Goal: Task Accomplishment & Management: Use online tool/utility

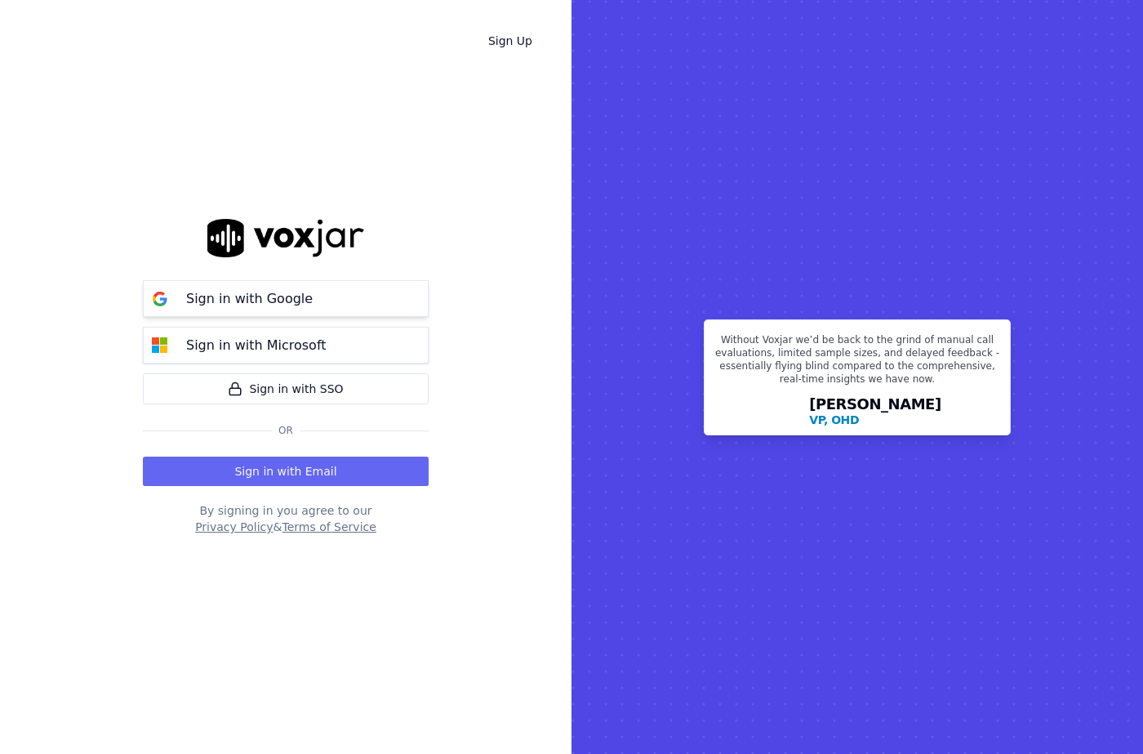
click at [229, 286] on button "Sign in with Google" at bounding box center [286, 298] width 286 height 37
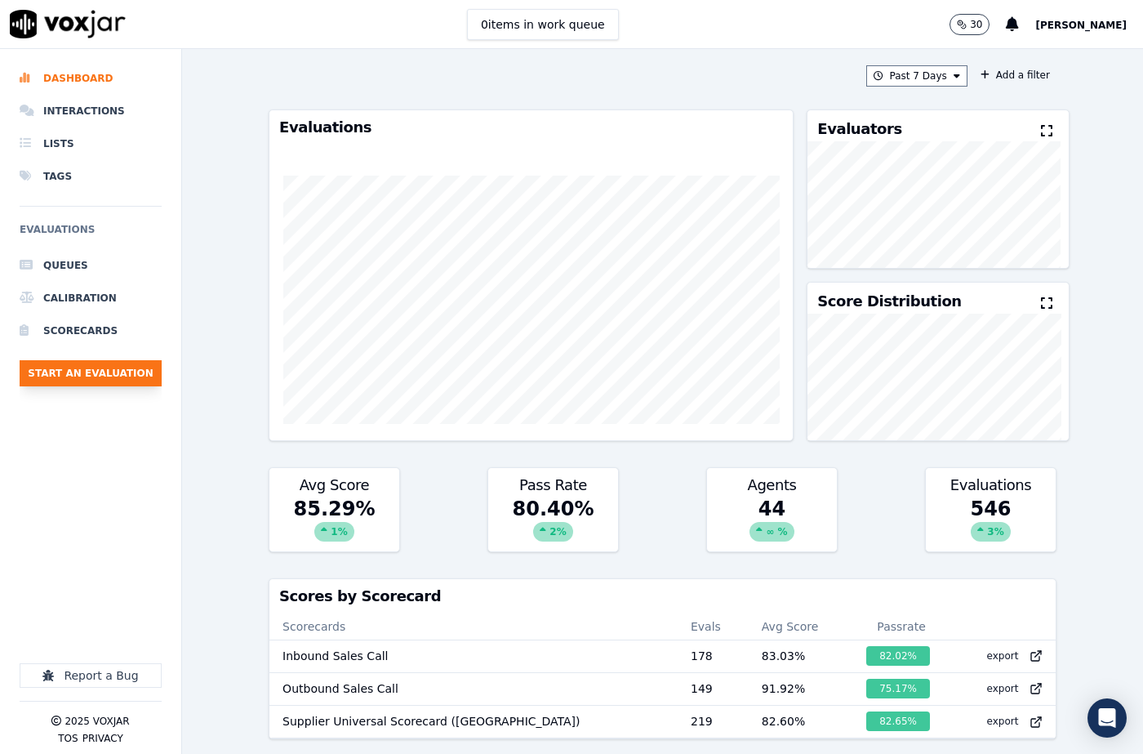
click at [70, 376] on button "Start an Evaluation" at bounding box center [91, 373] width 142 height 26
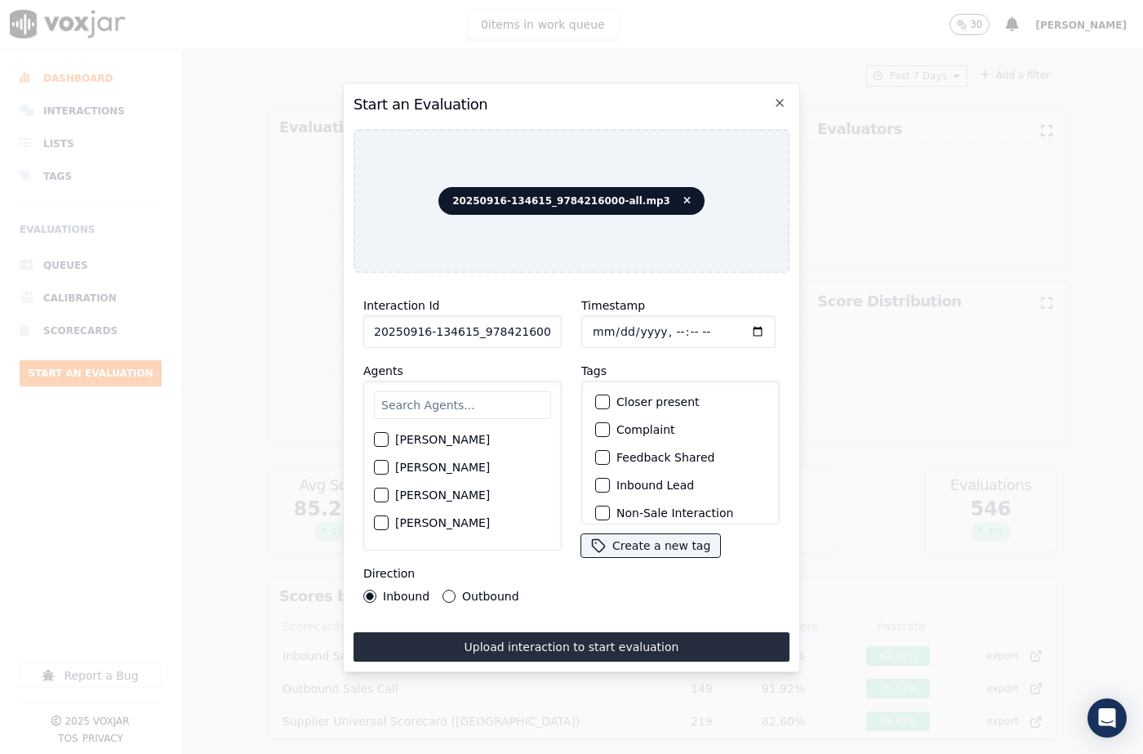
scroll to position [0, 27]
drag, startPoint x: 538, startPoint y: 327, endPoint x: 570, endPoint y: 328, distance: 31.8
click at [570, 328] on div "Interaction Id 20250916-134615_9784216000-all.mp3 Agents Harry Roy Aaron Biswas…" at bounding box center [571, 449] width 436 height 327
type input "20250916-134615_9784216000-C1"
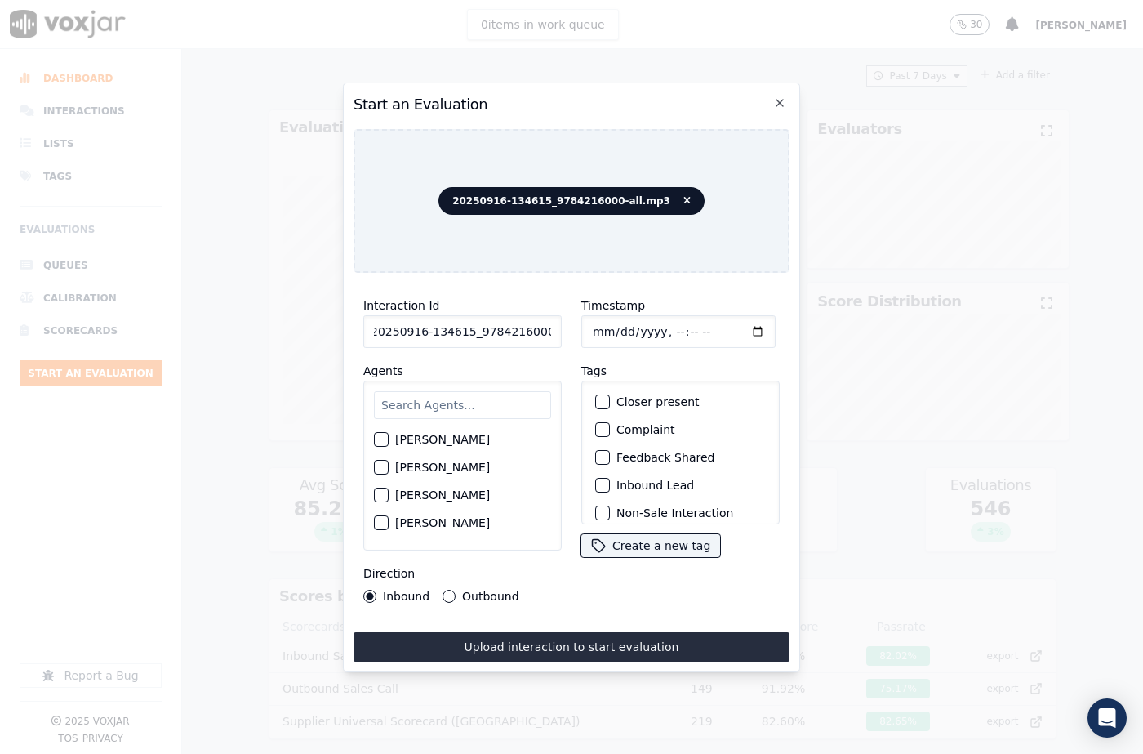
click at [610, 328] on input "Timestamp" at bounding box center [678, 331] width 194 height 33
type input "2025-09-16T04:48"
click at [461, 411] on input "text" at bounding box center [462, 405] width 177 height 28
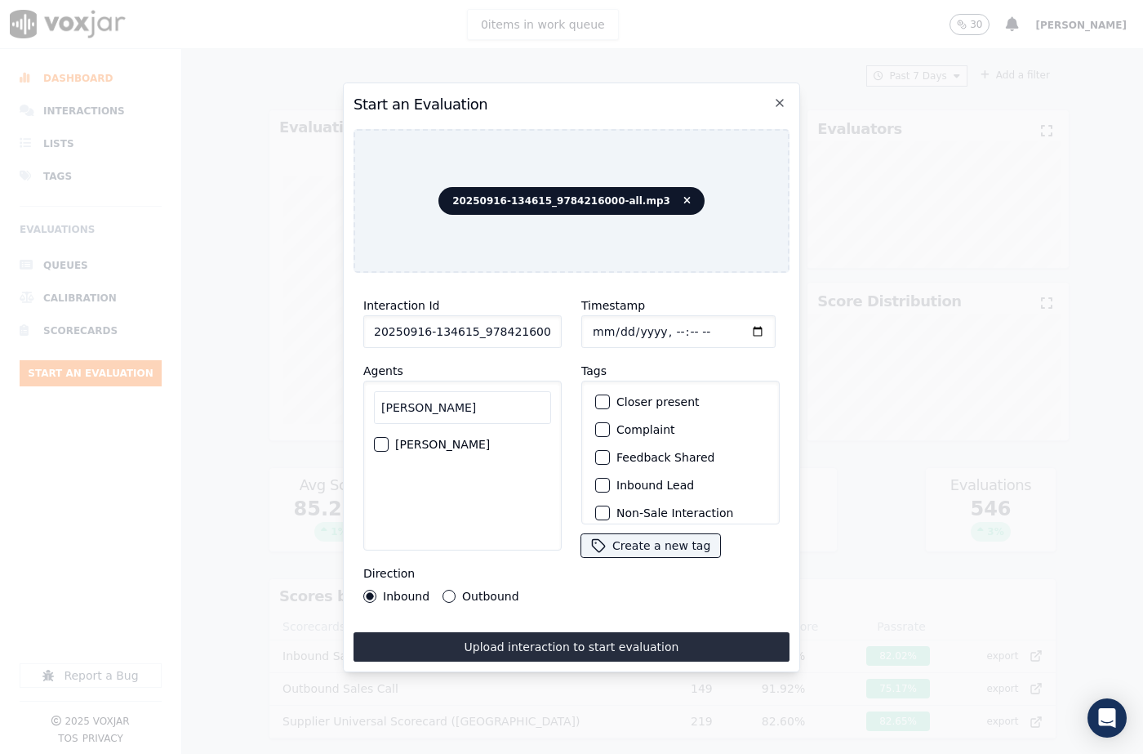
type input "Mike"
click at [382, 442] on div "button" at bounding box center [380, 443] width 11 height 11
click at [447, 590] on button "Outbound" at bounding box center [448, 595] width 13 height 13
click at [593, 402] on div "Closer present" at bounding box center [681, 402] width 184 height 28
click at [603, 395] on button "Closer present" at bounding box center [602, 401] width 15 height 15
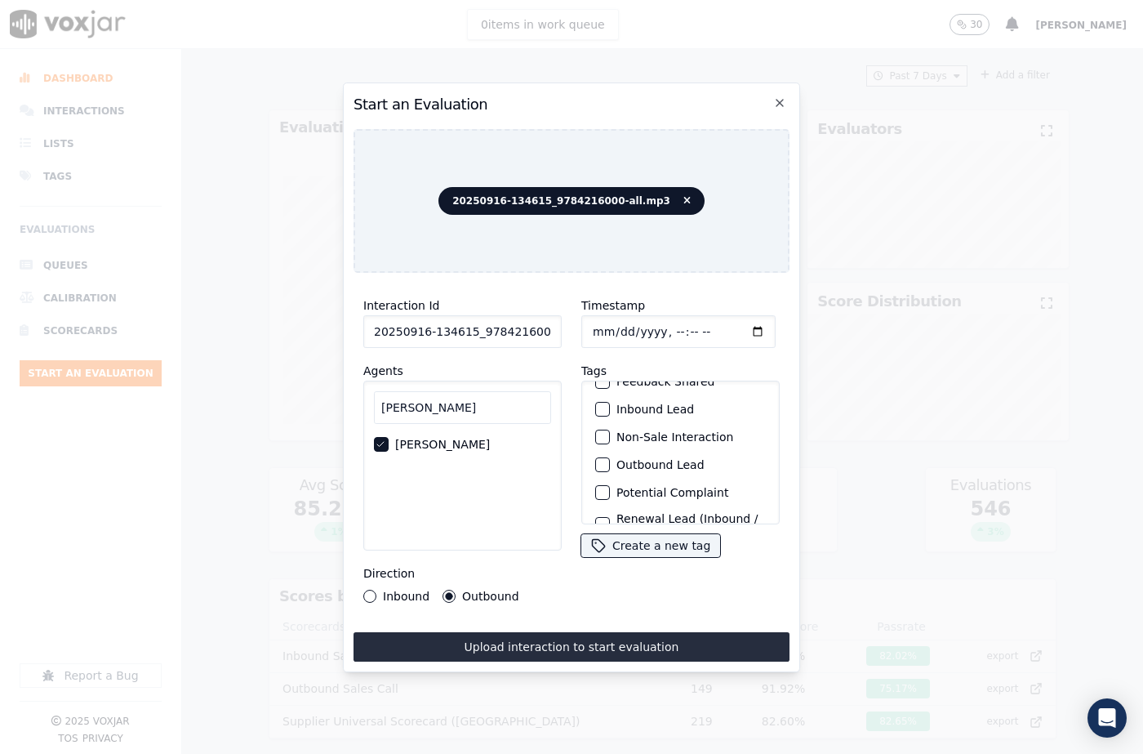
scroll to position [141, 0]
click at [598, 497] on div "button" at bounding box center [601, 502] width 11 height 11
click at [598, 465] on div "button" at bounding box center [601, 470] width 11 height 11
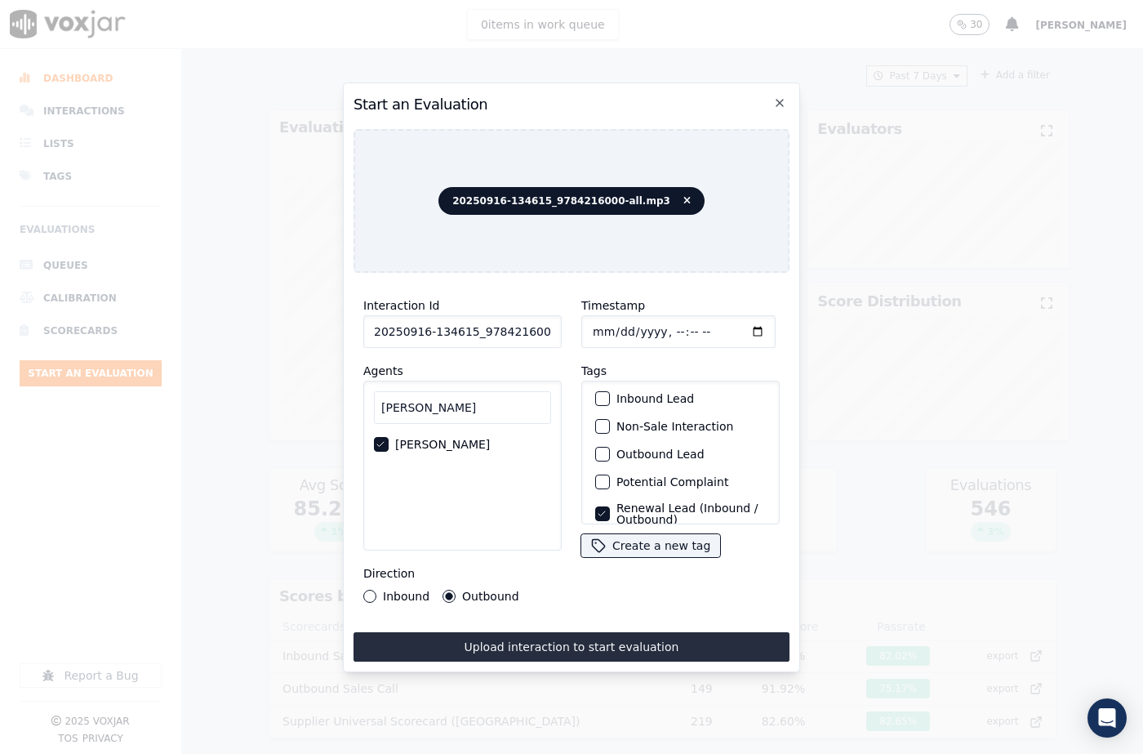
scroll to position [0, 0]
click at [601, 641] on button "Upload interaction to start evaluation" at bounding box center [571, 646] width 436 height 29
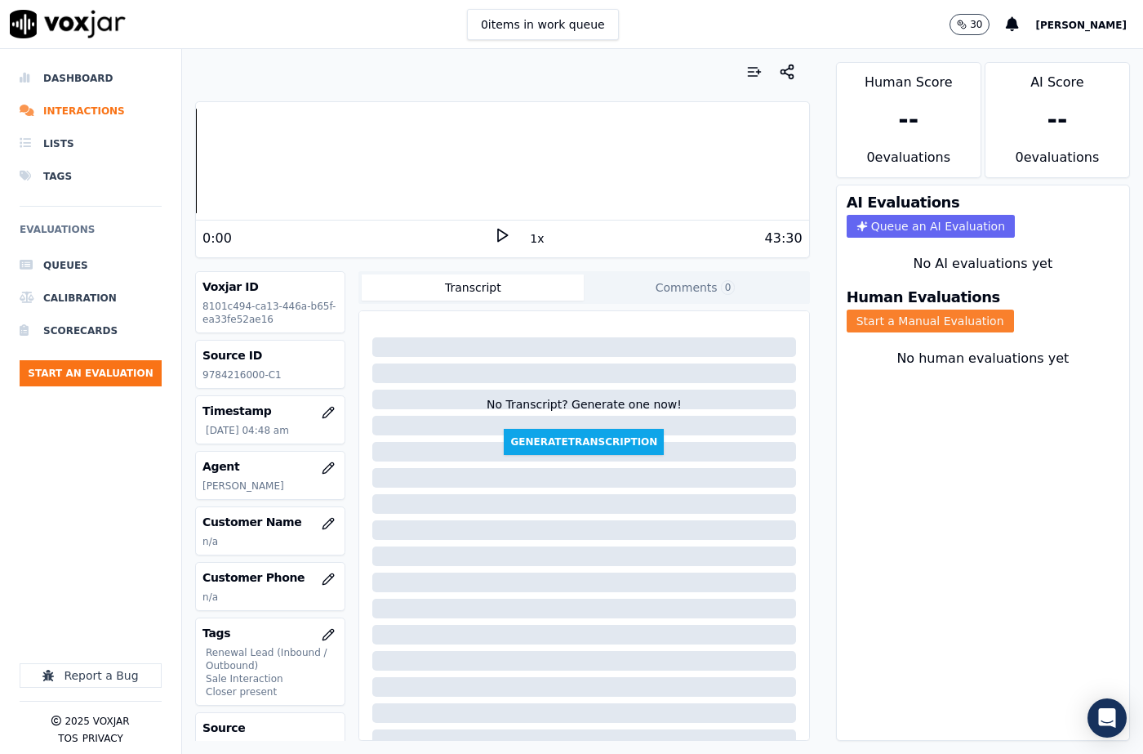
click at [878, 309] on button "Start a Manual Evaluation" at bounding box center [930, 320] width 167 height 23
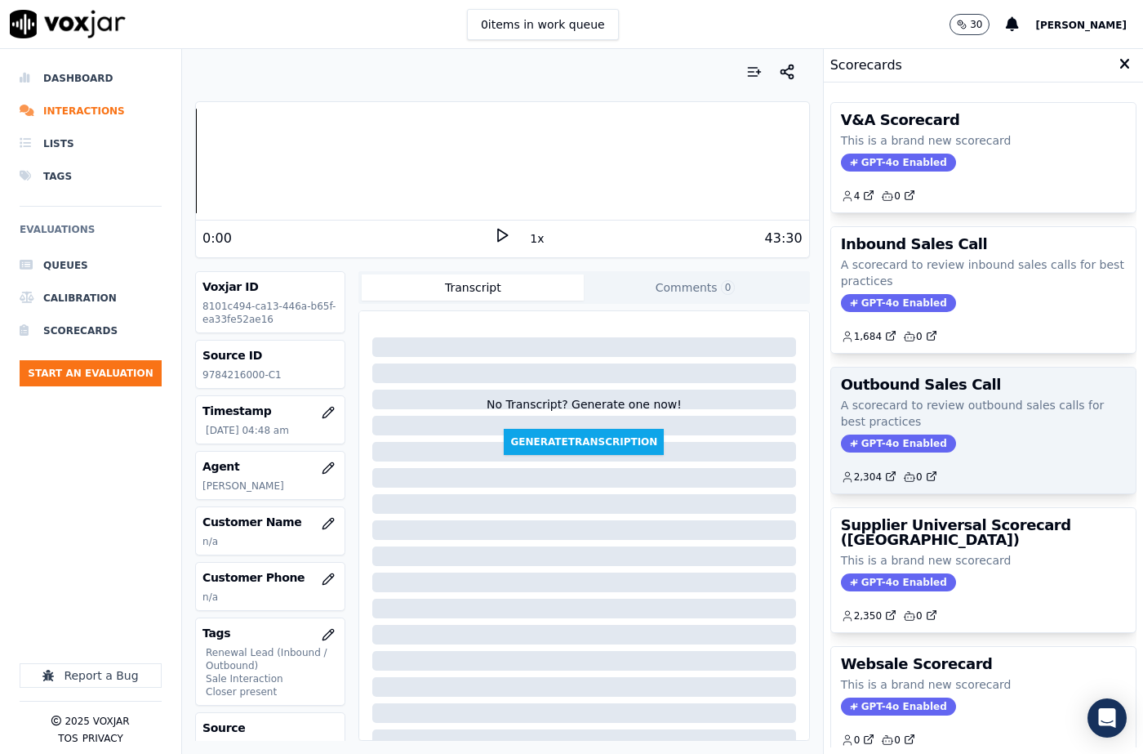
click at [875, 424] on p "A scorecard to review outbound sales calls for best practices" at bounding box center [983, 413] width 285 height 33
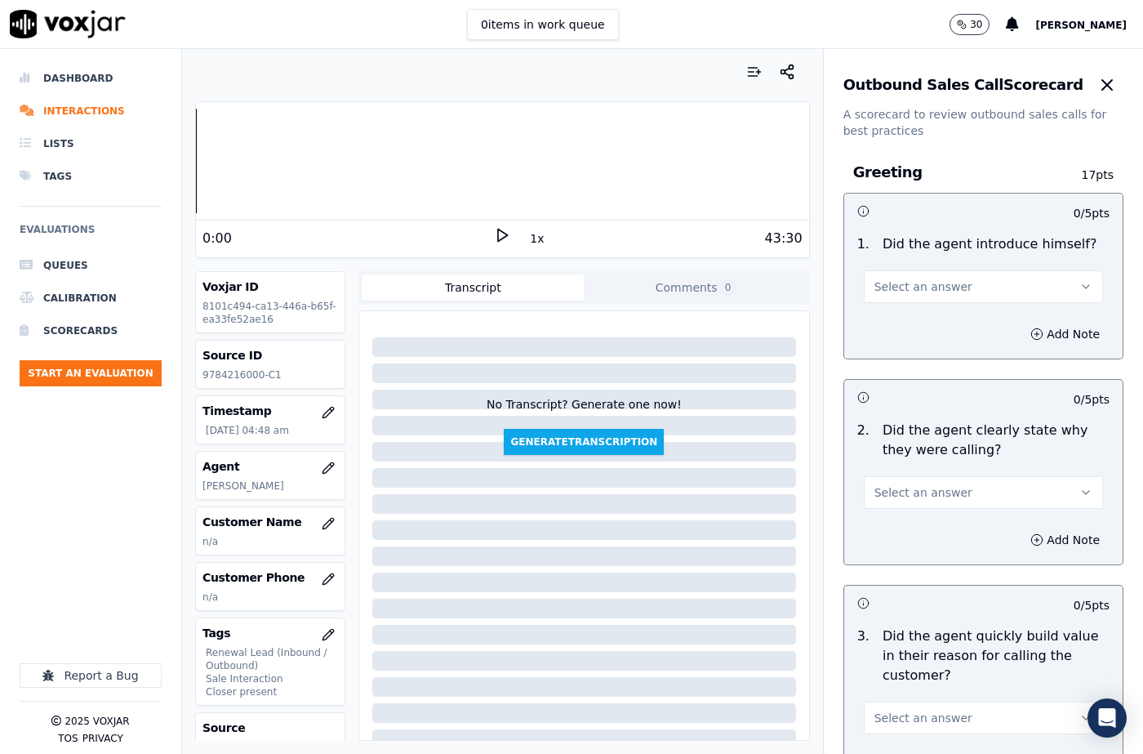
click at [914, 282] on span "Select an answer" at bounding box center [923, 286] width 98 height 16
click at [906, 311] on div "Yes" at bounding box center [956, 323] width 211 height 26
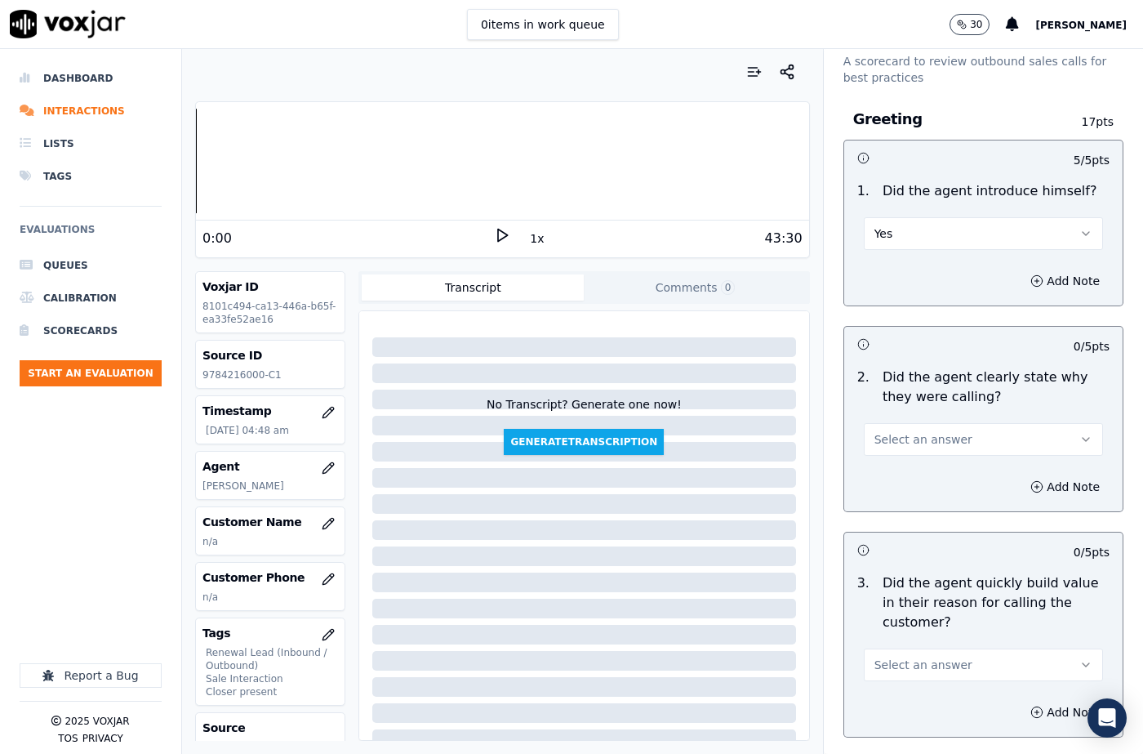
scroll to position [82, 0]
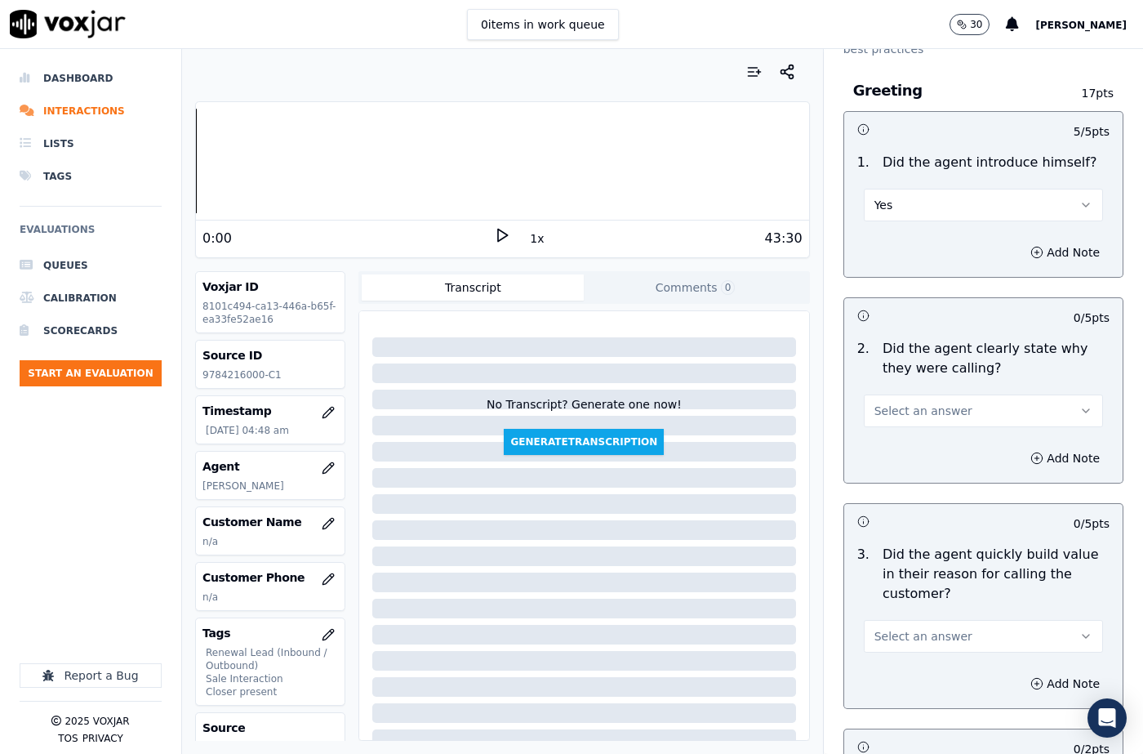
click at [901, 411] on span "Select an answer" at bounding box center [923, 410] width 98 height 16
click at [900, 451] on div "Yes" at bounding box center [956, 447] width 211 height 26
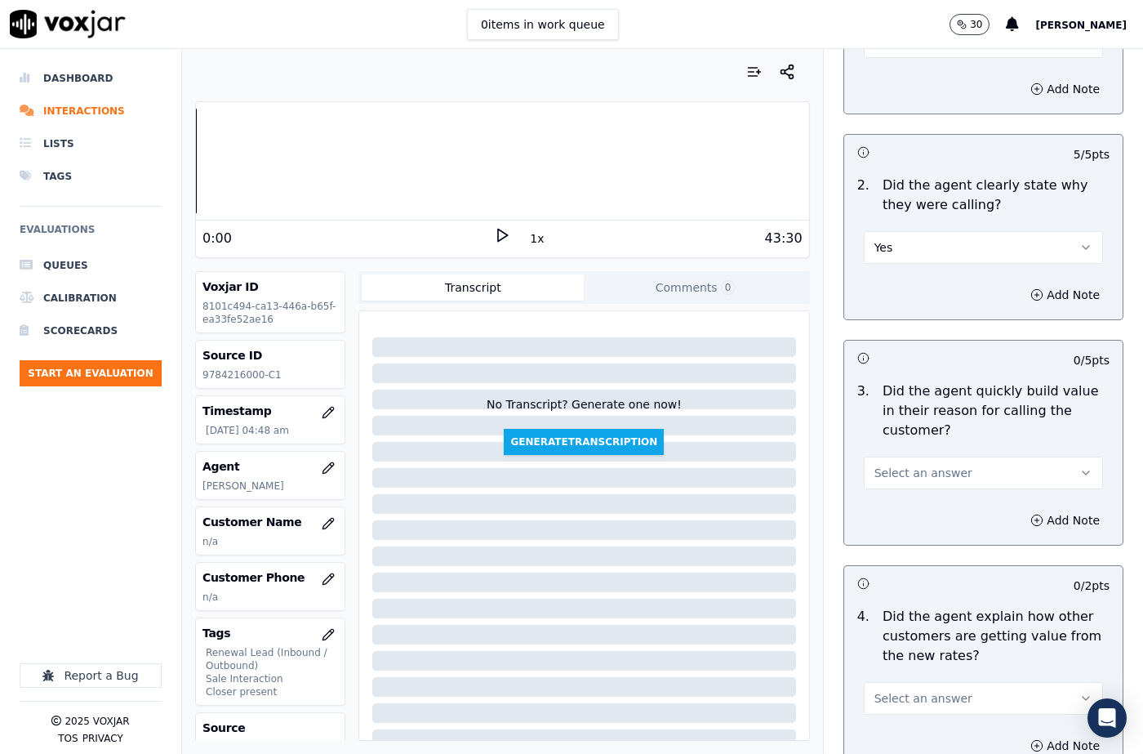
click at [900, 481] on button "Select an answer" at bounding box center [983, 472] width 239 height 33
click at [909, 514] on div "Yes" at bounding box center [956, 509] width 211 height 26
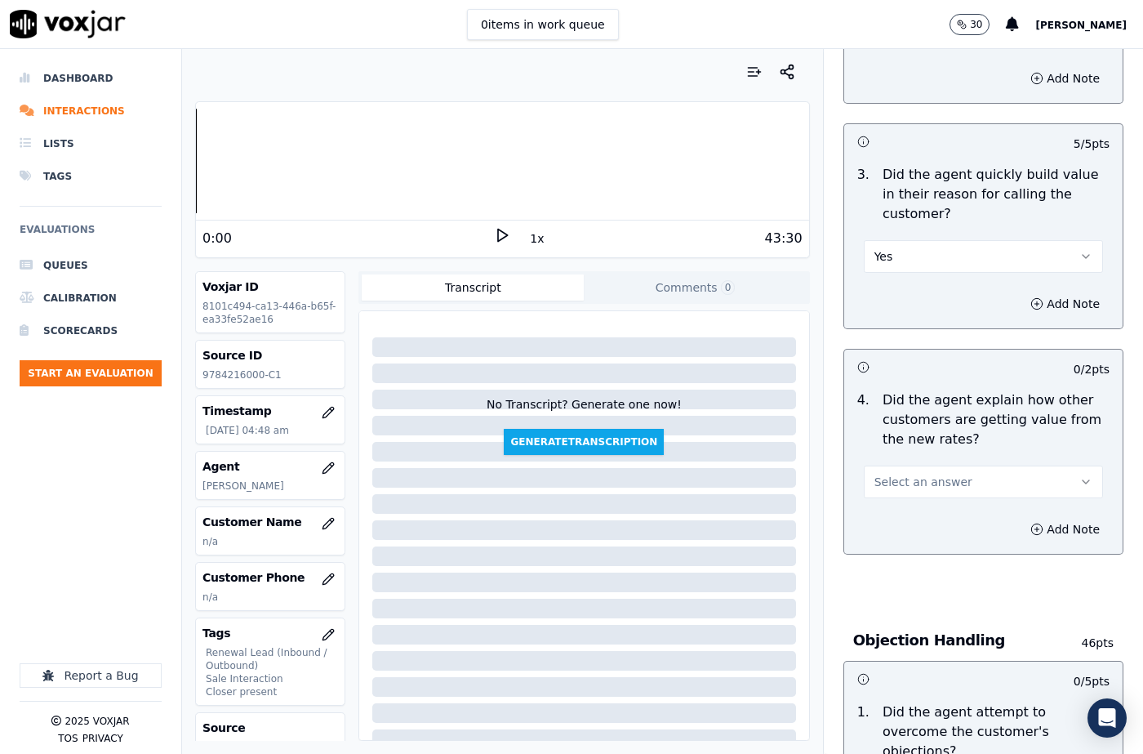
scroll to position [490, 0]
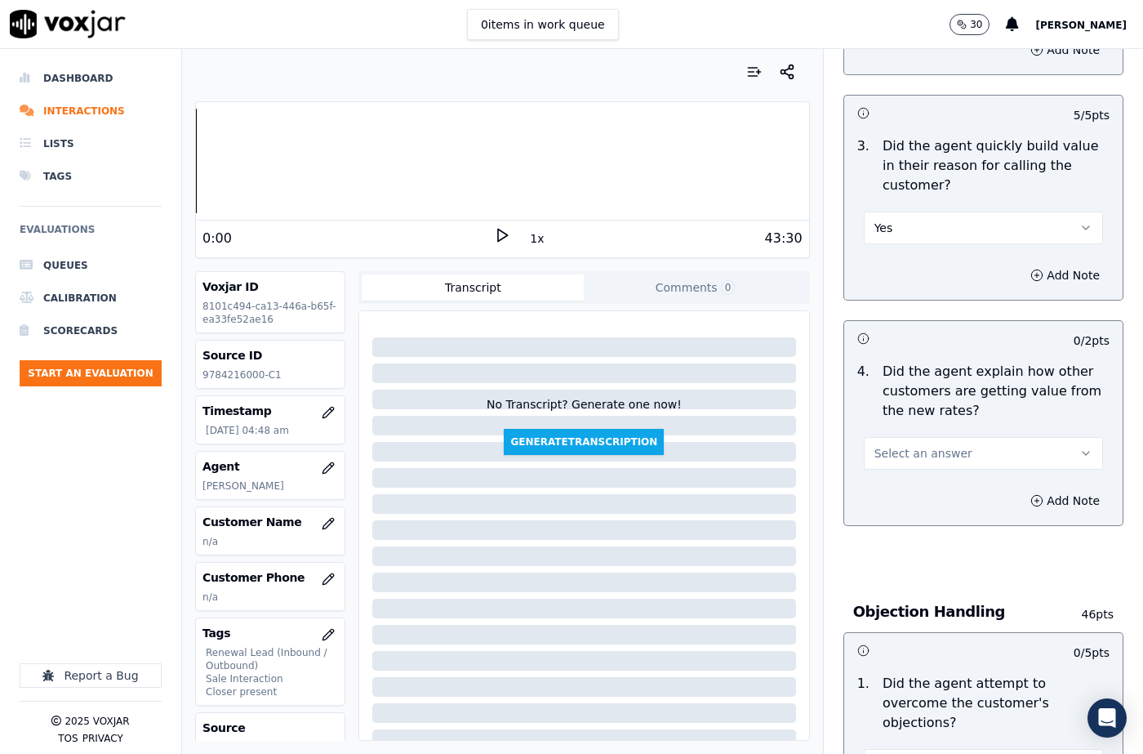
click at [923, 449] on span "Select an answer" at bounding box center [923, 453] width 98 height 16
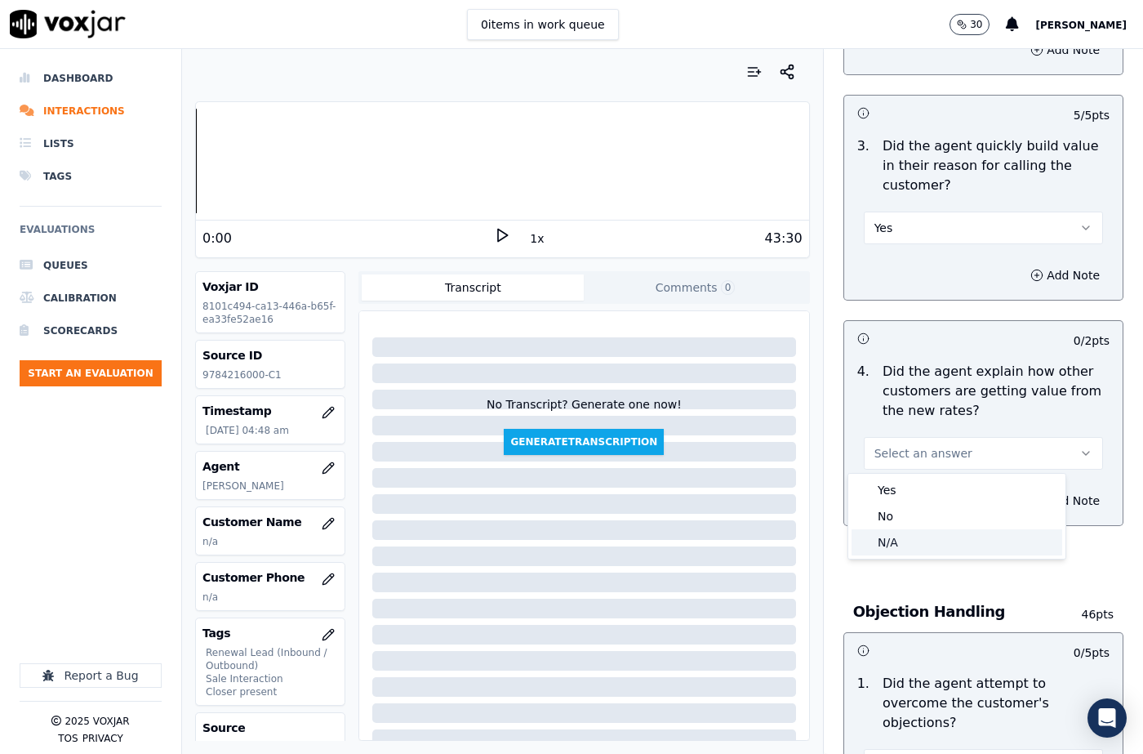
click at [906, 532] on div "N/A" at bounding box center [956, 542] width 211 height 26
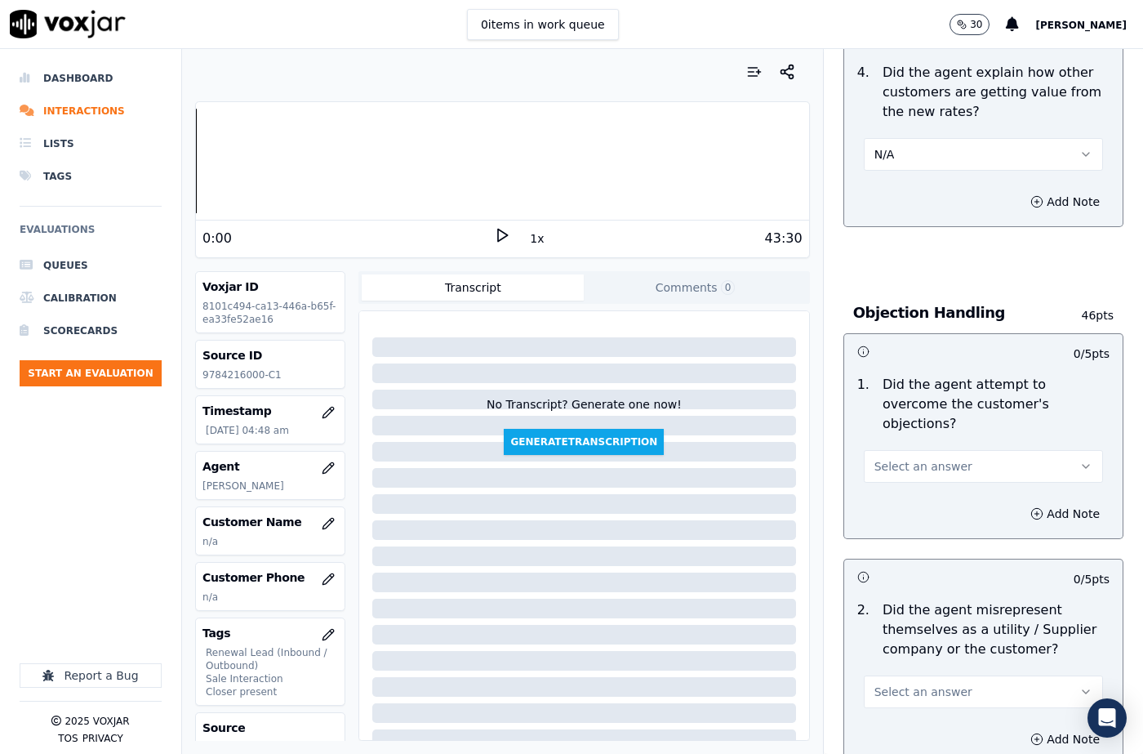
scroll to position [816, 0]
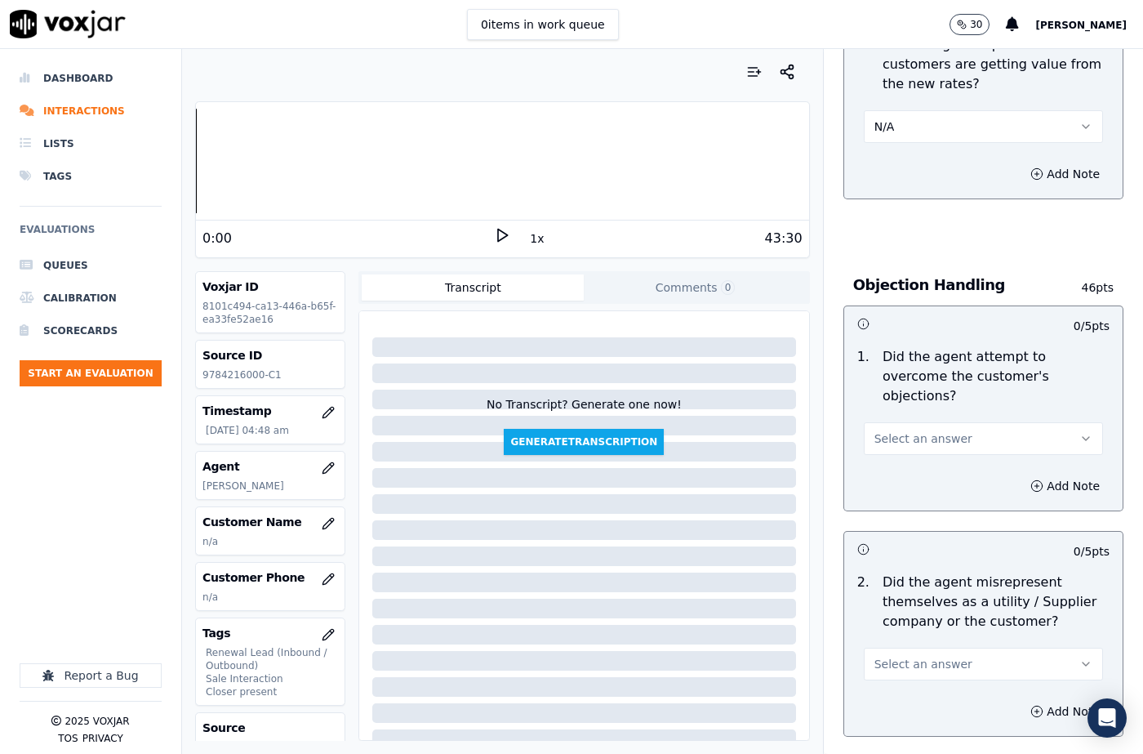
click at [921, 430] on span "Select an answer" at bounding box center [923, 438] width 98 height 16
click at [916, 511] on div "N/A" at bounding box center [956, 508] width 211 height 26
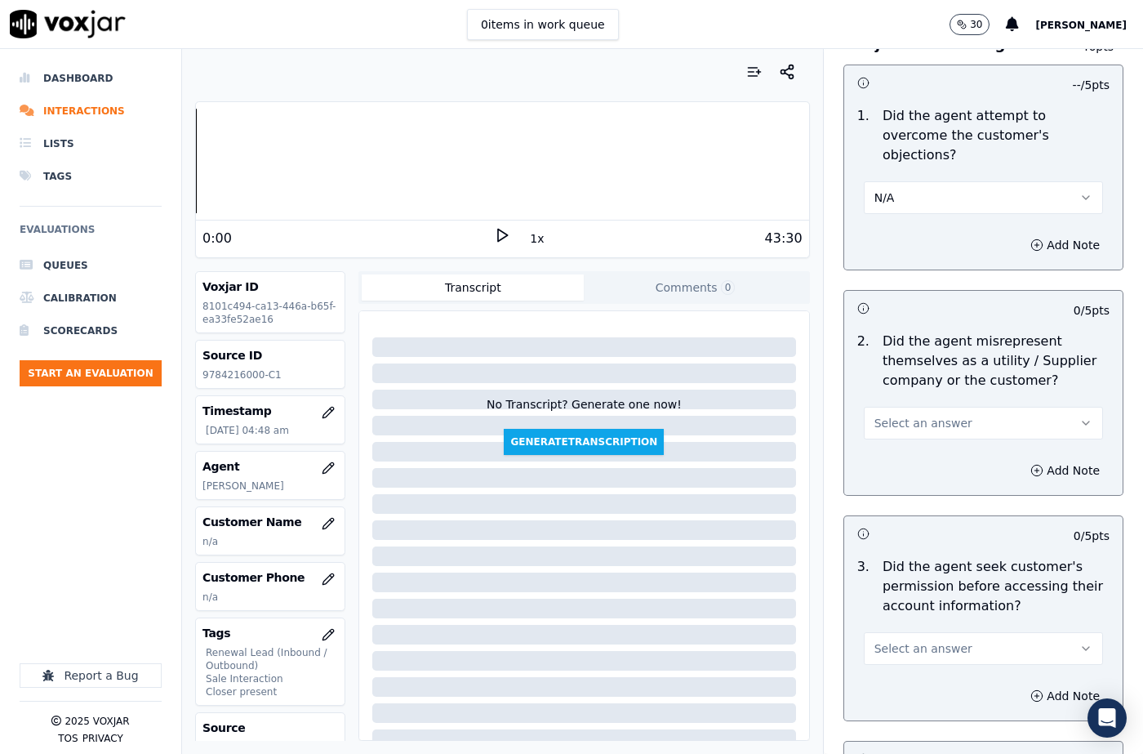
scroll to position [1061, 0]
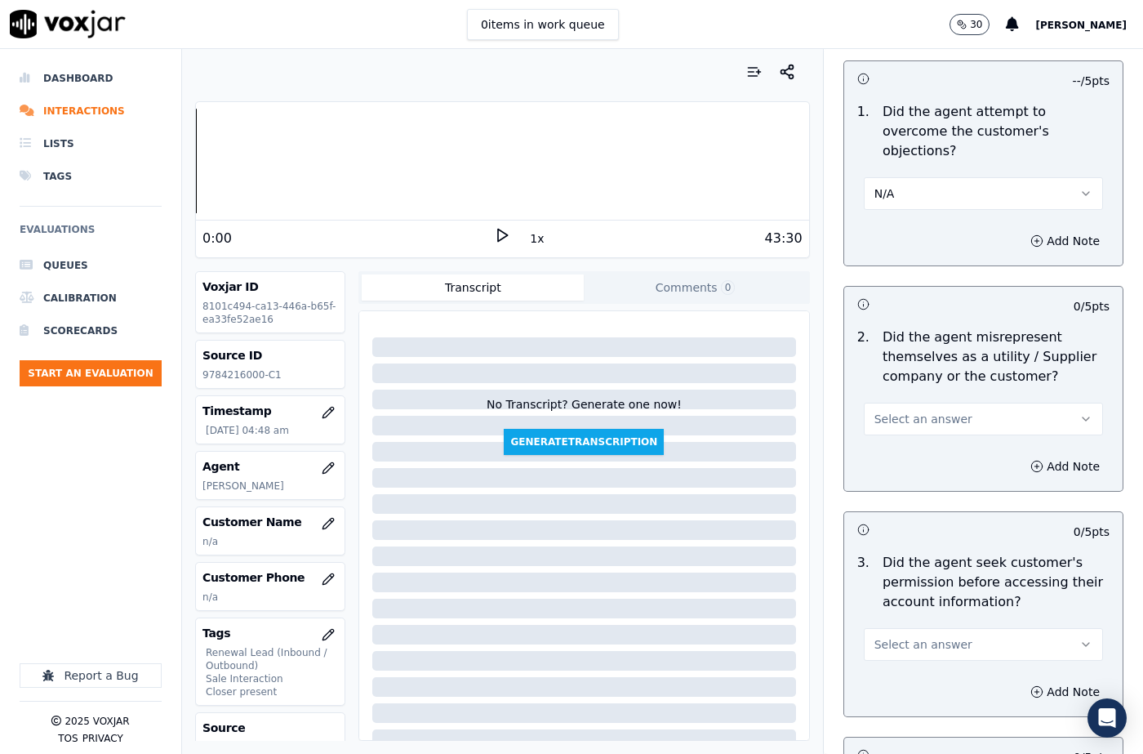
click at [921, 411] on span "Select an answer" at bounding box center [923, 419] width 98 height 16
click at [900, 463] on div "No" at bounding box center [956, 462] width 211 height 26
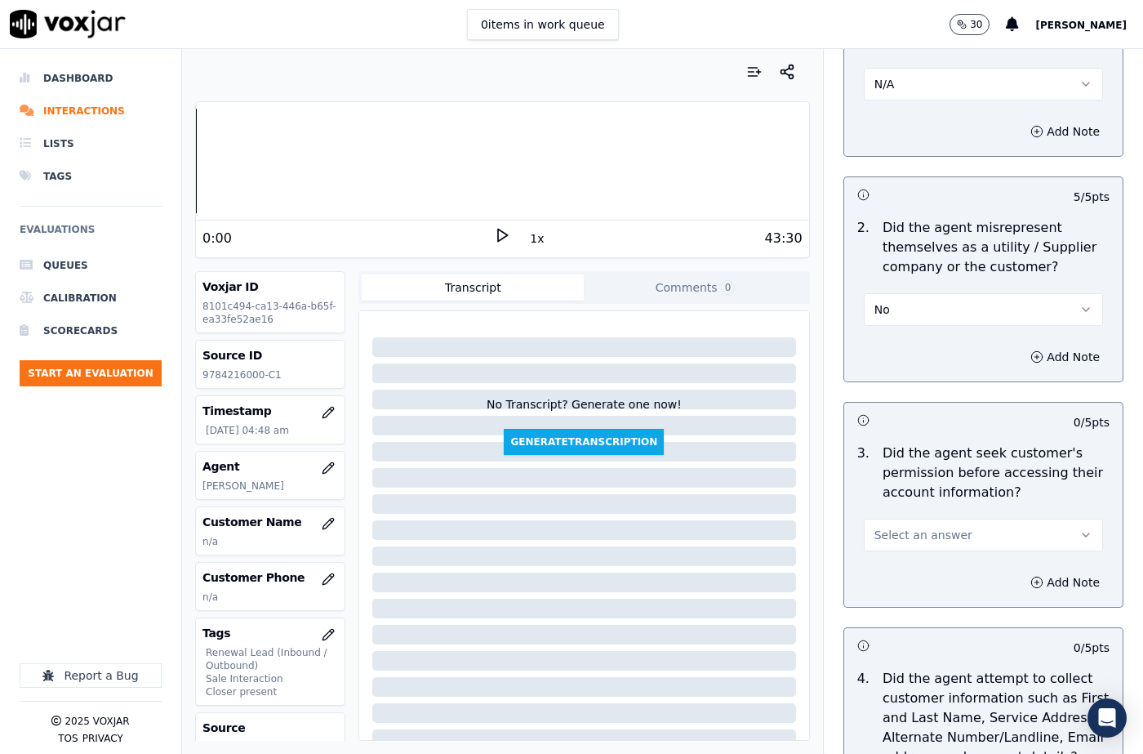
scroll to position [1306, 0]
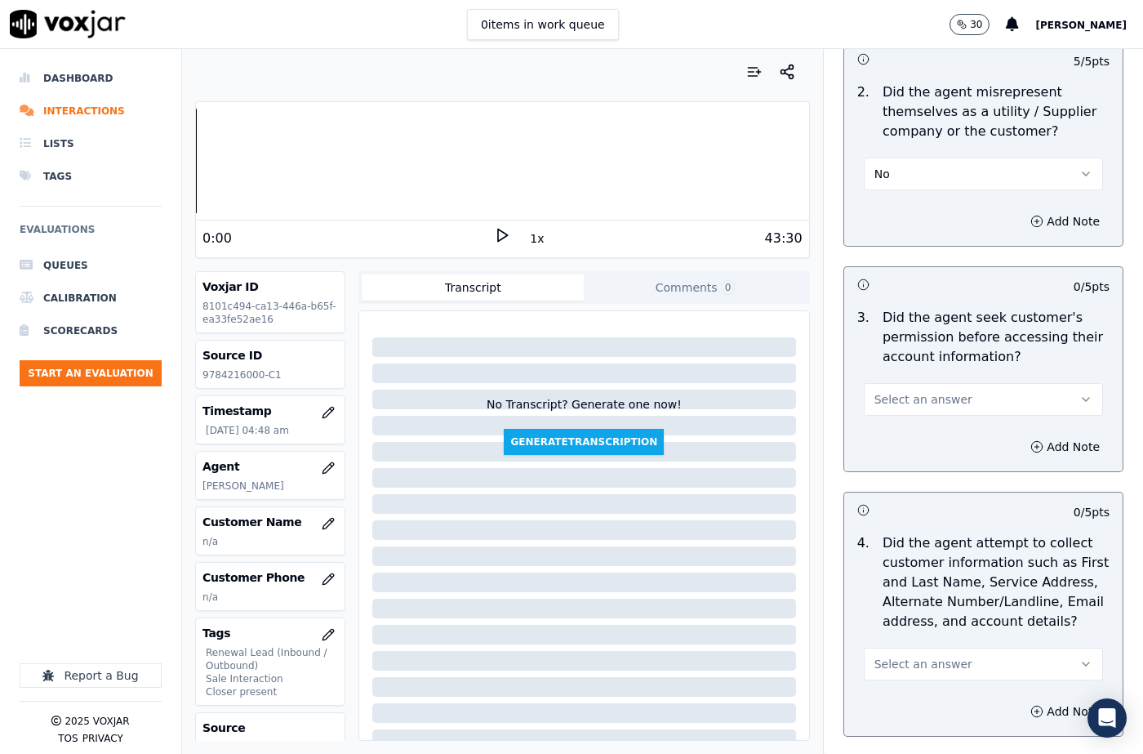
click at [911, 391] on span "Select an answer" at bounding box center [923, 399] width 98 height 16
click at [910, 416] on div "Yes" at bounding box center [956, 416] width 211 height 26
click at [906, 385] on button "Yes" at bounding box center [983, 399] width 239 height 33
click at [904, 435] on div "No" at bounding box center [956, 442] width 211 height 26
drag, startPoint x: 1014, startPoint y: 427, endPoint x: 983, endPoint y: 446, distance: 36.3
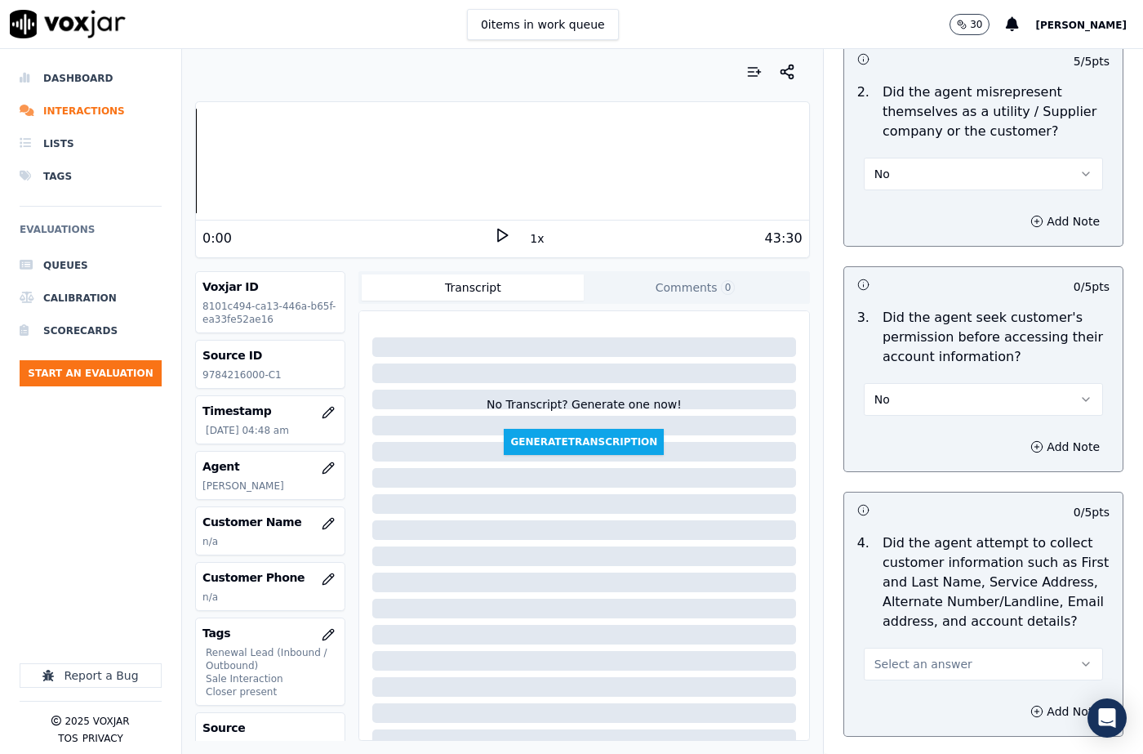
click at [1020, 435] on button "Add Note" at bounding box center [1064, 446] width 89 height 23
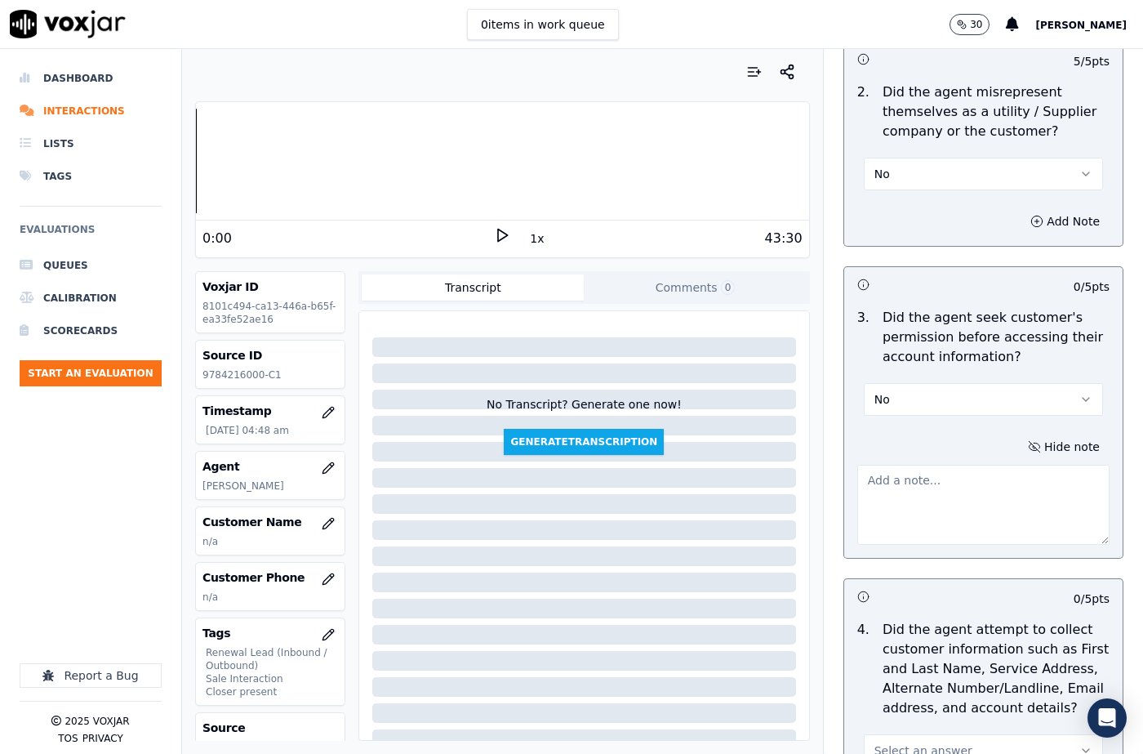
click at [896, 467] on textarea at bounding box center [983, 505] width 252 height 80
click at [895, 478] on textarea "To enrich screen reader interactions, please activate Accessibility in Grammarl…" at bounding box center [983, 505] width 252 height 80
paste textarea "The agent must take permission before confirming the Cx Supplier's name or shar…"
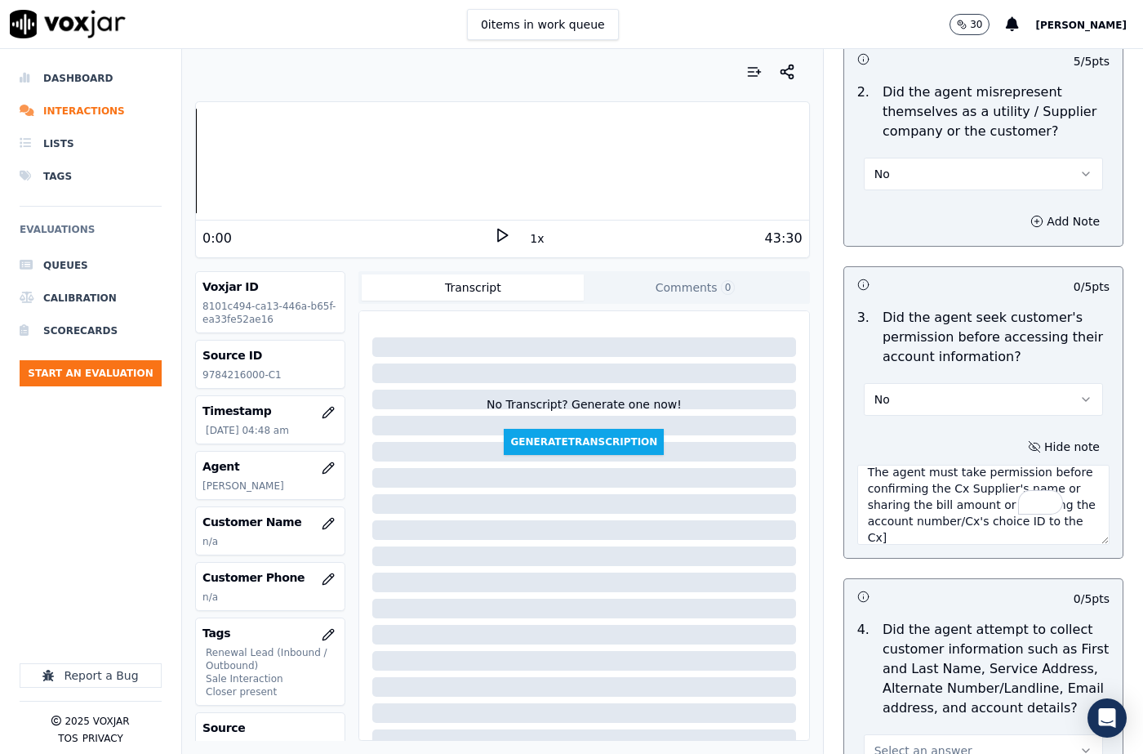
scroll to position [0, 0]
click at [1002, 476] on textarea "The agent must take permission before confirming the Cx Supplier's name or shar…" at bounding box center [983, 505] width 252 height 80
paste textarea "@1:05 The agent must take permission before confirming the Cx Supplier's name o…"
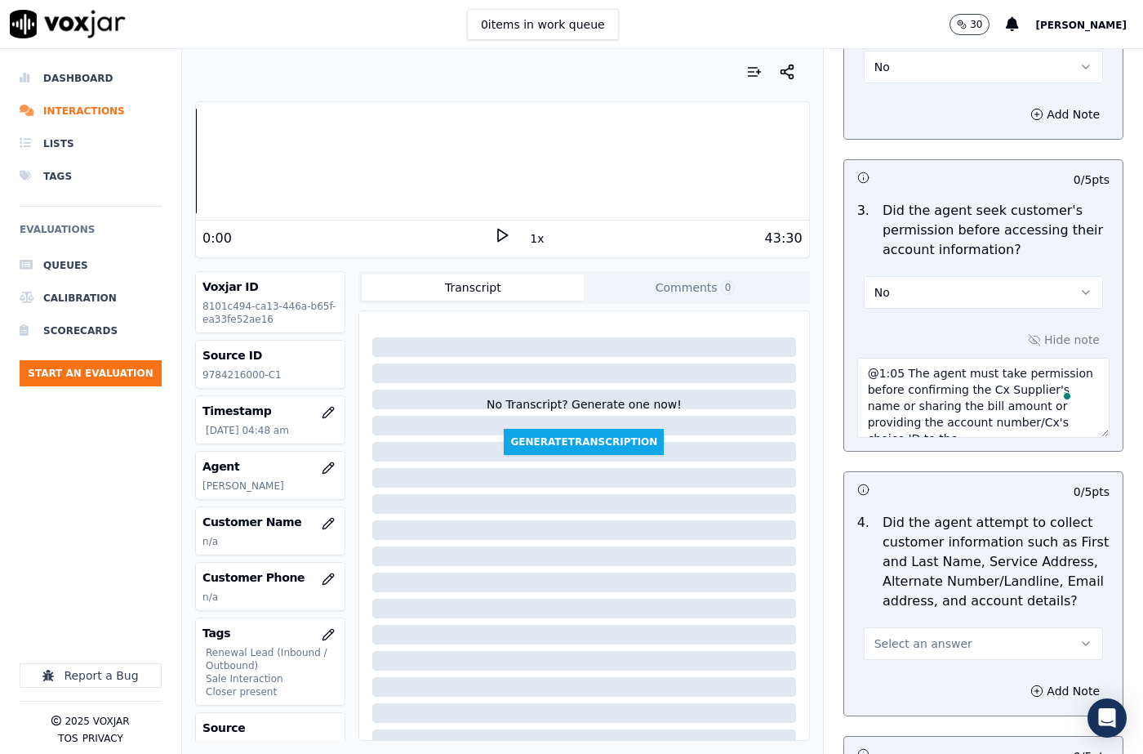
scroll to position [1633, 0]
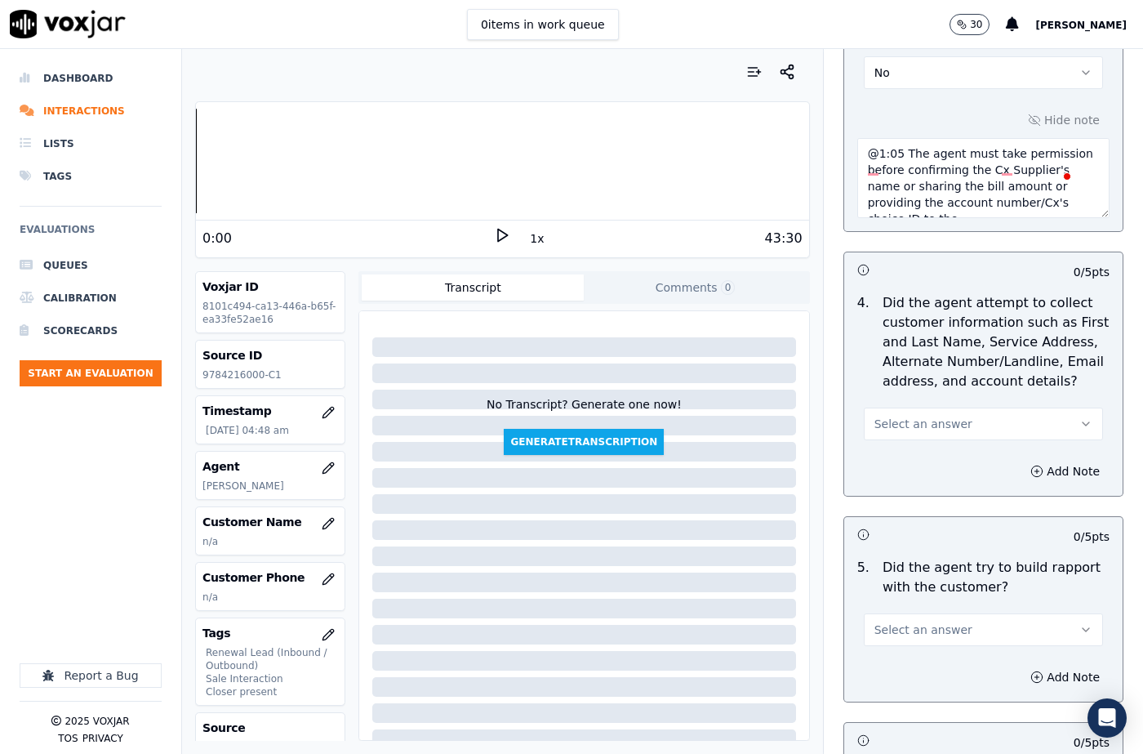
click at [922, 416] on button "Select an answer" at bounding box center [983, 423] width 239 height 33
click at [918, 487] on div "N/A" at bounding box center [956, 493] width 211 height 26
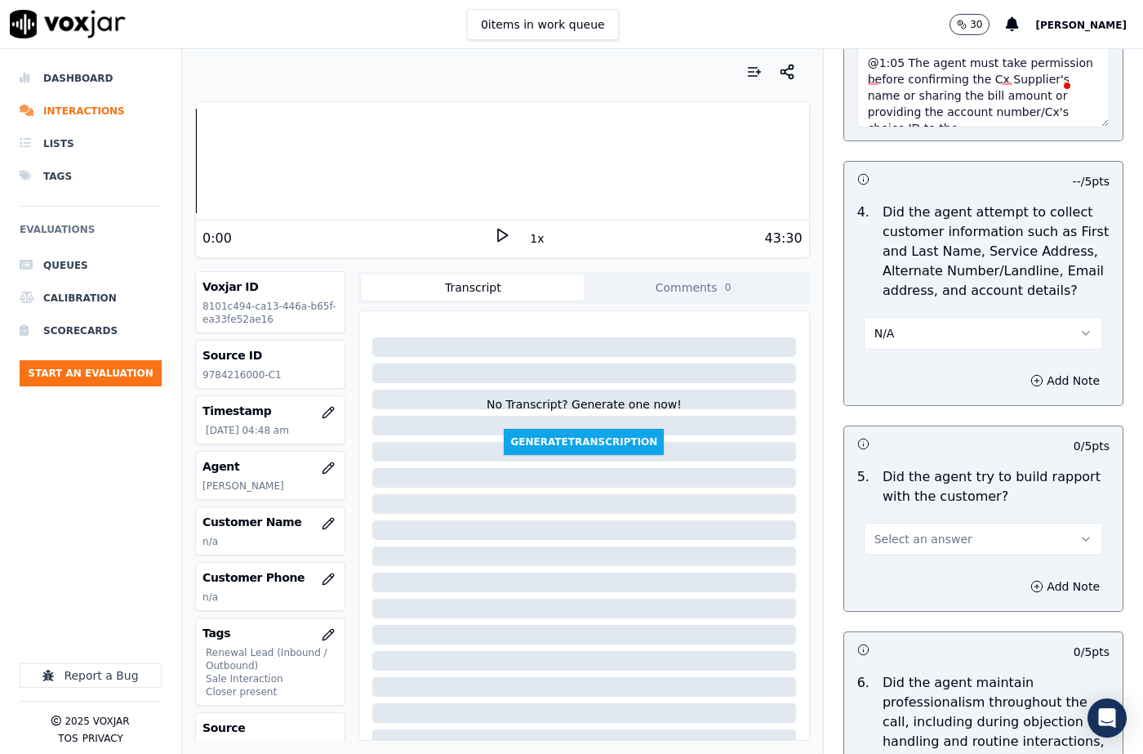
scroll to position [1796, 0]
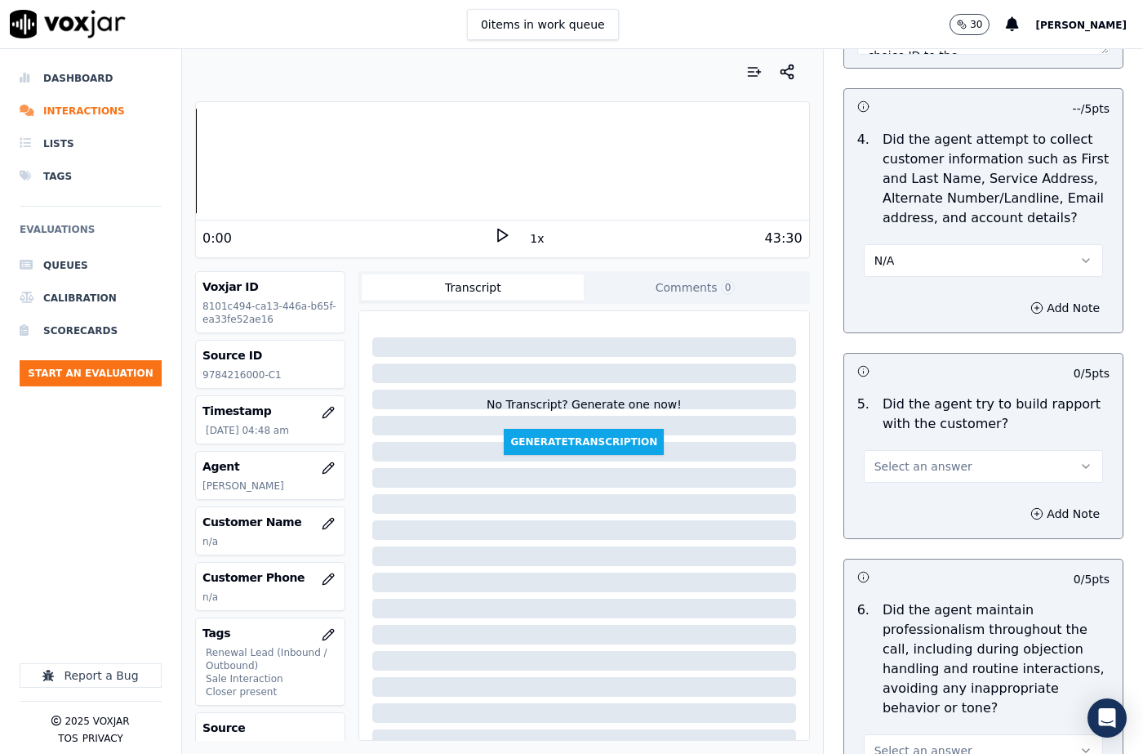
click at [920, 458] on span "Select an answer" at bounding box center [923, 466] width 98 height 16
click at [924, 480] on div "Yes" at bounding box center [956, 483] width 211 height 26
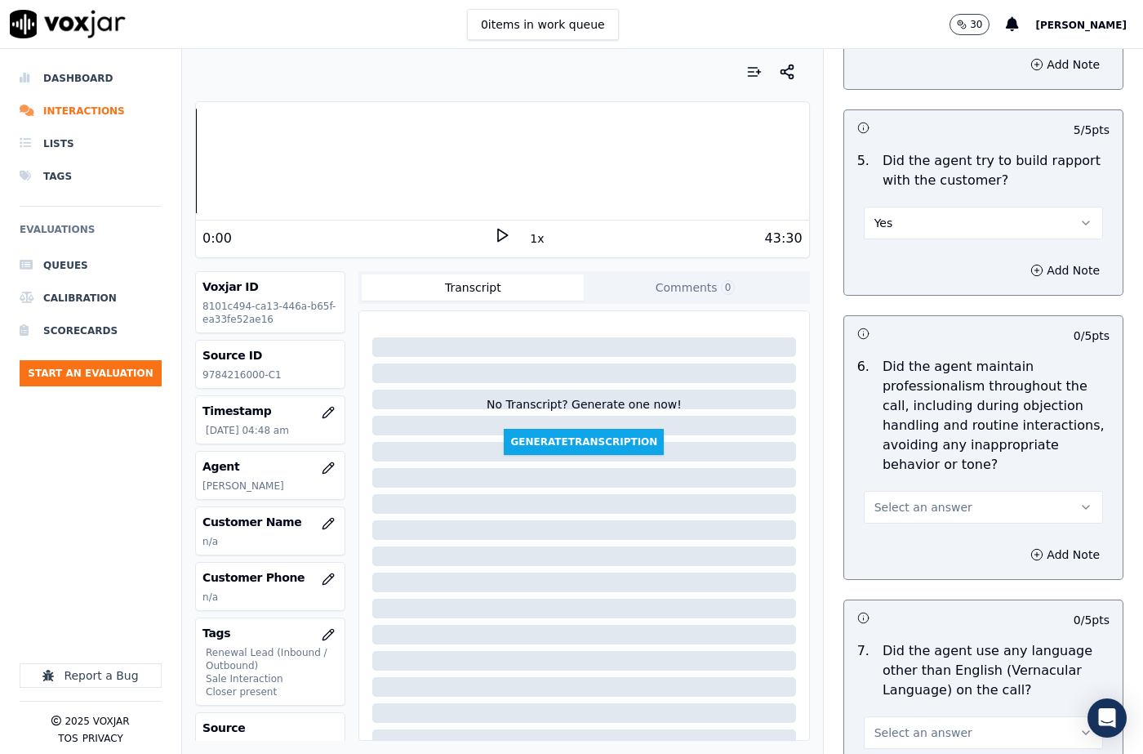
scroll to position [2041, 0]
click at [927, 497] on span "Select an answer" at bounding box center [923, 505] width 98 height 16
click at [910, 528] on div "No" at bounding box center [956, 529] width 211 height 26
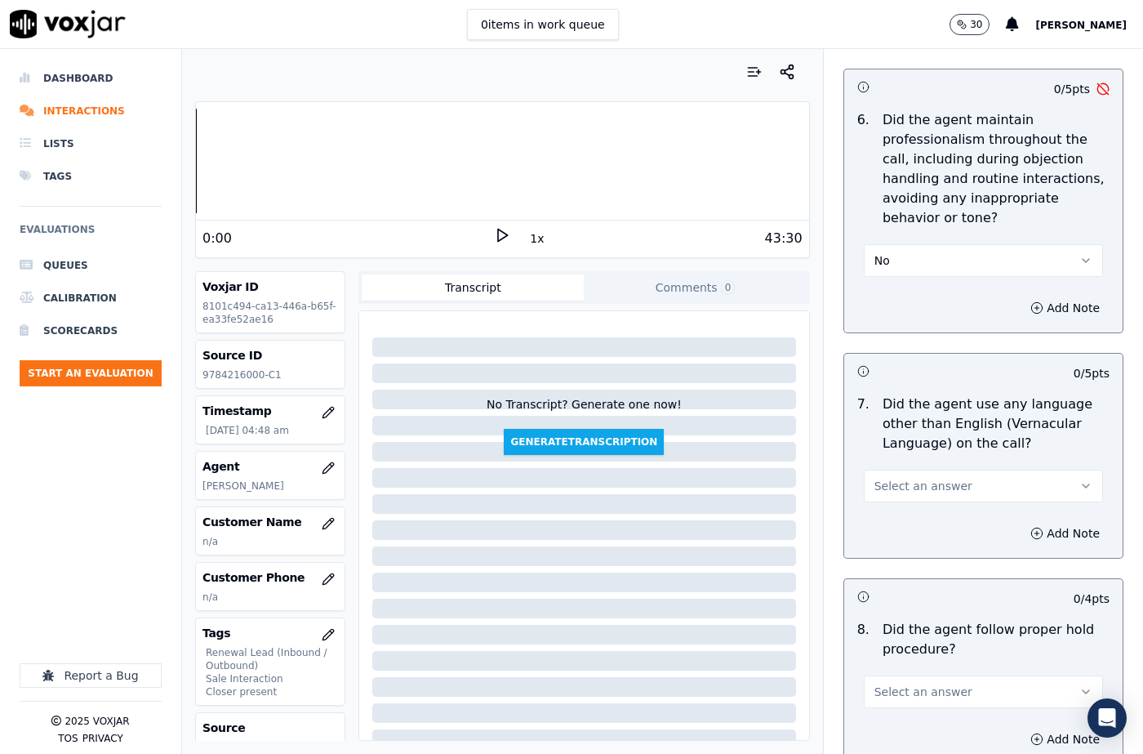
click at [896, 244] on button "No" at bounding box center [983, 260] width 239 height 33
click at [896, 256] on div "Yes" at bounding box center [956, 258] width 211 height 26
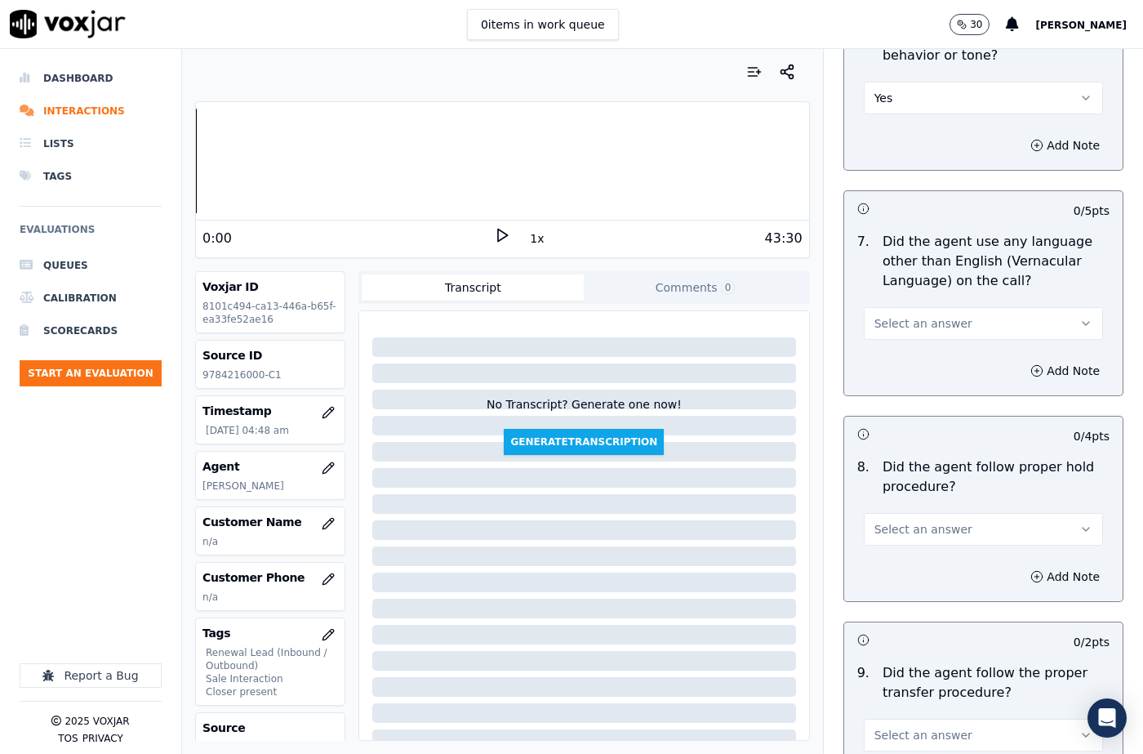
scroll to position [2449, 0]
click at [916, 314] on span "Select an answer" at bounding box center [923, 322] width 98 height 16
click at [891, 345] on div "No" at bounding box center [956, 346] width 211 height 26
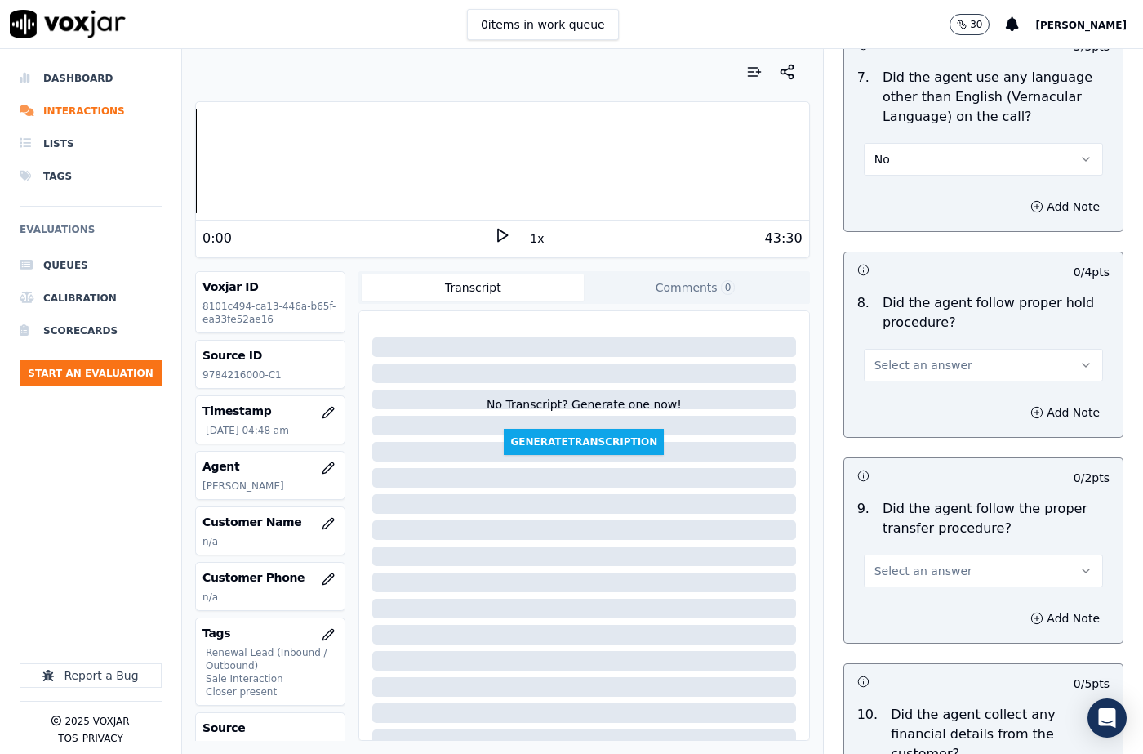
click at [909, 357] on span "Select an answer" at bounding box center [923, 365] width 98 height 16
click at [909, 419] on div "N/A" at bounding box center [956, 415] width 211 height 26
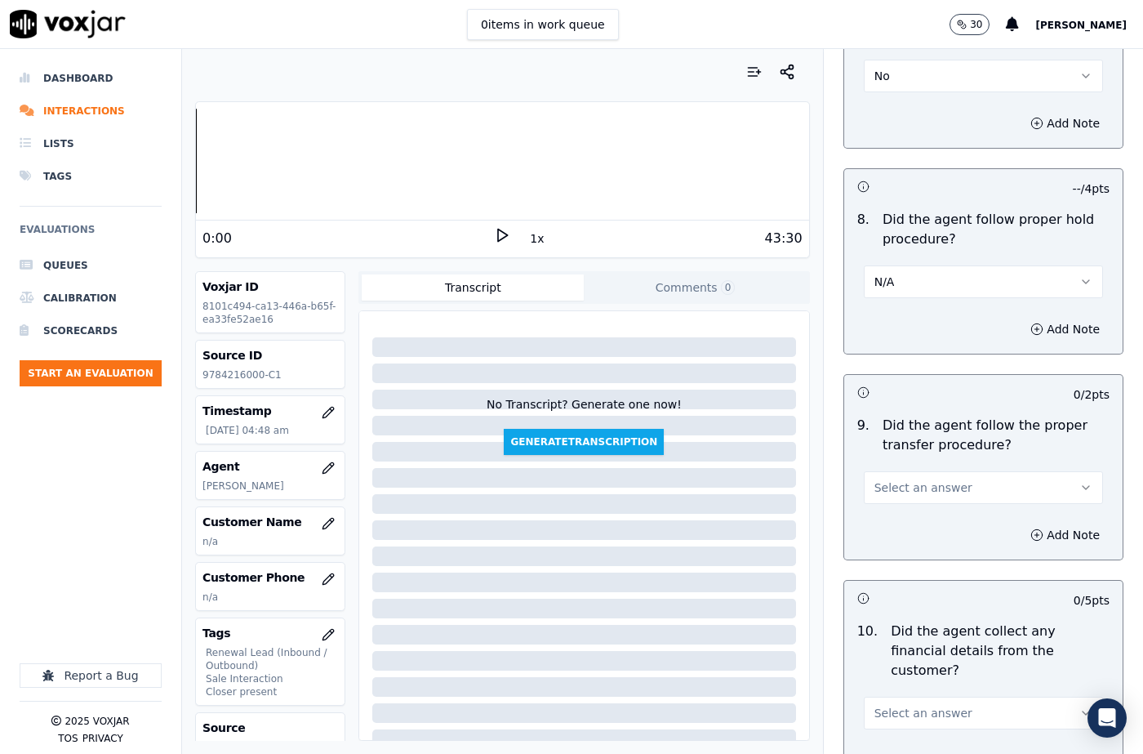
scroll to position [2776, 0]
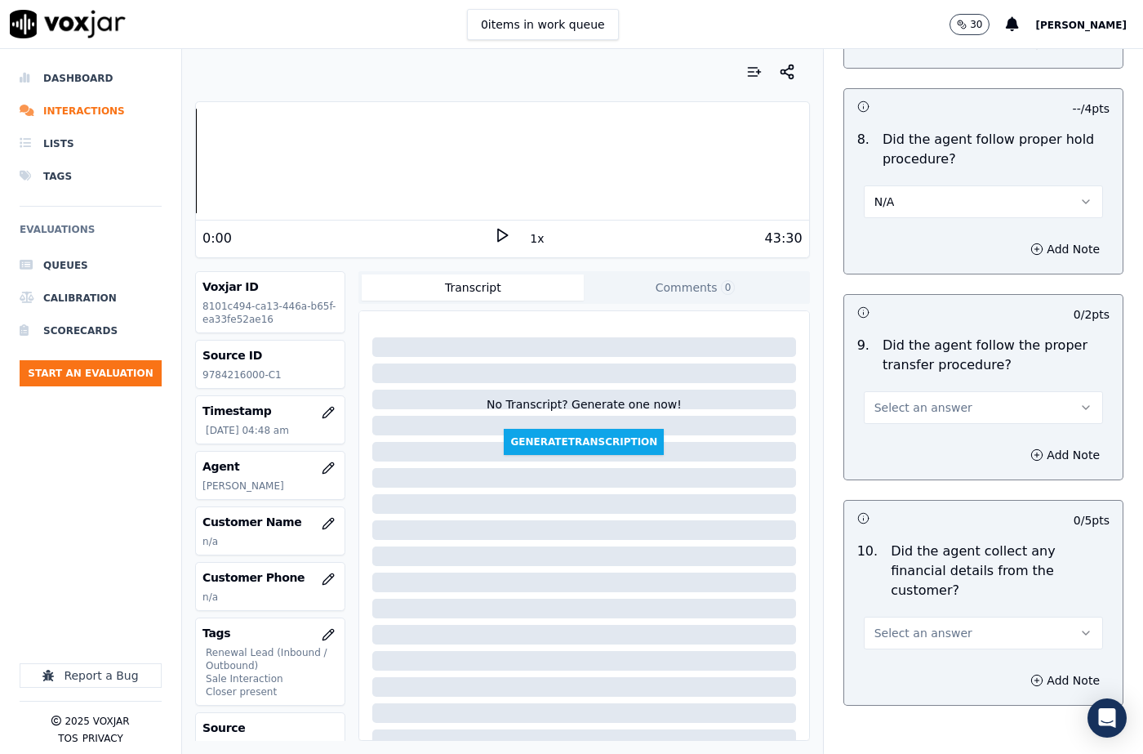
click at [903, 399] on span "Select an answer" at bounding box center [923, 407] width 98 height 16
click at [907, 413] on div "Yes" at bounding box center [956, 405] width 211 height 26
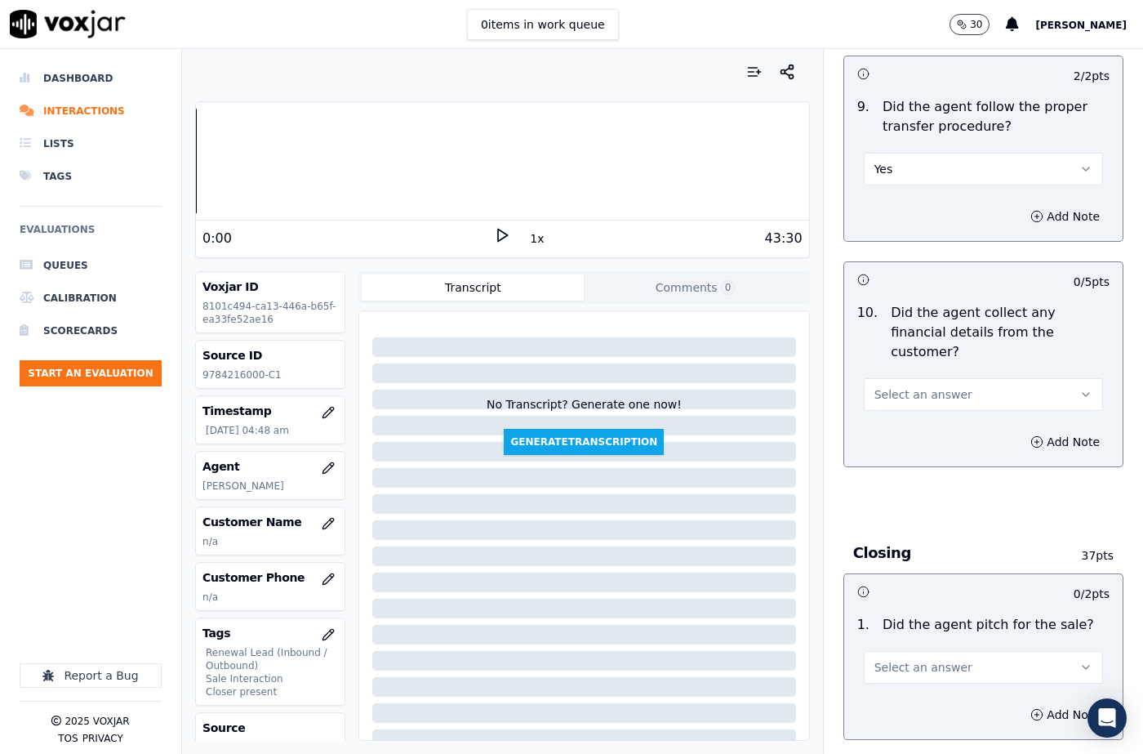
scroll to position [3021, 0]
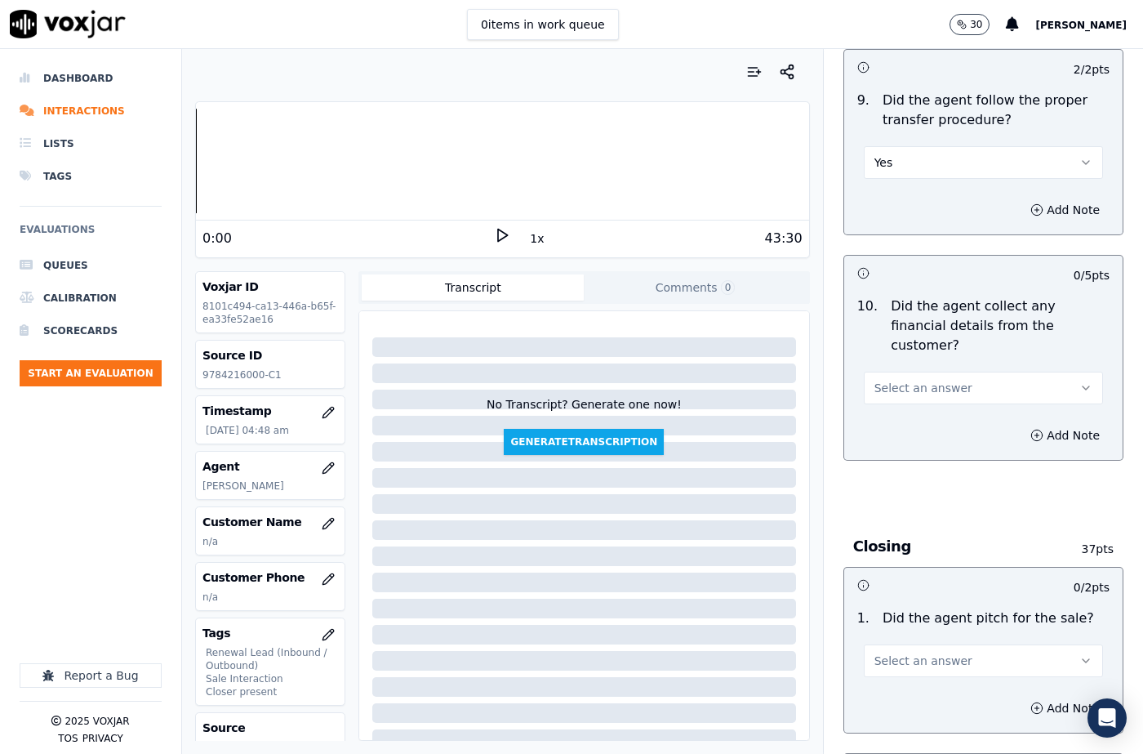
click at [916, 380] on span "Select an answer" at bounding box center [923, 388] width 98 height 16
click at [909, 392] on div "No" at bounding box center [956, 392] width 211 height 26
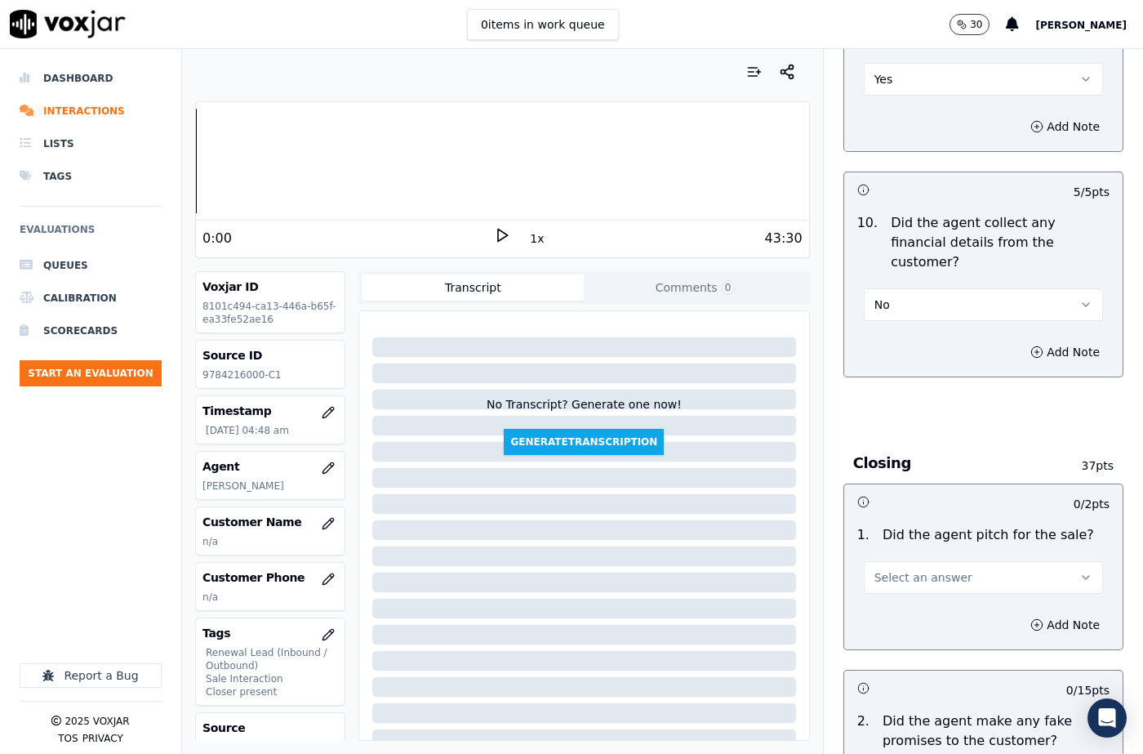
scroll to position [3184, 0]
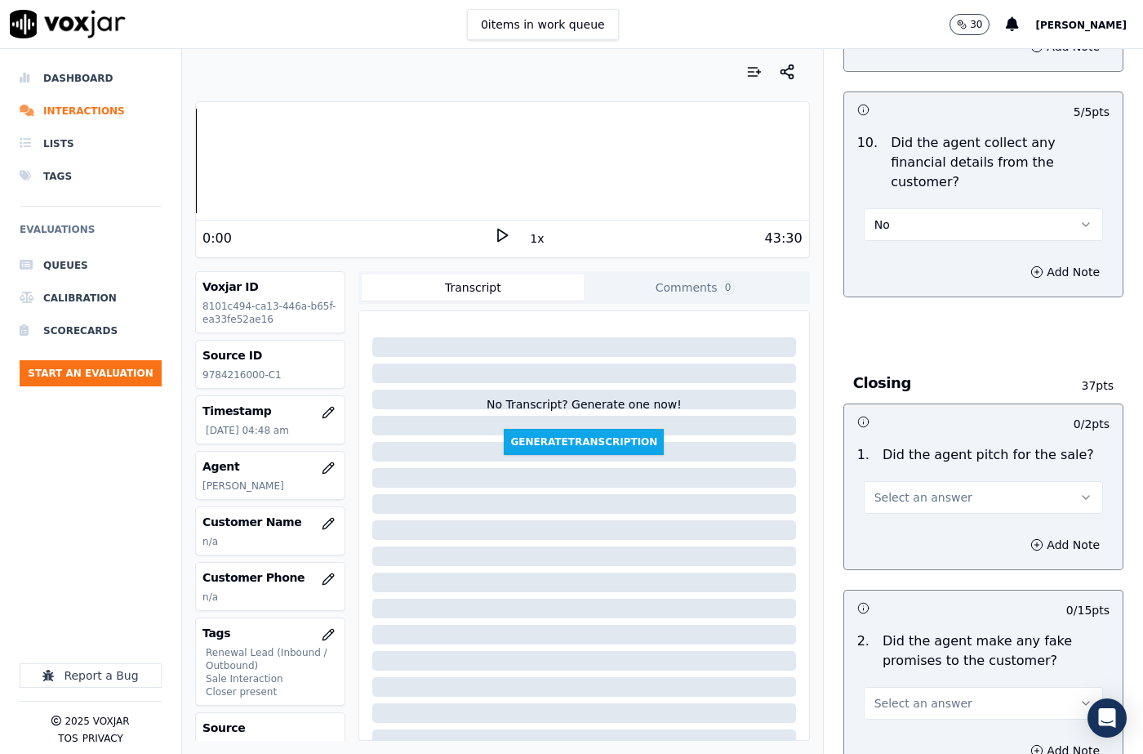
click at [909, 489] on span "Select an answer" at bounding box center [923, 497] width 98 height 16
click at [917, 476] on div "Yes" at bounding box center [956, 475] width 211 height 26
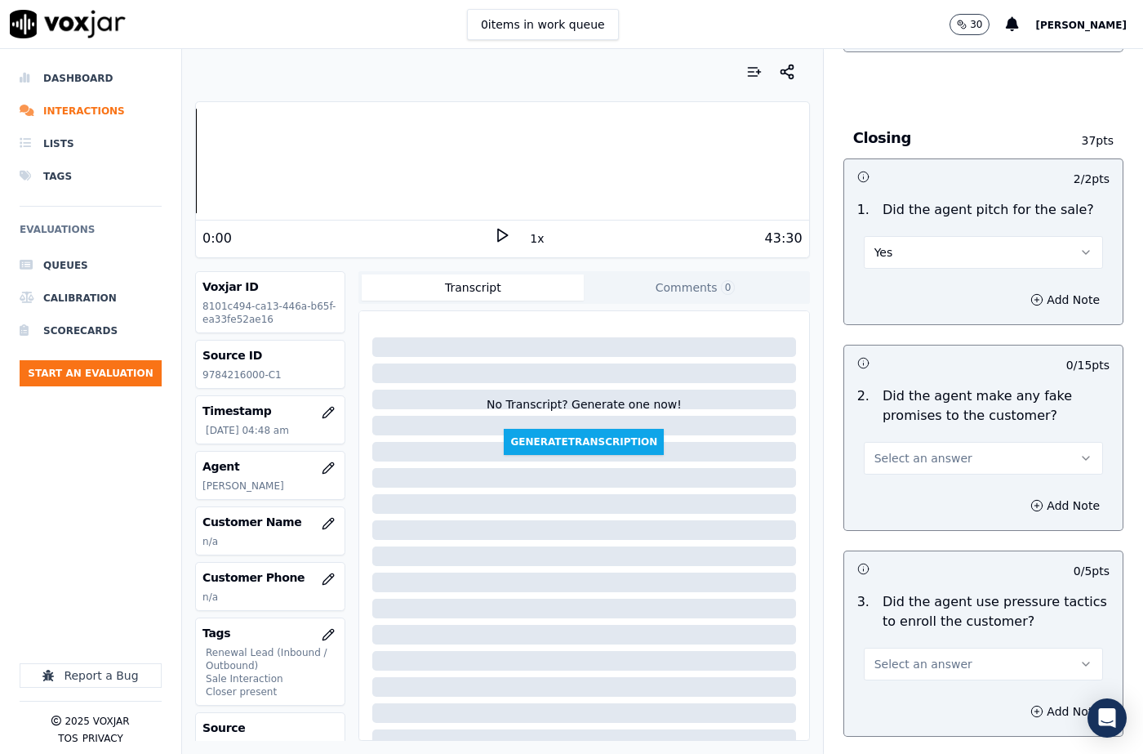
click at [910, 442] on button "Select an answer" at bounding box center [983, 458] width 239 height 33
click at [892, 458] on div "No" at bounding box center [956, 462] width 211 height 26
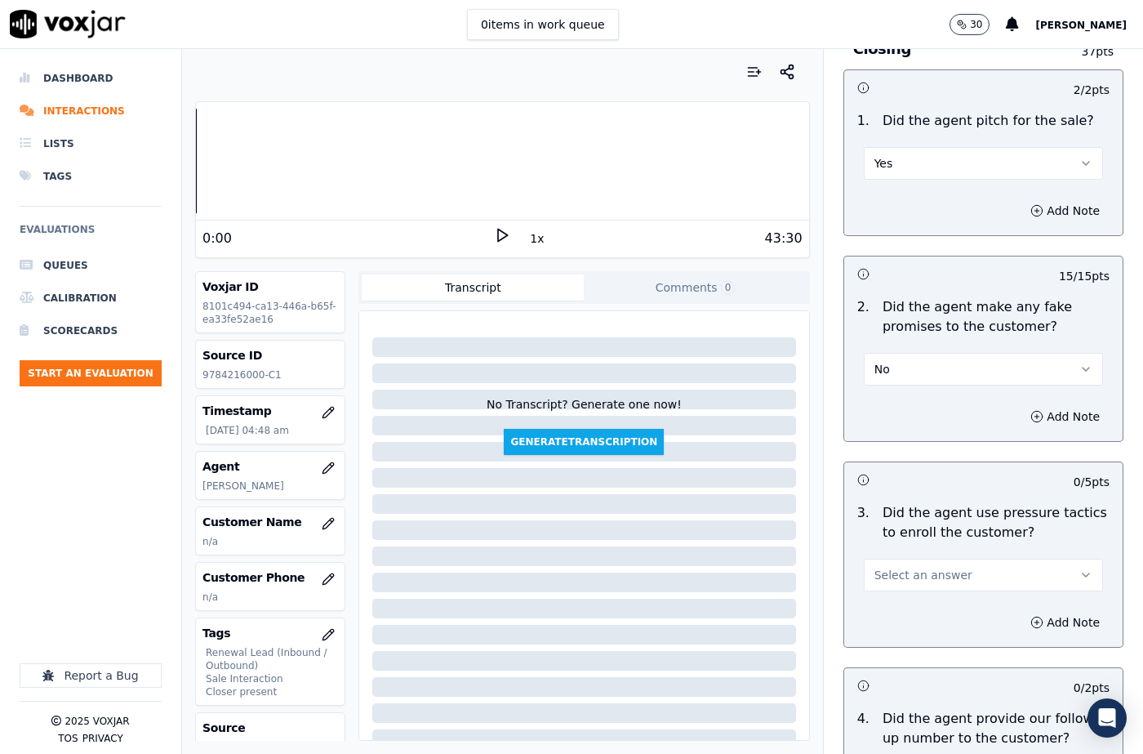
scroll to position [3592, 0]
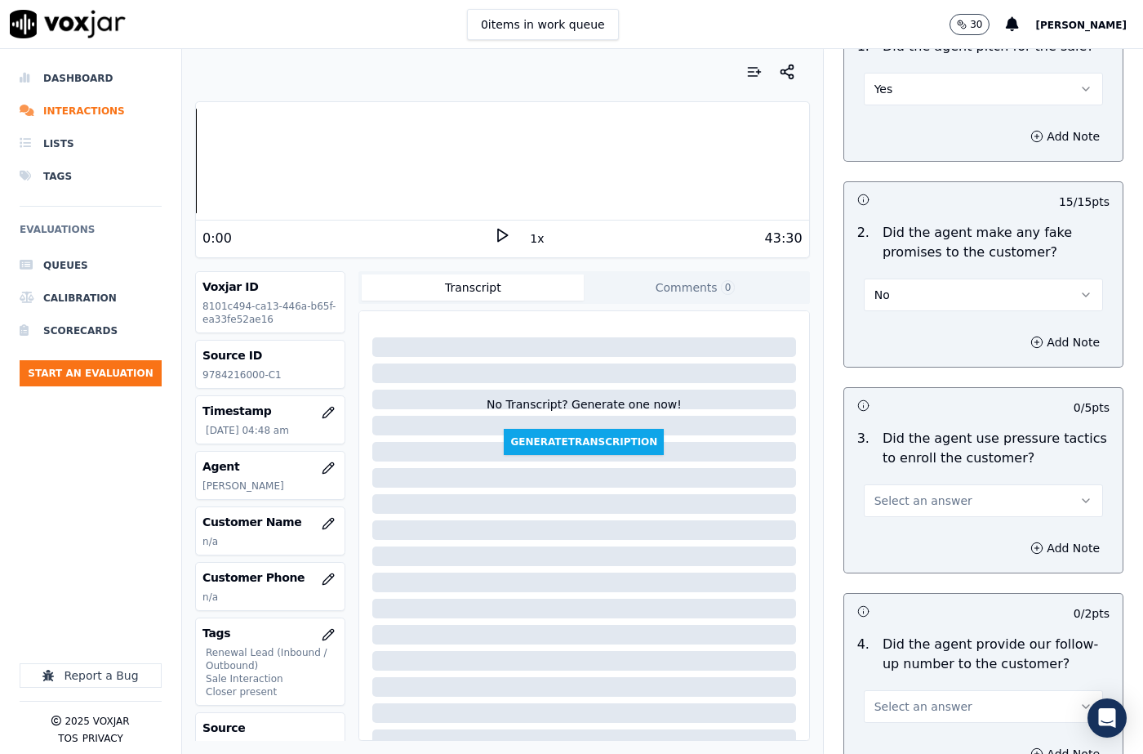
click at [910, 492] on span "Select an answer" at bounding box center [923, 500] width 98 height 16
click at [905, 499] on div "No" at bounding box center [956, 504] width 211 height 26
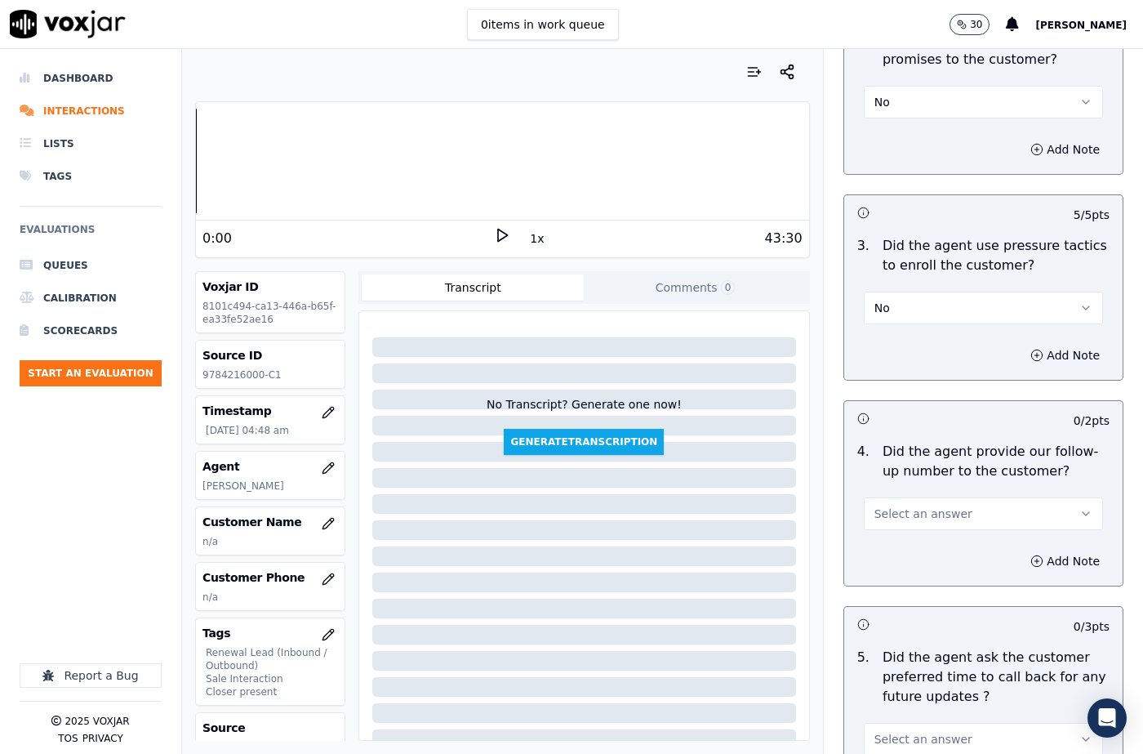
scroll to position [3837, 0]
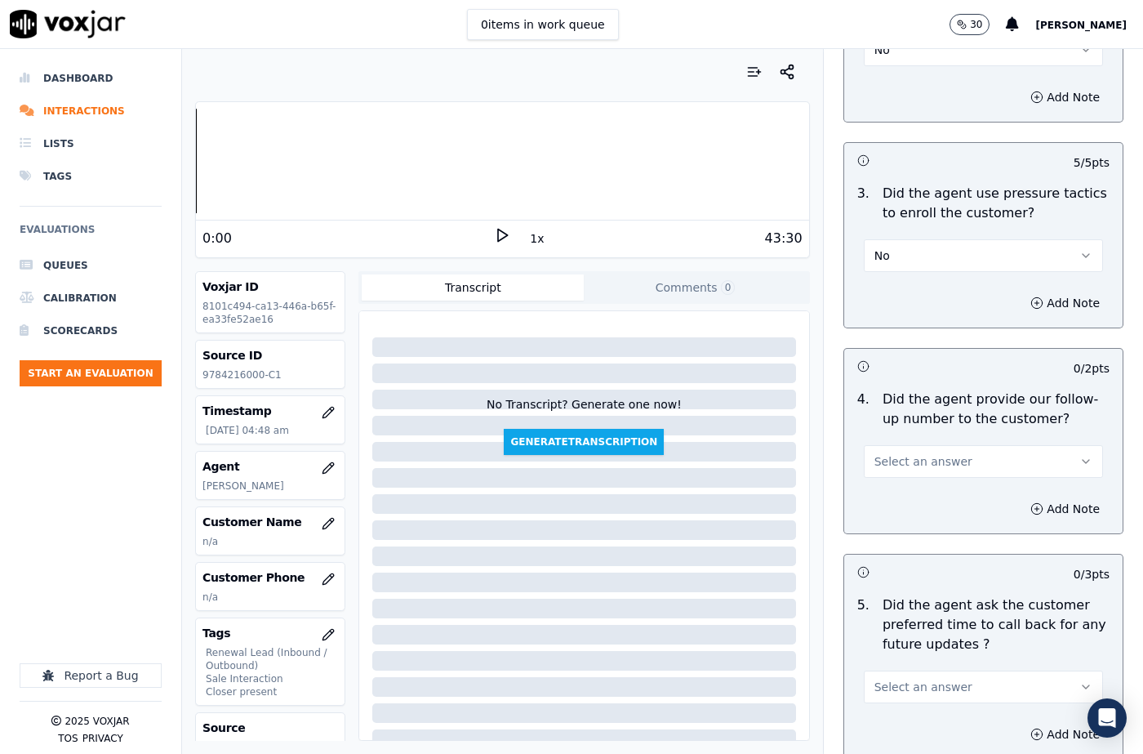
click at [916, 453] on span "Select an answer" at bounding box center [923, 461] width 98 height 16
click at [907, 595] on p "Did the agent ask the customer preferred time to call back for any future updat…" at bounding box center [996, 624] width 227 height 59
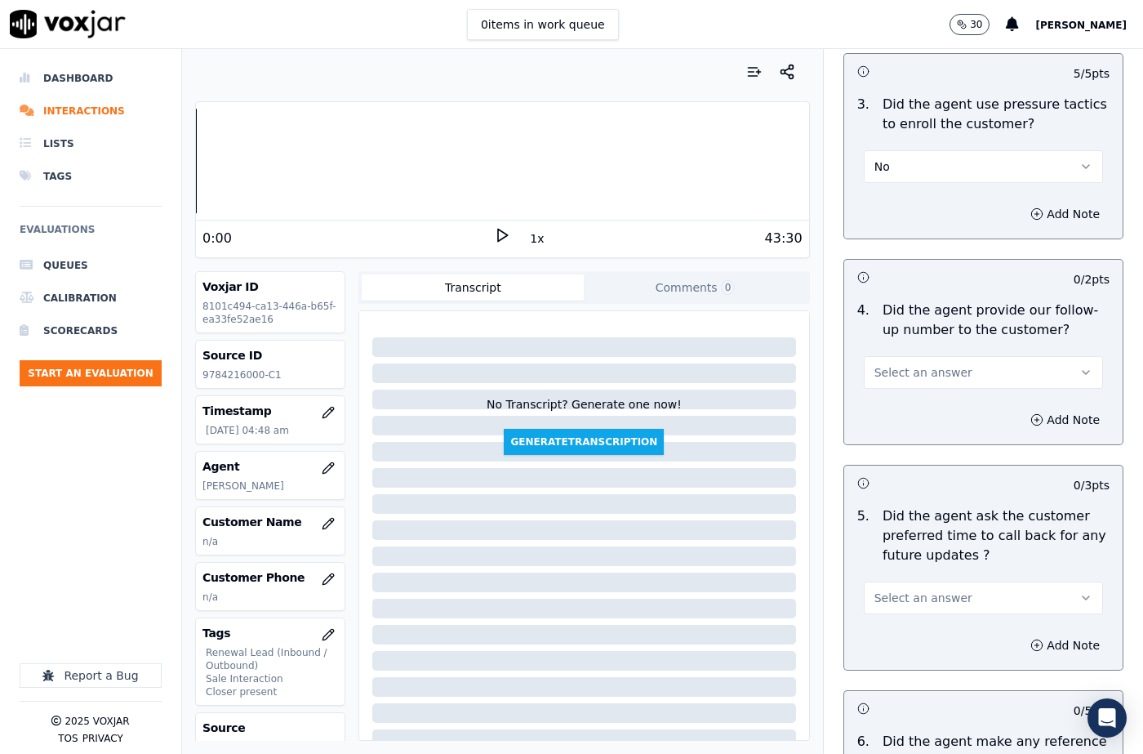
scroll to position [0, 0]
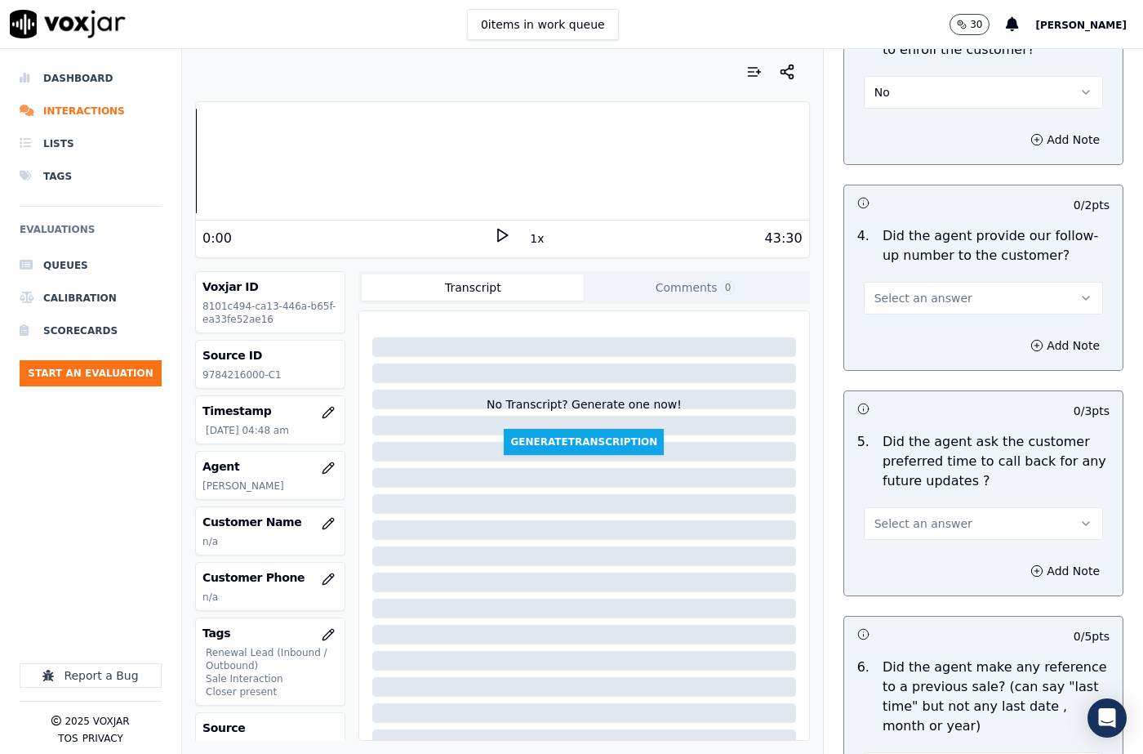
click at [899, 515] on span "Select an answer" at bounding box center [923, 523] width 98 height 16
click at [894, 554] on div "N/A" at bounding box center [956, 553] width 211 height 26
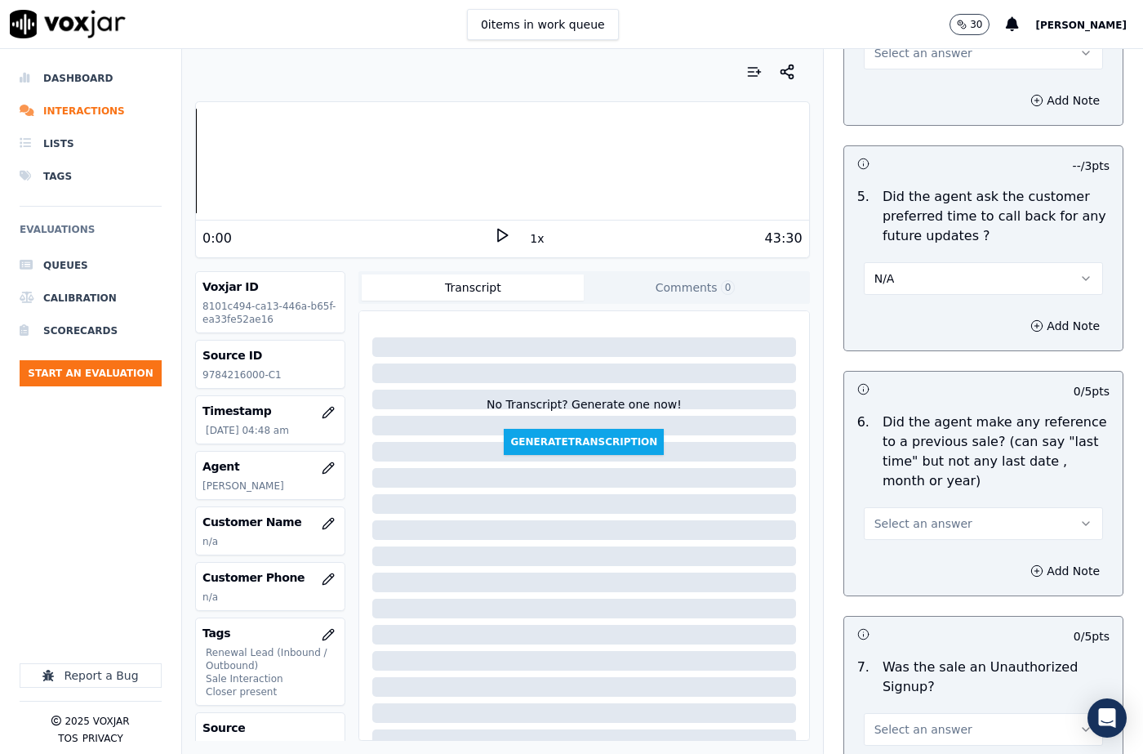
click at [909, 515] on span "Select an answer" at bounding box center [923, 523] width 98 height 16
click at [905, 551] on div "N/A" at bounding box center [956, 553] width 211 height 26
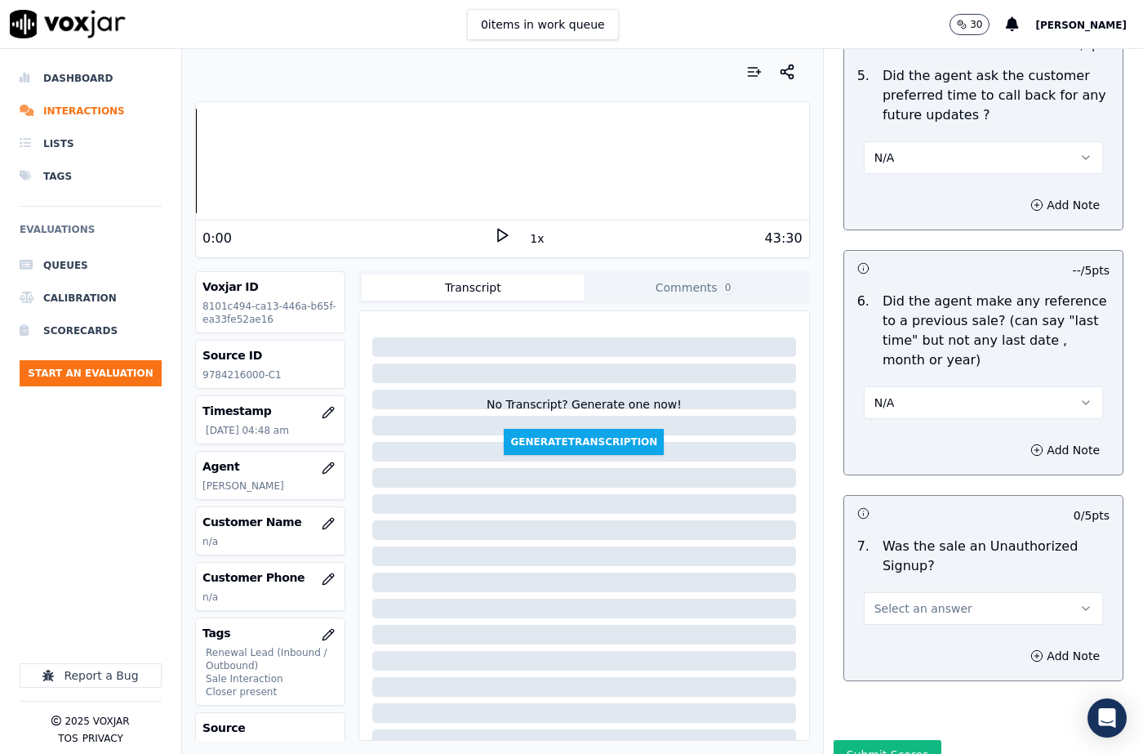
scroll to position [4369, 0]
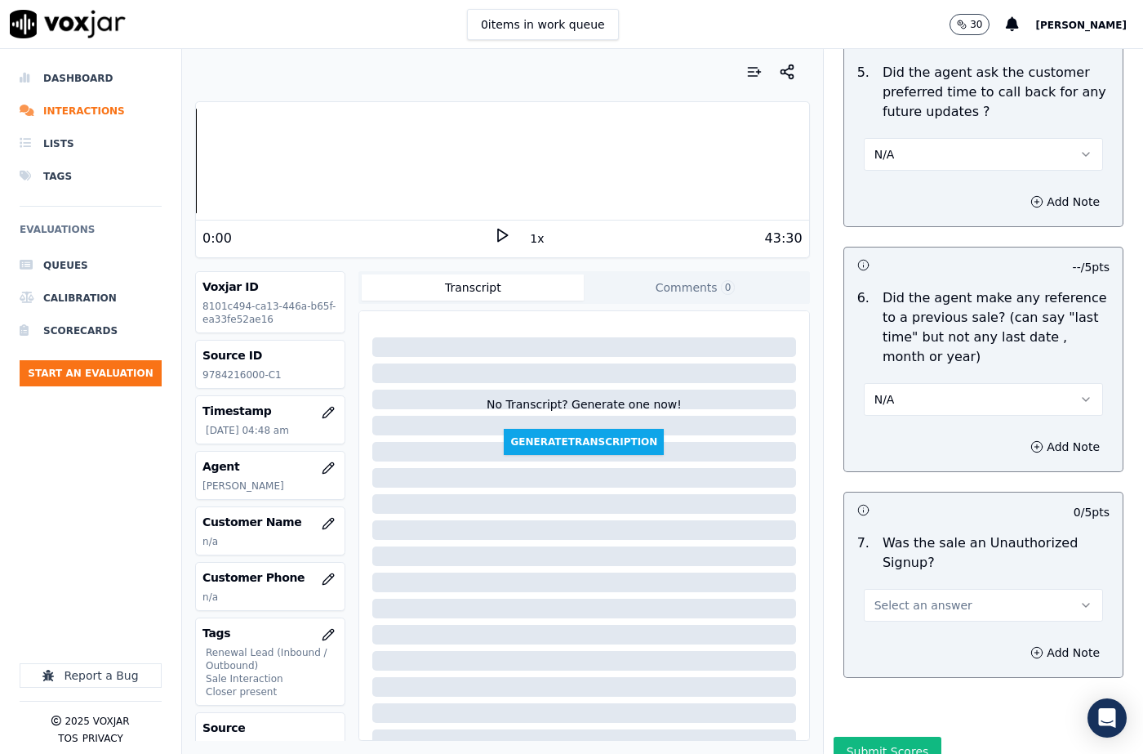
click at [916, 383] on button "N/A" at bounding box center [983, 399] width 239 height 33
click at [903, 386] on div "Yes" at bounding box center [956, 377] width 211 height 26
click at [905, 383] on button "Yes" at bounding box center [983, 399] width 239 height 33
click at [894, 397] on div "No" at bounding box center [956, 403] width 211 height 26
click at [906, 597] on span "Select an answer" at bounding box center [923, 605] width 98 height 16
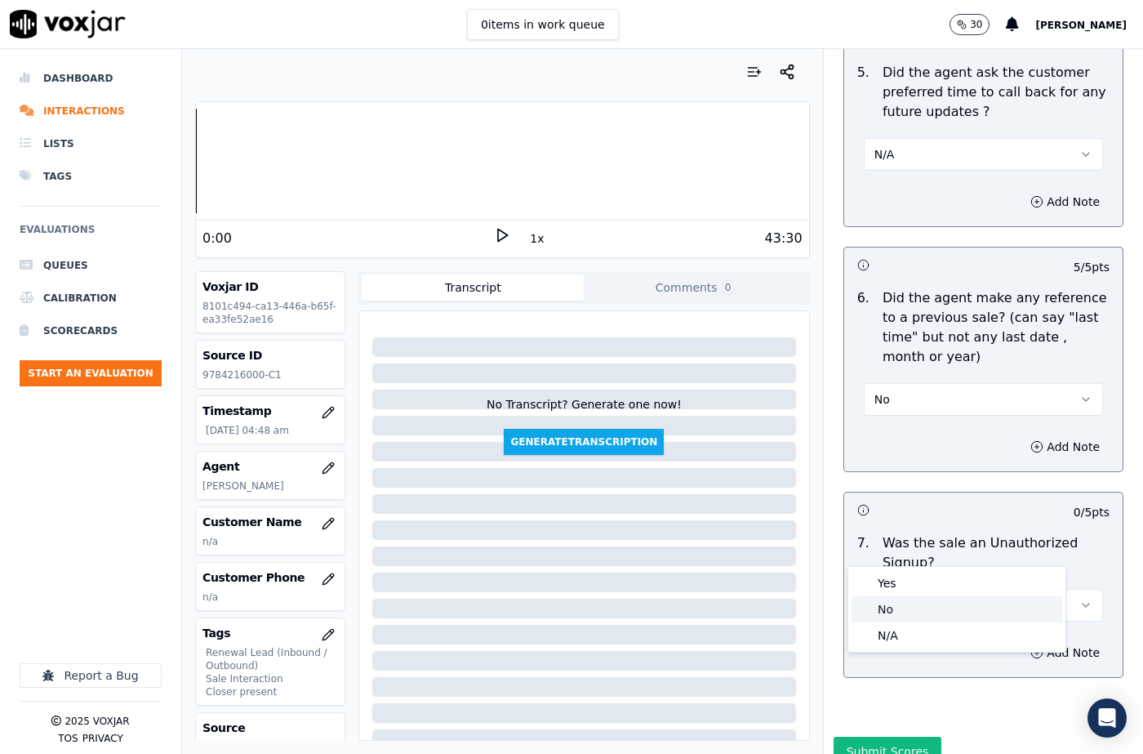
click at [898, 604] on div "No" at bounding box center [956, 609] width 211 height 26
click at [1036, 641] on button "Add Note" at bounding box center [1064, 652] width 89 height 23
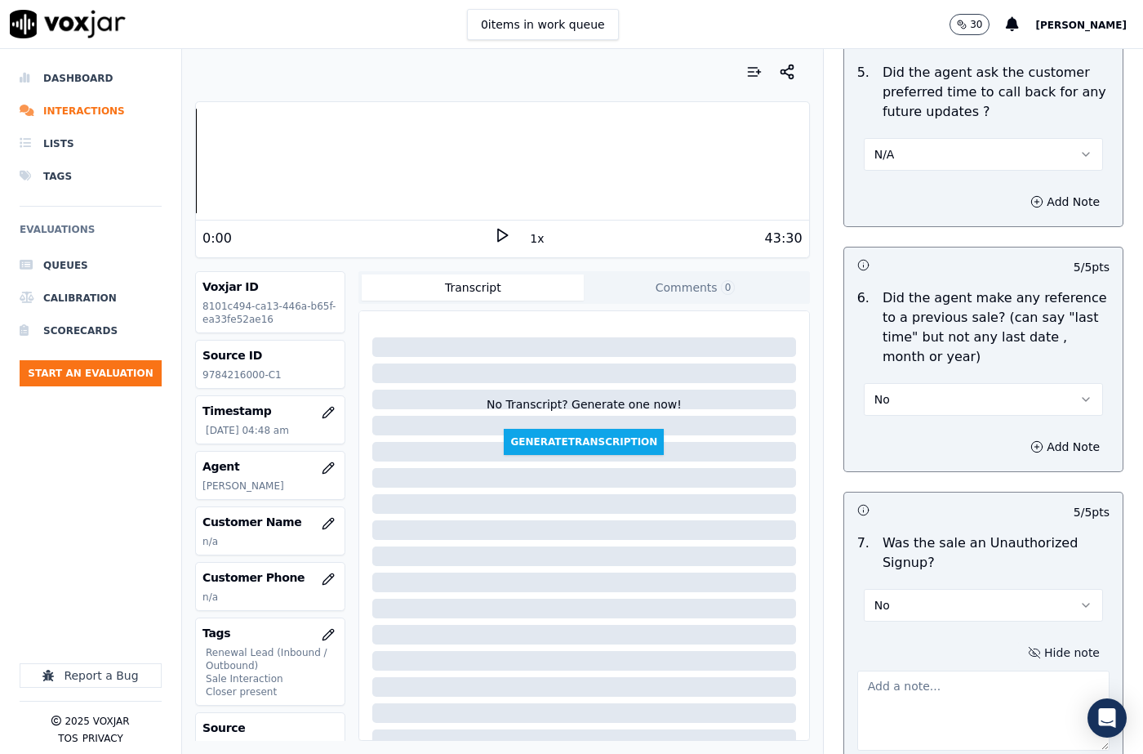
click at [920, 670] on textarea at bounding box center [983, 710] width 252 height 80
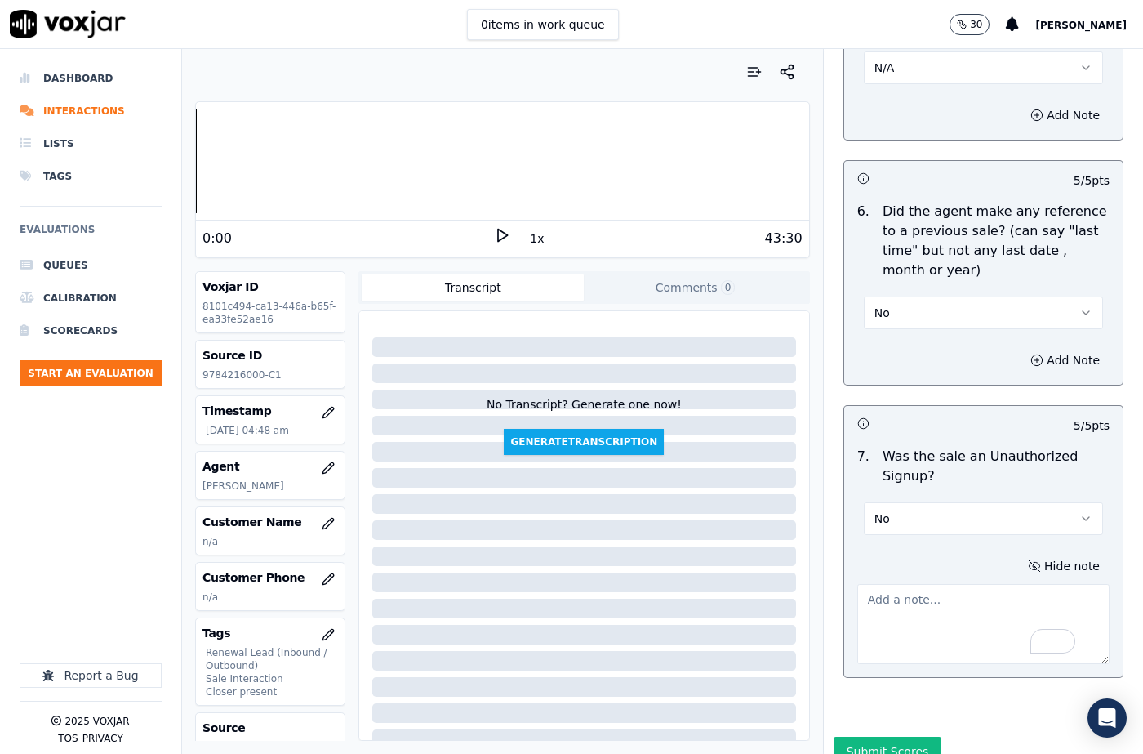
scroll to position [1241, 0]
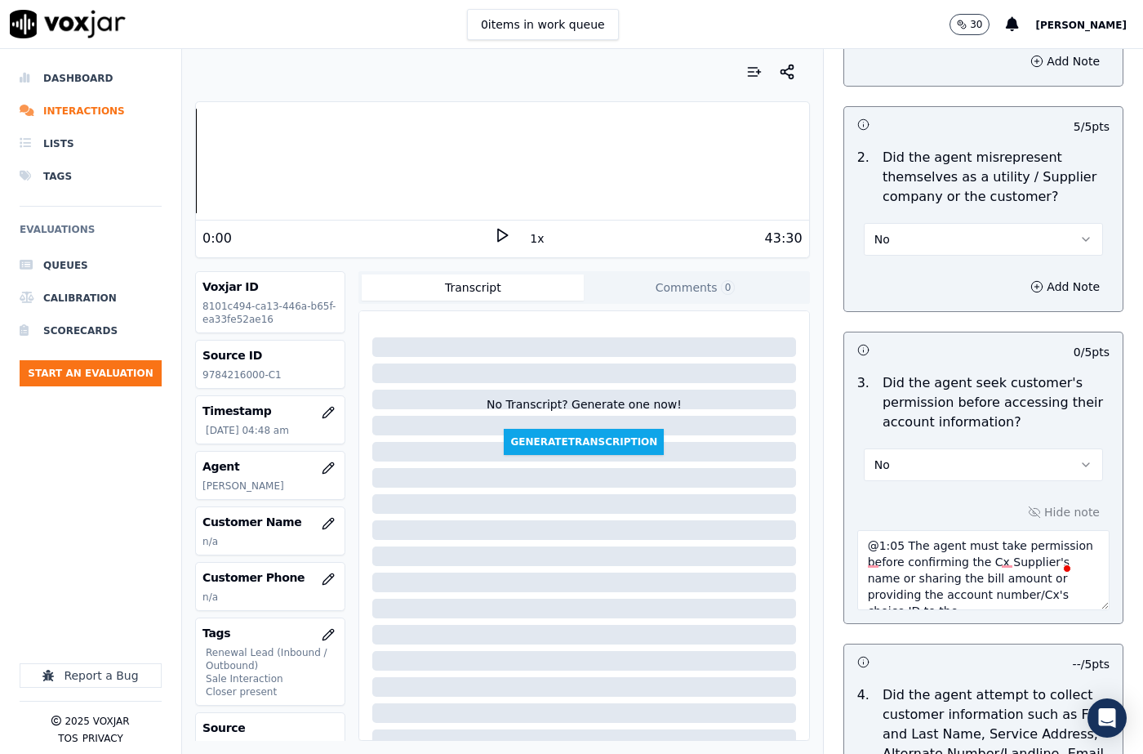
click at [954, 557] on textarea "@1:05 The agent must take permission before confirming the Cx Supplier's name o…" at bounding box center [983, 570] width 252 height 80
paste textarea "Cx]"
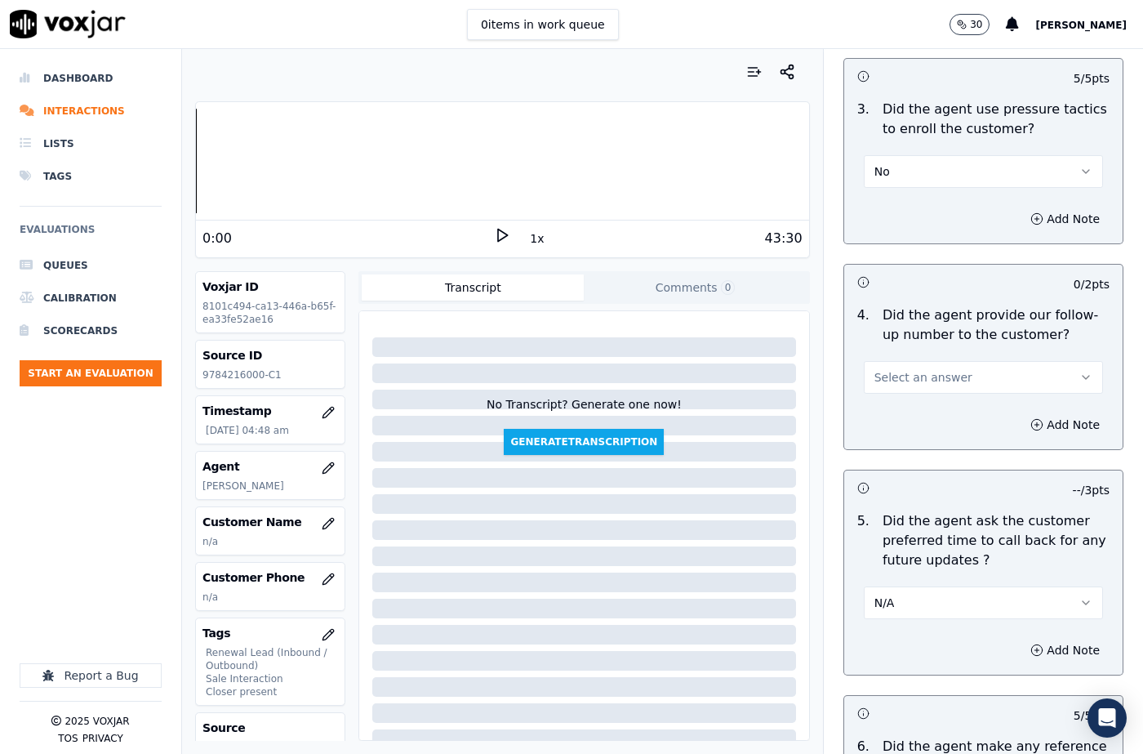
scroll to position [4456, 0]
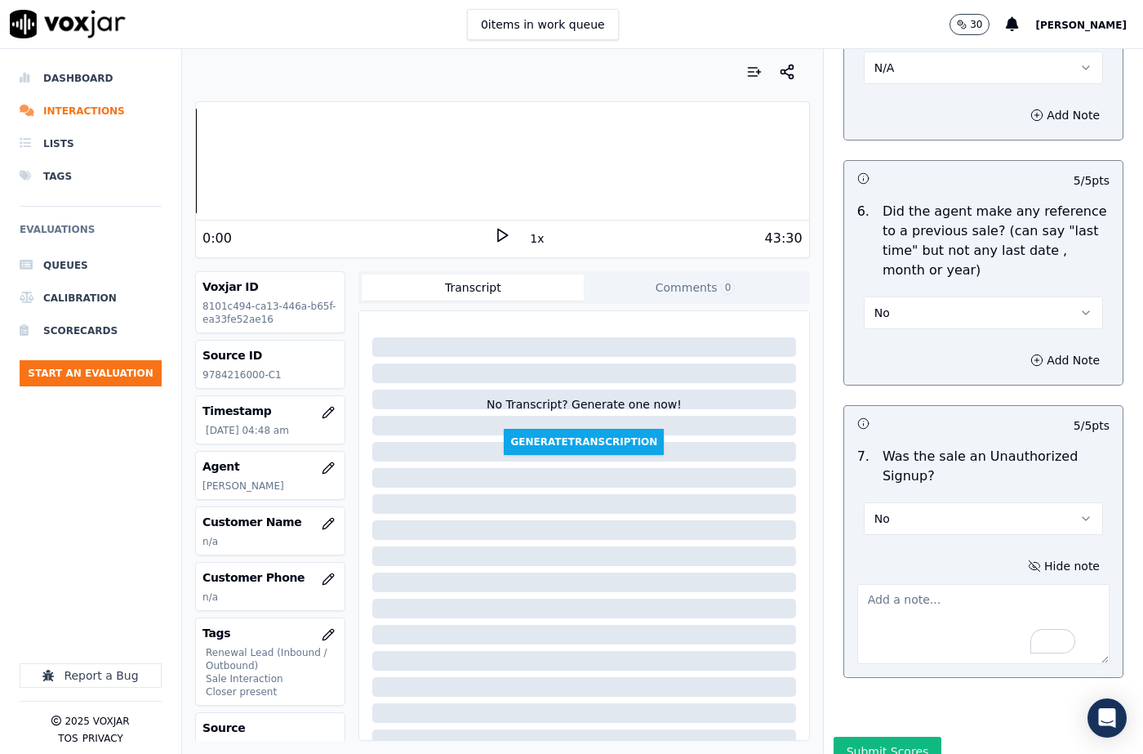
type textarea "@1:05 The agent must take permission before confirming the Cx Supplier's name o…"
click at [891, 584] on textarea "To enrich screen reader interactions, please activate Accessibility in Grammarl…" at bounding box center [983, 624] width 252 height 80
paste textarea "Mike called the cx and introduced himself as Martin and pitched for the Elec, "…"
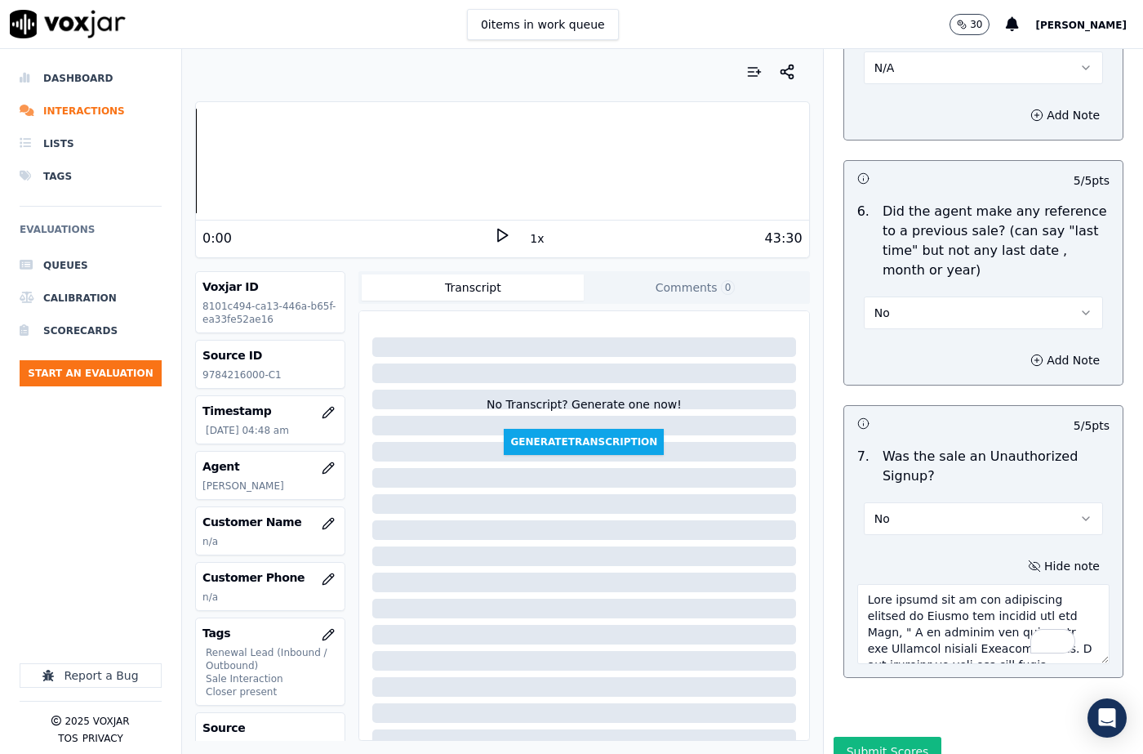
scroll to position [466, 0]
type textarea "Mike called the cx and introduced himself as Martin and pitched for the Elec, "…"
click at [858, 736] on button "Submit Scores" at bounding box center [888, 750] width 109 height 29
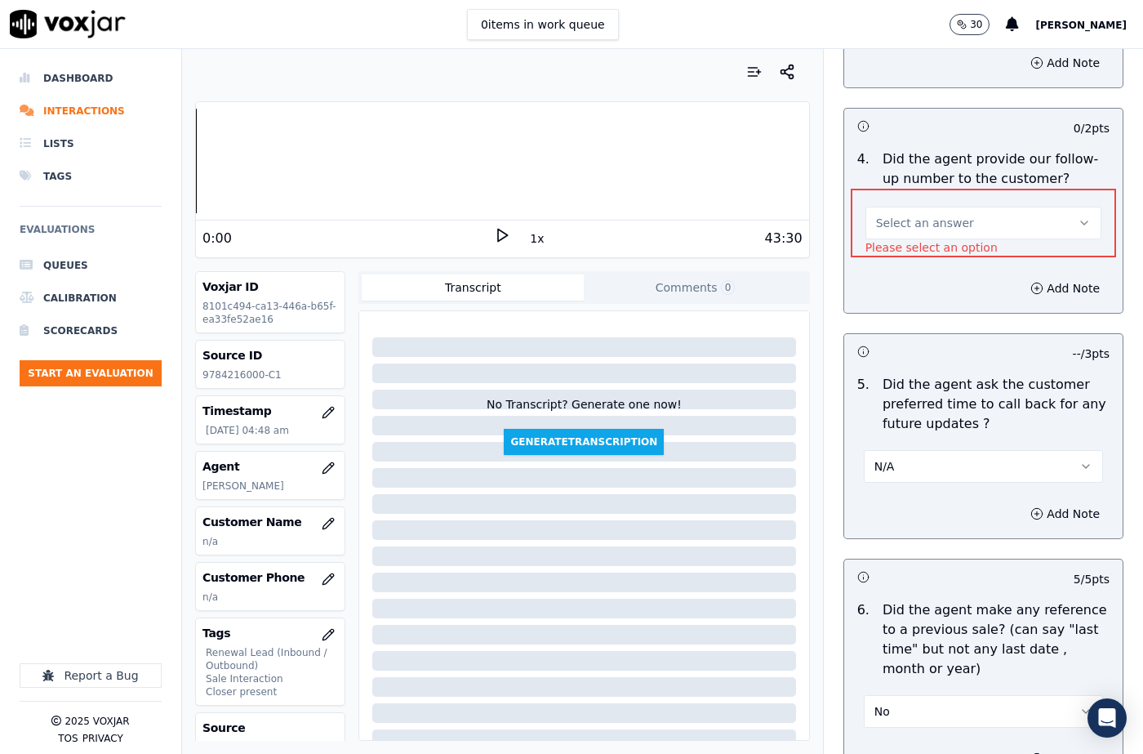
scroll to position [3986, 0]
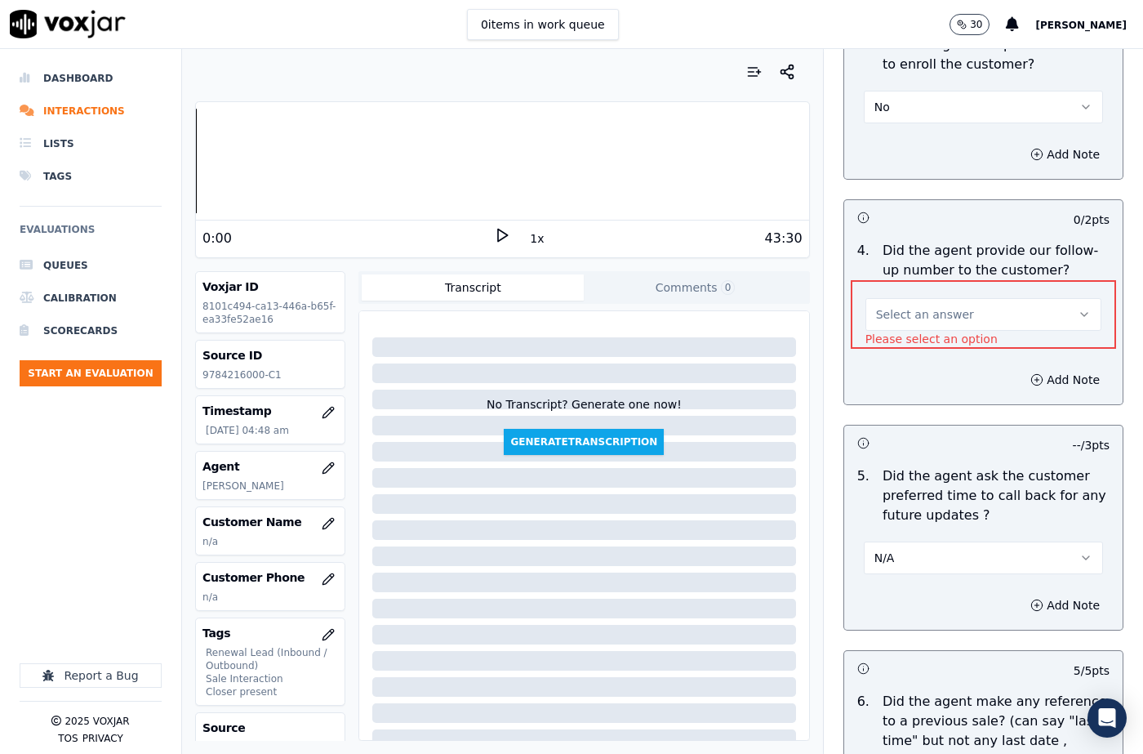
click at [902, 306] on span "Select an answer" at bounding box center [925, 314] width 98 height 16
click at [902, 285] on div "Yes" at bounding box center [956, 292] width 207 height 26
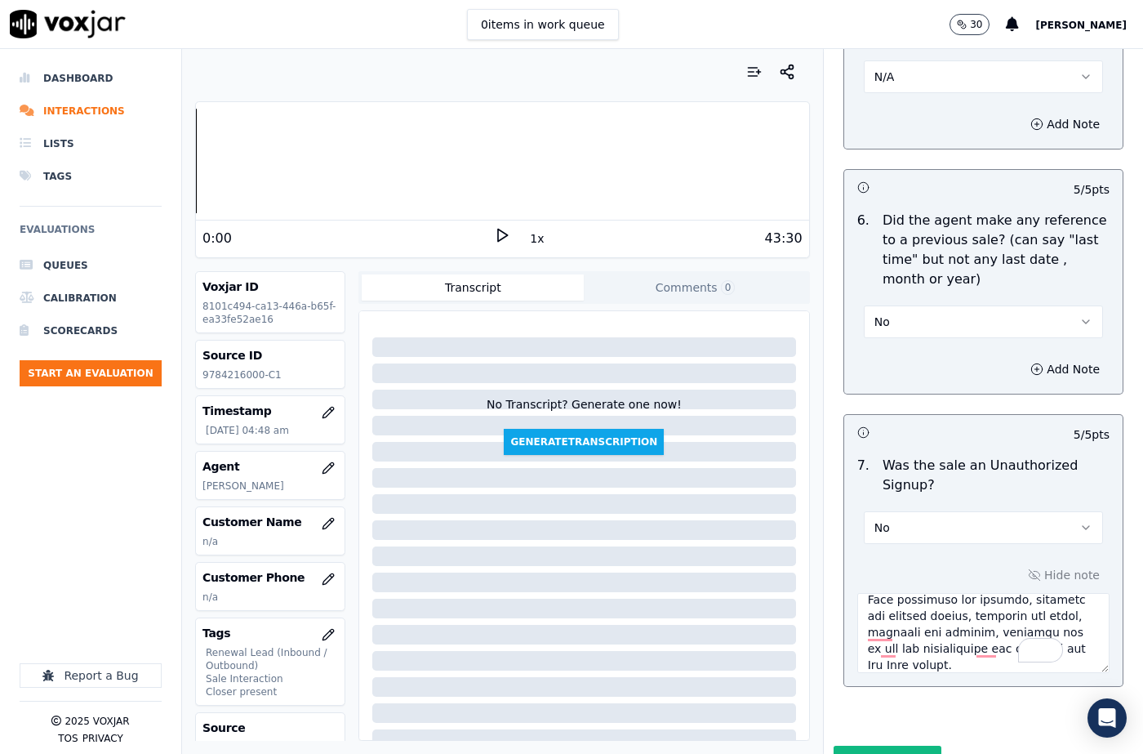
scroll to position [4456, 0]
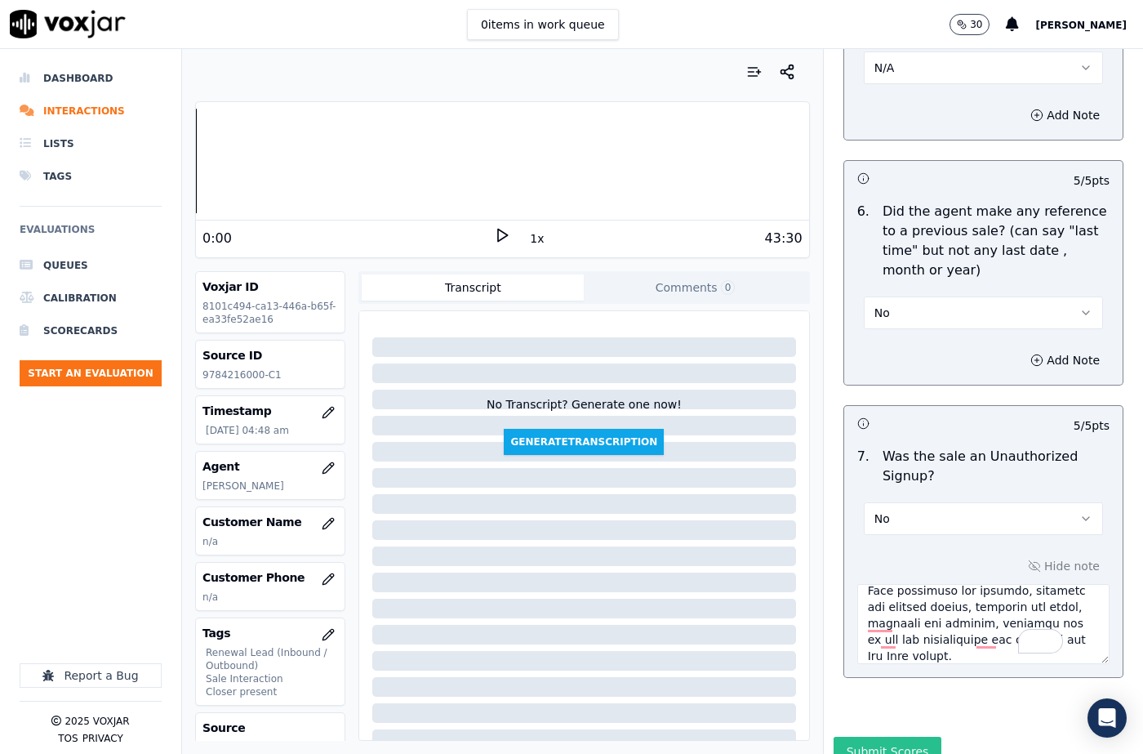
click at [878, 736] on button "Submit Scores" at bounding box center [888, 750] width 109 height 29
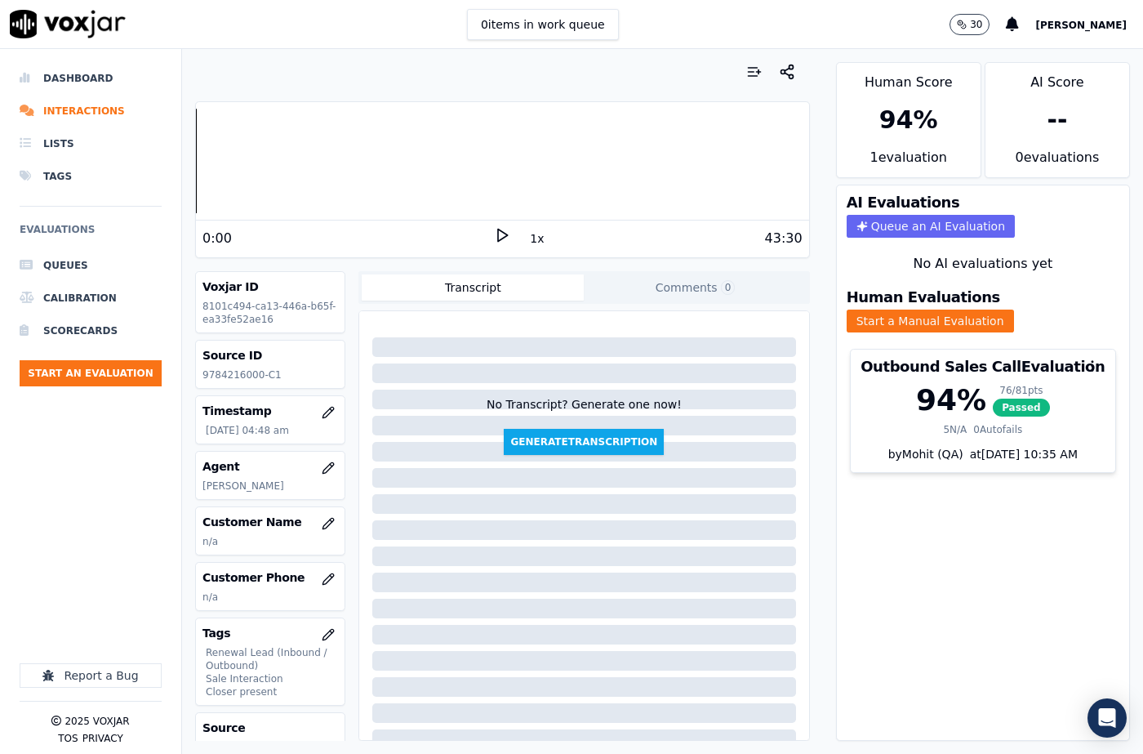
click at [38, 514] on div "Dashboard Interactions Lists Tags Evaluations Queues Calibration Scorecards Sta…" at bounding box center [91, 296] width 142 height 469
click at [322, 526] on icon "button" at bounding box center [328, 523] width 13 height 13
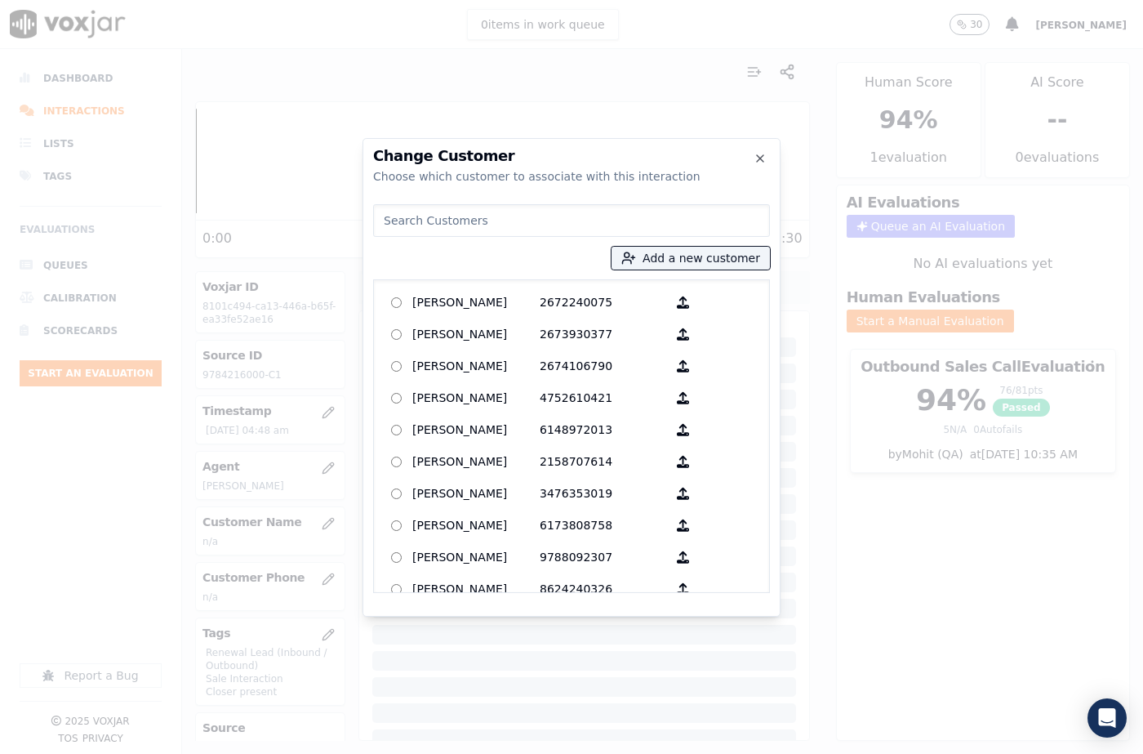
click at [514, 227] on input at bounding box center [571, 220] width 397 height 33
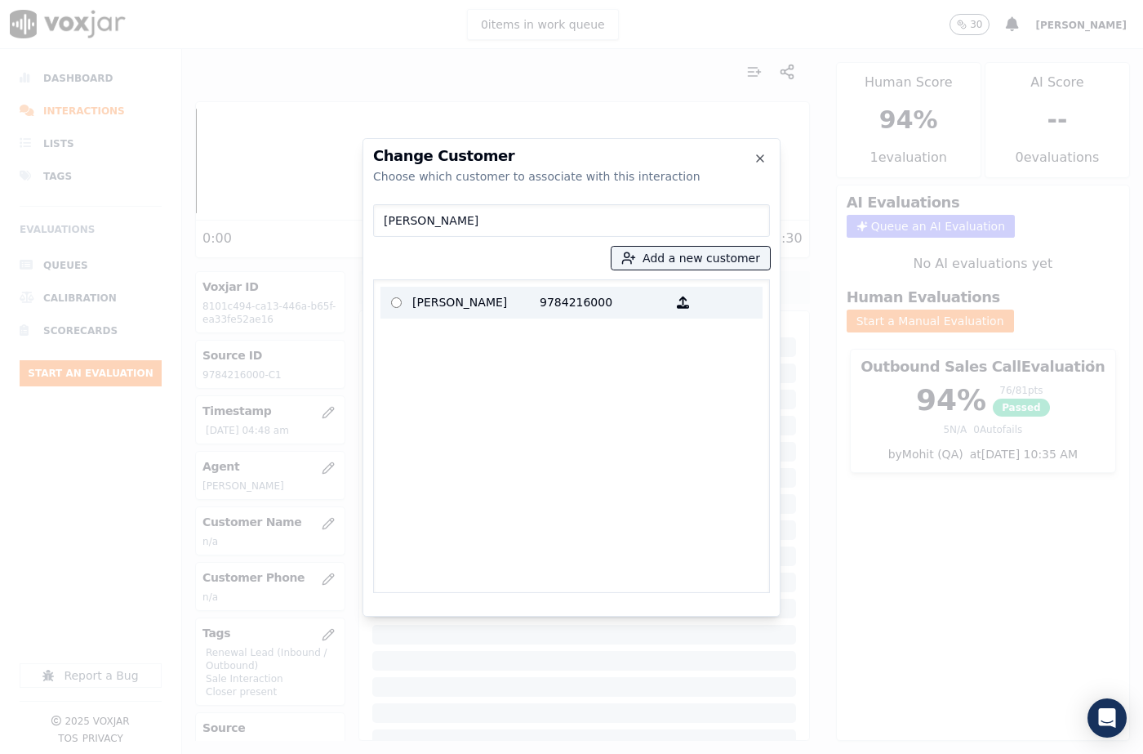
type input "Aurea Casiano"
click at [547, 310] on p "9784216000" at bounding box center [603, 302] width 127 height 25
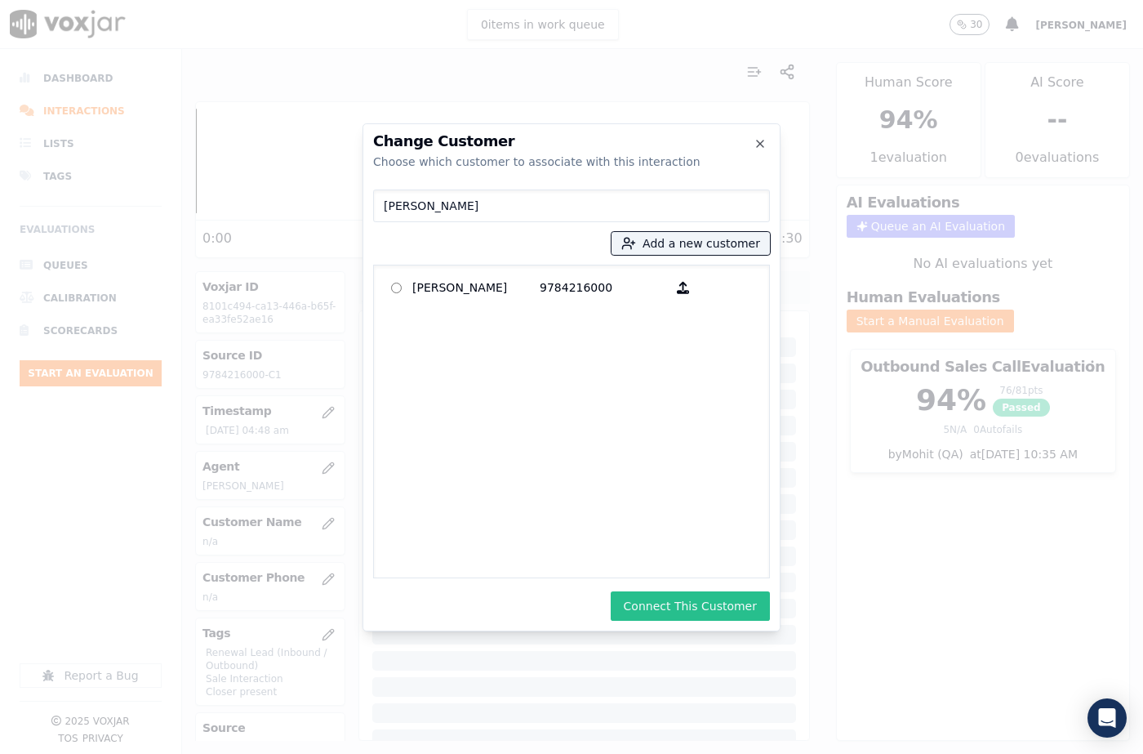
click at [708, 611] on button "Connect This Customer" at bounding box center [690, 605] width 159 height 29
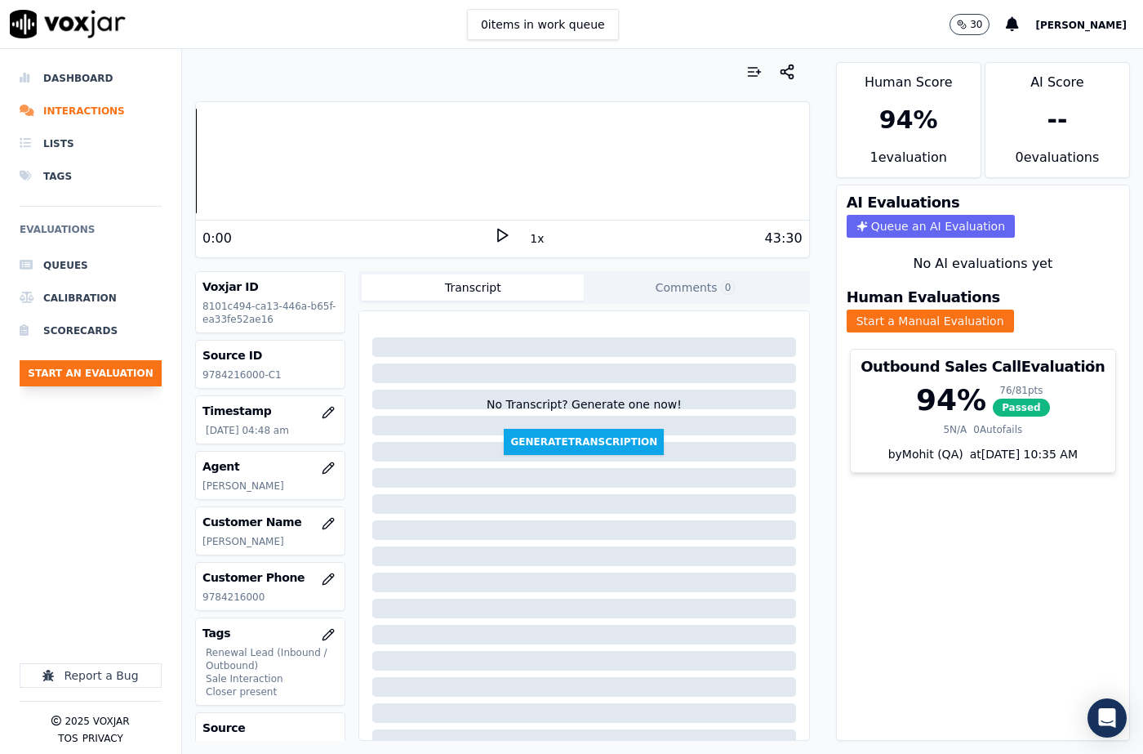
click at [139, 377] on button "Start an Evaluation" at bounding box center [91, 373] width 142 height 26
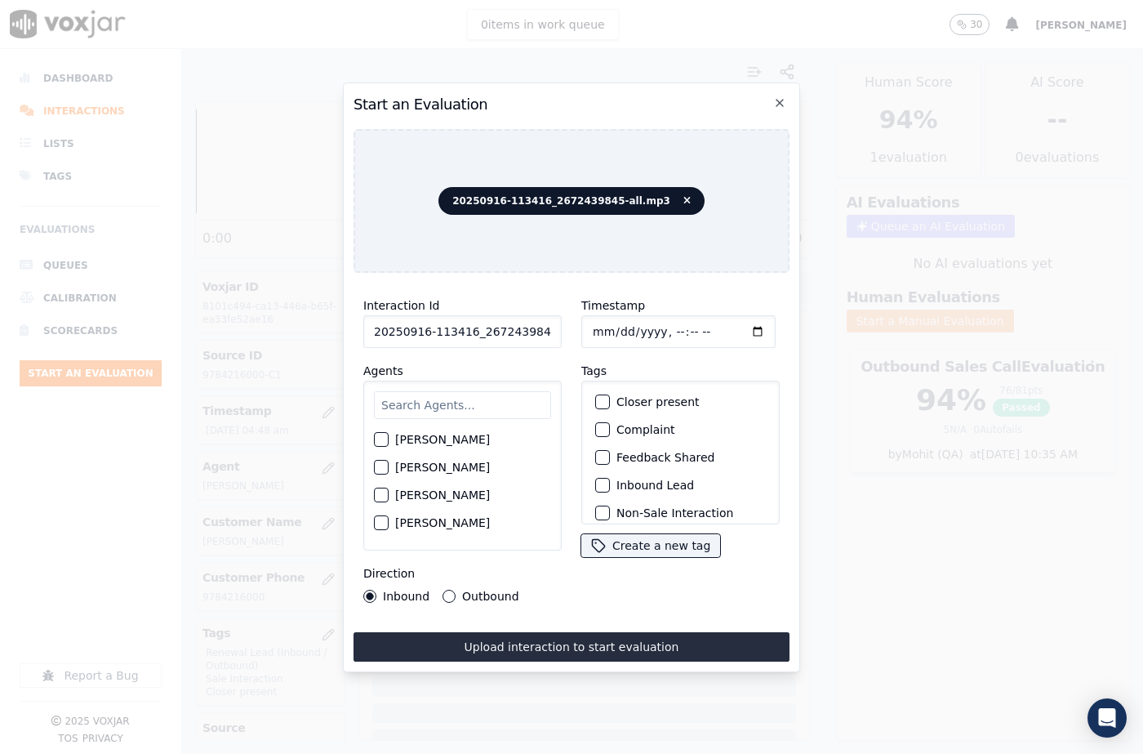
scroll to position [0, 27]
drag, startPoint x: 536, startPoint y: 324, endPoint x: 571, endPoint y: 331, distance: 35.7
click at [571, 331] on div "Interaction Id 20250916-113416_2672439845-all.mp3 Agents Harry Roy Aaron Biswas…" at bounding box center [571, 449] width 436 height 327
type input "20250916-113416_2672439845-C1"
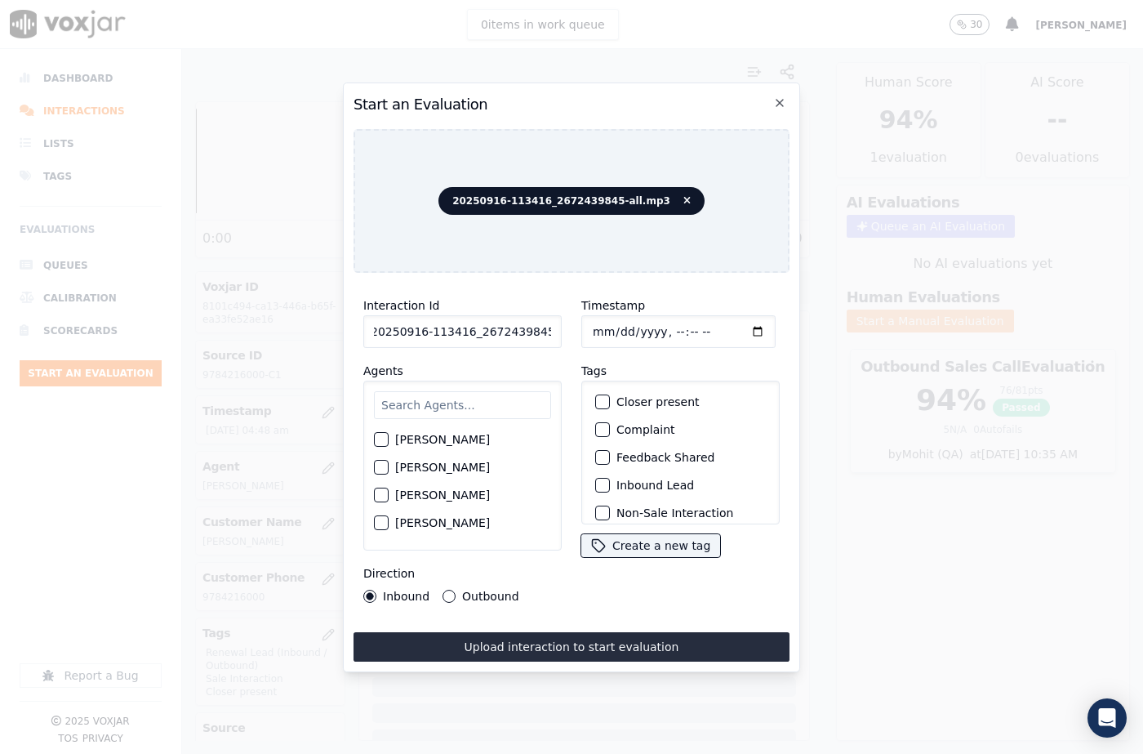
click at [606, 330] on input "Timestamp" at bounding box center [678, 331] width 194 height 33
type input "2025-09-16T05:11"
click at [436, 392] on input "text" at bounding box center [462, 405] width 177 height 28
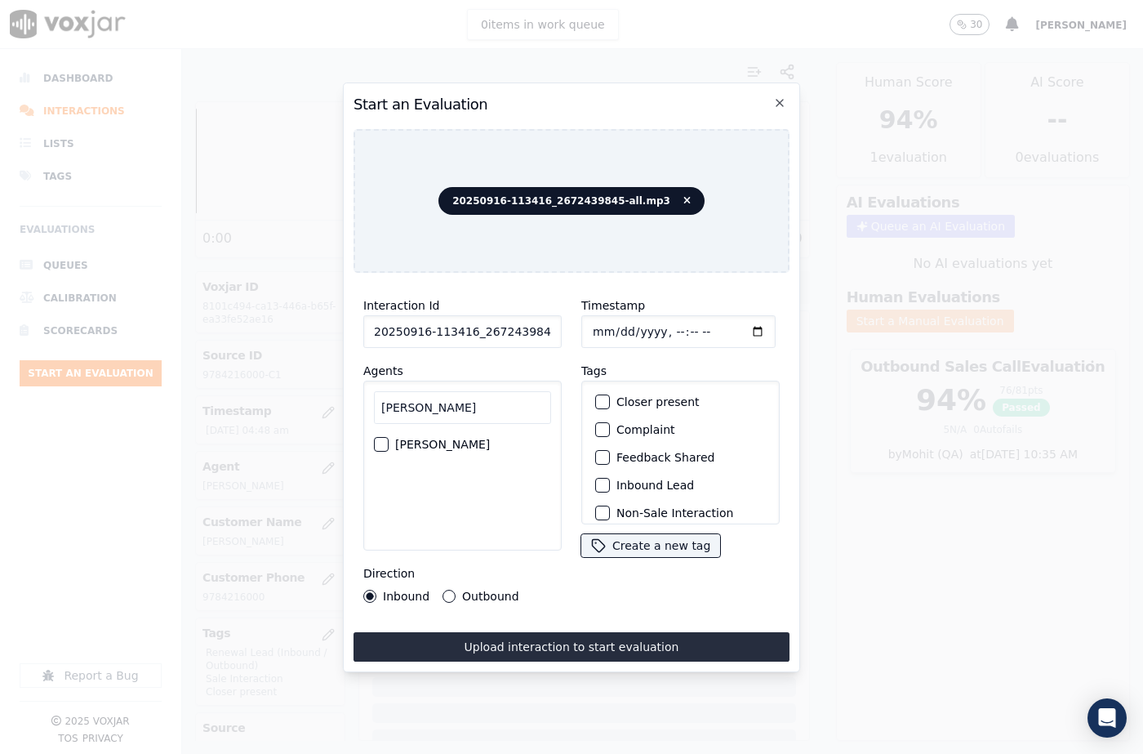
type input "marti"
click at [382, 439] on div "button" at bounding box center [380, 443] width 11 height 11
click at [596, 396] on div "button" at bounding box center [601, 401] width 11 height 11
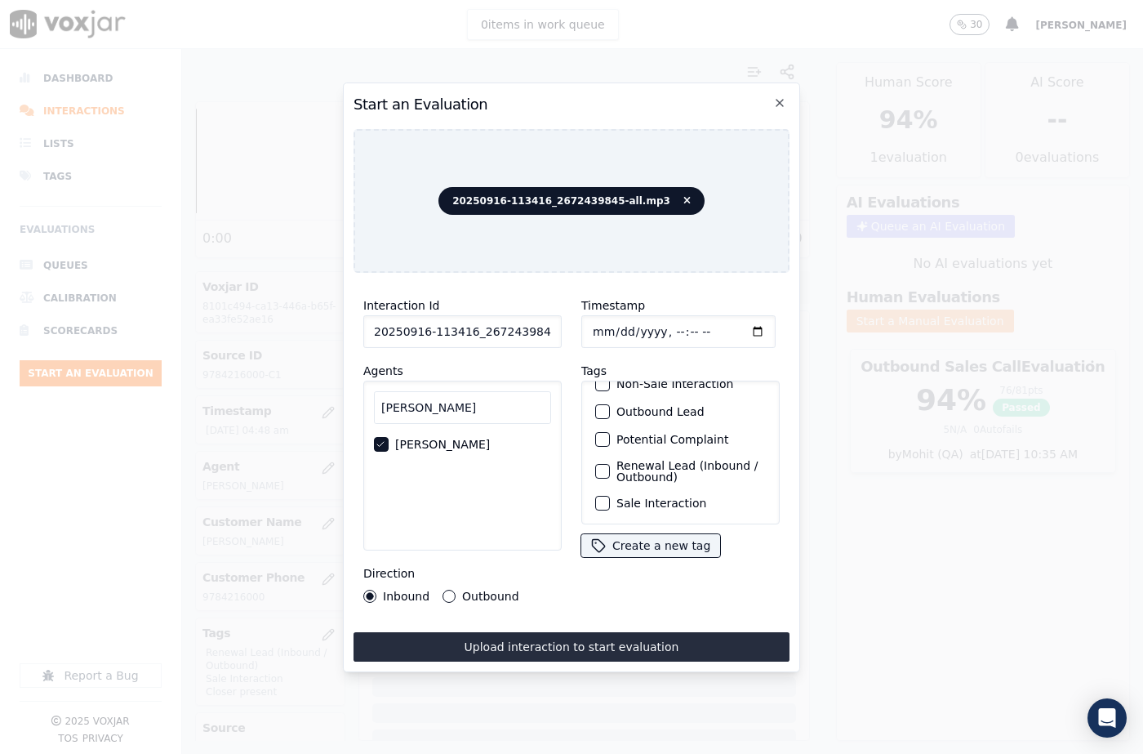
click at [596, 497] on div "button" at bounding box center [601, 502] width 11 height 11
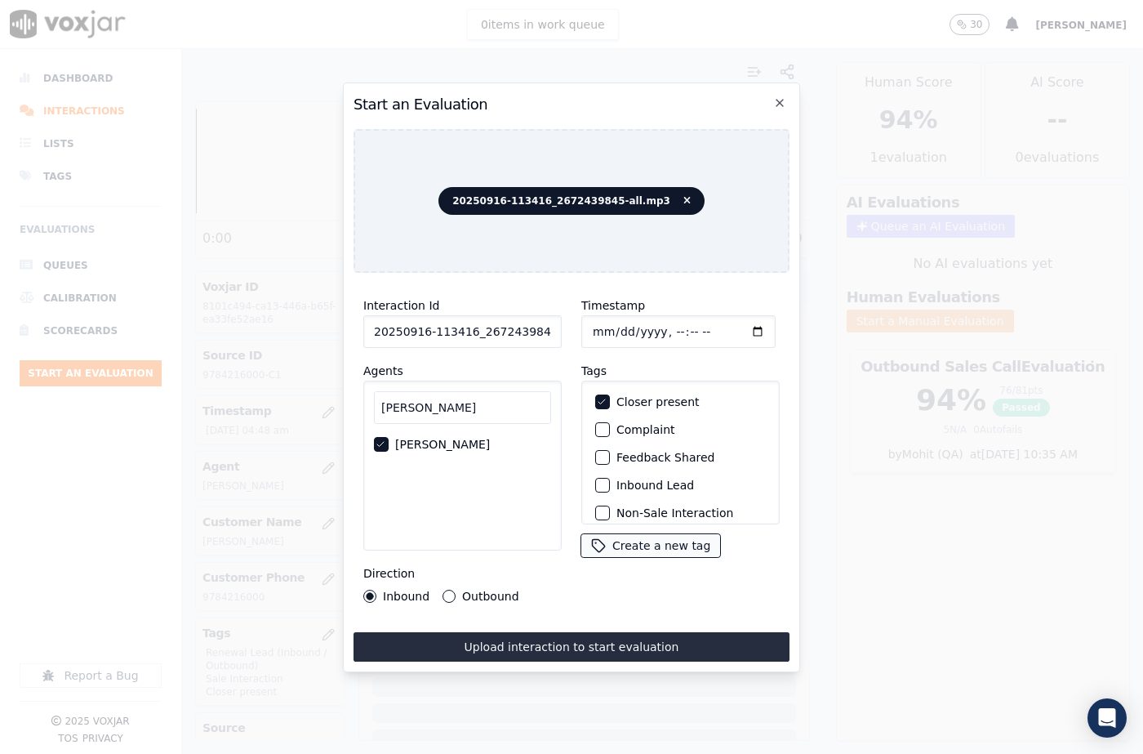
drag, startPoint x: 602, startPoint y: 478, endPoint x: 595, endPoint y: 536, distance: 58.3
click at [601, 478] on button "Inbound Lead" at bounding box center [602, 485] width 15 height 15
drag, startPoint x: 581, startPoint y: 641, endPoint x: 632, endPoint y: 633, distance: 51.3
click at [582, 640] on button "Upload interaction to start evaluation" at bounding box center [571, 646] width 436 height 29
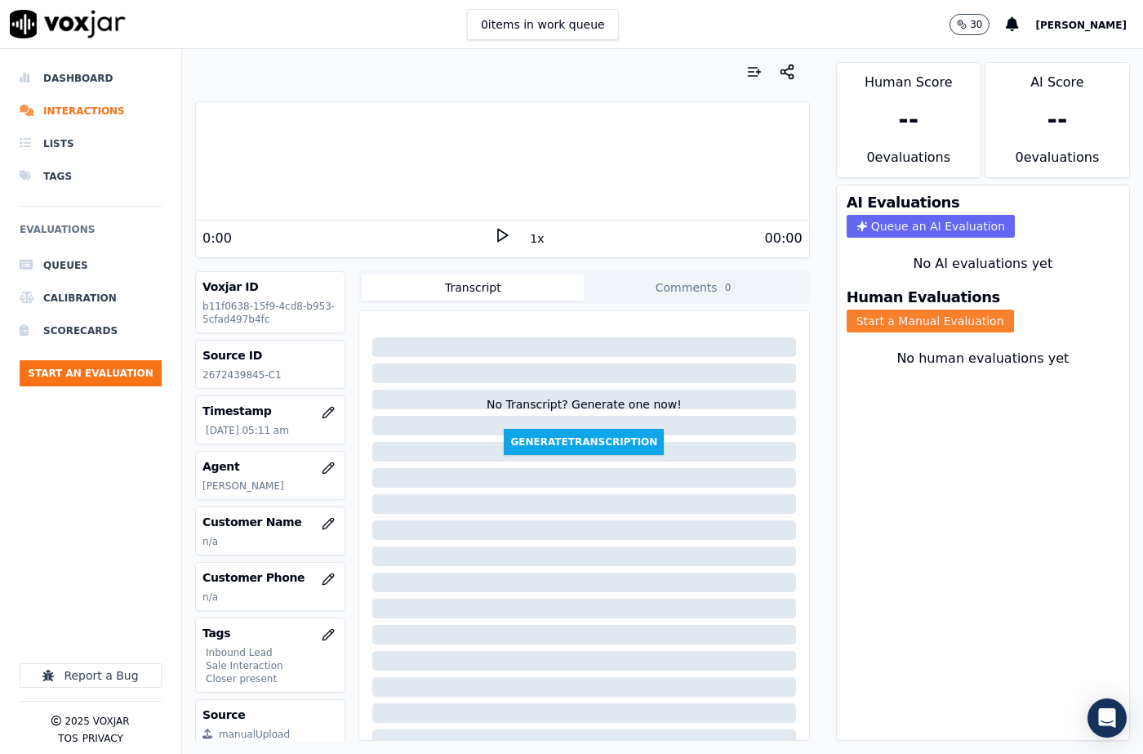
click at [936, 309] on button "Start a Manual Evaluation" at bounding box center [930, 320] width 167 height 23
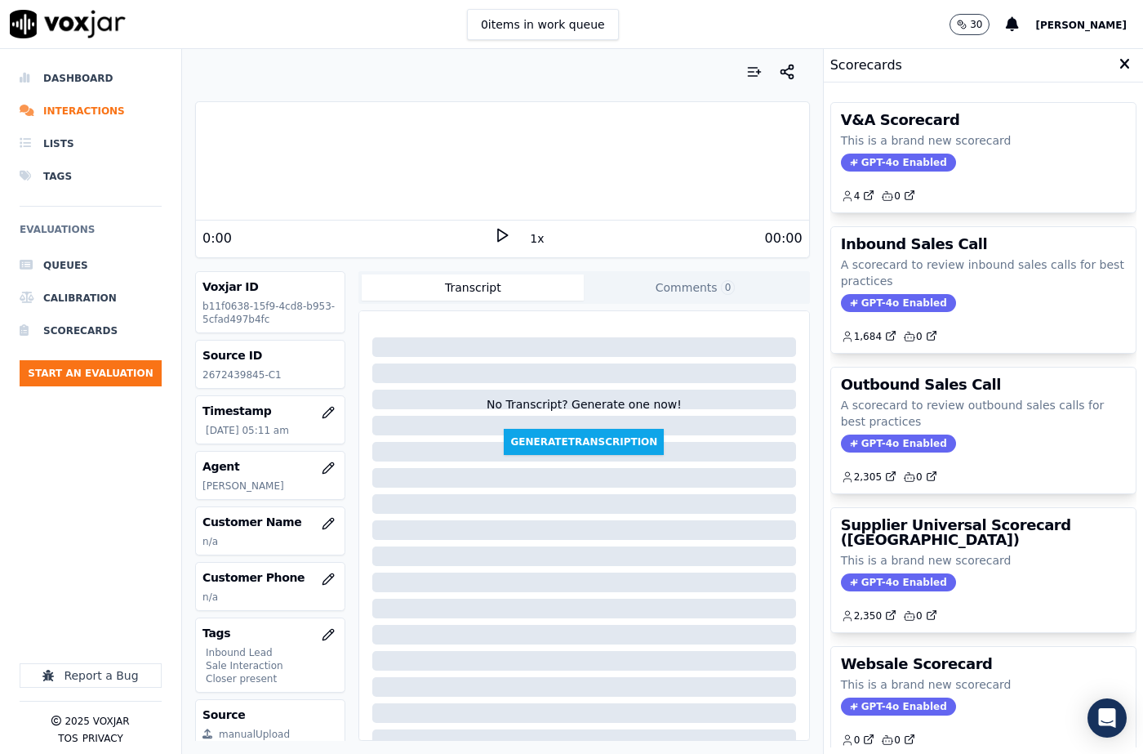
click at [869, 300] on span "GPT-4o Enabled" at bounding box center [898, 303] width 115 height 18
click at [892, 309] on button "Start a Manual Evaluation" at bounding box center [930, 320] width 167 height 23
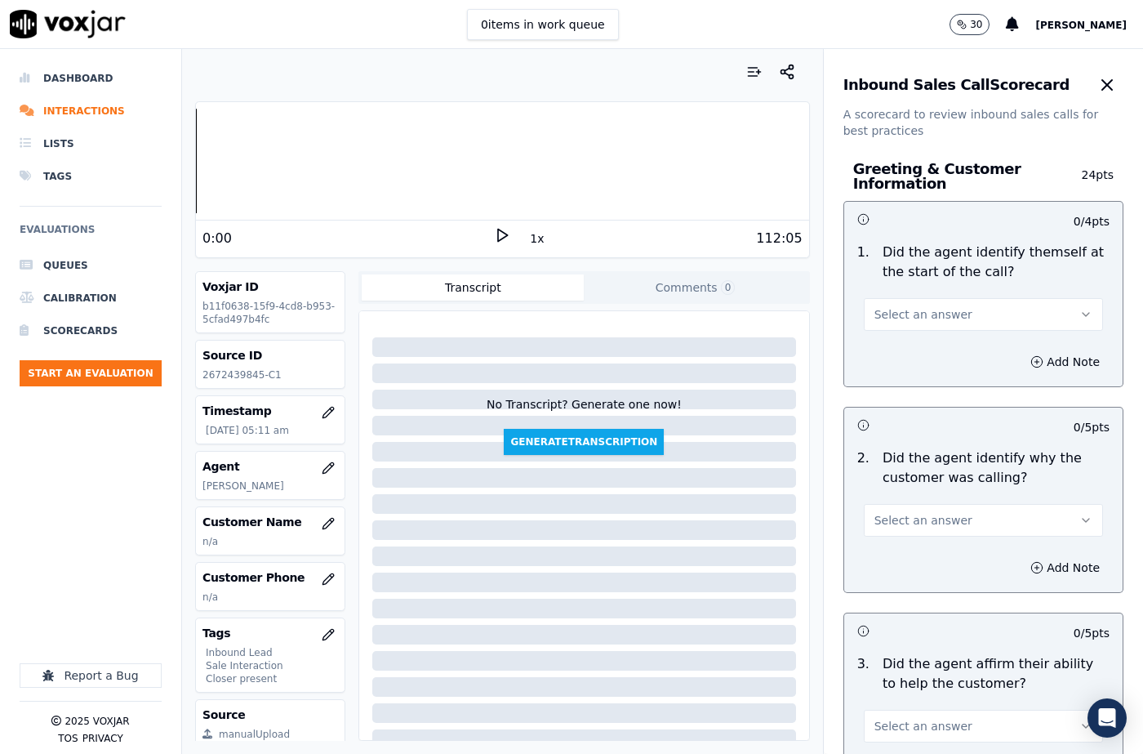
drag, startPoint x: 912, startPoint y: 311, endPoint x: 912, endPoint y: 327, distance: 15.5
click at [912, 318] on span "Select an answer" at bounding box center [923, 314] width 98 height 16
click at [909, 348] on div "Yes" at bounding box center [956, 351] width 211 height 26
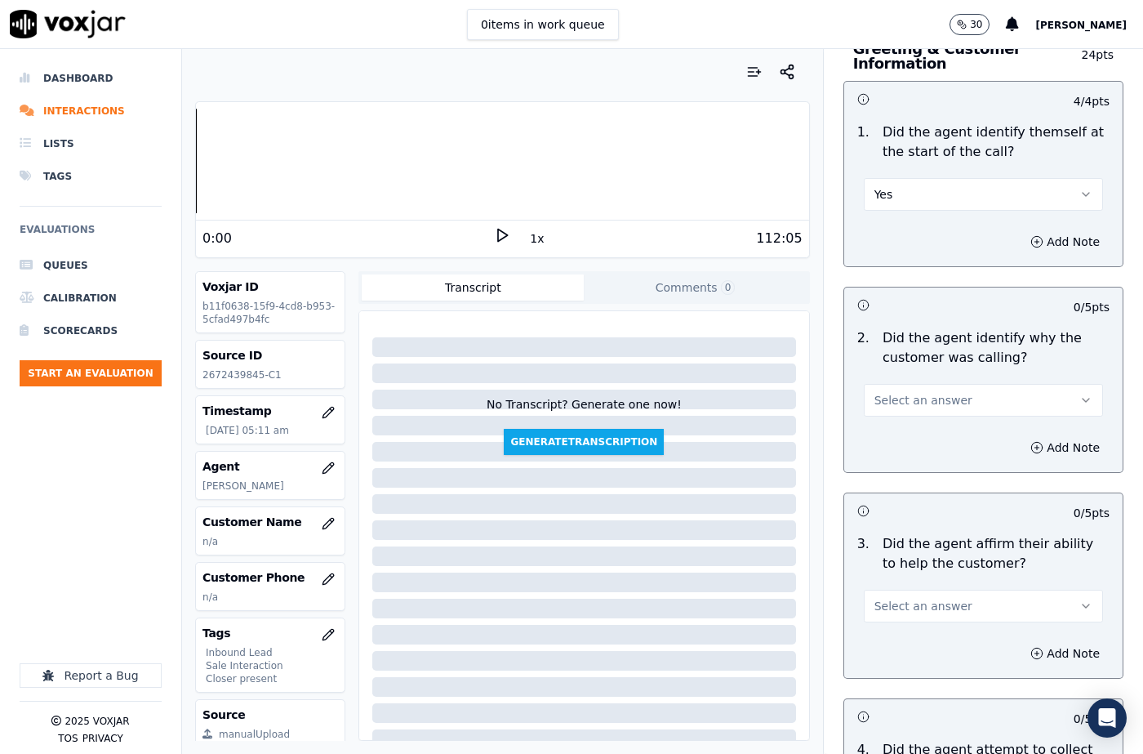
scroll to position [245, 0]
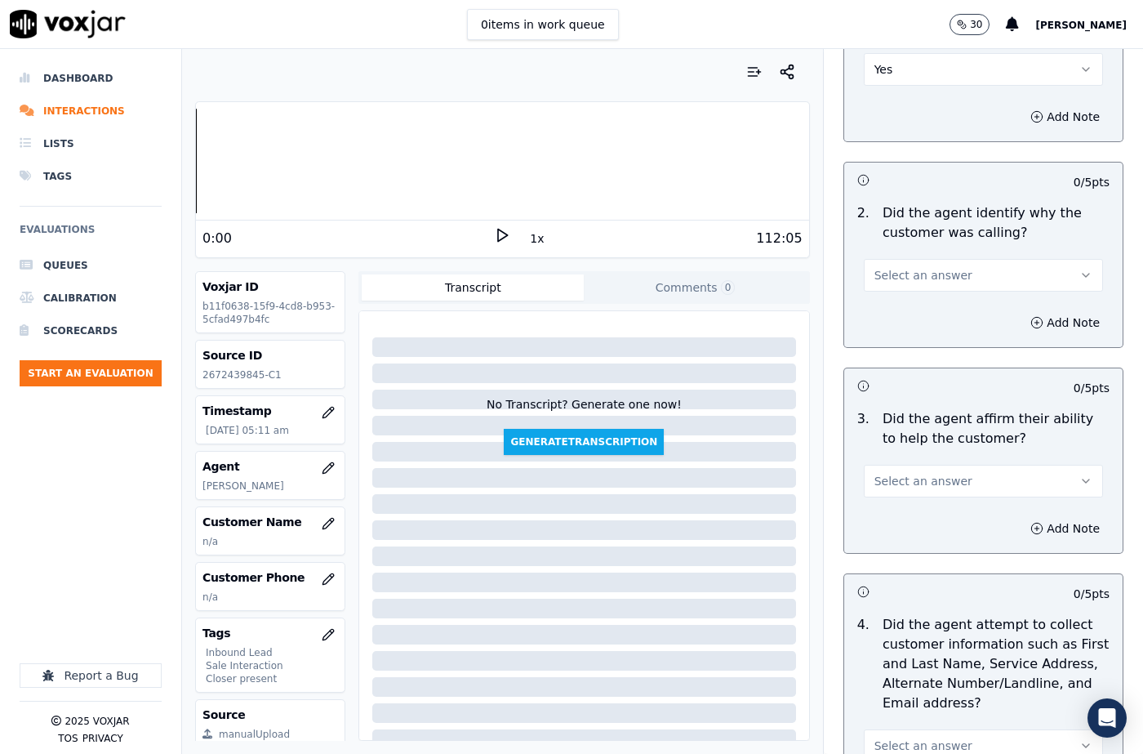
click at [905, 288] on button "Select an answer" at bounding box center [983, 275] width 239 height 33
click at [905, 313] on div "Yes" at bounding box center [956, 312] width 211 height 26
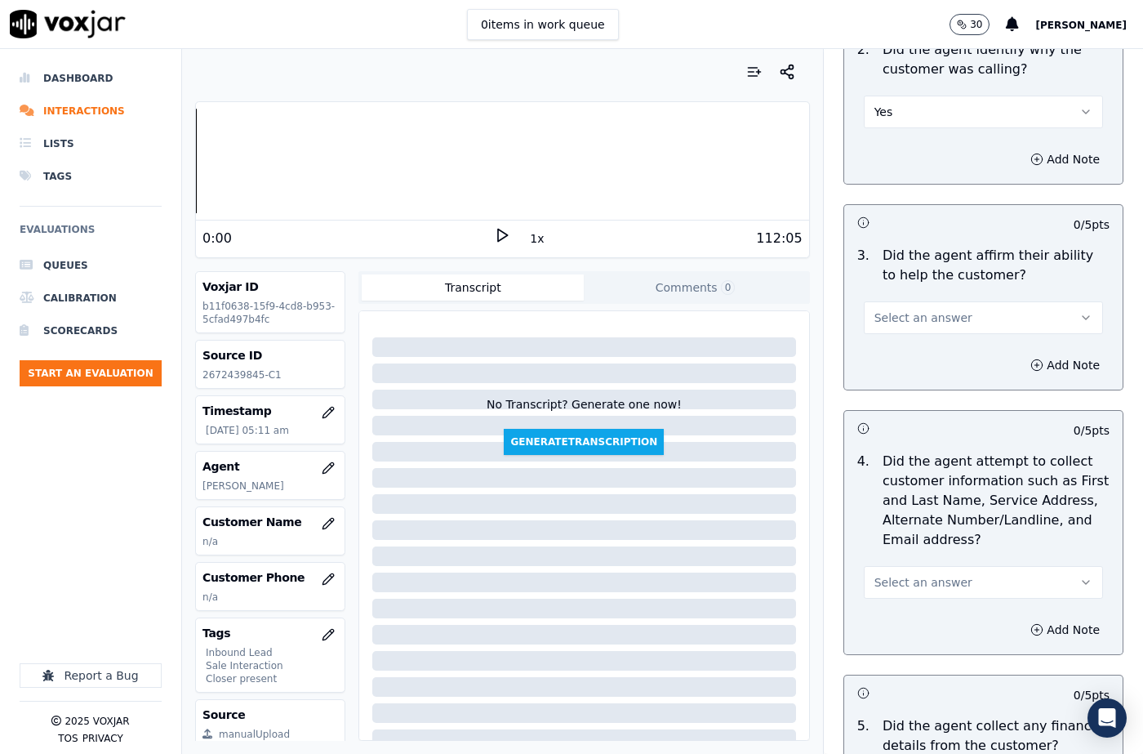
click at [909, 320] on span "Select an answer" at bounding box center [923, 317] width 98 height 16
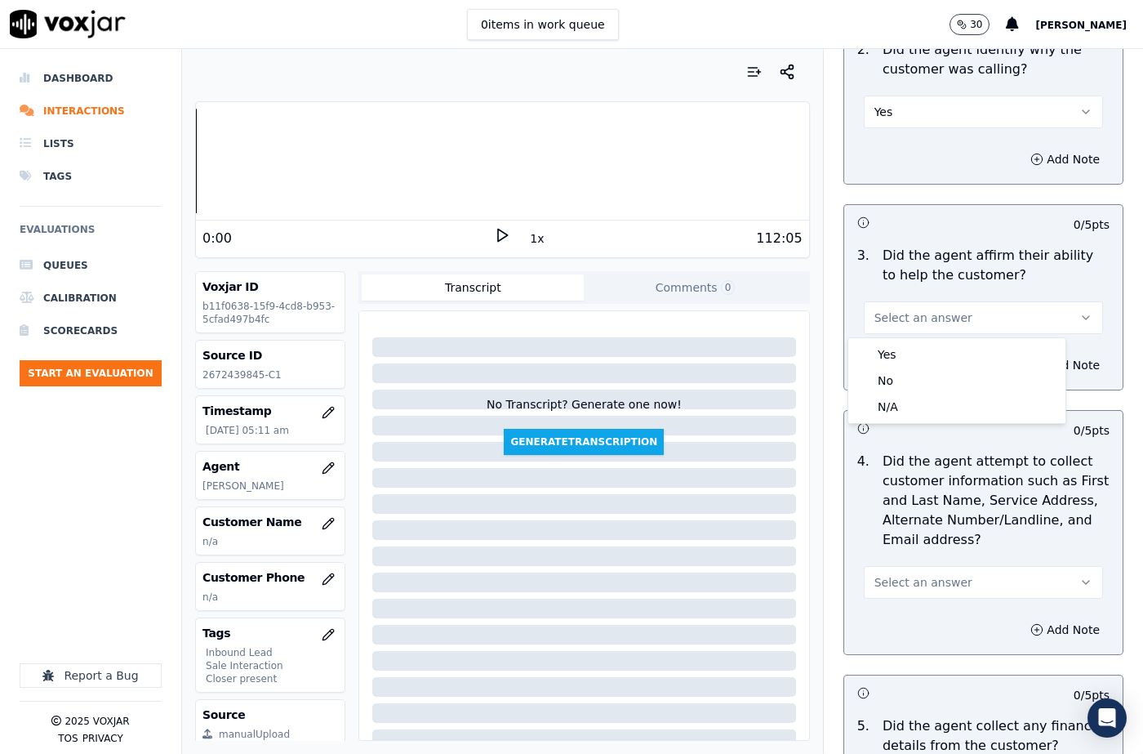
click at [902, 349] on div "Yes" at bounding box center [956, 354] width 211 height 26
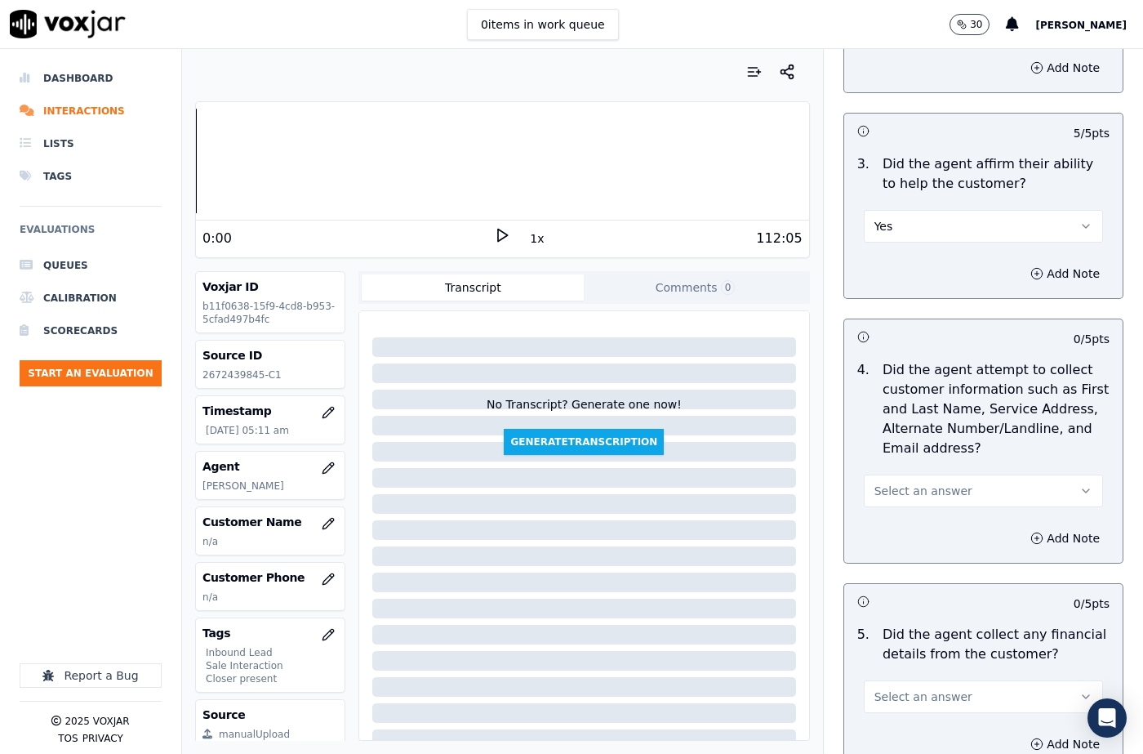
scroll to position [571, 0]
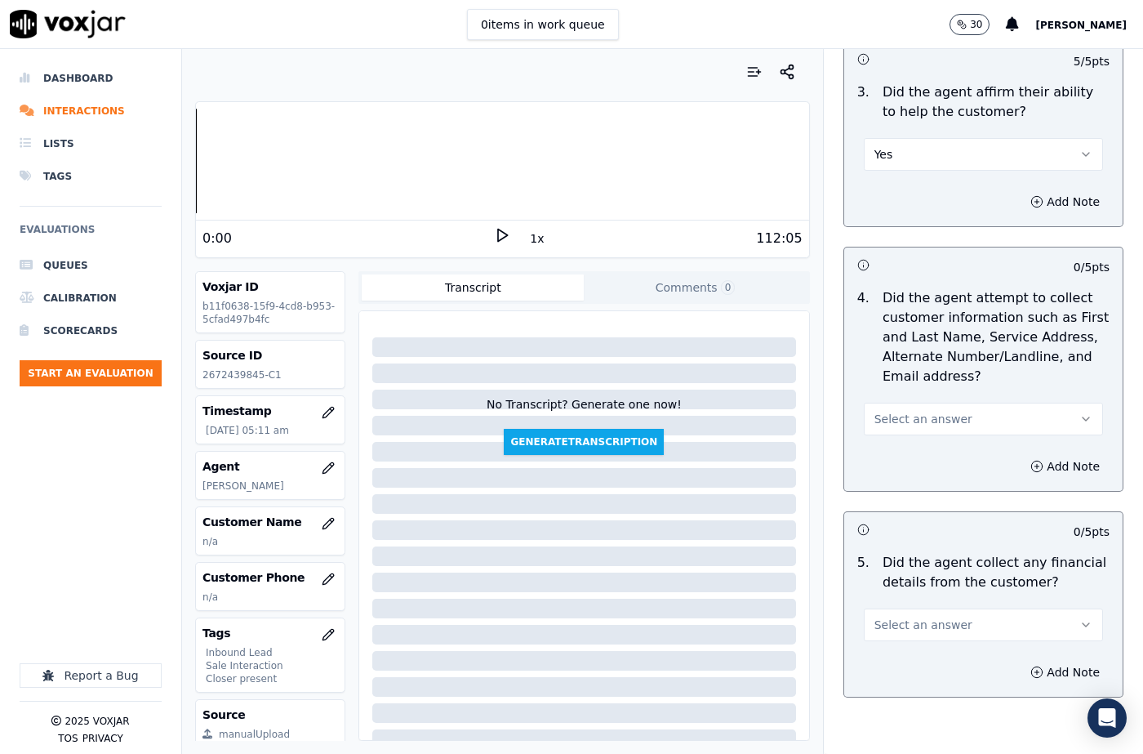
click at [892, 410] on button "Select an answer" at bounding box center [983, 418] width 239 height 33
click at [891, 454] on div "Yes" at bounding box center [956, 455] width 211 height 26
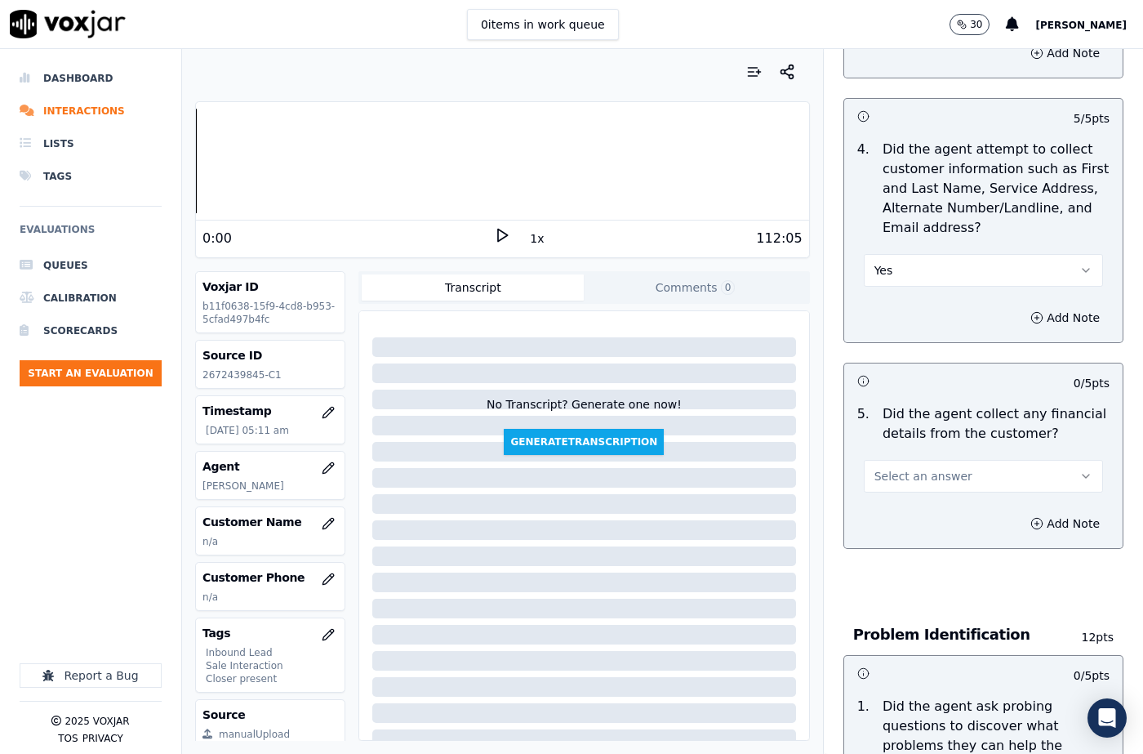
scroll to position [898, 0]
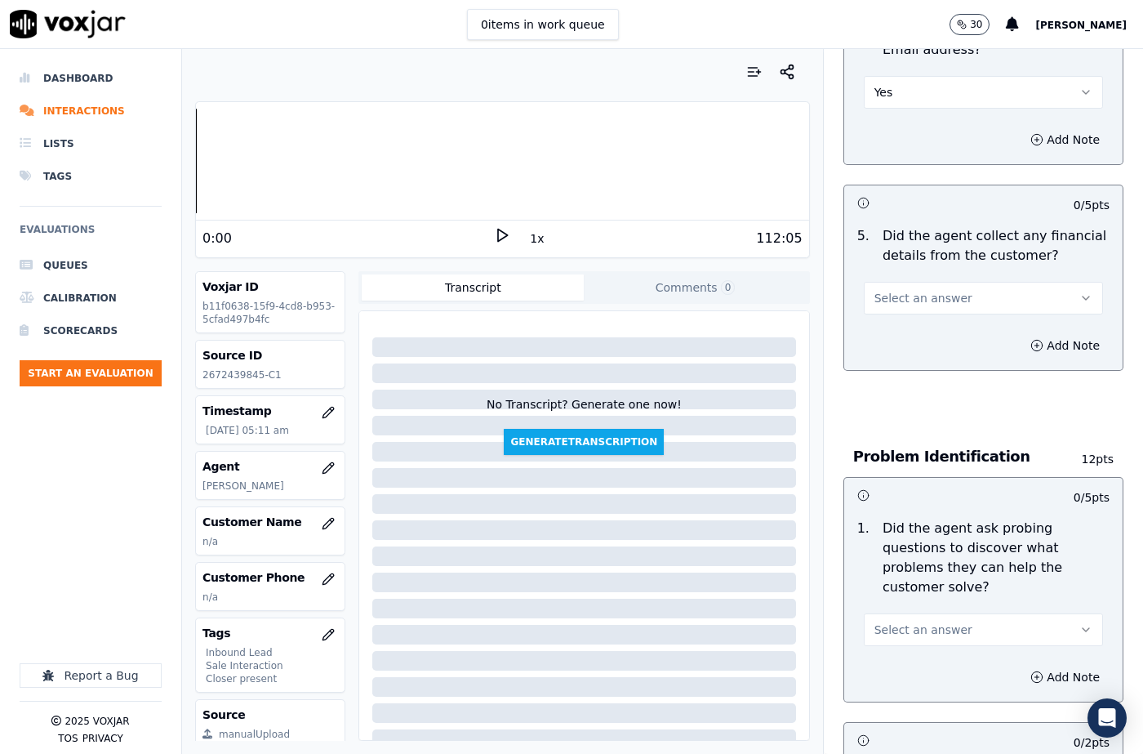
click at [902, 296] on span "Select an answer" at bounding box center [923, 298] width 98 height 16
click at [887, 361] on div "No" at bounding box center [956, 361] width 211 height 26
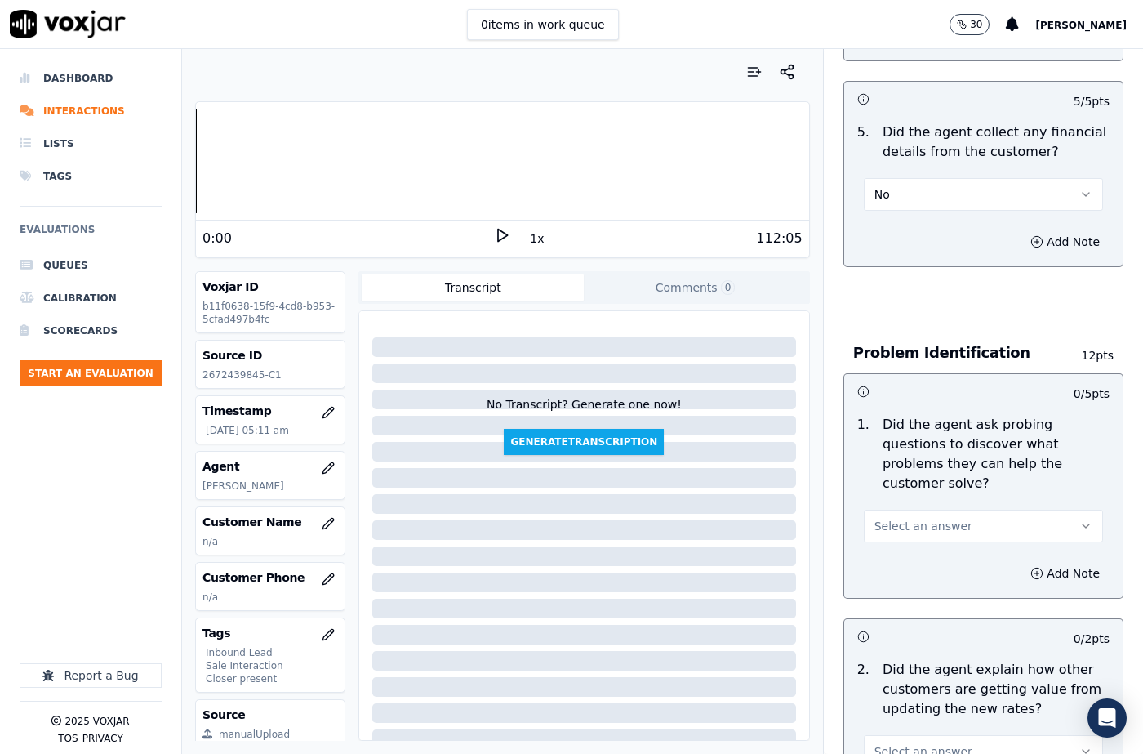
scroll to position [1061, 0]
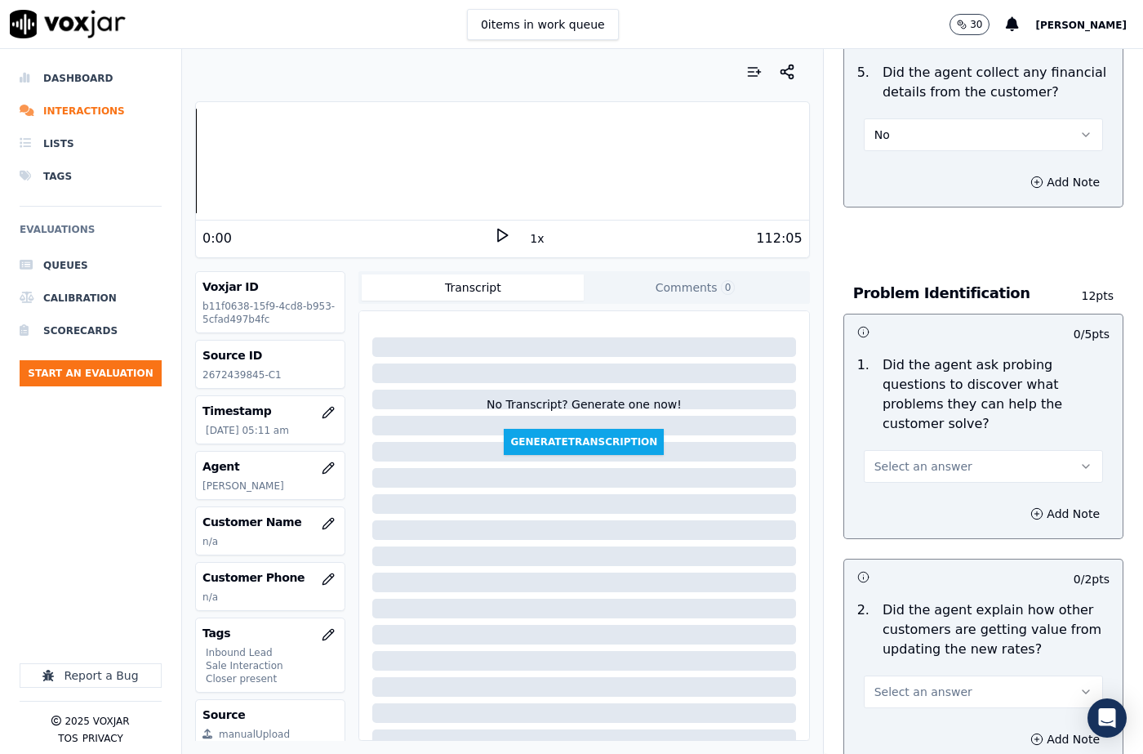
click at [903, 460] on span "Select an answer" at bounding box center [923, 466] width 98 height 16
click at [900, 561] on div "N/A" at bounding box center [956, 555] width 211 height 26
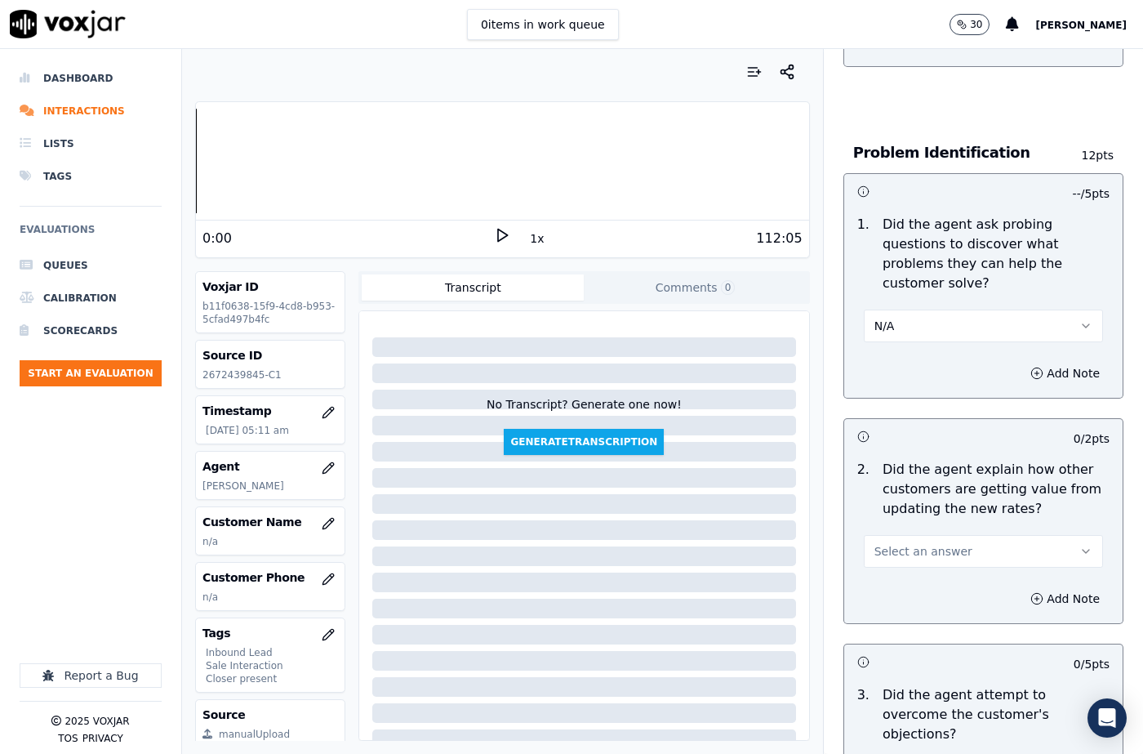
scroll to position [1388, 0]
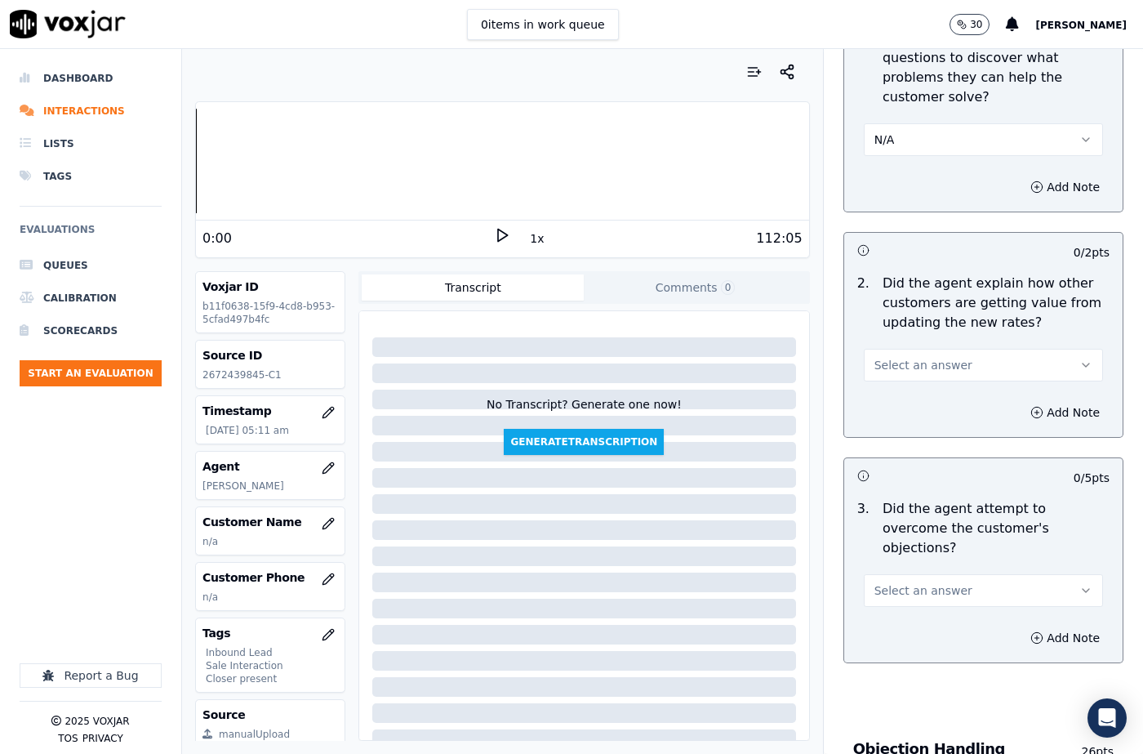
click at [918, 352] on button "Select an answer" at bounding box center [983, 365] width 239 height 33
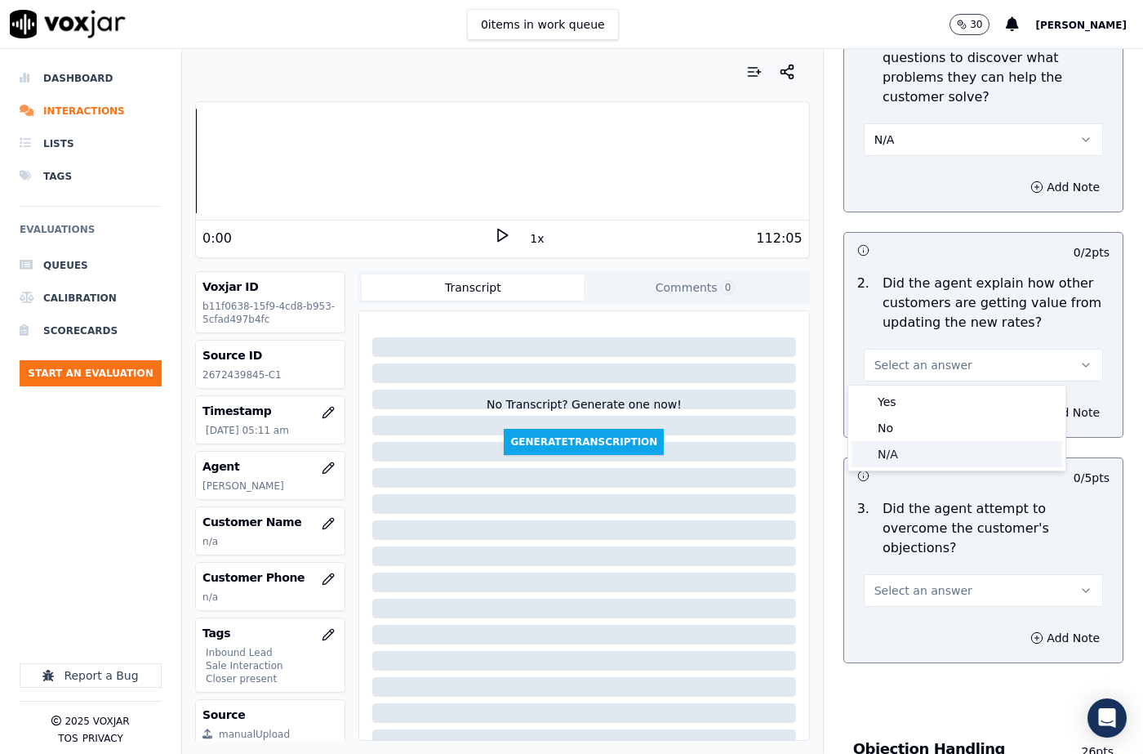
click at [903, 452] on div "N/A" at bounding box center [956, 454] width 211 height 26
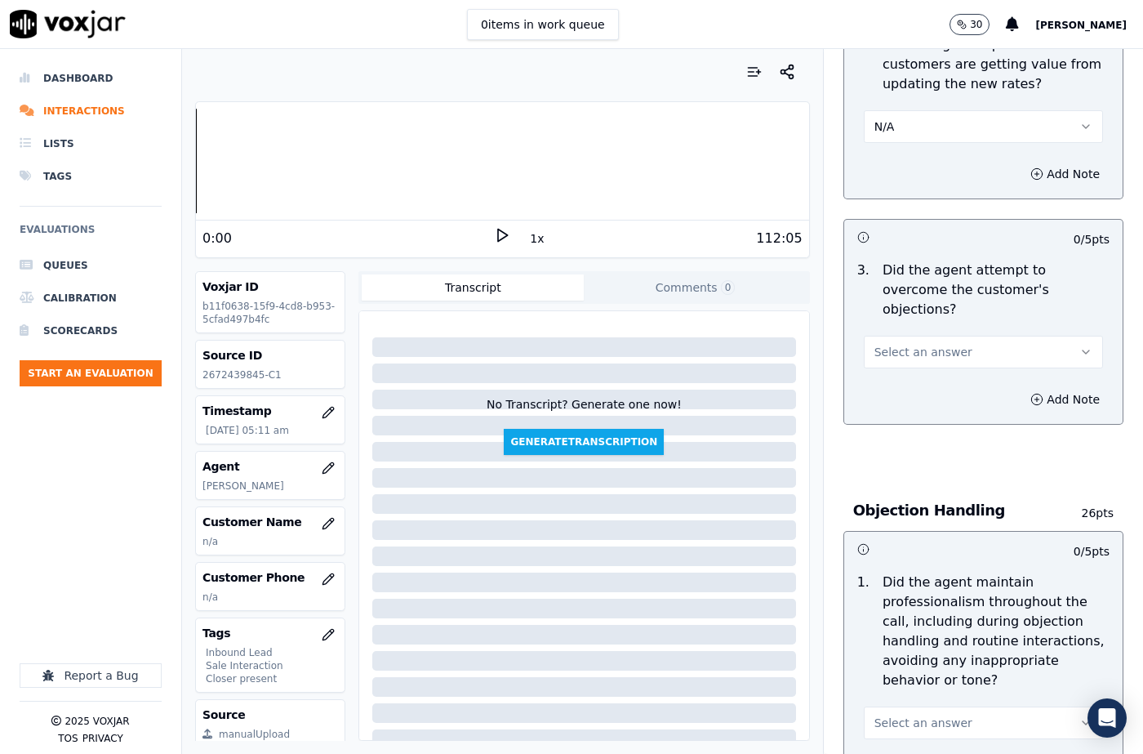
scroll to position [1633, 0]
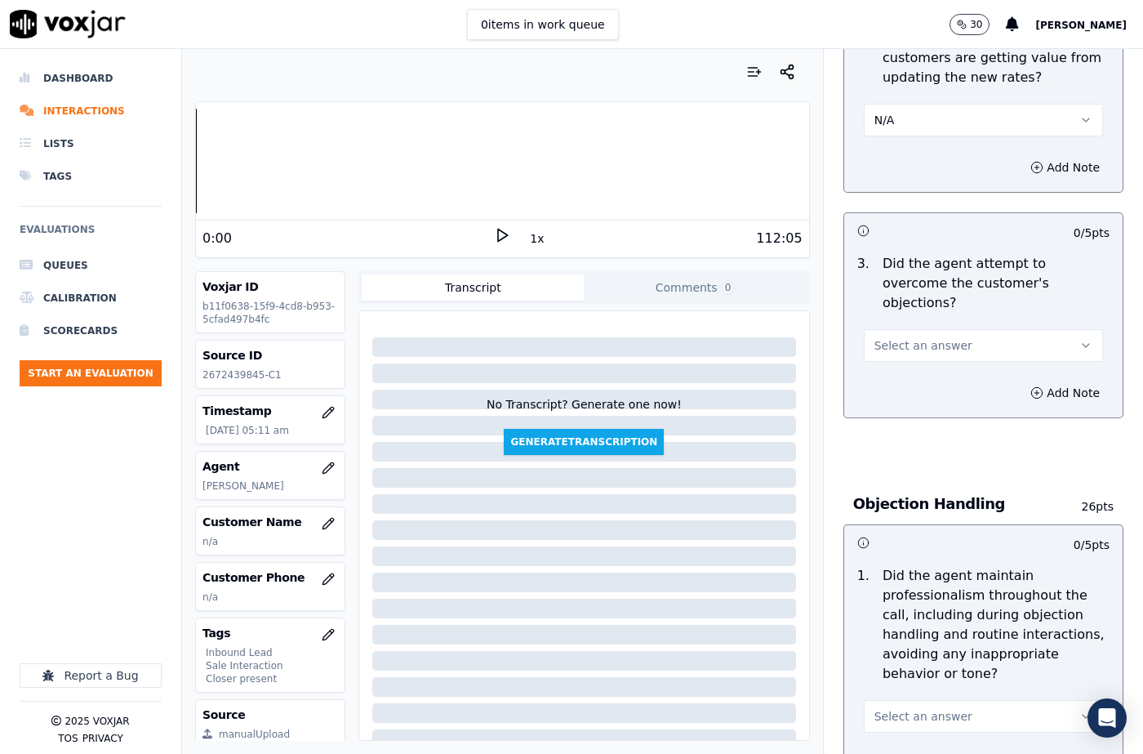
click at [901, 337] on span "Select an answer" at bounding box center [923, 345] width 98 height 16
click at [894, 410] on div "N/A" at bounding box center [956, 415] width 211 height 26
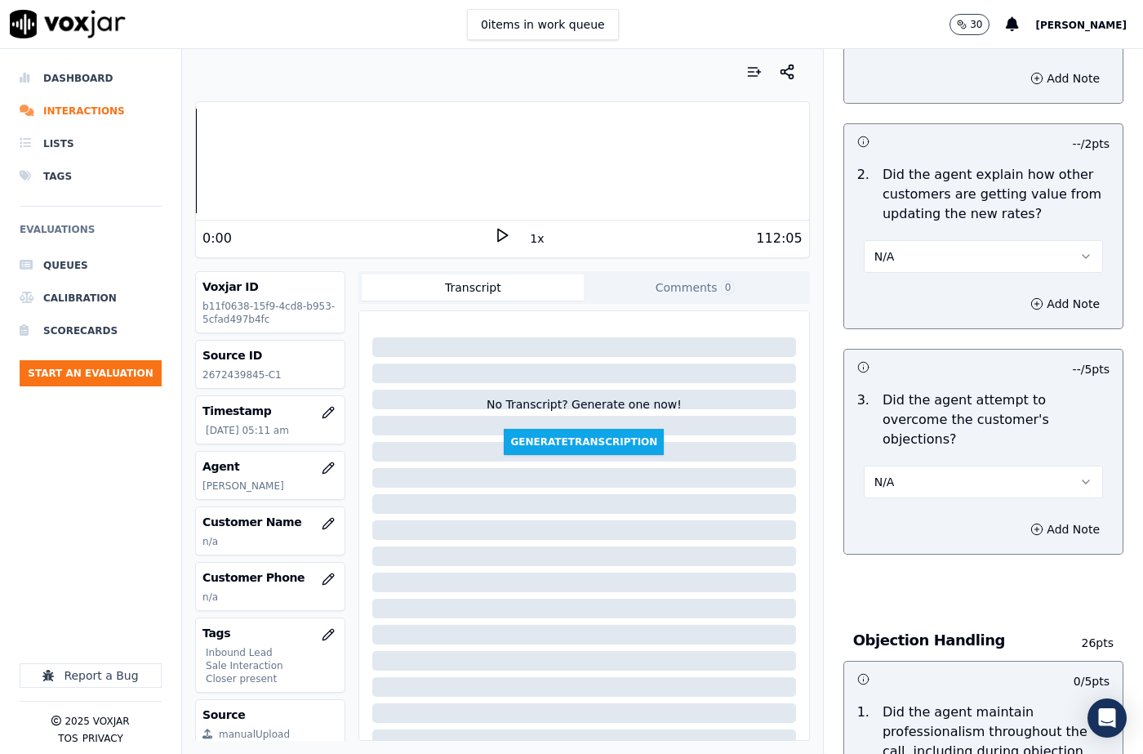
scroll to position [1388, 0]
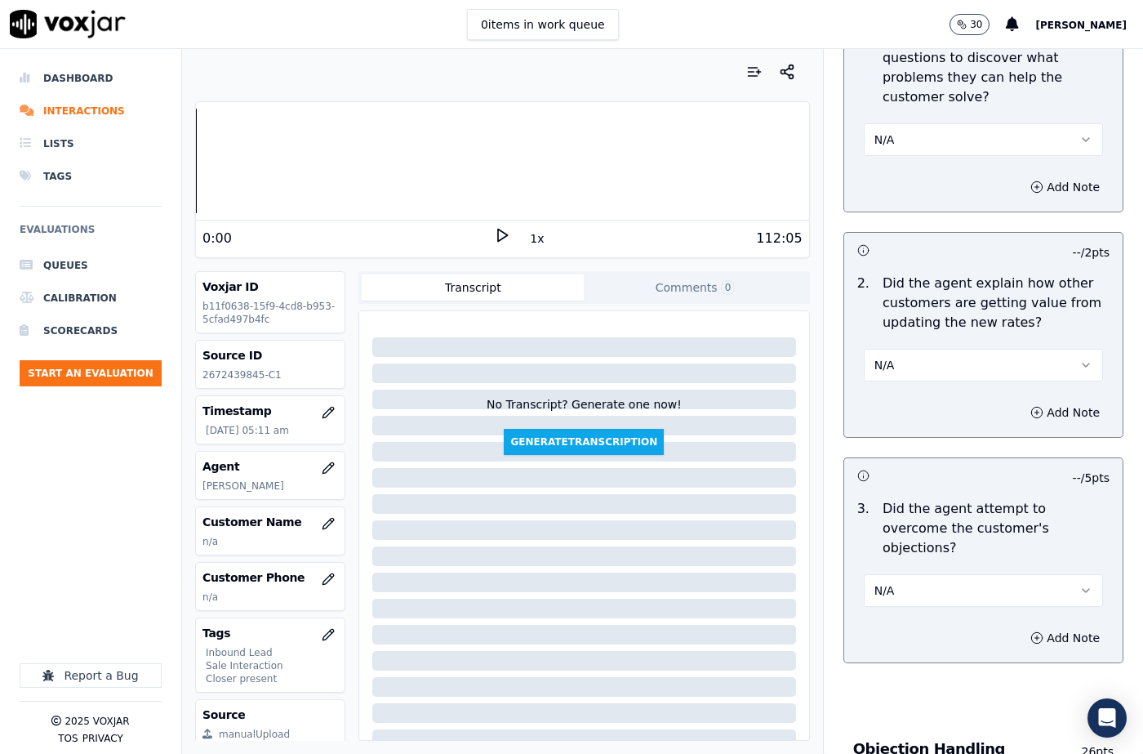
click at [913, 138] on button "N/A" at bounding box center [983, 139] width 239 height 33
click at [905, 185] on div "Yes" at bounding box center [956, 176] width 211 height 26
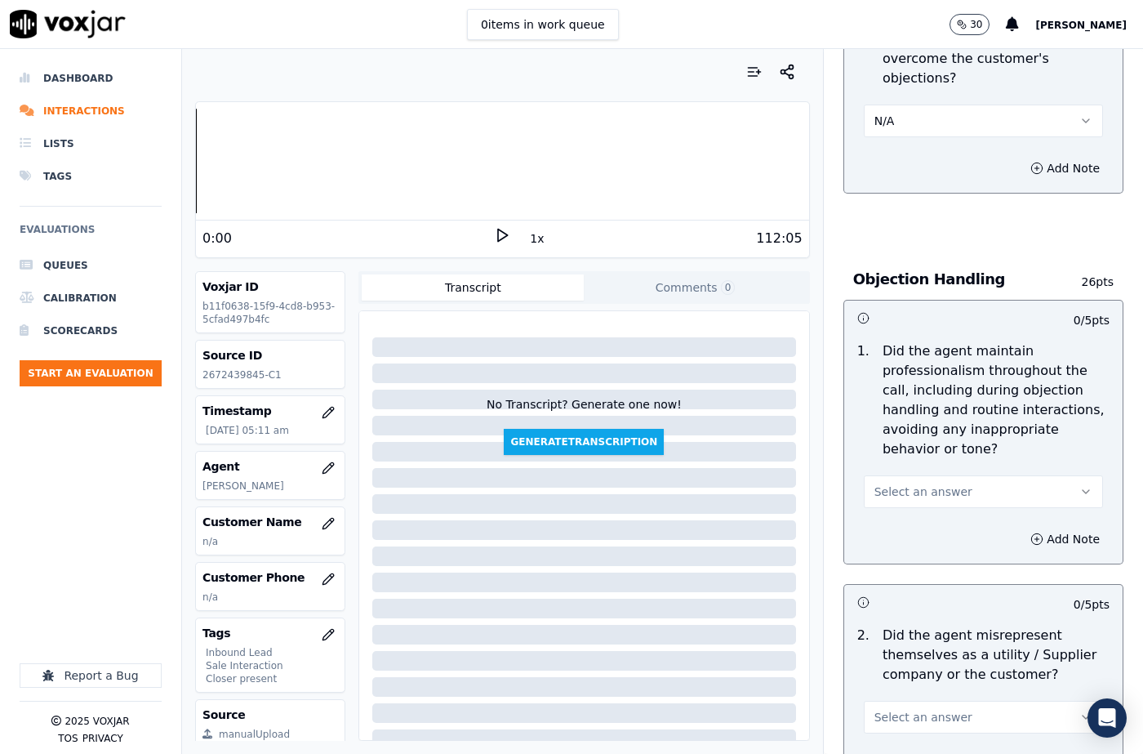
scroll to position [1959, 0]
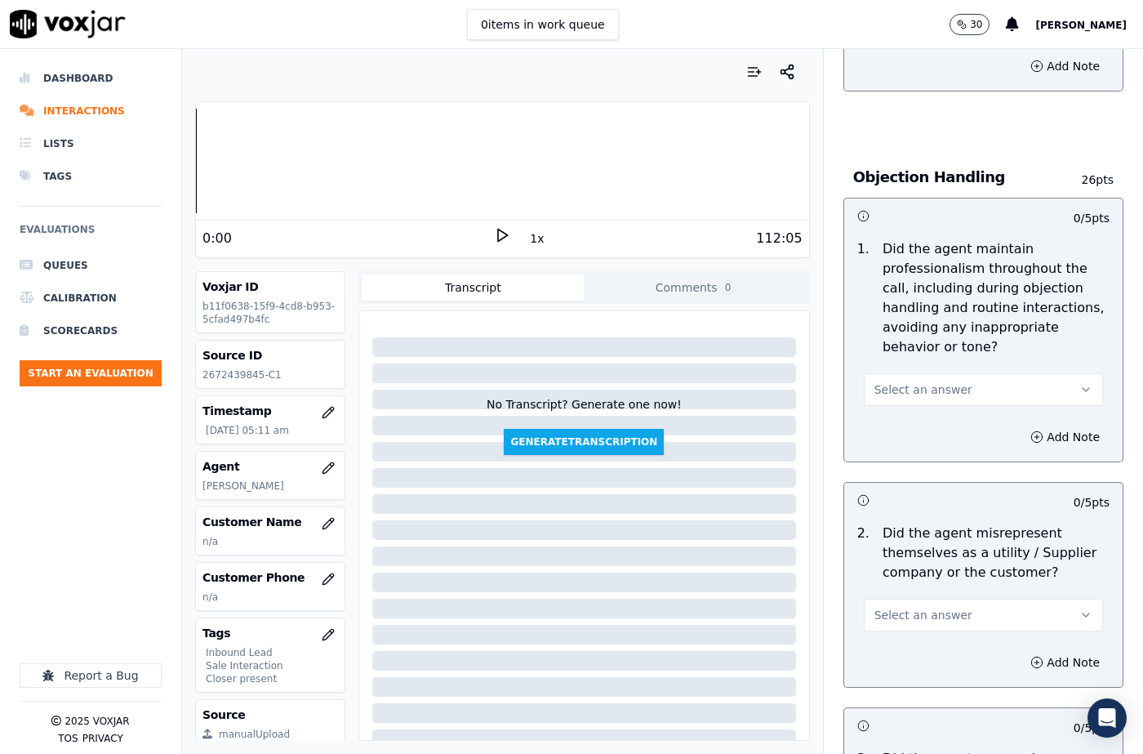
click at [910, 381] on span "Select an answer" at bounding box center [923, 389] width 98 height 16
click at [896, 387] on div "Yes" at bounding box center [956, 387] width 211 height 26
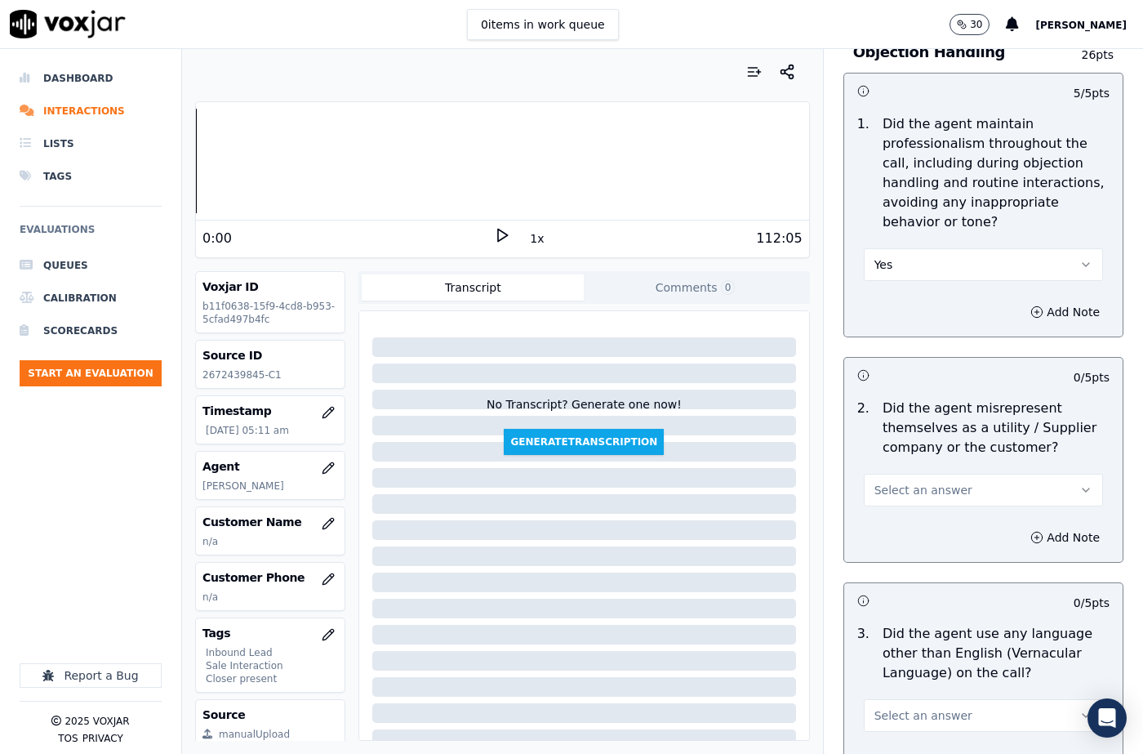
scroll to position [2204, 0]
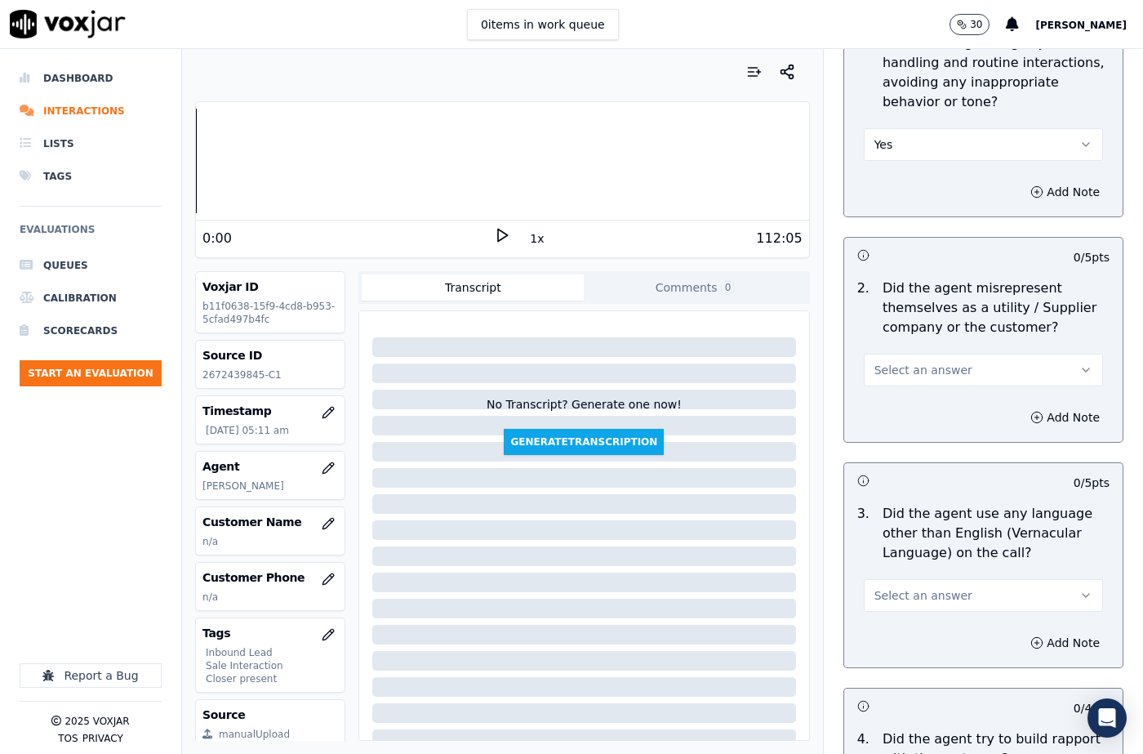
click at [923, 362] on span "Select an answer" at bounding box center [923, 370] width 98 height 16
click at [905, 398] on div "No" at bounding box center [956, 393] width 211 height 26
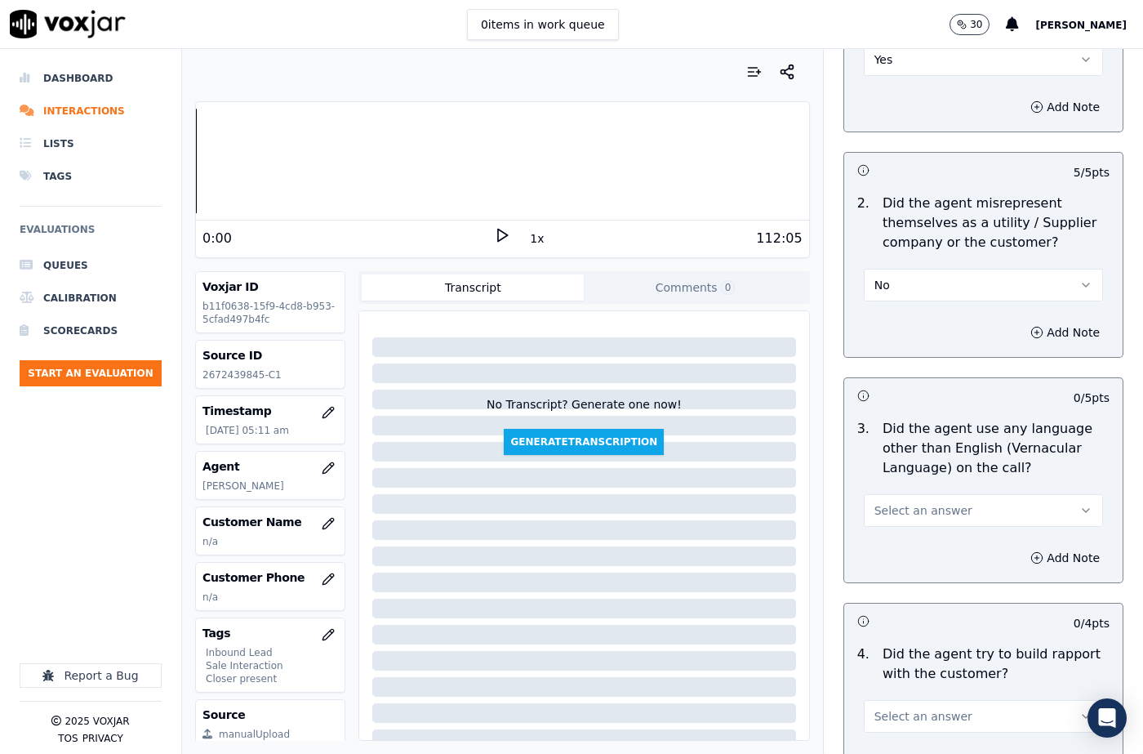
scroll to position [2449, 0]
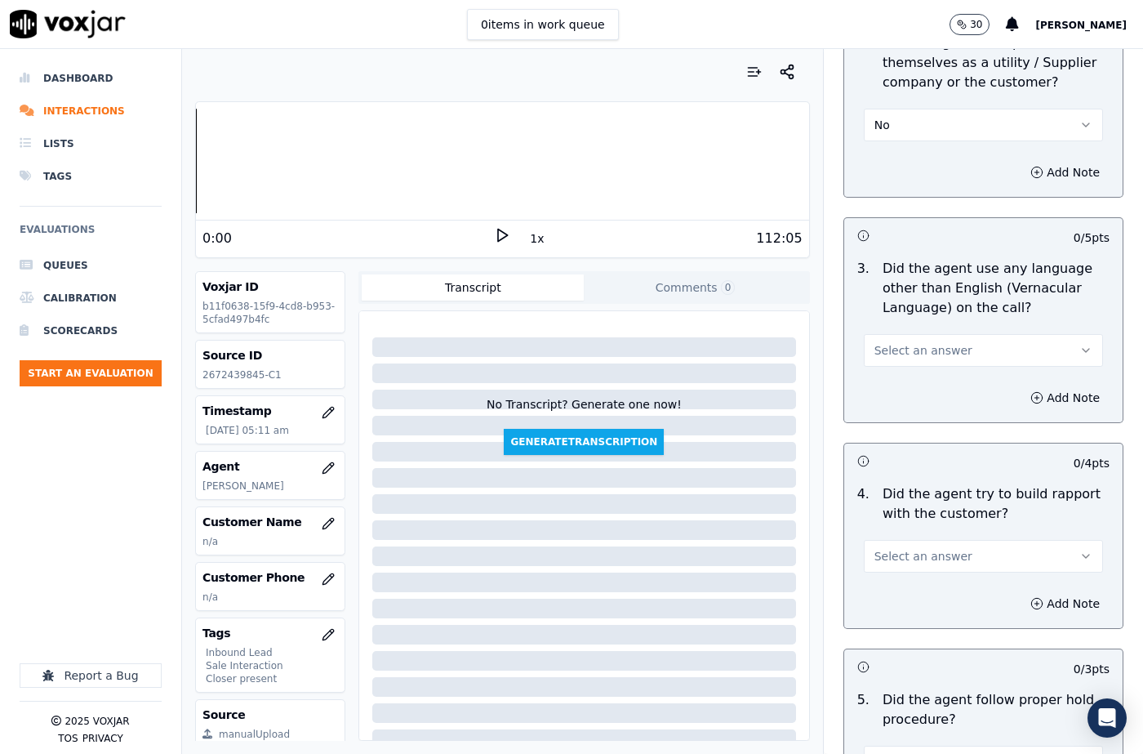
click at [915, 334] on button "Select an answer" at bounding box center [983, 350] width 239 height 33
click at [905, 370] on div "No" at bounding box center [956, 374] width 211 height 26
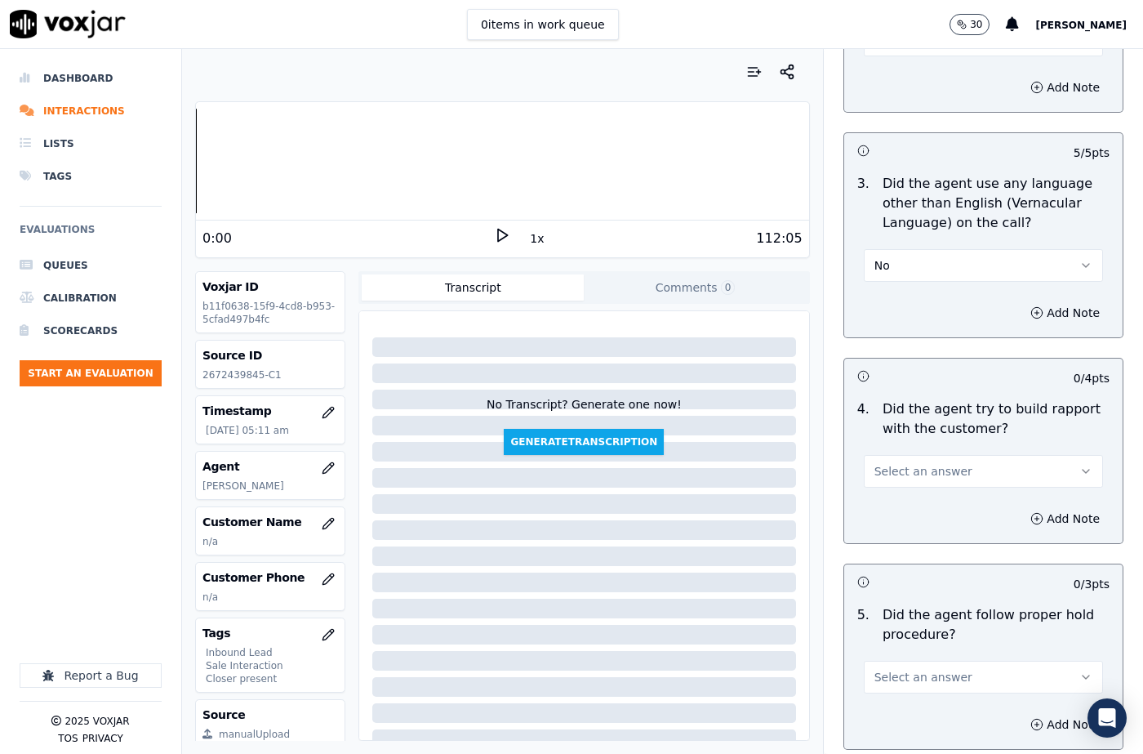
scroll to position [2612, 0]
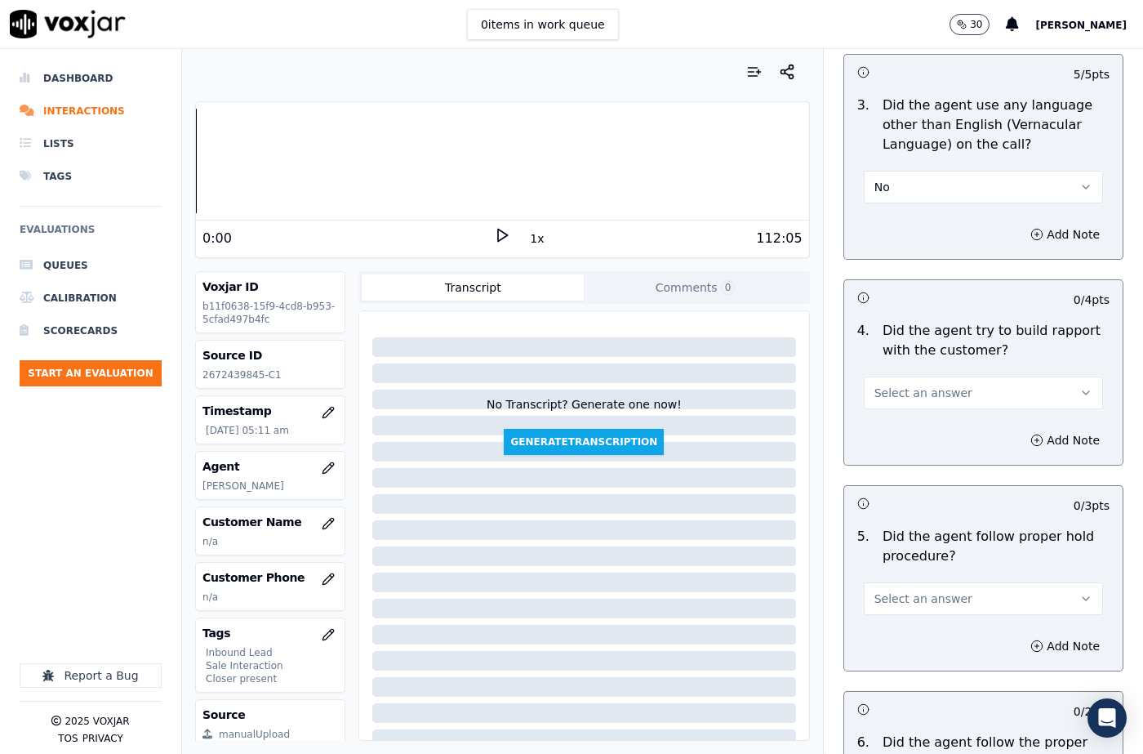
click at [916, 385] on span "Select an answer" at bounding box center [923, 393] width 98 height 16
click at [908, 393] on div "Yes" at bounding box center [956, 390] width 211 height 26
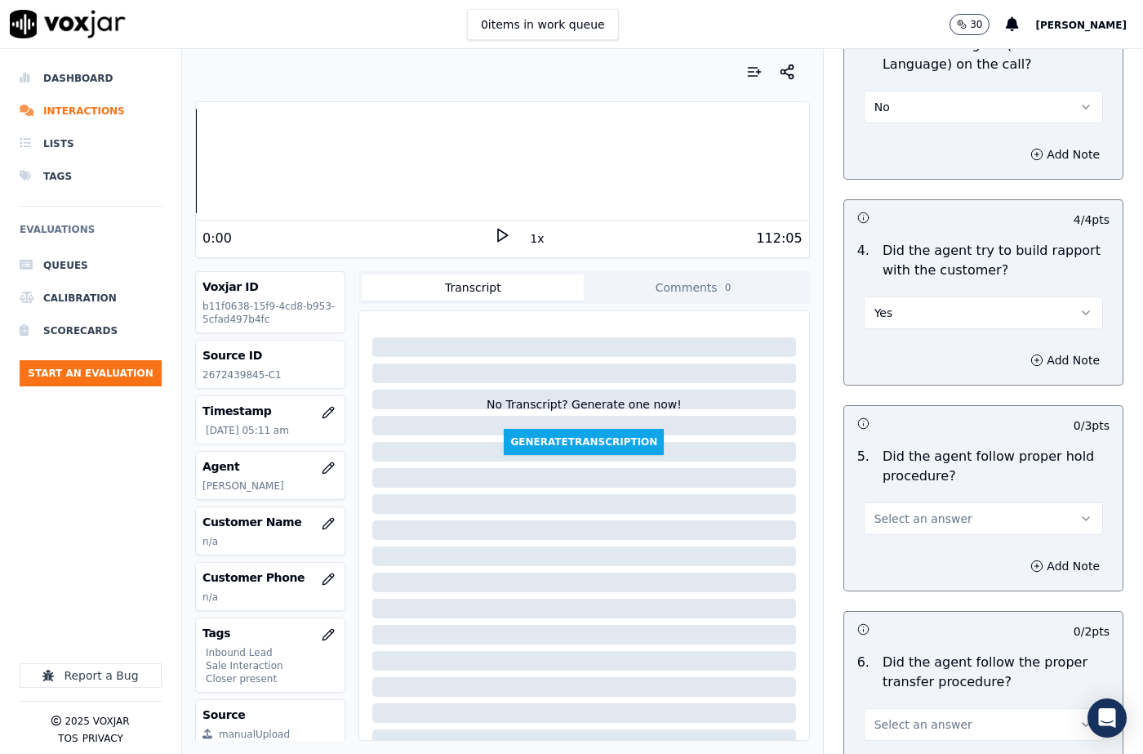
scroll to position [2776, 0]
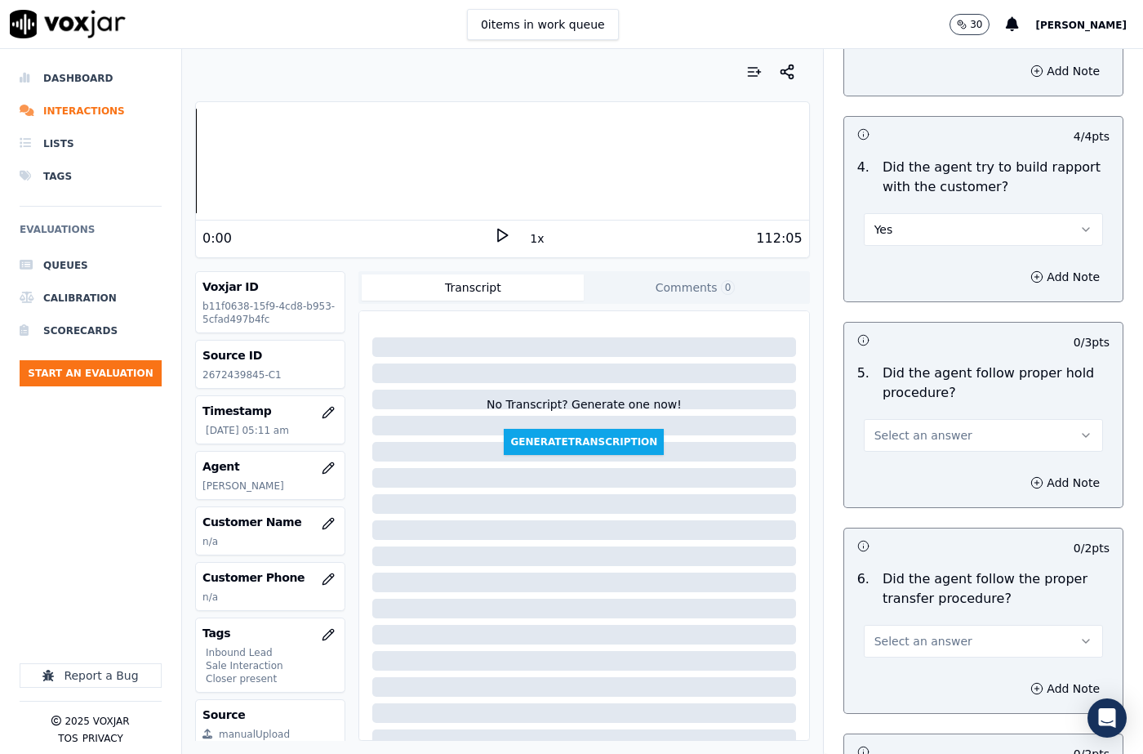
click at [904, 427] on span "Select an answer" at bounding box center [923, 435] width 98 height 16
click at [897, 484] on div "N/A" at bounding box center [956, 485] width 211 height 26
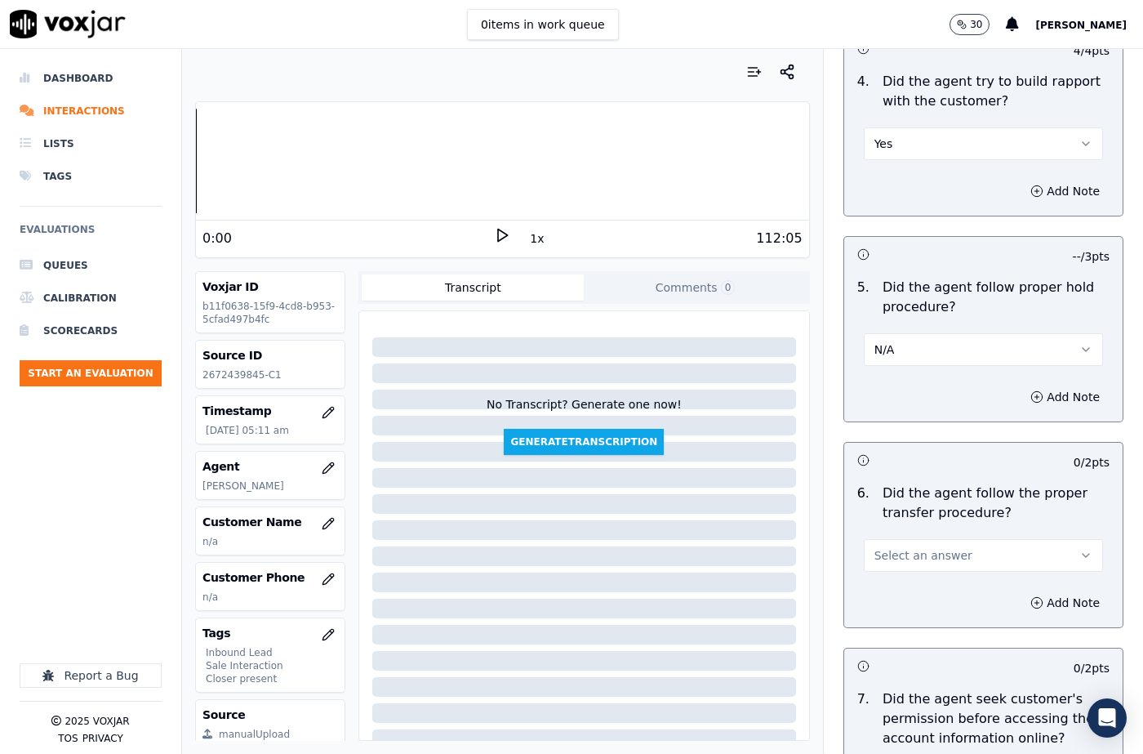
scroll to position [2939, 0]
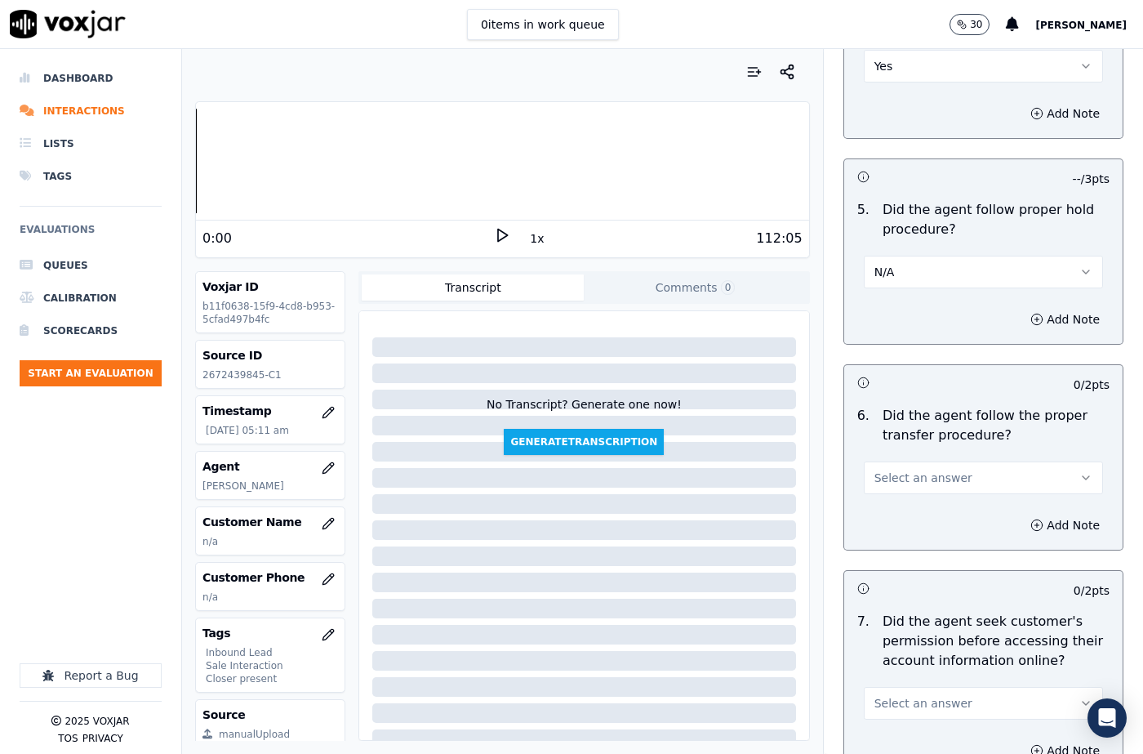
click at [887, 469] on span "Select an answer" at bounding box center [923, 477] width 98 height 16
click at [893, 482] on div "Yes" at bounding box center [956, 475] width 211 height 26
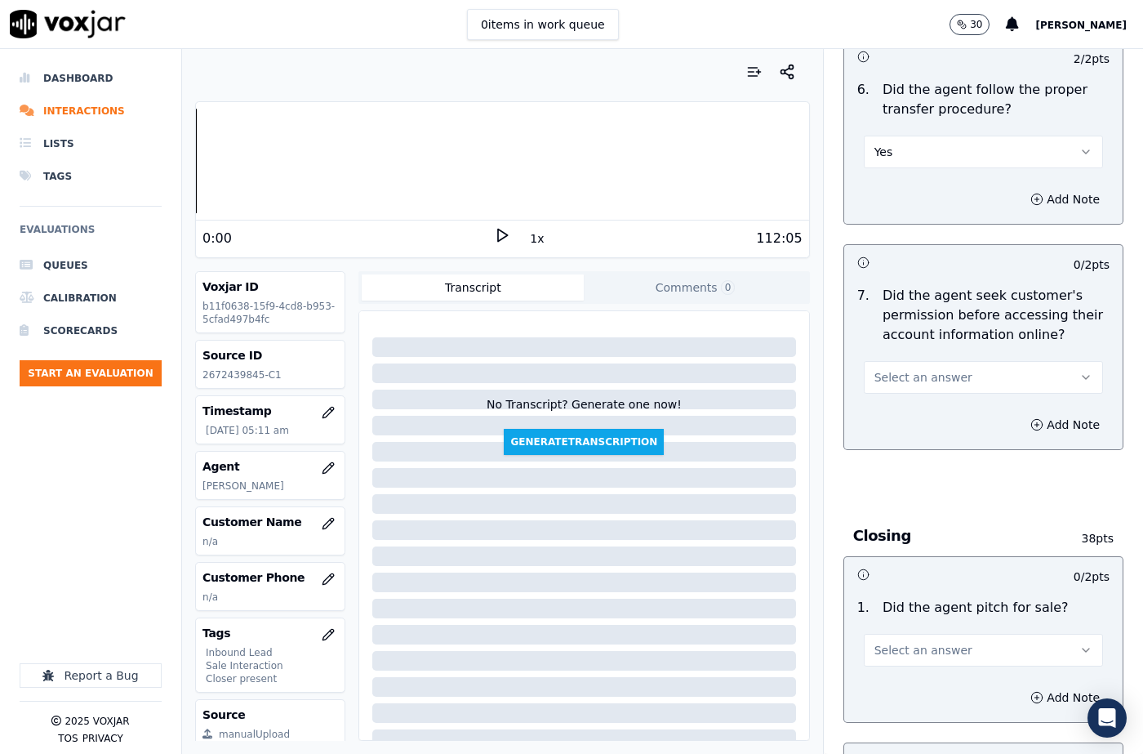
scroll to position [3266, 0]
click at [904, 360] on button "Select an answer" at bounding box center [983, 376] width 239 height 33
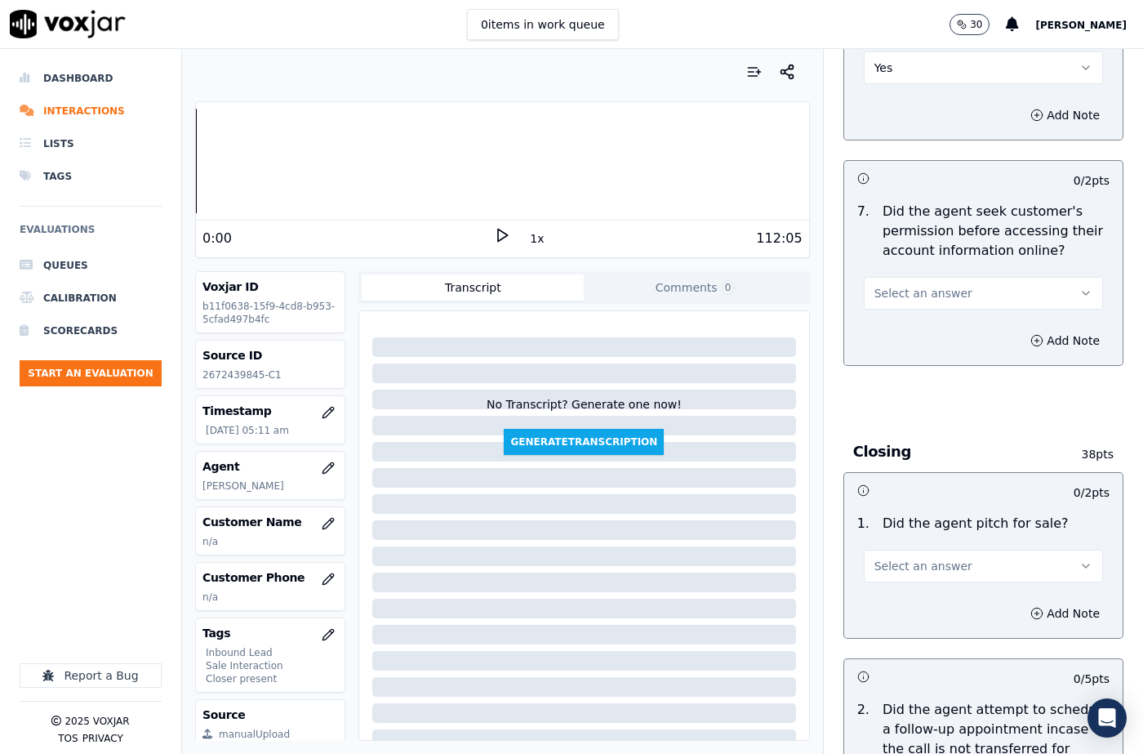
scroll to position [3429, 0]
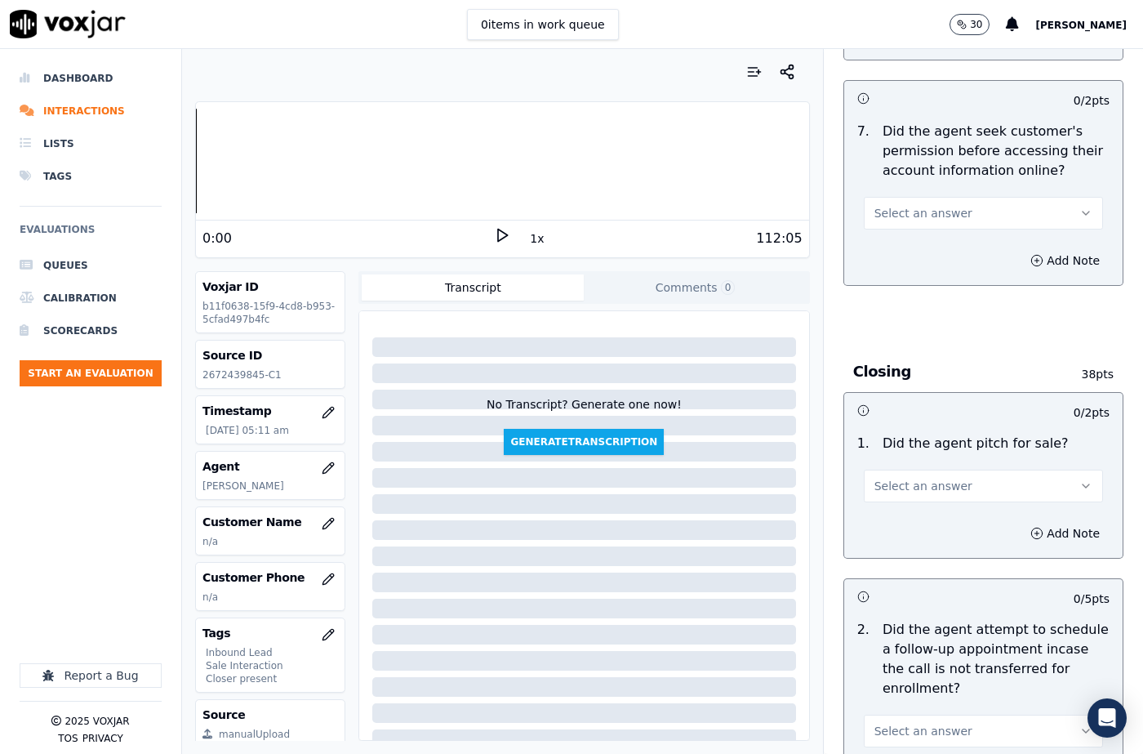
click at [895, 469] on button "Select an answer" at bounding box center [983, 485] width 239 height 33
click at [896, 488] on div "Yes" at bounding box center [956, 483] width 211 height 26
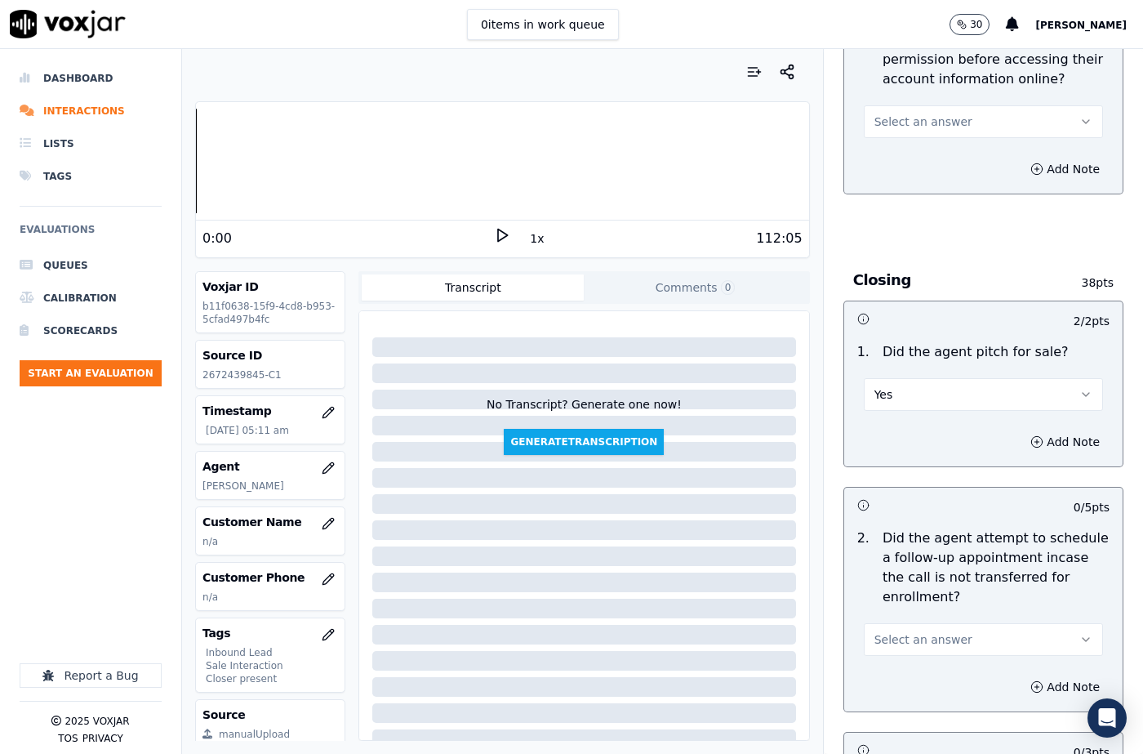
scroll to position [3674, 0]
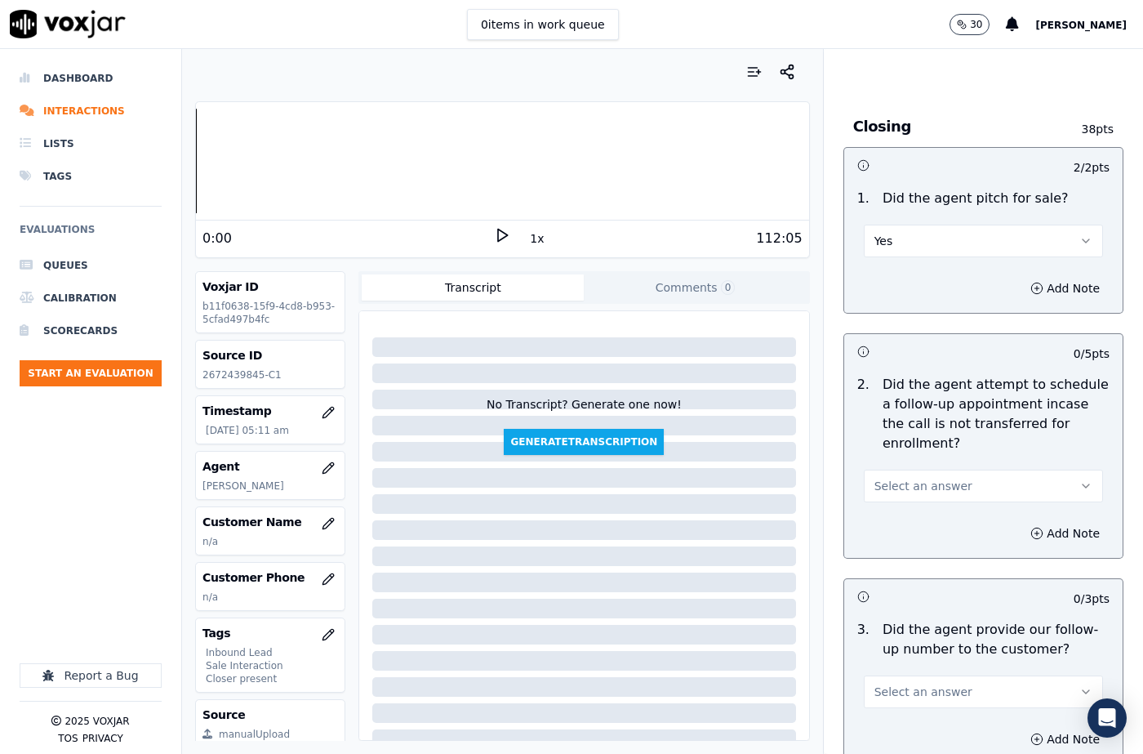
click at [908, 478] on span "Select an answer" at bounding box center [923, 486] width 98 height 16
click at [904, 528] on div "N/A" at bounding box center [956, 535] width 211 height 26
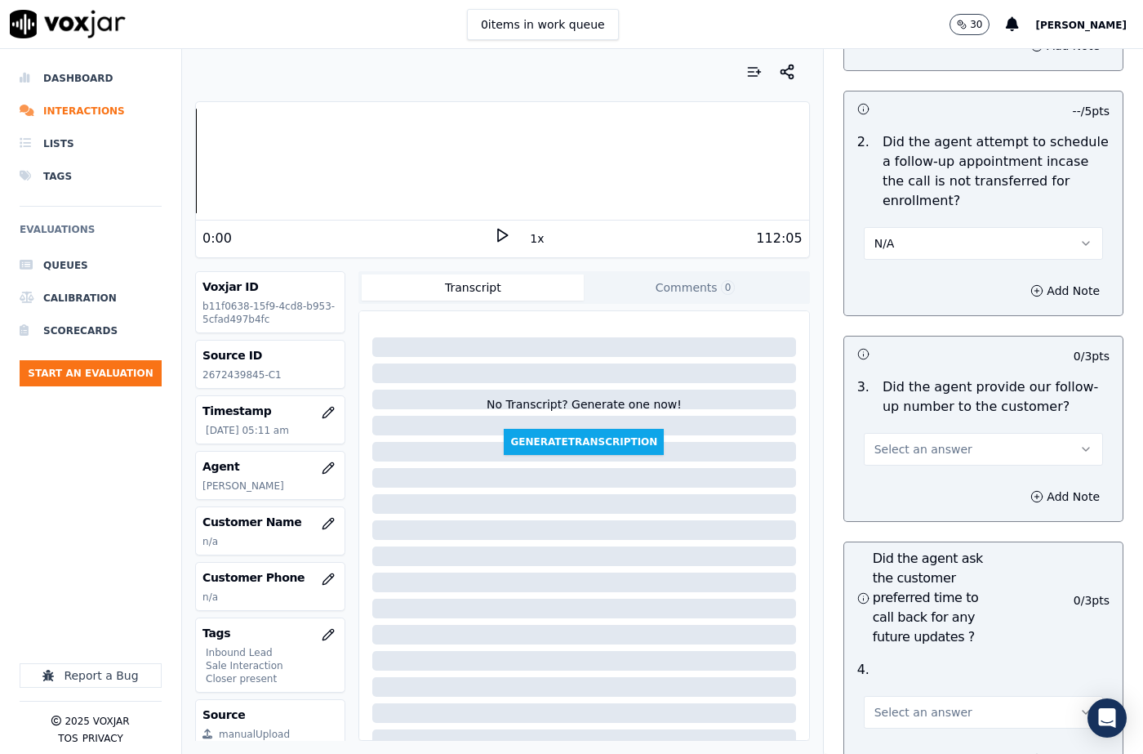
scroll to position [3919, 0]
click at [903, 438] on span "Select an answer" at bounding box center [923, 446] width 98 height 16
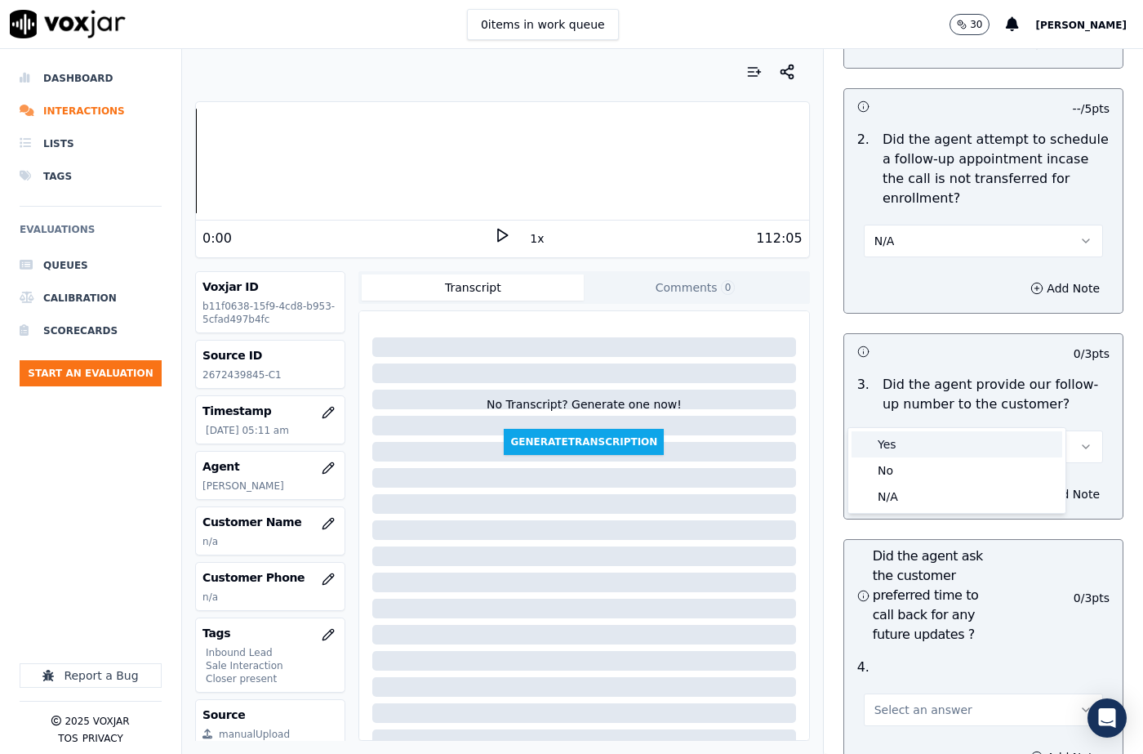
click at [897, 438] on div "Yes" at bounding box center [956, 444] width 211 height 26
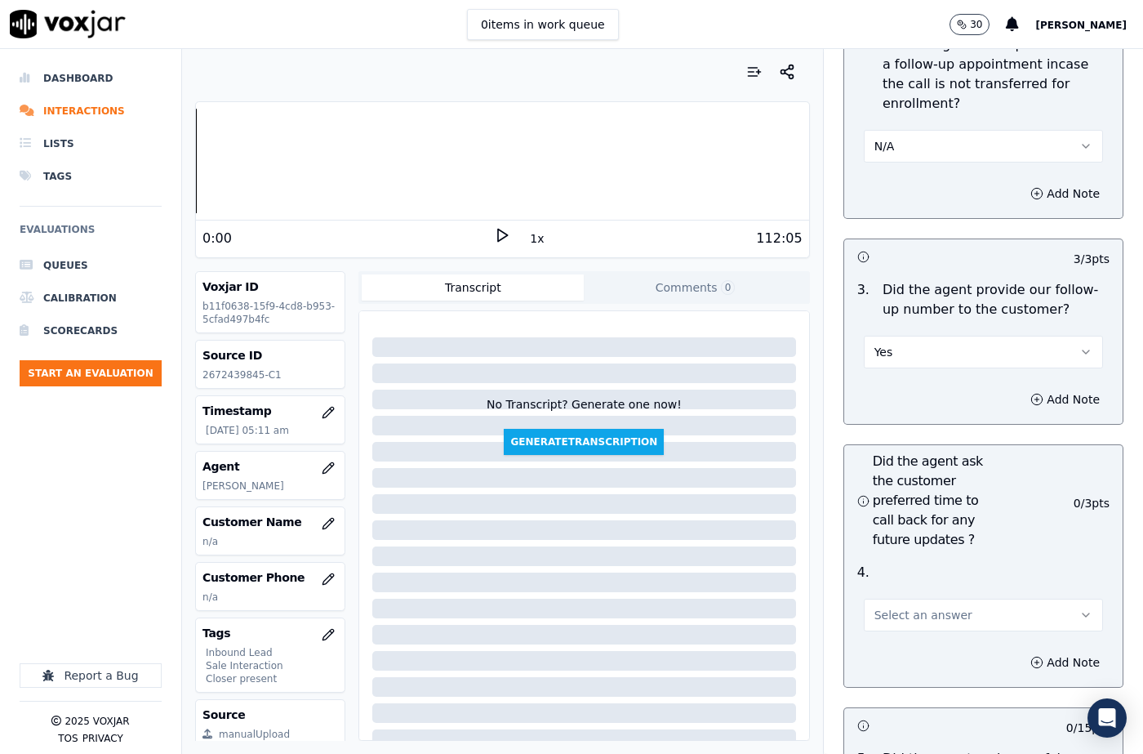
scroll to position [4164, 0]
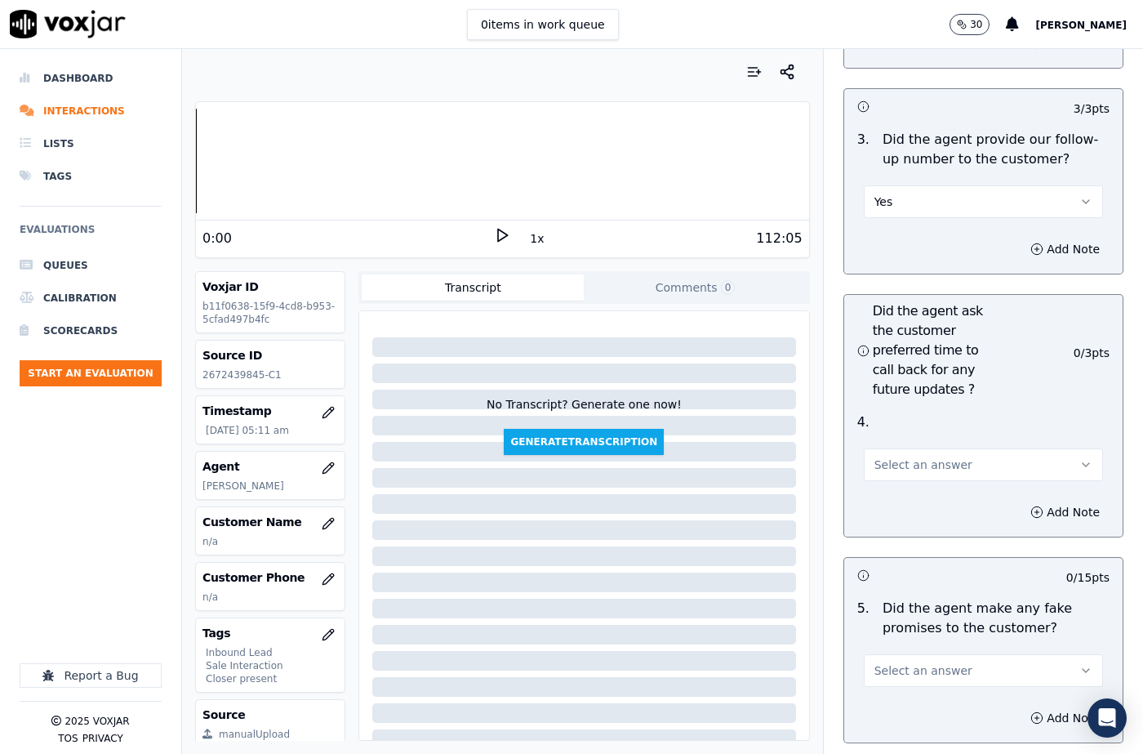
click at [896, 448] on button "Select an answer" at bounding box center [983, 464] width 239 height 33
click at [896, 509] on div "N/A" at bounding box center [956, 514] width 211 height 26
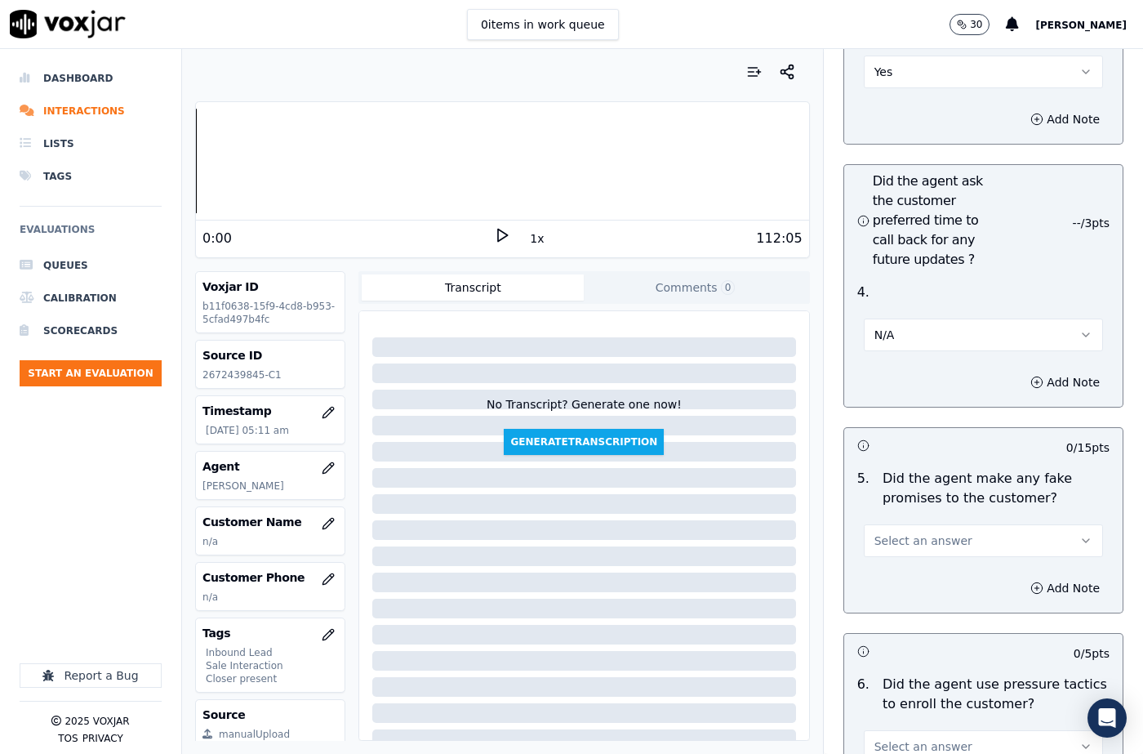
scroll to position [4408, 0]
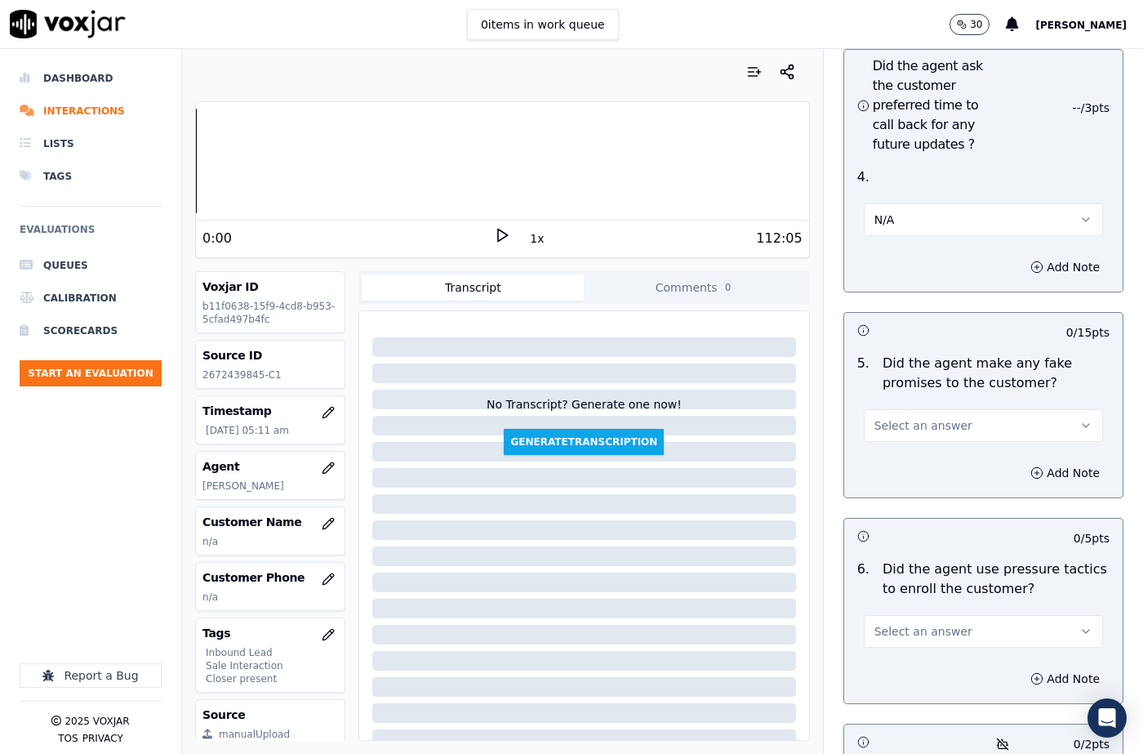
click at [895, 417] on span "Select an answer" at bounding box center [923, 425] width 98 height 16
click at [894, 442] on div "No" at bounding box center [956, 449] width 211 height 26
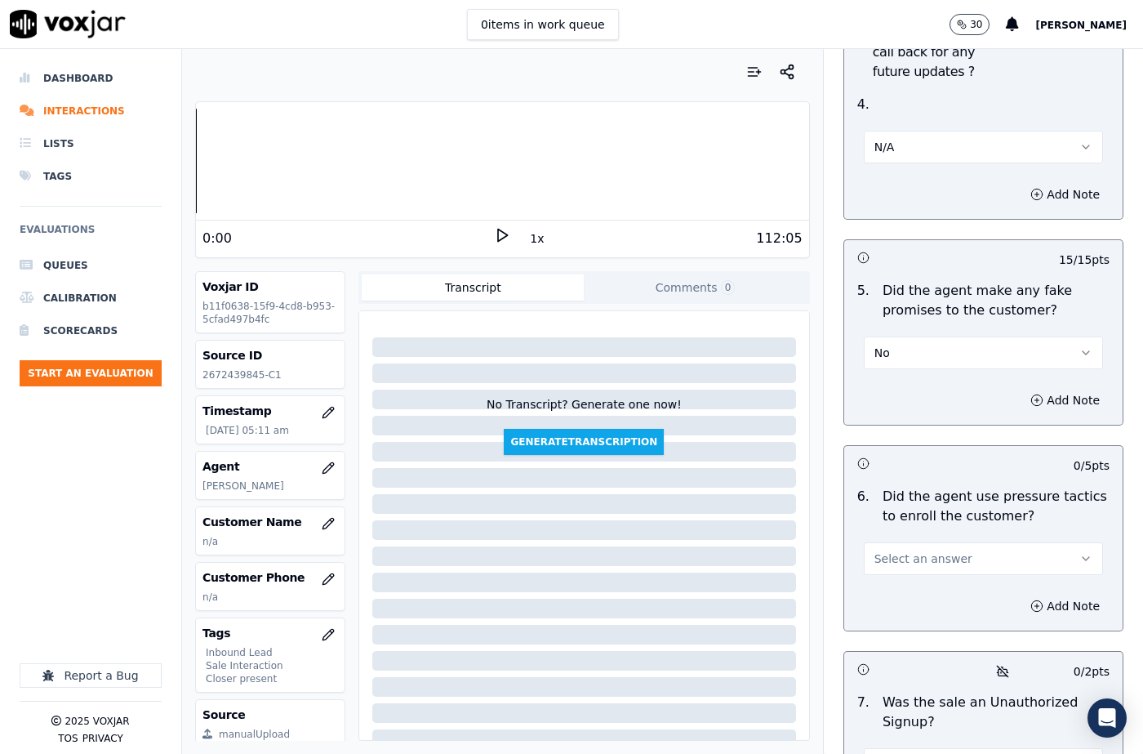
scroll to position [4572, 0]
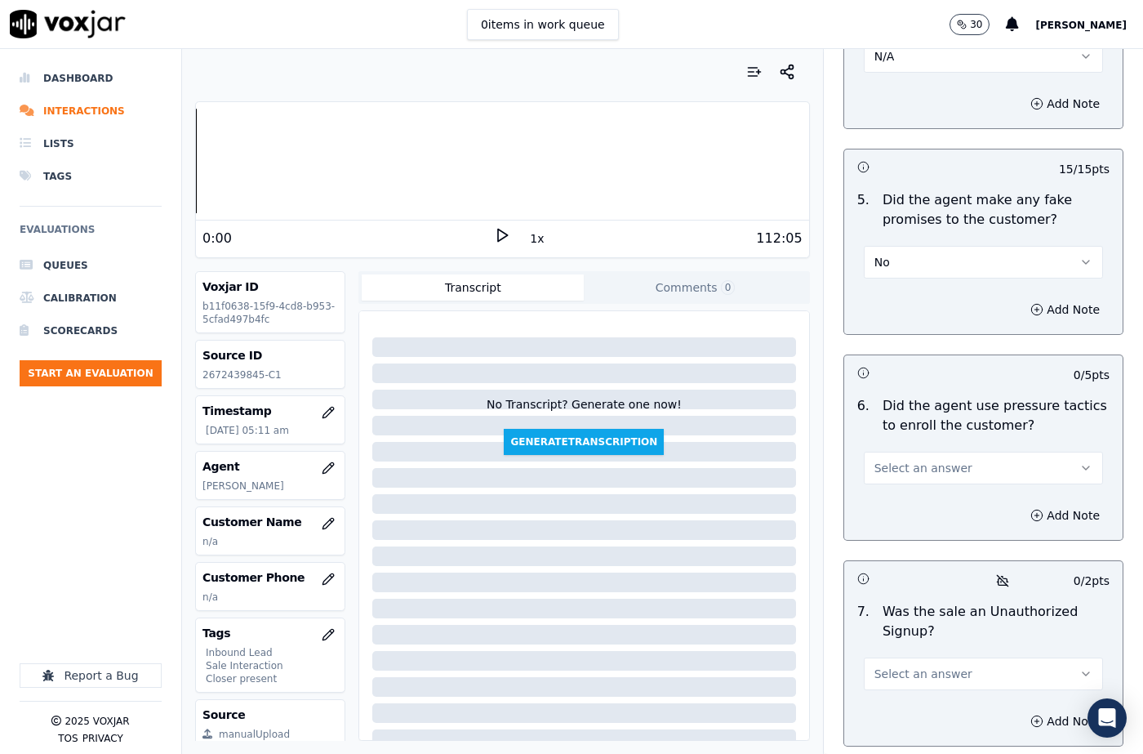
click at [903, 460] on span "Select an answer" at bounding box center [923, 468] width 98 height 16
click at [903, 483] on div "No" at bounding box center [956, 491] width 211 height 26
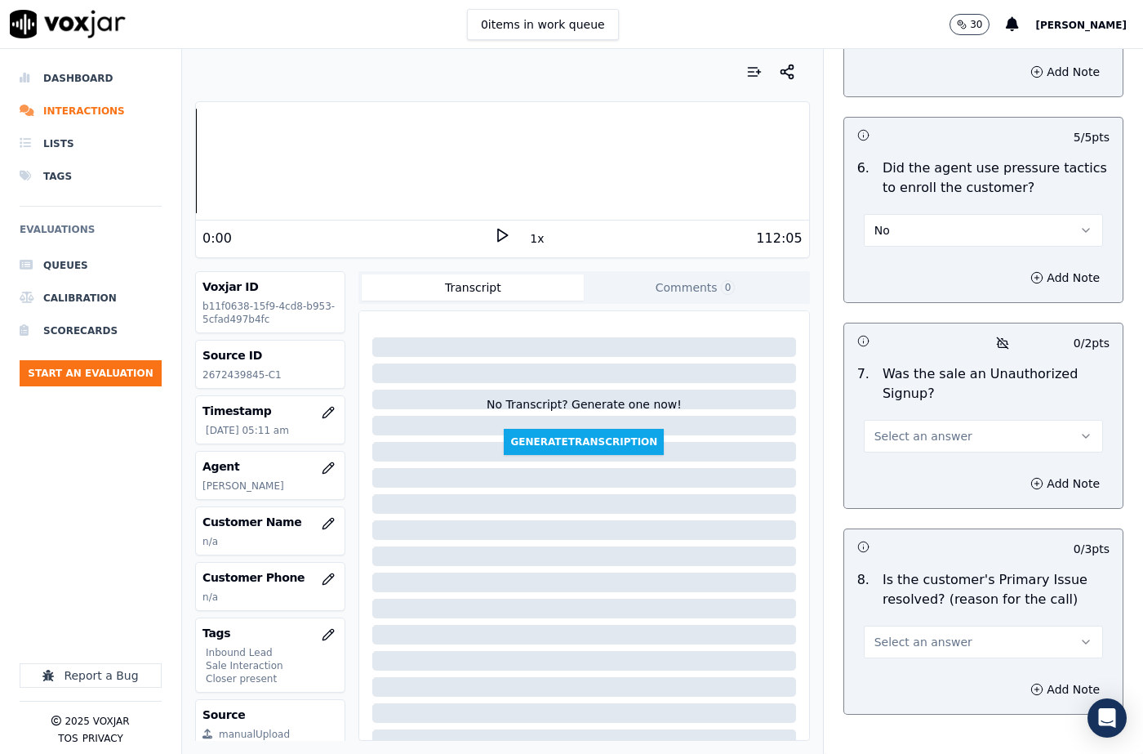
scroll to position [4817, 0]
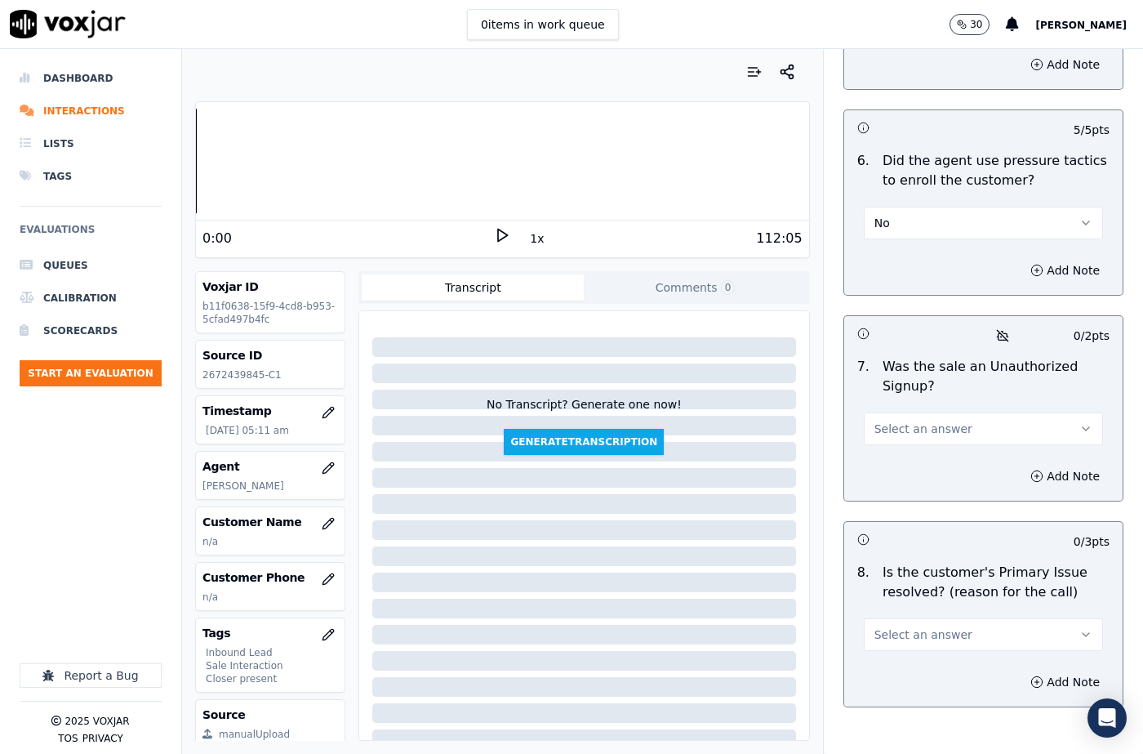
click at [912, 420] on span "Select an answer" at bounding box center [923, 428] width 98 height 16
click at [894, 451] on div "No" at bounding box center [956, 452] width 211 height 26
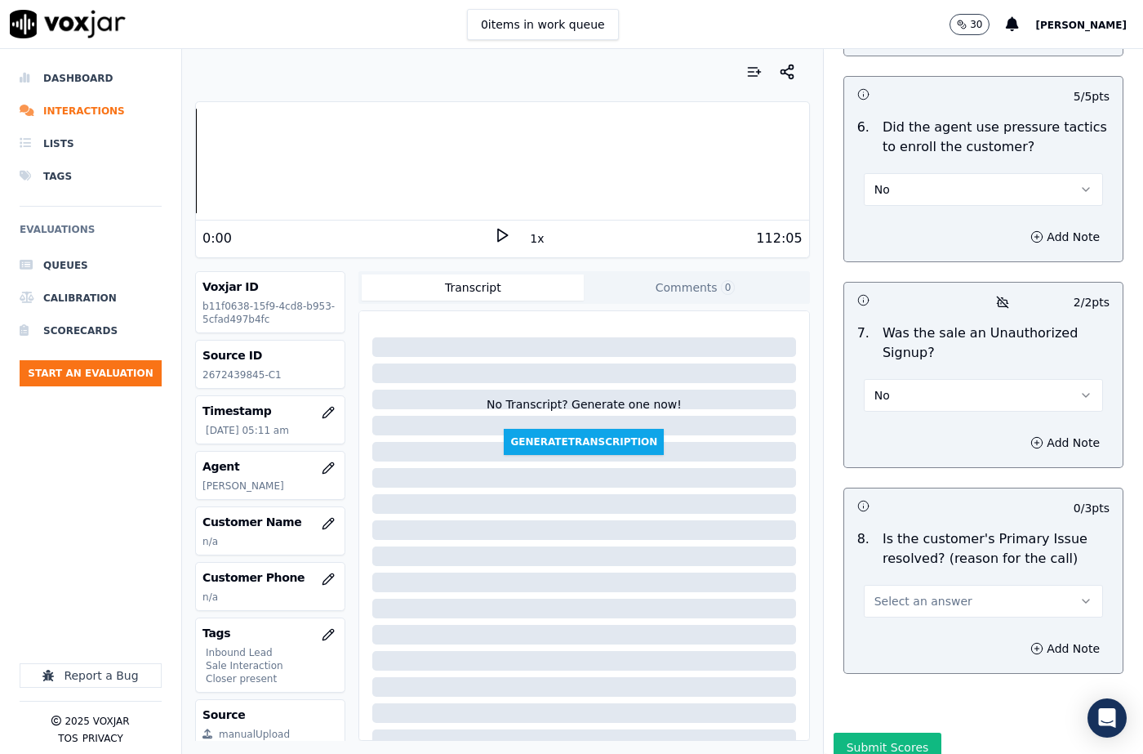
scroll to position [4866, 0]
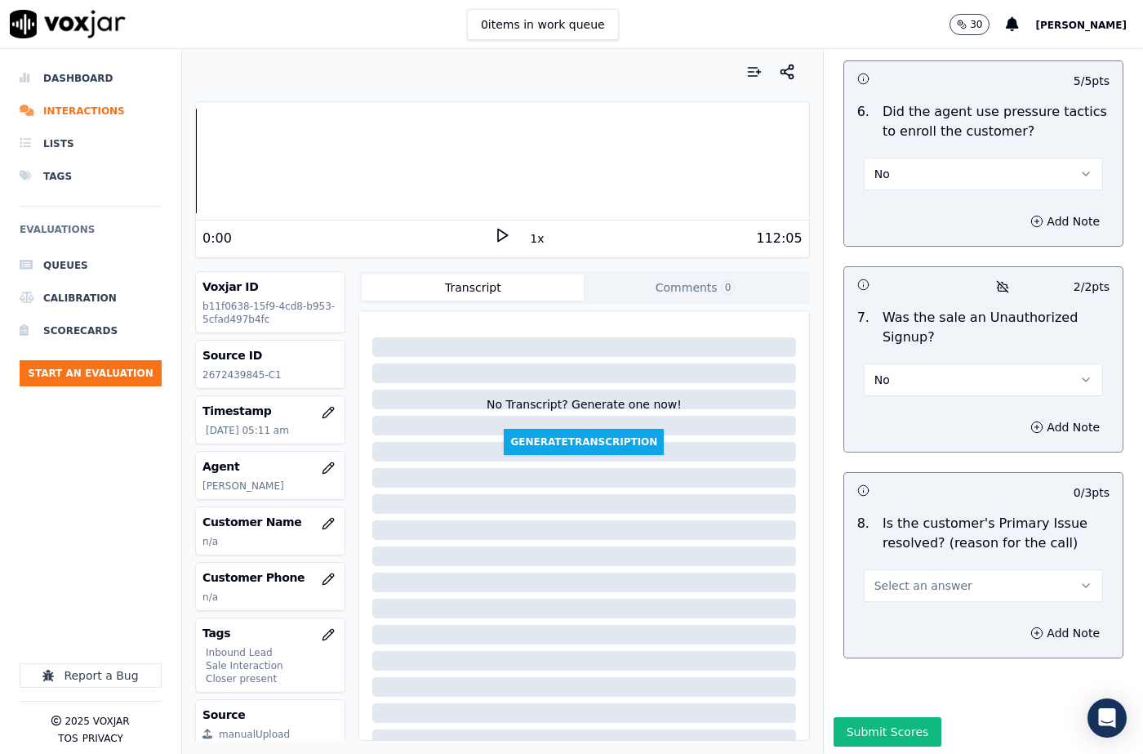
click at [900, 577] on span "Select an answer" at bounding box center [923, 585] width 98 height 16
click at [900, 607] on div "No" at bounding box center [956, 609] width 211 height 26
click at [899, 569] on button "No" at bounding box center [983, 585] width 239 height 33
click at [885, 580] on div "Yes" at bounding box center [956, 583] width 211 height 26
click at [1020, 621] on button "Add Note" at bounding box center [1064, 632] width 89 height 23
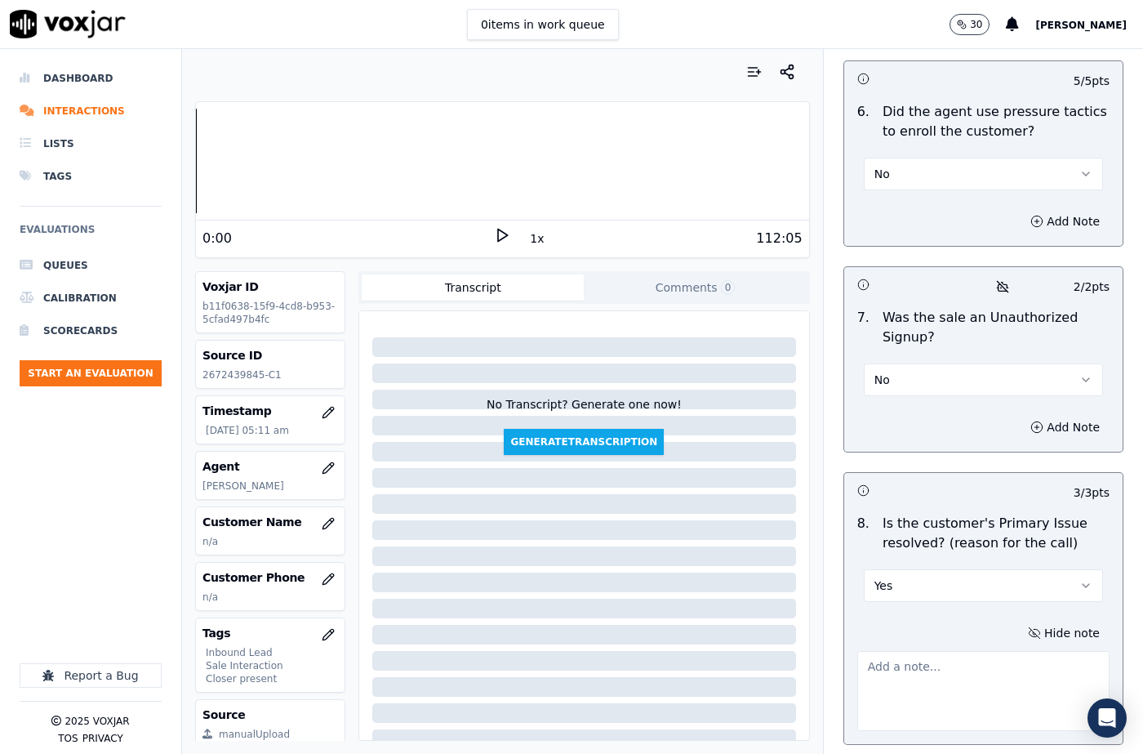
click at [902, 651] on textarea at bounding box center [983, 691] width 252 height 80
click at [916, 102] on p "Did the agent use pressure tactics to enroll the customer?" at bounding box center [996, 121] width 227 height 39
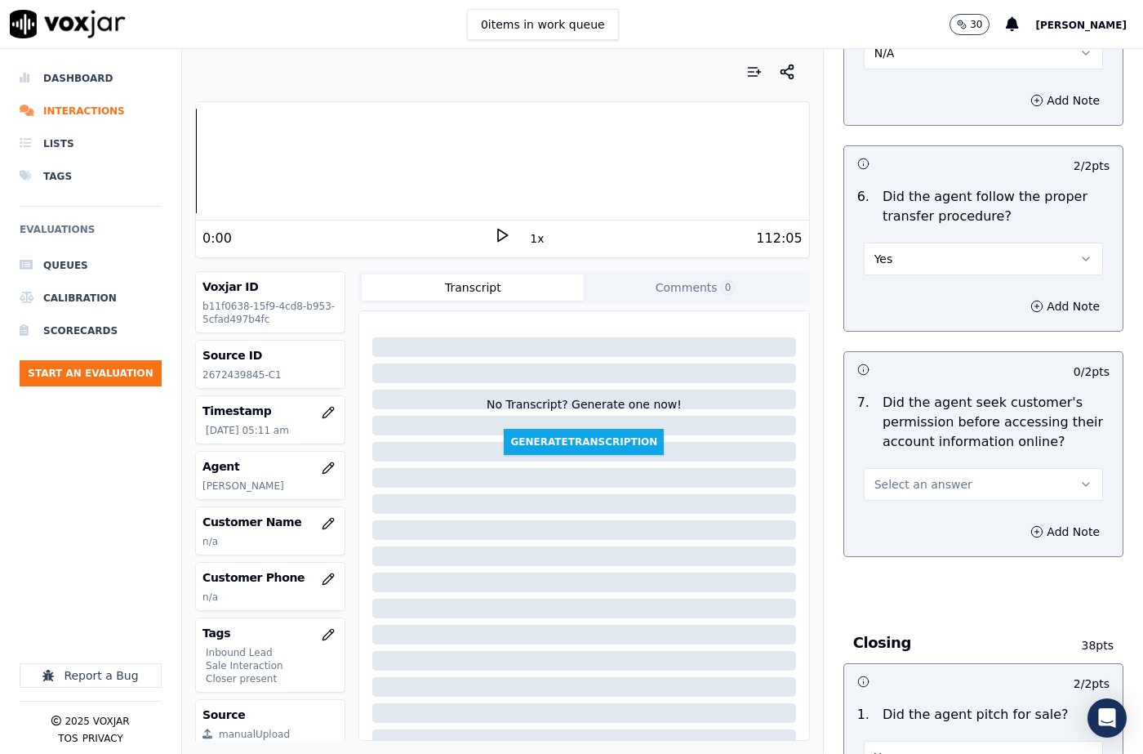
click at [884, 476] on span "Select an answer" at bounding box center [923, 484] width 98 height 16
click at [882, 472] on div "Yes" at bounding box center [956, 482] width 211 height 26
click at [322, 525] on icon "button" at bounding box center [328, 523] width 13 height 13
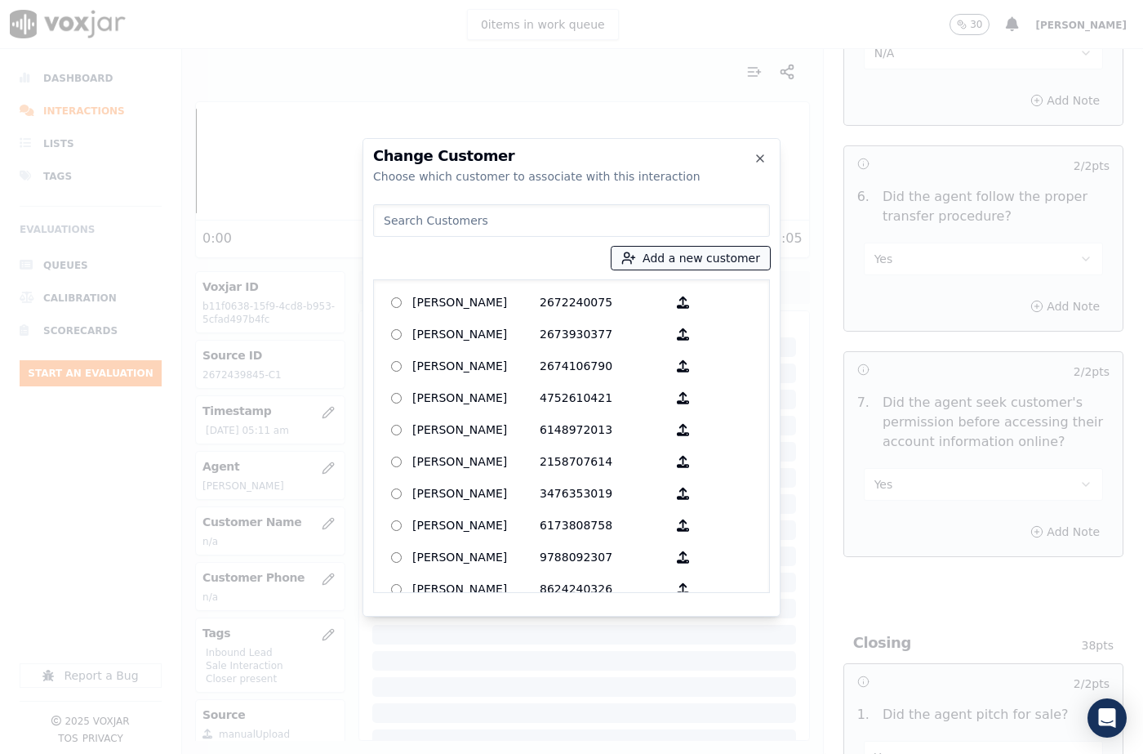
click at [636, 262] on icon "button" at bounding box center [628, 258] width 15 height 15
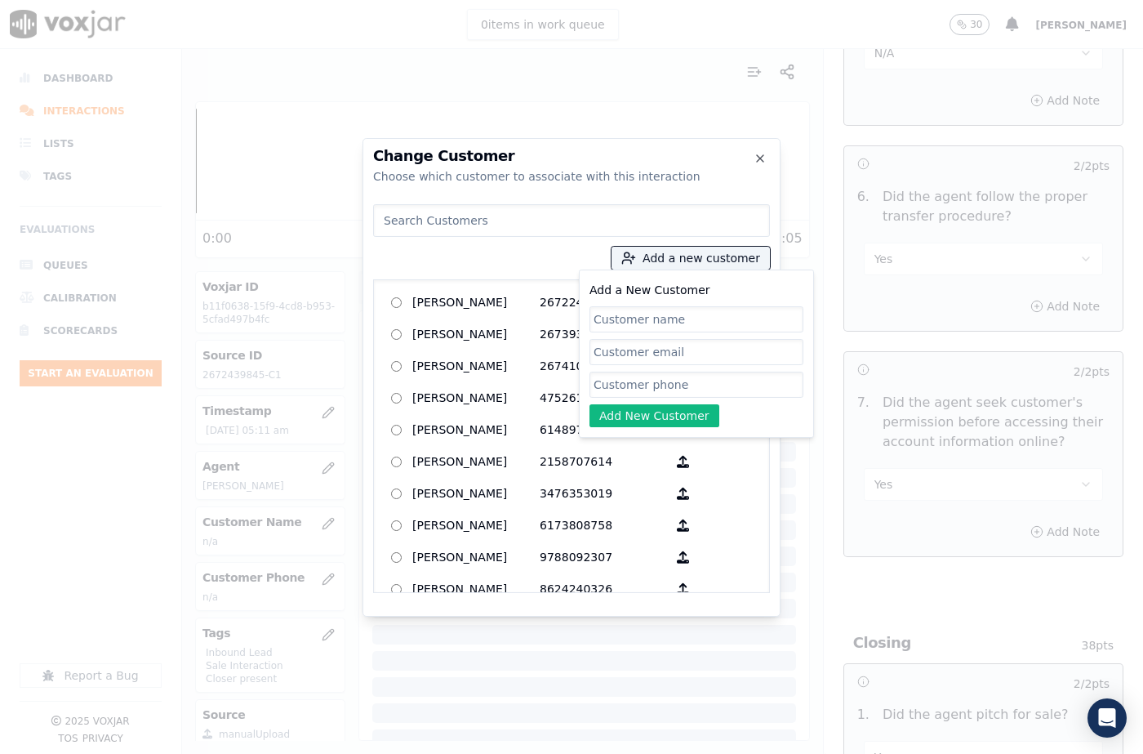
drag, startPoint x: 636, startPoint y: 317, endPoint x: 629, endPoint y: 296, distance: 21.7
click at [636, 317] on input "Add a New Customer" at bounding box center [696, 319] width 214 height 26
type input "Gail Jordan"
click at [617, 386] on input "Add a New Customer" at bounding box center [696, 384] width 214 height 26
paste input "2672439845"
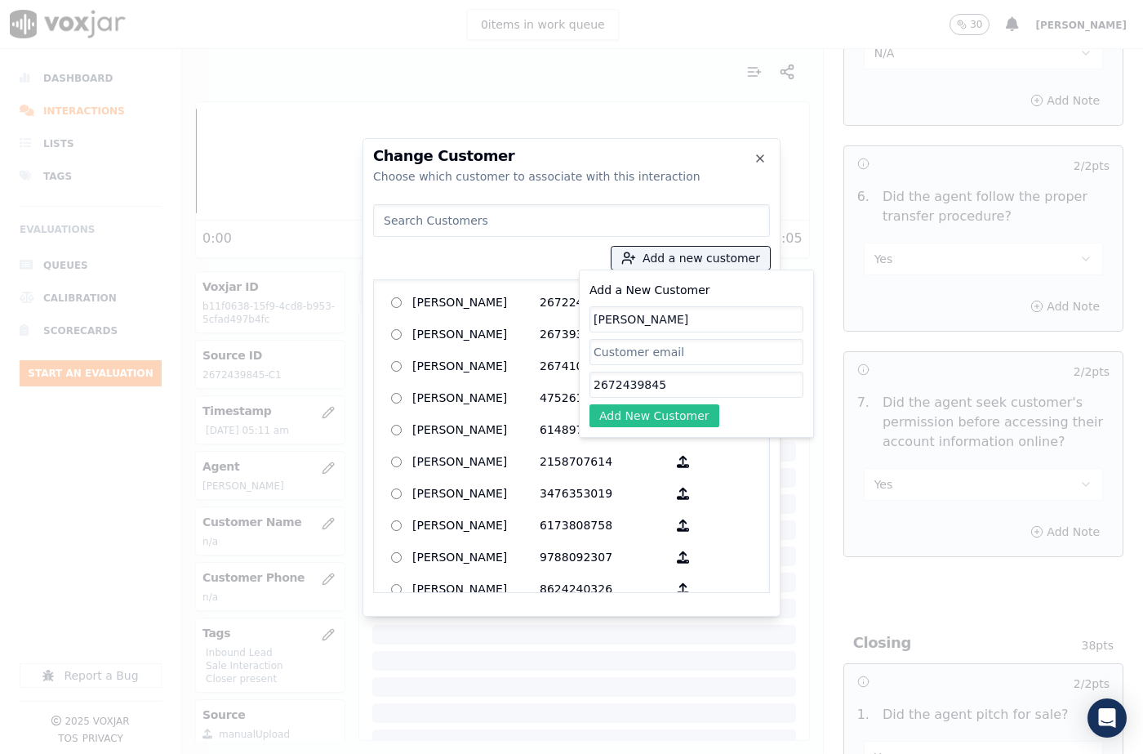
type input "2672439845"
click at [634, 421] on button "Add New Customer" at bounding box center [654, 415] width 130 height 23
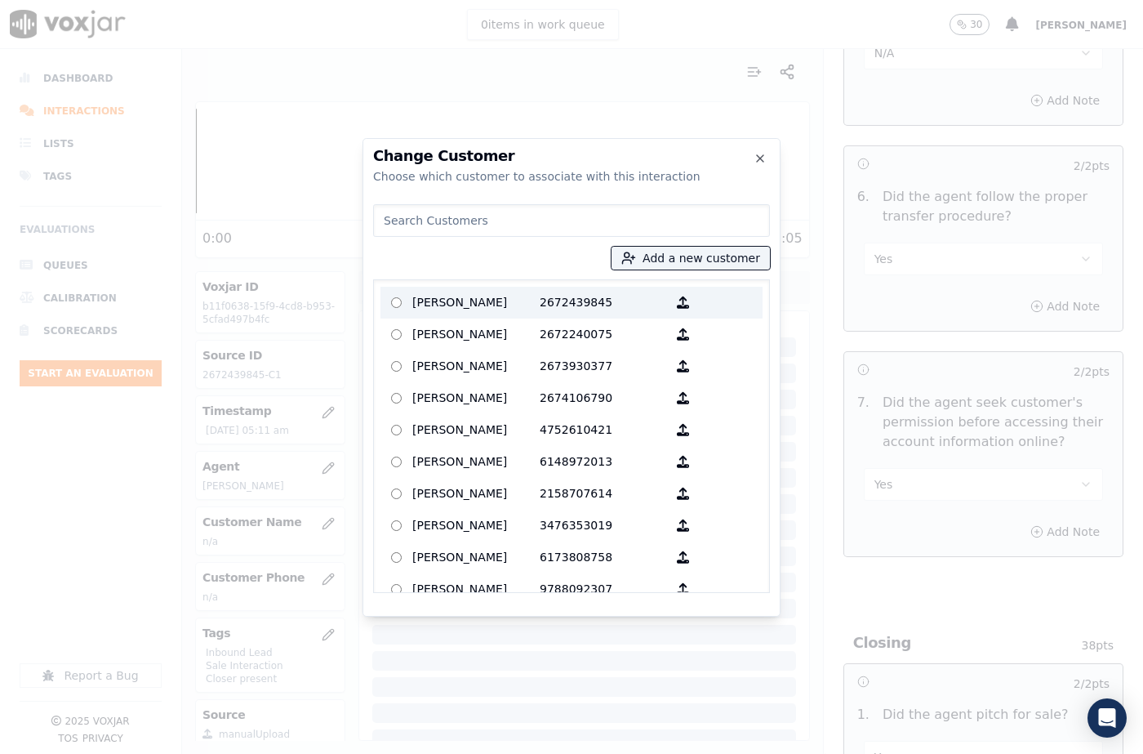
click at [502, 304] on p "Gail Jordan" at bounding box center [475, 302] width 127 height 25
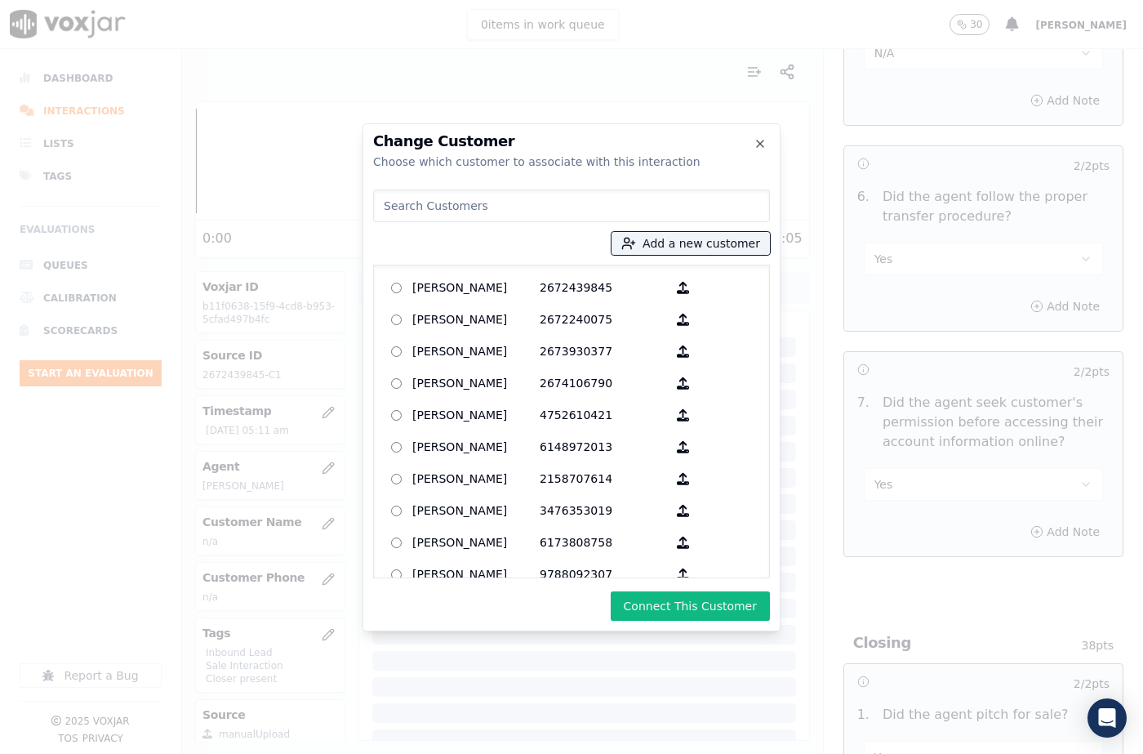
click at [731, 596] on button "Connect This Customer" at bounding box center [690, 605] width 159 height 29
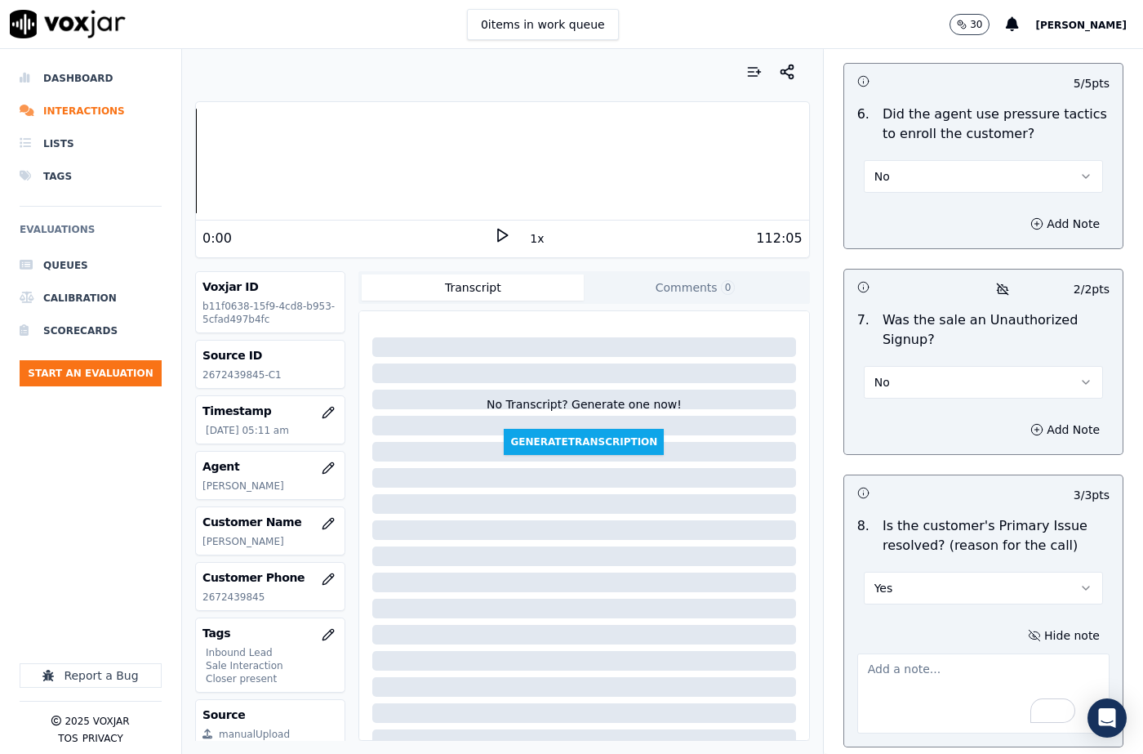
scroll to position [4952, 0]
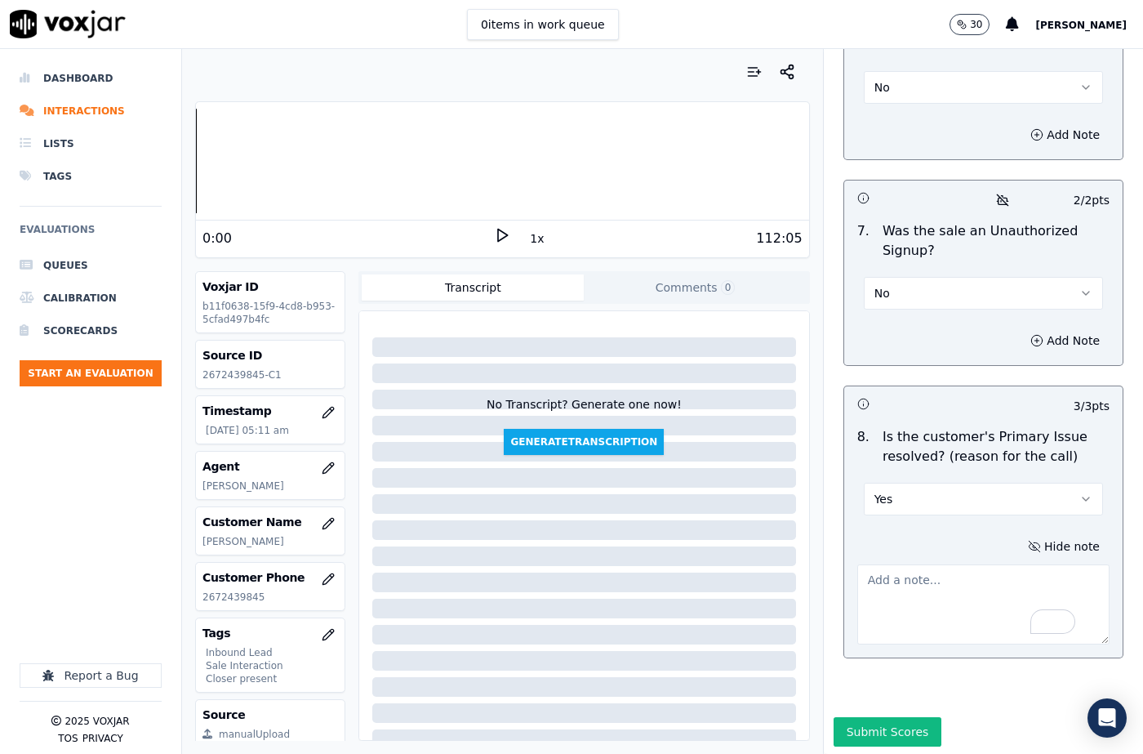
click at [919, 564] on textarea "To enrich screen reader interactions, please activate Accessibility in Grammarl…" at bounding box center [983, 604] width 252 height 80
paste textarea "The cx called to get the government assistance. Martin confirmed the details an…"
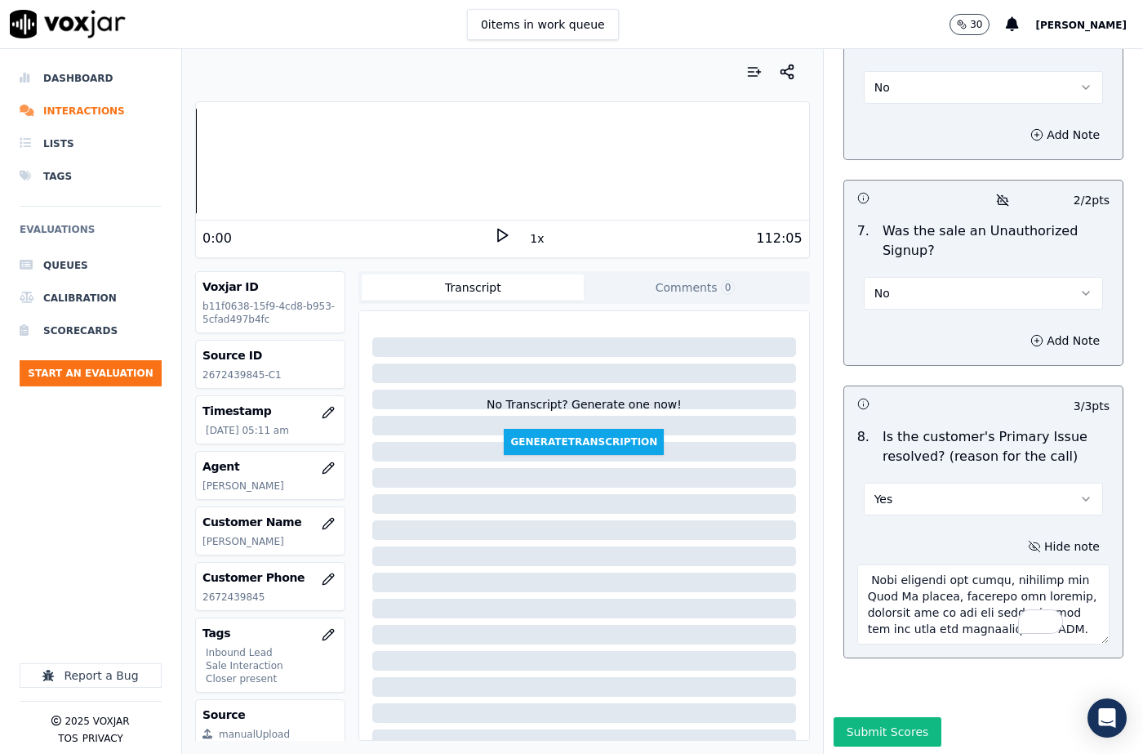
scroll to position [956, 0]
click at [974, 579] on textarea "To enrich screen reader interactions, please activate Accessibility in Grammarl…" at bounding box center [983, 604] width 252 height 80
paste textarea ", sometimes it goes $60 sometimes it goes $80. So if a single person using elec…"
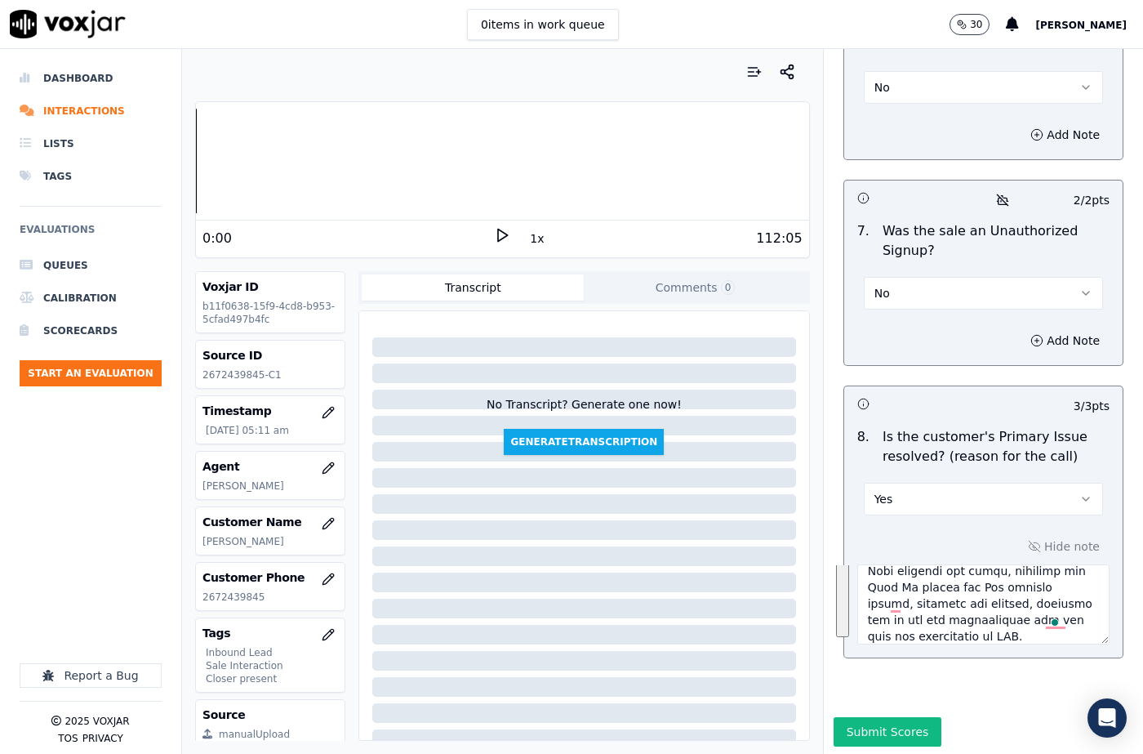
scroll to position [1152, 0]
type textarea "The cx called to get the government assistance. Martin confirmed the details an…"
click at [919, 482] on button "Yes" at bounding box center [983, 498] width 239 height 33
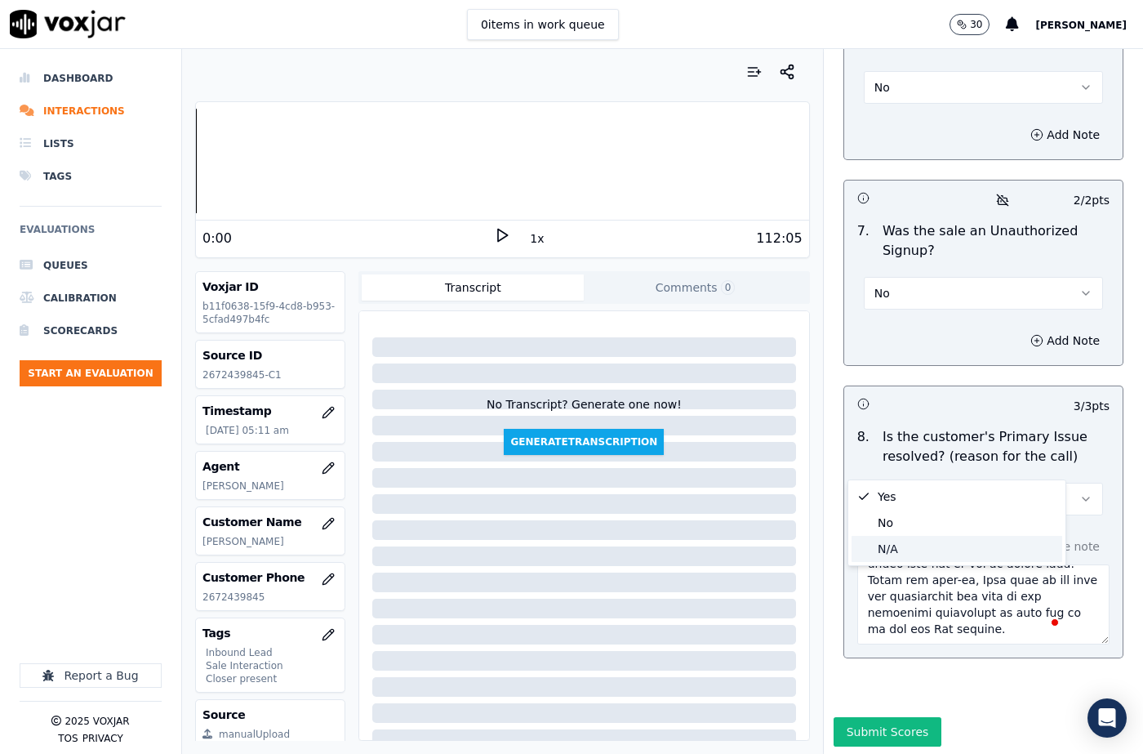
click at [922, 555] on div "N/A" at bounding box center [956, 549] width 211 height 26
click at [900, 717] on button "Submit Scores" at bounding box center [888, 731] width 109 height 29
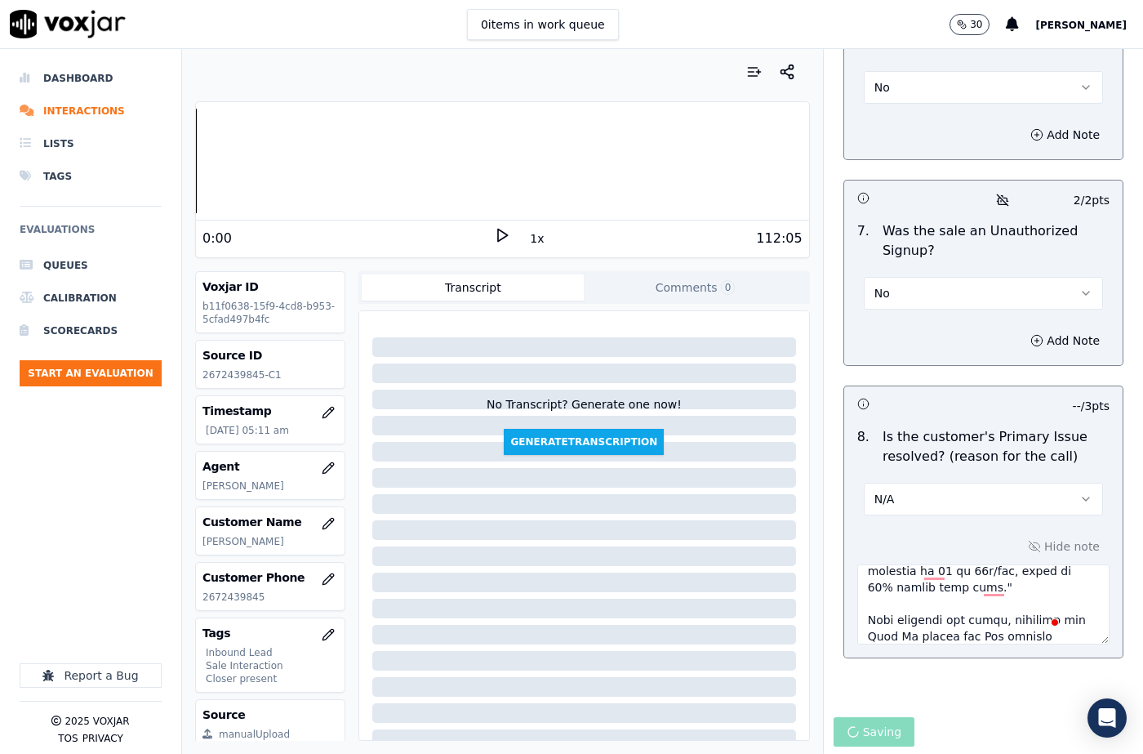
scroll to position [802, 0]
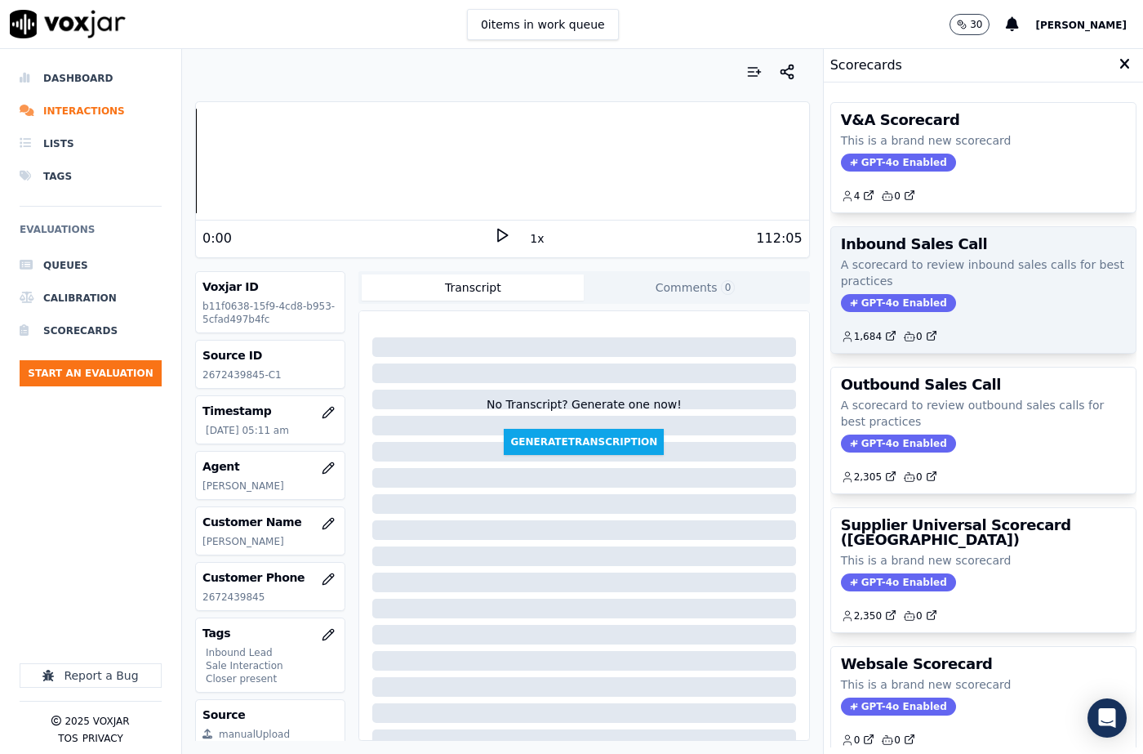
click at [901, 295] on span "GPT-4o Enabled" at bounding box center [898, 303] width 115 height 18
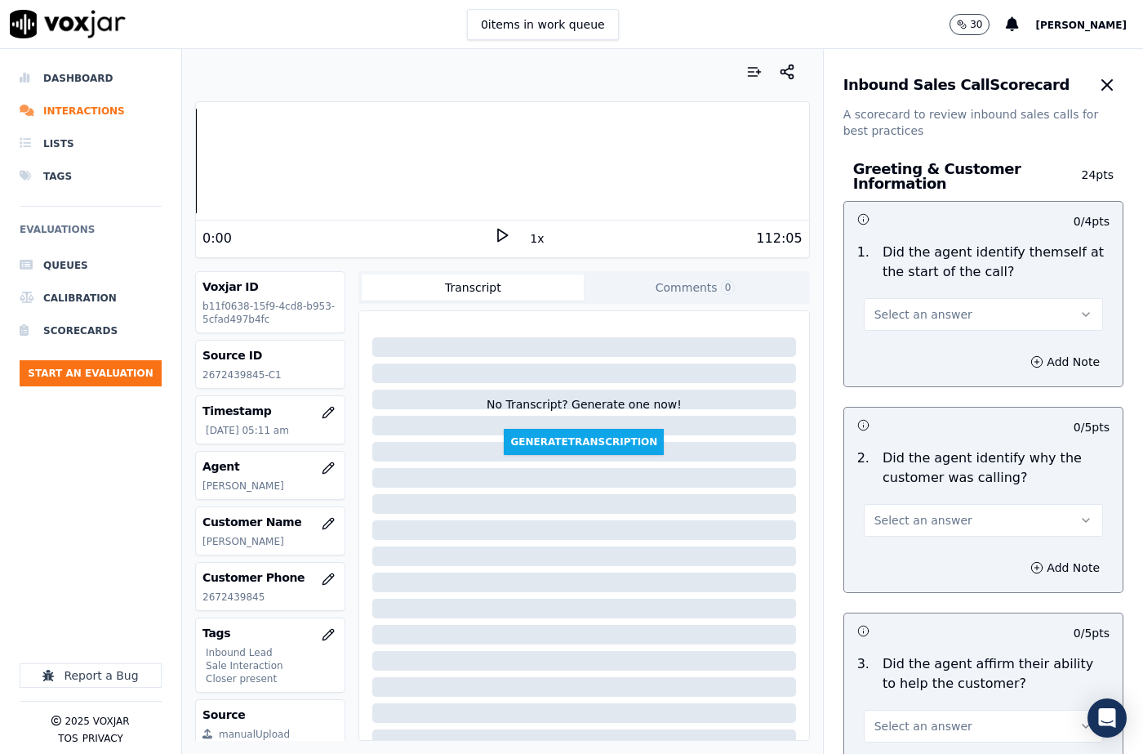
click at [895, 305] on button "Select an answer" at bounding box center [983, 314] width 239 height 33
click at [883, 354] on div "Yes" at bounding box center [956, 351] width 211 height 26
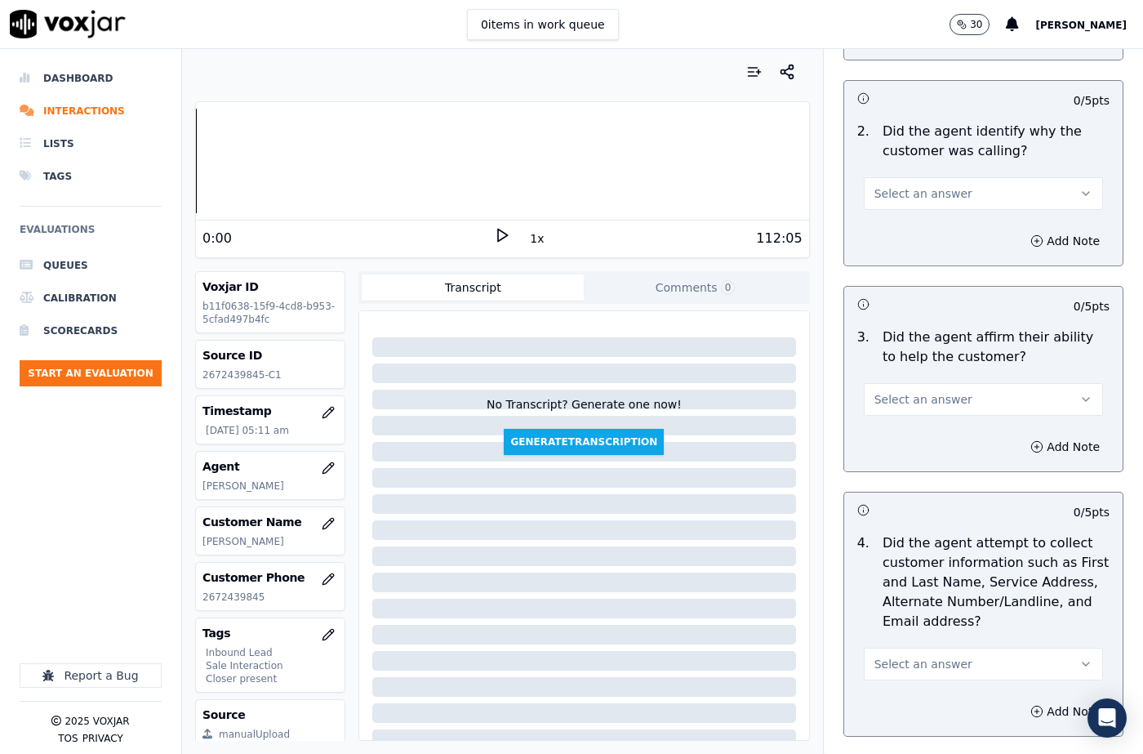
click at [915, 189] on span "Select an answer" at bounding box center [923, 193] width 98 height 16
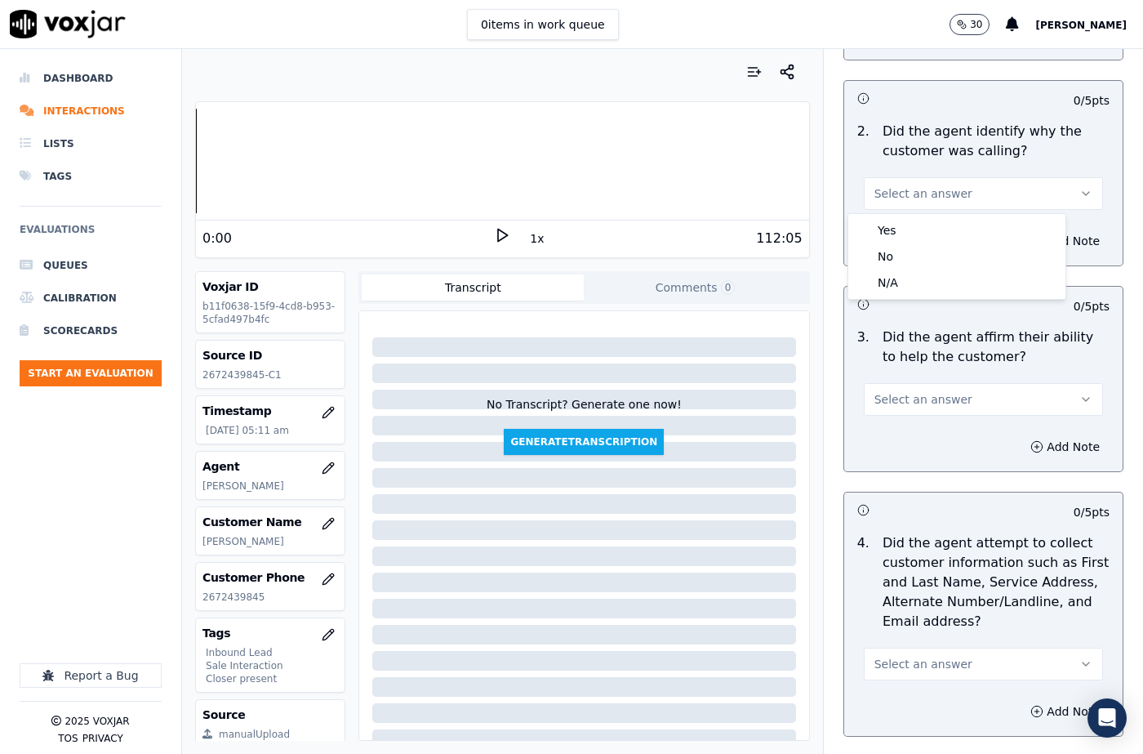
click at [916, 216] on div "Yes No N/A" at bounding box center [956, 256] width 217 height 85
click at [918, 222] on div "Yes" at bounding box center [956, 230] width 211 height 26
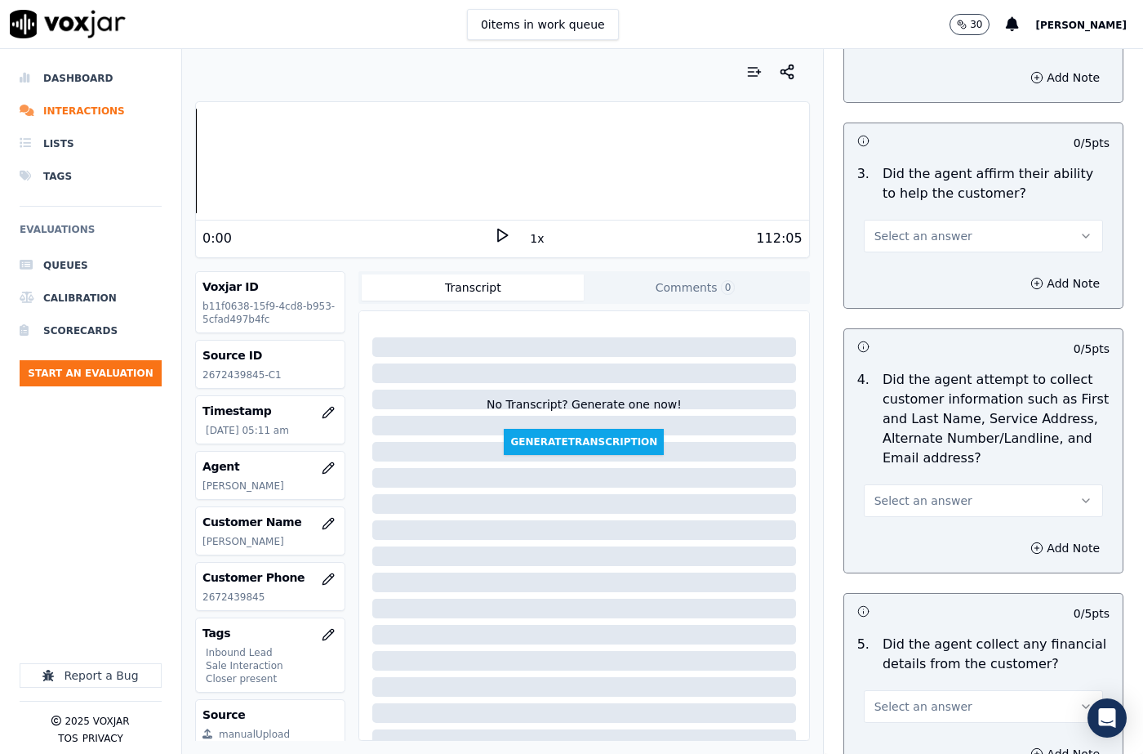
click at [922, 234] on span "Select an answer" at bounding box center [923, 236] width 98 height 16
click at [910, 317] on div "N/A" at bounding box center [956, 325] width 211 height 26
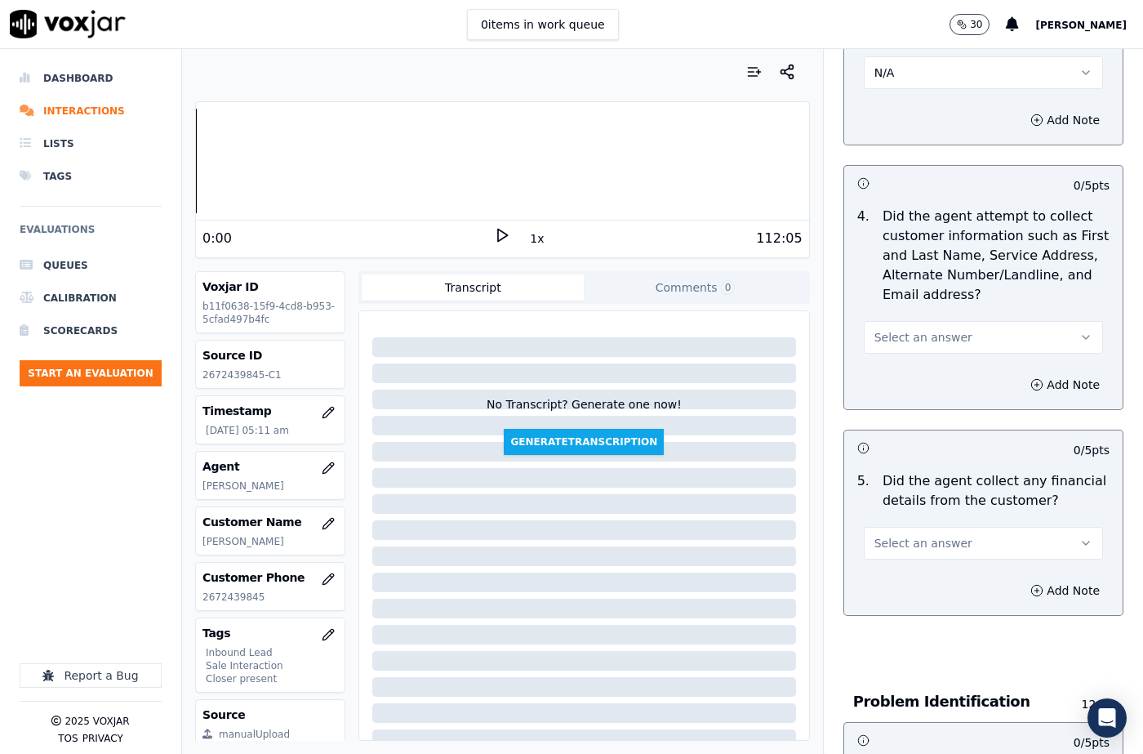
click at [912, 336] on span "Select an answer" at bounding box center [923, 337] width 98 height 16
click at [909, 365] on div "Yes" at bounding box center [956, 374] width 211 height 26
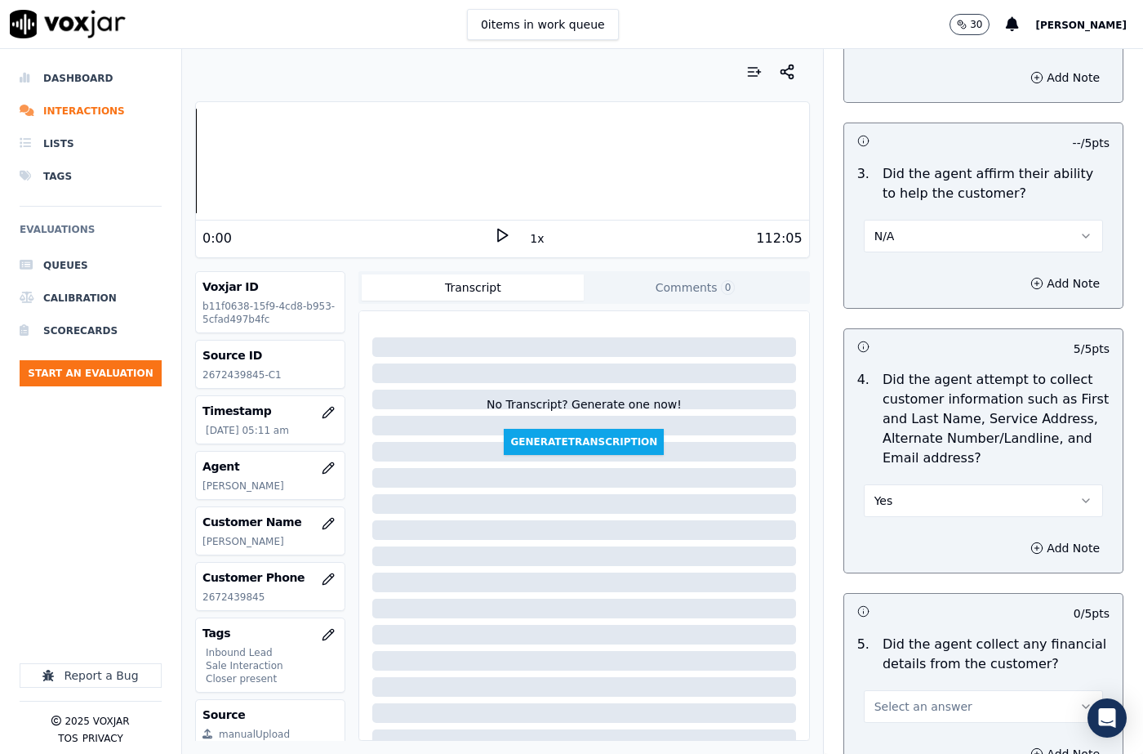
drag, startPoint x: 902, startPoint y: 236, endPoint x: 905, endPoint y: 249, distance: 13.3
click at [903, 236] on button "N/A" at bounding box center [983, 236] width 239 height 33
click at [905, 269] on div "Yes" at bounding box center [956, 273] width 211 height 26
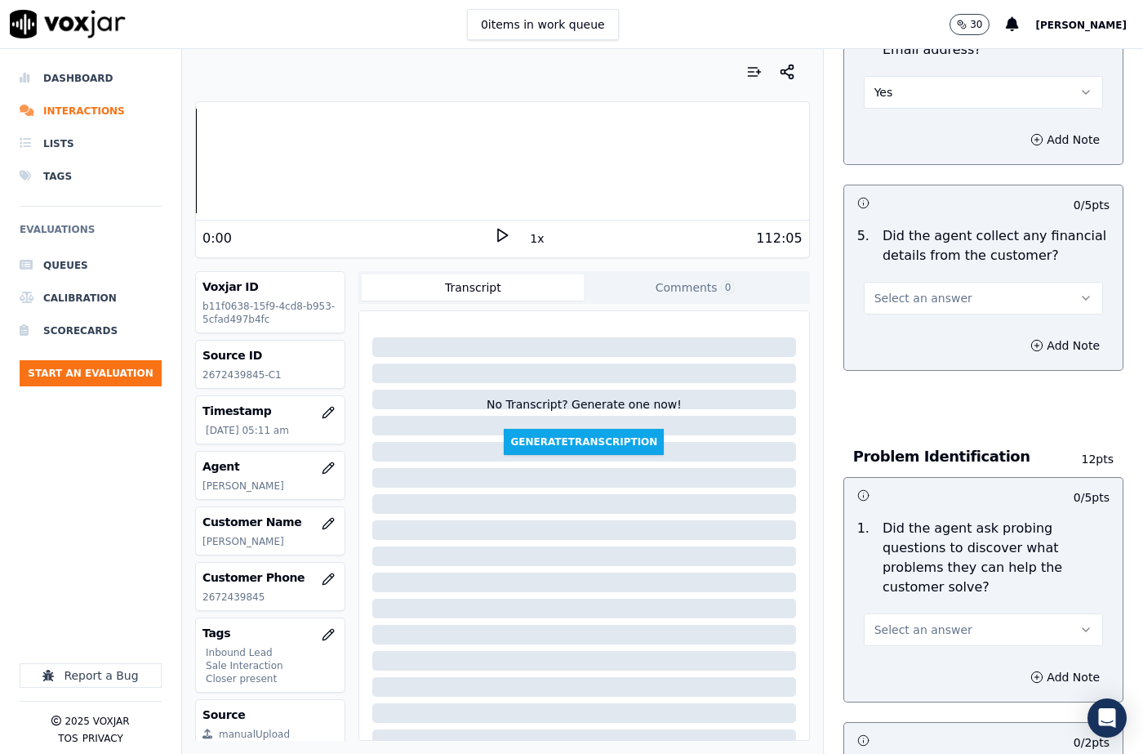
click at [908, 303] on span "Select an answer" at bounding box center [923, 298] width 98 height 16
click at [892, 362] on div "No" at bounding box center [956, 361] width 211 height 26
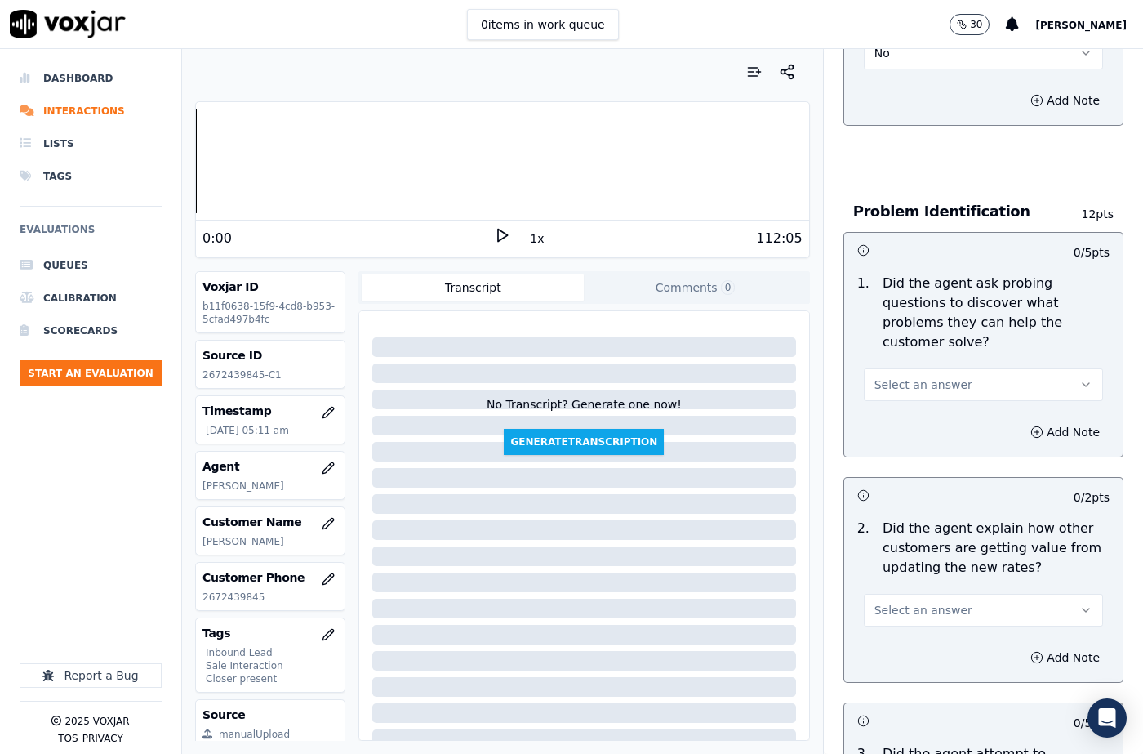
click at [906, 383] on span "Select an answer" at bounding box center [923, 384] width 98 height 16
click at [899, 413] on div "Yes" at bounding box center [956, 421] width 211 height 26
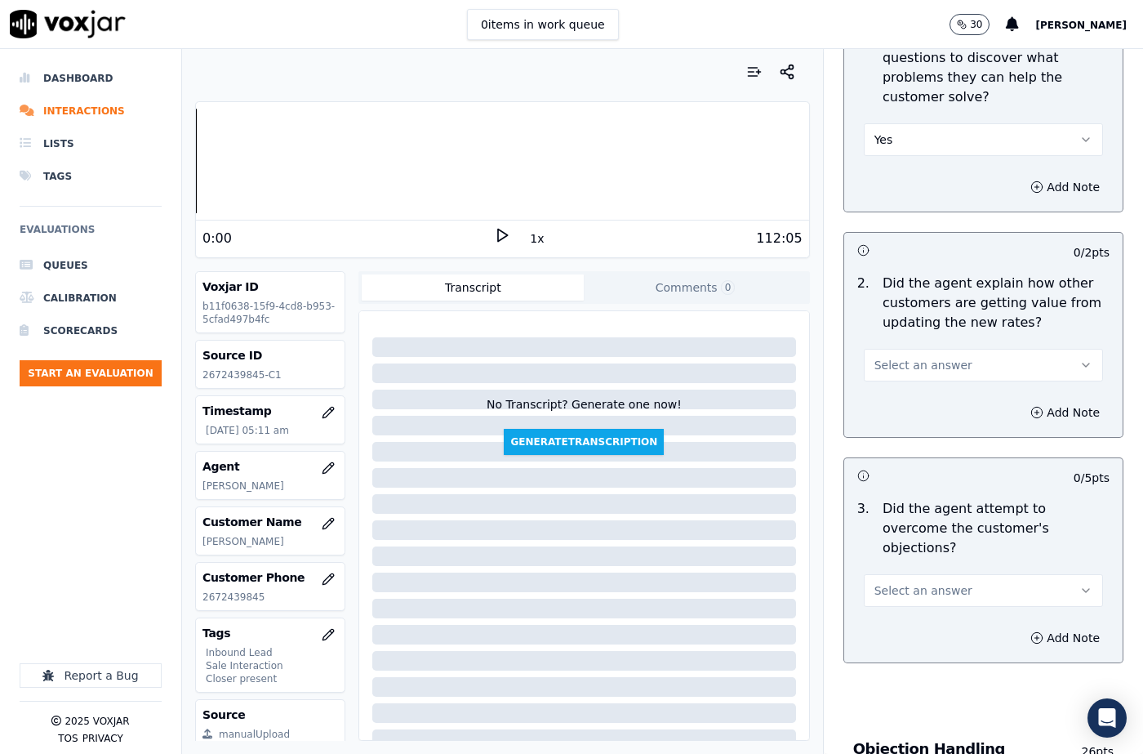
click at [891, 372] on span "Select an answer" at bounding box center [923, 365] width 98 height 16
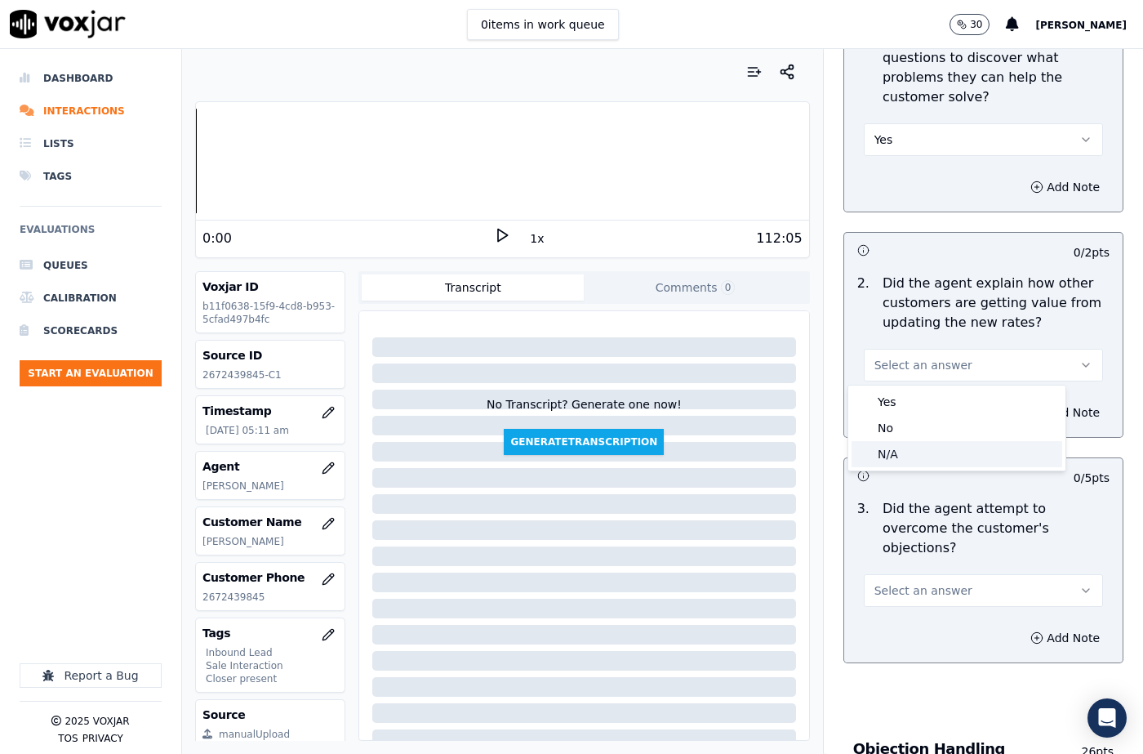
click at [896, 451] on div "N/A" at bounding box center [956, 454] width 211 height 26
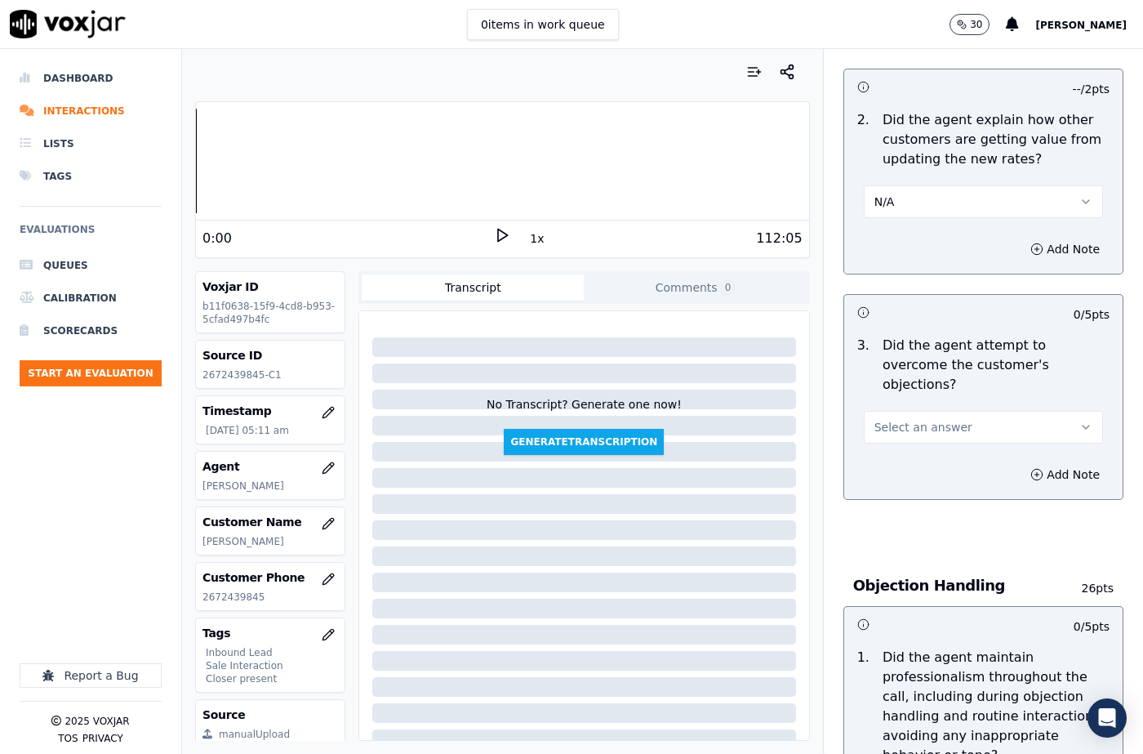
click at [914, 419] on span "Select an answer" at bounding box center [923, 427] width 98 height 16
click at [912, 484] on div "N/A" at bounding box center [956, 496] width 211 height 26
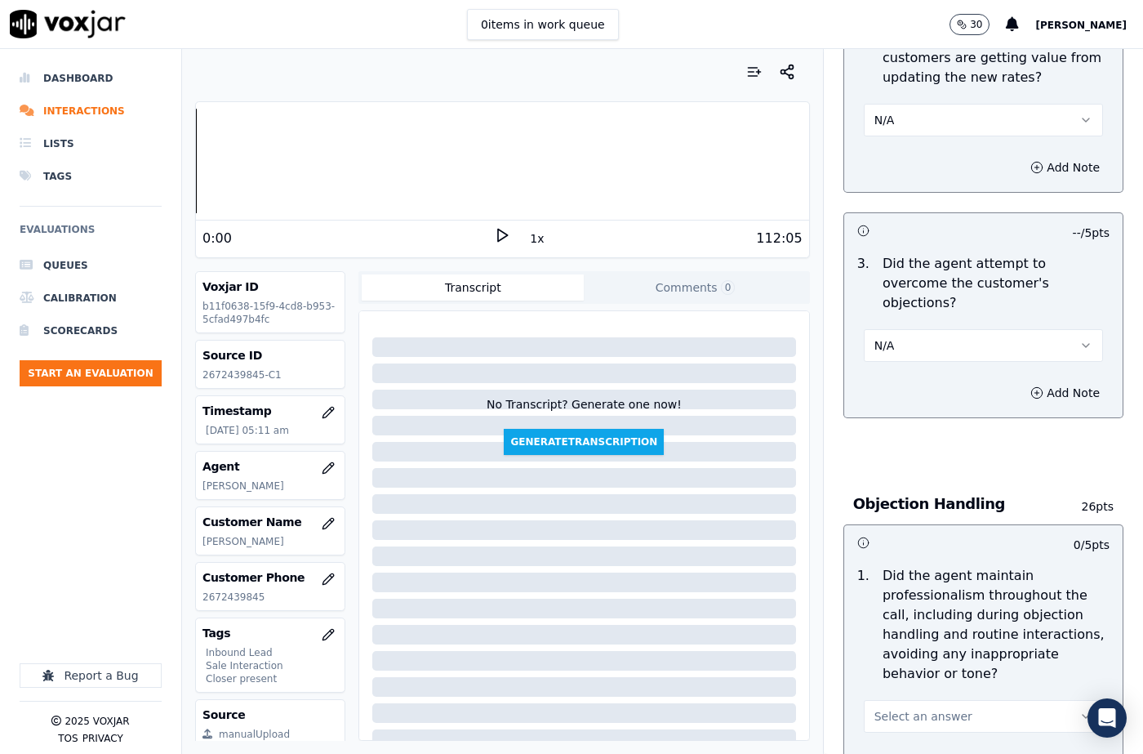
click at [910, 329] on button "N/A" at bounding box center [983, 345] width 239 height 33
click at [903, 408] on div "N/A" at bounding box center [956, 415] width 211 height 26
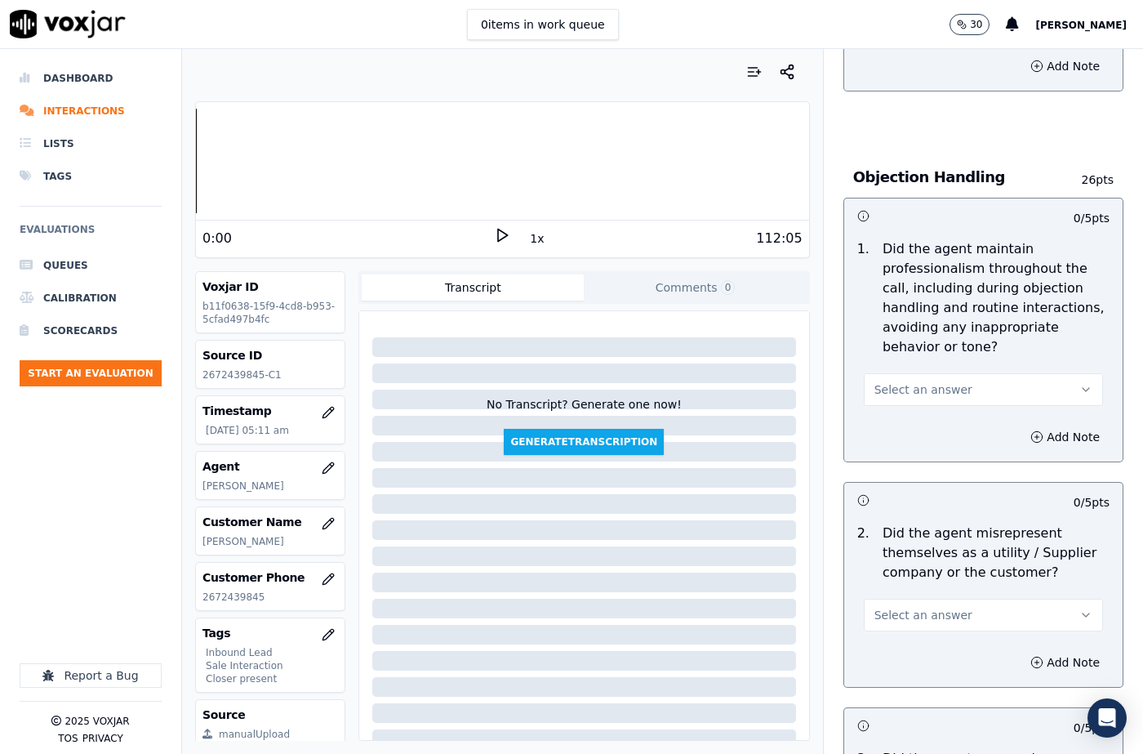
click at [900, 381] on span "Select an answer" at bounding box center [923, 389] width 98 height 16
click at [904, 389] on div "Yes" at bounding box center [956, 387] width 211 height 26
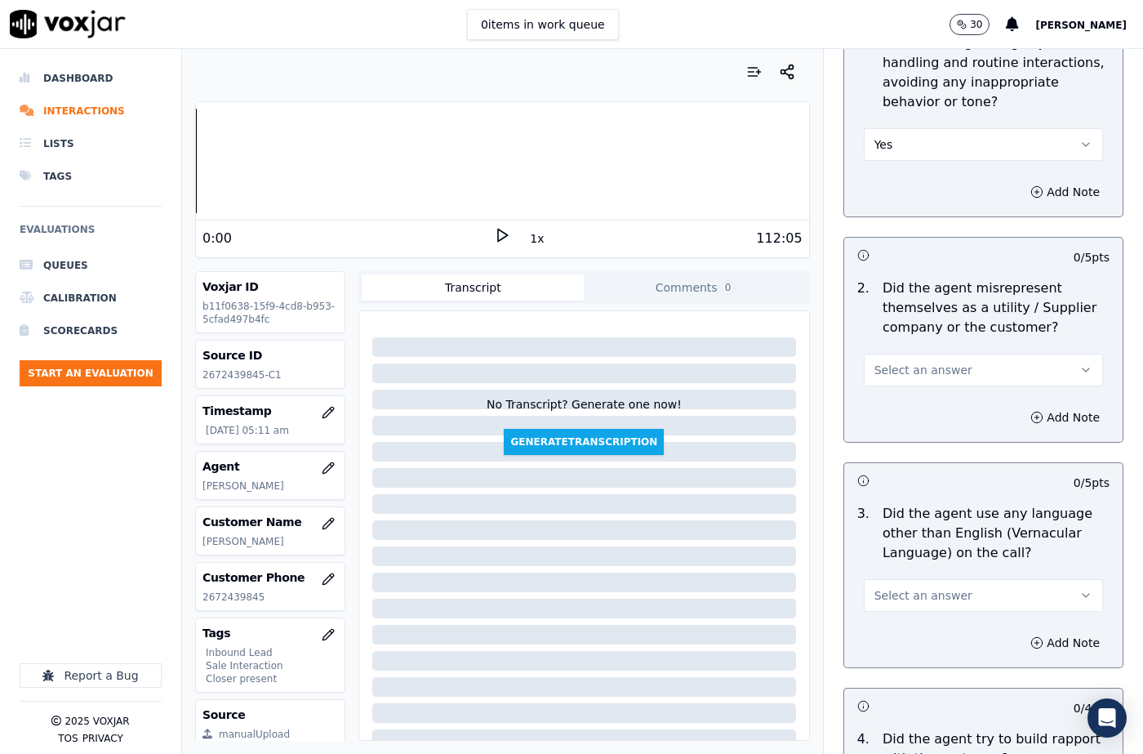
click at [919, 362] on span "Select an answer" at bounding box center [923, 370] width 98 height 16
click at [900, 383] on div "No" at bounding box center [956, 393] width 211 height 26
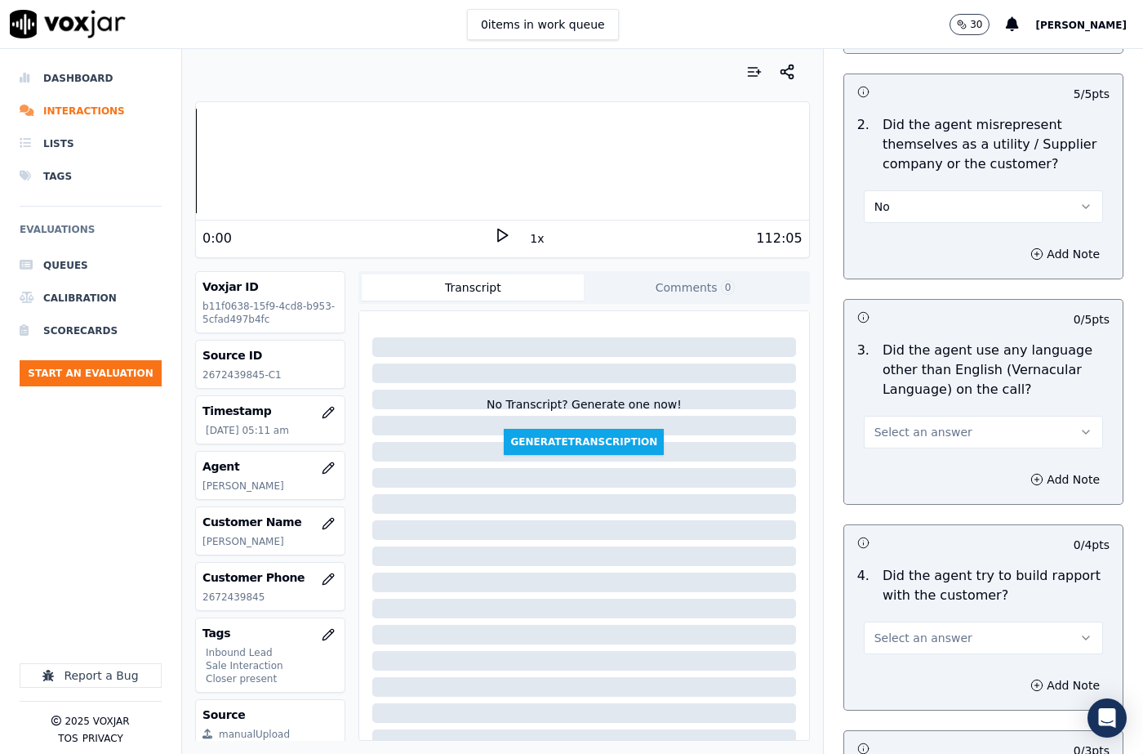
click at [911, 424] on span "Select an answer" at bounding box center [923, 432] width 98 height 16
click at [904, 447] on div "No" at bounding box center [956, 455] width 211 height 26
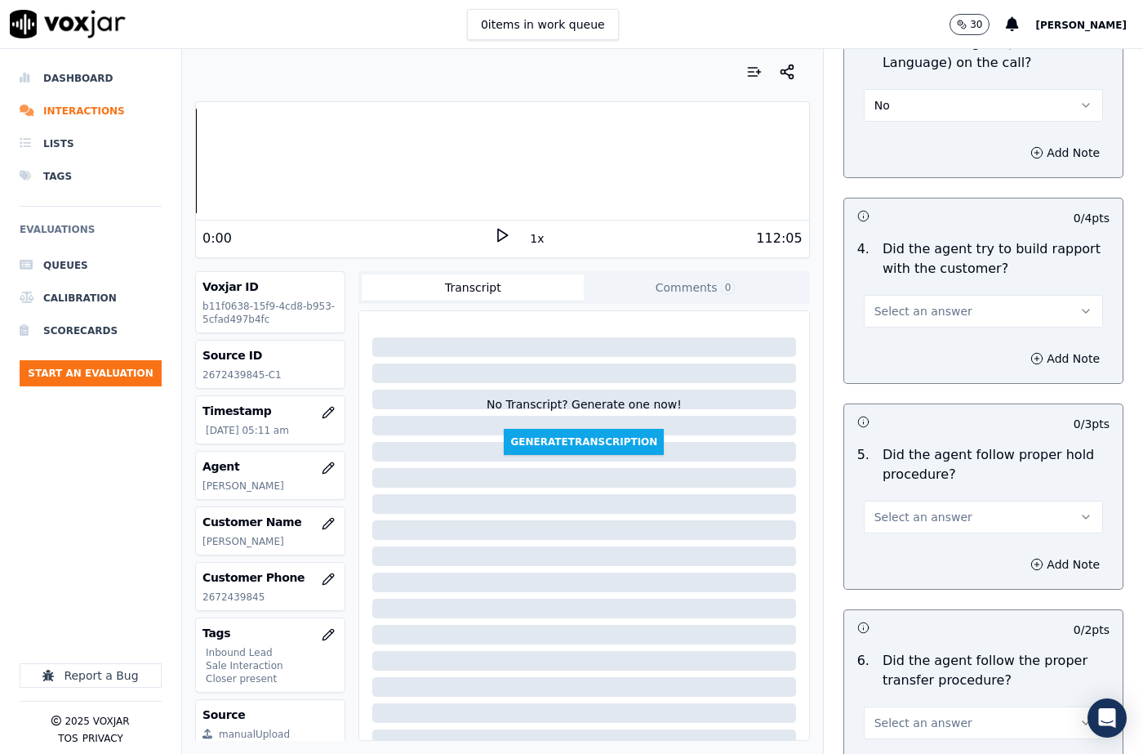
click at [896, 303] on span "Select an answer" at bounding box center [923, 311] width 98 height 16
click at [900, 312] on div "Yes" at bounding box center [956, 309] width 211 height 26
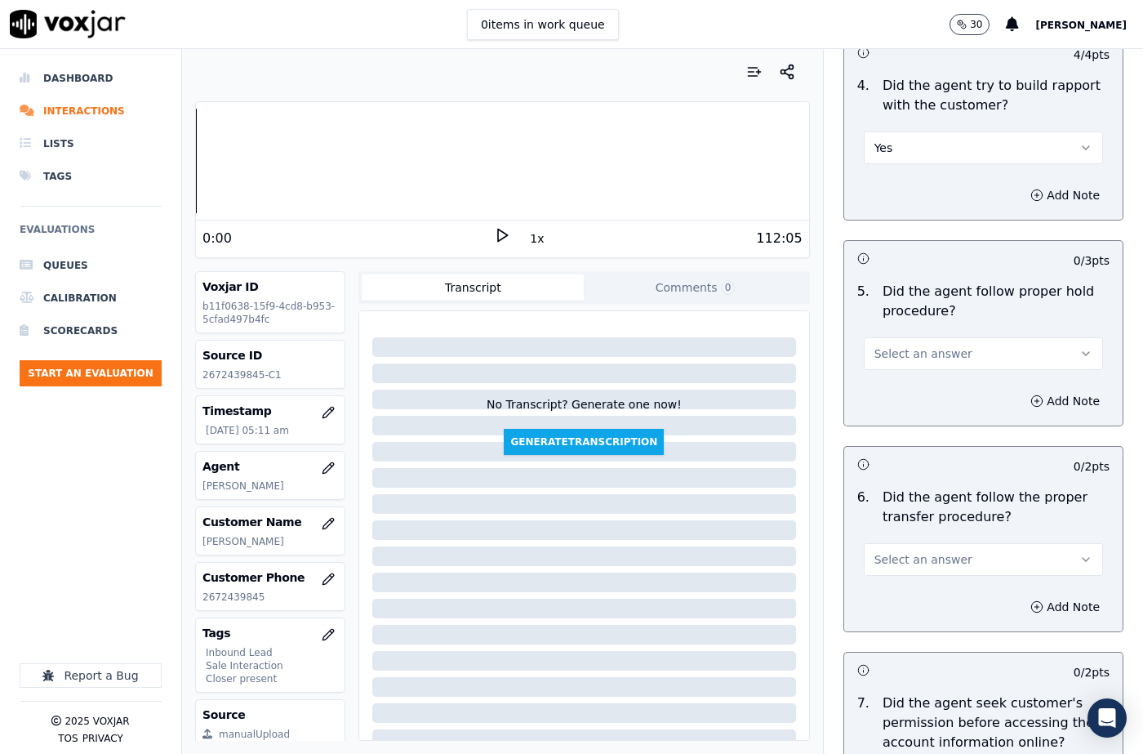
click at [904, 345] on span "Select an answer" at bounding box center [923, 353] width 98 height 16
click at [909, 403] on div "N/A" at bounding box center [956, 403] width 211 height 26
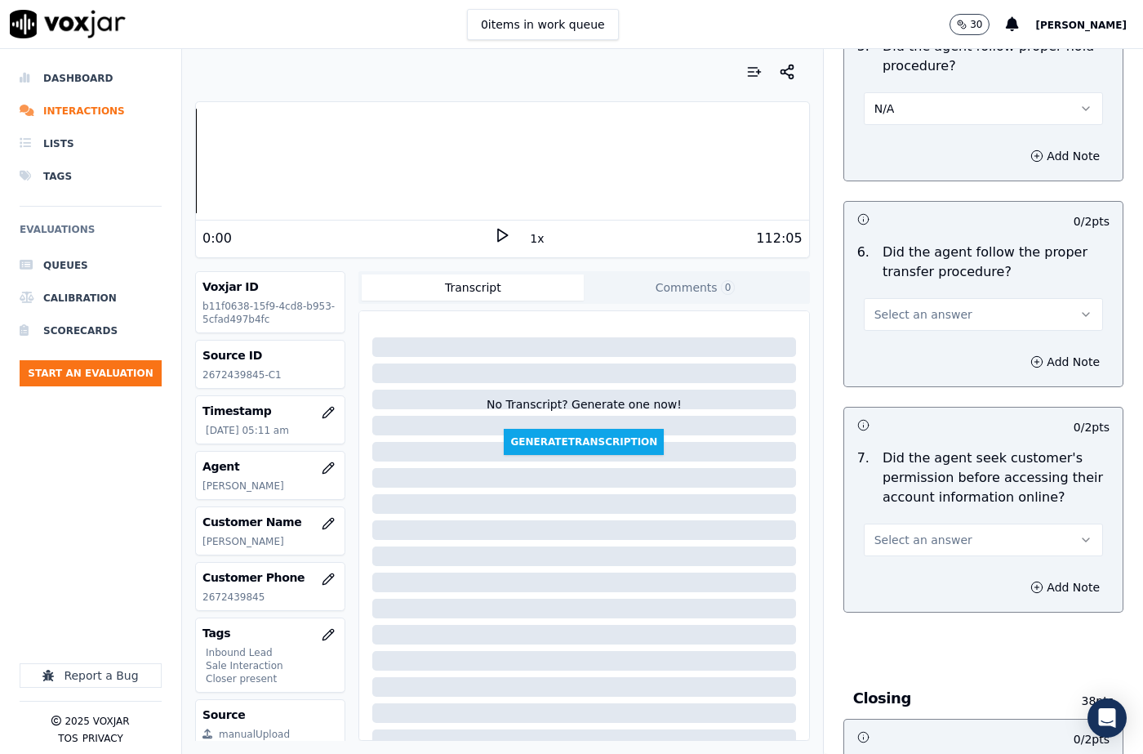
click at [909, 306] on span "Select an answer" at bounding box center [923, 314] width 98 height 16
click at [905, 309] on div "Yes" at bounding box center [956, 312] width 211 height 26
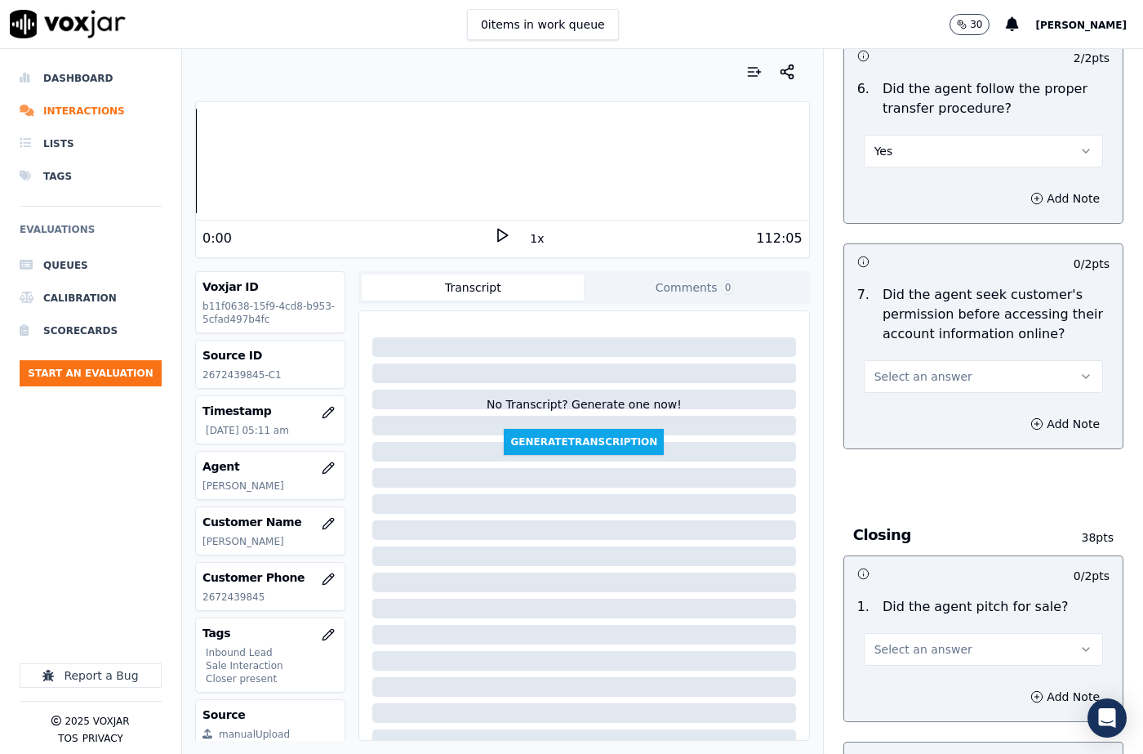
click at [923, 368] on span "Select an answer" at bounding box center [923, 376] width 98 height 16
click at [898, 373] on div "Yes" at bounding box center [956, 374] width 211 height 26
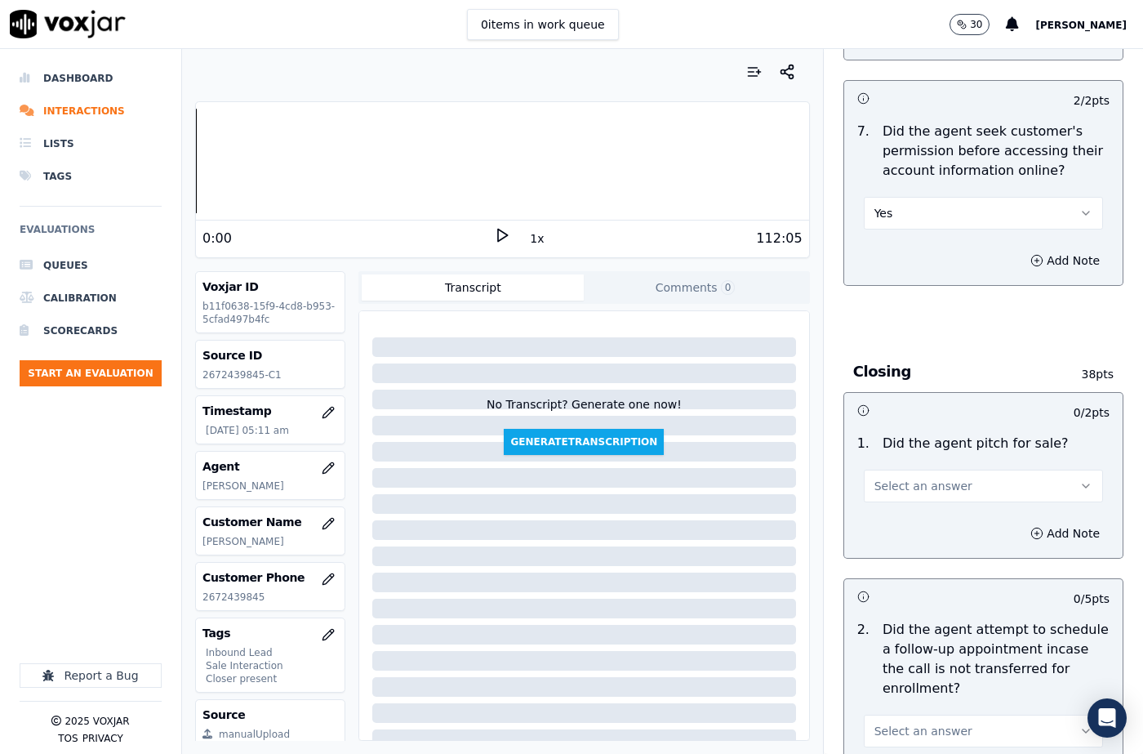
click at [891, 478] on span "Select an answer" at bounding box center [923, 486] width 98 height 16
click at [894, 480] on div "Yes" at bounding box center [956, 483] width 211 height 26
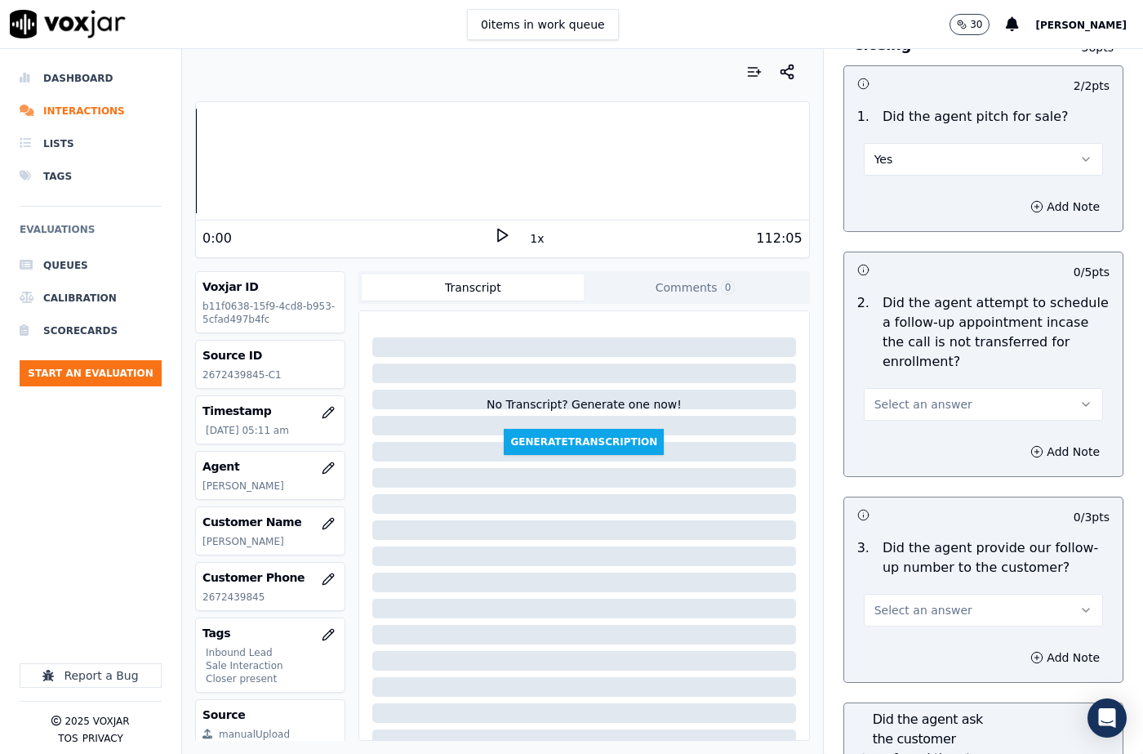
click at [917, 396] on span "Select an answer" at bounding box center [923, 404] width 98 height 16
click at [911, 447] on div "N/A" at bounding box center [956, 454] width 211 height 26
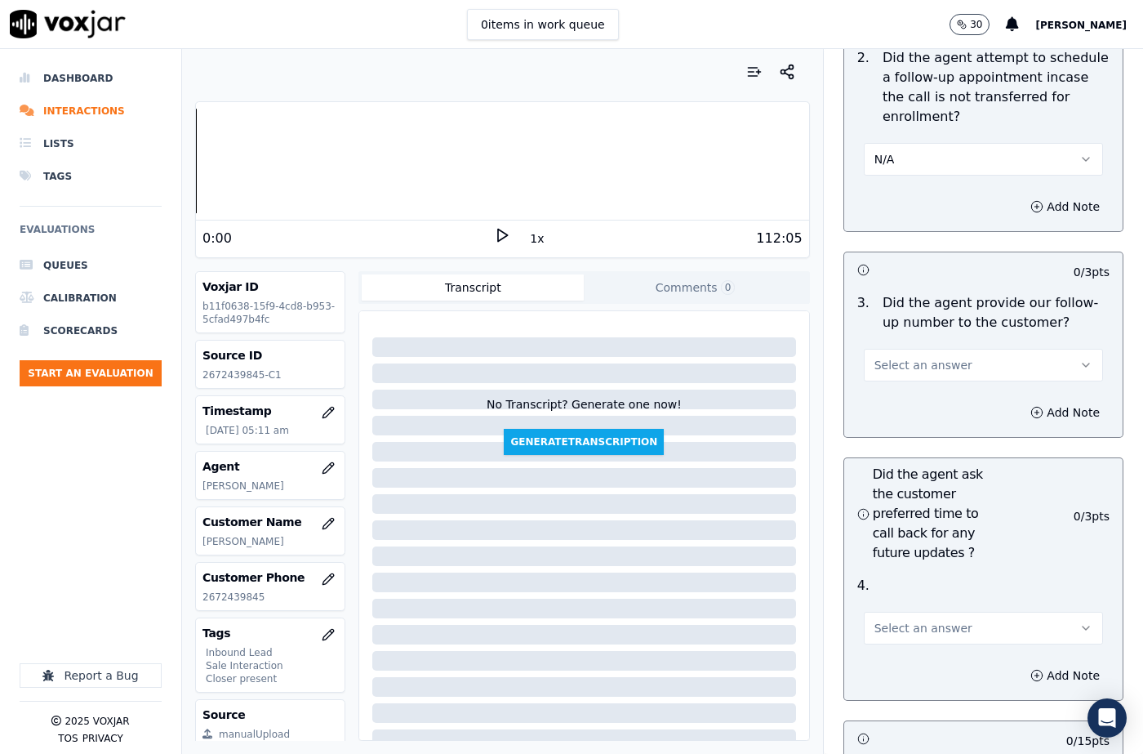
click at [905, 357] on span "Select an answer" at bounding box center [923, 365] width 98 height 16
click at [907, 365] on div "Yes" at bounding box center [956, 362] width 211 height 26
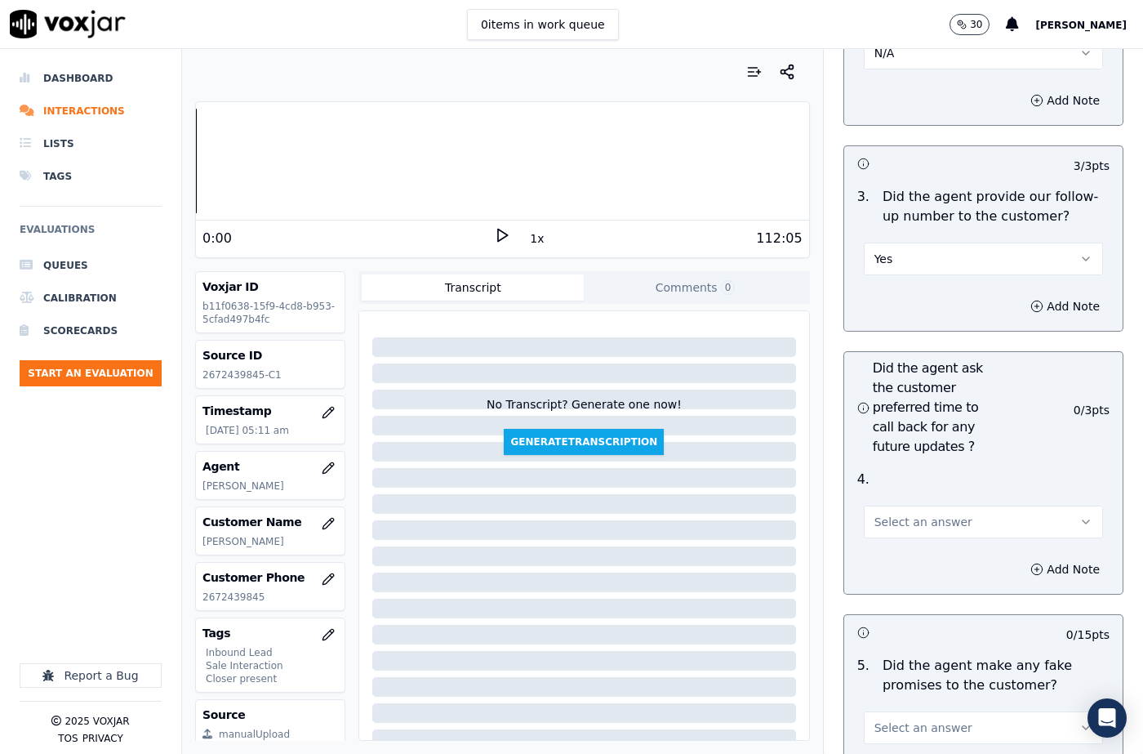
scroll to position [4327, 0]
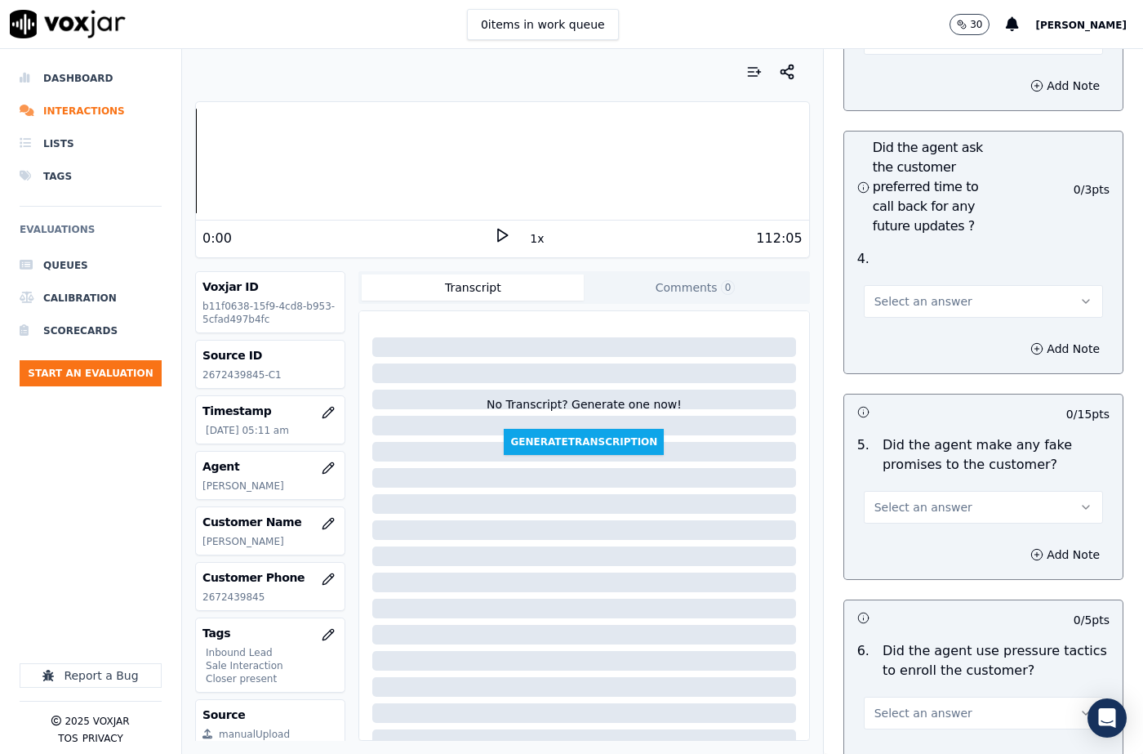
drag, startPoint x: 891, startPoint y: 260, endPoint x: 897, endPoint y: 278, distance: 19.1
click at [891, 293] on span "Select an answer" at bounding box center [923, 301] width 98 height 16
click at [900, 341] on div "N/A" at bounding box center [956, 351] width 211 height 26
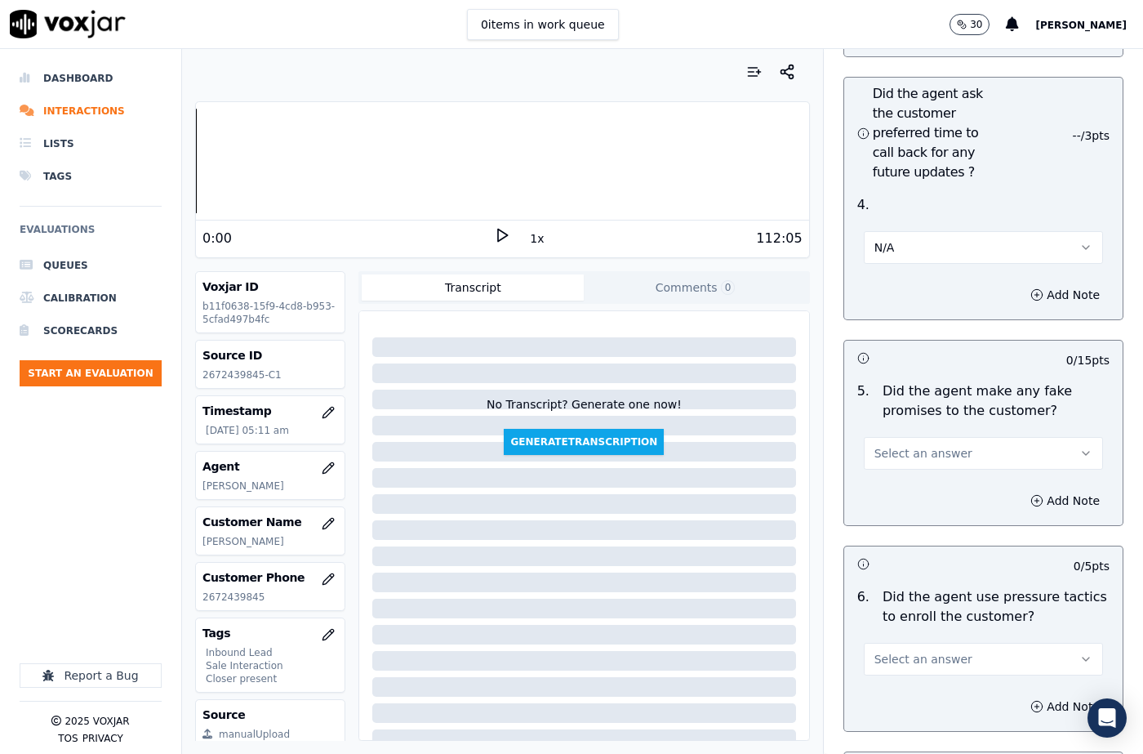
scroll to position [4490, 0]
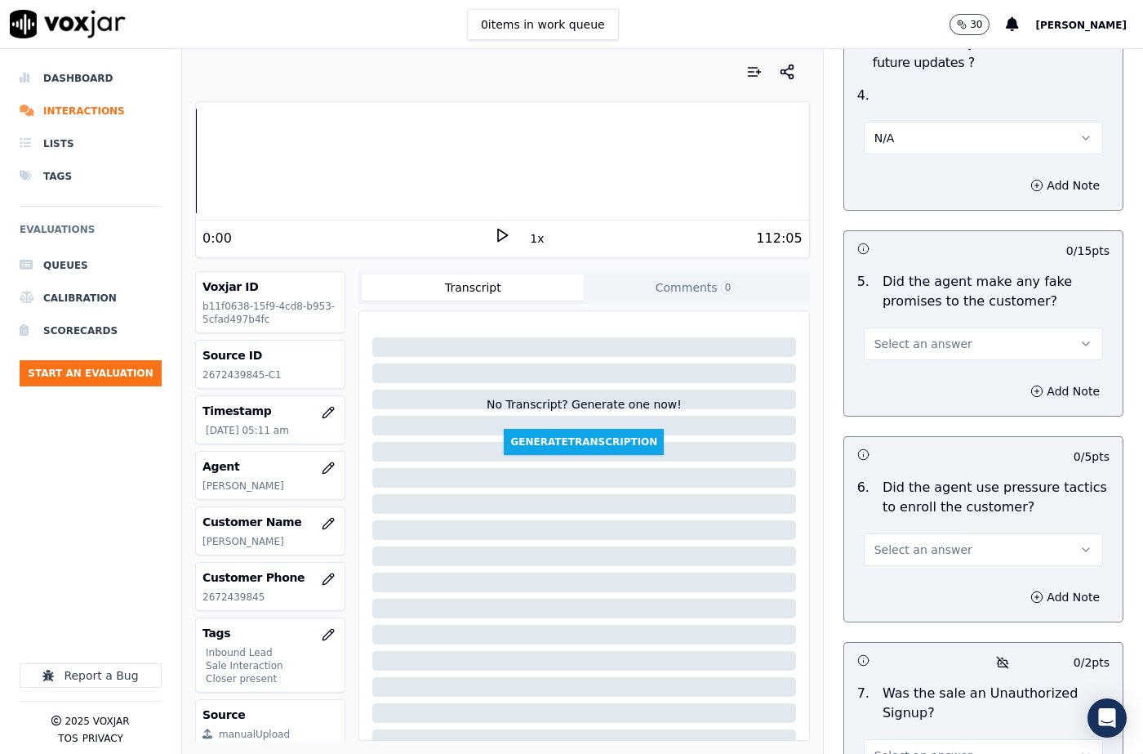
click at [905, 327] on button "Select an answer" at bounding box center [983, 343] width 239 height 33
click at [905, 360] on div "No" at bounding box center [956, 367] width 211 height 26
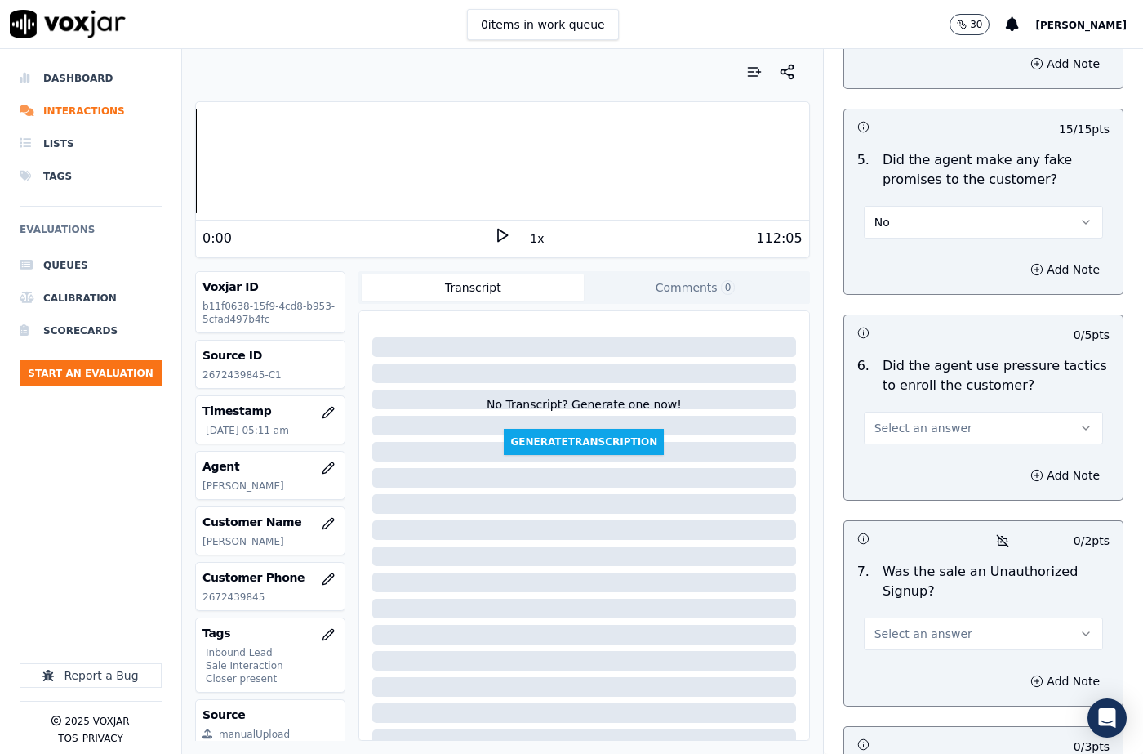
scroll to position [4735, 0]
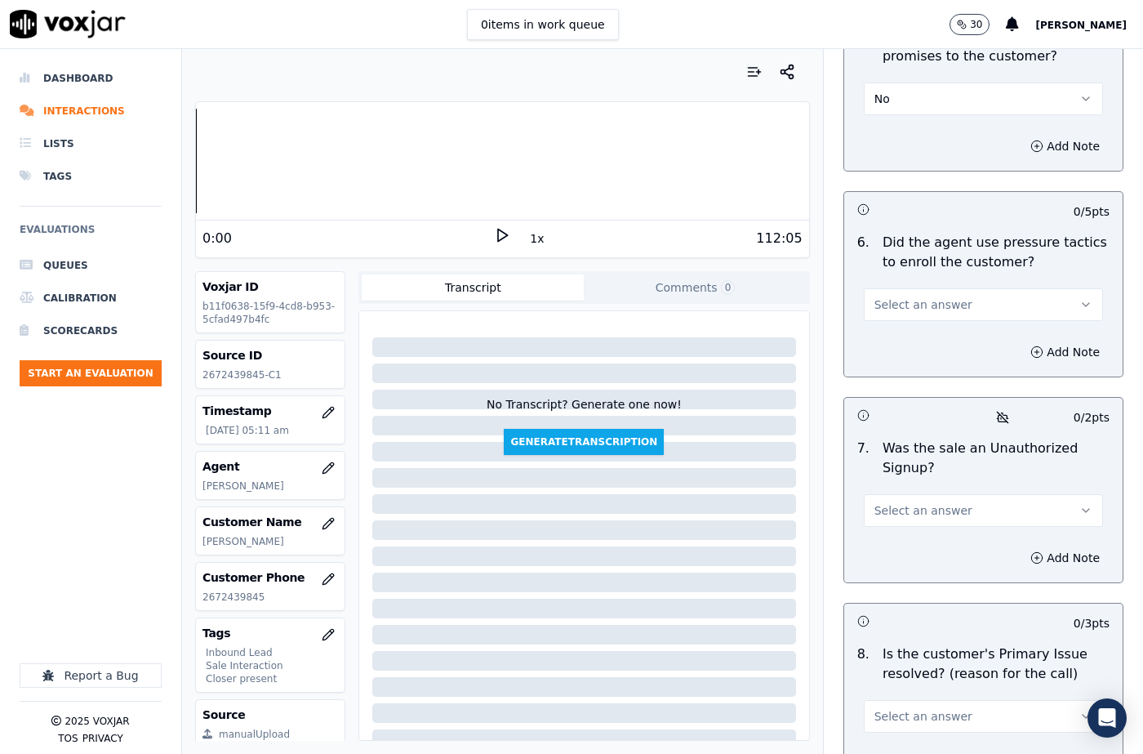
click at [905, 296] on span "Select an answer" at bounding box center [923, 304] width 98 height 16
click at [902, 321] on div "No" at bounding box center [956, 328] width 211 height 26
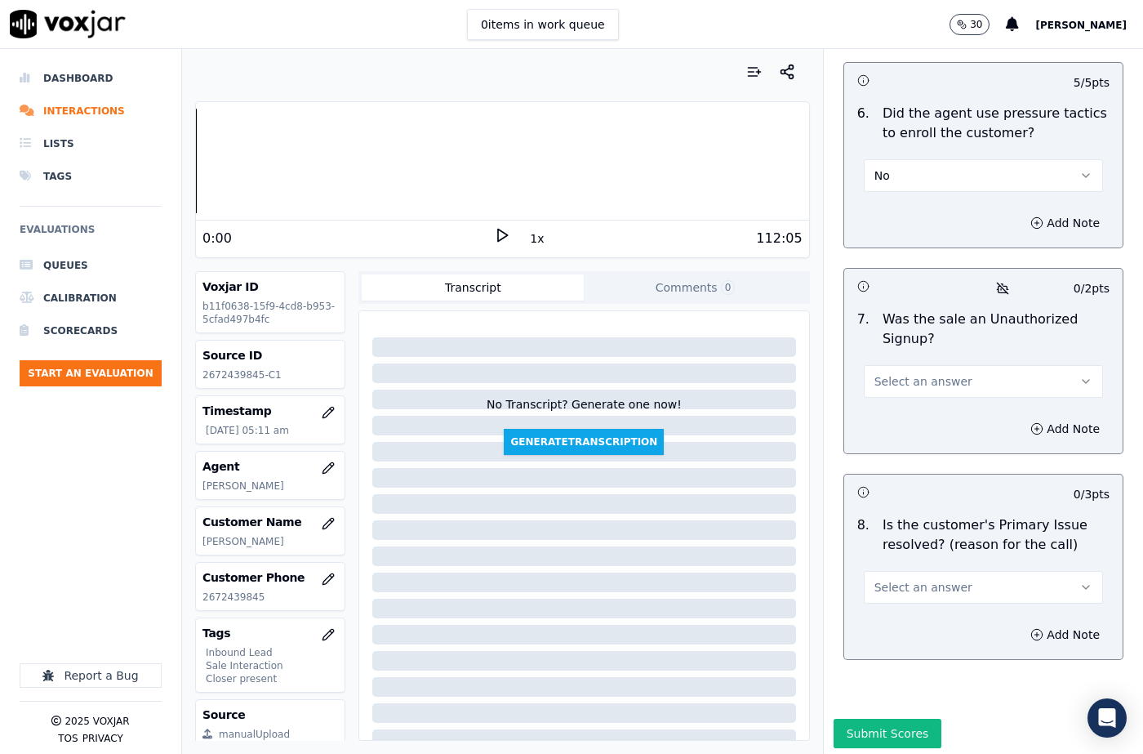
scroll to position [4866, 0]
click at [905, 371] on span "Select an answer" at bounding box center [923, 379] width 98 height 16
click at [903, 406] on div "No" at bounding box center [956, 403] width 211 height 26
click at [912, 577] on span "Select an answer" at bounding box center [923, 585] width 98 height 16
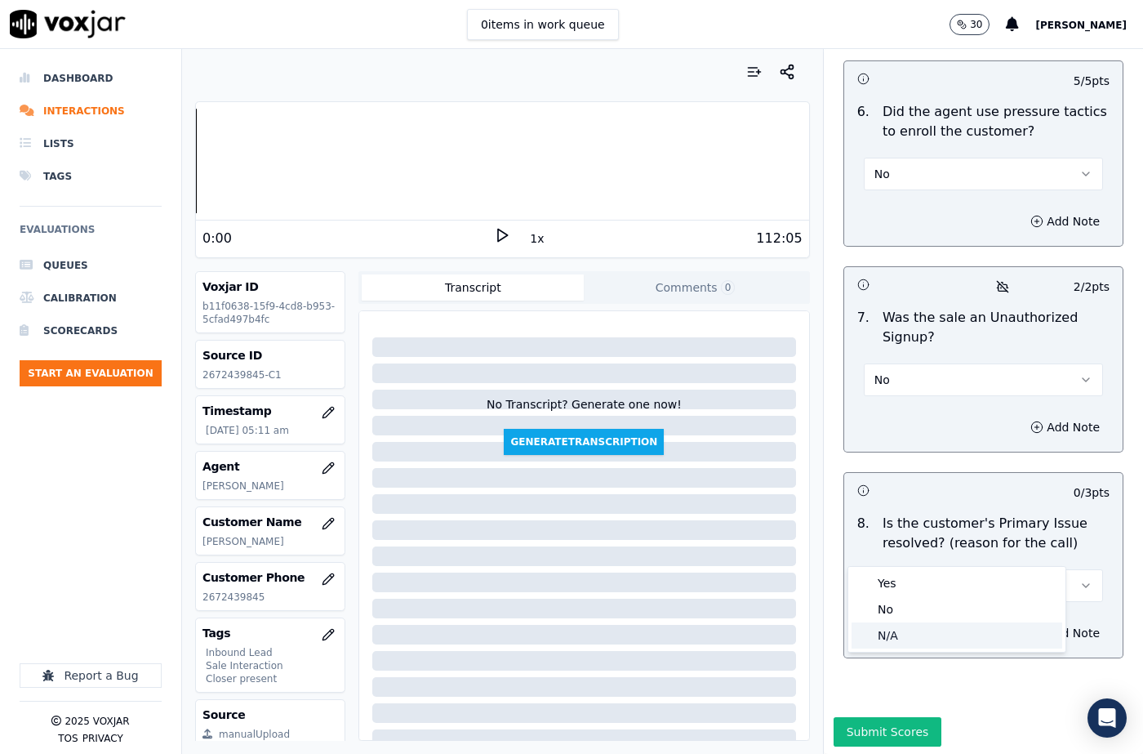
click at [895, 629] on div "N/A" at bounding box center [956, 635] width 211 height 26
click at [1038, 621] on button "Add Note" at bounding box center [1064, 632] width 89 height 23
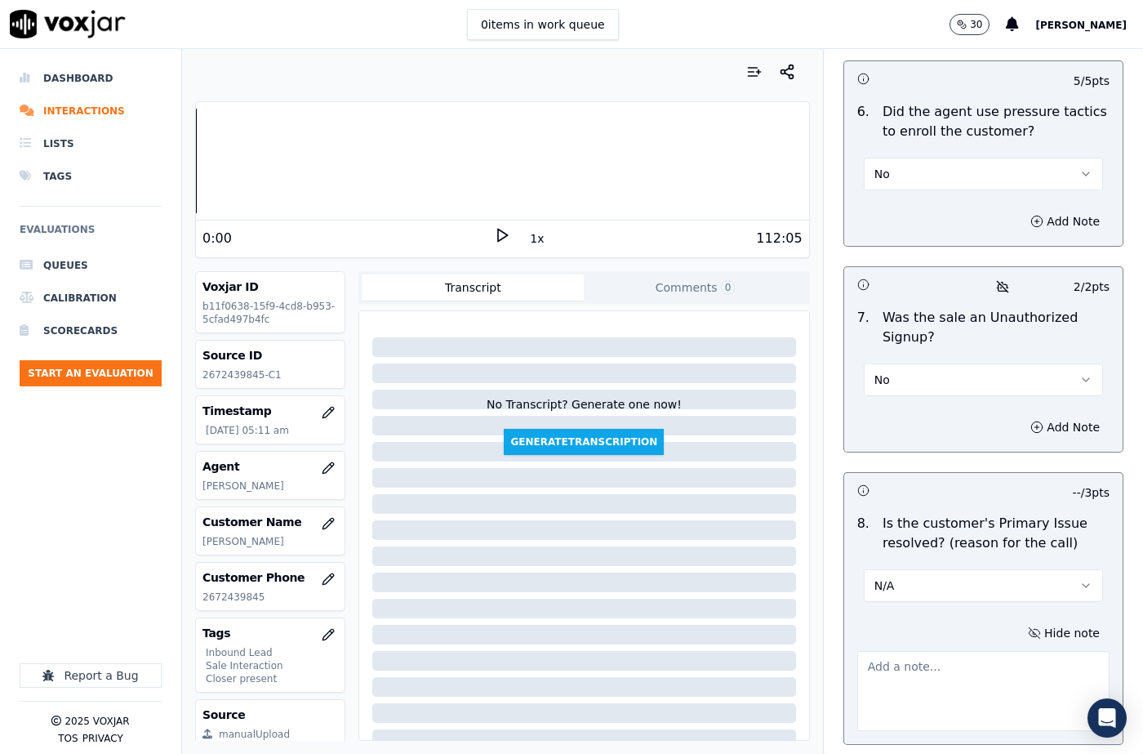
click at [874, 651] on textarea at bounding box center [983, 691] width 252 height 80
paste textarea "The cx called to get the government assistance. Martin confirmed the details an…"
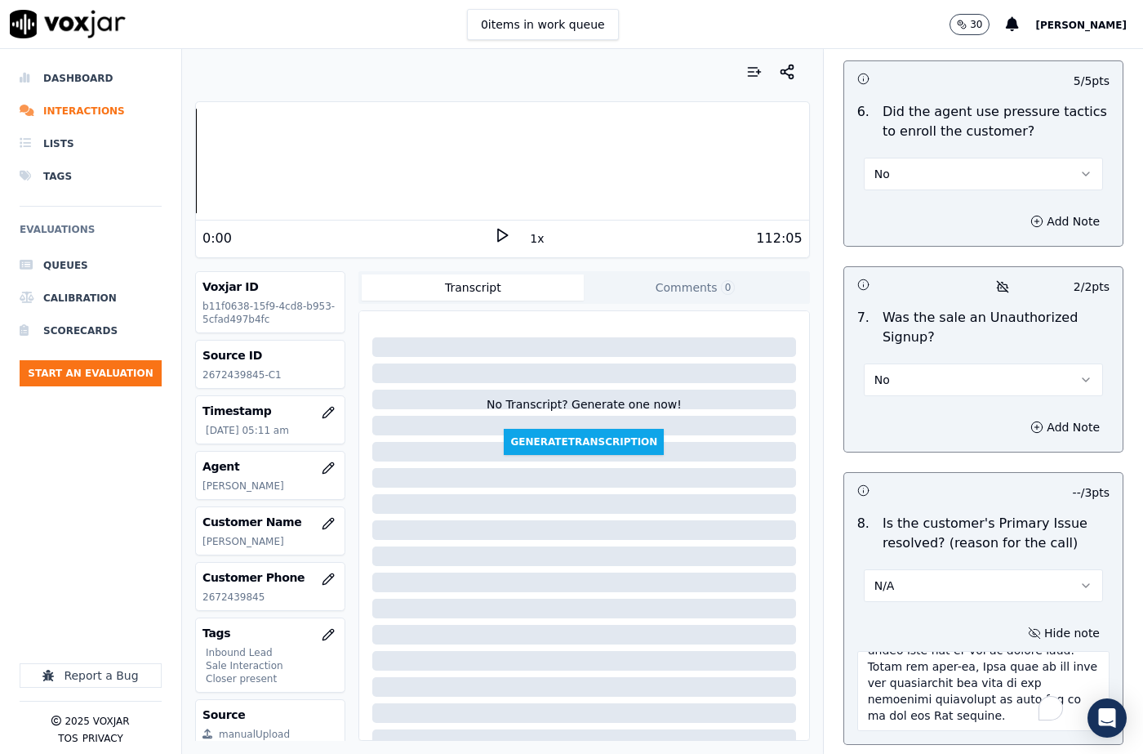
scroll to position [1157, 0]
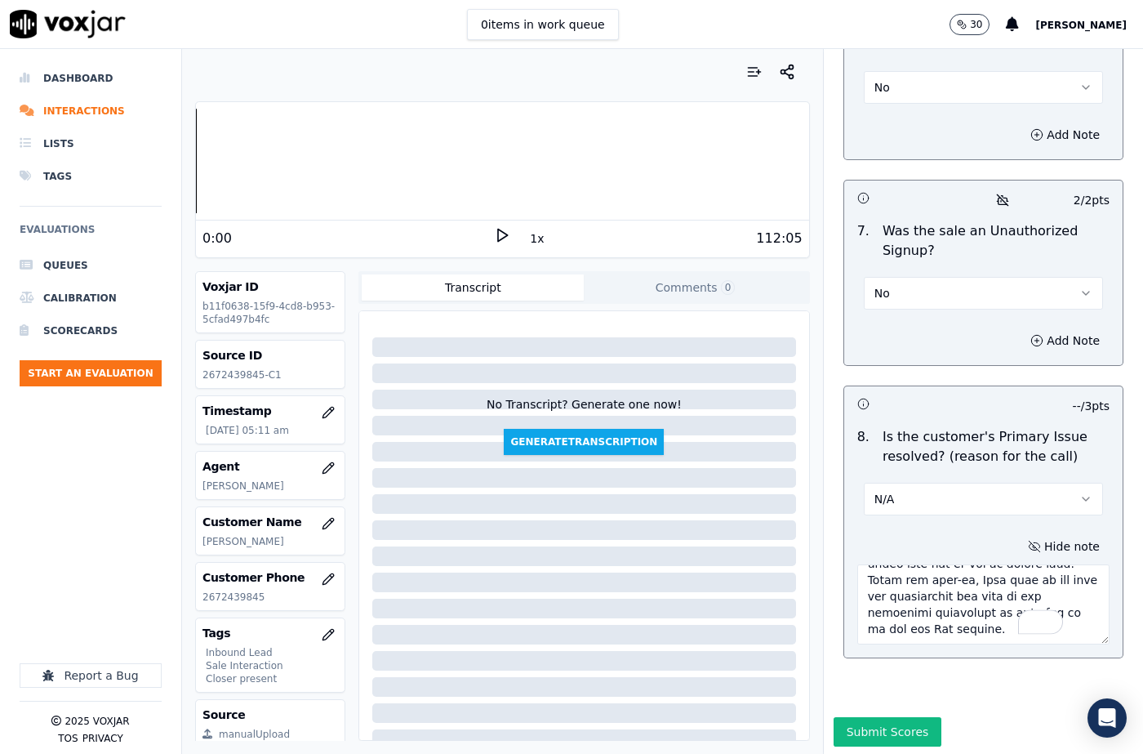
type textarea "The cx called to get the government assistance. Martin confirmed the details an…"
click at [862, 717] on button "Submit Scores" at bounding box center [888, 731] width 109 height 29
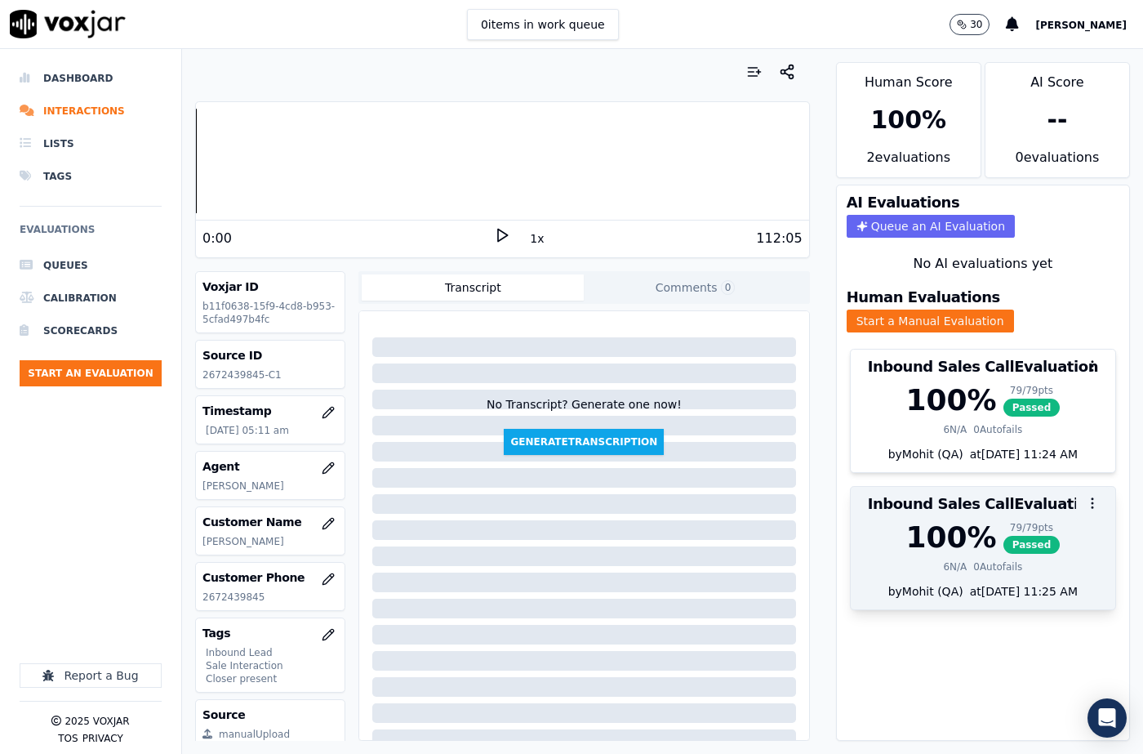
click at [1085, 496] on icon "button" at bounding box center [1092, 503] width 15 height 15
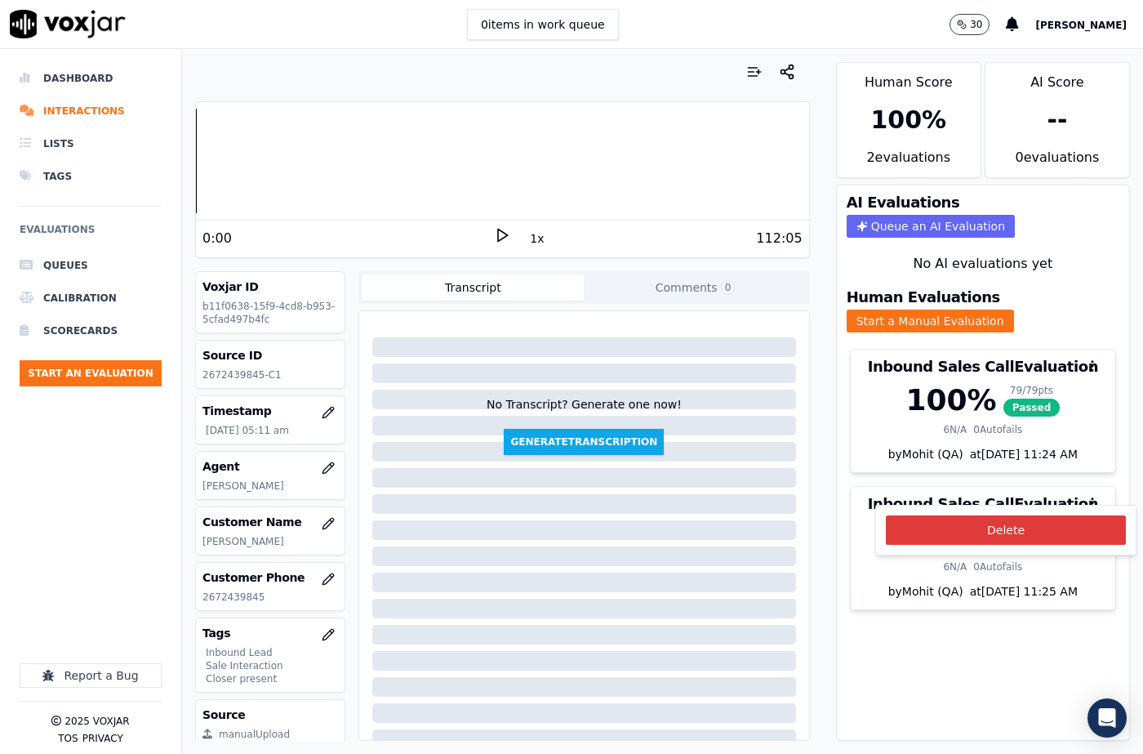
click at [1034, 529] on button "Delete" at bounding box center [1006, 529] width 240 height 29
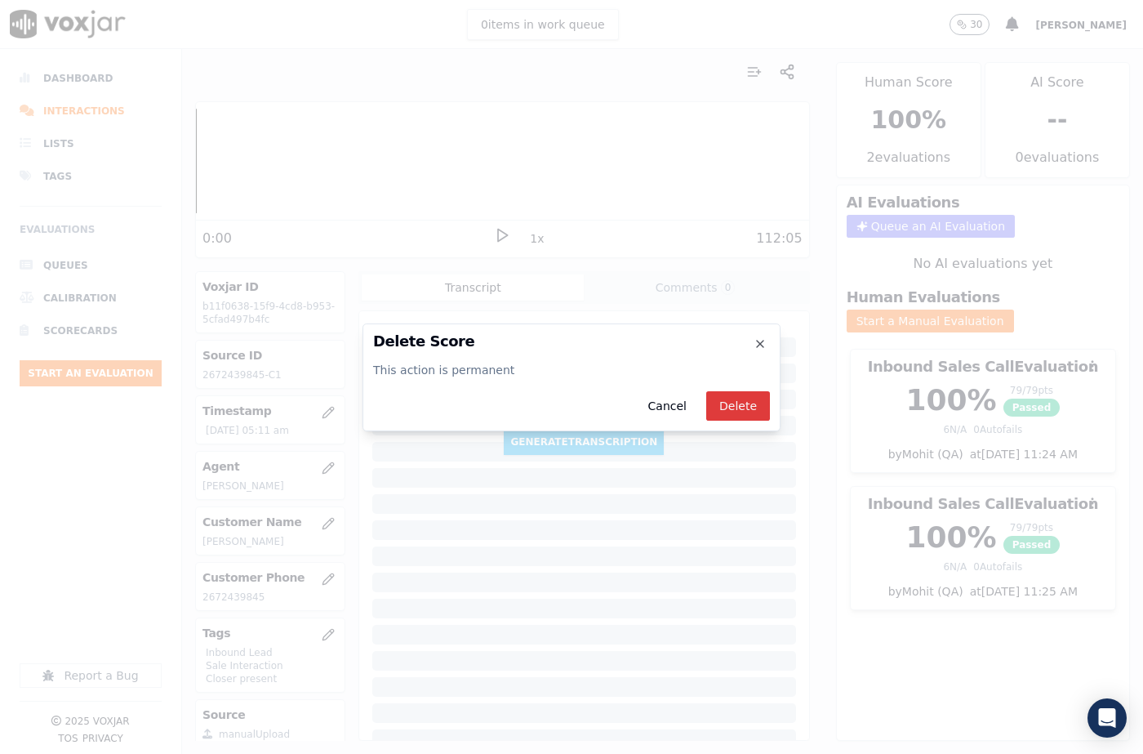
click at [742, 416] on button "Delete" at bounding box center [738, 405] width 64 height 29
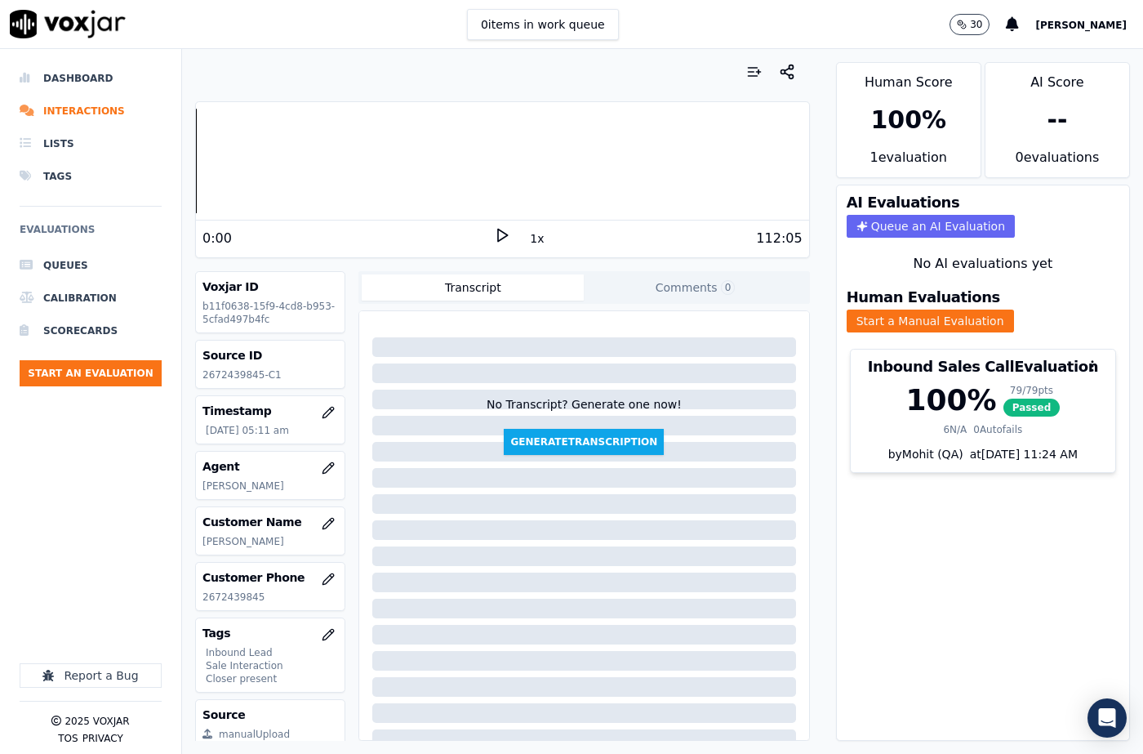
drag, startPoint x: 1007, startPoint y: 402, endPoint x: 1072, endPoint y: 323, distance: 101.5
click at [1007, 401] on div "100 % 79 / 79 pts Passed 6 N/A 0 Autofails" at bounding box center [983, 415] width 265 height 62
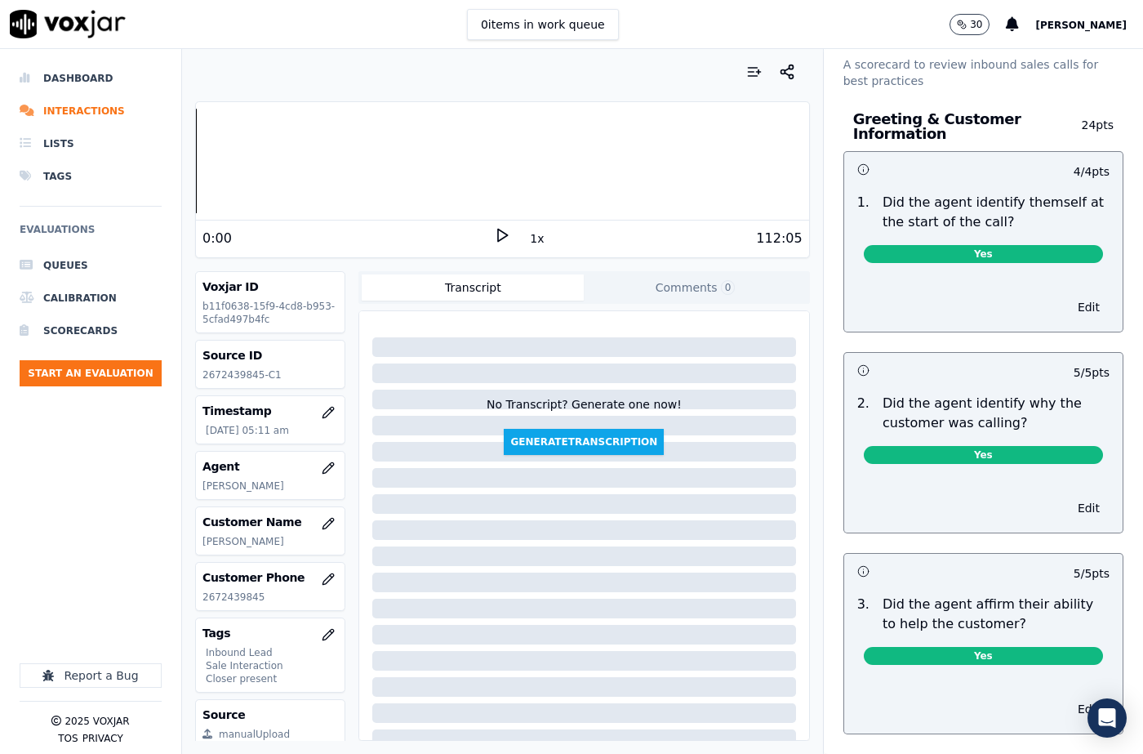
scroll to position [0, 0]
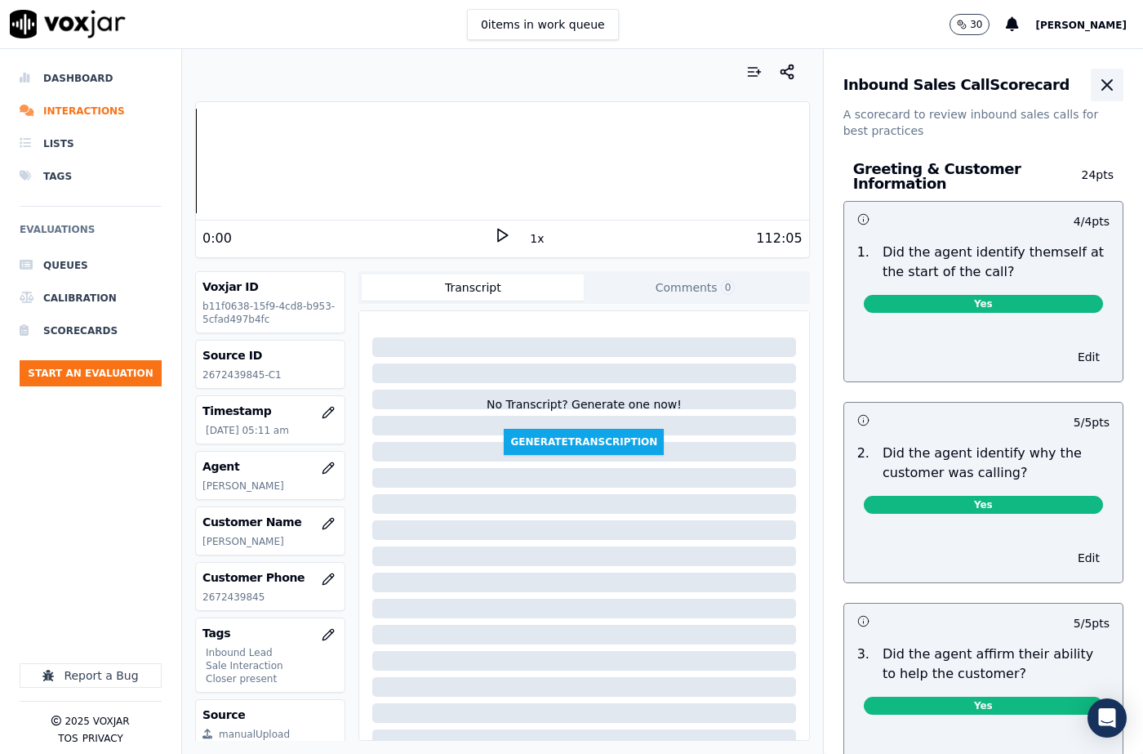
click at [1097, 91] on icon "button" at bounding box center [1107, 85] width 20 height 20
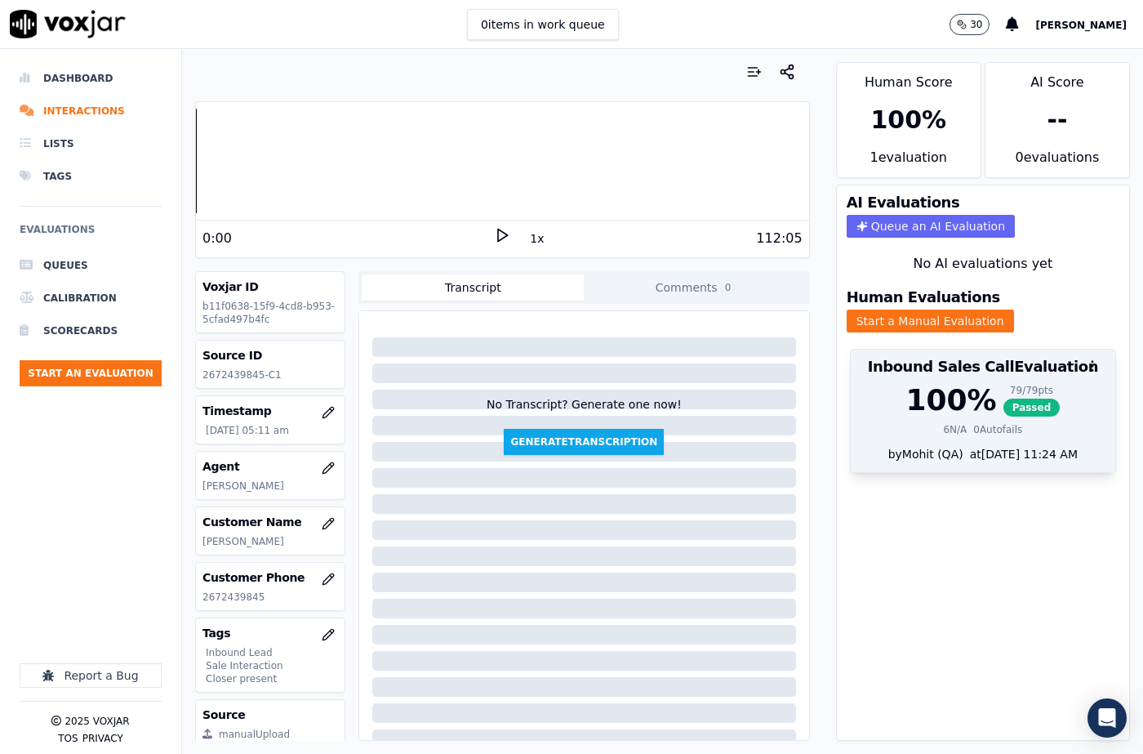
drag, startPoint x: 985, startPoint y: 394, endPoint x: 1019, endPoint y: 398, distance: 34.5
click at [1003, 398] on span "Passed" at bounding box center [1031, 407] width 57 height 18
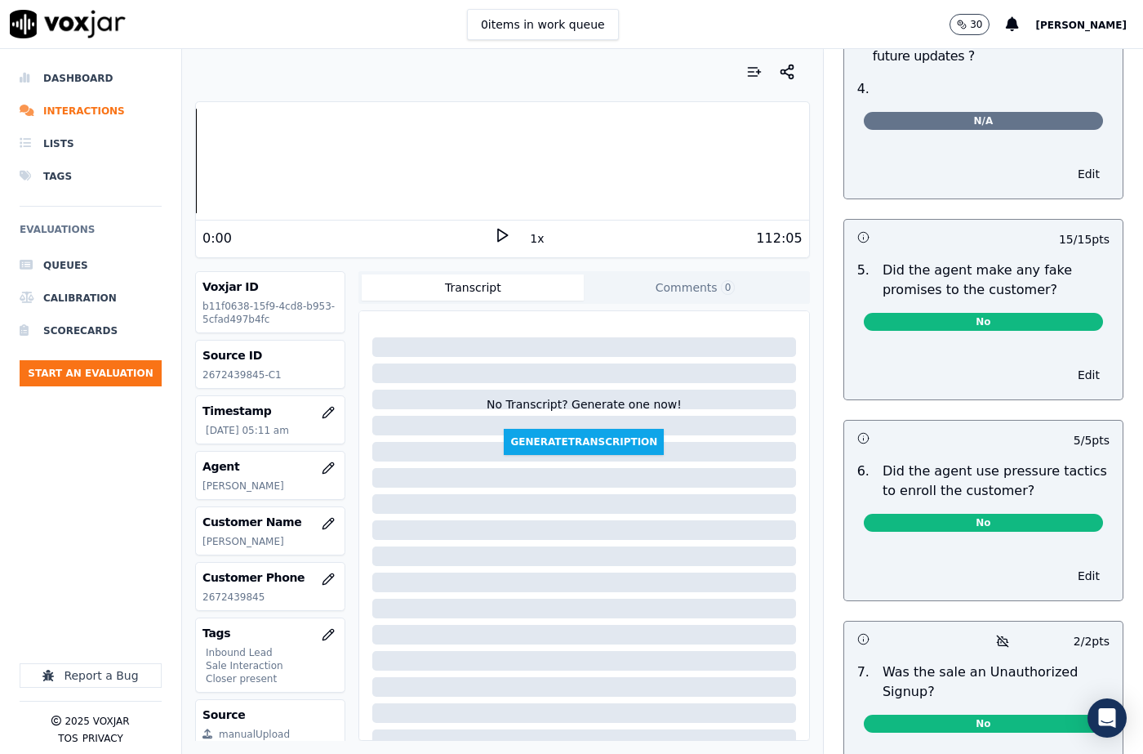
scroll to position [4800, 0]
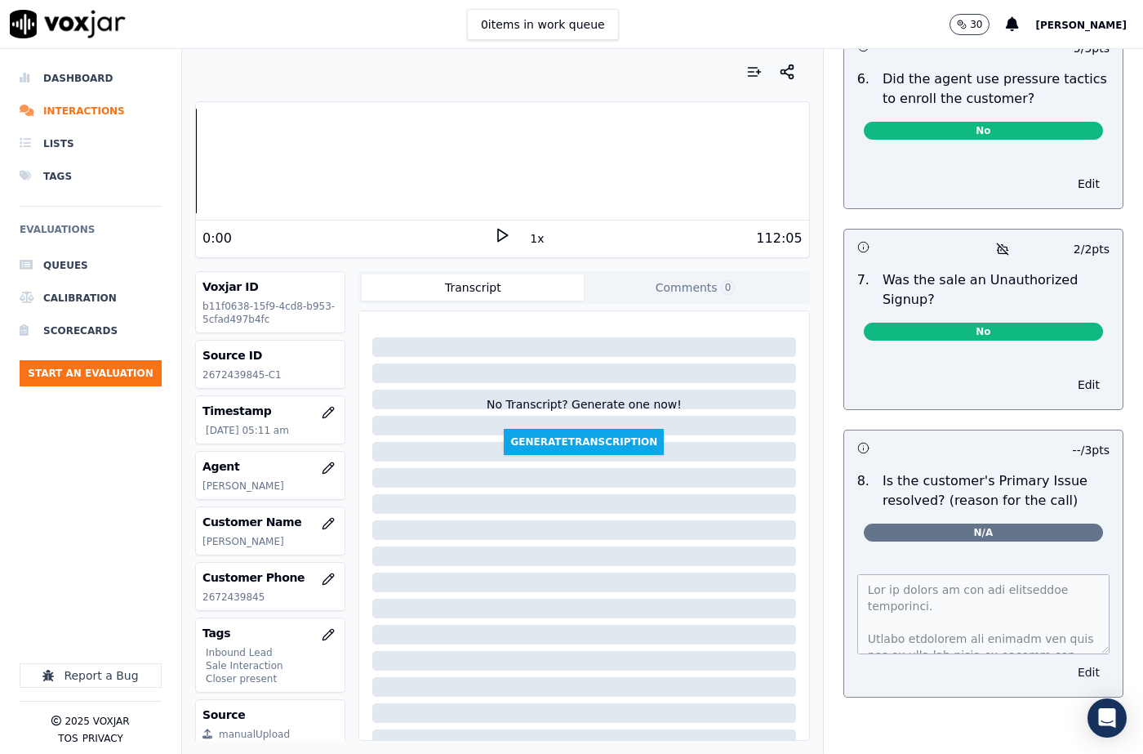
click at [1068, 660] on button "Edit" at bounding box center [1089, 671] width 42 height 23
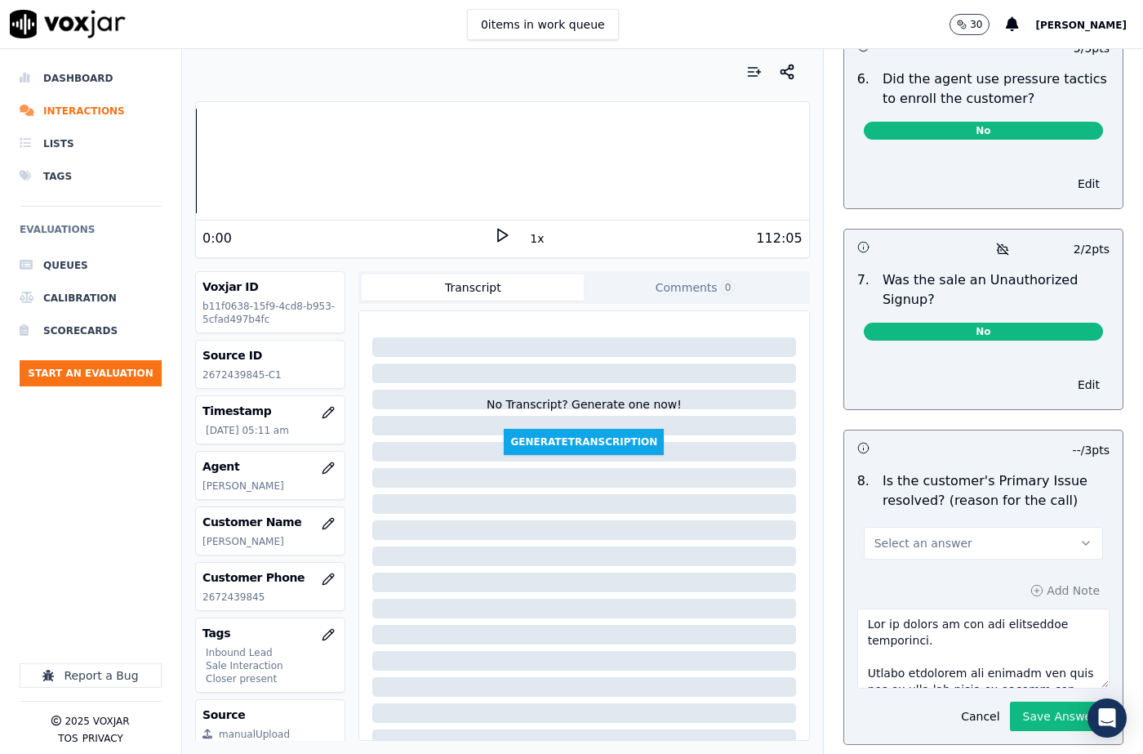
click at [987, 608] on textarea at bounding box center [983, 648] width 252 height 80
paste textarea "But the call was not connceted and Mick told the cx to wait for 1-2 days she wi…"
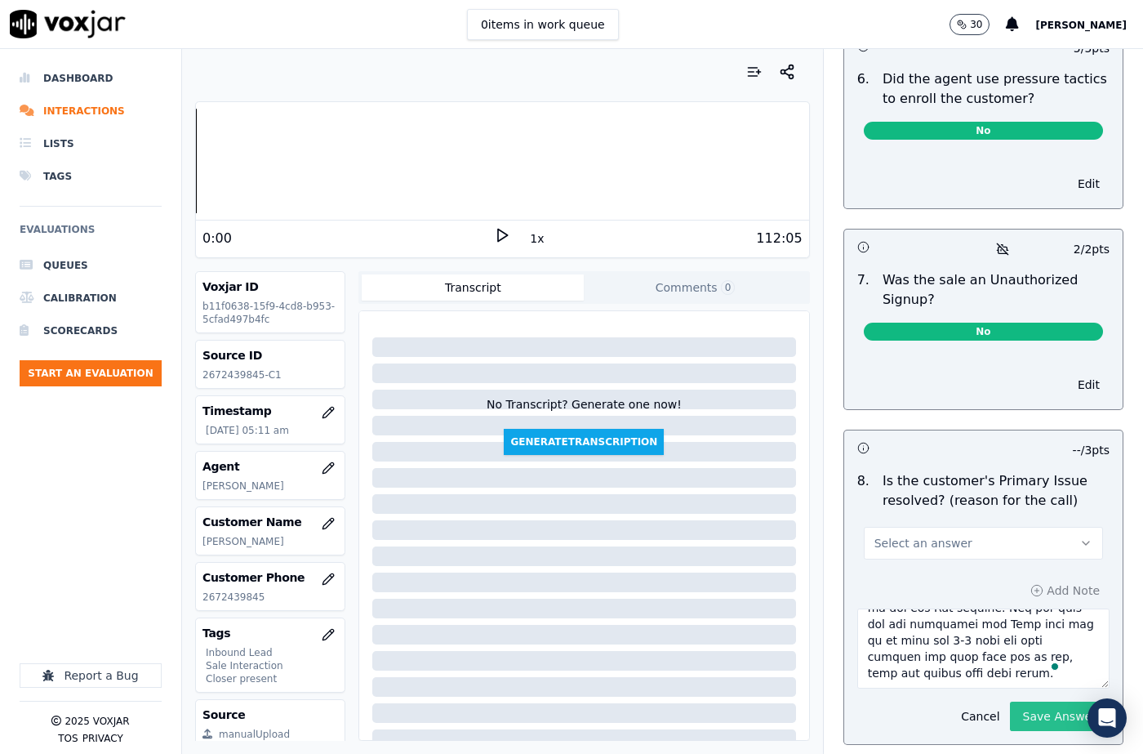
type textarea "The cx called to get the government assistance. Martin confirmed the details an…"
click at [1013, 701] on button "Save Answer" at bounding box center [1060, 715] width 100 height 29
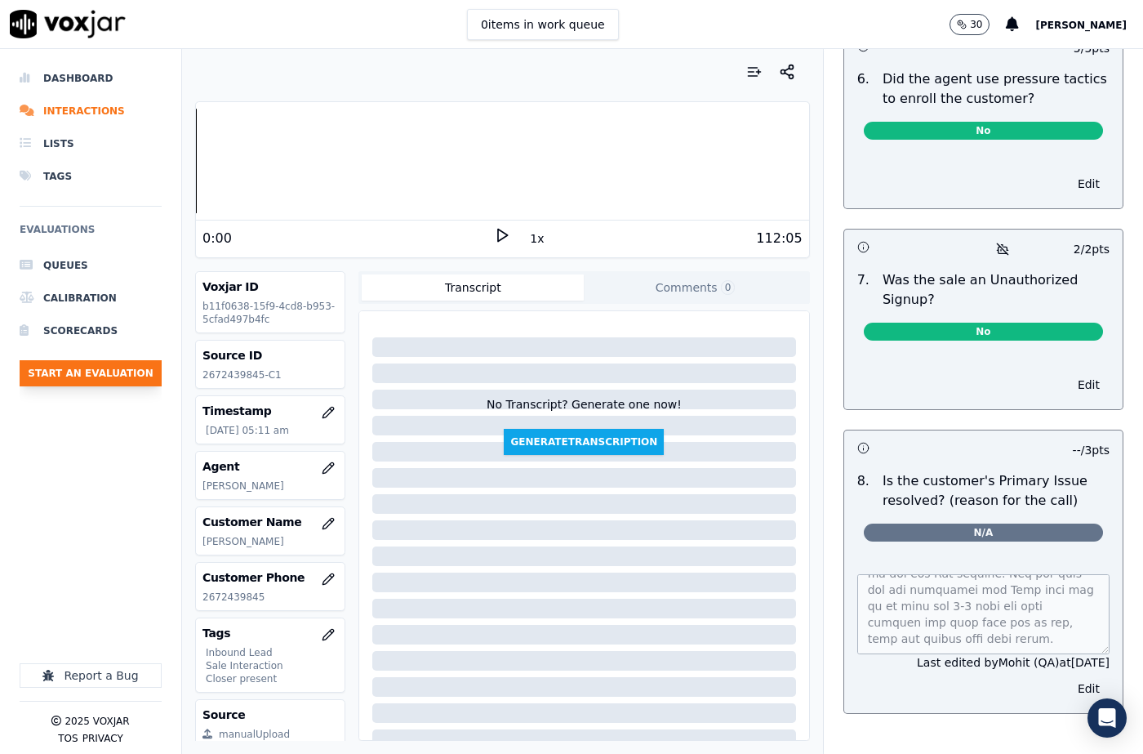
click at [139, 380] on button "Start an Evaluation" at bounding box center [91, 373] width 142 height 26
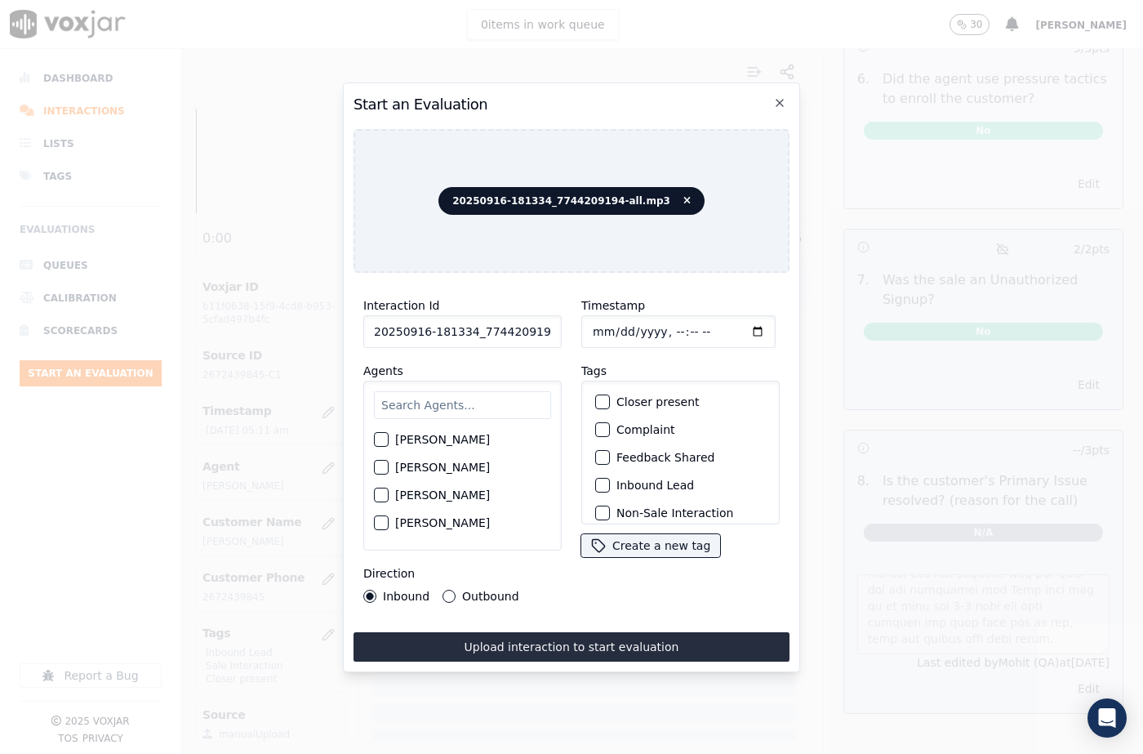
scroll to position [0, 27]
drag, startPoint x: 535, startPoint y: 329, endPoint x: 562, endPoint y: 331, distance: 27.9
click at [562, 331] on div "Interaction Id 20250916-181334_7744209194-all.mp3 Agents Harry Roy Aaron Biswas…" at bounding box center [462, 449] width 218 height 327
click at [509, 333] on input "20250916-181334_7744209194-all.mp3" at bounding box center [462, 331] width 198 height 33
drag, startPoint x: 508, startPoint y: 324, endPoint x: 551, endPoint y: 327, distance: 43.4
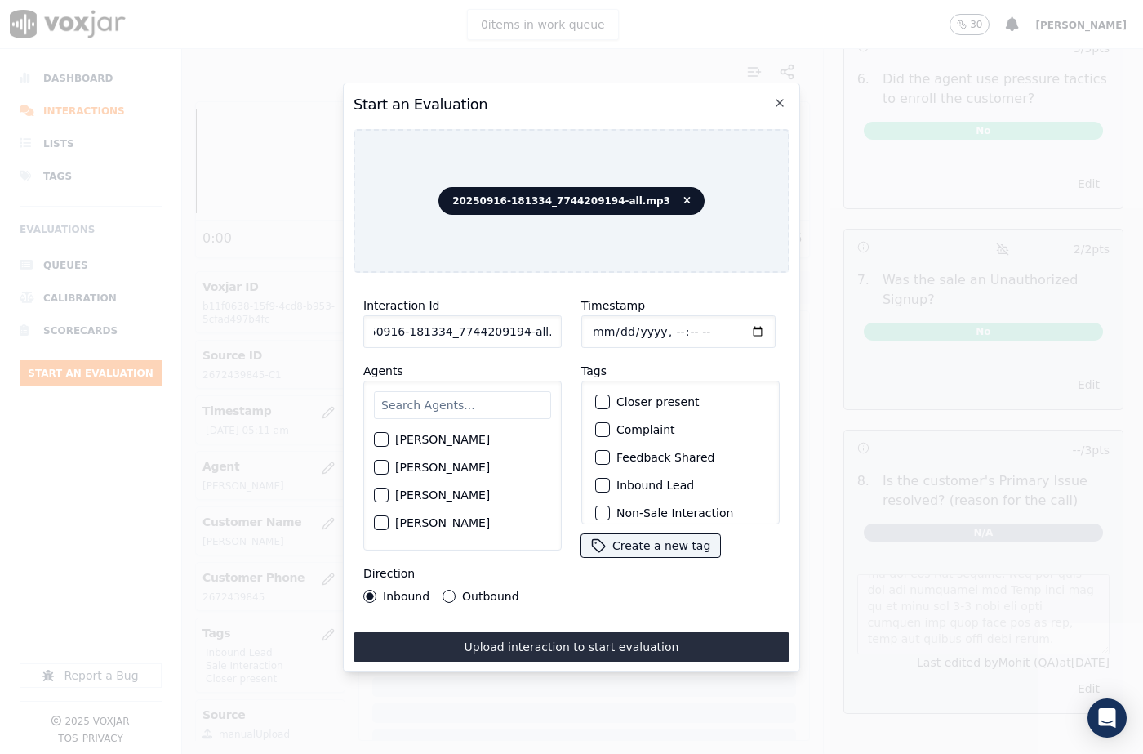
click at [551, 327] on input "20250916-181334_7744209194-all.mp3" at bounding box center [462, 331] width 198 height 33
type input "20250916-181334_7744209194-C1"
click at [610, 327] on input "Timestamp" at bounding box center [678, 331] width 194 height 33
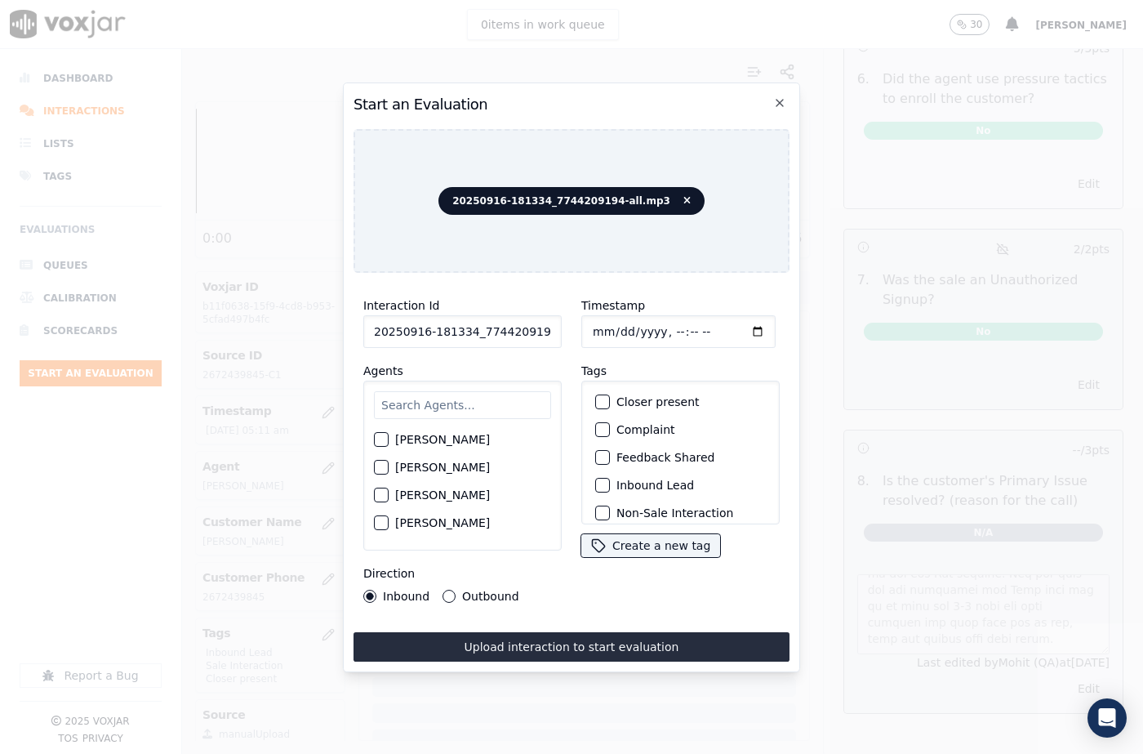
type input "2025-09-16T05:59"
click at [428, 402] on input "text" at bounding box center [462, 405] width 177 height 28
click at [541, 328] on input "20250916-181334_7744209194-C1" at bounding box center [462, 331] width 198 height 33
click at [441, 398] on input "text" at bounding box center [462, 405] width 177 height 28
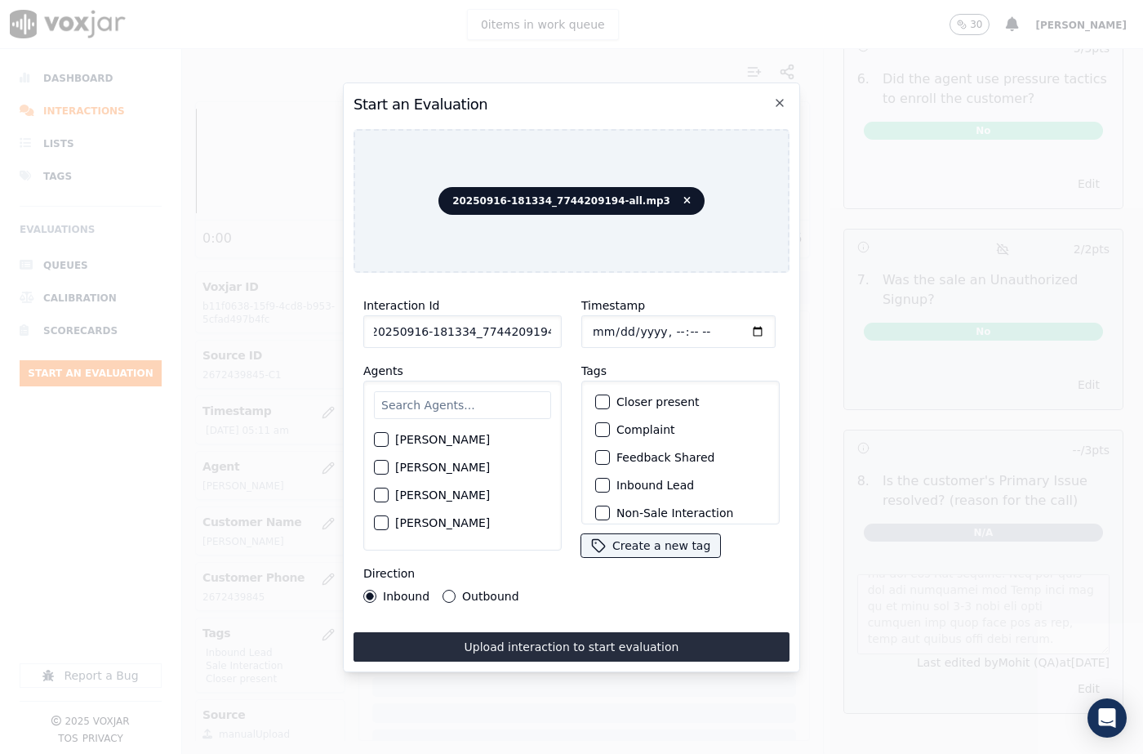
scroll to position [0, 0]
click at [429, 398] on input "text" at bounding box center [462, 405] width 177 height 28
click at [456, 407] on input "text" at bounding box center [462, 405] width 177 height 28
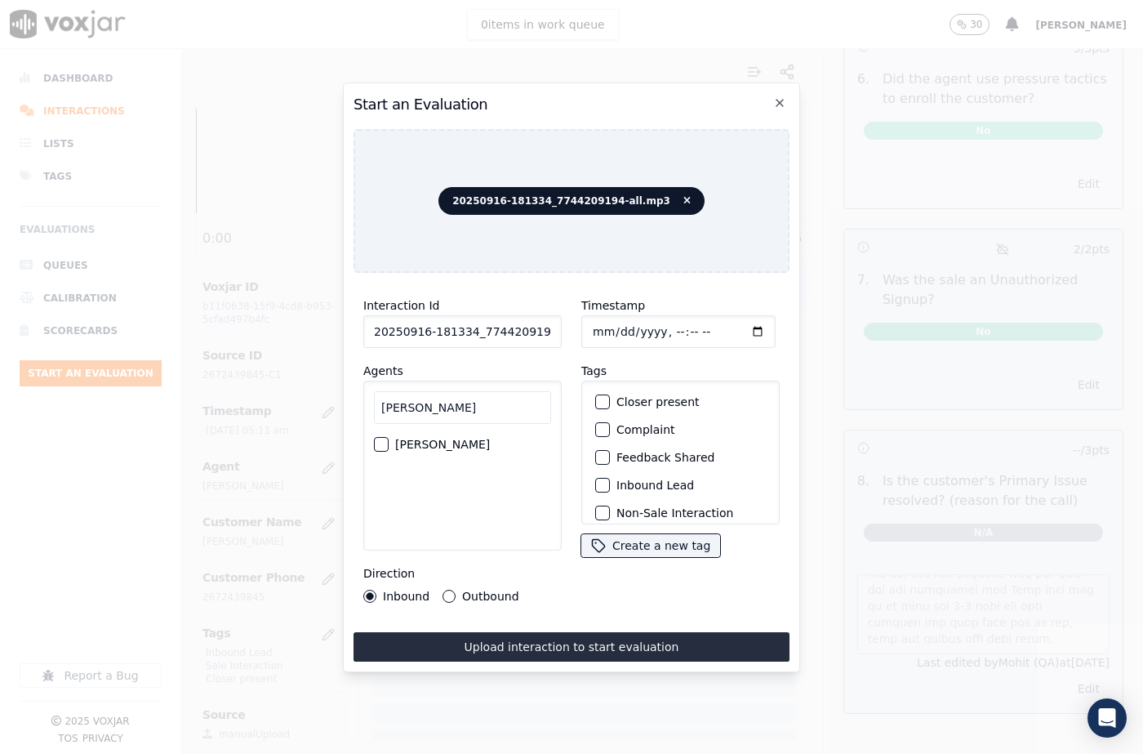
type input "james"
click at [377, 442] on div "button" at bounding box center [380, 443] width 11 height 11
click at [447, 594] on button "Outbound" at bounding box center [448, 595] width 13 height 13
click at [598, 398] on div "button" at bounding box center [601, 401] width 11 height 11
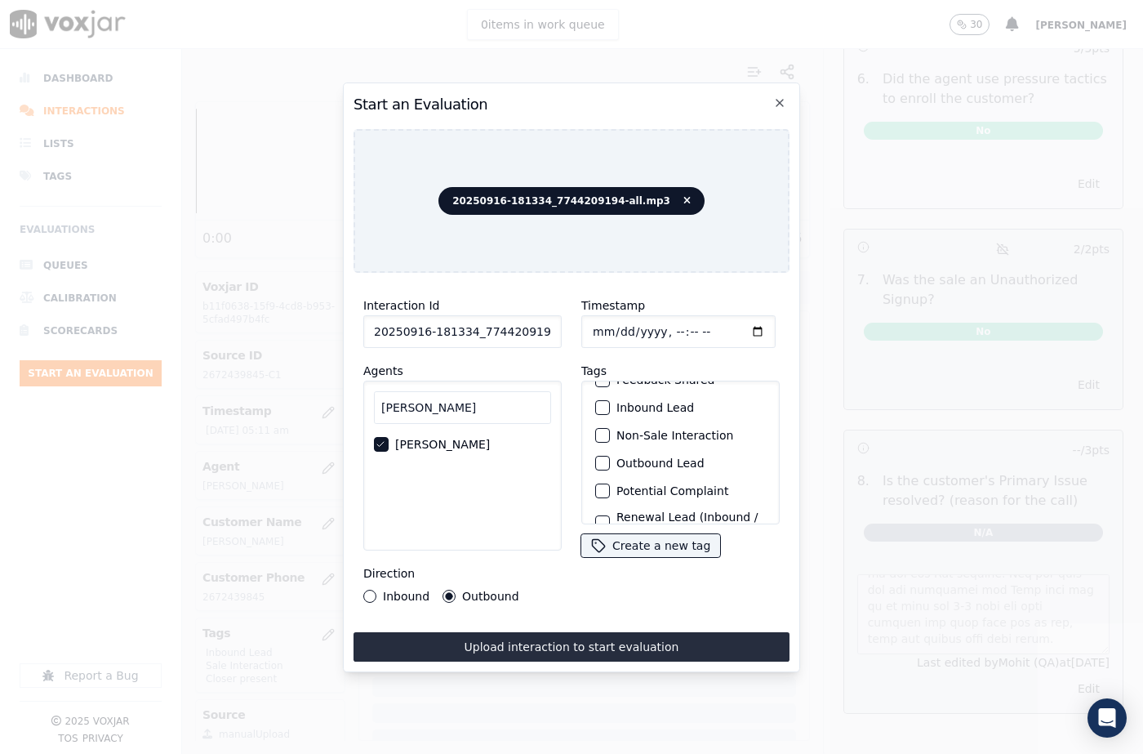
scroll to position [141, 0]
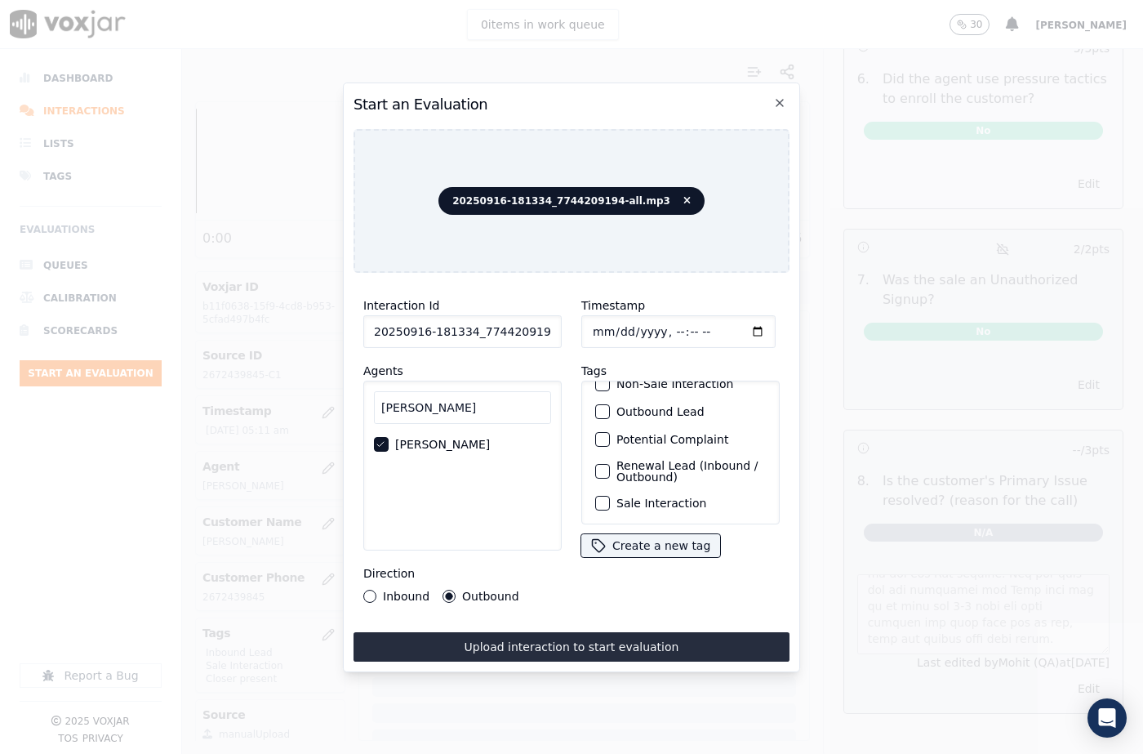
click at [599, 497] on div "button" at bounding box center [601, 502] width 11 height 11
click at [597, 465] on div "button" at bounding box center [601, 470] width 11 height 11
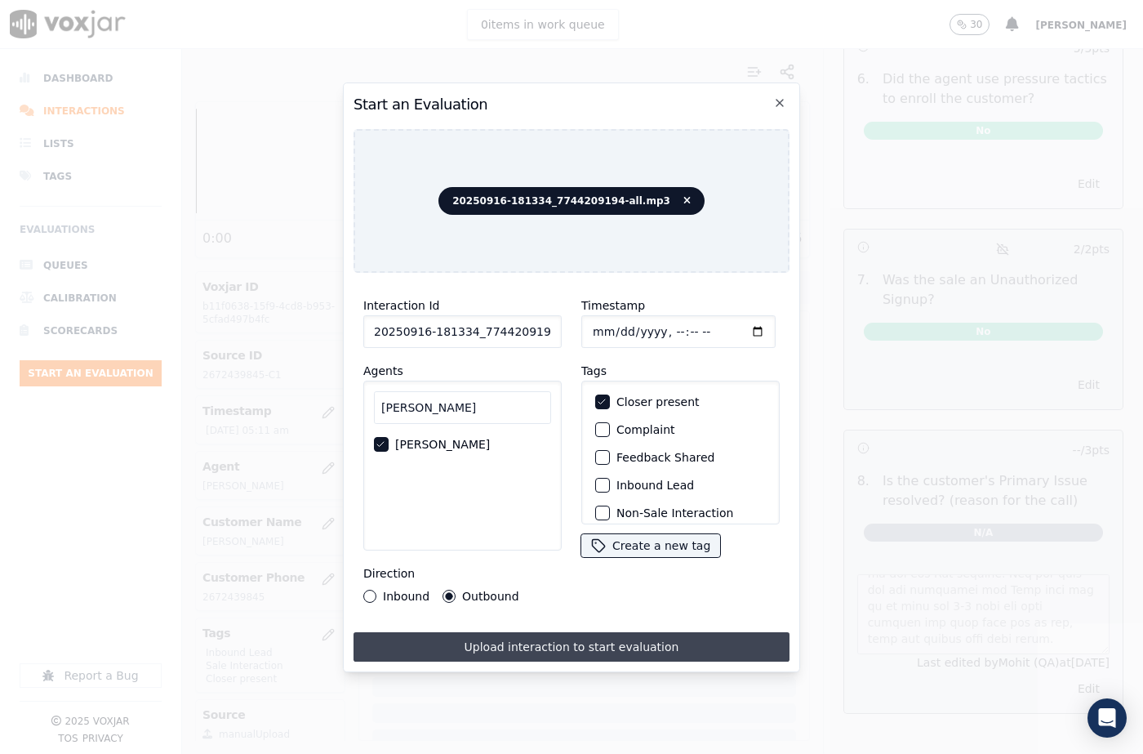
click at [566, 647] on button "Upload interaction to start evaluation" at bounding box center [571, 646] width 436 height 29
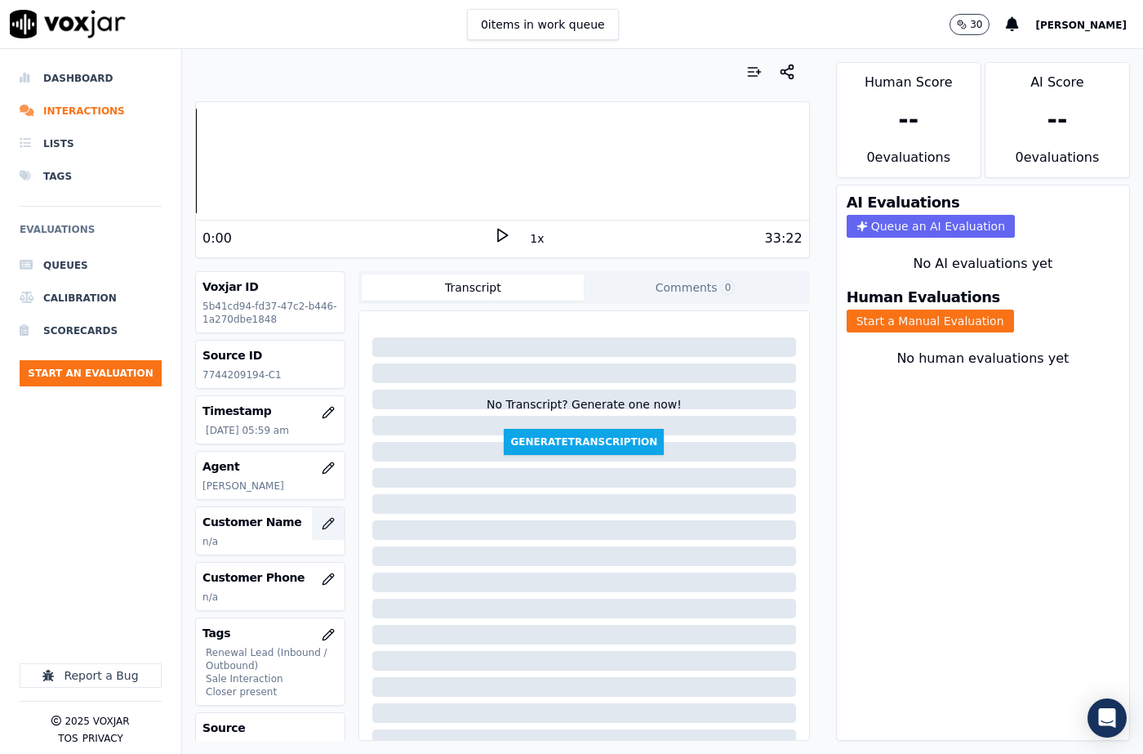
click at [330, 521] on icon "button" at bounding box center [331, 520] width 2 height 2
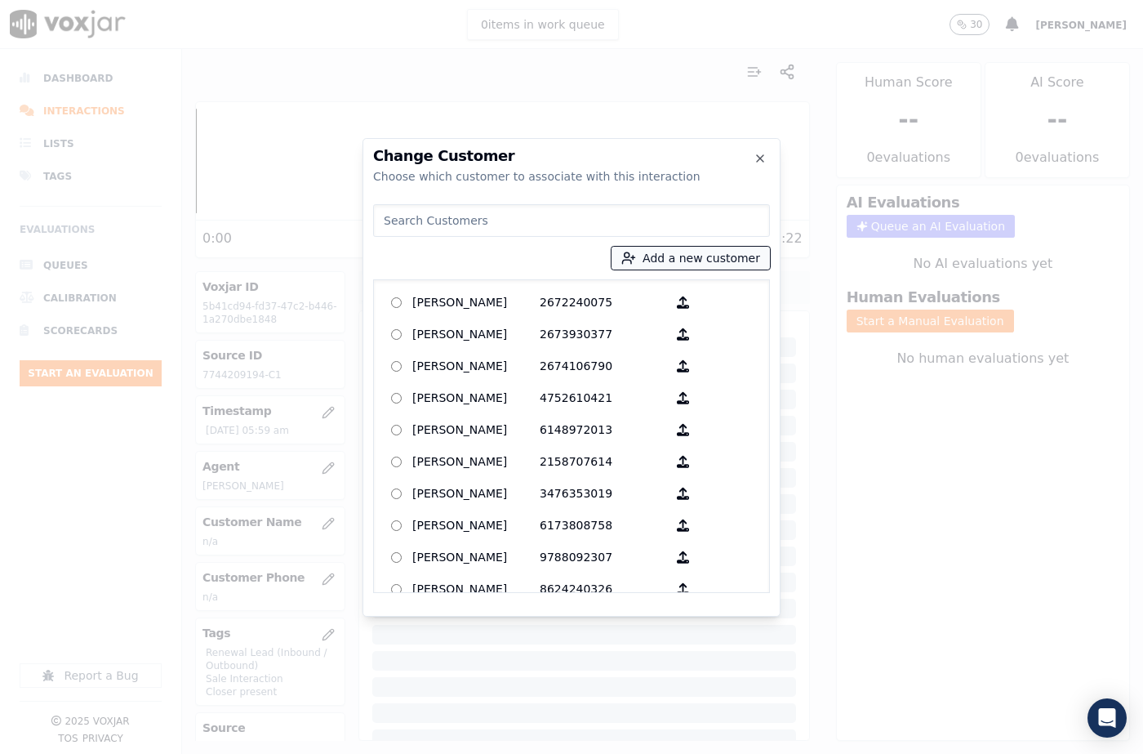
click at [648, 261] on button "Add a new customer" at bounding box center [690, 258] width 158 height 23
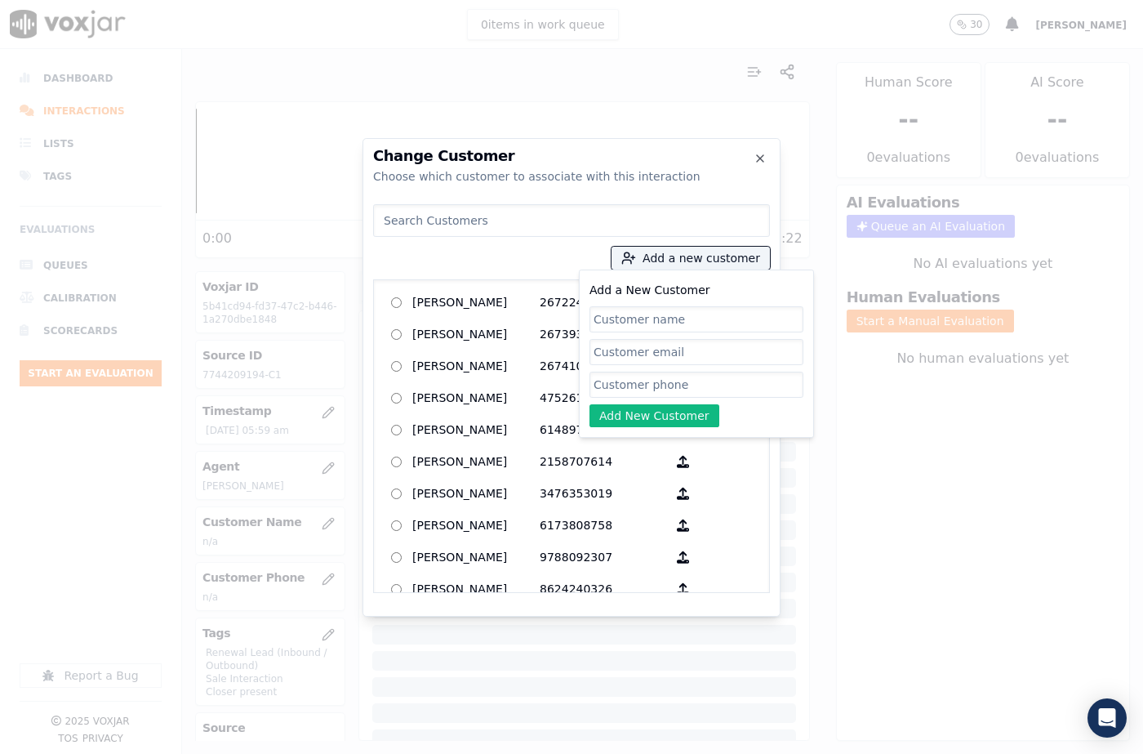
click at [647, 322] on input "Add a New Customer" at bounding box center [696, 319] width 214 height 26
type input "Erlinda Vasili"
click at [633, 376] on input "Add a New Customer" at bounding box center [696, 384] width 214 height 26
paste input "7744209194"
paste input "7749223499"
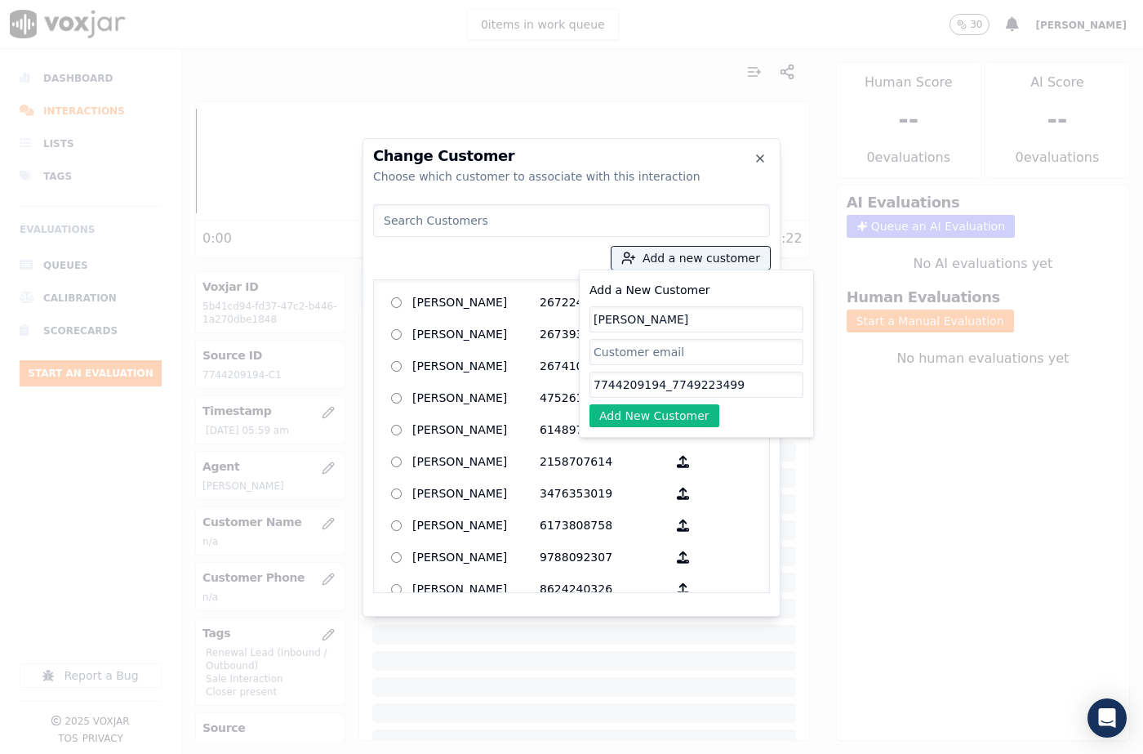
type input "7744209194_7749223499"
click at [691, 411] on button "Add New Customer" at bounding box center [654, 415] width 130 height 23
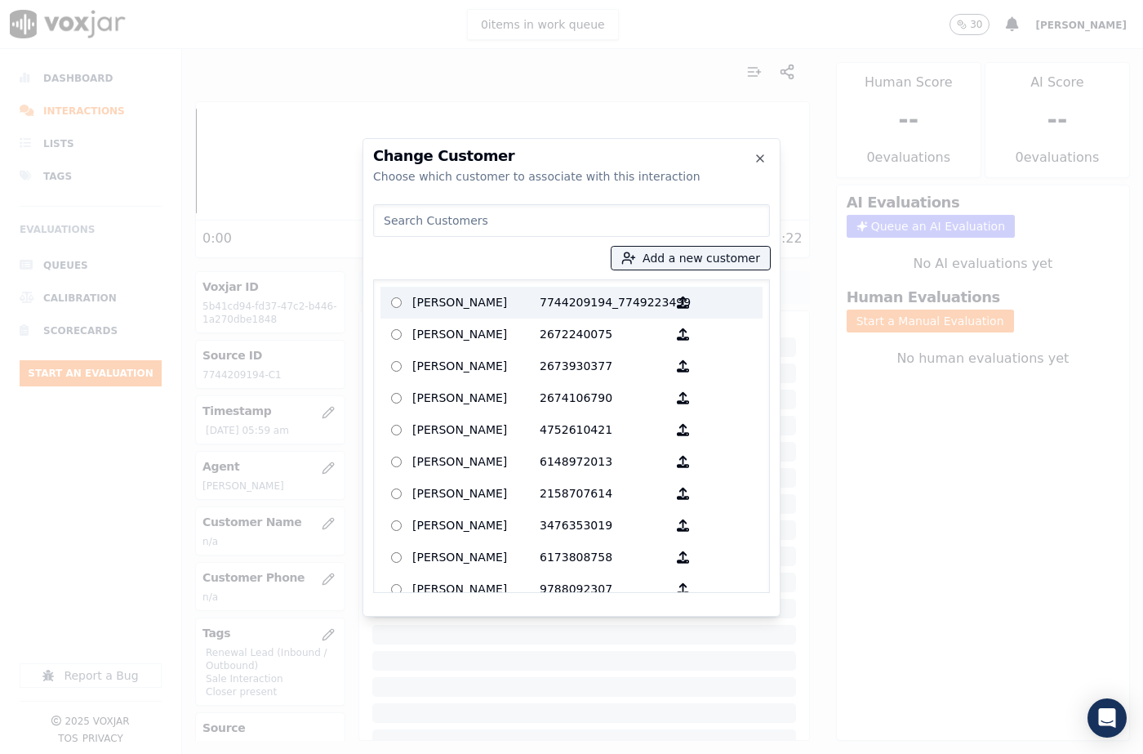
click at [545, 300] on p "7744209194_7749223499" at bounding box center [603, 302] width 127 height 25
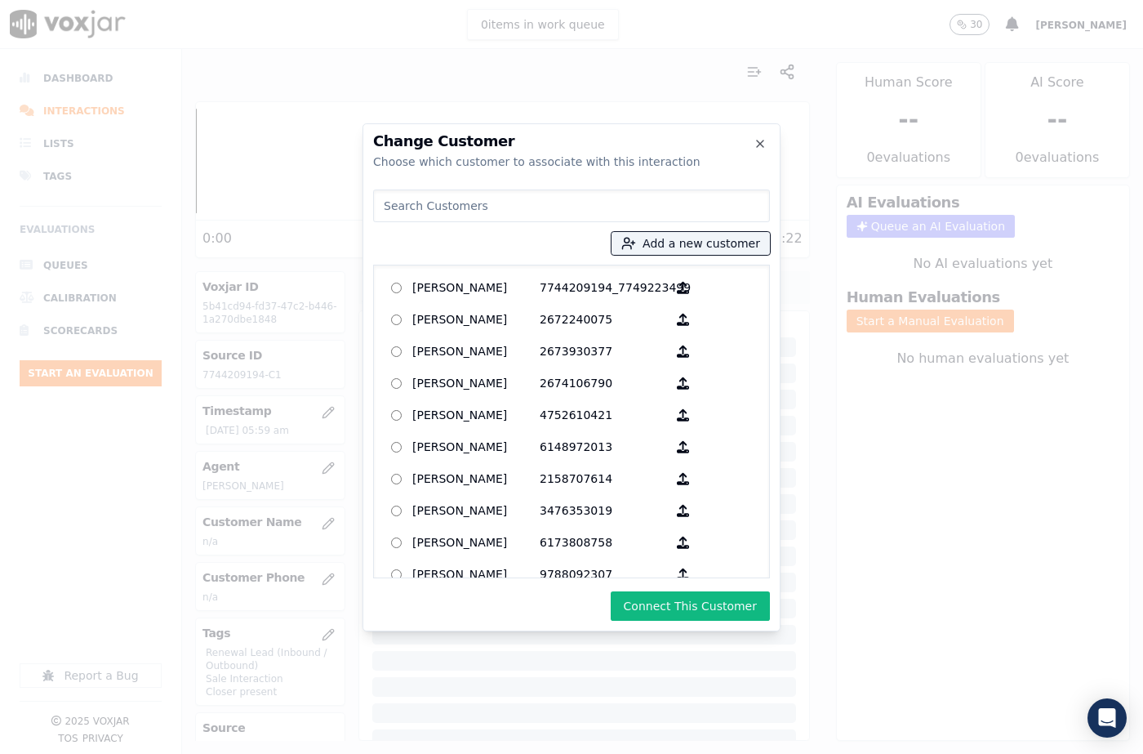
click at [668, 594] on button "Connect This Customer" at bounding box center [690, 605] width 159 height 29
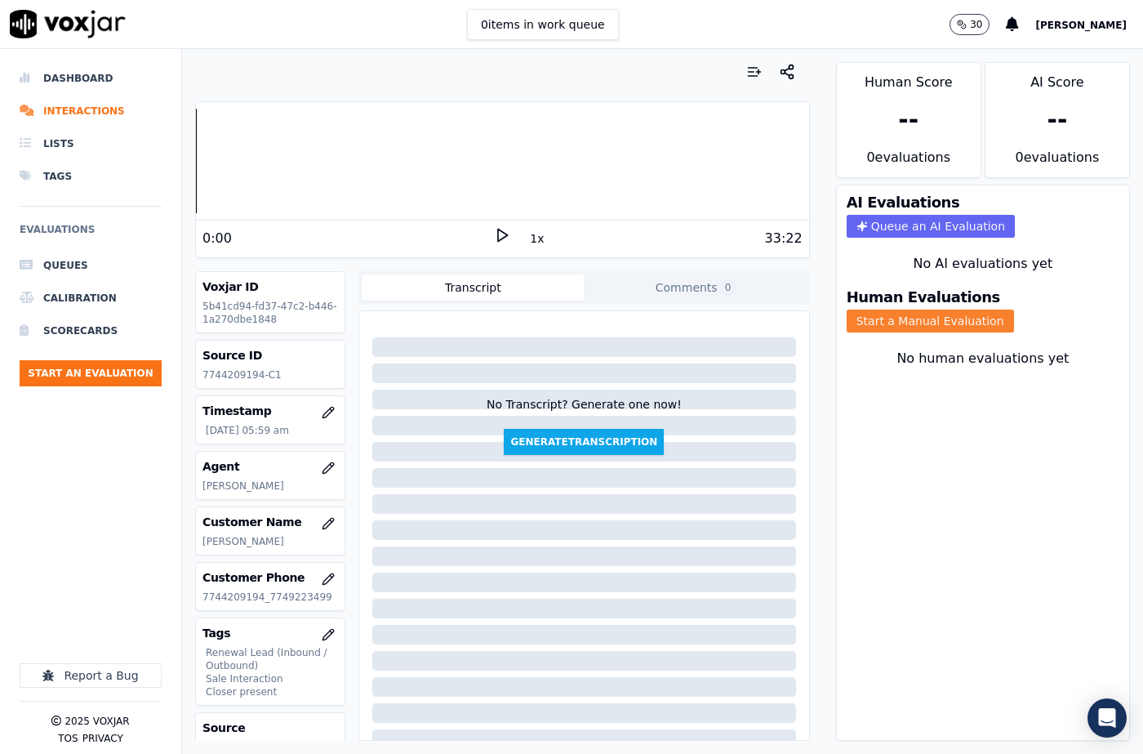
click at [939, 309] on button "Start a Manual Evaluation" at bounding box center [930, 320] width 167 height 23
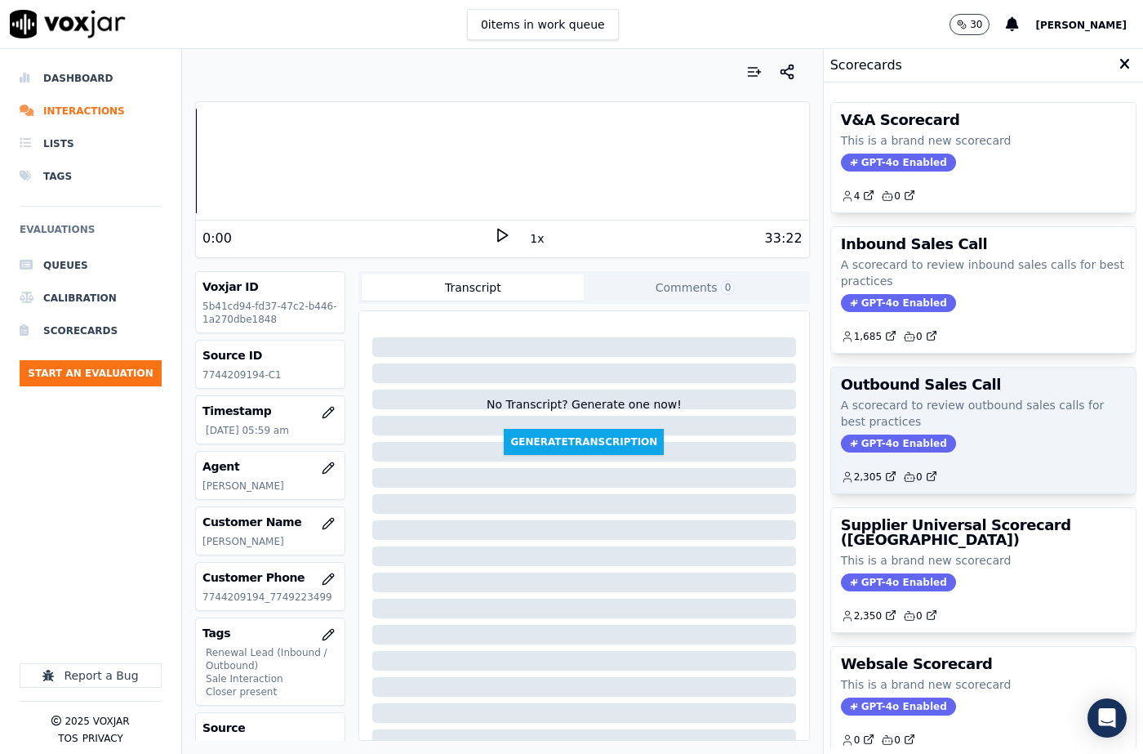
click at [864, 440] on span "GPT-4o Enabled" at bounding box center [898, 443] width 115 height 18
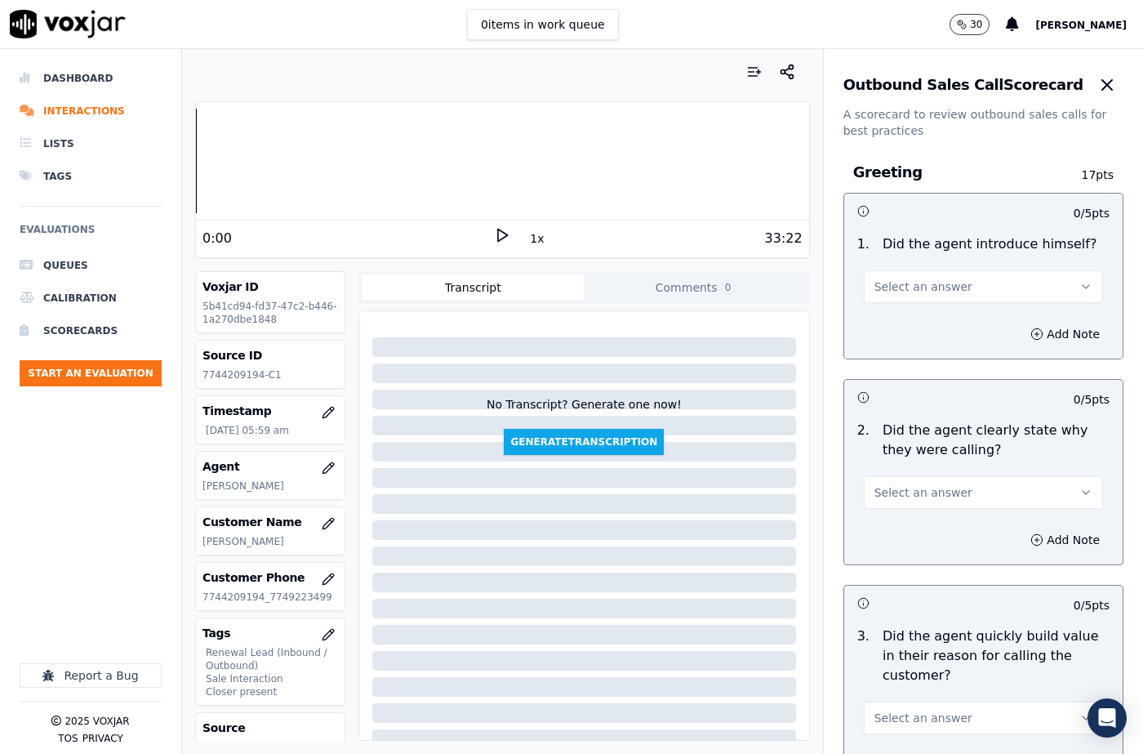
click at [918, 295] on button "Select an answer" at bounding box center [983, 286] width 239 height 33
click at [899, 329] on div "Yes" at bounding box center [956, 323] width 211 height 26
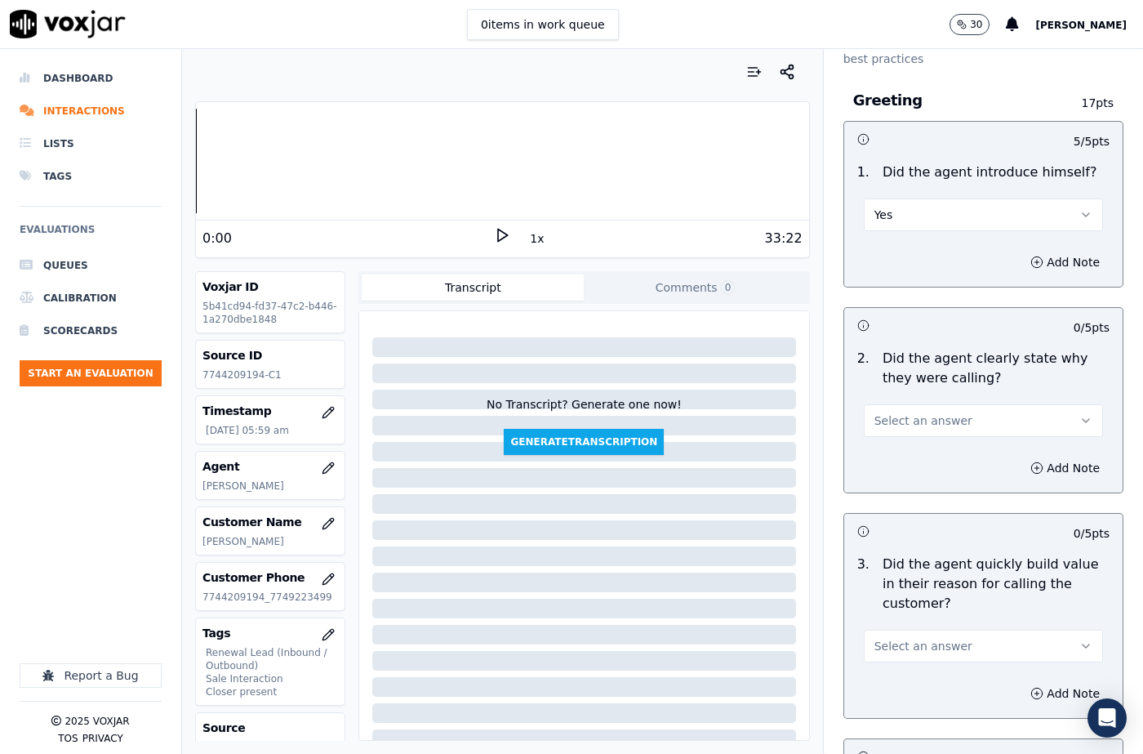
scroll to position [163, 0]
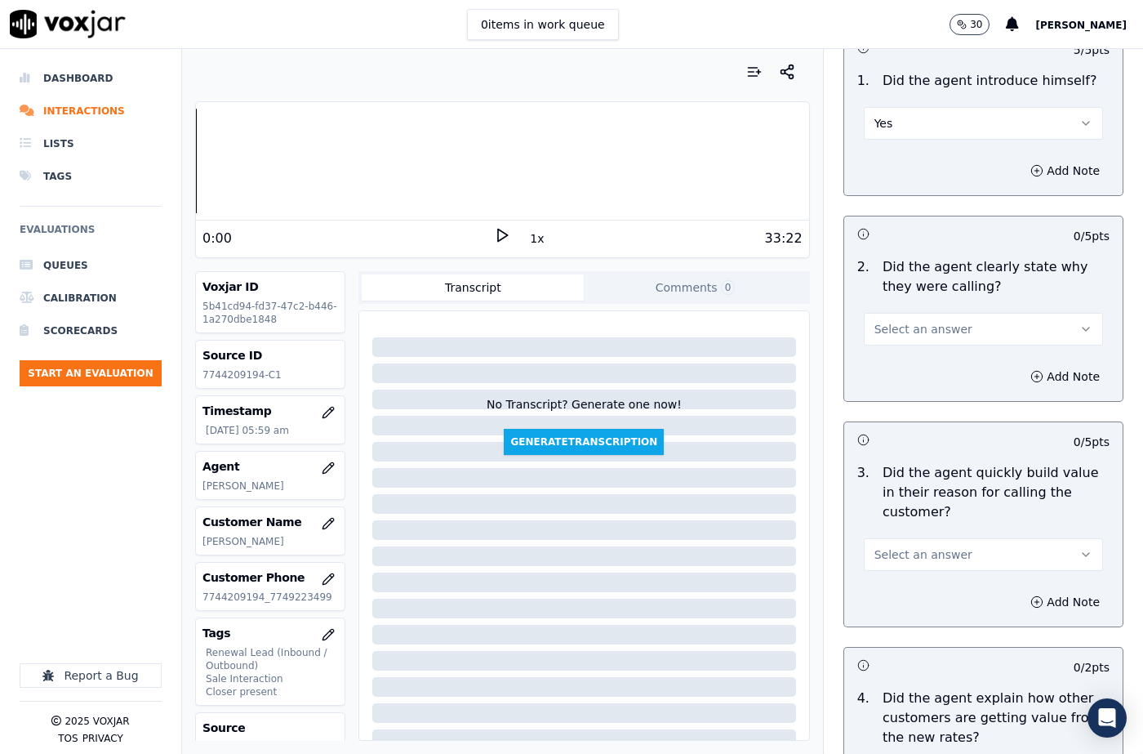
click at [894, 336] on span "Select an answer" at bounding box center [923, 329] width 98 height 16
click at [893, 360] on div "Yes" at bounding box center [956, 366] width 211 height 26
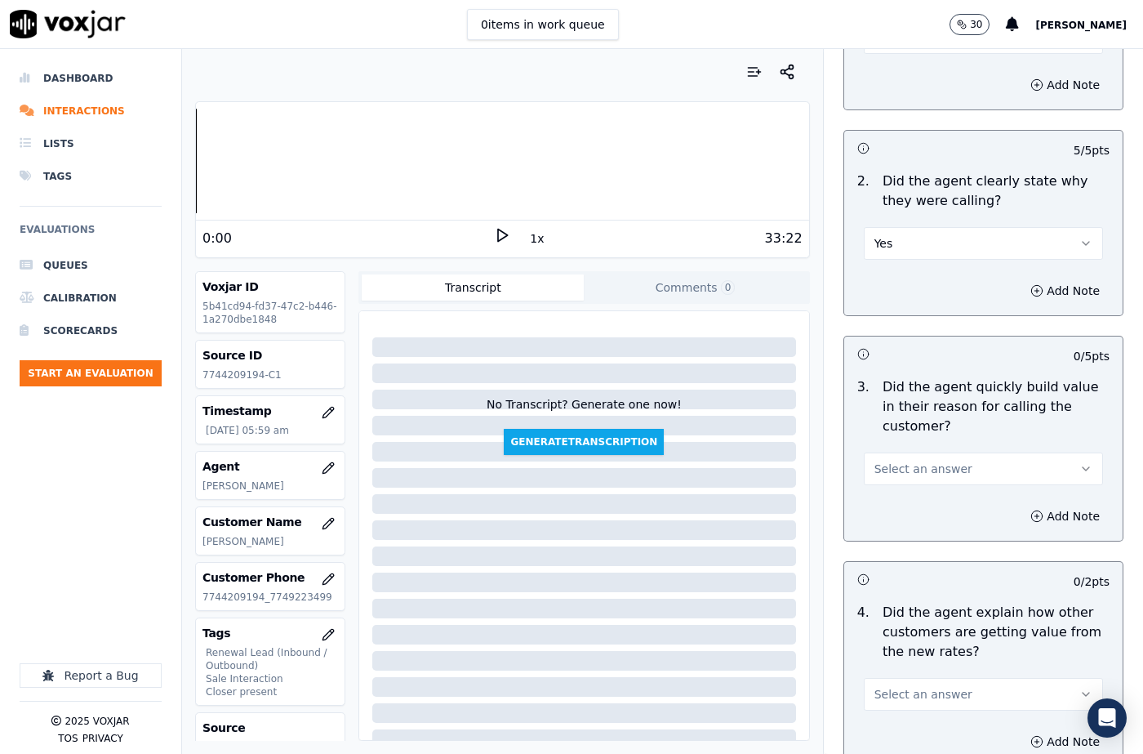
scroll to position [327, 0]
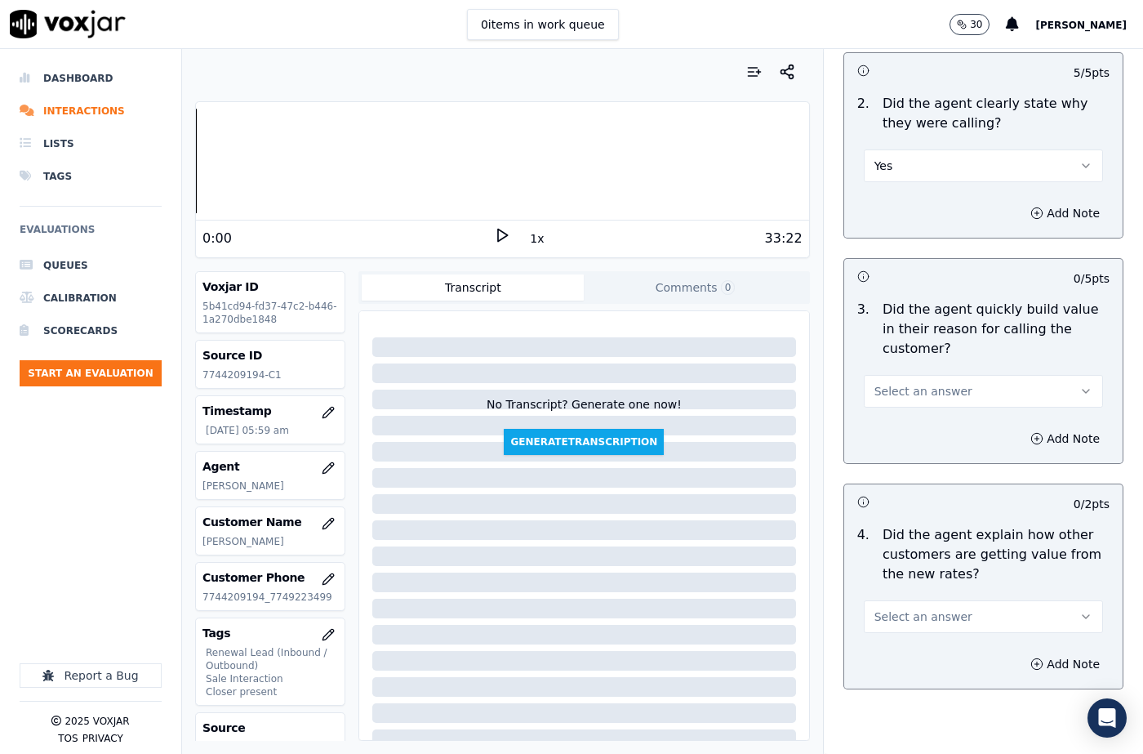
click at [896, 399] on button "Select an answer" at bounding box center [983, 391] width 239 height 33
click at [898, 430] on div "Yes" at bounding box center [956, 428] width 211 height 26
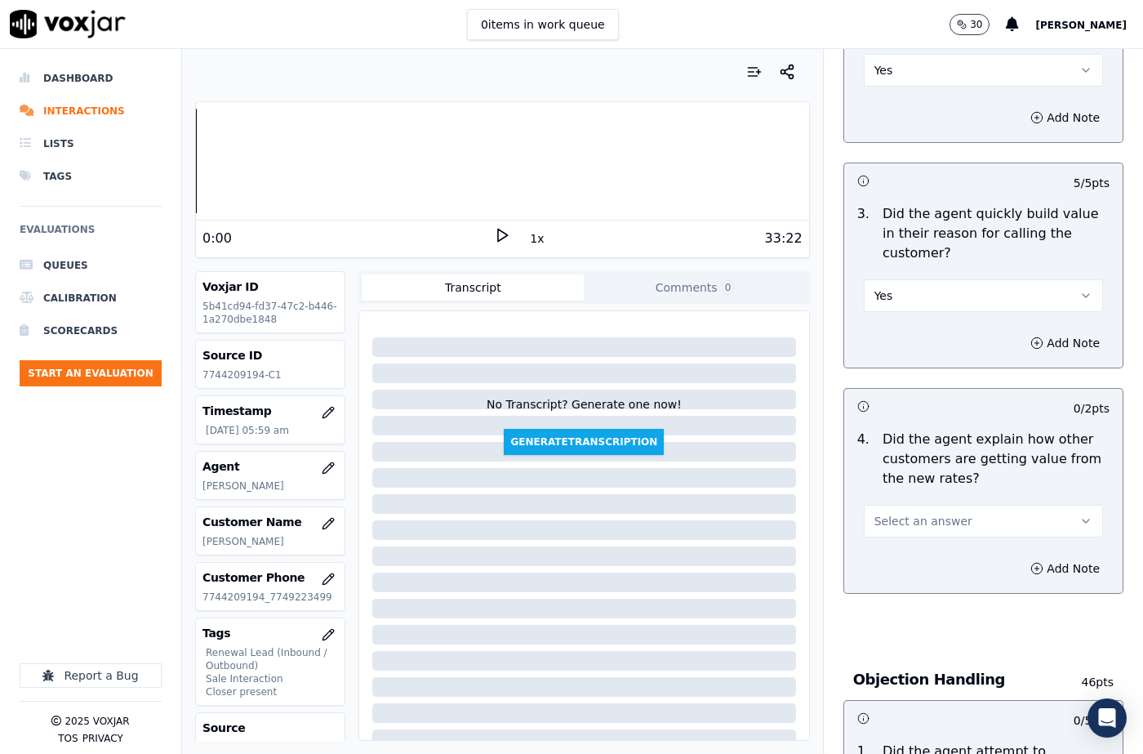
scroll to position [571, 0]
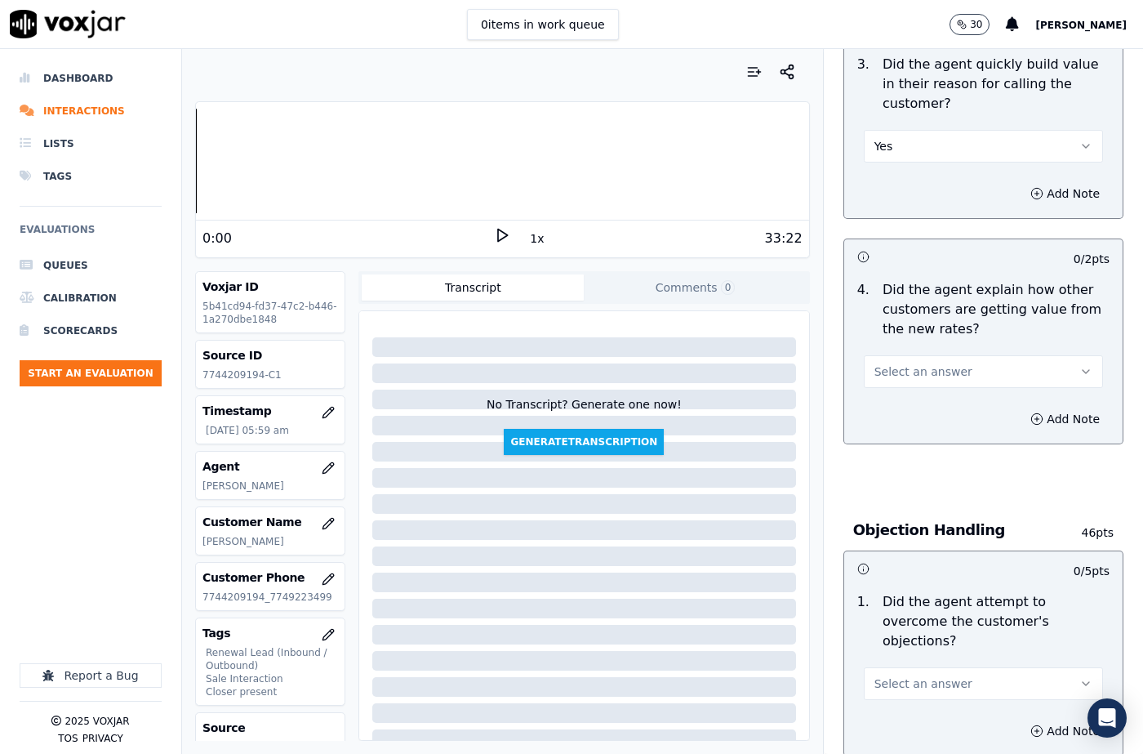
click at [897, 369] on span "Select an answer" at bounding box center [923, 371] width 98 height 16
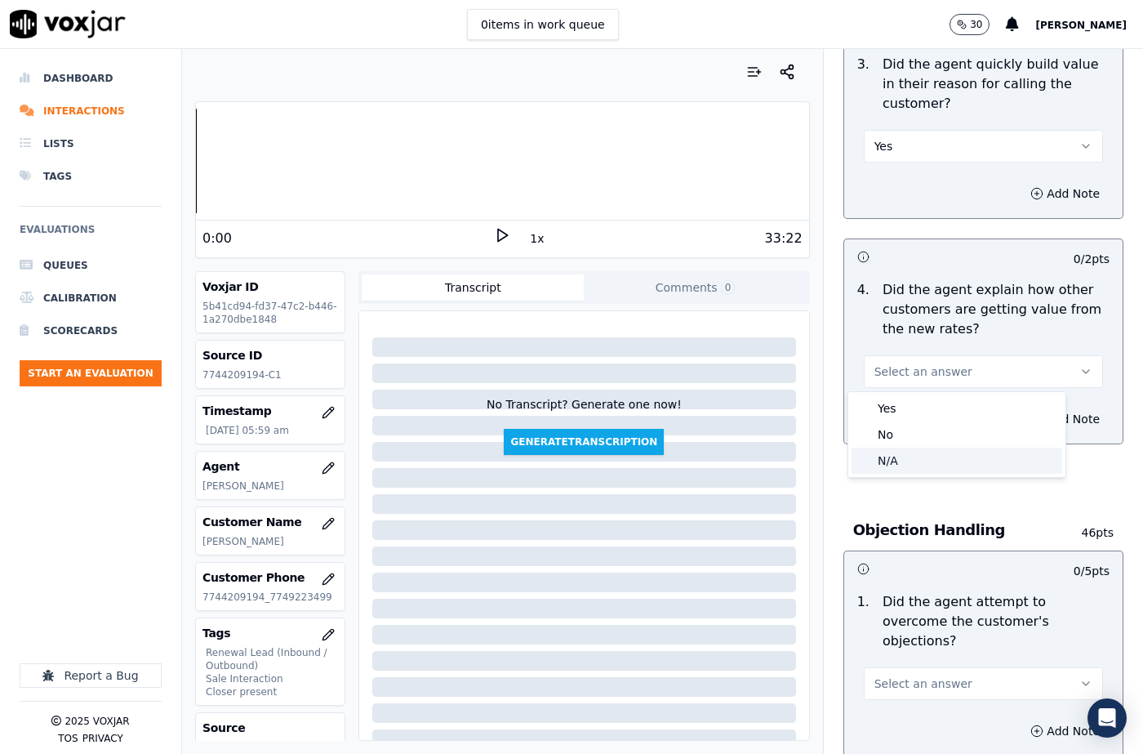
click at [900, 465] on div "N/A" at bounding box center [956, 460] width 211 height 26
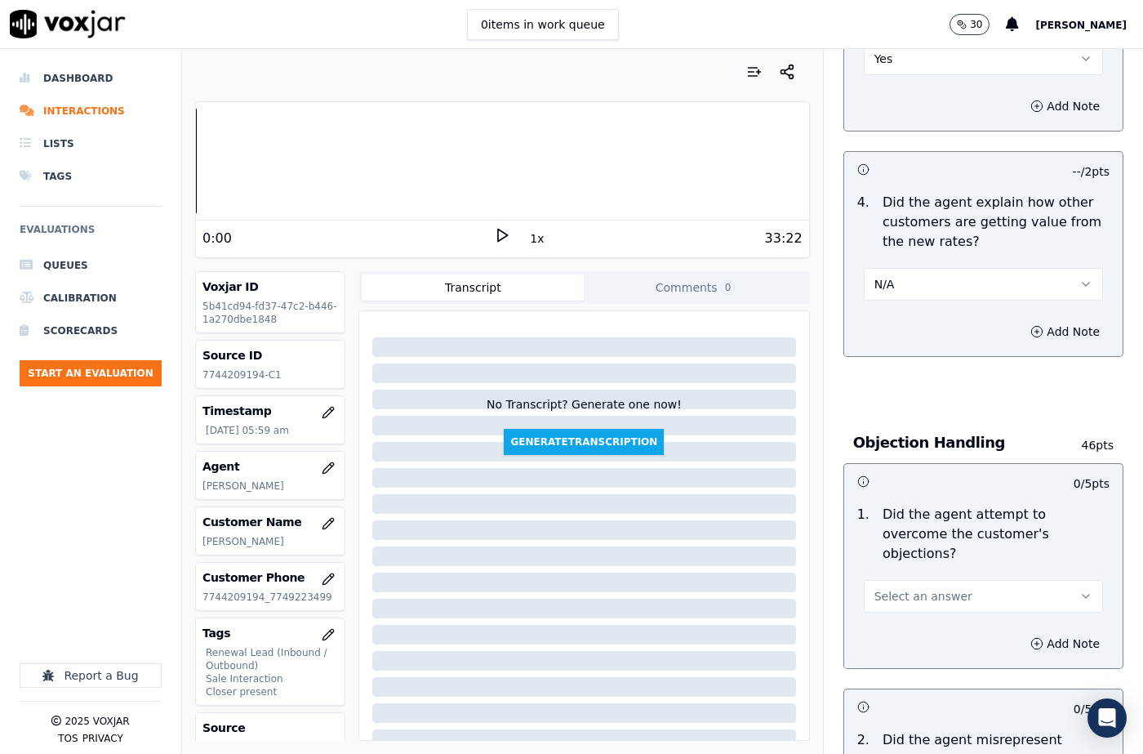
scroll to position [816, 0]
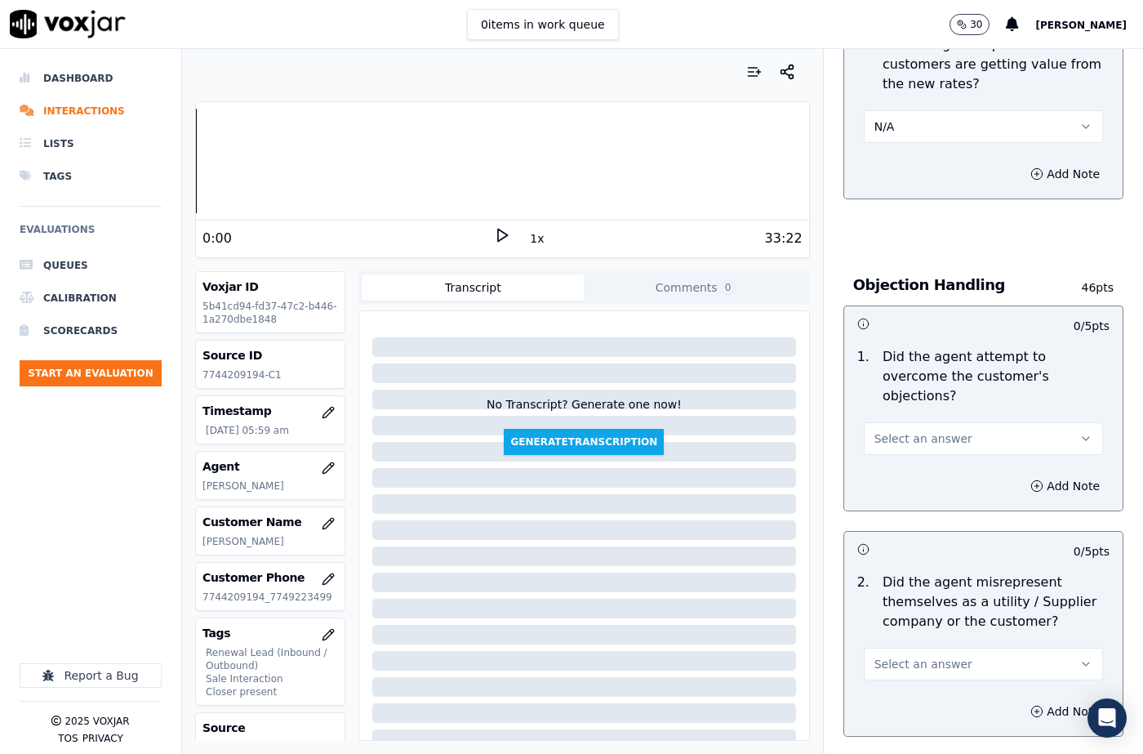
click at [908, 430] on span "Select an answer" at bounding box center [923, 438] width 98 height 16
click at [917, 505] on div "N/A" at bounding box center [956, 508] width 211 height 26
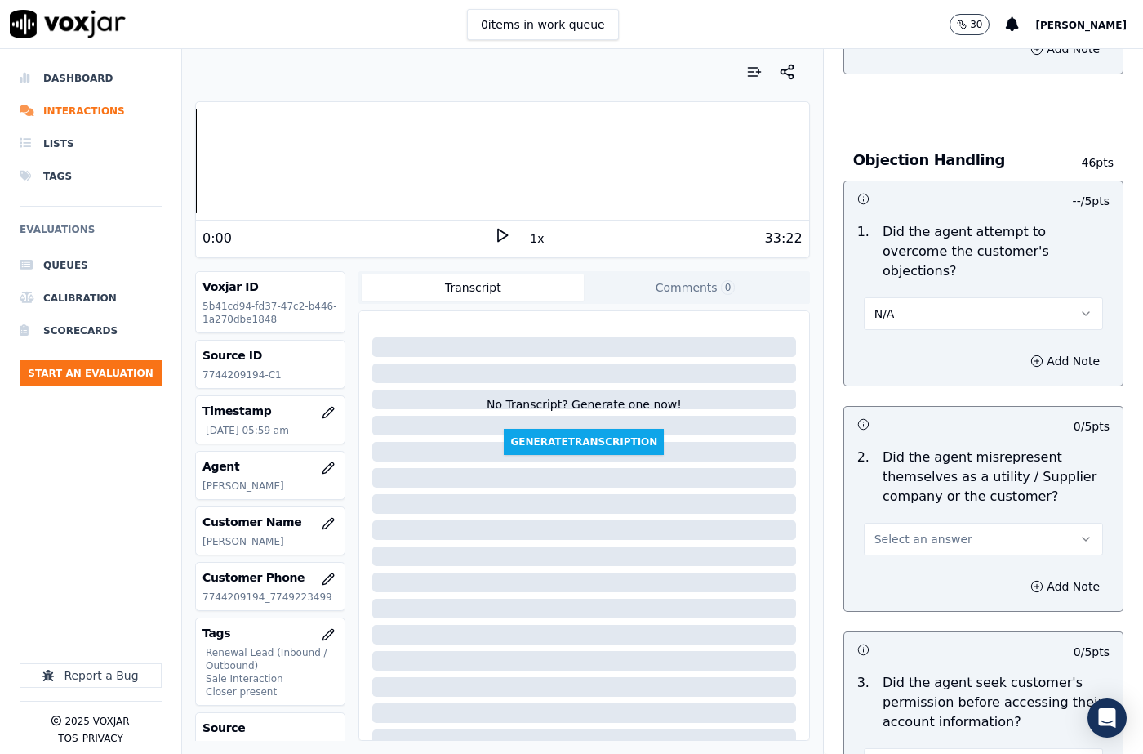
scroll to position [1143, 0]
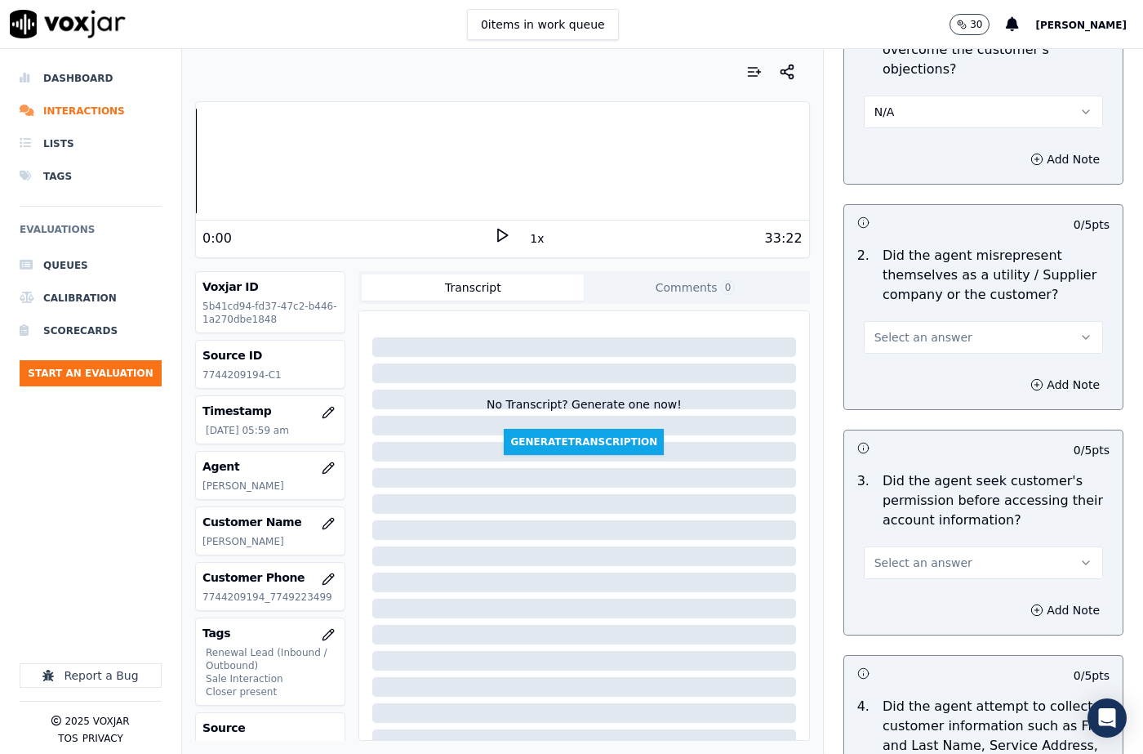
click at [918, 329] on span "Select an answer" at bounding box center [923, 337] width 98 height 16
click at [905, 380] on div "No" at bounding box center [956, 380] width 211 height 26
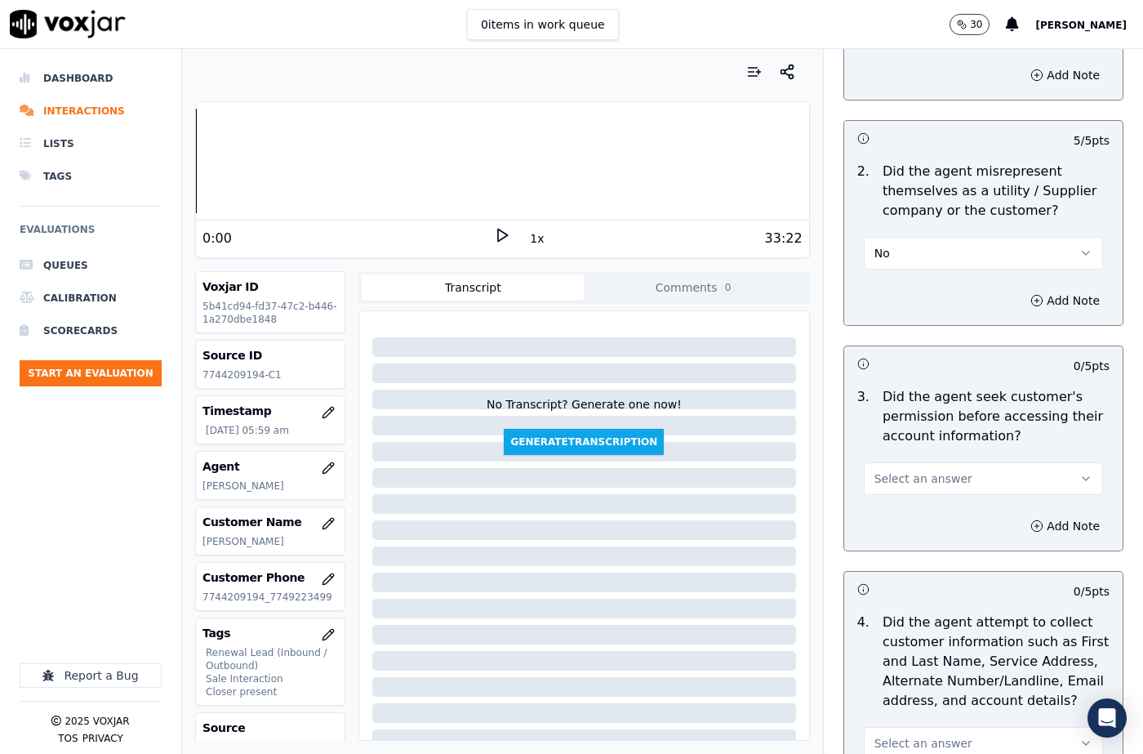
scroll to position [1306, 0]
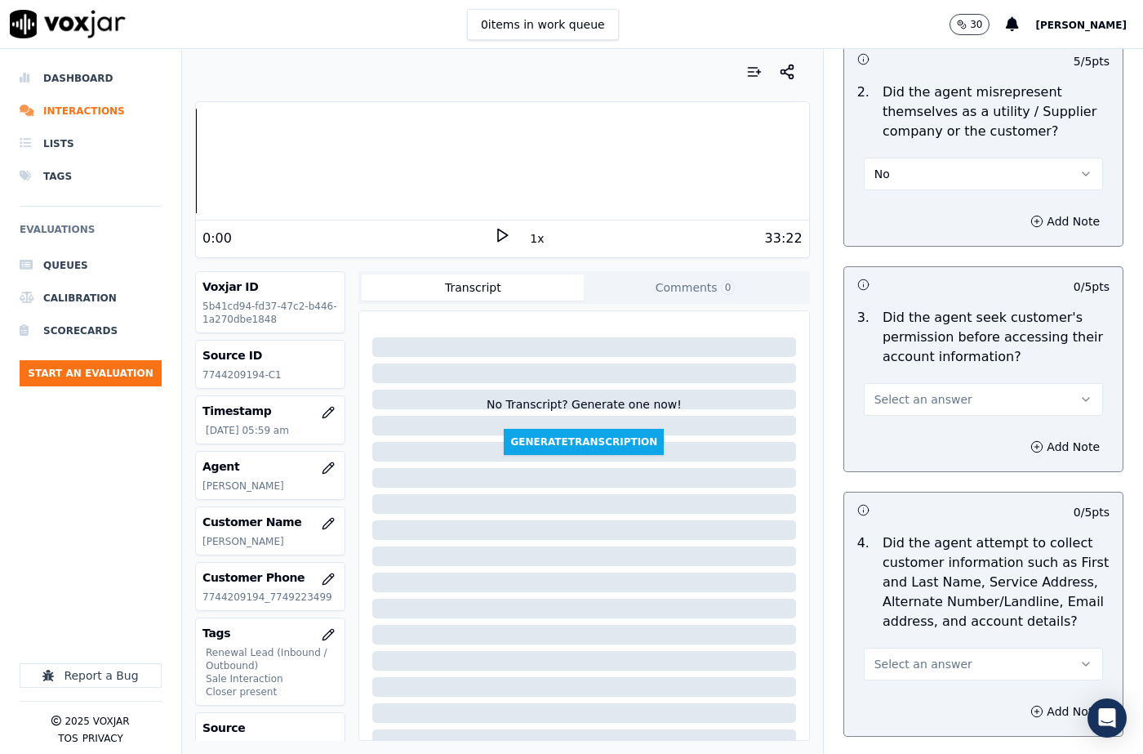
click at [902, 389] on button "Select an answer" at bounding box center [983, 399] width 239 height 33
click at [912, 416] on div "Yes" at bounding box center [956, 416] width 211 height 26
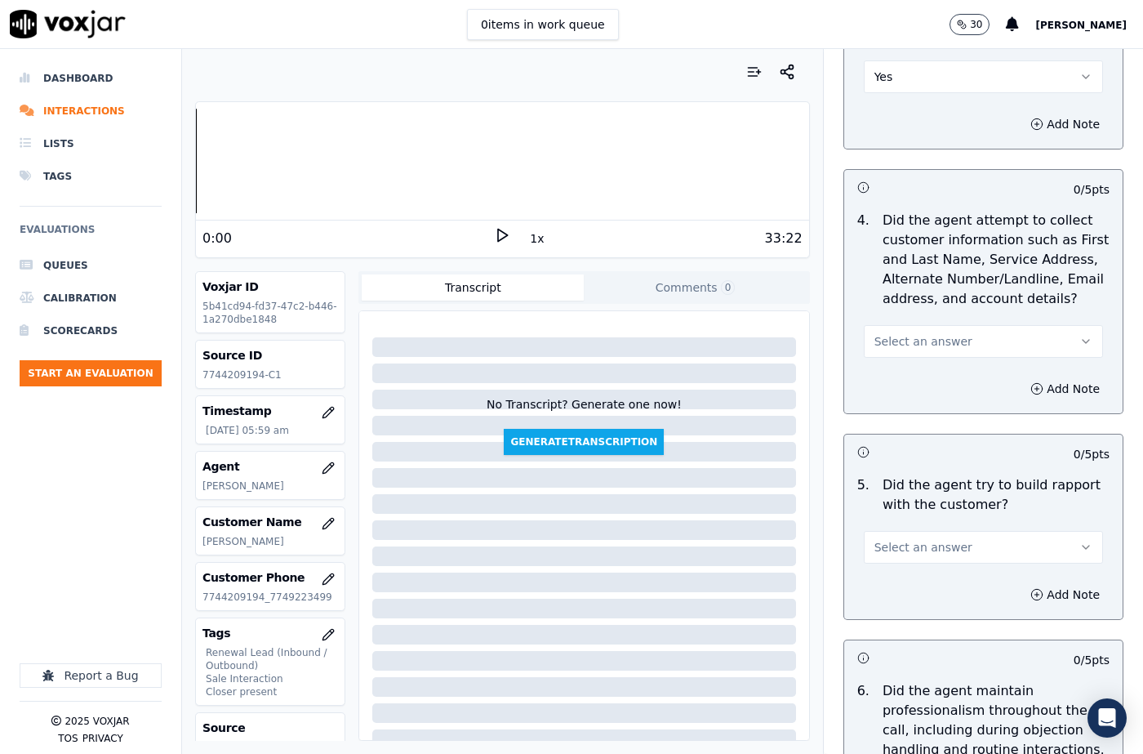
scroll to position [1633, 0]
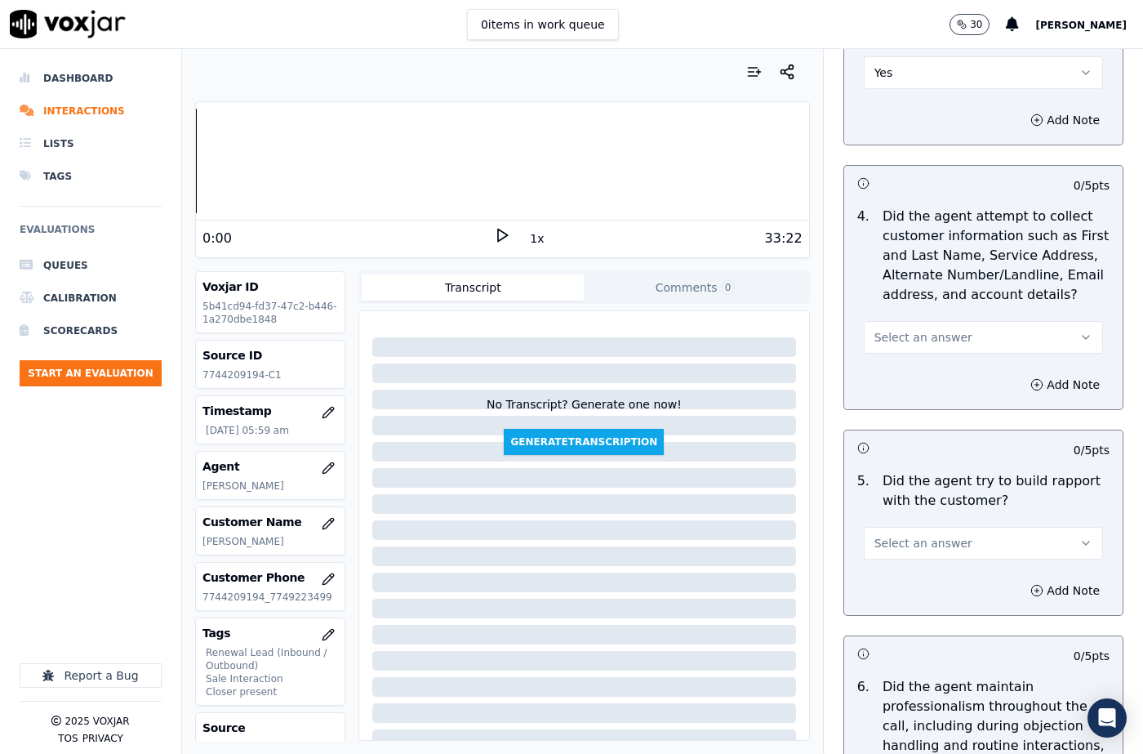
click at [892, 329] on span "Select an answer" at bounding box center [923, 337] width 98 height 16
click at [900, 408] on div "N/A" at bounding box center [956, 406] width 211 height 26
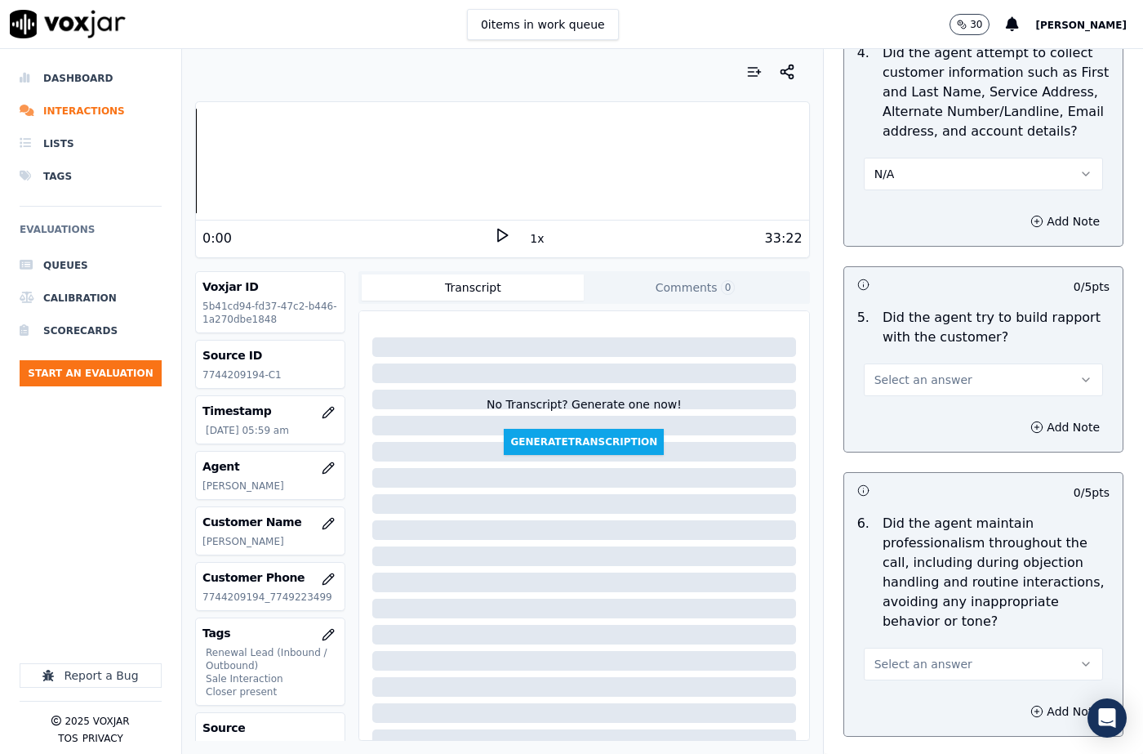
drag, startPoint x: 900, startPoint y: 358, endPoint x: 900, endPoint y: 369, distance: 10.6
click at [900, 371] on span "Select an answer" at bounding box center [923, 379] width 98 height 16
click at [900, 396] on div "Yes" at bounding box center [956, 397] width 211 height 26
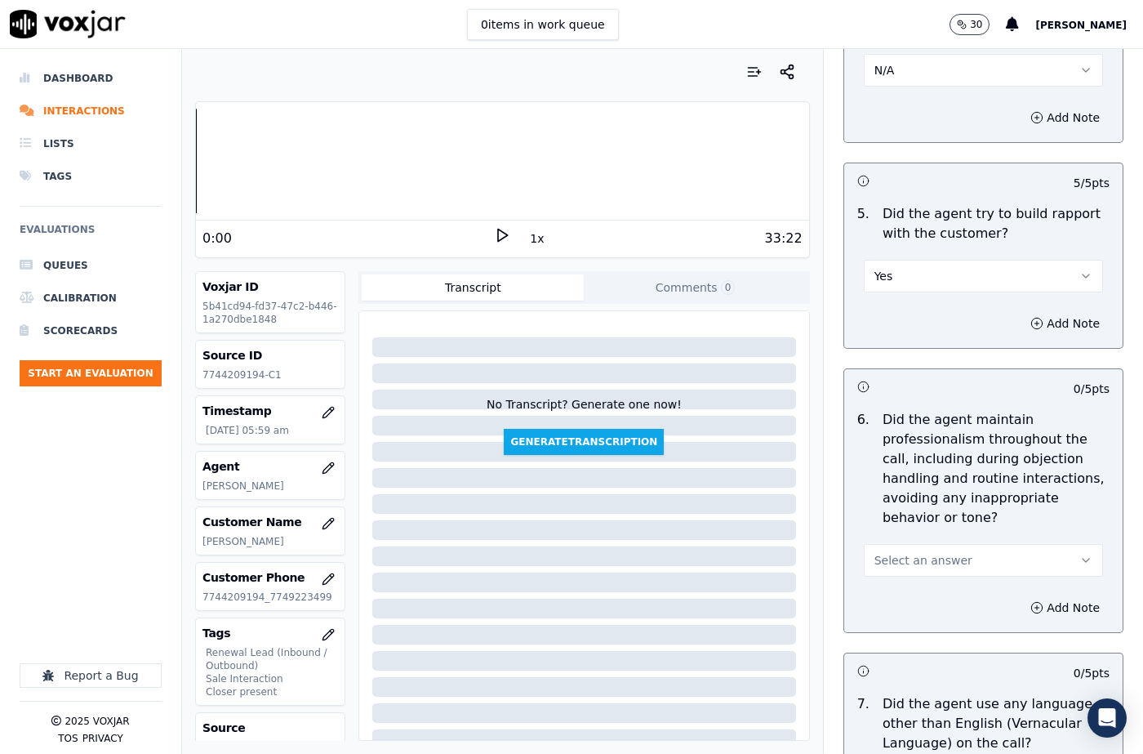
scroll to position [1959, 0]
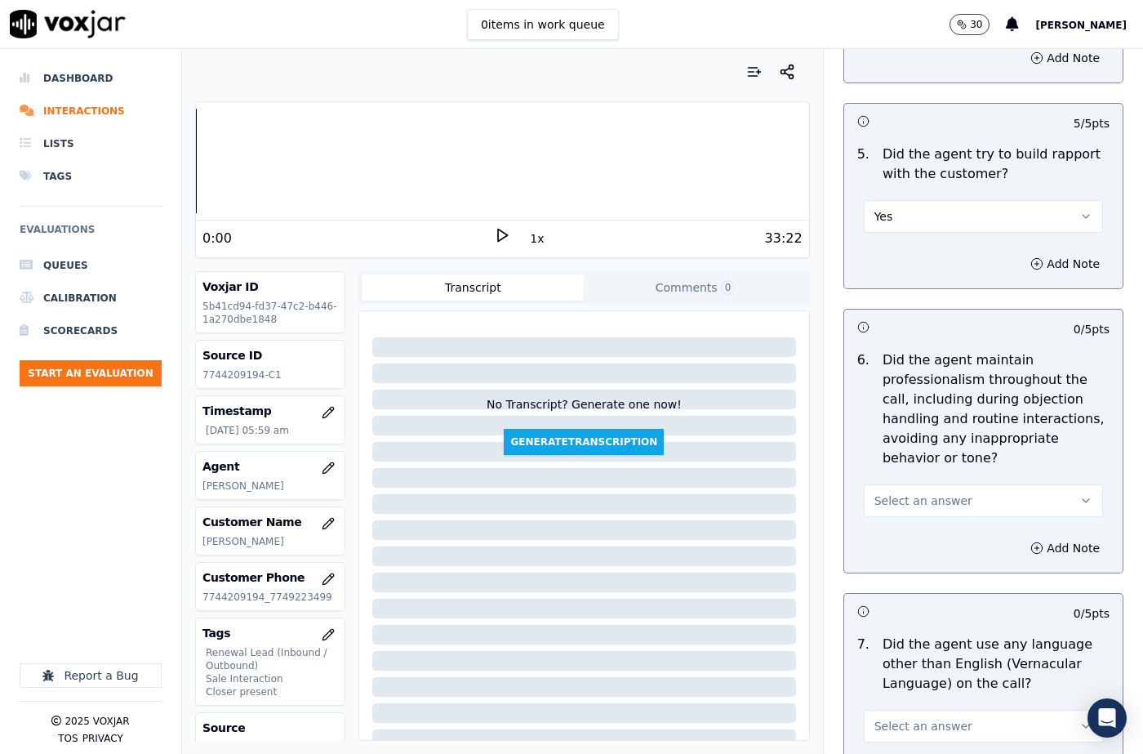
click at [900, 492] on span "Select an answer" at bounding box center [923, 500] width 98 height 16
click at [896, 491] on div "Yes" at bounding box center [956, 498] width 211 height 26
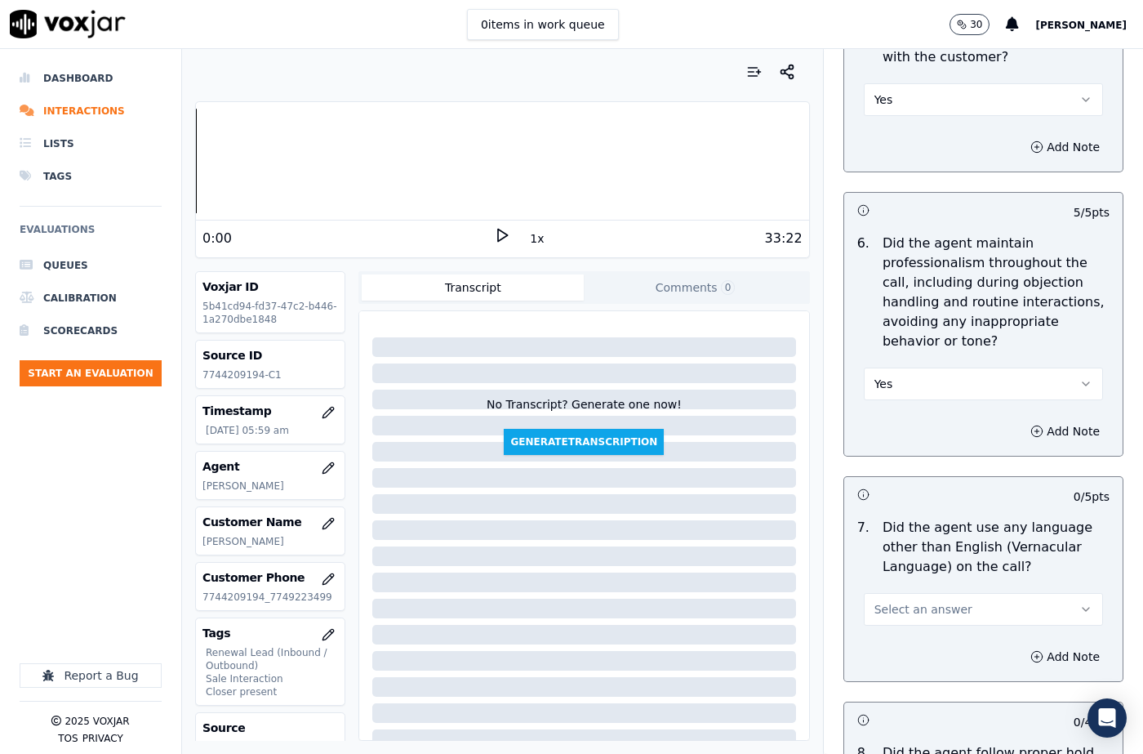
scroll to position [2286, 0]
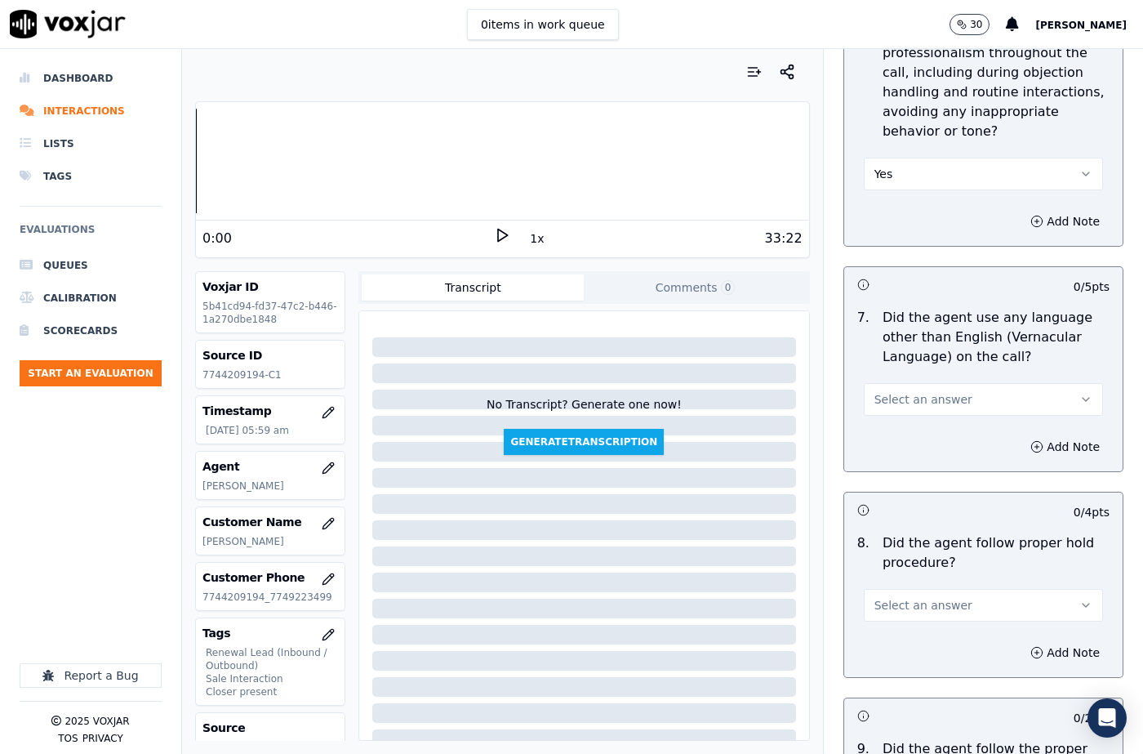
click at [891, 391] on span "Select an answer" at bounding box center [923, 399] width 98 height 16
click at [890, 411] on div "No" at bounding box center [956, 423] width 211 height 26
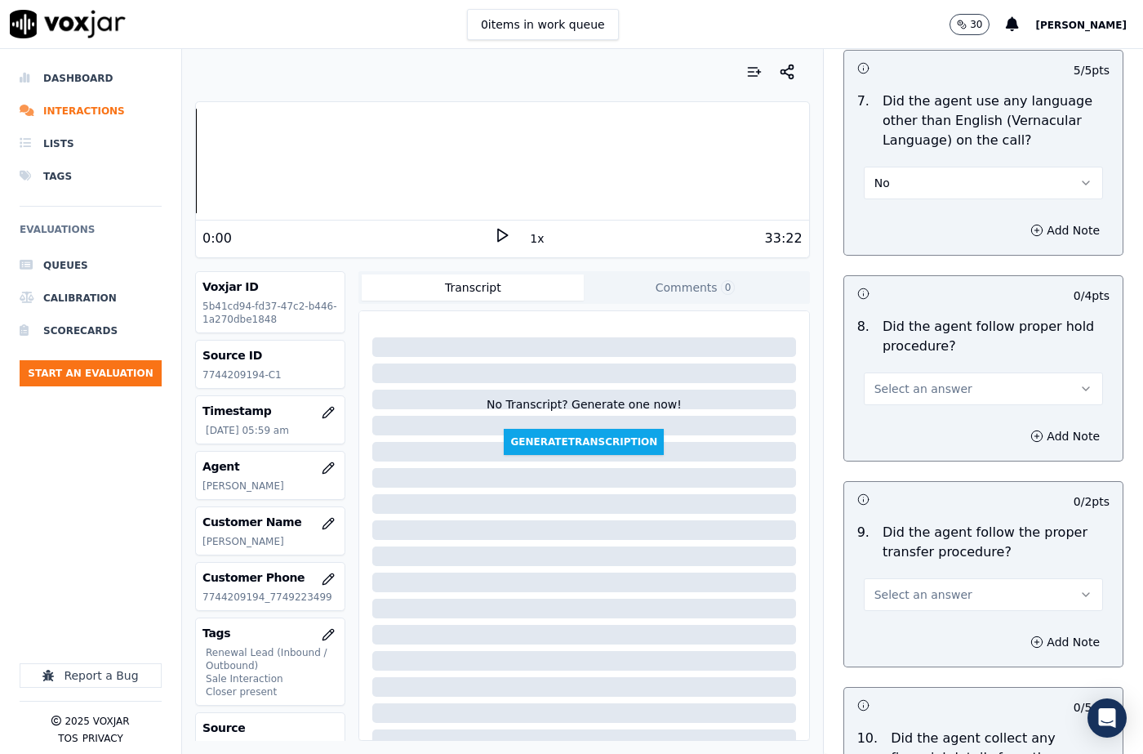
scroll to position [2531, 0]
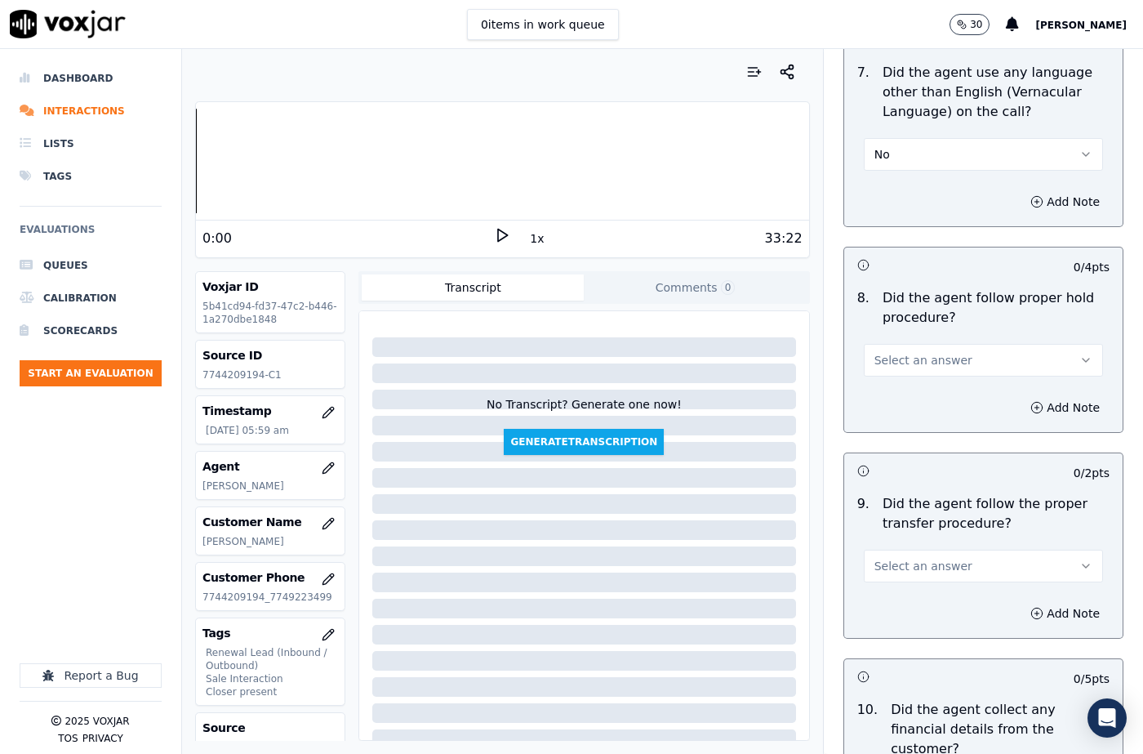
click at [905, 352] on span "Select an answer" at bounding box center [923, 360] width 98 height 16
click at [908, 412] on div "N/A" at bounding box center [956, 410] width 211 height 26
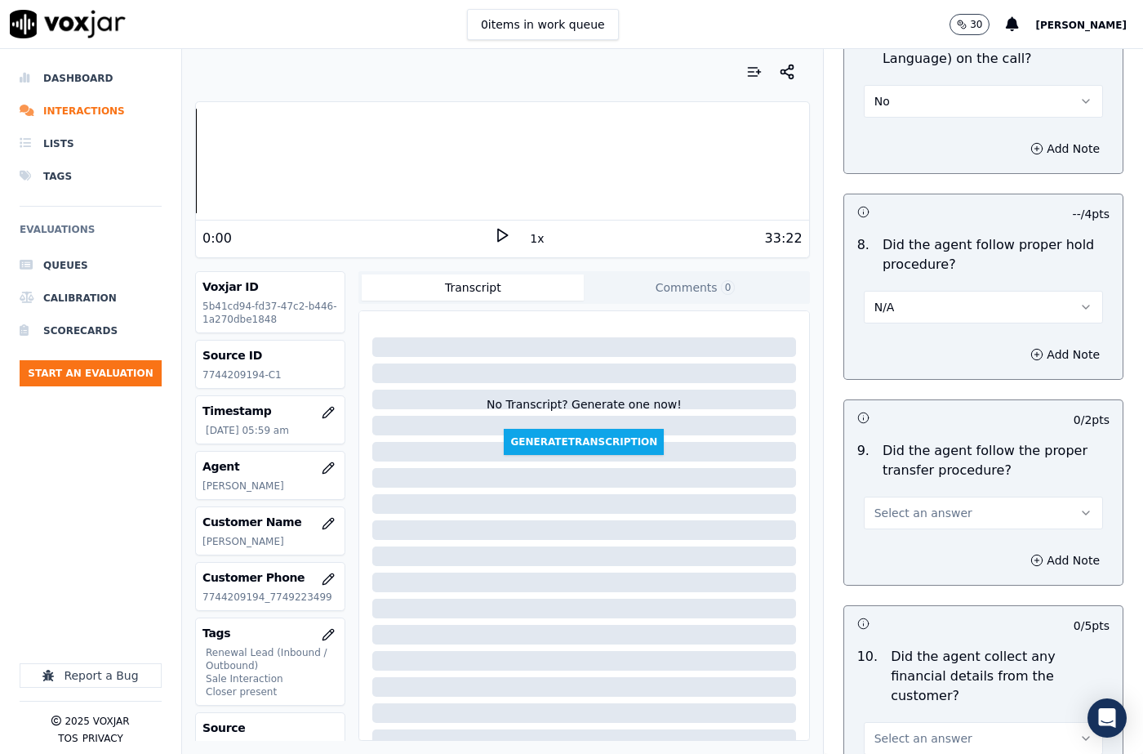
scroll to position [2612, 0]
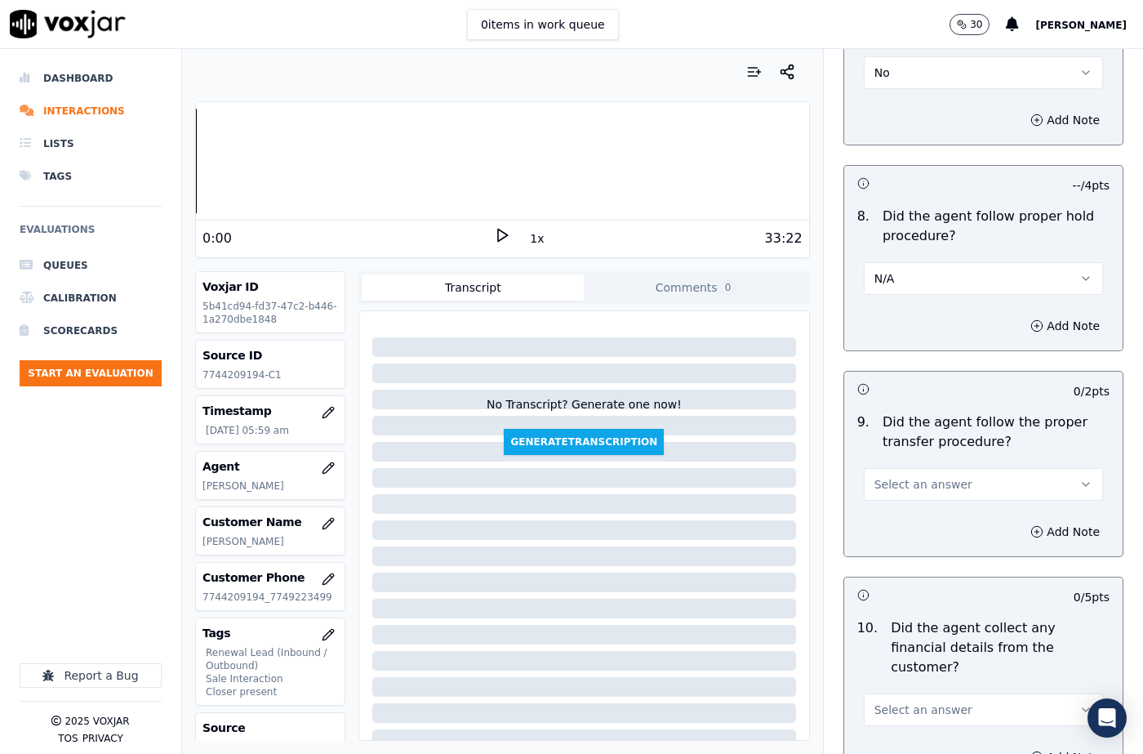
click at [877, 468] on button "Select an answer" at bounding box center [983, 484] width 239 height 33
click at [930, 701] on span "Select an answer" at bounding box center [923, 709] width 98 height 16
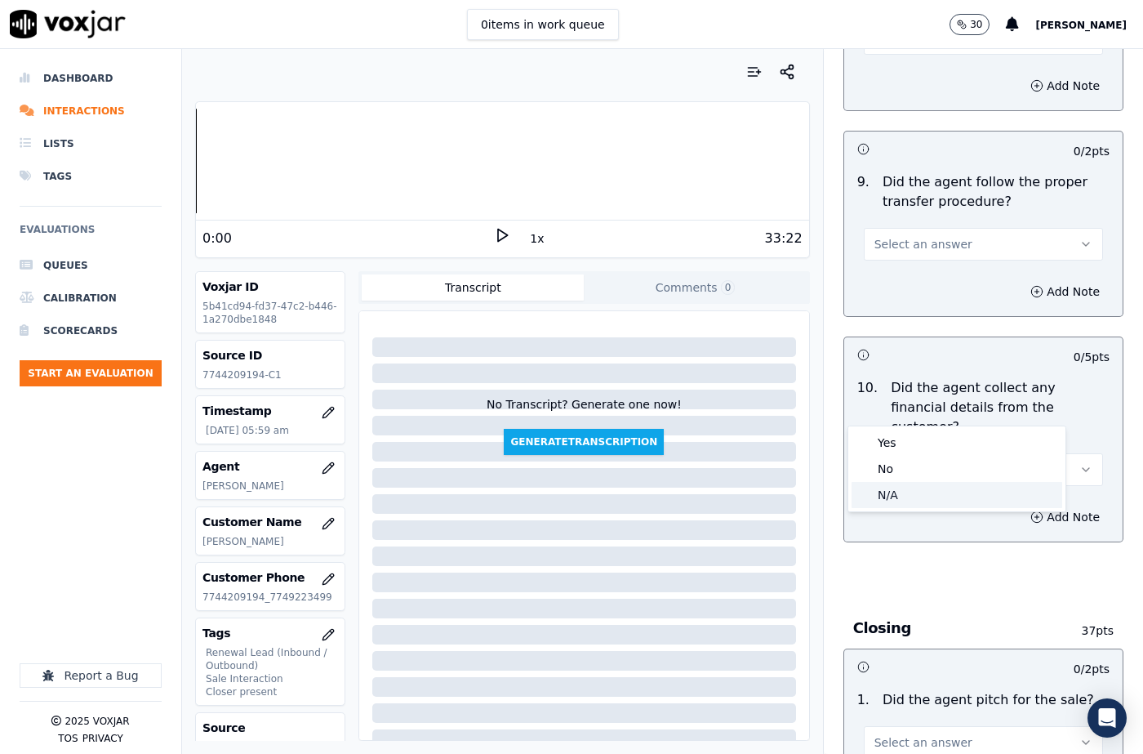
scroll to position [2857, 0]
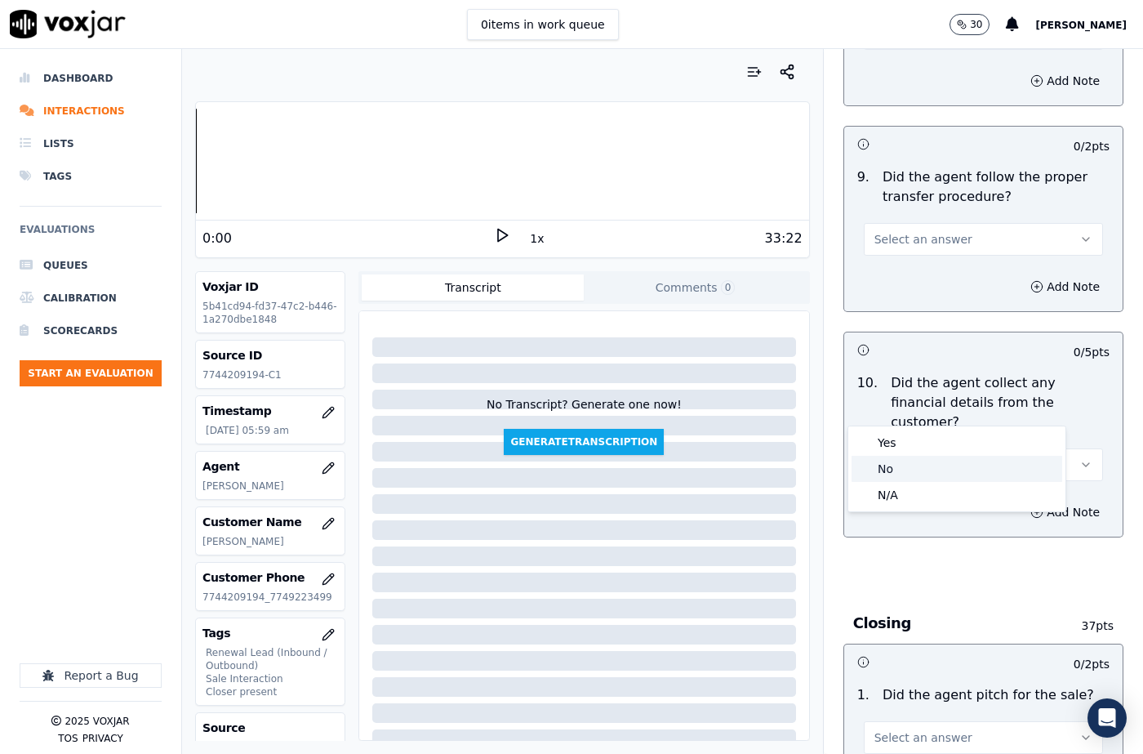
click at [902, 461] on div "No" at bounding box center [956, 469] width 211 height 26
click at [906, 223] on button "Select an answer" at bounding box center [983, 239] width 239 height 33
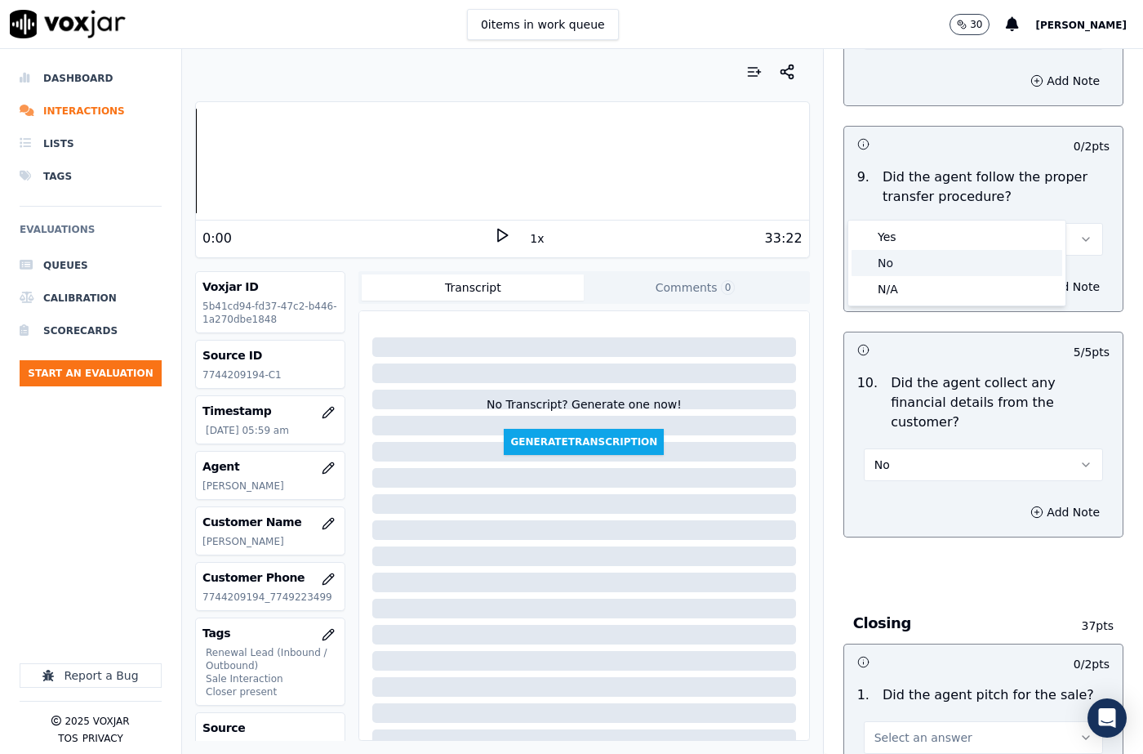
click at [895, 261] on div "No" at bounding box center [956, 263] width 211 height 26
click at [888, 223] on button "No" at bounding box center [983, 239] width 239 height 33
click at [888, 237] on div "Yes" at bounding box center [956, 237] width 211 height 26
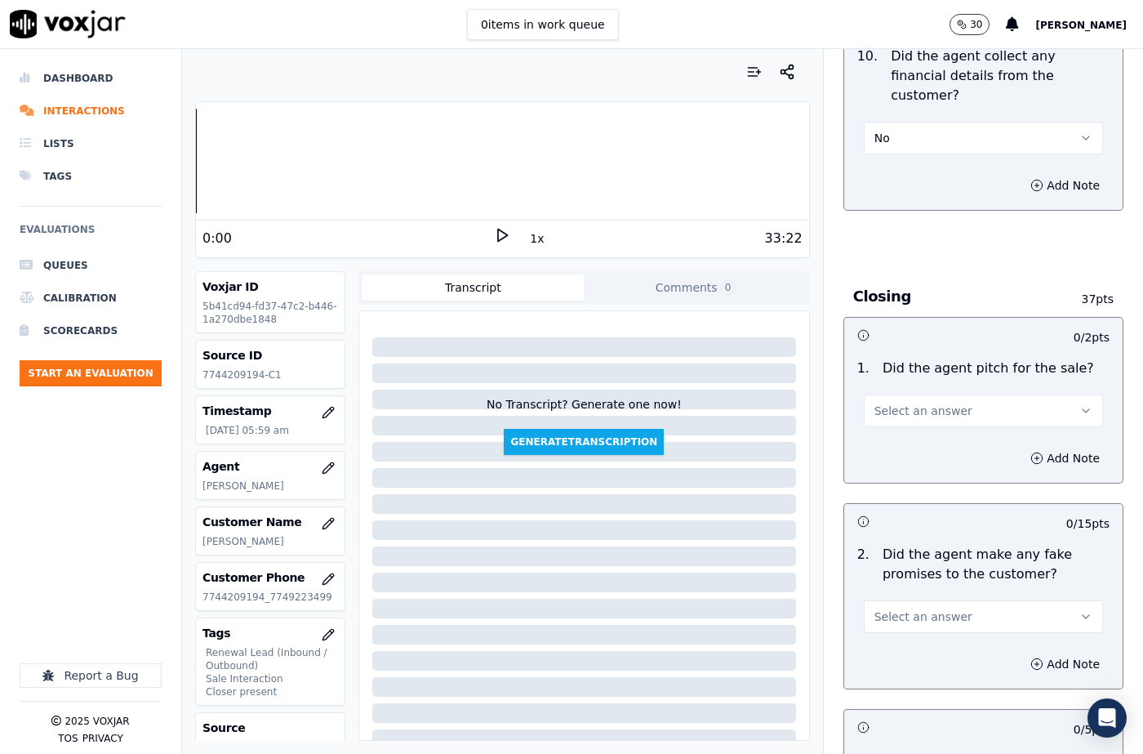
click at [893, 402] on span "Select an answer" at bounding box center [923, 410] width 98 height 16
click at [891, 396] on div "Yes" at bounding box center [956, 389] width 211 height 26
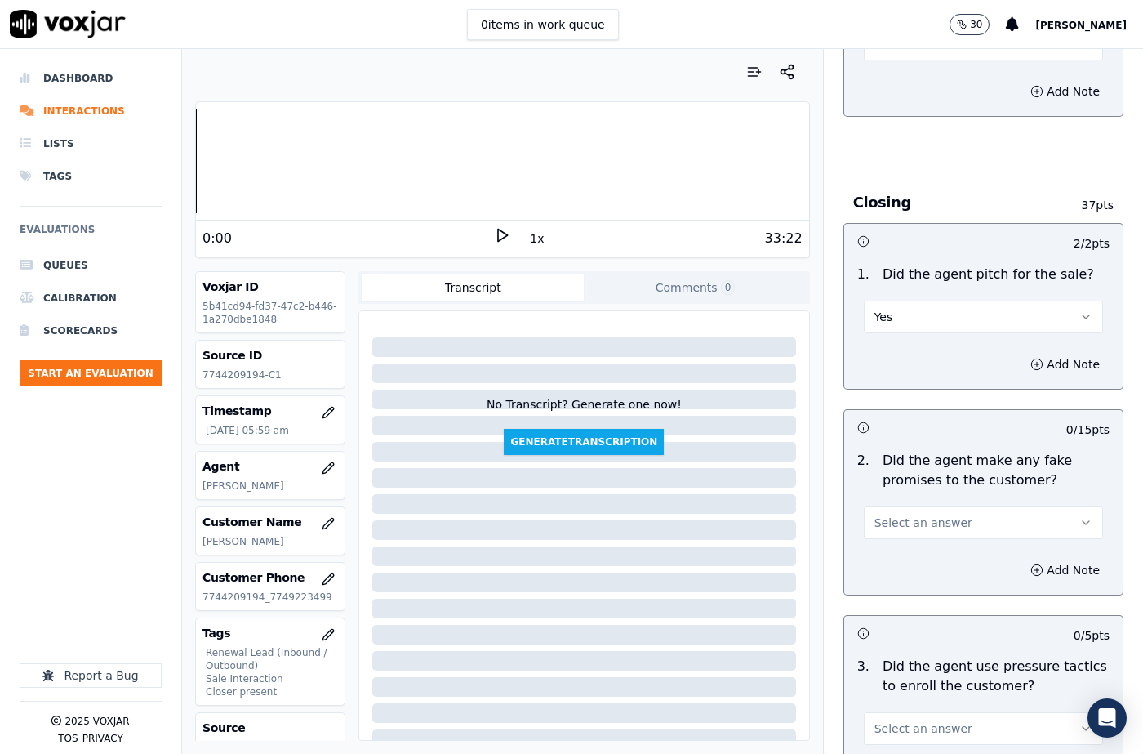
scroll to position [3429, 0]
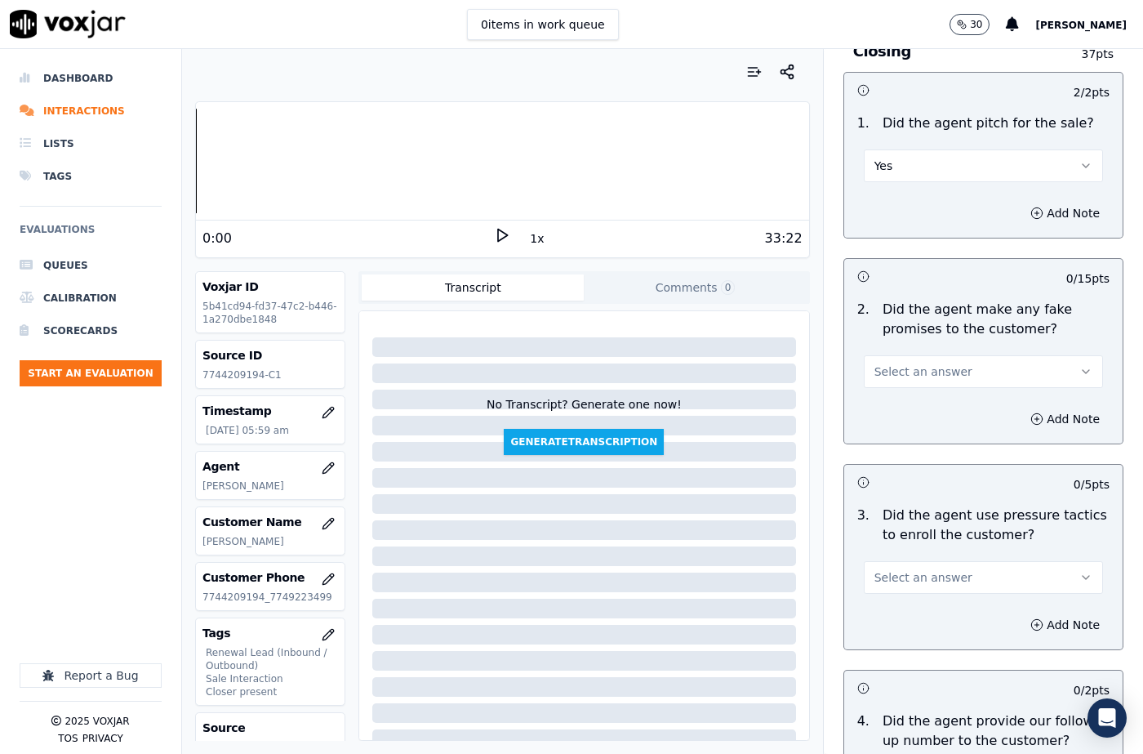
click at [893, 355] on button "Select an answer" at bounding box center [983, 371] width 239 height 33
click at [898, 407] on div "N/A" at bounding box center [956, 402] width 211 height 26
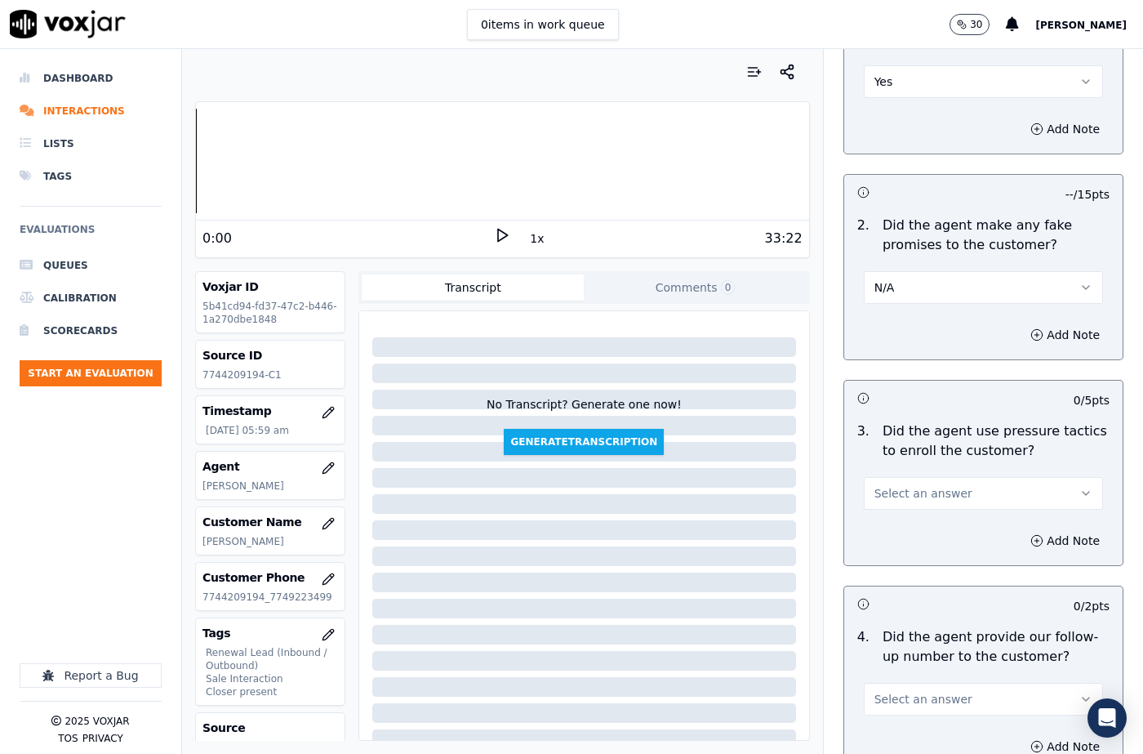
scroll to position [3592, 0]
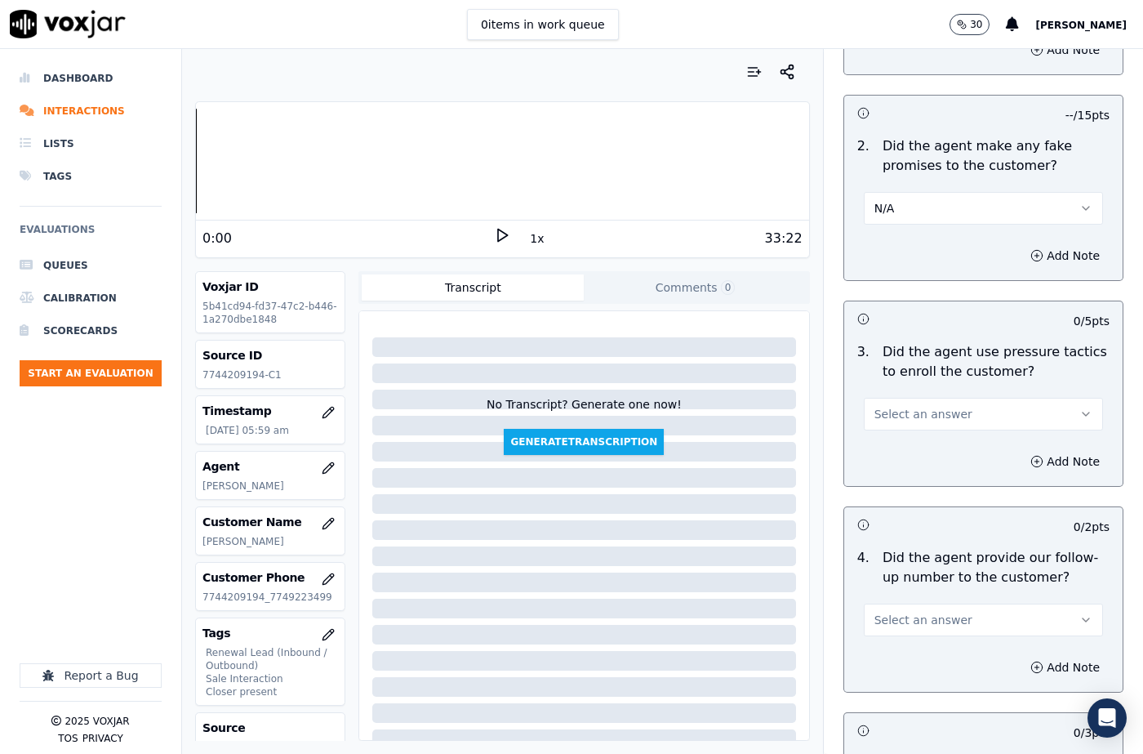
click at [897, 406] on span "Select an answer" at bounding box center [923, 414] width 98 height 16
click at [898, 416] on div "No" at bounding box center [956, 418] width 211 height 26
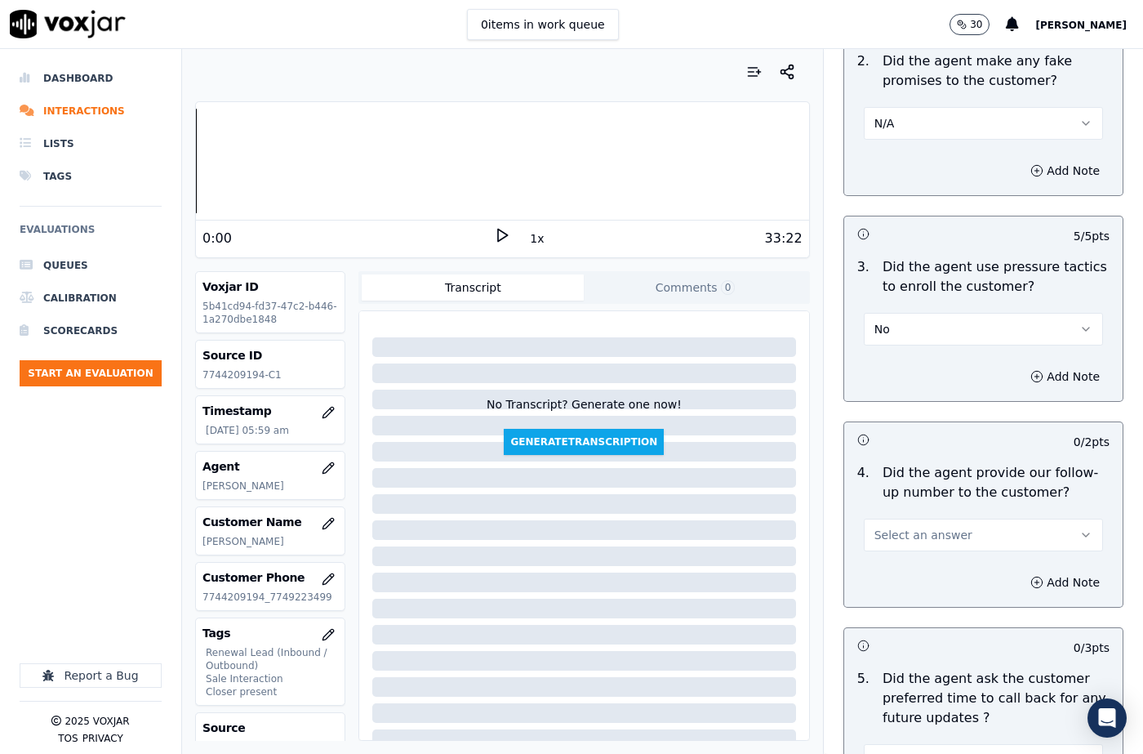
scroll to position [3755, 0]
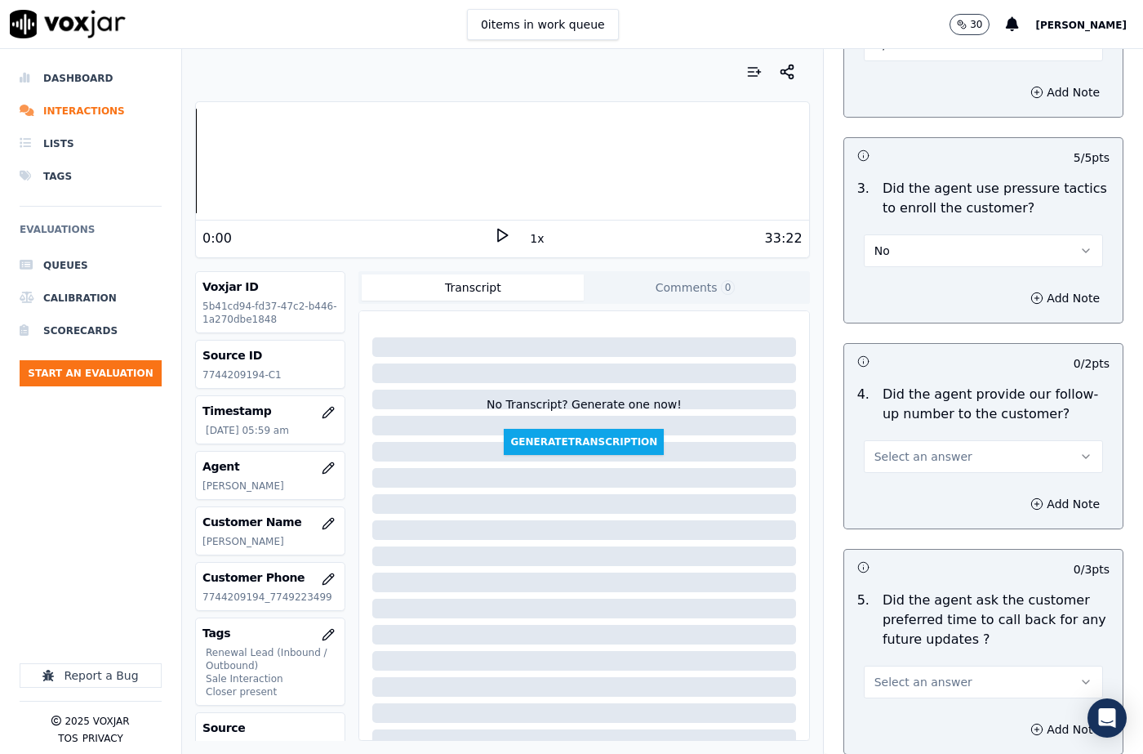
click at [909, 448] on span "Select an answer" at bounding box center [923, 456] width 98 height 16
click at [915, 590] on p "Did the agent ask the customer preferred time to call back for any future updat…" at bounding box center [996, 619] width 227 height 59
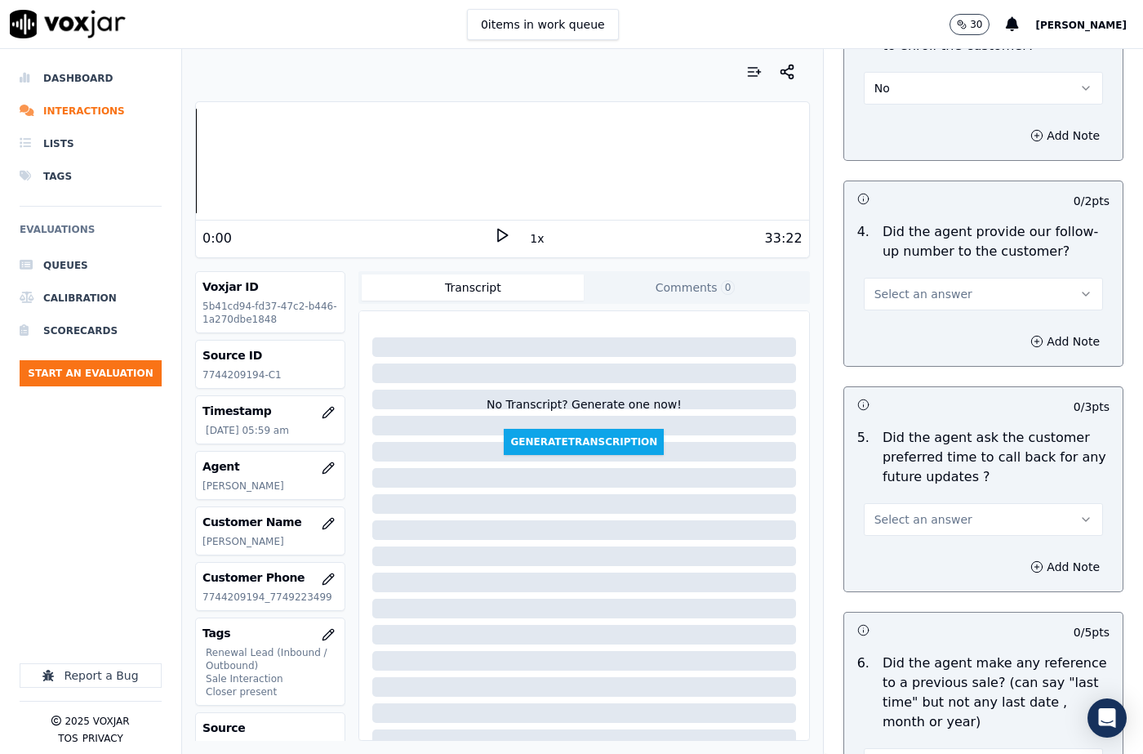
scroll to position [3919, 0]
click at [912, 502] on button "Select an answer" at bounding box center [983, 518] width 239 height 33
click at [917, 555] on div "N/A" at bounding box center [956, 549] width 211 height 26
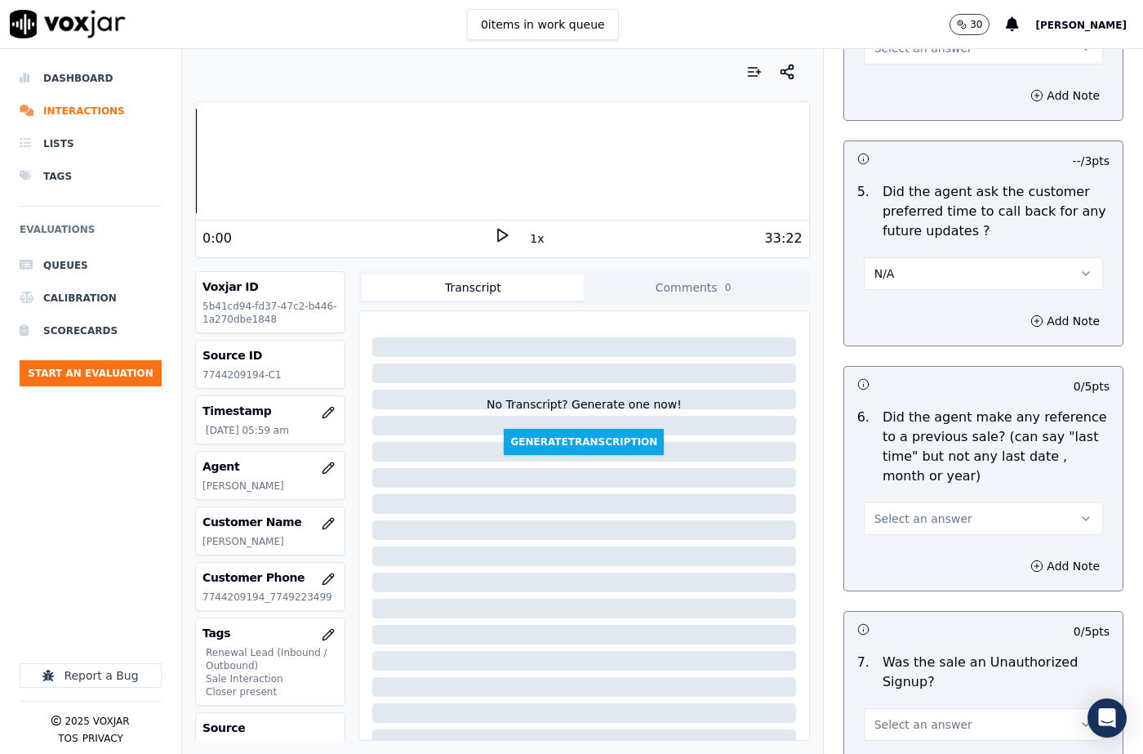
click at [896, 510] on span "Select an answer" at bounding box center [923, 518] width 98 height 16
click at [903, 519] on div "No" at bounding box center [956, 522] width 211 height 26
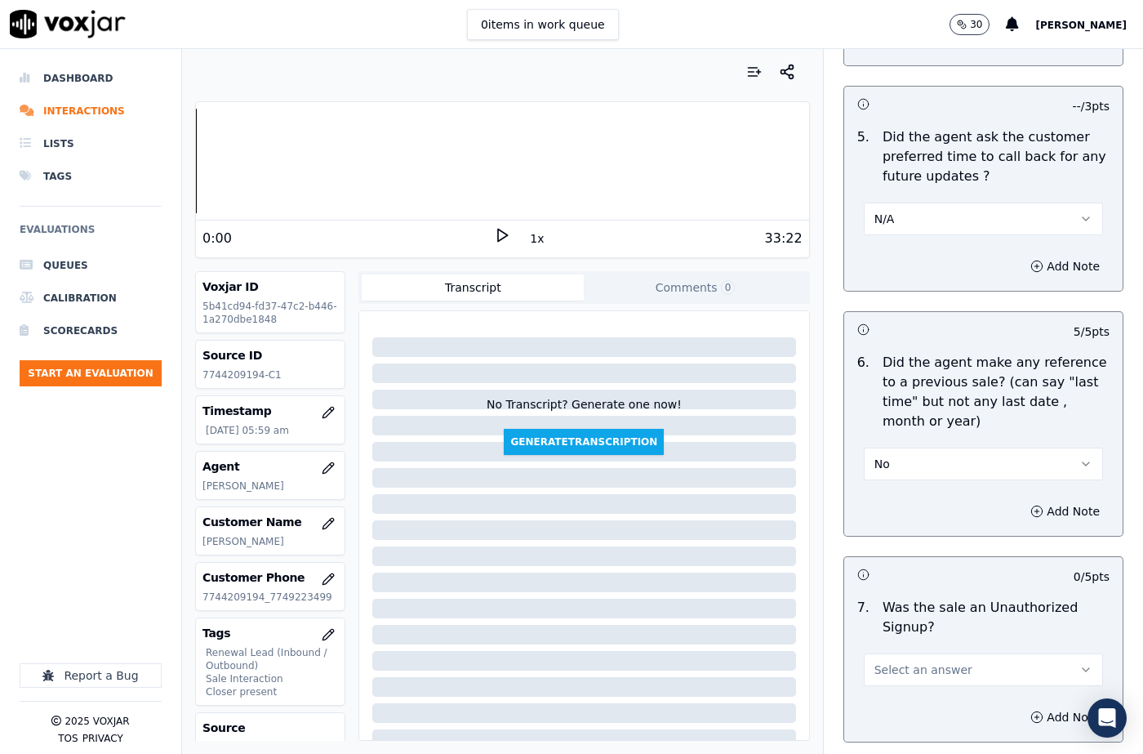
scroll to position [4283, 0]
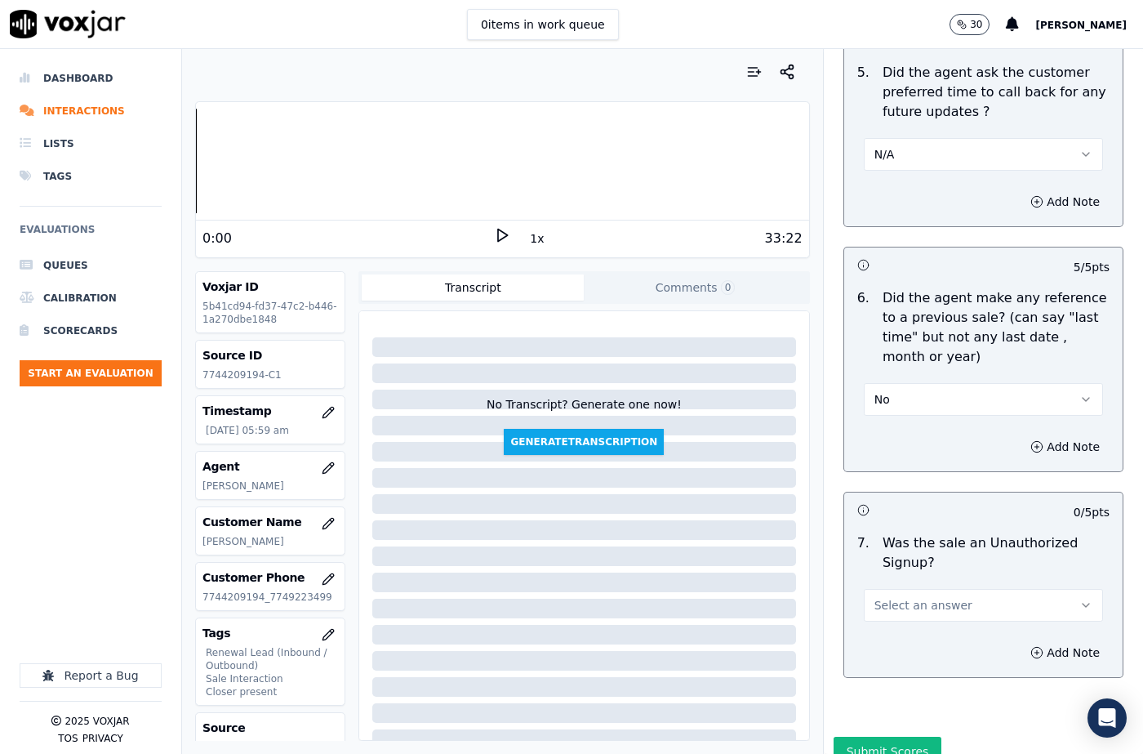
click at [909, 597] on span "Select an answer" at bounding box center [923, 605] width 98 height 16
click at [898, 606] on div "No" at bounding box center [956, 609] width 211 height 26
click at [1051, 641] on button "Add Note" at bounding box center [1064, 652] width 89 height 23
click at [936, 670] on textarea at bounding box center [983, 710] width 252 height 80
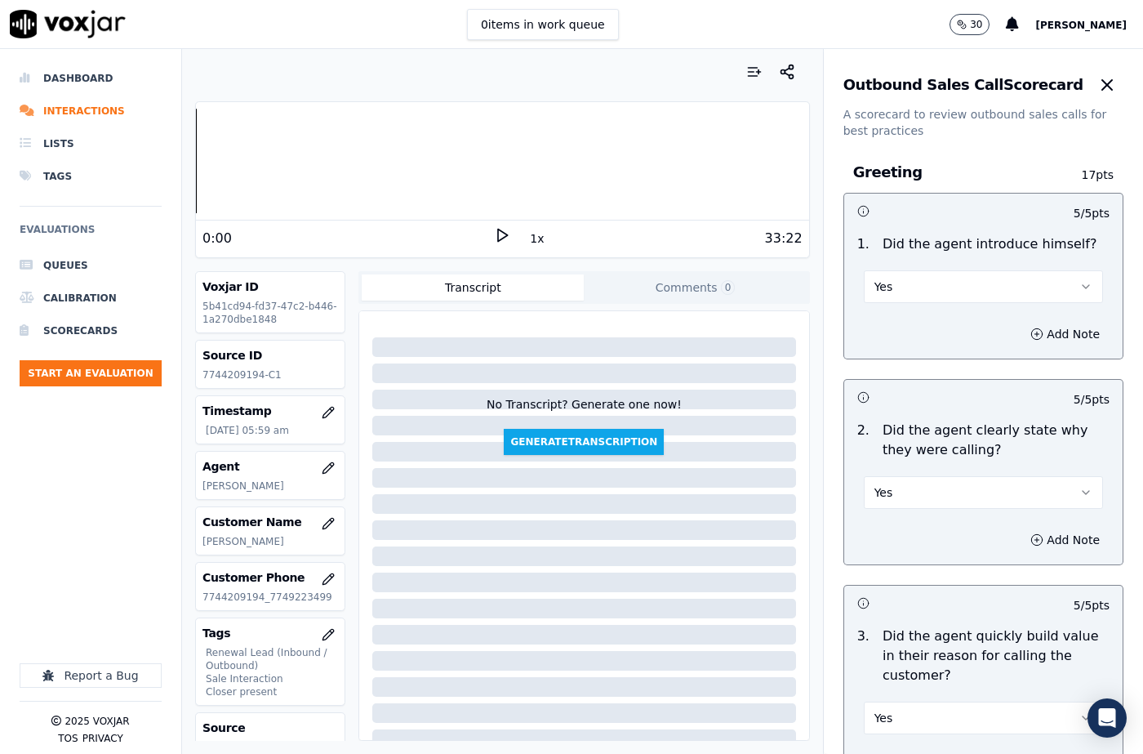
scroll to position [4283, 0]
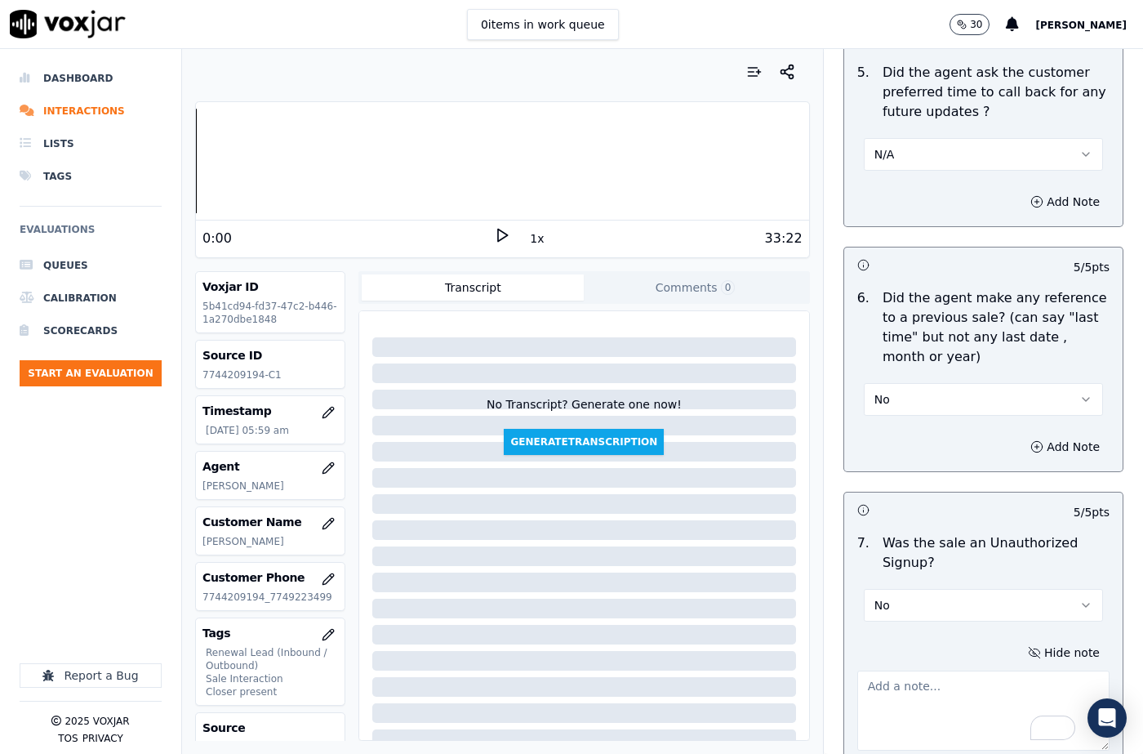
drag, startPoint x: 912, startPoint y: 261, endPoint x: 923, endPoint y: 285, distance: 25.9
click at [912, 288] on p "Did the agent make any reference to a previous sale? (can say "last time" but n…" at bounding box center [996, 327] width 227 height 78
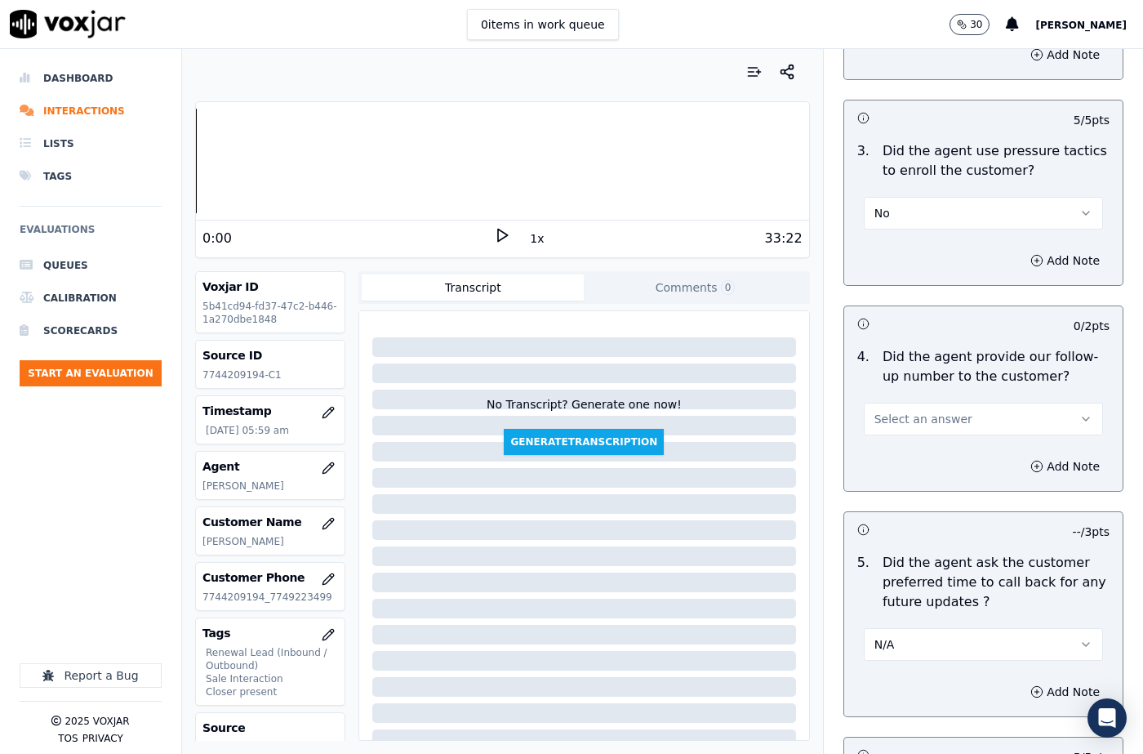
scroll to position [2632, 0]
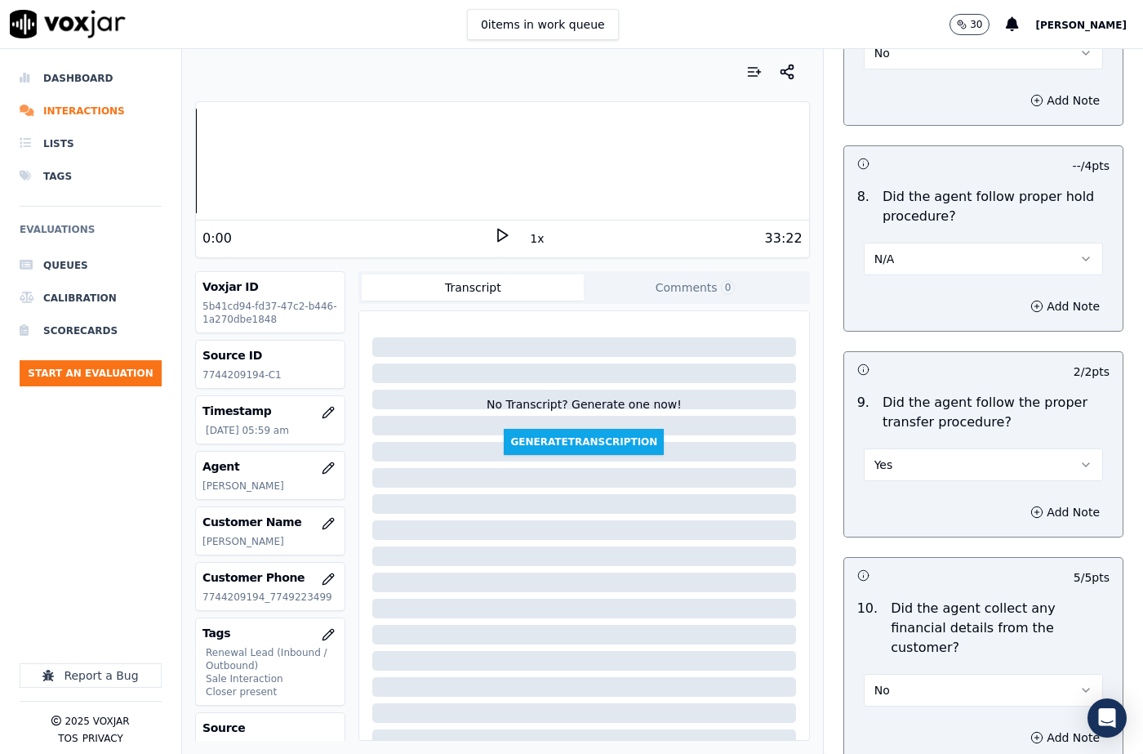
click at [931, 448] on button "Yes" at bounding box center [983, 464] width 239 height 33
click at [919, 492] on div "No" at bounding box center [956, 488] width 211 height 26
click at [1040, 500] on button "Add Note" at bounding box center [1064, 511] width 89 height 23
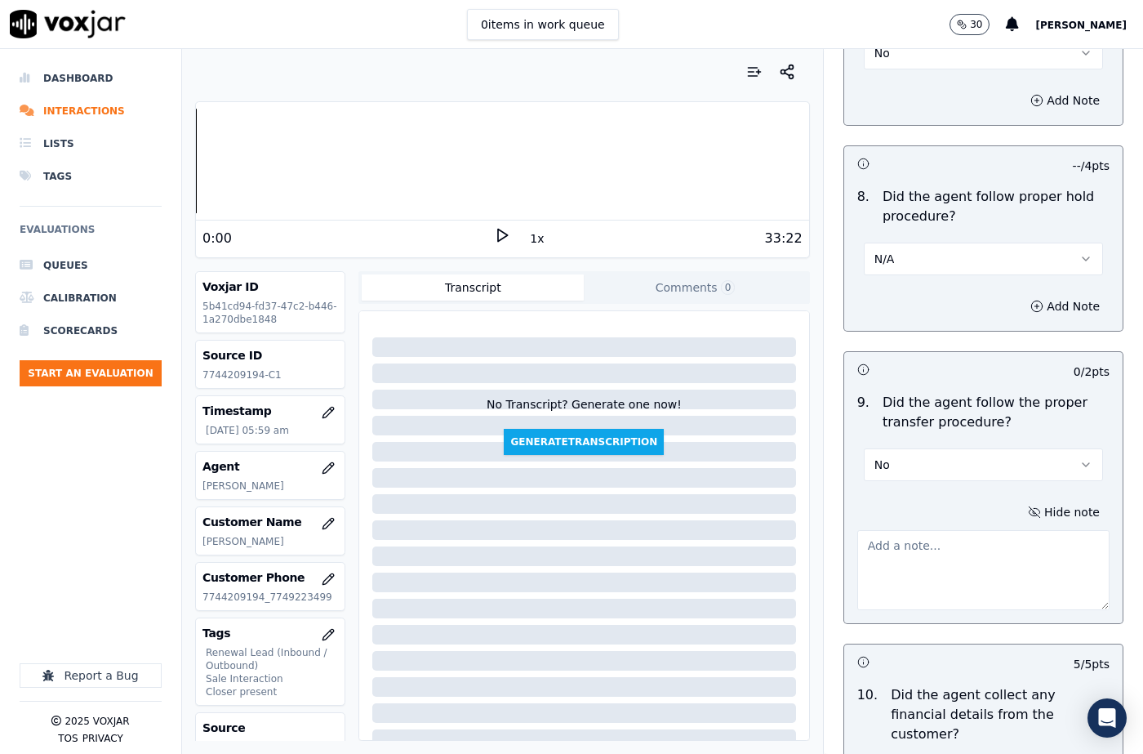
click at [907, 539] on textarea at bounding box center [983, 570] width 252 height 80
paste textarea "@ The call was transferred to [PERSON_NAME] without informing the cx."
drag, startPoint x: 860, startPoint y: 507, endPoint x: 872, endPoint y: 556, distance: 50.5
click at [860, 530] on textarea "@ The call was transferred to [PERSON_NAME] without informing the cx." at bounding box center [983, 570] width 252 height 80
type textarea "@5:10 The call was transferred to [PERSON_NAME] without informing the cx."
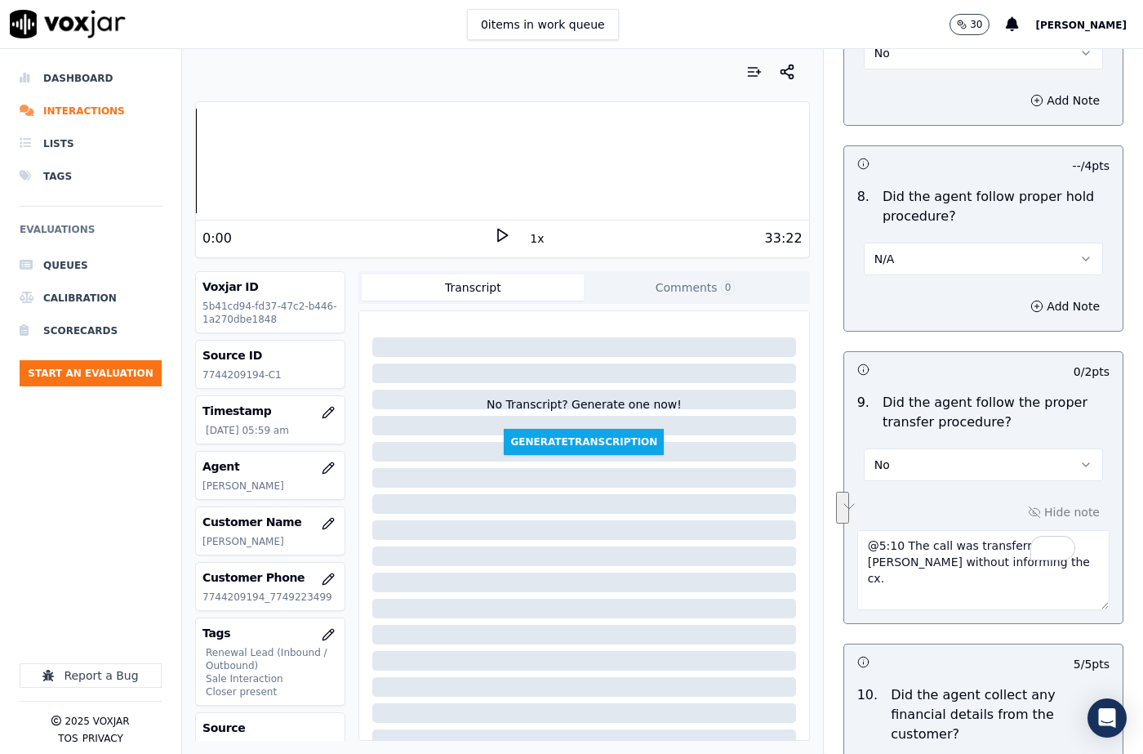
click at [996, 530] on textarea "@5:10 The call was transferred to [PERSON_NAME] without informing the cx." at bounding box center [983, 570] width 252 height 80
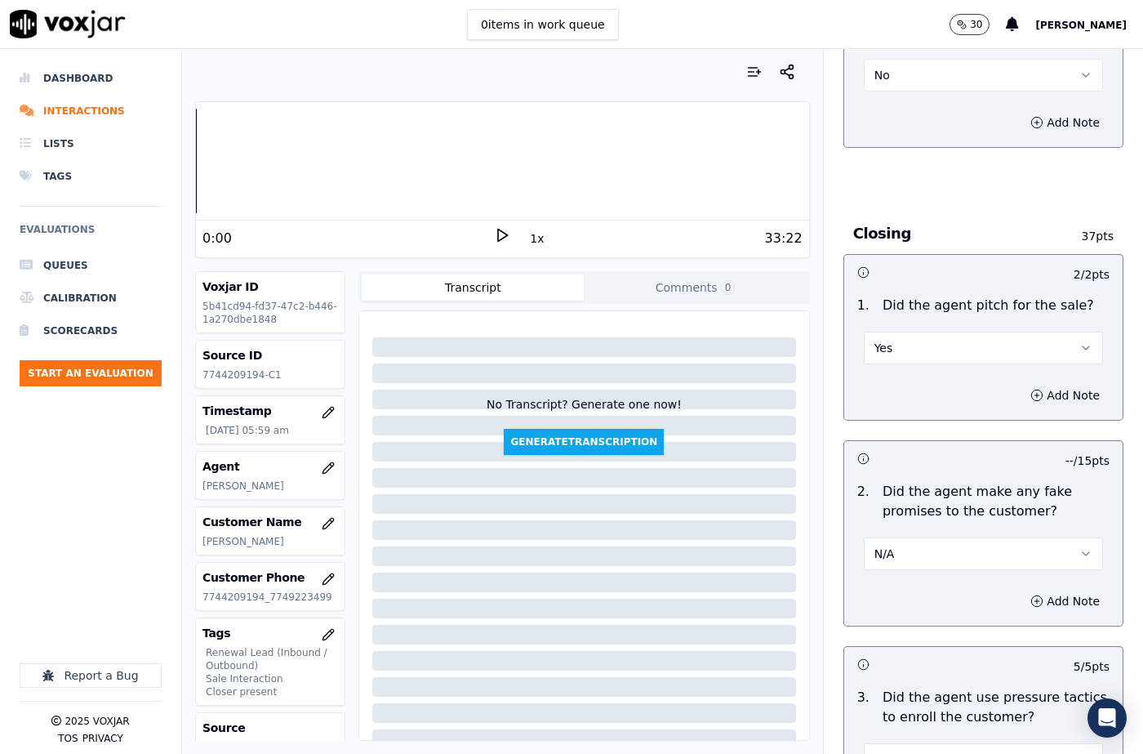
scroll to position [4456, 0]
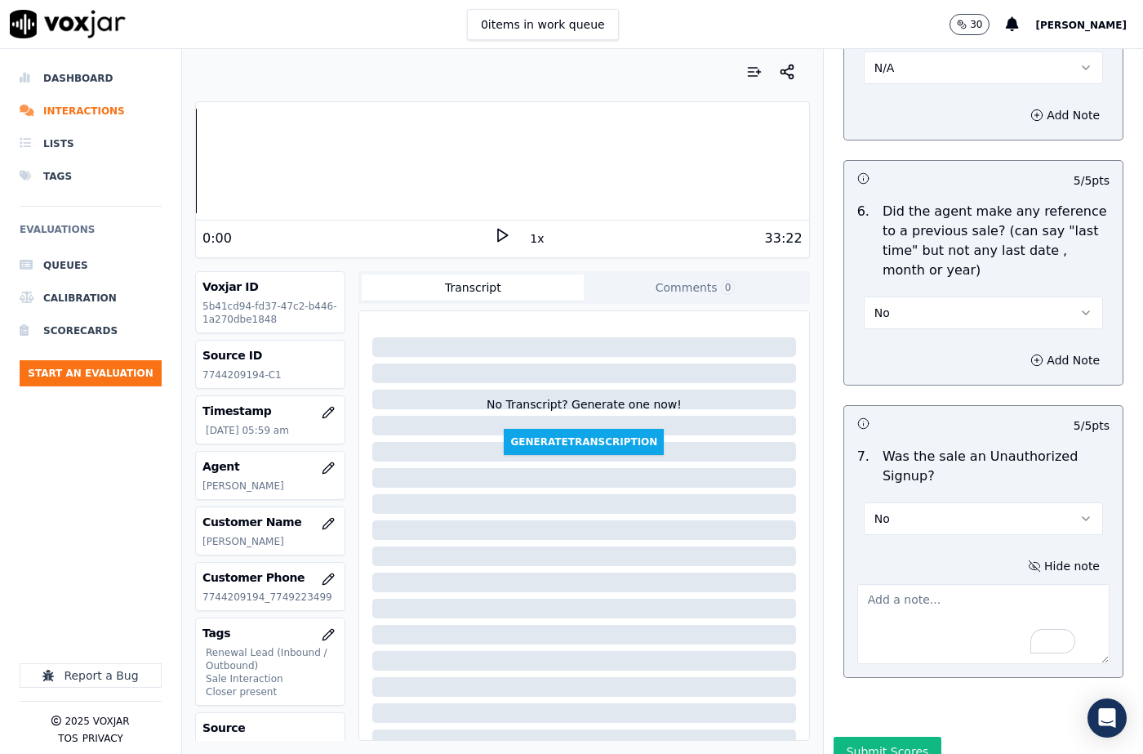
click at [927, 584] on textarea "To enrich screen reader interactions, please activate Accessibility in Grammarl…" at bounding box center [983, 624] width 252 height 80
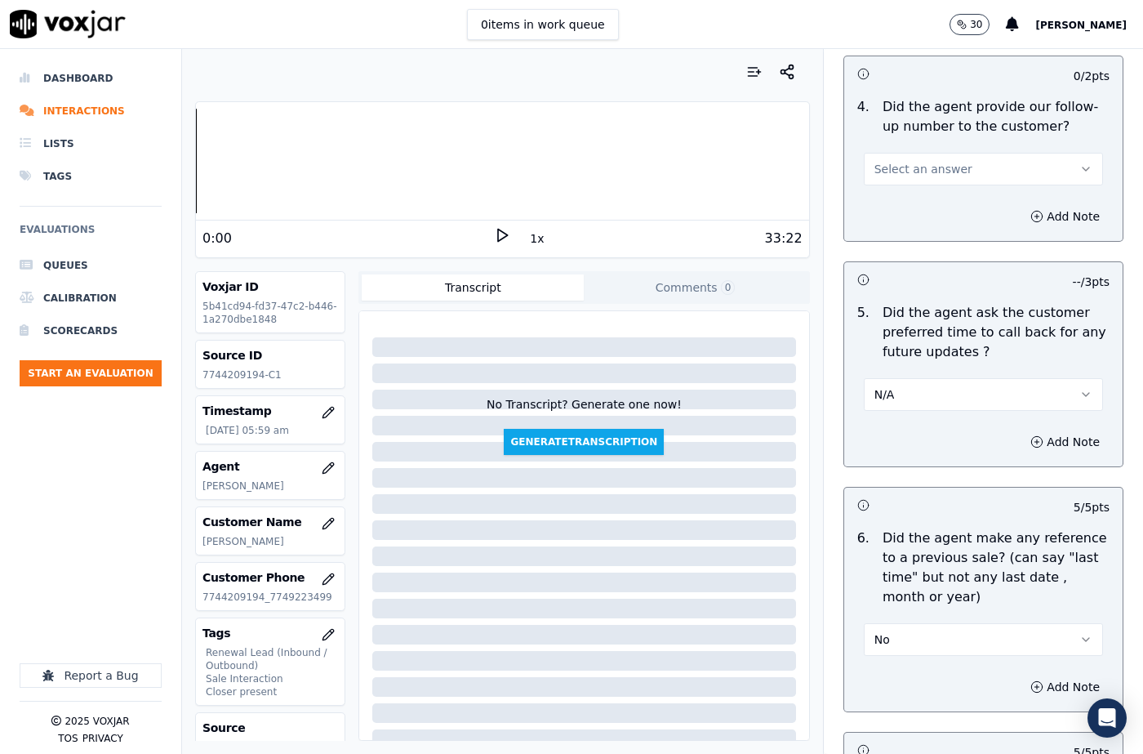
scroll to position [3966, 0]
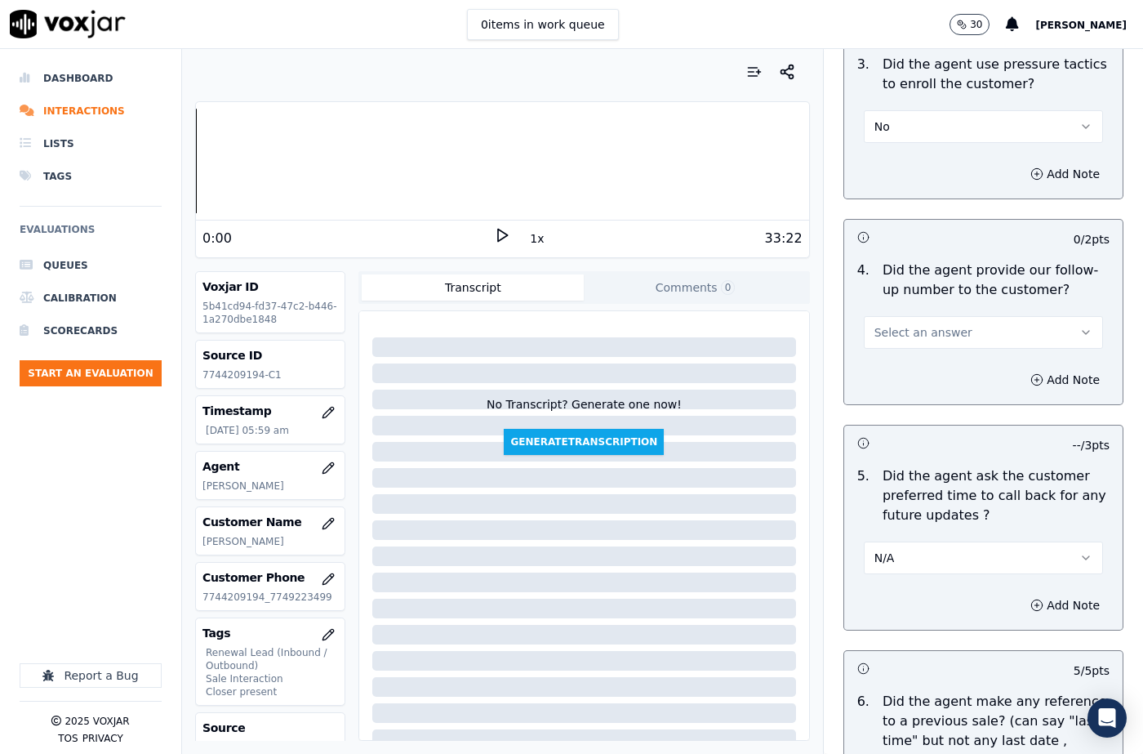
click at [904, 324] on span "Select an answer" at bounding box center [923, 332] width 98 height 16
click at [896, 313] on div "Yes" at bounding box center [956, 310] width 211 height 26
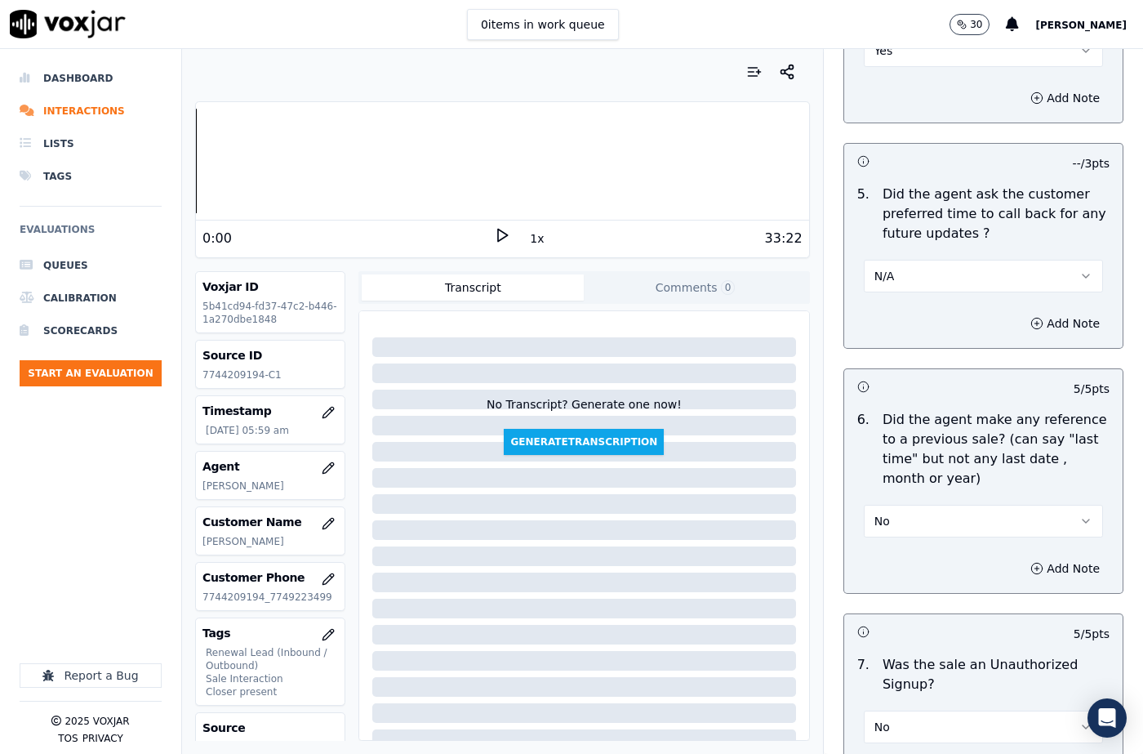
scroll to position [4456, 0]
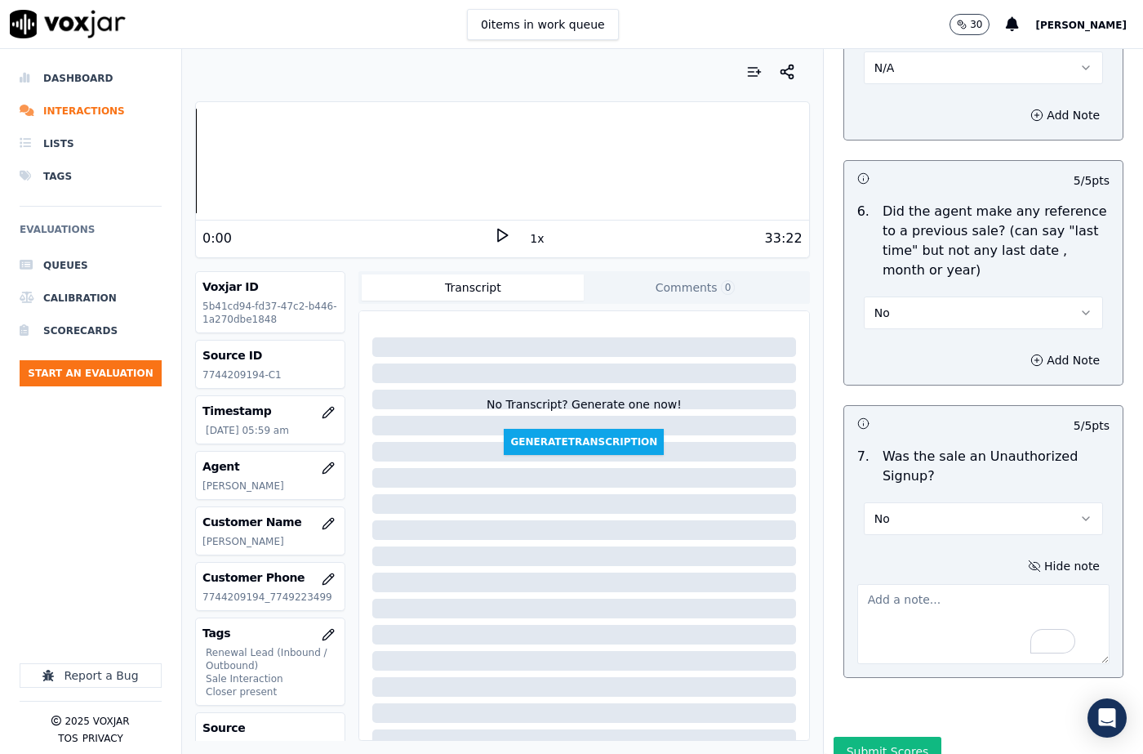
click at [857, 584] on textarea "To enrich screen reader interactions, please activate Accessibility in Grammarl…" at bounding box center [983, 624] width 252 height 80
click at [879, 584] on textarea "To enrich screen reader interactions, please activate Accessibility in Grammarl…" at bounding box center [983, 624] width 252 height 80
paste textarea "Previous Sales Date: 27-03-2025 Electric Utility: National Grid Term : 365 Days…"
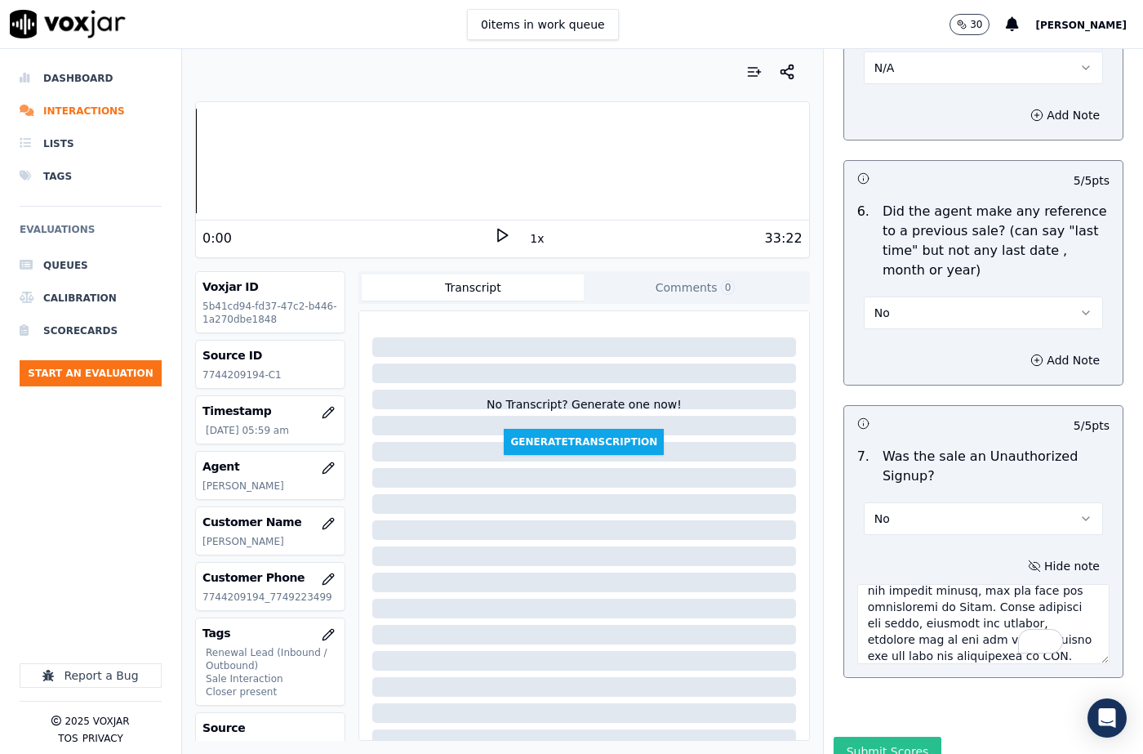
type textarea "Previous Sales Date: 27-03-2025 Electric Utility: National Grid Term : 365 Days…"
click at [861, 736] on button "Submit Scores" at bounding box center [888, 750] width 109 height 29
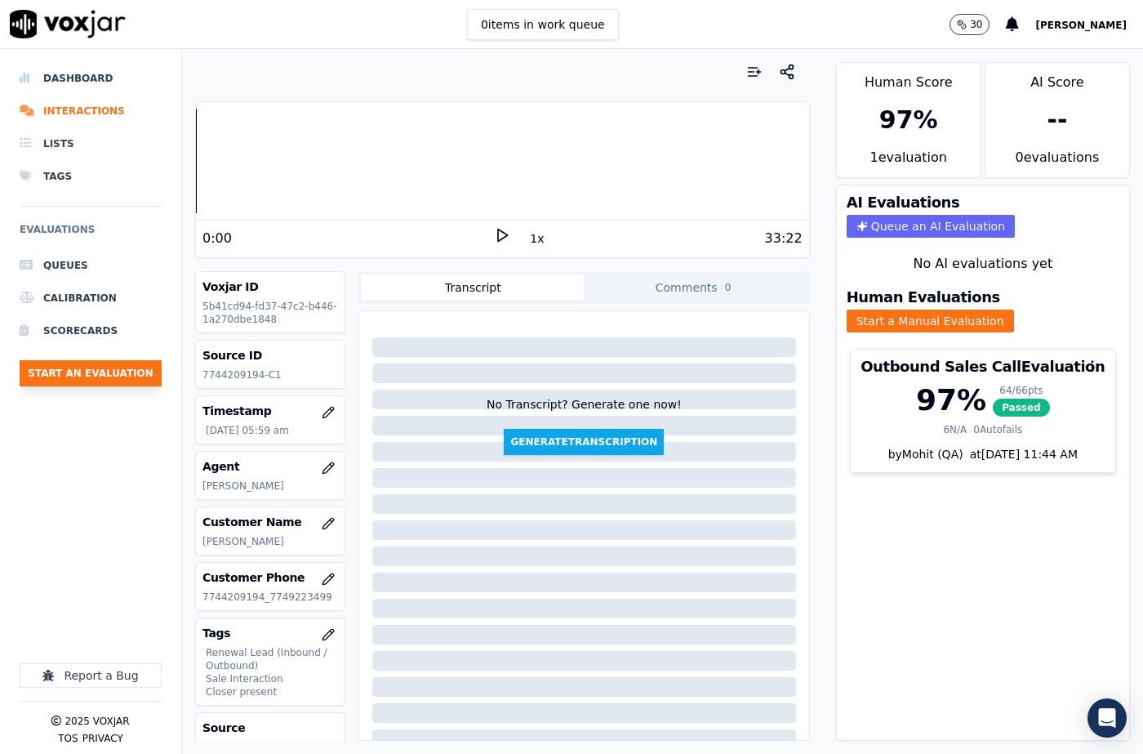
click at [101, 377] on button "Start an Evaluation" at bounding box center [91, 373] width 142 height 26
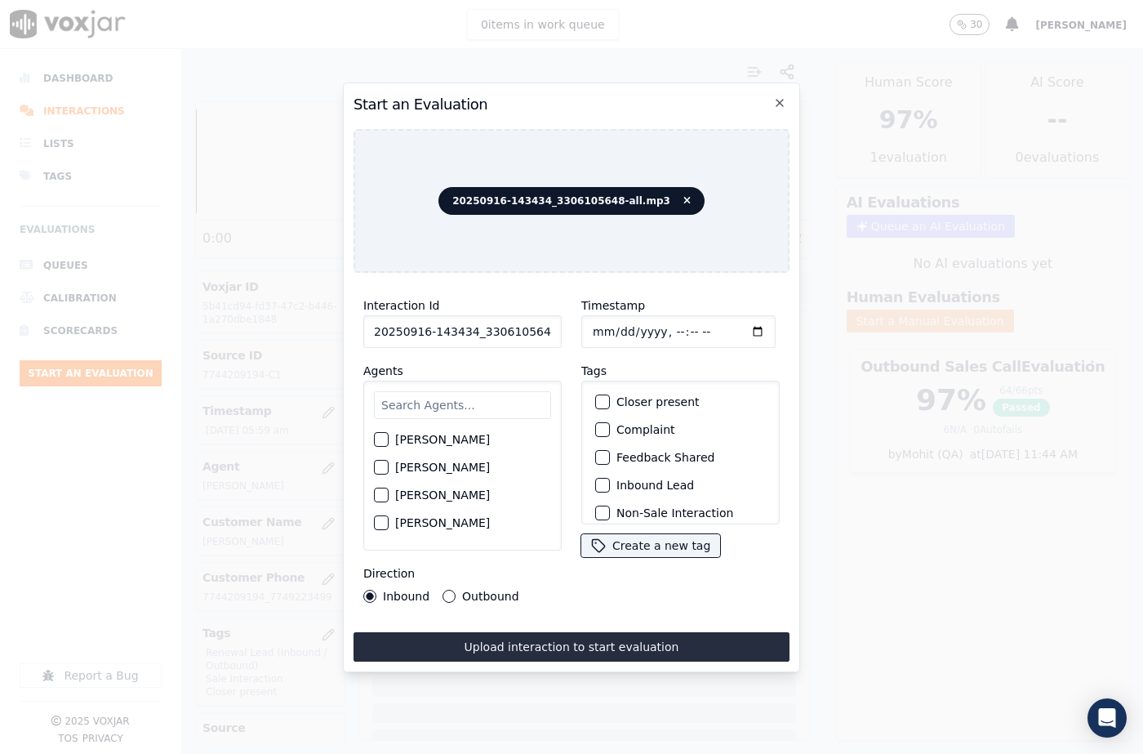
scroll to position [0, 27]
drag, startPoint x: 535, startPoint y: 331, endPoint x: 562, endPoint y: 330, distance: 27.8
click at [562, 330] on div "Interaction Id 20250916-143434_3306105648-all.mp3 Agents Harry Roy Aaron Biswas…" at bounding box center [462, 449] width 218 height 327
type input "20250916-143434_3306105648-C1"
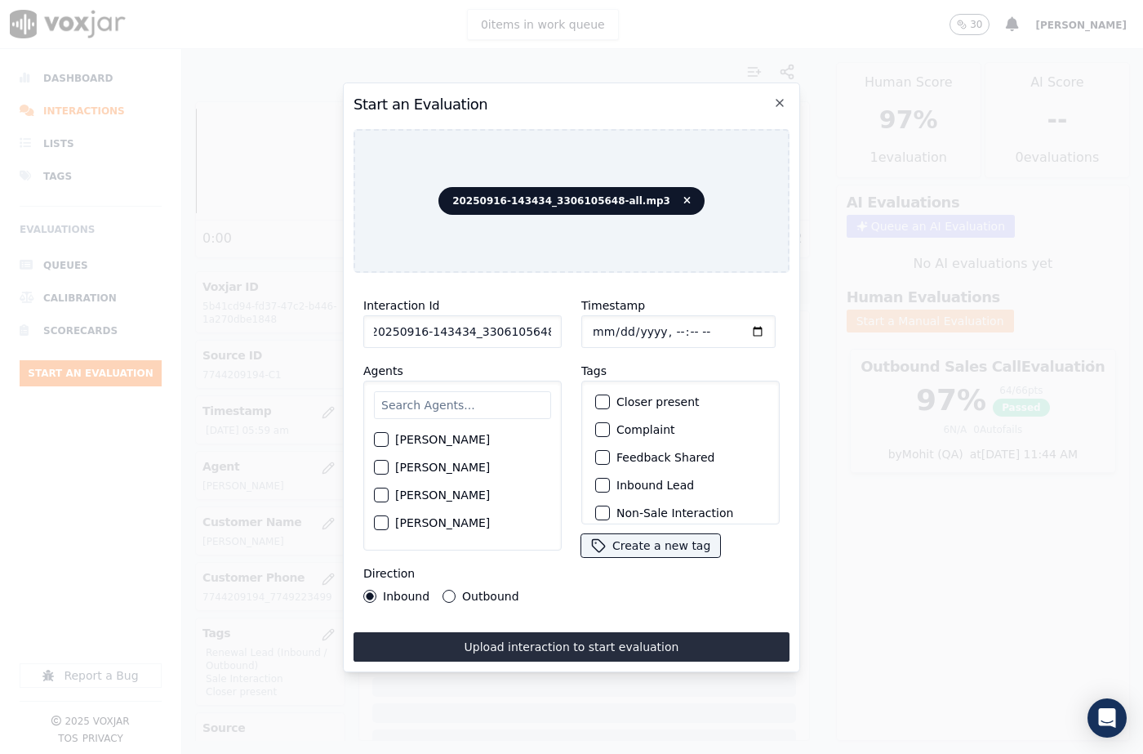
click at [610, 326] on input "Timestamp" at bounding box center [678, 331] width 194 height 33
type input "2025-09-16T06:24"
click at [427, 398] on input "text" at bounding box center [462, 405] width 177 height 28
type input "Et"
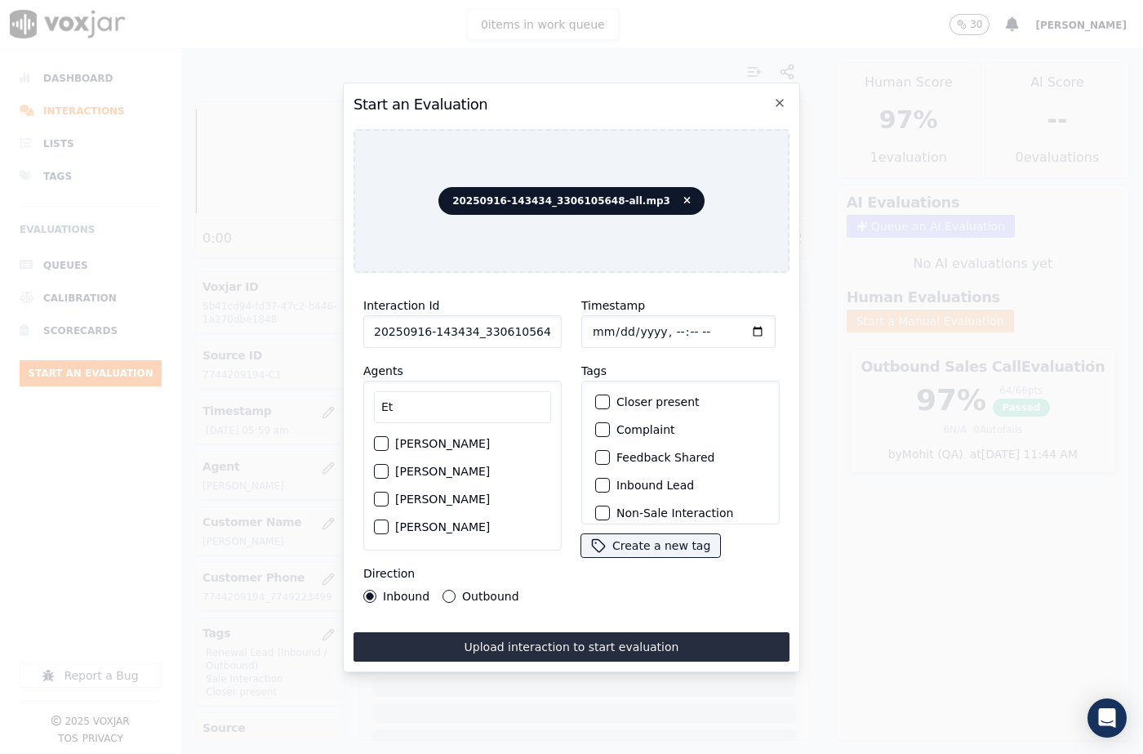
click at [444, 438] on label "Ethan Mukherjee" at bounding box center [442, 443] width 95 height 11
click at [389, 436] on button "Ethan Mukherjee" at bounding box center [381, 443] width 15 height 15
click at [596, 398] on div "button" at bounding box center [601, 401] width 11 height 11
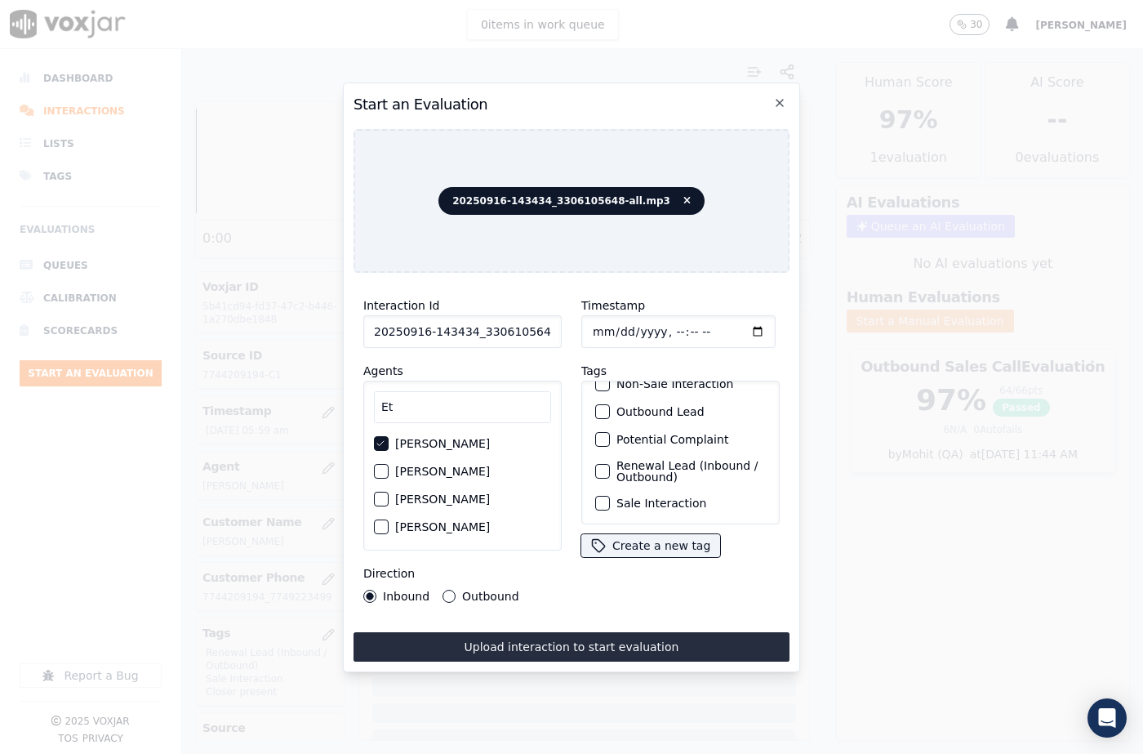
click at [596, 497] on div "button" at bounding box center [601, 502] width 11 height 11
click at [596, 465] on div "button" at bounding box center [601, 470] width 11 height 11
click at [612, 632] on button "Upload interaction to start evaluation" at bounding box center [571, 646] width 436 height 29
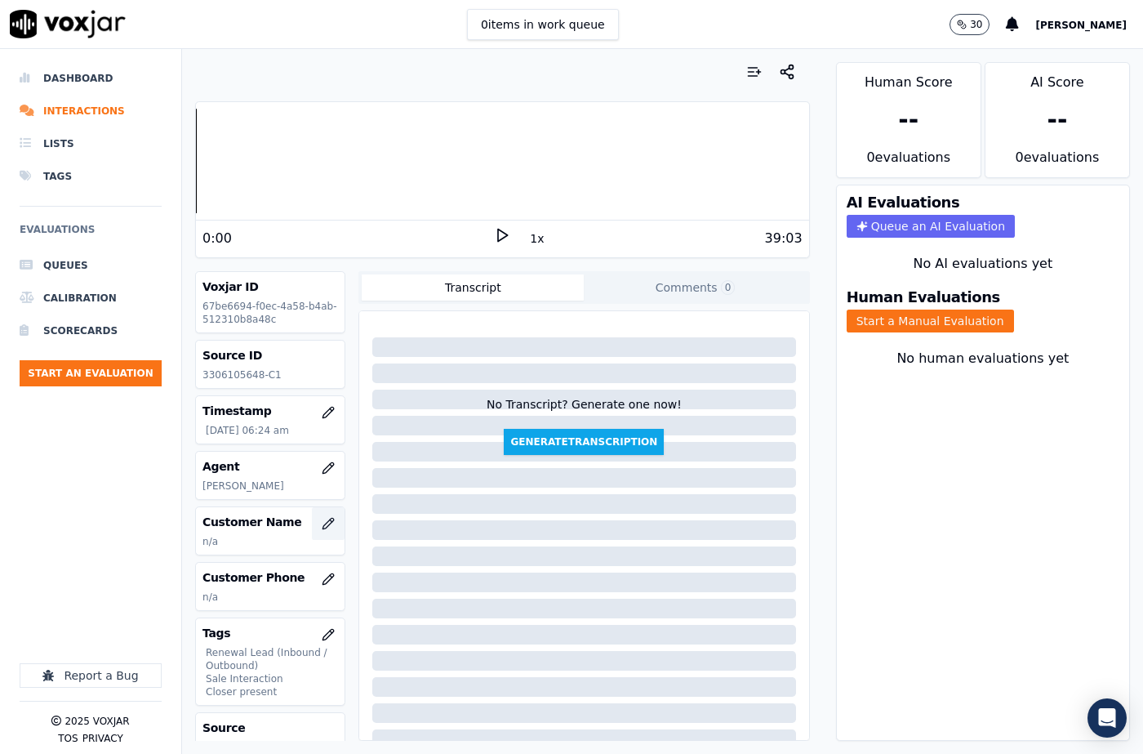
click at [322, 525] on icon "button" at bounding box center [328, 523] width 13 height 13
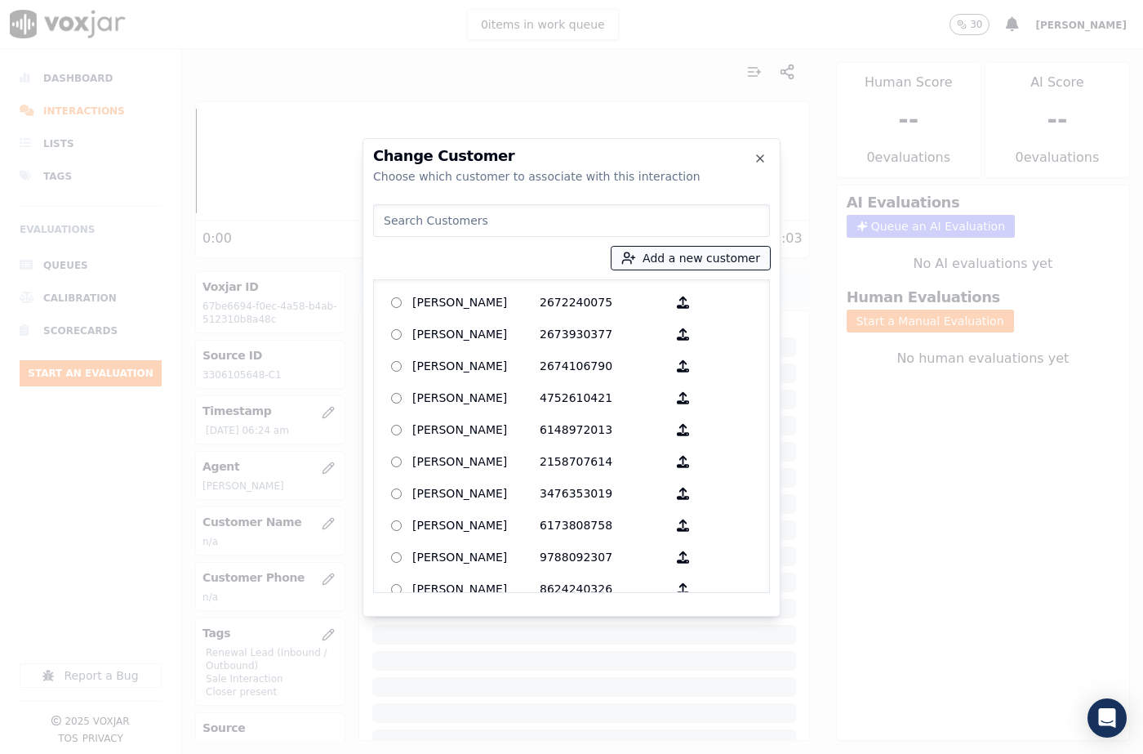
click at [655, 260] on button "Add a new customer" at bounding box center [690, 258] width 158 height 23
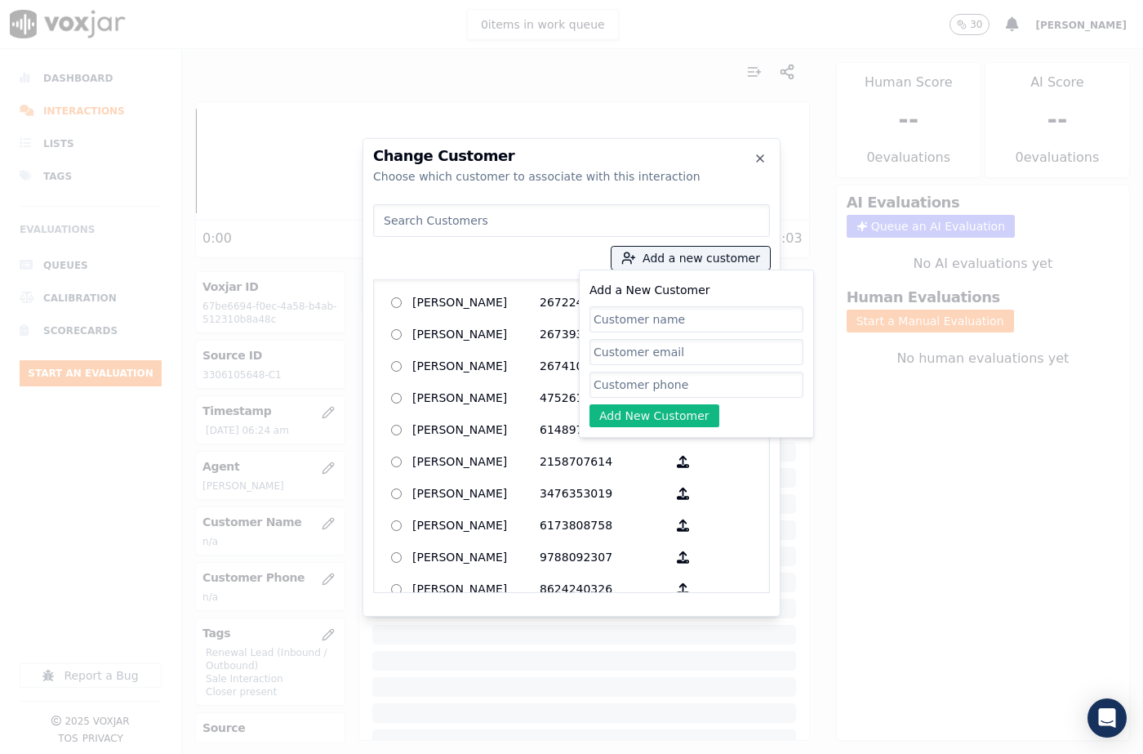
drag, startPoint x: 638, startPoint y: 309, endPoint x: 629, endPoint y: 296, distance: 16.1
click at [638, 309] on input "Add a New Customer" at bounding box center [696, 319] width 214 height 26
type input "DONALD J PERRY"
drag, startPoint x: 627, startPoint y: 379, endPoint x: 627, endPoint y: 393, distance: 14.7
click at [627, 379] on input "Add a New Customer" at bounding box center [696, 384] width 214 height 26
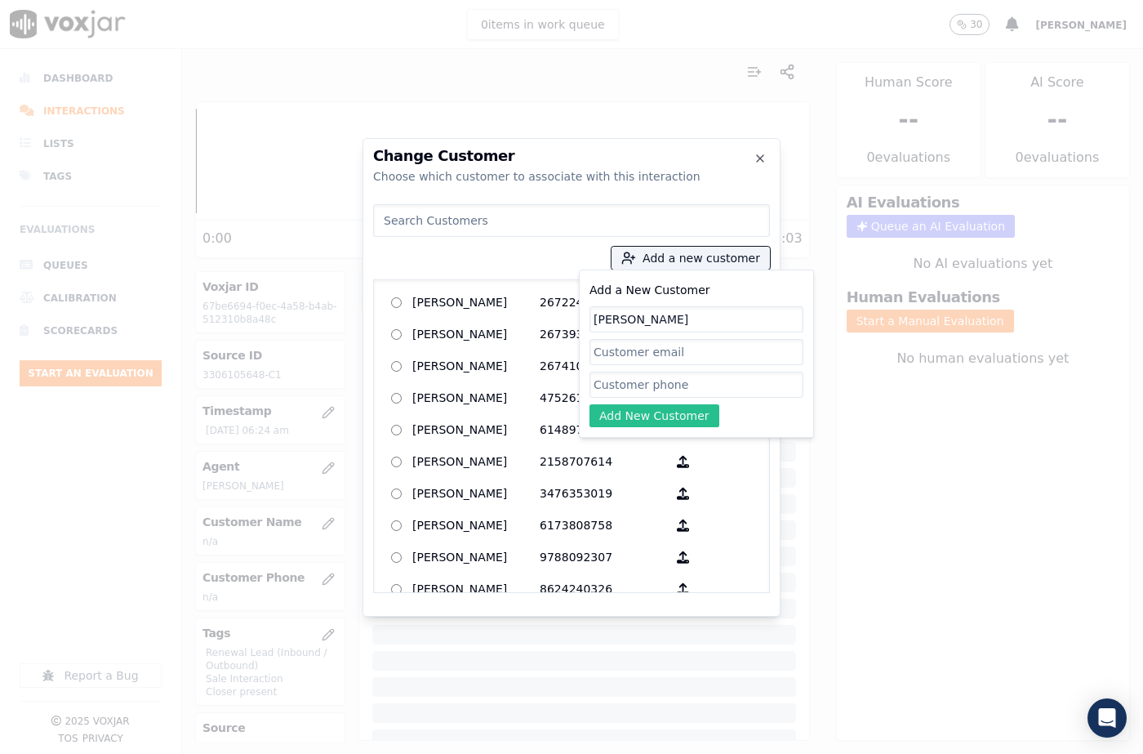
paste input "3306105648"
type input "3306105648"
click at [625, 415] on button "Add New Customer" at bounding box center [654, 415] width 130 height 23
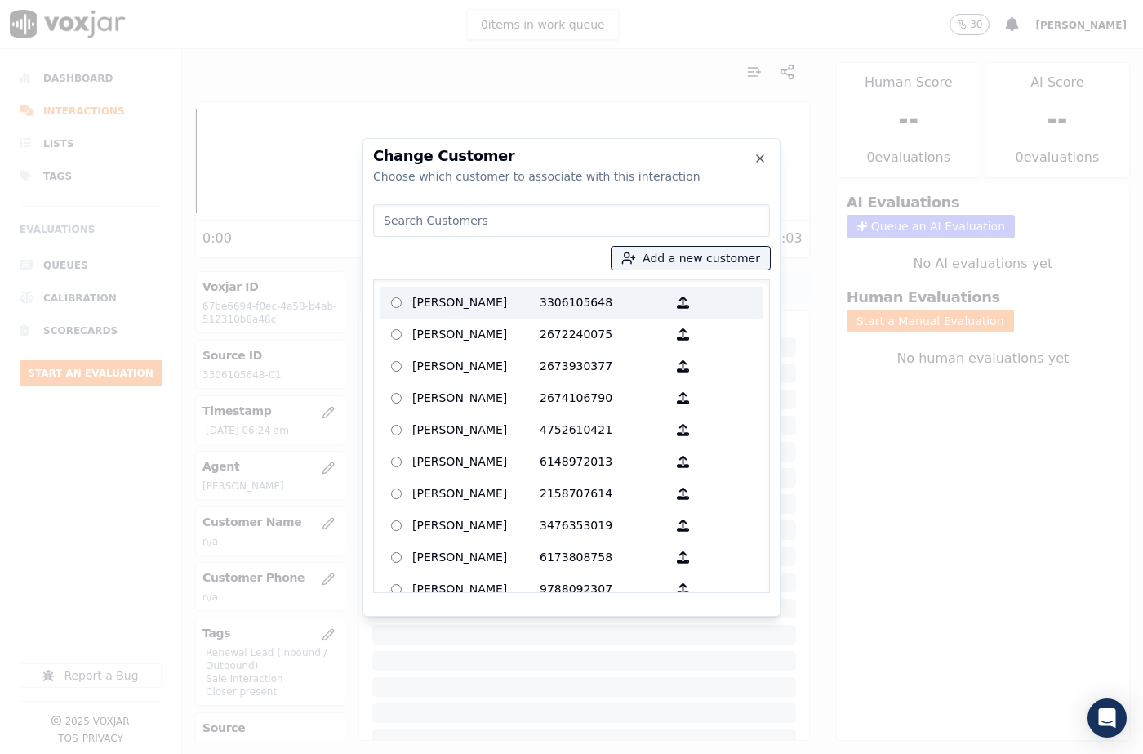
click at [486, 309] on p "DONALD J PERRY" at bounding box center [475, 302] width 127 height 25
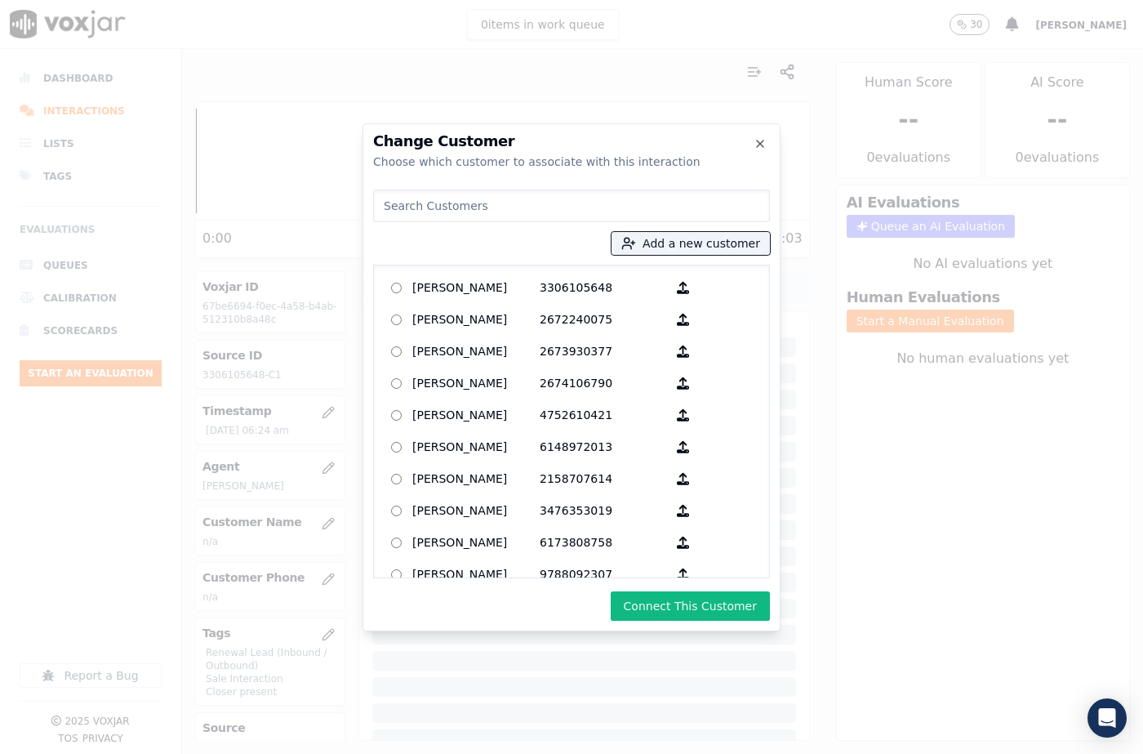
click at [686, 602] on button "Connect This Customer" at bounding box center [690, 605] width 159 height 29
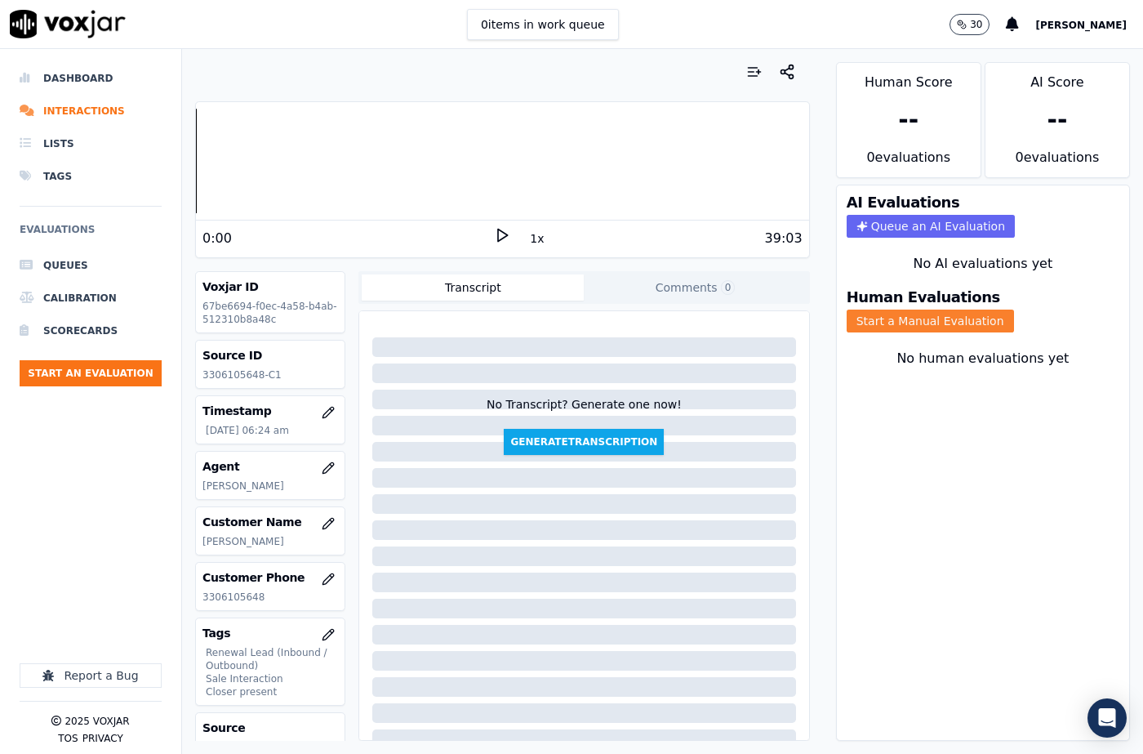
click at [899, 312] on button "Start a Manual Evaluation" at bounding box center [930, 320] width 167 height 23
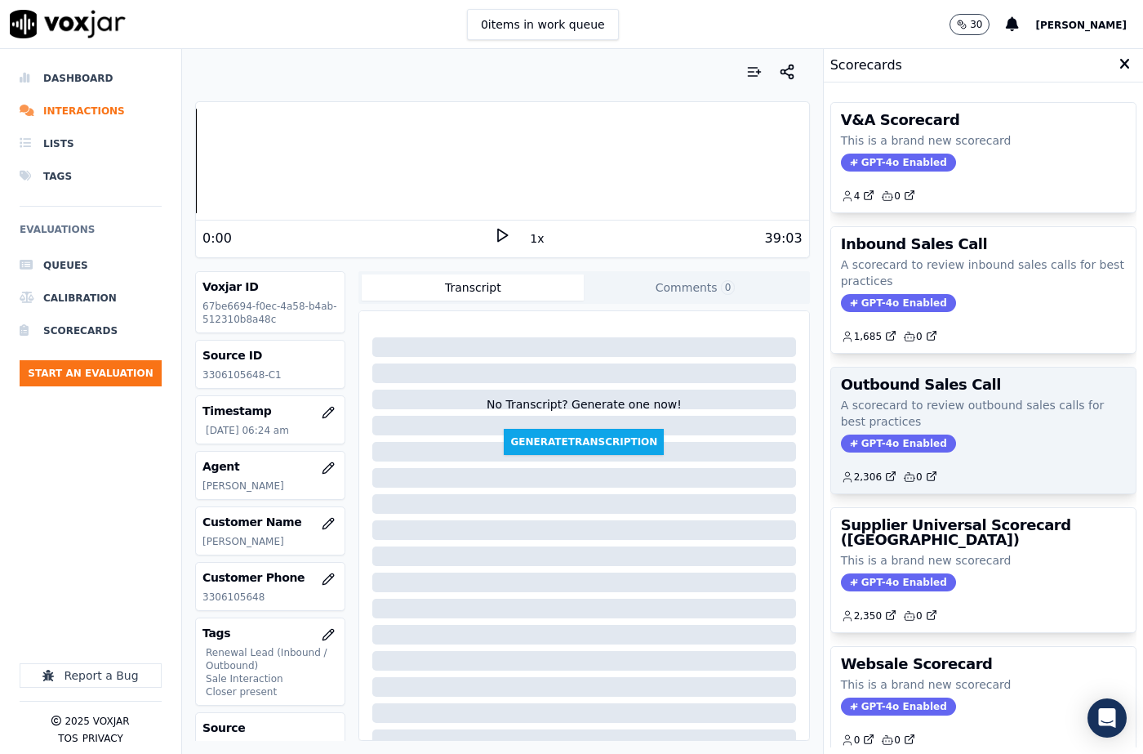
click at [855, 429] on p "A scorecard to review outbound sales calls for best practices" at bounding box center [983, 413] width 285 height 33
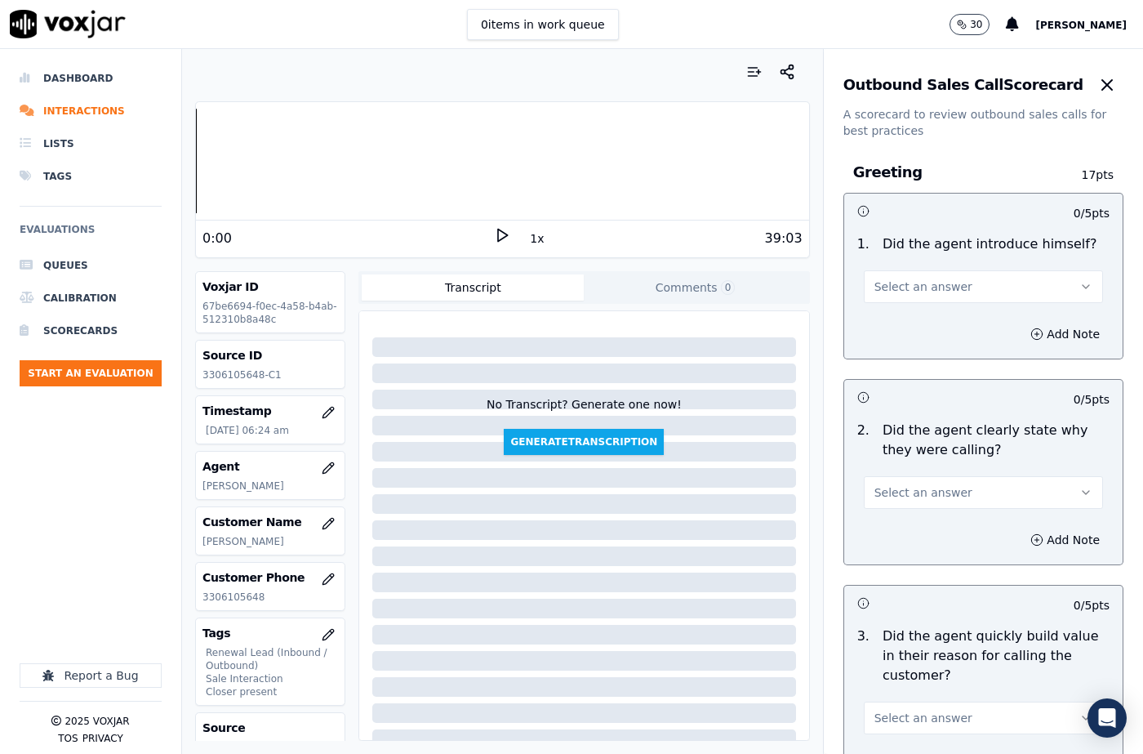
click at [933, 291] on span "Select an answer" at bounding box center [923, 286] width 98 height 16
click at [891, 327] on div "Yes" at bounding box center [956, 323] width 211 height 26
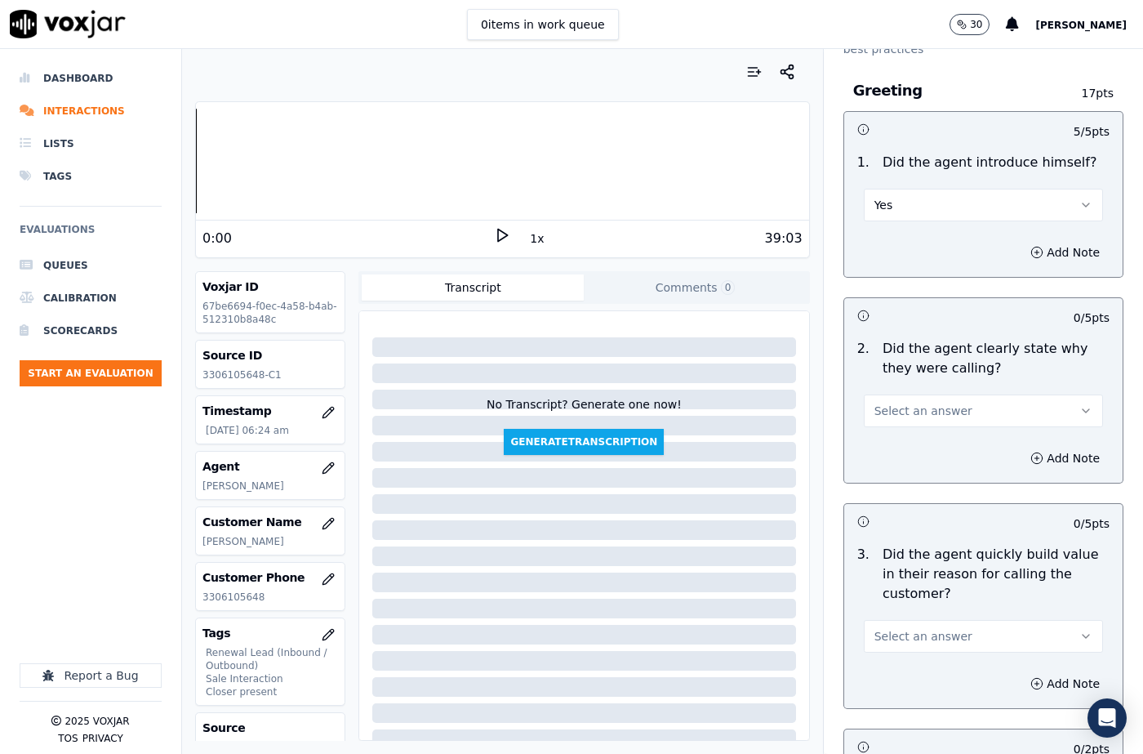
click at [898, 407] on span "Select an answer" at bounding box center [923, 410] width 98 height 16
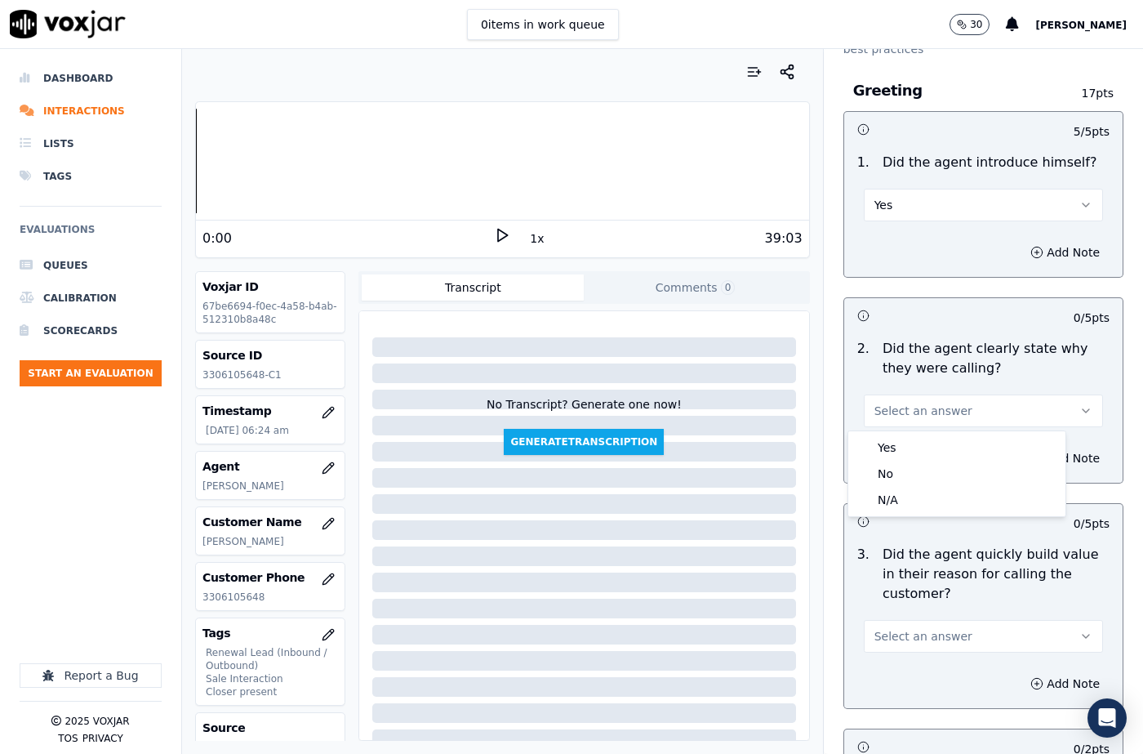
click at [896, 453] on div "Yes" at bounding box center [956, 447] width 211 height 26
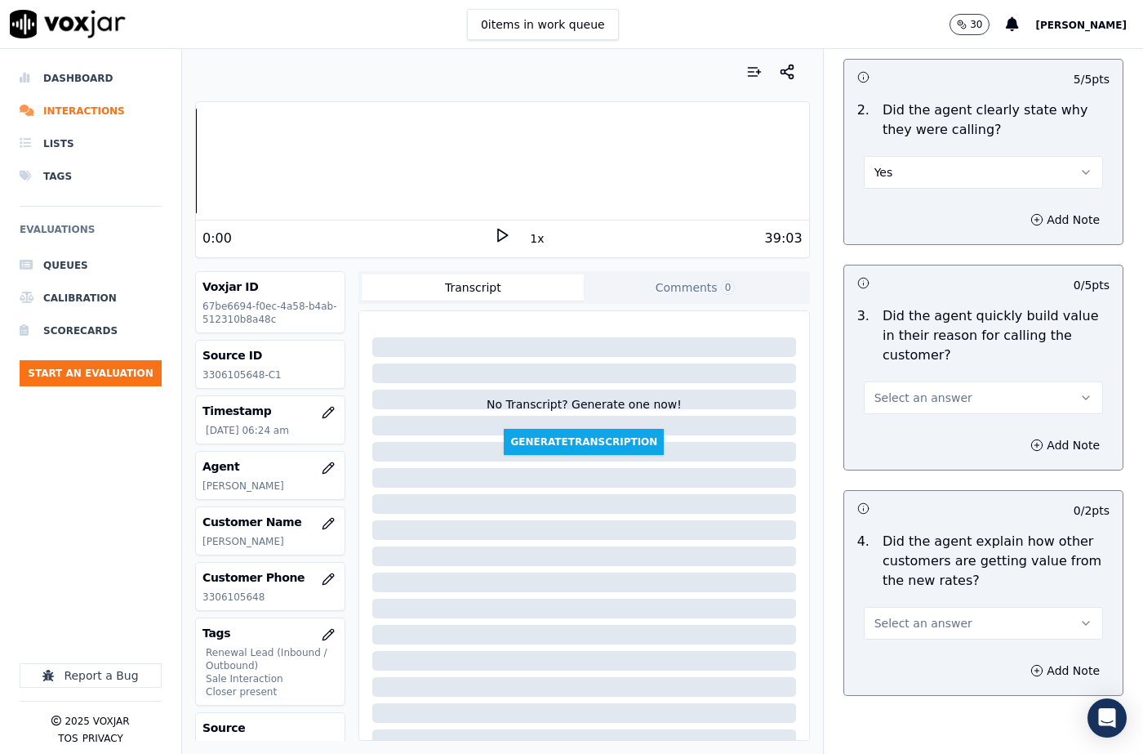
scroll to position [327, 0]
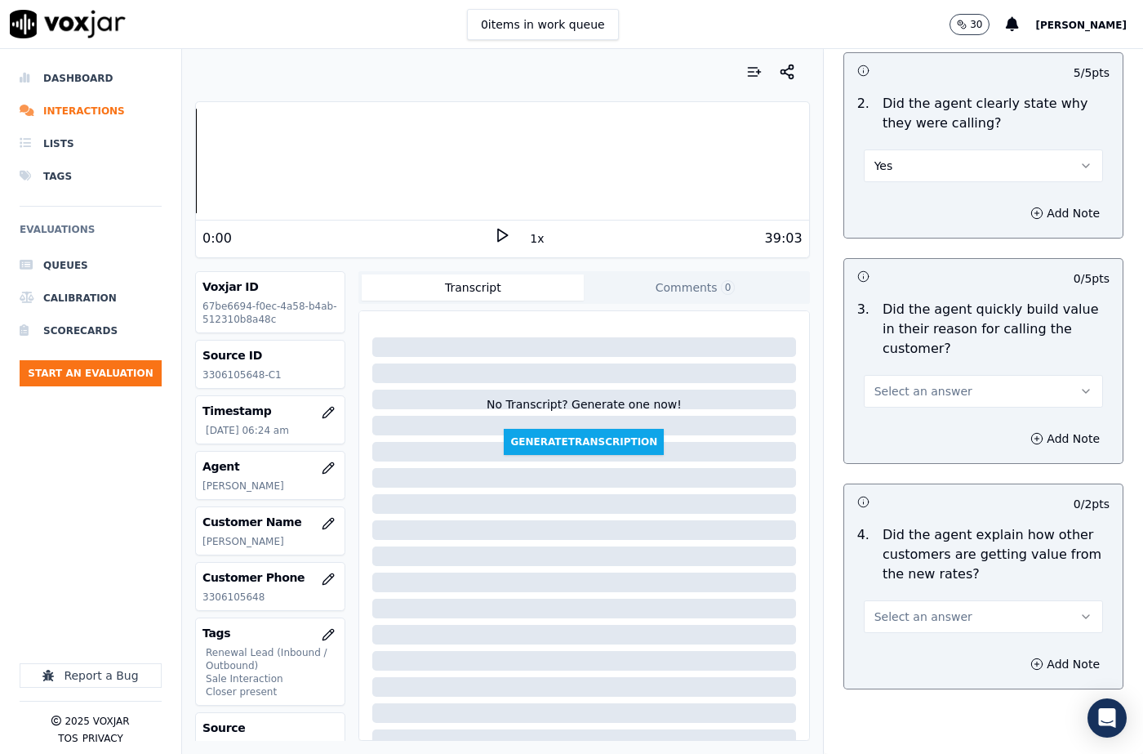
click at [894, 386] on span "Select an answer" at bounding box center [923, 391] width 98 height 16
click at [895, 432] on div "Yes" at bounding box center [956, 428] width 211 height 26
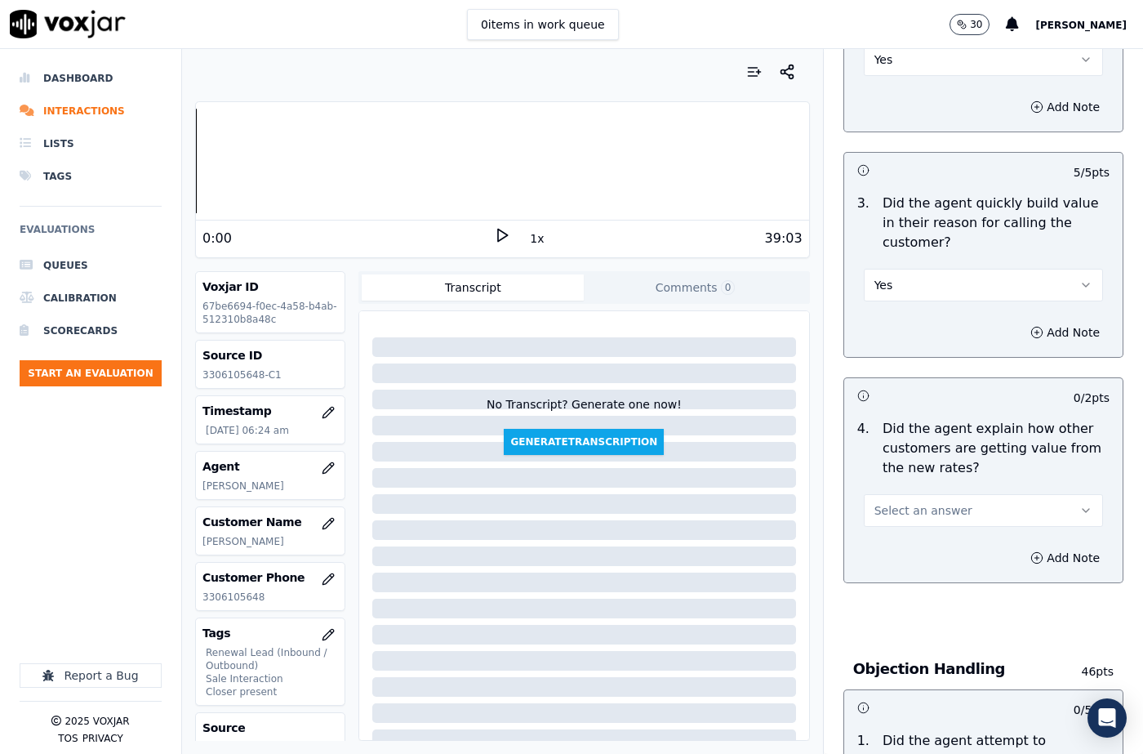
scroll to position [571, 0]
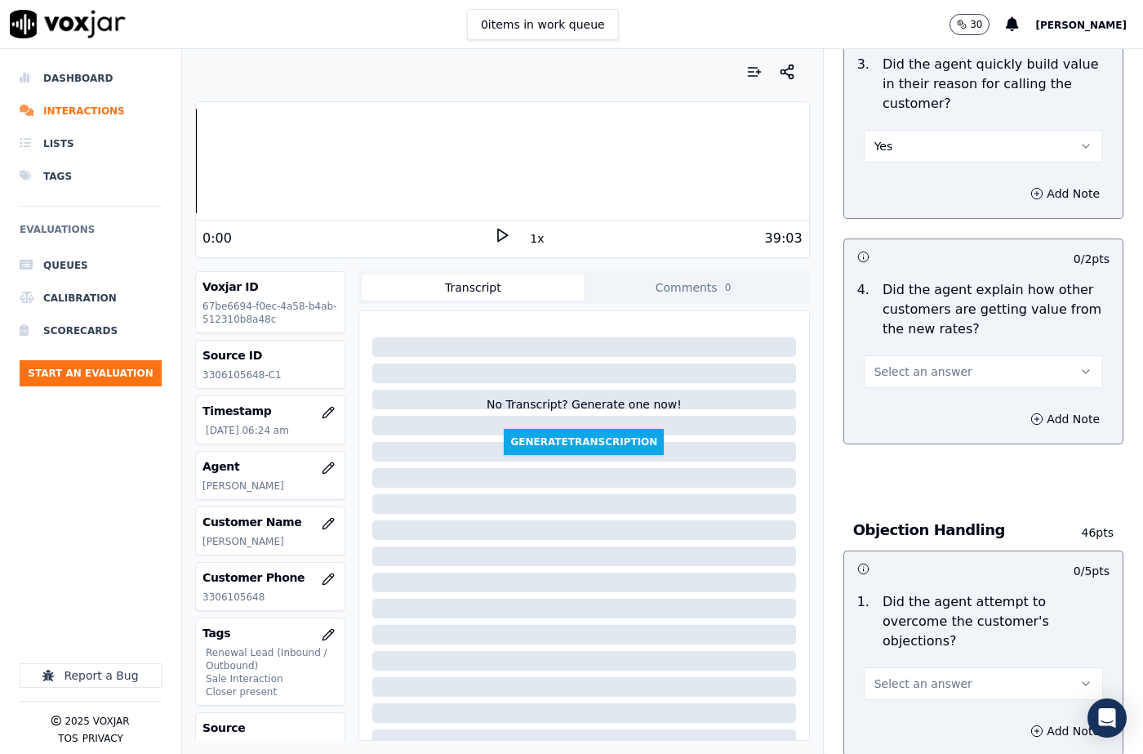
click at [891, 374] on span "Select an answer" at bounding box center [923, 371] width 98 height 16
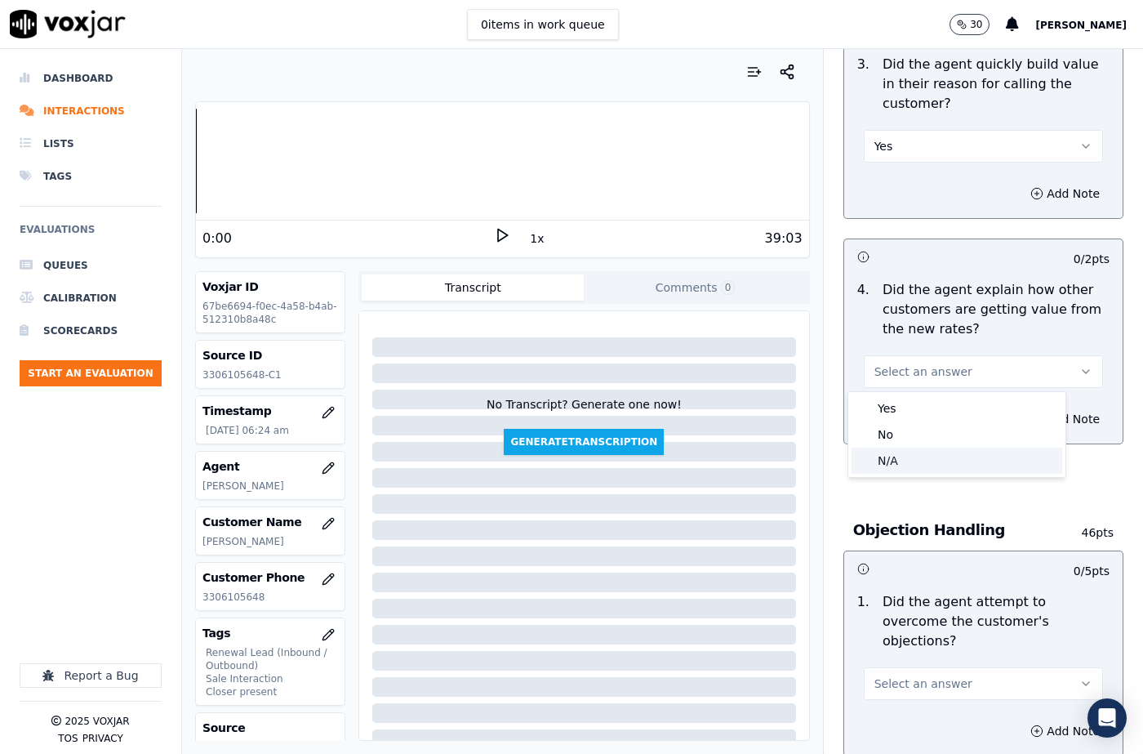
click at [891, 455] on div "N/A" at bounding box center [956, 460] width 211 height 26
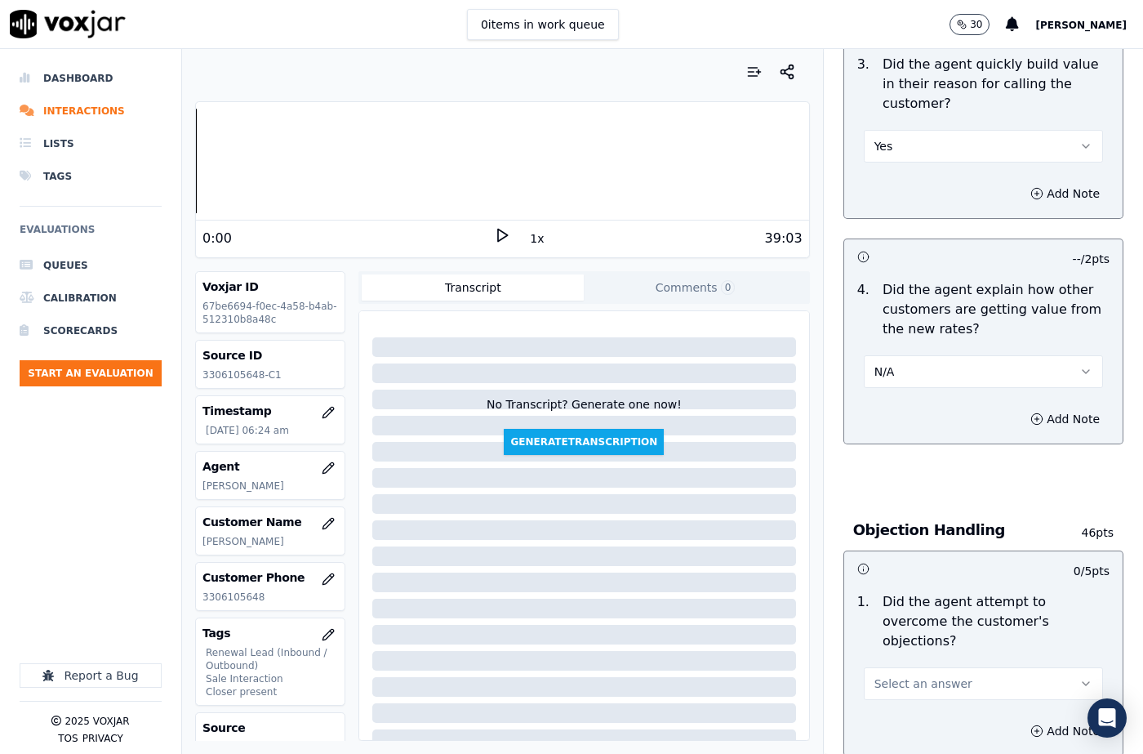
scroll to position [816, 0]
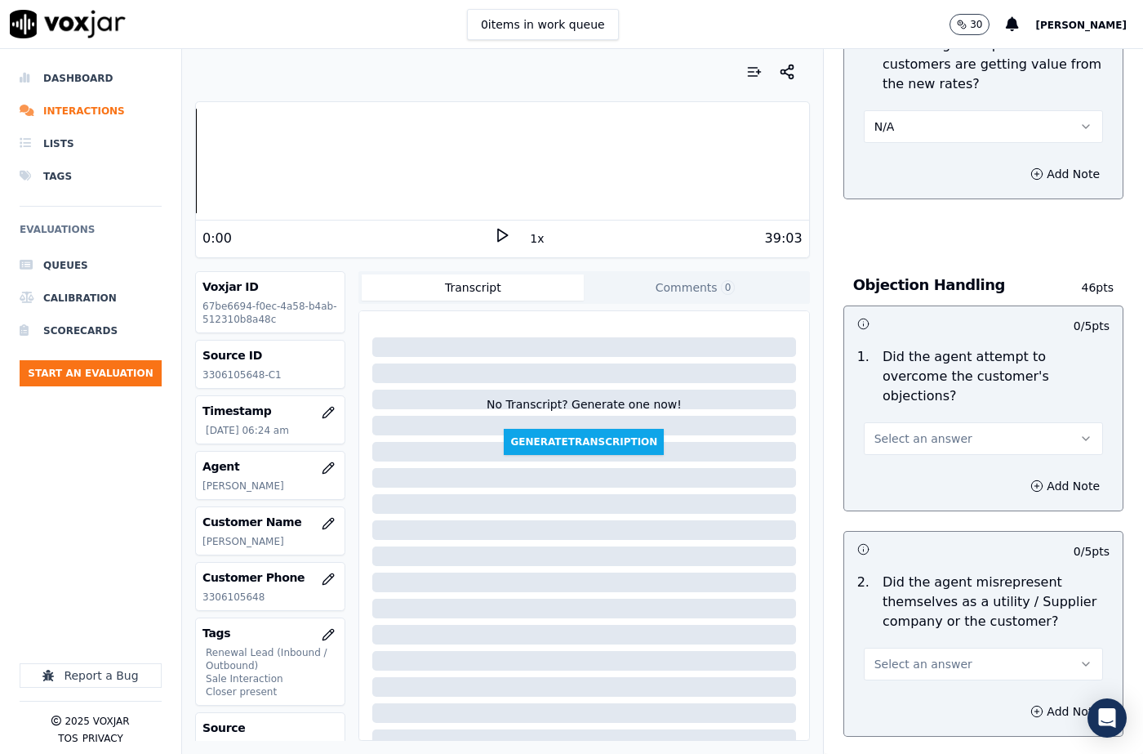
click at [914, 430] on span "Select an answer" at bounding box center [923, 438] width 98 height 16
click at [909, 503] on div "N/A" at bounding box center [956, 508] width 211 height 26
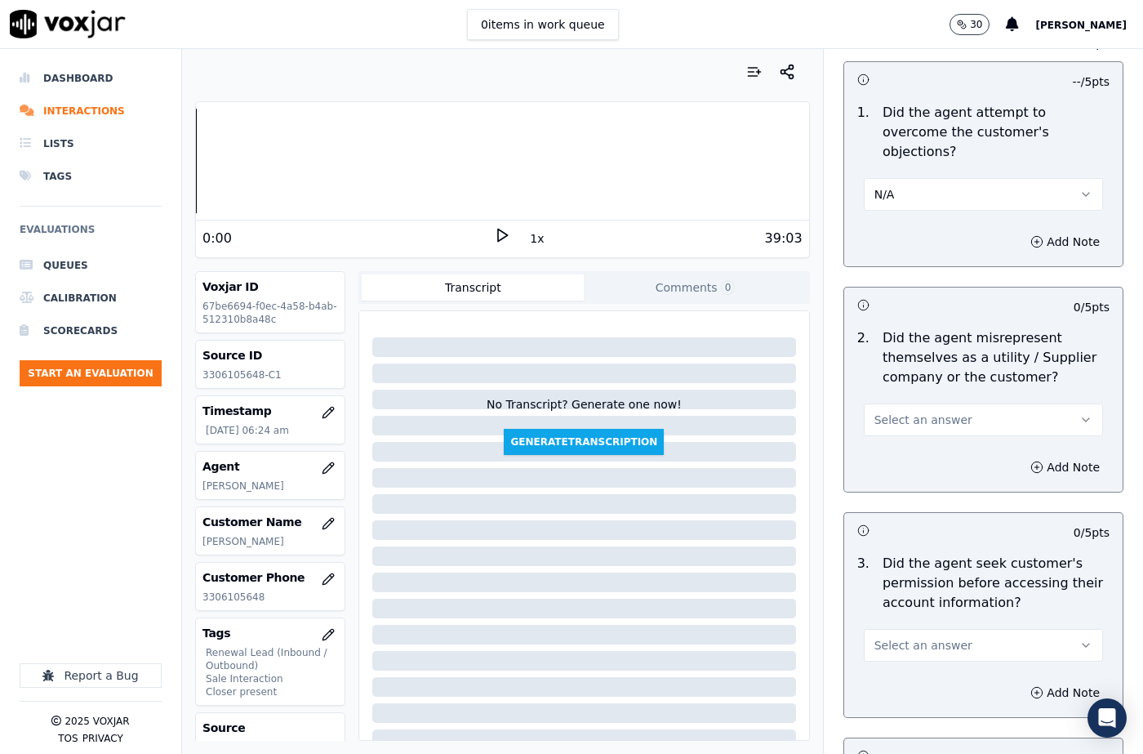
scroll to position [1061, 0]
click at [908, 410] on button "Select an answer" at bounding box center [983, 418] width 239 height 33
click at [900, 456] on div "No" at bounding box center [956, 462] width 211 height 26
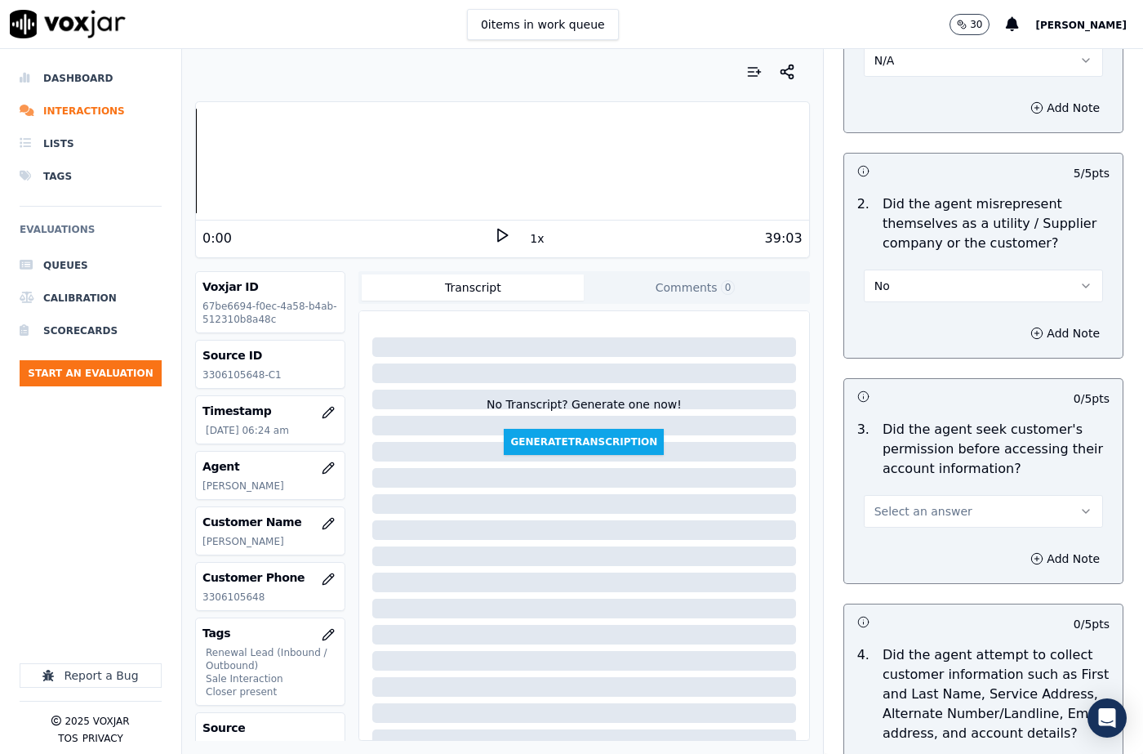
scroll to position [1306, 0]
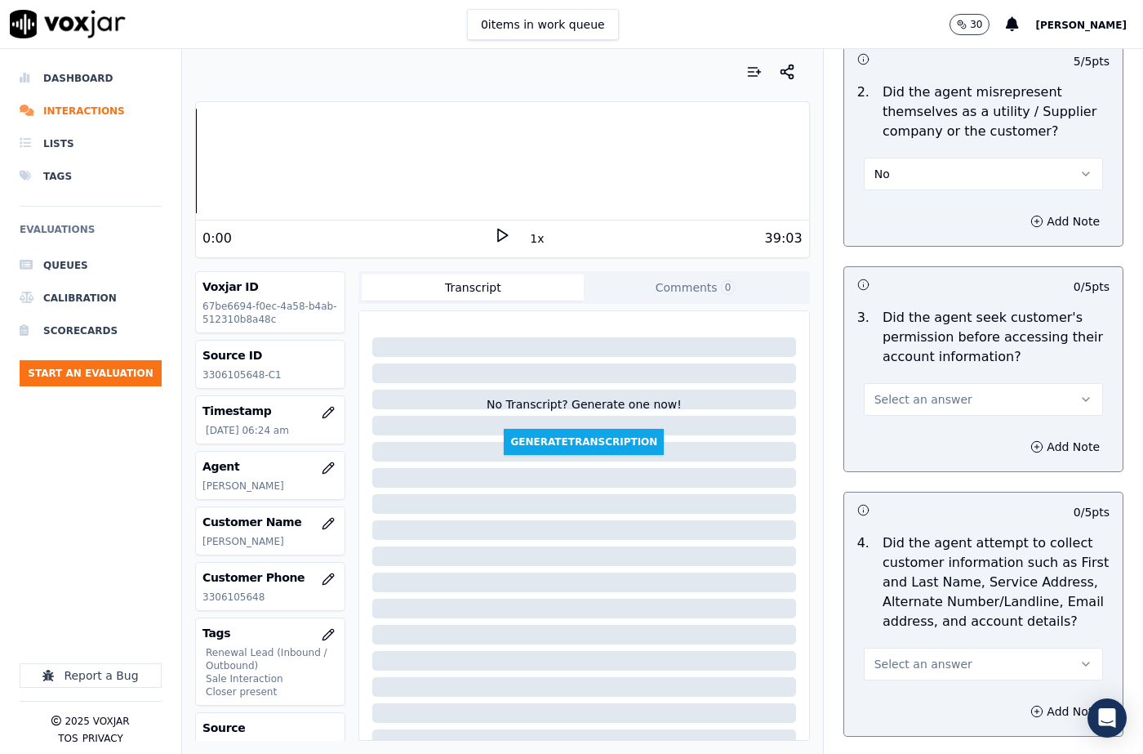
click at [906, 391] on span "Select an answer" at bounding box center [923, 399] width 98 height 16
click at [904, 417] on div "Yes" at bounding box center [956, 416] width 211 height 26
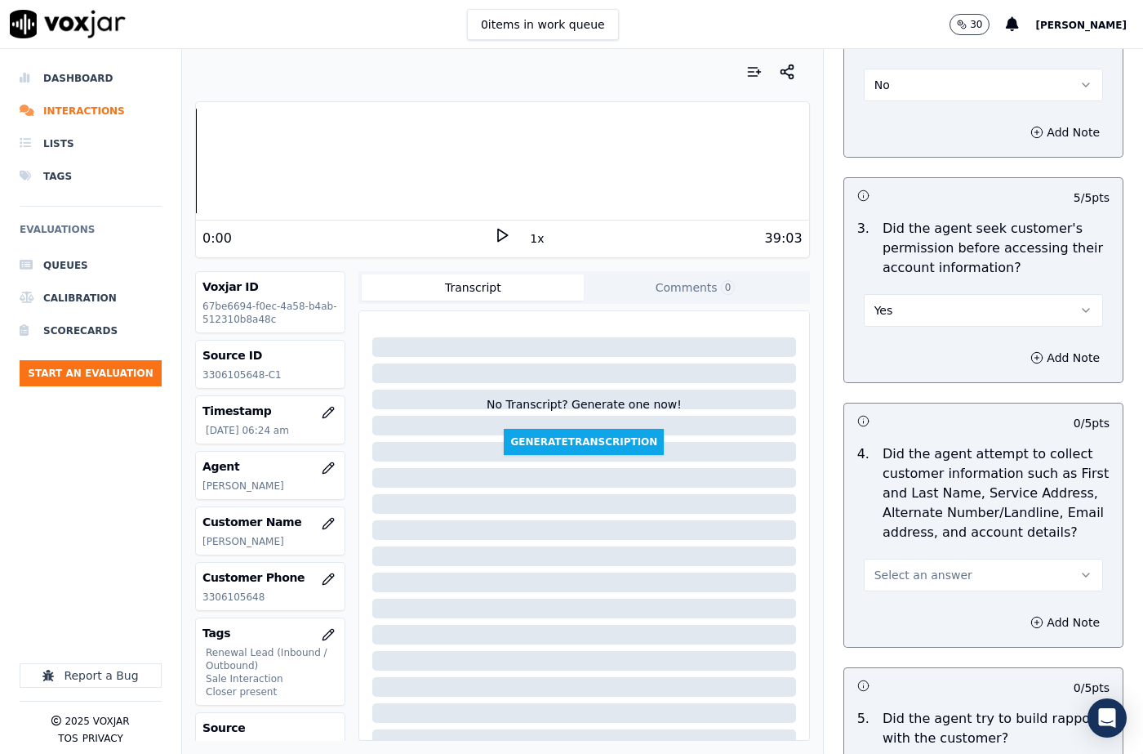
scroll to position [1551, 0]
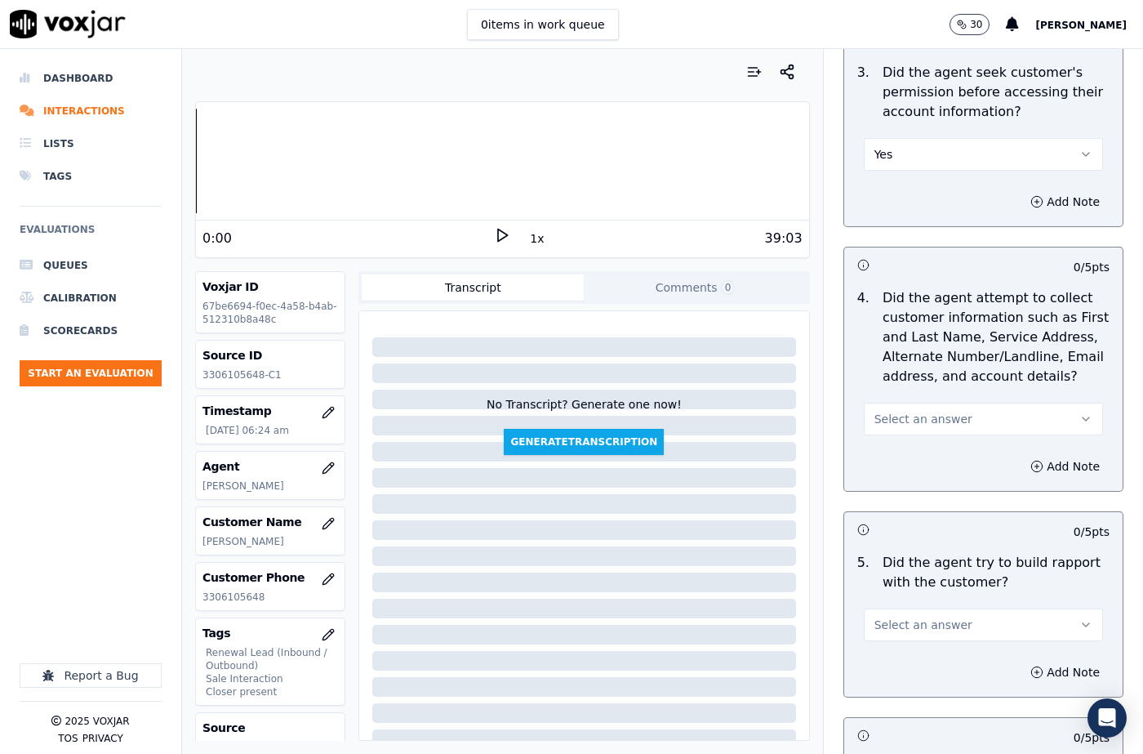
click at [916, 411] on span "Select an answer" at bounding box center [923, 419] width 98 height 16
click at [904, 438] on div "Yes" at bounding box center [956, 436] width 211 height 26
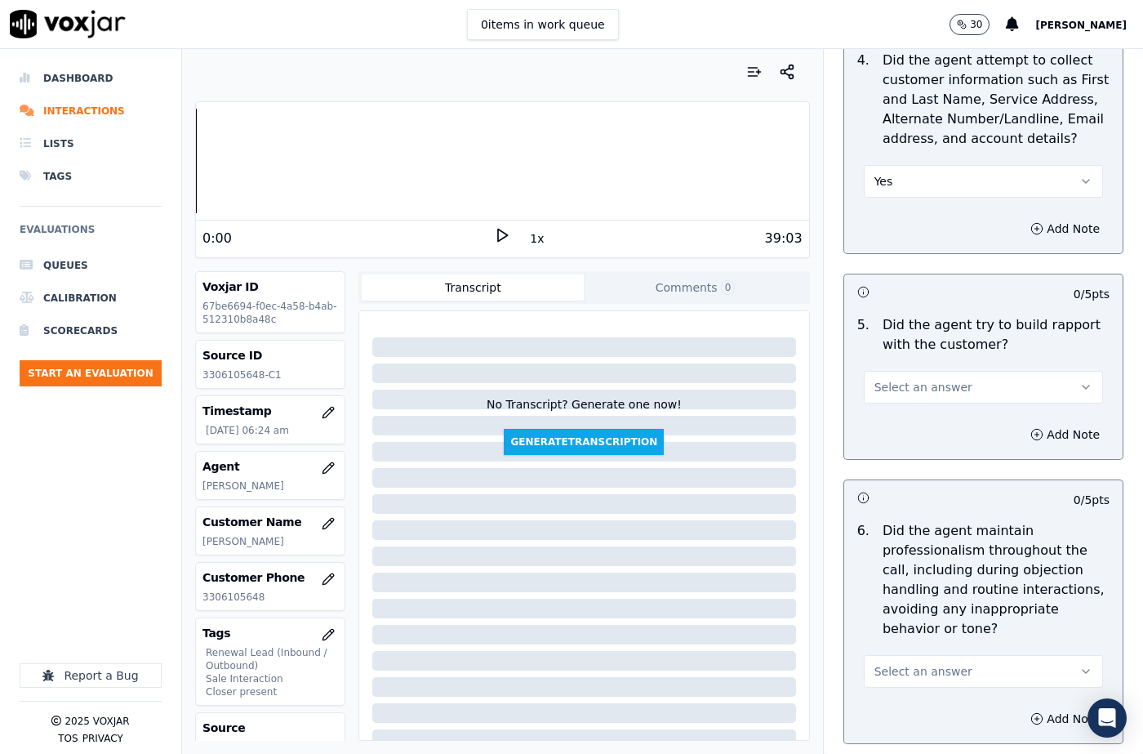
scroll to position [1796, 0]
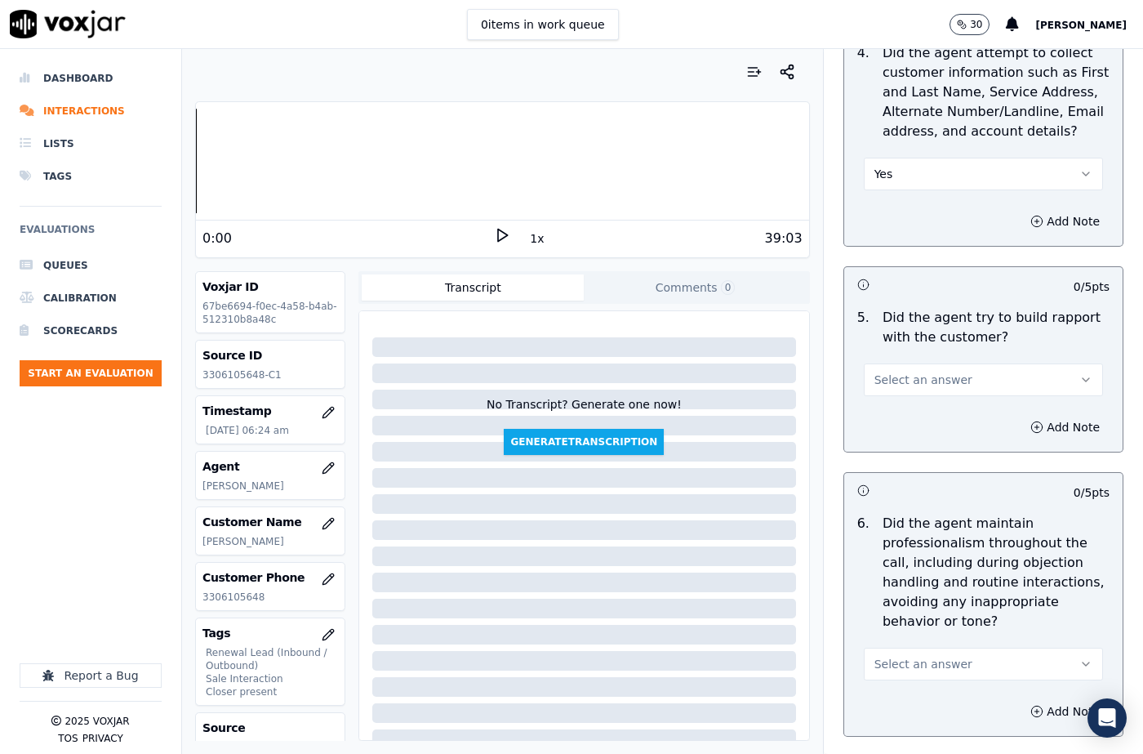
click at [900, 371] on span "Select an answer" at bounding box center [923, 379] width 98 height 16
click at [898, 453] on div "N/A" at bounding box center [956, 449] width 211 height 26
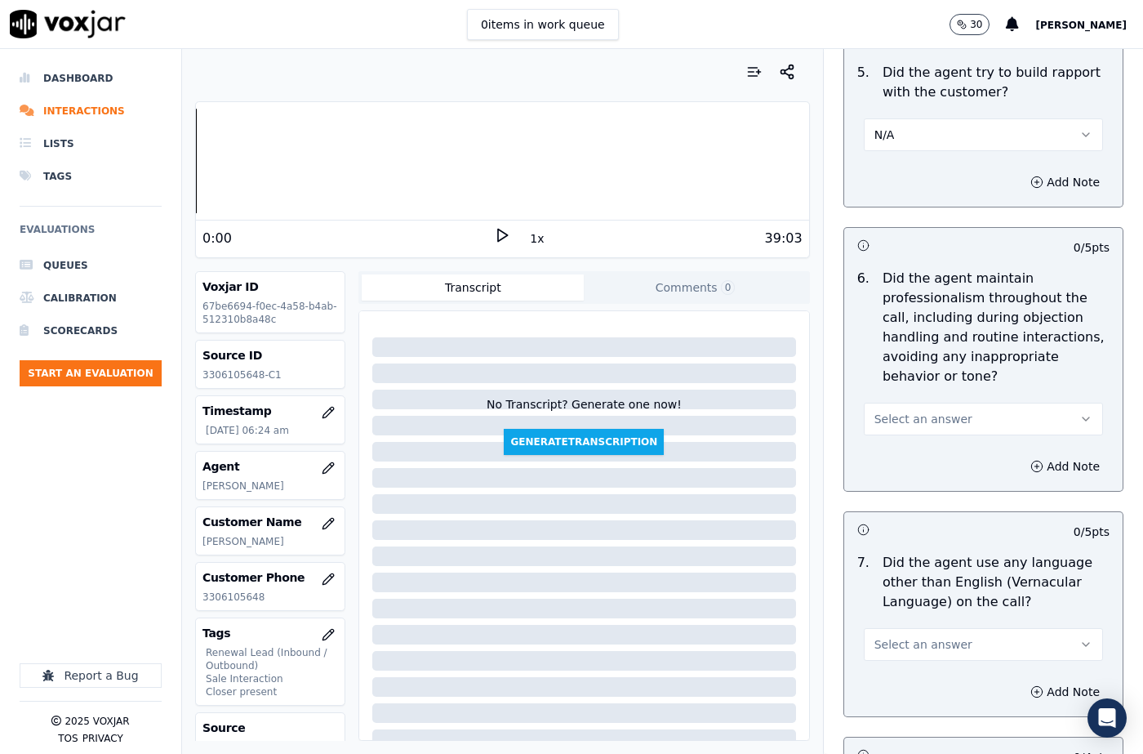
click at [912, 402] on button "Select an answer" at bounding box center [983, 418] width 239 height 33
click at [889, 412] on div "Yes" at bounding box center [956, 416] width 211 height 26
click at [914, 118] on button "N/A" at bounding box center [983, 134] width 239 height 33
click at [901, 154] on div "Yes" at bounding box center [956, 152] width 211 height 26
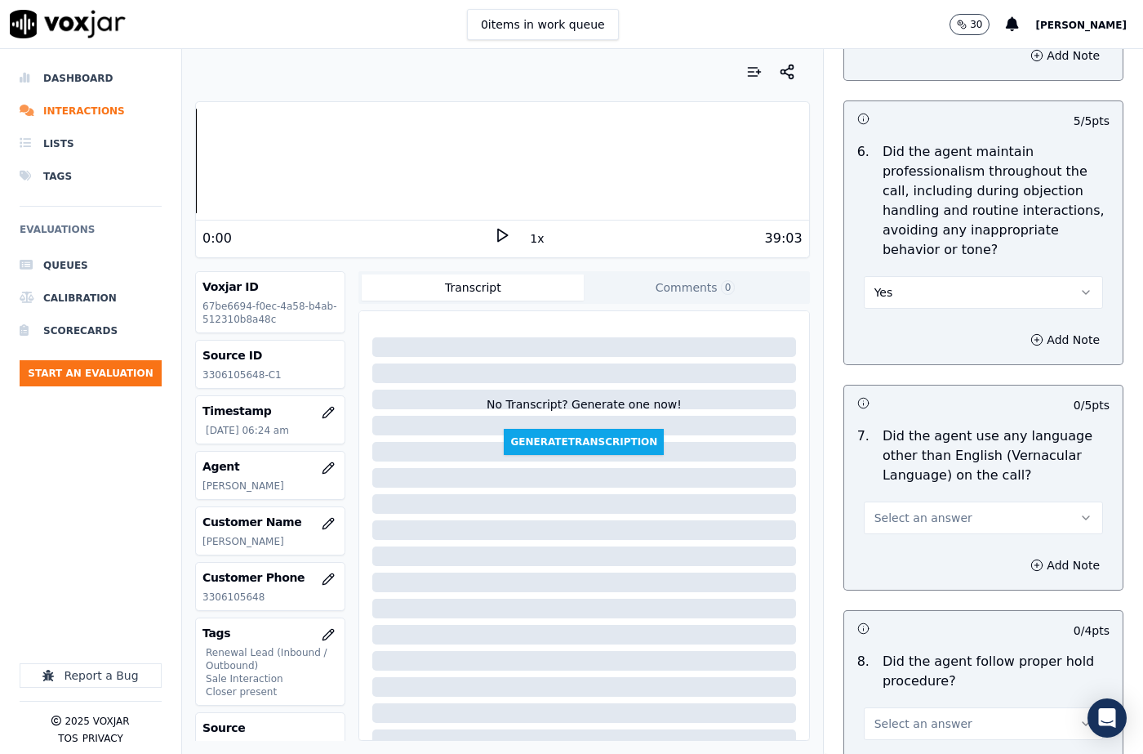
scroll to position [2286, 0]
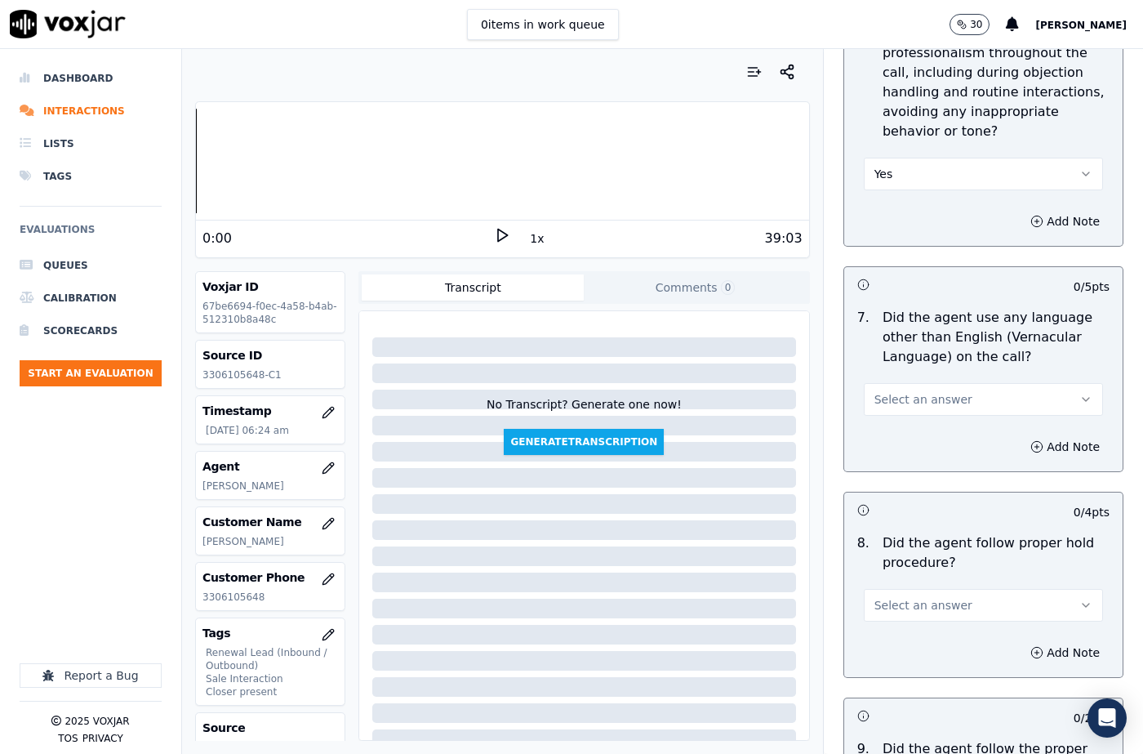
click at [883, 391] on span "Select an answer" at bounding box center [923, 399] width 98 height 16
click at [884, 417] on div "No" at bounding box center [956, 423] width 211 height 26
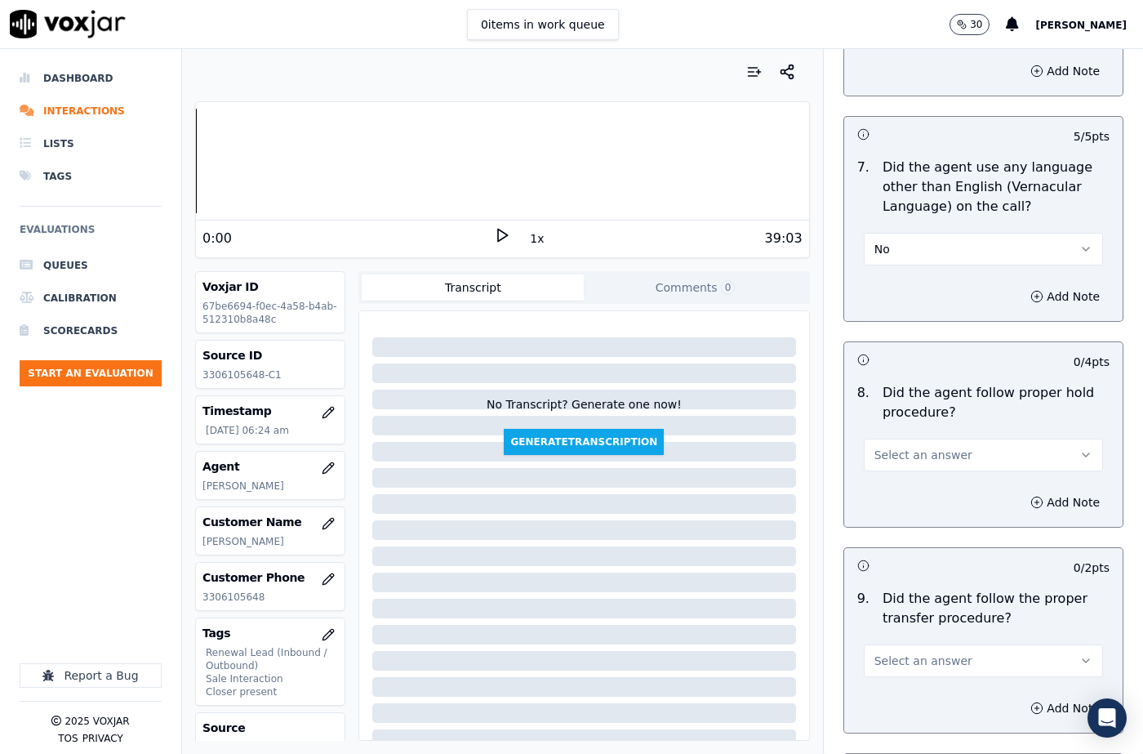
scroll to position [2449, 0]
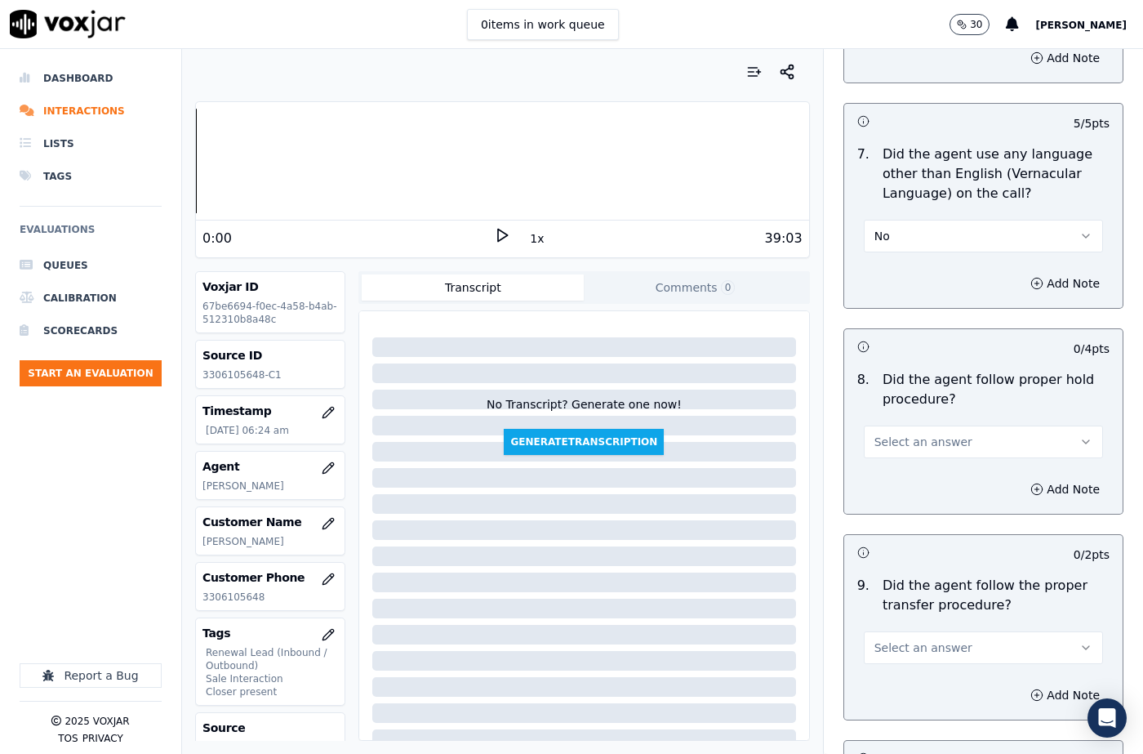
click at [893, 433] on span "Select an answer" at bounding box center [923, 441] width 98 height 16
click at [900, 480] on div "N/A" at bounding box center [956, 491] width 211 height 26
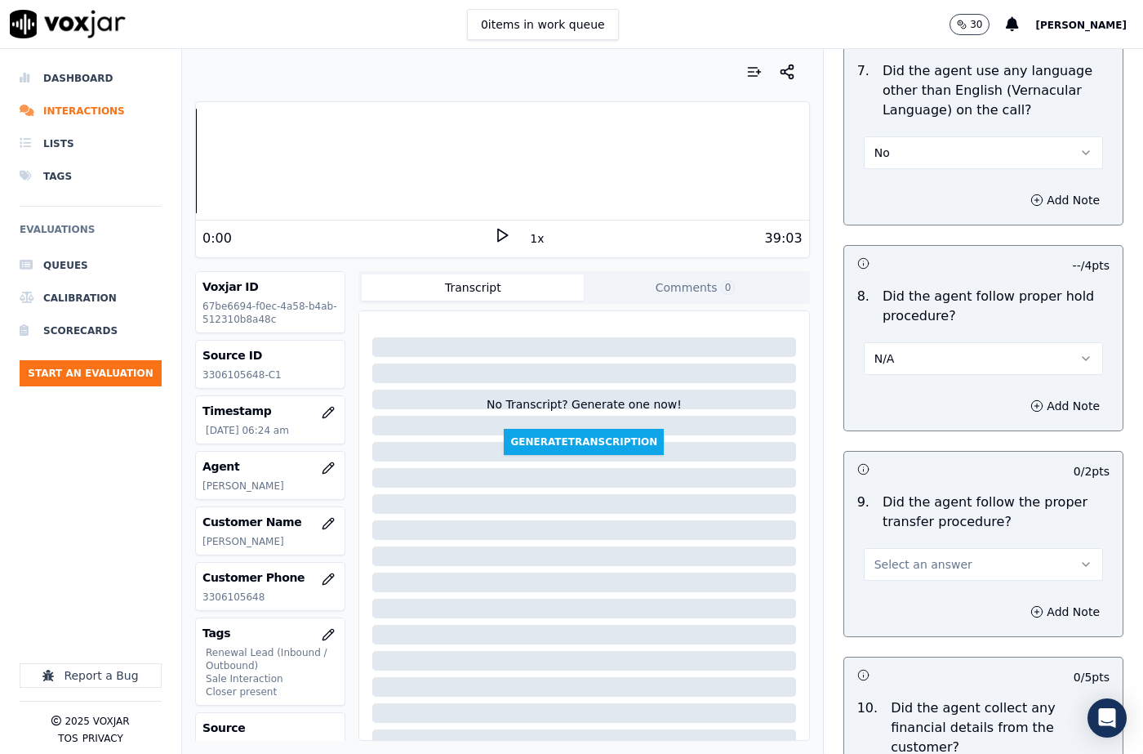
scroll to position [2612, 0]
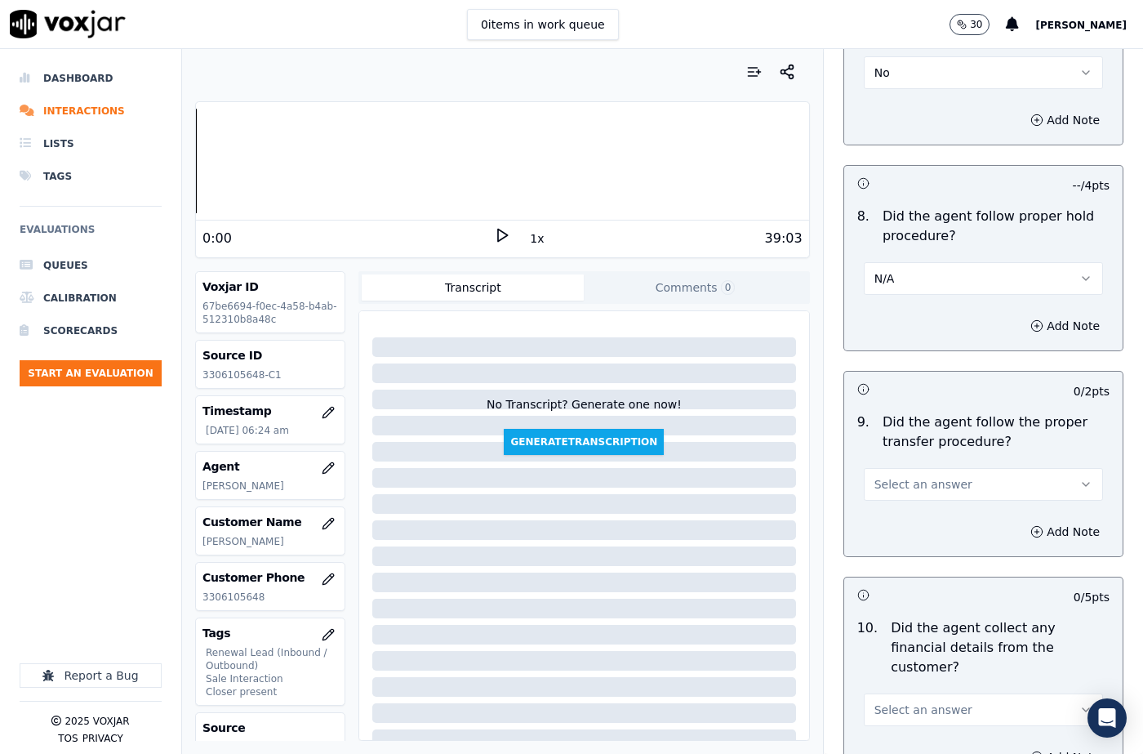
click at [900, 476] on span "Select an answer" at bounding box center [923, 484] width 98 height 16
click at [902, 478] on div "Yes" at bounding box center [956, 482] width 211 height 26
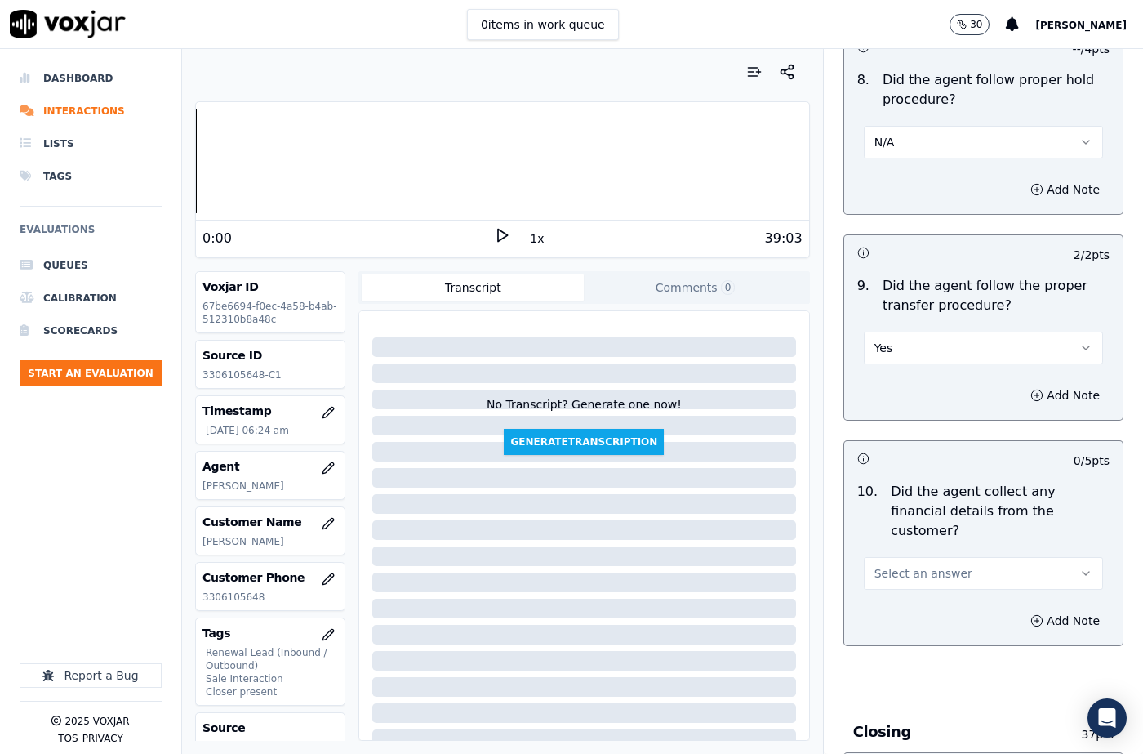
scroll to position [2939, 0]
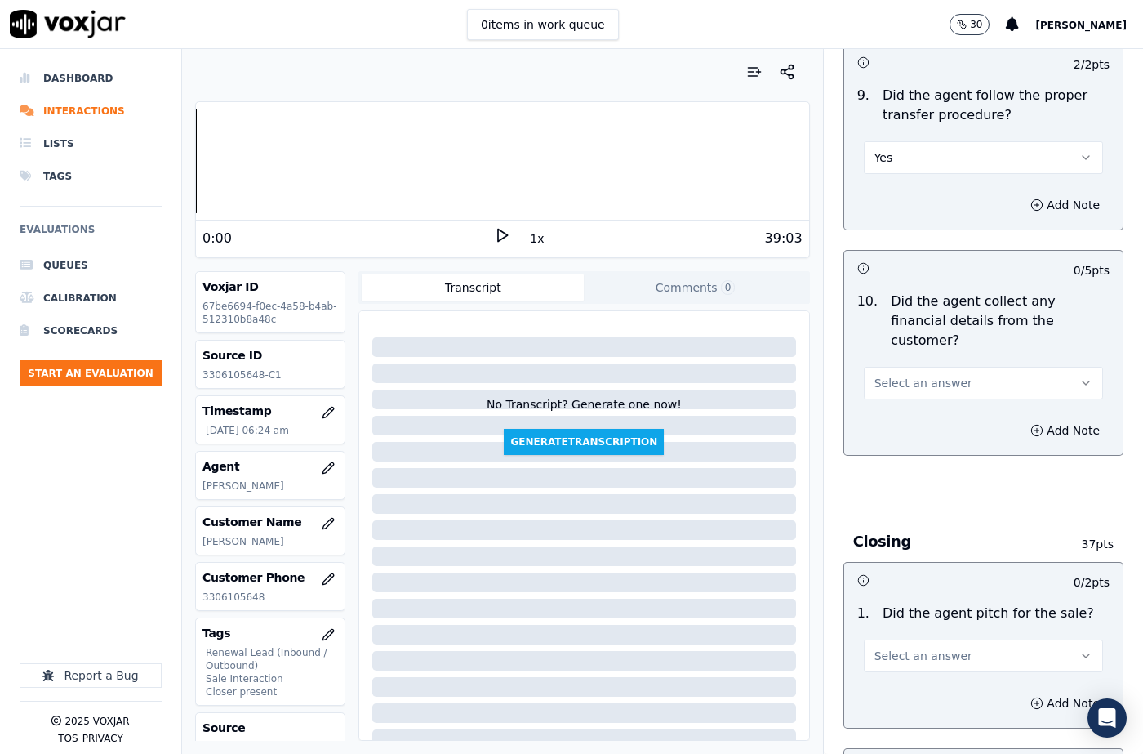
drag, startPoint x: 912, startPoint y: 333, endPoint x: 912, endPoint y: 342, distance: 9.0
click at [912, 367] on button "Select an answer" at bounding box center [983, 383] width 239 height 33
click at [905, 385] on div "No" at bounding box center [956, 387] width 211 height 26
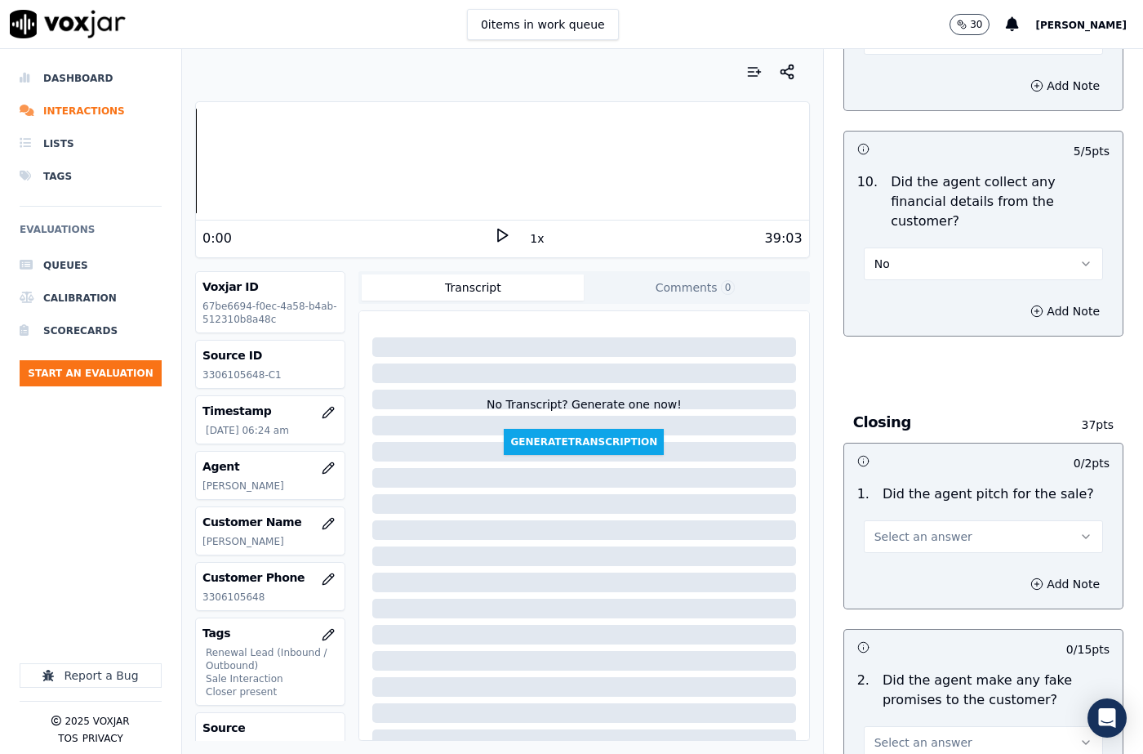
scroll to position [3184, 0]
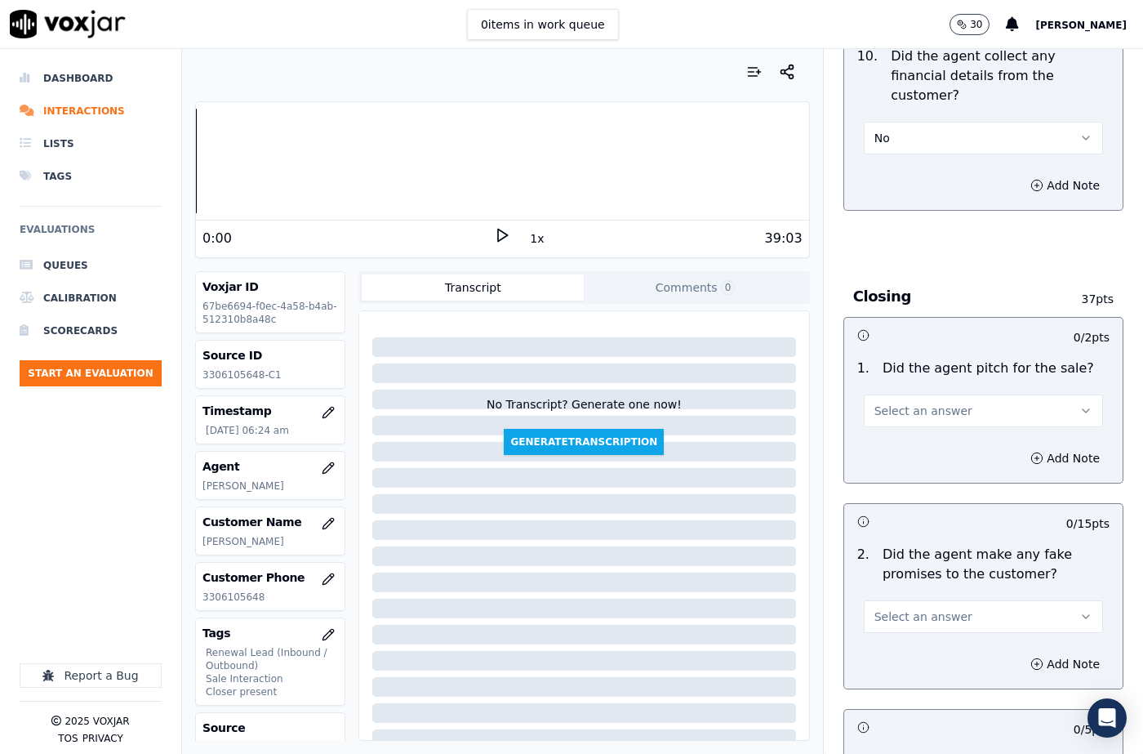
click at [894, 402] on span "Select an answer" at bounding box center [923, 410] width 98 height 16
click at [893, 393] on div "Yes" at bounding box center [956, 389] width 211 height 26
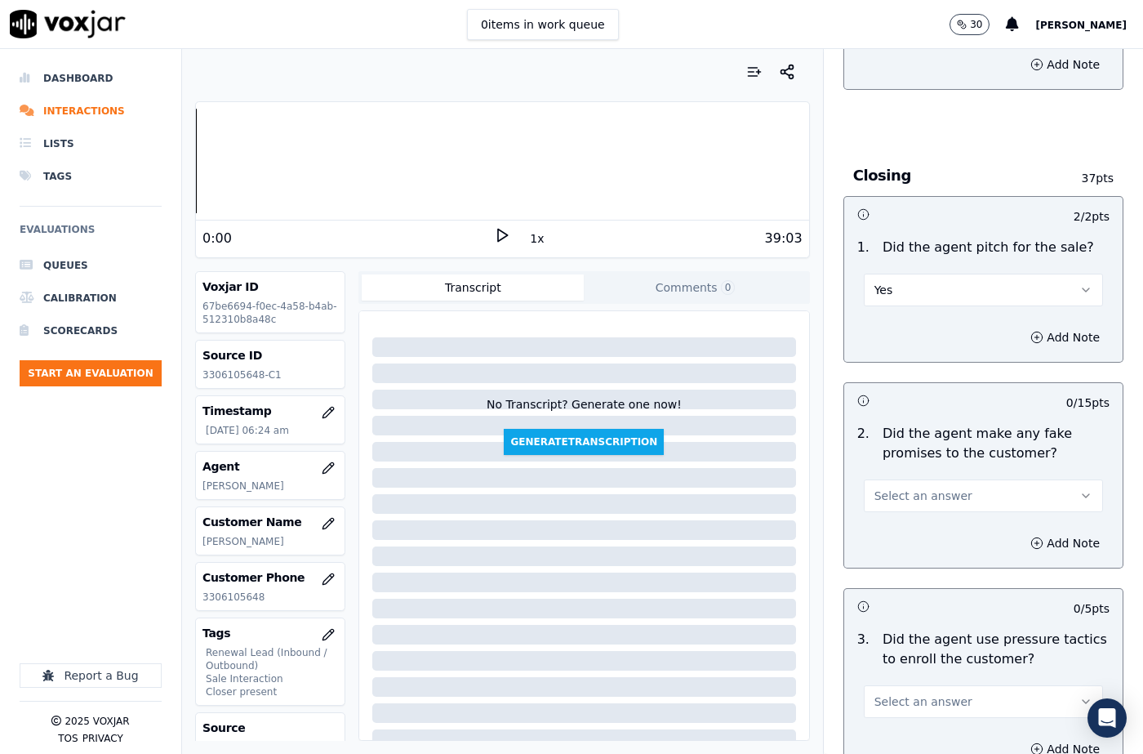
scroll to position [3429, 0]
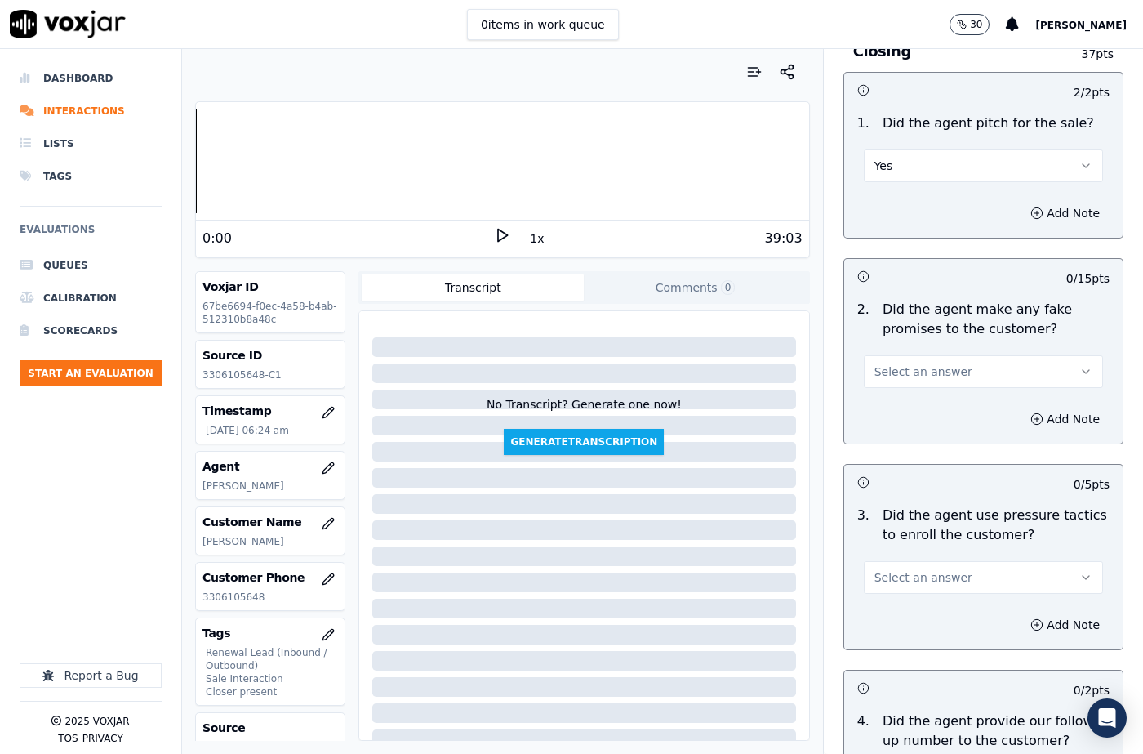
click at [898, 355] on button "Select an answer" at bounding box center [983, 371] width 239 height 33
click at [899, 371] on div "No" at bounding box center [956, 375] width 211 height 26
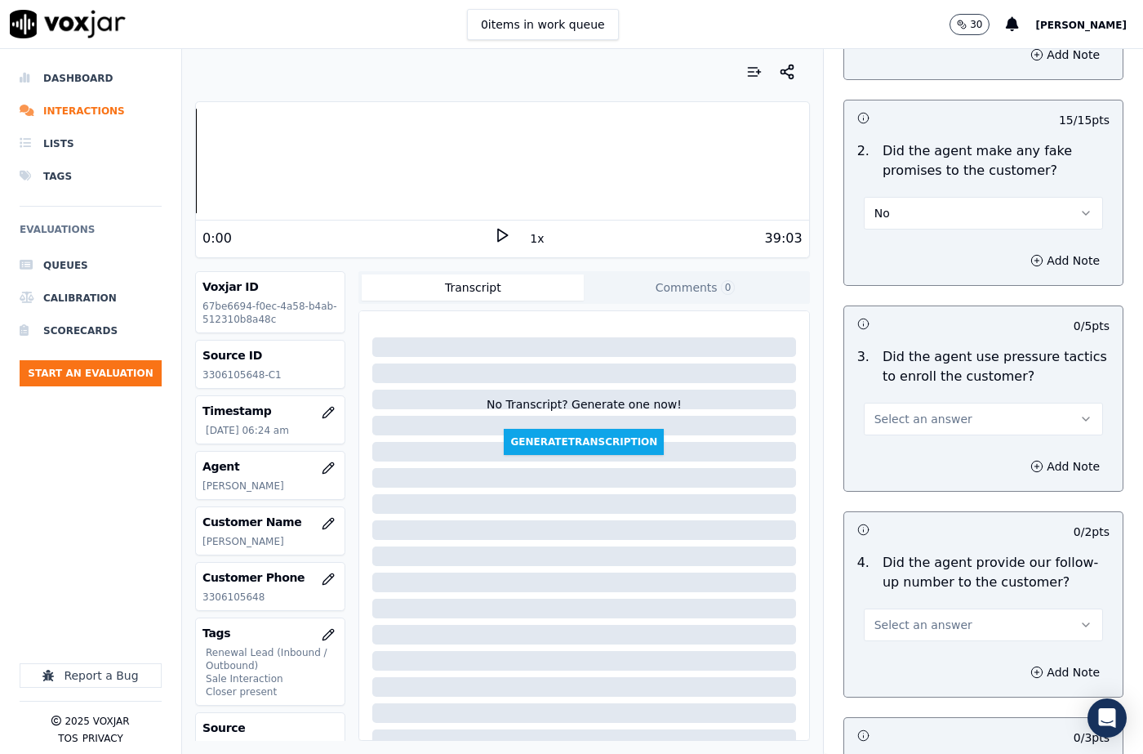
scroll to position [3592, 0]
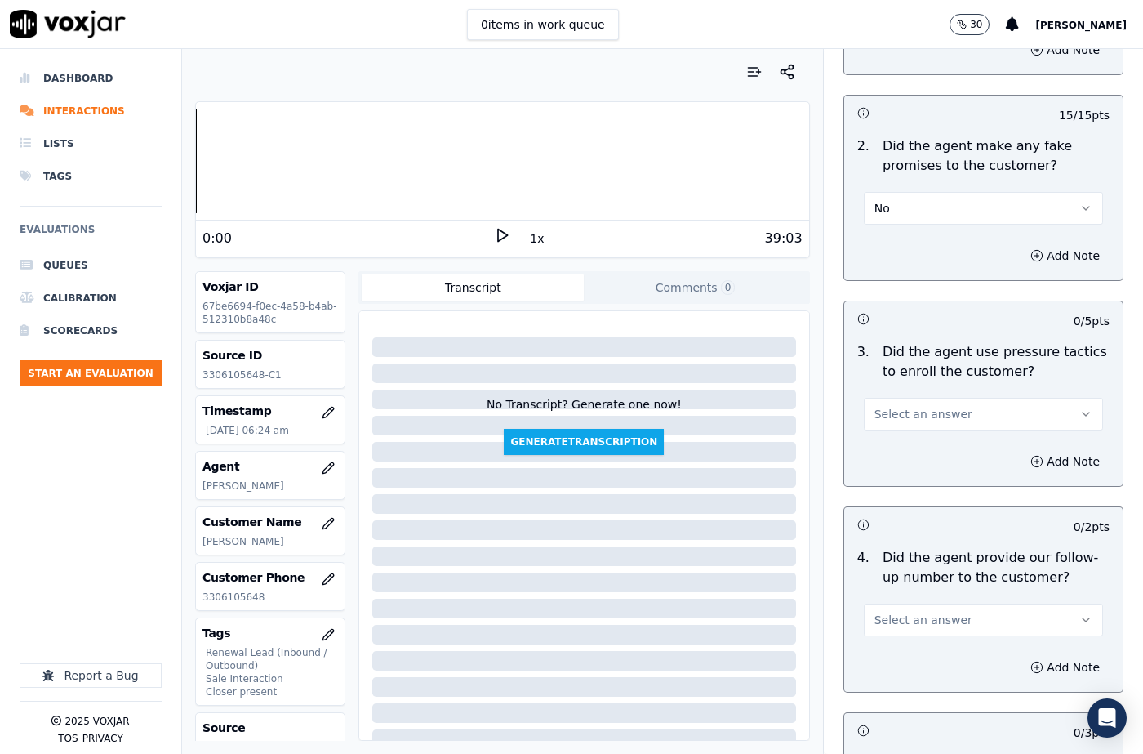
click at [900, 406] on span "Select an answer" at bounding box center [923, 414] width 98 height 16
click at [897, 414] on div "No" at bounding box center [956, 418] width 211 height 26
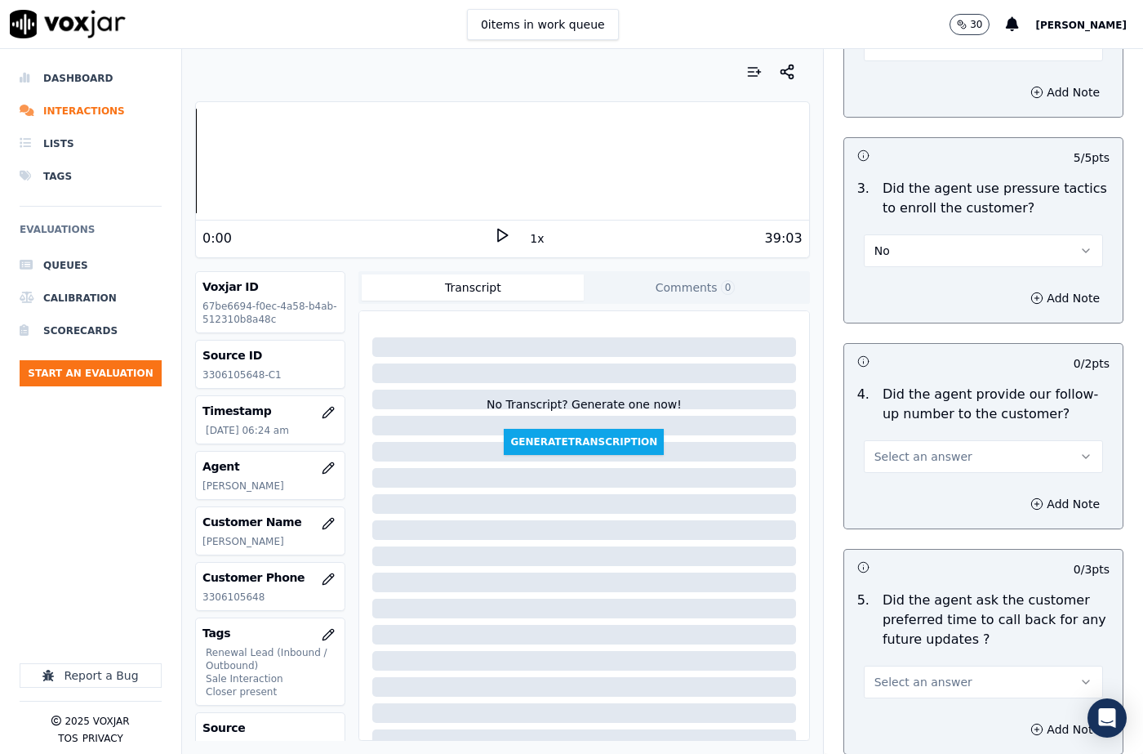
scroll to position [4000, 0]
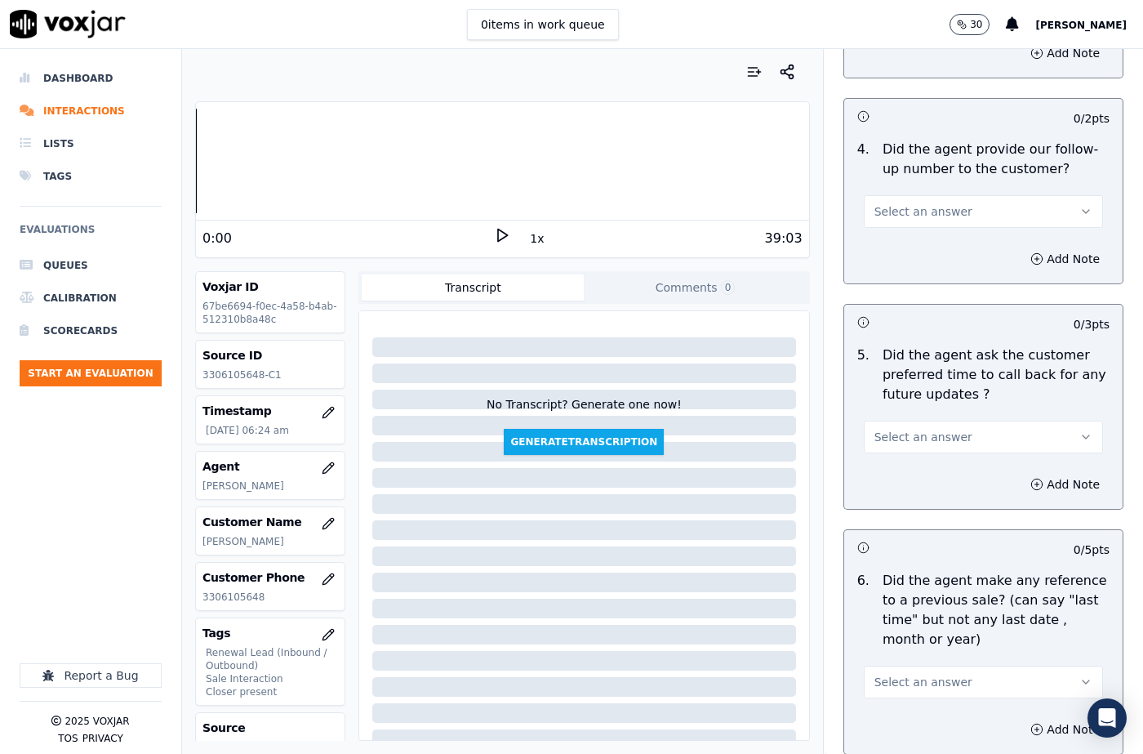
click at [907, 420] on button "Select an answer" at bounding box center [983, 436] width 239 height 33
click at [902, 464] on div "N/A" at bounding box center [956, 467] width 211 height 26
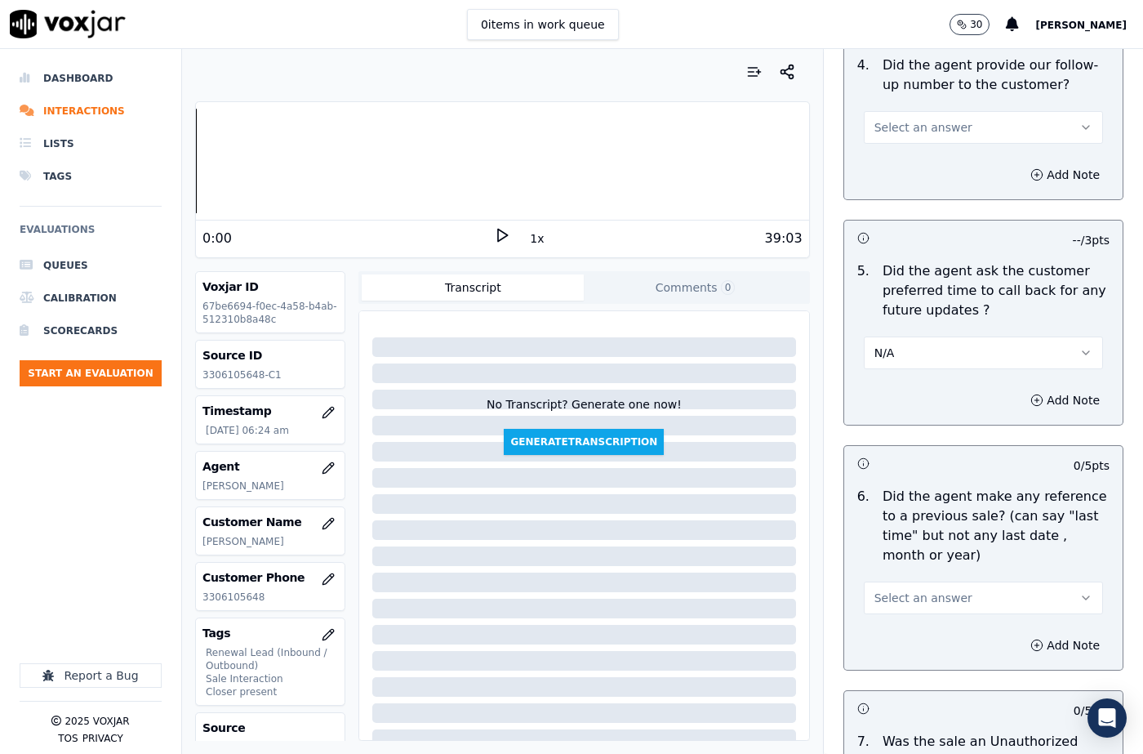
scroll to position [4164, 0]
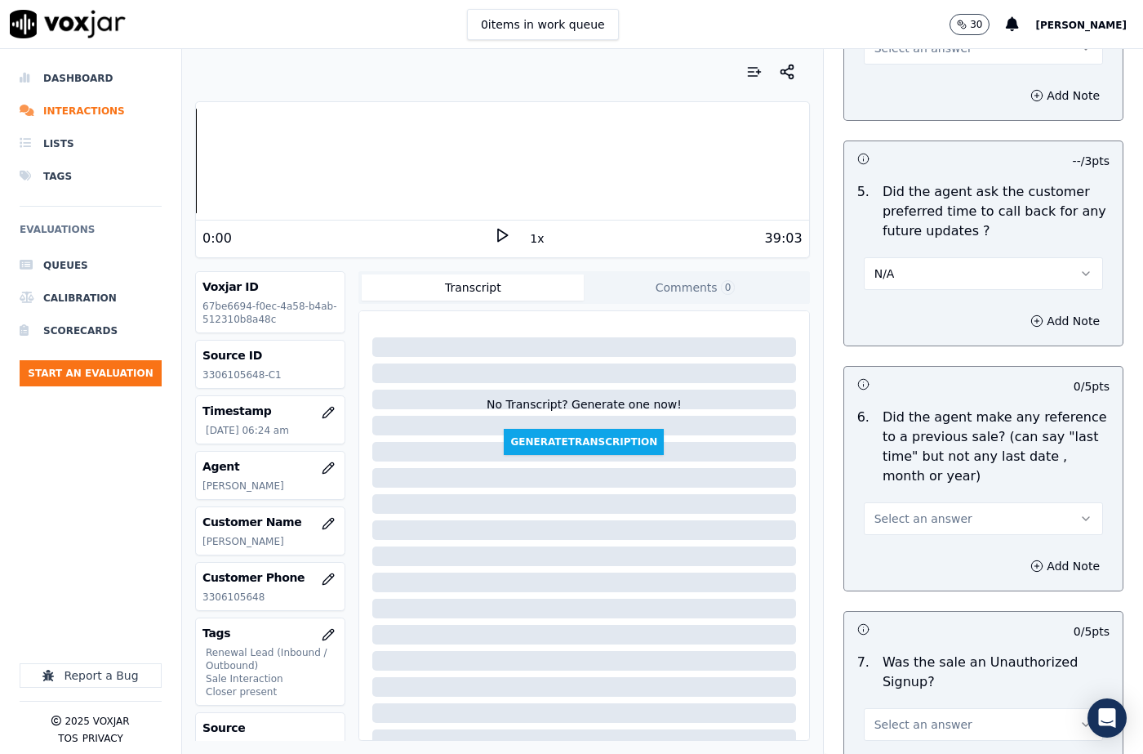
click at [891, 502] on button "Select an answer" at bounding box center [983, 518] width 239 height 33
click at [889, 526] on div "No" at bounding box center [956, 522] width 211 height 26
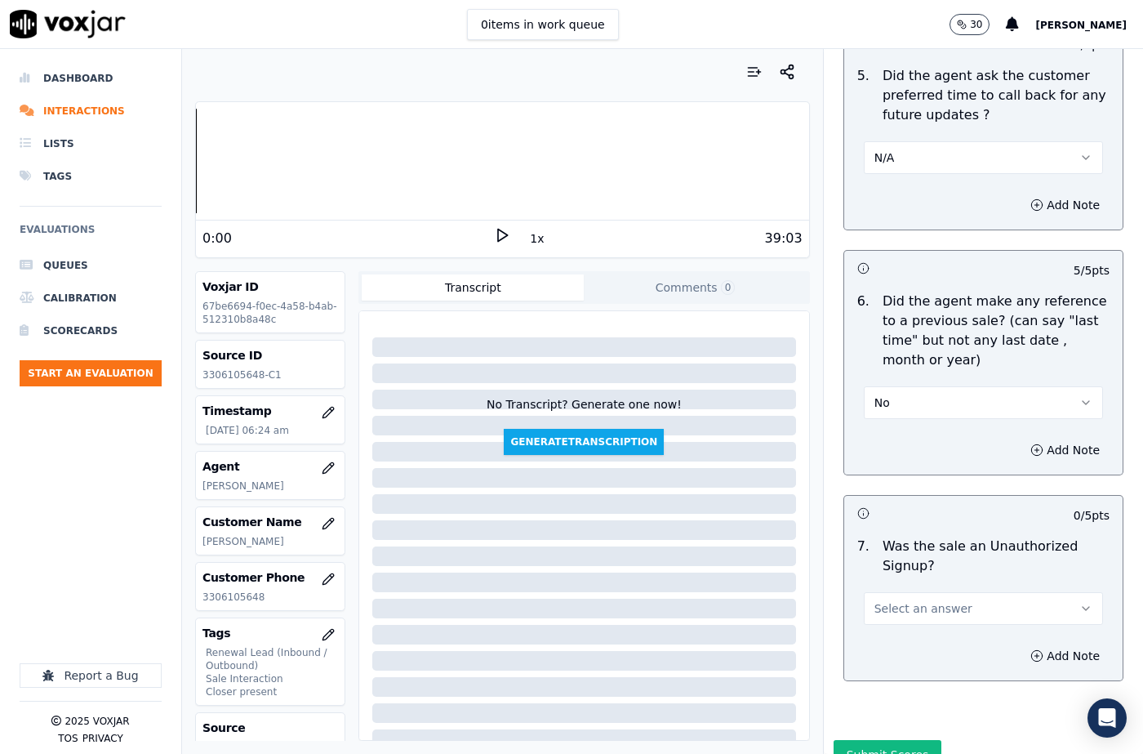
scroll to position [4283, 0]
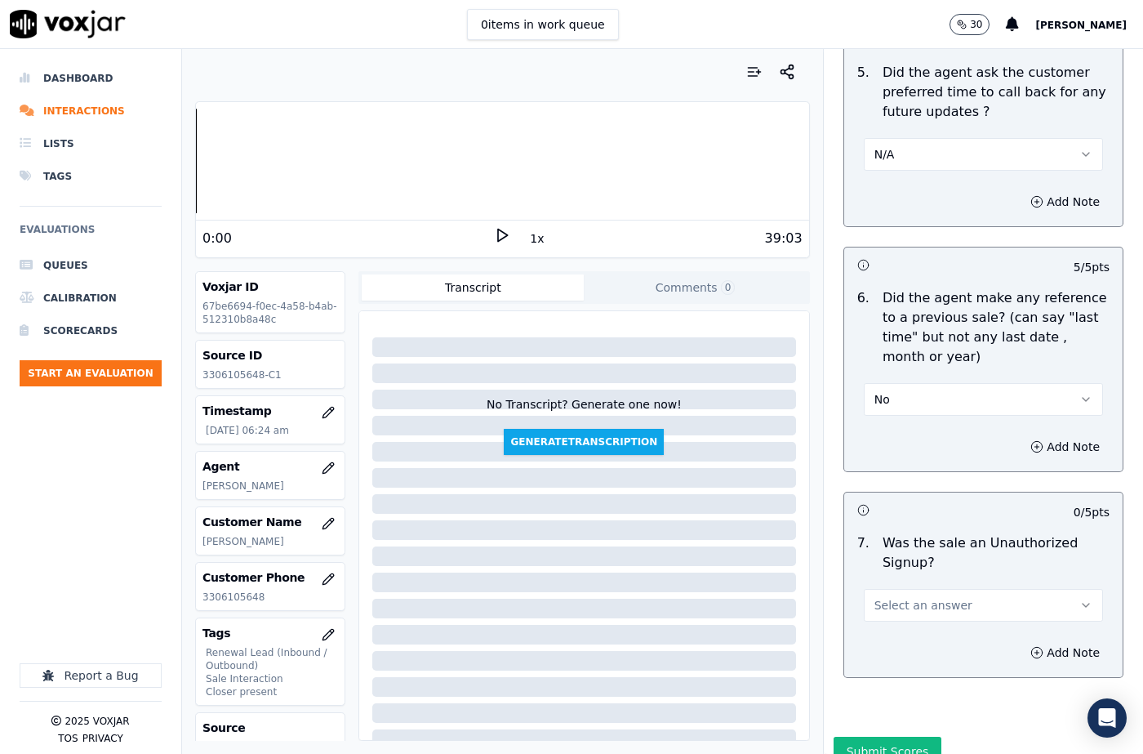
click at [913, 589] on button "Select an answer" at bounding box center [983, 605] width 239 height 33
click at [896, 613] on div "No" at bounding box center [956, 609] width 211 height 26
drag, startPoint x: 1018, startPoint y: 594, endPoint x: 1001, endPoint y: 603, distance: 19.4
click at [1020, 641] on button "Add Note" at bounding box center [1064, 652] width 89 height 23
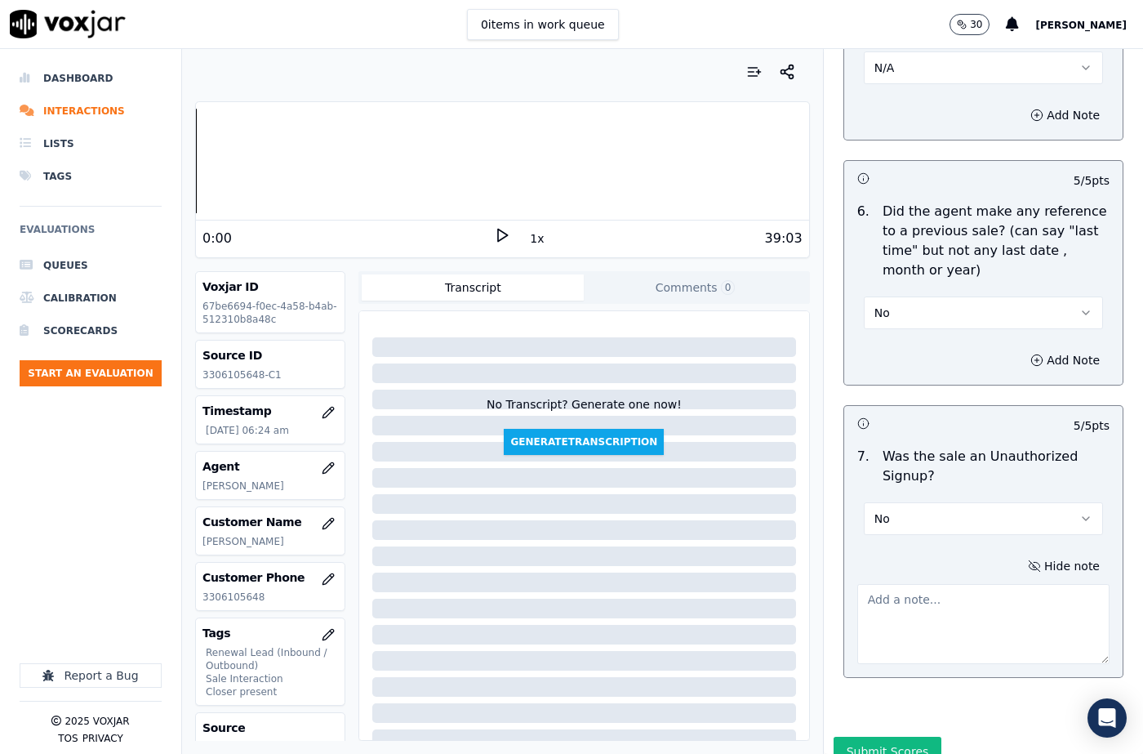
click at [883, 502] on button "No" at bounding box center [983, 518] width 239 height 33
click at [892, 540] on div "N/A" at bounding box center [956, 549] width 211 height 26
click at [981, 584] on textarea at bounding box center [983, 624] width 252 height 80
paste textarea "Our Cx - The cx called to make the payment. As the cx got a disconnection notic…"
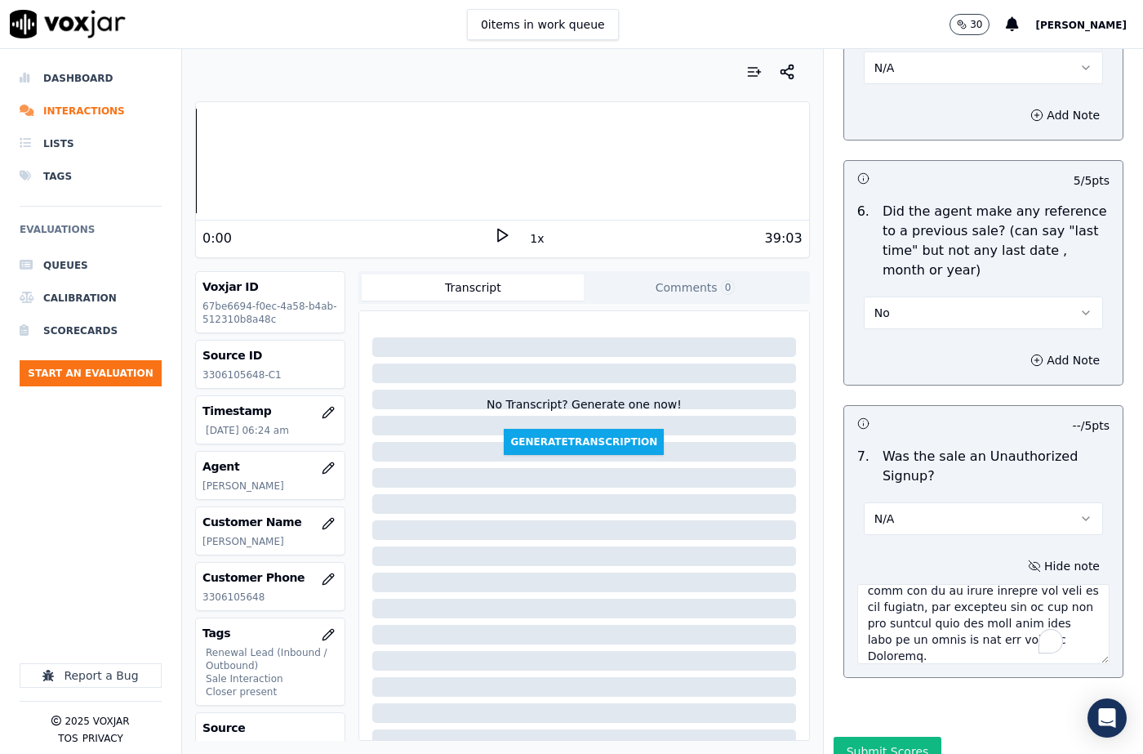
scroll to position [499, 0]
type textarea "Our Cx - The cx called to make the payment. As the cx got a disconnection notic…"
click at [869, 736] on button "Submit Scores" at bounding box center [888, 750] width 109 height 29
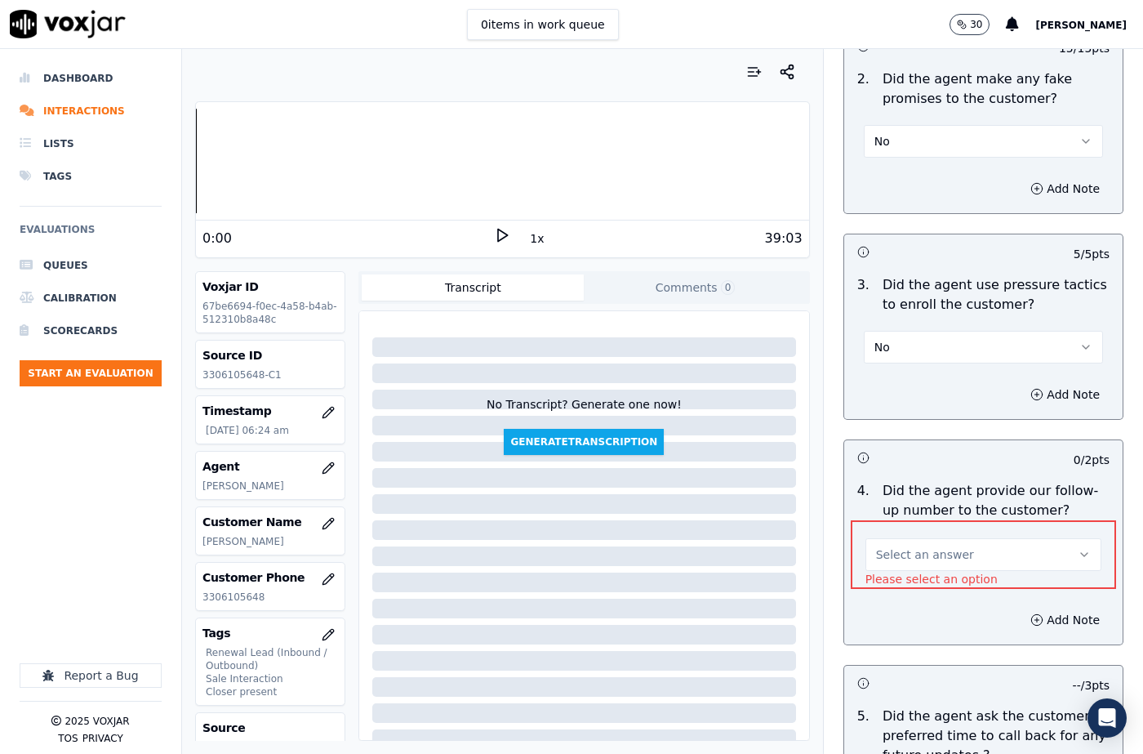
scroll to position [3654, 0]
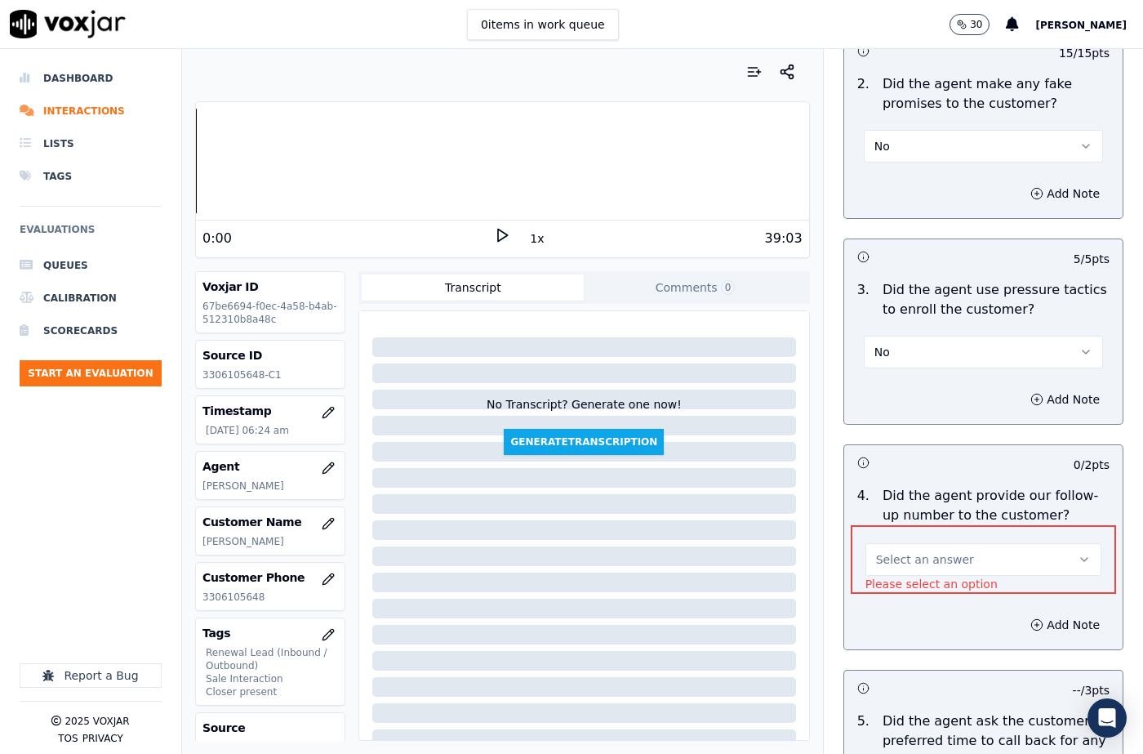
click at [908, 551] on span "Select an answer" at bounding box center [925, 559] width 98 height 16
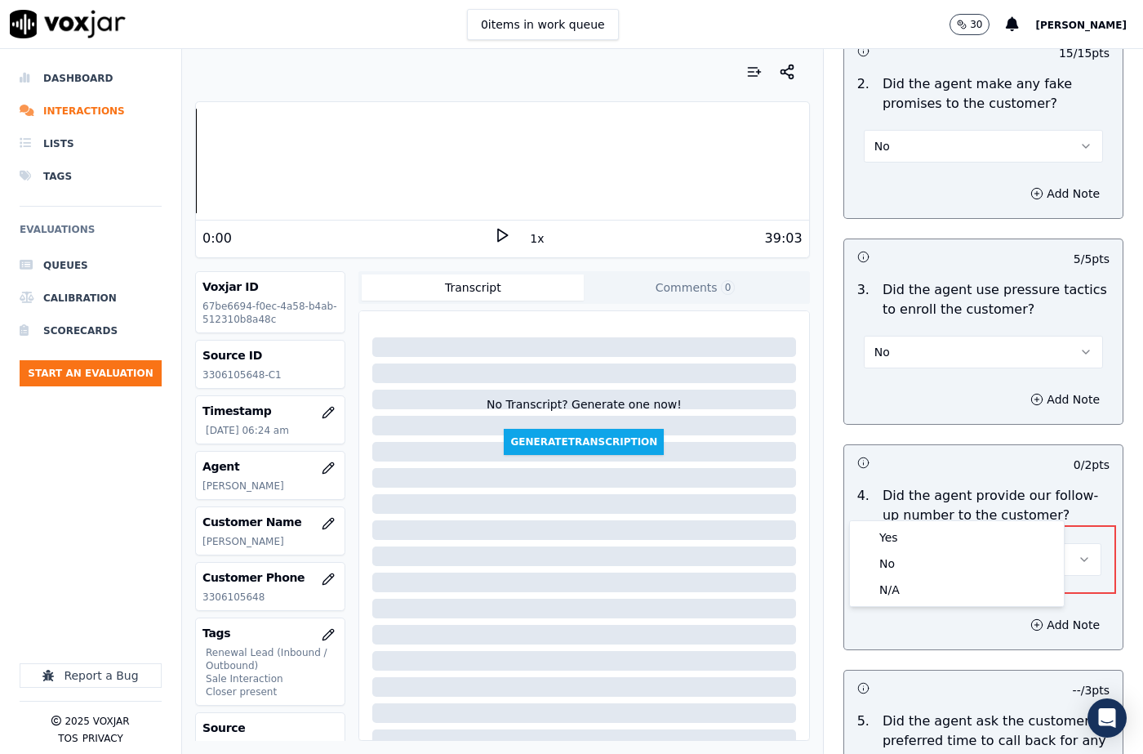
click at [927, 280] on p "Did the agent use pressure tactics to enroll the customer?" at bounding box center [996, 299] width 227 height 39
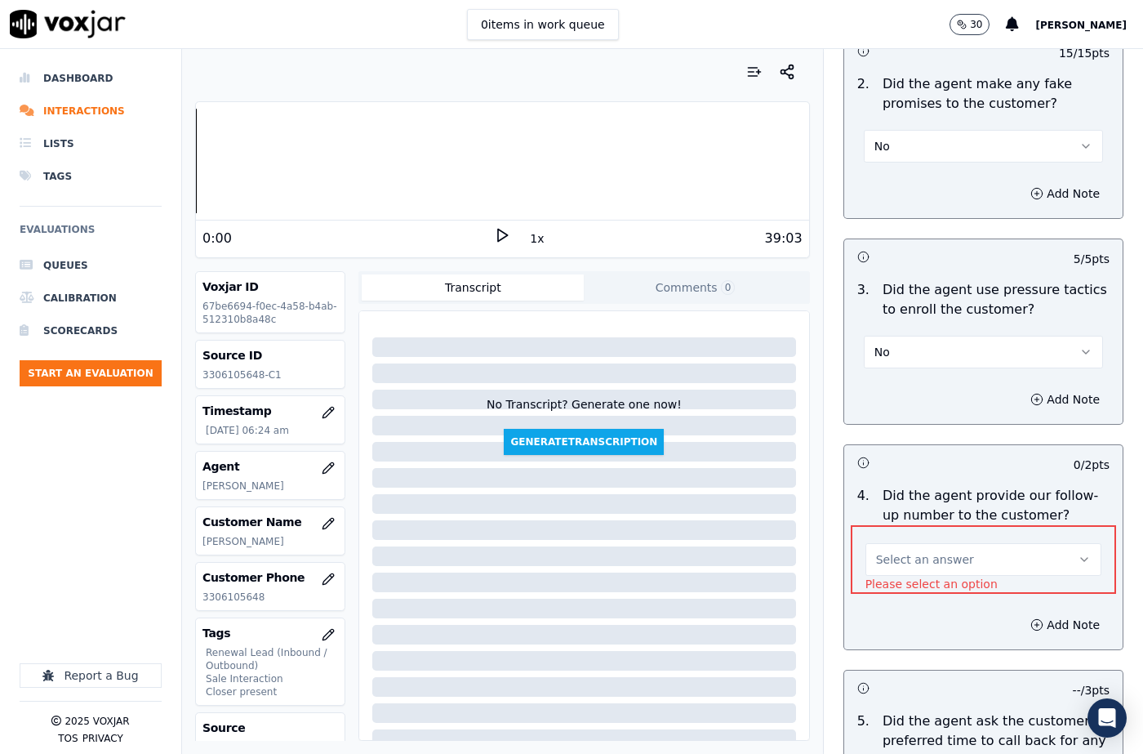
click at [929, 551] on span "Select an answer" at bounding box center [925, 559] width 98 height 16
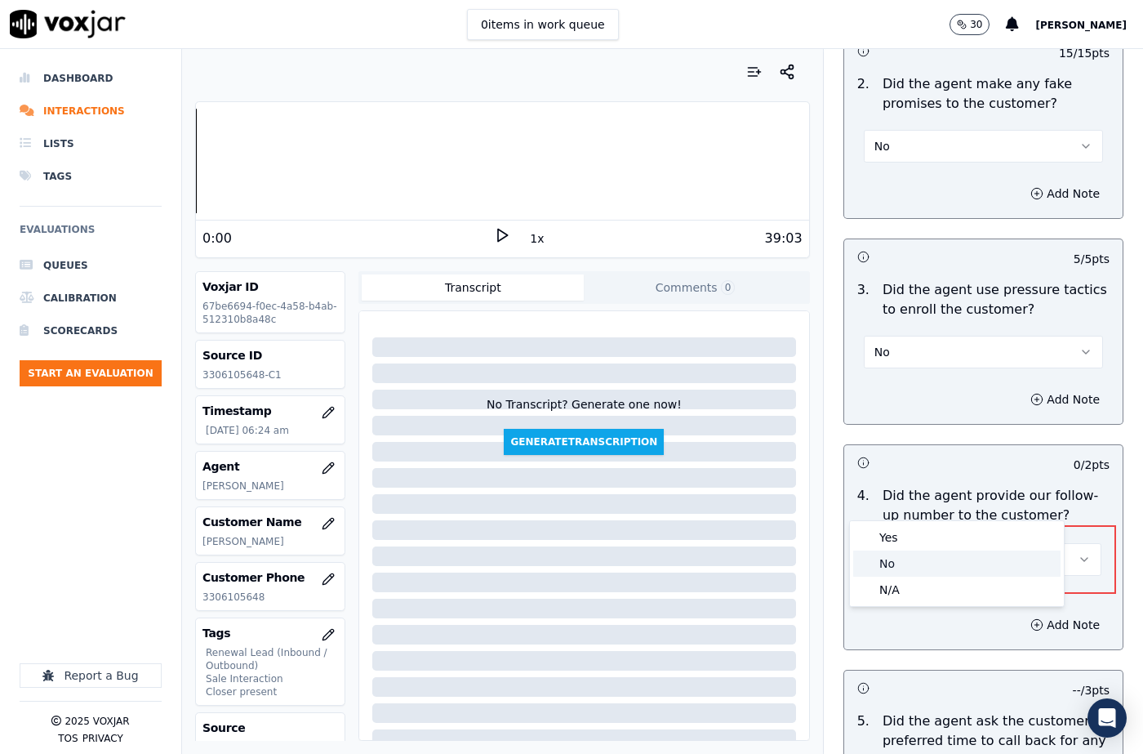
click at [904, 558] on div "No" at bounding box center [956, 563] width 207 height 26
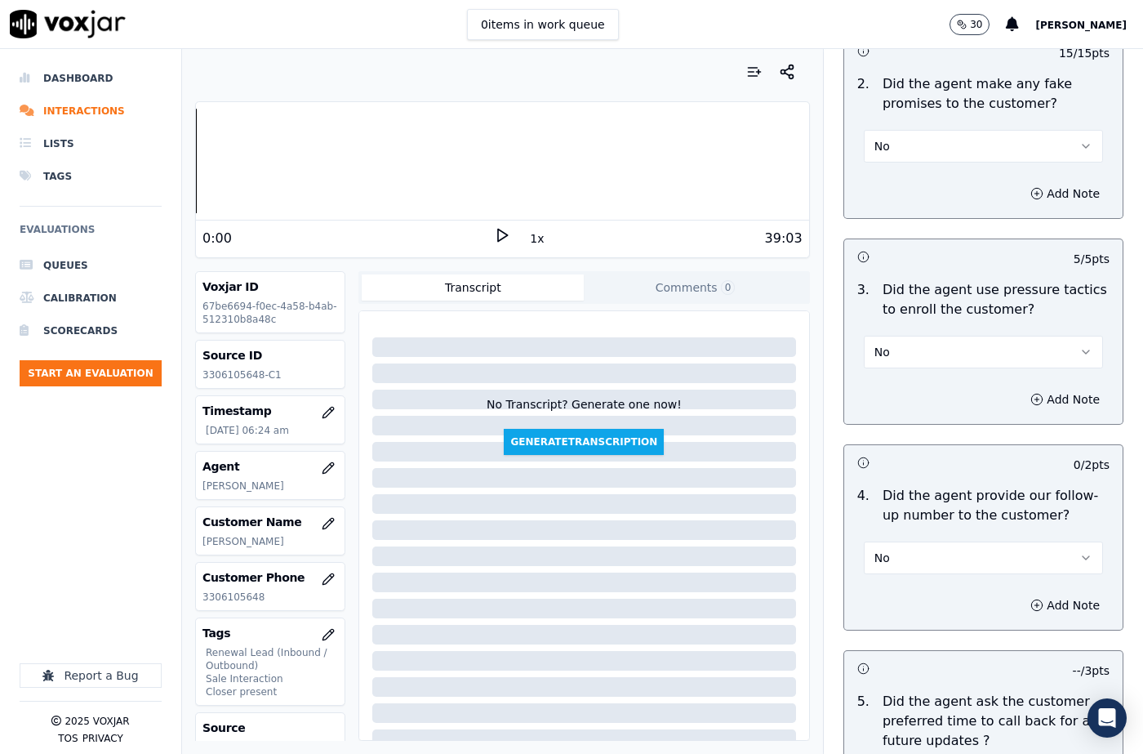
scroll to position [4369, 0]
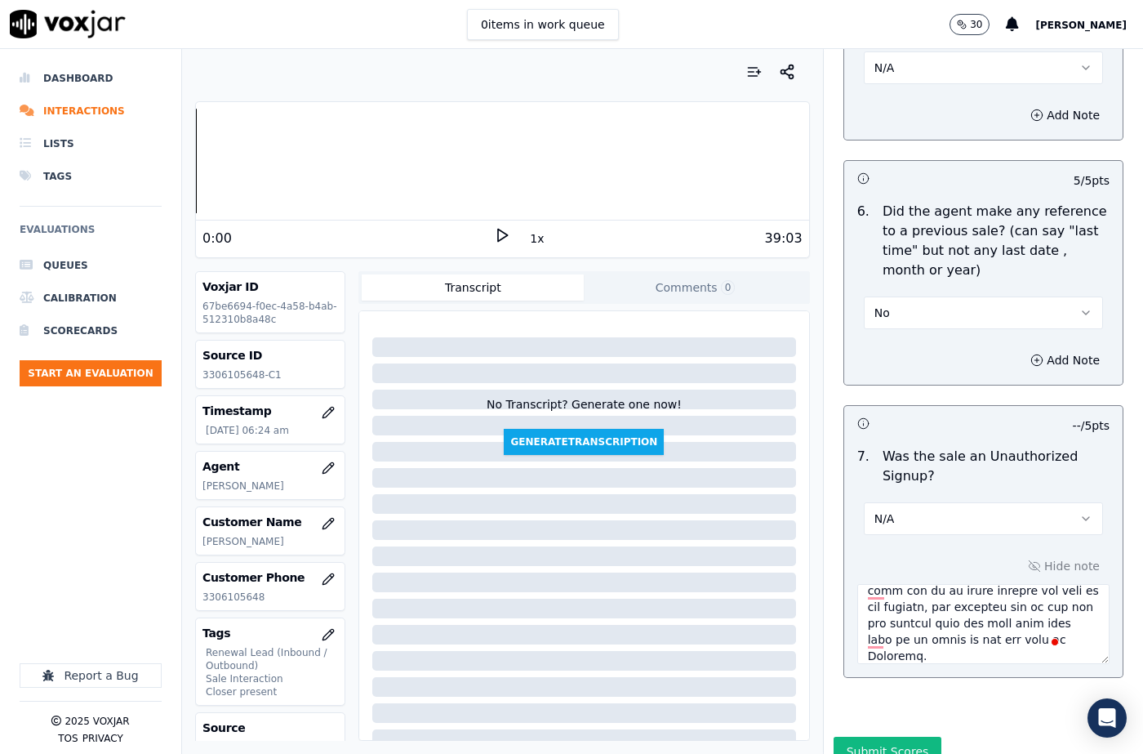
click at [907, 736] on button "Submit Scores" at bounding box center [888, 750] width 109 height 29
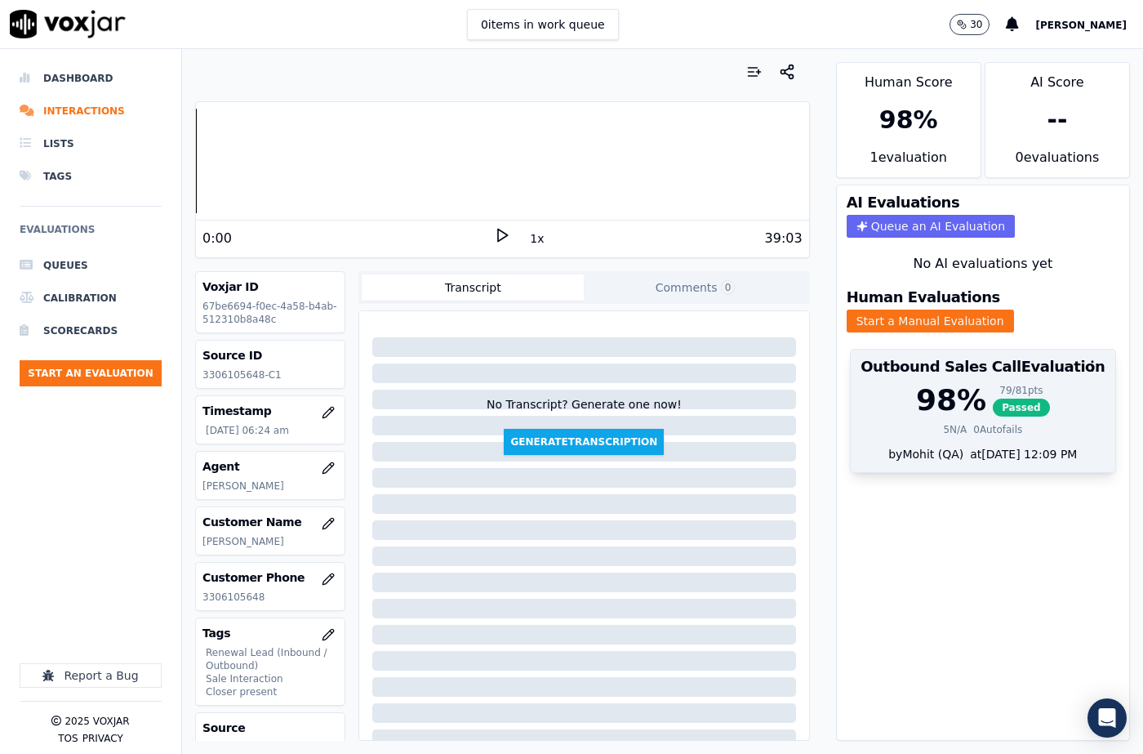
click at [976, 356] on div at bounding box center [983, 365] width 265 height 33
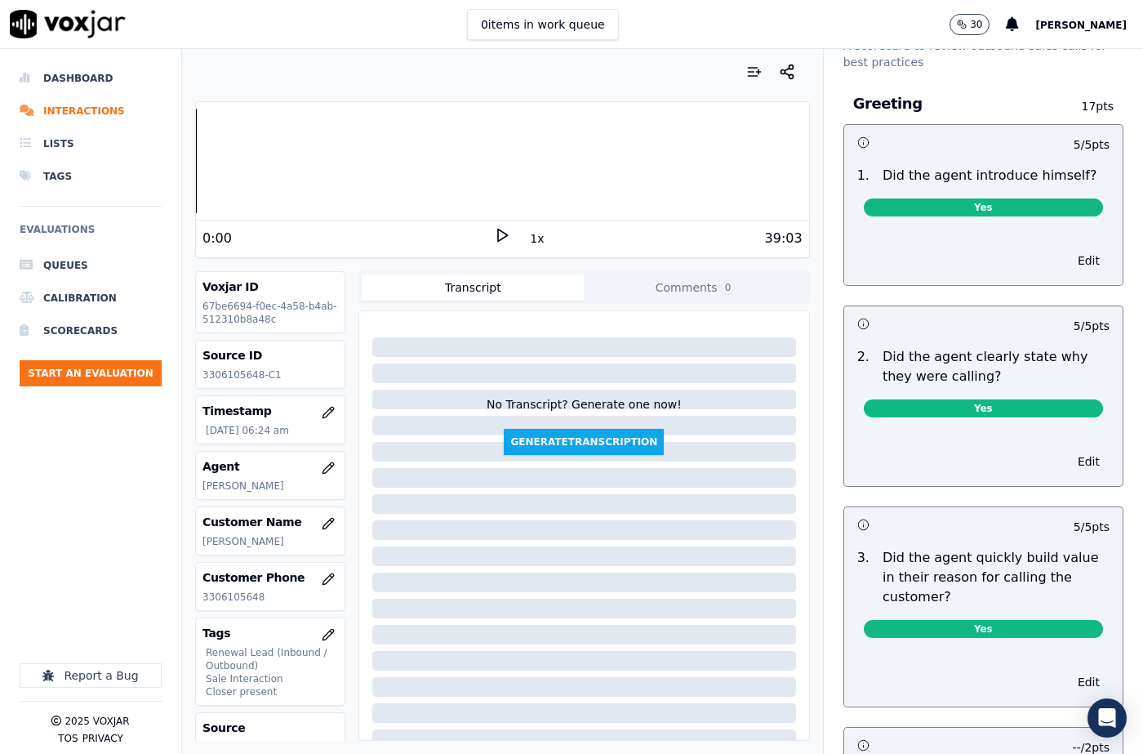
scroll to position [0, 0]
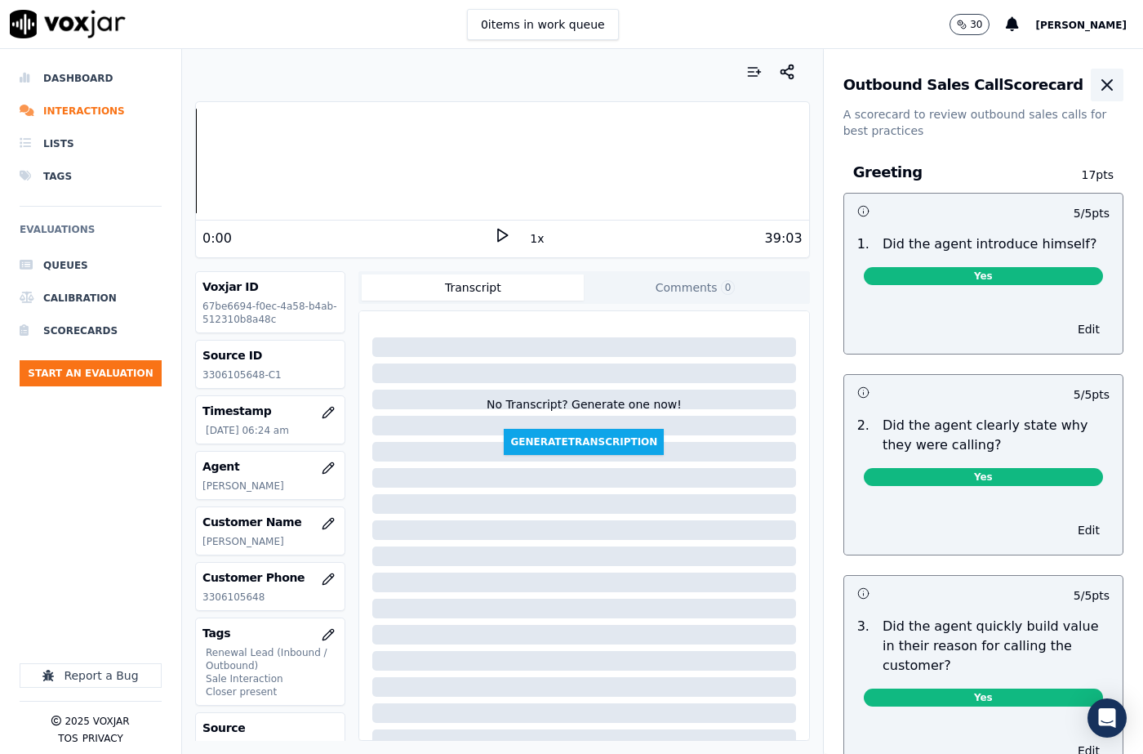
click at [1097, 89] on icon "button" at bounding box center [1107, 85] width 20 height 20
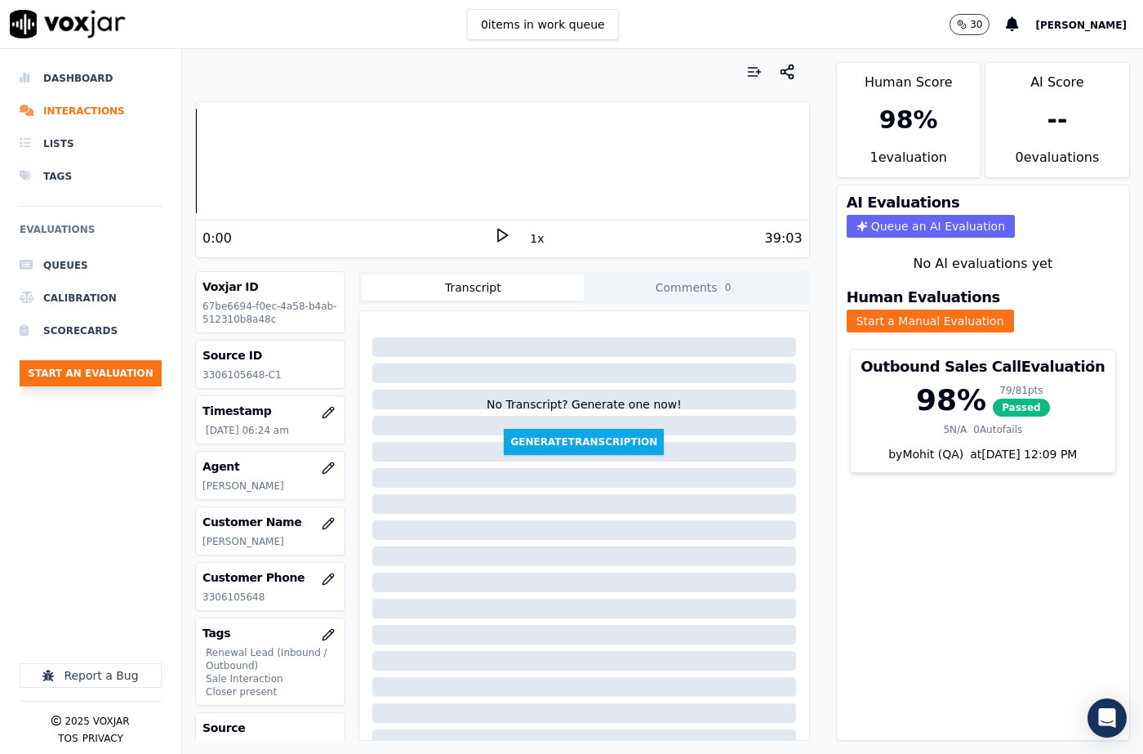
click at [131, 363] on button "Start an Evaluation" at bounding box center [91, 373] width 142 height 26
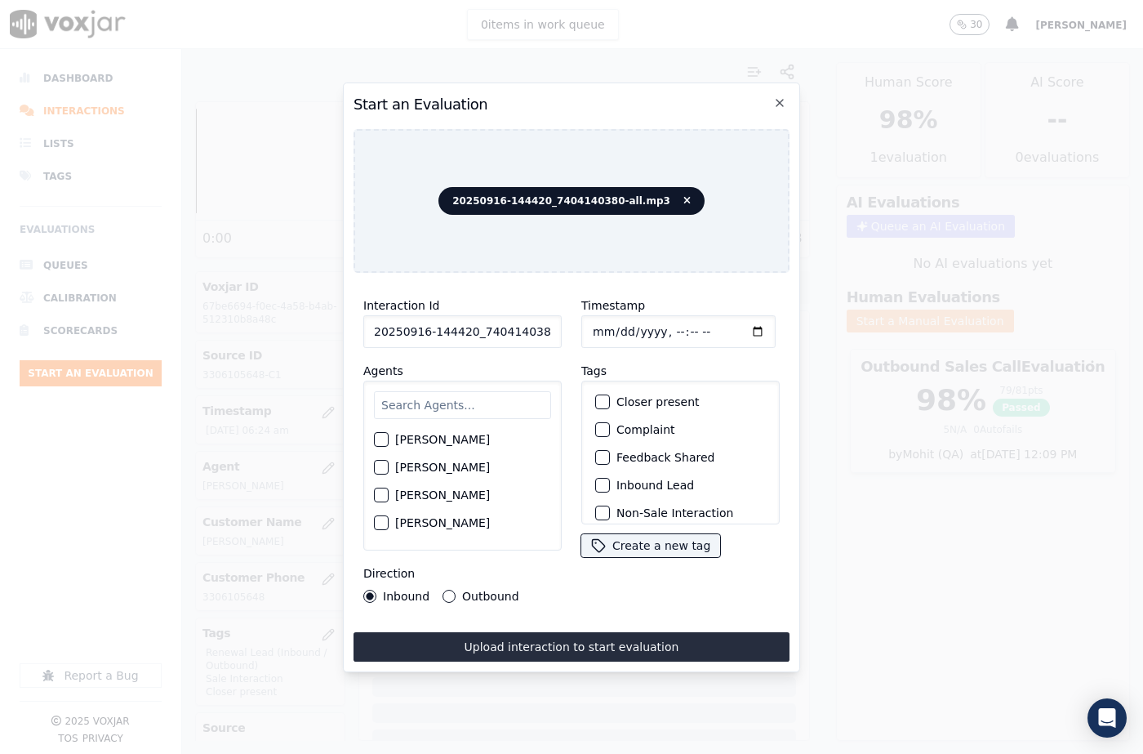
scroll to position [0, 27]
drag, startPoint x: 536, startPoint y: 331, endPoint x: 562, endPoint y: 334, distance: 26.3
click at [562, 334] on div "Interaction Id 20250916-144420_7404140380-all.mp3 Agents Harry Roy Aaron Biswas…" at bounding box center [462, 449] width 218 height 327
type input "20250916-144420_7404140380-C1"
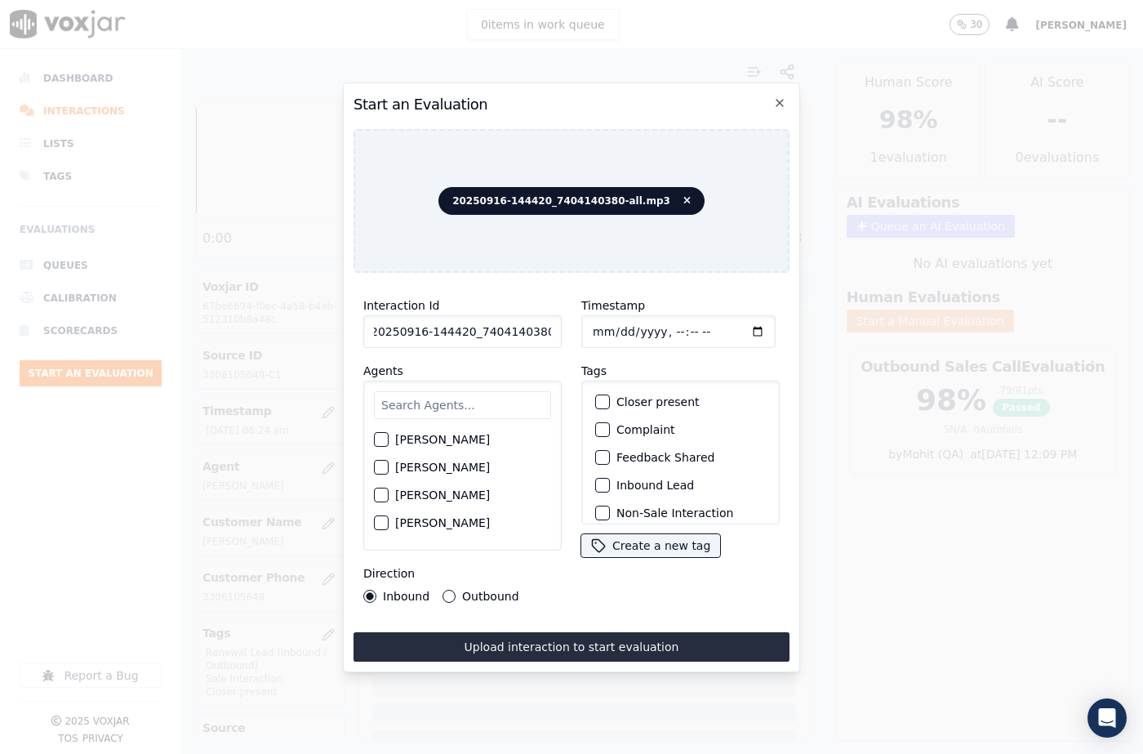
click at [613, 329] on input "Timestamp" at bounding box center [678, 331] width 194 height 33
type input "2025-09-16T06:43"
click at [425, 401] on input "text" at bounding box center [462, 405] width 177 height 28
type input "<"
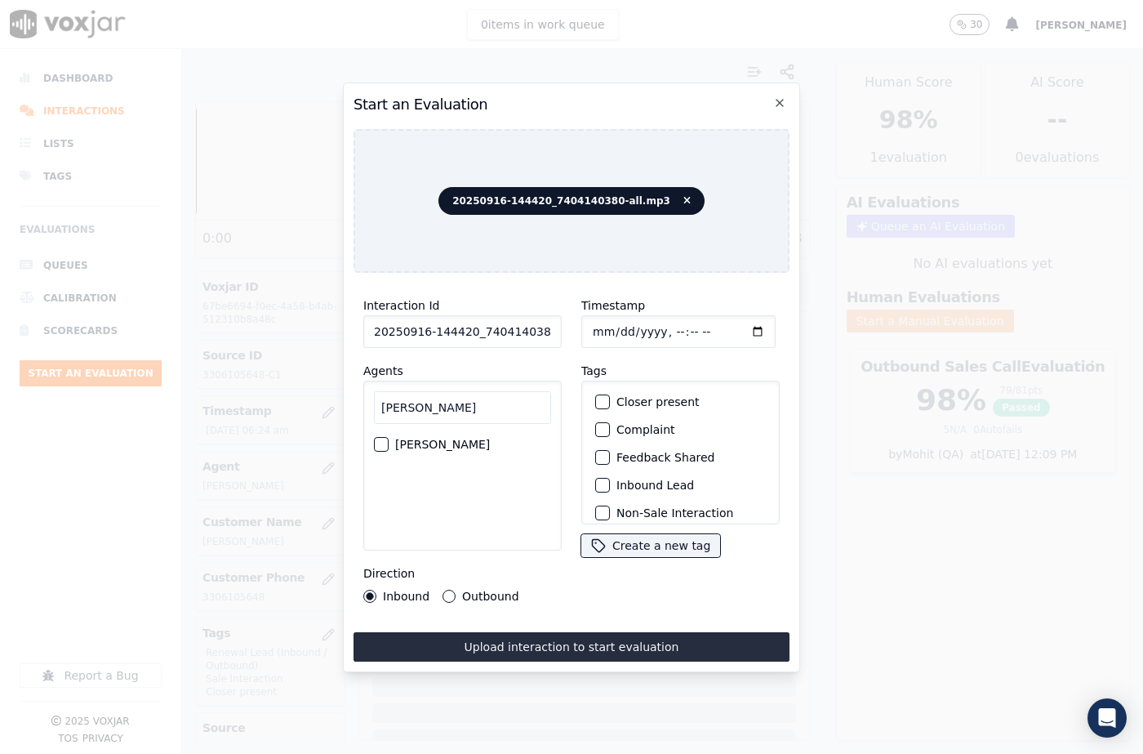
type input "Marti"
click at [383, 438] on div "button" at bounding box center [380, 443] width 11 height 11
click at [445, 589] on button "Outbound" at bounding box center [448, 595] width 13 height 13
click at [602, 394] on button "Closer present" at bounding box center [602, 401] width 15 height 15
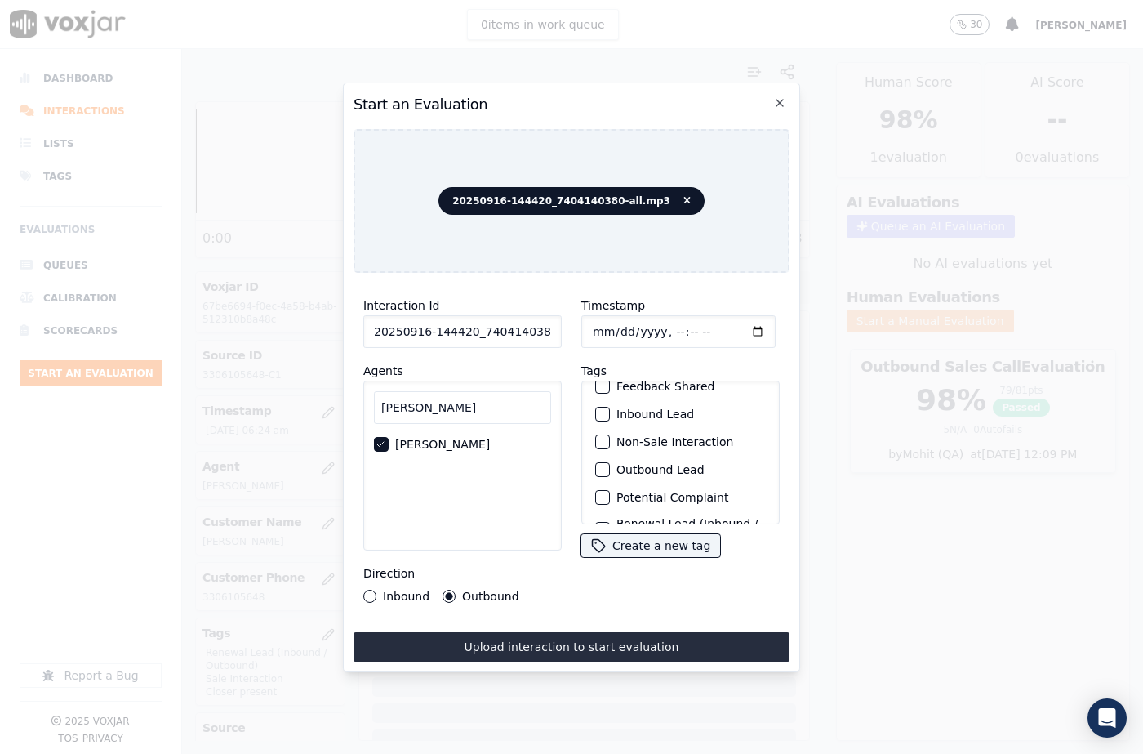
scroll to position [141, 0]
click at [596, 497] on div "button" at bounding box center [601, 502] width 11 height 11
click at [600, 453] on div "Renewal Lead (Inbound / Outbound)" at bounding box center [681, 471] width 184 height 36
click at [599, 465] on div "button" at bounding box center [601, 470] width 11 height 11
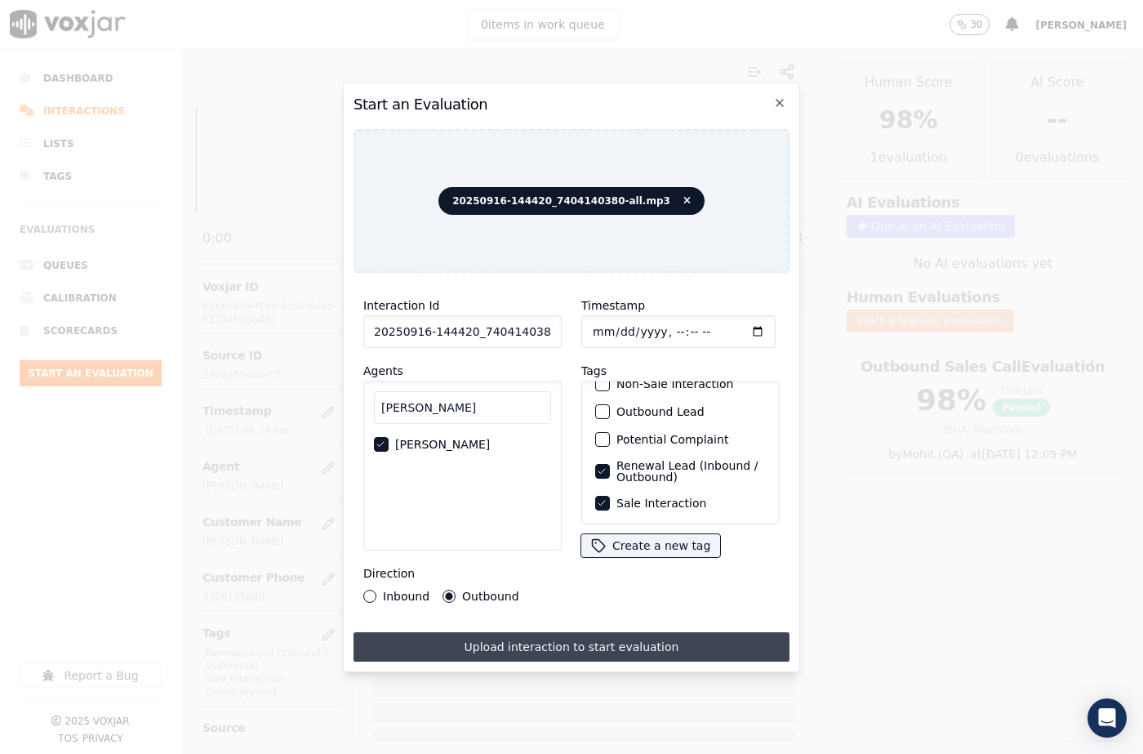
click at [653, 643] on button "Upload interaction to start evaluation" at bounding box center [571, 646] width 436 height 29
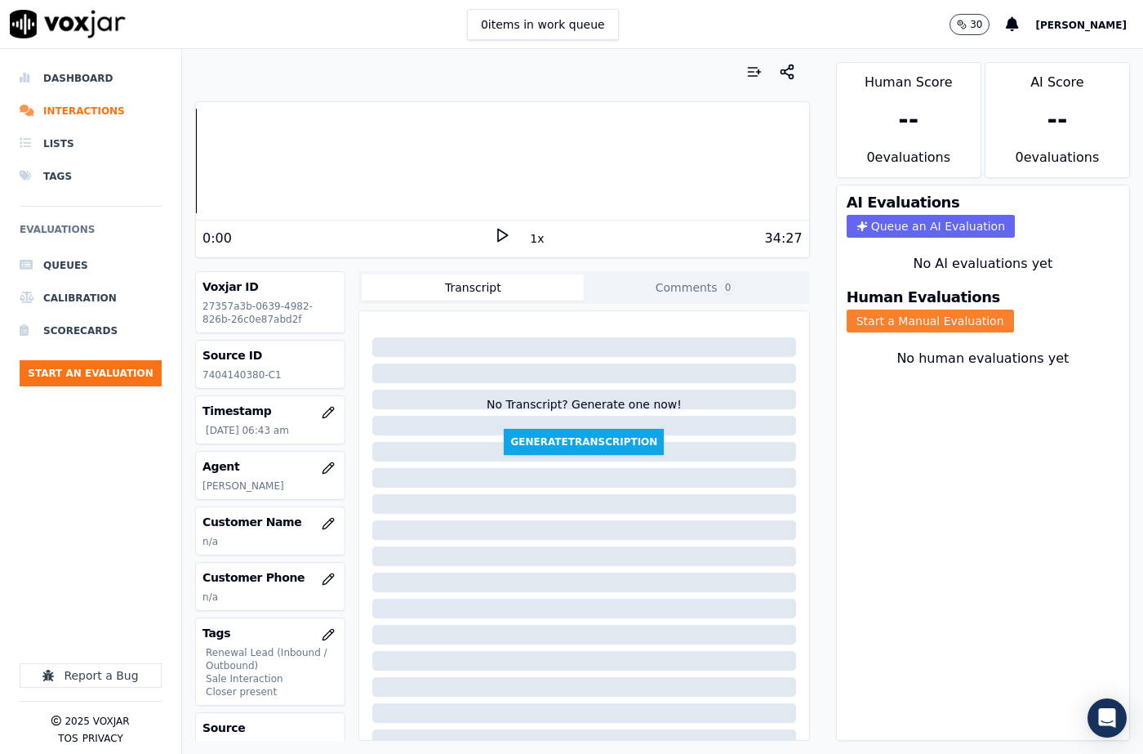
click at [917, 309] on button "Start a Manual Evaluation" at bounding box center [930, 320] width 167 height 23
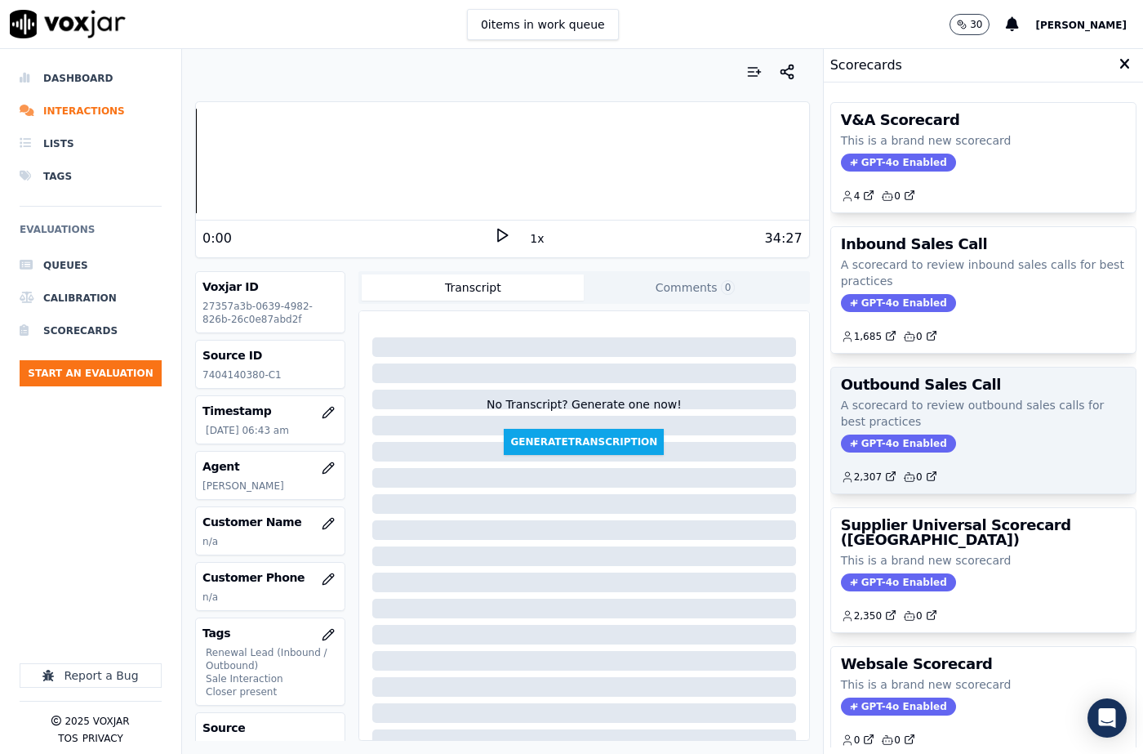
click at [896, 440] on span "GPT-4o Enabled" at bounding box center [898, 443] width 115 height 18
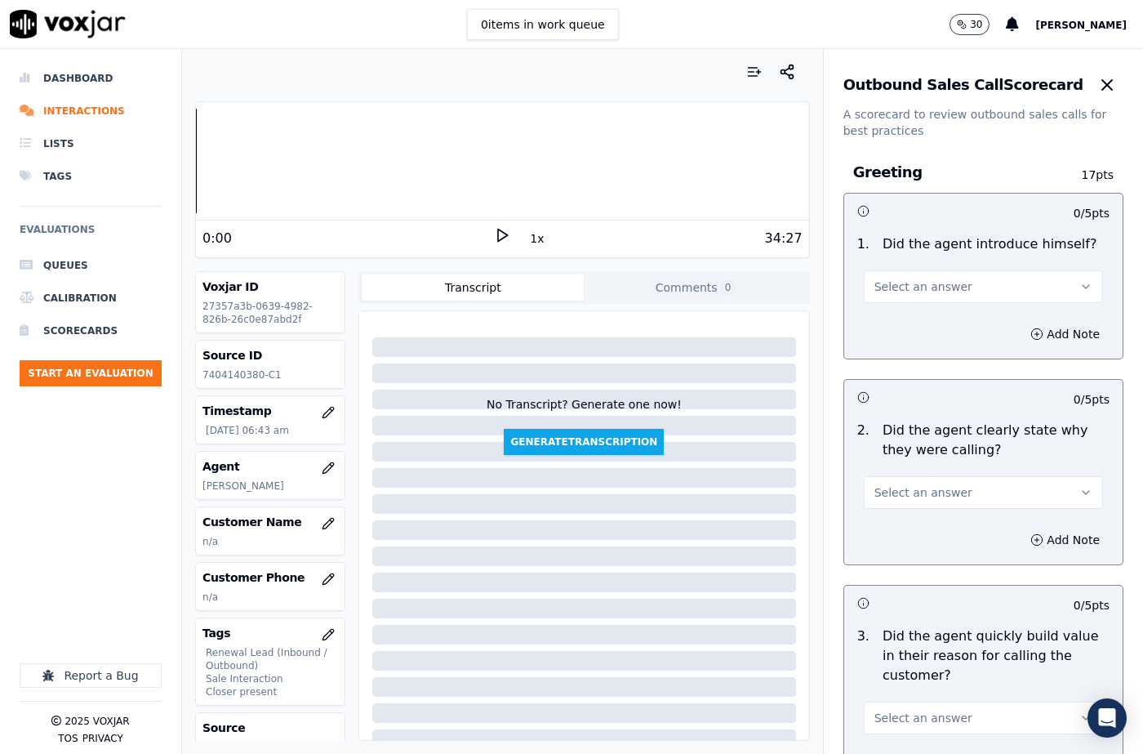
click at [918, 300] on button "Select an answer" at bounding box center [983, 286] width 239 height 33
click at [918, 318] on div "Yes" at bounding box center [956, 323] width 211 height 26
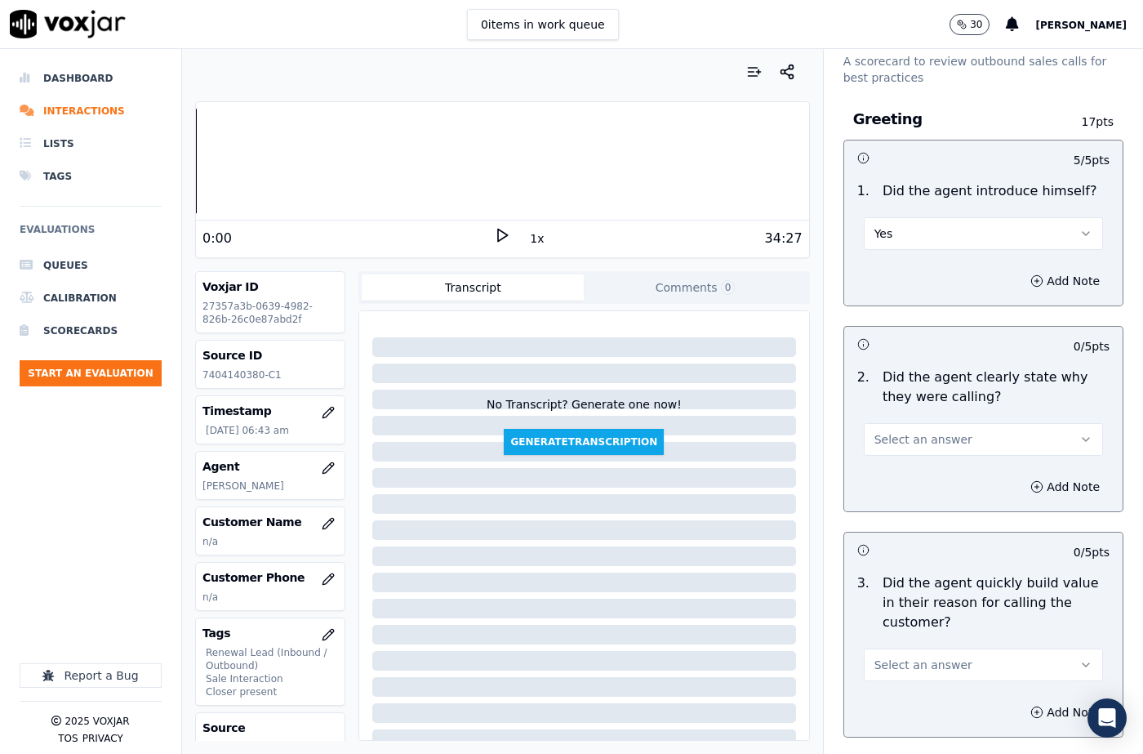
scroll to position [82, 0]
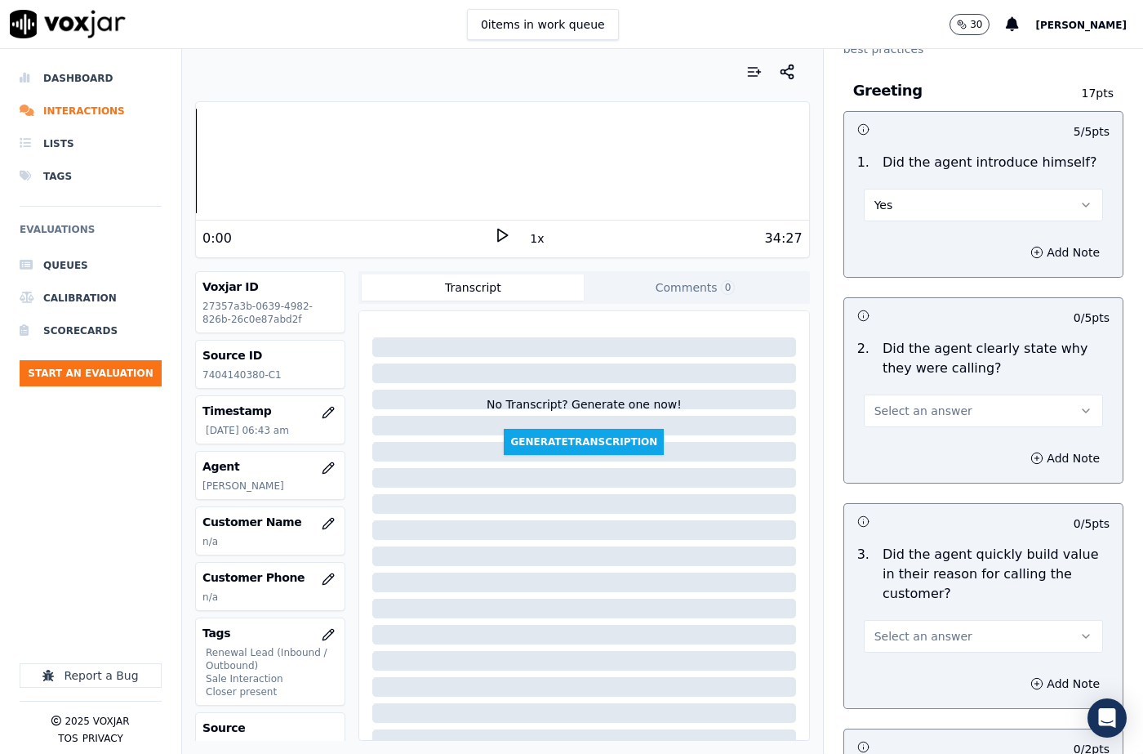
click at [908, 399] on button "Select an answer" at bounding box center [983, 410] width 239 height 33
click at [905, 440] on div "Yes" at bounding box center [956, 447] width 211 height 26
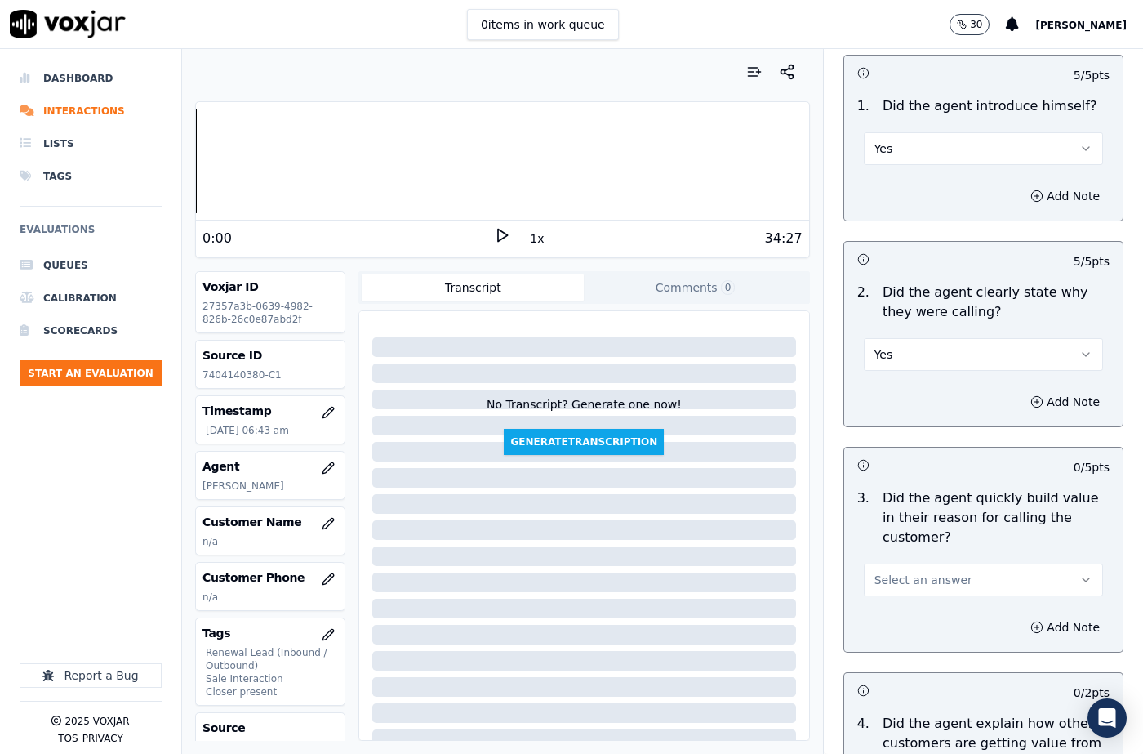
scroll to position [245, 0]
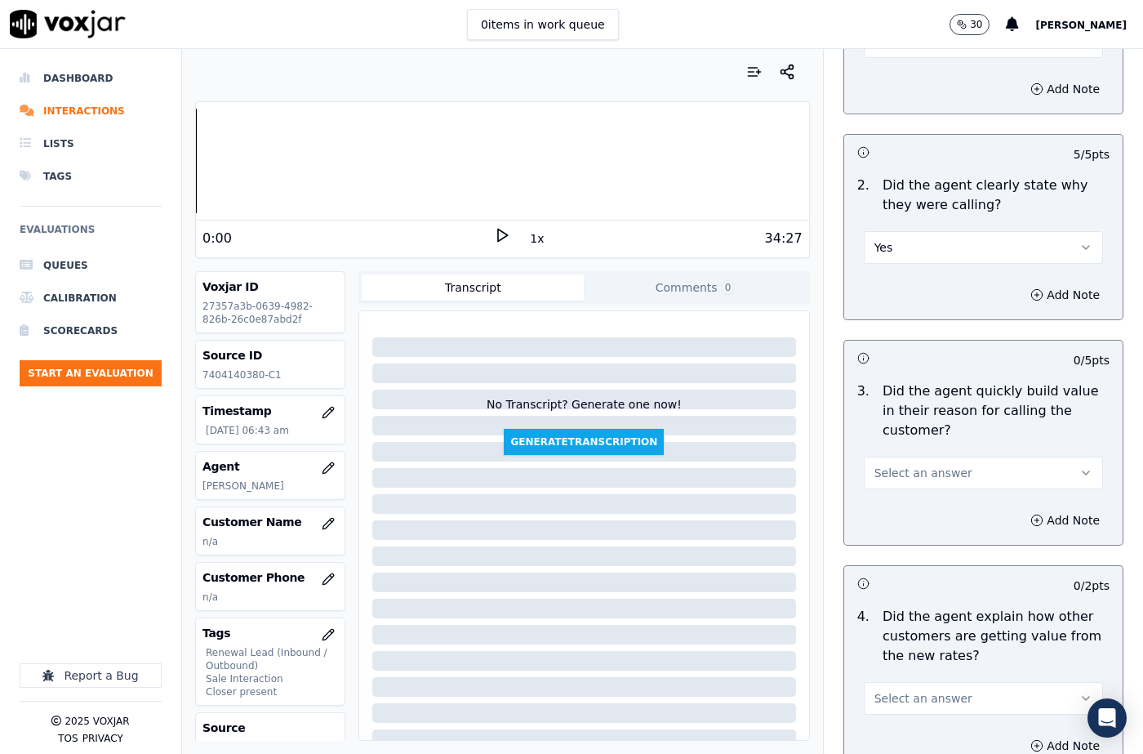
click at [913, 469] on span "Select an answer" at bounding box center [923, 473] width 98 height 16
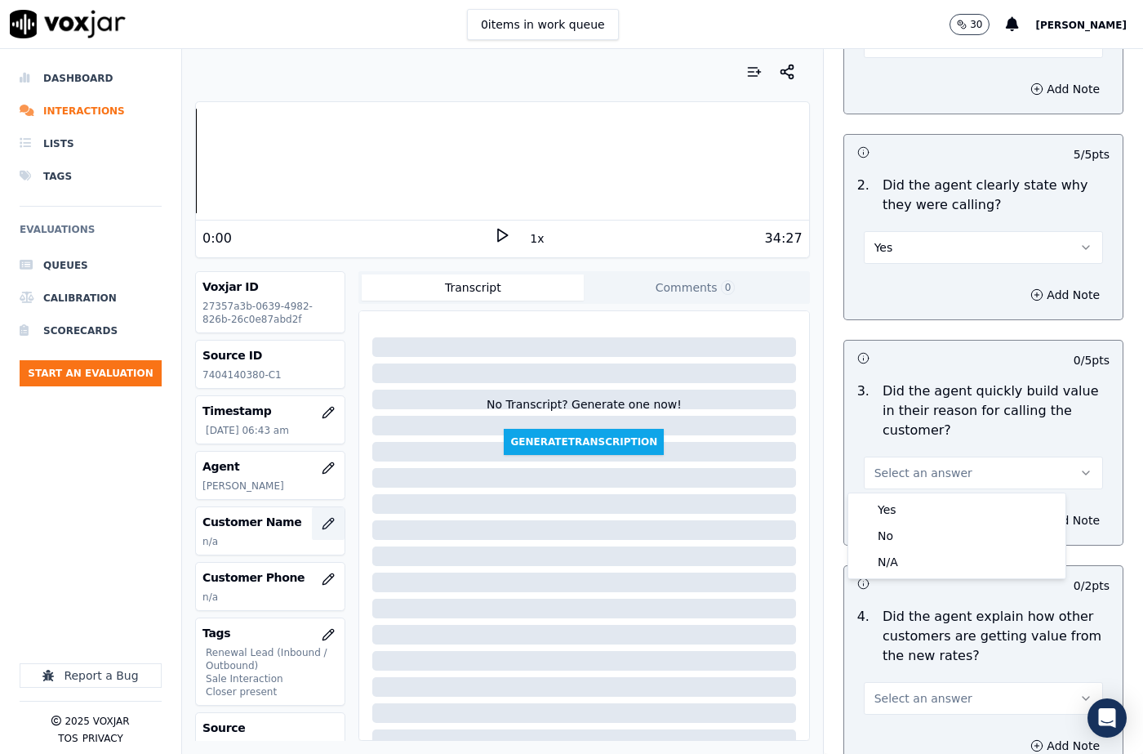
click at [322, 527] on icon "button" at bounding box center [328, 523] width 13 height 13
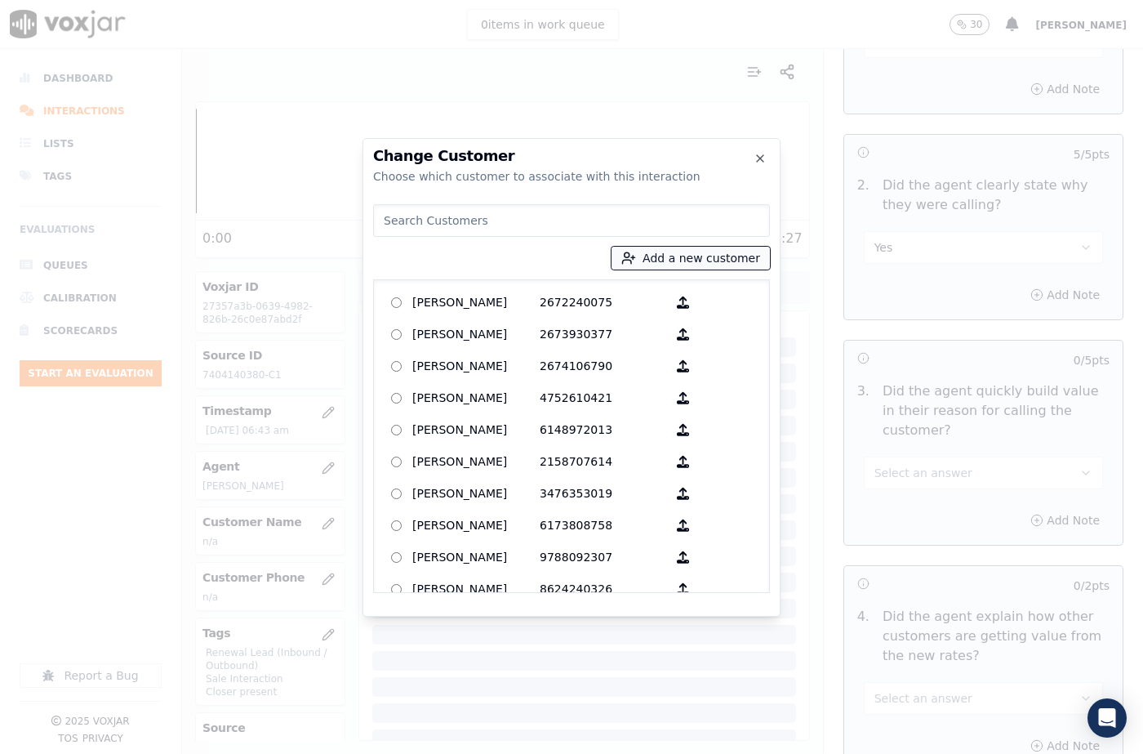
click at [647, 262] on button "Add a new customer" at bounding box center [690, 258] width 158 height 23
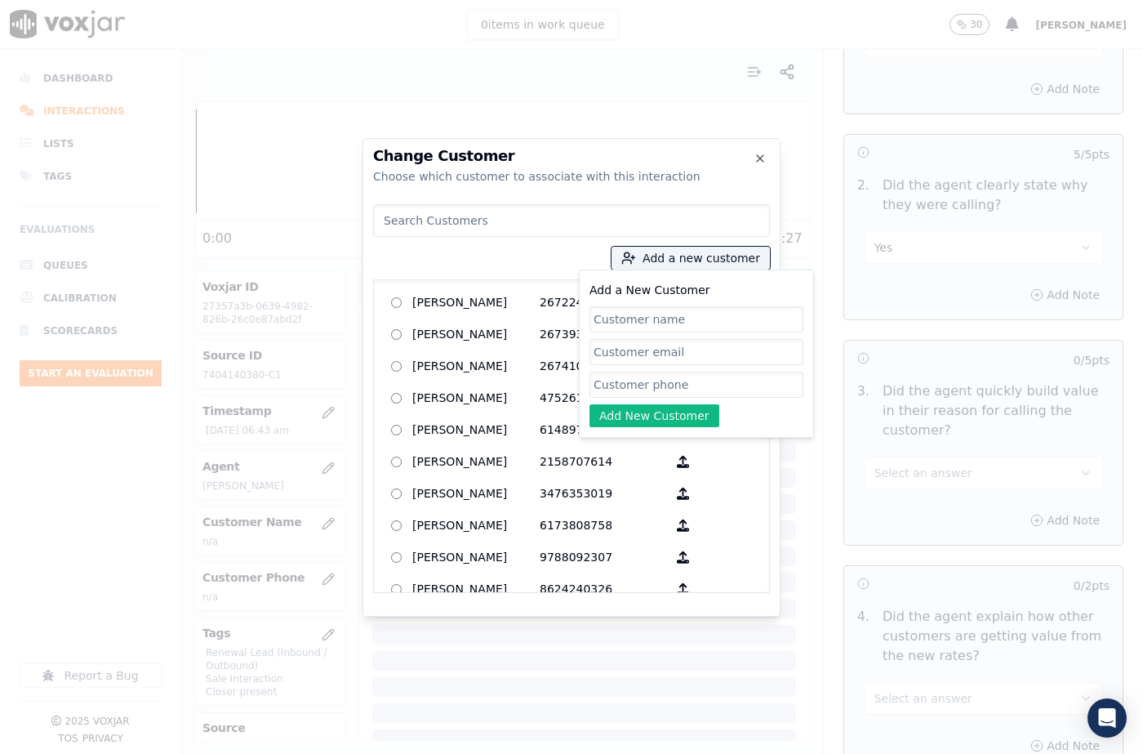
drag, startPoint x: 630, startPoint y: 318, endPoint x: 632, endPoint y: 269, distance: 49.8
click at [630, 318] on input "Add a New Customer" at bounding box center [696, 319] width 214 height 26
type input "Conie S Jones"
click at [635, 385] on input "Add a New Customer" at bounding box center [696, 384] width 214 height 26
paste input "7404140380"
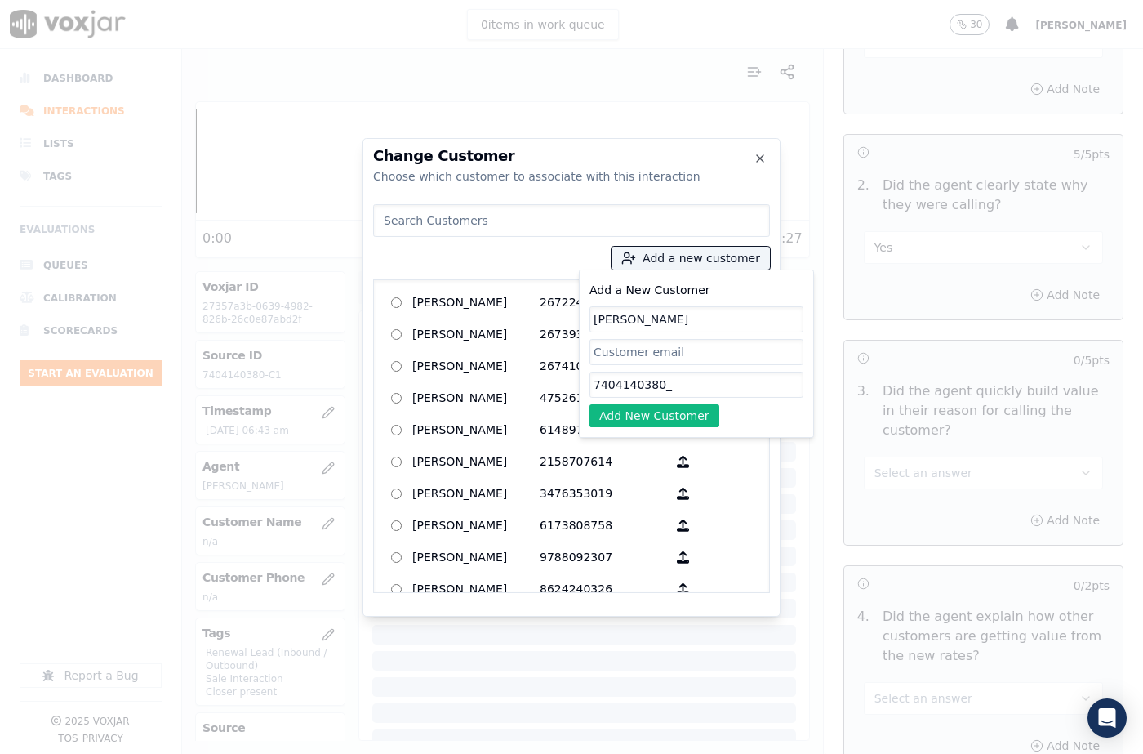
paste input "7402375922"
type input "7404140380_7402375922"
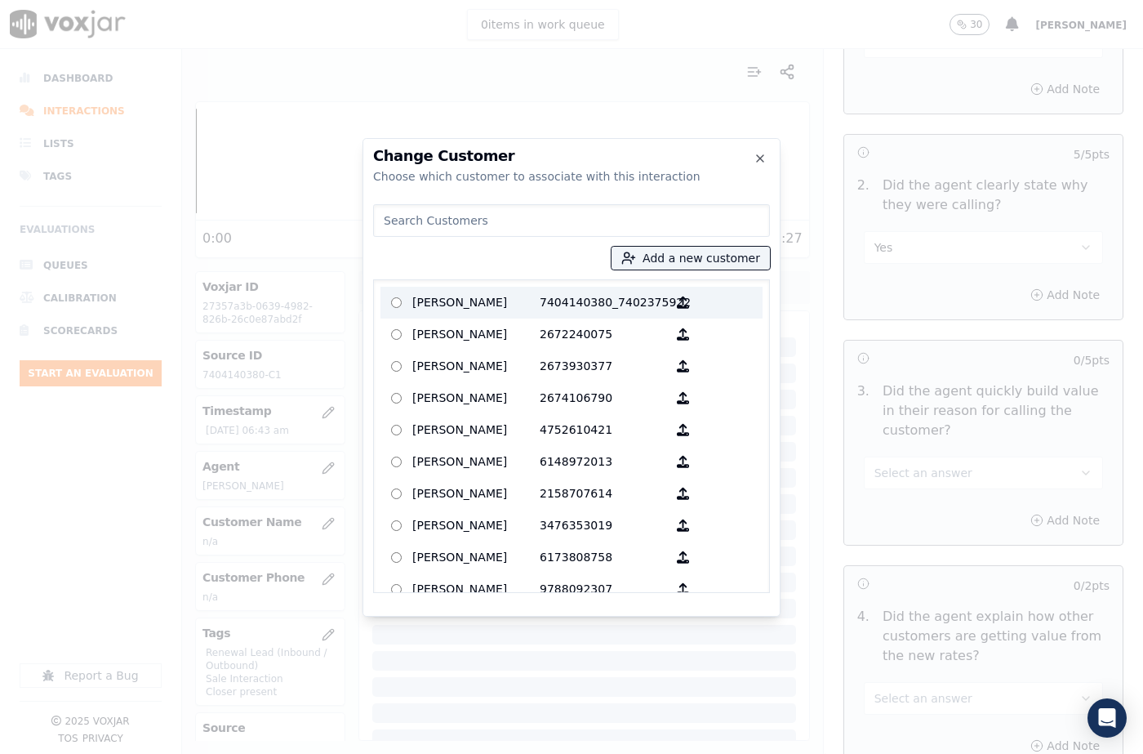
click at [478, 304] on p "Conie S Jones" at bounding box center [475, 302] width 127 height 25
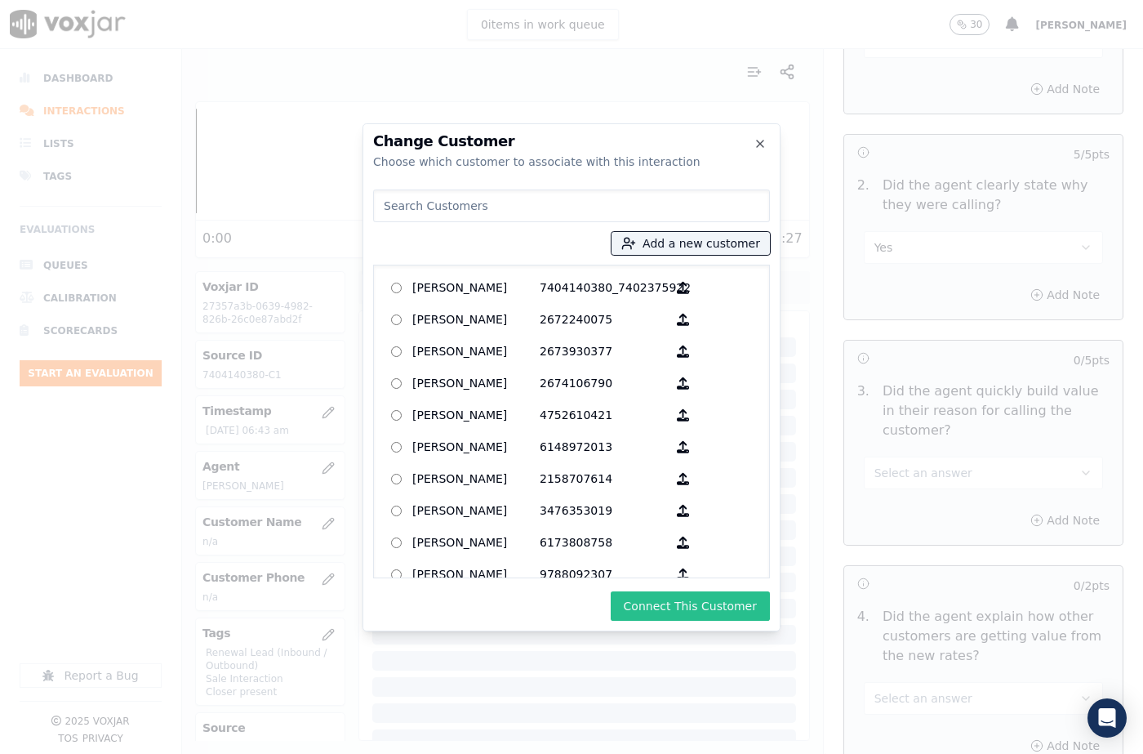
click at [654, 607] on button "Connect This Customer" at bounding box center [690, 605] width 159 height 29
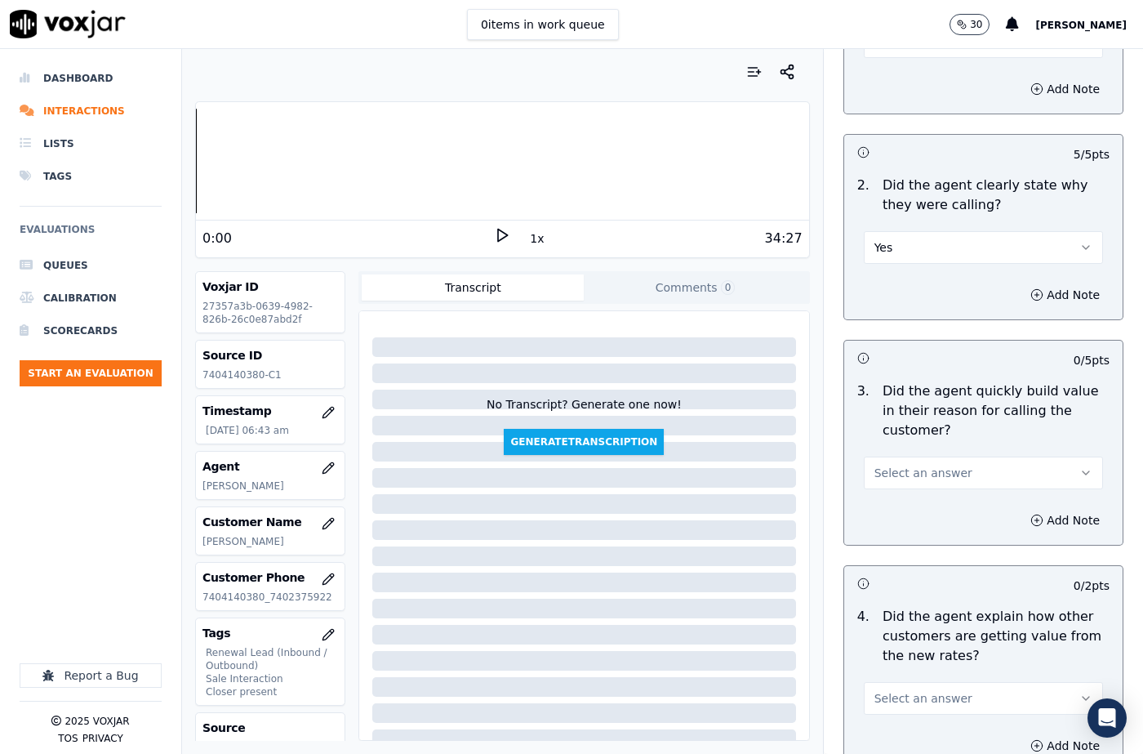
click at [911, 478] on span "Select an answer" at bounding box center [923, 473] width 98 height 16
click at [900, 508] on div "Yes" at bounding box center [956, 509] width 211 height 26
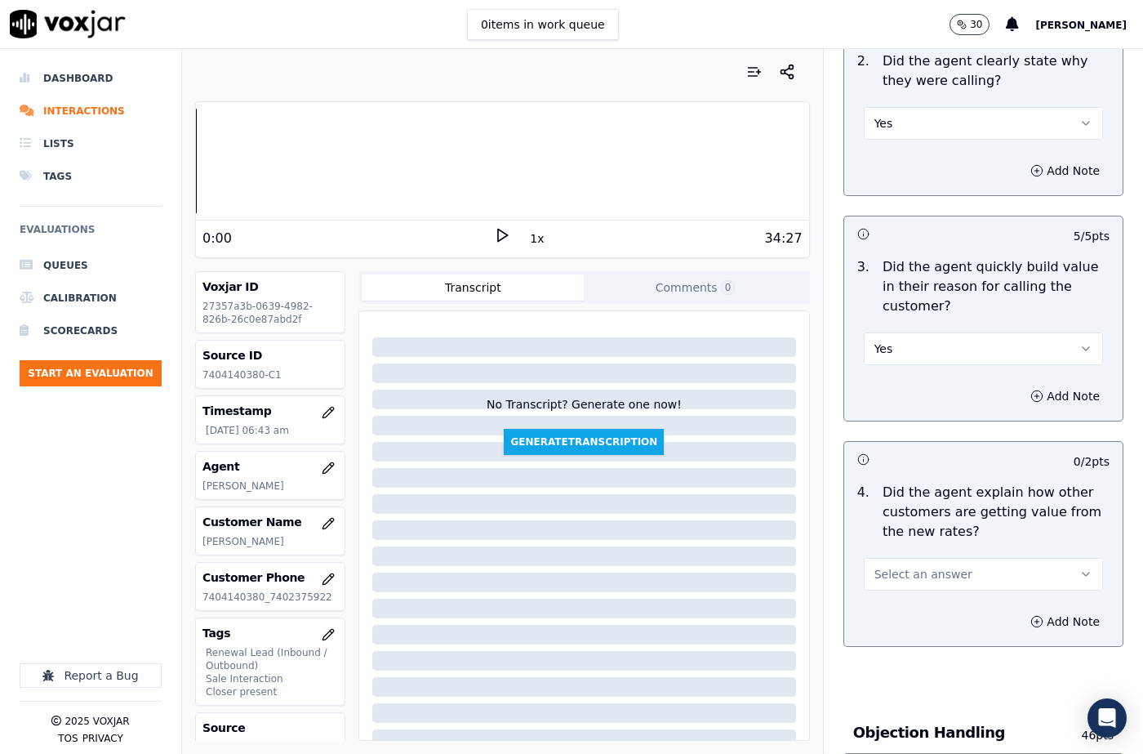
scroll to position [490, 0]
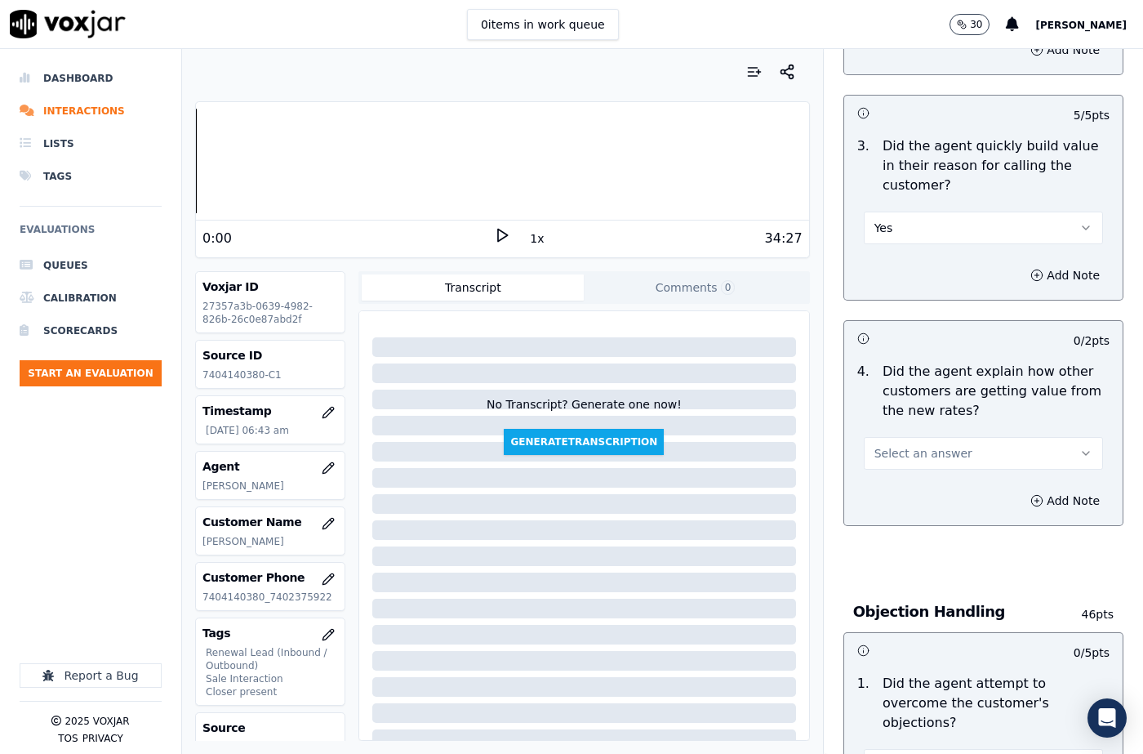
click at [905, 457] on span "Select an answer" at bounding box center [923, 453] width 98 height 16
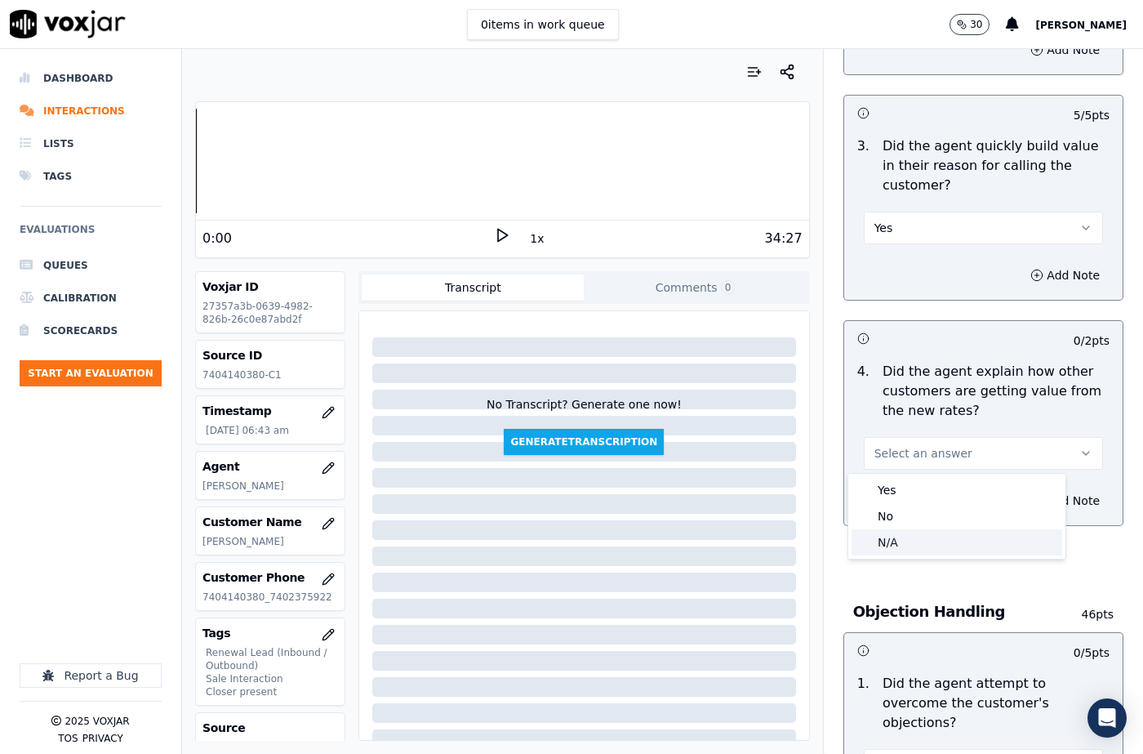
click at [900, 551] on div "N/A" at bounding box center [956, 542] width 211 height 26
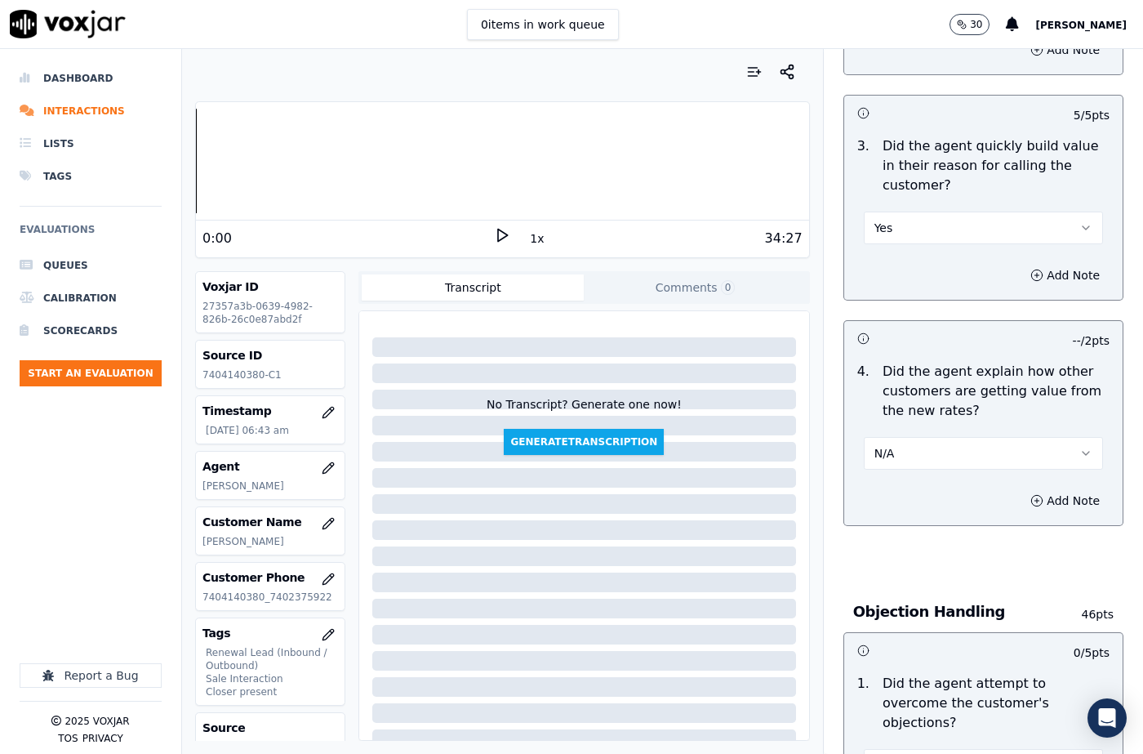
scroll to position [735, 0]
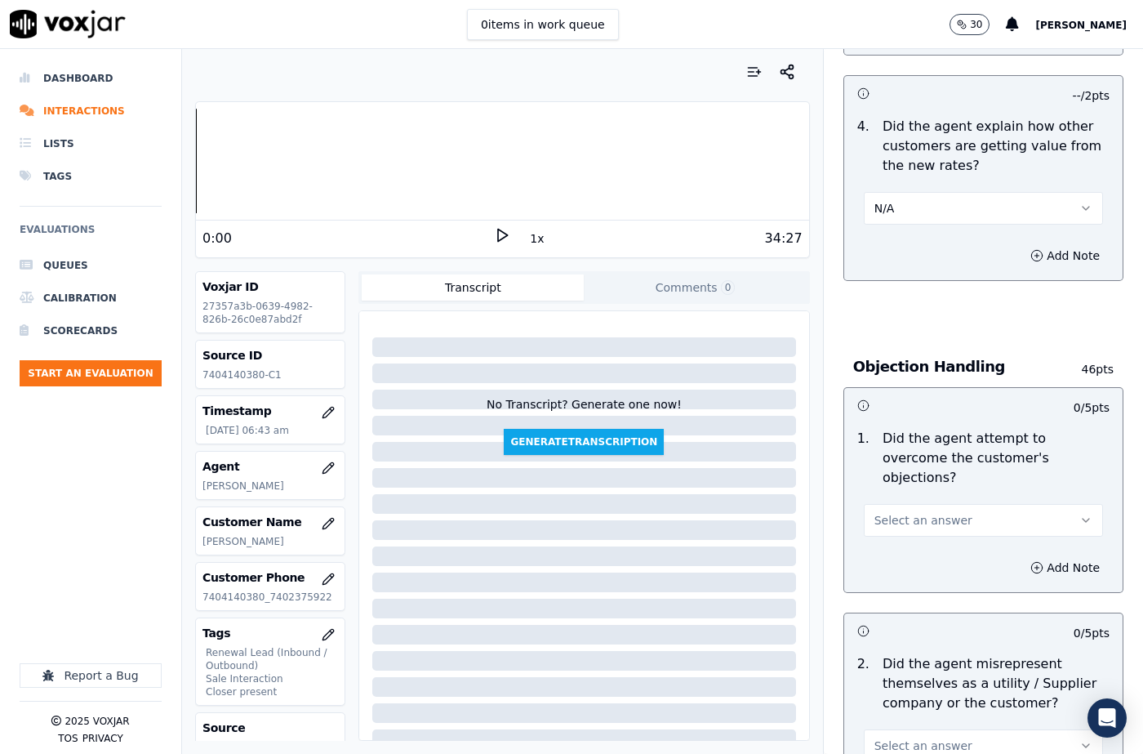
click at [901, 512] on span "Select an answer" at bounding box center [923, 520] width 98 height 16
click at [899, 586] on div "N/A" at bounding box center [956, 589] width 211 height 26
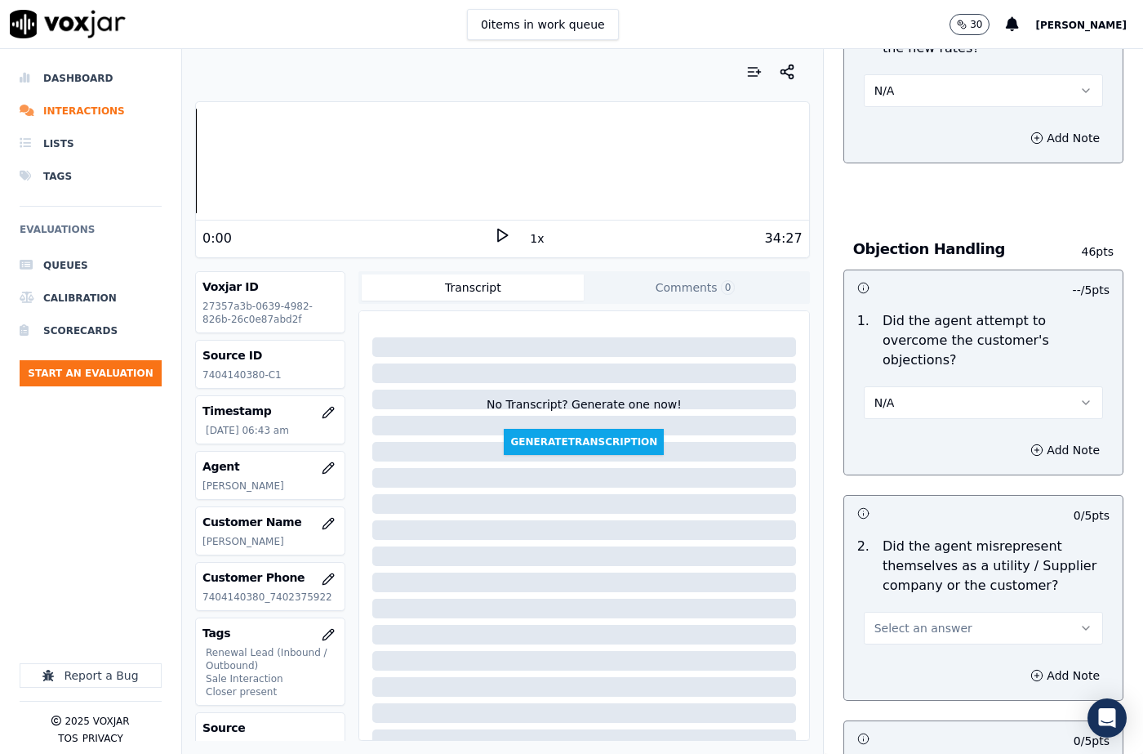
scroll to position [1061, 0]
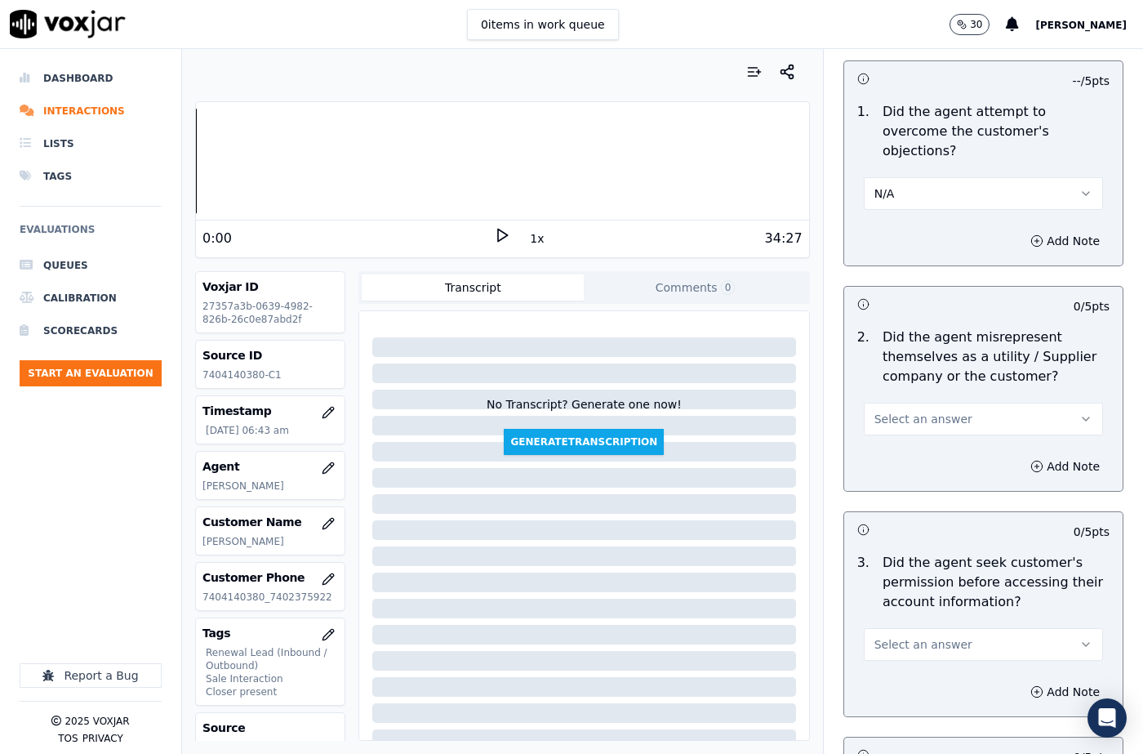
click at [907, 411] on button "Select an answer" at bounding box center [983, 418] width 239 height 33
click at [904, 457] on div "No" at bounding box center [956, 462] width 211 height 26
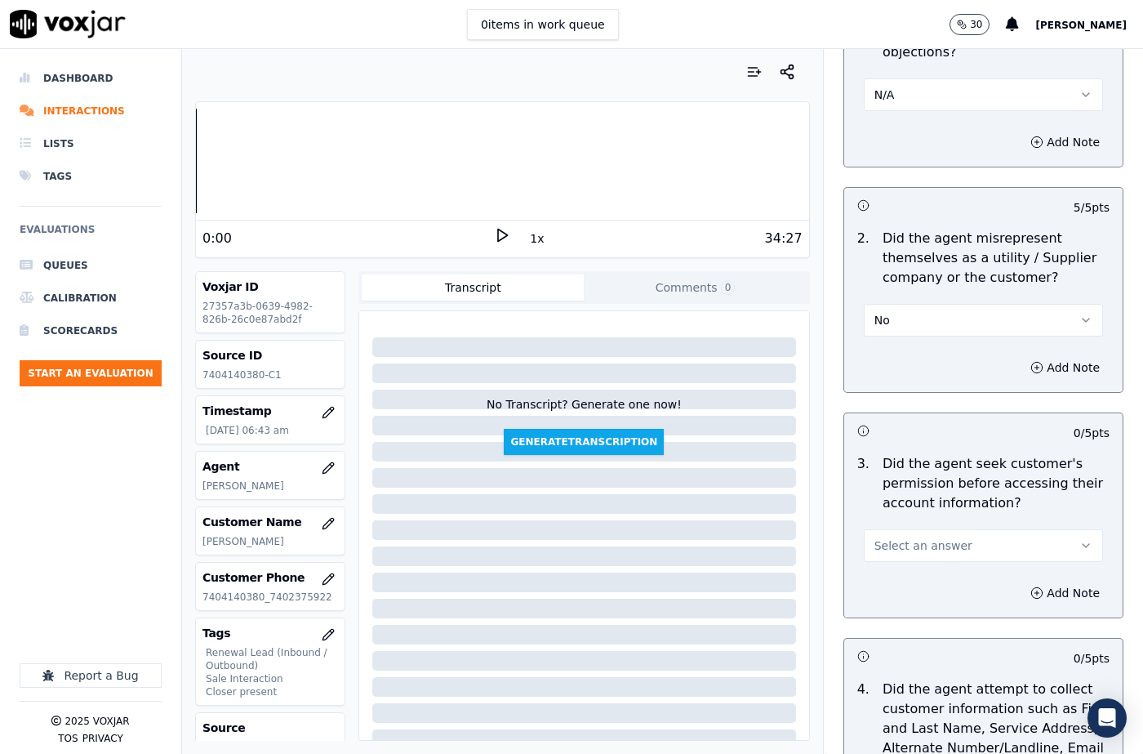
scroll to position [1306, 0]
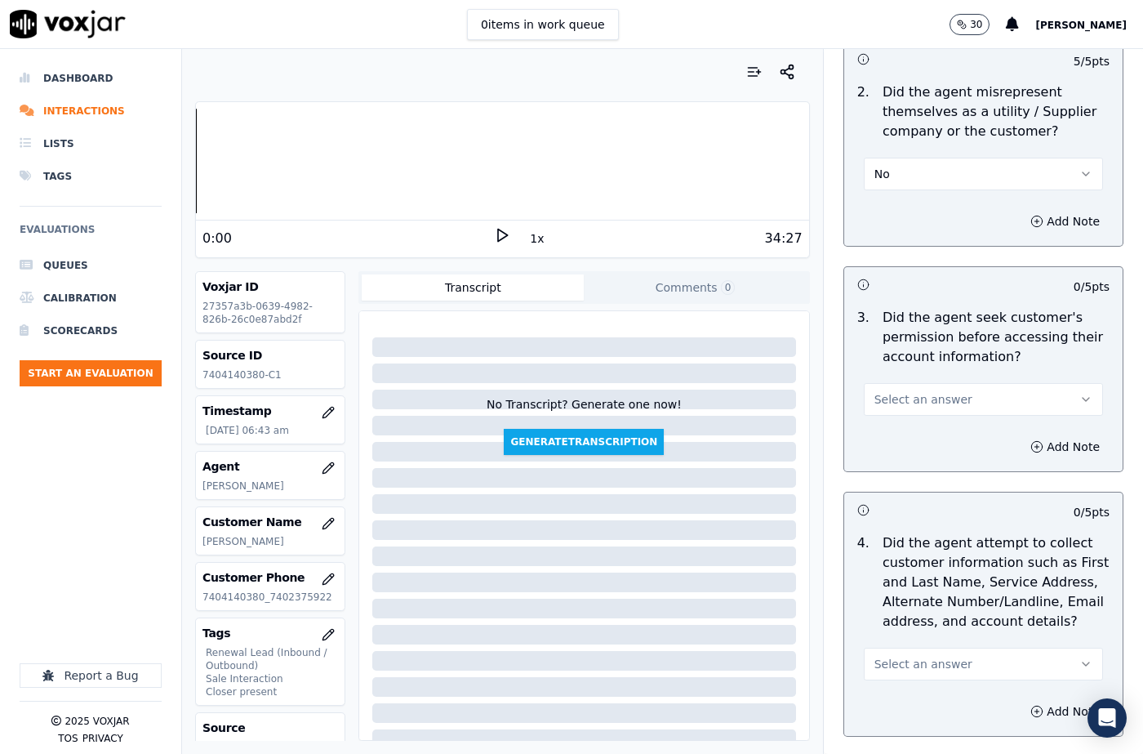
click at [900, 391] on span "Select an answer" at bounding box center [923, 399] width 98 height 16
drag, startPoint x: 902, startPoint y: 442, endPoint x: 923, endPoint y: 439, distance: 20.6
click at [903, 442] on div "No" at bounding box center [956, 442] width 211 height 26
drag, startPoint x: 1046, startPoint y: 426, endPoint x: 1022, endPoint y: 436, distance: 25.6
click at [1046, 435] on button "Add Note" at bounding box center [1064, 446] width 89 height 23
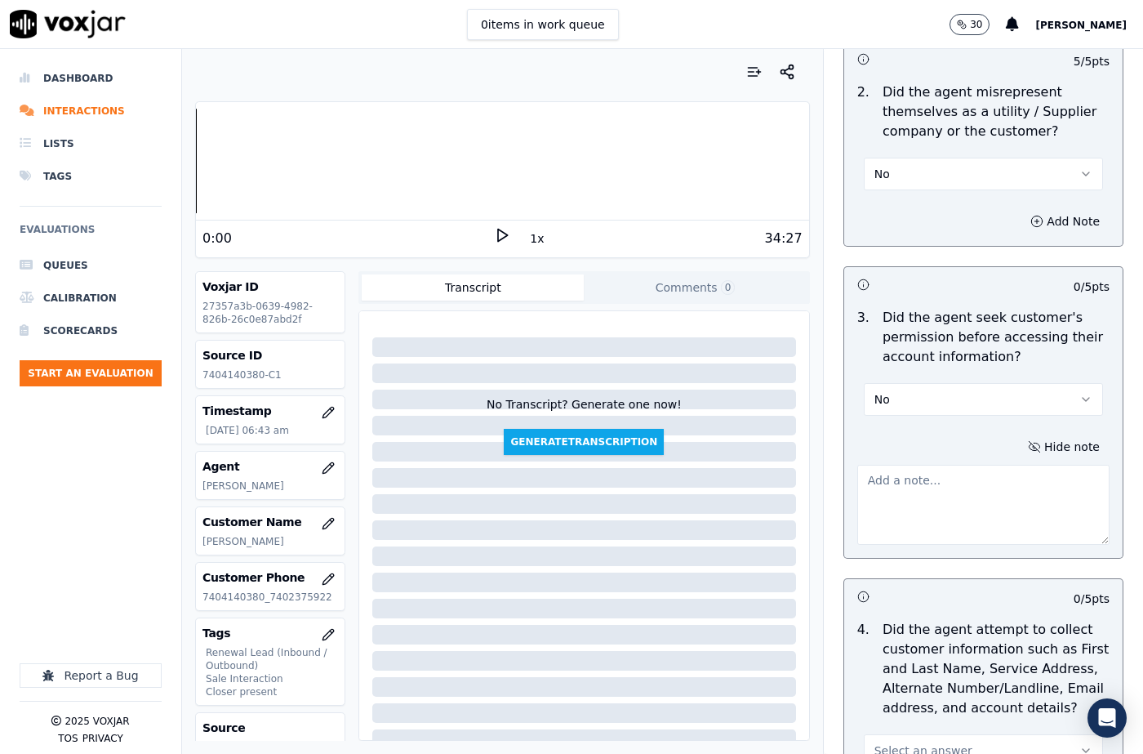
click at [932, 465] on textarea at bounding box center [983, 505] width 252 height 80
paste textarea "@6:45 The agent must take permission before confirming the Cx Supplier's name o…"
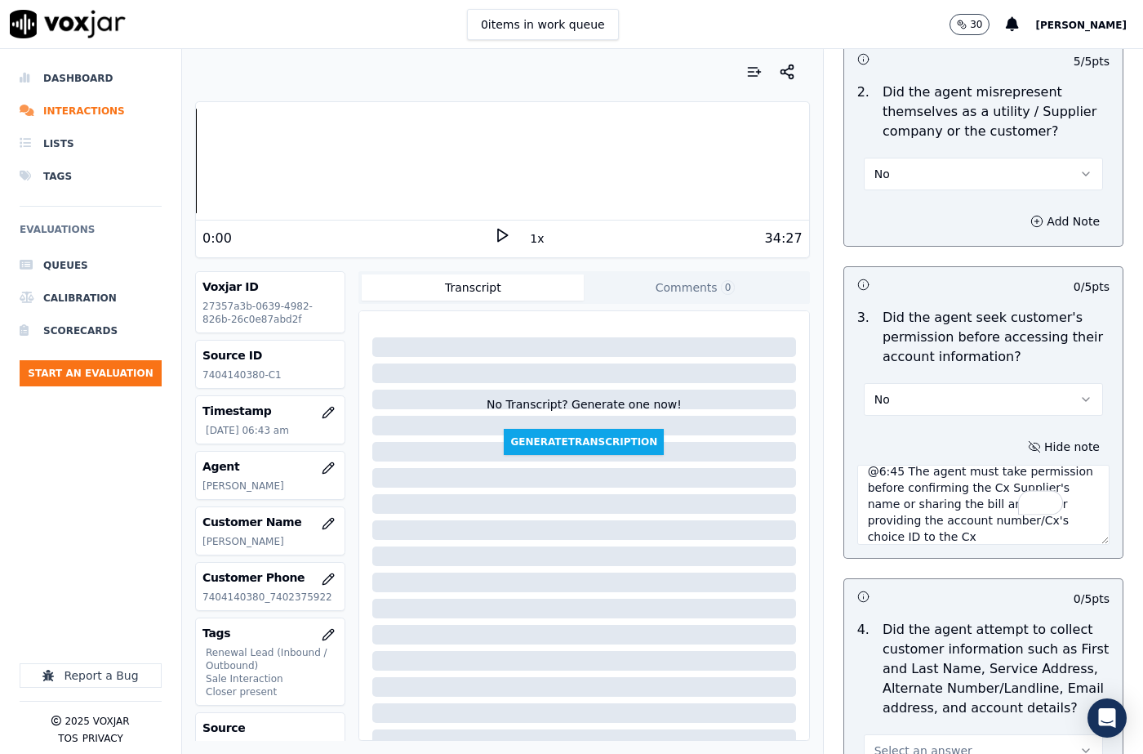
scroll to position [1633, 0]
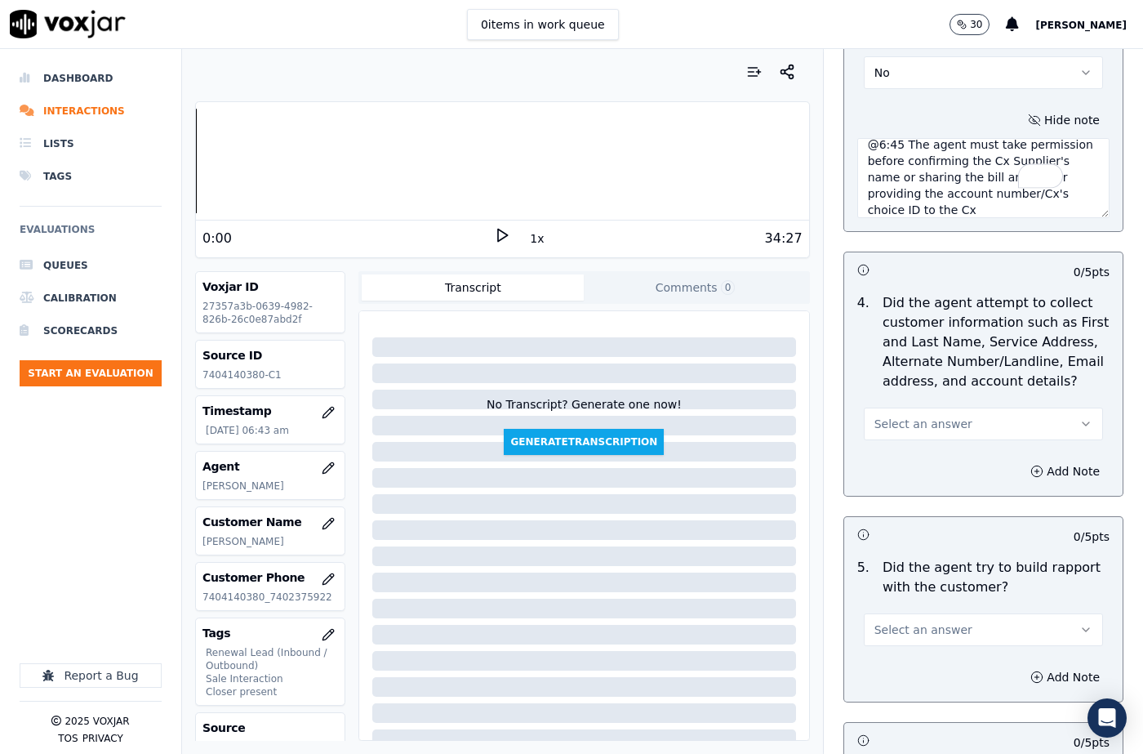
type textarea "@6:45 The agent must take permission before confirming the Cx Supplier's name o…"
click at [897, 412] on button "Select an answer" at bounding box center [983, 423] width 239 height 33
click at [905, 492] on div "N/A" at bounding box center [956, 493] width 211 height 26
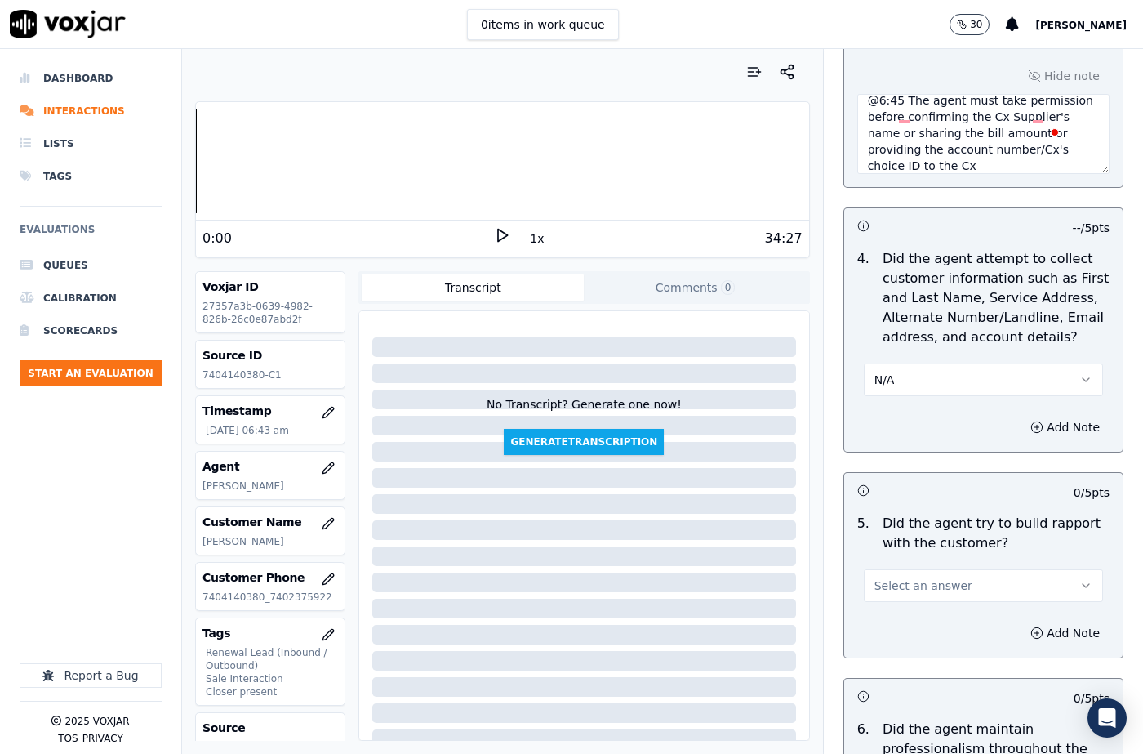
scroll to position [1714, 0]
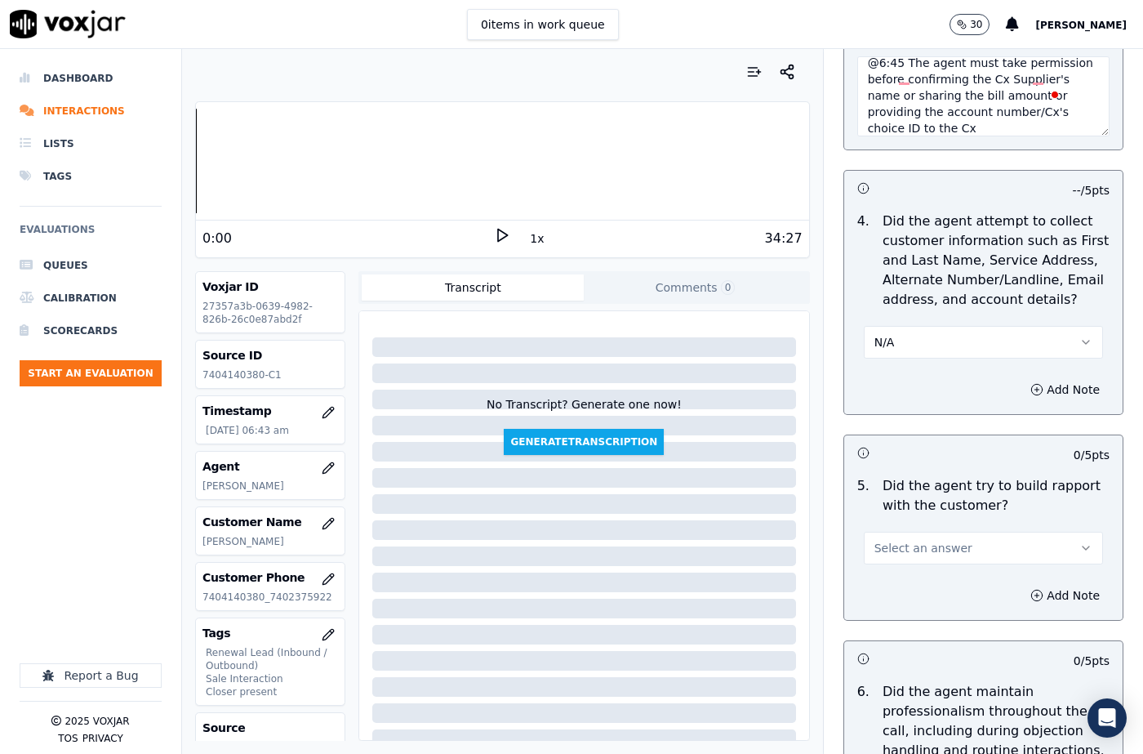
click at [910, 540] on span "Select an answer" at bounding box center [923, 548] width 98 height 16
click at [909, 571] on div "Yes" at bounding box center [956, 565] width 211 height 26
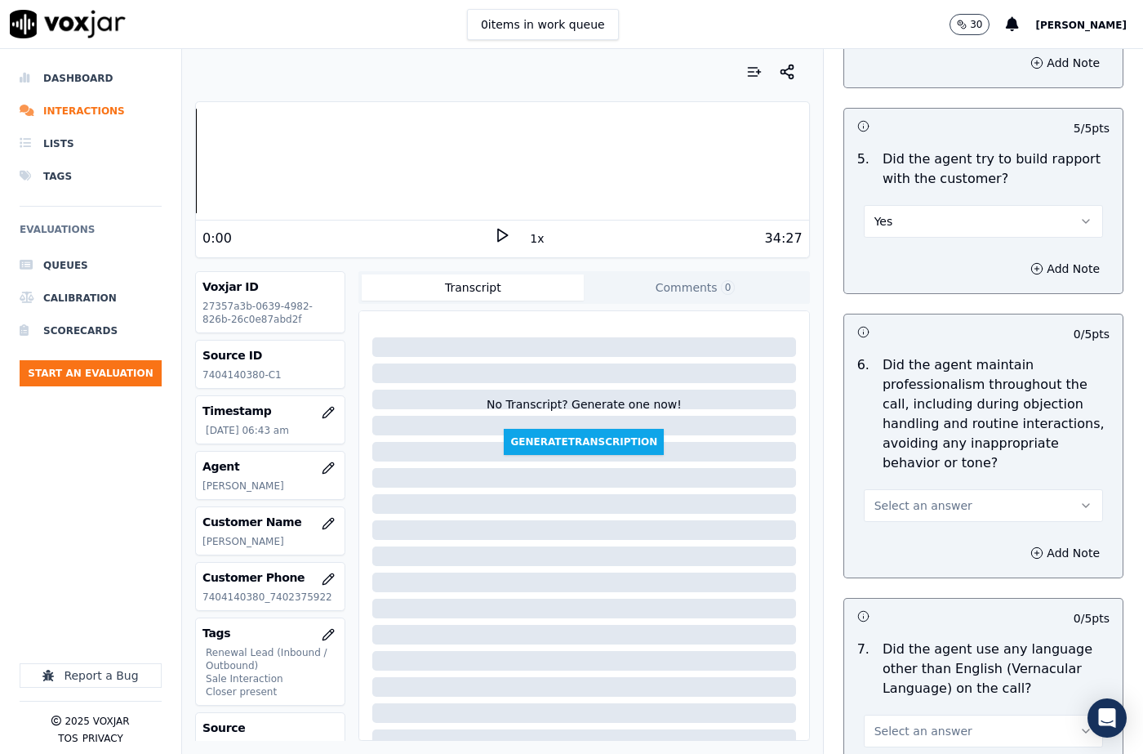
click at [918, 489] on button "Select an answer" at bounding box center [983, 505] width 239 height 33
click at [913, 502] on div "Yes" at bounding box center [956, 503] width 211 height 26
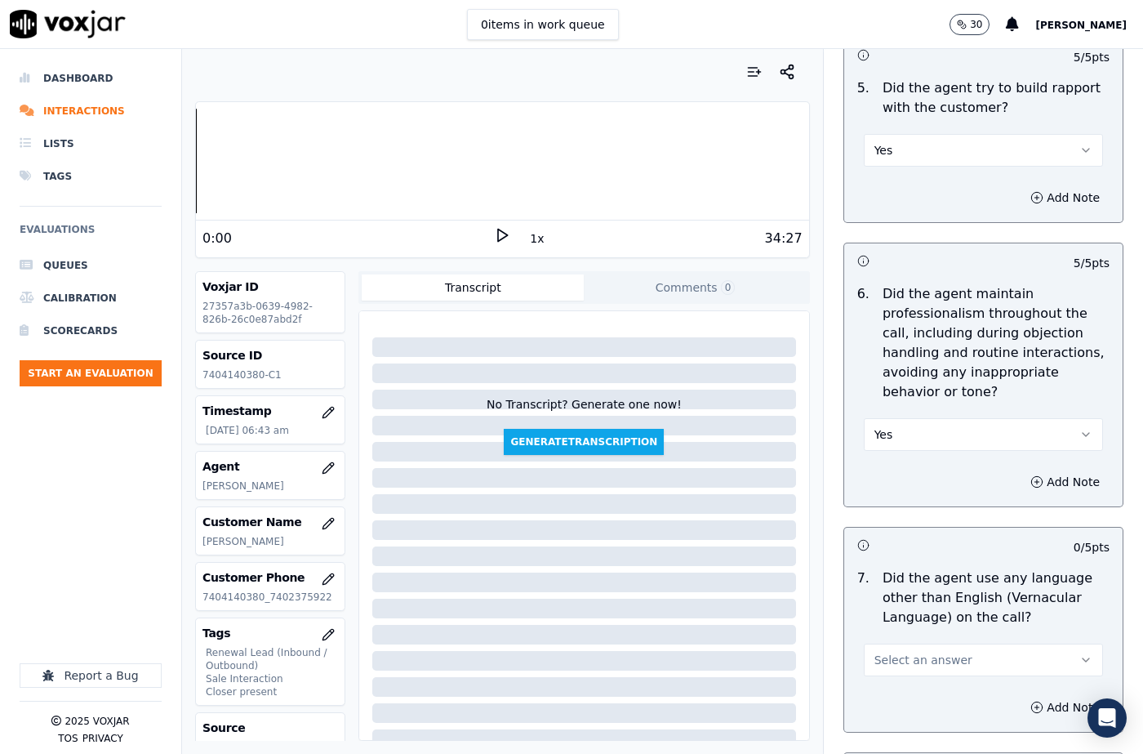
scroll to position [2204, 0]
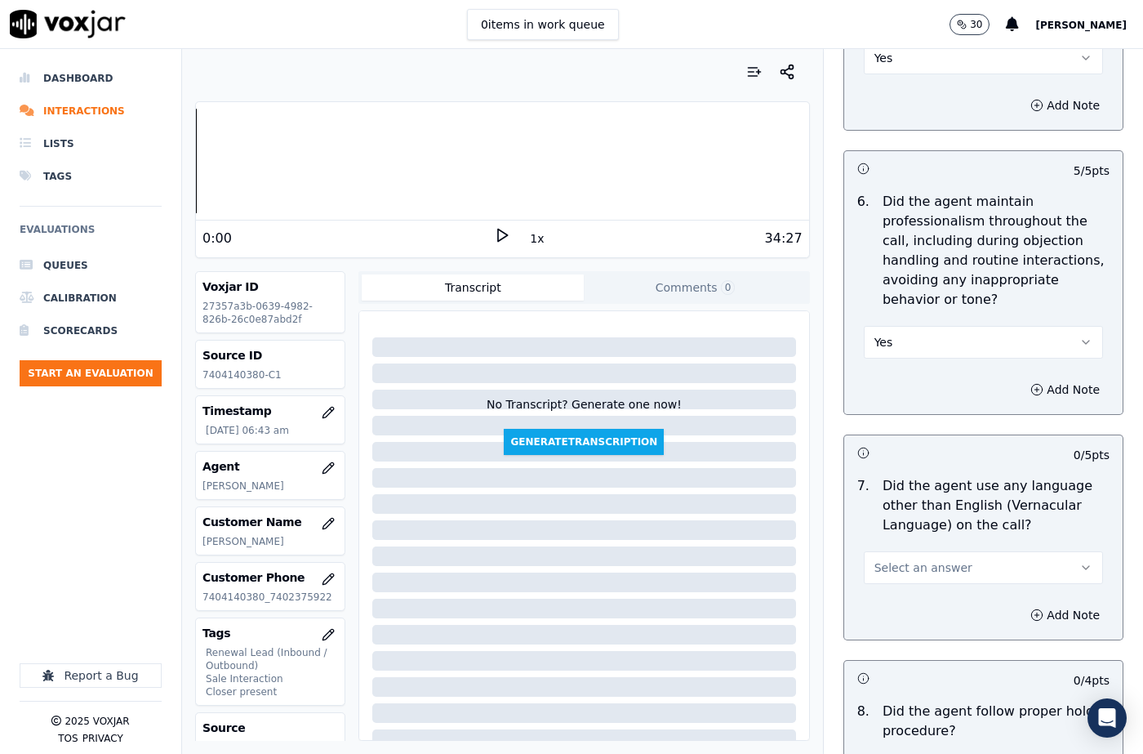
click at [917, 559] on span "Select an answer" at bounding box center [923, 567] width 98 height 16
click at [905, 589] on div "No" at bounding box center [956, 591] width 211 height 26
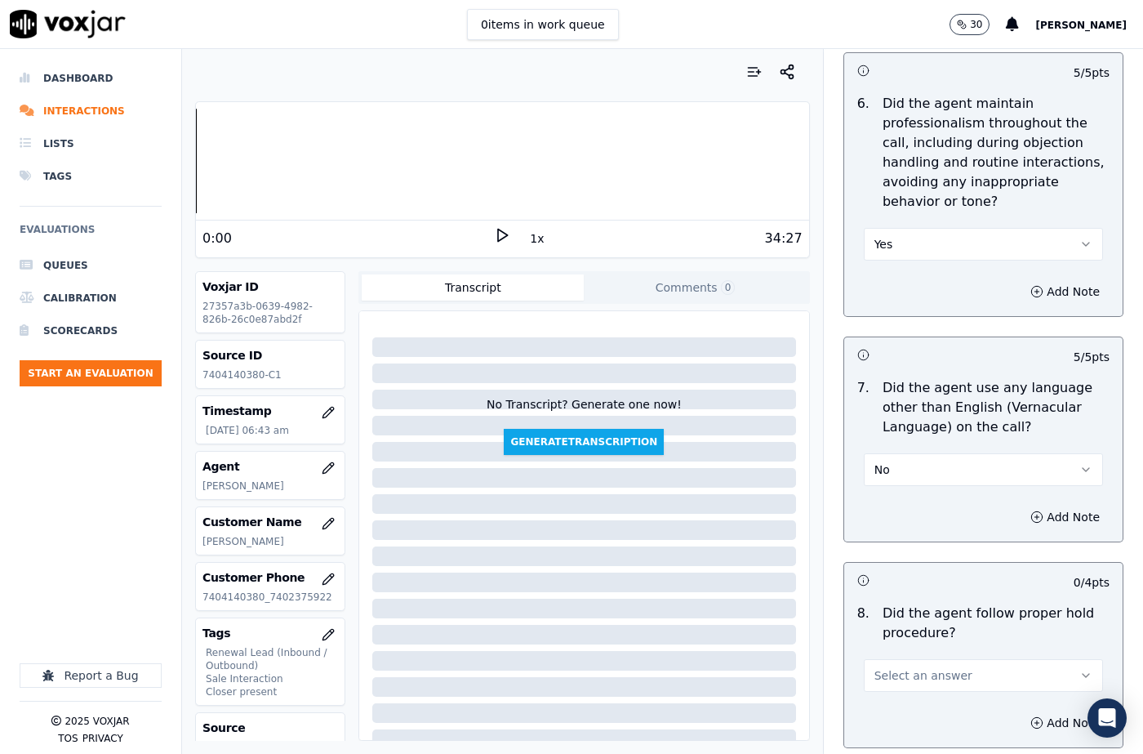
scroll to position [2449, 0]
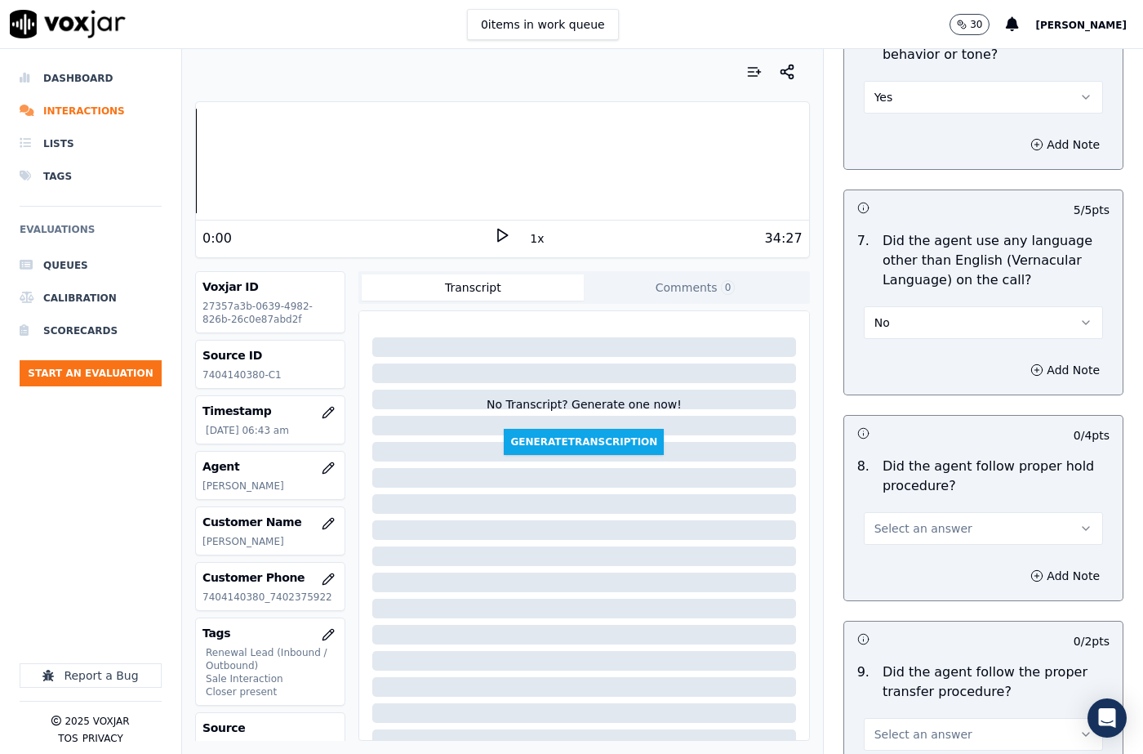
click at [918, 512] on button "Select an answer" at bounding box center [983, 528] width 239 height 33
click at [909, 571] on div "N/A" at bounding box center [956, 578] width 211 height 26
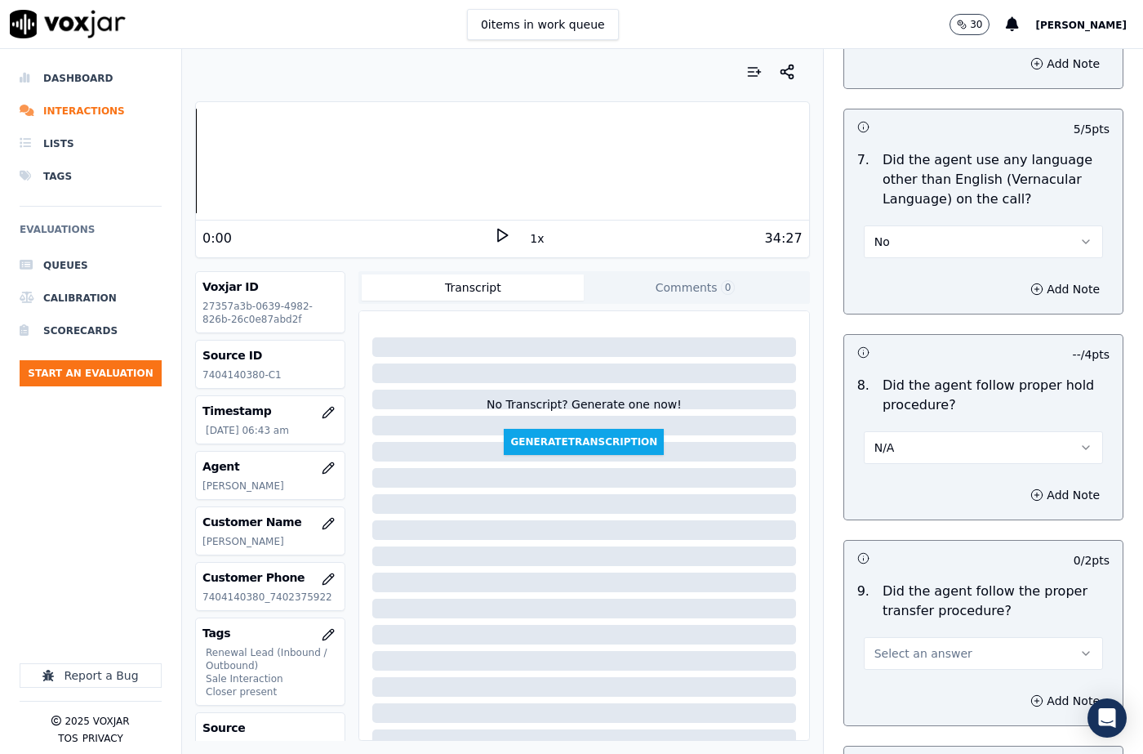
scroll to position [2694, 0]
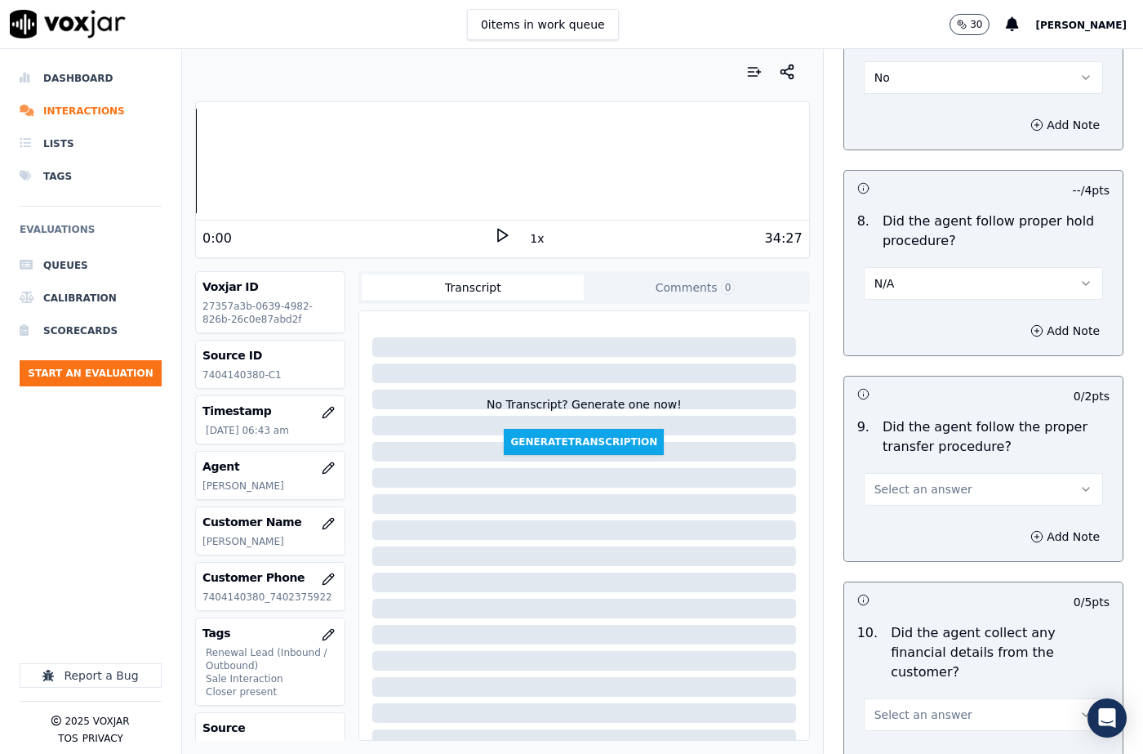
click at [922, 481] on span "Select an answer" at bounding box center [923, 489] width 98 height 16
click at [906, 507] on div "No" at bounding box center [956, 513] width 211 height 26
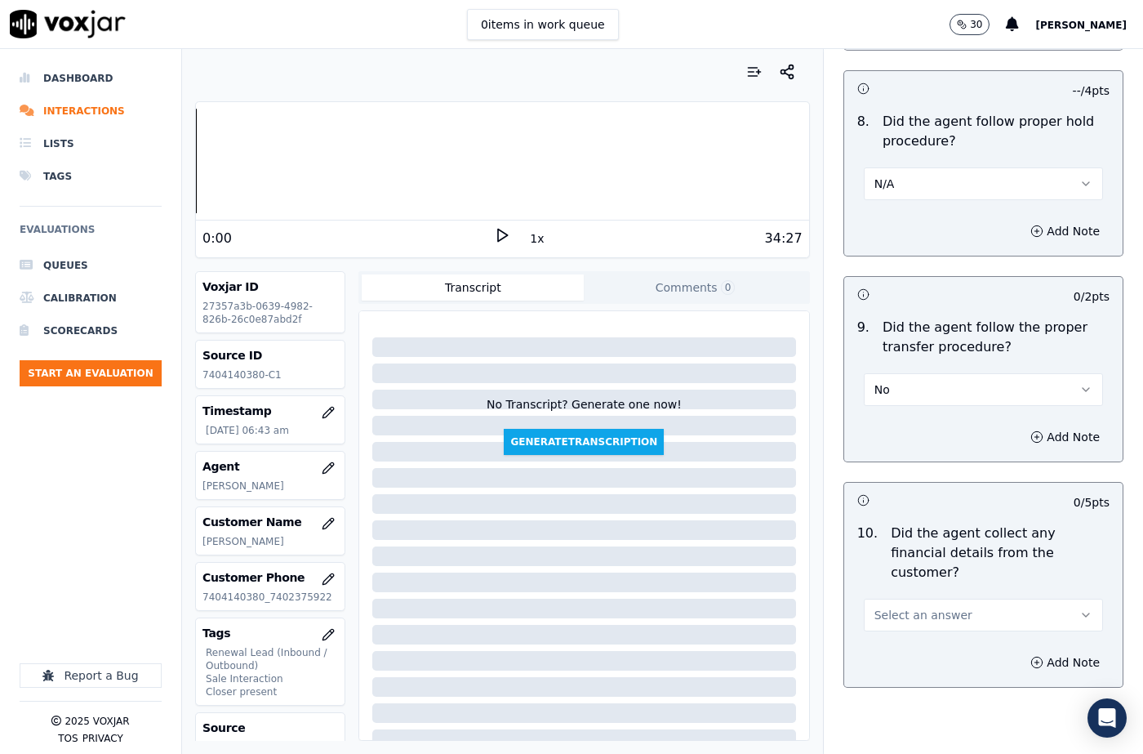
scroll to position [2939, 0]
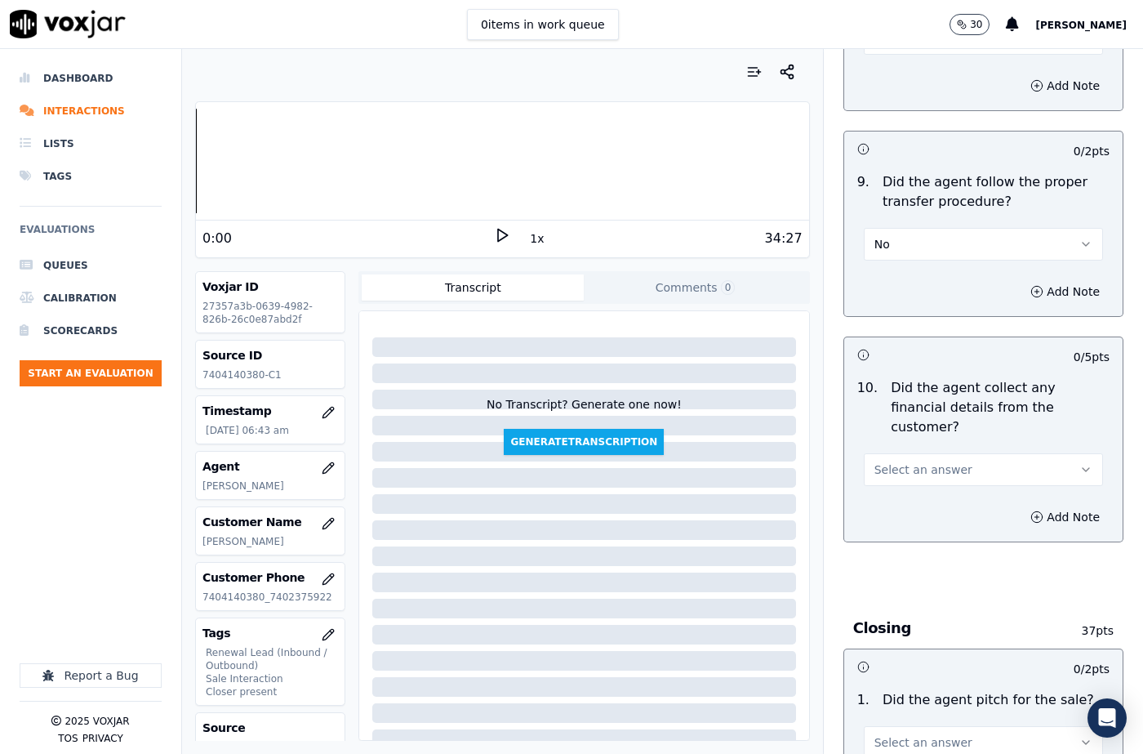
click at [909, 228] on button "No" at bounding box center [983, 244] width 239 height 33
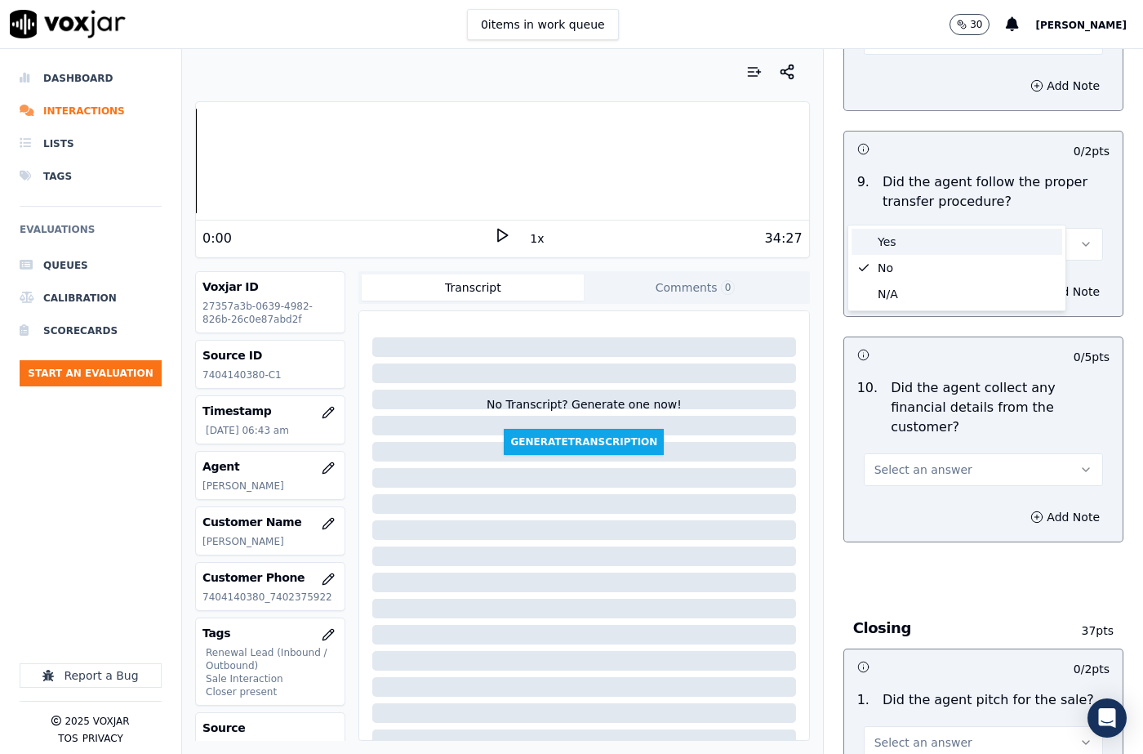
click at [913, 252] on div "Yes" at bounding box center [956, 242] width 211 height 26
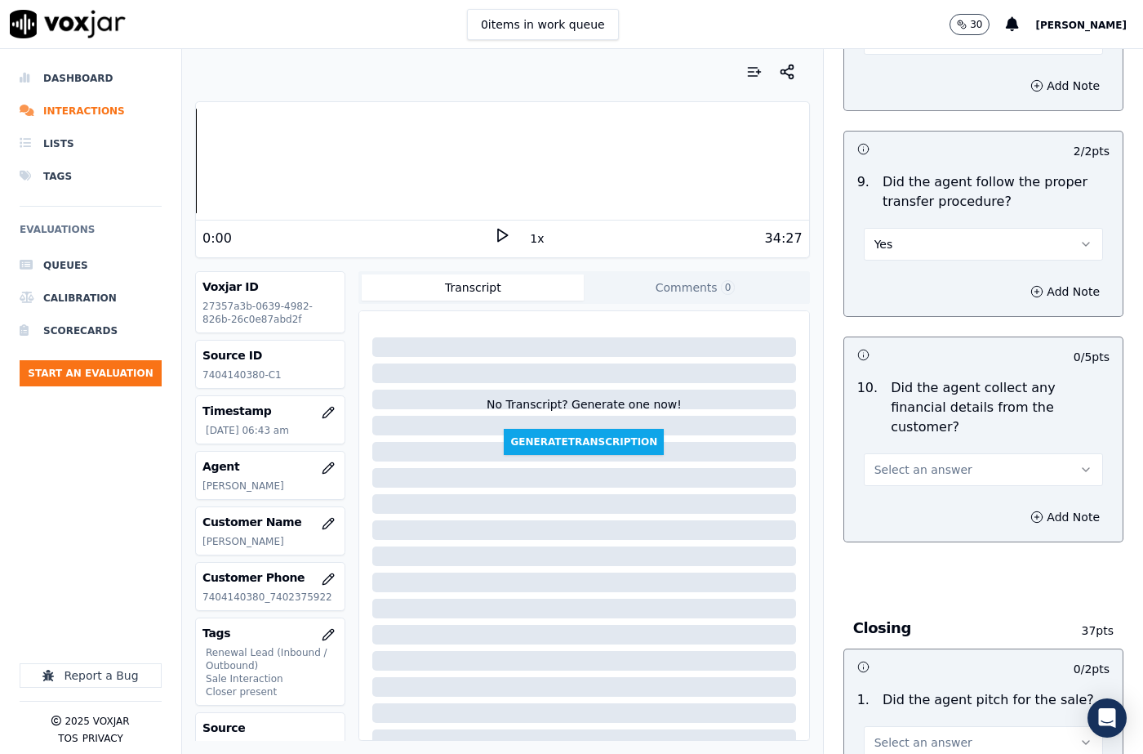
click at [910, 461] on span "Select an answer" at bounding box center [923, 469] width 98 height 16
click at [893, 473] on div "No" at bounding box center [956, 473] width 211 height 26
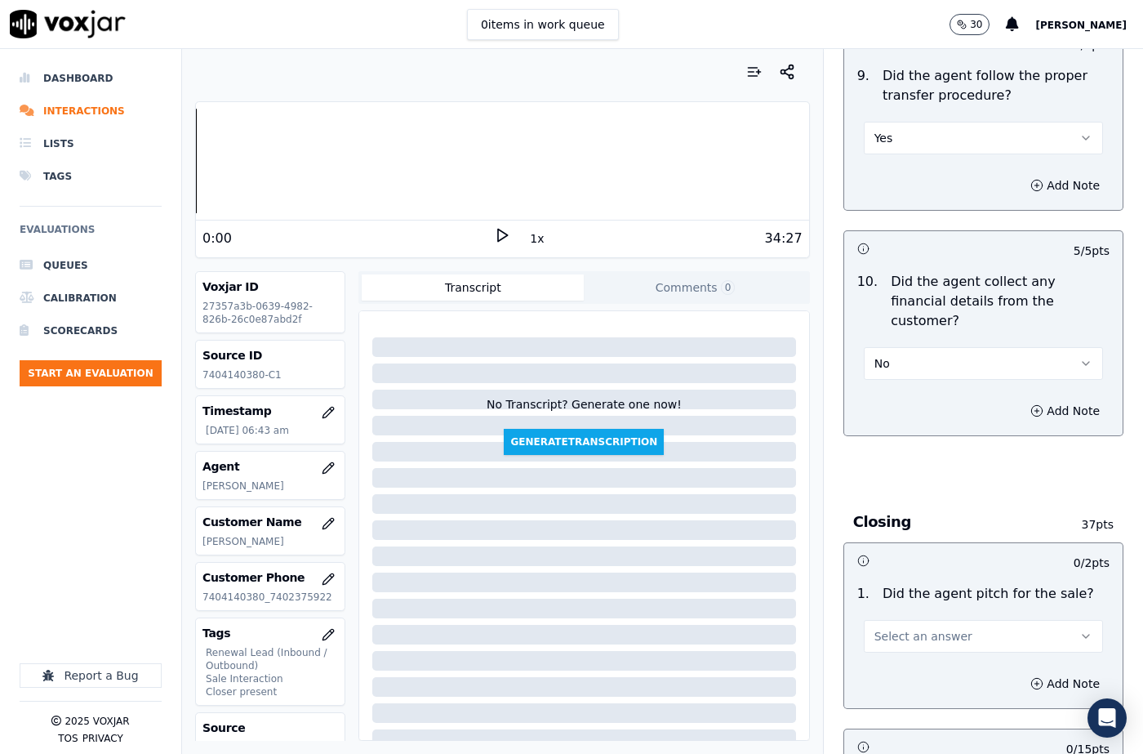
scroll to position [3184, 0]
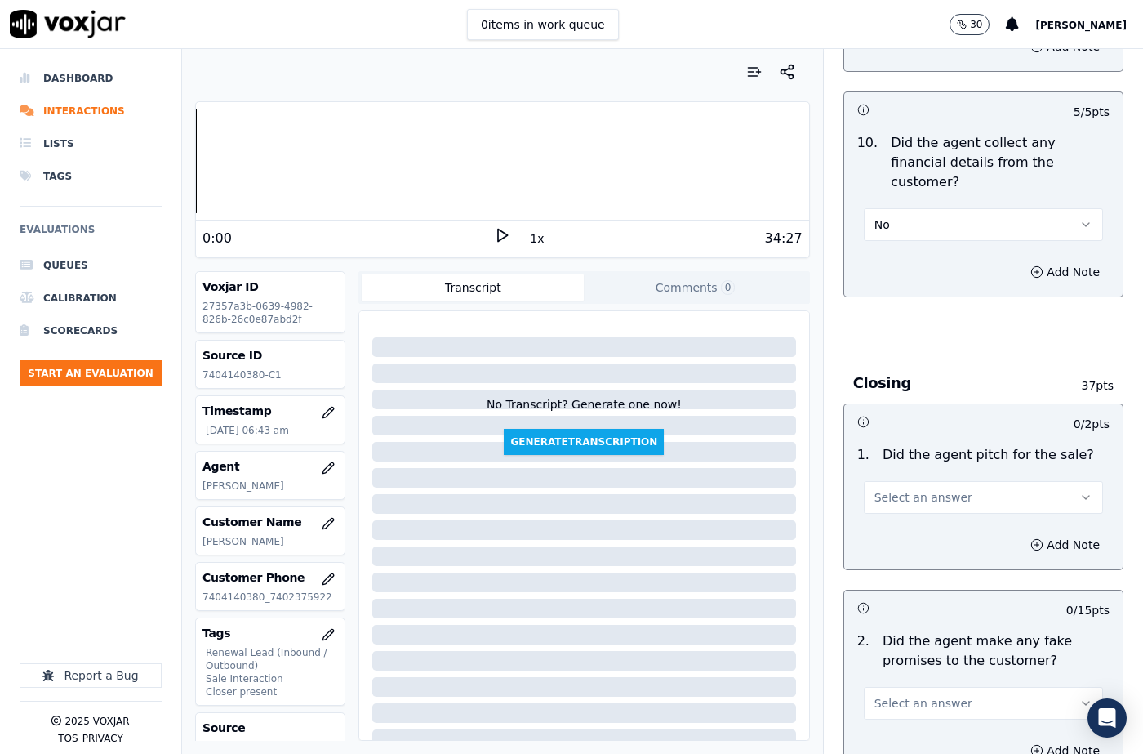
click at [907, 489] on span "Select an answer" at bounding box center [923, 497] width 98 height 16
click at [906, 477] on div "Yes" at bounding box center [956, 475] width 211 height 26
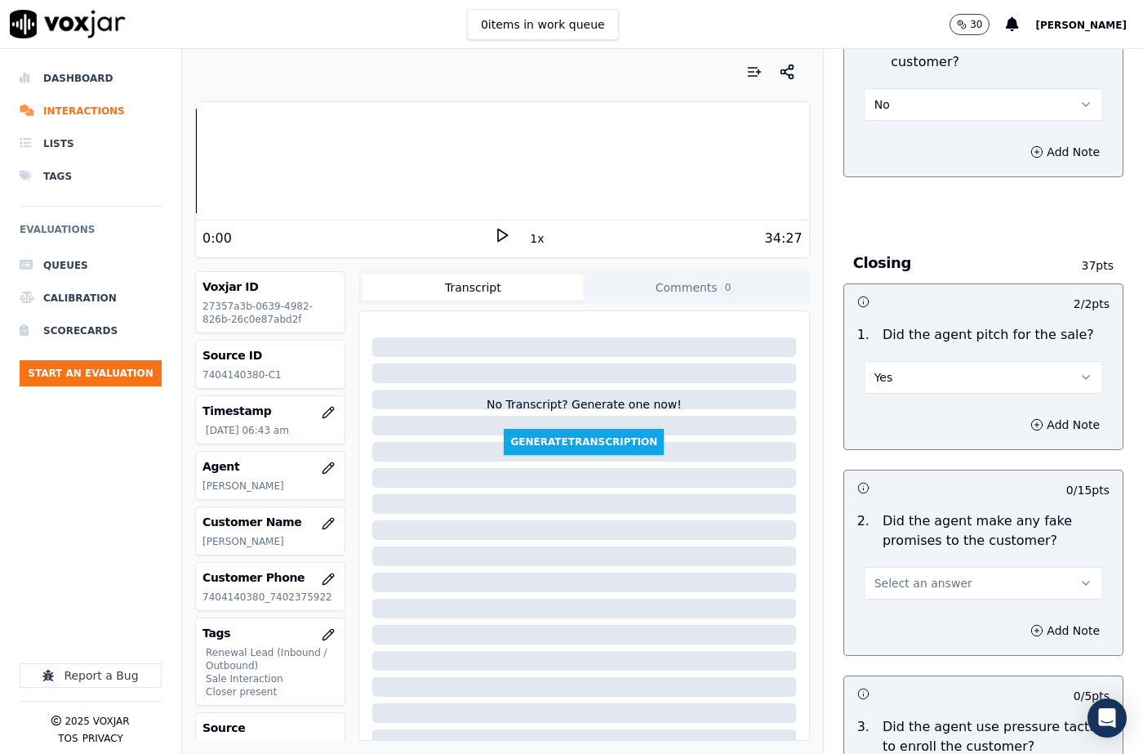
scroll to position [3429, 0]
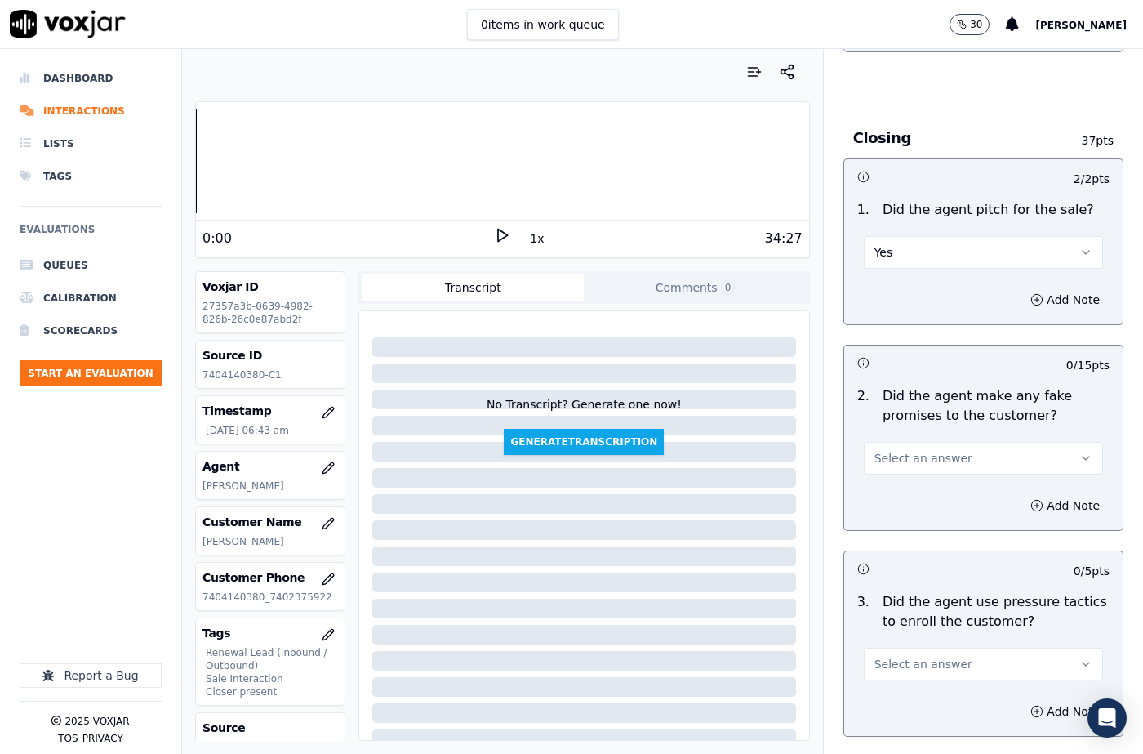
click at [916, 450] on span "Select an answer" at bounding box center [923, 458] width 98 height 16
click at [912, 478] on div "N/A" at bounding box center [956, 488] width 211 height 26
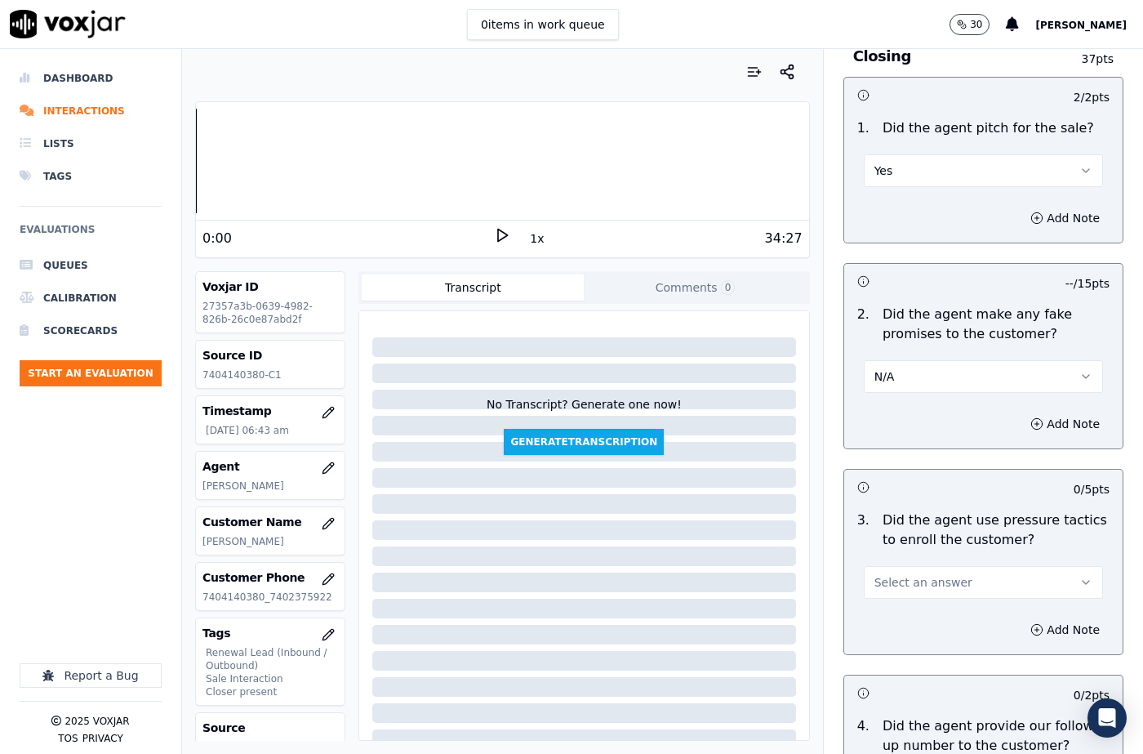
click at [911, 360] on button "N/A" at bounding box center [983, 376] width 239 height 33
click at [901, 378] on div "No" at bounding box center [956, 380] width 211 height 26
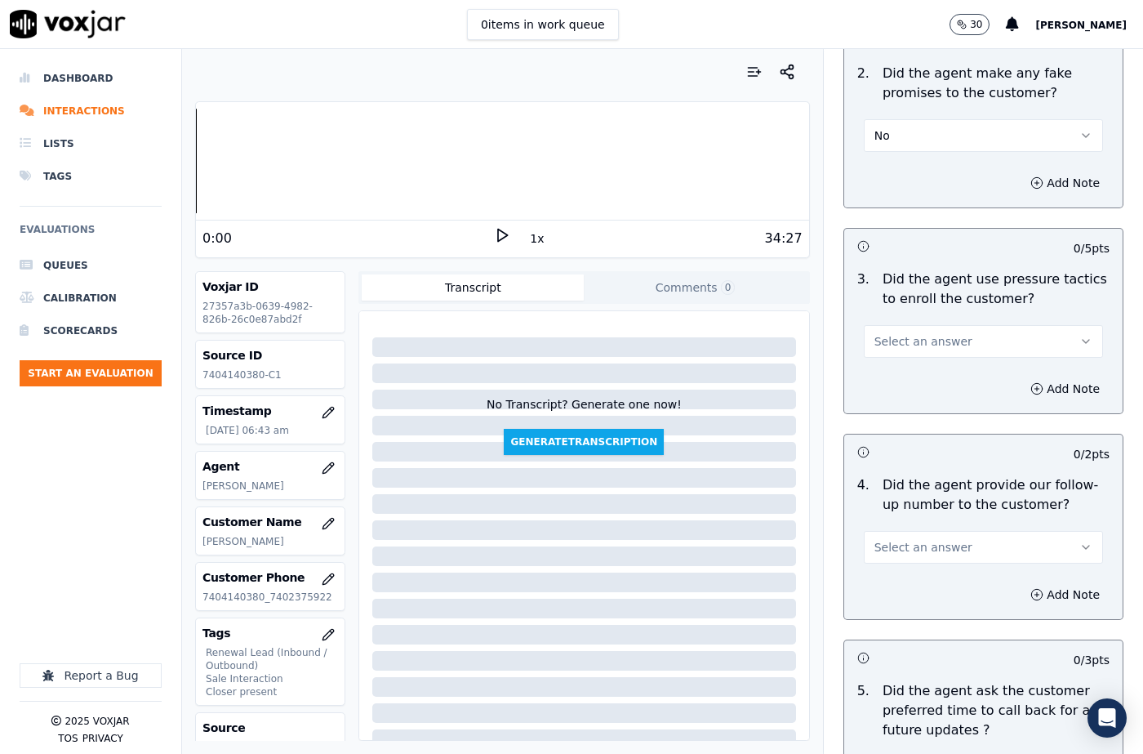
scroll to position [3755, 0]
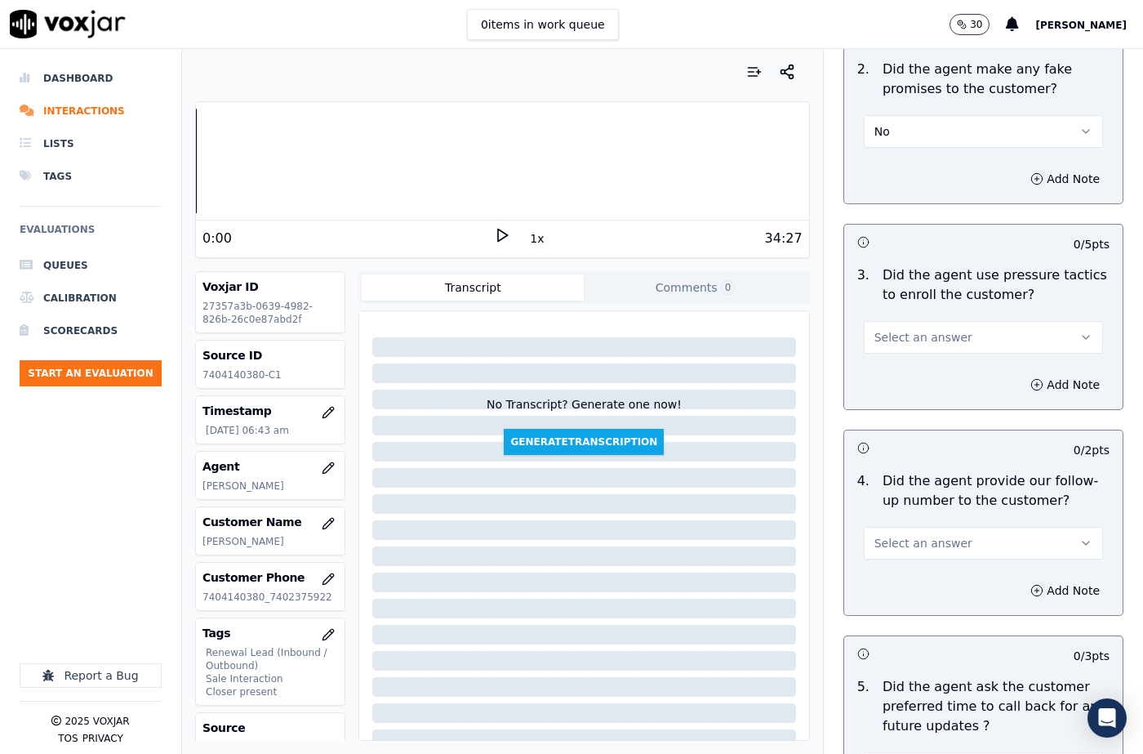
click at [922, 329] on span "Select an answer" at bounding box center [923, 337] width 98 height 16
click at [910, 330] on div "No" at bounding box center [956, 341] width 211 height 26
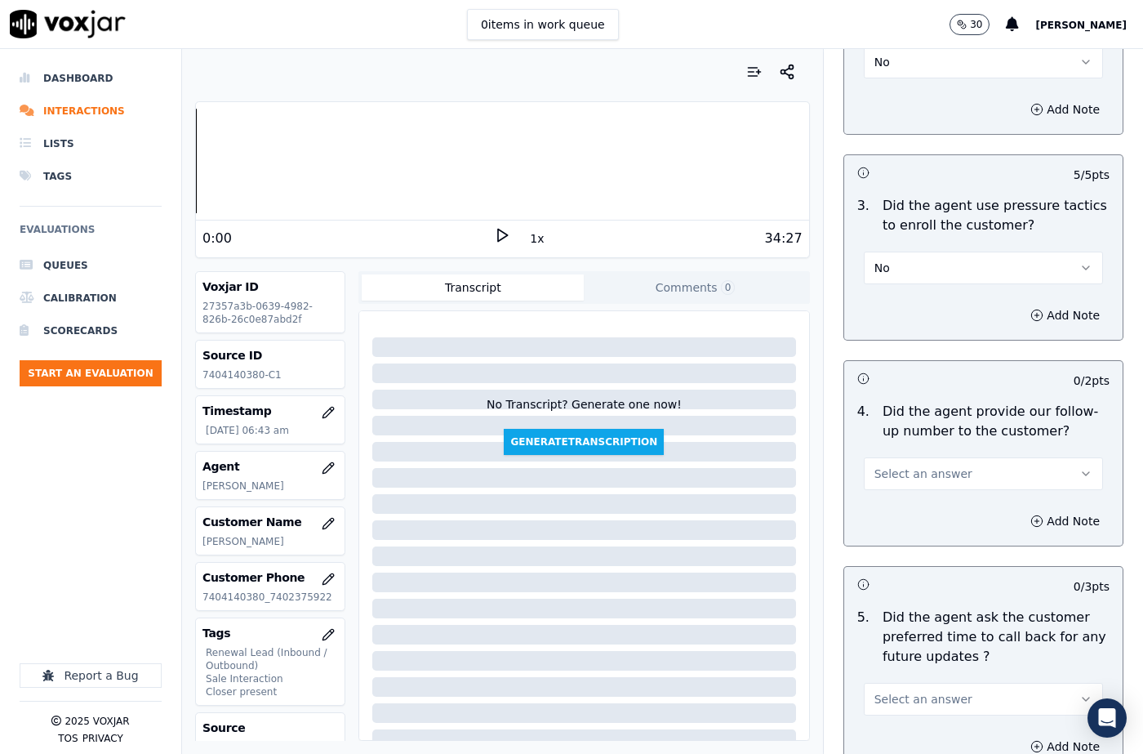
scroll to position [3919, 0]
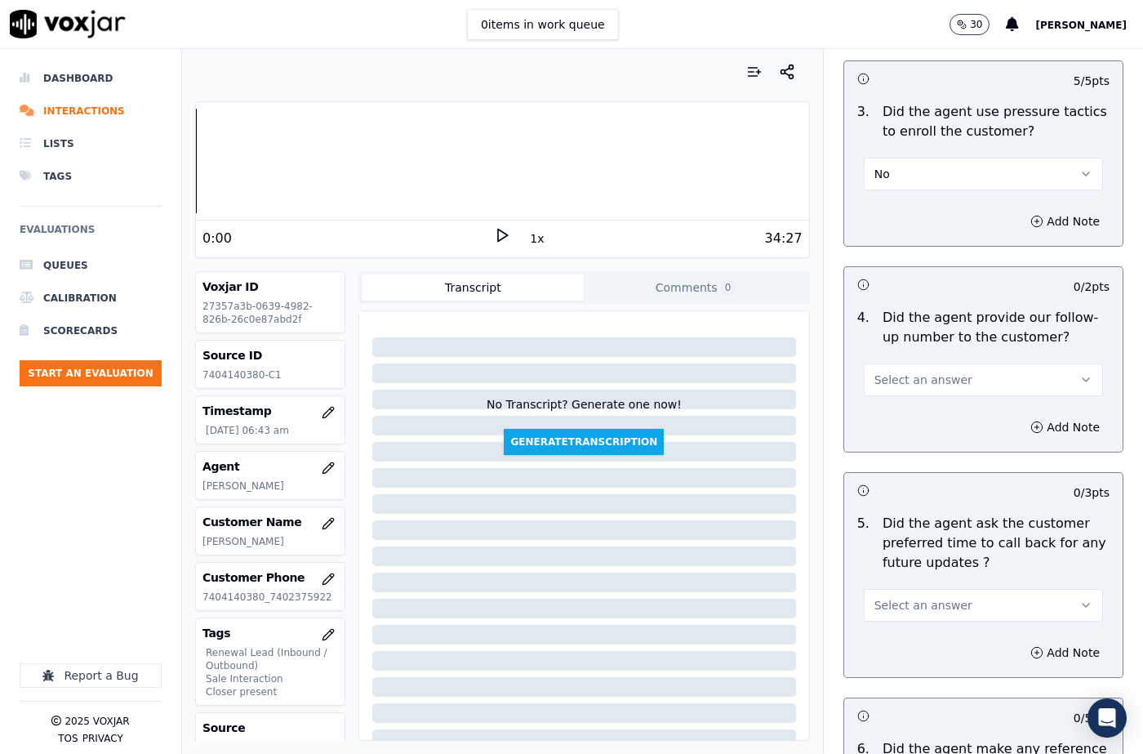
click at [928, 363] on button "Select an answer" at bounding box center [983, 379] width 239 height 33
click at [918, 368] on div "Yes" at bounding box center [956, 358] width 211 height 26
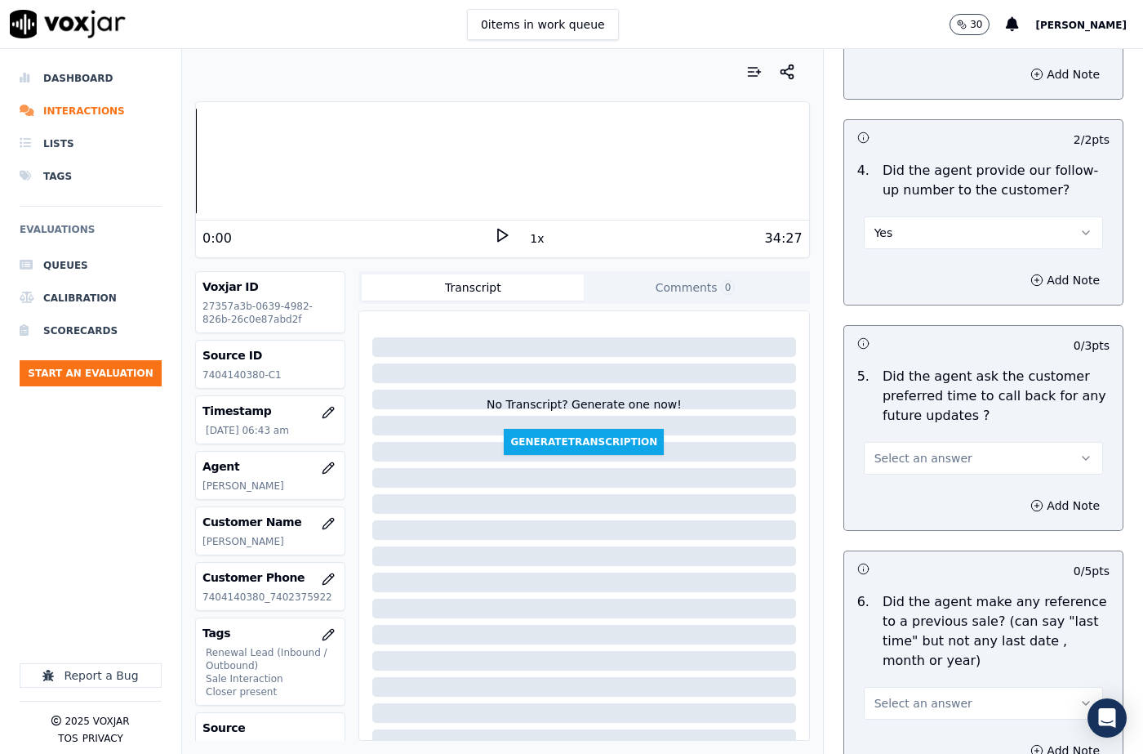
scroll to position [4082, 0]
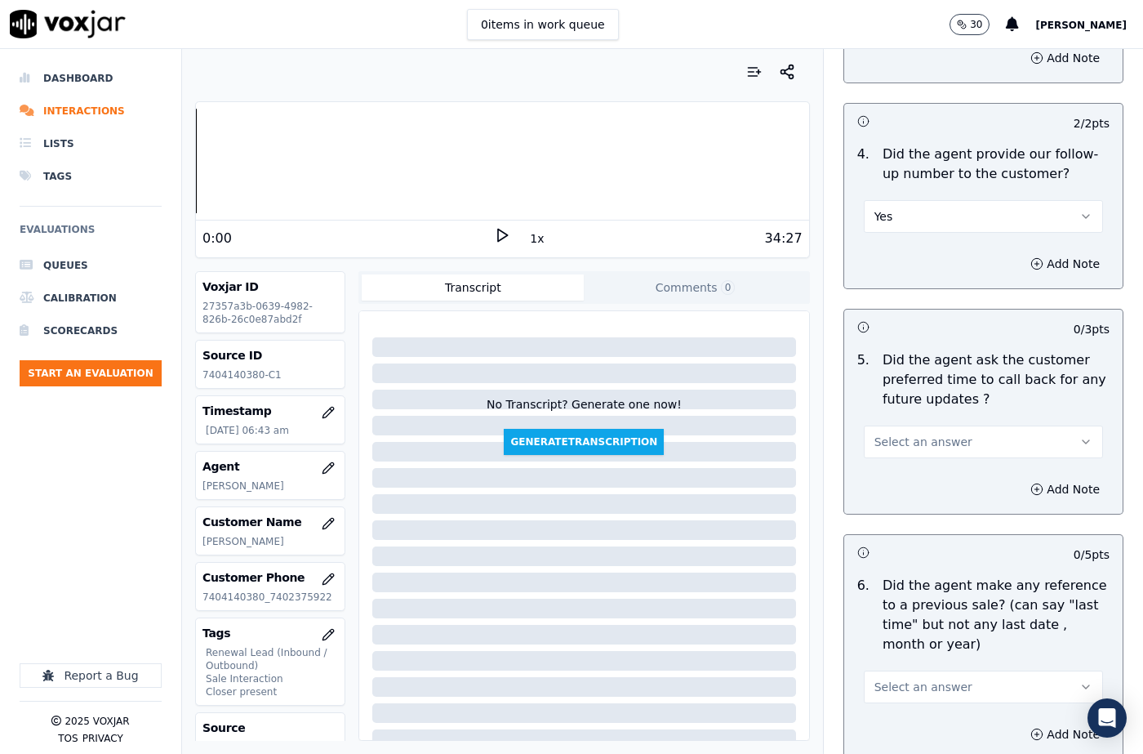
click at [928, 433] on span "Select an answer" at bounding box center [923, 441] width 98 height 16
click at [915, 468] on div "N/A" at bounding box center [956, 472] width 211 height 26
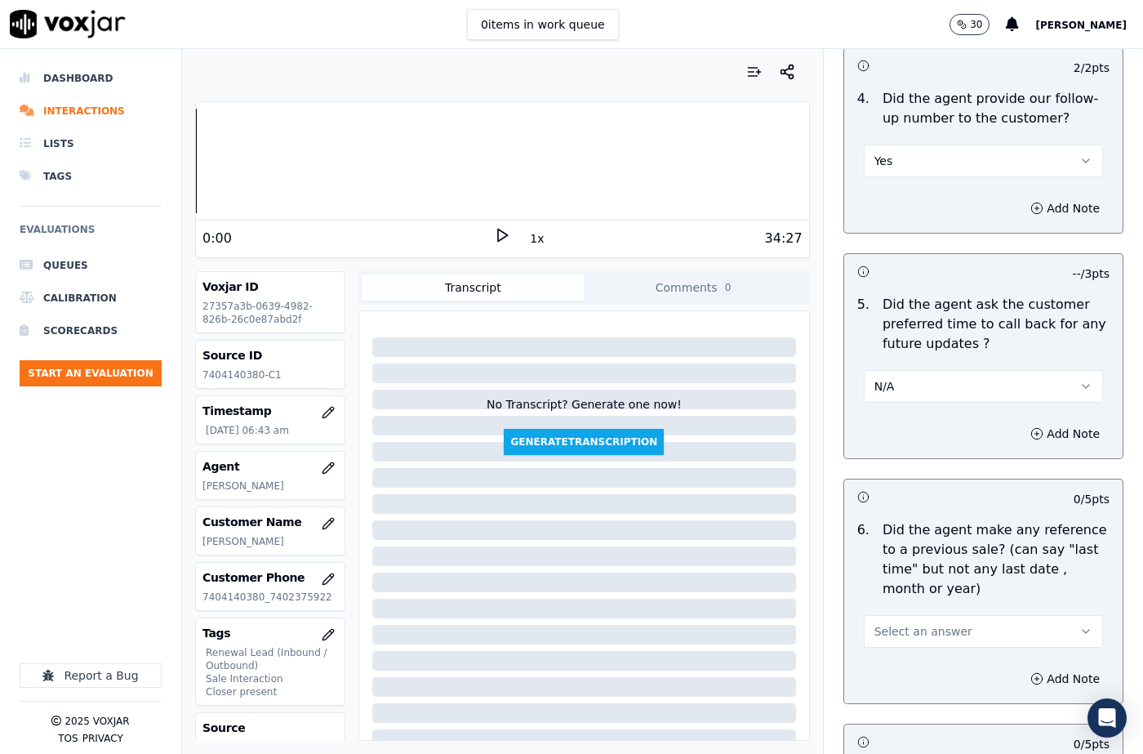
scroll to position [4245, 0]
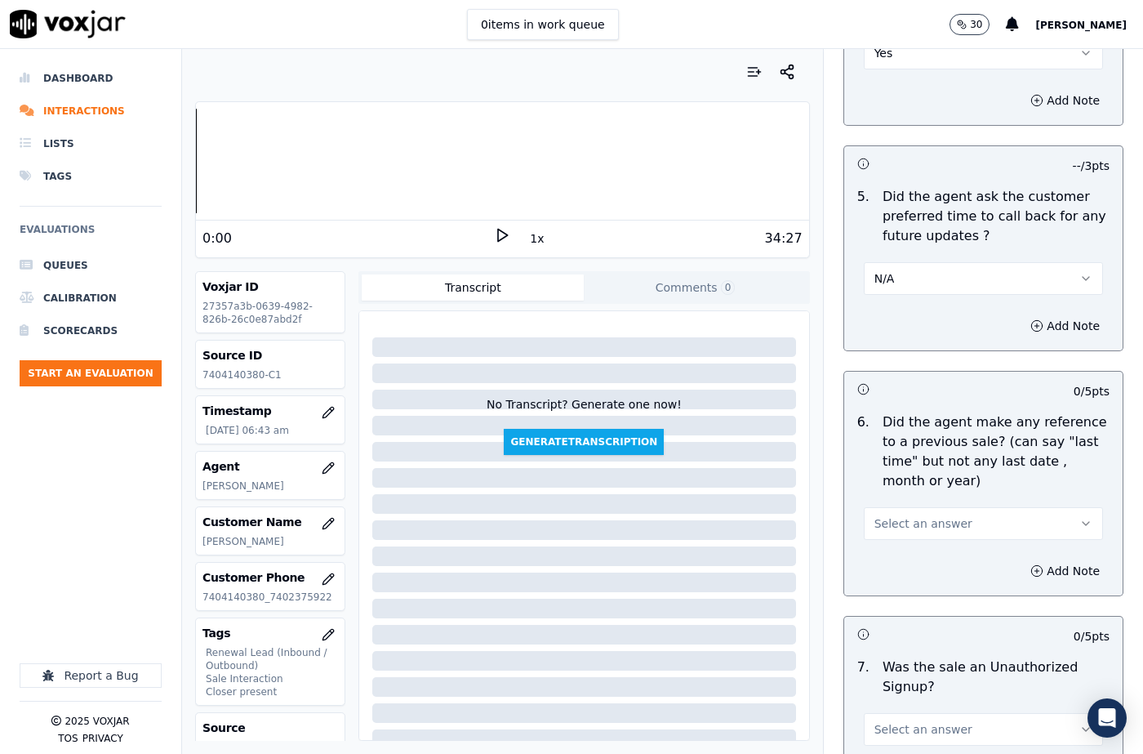
click at [939, 507] on button "Select an answer" at bounding box center [983, 523] width 239 height 33
click at [915, 523] on div "No" at bounding box center [956, 527] width 211 height 26
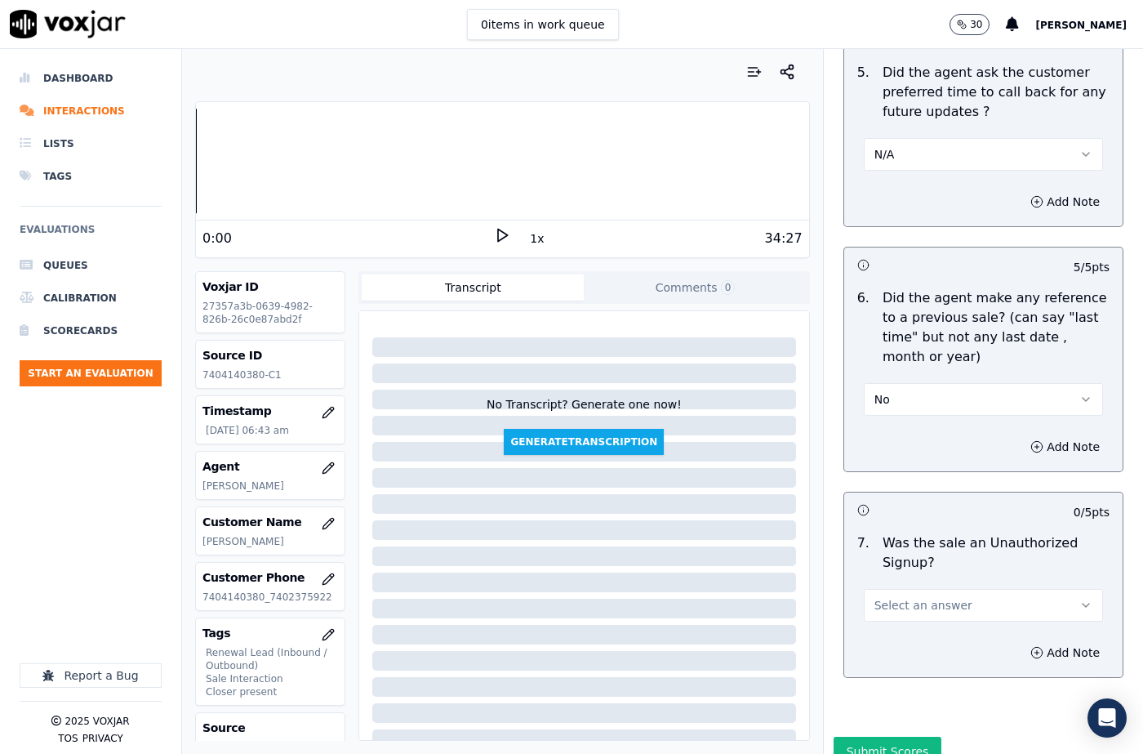
click at [909, 589] on button "Select an answer" at bounding box center [983, 605] width 239 height 33
click at [907, 604] on div "No" at bounding box center [956, 609] width 211 height 26
click at [1032, 641] on button "Add Note" at bounding box center [1064, 652] width 89 height 23
click at [936, 670] on textarea at bounding box center [983, 710] width 252 height 80
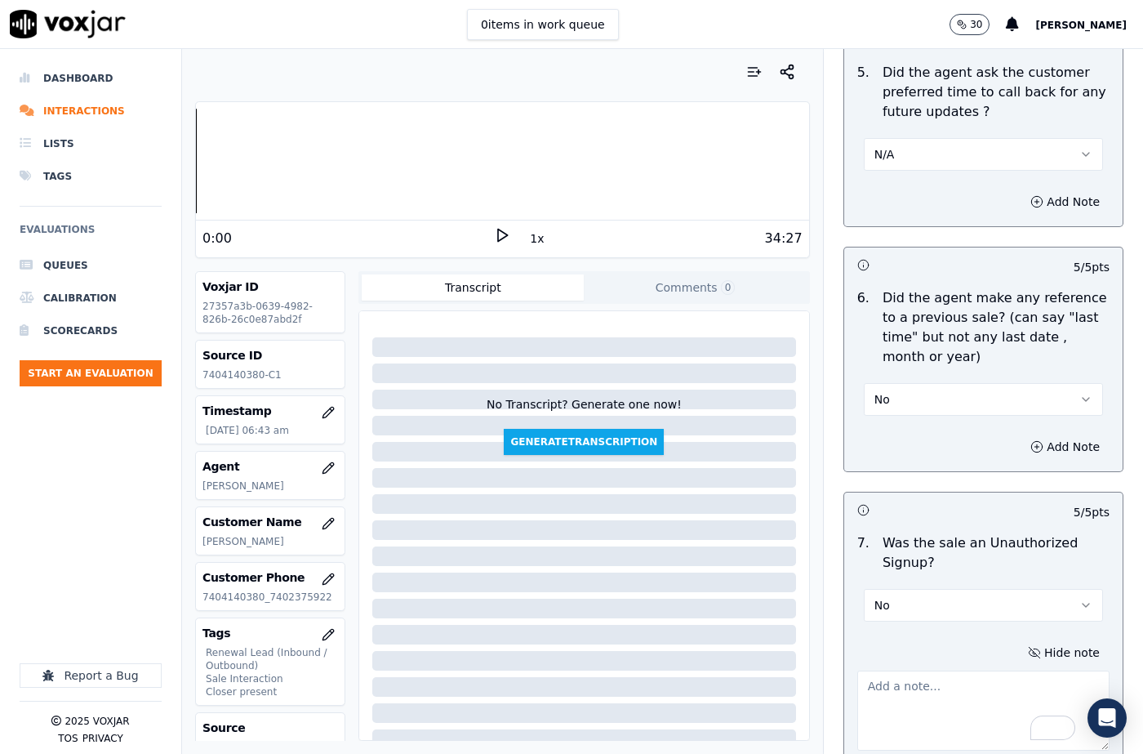
click at [945, 670] on textarea "To enrich screen reader interactions, please activate Accessibility in Grammarl…" at bounding box center [983, 710] width 252 height 80
paste textarea "Martin called the cx and pitched for the Elec, " I see over here that since the…"
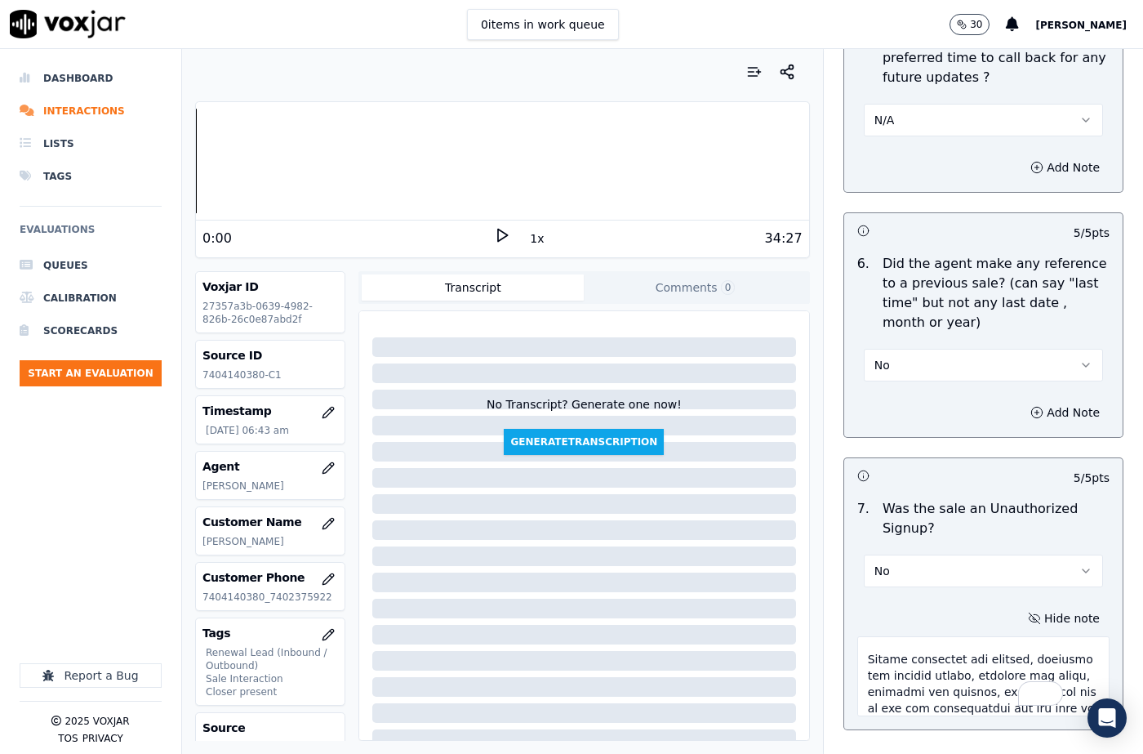
scroll to position [4456, 0]
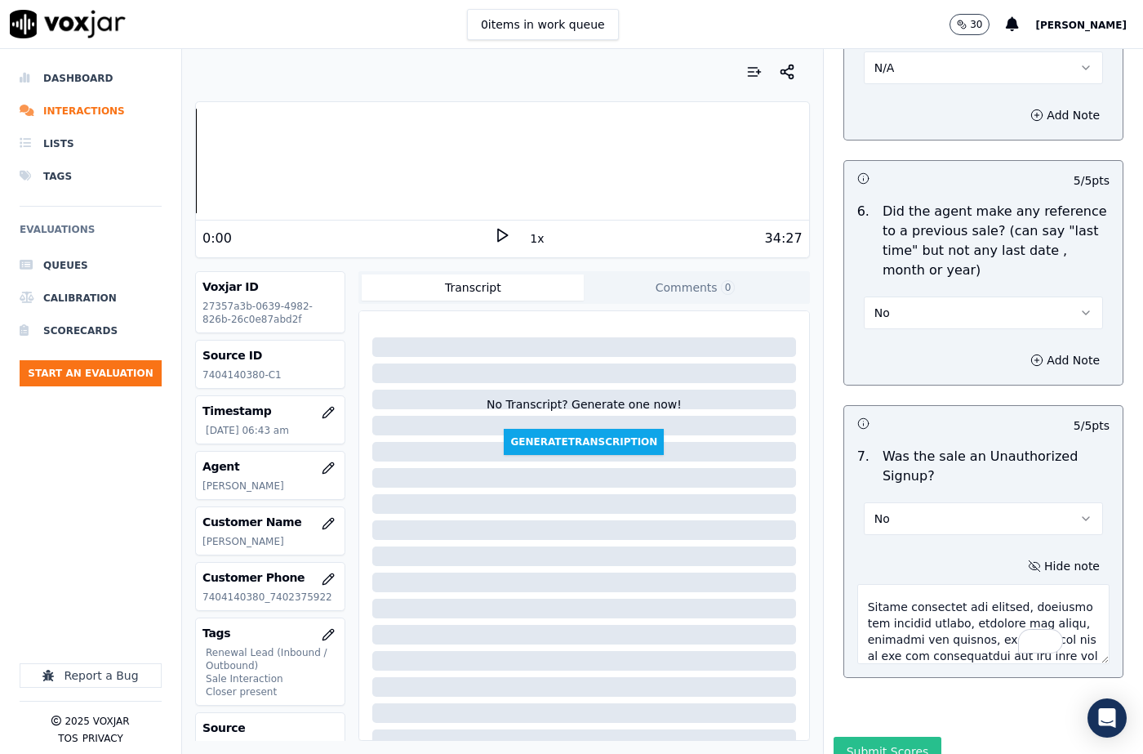
type textarea "Martin called the cx and pitched for the Elec, " I see over here that since the…"
drag, startPoint x: 909, startPoint y: 681, endPoint x: 918, endPoint y: 680, distance: 8.2
click at [909, 736] on button "Submit Scores" at bounding box center [888, 750] width 109 height 29
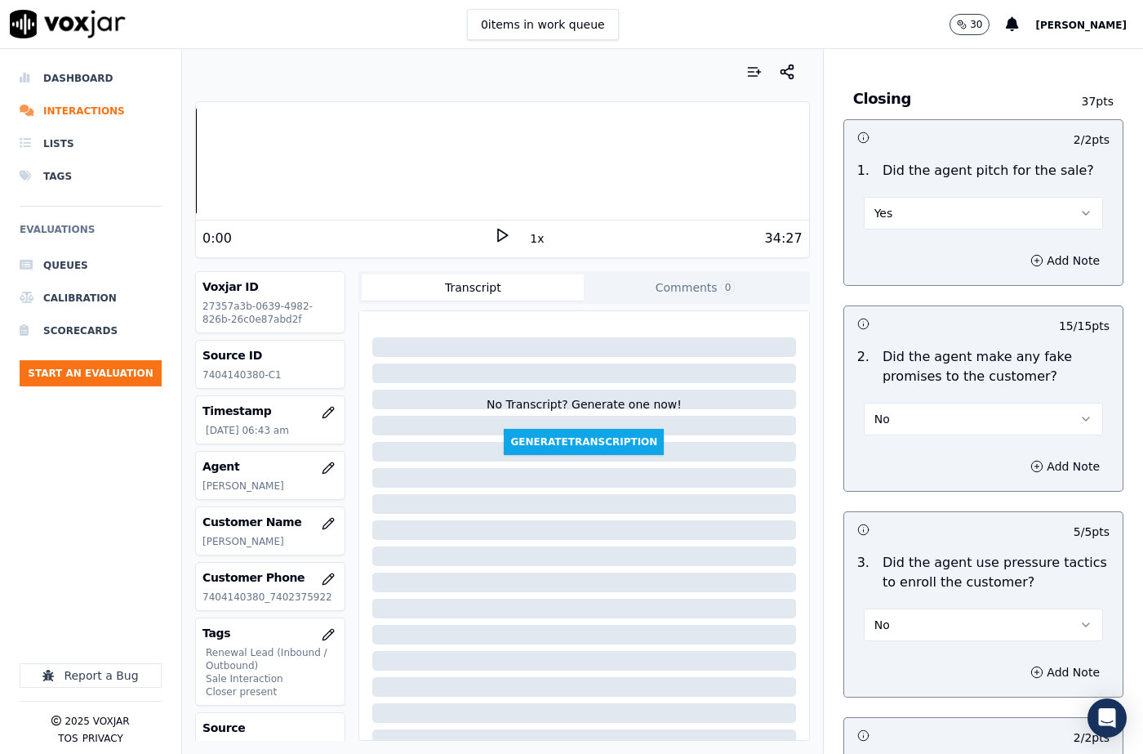
scroll to position [3394, 0]
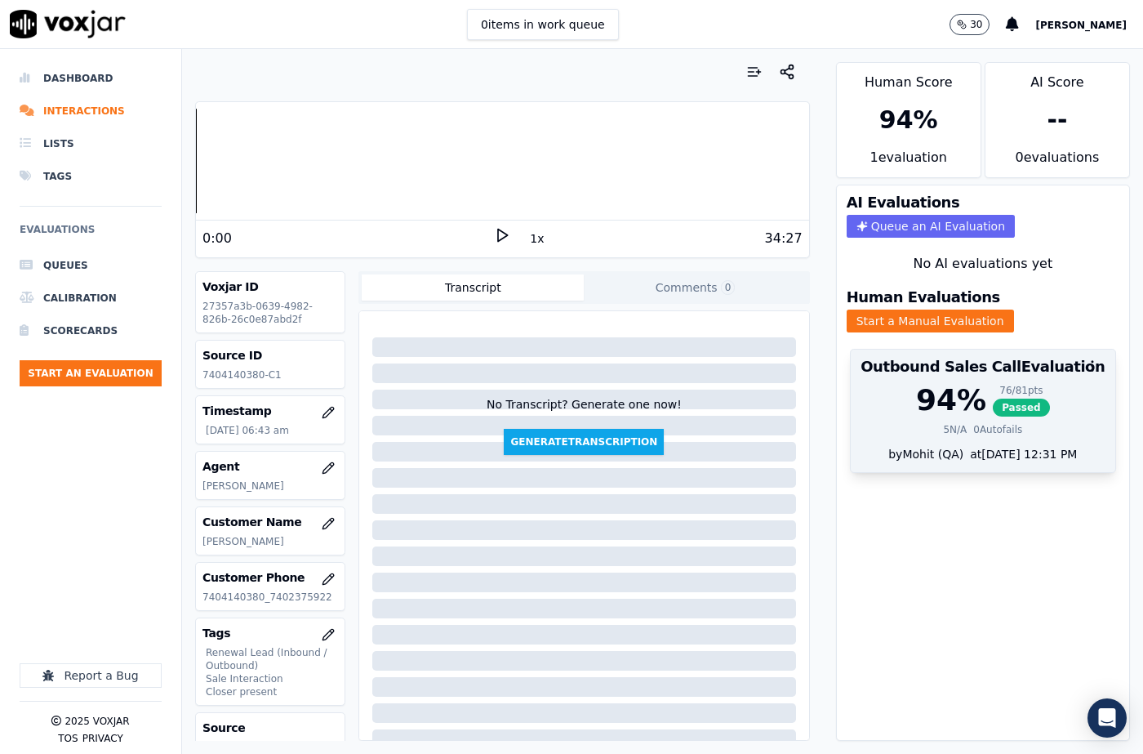
drag, startPoint x: 986, startPoint y: 386, endPoint x: 1007, endPoint y: 363, distance: 30.6
click at [993, 398] on span "Passed" at bounding box center [1021, 407] width 57 height 18
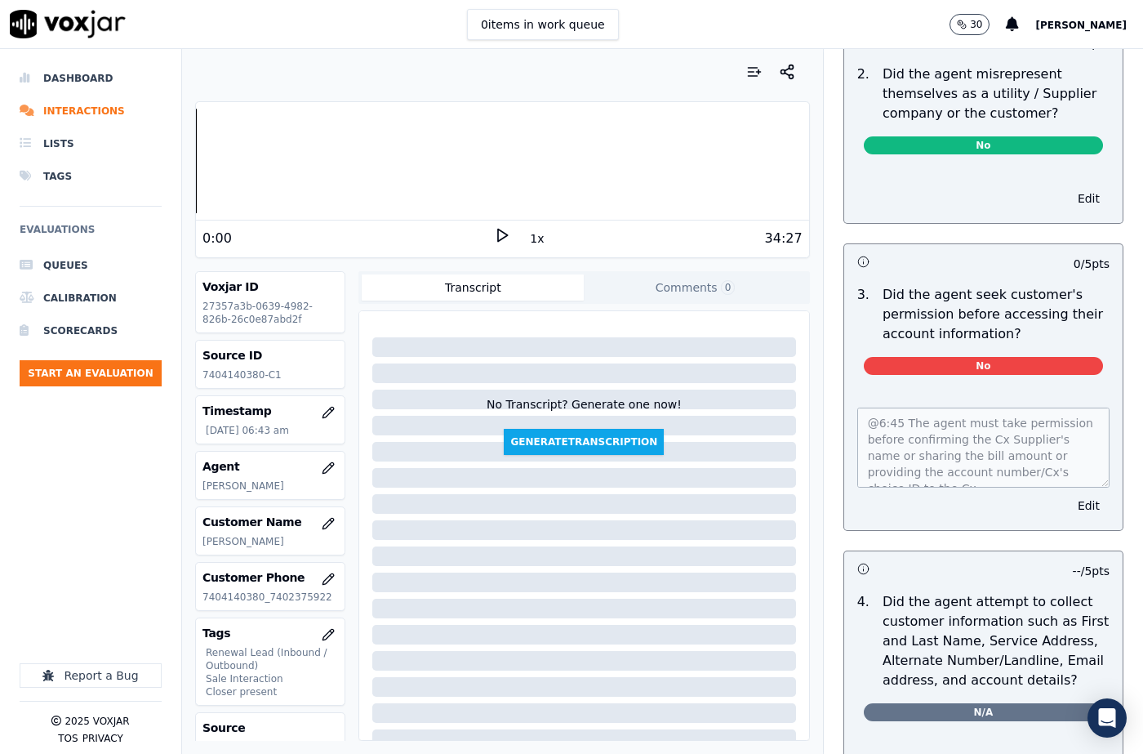
scroll to position [0, 0]
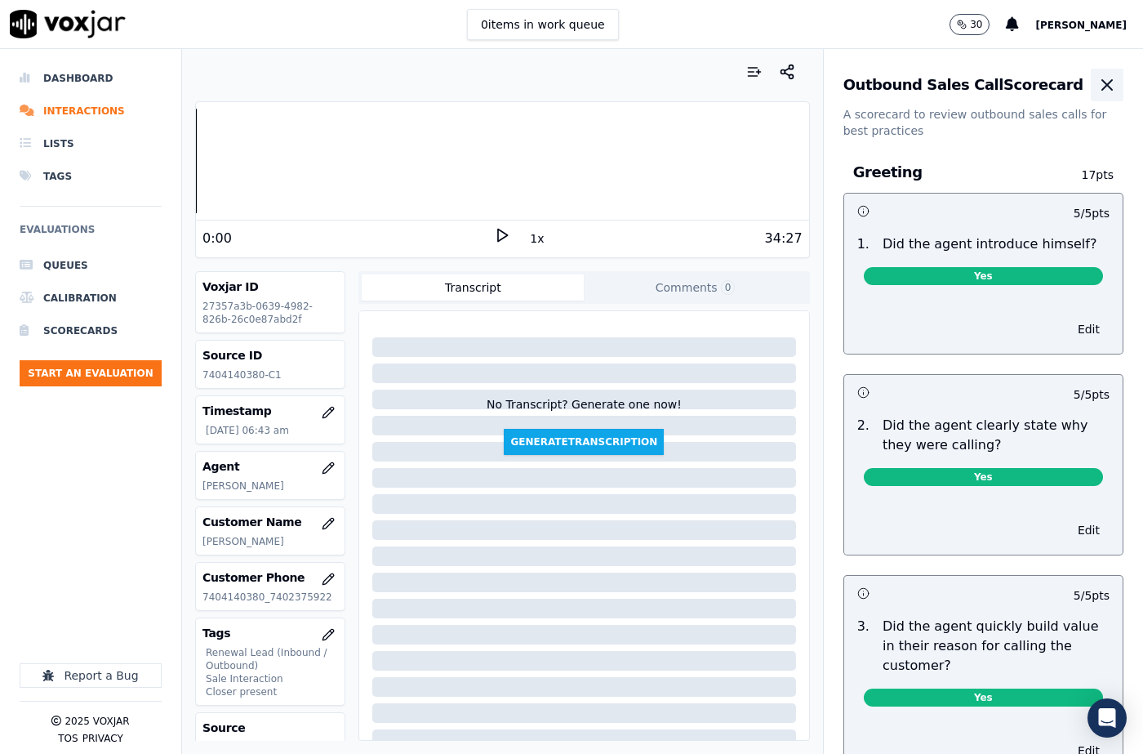
click at [1102, 83] on icon "button" at bounding box center [1107, 85] width 10 height 10
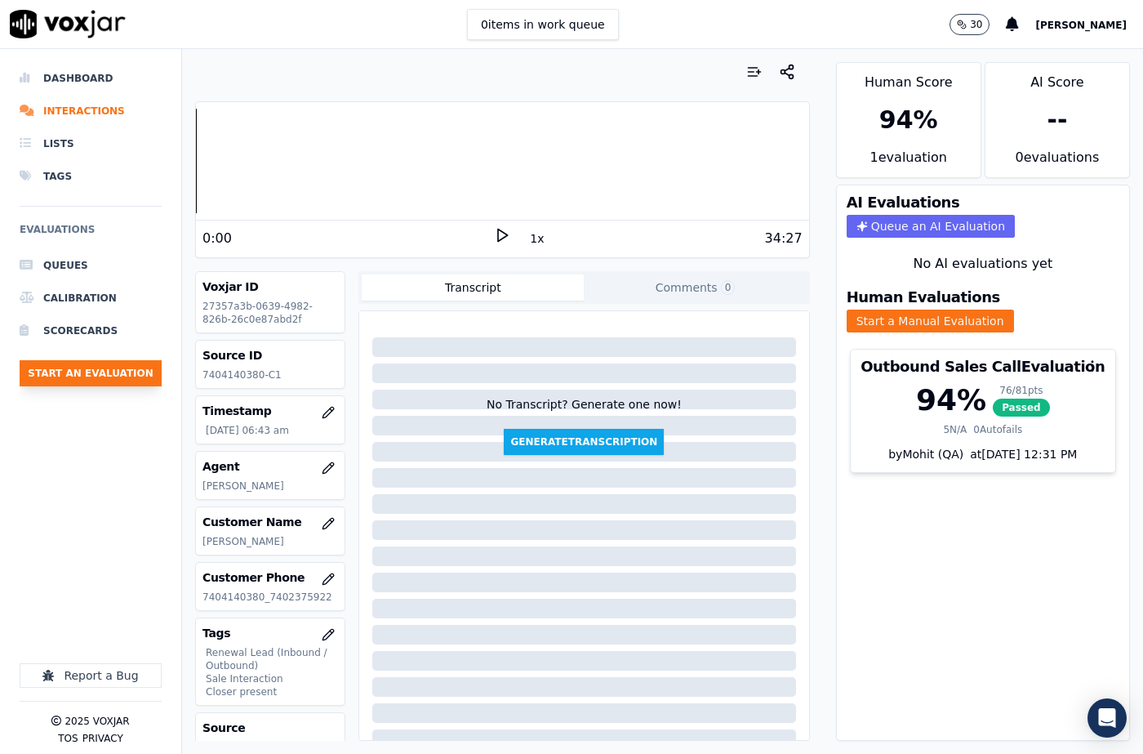
click at [98, 373] on button "Start an Evaluation" at bounding box center [91, 373] width 142 height 26
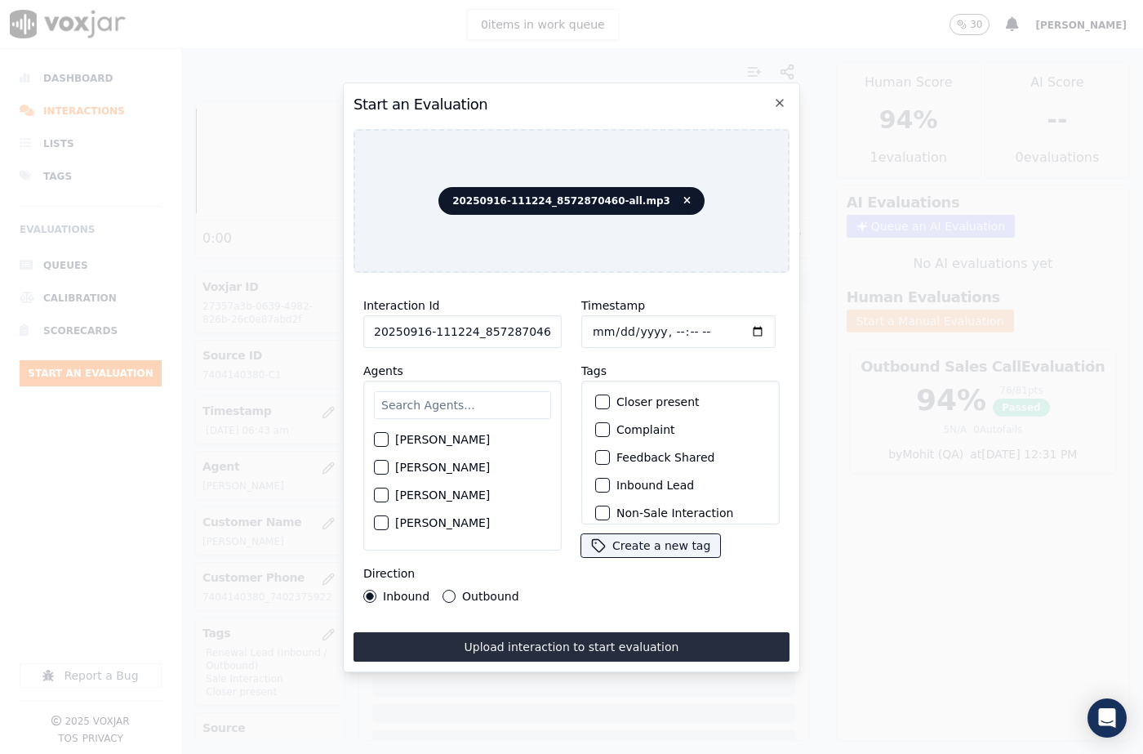
scroll to position [0, 27]
drag, startPoint x: 535, startPoint y: 327, endPoint x: 560, endPoint y: 327, distance: 25.3
click at [560, 327] on div "Interaction Id 20250916-111224_8572870460-all.mp3 Agents Harry Roy Aaron Biswas…" at bounding box center [462, 449] width 218 height 327
type input "20250916-111224_8572870460-C1"
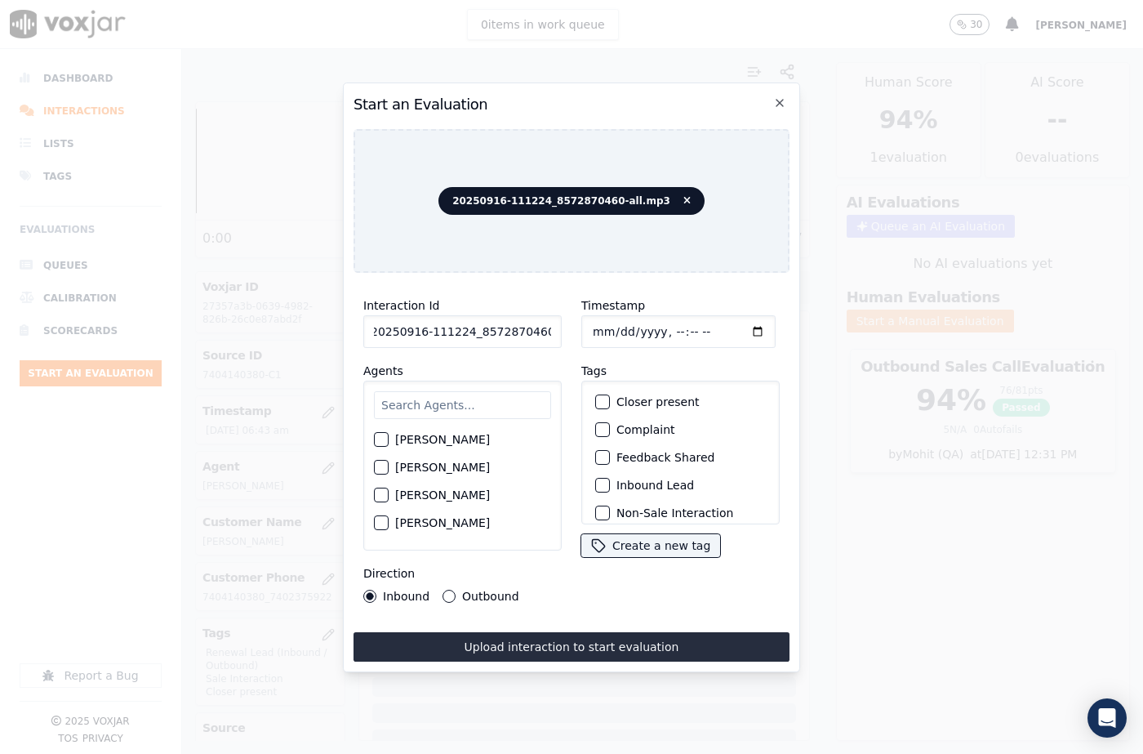
click at [608, 328] on input "Timestamp" at bounding box center [678, 331] width 194 height 33
type input "2025-09-16T07:07"
click at [451, 400] on input "text" at bounding box center [462, 405] width 177 height 28
type input "sand"
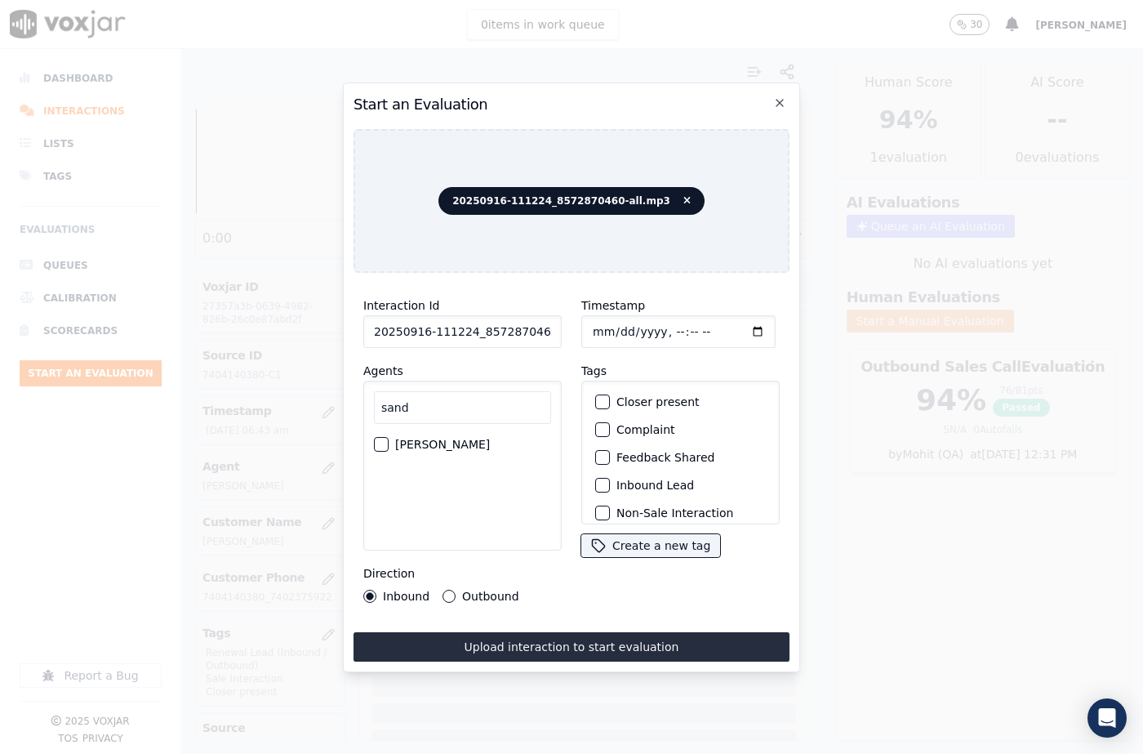
click at [389, 442] on div "Sandy Pathak" at bounding box center [462, 444] width 177 height 28
click at [380, 442] on div "button" at bounding box center [380, 443] width 11 height 11
click at [445, 594] on button "Outbound" at bounding box center [448, 595] width 13 height 13
click at [596, 398] on div "button" at bounding box center [601, 401] width 11 height 11
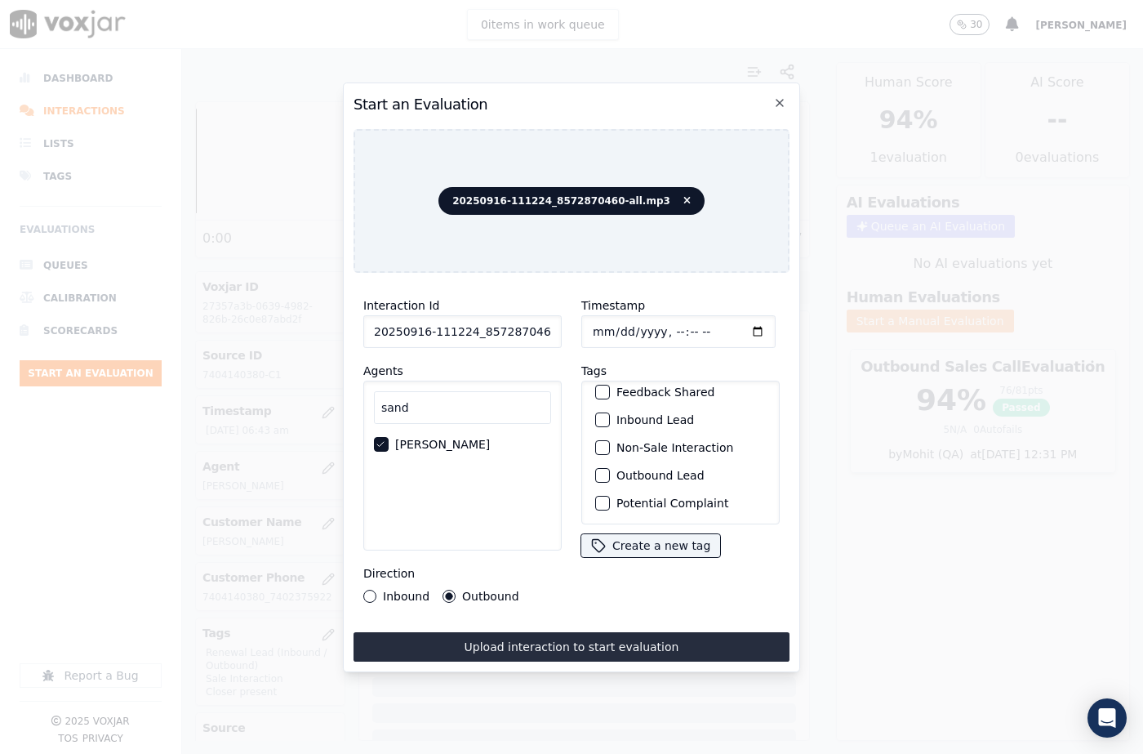
scroll to position [141, 0]
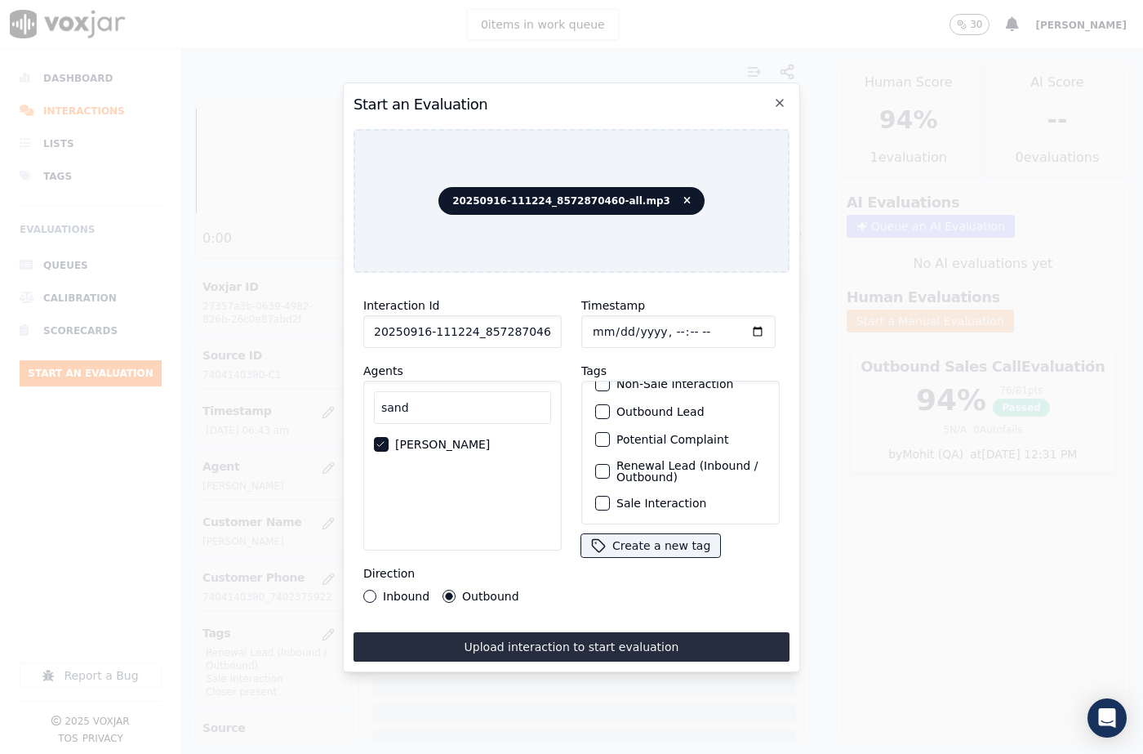
click at [596, 497] on div "button" at bounding box center [601, 502] width 11 height 11
drag, startPoint x: 599, startPoint y: 451, endPoint x: 607, endPoint y: 491, distance: 40.0
click at [599, 465] on div "button" at bounding box center [601, 470] width 11 height 11
click at [643, 639] on button "Upload interaction to start evaluation" at bounding box center [571, 646] width 436 height 29
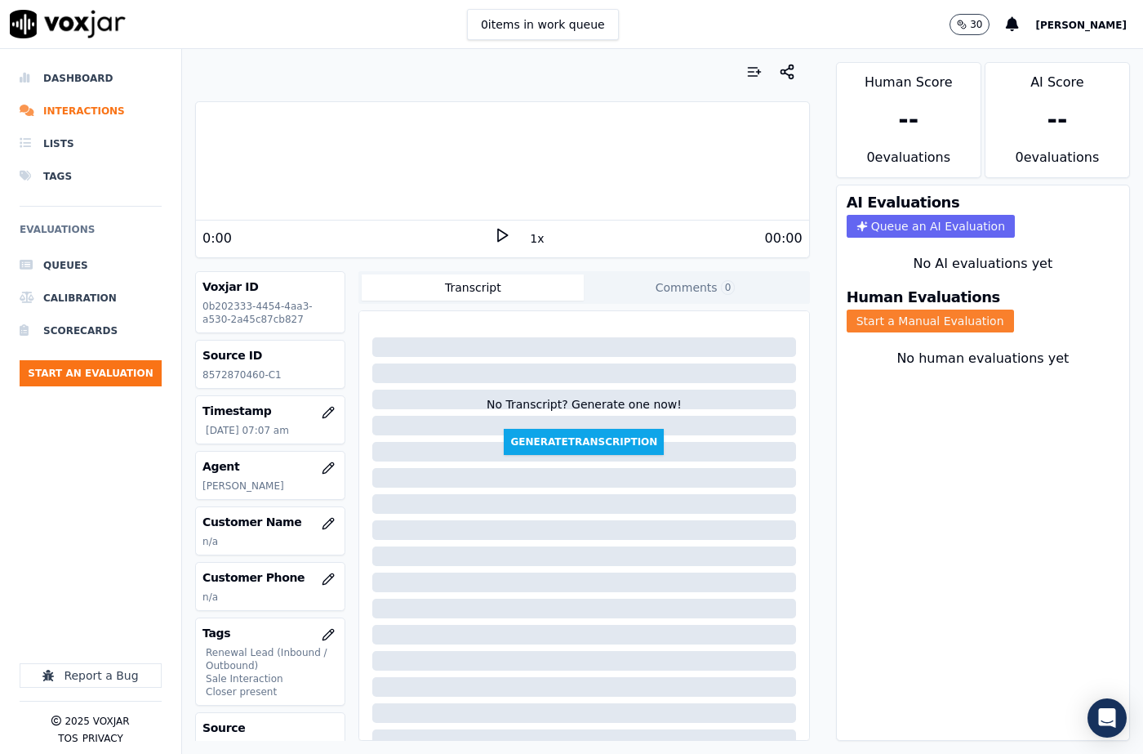
click at [937, 309] on button "Start a Manual Evaluation" at bounding box center [930, 320] width 167 height 23
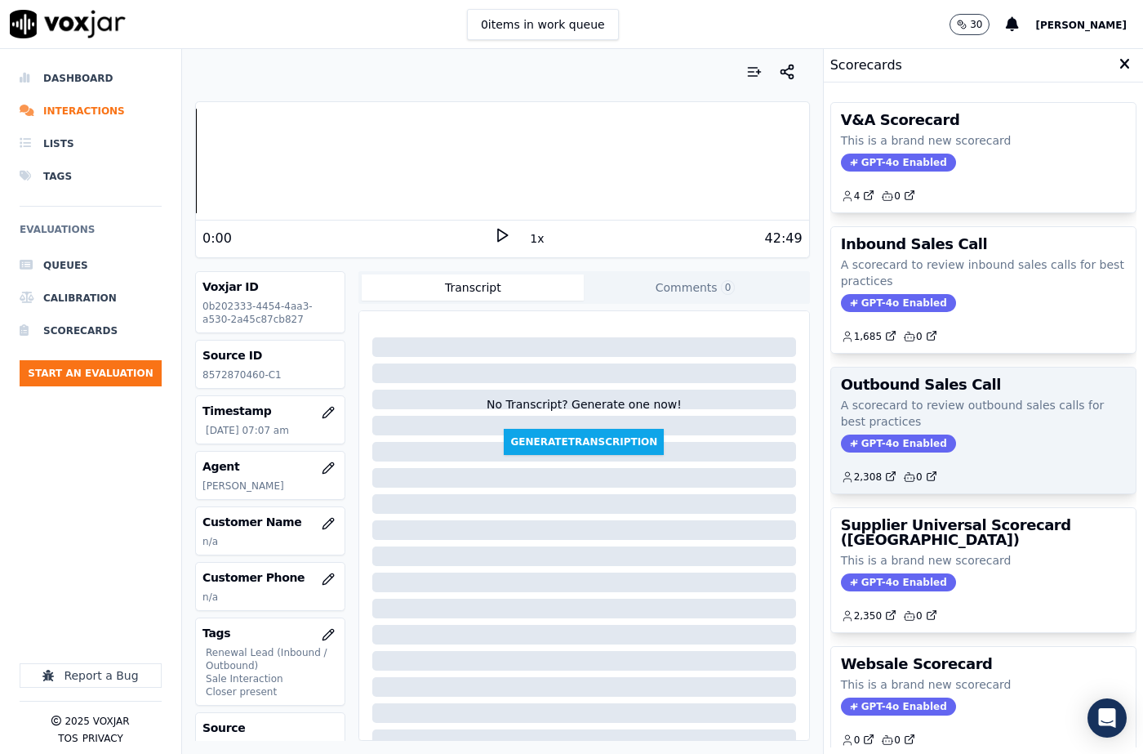
click at [895, 377] on h3 "Outbound Sales Call" at bounding box center [983, 384] width 285 height 15
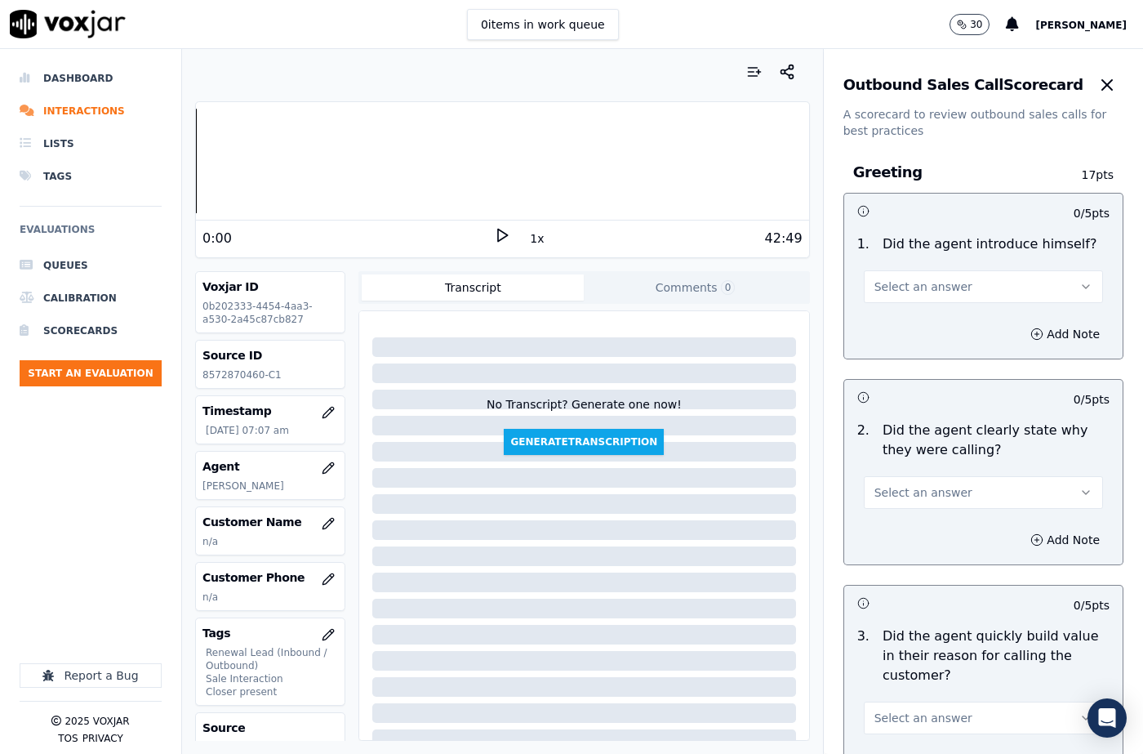
click at [888, 294] on button "Select an answer" at bounding box center [983, 286] width 239 height 33
click at [891, 324] on div "Yes" at bounding box center [956, 323] width 211 height 26
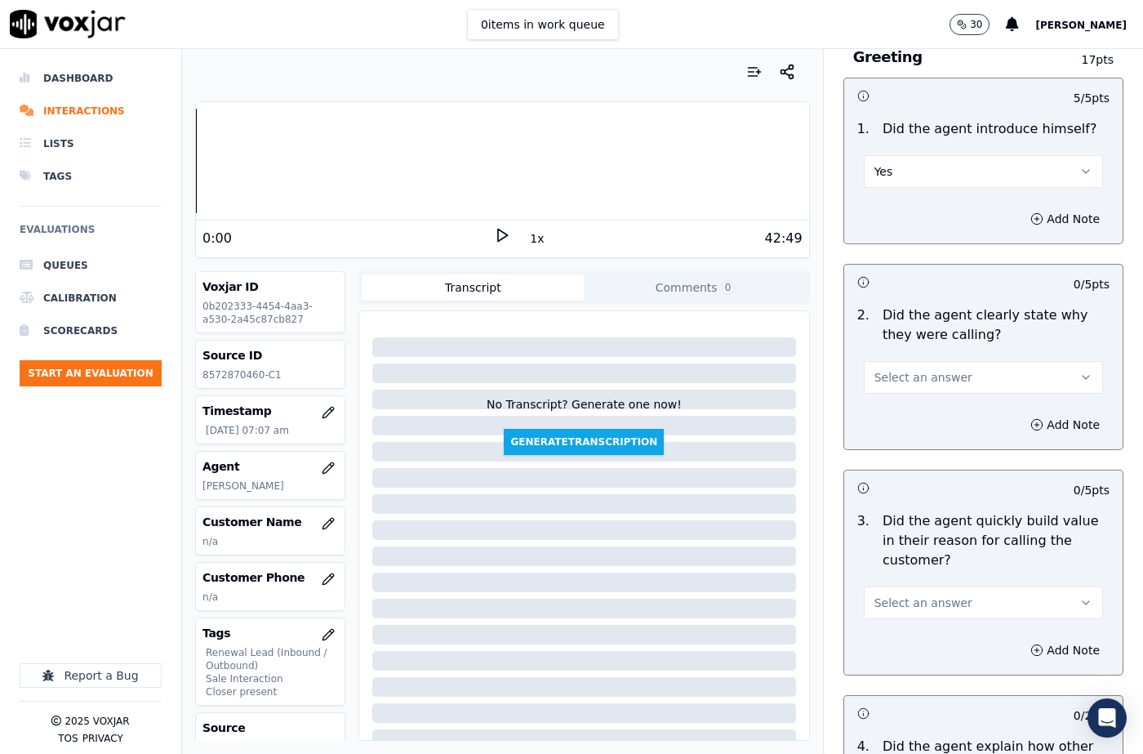
scroll to position [327, 0]
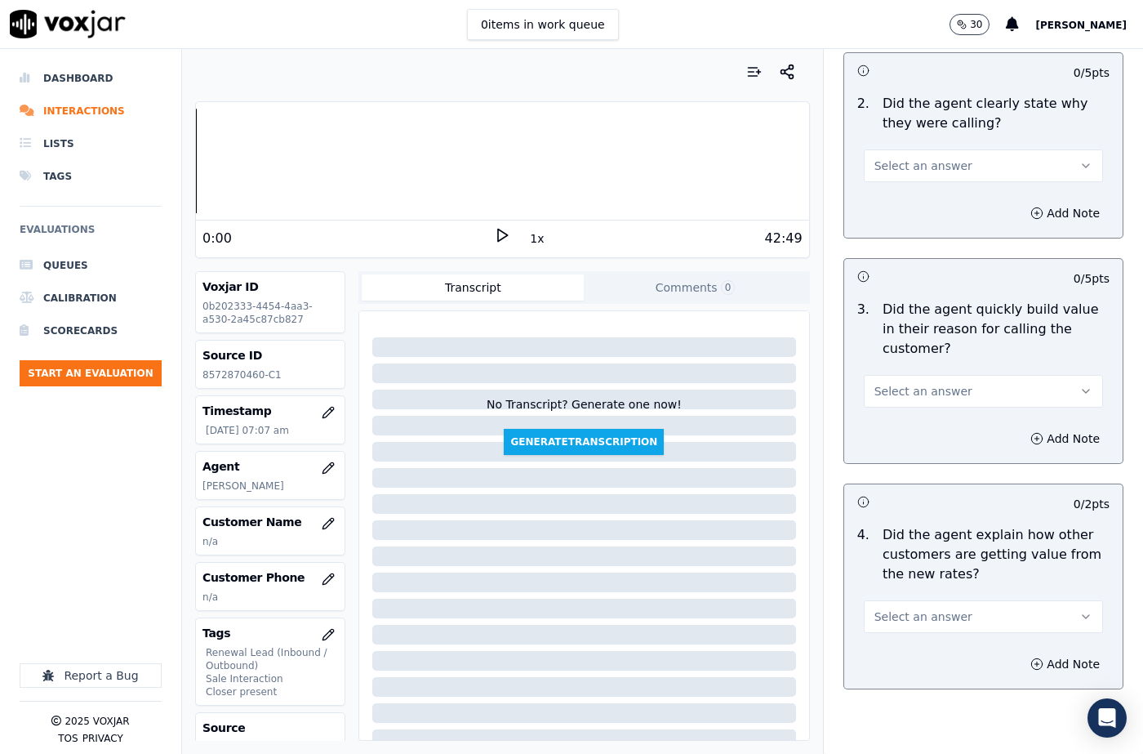
click at [900, 178] on button "Select an answer" at bounding box center [983, 165] width 239 height 33
click at [902, 205] on div "Yes" at bounding box center [956, 202] width 211 height 26
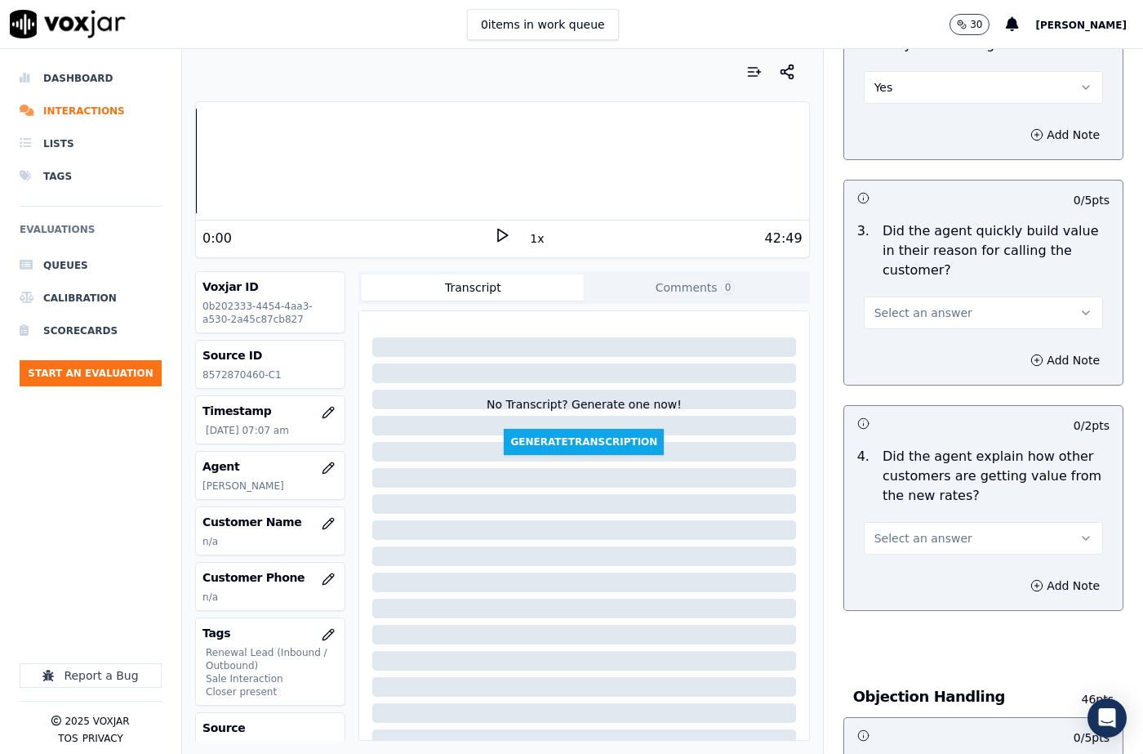
scroll to position [490, 0]
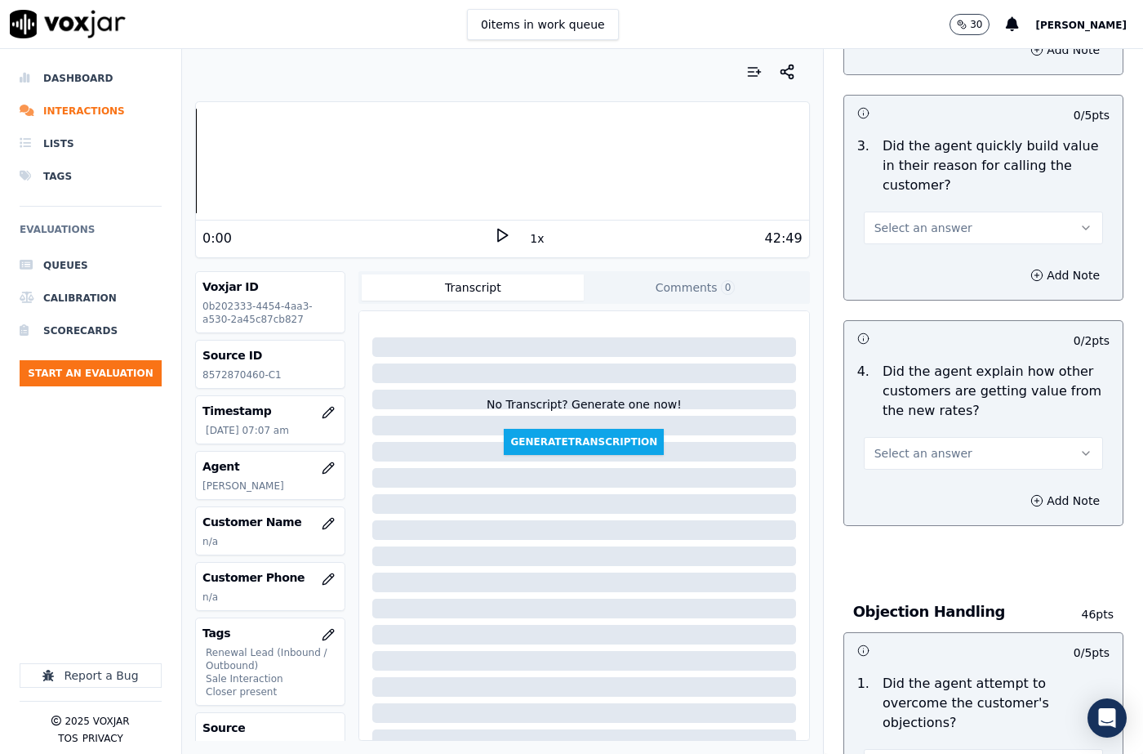
click at [914, 225] on span "Select an answer" at bounding box center [923, 228] width 98 height 16
click at [901, 265] on div "Yes" at bounding box center [956, 264] width 211 height 26
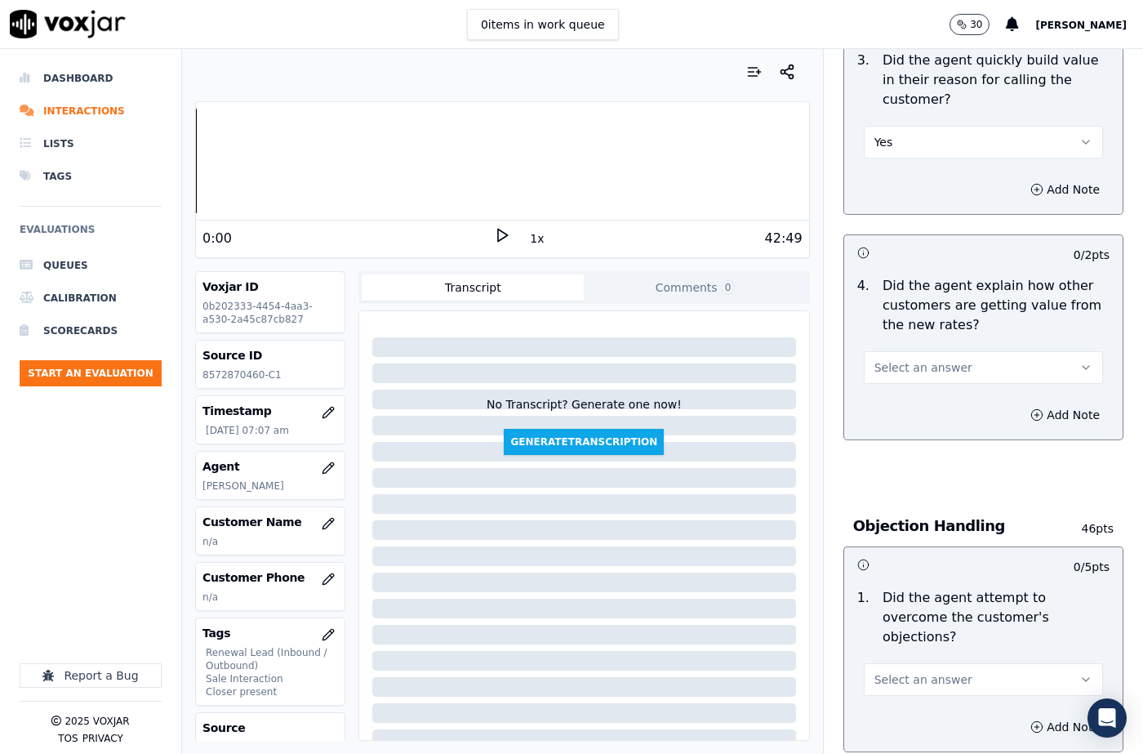
scroll to position [653, 0]
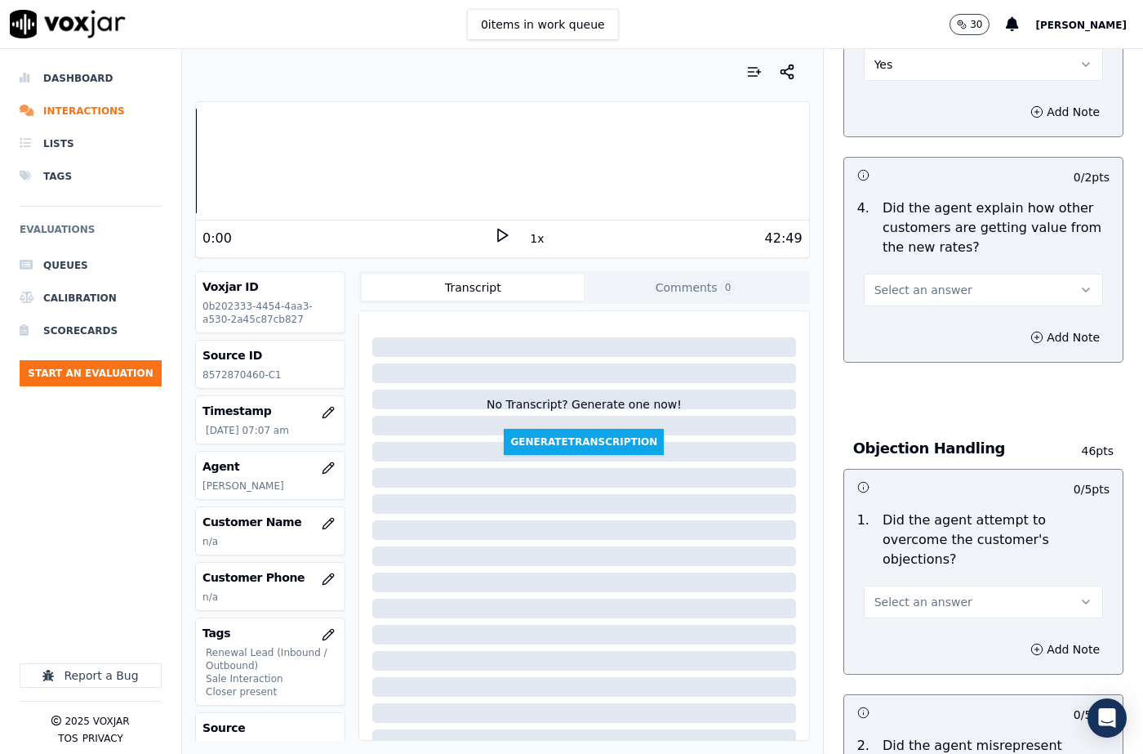
click at [905, 283] on span "Select an answer" at bounding box center [923, 290] width 98 height 16
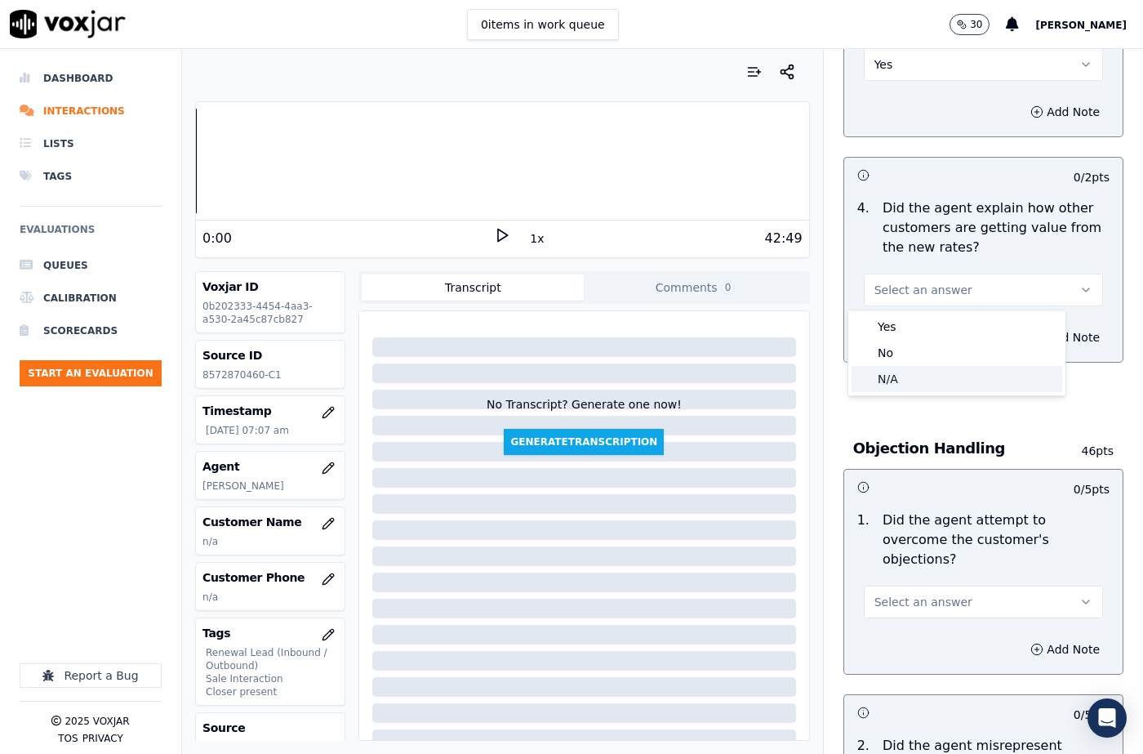
click at [900, 377] on div "N/A" at bounding box center [956, 379] width 211 height 26
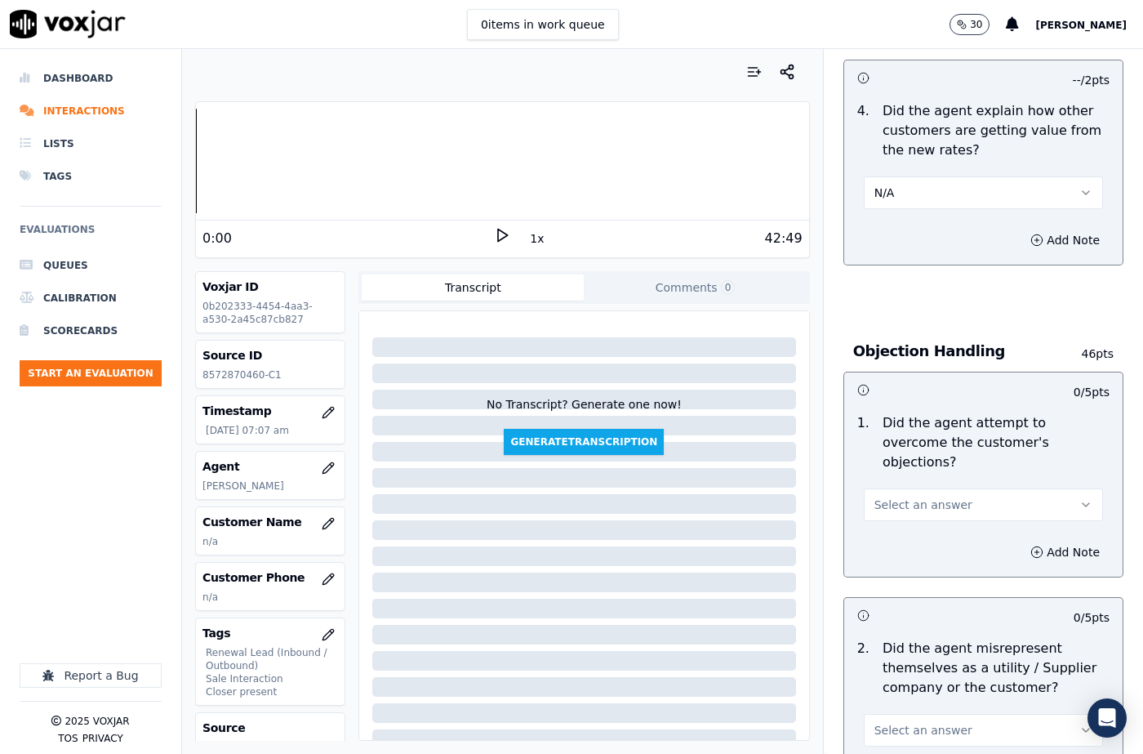
scroll to position [898, 0]
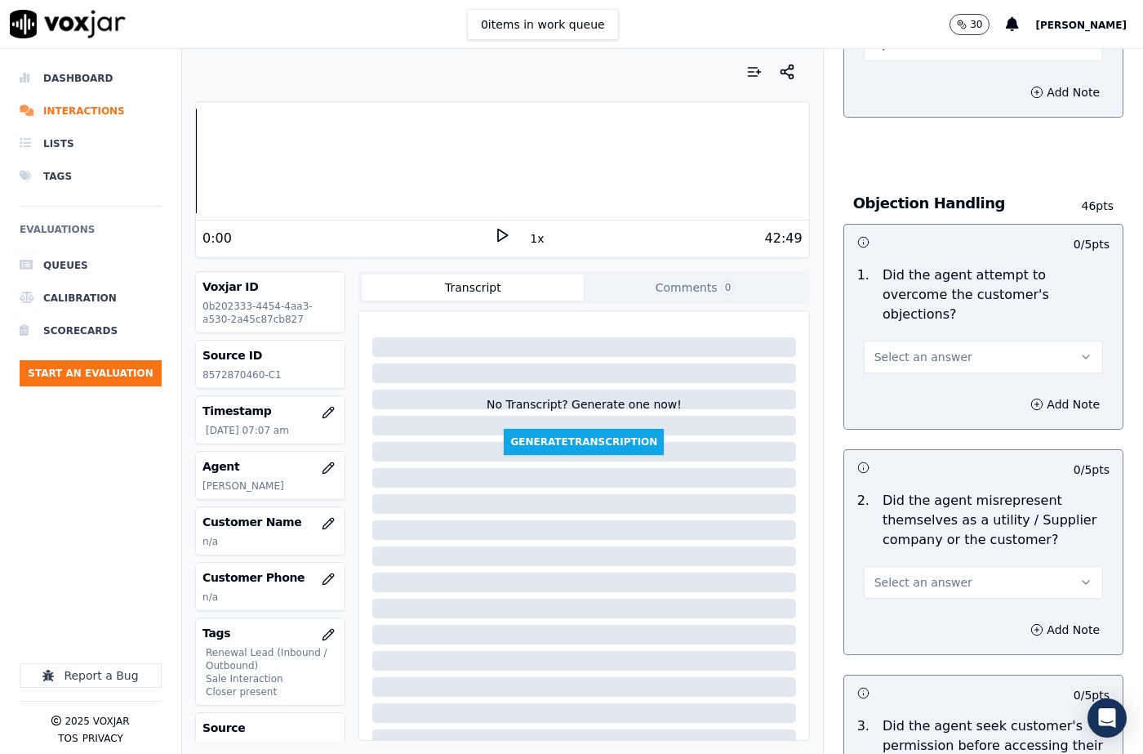
click at [898, 349] on span "Select an answer" at bounding box center [923, 357] width 98 height 16
click at [902, 421] on div "N/A" at bounding box center [956, 426] width 211 height 26
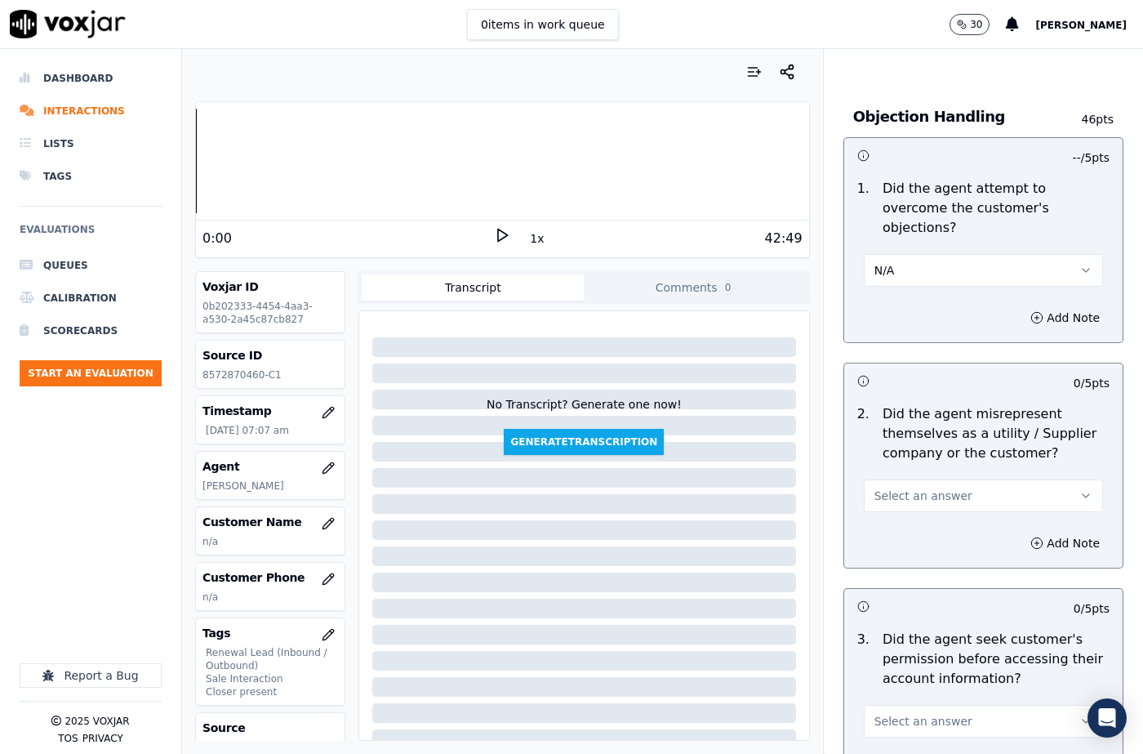
scroll to position [1061, 0]
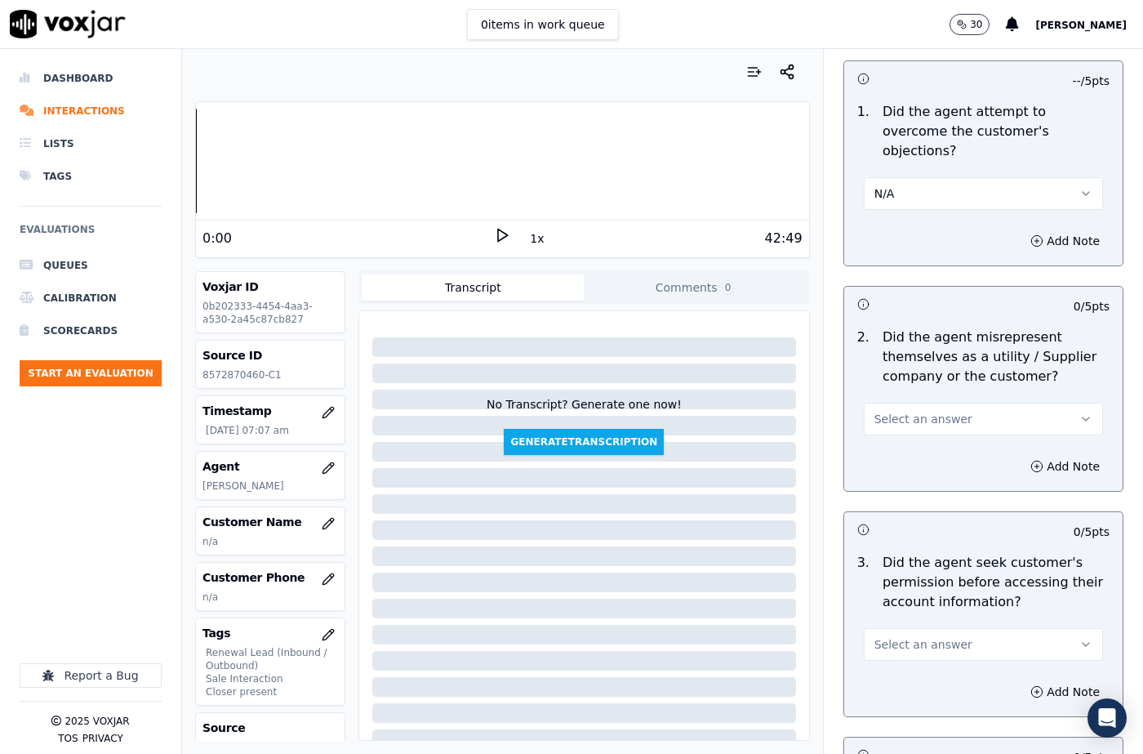
click at [905, 411] on span "Select an answer" at bounding box center [923, 419] width 98 height 16
click at [902, 437] on div "Yes" at bounding box center [956, 436] width 211 height 26
click at [1034, 455] on button "Add Note" at bounding box center [1064, 466] width 89 height 23
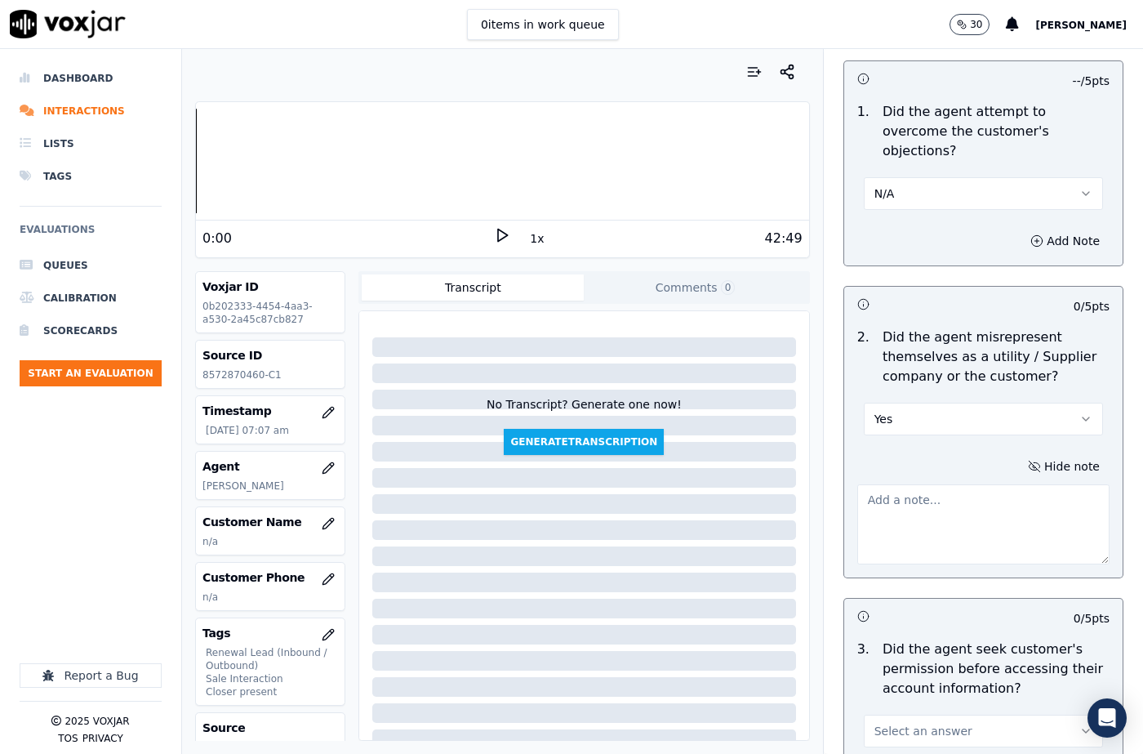
click at [933, 506] on textarea at bounding box center [983, 524] width 252 height 80
paste textarea "Sandy (Roger) called the cx and pitched for the Elec, "Did you receive any noti…"
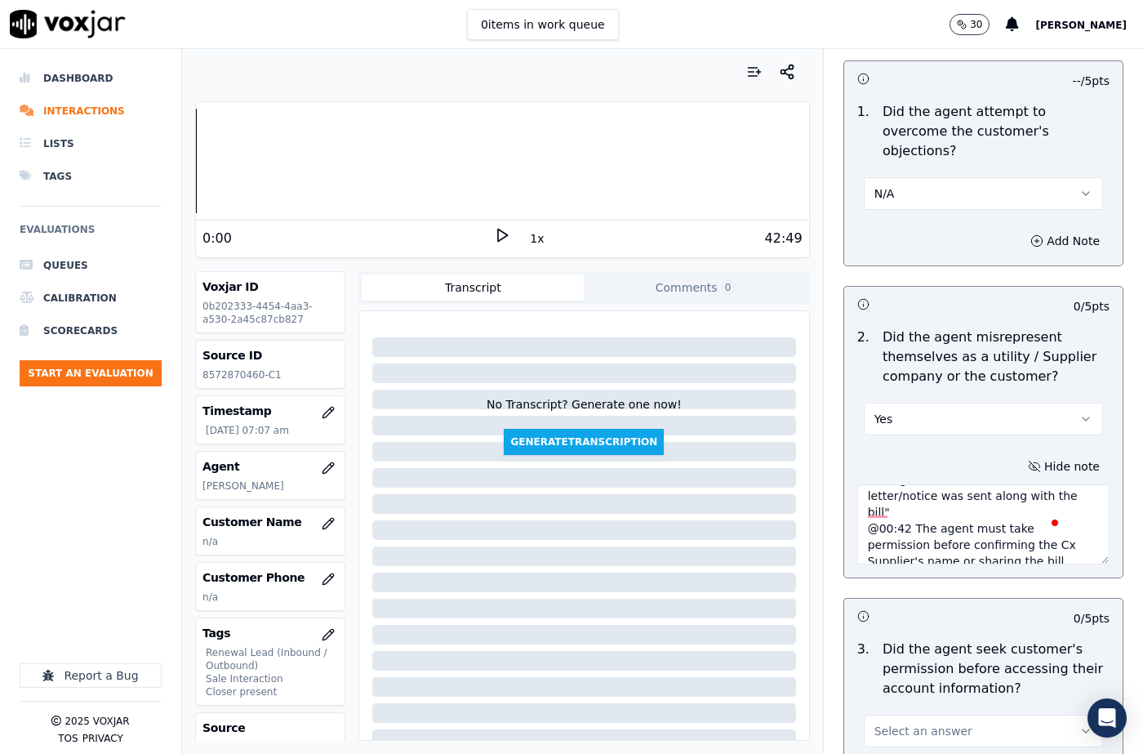
scroll to position [0, 0]
drag, startPoint x: 1012, startPoint y: 539, endPoint x: 843, endPoint y: 520, distance: 170.8
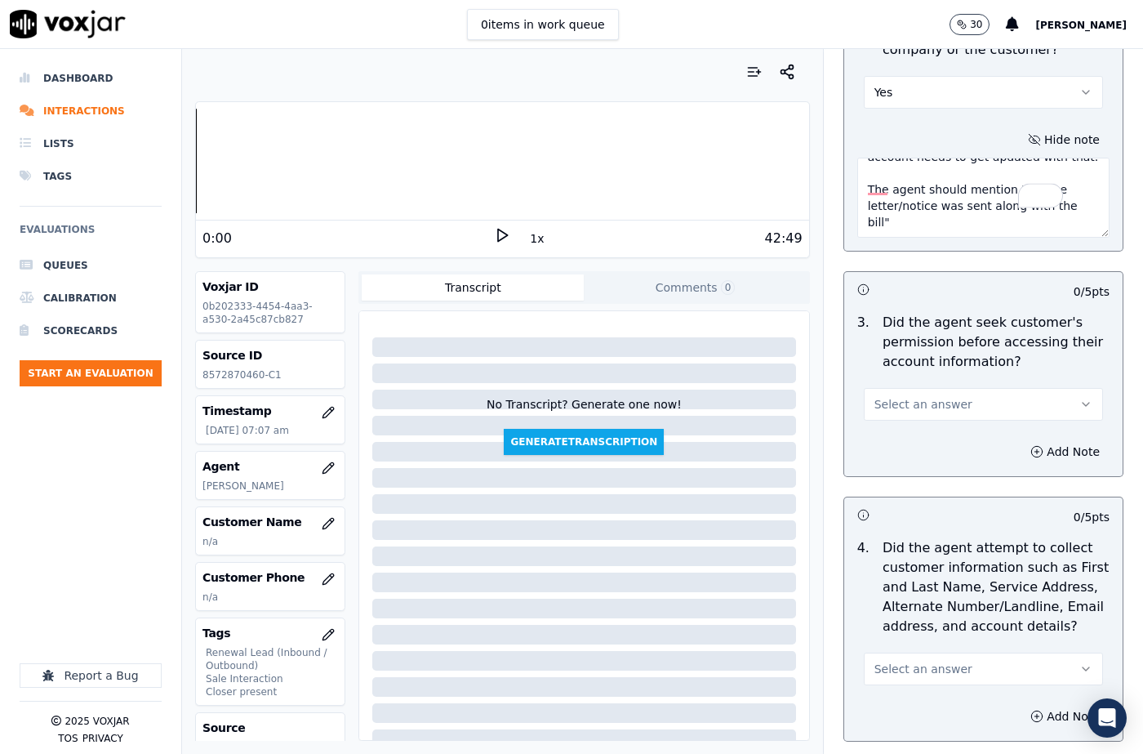
scroll to position [1633, 0]
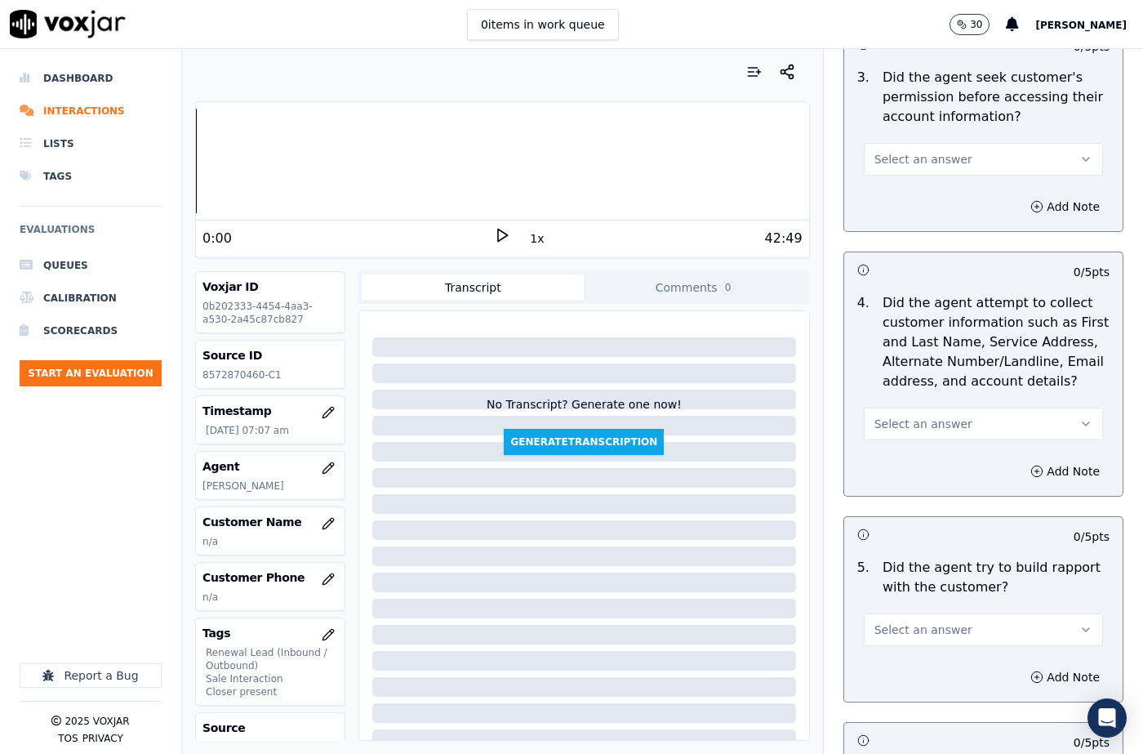
type textarea "Sandy (Roger) called the cx and pitched for the Elec, "Did you receive any noti…"
click at [886, 151] on span "Select an answer" at bounding box center [923, 159] width 98 height 16
click at [887, 197] on div "No" at bounding box center [956, 202] width 211 height 26
drag, startPoint x: 1026, startPoint y: 192, endPoint x: 942, endPoint y: 252, distance: 103.5
click at [1019, 201] on div "Add Note" at bounding box center [983, 206] width 278 height 49
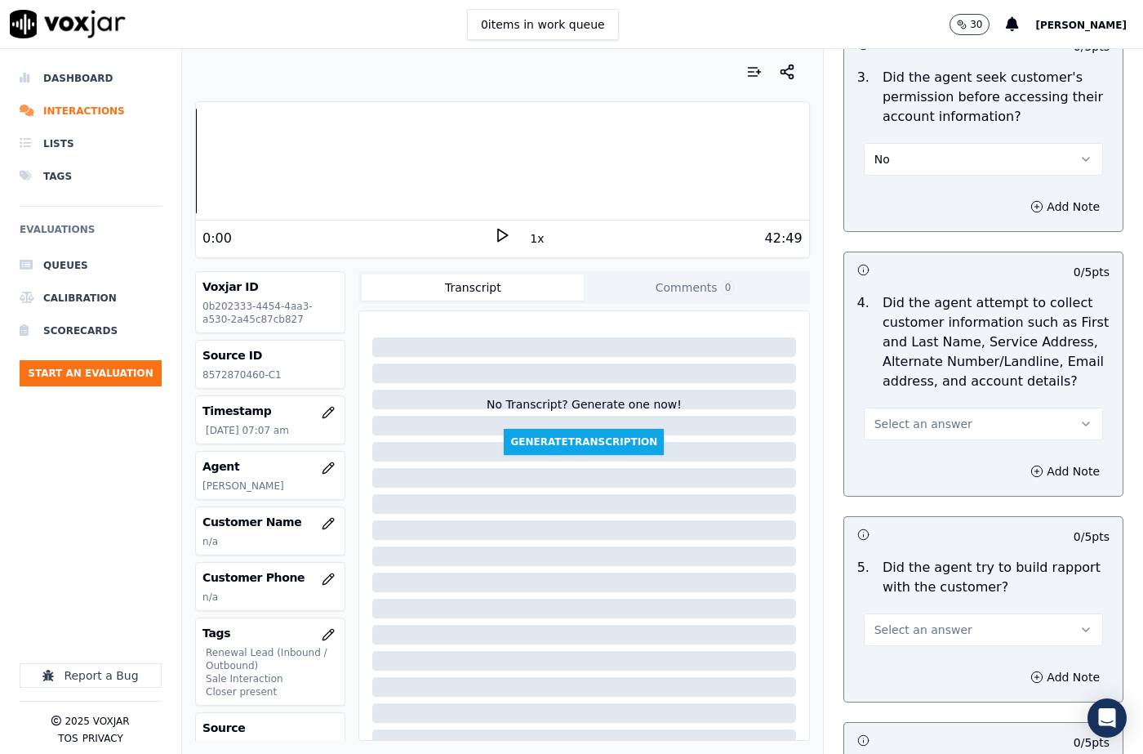
click at [927, 259] on h3 at bounding box center [920, 269] width 127 height 21
click at [1020, 195] on button "Add Note" at bounding box center [1064, 206] width 89 height 23
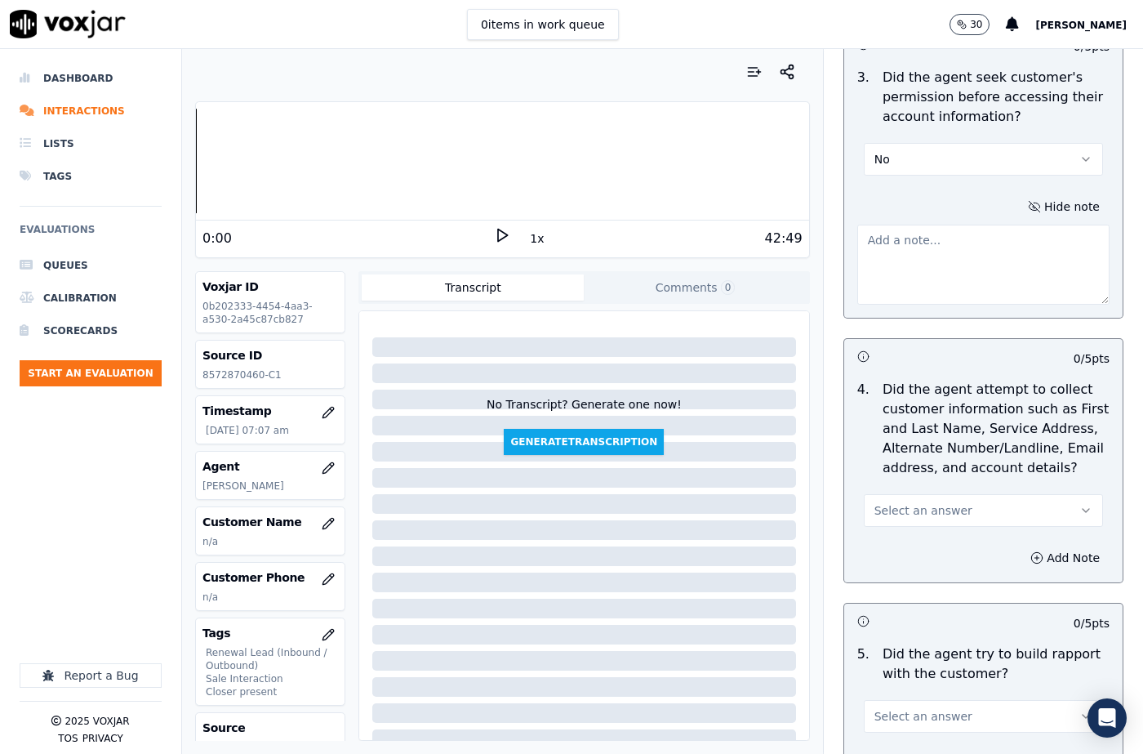
click at [895, 245] on textarea at bounding box center [983, 265] width 252 height 80
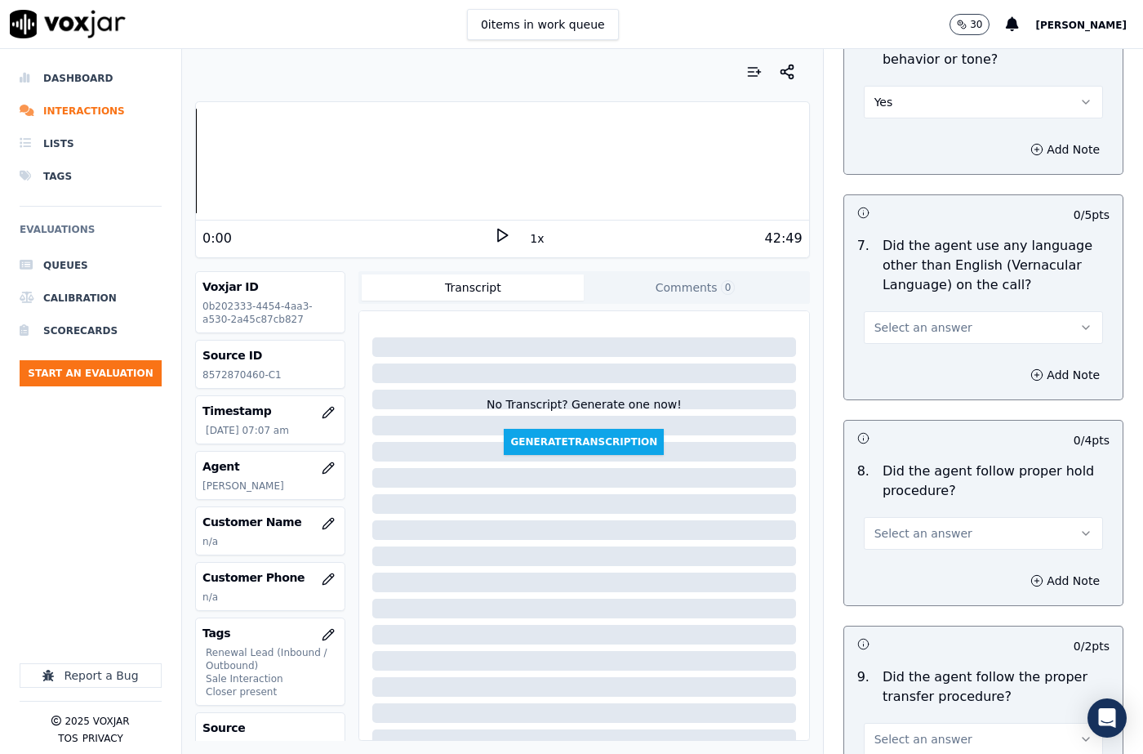
scroll to position [254, 0]
click at [903, 319] on span "Select an answer" at bounding box center [923, 327] width 98 height 16
click at [898, 323] on div "Yes" at bounding box center [956, 325] width 211 height 26
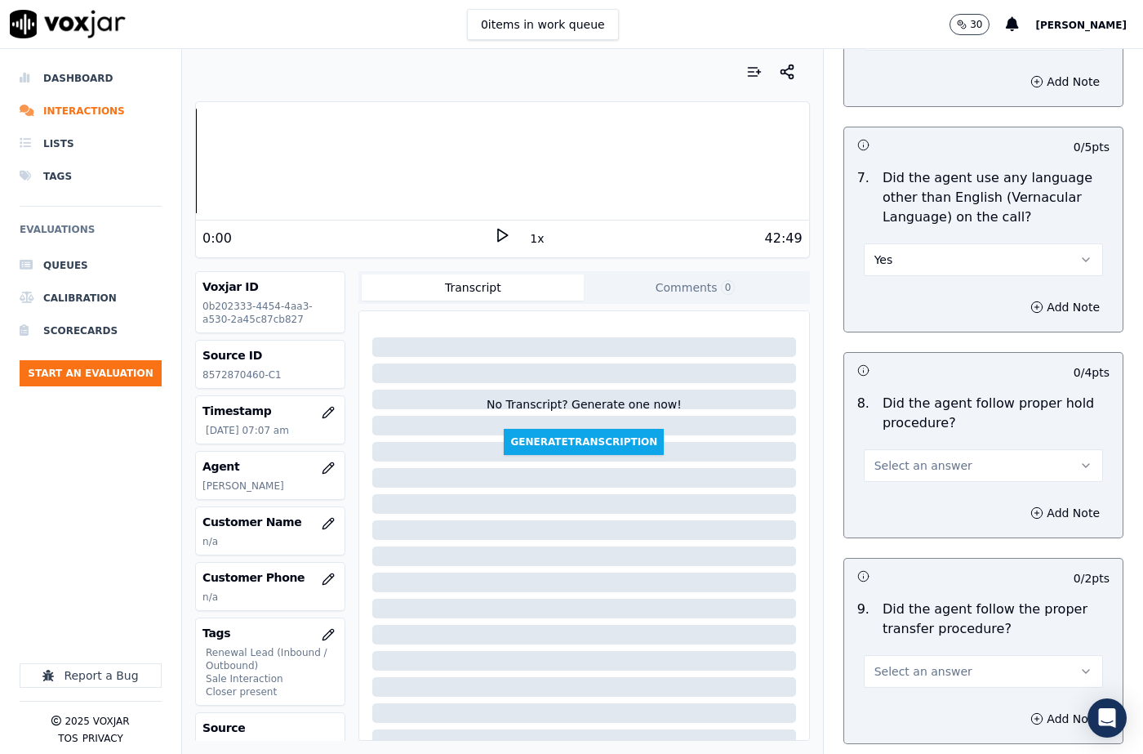
scroll to position [2531, 0]
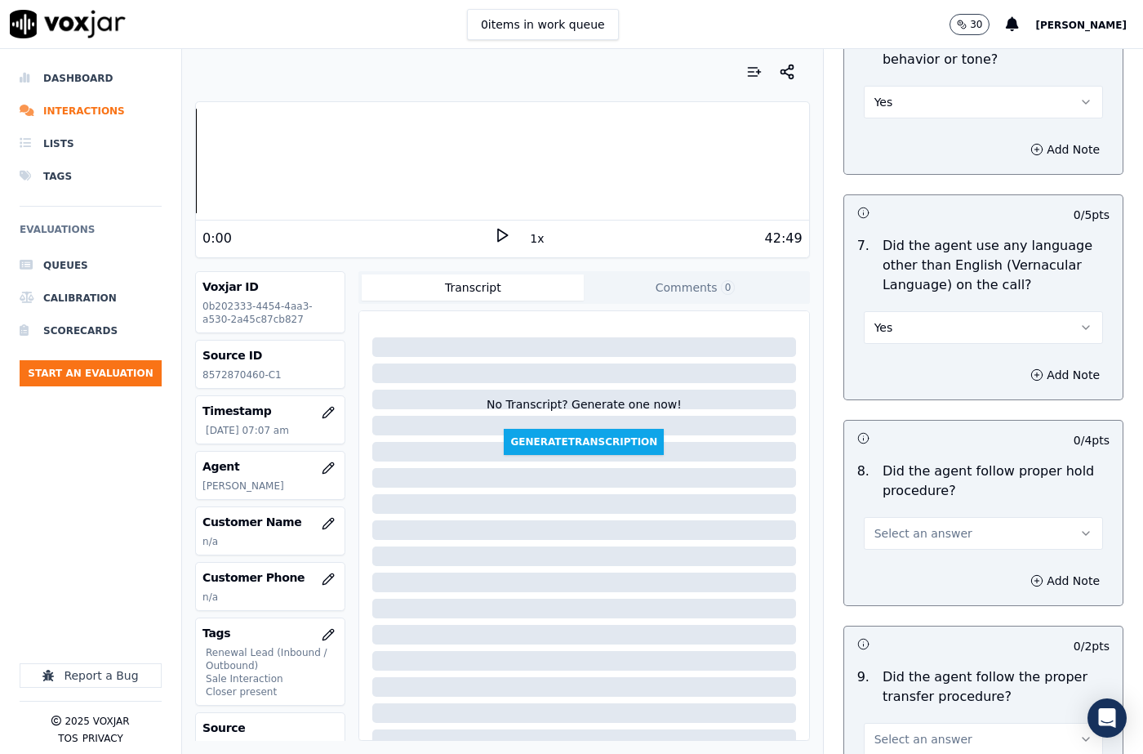
click at [891, 311] on button "Yes" at bounding box center [983, 327] width 239 height 33
click at [893, 348] on div "No" at bounding box center [956, 351] width 211 height 26
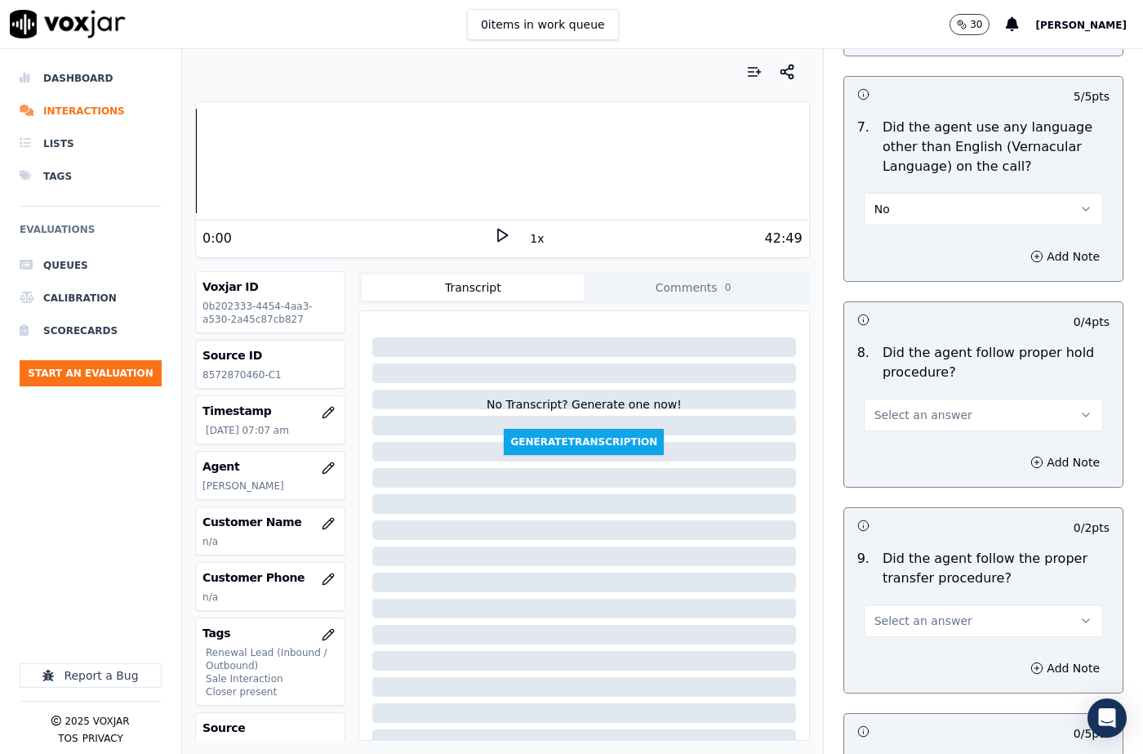
scroll to position [2776, 0]
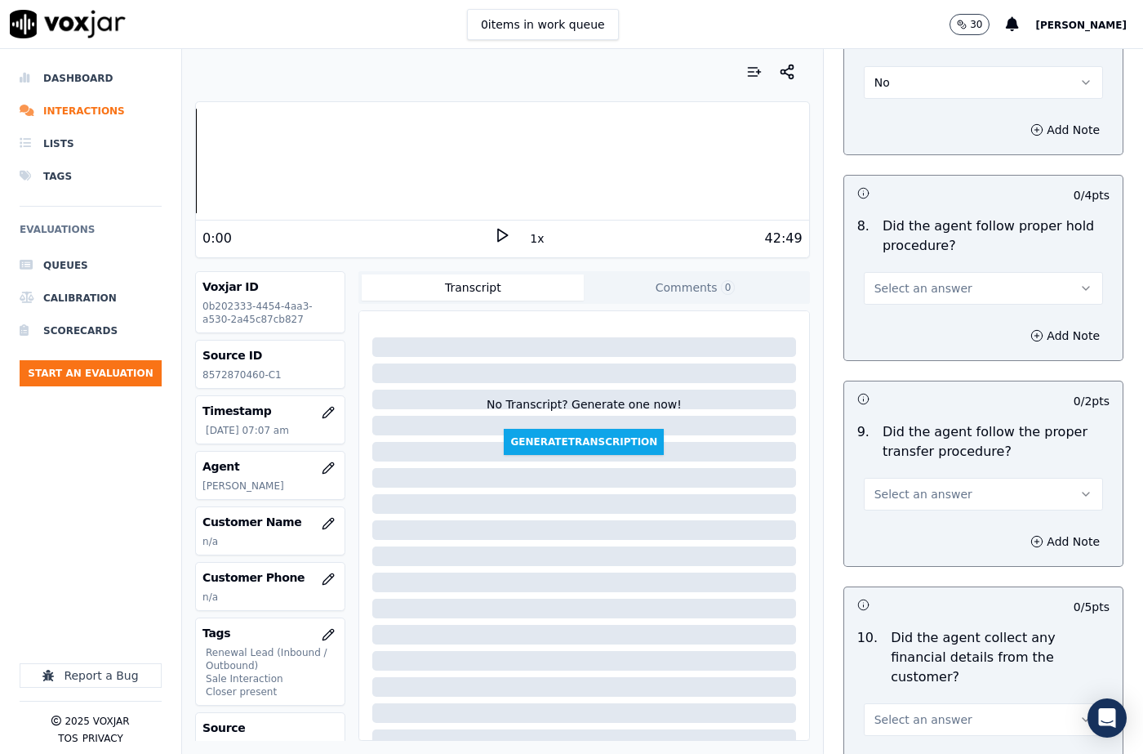
click at [901, 272] on button "Select an answer" at bounding box center [983, 288] width 239 height 33
click at [898, 329] on div "N/A" at bounding box center [956, 338] width 211 height 26
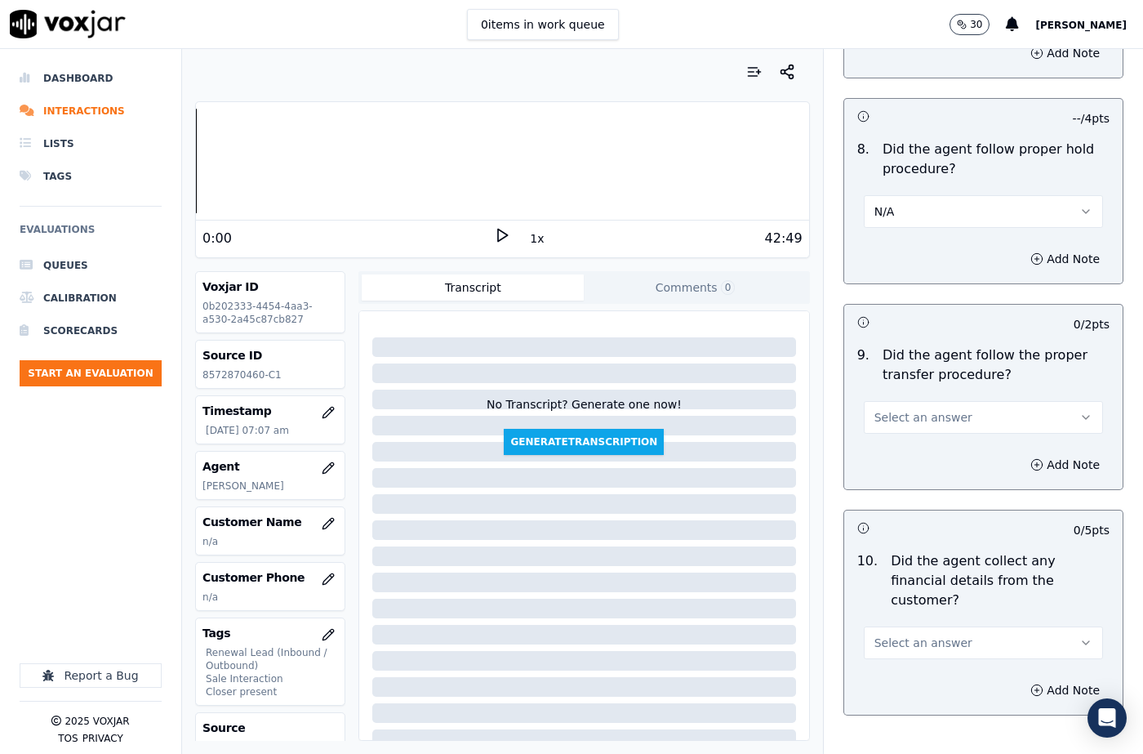
scroll to position [2939, 0]
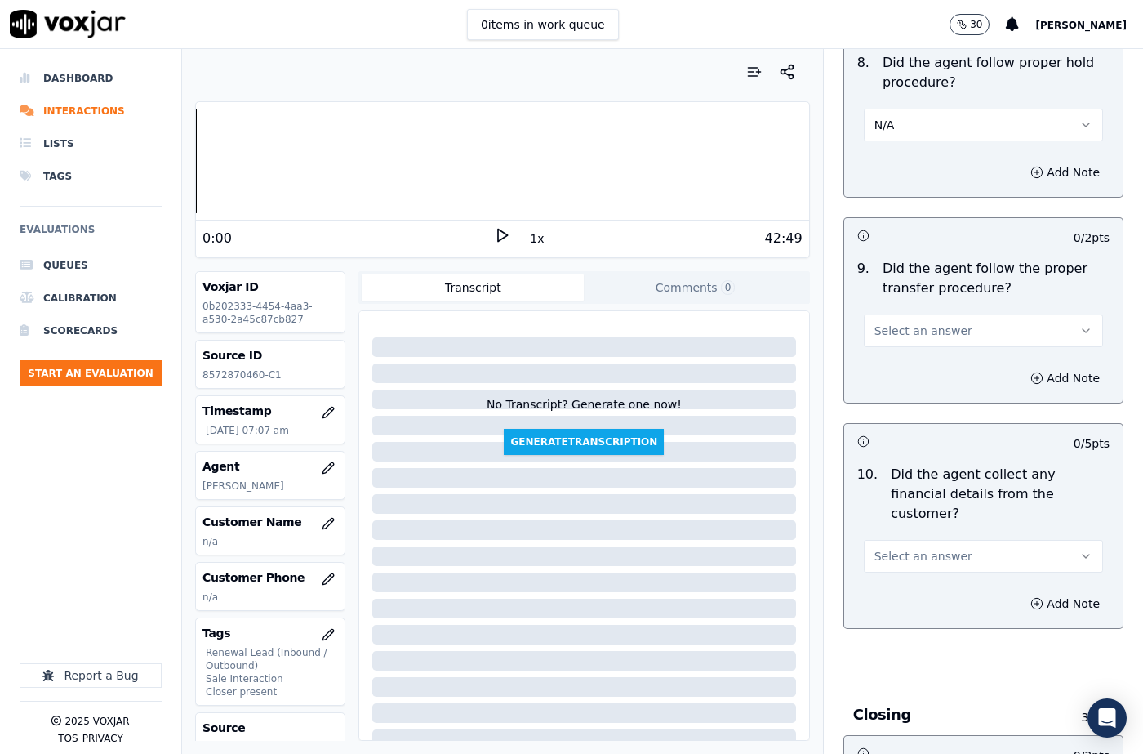
click at [902, 322] on span "Select an answer" at bounding box center [923, 330] width 98 height 16
click at [900, 318] on div "Yes" at bounding box center [956, 328] width 211 height 26
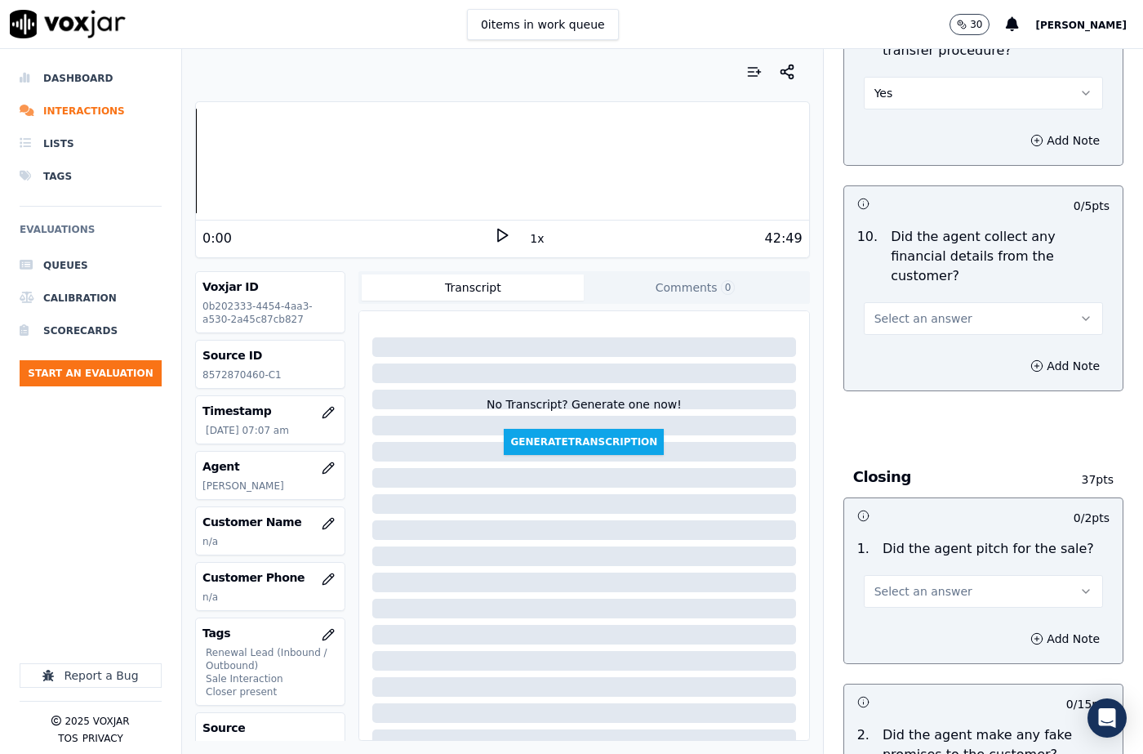
scroll to position [3184, 0]
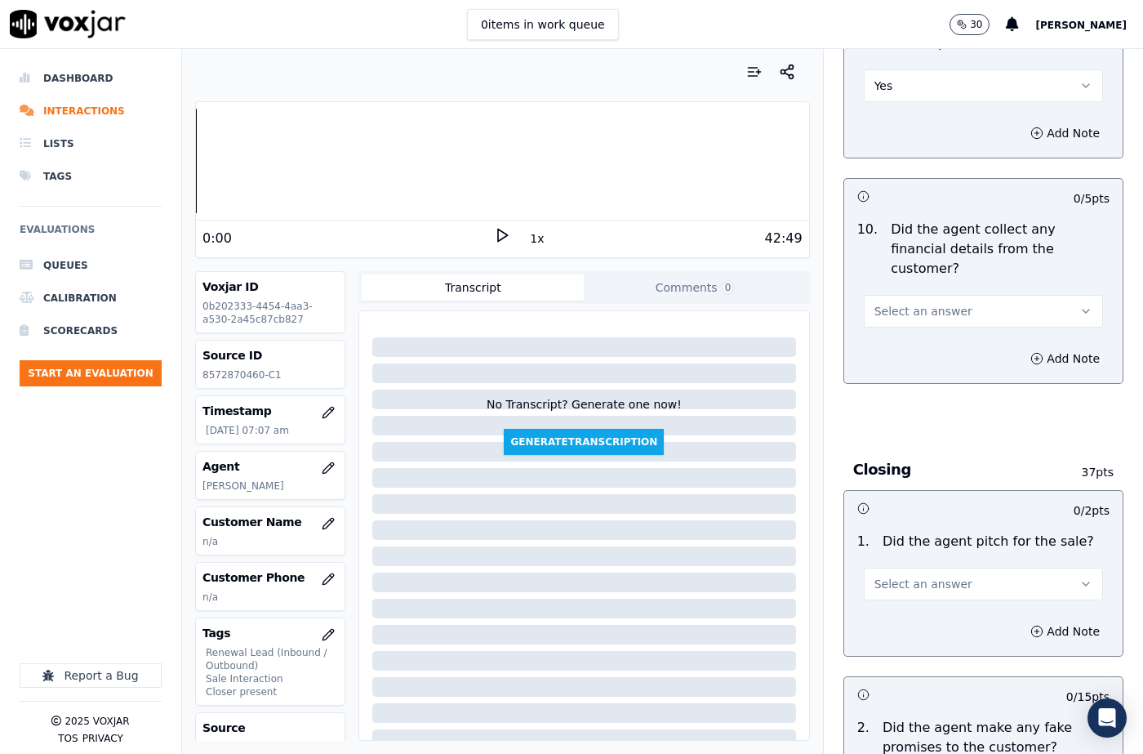
click at [907, 295] on button "Select an answer" at bounding box center [983, 311] width 239 height 33
click at [904, 312] on div "No" at bounding box center [956, 315] width 211 height 26
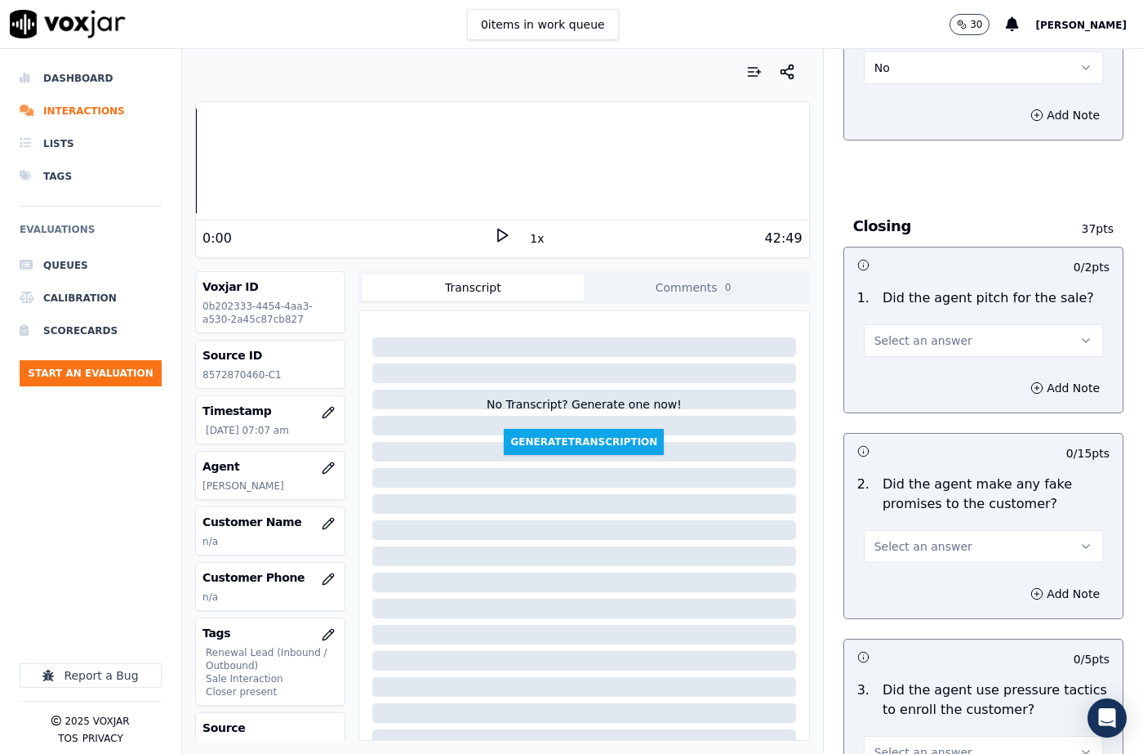
scroll to position [3429, 0]
click at [907, 331] on span "Select an answer" at bounding box center [923, 339] width 98 height 16
click at [907, 310] on div "Yes" at bounding box center [956, 317] width 211 height 26
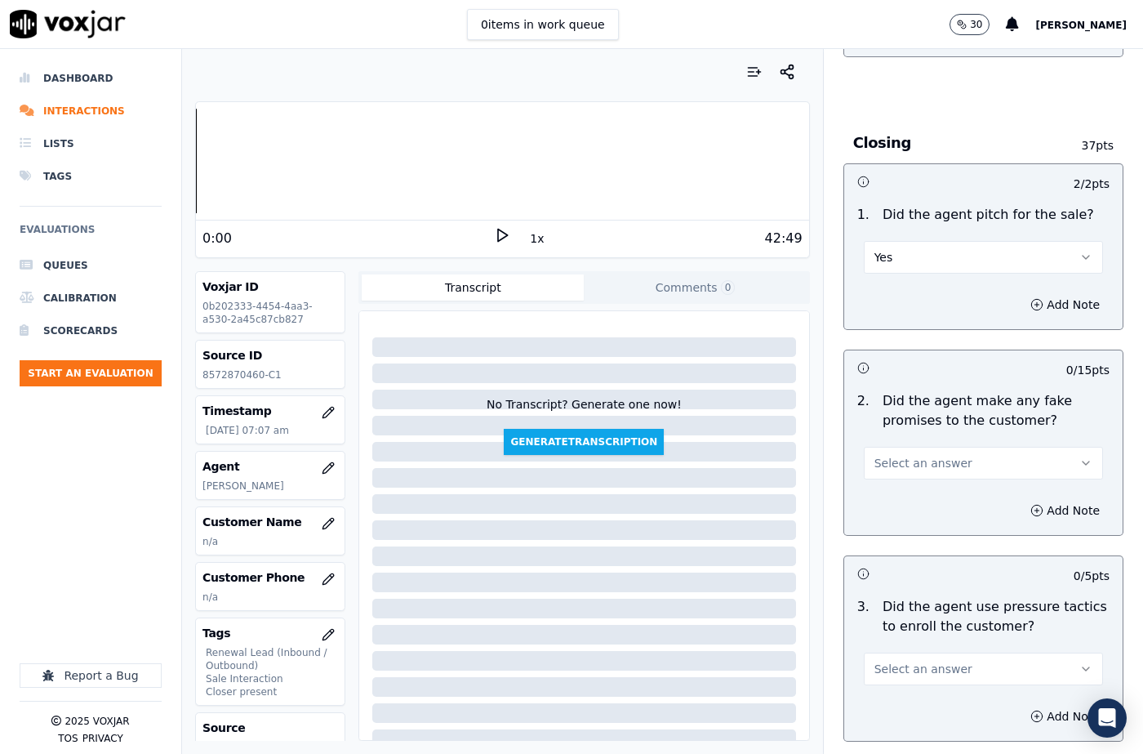
click at [901, 447] on button "Select an answer" at bounding box center [983, 463] width 239 height 33
click at [895, 469] on div "No" at bounding box center [956, 467] width 211 height 26
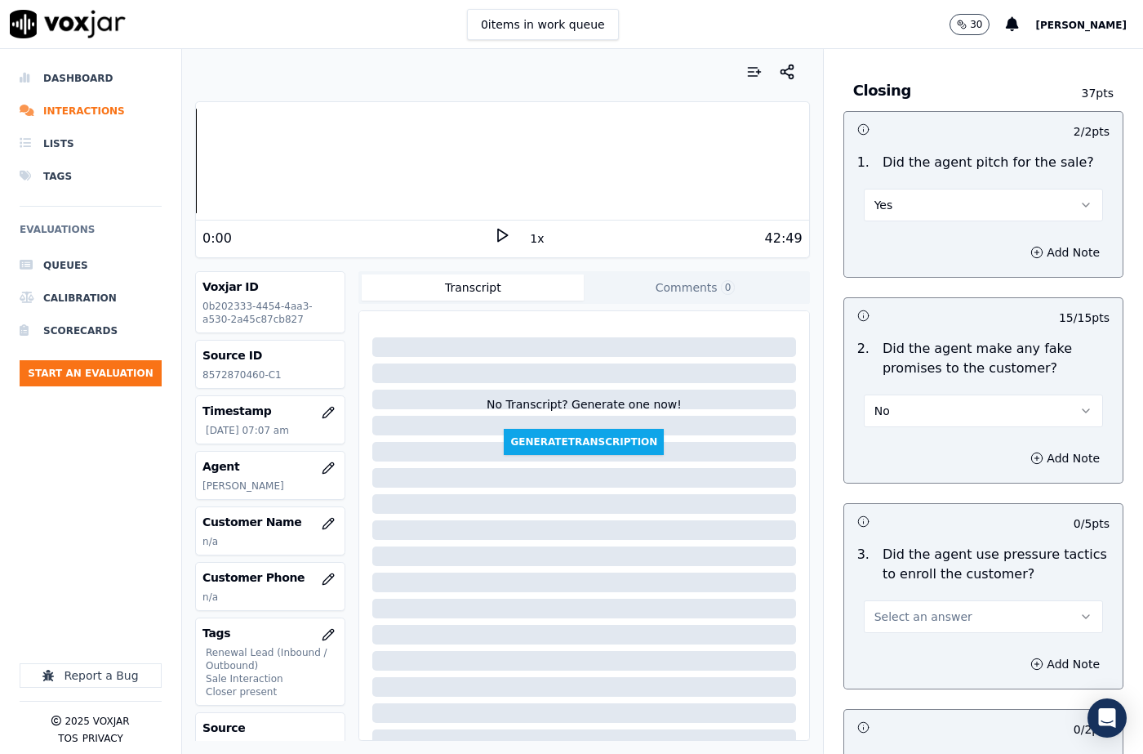
scroll to position [3755, 0]
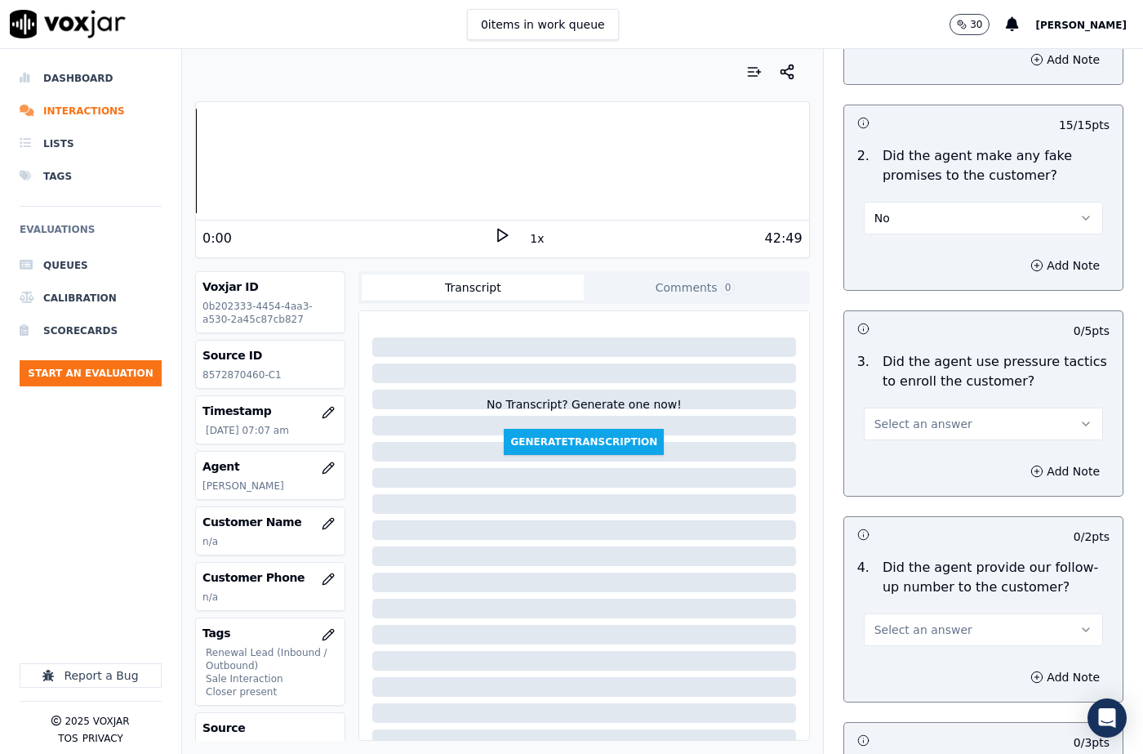
click at [913, 416] on span "Select an answer" at bounding box center [923, 424] width 98 height 16
drag, startPoint x: 903, startPoint y: 427, endPoint x: 912, endPoint y: 402, distance: 26.9
click at [902, 427] on div "No" at bounding box center [956, 428] width 211 height 26
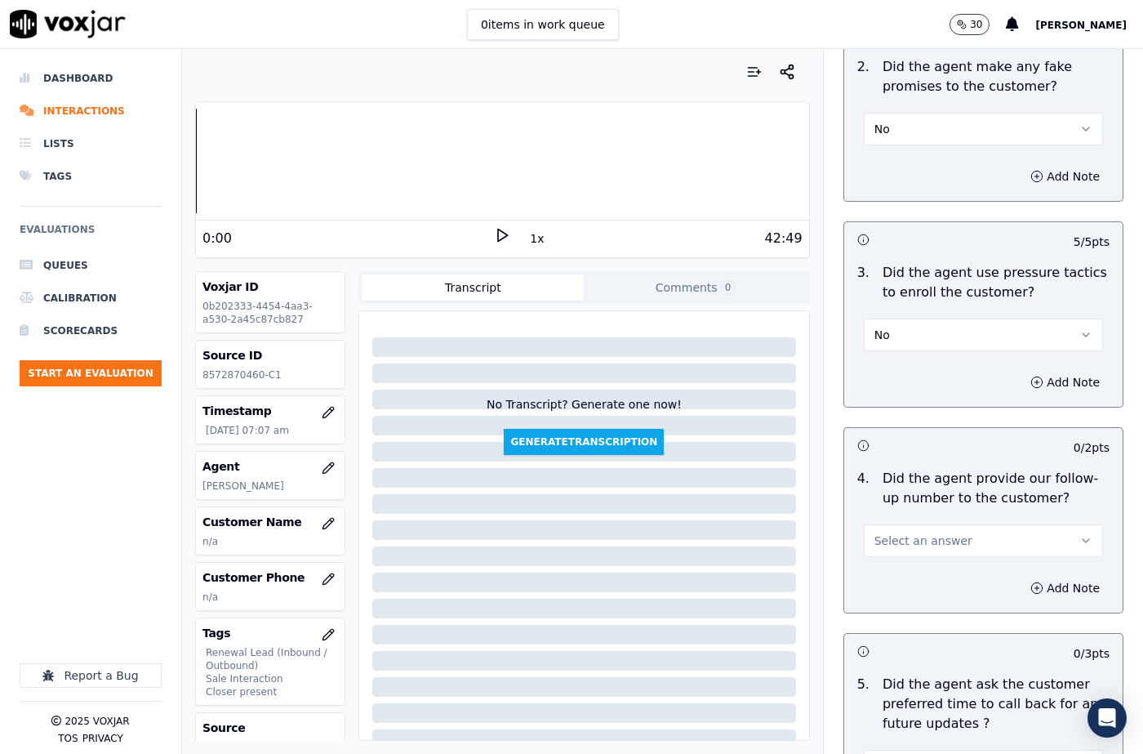
scroll to position [4000, 0]
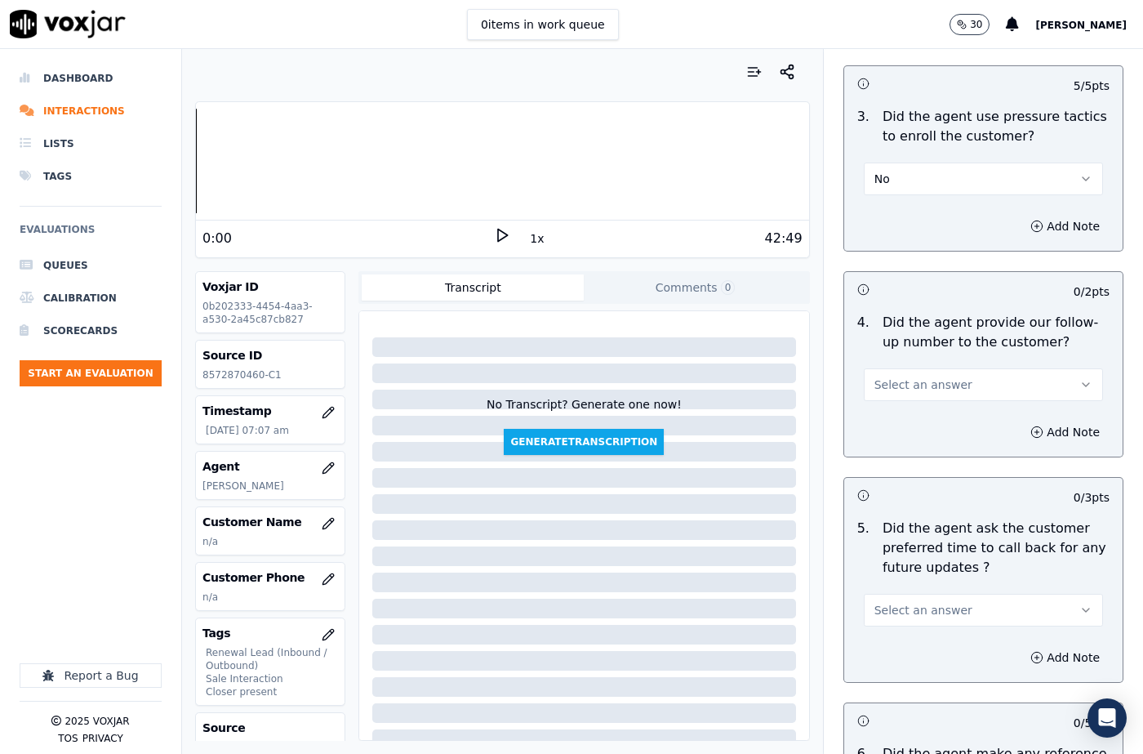
click at [914, 376] on span "Select an answer" at bounding box center [923, 384] width 98 height 16
click at [905, 385] on div "No" at bounding box center [956, 389] width 211 height 26
click at [909, 368] on button "No" at bounding box center [983, 384] width 239 height 33
click at [901, 414] on div "N/A" at bounding box center [956, 415] width 211 height 26
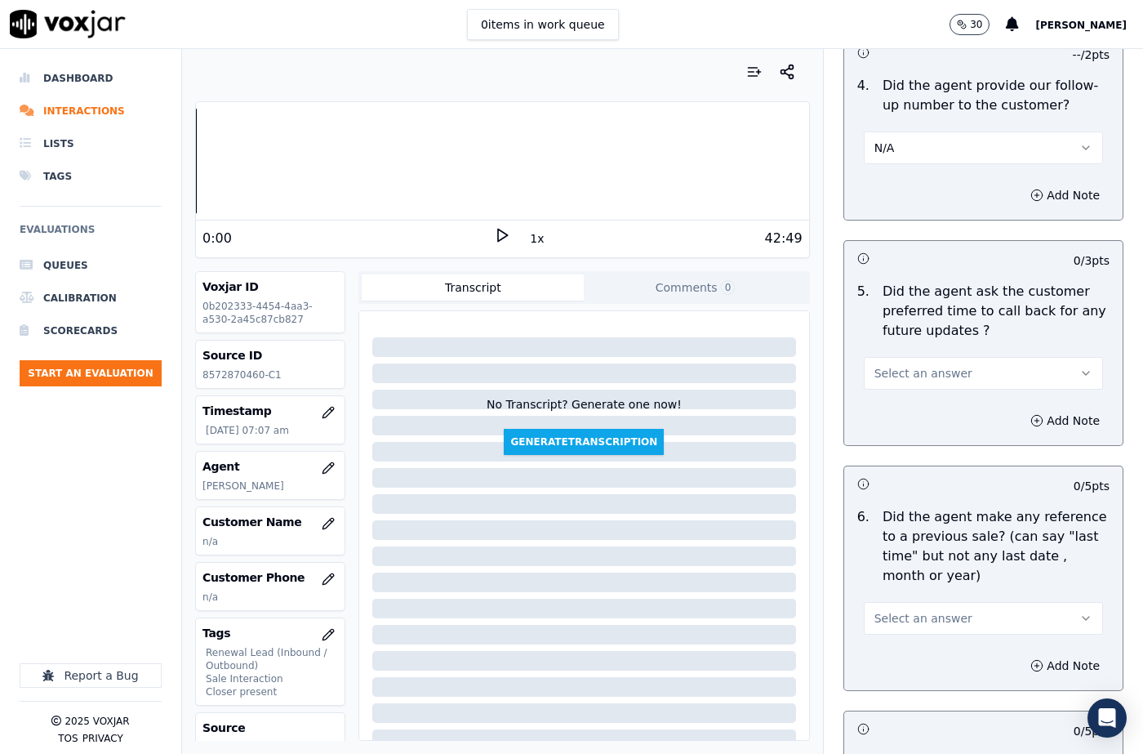
scroll to position [4245, 0]
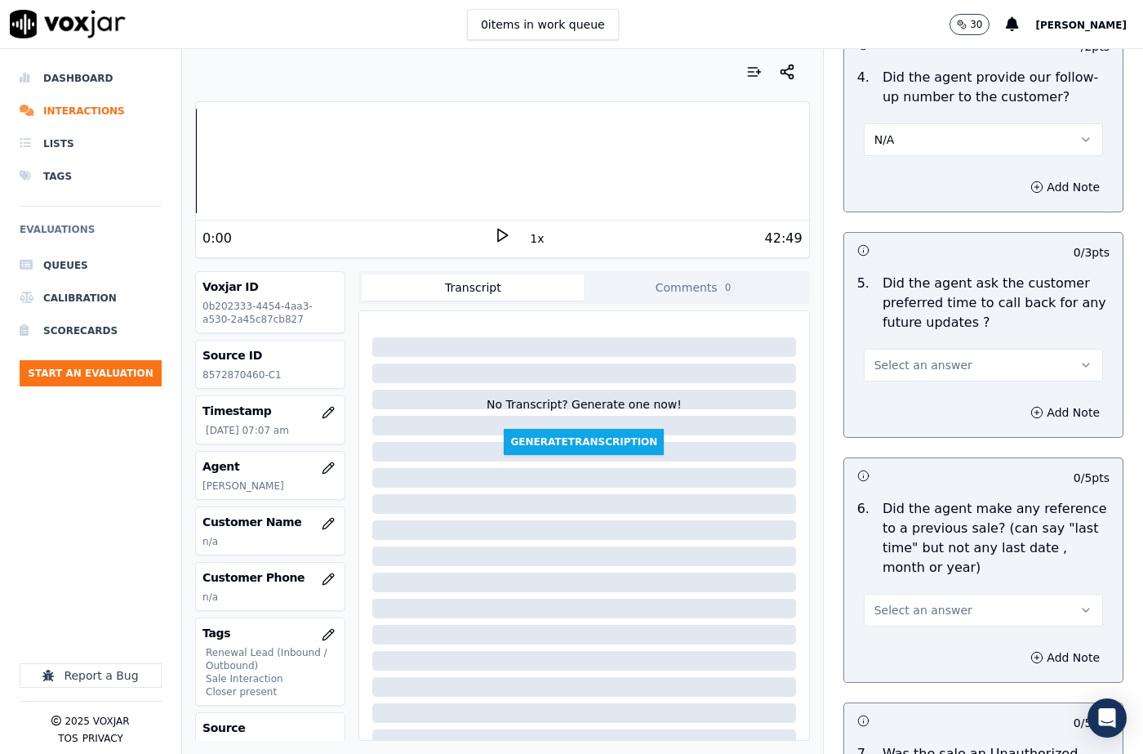
click at [913, 357] on span "Select an answer" at bounding box center [923, 365] width 98 height 16
drag, startPoint x: 922, startPoint y: 393, endPoint x: 925, endPoint y: 385, distance: 8.8
click at [923, 393] on div "N/A" at bounding box center [956, 395] width 211 height 26
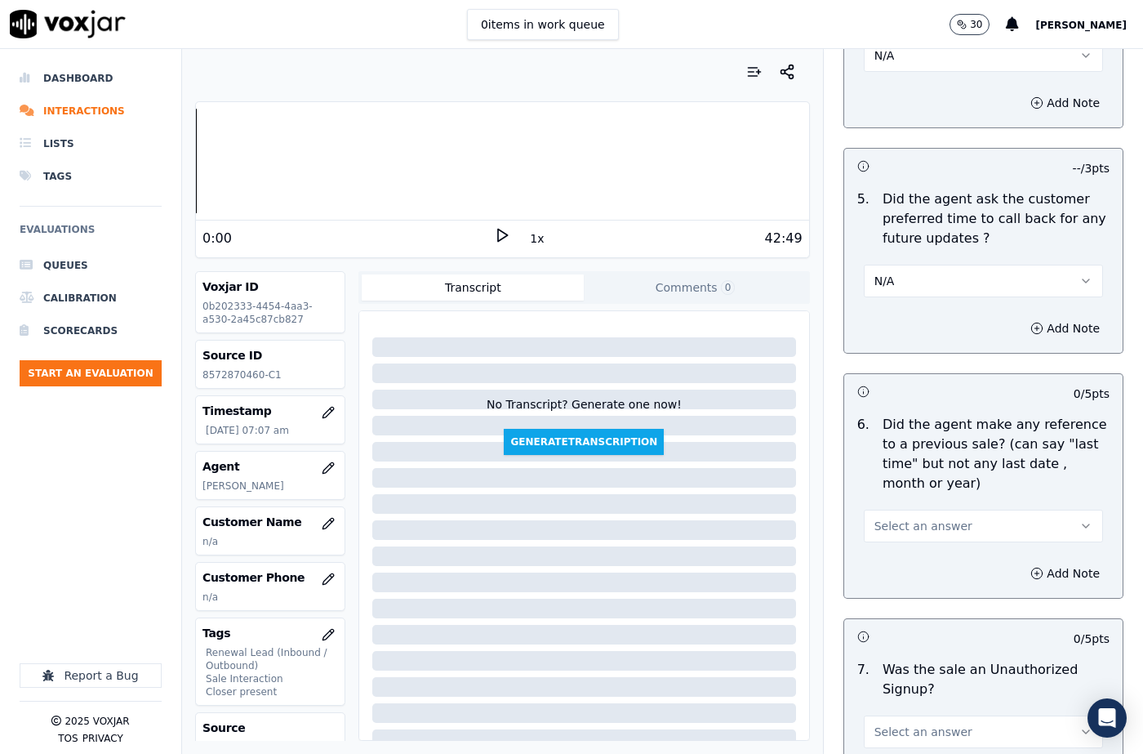
scroll to position [4456, 0]
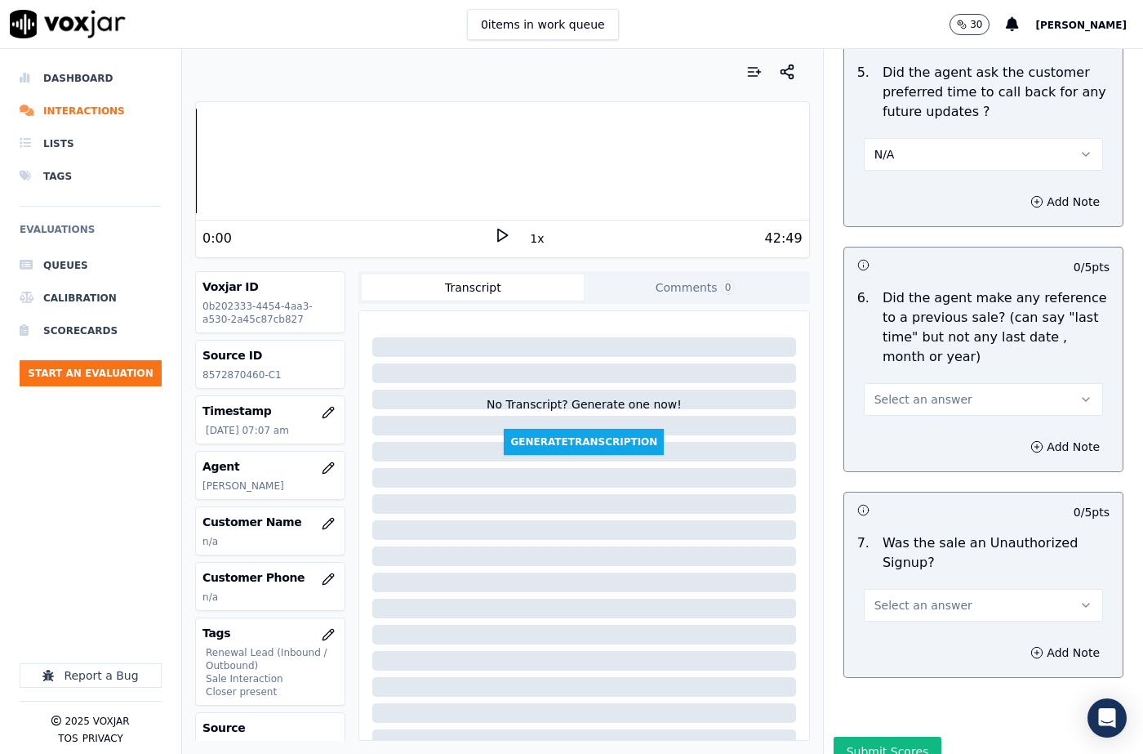
click at [912, 383] on button "Select an answer" at bounding box center [983, 399] width 239 height 33
click at [900, 411] on div "No" at bounding box center [956, 403] width 211 height 26
click at [902, 597] on span "Select an answer" at bounding box center [923, 605] width 98 height 16
click at [898, 612] on div "No" at bounding box center [956, 609] width 211 height 26
click at [1038, 641] on button "Add Note" at bounding box center [1064, 652] width 89 height 23
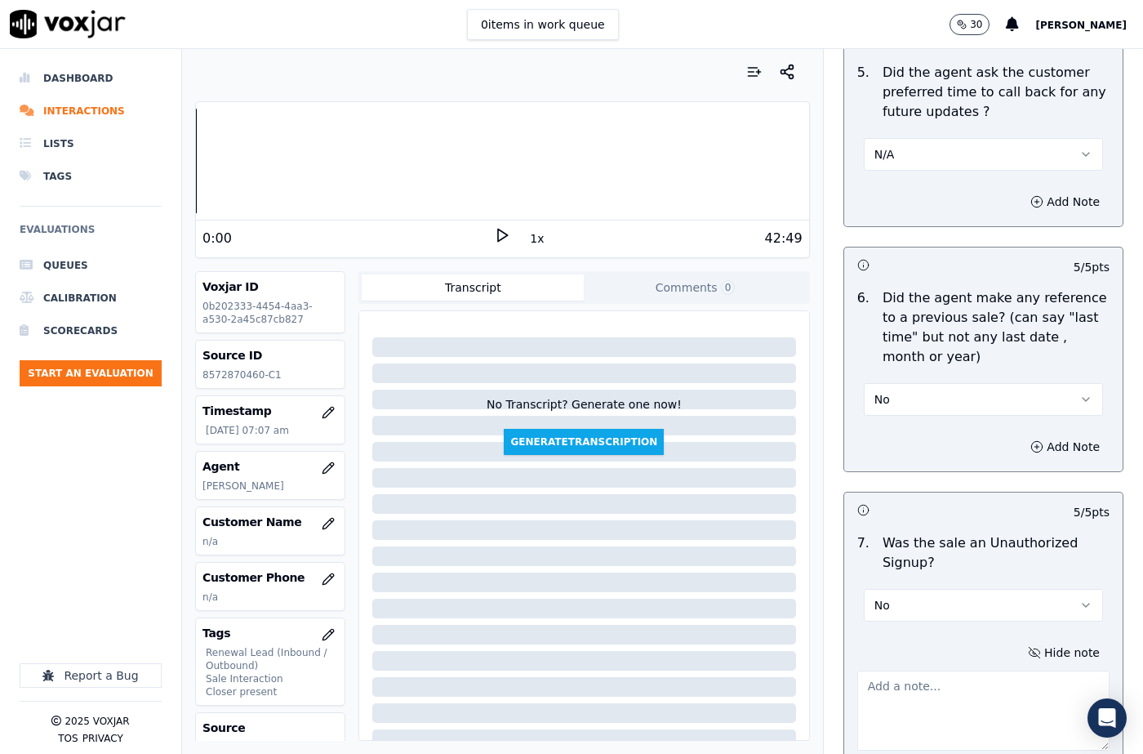
click at [905, 670] on textarea at bounding box center [983, 710] width 252 height 80
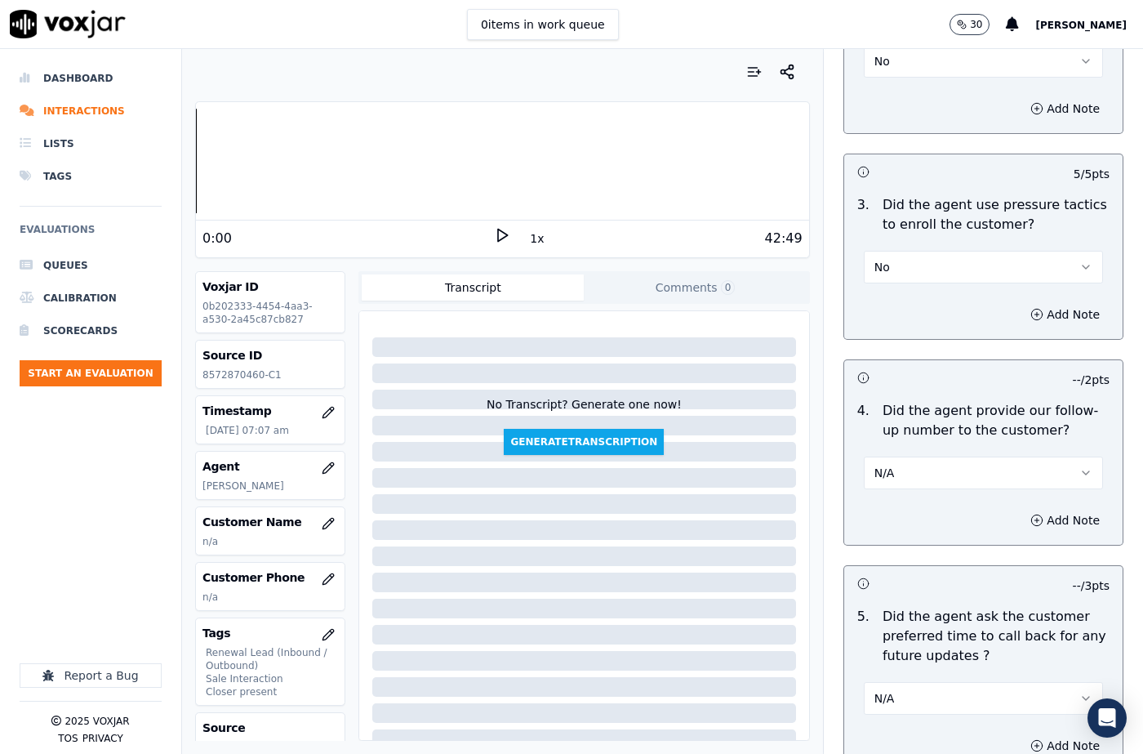
scroll to position [3884, 0]
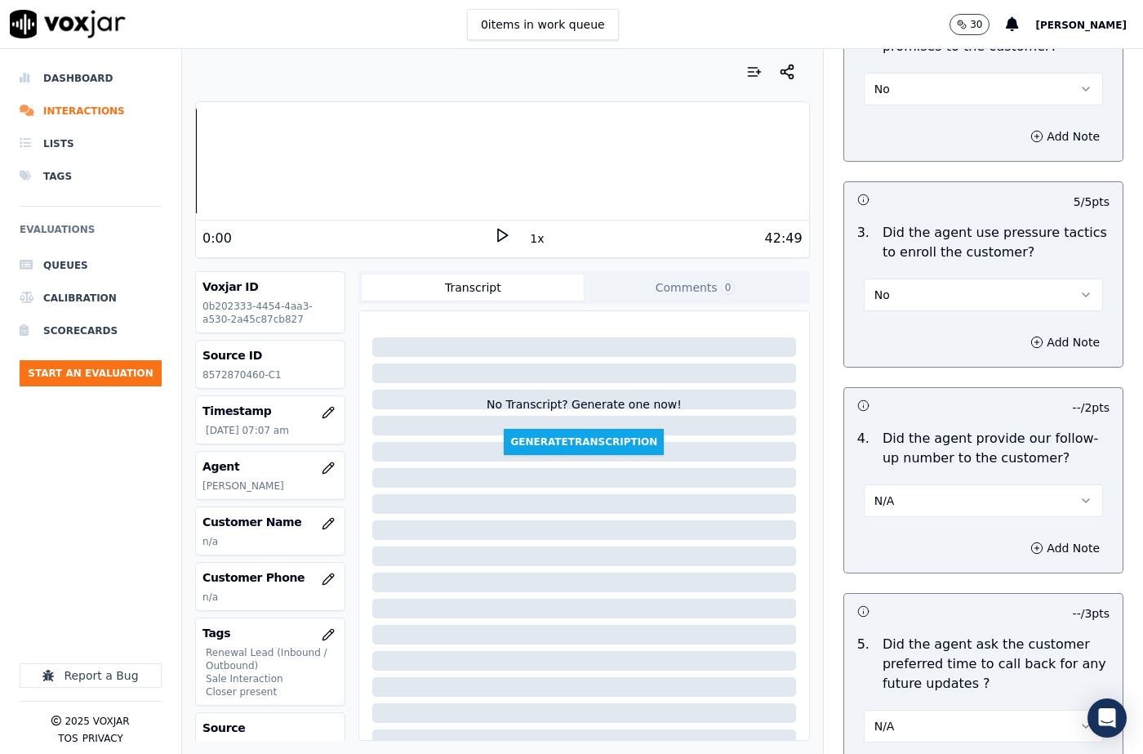
click at [908, 484] on button "N/A" at bounding box center [983, 500] width 239 height 33
click at [906, 465] on div "Yes No N/A" at bounding box center [956, 504] width 217 height 85
click at [920, 480] on div "Yes" at bounding box center [956, 478] width 211 height 26
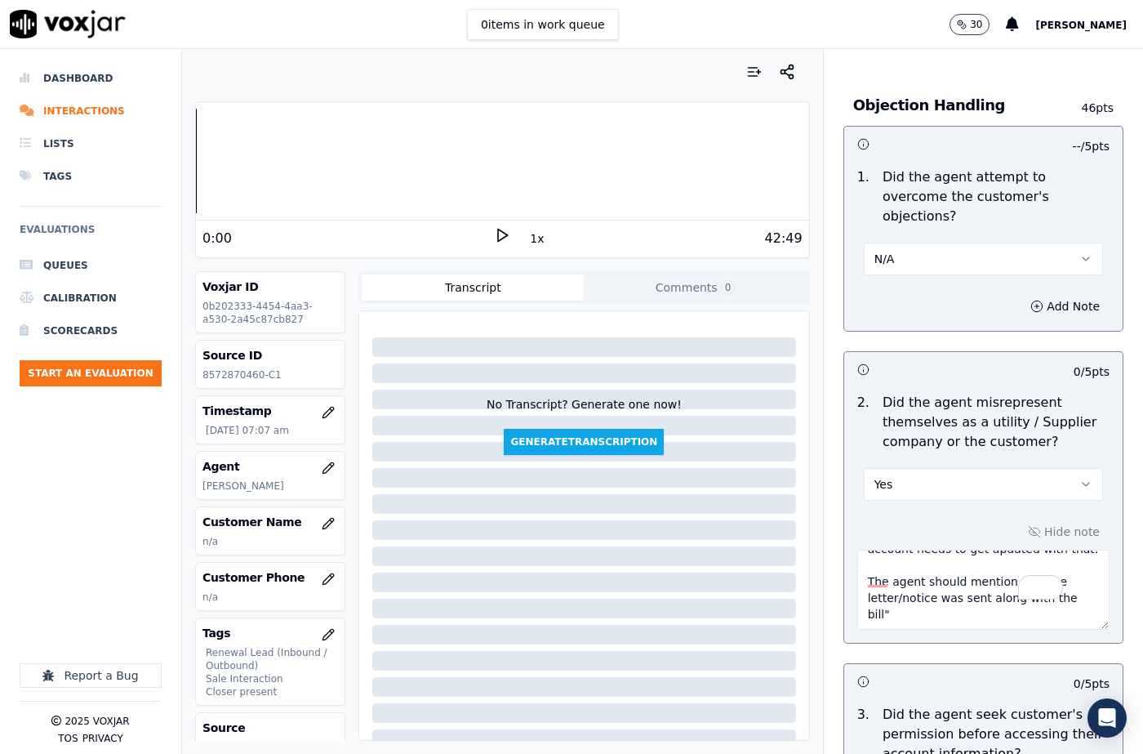
click at [919, 477] on button "Yes" at bounding box center [983, 484] width 239 height 33
click at [895, 549] on div "N/A" at bounding box center [956, 553] width 211 height 26
click at [887, 468] on button "N/A" at bounding box center [983, 484] width 239 height 33
click at [888, 519] on div "No" at bounding box center [956, 527] width 211 height 26
click at [905, 562] on textarea "[PERSON_NAME] ([PERSON_NAME]) called the cx and pitched for the Elec, "Did you …" at bounding box center [983, 589] width 252 height 80
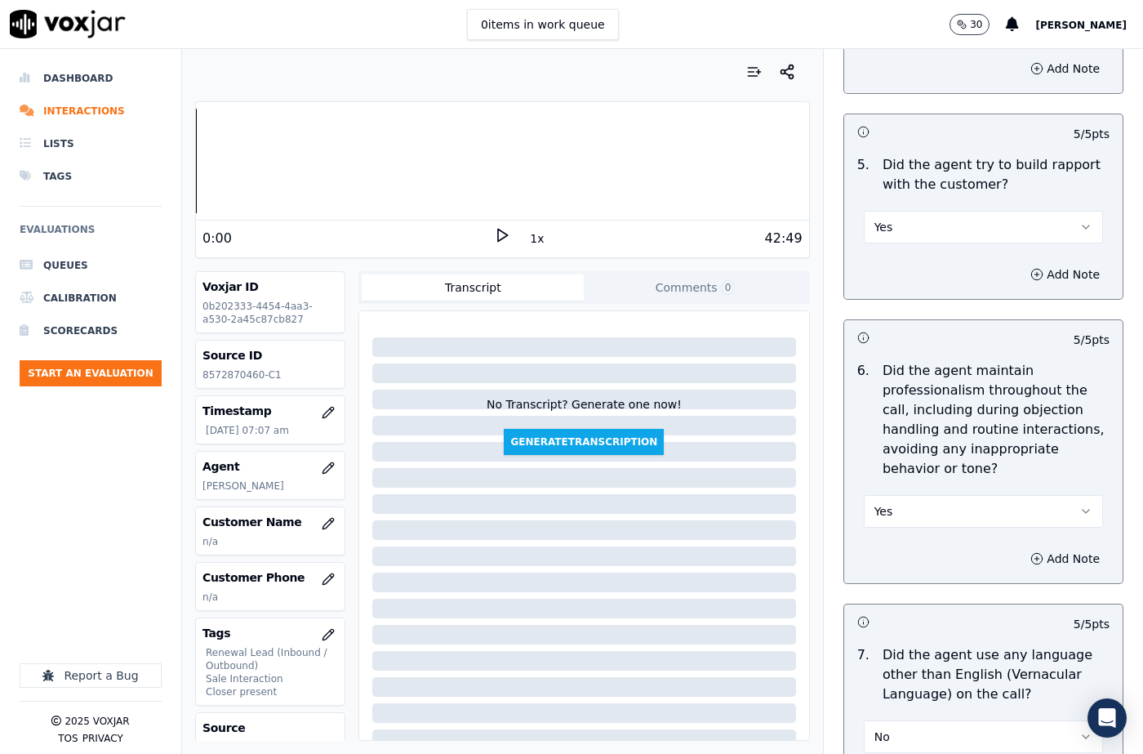
scroll to position [4542, 0]
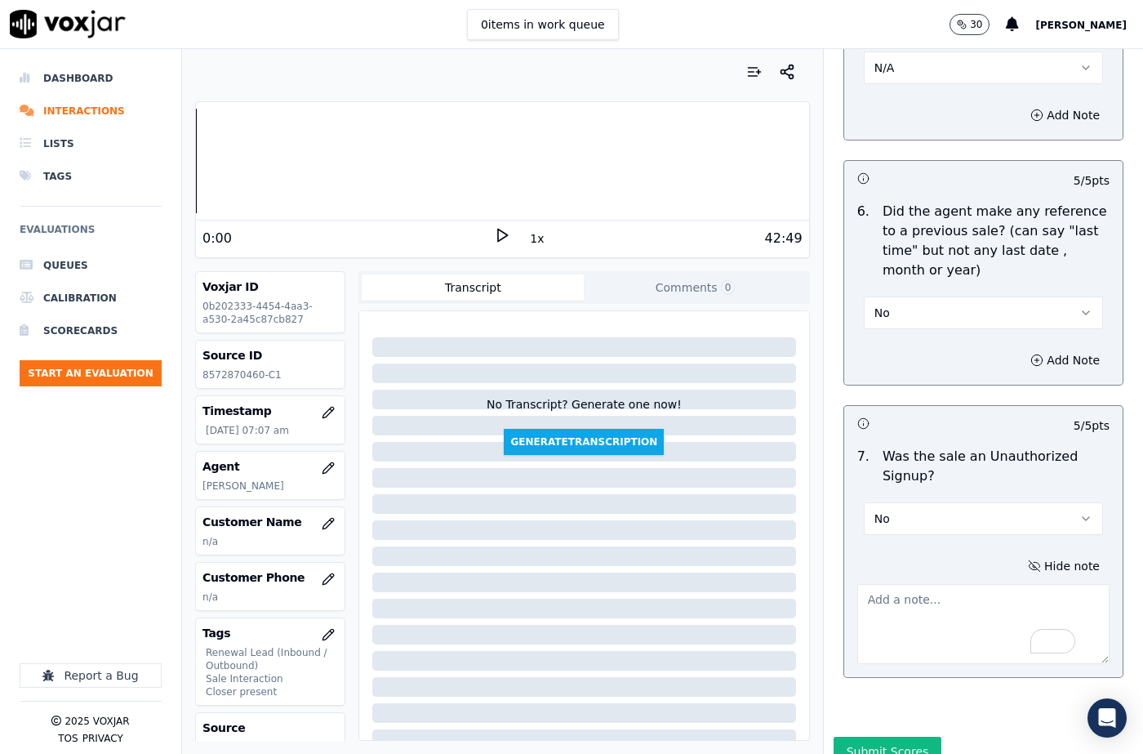
click at [877, 584] on textarea "To enrich screen reader interactions, please activate Accessibility in Grammarl…" at bounding box center [983, 624] width 252 height 80
click at [907, 584] on textarea "To enrich screen reader interactions, please activate Accessibility in Grammarl…" at bounding box center [983, 624] width 252 height 80
paste textarea "Sandy (Roger) called the cx and pitched for the Elec, "Did you receive any noti…"
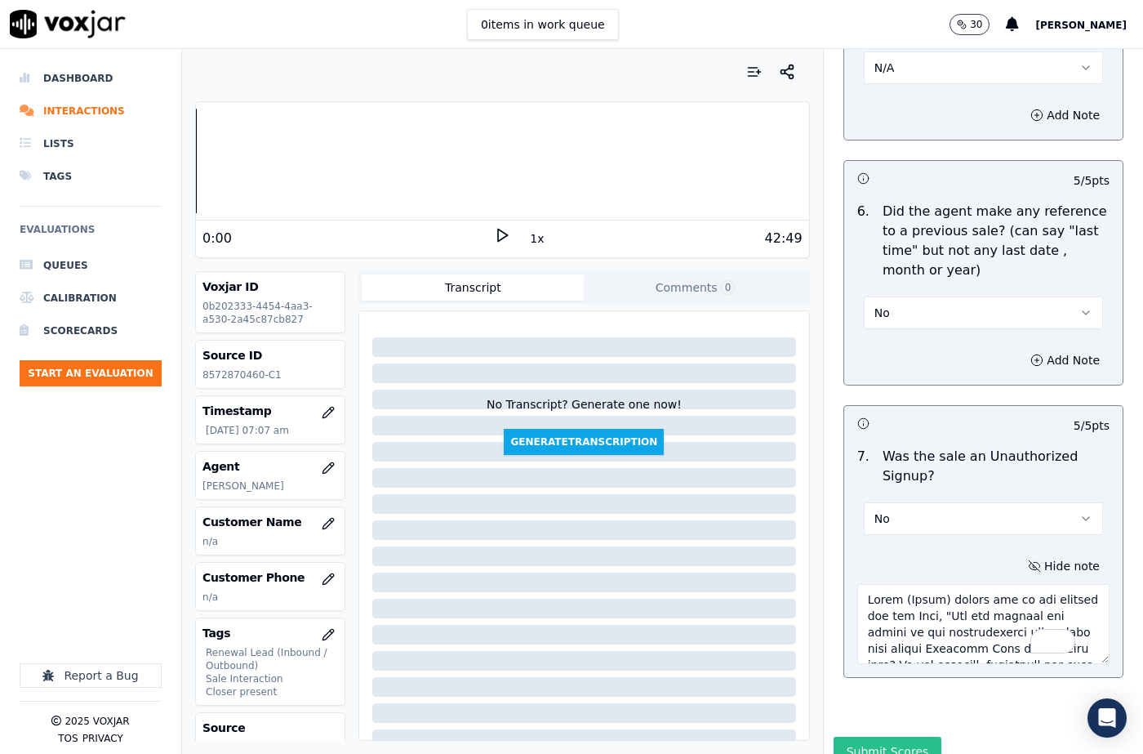
scroll to position [515, 0]
type textarea "Sandy (Roger) called the cx and pitched for the Elec, "Did you receive any noti…"
click at [863, 736] on button "Submit Scores" at bounding box center [888, 750] width 109 height 29
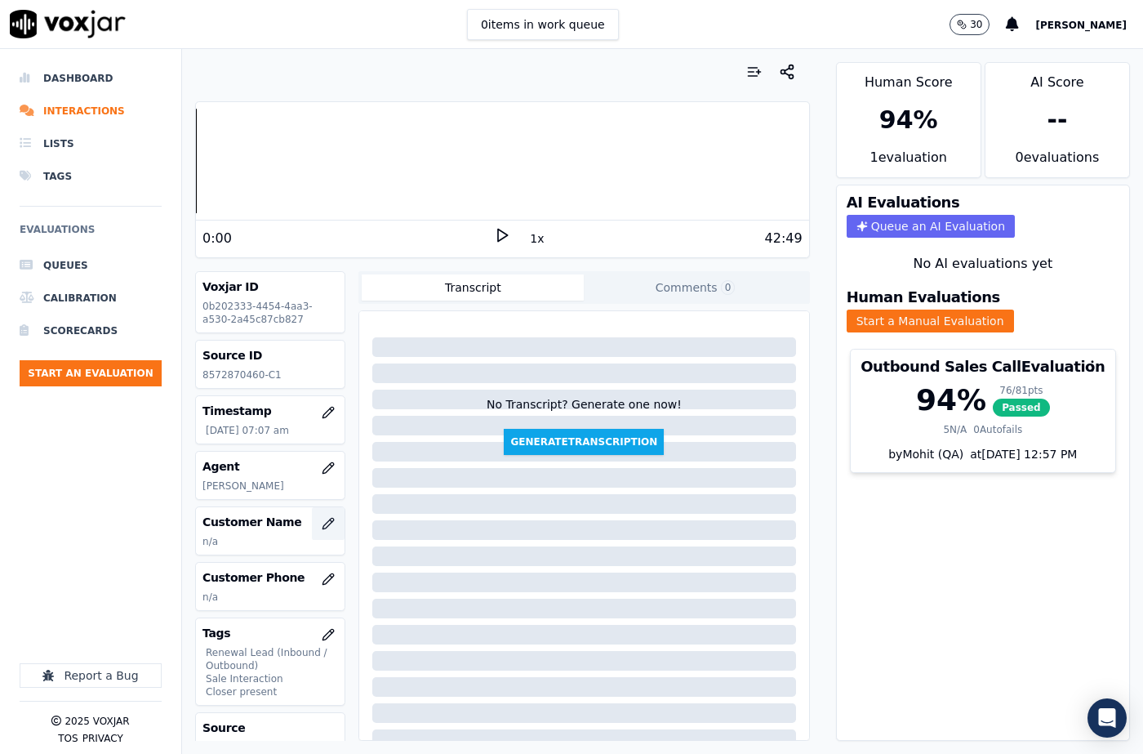
click at [322, 525] on icon "button" at bounding box center [328, 523] width 13 height 13
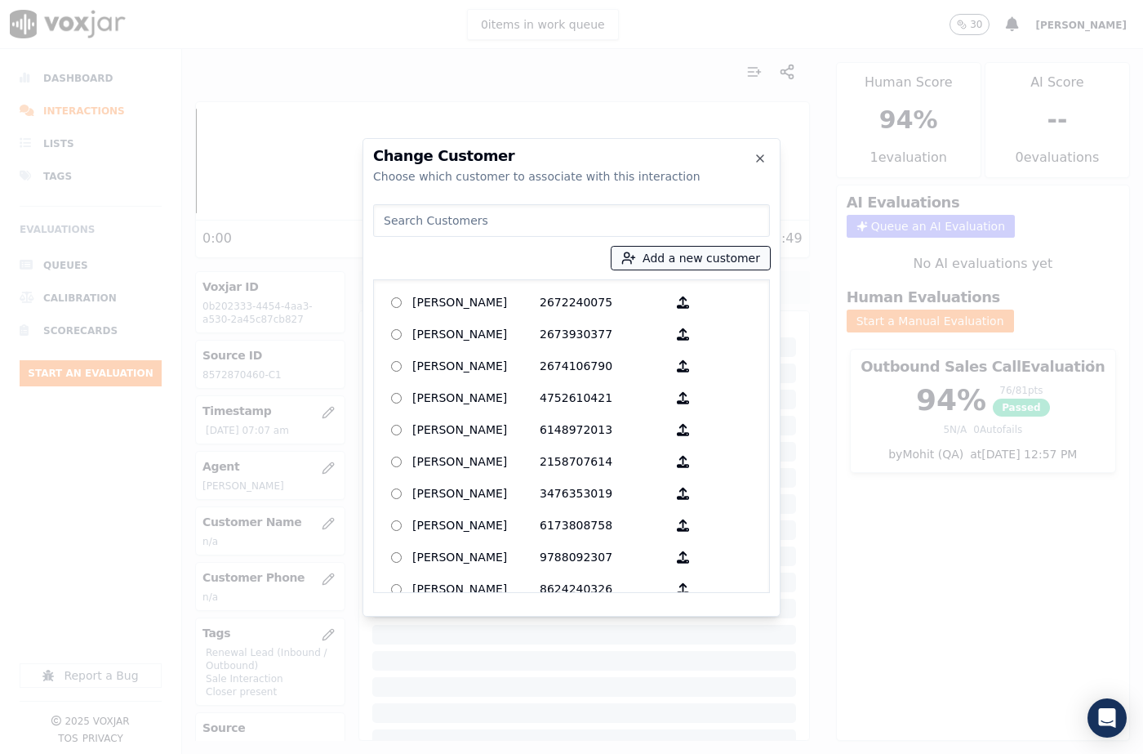
click at [657, 256] on button "Add a new customer" at bounding box center [690, 258] width 158 height 23
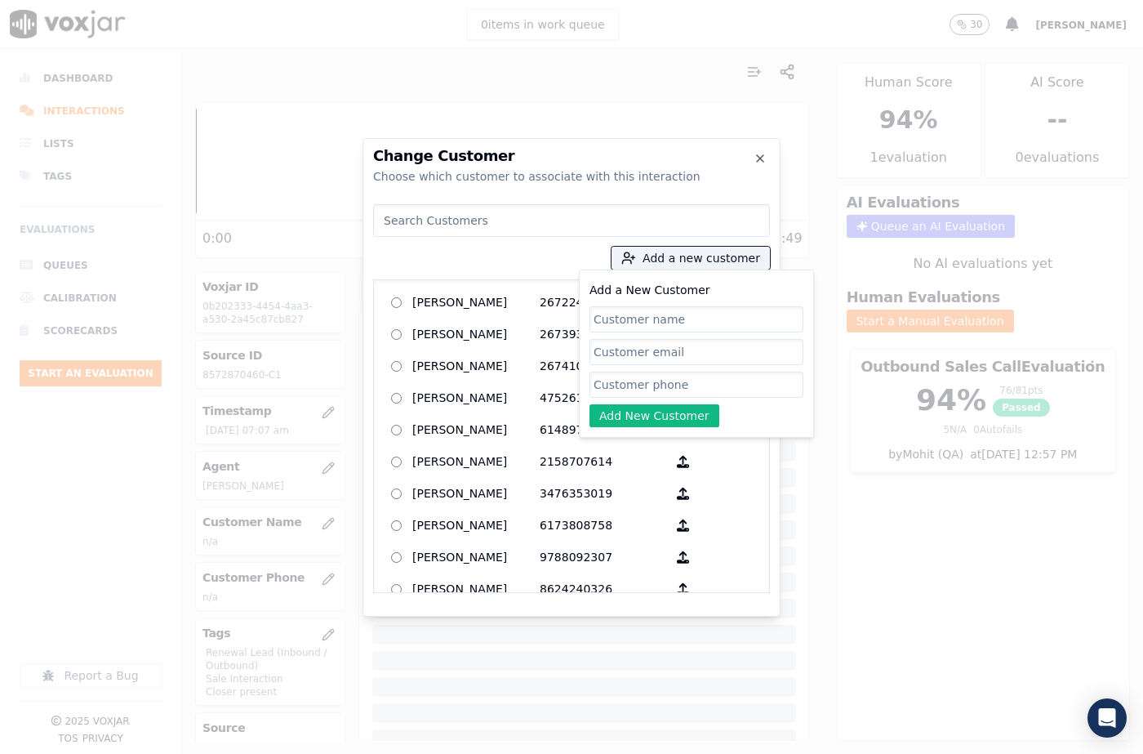
click at [632, 374] on input "Add a New Customer" at bounding box center [696, 384] width 214 height 26
paste input "8572870460"
paste input "6179052611"
type input "8572870460_6179052611"
click at [647, 317] on input "Add a New Customer" at bounding box center [696, 319] width 214 height 26
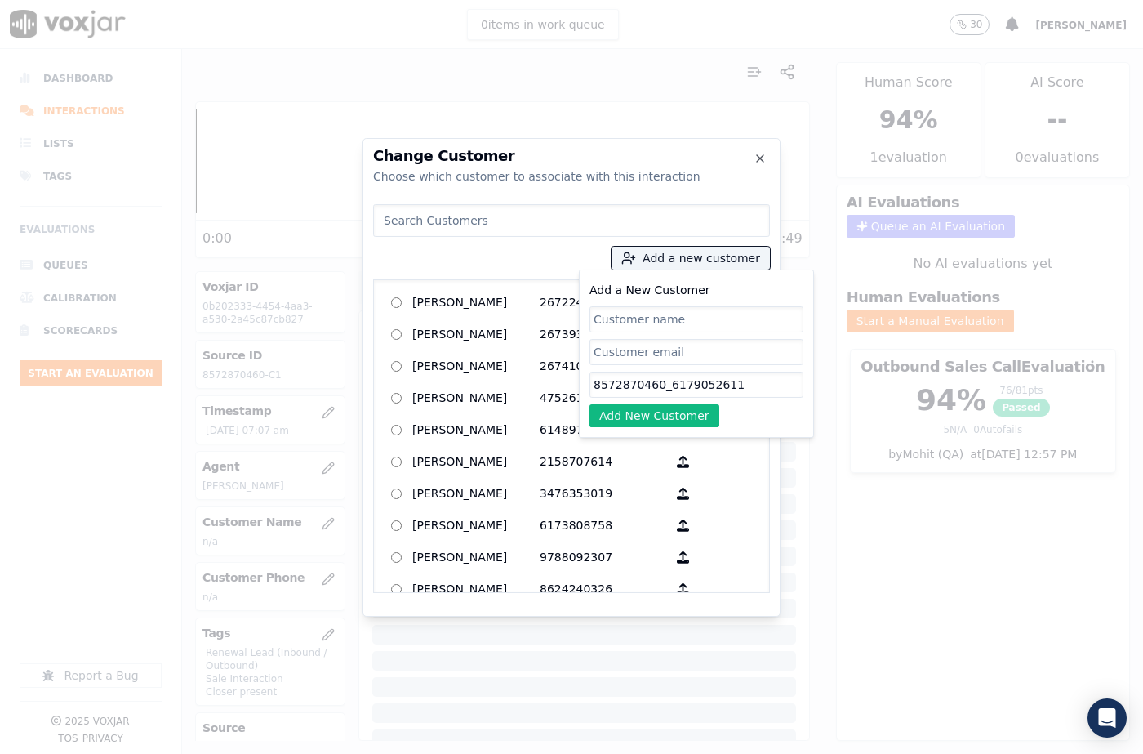
click at [631, 317] on input "Add a New Customer" at bounding box center [696, 319] width 214 height 26
paste input "WILLY MOLIN"
type input "WILLY MOLIN"
click at [627, 401] on div "Add a New Customer WILLY MOLIN 8572870460_6179052611 Add New Customer" at bounding box center [696, 353] width 214 height 147
click at [611, 414] on button "Add New Customer" at bounding box center [654, 415] width 130 height 23
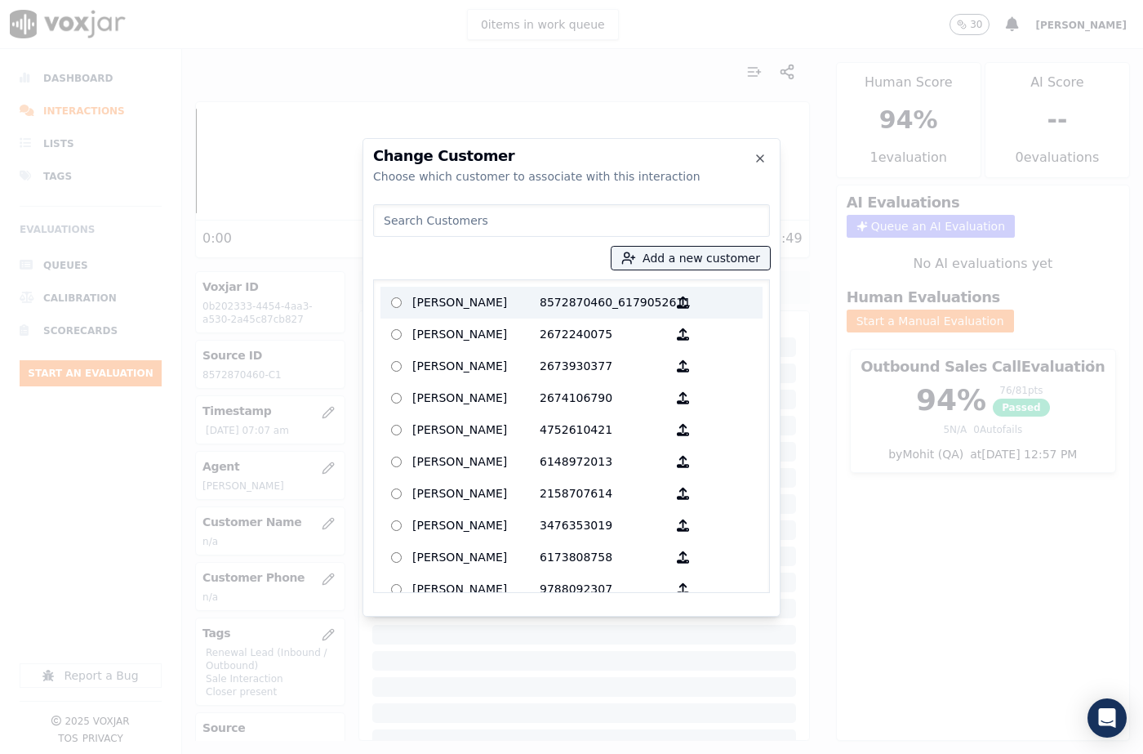
click at [530, 291] on p "WILLY MOLIN" at bounding box center [475, 302] width 127 height 25
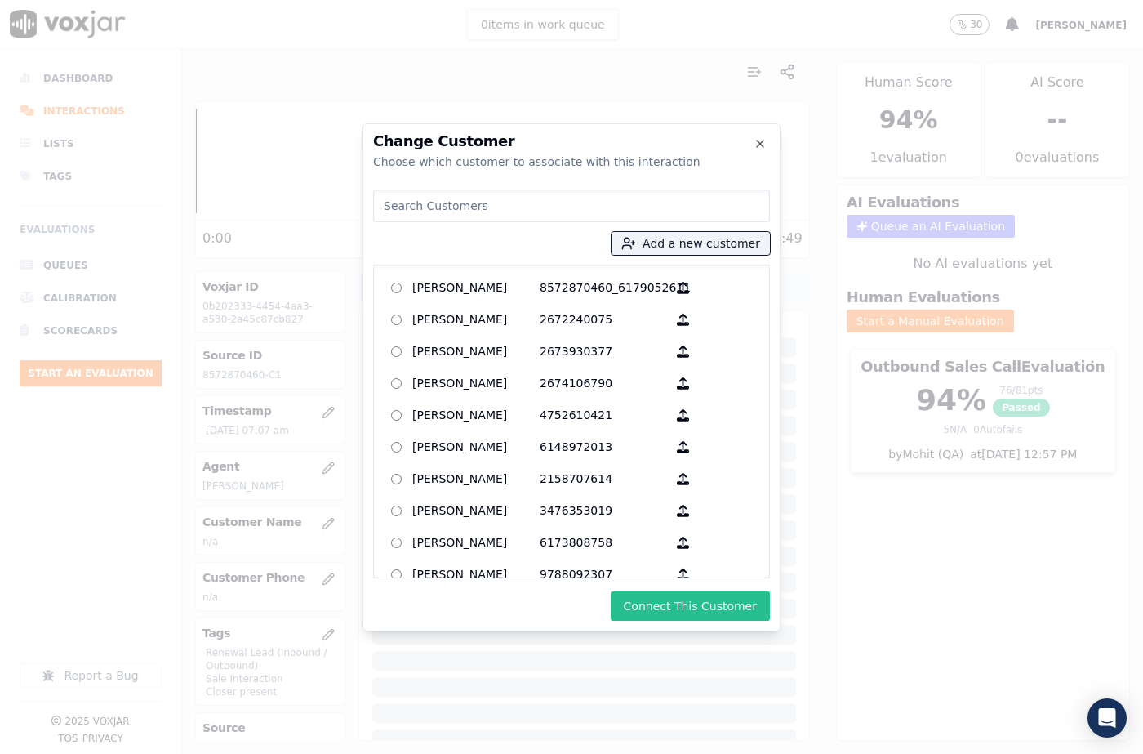
click at [721, 609] on button "Connect This Customer" at bounding box center [690, 605] width 159 height 29
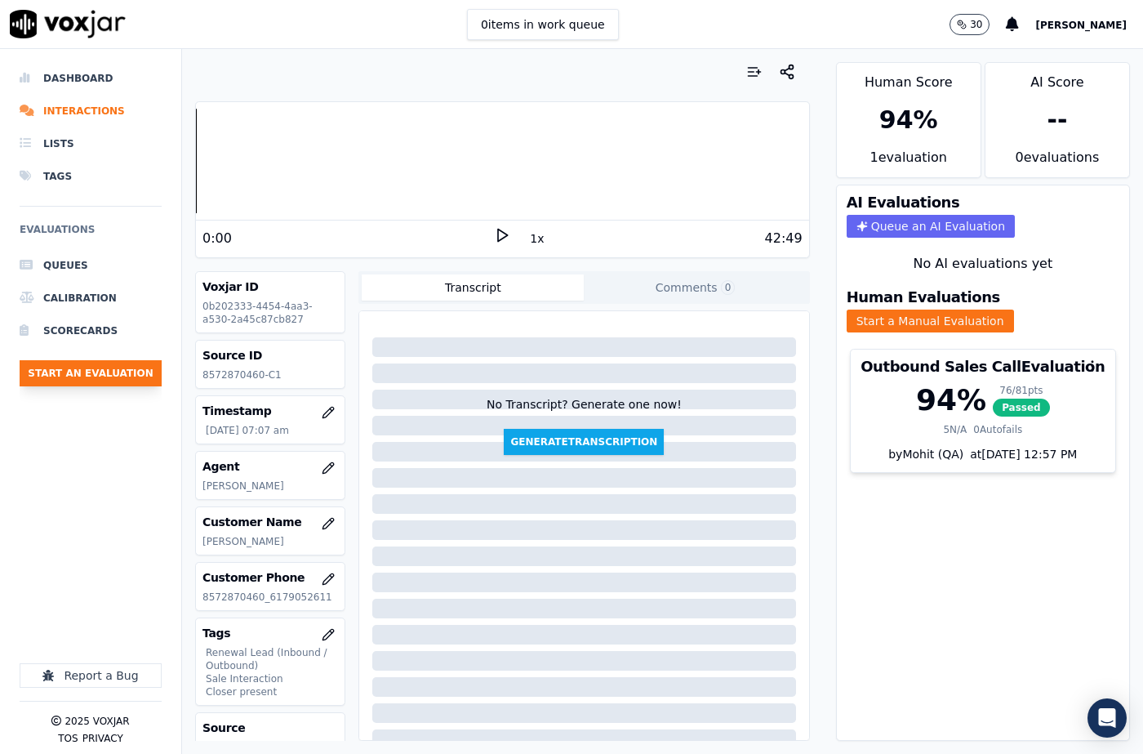
click at [116, 381] on button "Start an Evaluation" at bounding box center [91, 373] width 142 height 26
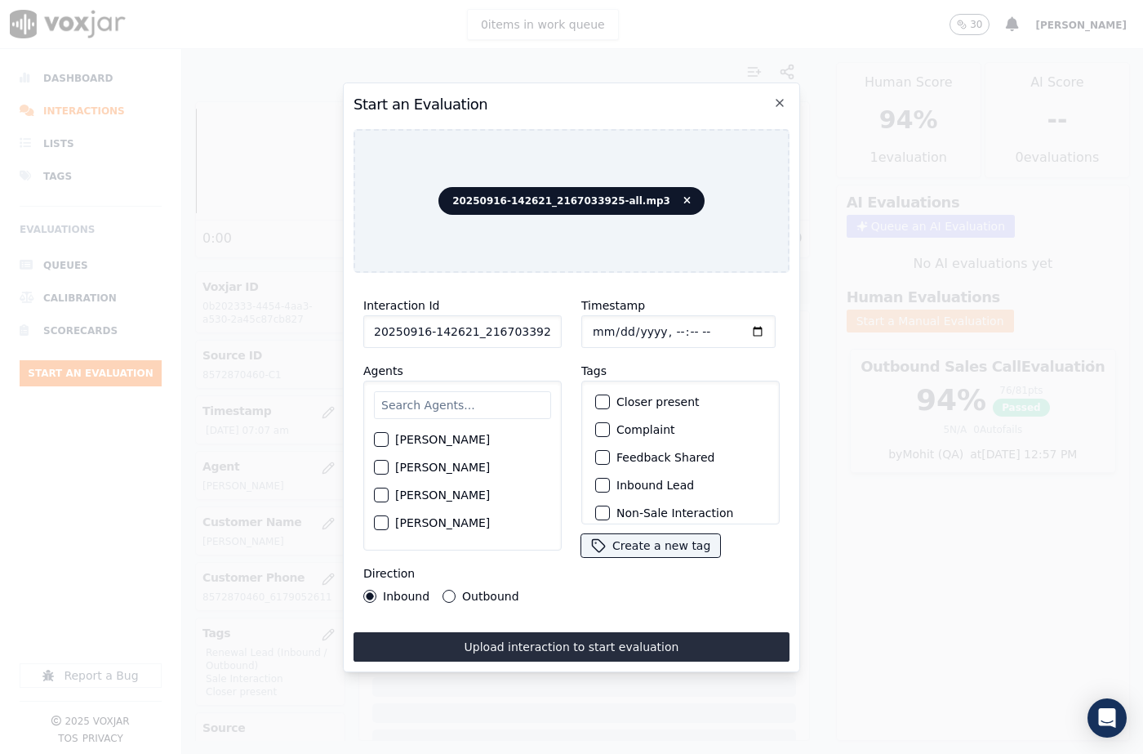
scroll to position [0, 27]
drag, startPoint x: 536, startPoint y: 333, endPoint x: 558, endPoint y: 332, distance: 22.1
click at [558, 332] on div "Interaction Id 20250916-142621_2167033925-all.mp3 Agents Harry Roy Aaron Biswas…" at bounding box center [462, 449] width 218 height 327
type input "20250916-142621_2167033925-C1"
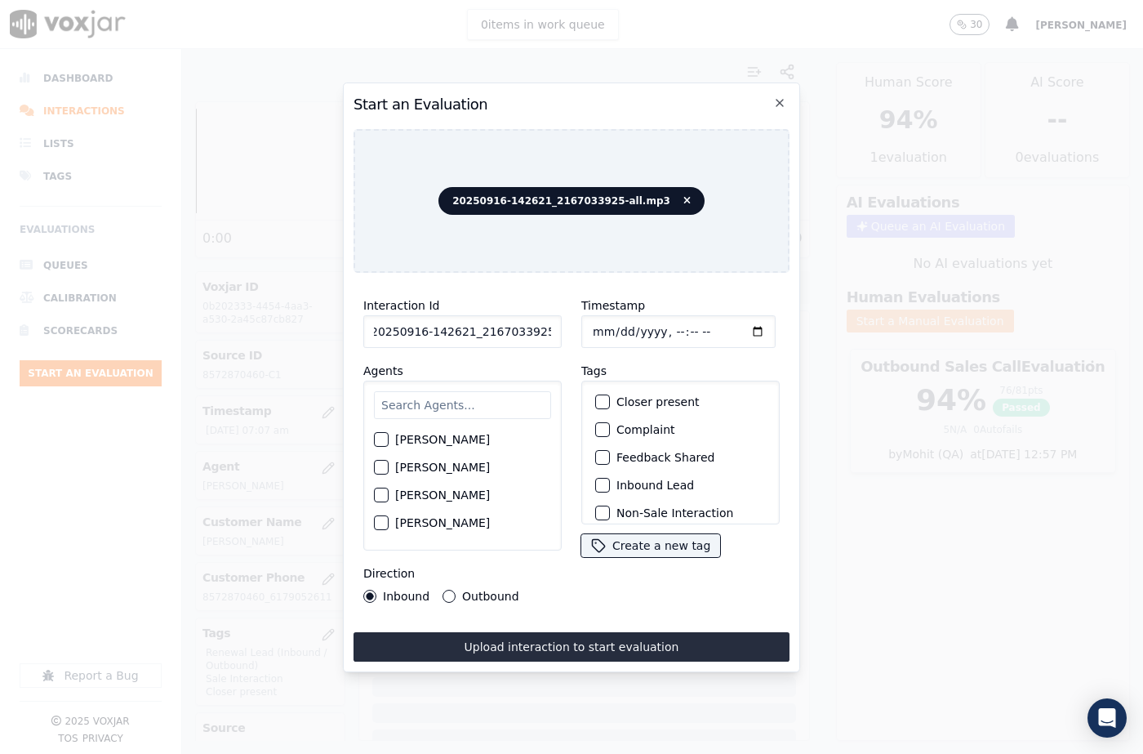
click at [607, 328] on input "Timestamp" at bounding box center [678, 331] width 194 height 33
type input "2025-09-16T07:42"
click at [433, 401] on input "text" at bounding box center [462, 405] width 177 height 28
type input "Edwar"
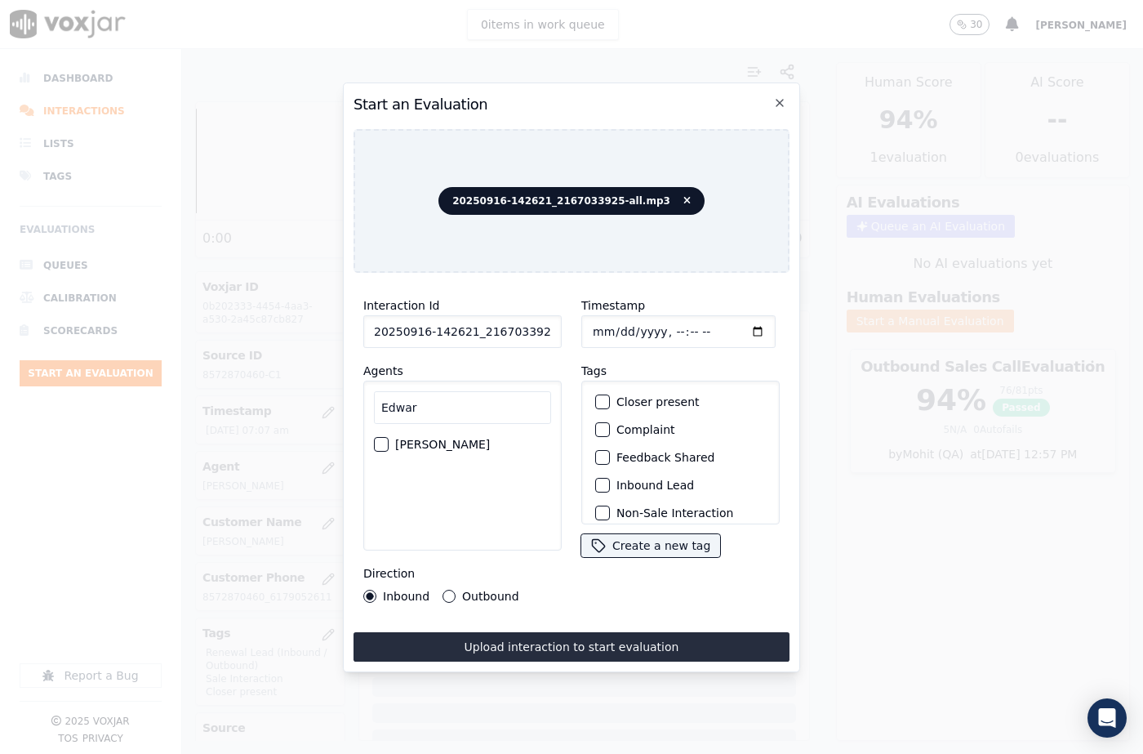
click at [380, 443] on button "[PERSON_NAME]" at bounding box center [381, 444] width 15 height 15
click at [601, 396] on div "button" at bounding box center [601, 401] width 11 height 11
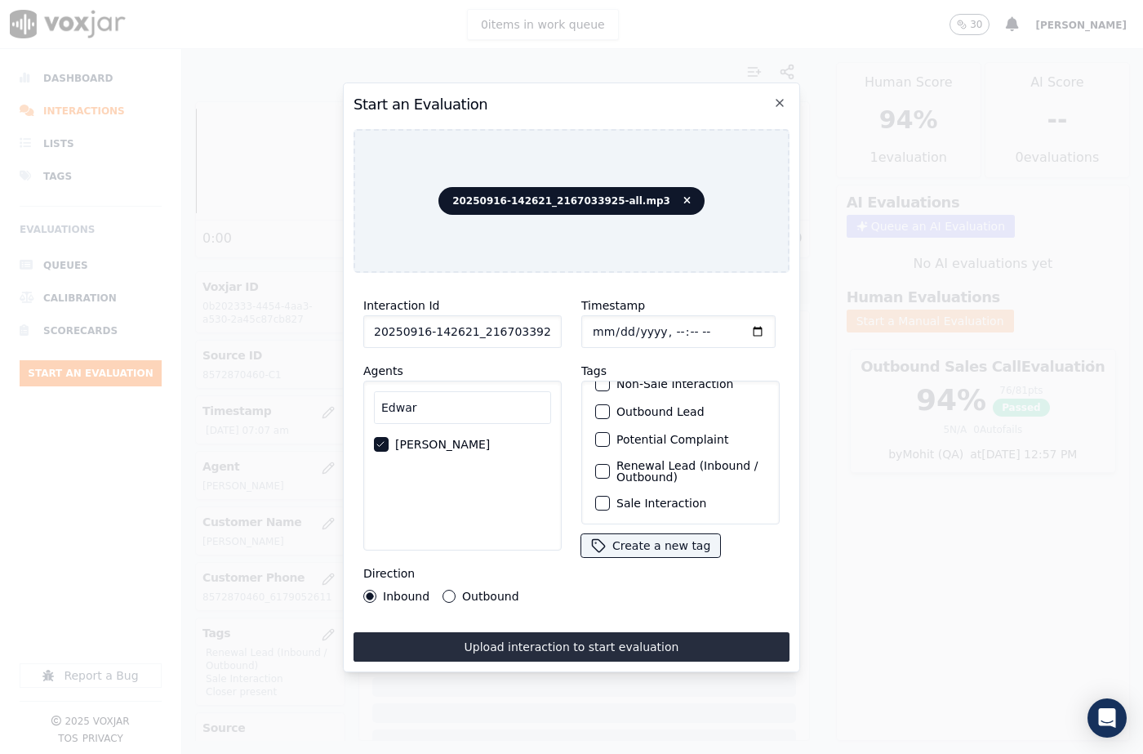
click at [598, 497] on div "button" at bounding box center [601, 502] width 11 height 11
click at [596, 465] on div "button" at bounding box center [601, 470] width 11 height 11
click at [634, 646] on button "Upload interaction to start evaluation" at bounding box center [571, 646] width 436 height 29
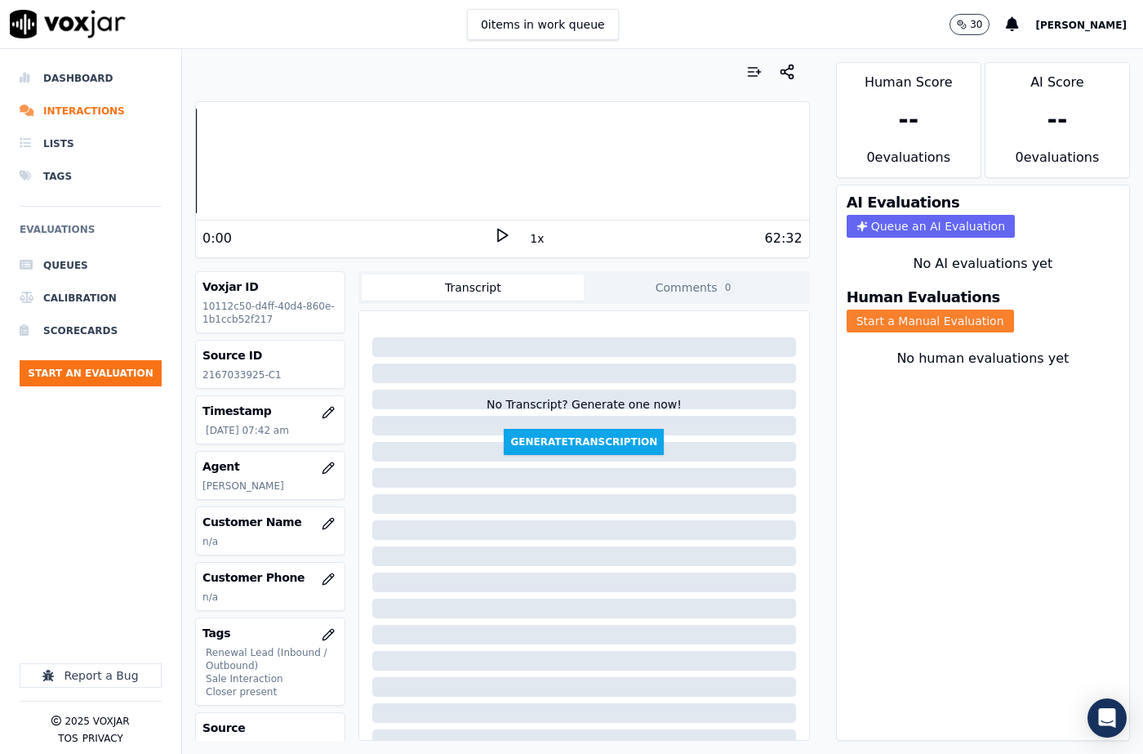
click at [944, 315] on button "Start a Manual Evaluation" at bounding box center [930, 320] width 167 height 23
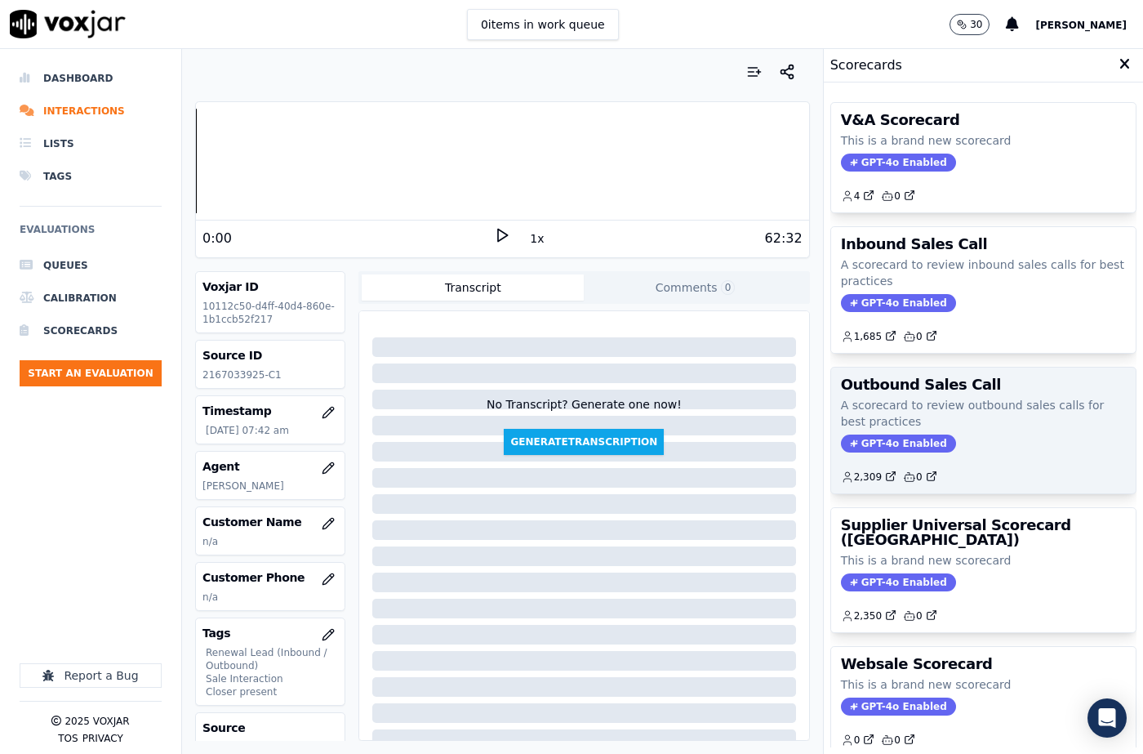
click at [918, 414] on p "A scorecard to review outbound sales calls for best practices" at bounding box center [983, 413] width 285 height 33
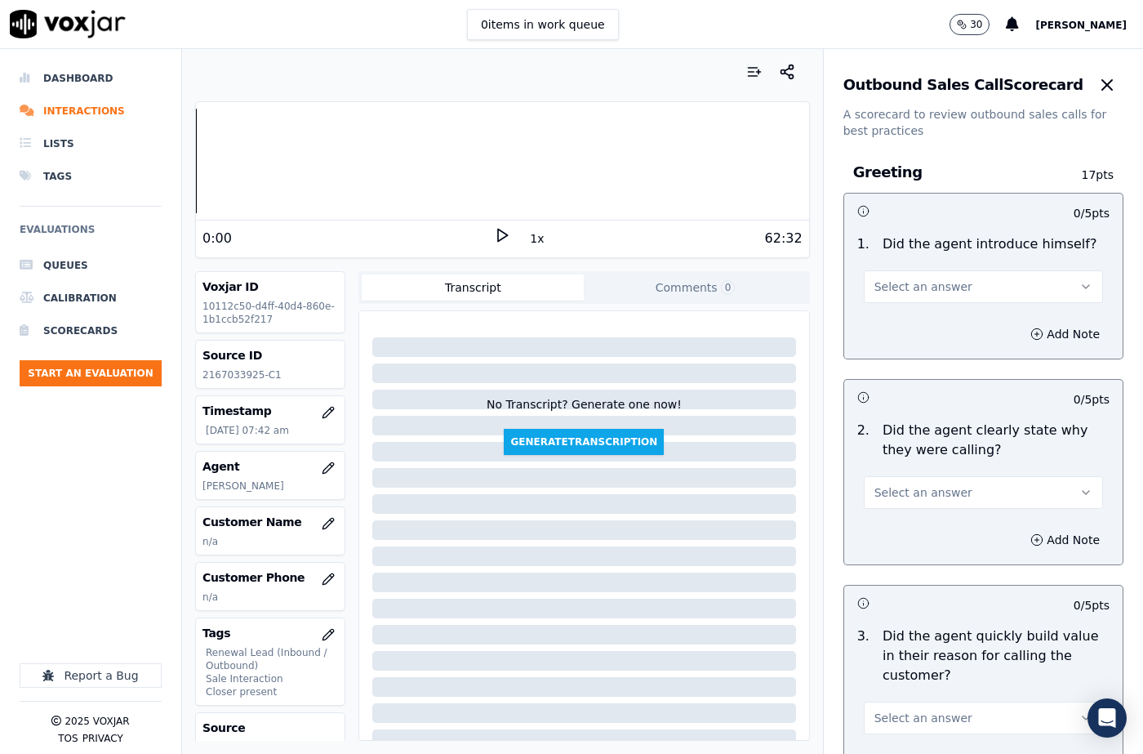
click at [896, 294] on span "Select an answer" at bounding box center [923, 286] width 98 height 16
click at [896, 320] on div "Yes" at bounding box center [956, 323] width 211 height 26
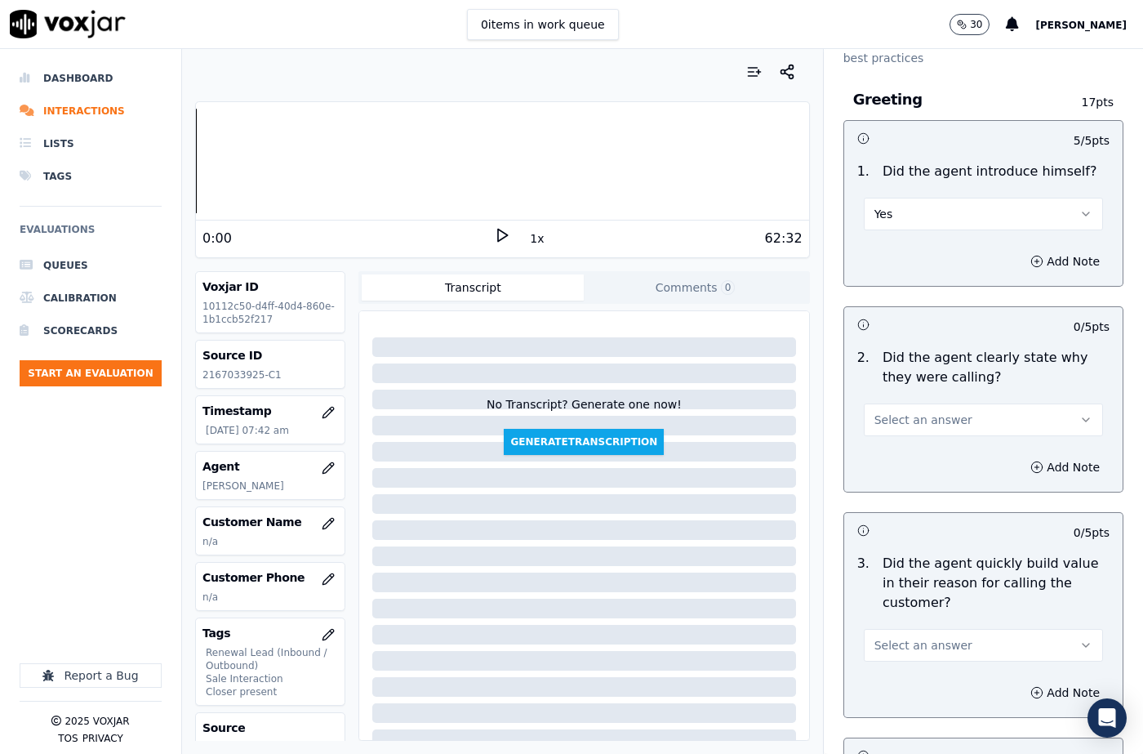
scroll to position [163, 0]
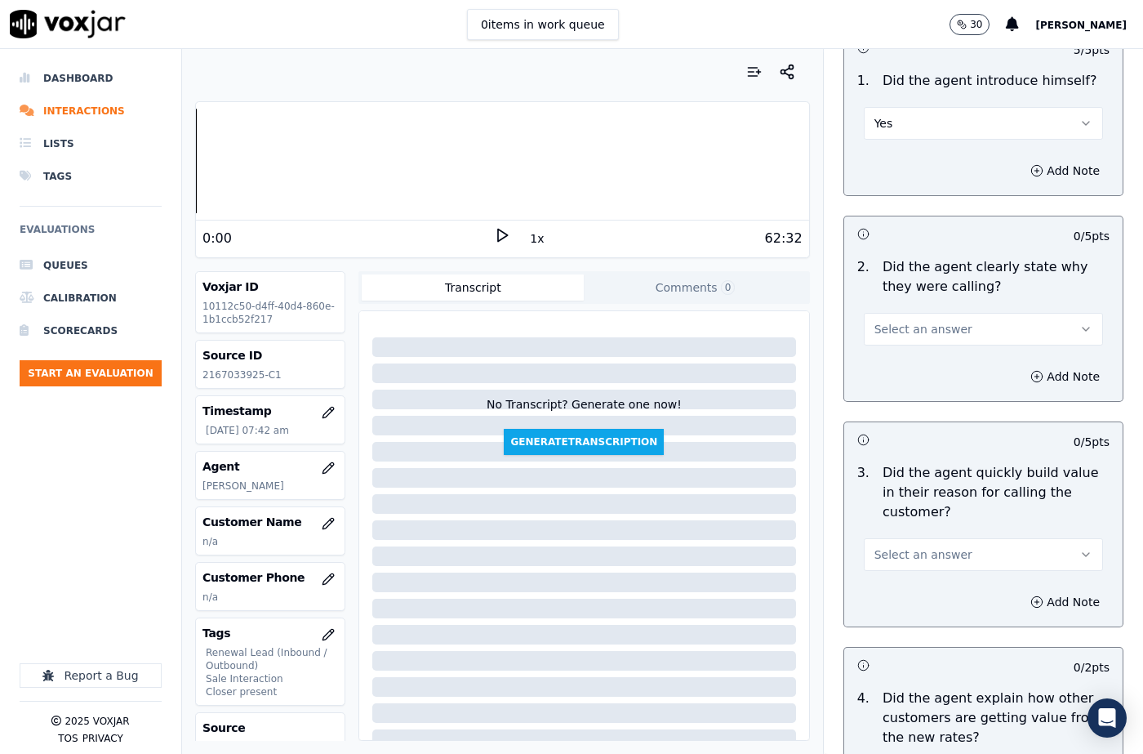
click at [900, 327] on span "Select an answer" at bounding box center [923, 329] width 98 height 16
click at [899, 353] on div "Yes" at bounding box center [956, 366] width 211 height 26
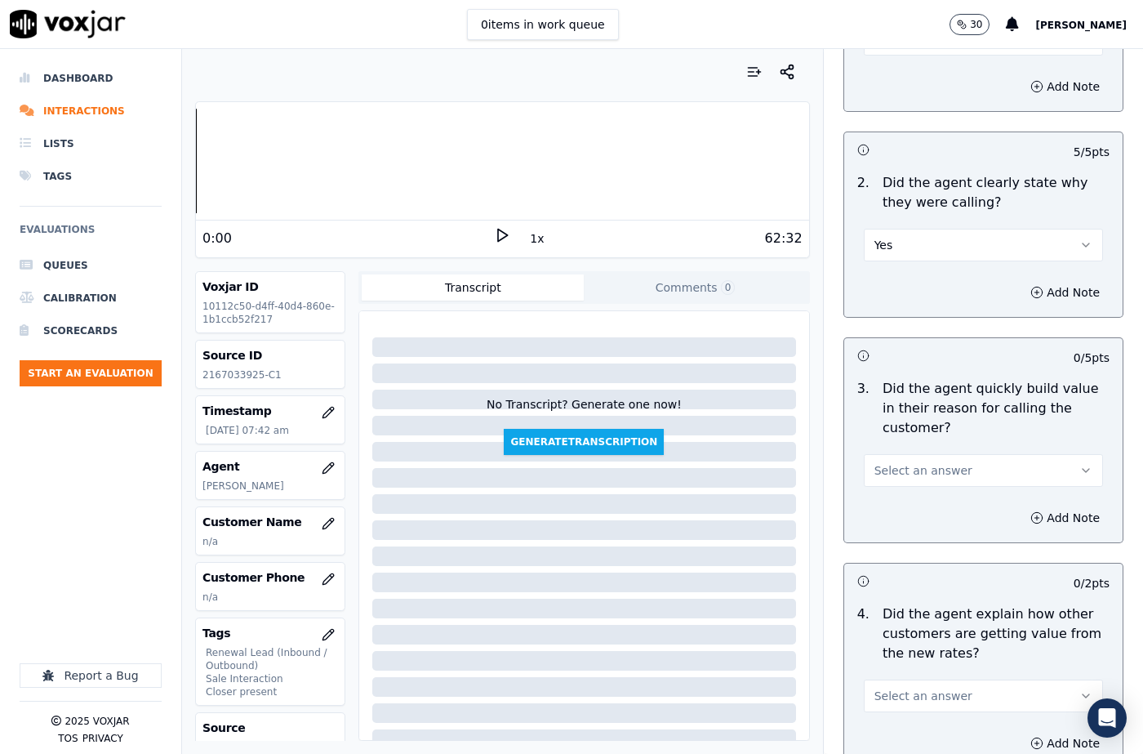
scroll to position [327, 0]
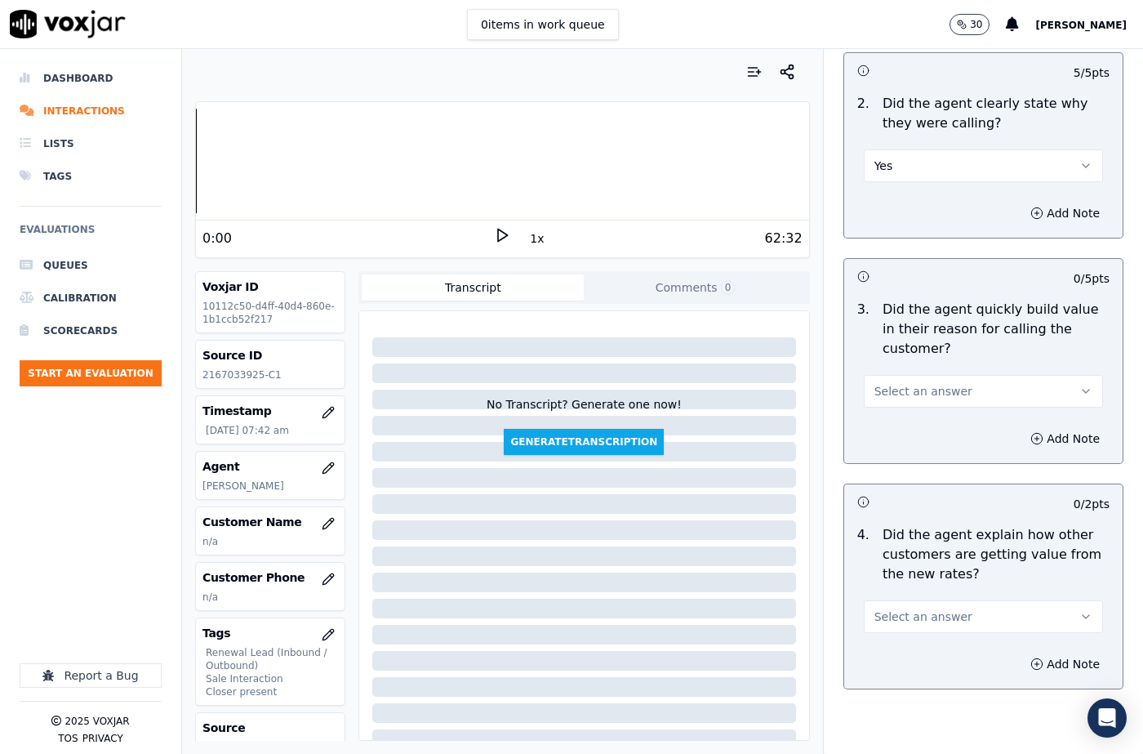
click at [905, 395] on span "Select an answer" at bounding box center [923, 391] width 98 height 16
click at [903, 432] on div "Yes" at bounding box center [956, 428] width 211 height 26
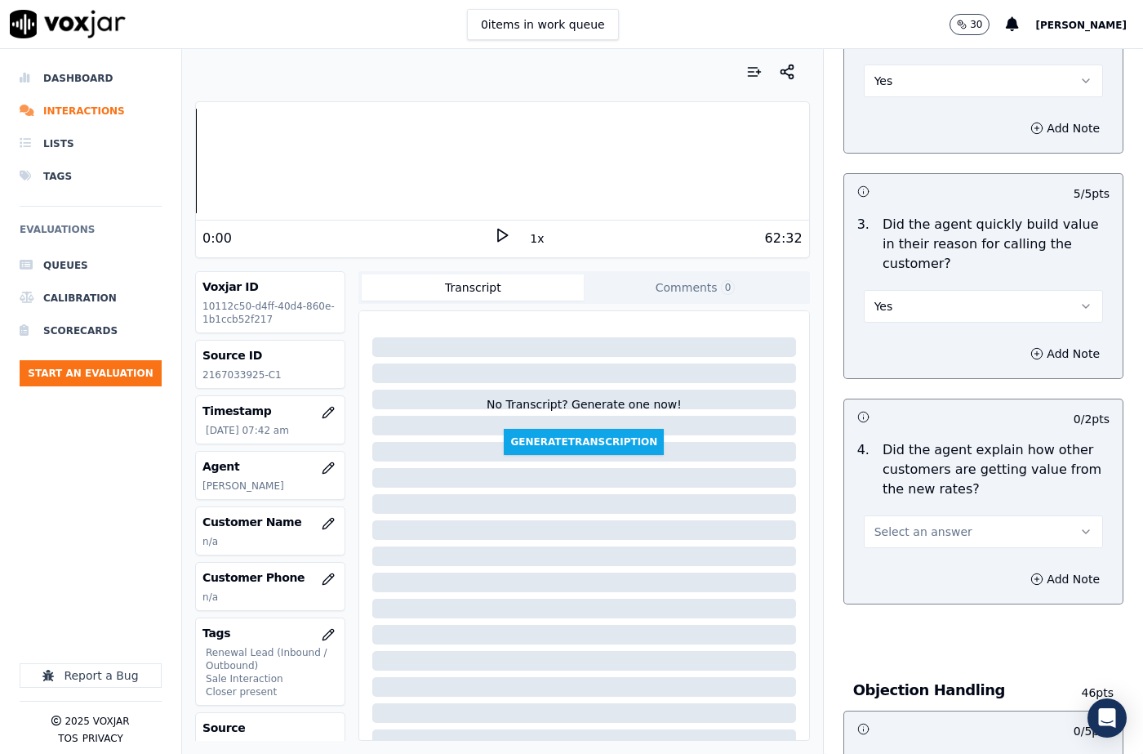
scroll to position [490, 0]
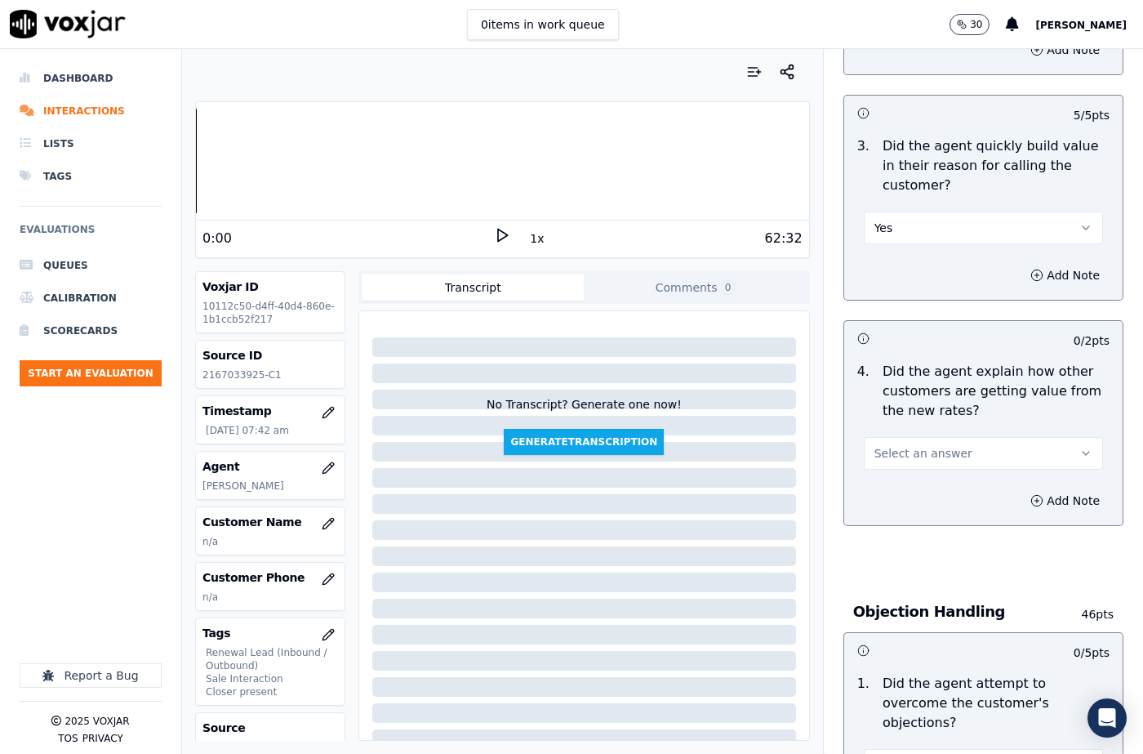
click at [907, 451] on span "Select an answer" at bounding box center [923, 453] width 98 height 16
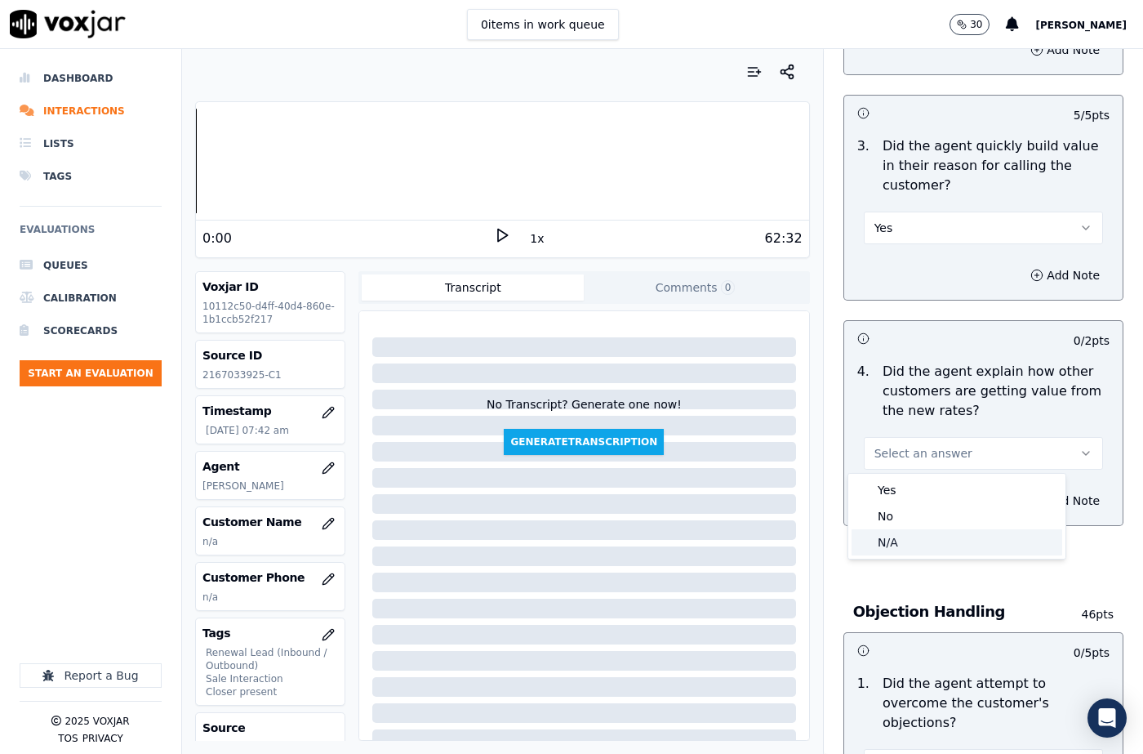
click at [895, 543] on div "N/A" at bounding box center [956, 542] width 211 height 26
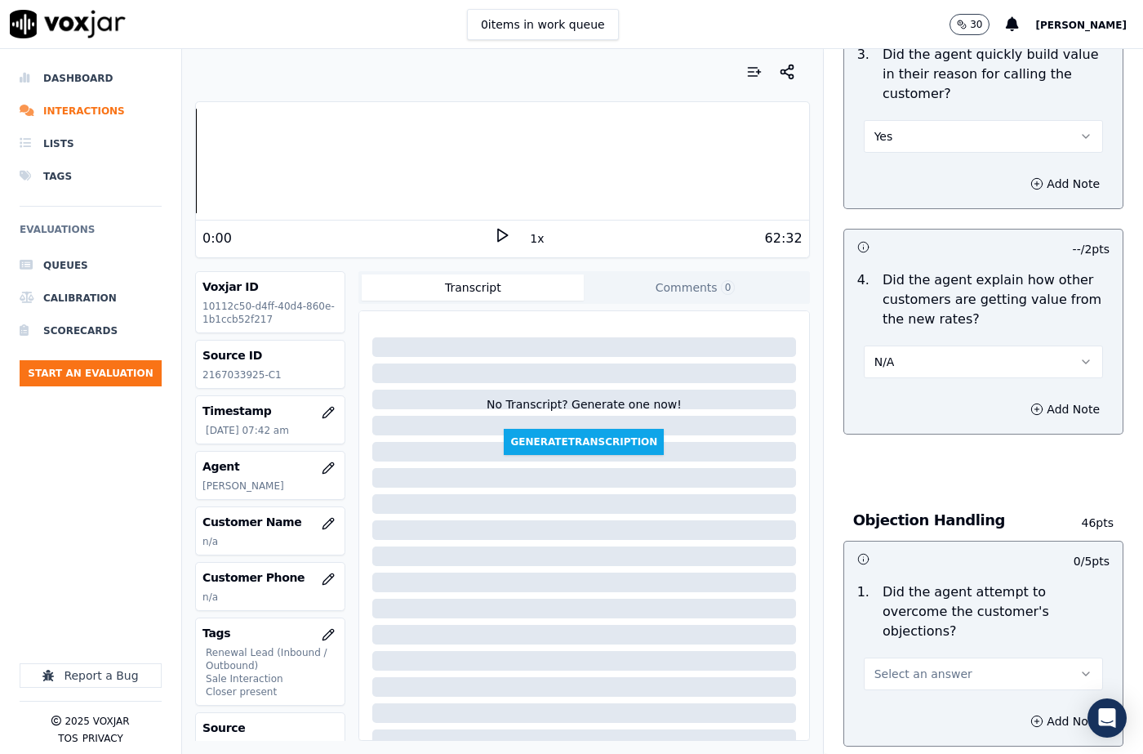
scroll to position [735, 0]
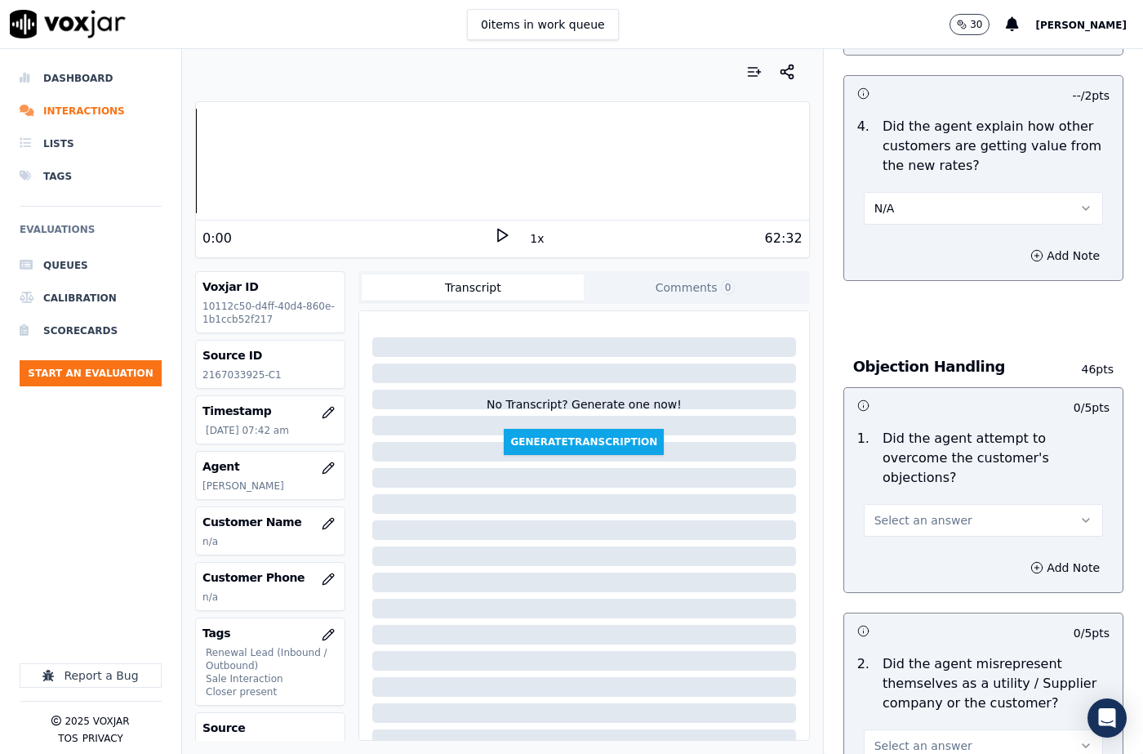
click at [919, 512] on span "Select an answer" at bounding box center [923, 520] width 98 height 16
click at [905, 548] on div "Yes" at bounding box center [956, 537] width 211 height 26
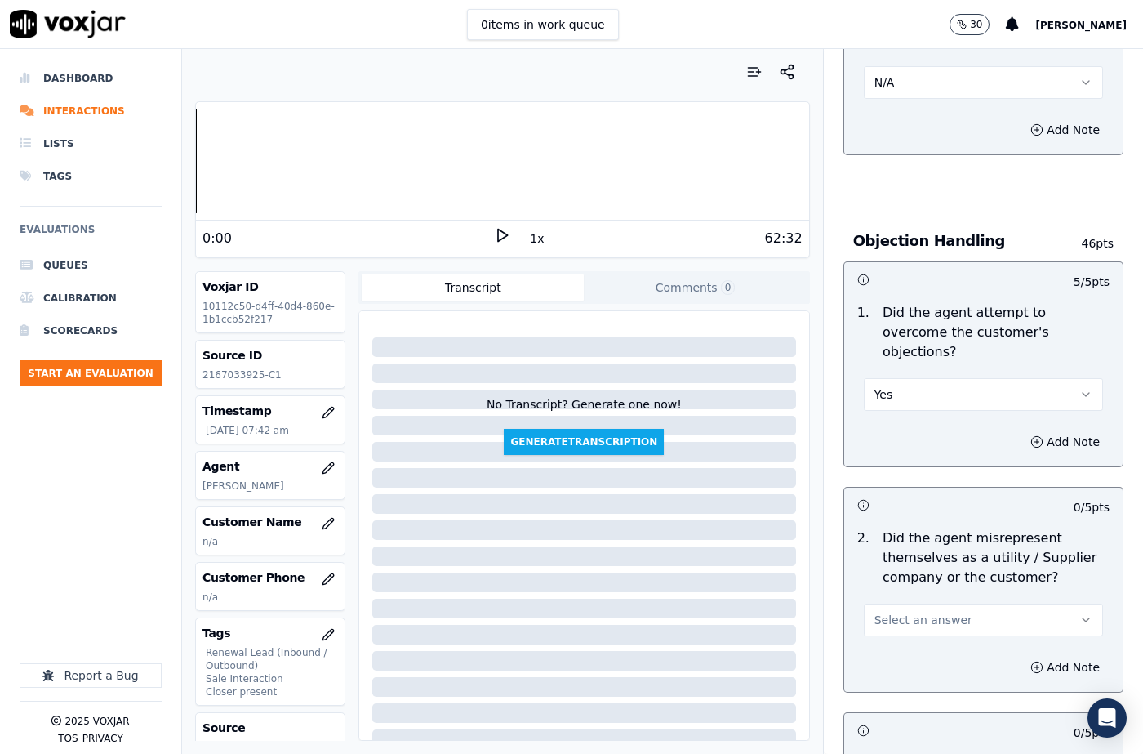
scroll to position [1061, 0]
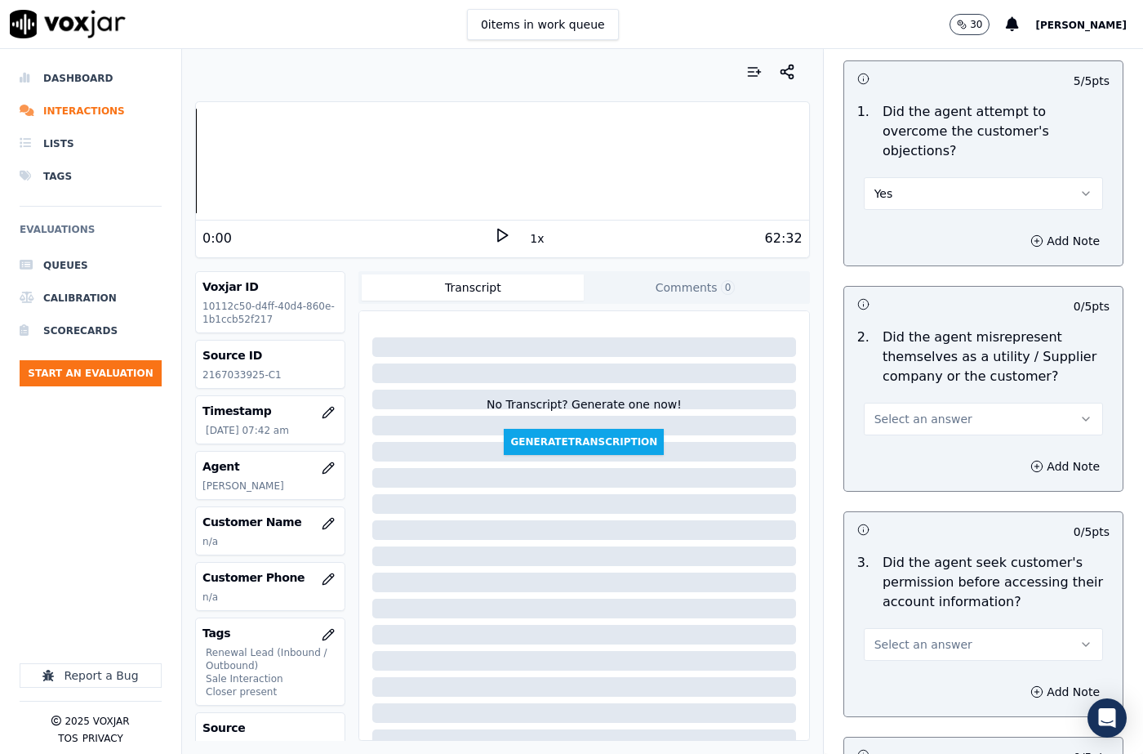
click at [929, 407] on button "Select an answer" at bounding box center [983, 418] width 239 height 33
click at [914, 471] on div "No" at bounding box center [956, 462] width 211 height 26
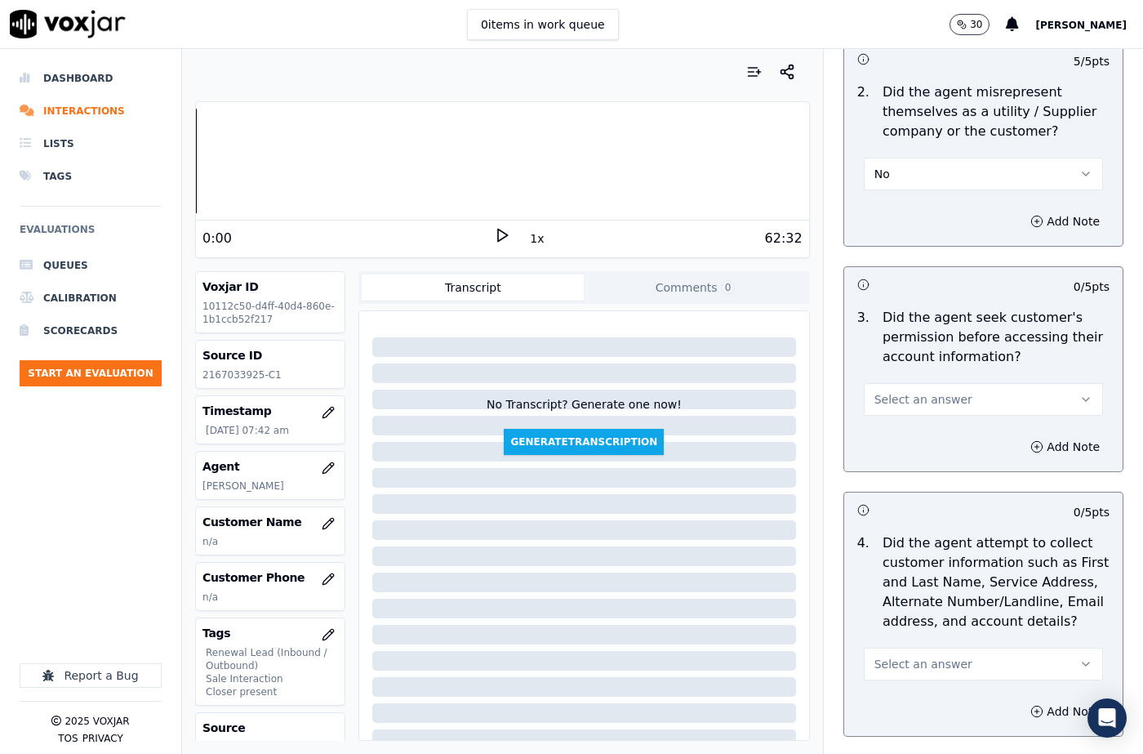
click at [912, 391] on span "Select an answer" at bounding box center [923, 399] width 98 height 16
click at [905, 411] on div "Yes" at bounding box center [956, 416] width 211 height 26
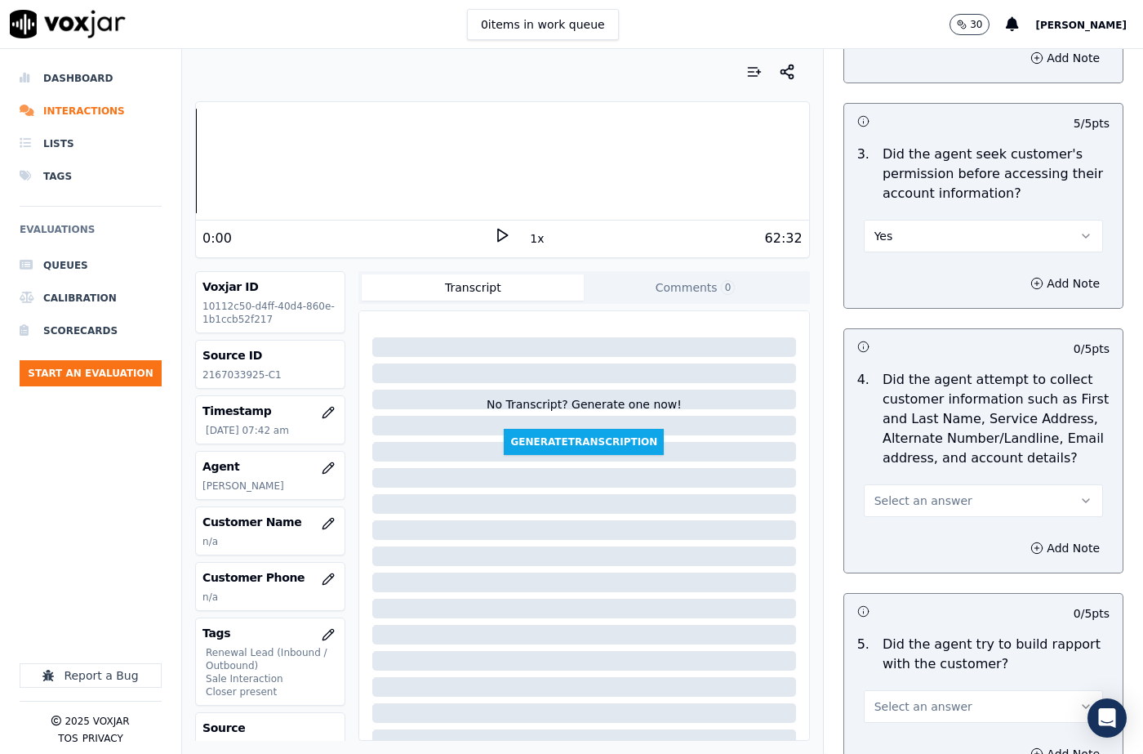
scroll to position [1551, 0]
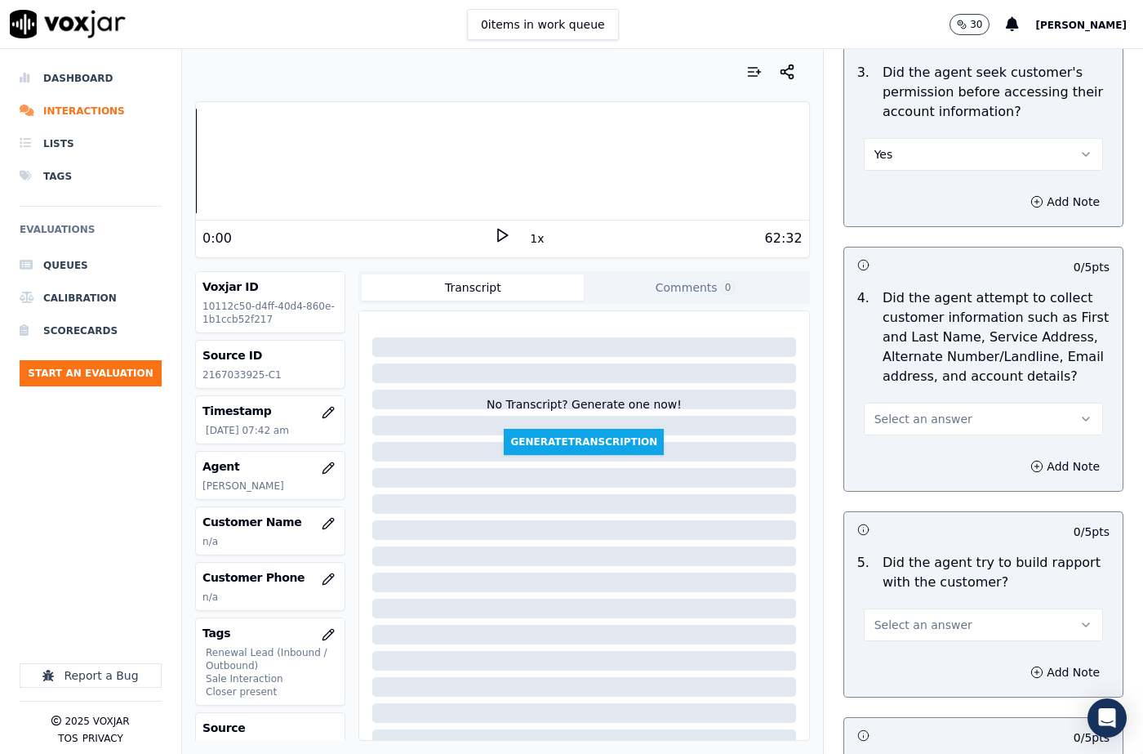
click at [905, 411] on span "Select an answer" at bounding box center [923, 419] width 98 height 16
click at [907, 483] on div "N/A" at bounding box center [956, 488] width 211 height 26
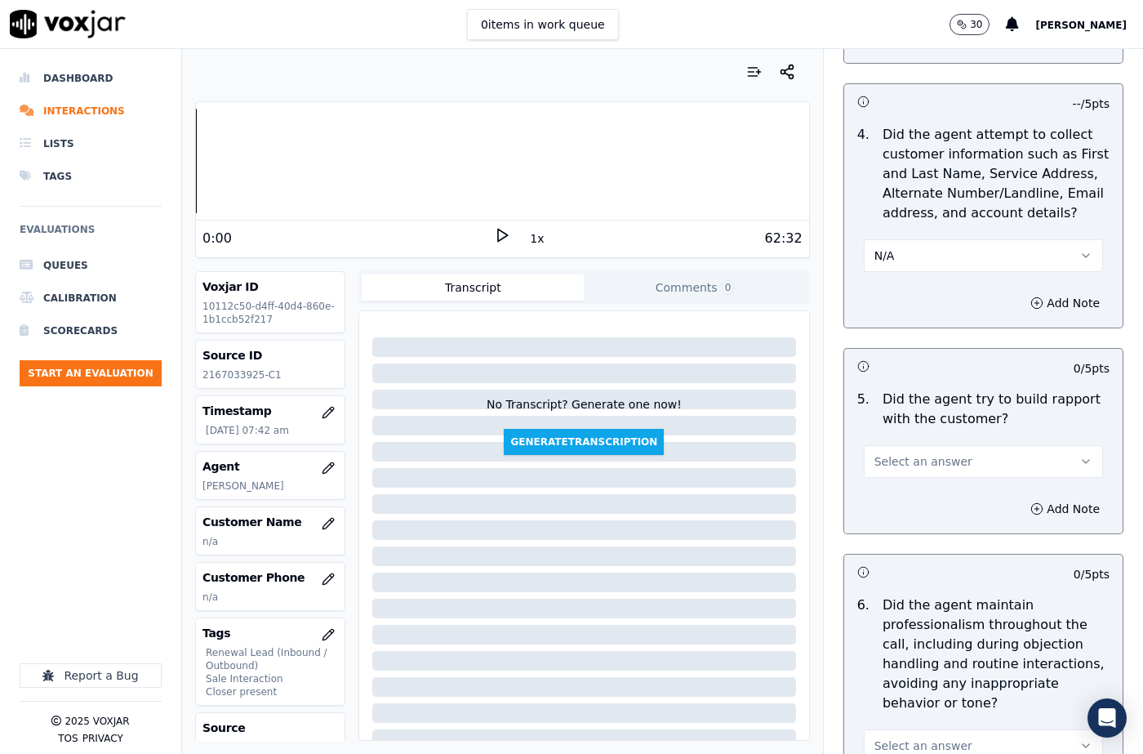
click at [905, 453] on span "Select an answer" at bounding box center [923, 461] width 98 height 16
click at [904, 471] on div "Yes" at bounding box center [956, 478] width 211 height 26
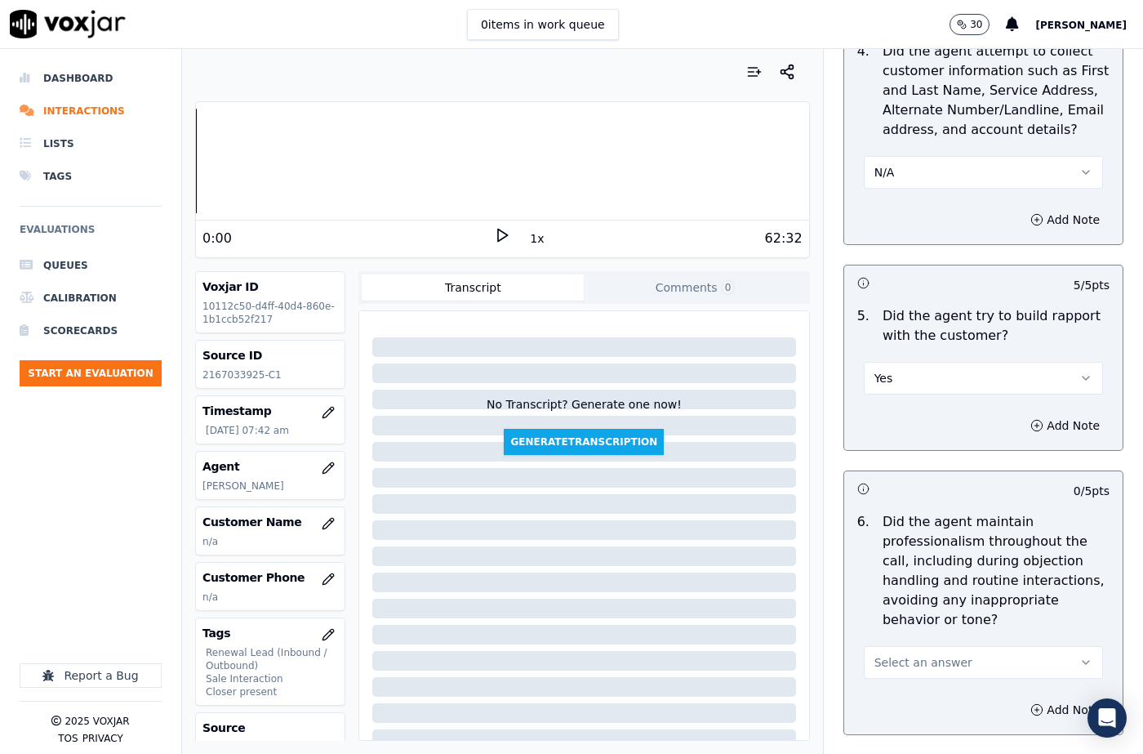
scroll to position [1878, 0]
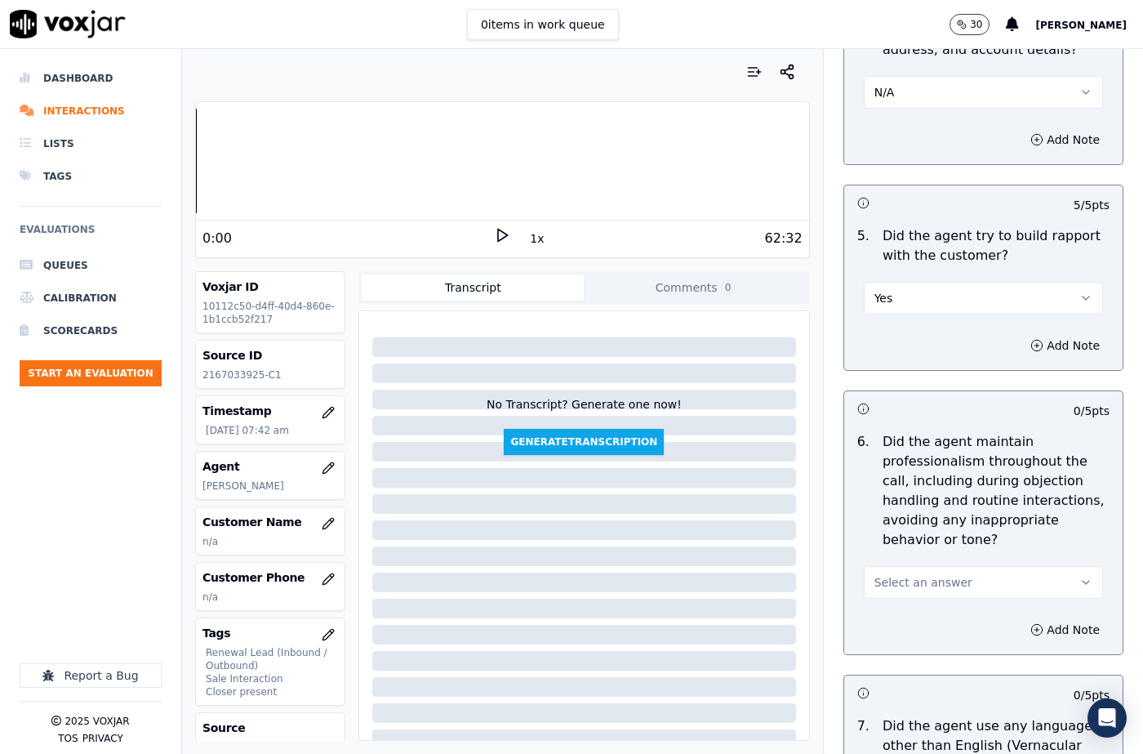
click at [918, 574] on span "Select an answer" at bounding box center [923, 582] width 98 height 16
click at [902, 629] on div "N/A" at bounding box center [956, 632] width 211 height 26
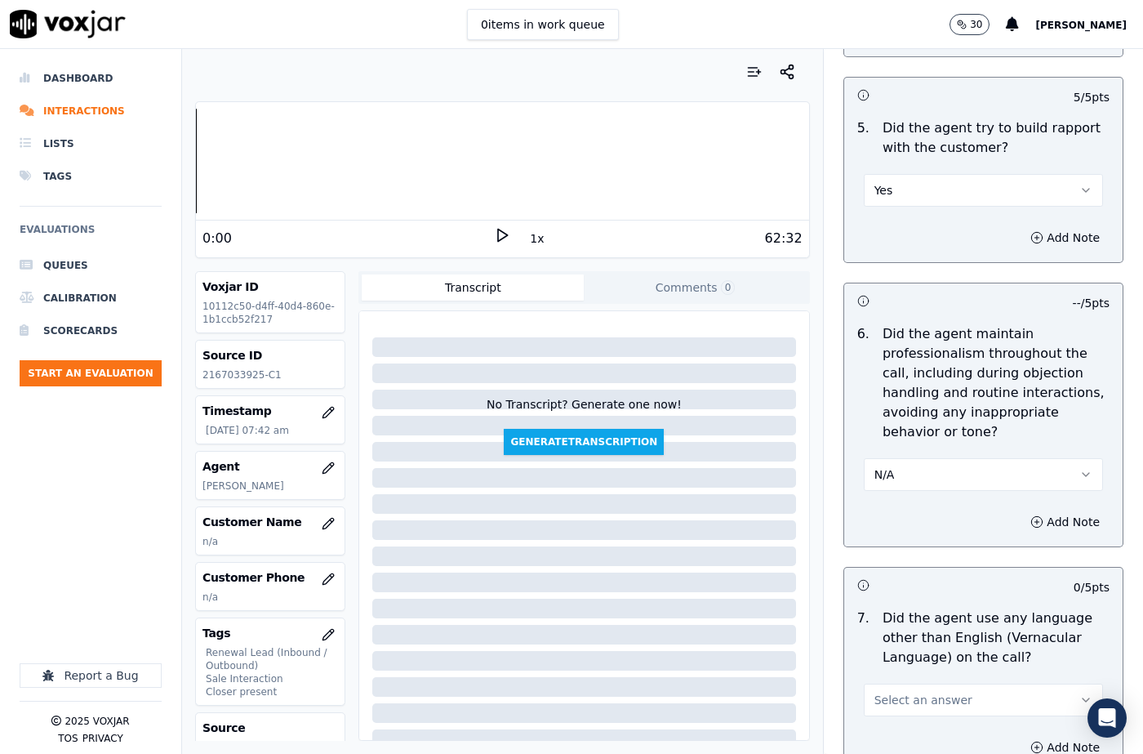
scroll to position [2204, 0]
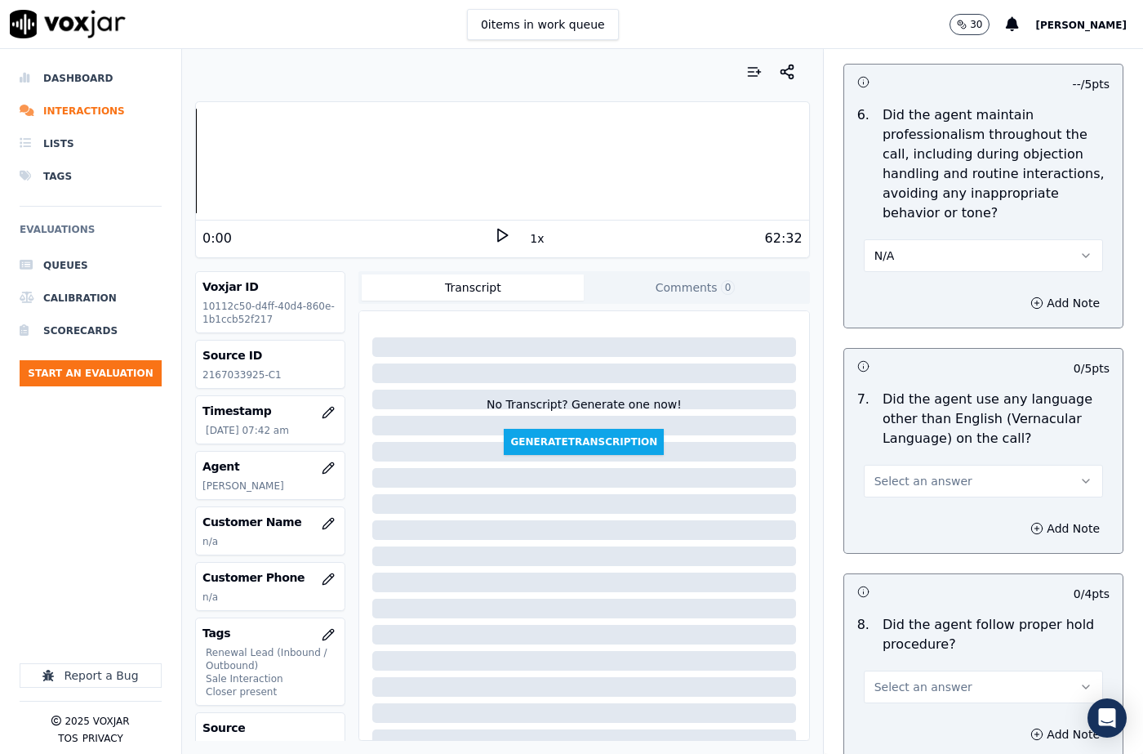
click at [918, 473] on span "Select an answer" at bounding box center [923, 481] width 98 height 16
click at [896, 498] on div "No" at bounding box center [956, 504] width 211 height 26
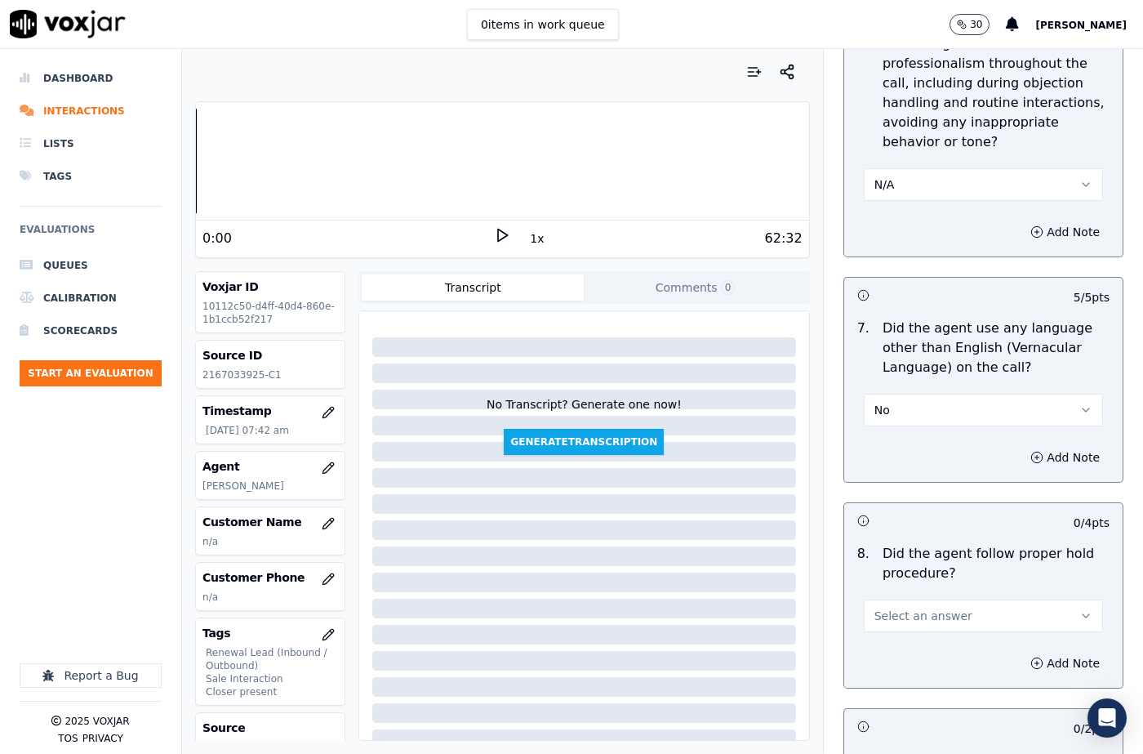
scroll to position [2367, 0]
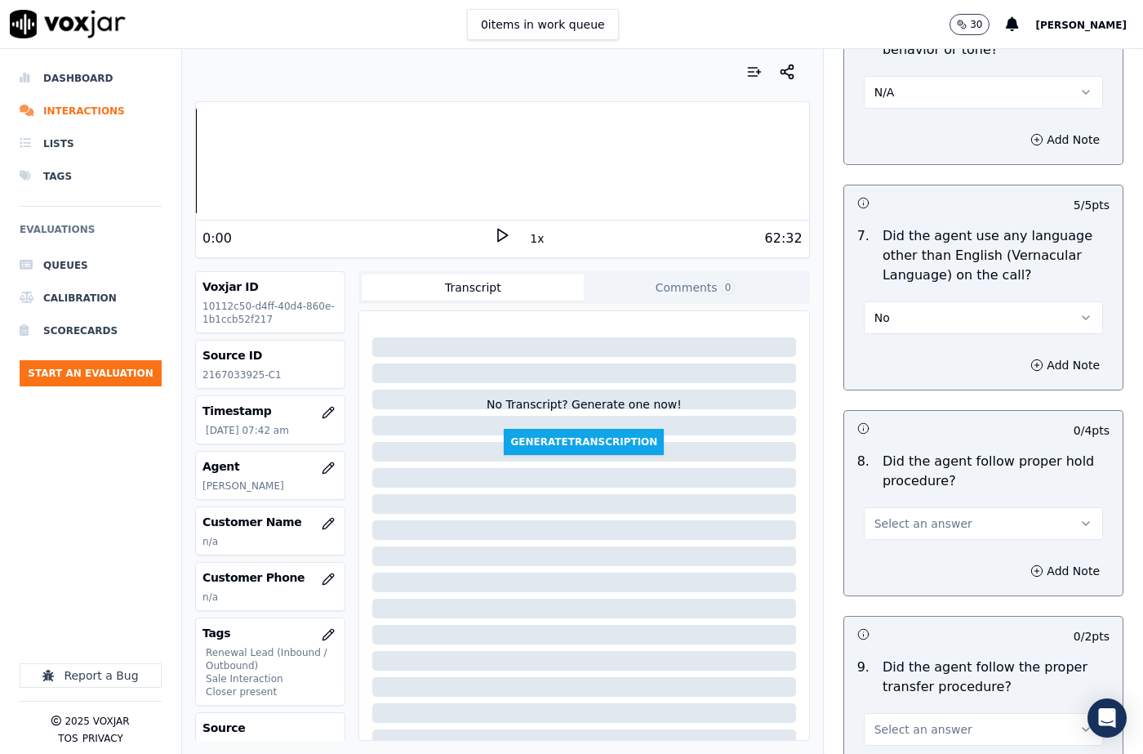
click at [923, 507] on button "Select an answer" at bounding box center [983, 523] width 239 height 33
click at [900, 576] on div "N/A" at bounding box center [956, 573] width 211 height 26
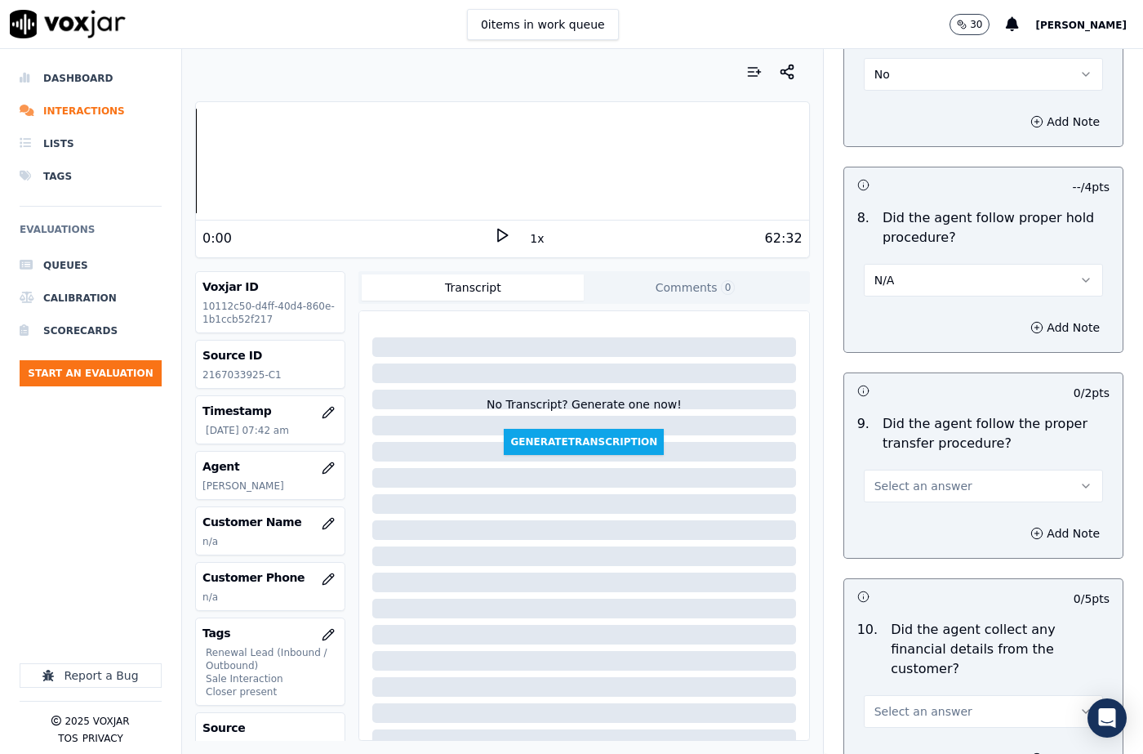
scroll to position [2612, 0]
click at [905, 476] on span "Select an answer" at bounding box center [923, 484] width 98 height 16
click at [903, 505] on div "No" at bounding box center [956, 508] width 211 height 26
click at [910, 468] on button "No" at bounding box center [983, 484] width 239 height 33
click at [898, 480] on div "Yes" at bounding box center [956, 482] width 211 height 26
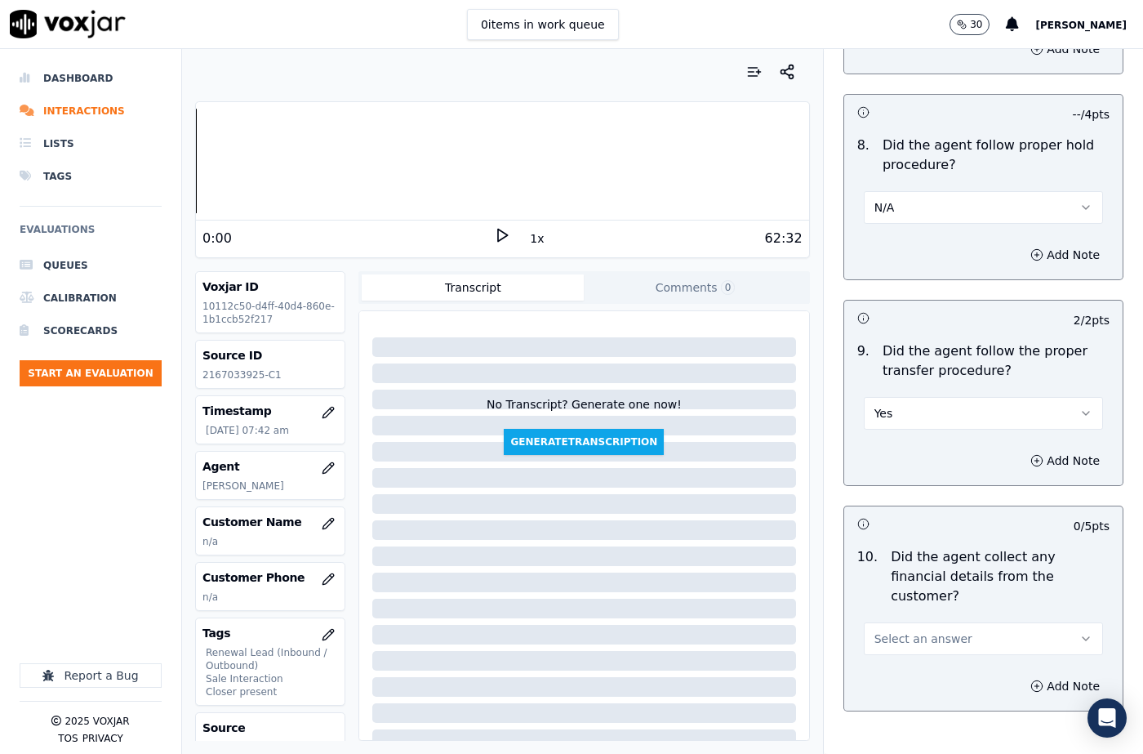
scroll to position [2776, 0]
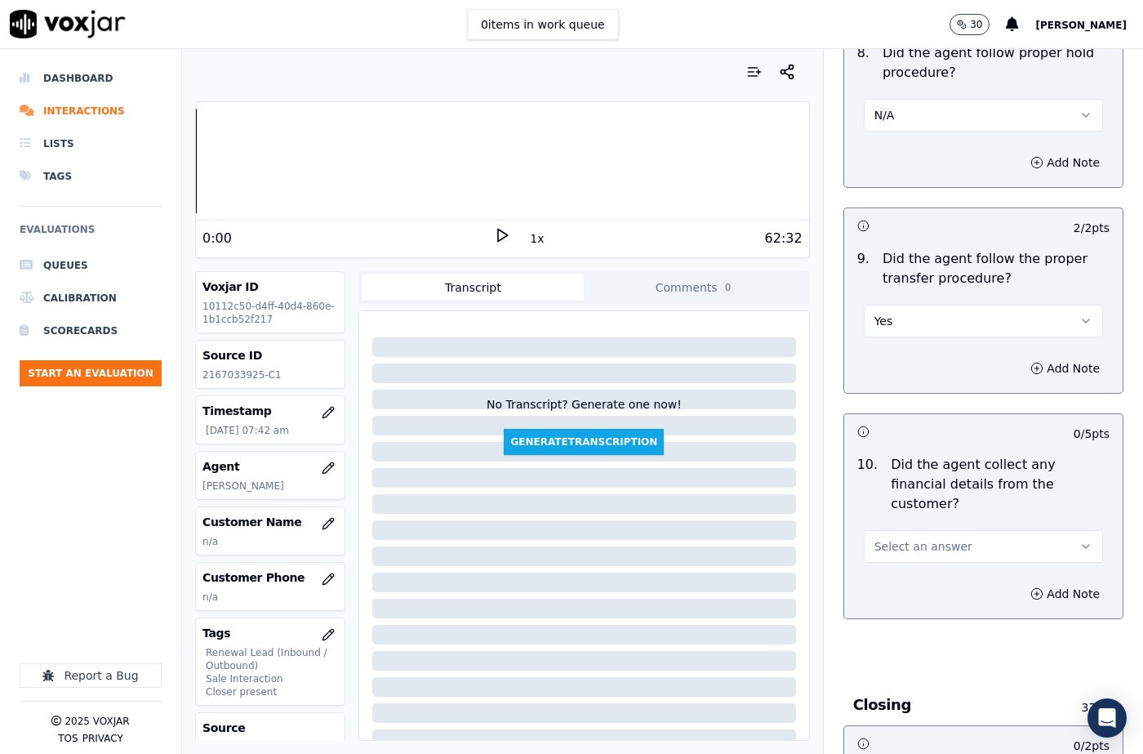
click at [915, 538] on span "Select an answer" at bounding box center [923, 546] width 98 height 16
click at [897, 540] on div "No" at bounding box center [956, 550] width 211 height 26
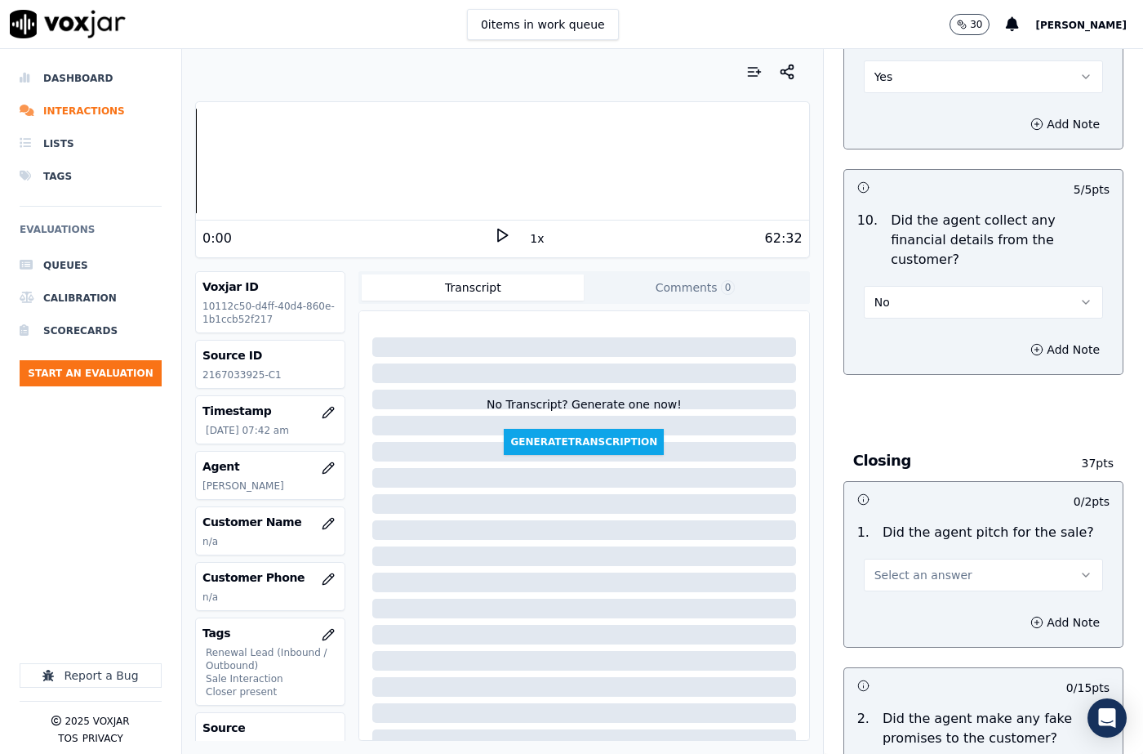
scroll to position [3021, 0]
click at [895, 566] on span "Select an answer" at bounding box center [923, 574] width 98 height 16
click at [892, 551] on div "Yes" at bounding box center [956, 552] width 211 height 26
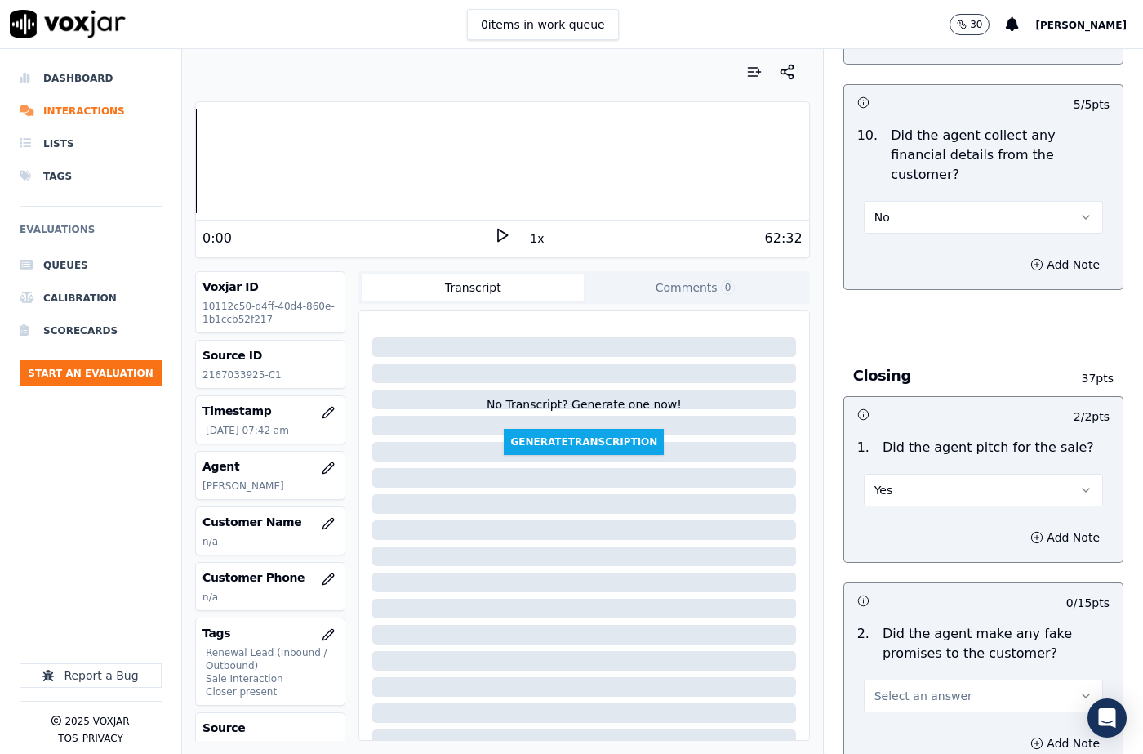
scroll to position [3266, 0]
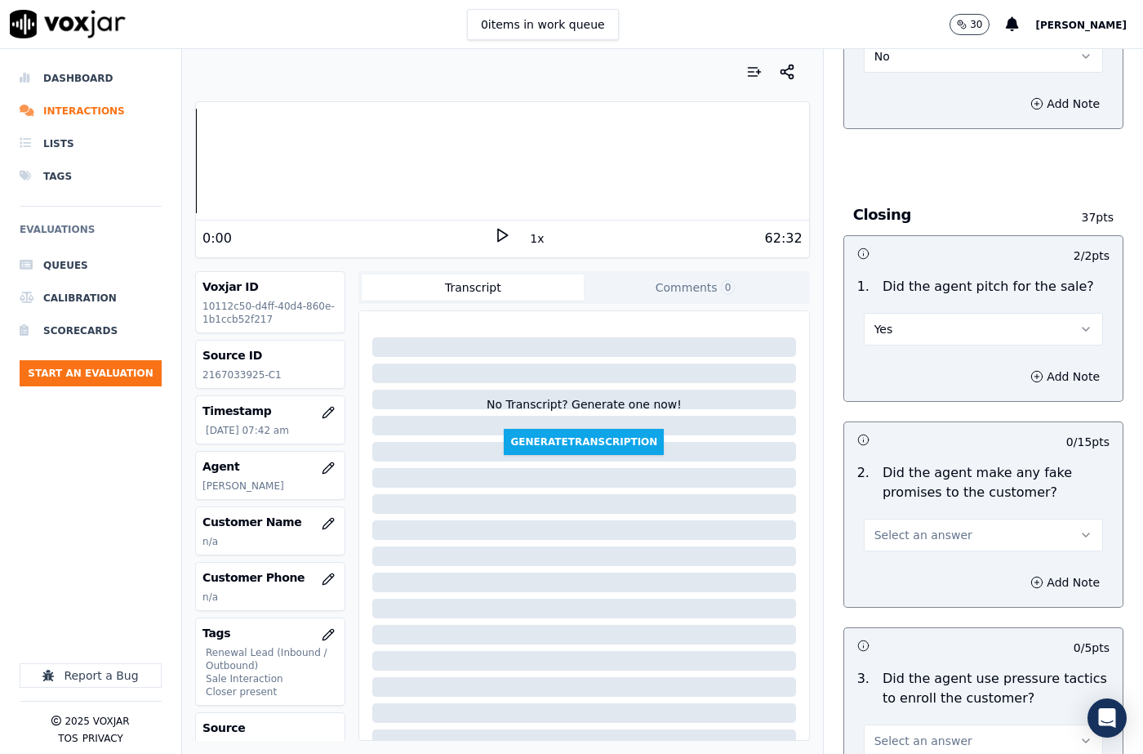
click at [898, 518] on button "Select an answer" at bounding box center [983, 534] width 239 height 33
click at [889, 536] on div "No" at bounding box center [956, 539] width 211 height 26
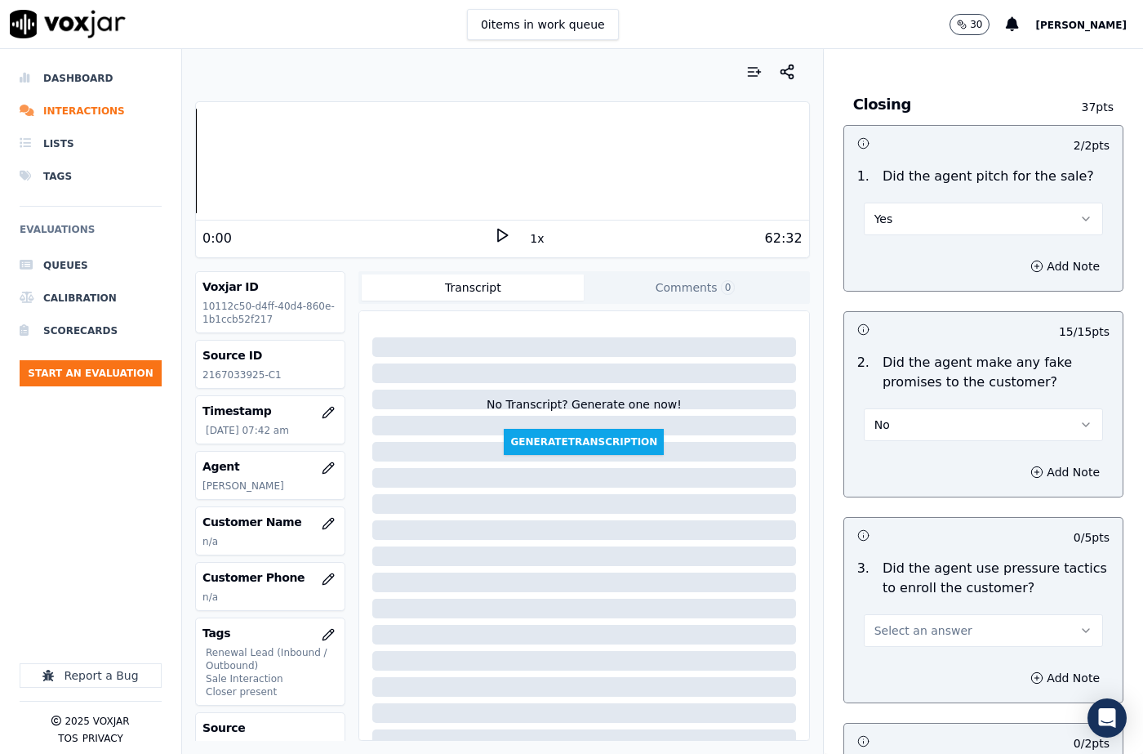
scroll to position [3510, 0]
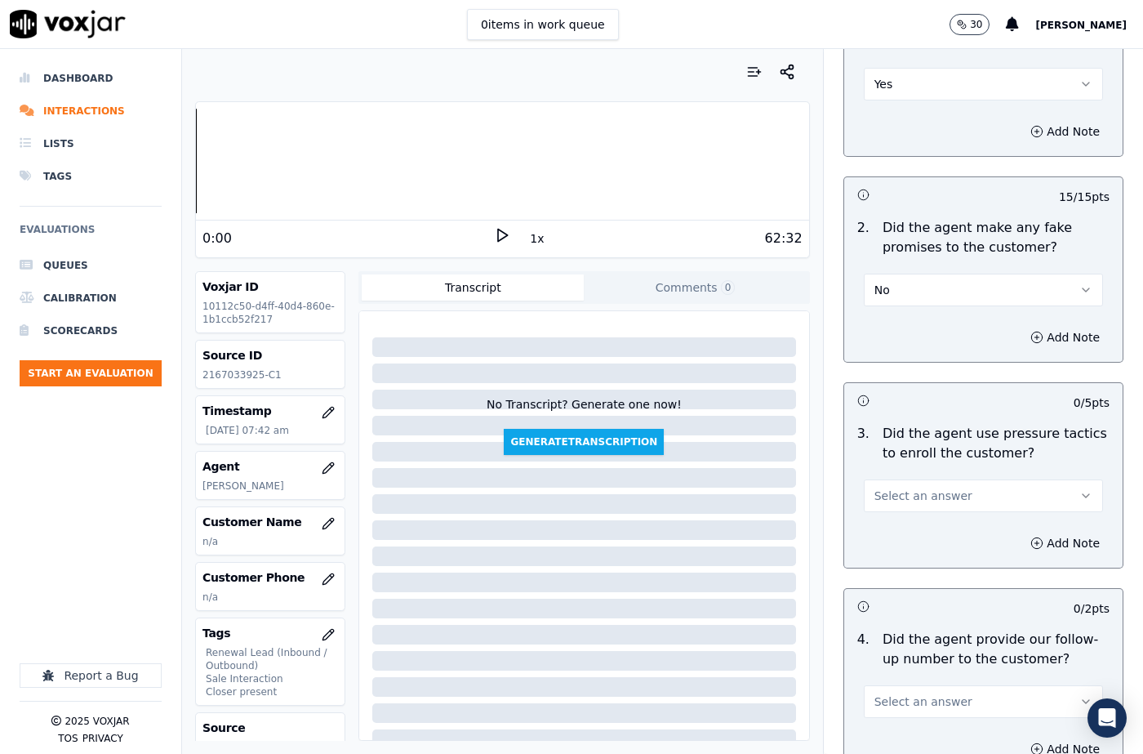
click at [883, 487] on span "Select an answer" at bounding box center [923, 495] width 98 height 16
click at [883, 502] on div "No" at bounding box center [956, 500] width 211 height 26
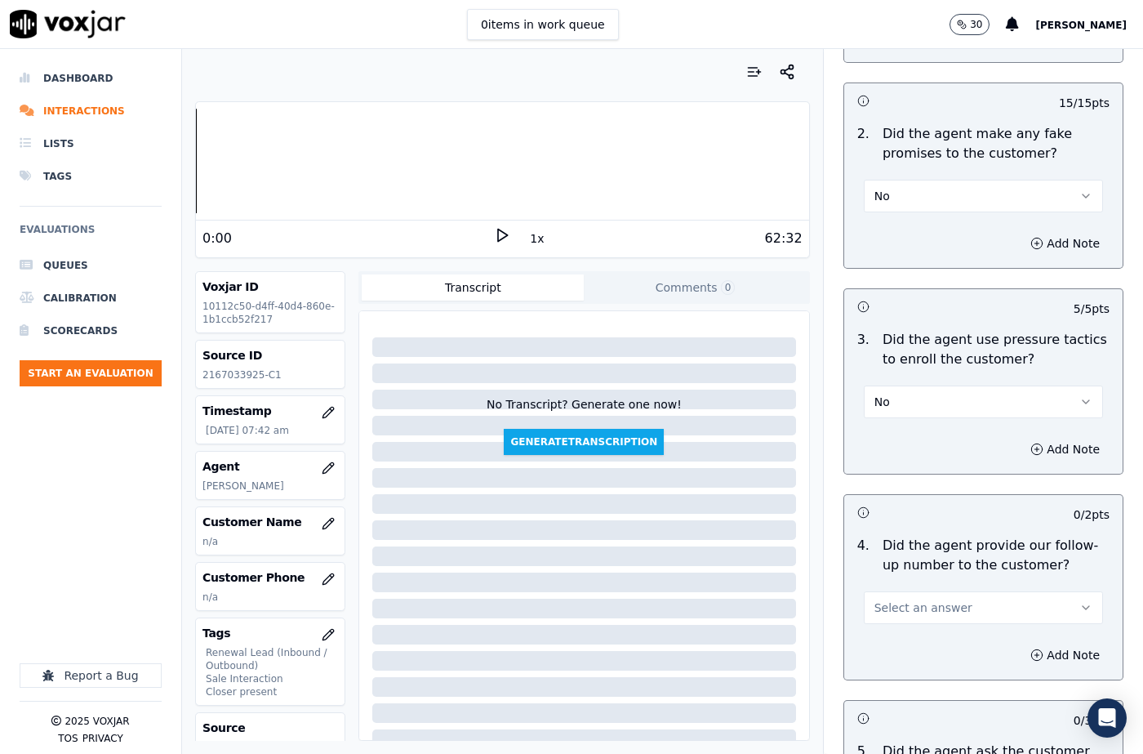
scroll to position [3837, 0]
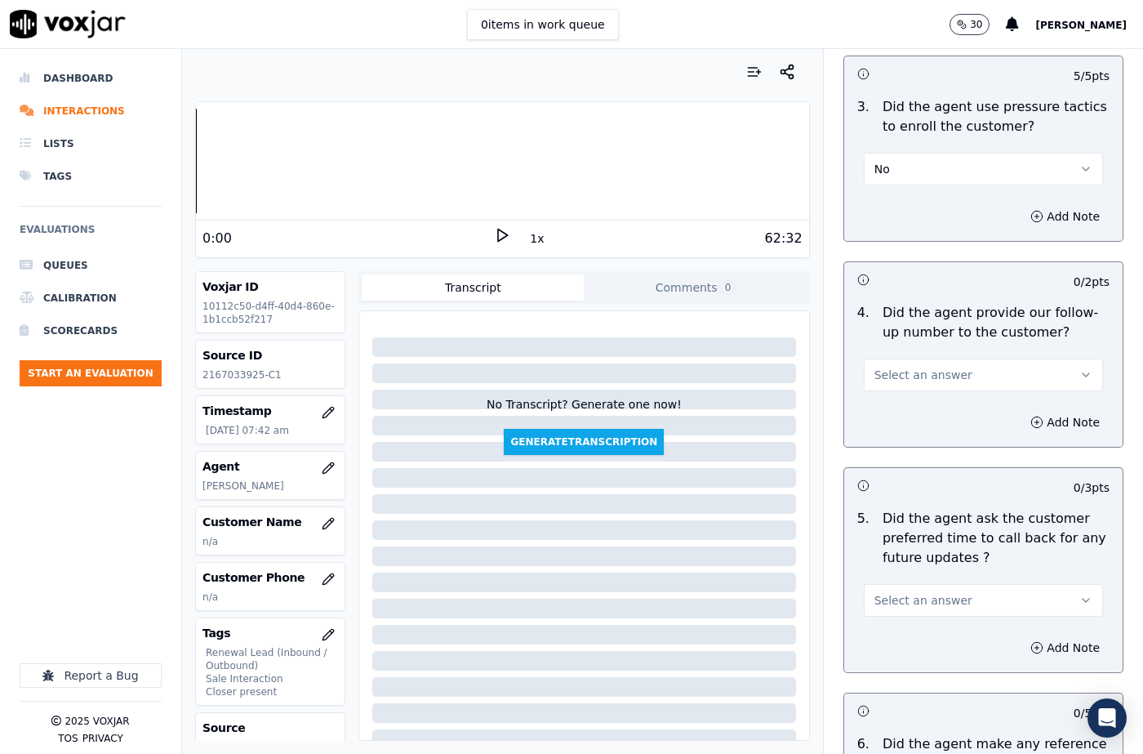
click at [894, 367] on span "Select an answer" at bounding box center [923, 375] width 98 height 16
click at [914, 509] on p "Did the agent ask the customer preferred time to call back for any future updat…" at bounding box center [996, 538] width 227 height 59
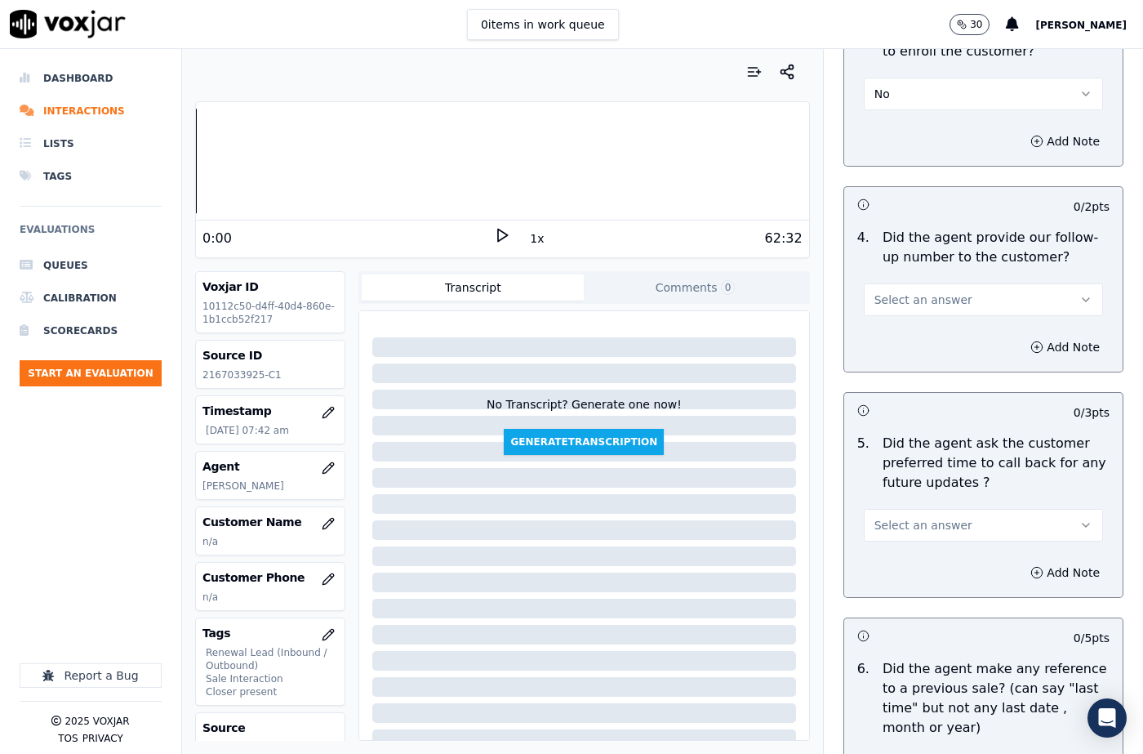
scroll to position [4000, 0]
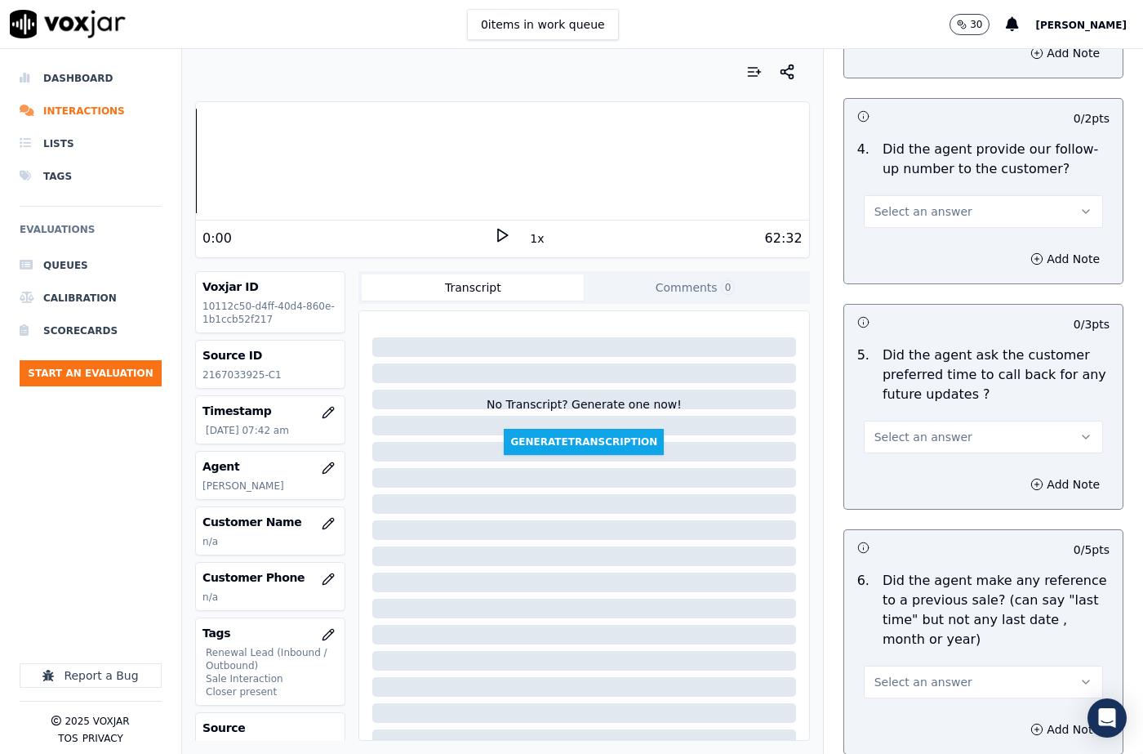
click at [924, 429] on span "Select an answer" at bounding box center [923, 437] width 98 height 16
click at [900, 471] on div "N/A" at bounding box center [956, 467] width 211 height 26
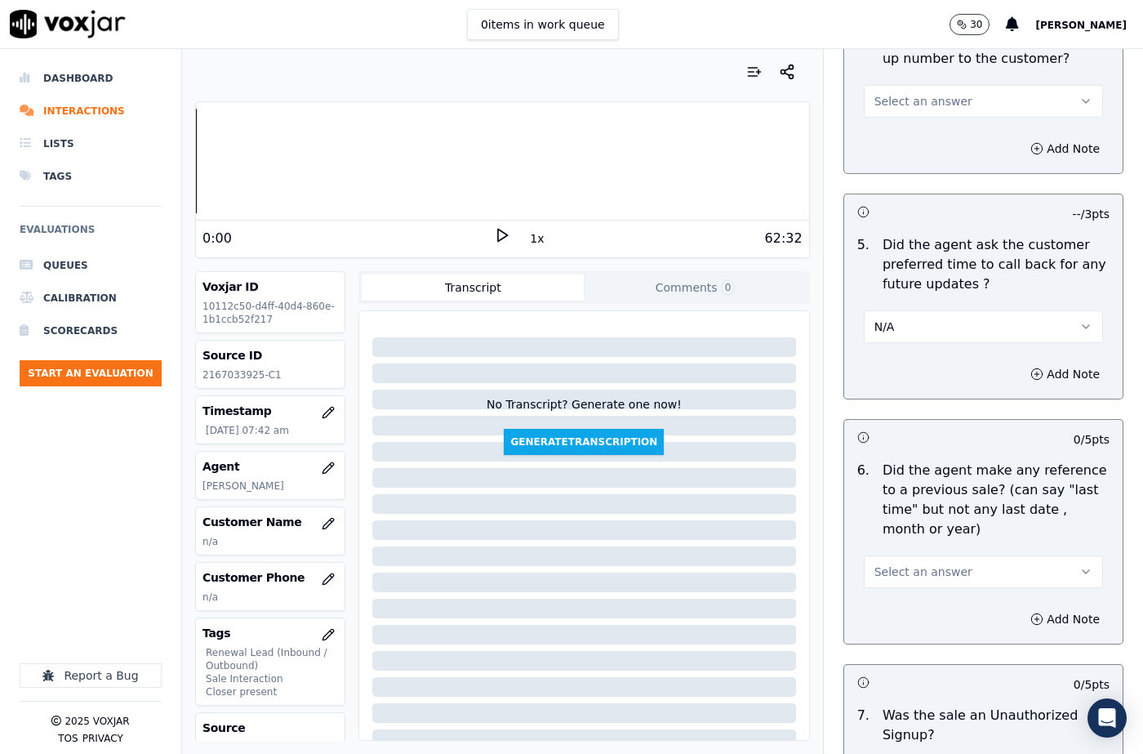
scroll to position [4245, 0]
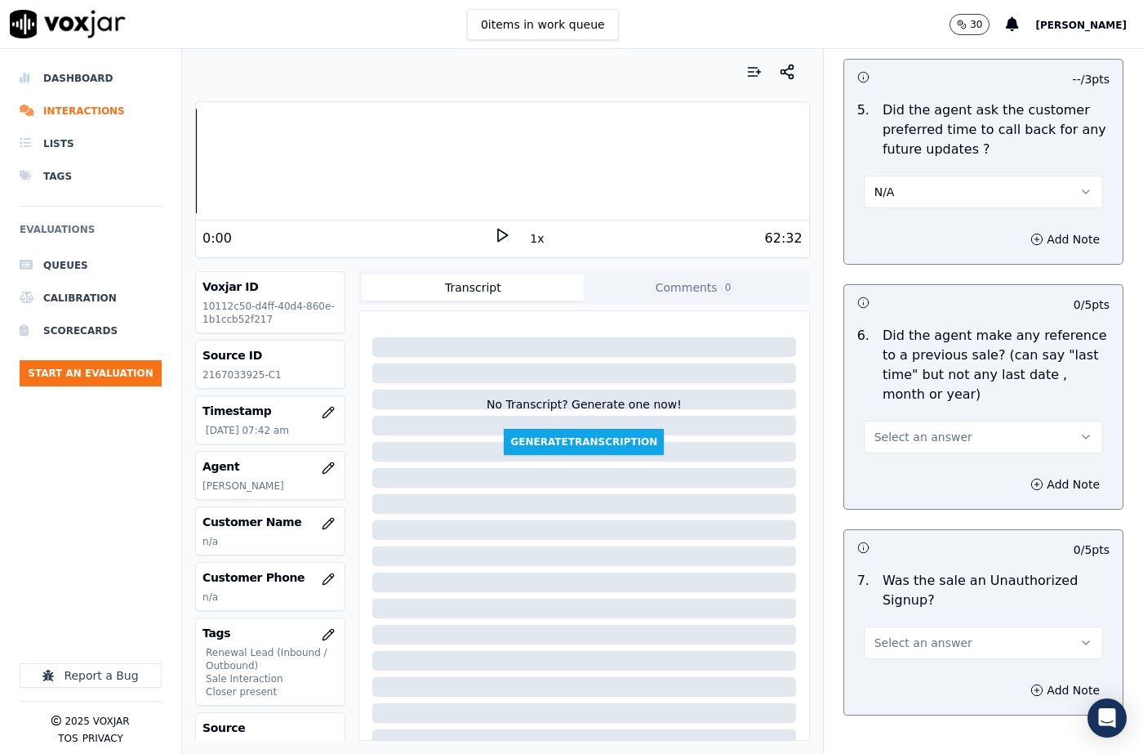
click at [905, 429] on span "Select an answer" at bounding box center [923, 437] width 98 height 16
click at [894, 463] on div "N/A" at bounding box center [956, 467] width 211 height 26
click at [901, 420] on button "N/A" at bounding box center [983, 436] width 239 height 33
click at [895, 439] on div "No" at bounding box center [956, 441] width 211 height 26
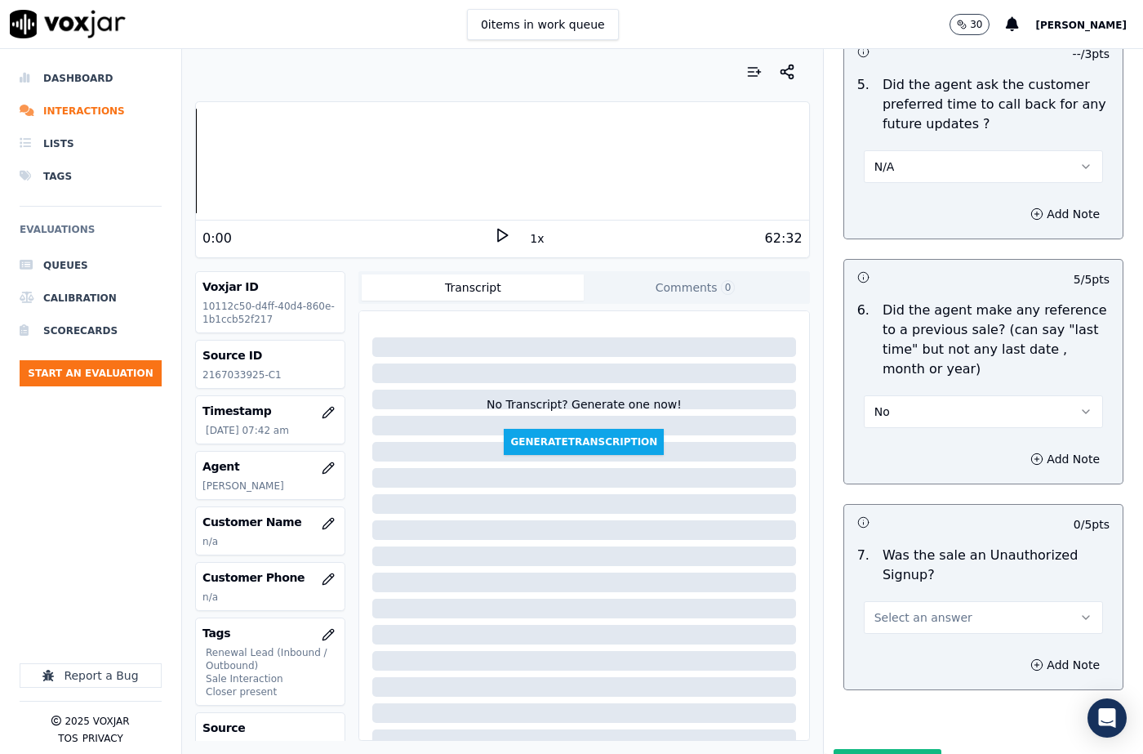
scroll to position [4283, 0]
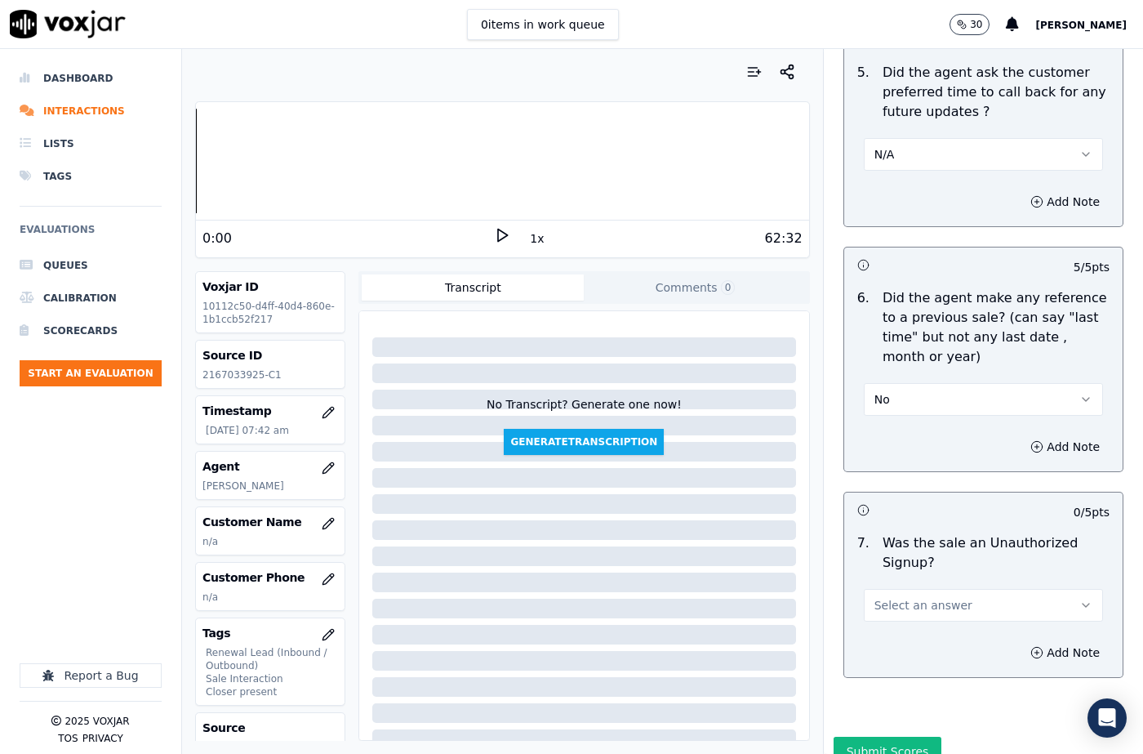
click at [895, 597] on span "Select an answer" at bounding box center [923, 605] width 98 height 16
click at [887, 605] on div "No" at bounding box center [956, 609] width 211 height 26
drag, startPoint x: 1060, startPoint y: 598, endPoint x: 1043, endPoint y: 603, distance: 17.3
click at [1059, 641] on button "Add Note" at bounding box center [1064, 652] width 89 height 23
click at [878, 670] on textarea at bounding box center [983, 710] width 252 height 80
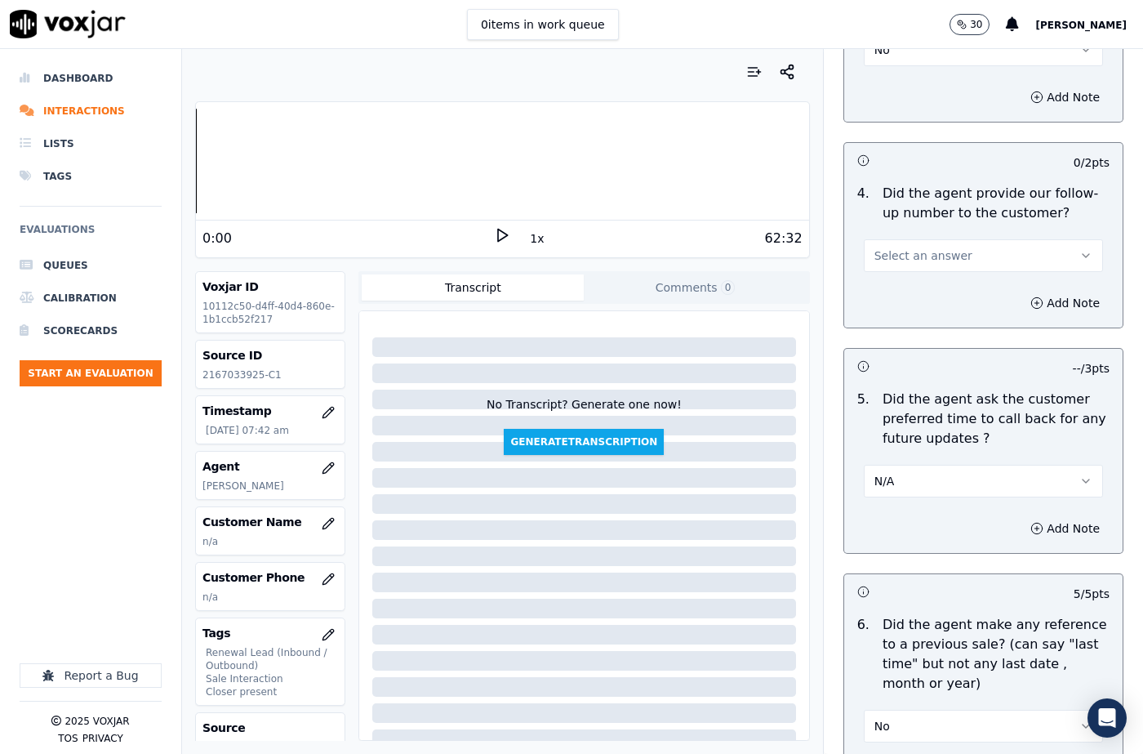
scroll to position [3711, 0]
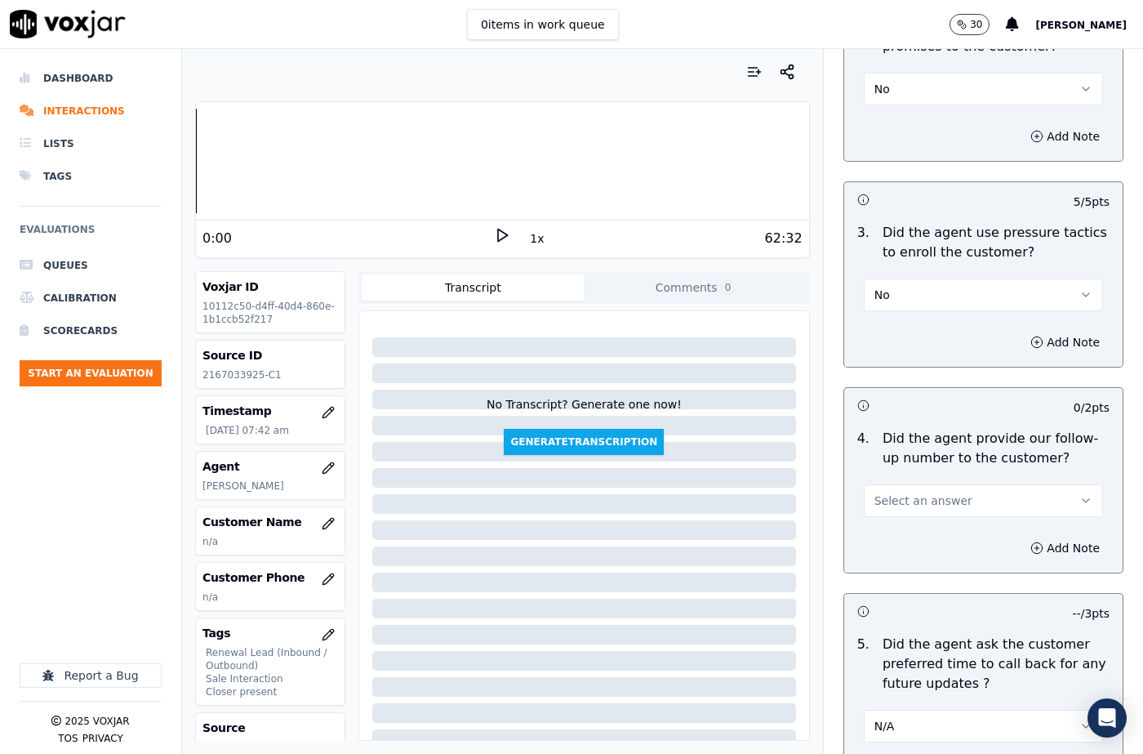
click at [896, 492] on span "Select an answer" at bounding box center [923, 500] width 98 height 16
click at [903, 478] on div "Yes" at bounding box center [956, 478] width 211 height 26
click at [322, 523] on icon "button" at bounding box center [328, 523] width 13 height 13
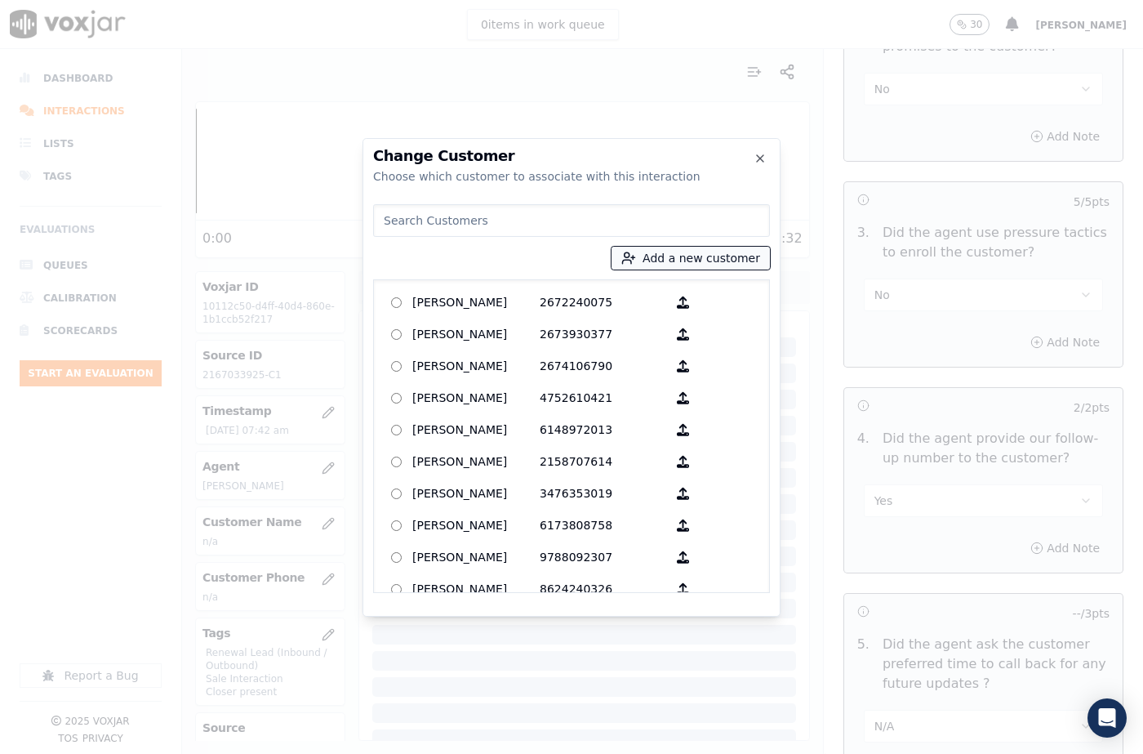
click at [674, 261] on button "Add a new customer" at bounding box center [690, 258] width 158 height 23
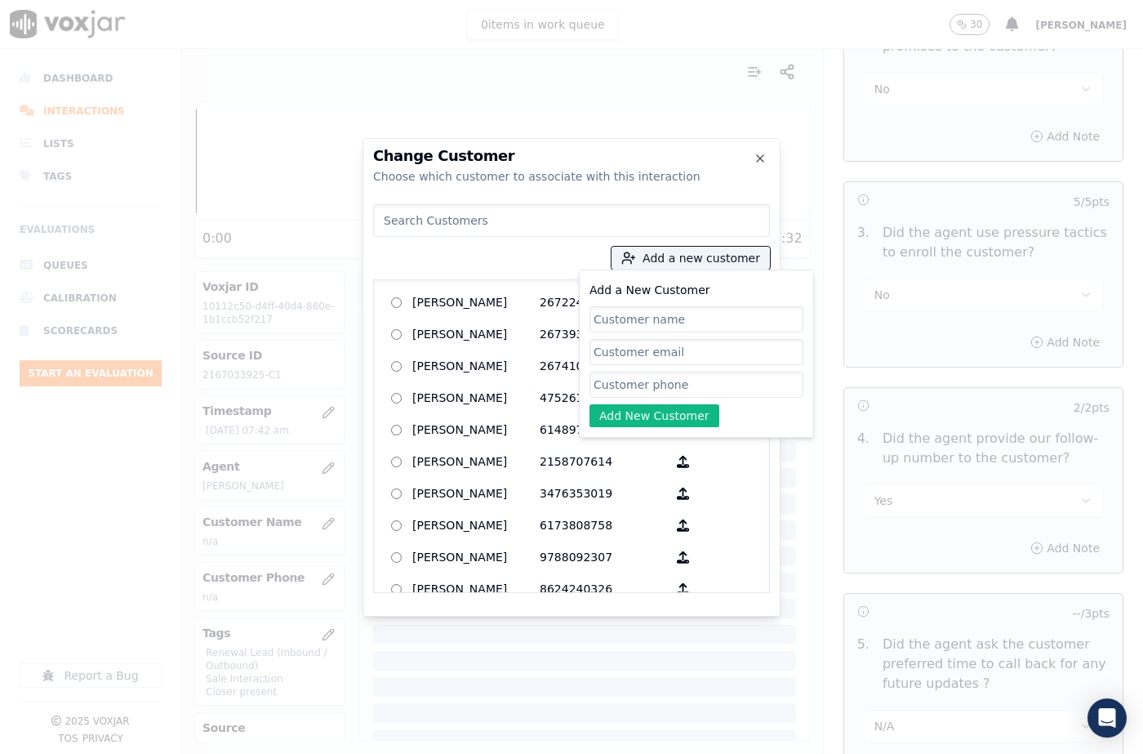
drag, startPoint x: 651, startPoint y: 317, endPoint x: 598, endPoint y: 197, distance: 131.2
click at [651, 317] on input "Add a New Customer" at bounding box center [696, 319] width 214 height 26
type input "JIMMY K VUVUYASINGEVE"
drag, startPoint x: 650, startPoint y: 377, endPoint x: 642, endPoint y: 402, distance: 25.6
click at [650, 377] on input "Add a New Customer" at bounding box center [696, 384] width 214 height 26
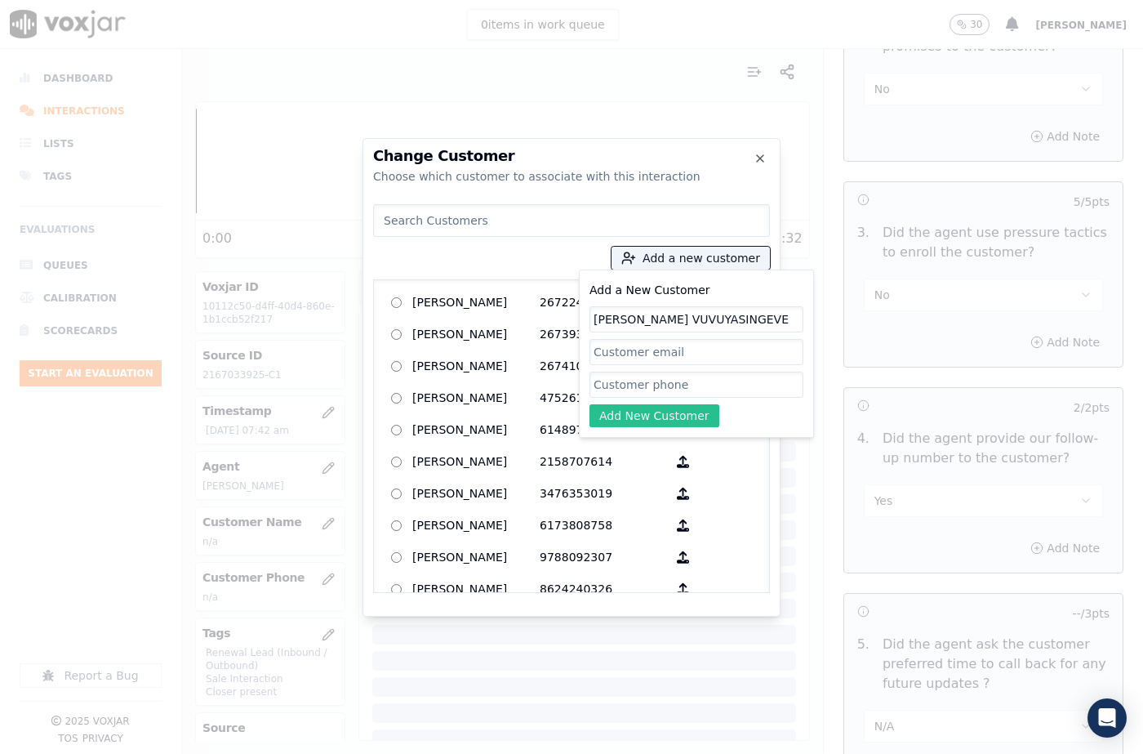
paste input "2167033925"
type input "2167033925"
click at [637, 417] on button "Add New Customer" at bounding box center [654, 415] width 130 height 23
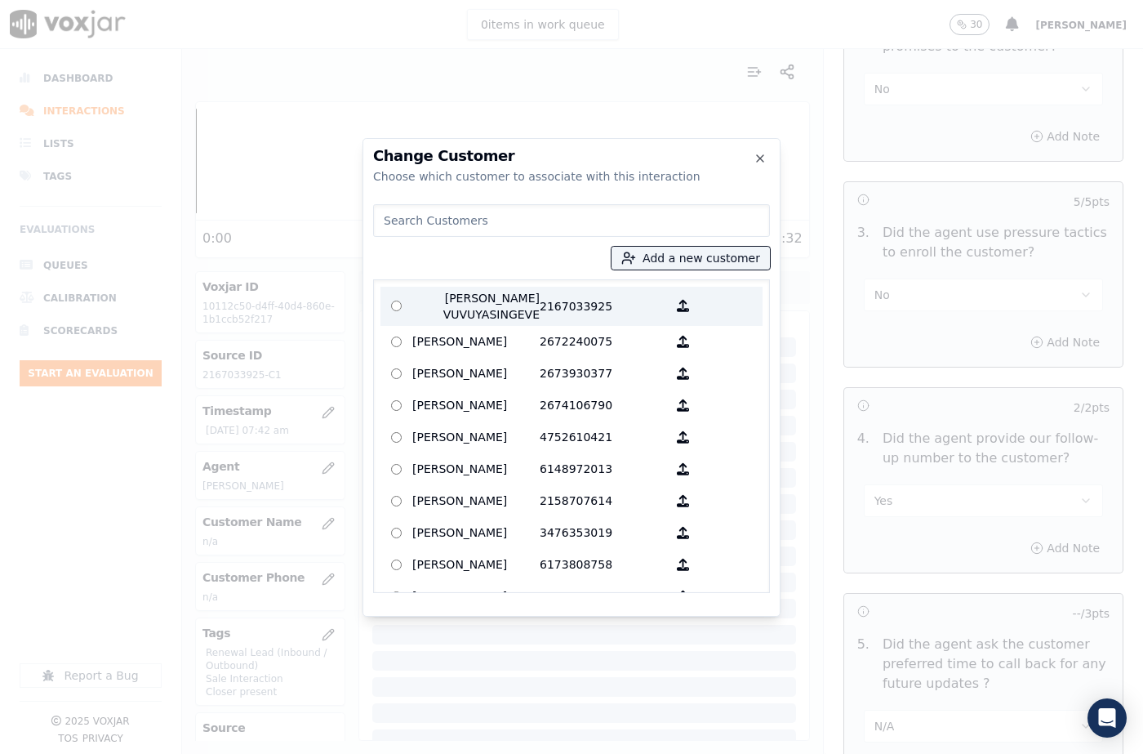
click at [483, 315] on p "JIMMY K VUVUYASINGEVE" at bounding box center [475, 306] width 127 height 33
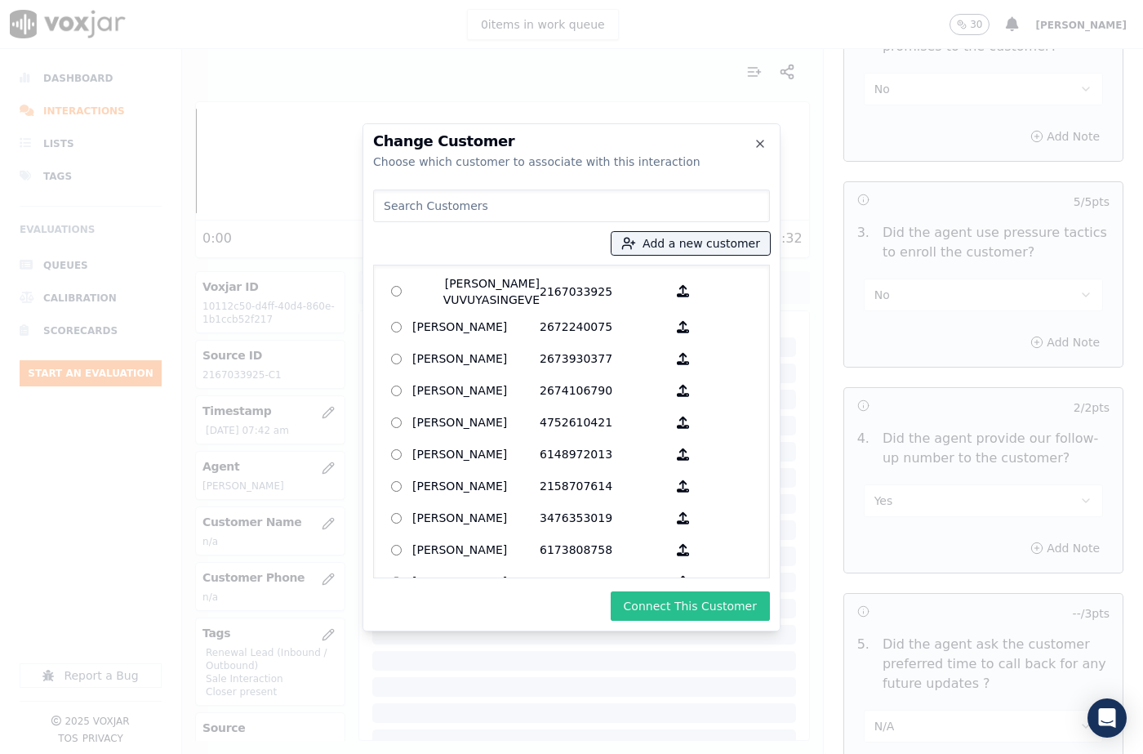
click at [670, 595] on button "Connect This Customer" at bounding box center [690, 605] width 159 height 29
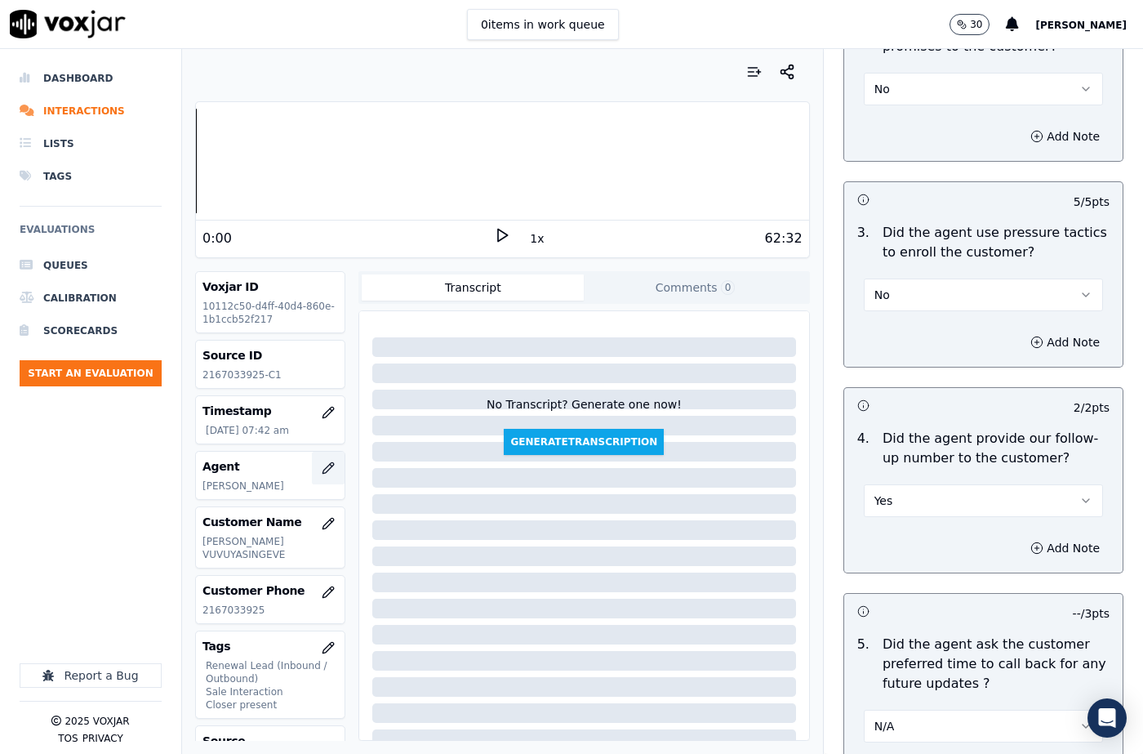
click at [322, 465] on icon "button" at bounding box center [328, 467] width 13 height 13
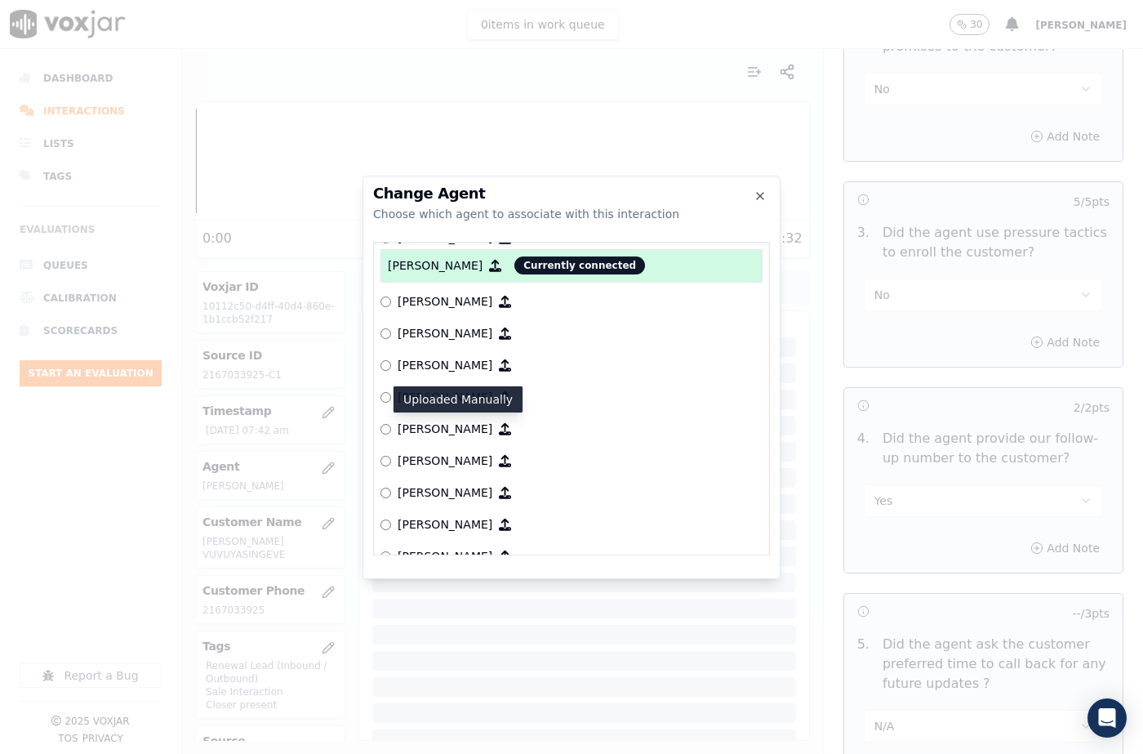
scroll to position [883, 0]
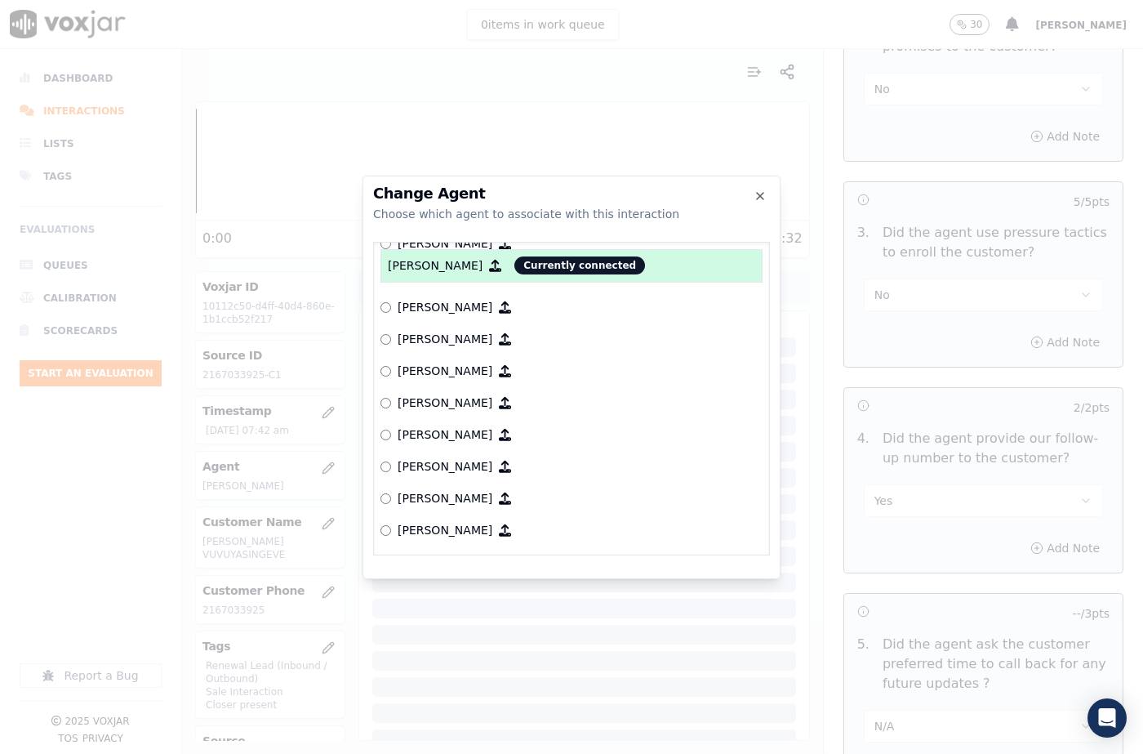
click at [414, 398] on p "[PERSON_NAME]" at bounding box center [445, 402] width 95 height 16
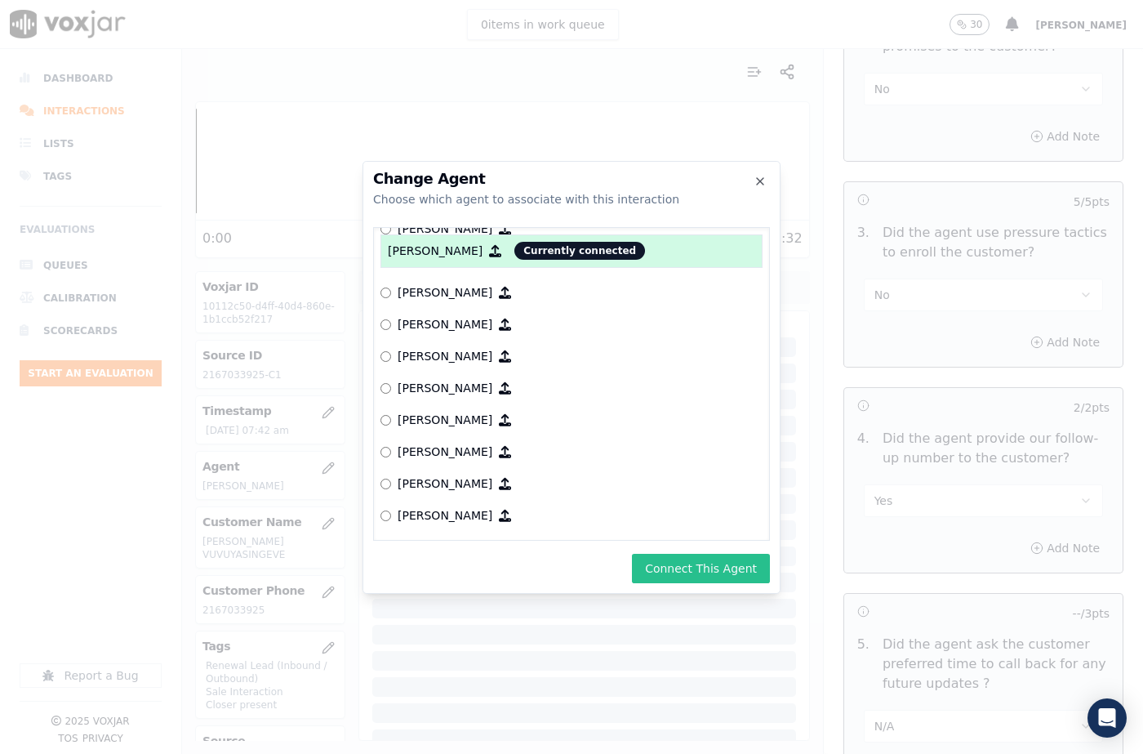
click at [683, 559] on button "Connect This Agent" at bounding box center [701, 568] width 138 height 29
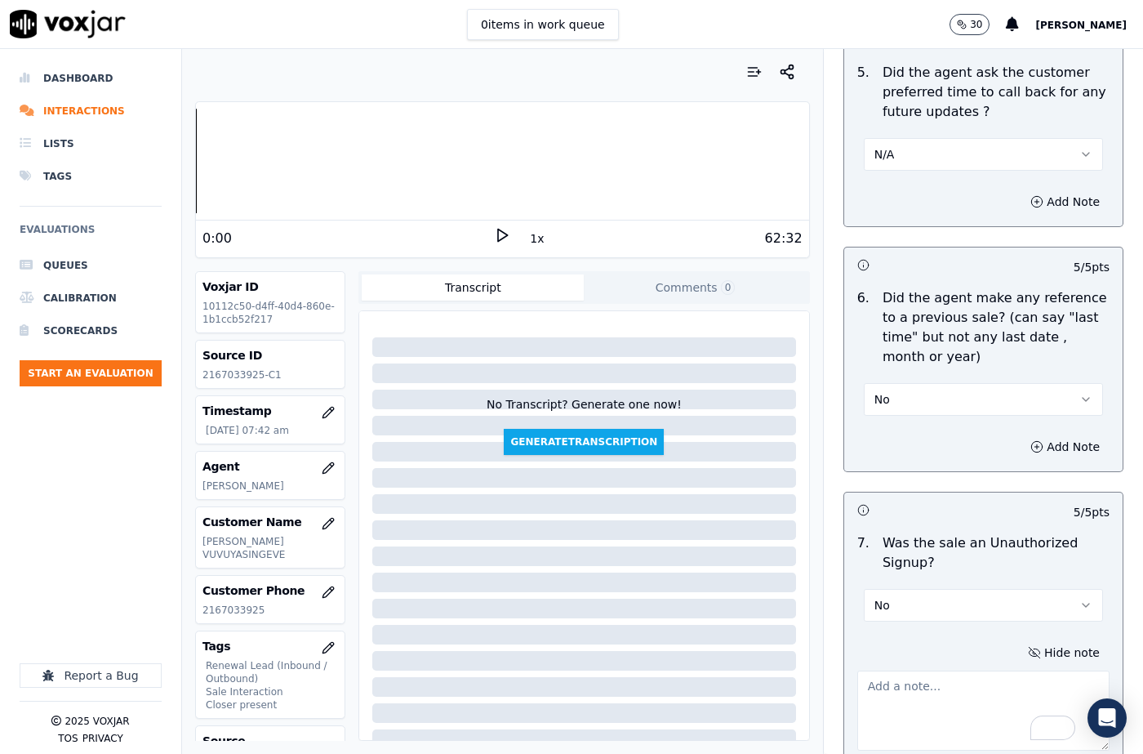
scroll to position [4369, 0]
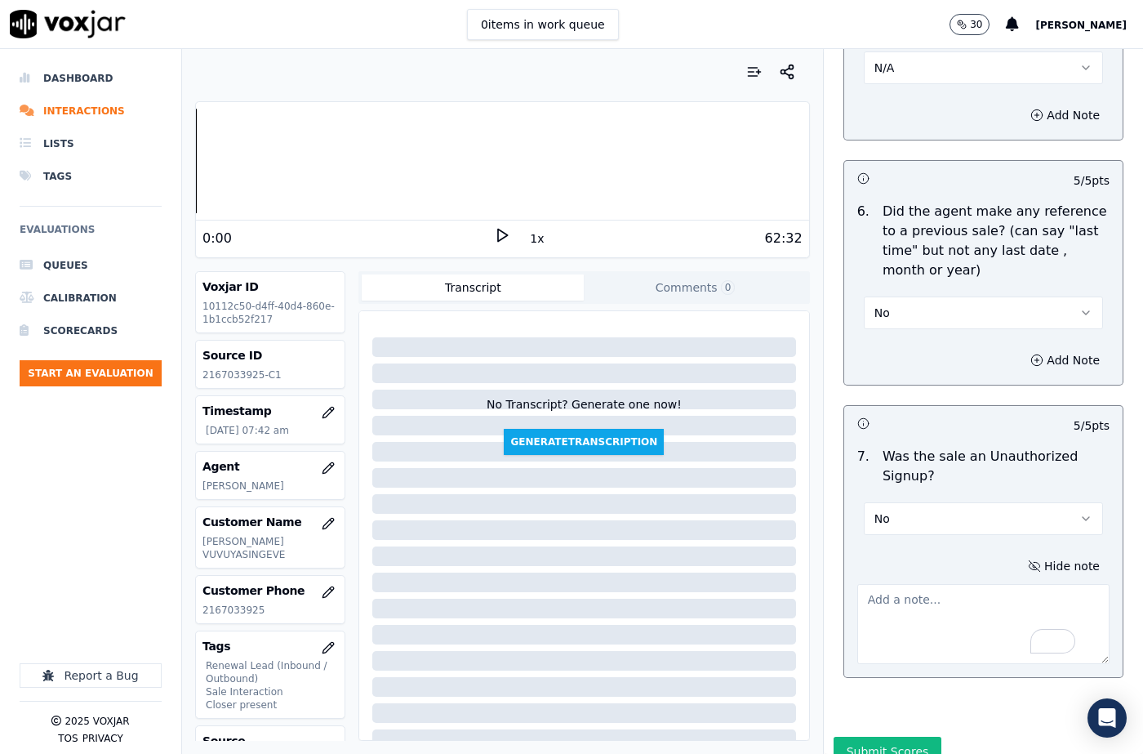
click at [916, 585] on textarea "To enrich screen reader interactions, please activate Accessibility in Grammarl…" at bounding box center [983, 624] width 252 height 80
click at [903, 584] on textarea "To enrich screen reader interactions, please activate Accessibility in Grammarl…" at bounding box center [983, 624] width 252 height 80
paste textarea "Our Cx- 142621 - The cx called to inquire regarding the due amount if his Elec …"
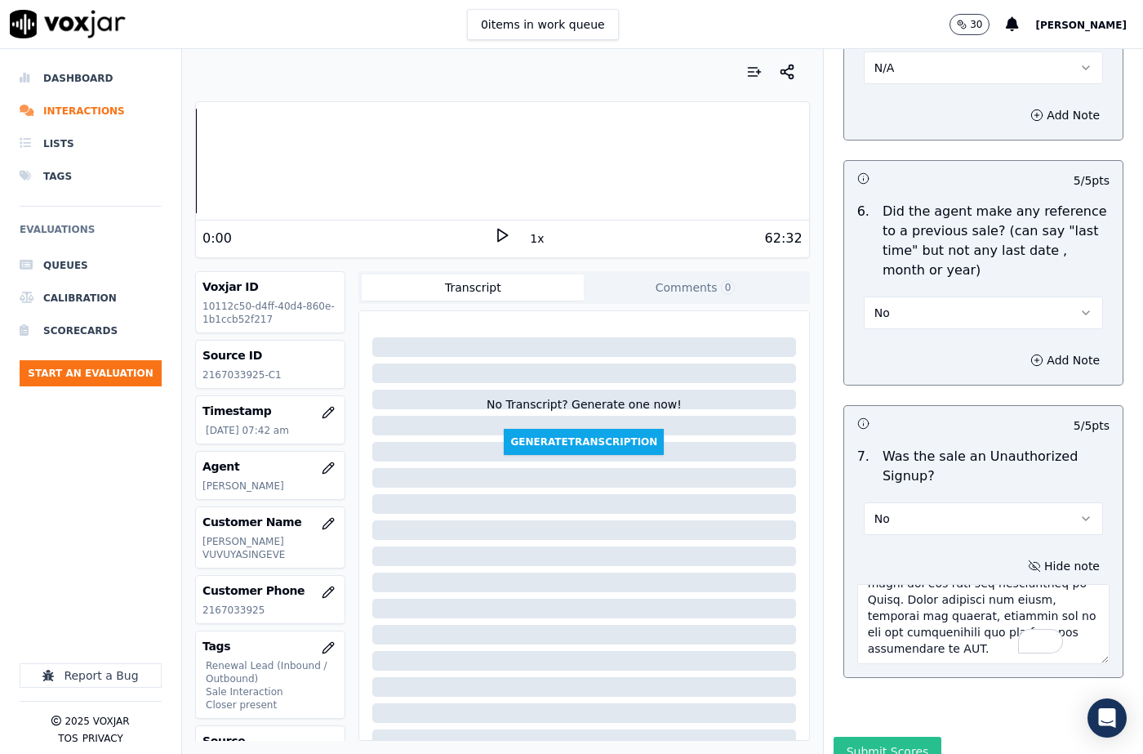
type textarea "Our Cx- 142621 - The cx called to inquire regarding the due amount if his Elec …"
click at [860, 736] on button "Submit Scores" at bounding box center [888, 750] width 109 height 29
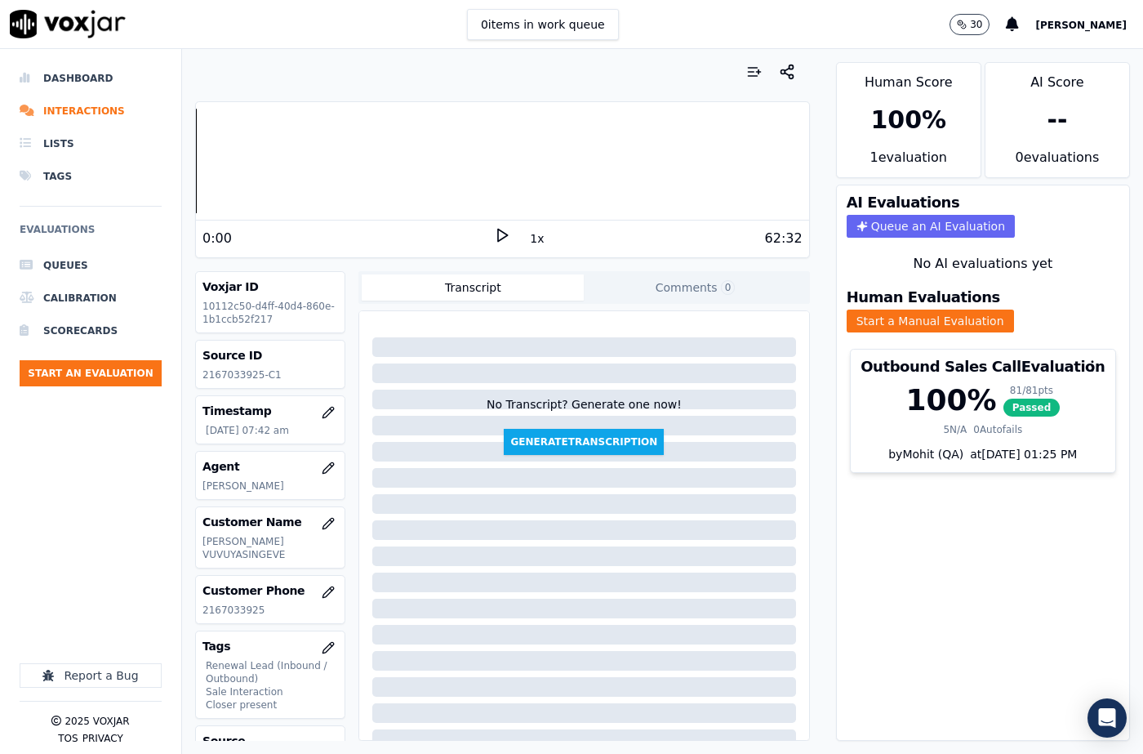
click at [1087, 305] on div "Human Evaluations Start a Manual Evaluation" at bounding box center [983, 311] width 292 height 62
click at [874, 530] on div "AI Evaluations Queue an AI Evaluation No AI evaluations yet Human Evaluations S…" at bounding box center [983, 463] width 294 height 556
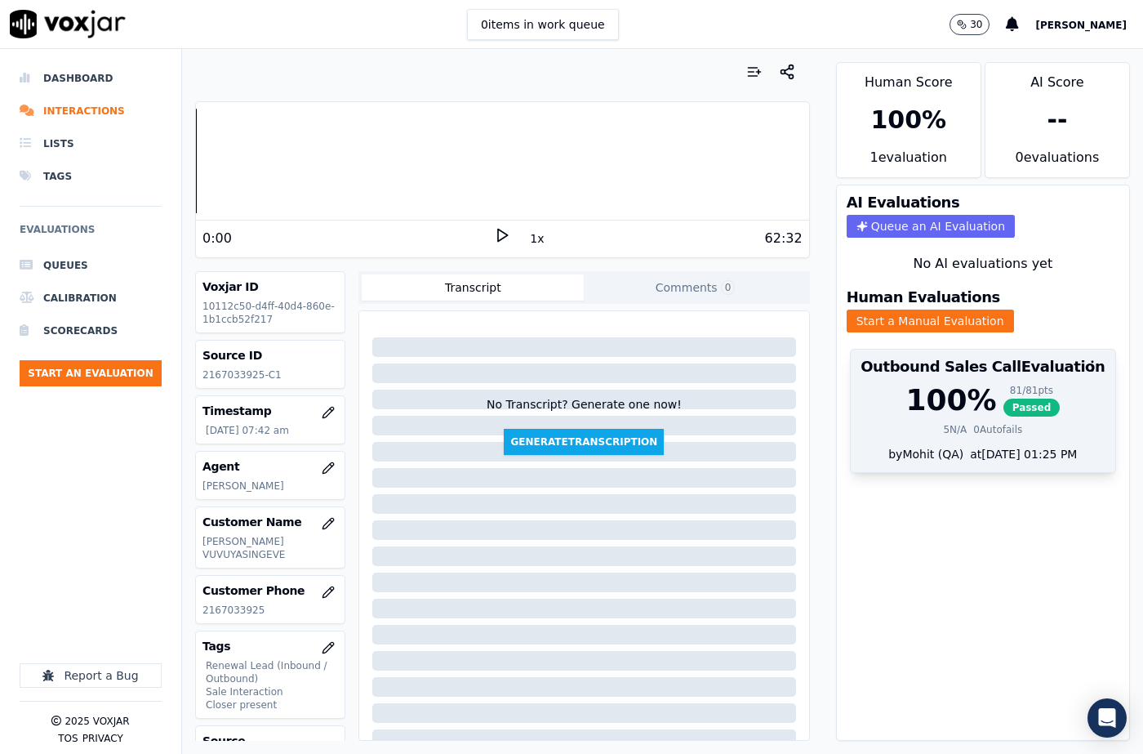
click at [1005, 384] on div "81 / 81 pts" at bounding box center [1031, 390] width 57 height 13
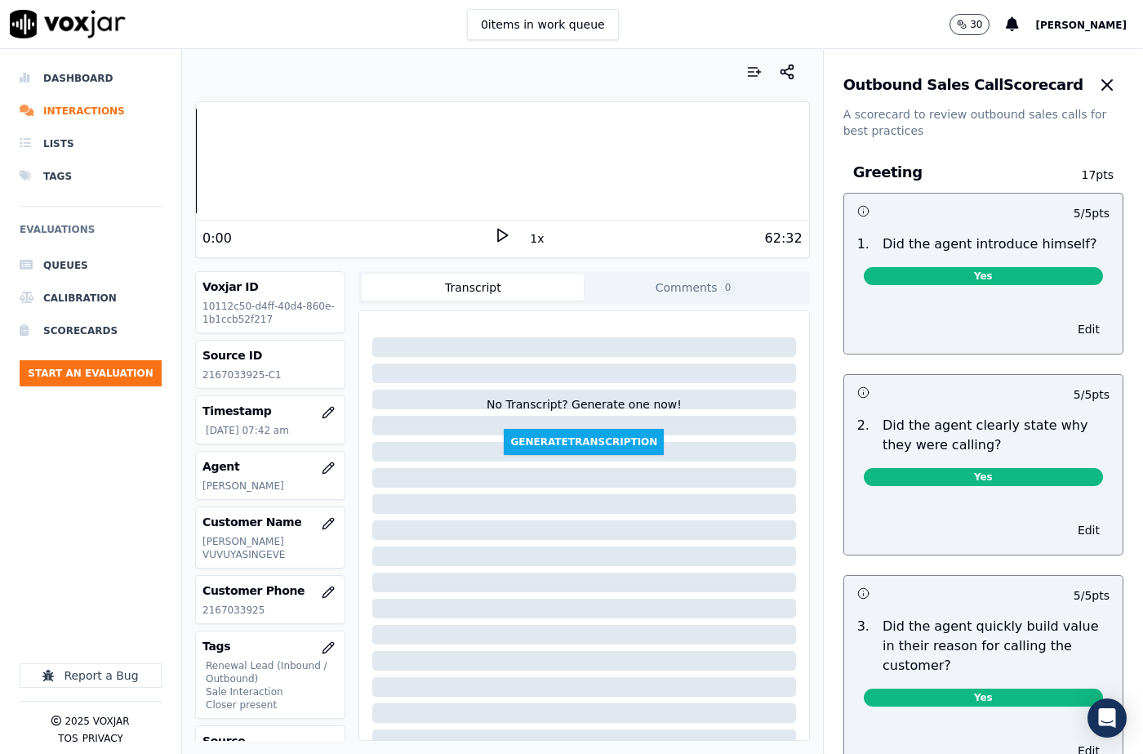
scroll to position [4227, 0]
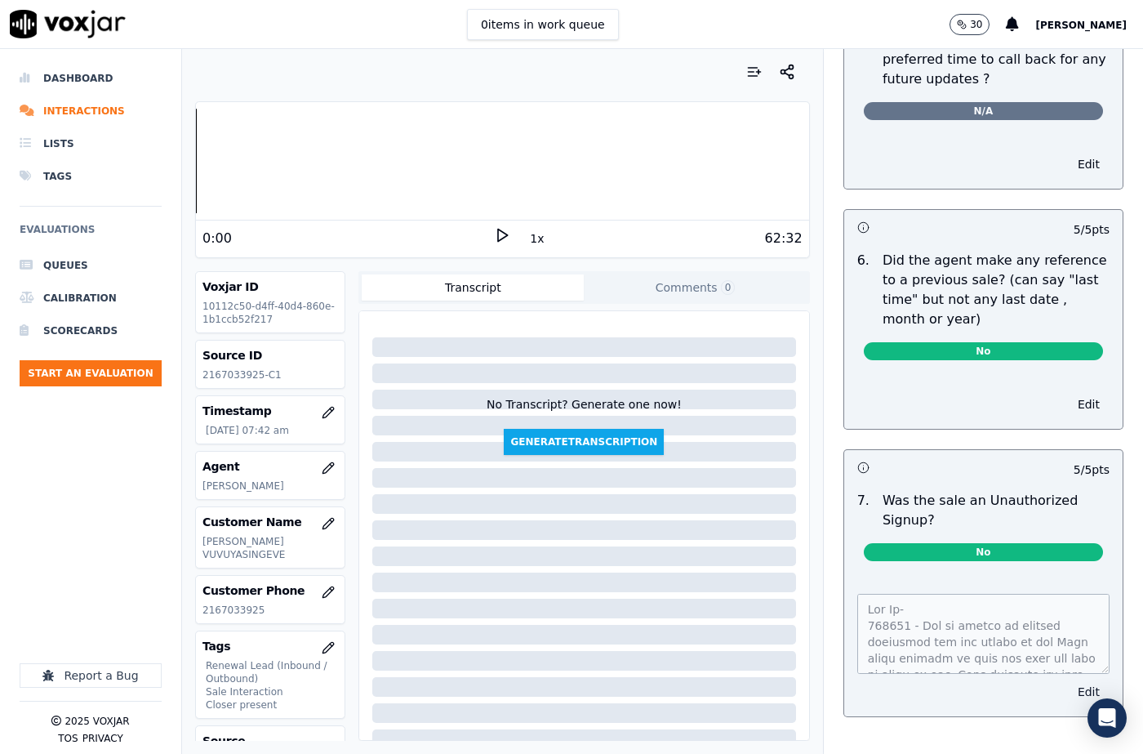
click at [1068, 680] on button "Edit" at bounding box center [1089, 691] width 42 height 23
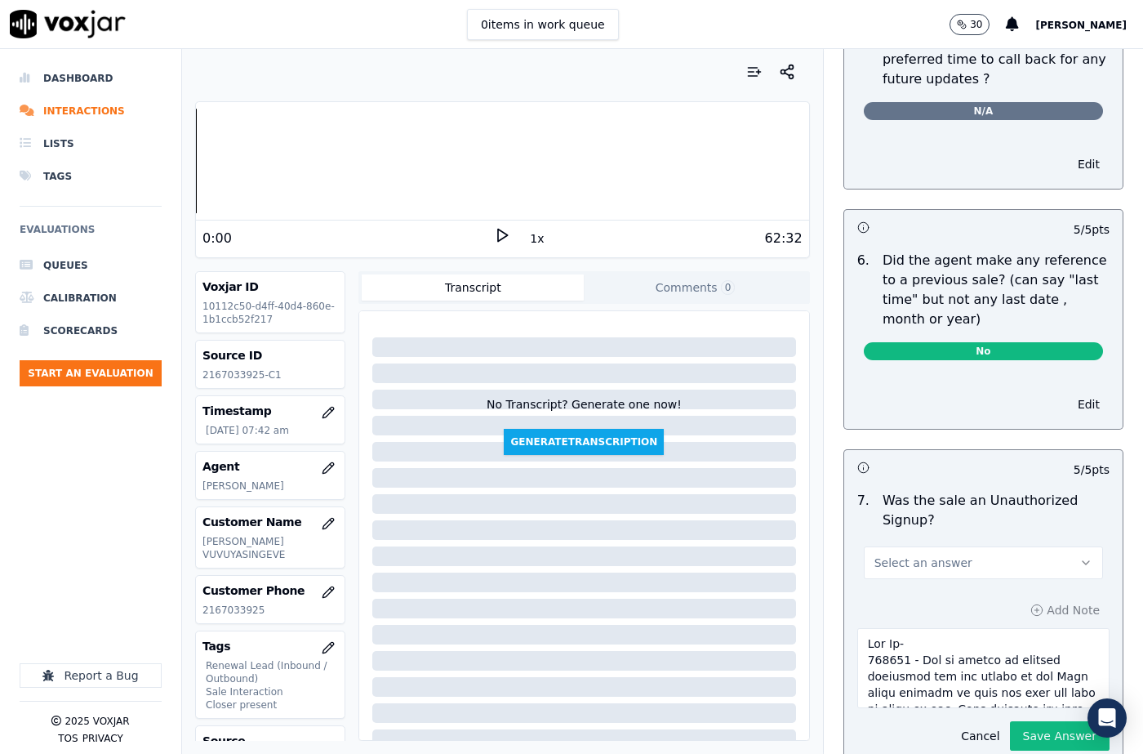
click at [970, 628] on textarea at bounding box center [983, 668] width 252 height 80
paste textarea "To enrich screen reader interactions, please activate Accessibility in Grammarl…"
click at [1055, 691] on div "Add Note Cancel Save Answer" at bounding box center [983, 674] width 278 height 178
click at [1039, 708] on div "Cancel Save Answer" at bounding box center [1030, 729] width 158 height 42
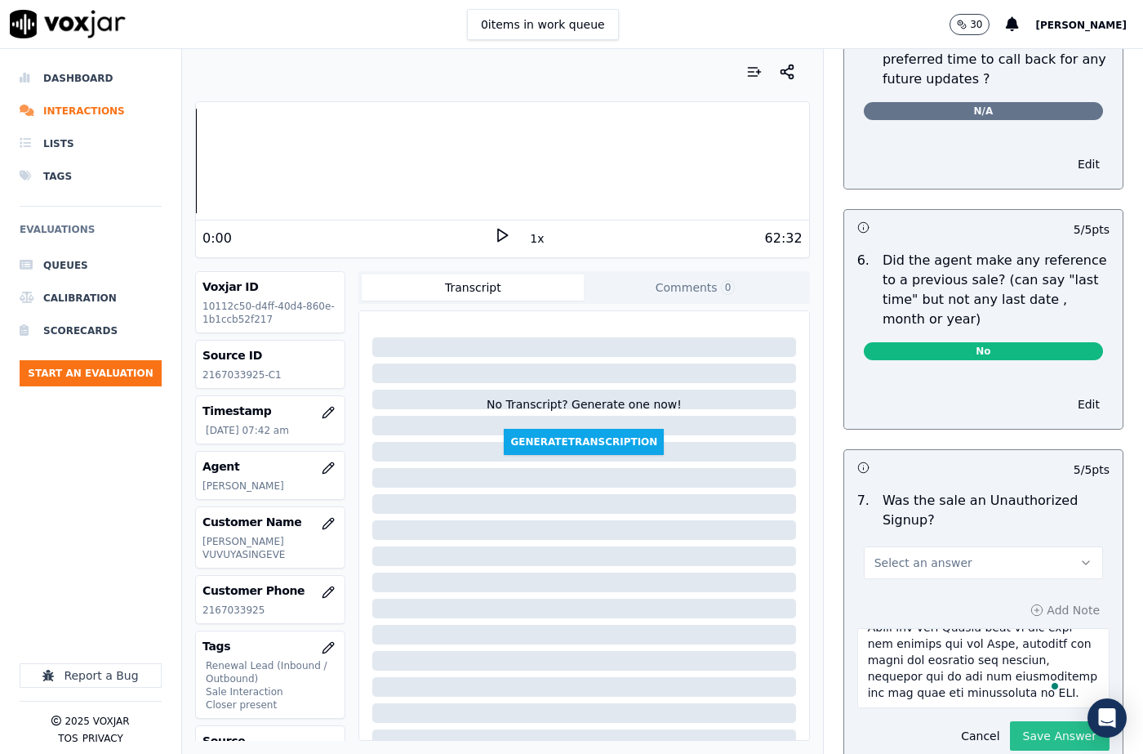
click at [1025, 721] on button "Save Answer" at bounding box center [1060, 735] width 100 height 29
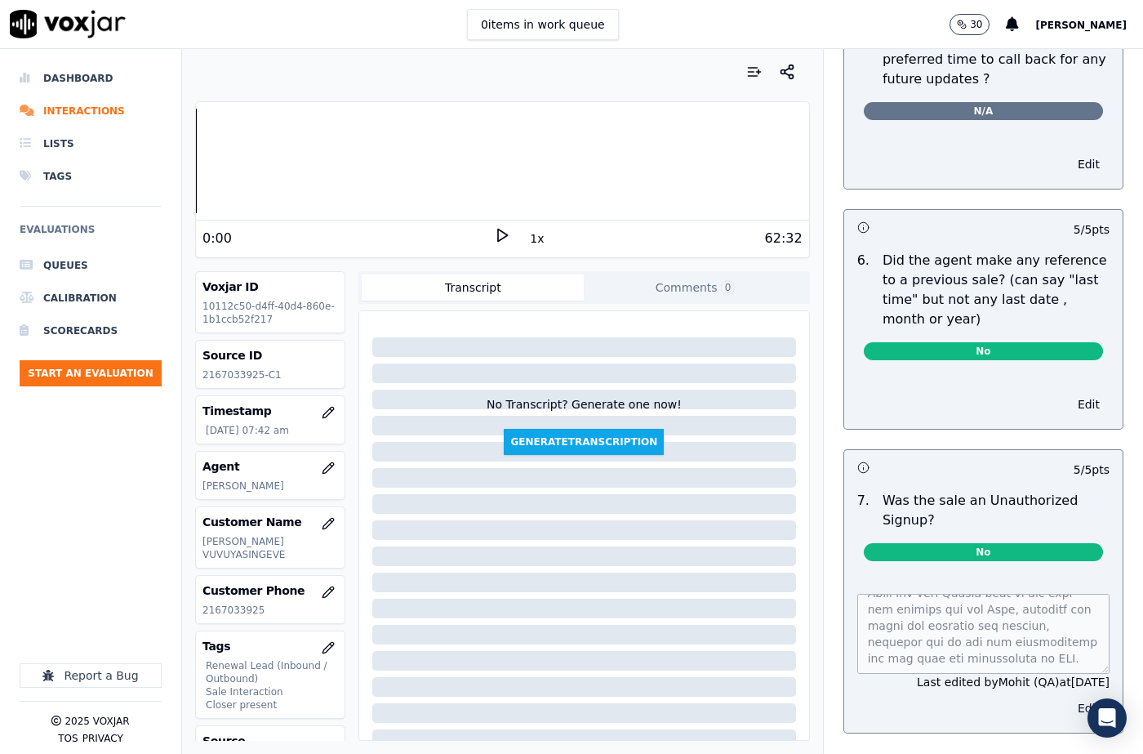
click at [1068, 696] on button "Edit" at bounding box center [1089, 707] width 42 height 23
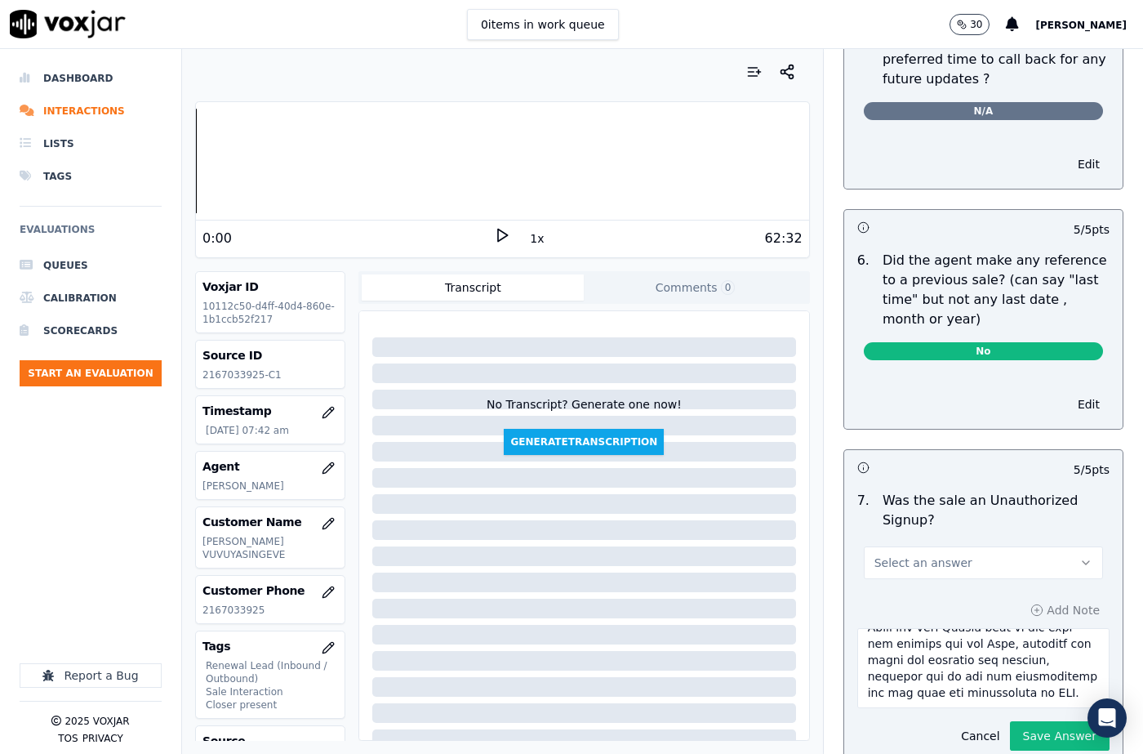
click at [987, 628] on textarea "To enrich screen reader interactions, please activate Accessibility in Grammarl…" at bounding box center [983, 668] width 252 height 80
paste textarea "Gas sign-up, Edward came on the call and pitched for the Elec, informed the rat…"
type textarea "Our Cx- 142621 - The cx called to inquire regarding the due amount if his Elec …"
click at [1059, 721] on button "Save Answer" at bounding box center [1060, 735] width 100 height 29
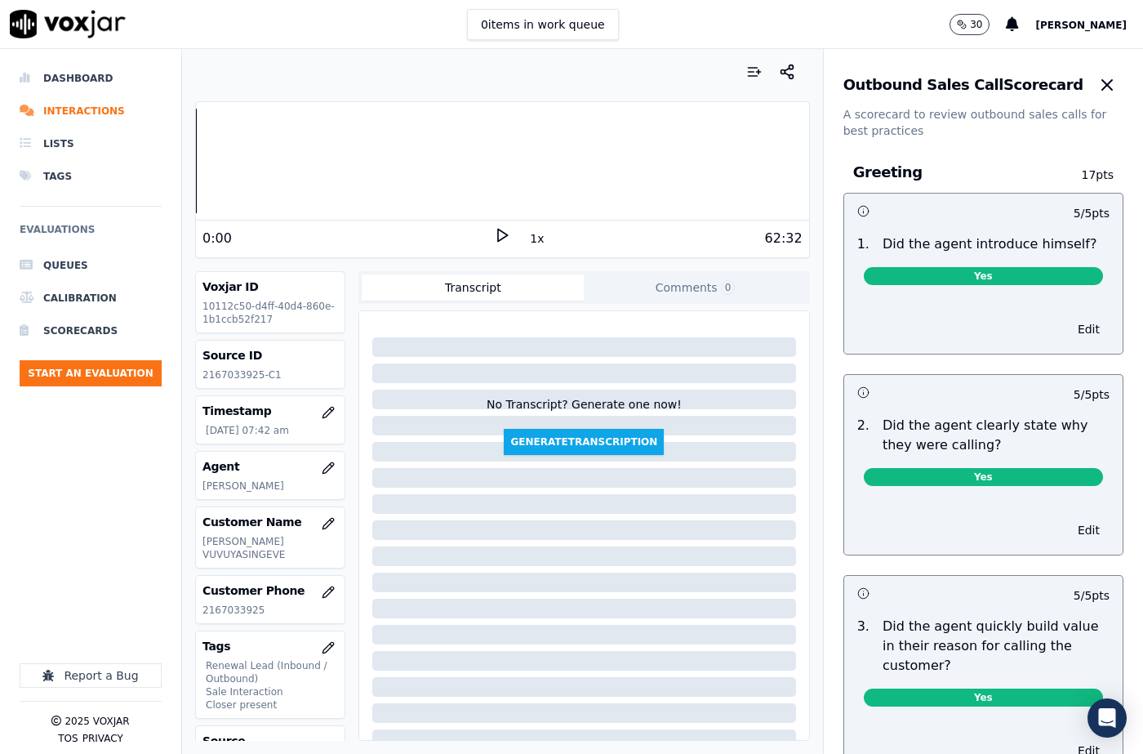
scroll to position [776, 0]
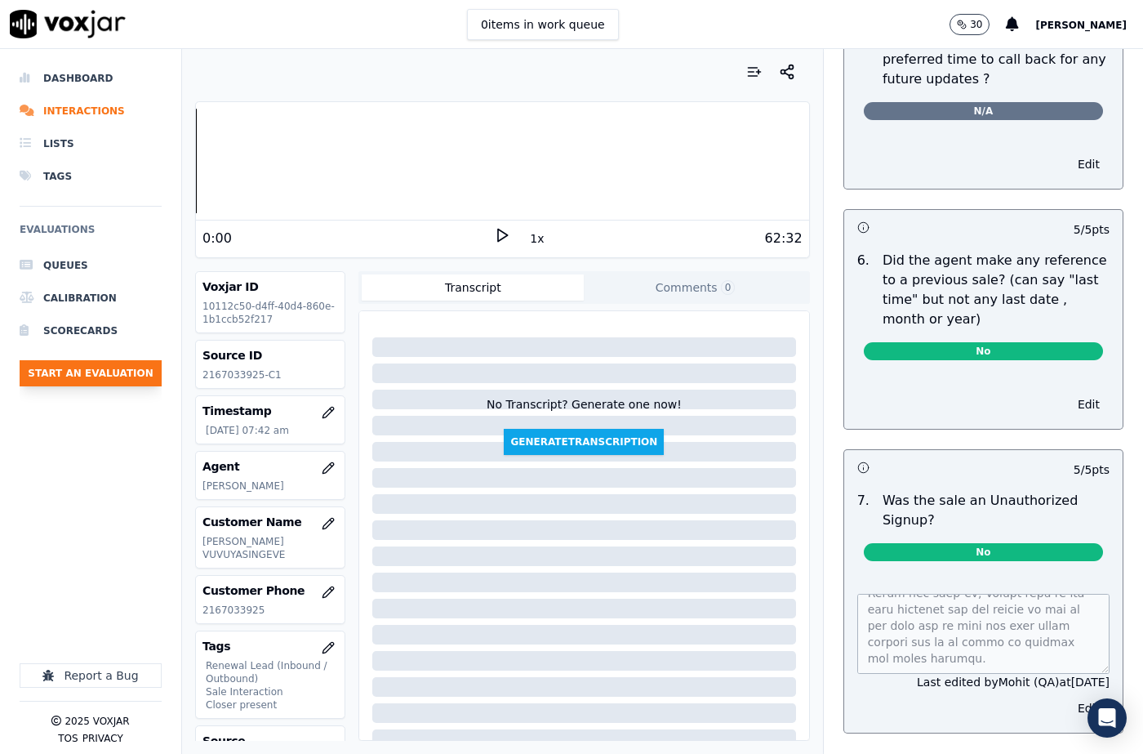
click at [127, 378] on button "Start an Evaluation" at bounding box center [91, 373] width 142 height 26
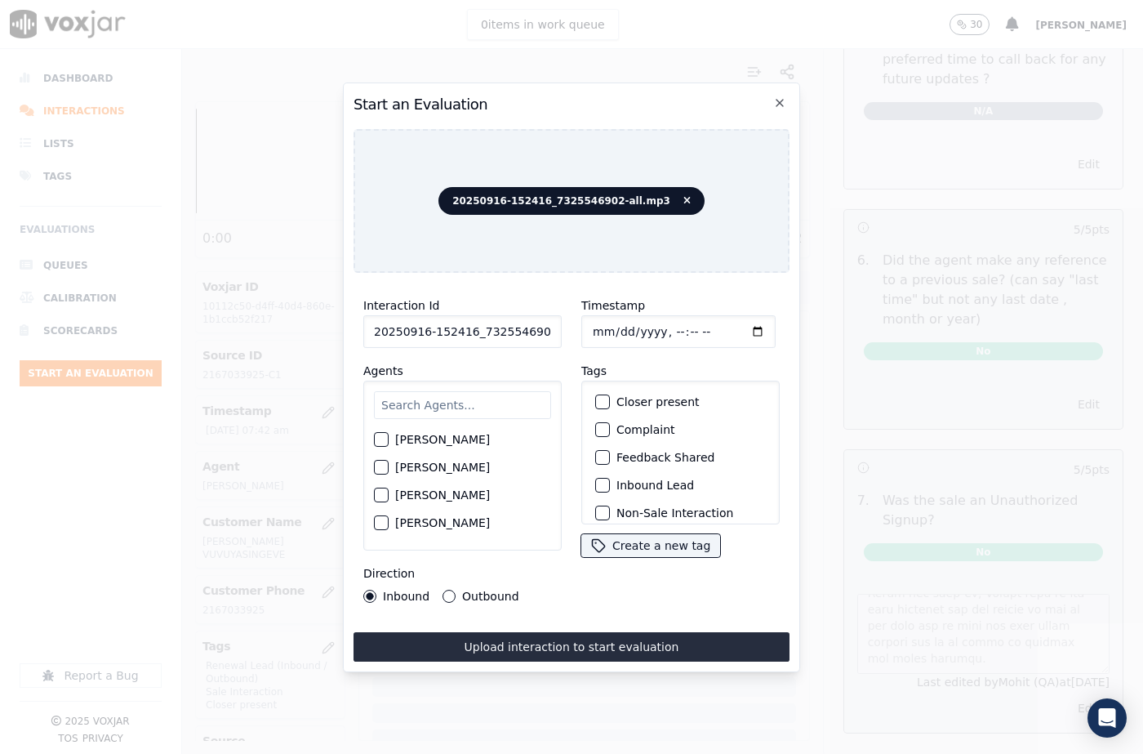
scroll to position [0, 27]
drag, startPoint x: 537, startPoint y: 327, endPoint x: 565, endPoint y: 330, distance: 27.9
click at [565, 330] on div "Interaction Id 20250916-152416_7325546902-all.mp3 Agents Harry Roy Aaron Biswas…" at bounding box center [571, 449] width 436 height 327
type input "20250916-152416_7325546902-C1"
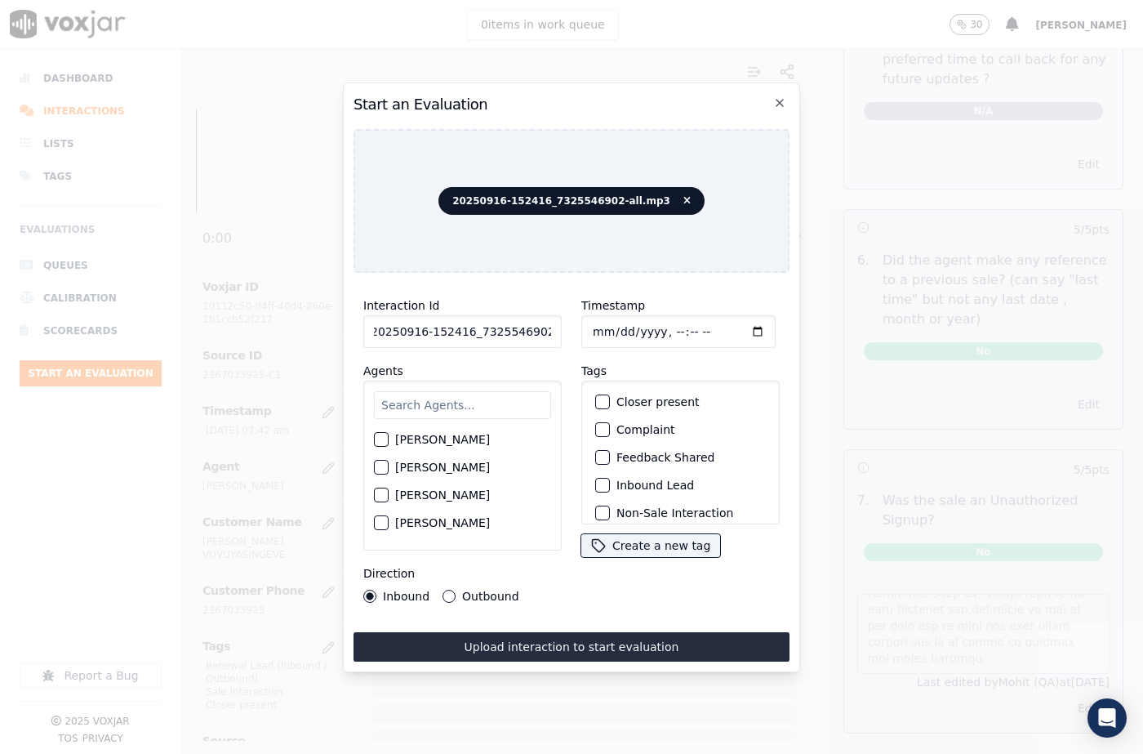
click at [611, 329] on input "Timestamp" at bounding box center [678, 331] width 194 height 33
type input "2025-09-16T08:19"
click at [446, 402] on input "text" at bounding box center [462, 405] width 177 height 28
type input "Carol"
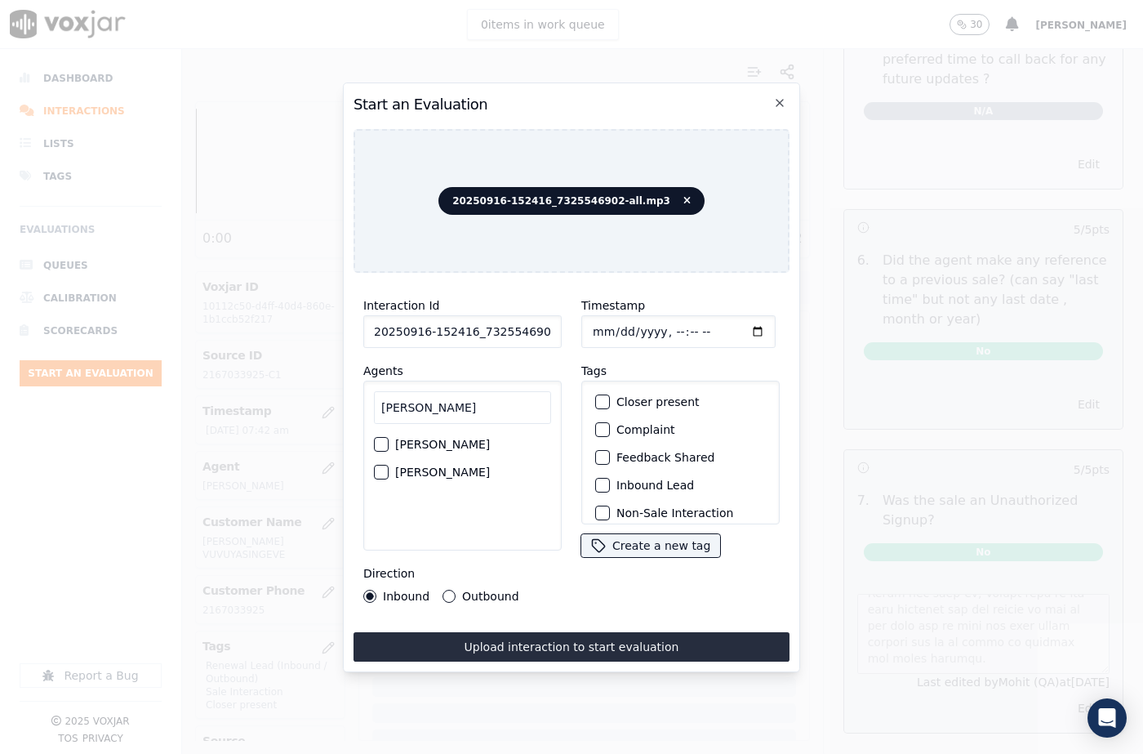
click at [384, 468] on div "button" at bounding box center [380, 471] width 11 height 11
click at [596, 399] on div "button" at bounding box center [601, 401] width 11 height 11
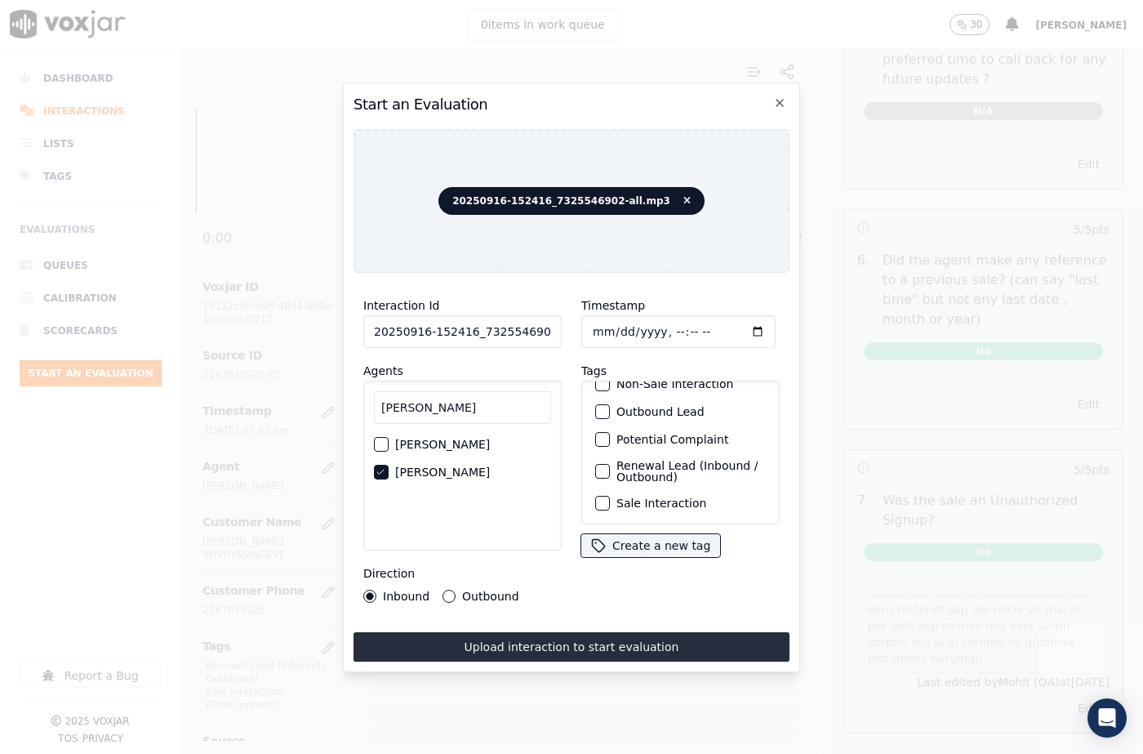
click at [596, 497] on div "button" at bounding box center [601, 502] width 11 height 11
click at [601, 465] on div "button" at bounding box center [601, 470] width 11 height 11
click at [518, 642] on button "Upload interaction to start evaluation" at bounding box center [571, 646] width 436 height 29
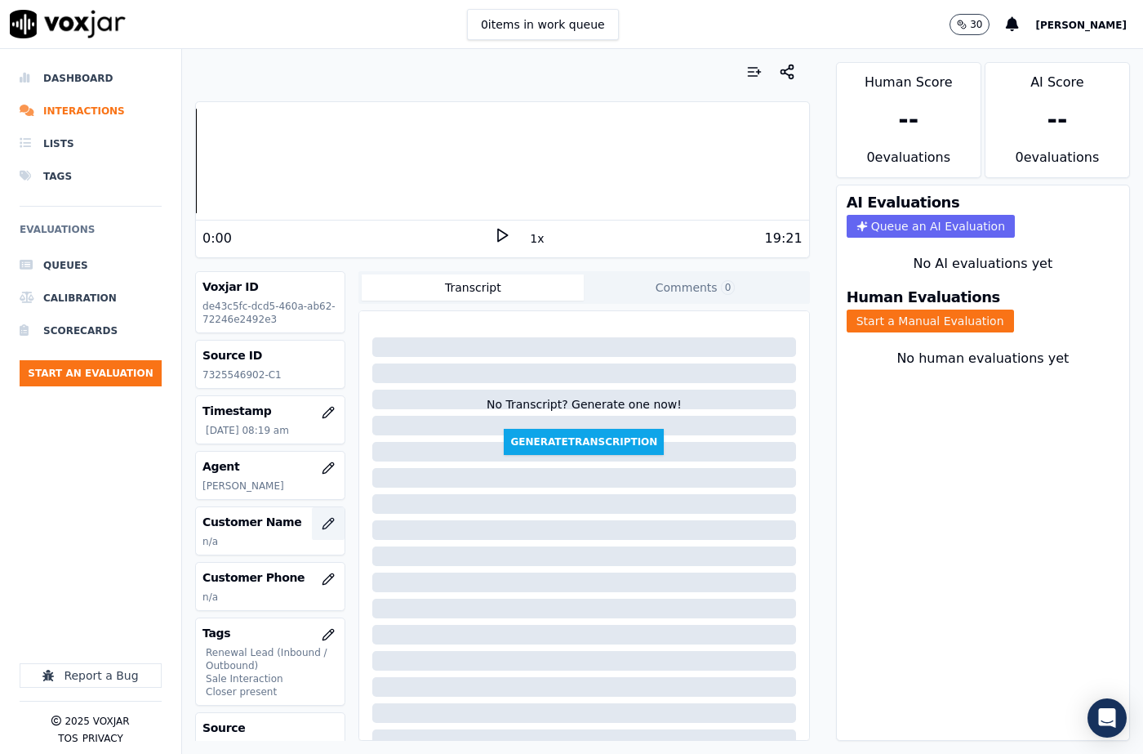
click at [322, 523] on icon "button" at bounding box center [328, 523] width 13 height 13
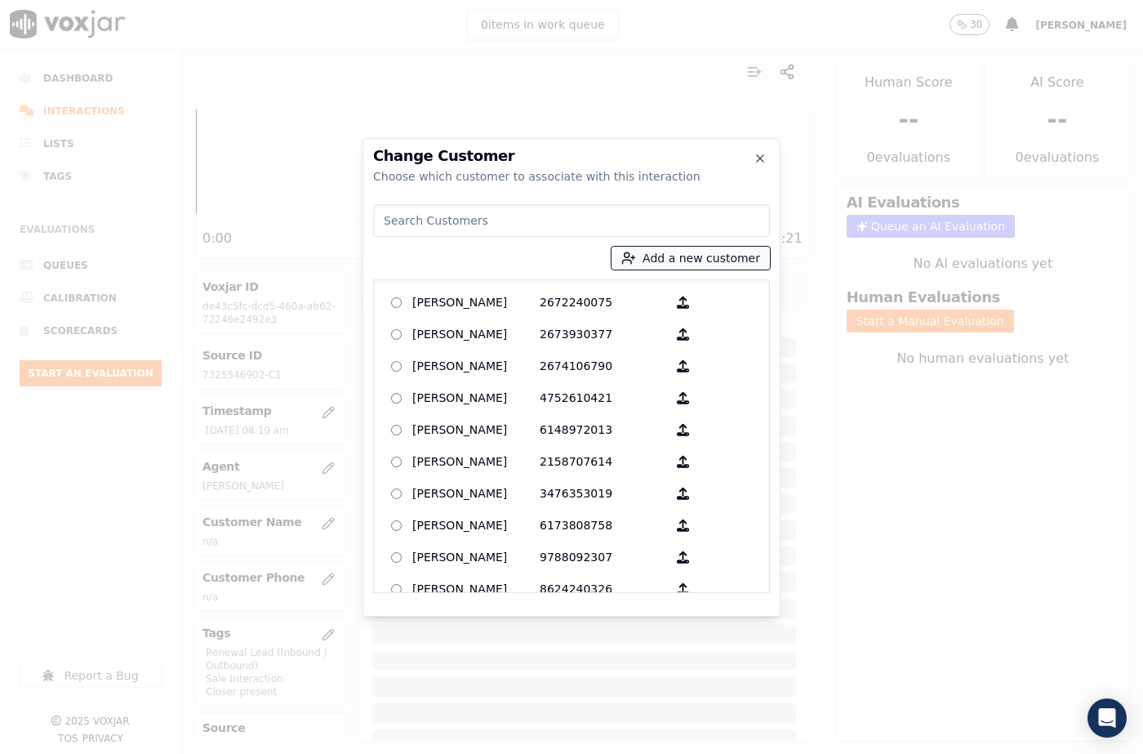
click at [688, 265] on button "Add a new customer" at bounding box center [690, 258] width 158 height 23
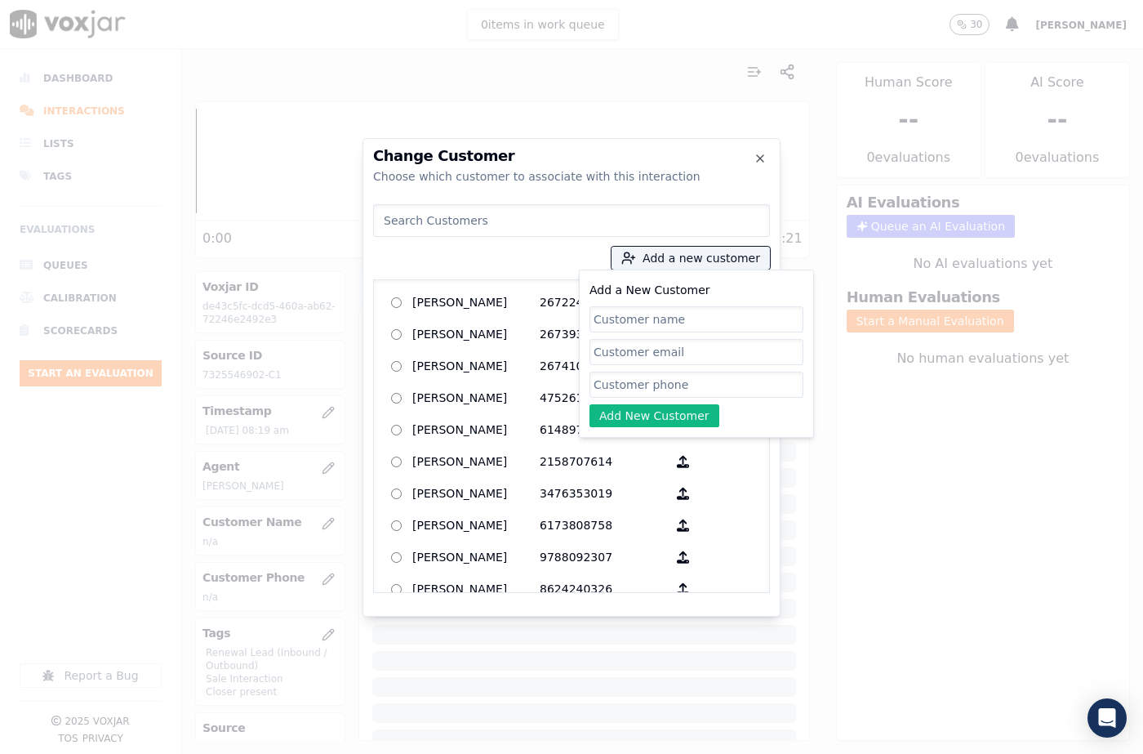
click at [664, 313] on input "Add a New Customer" at bounding box center [696, 319] width 214 height 26
type input "WANDERSON ANTOINE"
click at [652, 383] on input "Add a New Customer" at bounding box center [696, 384] width 214 height 26
paste input "7329526225"
paste input "7325546902"
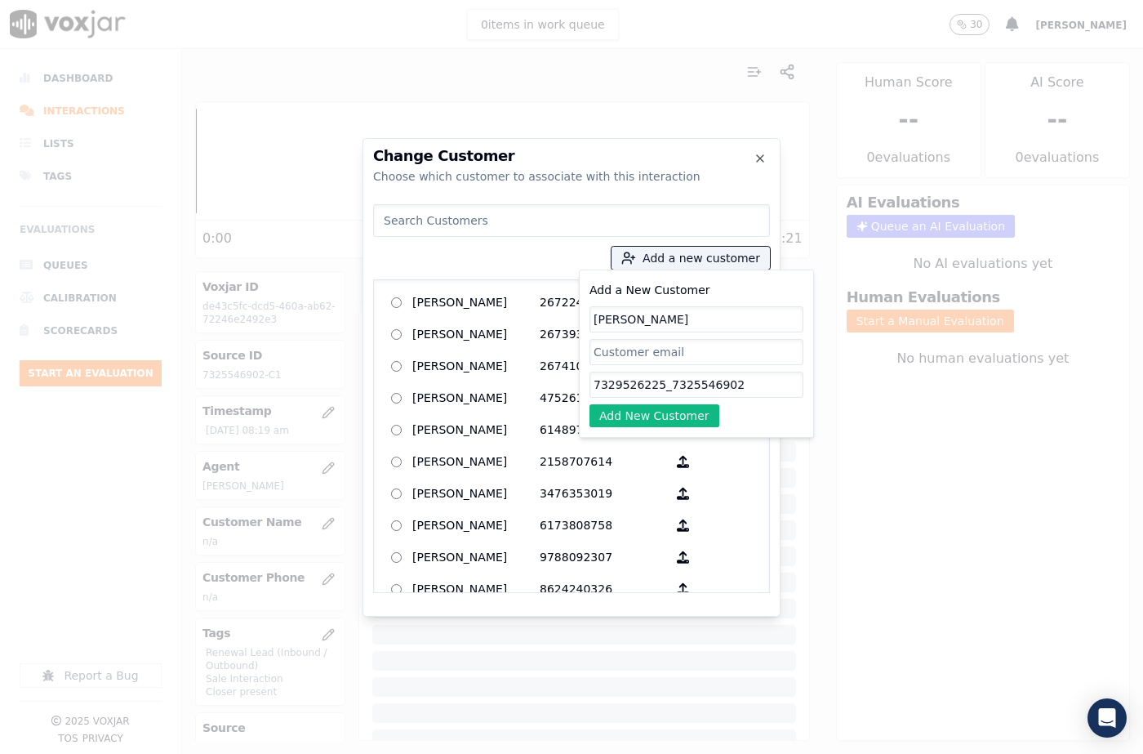
type input "7329526225_7325546902"
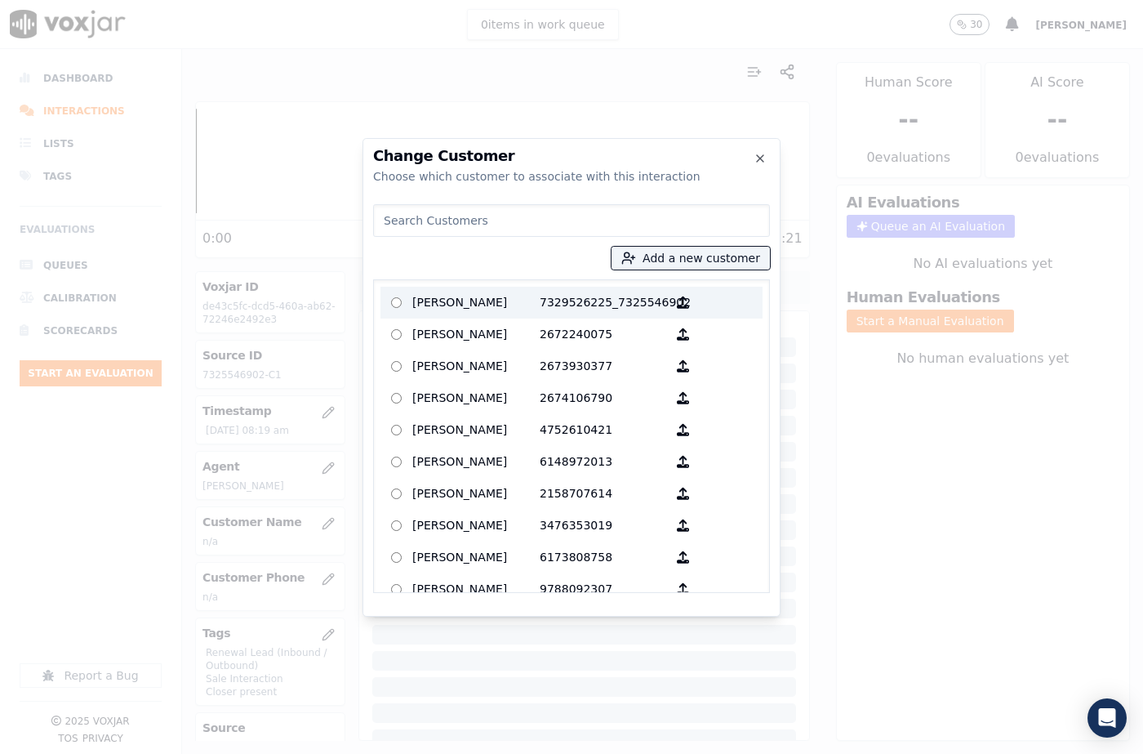
click at [576, 296] on p "7329526225_7325546902" at bounding box center [603, 302] width 127 height 25
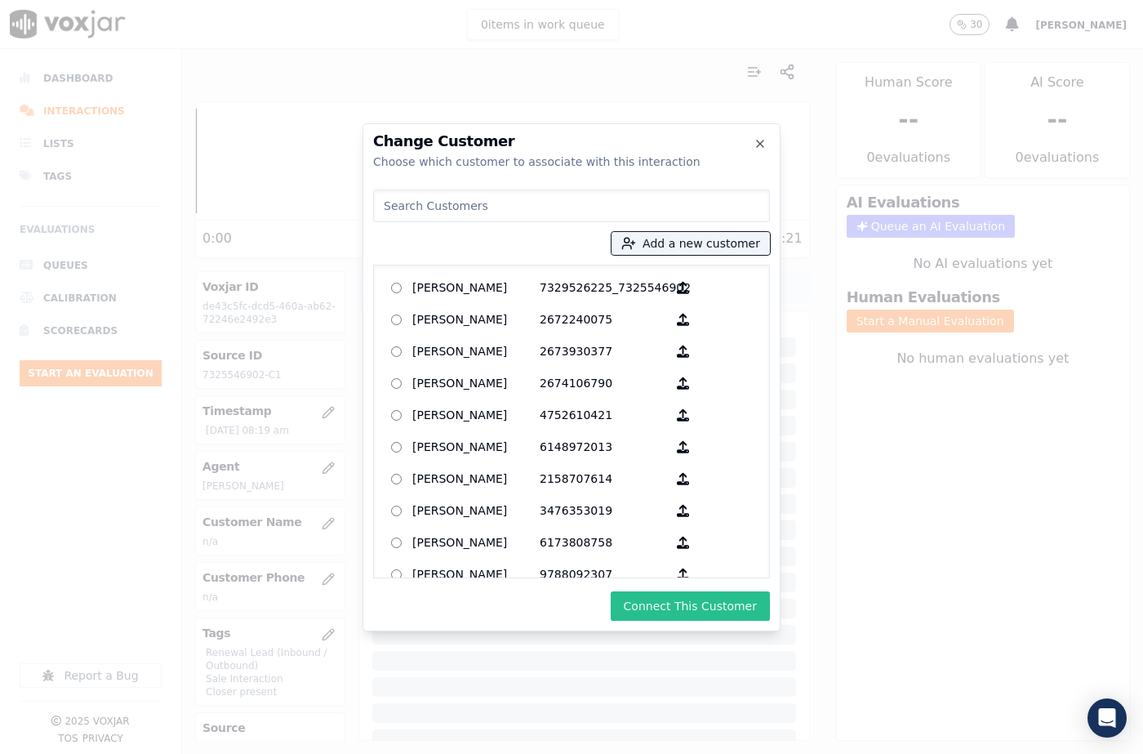
click at [691, 612] on button "Connect This Customer" at bounding box center [690, 605] width 159 height 29
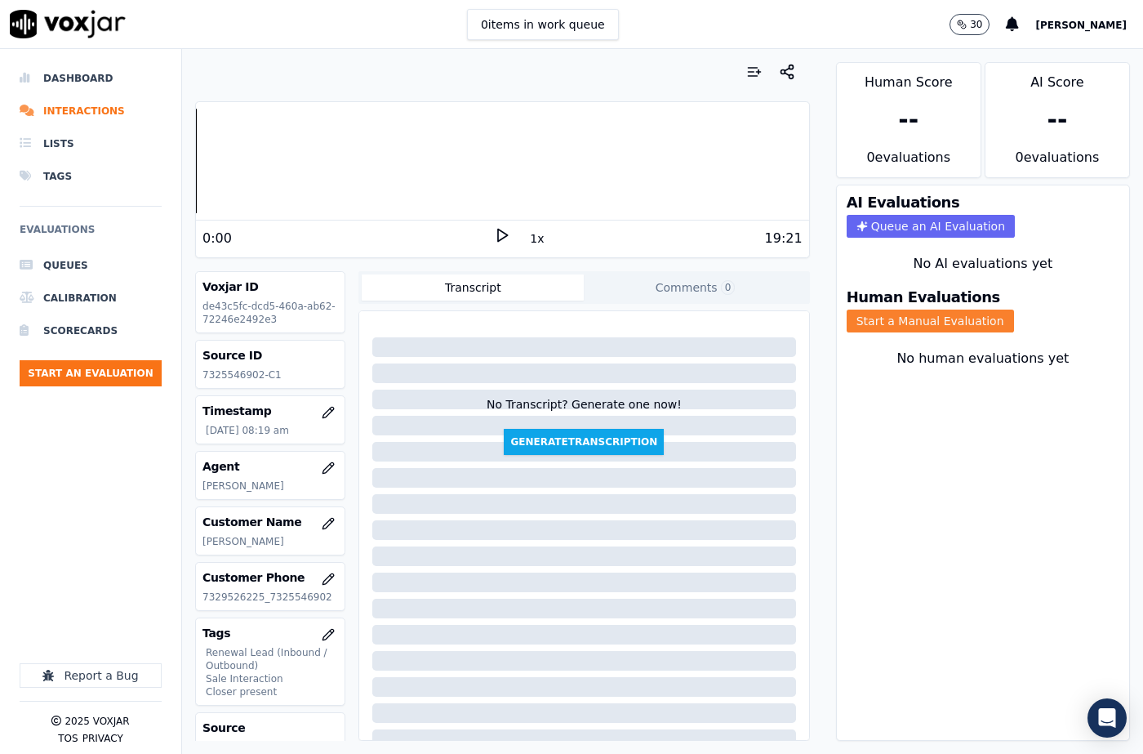
click at [914, 309] on button "Start a Manual Evaluation" at bounding box center [930, 320] width 167 height 23
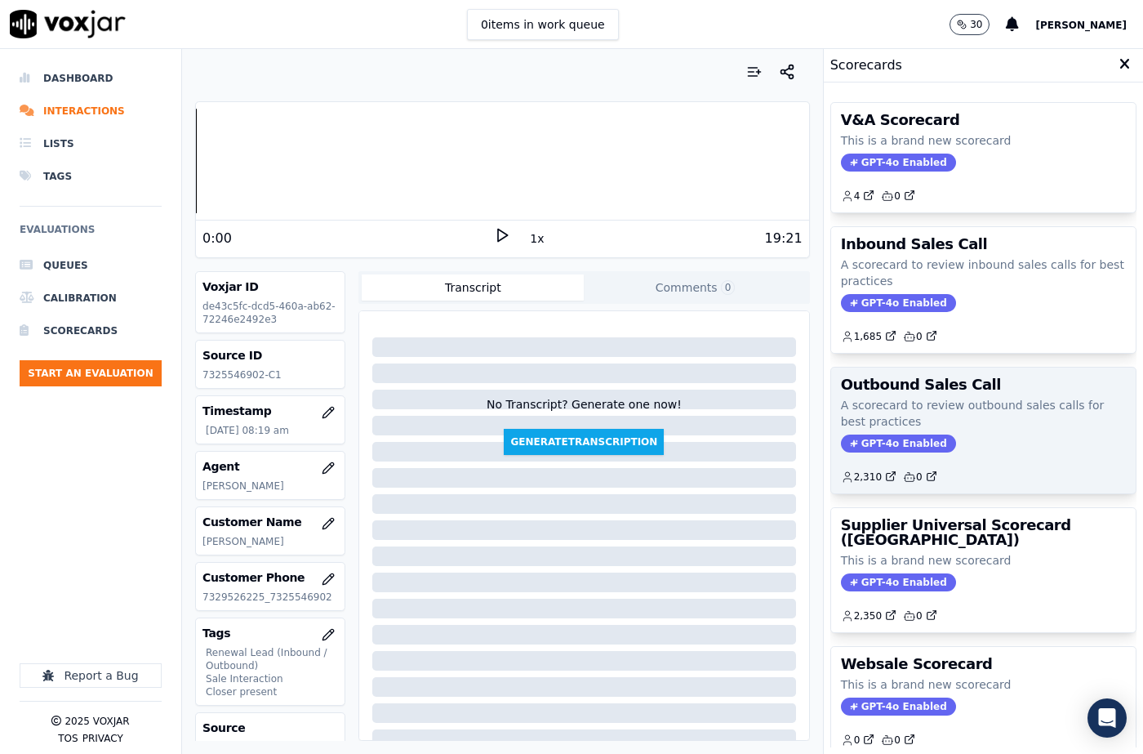
click at [874, 440] on span "GPT-4o Enabled" at bounding box center [898, 443] width 115 height 18
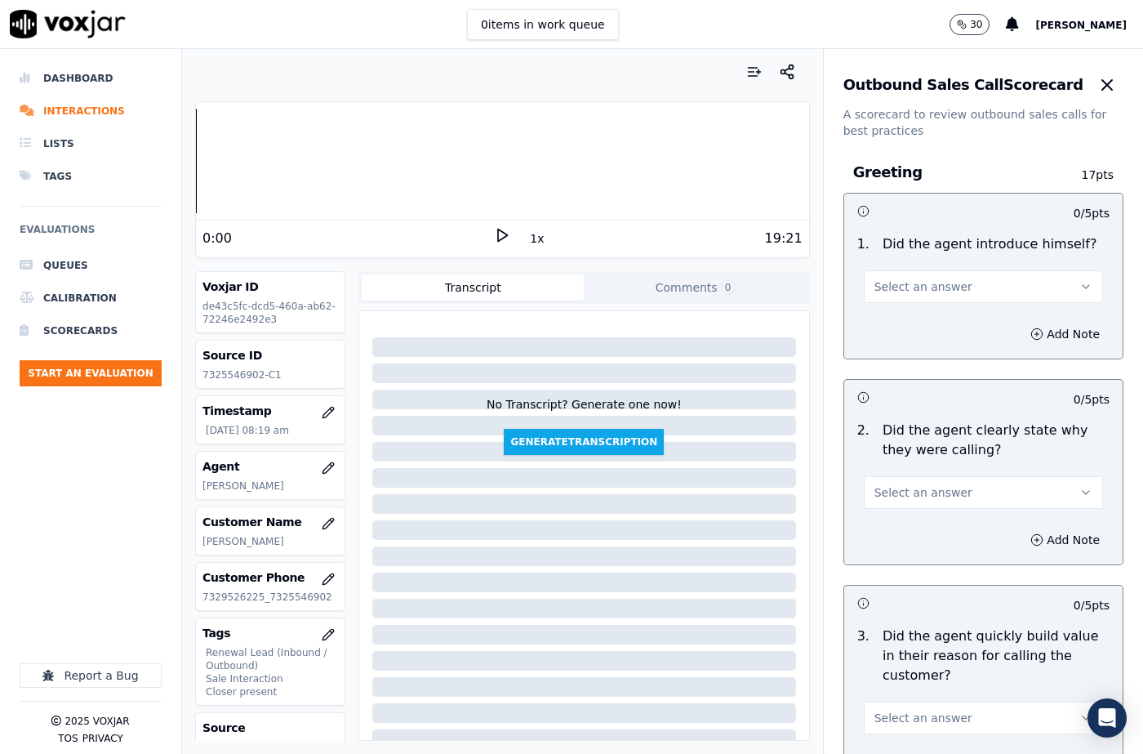
click at [898, 298] on button "Select an answer" at bounding box center [983, 286] width 239 height 33
click at [898, 331] on div "Yes" at bounding box center [956, 323] width 211 height 26
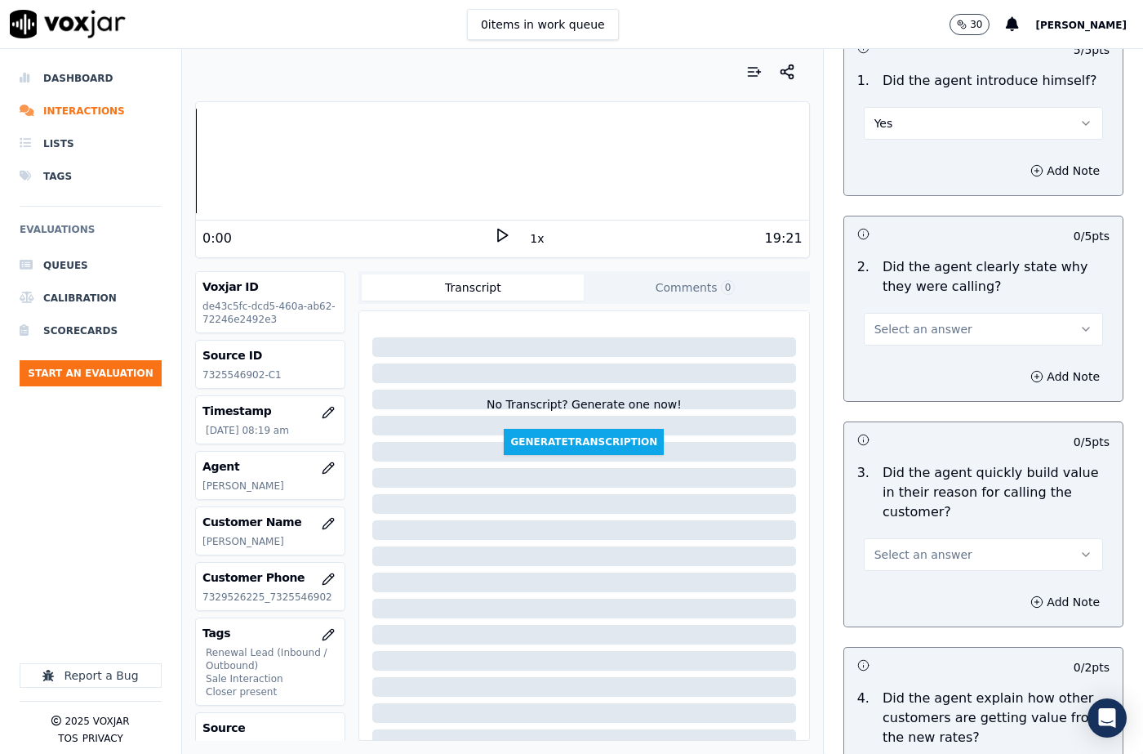
click at [896, 336] on span "Select an answer" at bounding box center [923, 329] width 98 height 16
click at [893, 368] on div "Yes" at bounding box center [956, 366] width 211 height 26
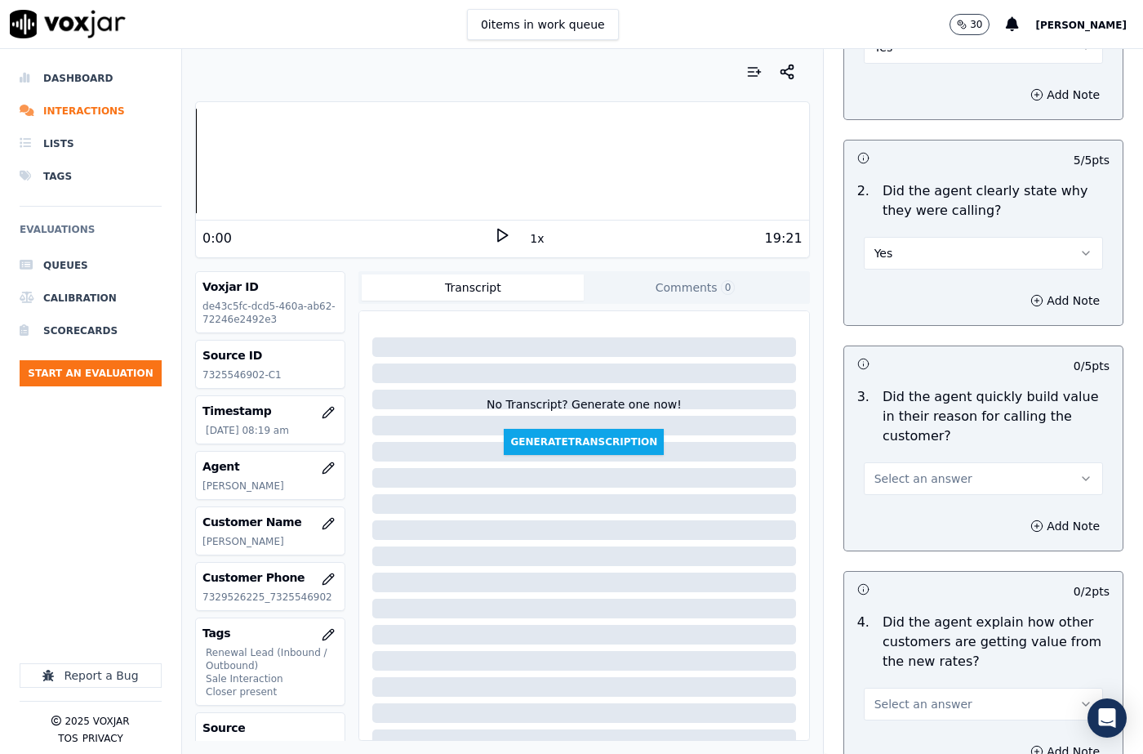
scroll to position [327, 0]
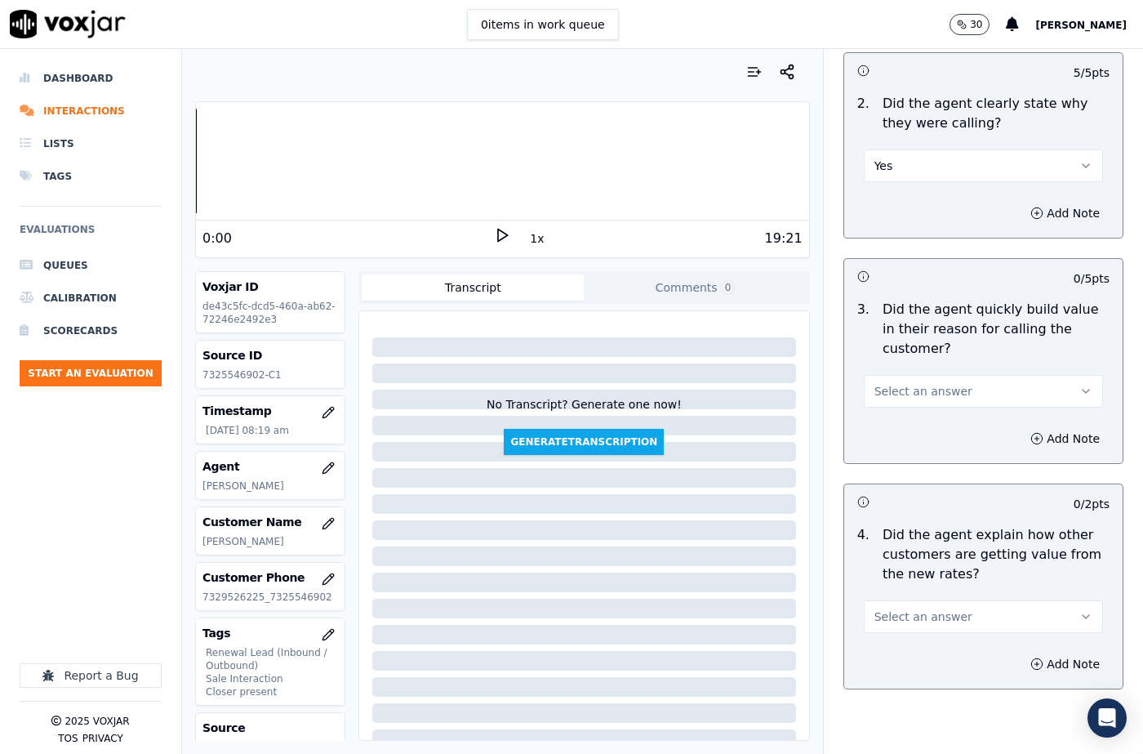
click at [894, 380] on button "Select an answer" at bounding box center [983, 391] width 239 height 33
click at [897, 438] on div "Yes" at bounding box center [956, 428] width 211 height 26
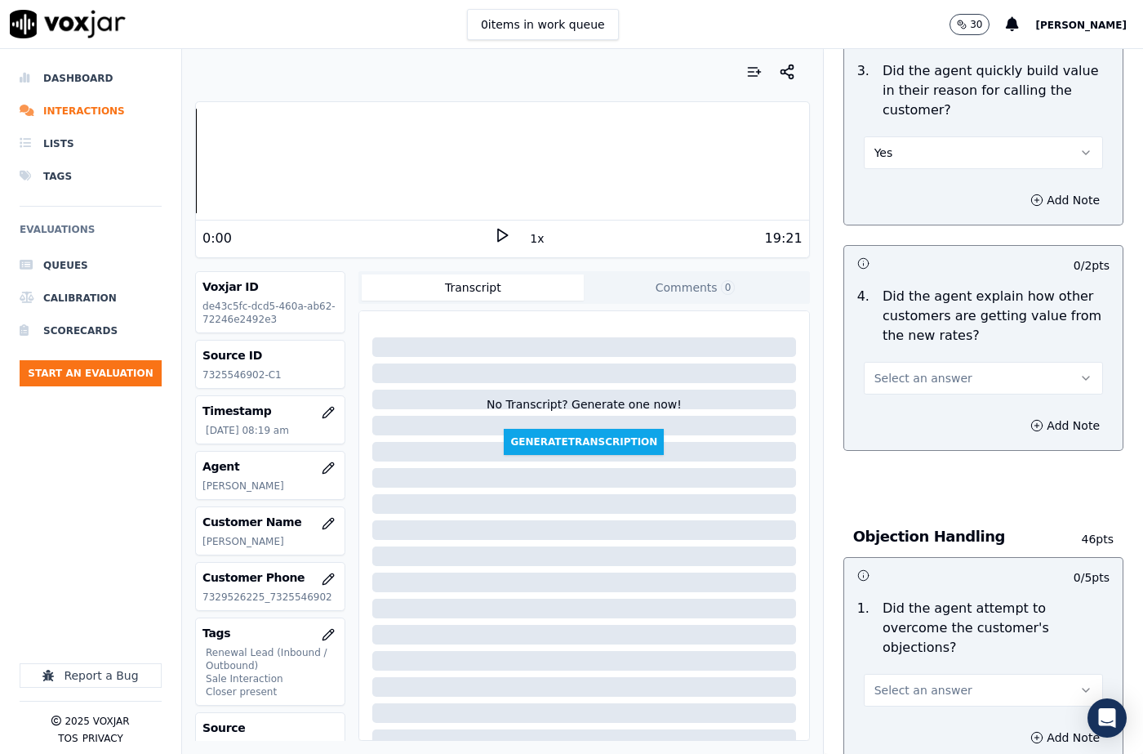
scroll to position [571, 0]
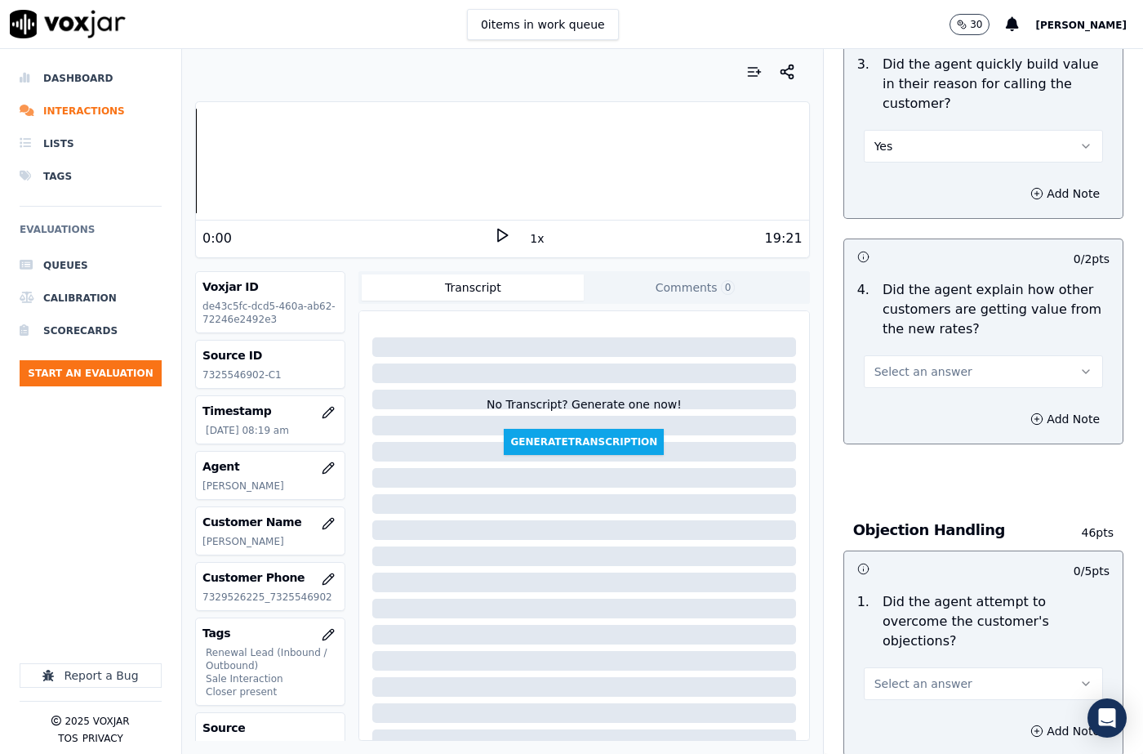
click at [909, 371] on span "Select an answer" at bounding box center [923, 371] width 98 height 16
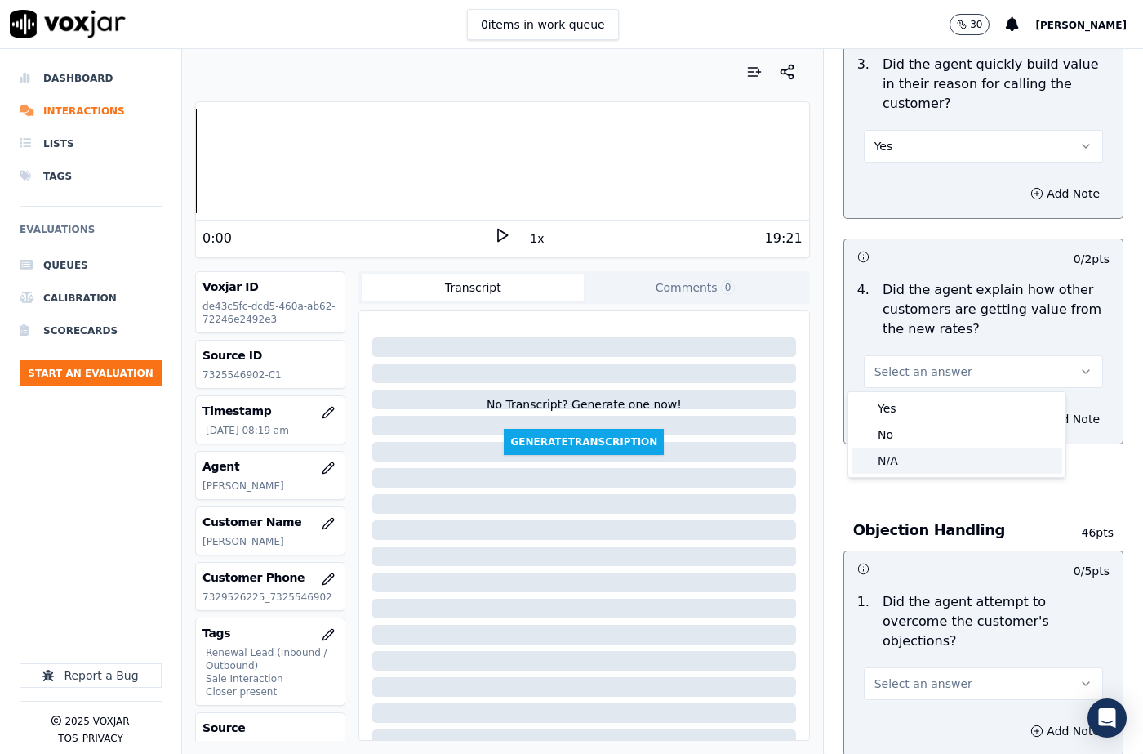
click at [909, 468] on div "N/A" at bounding box center [956, 460] width 211 height 26
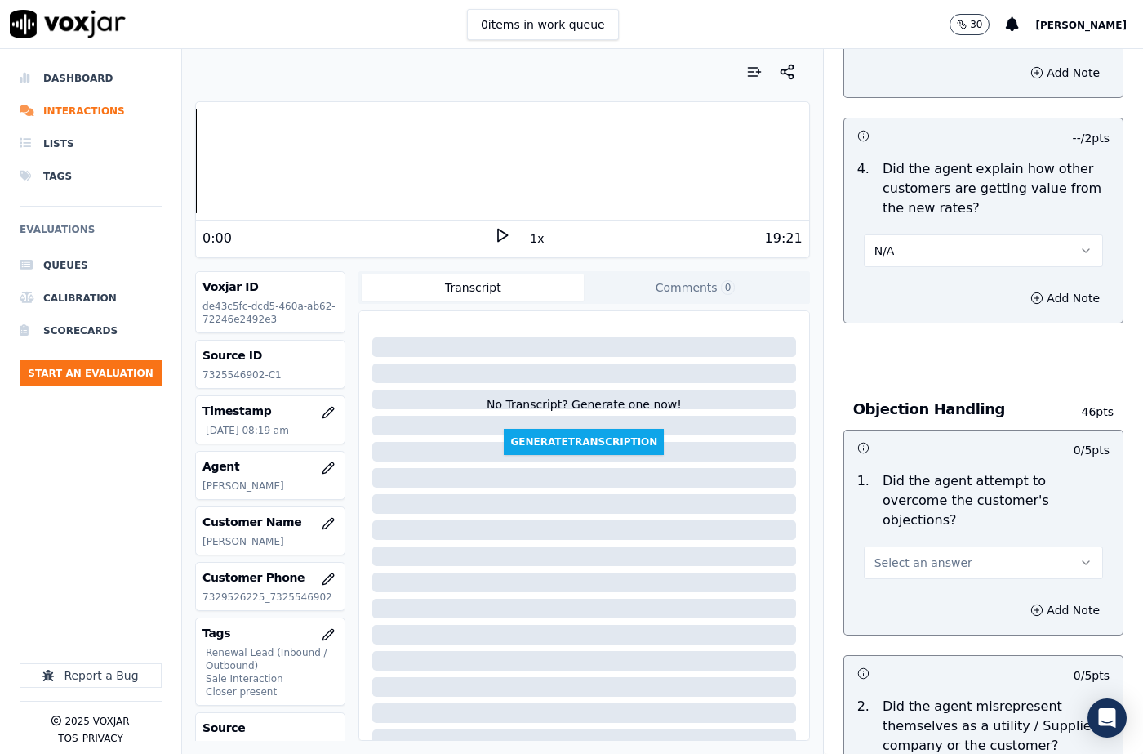
scroll to position [816, 0]
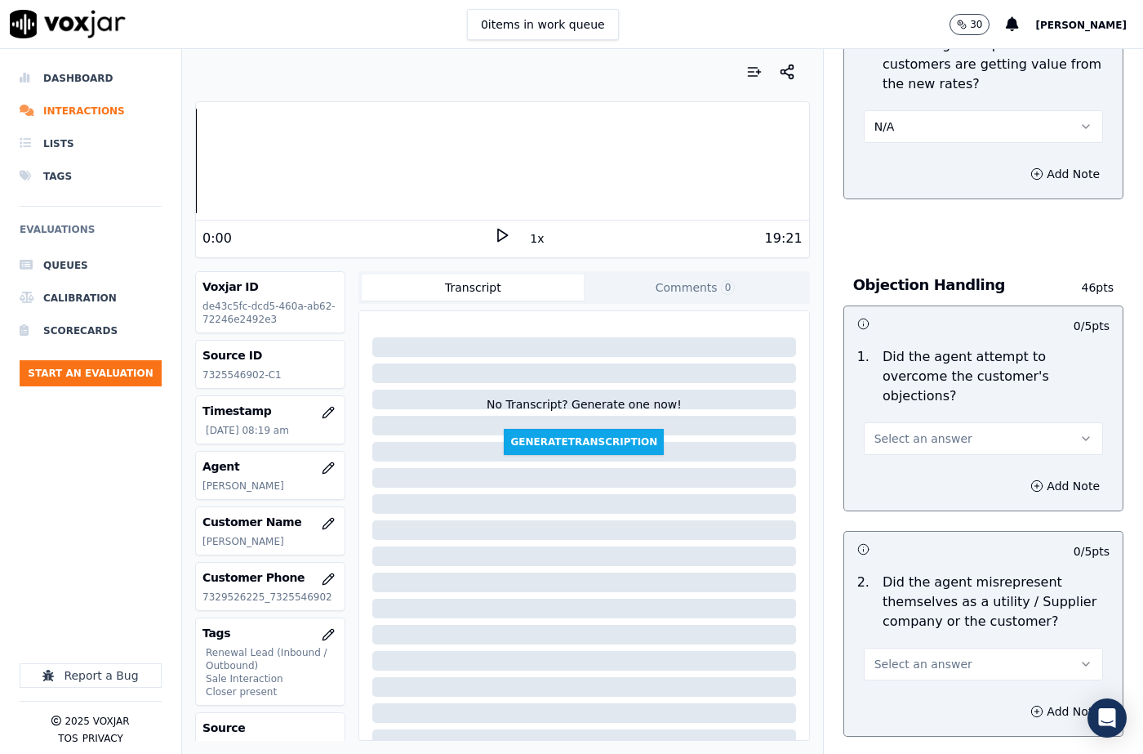
click at [900, 430] on span "Select an answer" at bounding box center [923, 438] width 98 height 16
click at [899, 515] on div "N/A" at bounding box center [956, 508] width 211 height 26
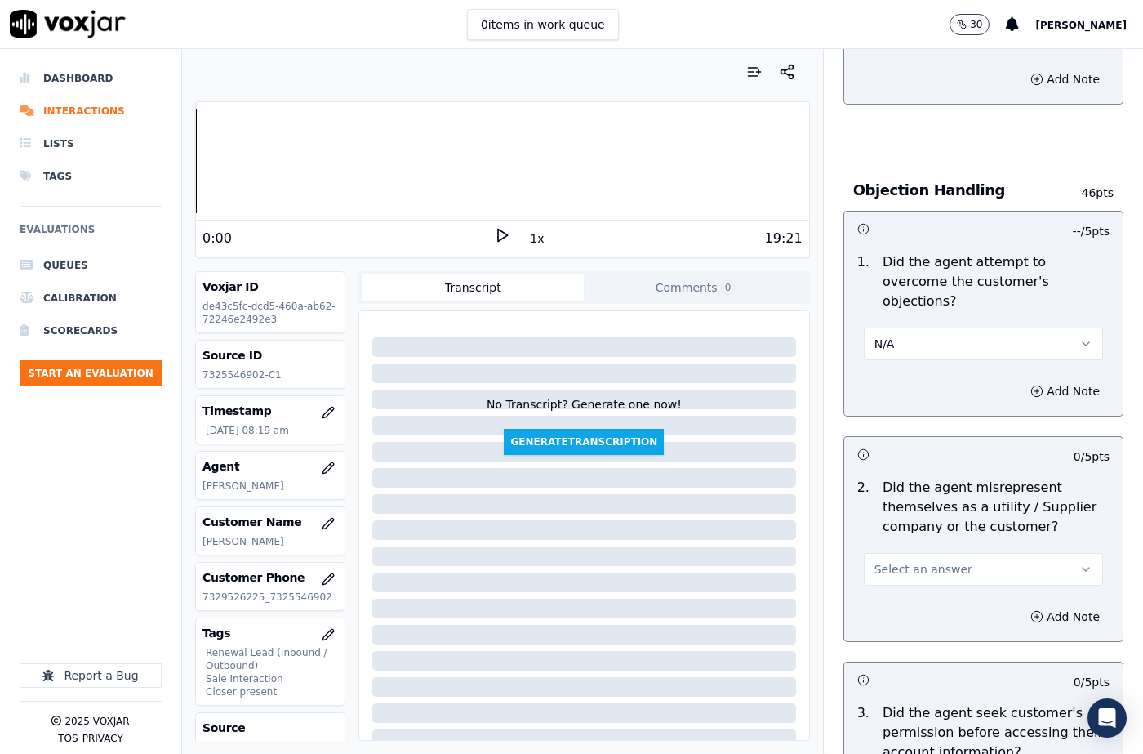
scroll to position [1061, 0]
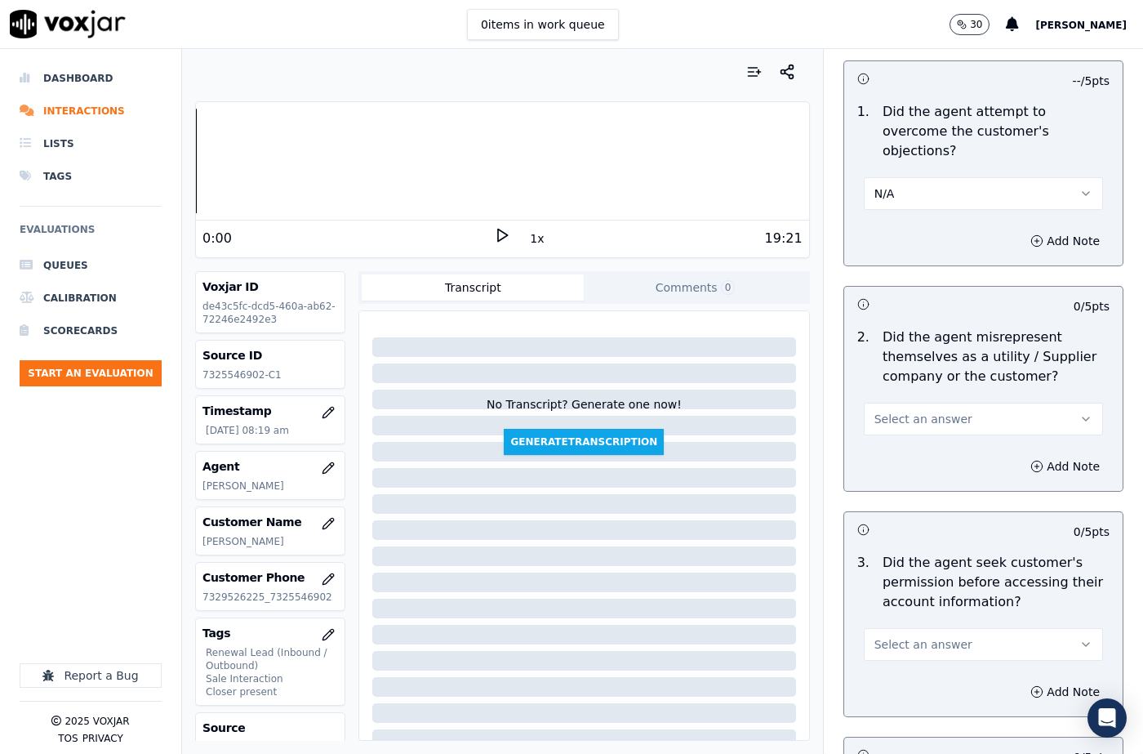
click at [911, 409] on button "Select an answer" at bounding box center [983, 418] width 239 height 33
click at [911, 463] on div "No" at bounding box center [956, 462] width 211 height 26
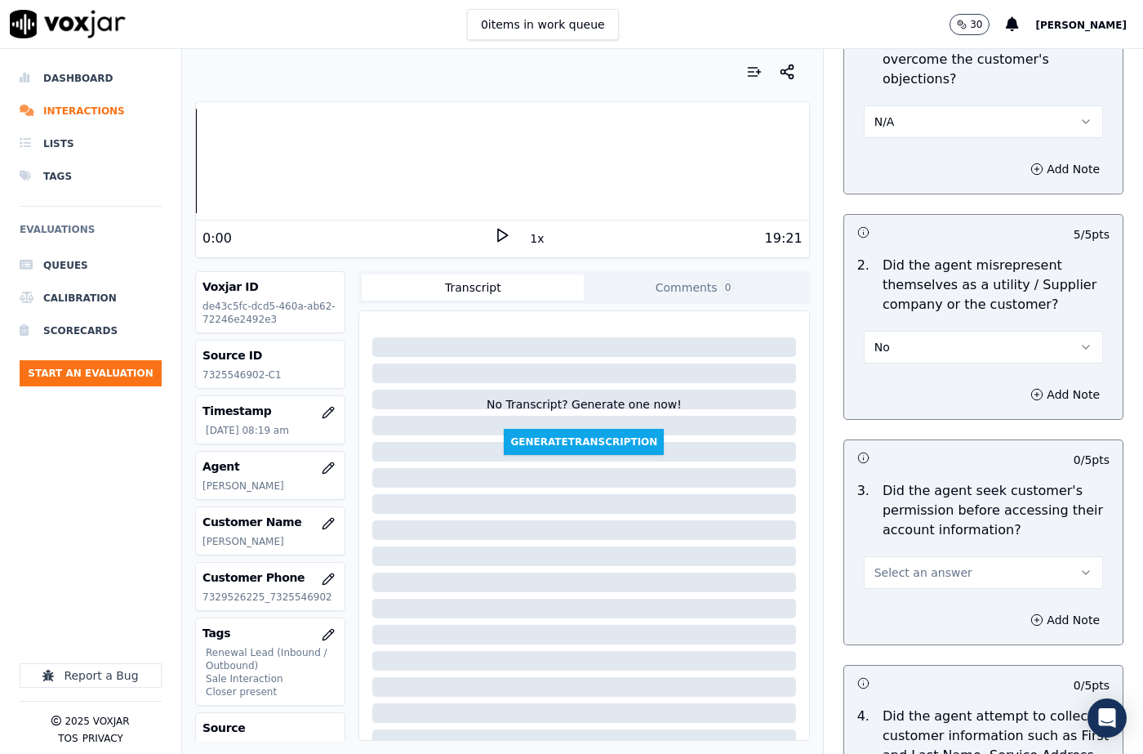
scroll to position [1306, 0]
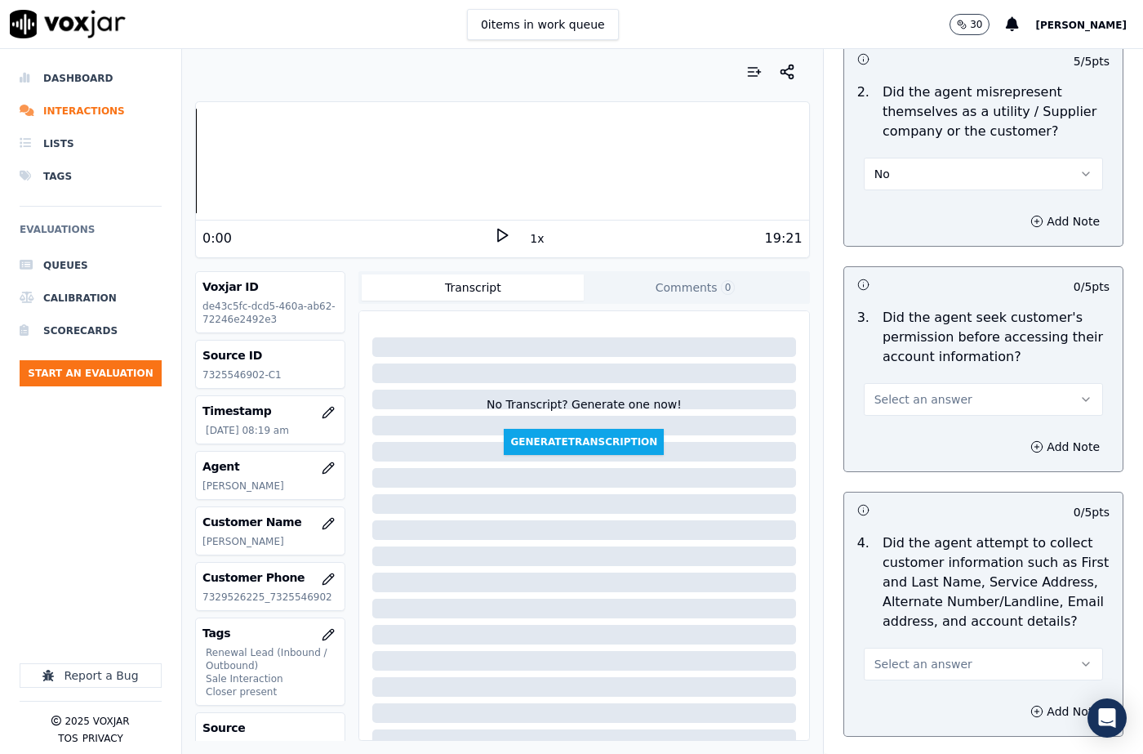
drag, startPoint x: 883, startPoint y: 380, endPoint x: 883, endPoint y: 389, distance: 9.0
click at [883, 391] on span "Select an answer" at bounding box center [923, 399] width 98 height 16
click at [884, 424] on div "Yes" at bounding box center [956, 416] width 211 height 26
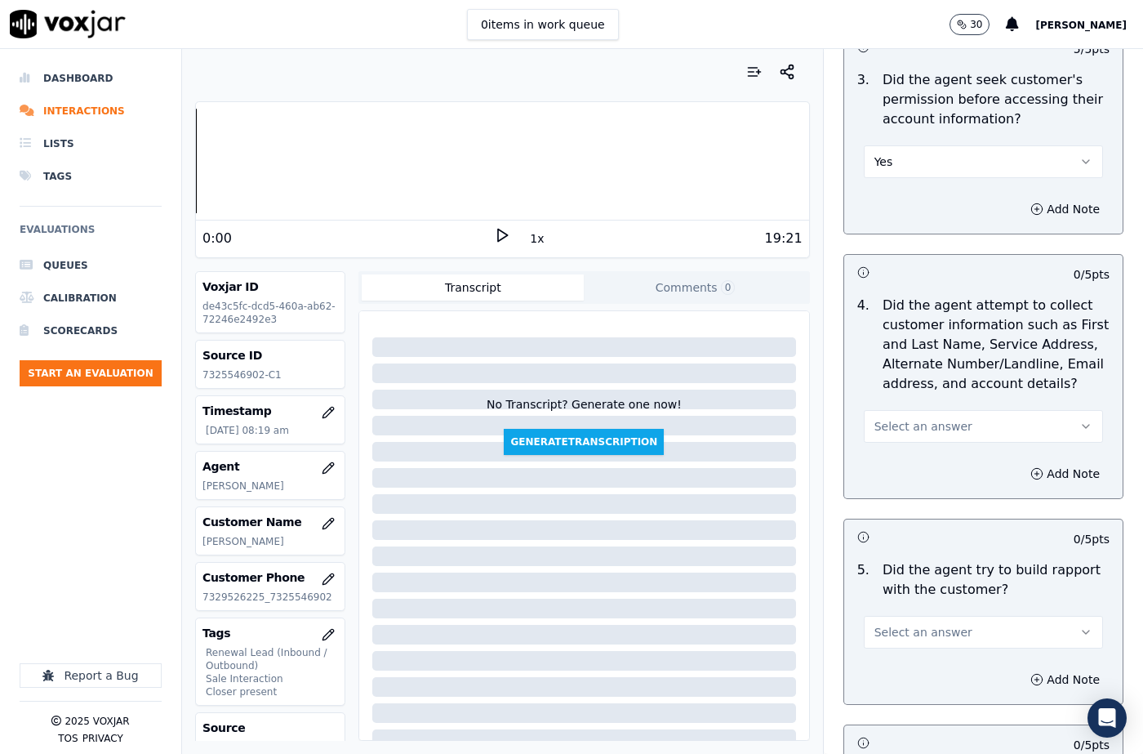
scroll to position [1551, 0]
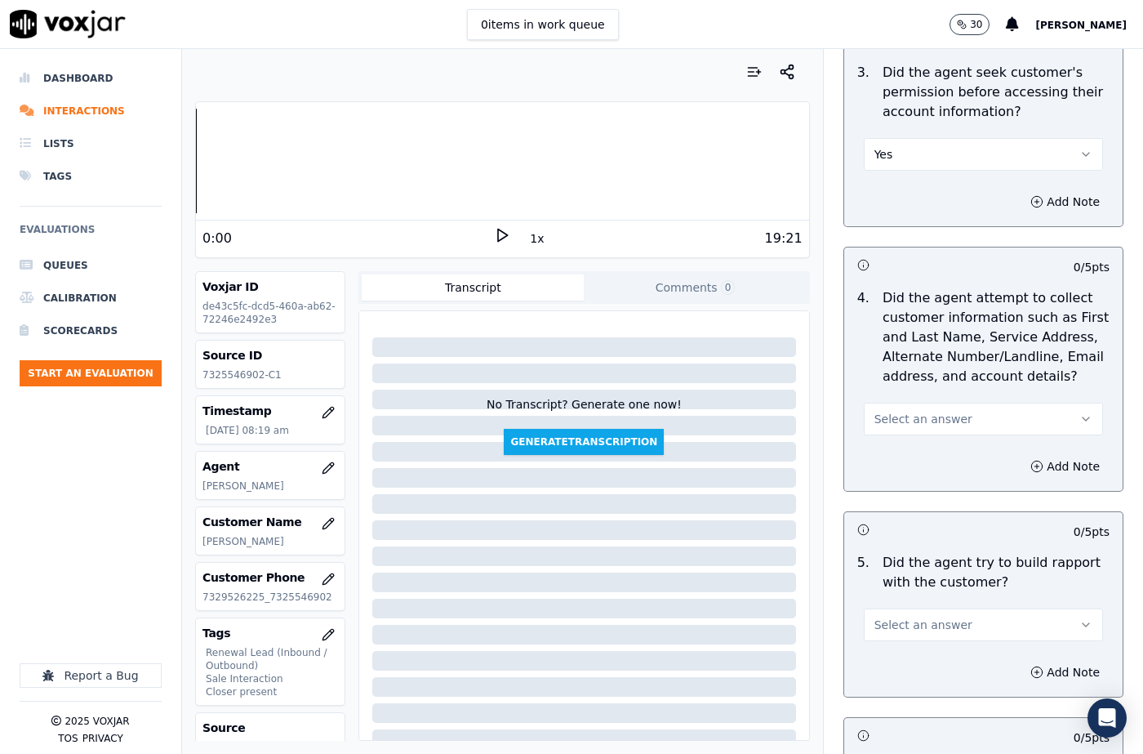
click at [912, 411] on span "Select an answer" at bounding box center [923, 419] width 98 height 16
click at [913, 467] on div "No" at bounding box center [956, 462] width 211 height 26
drag, startPoint x: 901, startPoint y: 393, endPoint x: 901, endPoint y: 410, distance: 16.3
click at [901, 402] on button "No" at bounding box center [983, 418] width 239 height 33
click at [905, 487] on div "N/A" at bounding box center [956, 488] width 211 height 26
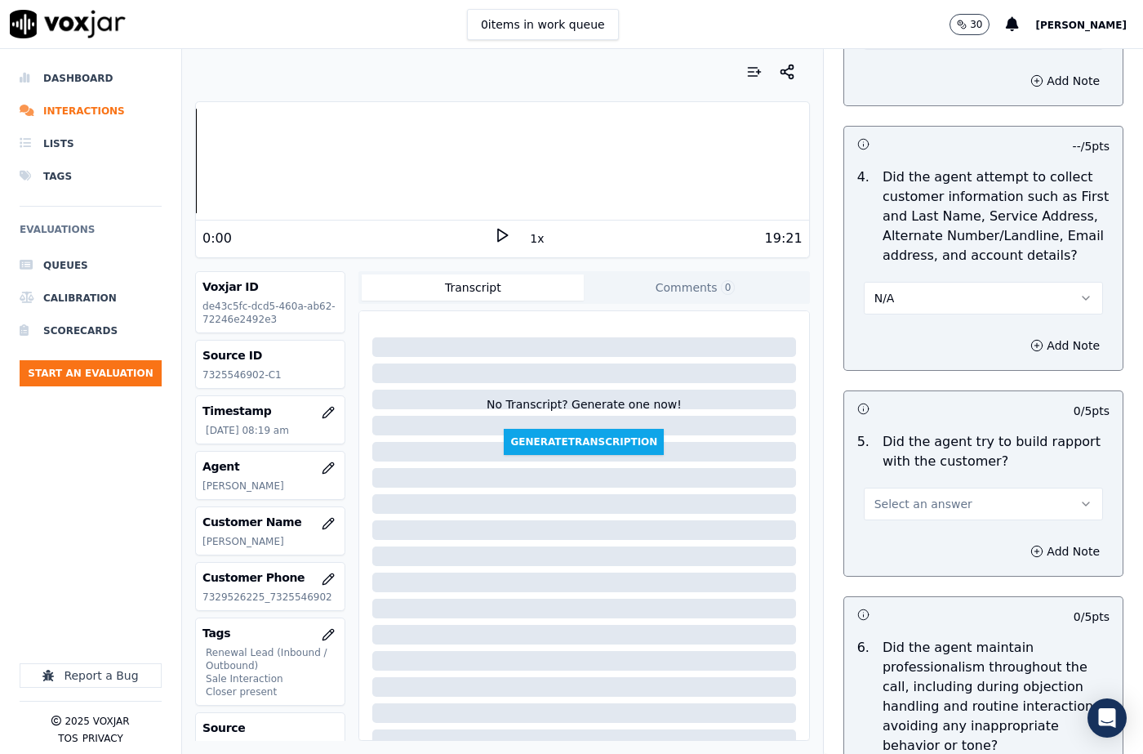
scroll to position [1796, 0]
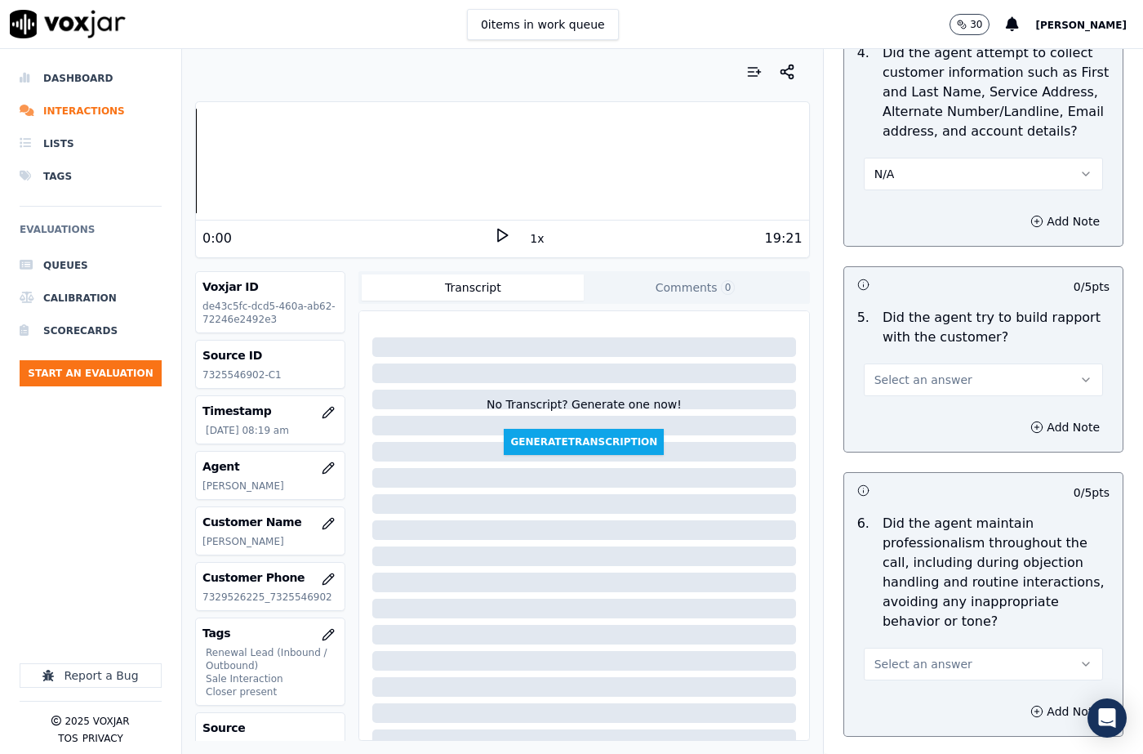
click at [876, 371] on span "Select an answer" at bounding box center [923, 379] width 98 height 16
click at [883, 406] on div "Yes" at bounding box center [956, 397] width 211 height 26
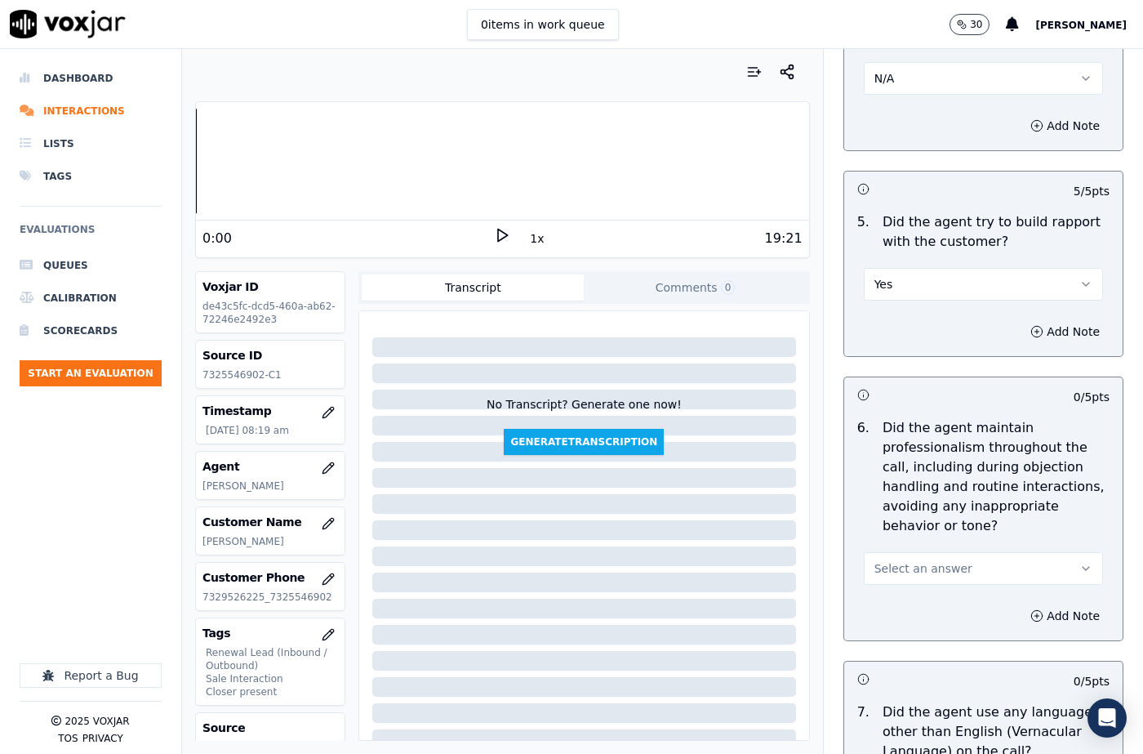
scroll to position [2041, 0]
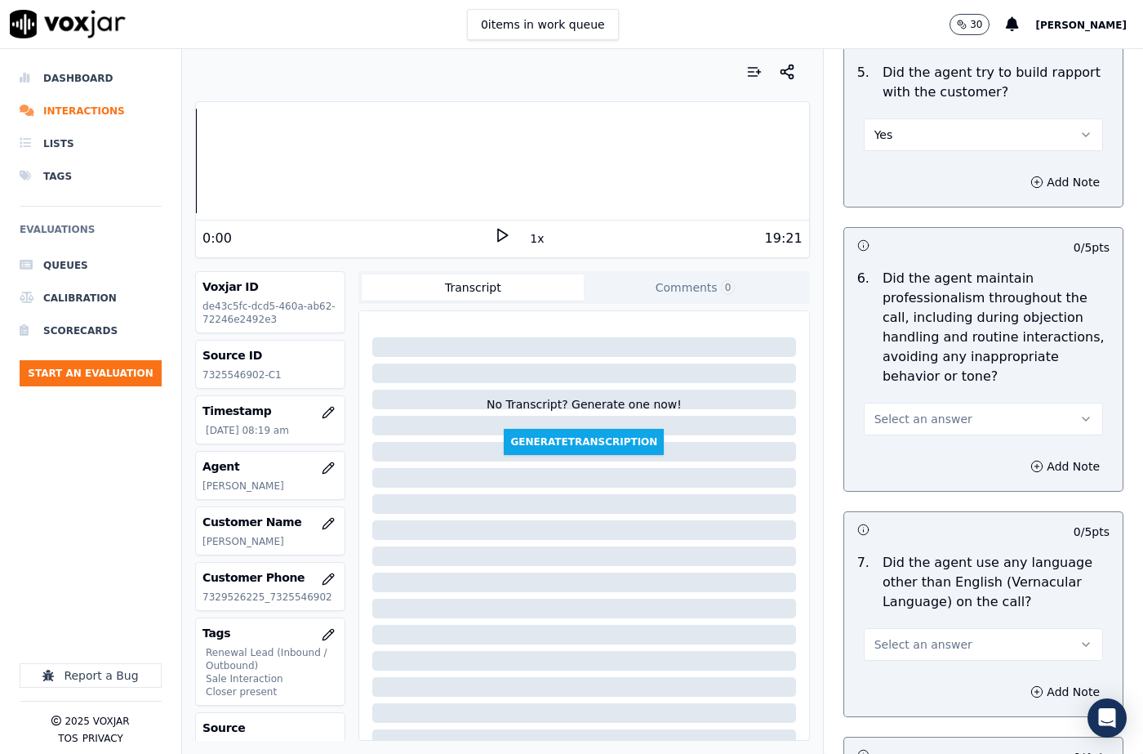
click at [887, 402] on button "Select an answer" at bounding box center [983, 418] width 239 height 33
click at [891, 420] on div "Yes" at bounding box center [956, 416] width 211 height 26
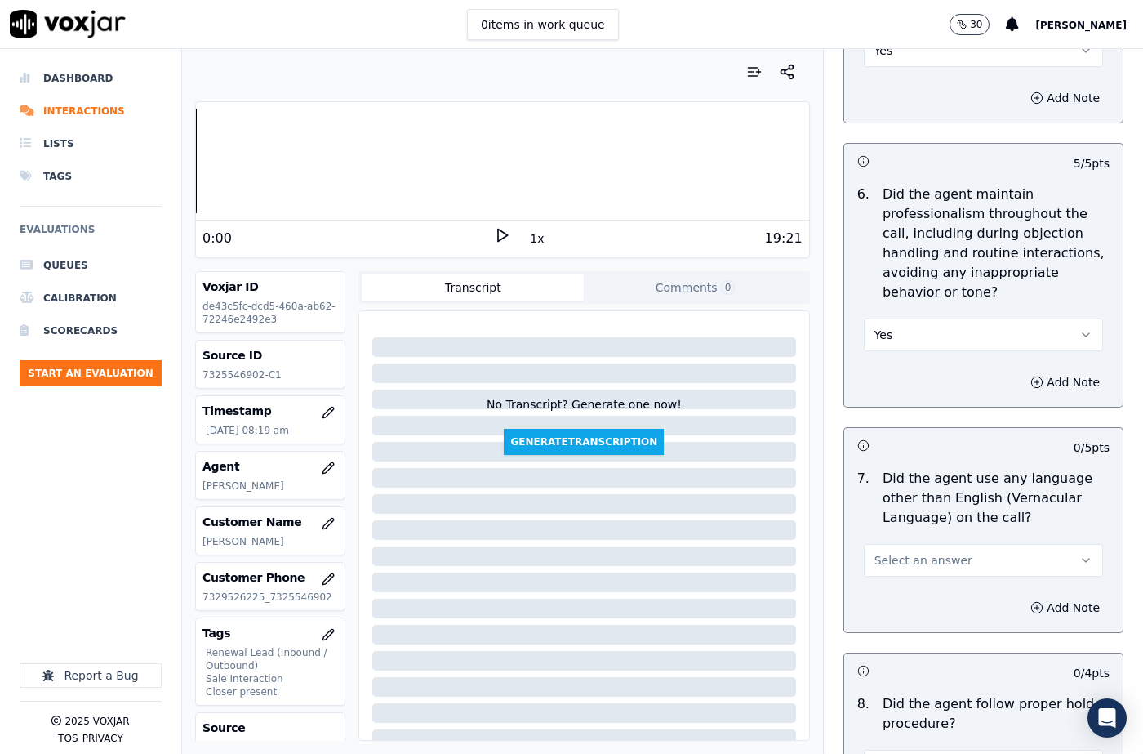
scroll to position [2204, 0]
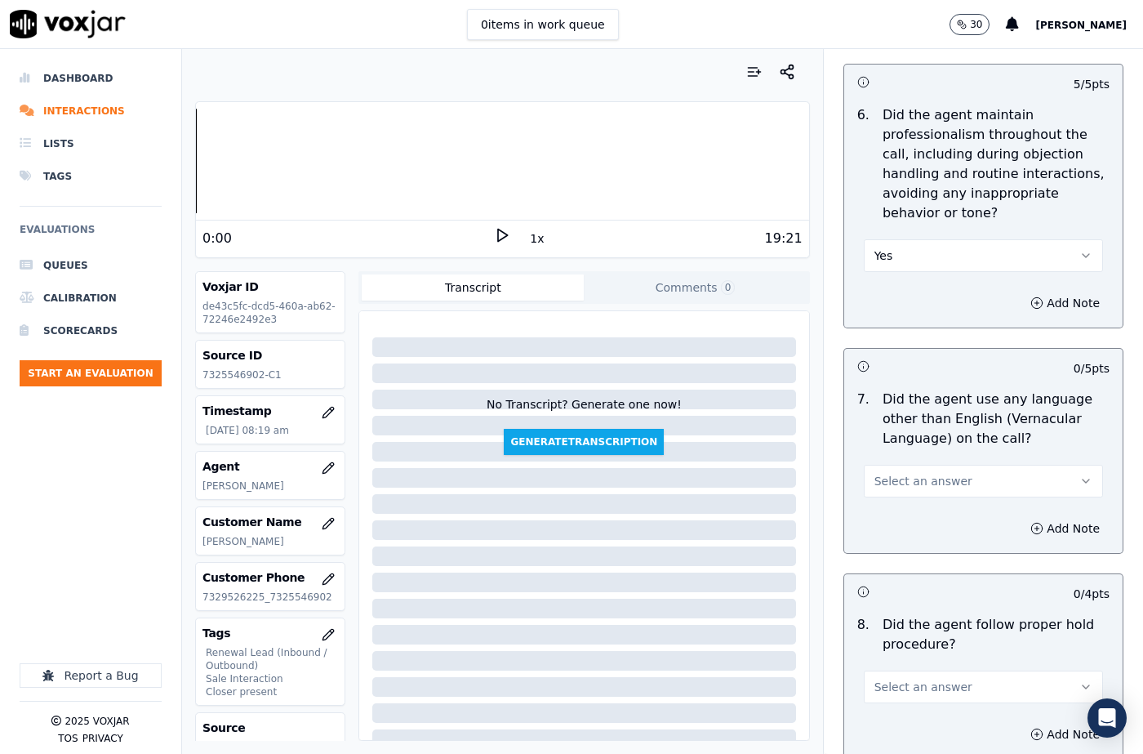
click at [920, 473] on span "Select an answer" at bounding box center [923, 481] width 98 height 16
click at [916, 475] on div "Yes" at bounding box center [956, 478] width 211 height 26
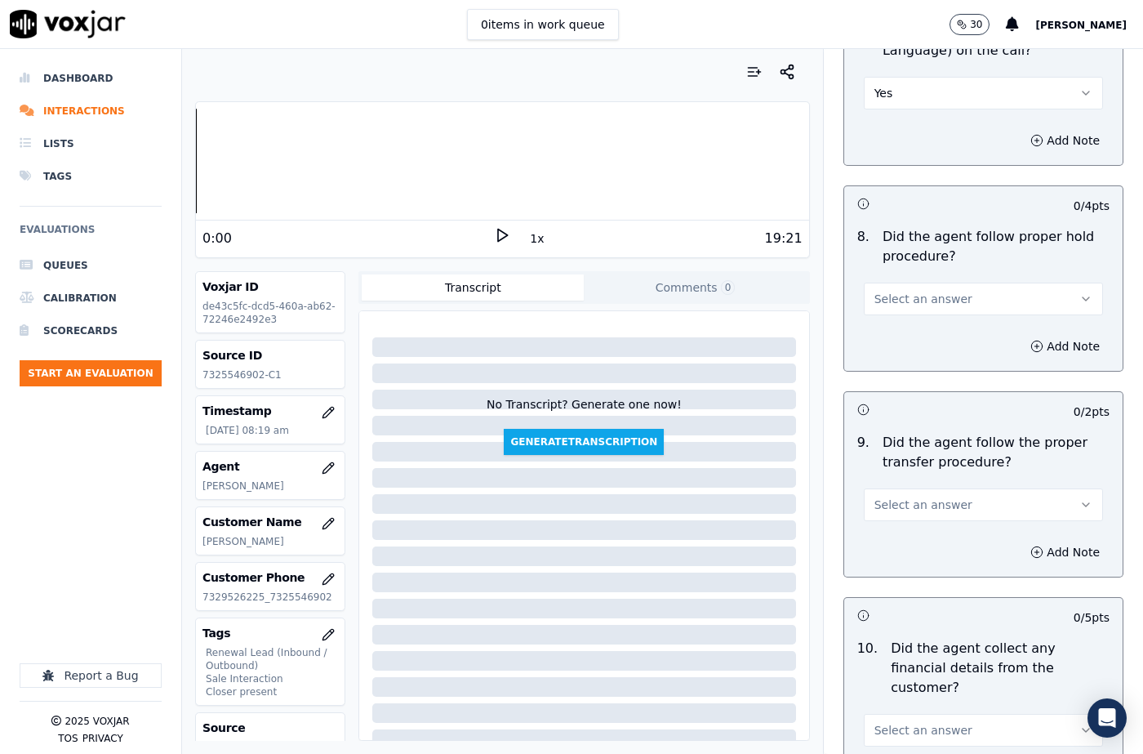
scroll to position [2612, 0]
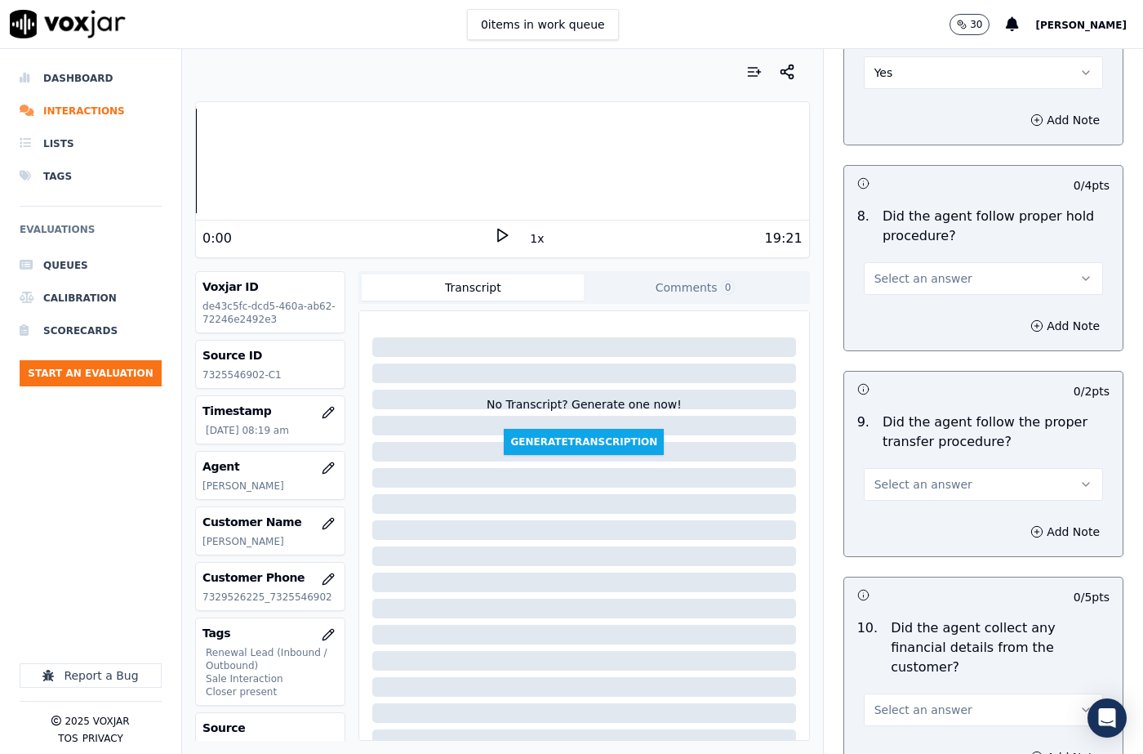
click at [900, 270] on span "Select an answer" at bounding box center [923, 278] width 98 height 16
click at [902, 322] on div "N/A" at bounding box center [956, 328] width 211 height 26
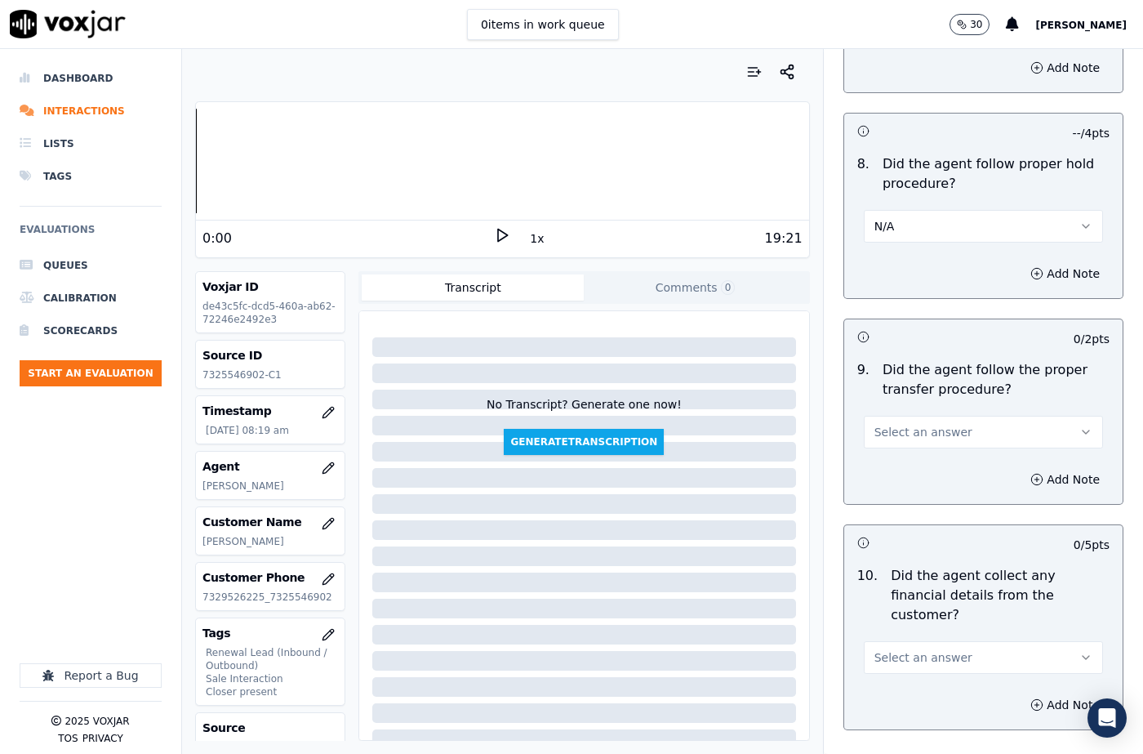
scroll to position [2857, 0]
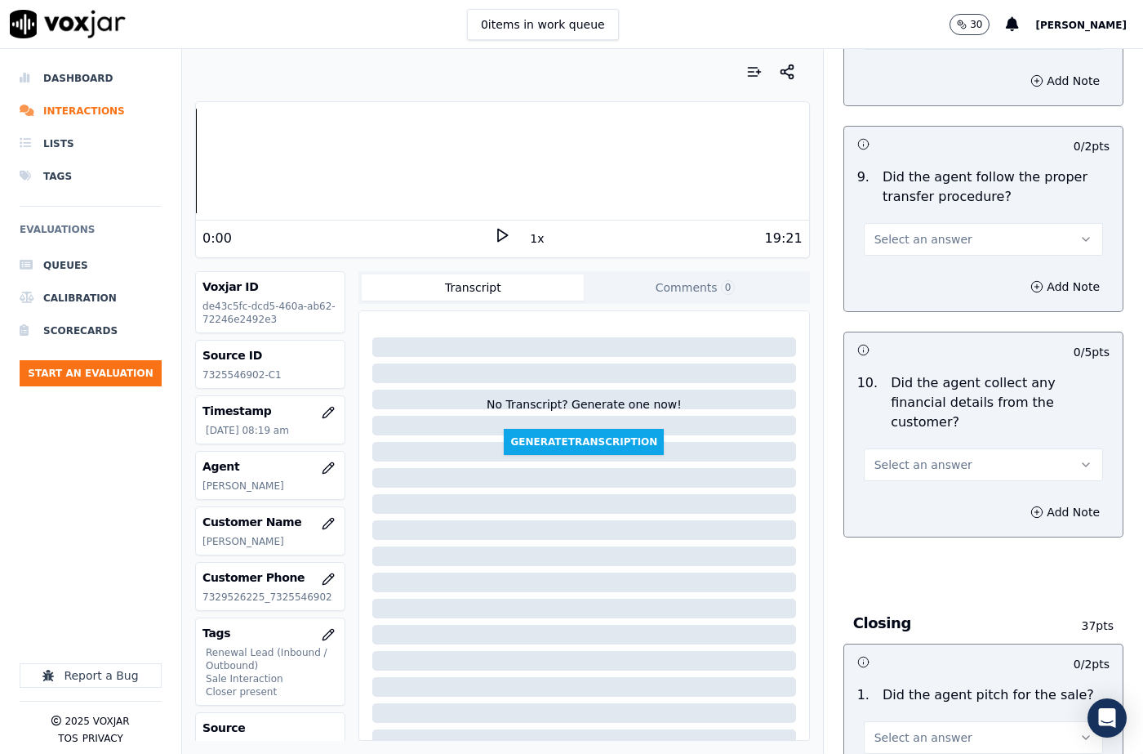
click at [905, 217] on div "9 . Did the agent follow the proper transfer procedure? Select an answer" at bounding box center [983, 211] width 278 height 101
click at [909, 231] on span "Select an answer" at bounding box center [923, 239] width 98 height 16
click at [909, 236] on div "Yes" at bounding box center [956, 237] width 211 height 26
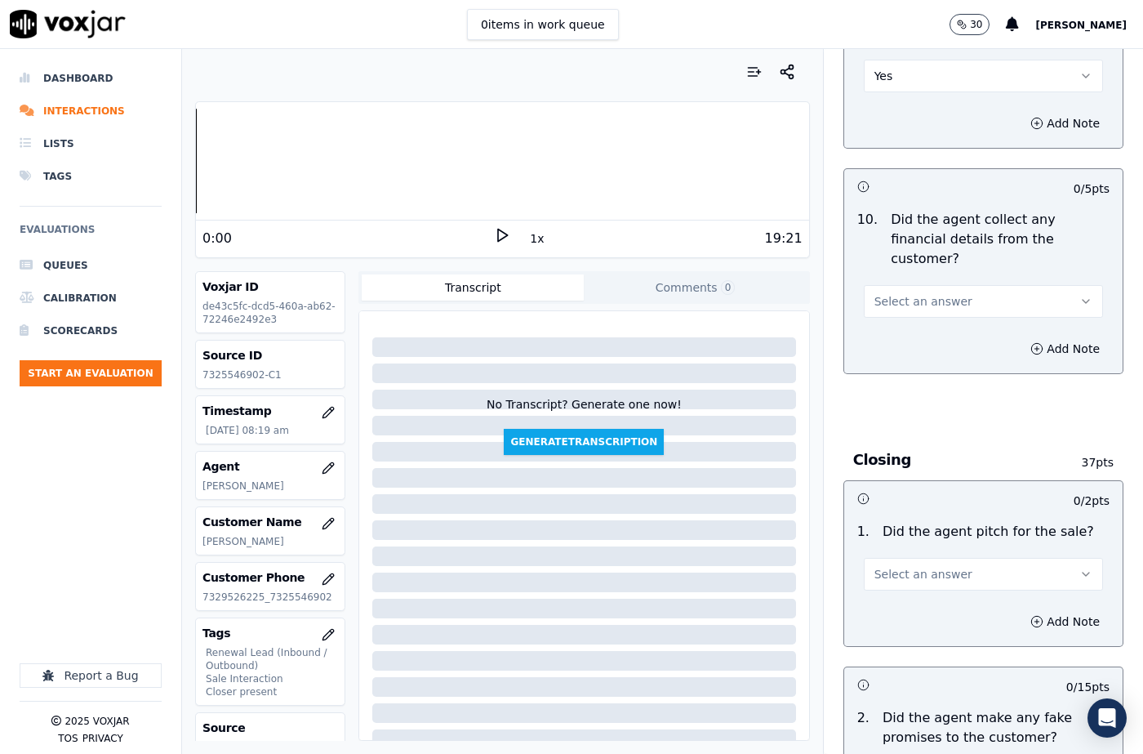
click at [895, 293] on span "Select an answer" at bounding box center [923, 301] width 98 height 16
click at [895, 302] on div "No" at bounding box center [956, 305] width 211 height 26
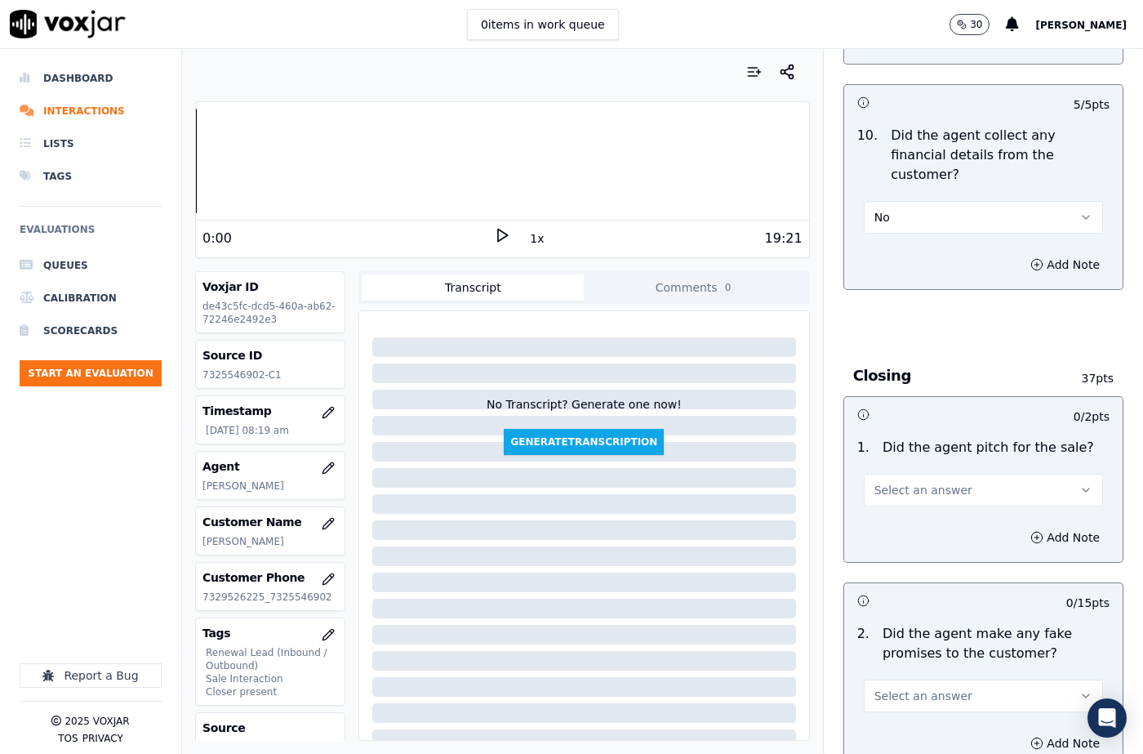
scroll to position [3184, 0]
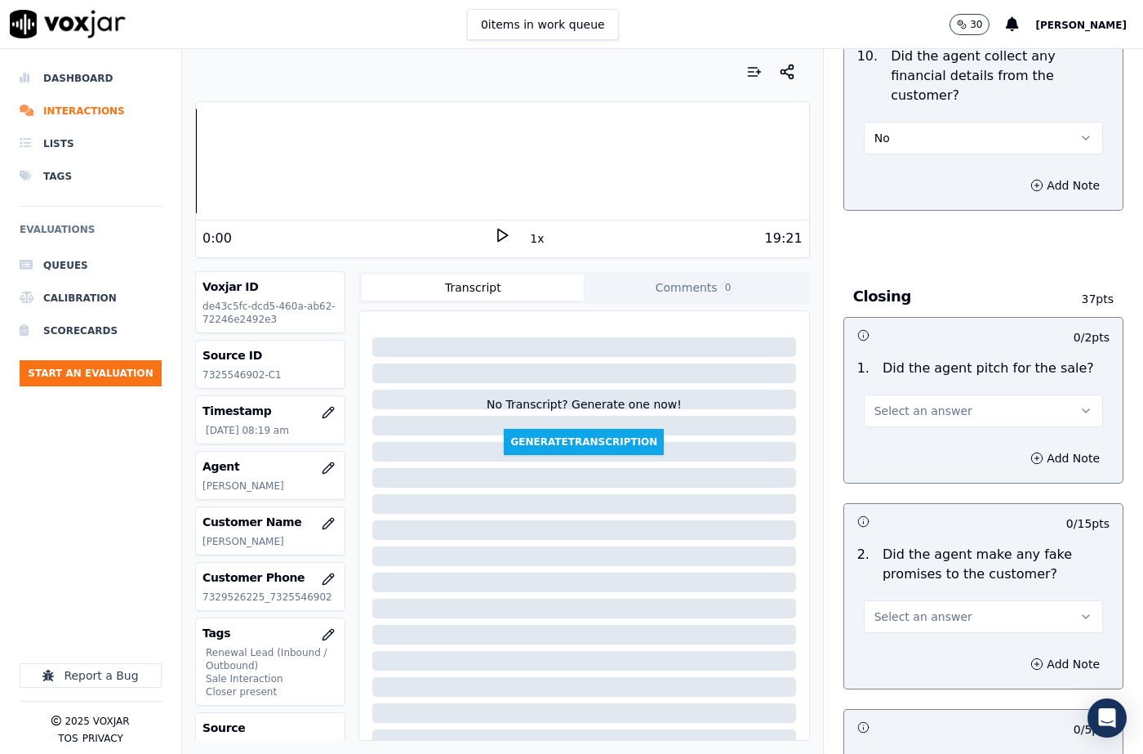
drag, startPoint x: 905, startPoint y: 368, endPoint x: 907, endPoint y: 355, distance: 13.3
click at [905, 367] on div "1 . Did the agent pitch for the sale? Select an answer" at bounding box center [983, 393] width 278 height 82
click at [906, 394] on button "Select an answer" at bounding box center [983, 410] width 239 height 33
click at [907, 389] on div "Yes" at bounding box center [956, 389] width 211 height 26
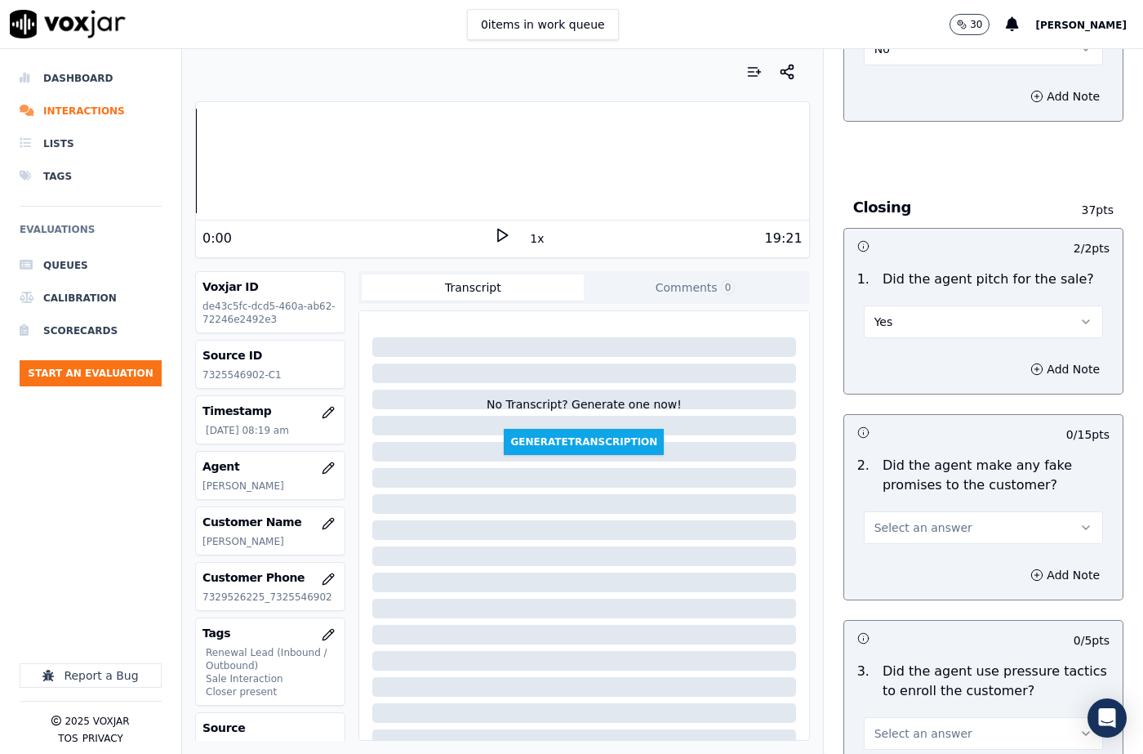
scroll to position [3429, 0]
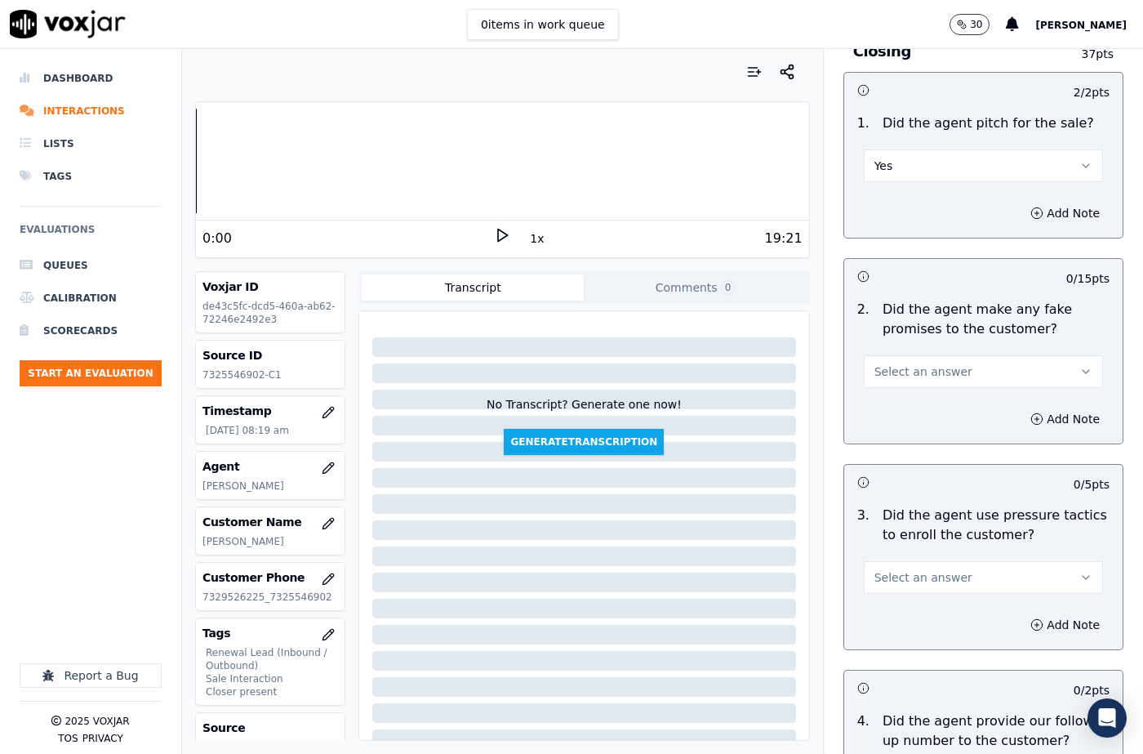
click at [912, 363] on span "Select an answer" at bounding box center [923, 371] width 98 height 16
click at [907, 379] on div "No" at bounding box center [956, 375] width 211 height 26
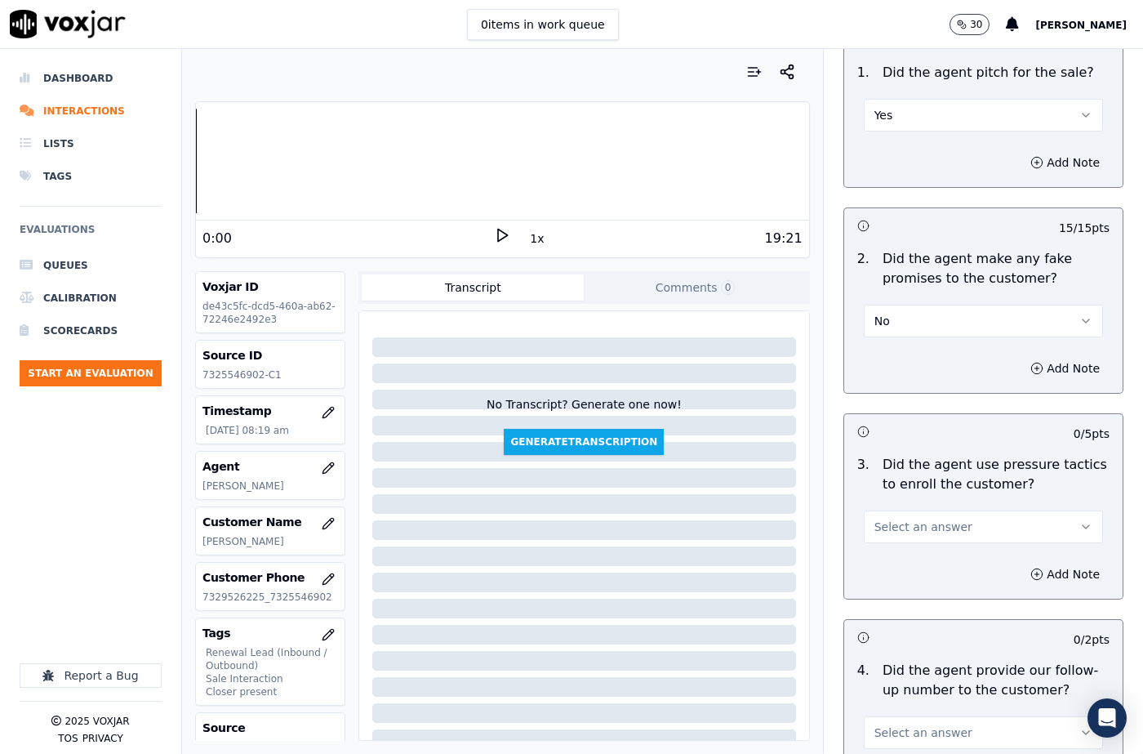
scroll to position [3592, 0]
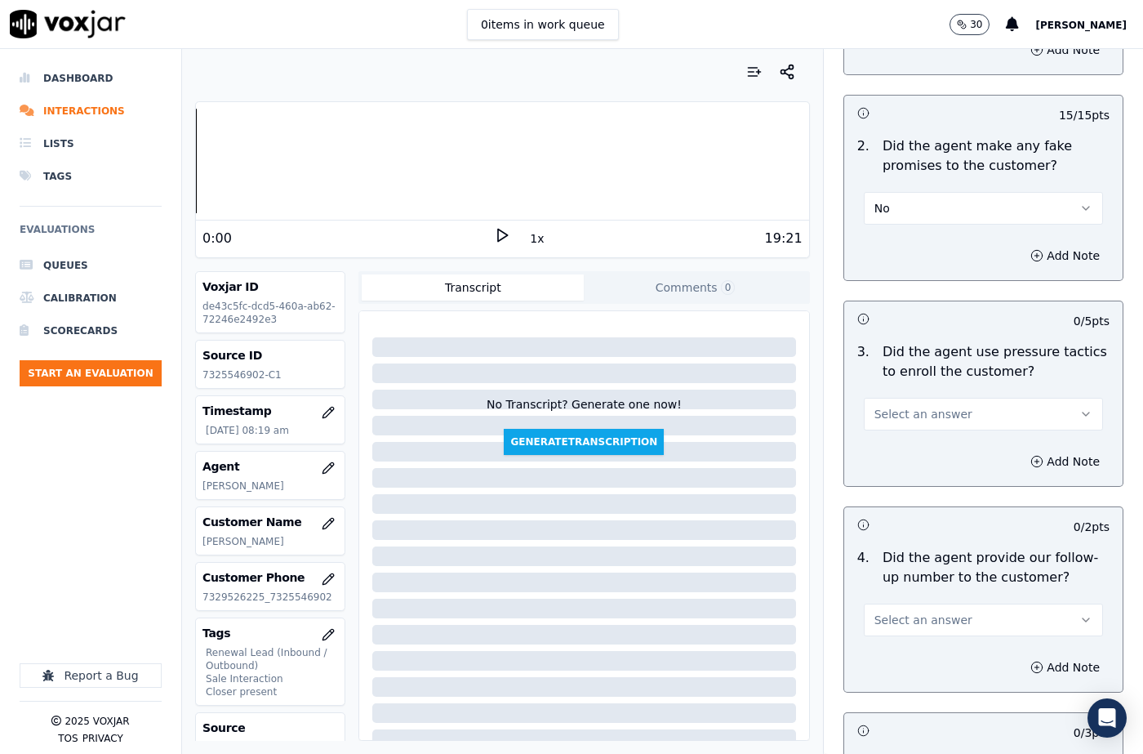
click at [911, 406] on span "Select an answer" at bounding box center [923, 414] width 98 height 16
click at [901, 409] on div "No" at bounding box center [956, 418] width 211 height 26
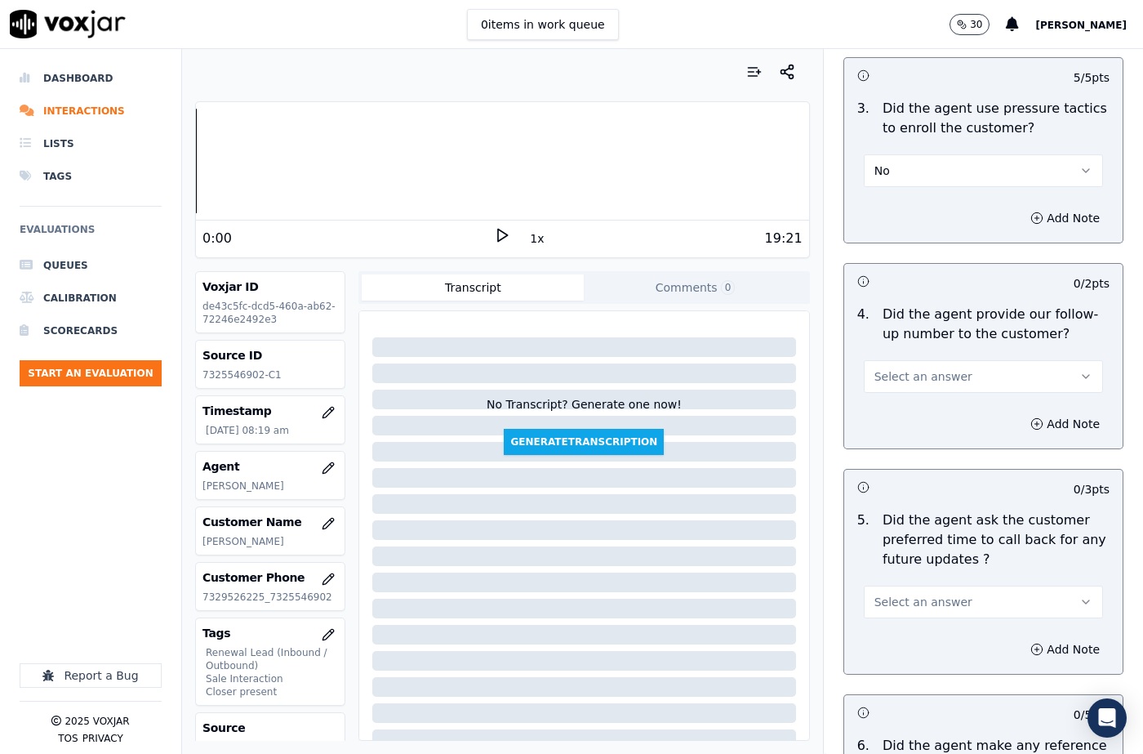
scroll to position [3837, 0]
click at [907, 367] on span "Select an answer" at bounding box center [923, 375] width 98 height 16
click at [912, 509] on p "Did the agent ask the customer preferred time to call back for any future updat…" at bounding box center [996, 538] width 227 height 59
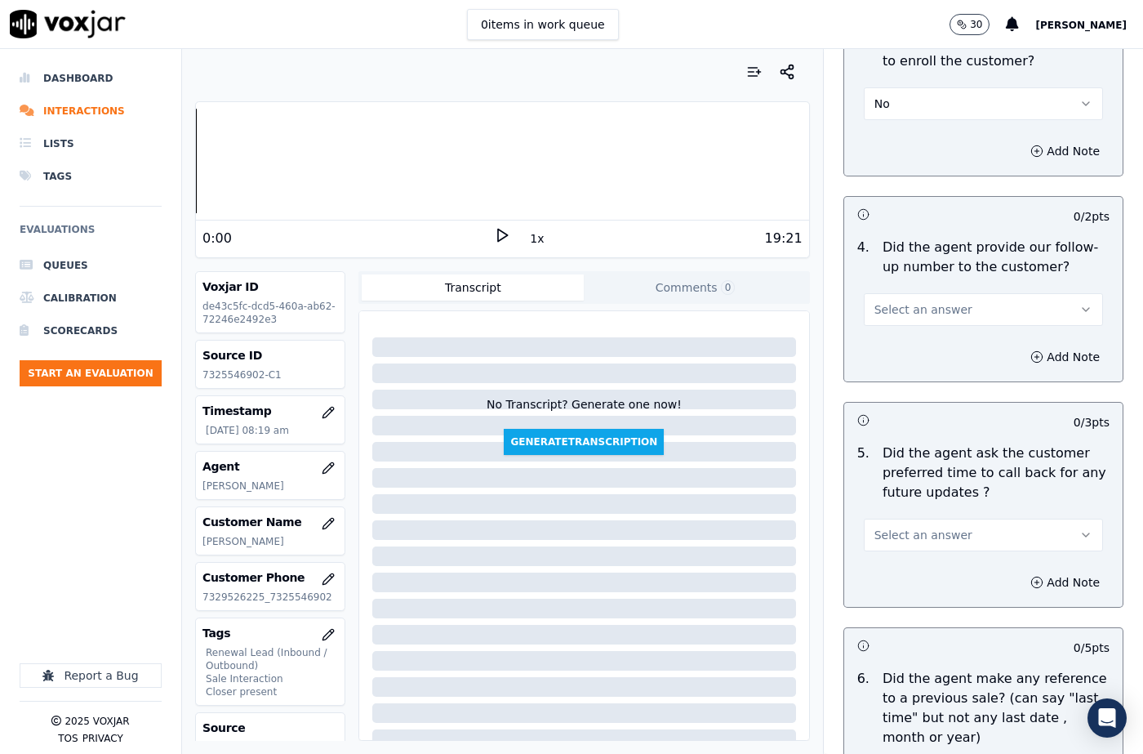
scroll to position [4000, 0]
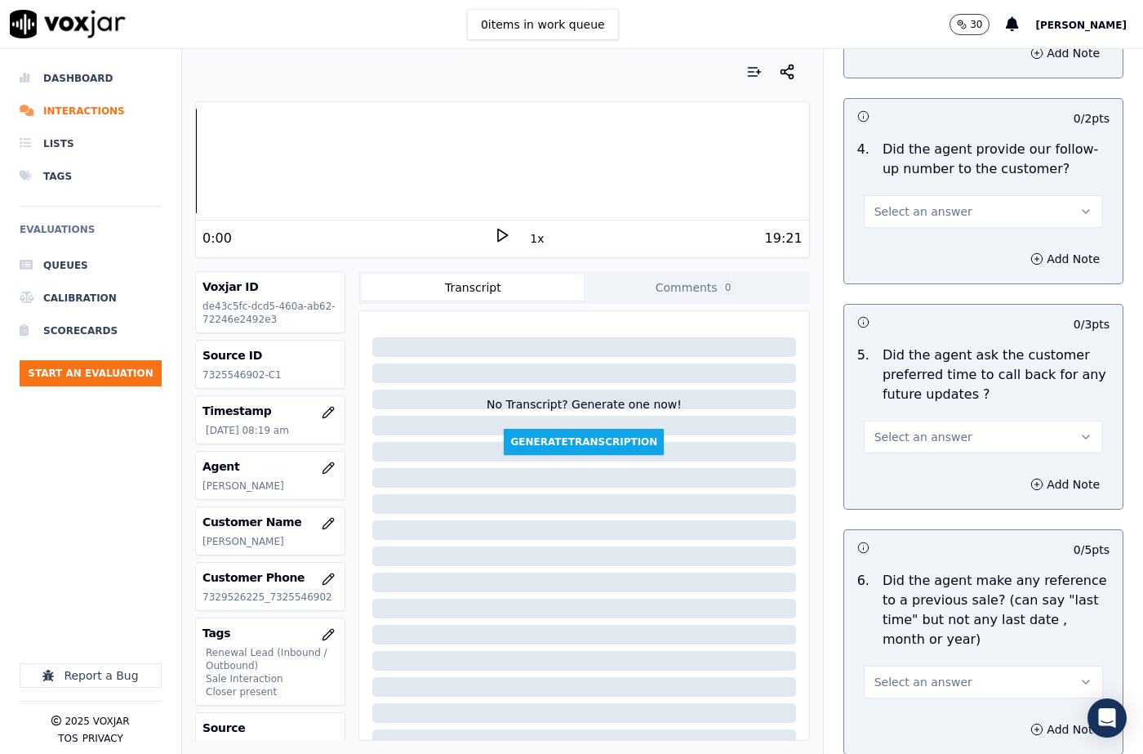
click at [890, 429] on span "Select an answer" at bounding box center [923, 437] width 98 height 16
click at [908, 473] on div "N/A" at bounding box center [956, 467] width 211 height 26
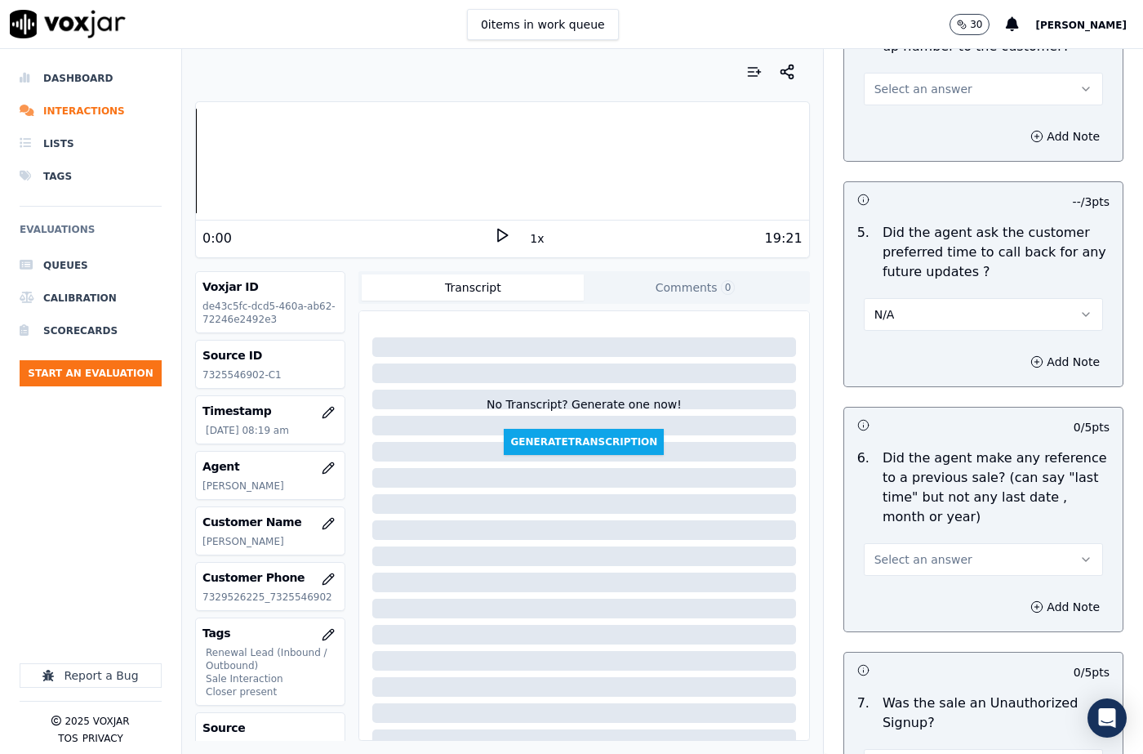
scroll to position [4245, 0]
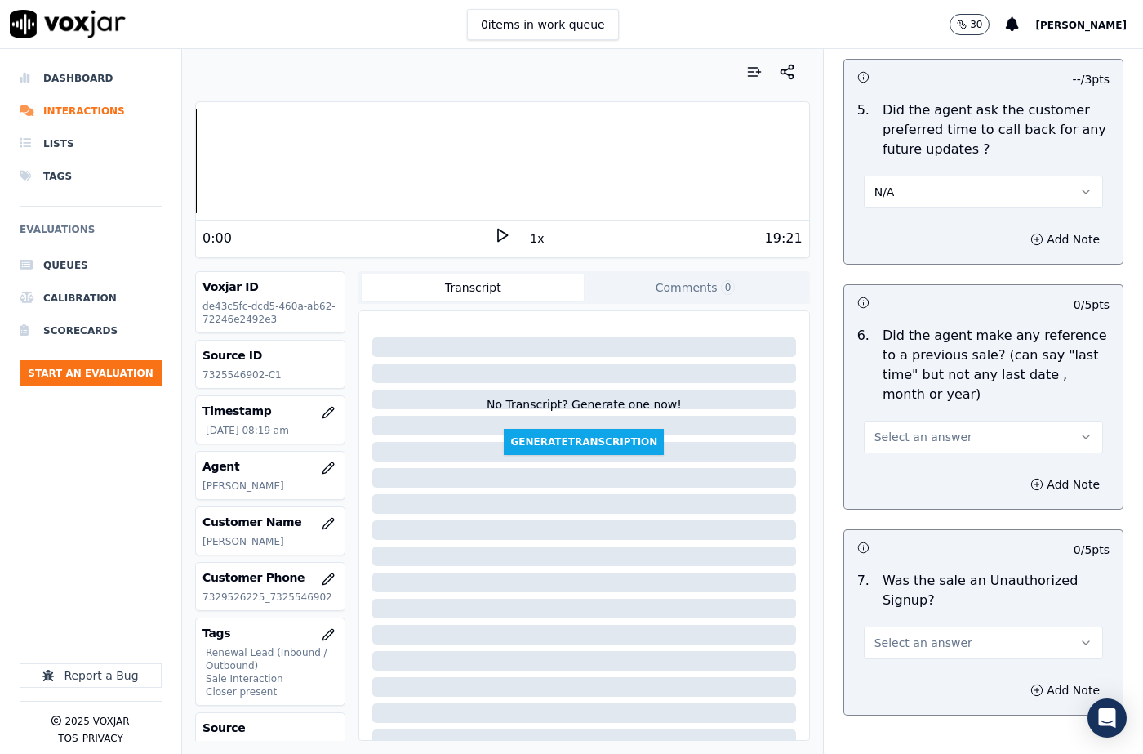
drag, startPoint x: 899, startPoint y: 366, endPoint x: 899, endPoint y: 392, distance: 26.1
click at [899, 420] on button "Select an answer" at bounding box center [983, 436] width 239 height 33
click at [896, 439] on div "No" at bounding box center [956, 441] width 211 height 26
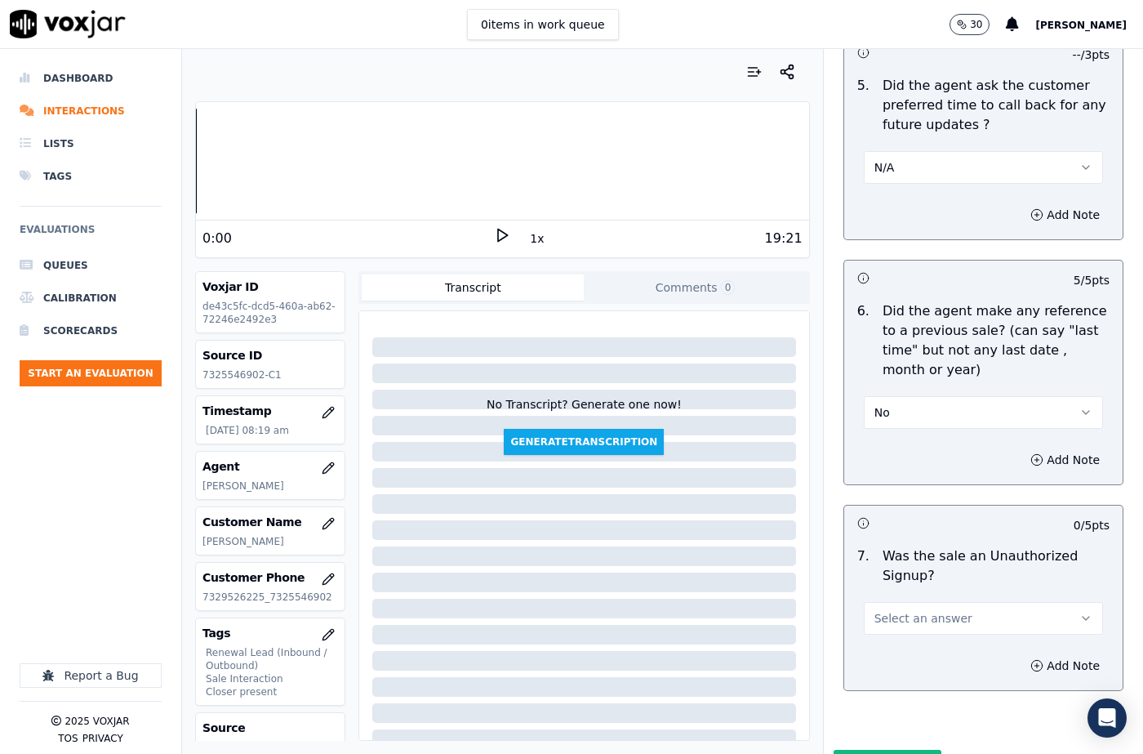
scroll to position [4283, 0]
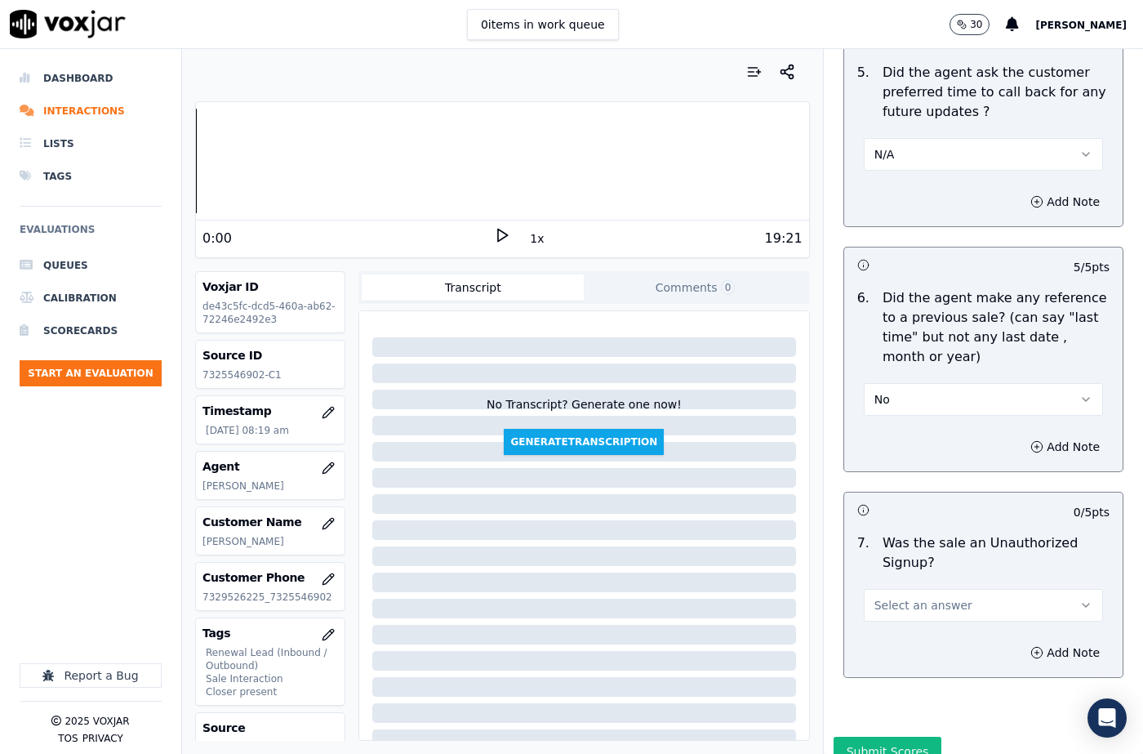
click at [921, 597] on span "Select an answer" at bounding box center [923, 605] width 98 height 16
click at [911, 607] on div "No" at bounding box center [956, 609] width 211 height 26
drag, startPoint x: 1029, startPoint y: 597, endPoint x: 1021, endPoint y: 602, distance: 9.3
click at [1027, 641] on button "Add Note" at bounding box center [1064, 652] width 89 height 23
click at [942, 670] on textarea at bounding box center [983, 710] width 252 height 80
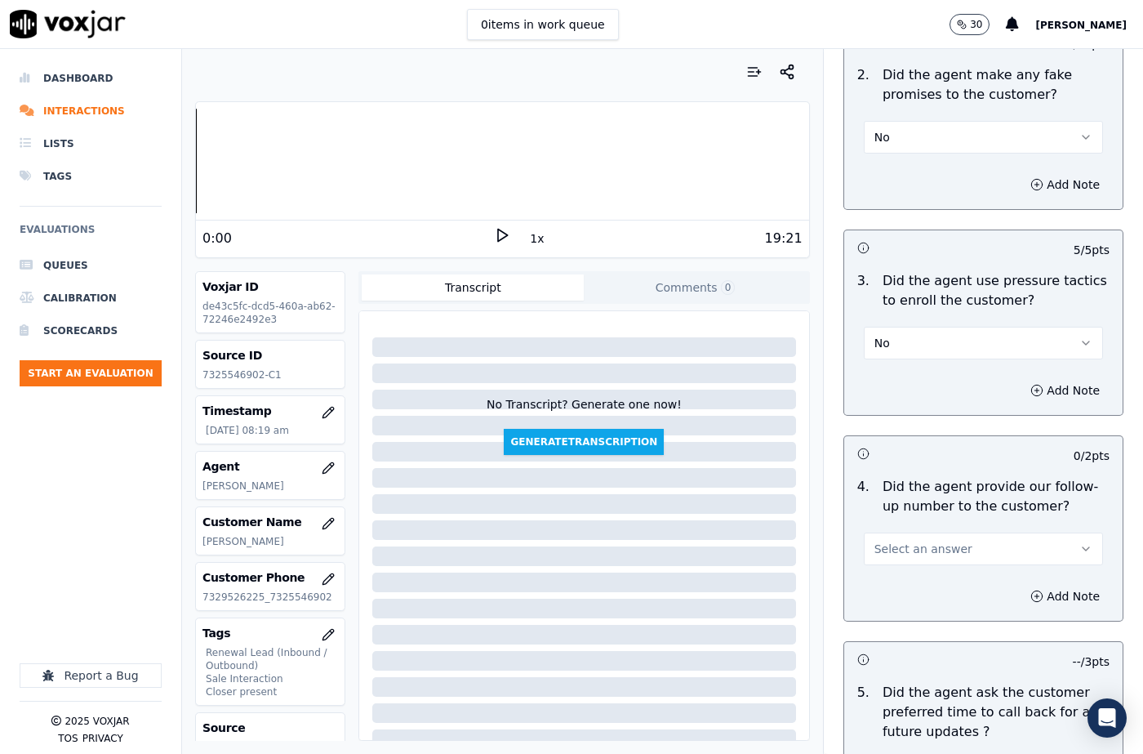
scroll to position [4369, 0]
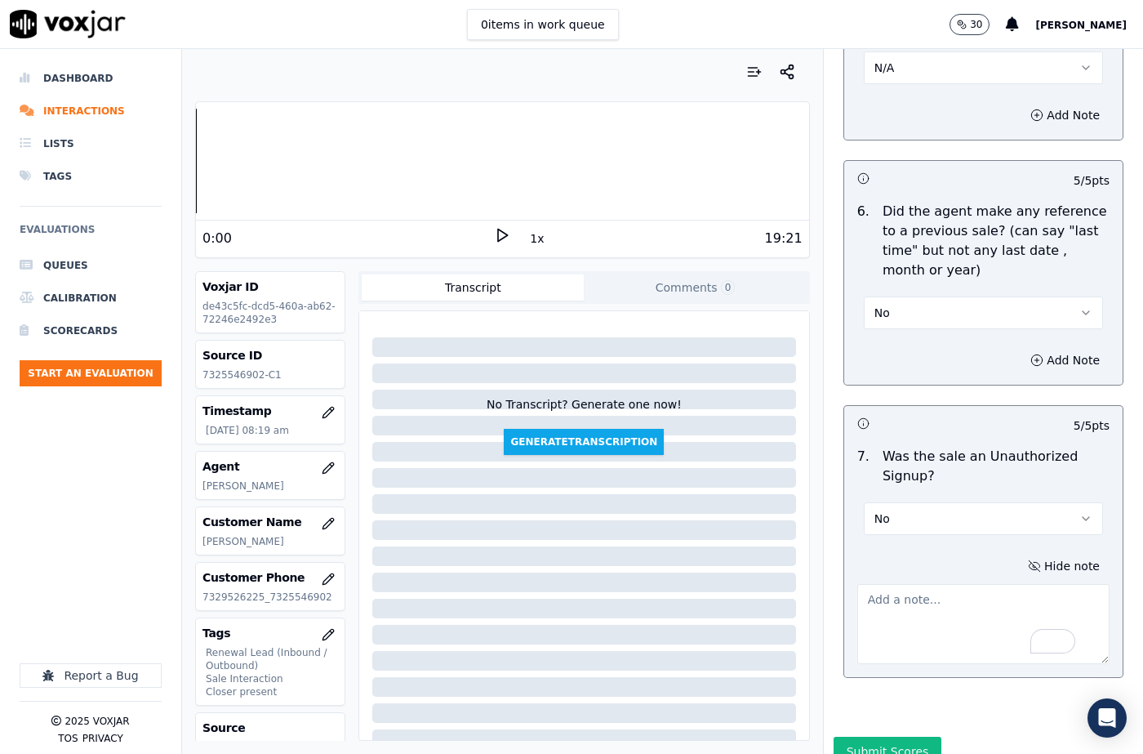
click at [949, 584] on textarea "To enrich screen reader interactions, please activate Accessibility in Grammarl…" at bounding box center [983, 624] width 252 height 80
paste textarea "152230 - The cx called and told he got a missed call. Sherly pitched "You recei…"
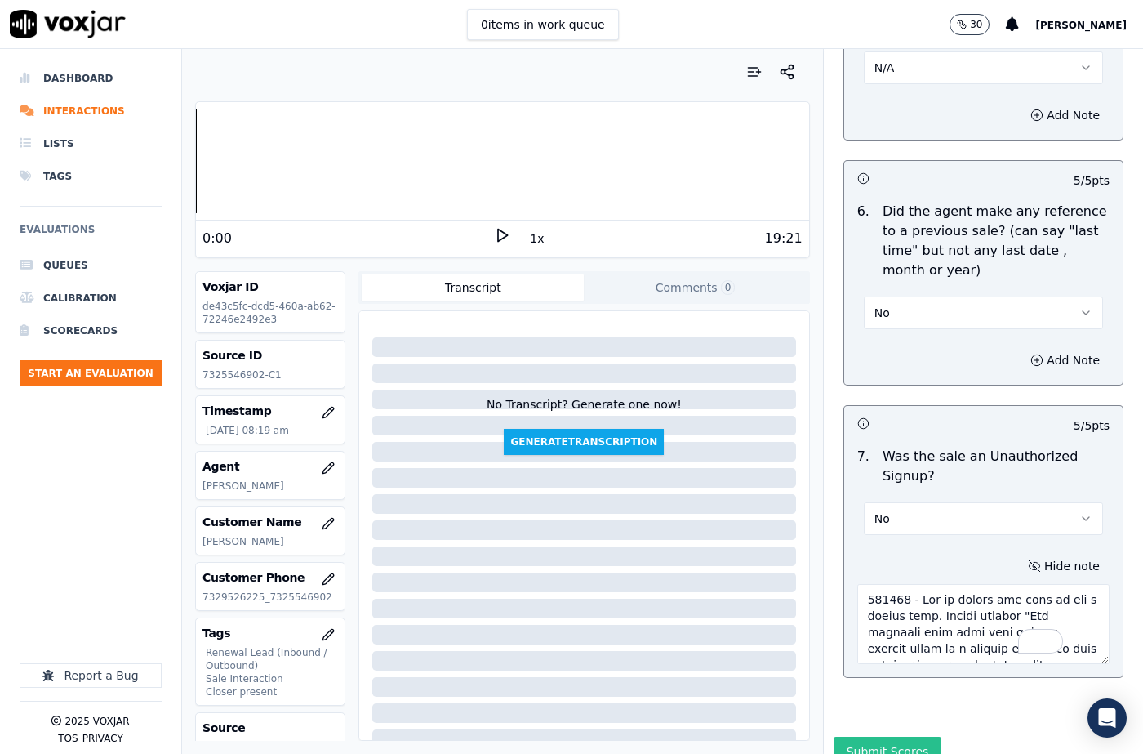
scroll to position [499, 0]
type textarea "152230 - The cx called and told he got a missed call. Sherly pitched "You recei…"
click at [878, 736] on button "Submit Scores" at bounding box center [888, 750] width 109 height 29
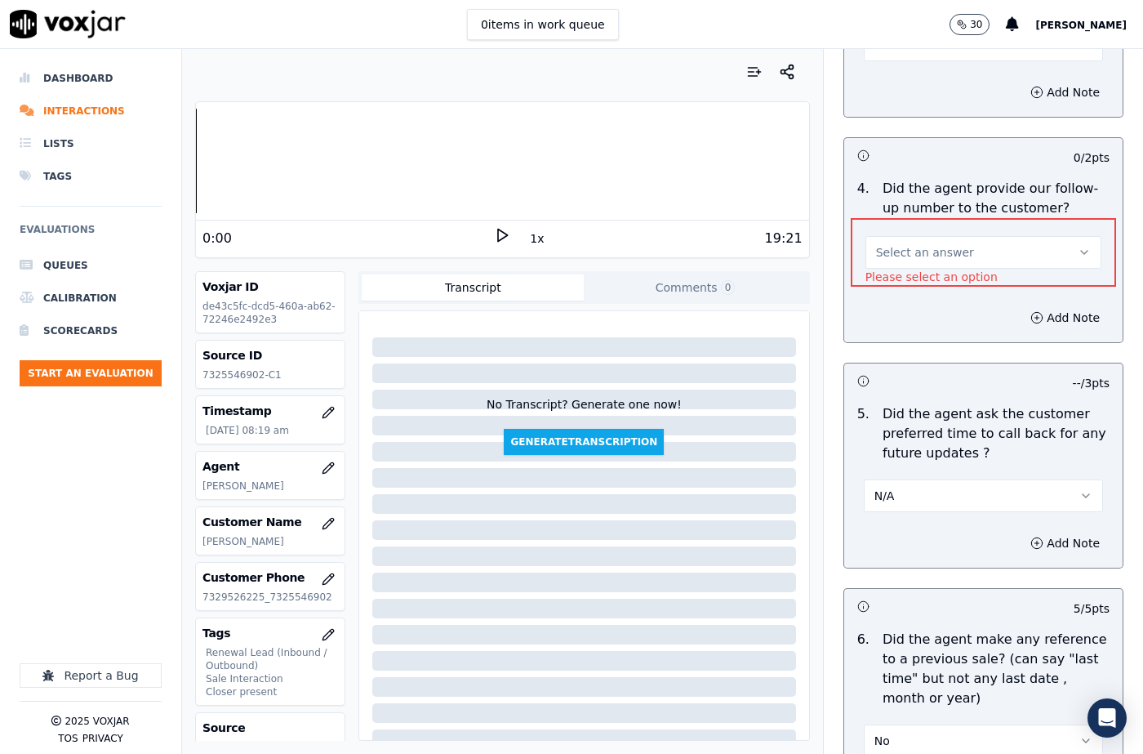
scroll to position [3817, 0]
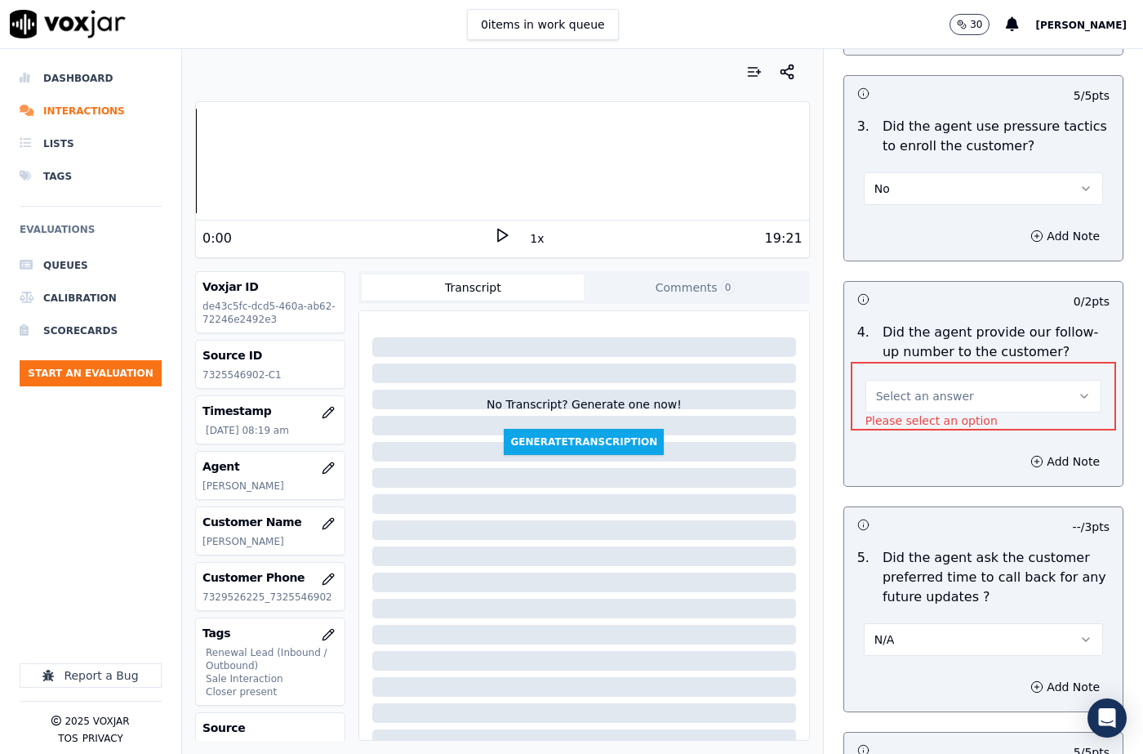
click at [971, 322] on p "Did the agent provide our follow-up number to the customer?" at bounding box center [996, 341] width 227 height 39
click at [902, 388] on span "Select an answer" at bounding box center [925, 396] width 98 height 16
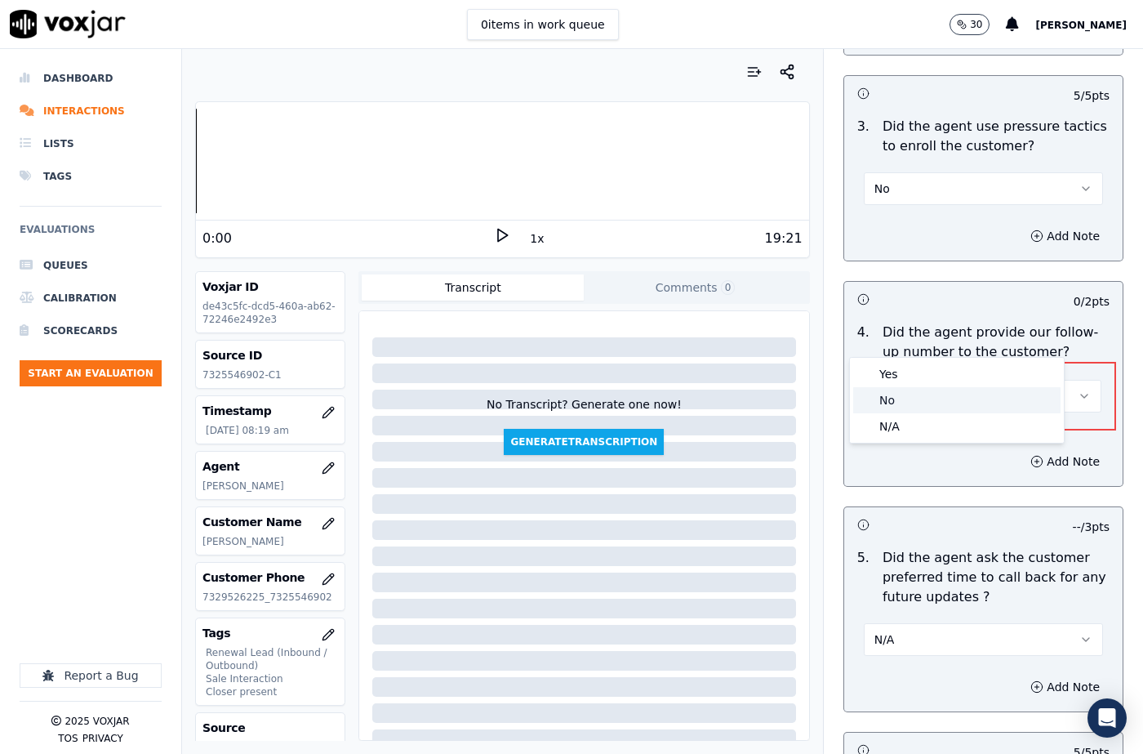
click at [898, 404] on div "No" at bounding box center [956, 400] width 207 height 26
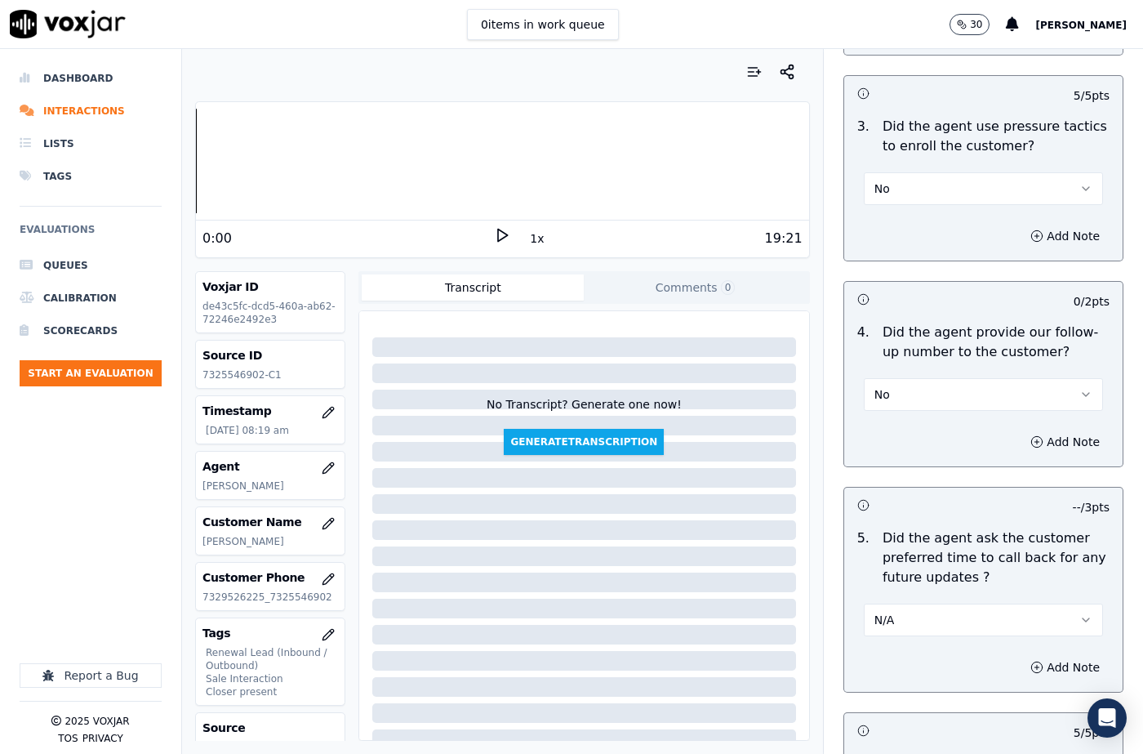
scroll to position [4369, 0]
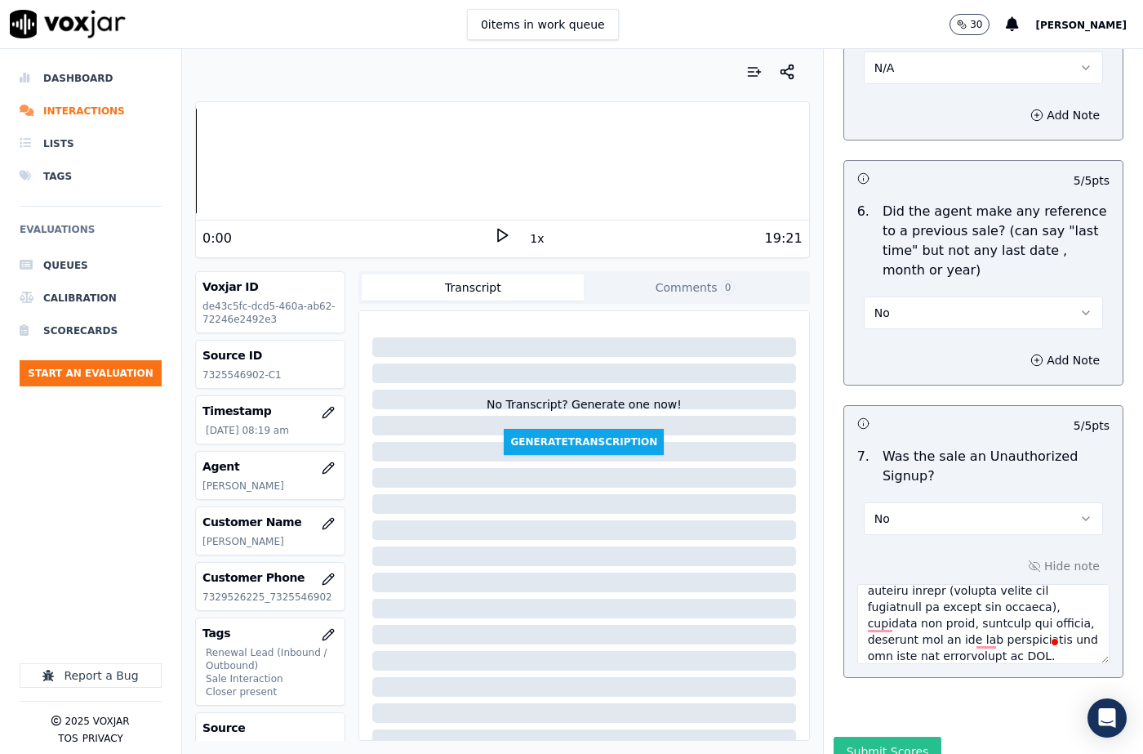
click at [877, 736] on button "Submit Scores" at bounding box center [888, 750] width 109 height 29
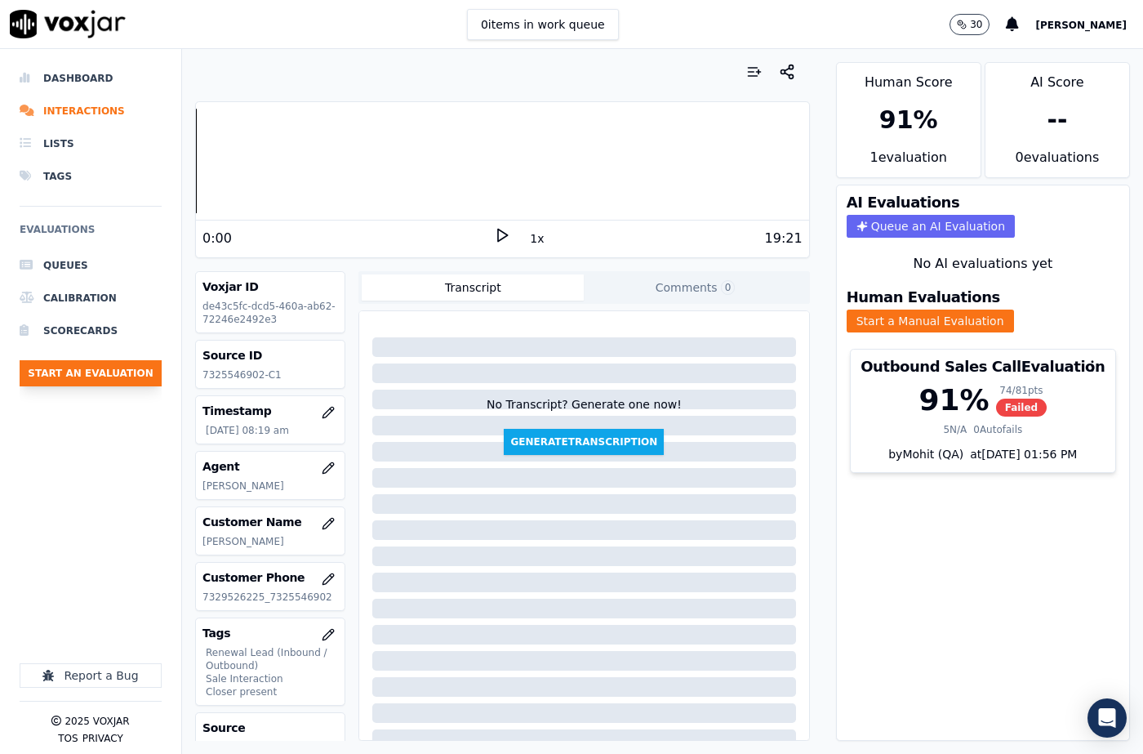
click at [115, 364] on button "Start an Evaluation" at bounding box center [91, 373] width 142 height 26
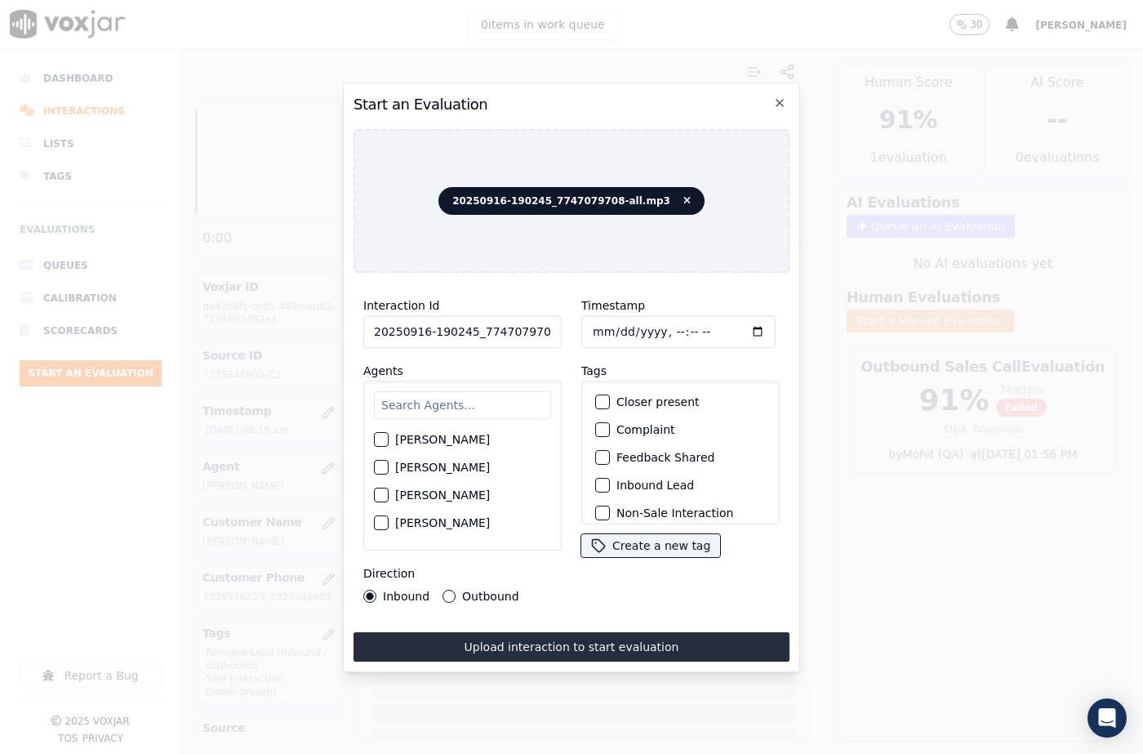
scroll to position [0, 27]
drag, startPoint x: 534, startPoint y: 328, endPoint x: 562, endPoint y: 329, distance: 28.6
click at [562, 329] on div "Interaction Id 20250916-190245_7747079708-all.mp3 Agents Harry Roy Aaron Biswas…" at bounding box center [462, 449] width 218 height 327
type input "20250916-190245_7747079708-C1"
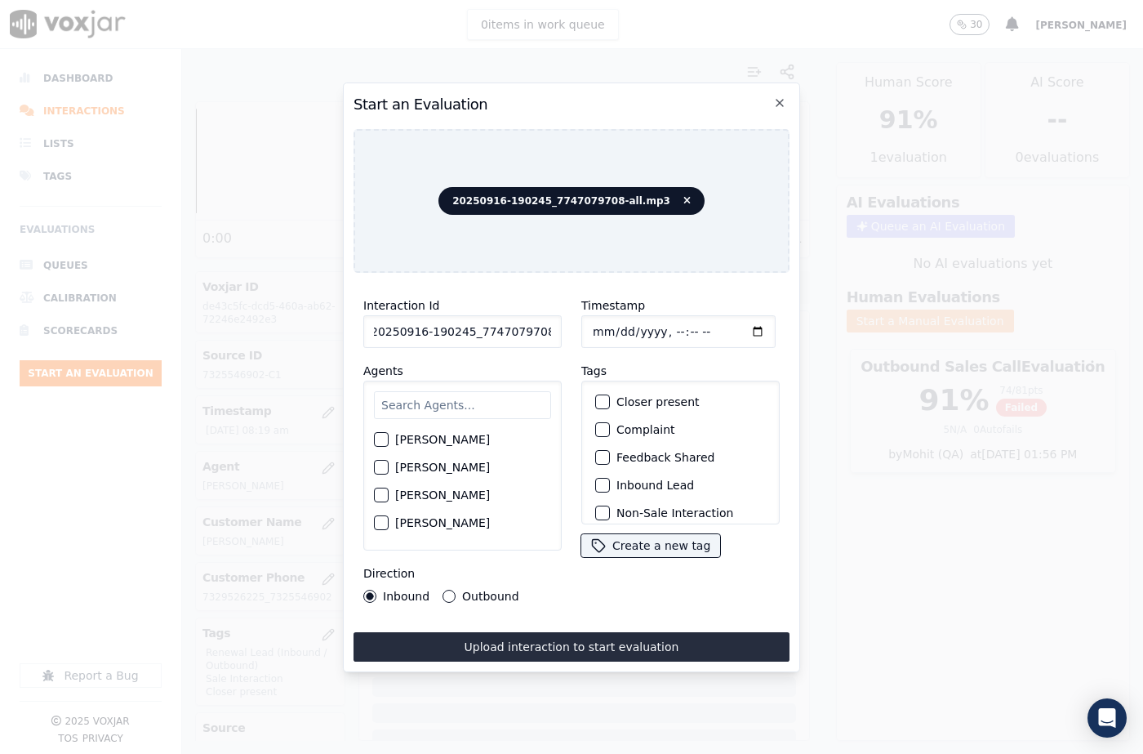
click at [611, 327] on input "Timestamp" at bounding box center [678, 331] width 194 height 33
type input "2025-09-16T08:40"
click at [420, 409] on input "text" at bounding box center [462, 405] width 177 height 28
type input "Marcu"
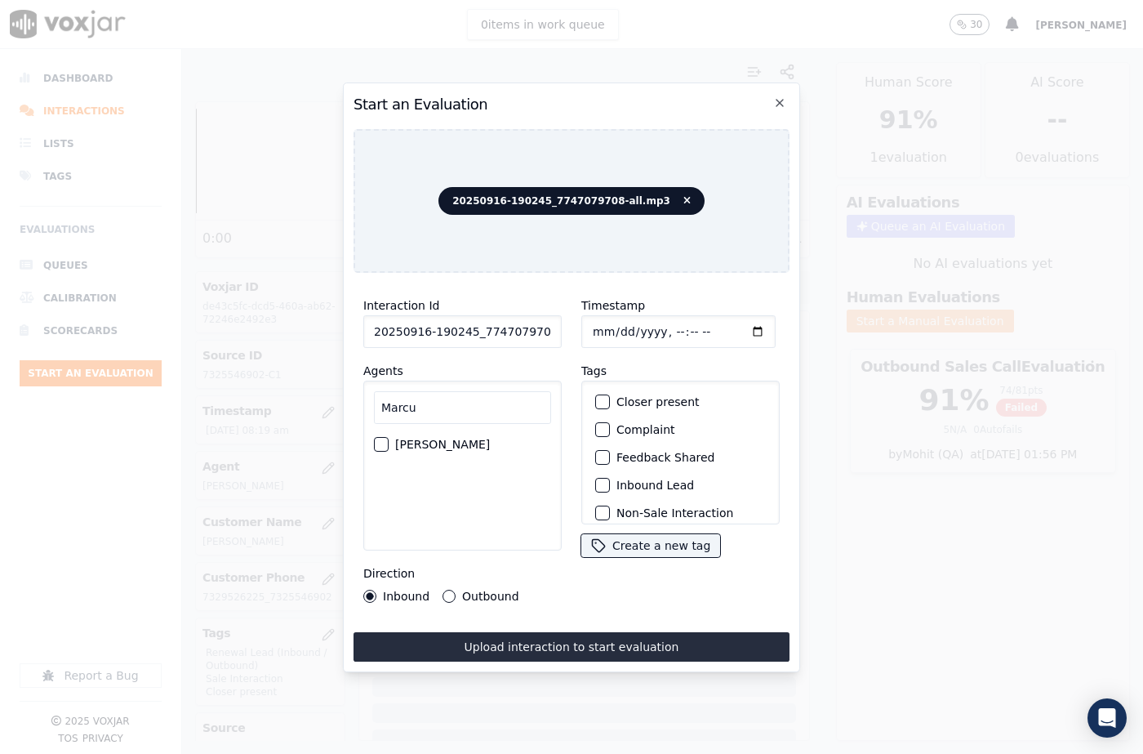
click at [383, 438] on div "button" at bounding box center [380, 443] width 11 height 11
click at [442, 594] on button "Outbound" at bounding box center [448, 595] width 13 height 13
click at [602, 394] on button "Closer present" at bounding box center [602, 401] width 15 height 15
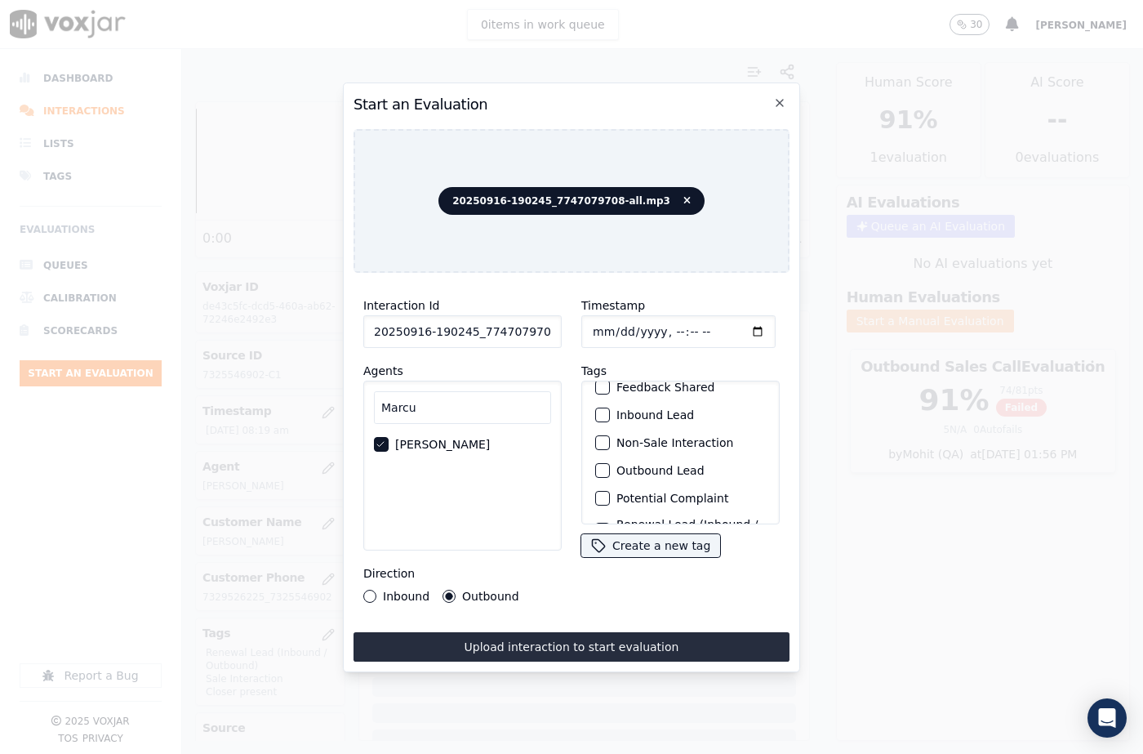
scroll to position [141, 0]
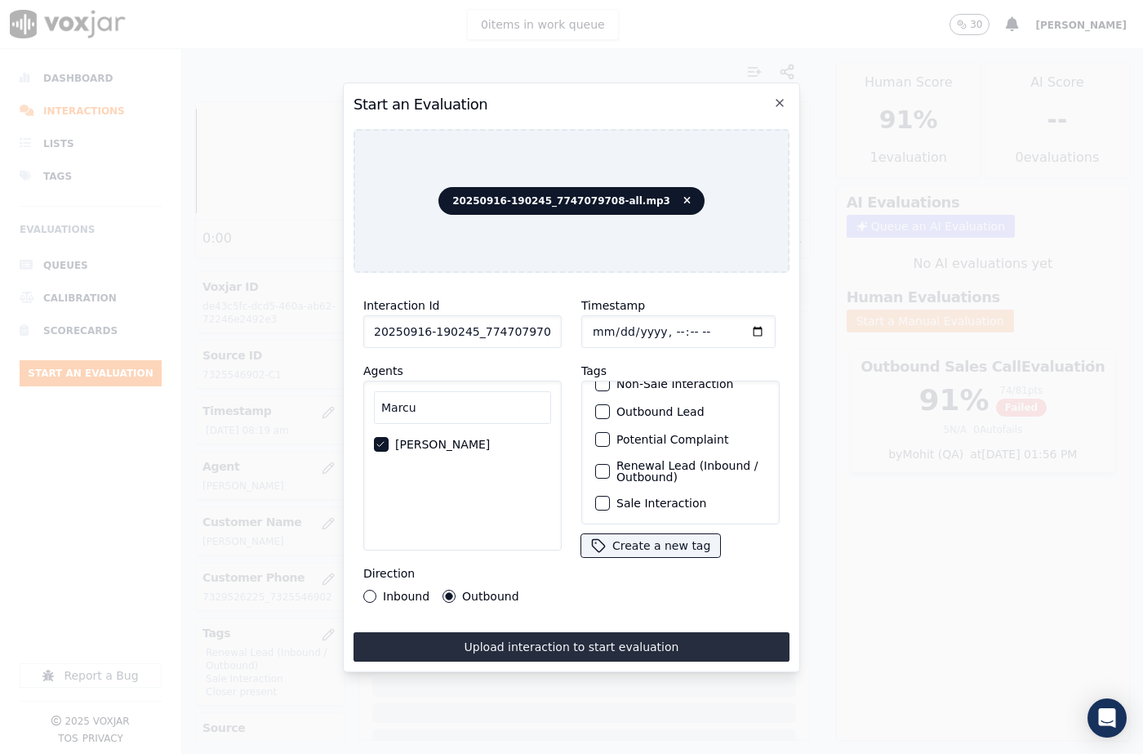
click at [596, 497] on div "button" at bounding box center [601, 502] width 11 height 11
click at [596, 465] on div "button" at bounding box center [601, 470] width 11 height 11
click at [596, 635] on button "Upload interaction to start evaluation" at bounding box center [571, 646] width 436 height 29
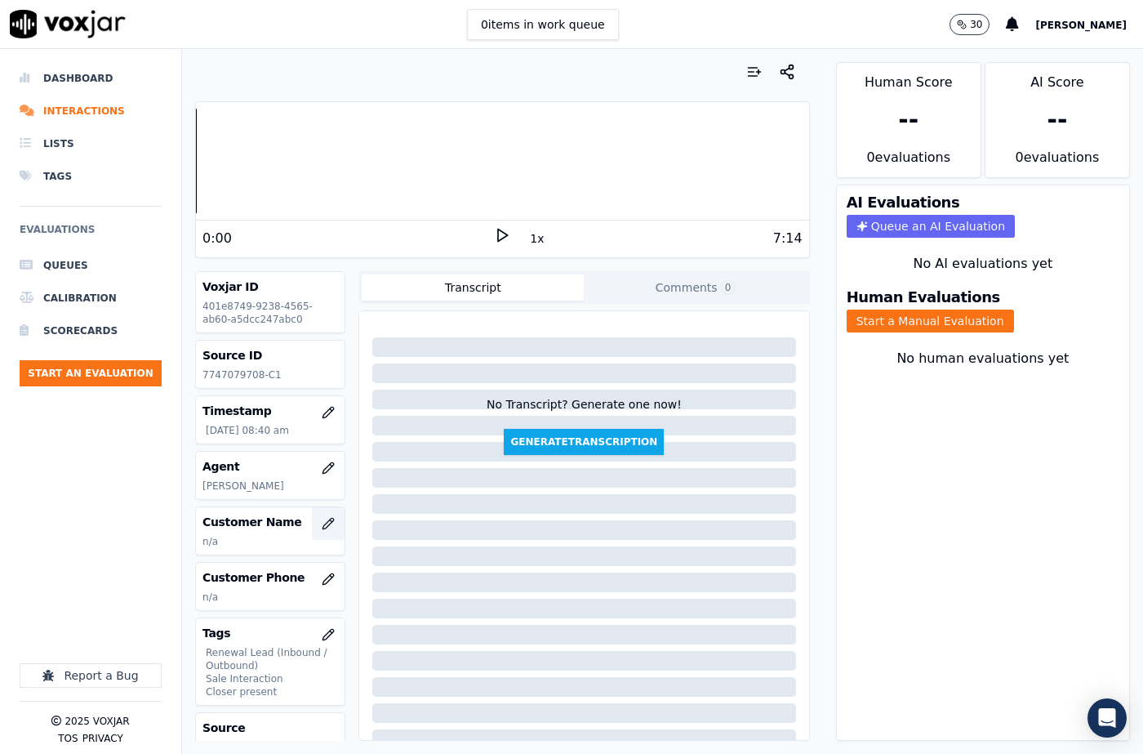
click at [322, 526] on icon "button" at bounding box center [328, 523] width 13 height 13
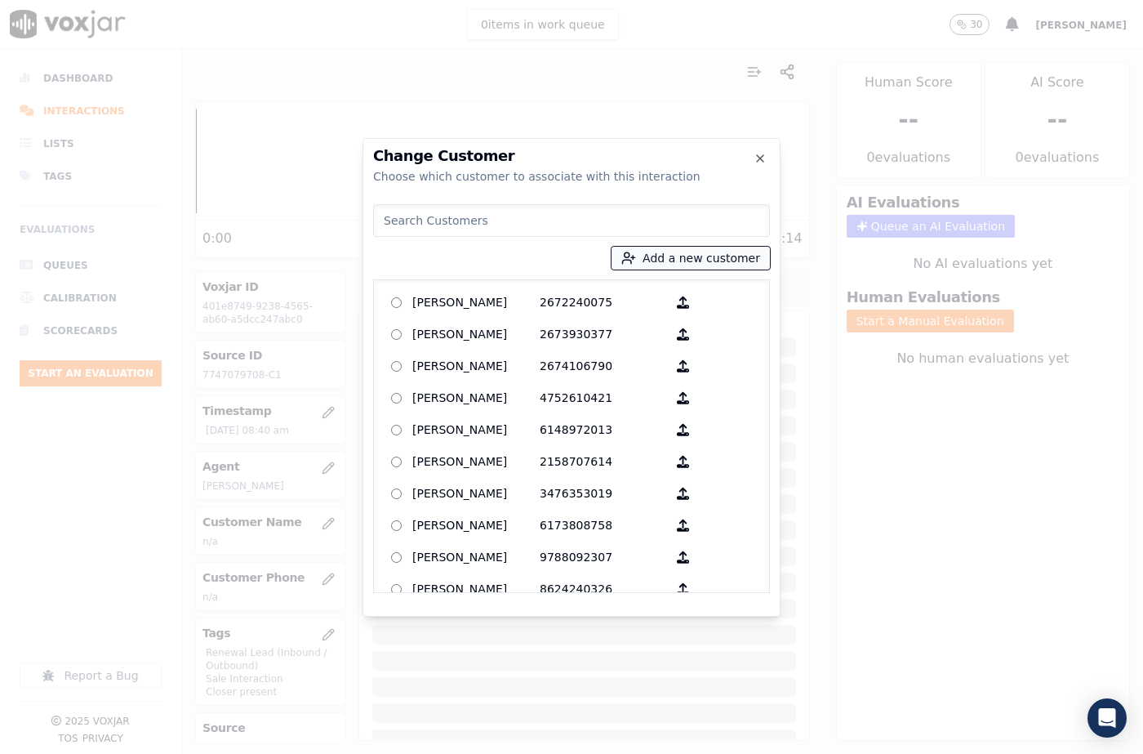
click at [673, 247] on div "Add a new customer ADRIENNE SMITH 2672240075 AJIT PATIL 2673930377 ALBERT GITTE…" at bounding box center [571, 395] width 397 height 395
click at [671, 265] on button "Add a new customer" at bounding box center [690, 258] width 158 height 23
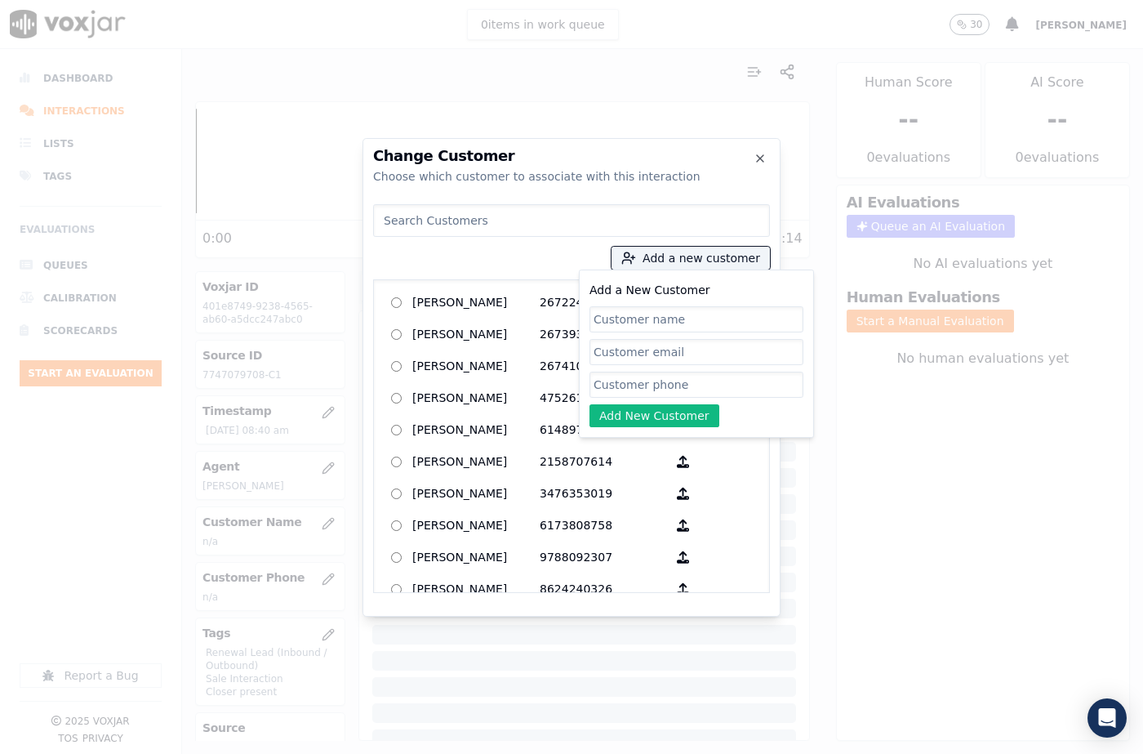
click at [638, 379] on input "Add a New Customer" at bounding box center [696, 384] width 214 height 26
paste input "7747079708"
paste input "7747079706"
type input "7747079708_7747079706"
click at [624, 318] on input "Add a New Customer" at bounding box center [696, 319] width 214 height 26
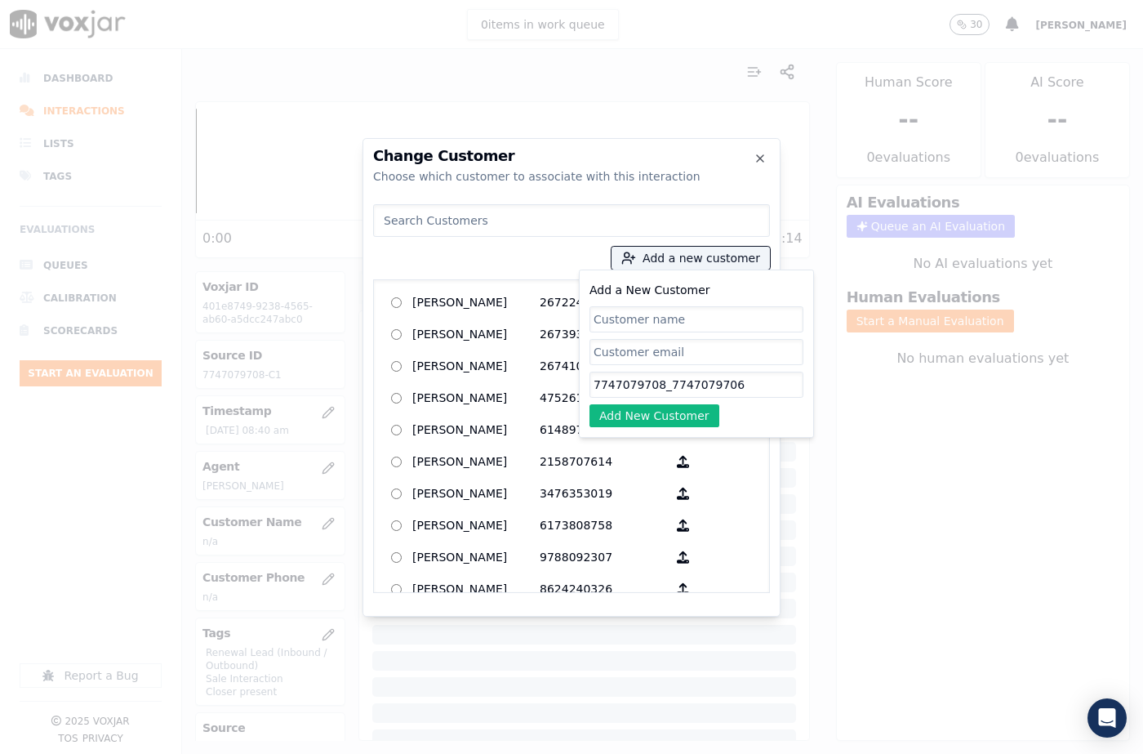
paste input "CAROL ANDERSEN"
type input "CAROL ANDERSEN"
click at [632, 400] on div "Add a New Customer CAROL ANDERSEN 7747079708_7747079706 Add New Customer" at bounding box center [696, 353] width 214 height 147
click at [635, 415] on button "Add New Customer" at bounding box center [654, 415] width 130 height 23
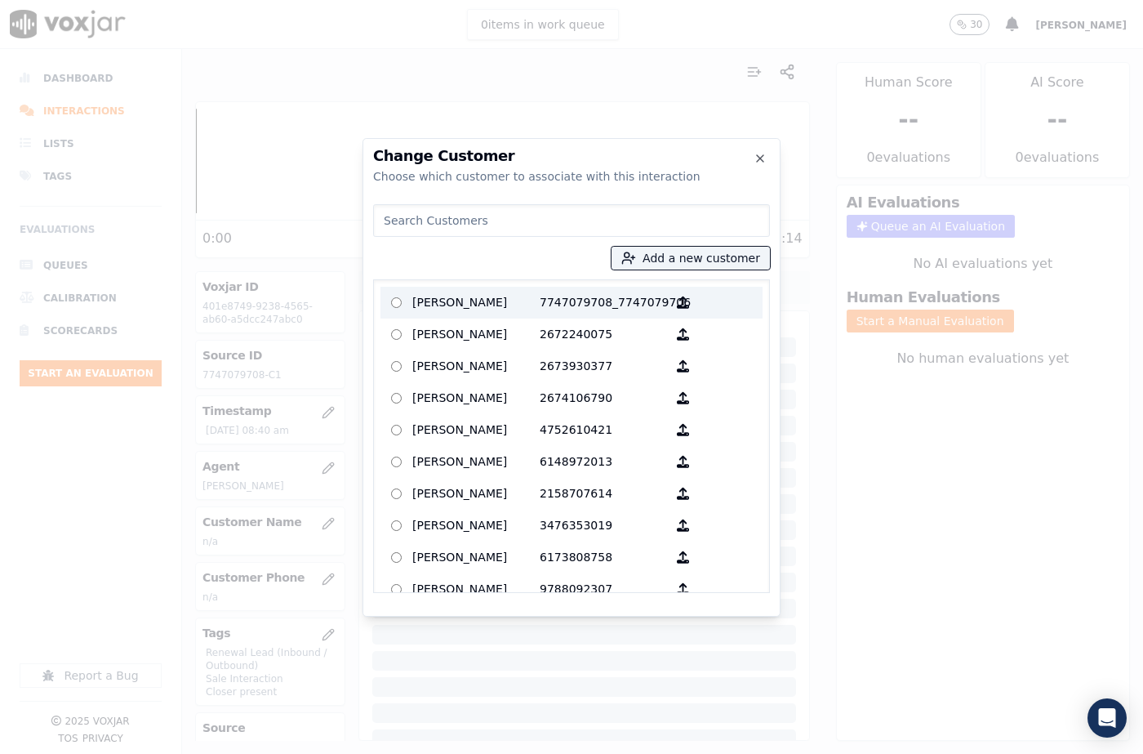
click at [507, 292] on p "CAROL ANDERSEN" at bounding box center [475, 302] width 127 height 25
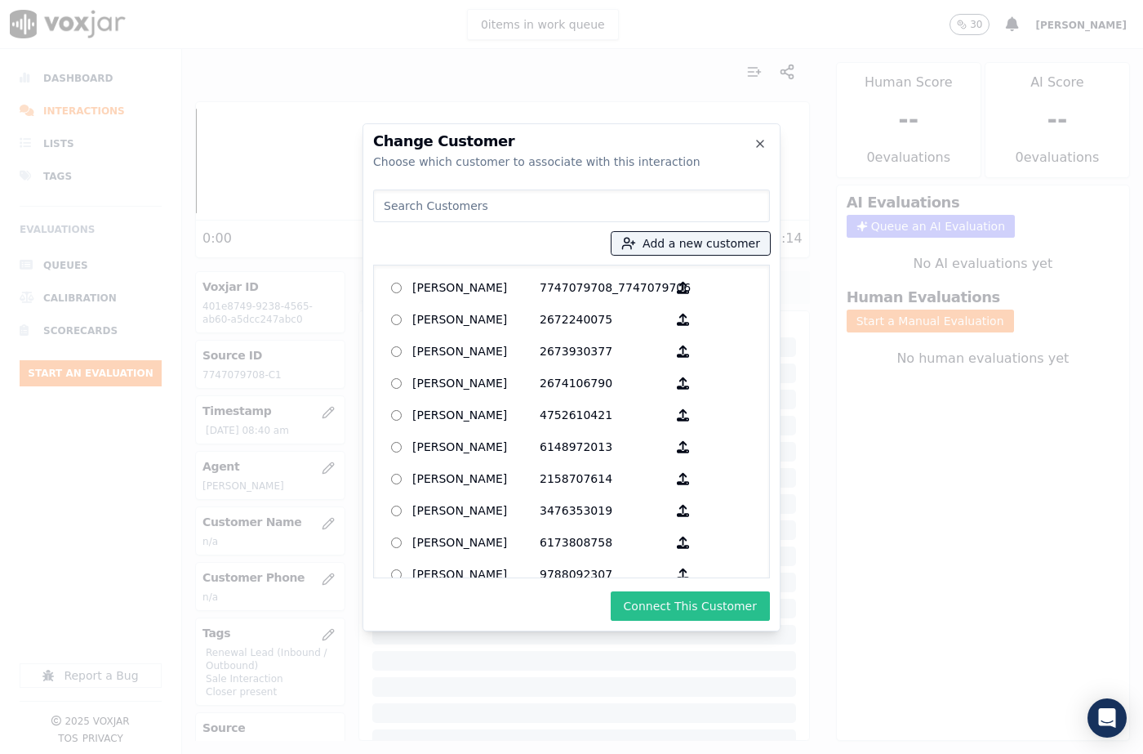
click at [724, 611] on button "Connect This Customer" at bounding box center [690, 605] width 159 height 29
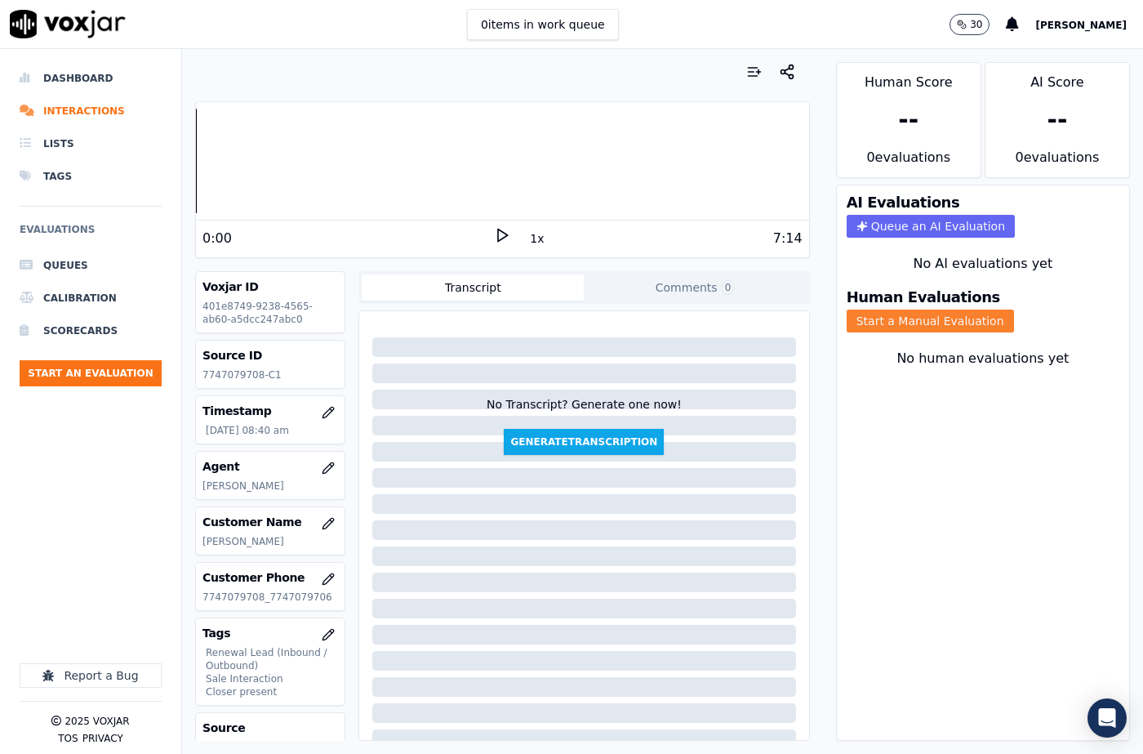
click at [909, 309] on button "Start a Manual Evaluation" at bounding box center [930, 320] width 167 height 23
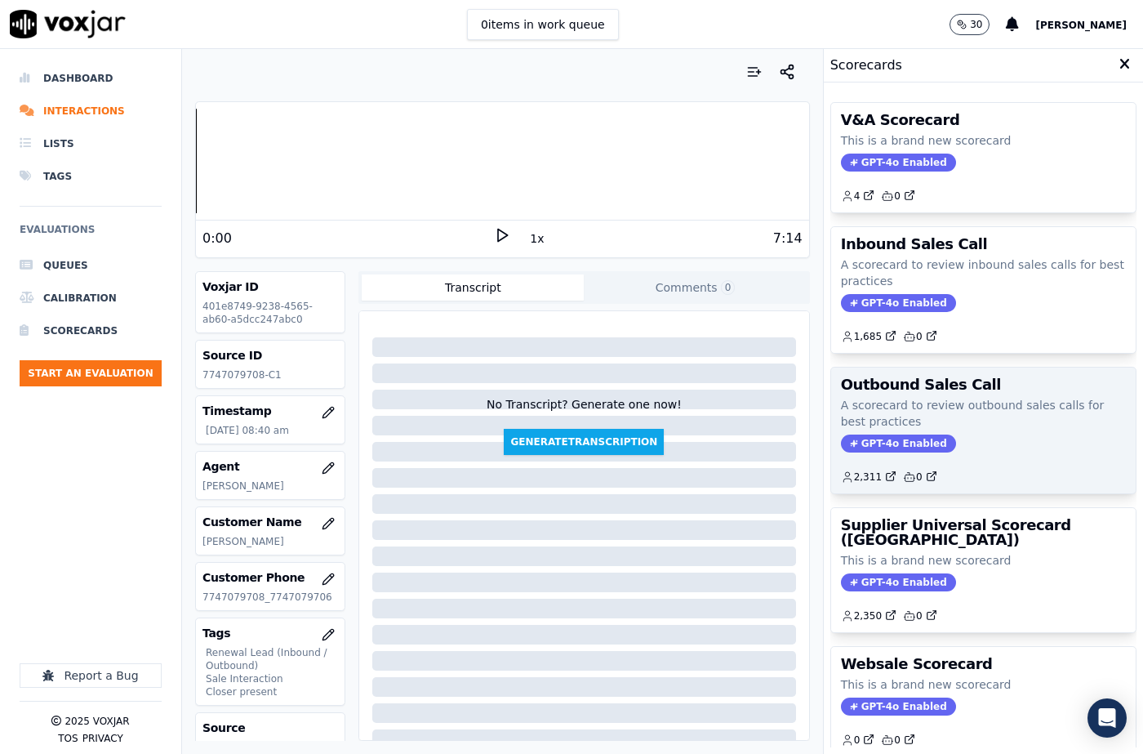
click at [898, 426] on p "A scorecard to review outbound sales calls for best practices" at bounding box center [983, 413] width 285 height 33
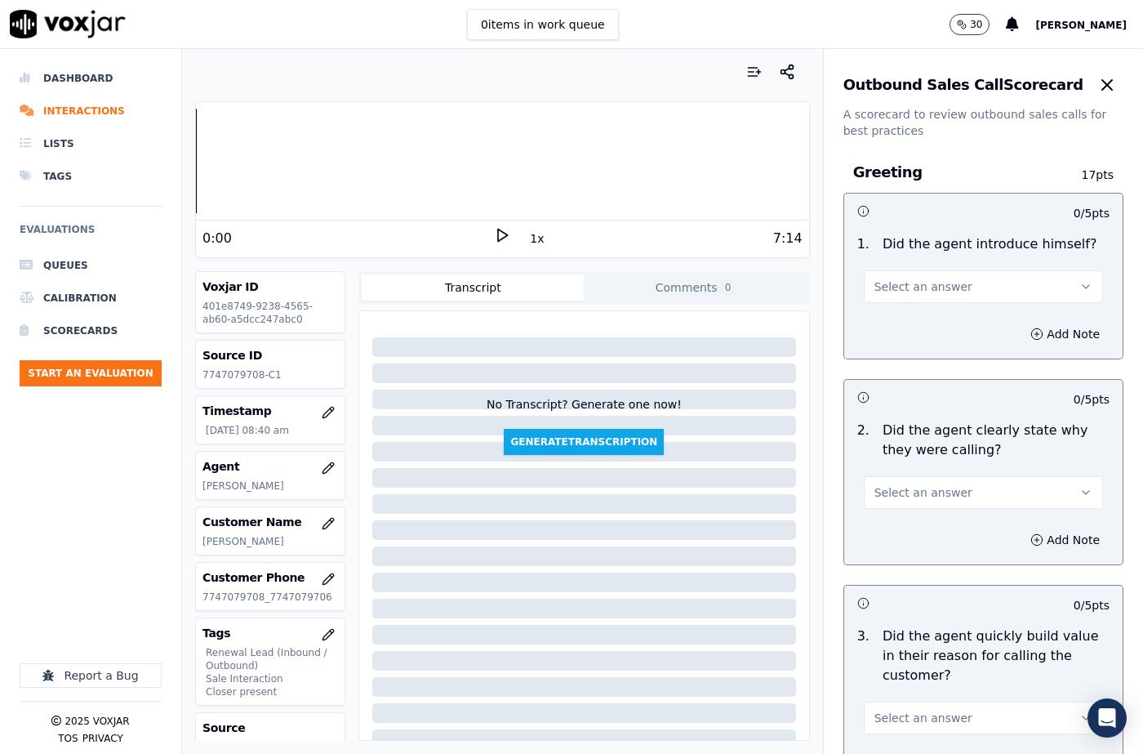
click at [900, 282] on span "Select an answer" at bounding box center [923, 286] width 98 height 16
click at [901, 311] on div "Yes" at bounding box center [956, 323] width 211 height 26
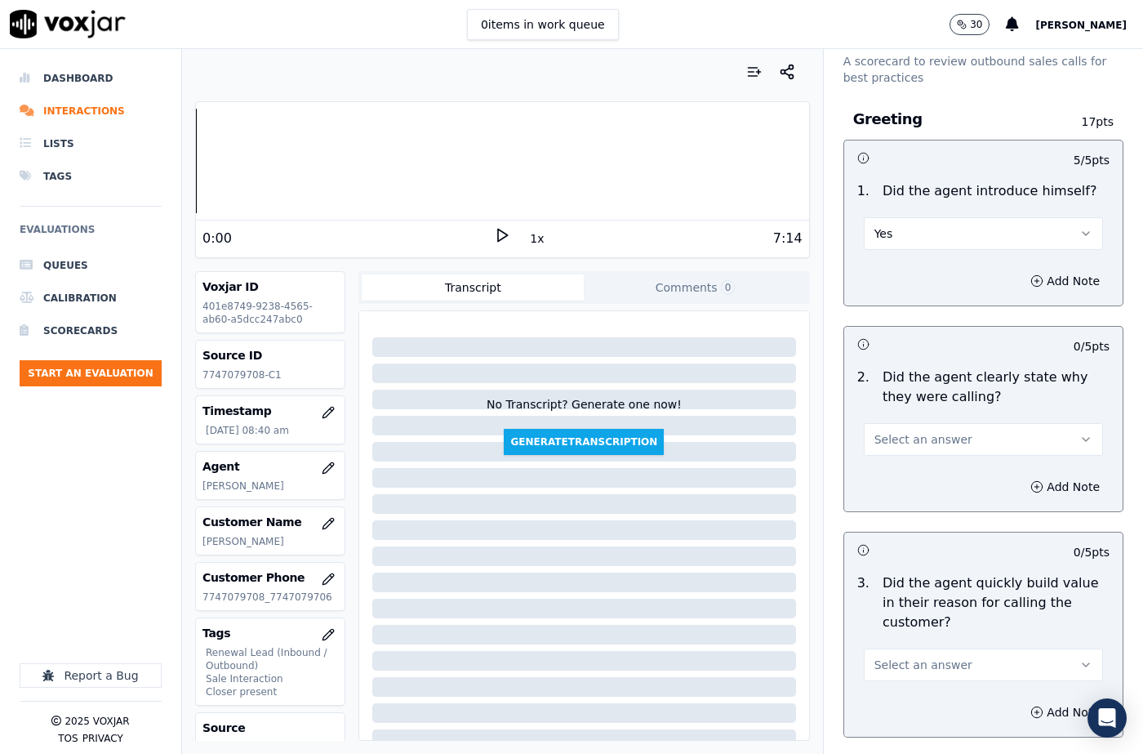
scroll to position [163, 0]
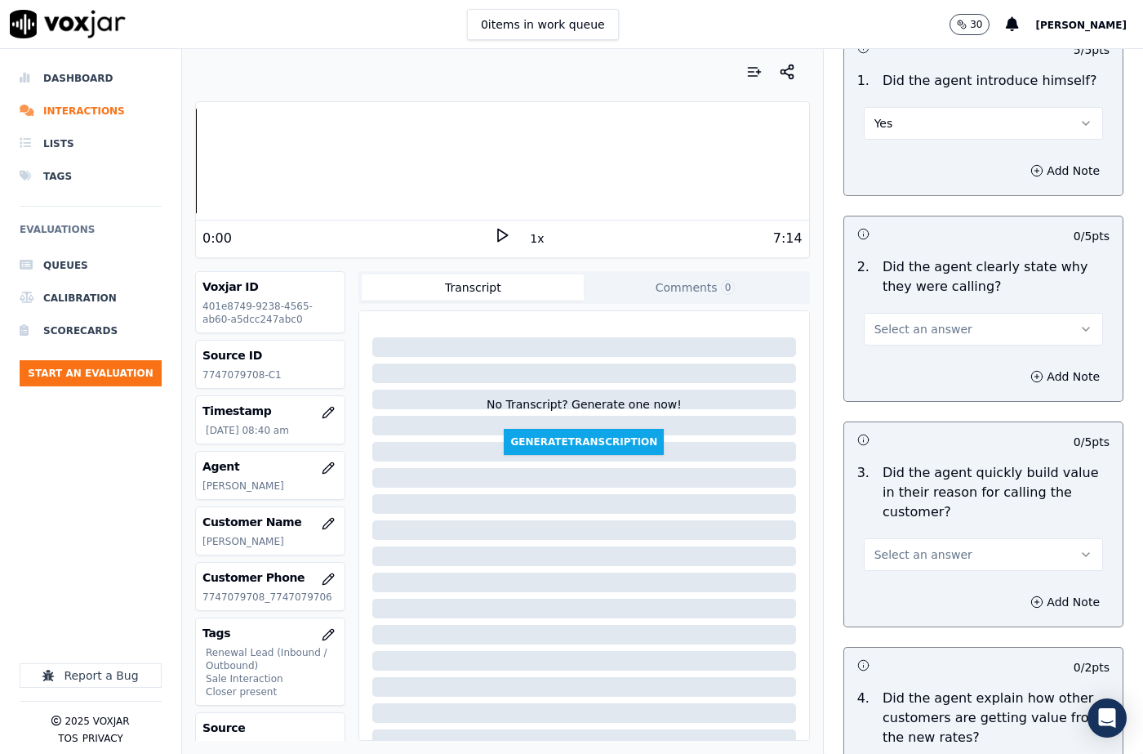
click at [910, 328] on span "Select an answer" at bounding box center [923, 329] width 98 height 16
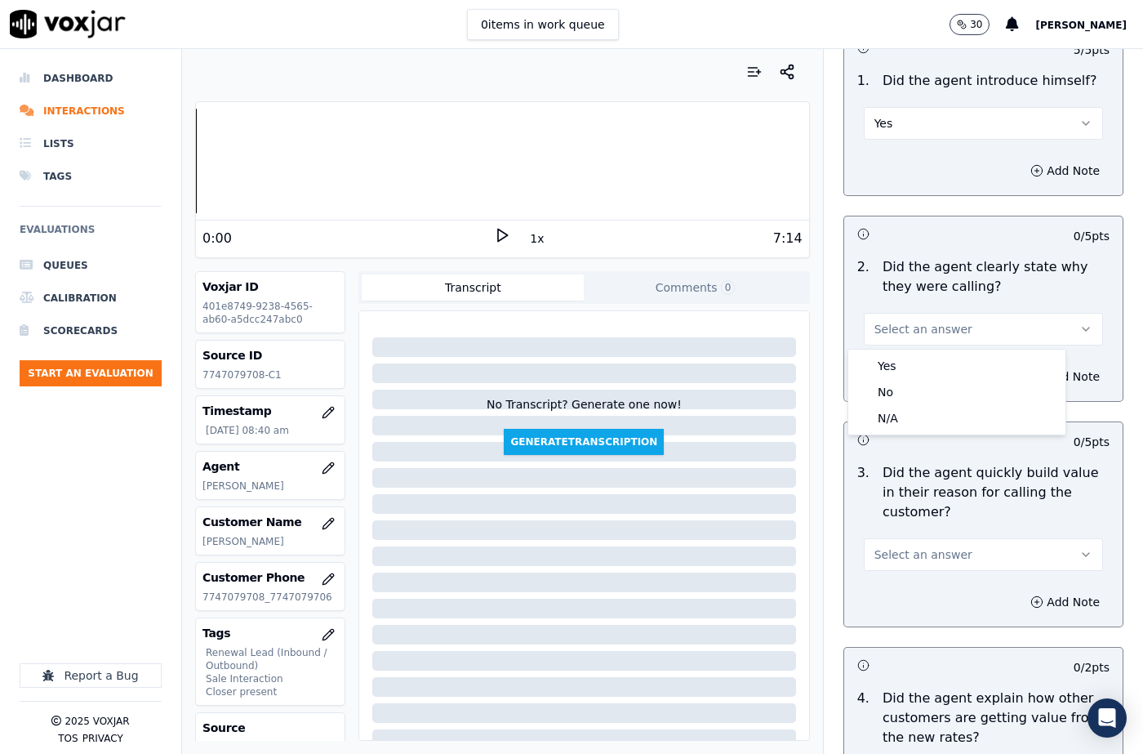
click at [914, 351] on div "Yes No N/A" at bounding box center [956, 391] width 217 height 85
click at [906, 374] on div "Yes" at bounding box center [956, 366] width 211 height 26
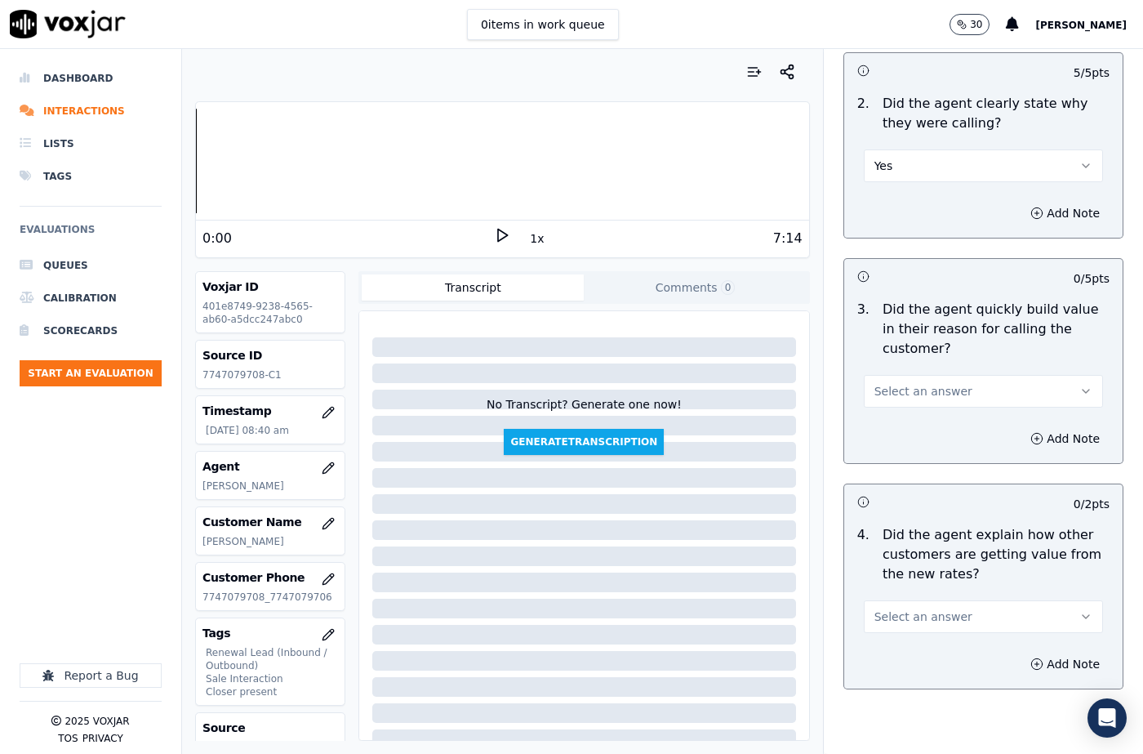
click at [921, 395] on span "Select an answer" at bounding box center [923, 391] width 98 height 16
click at [921, 426] on div "Yes" at bounding box center [956, 428] width 211 height 26
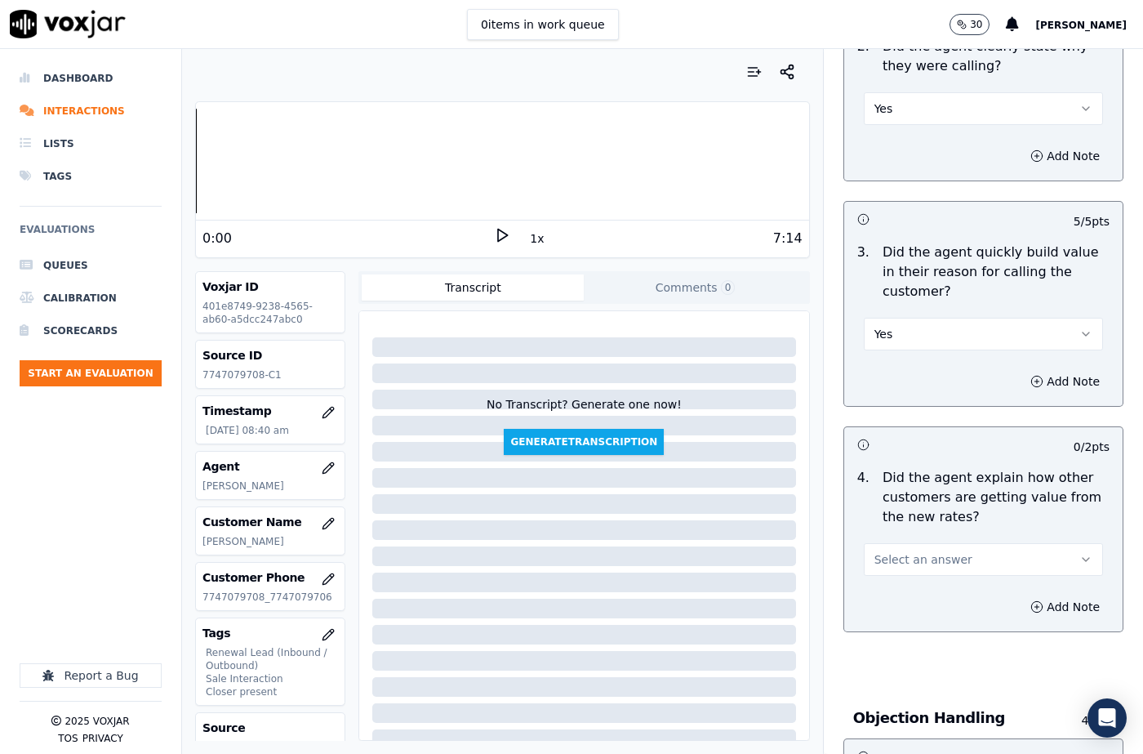
scroll to position [490, 0]
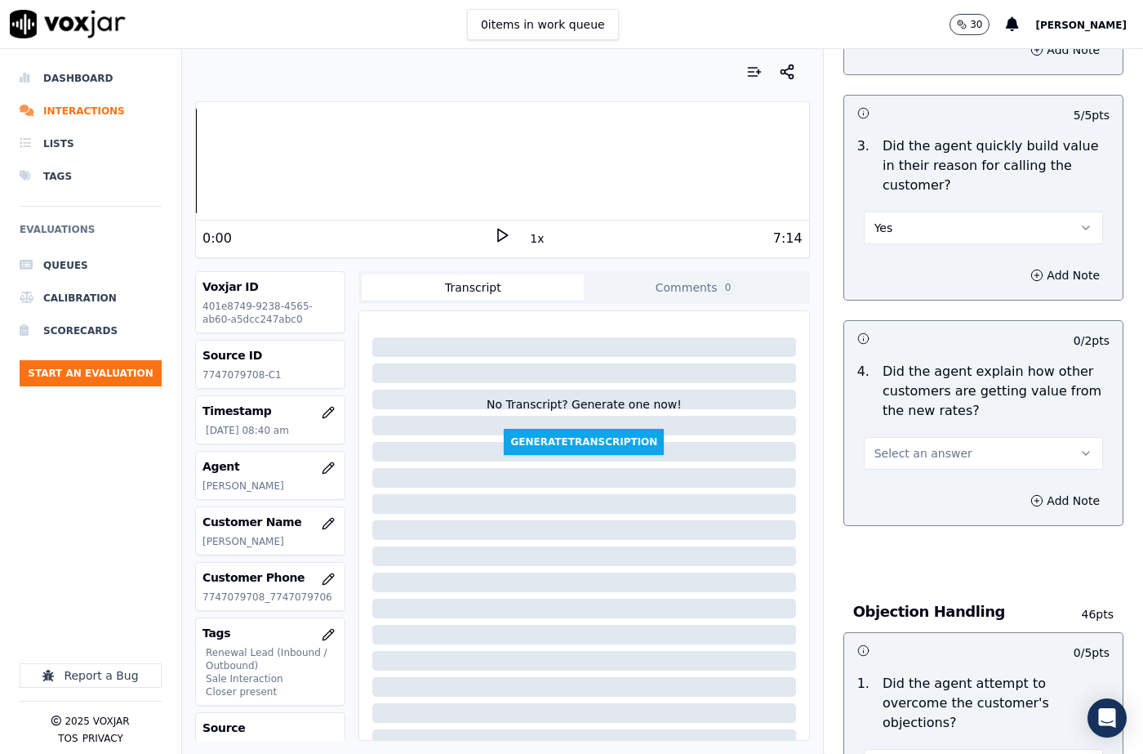
click at [911, 447] on span "Select an answer" at bounding box center [923, 453] width 98 height 16
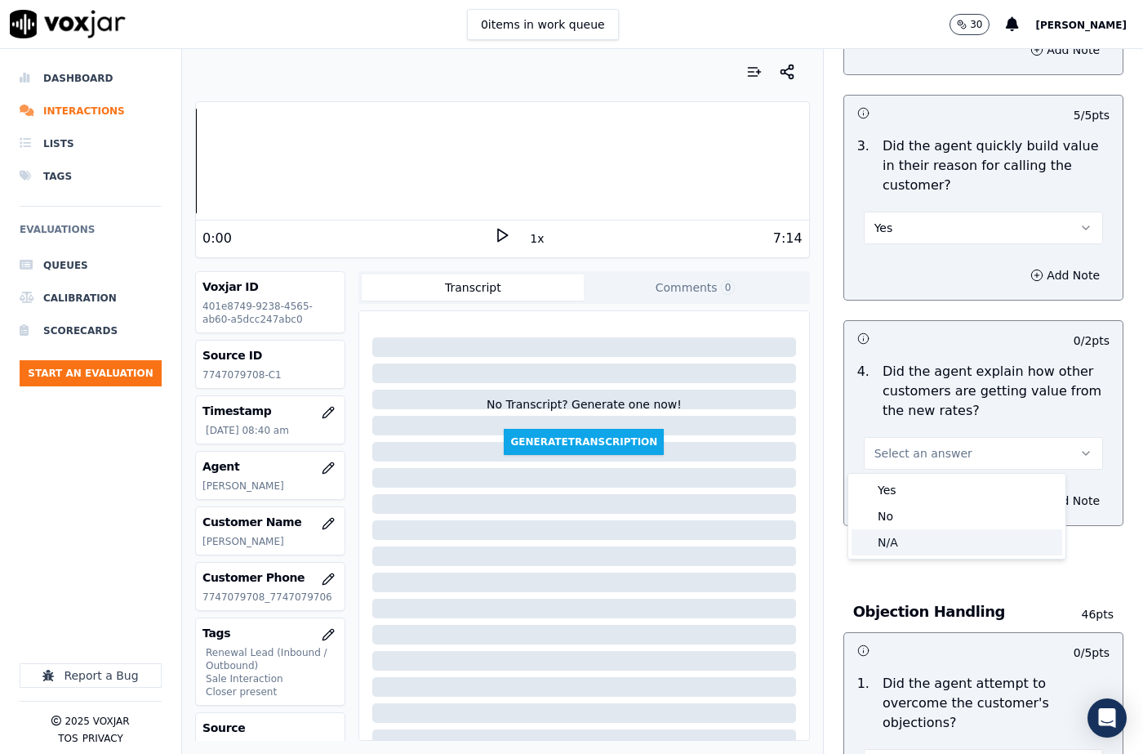
click at [909, 545] on div "N/A" at bounding box center [956, 542] width 211 height 26
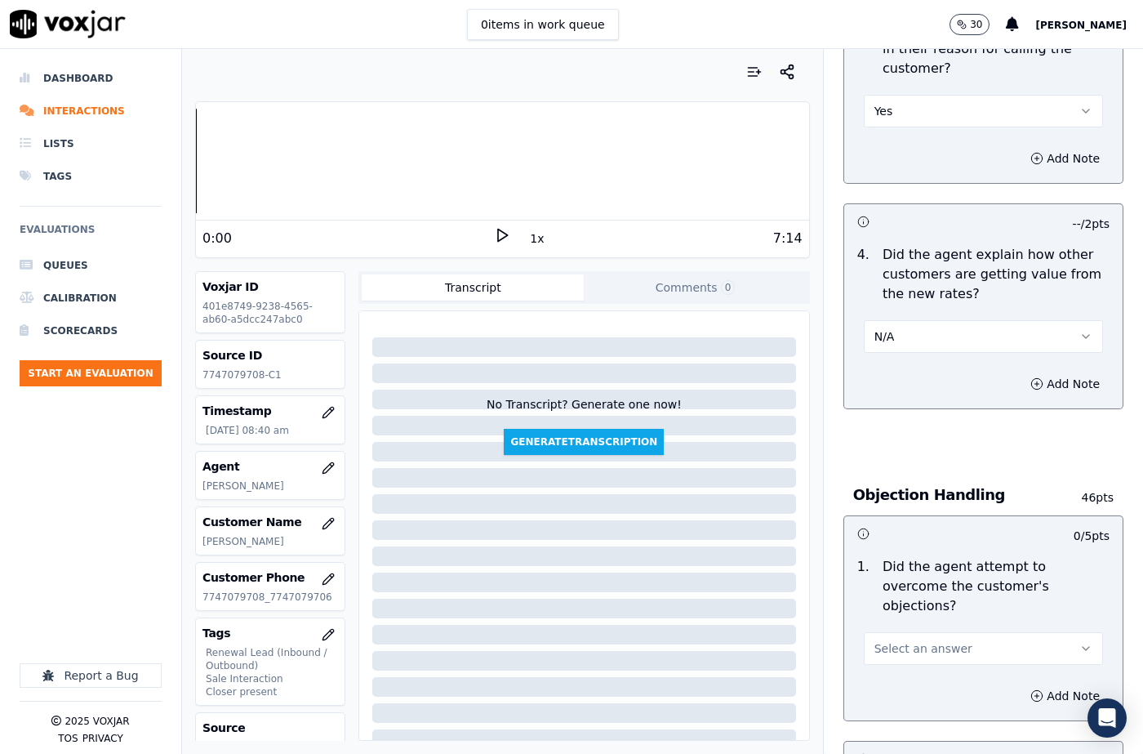
scroll to position [816, 0]
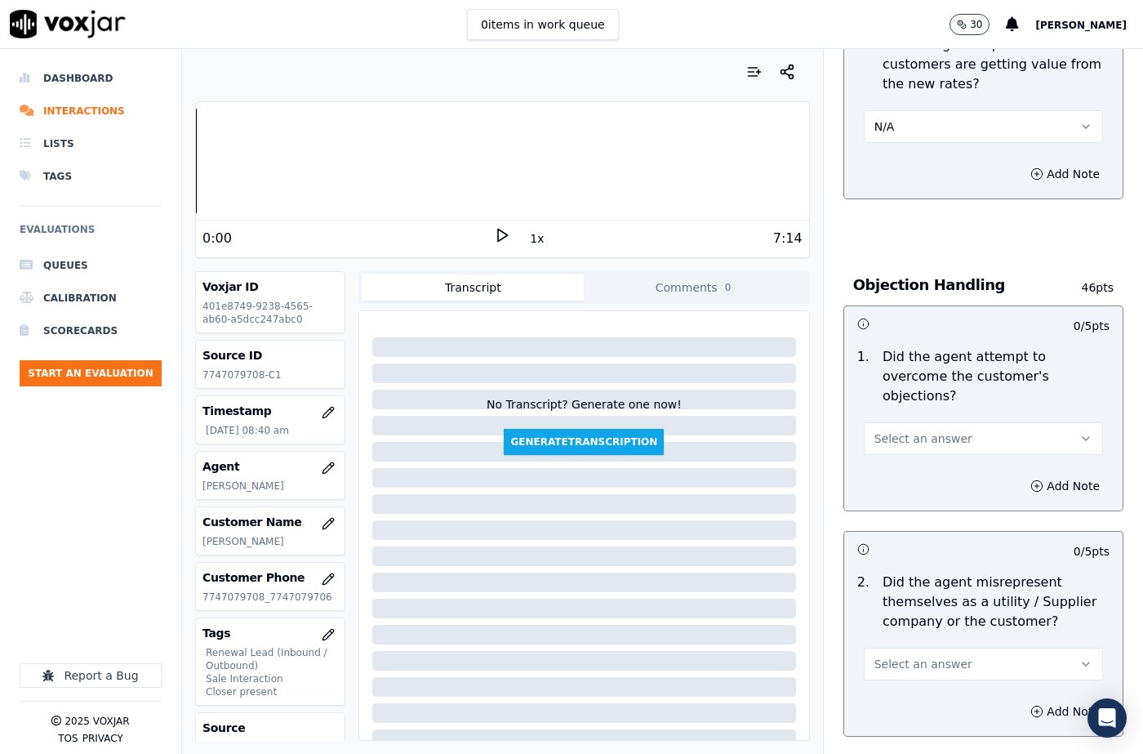
click at [909, 430] on span "Select an answer" at bounding box center [923, 438] width 98 height 16
click at [914, 462] on div "Yes" at bounding box center [956, 455] width 211 height 26
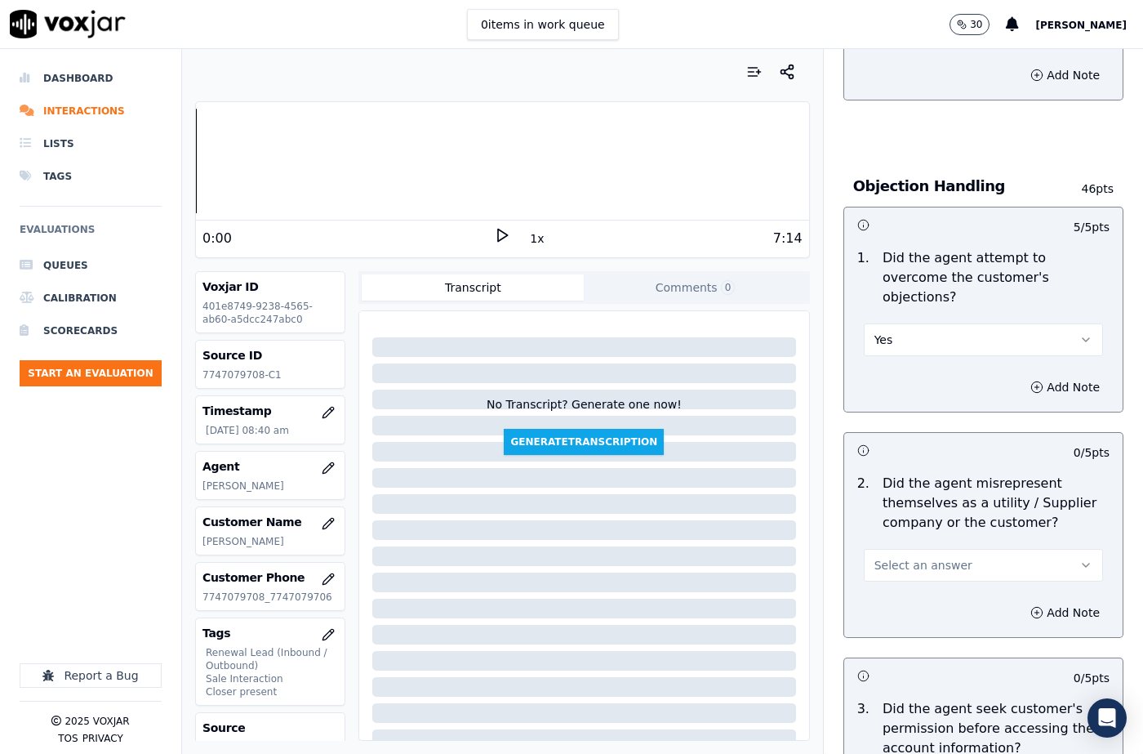
scroll to position [1061, 0]
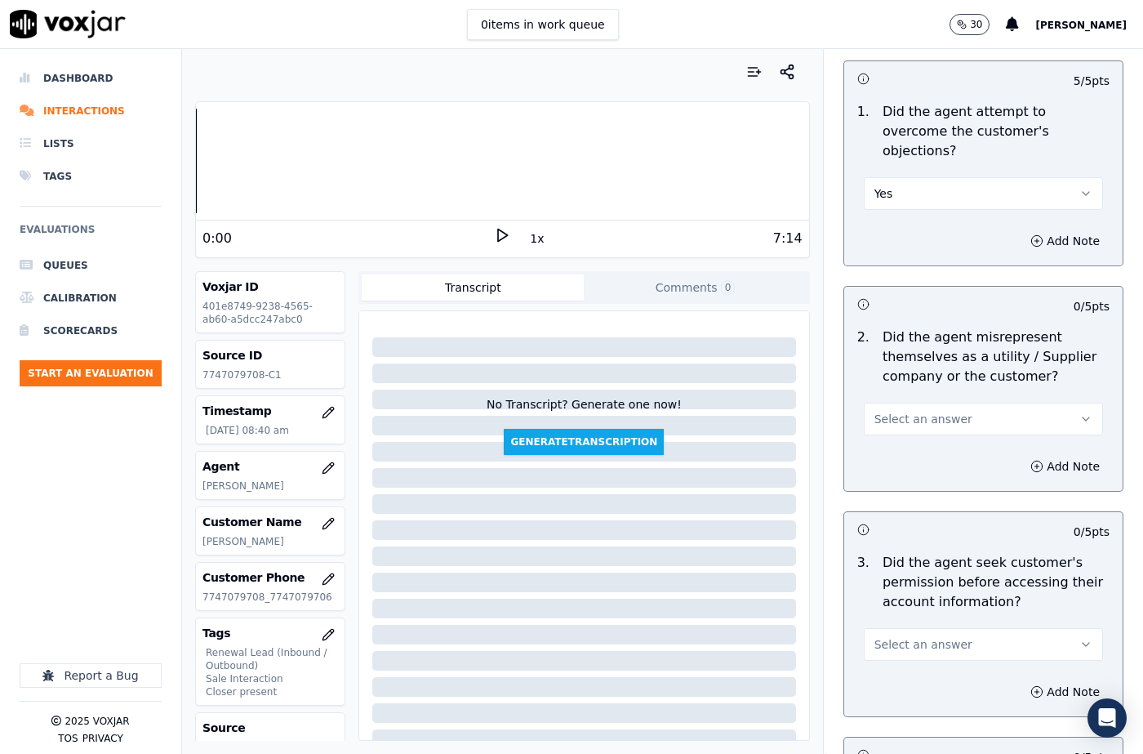
click at [915, 411] on button "Select an answer" at bounding box center [983, 418] width 239 height 33
click at [903, 459] on div "No" at bounding box center [956, 462] width 211 height 26
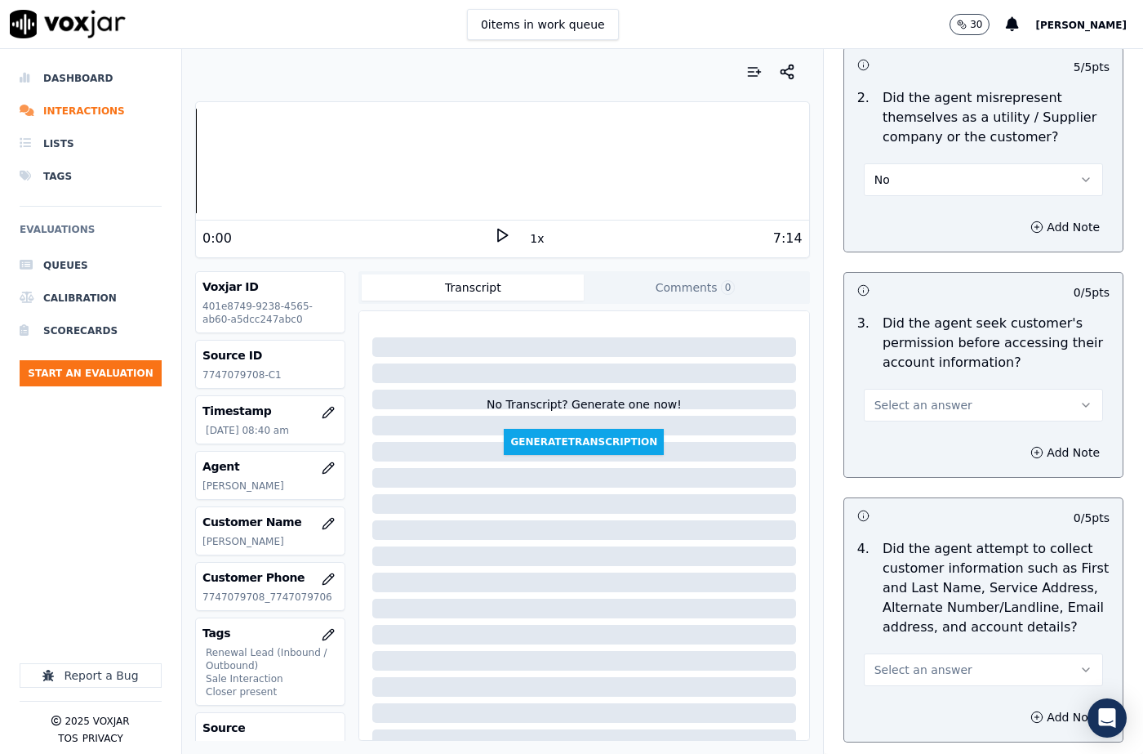
scroll to position [1306, 0]
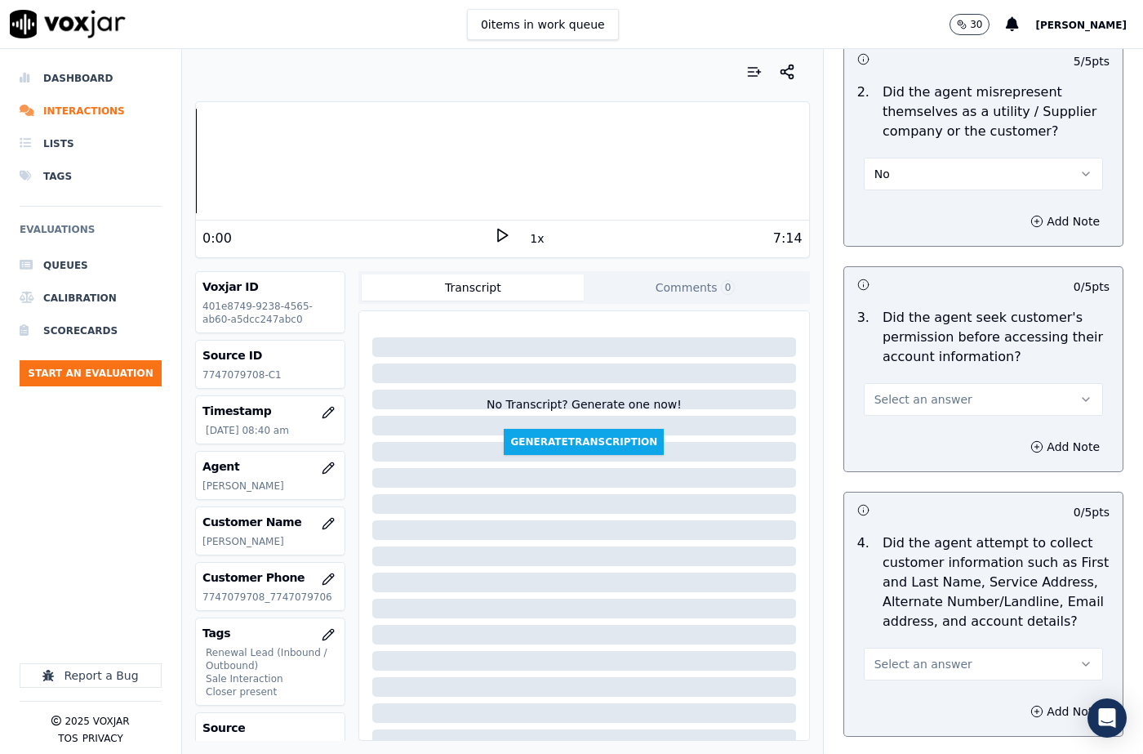
click at [924, 391] on span "Select an answer" at bounding box center [923, 399] width 98 height 16
click at [911, 433] on div "No" at bounding box center [956, 442] width 211 height 26
click at [1030, 435] on button "Add Note" at bounding box center [1064, 446] width 89 height 23
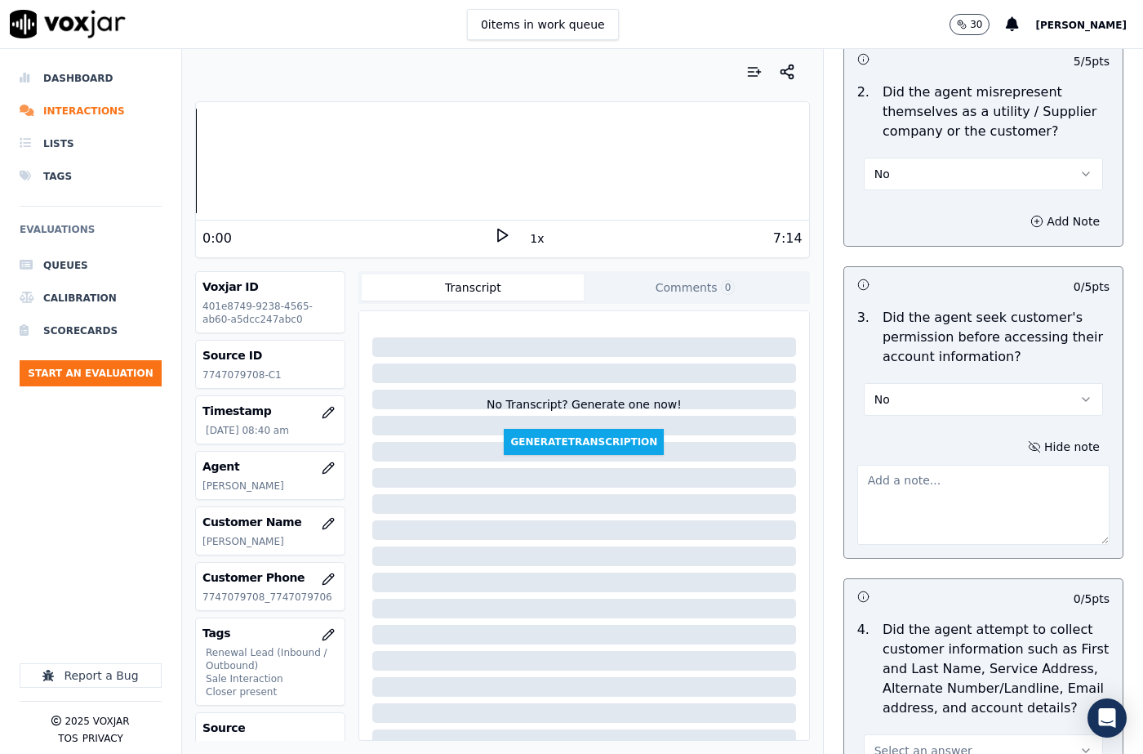
click at [931, 486] on textarea at bounding box center [983, 505] width 252 height 80
paste textarea "@1:47 The agent must take permission before confirming the Cx Supplier's name o…"
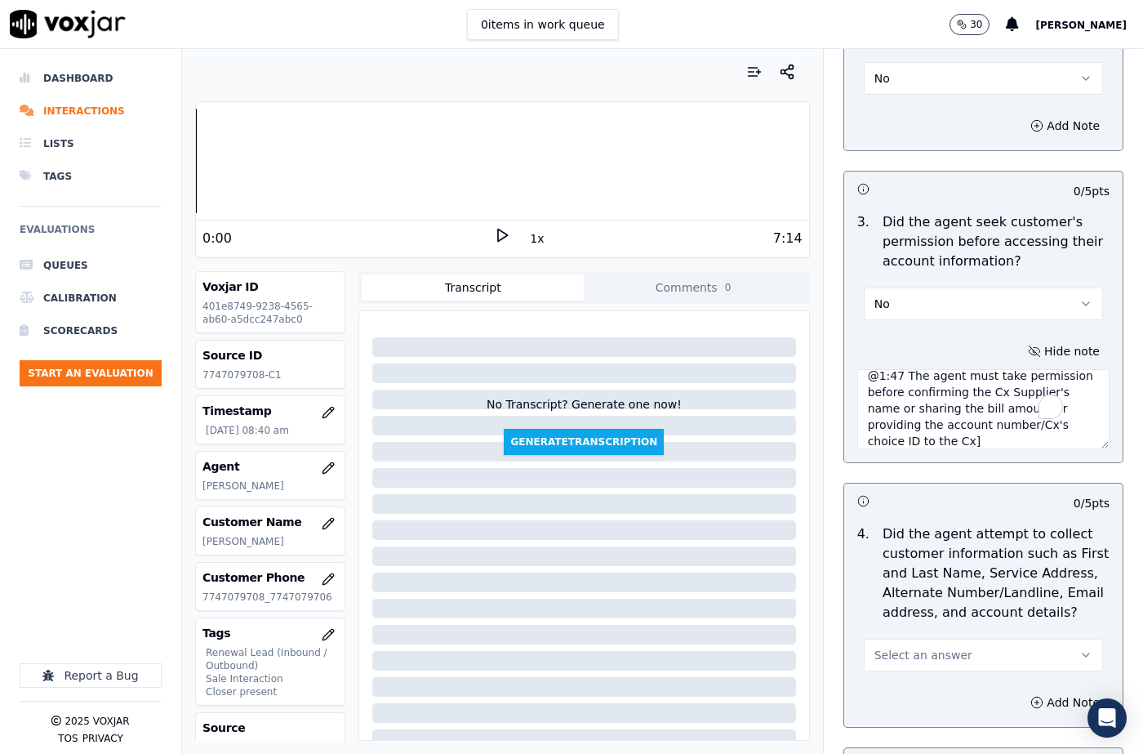
scroll to position [1551, 0]
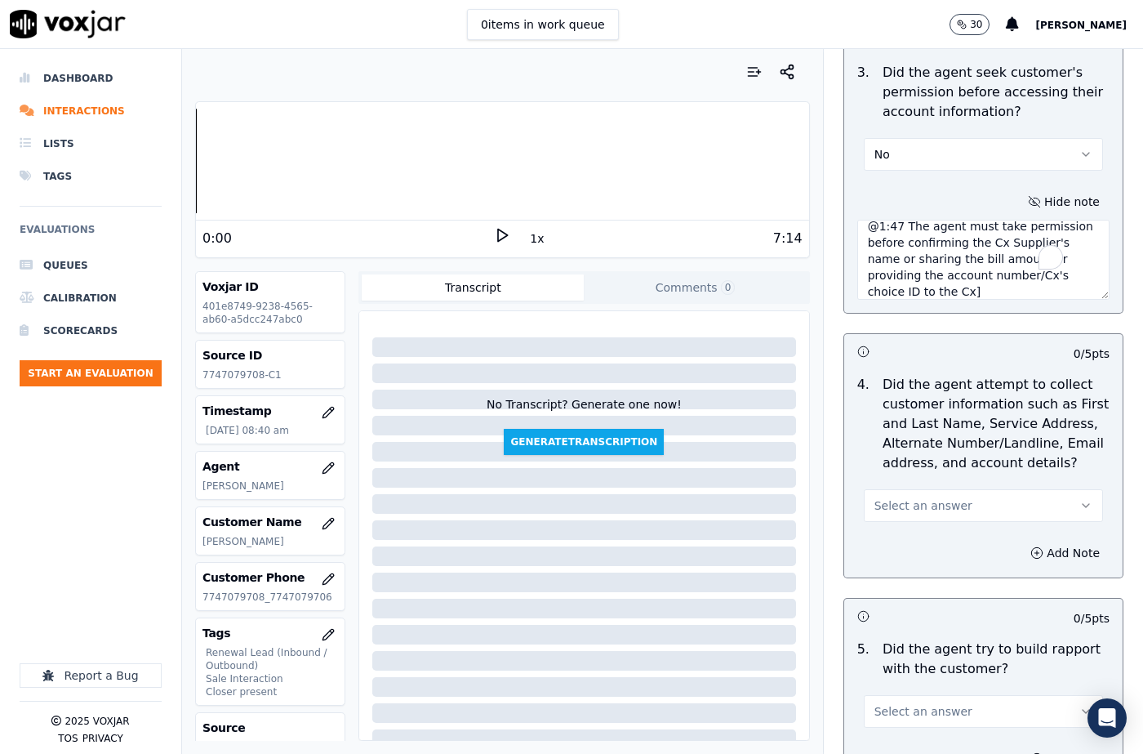
type textarea "@1:47 The agent must take permission before confirming the Cx Supplier's name o…"
click at [925, 497] on span "Select an answer" at bounding box center [923, 505] width 98 height 16
click at [908, 578] on div "N/A" at bounding box center [956, 575] width 211 height 26
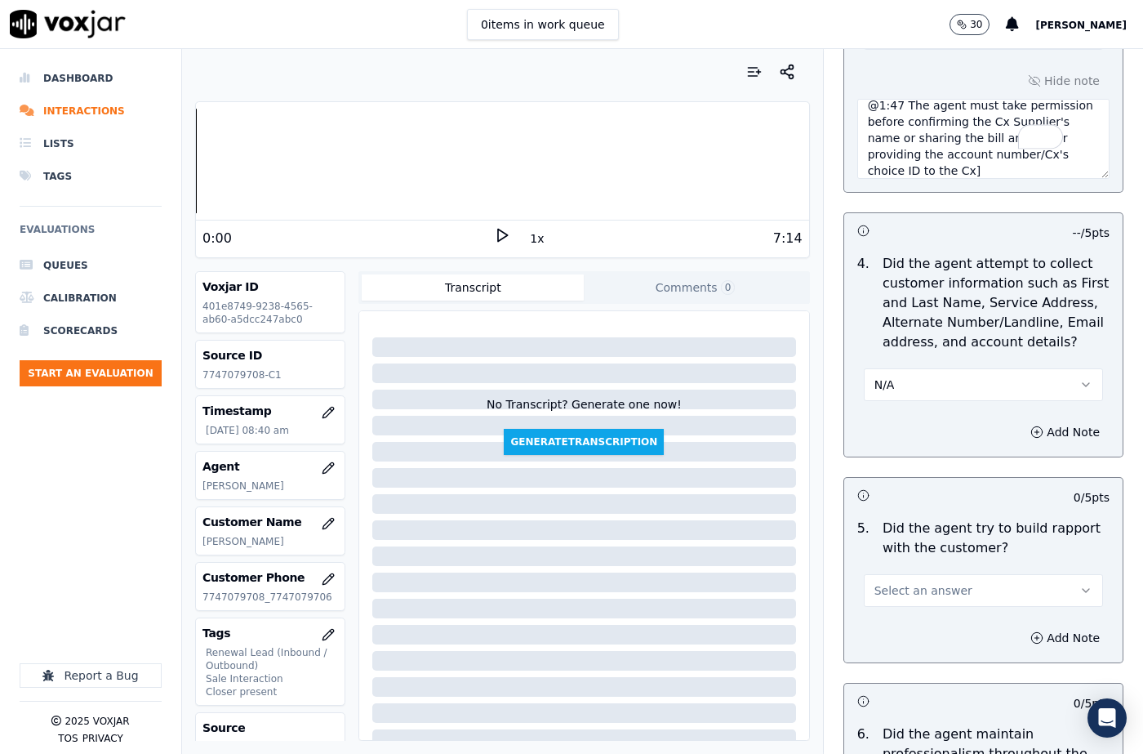
scroll to position [1796, 0]
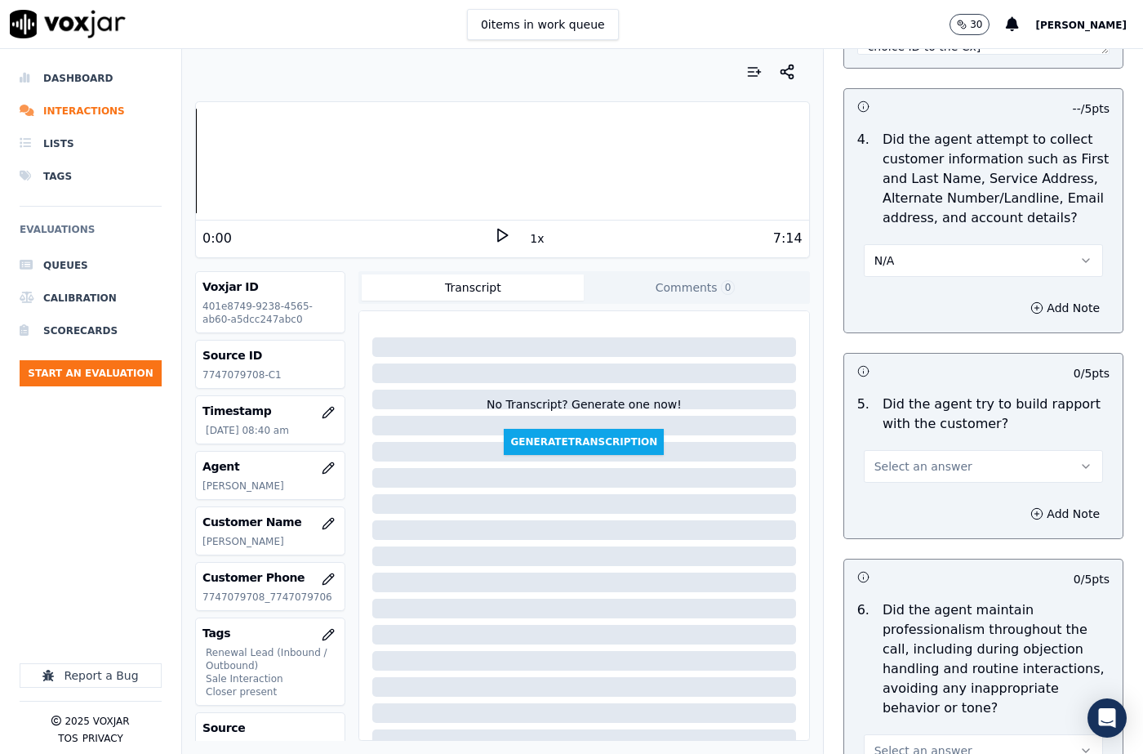
click at [894, 458] on span "Select an answer" at bounding box center [923, 466] width 98 height 16
click at [891, 482] on div "Yes" at bounding box center [956, 483] width 211 height 26
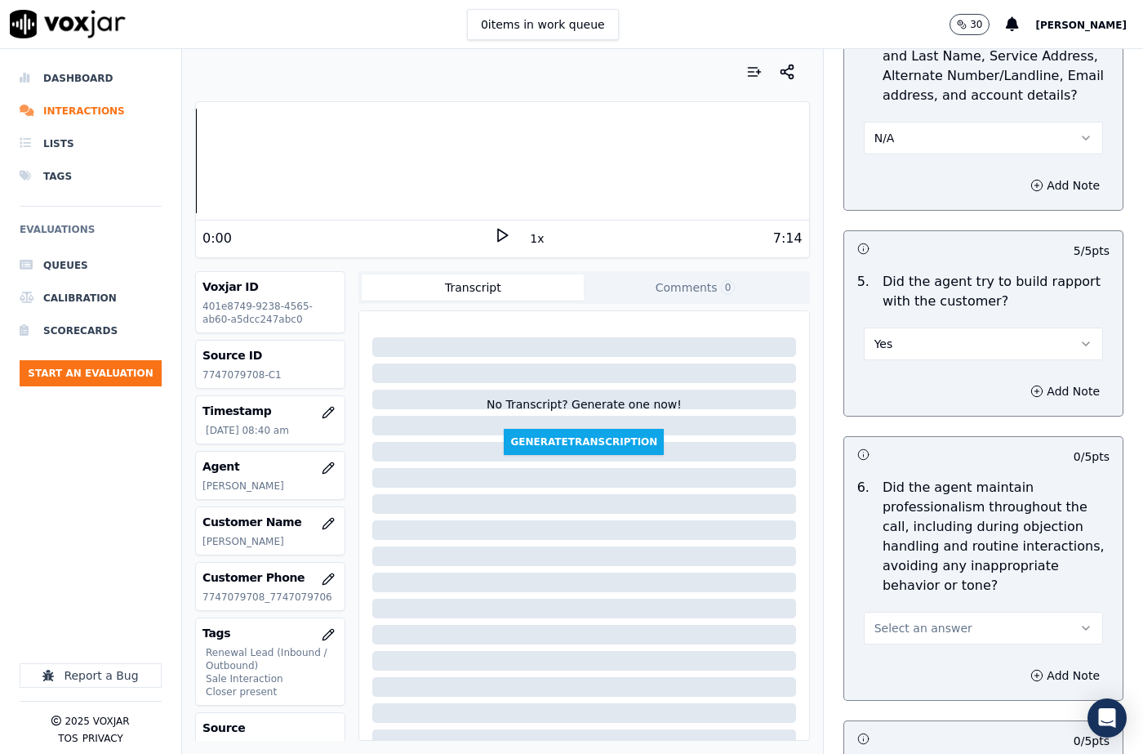
scroll to position [2041, 0]
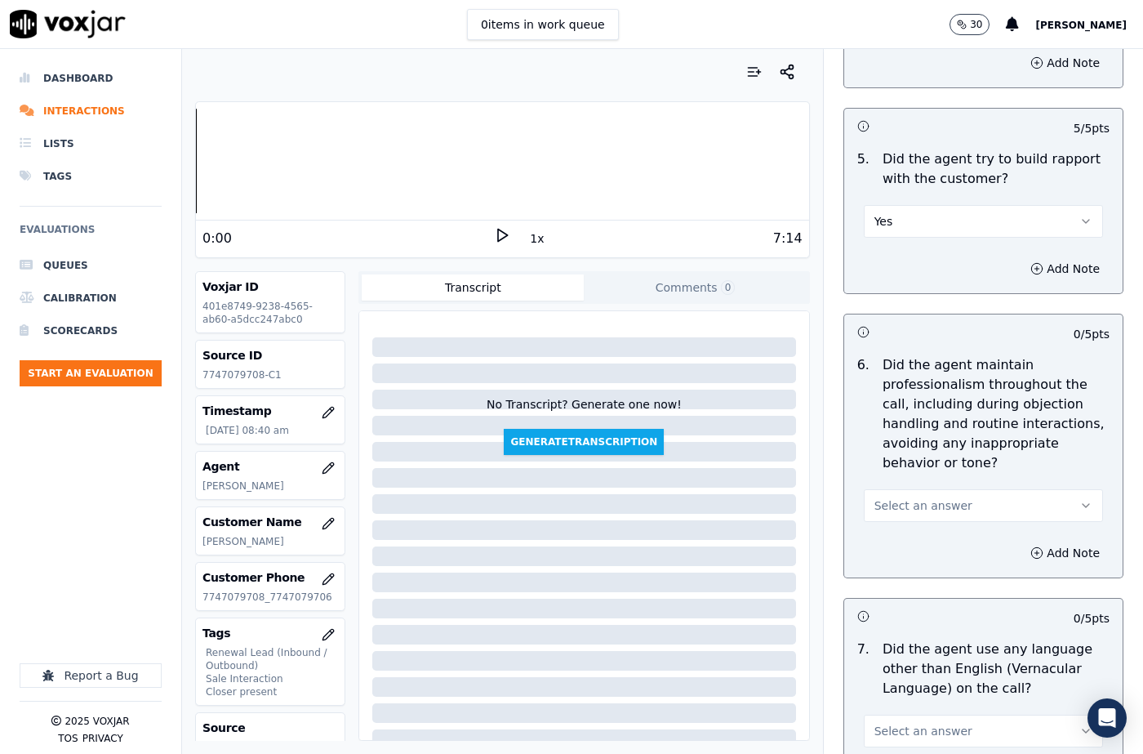
click at [895, 497] on span "Select an answer" at bounding box center [923, 505] width 98 height 16
click at [890, 504] on div "Yes" at bounding box center [956, 503] width 211 height 26
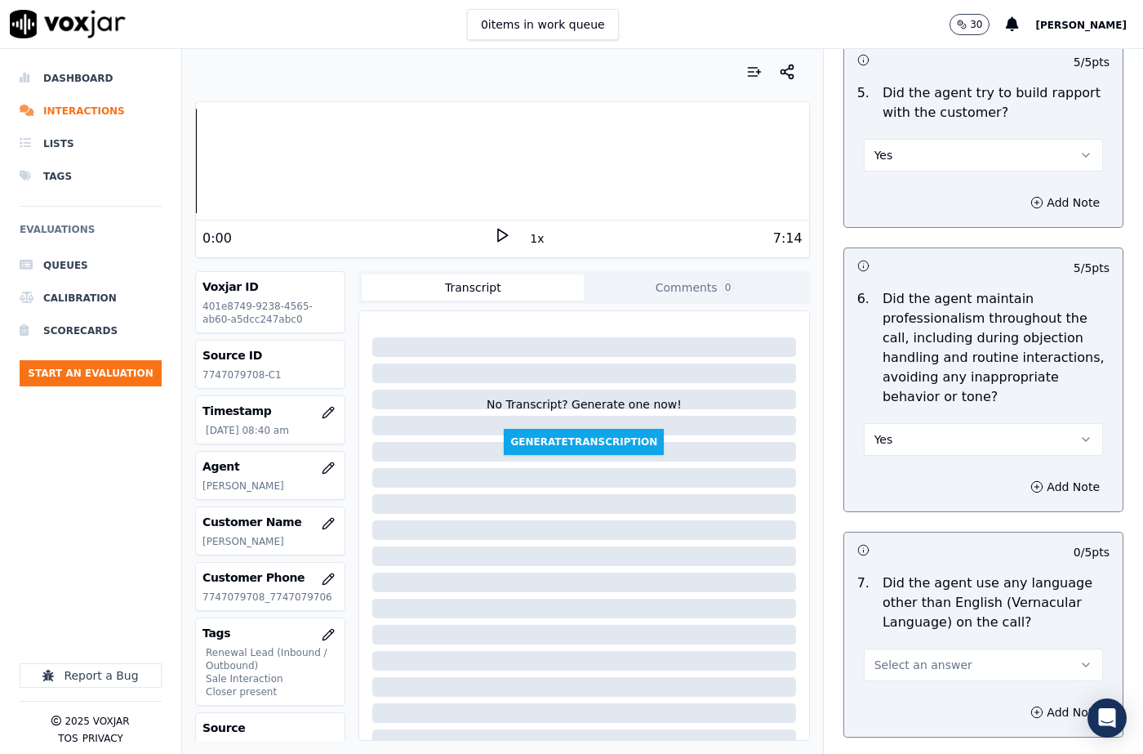
scroll to position [2286, 0]
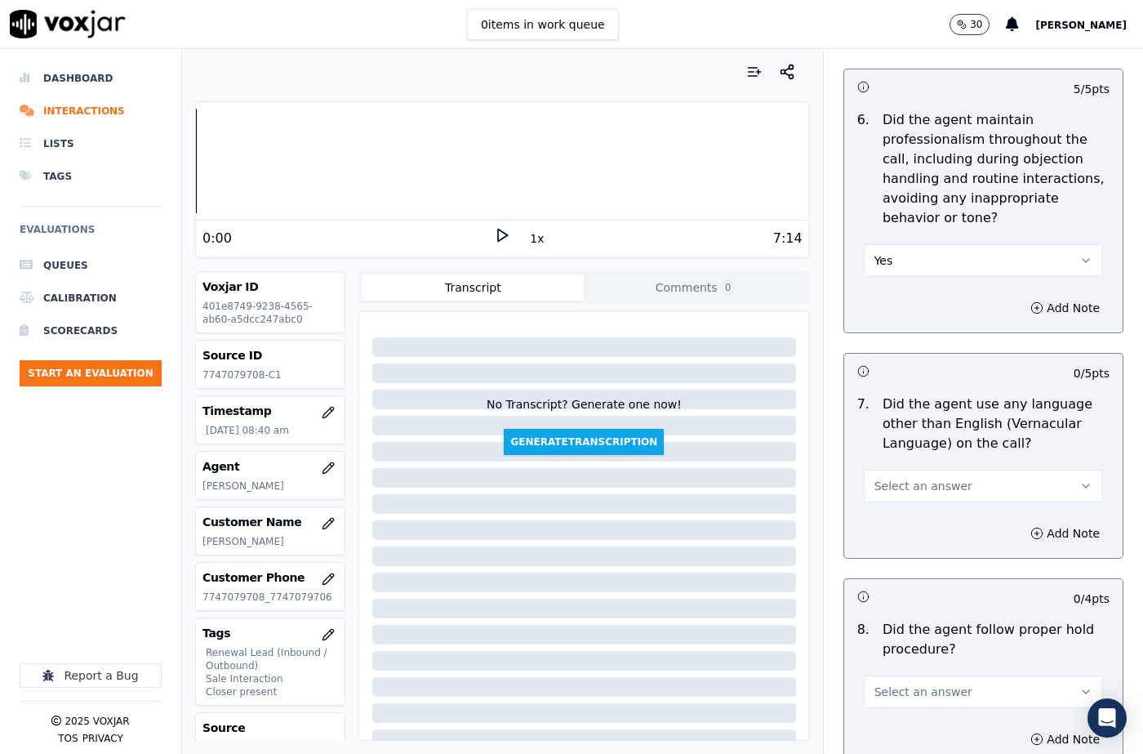
click at [915, 478] on span "Select an answer" at bounding box center [923, 486] width 98 height 16
click at [904, 500] on div "No" at bounding box center [956, 509] width 211 height 26
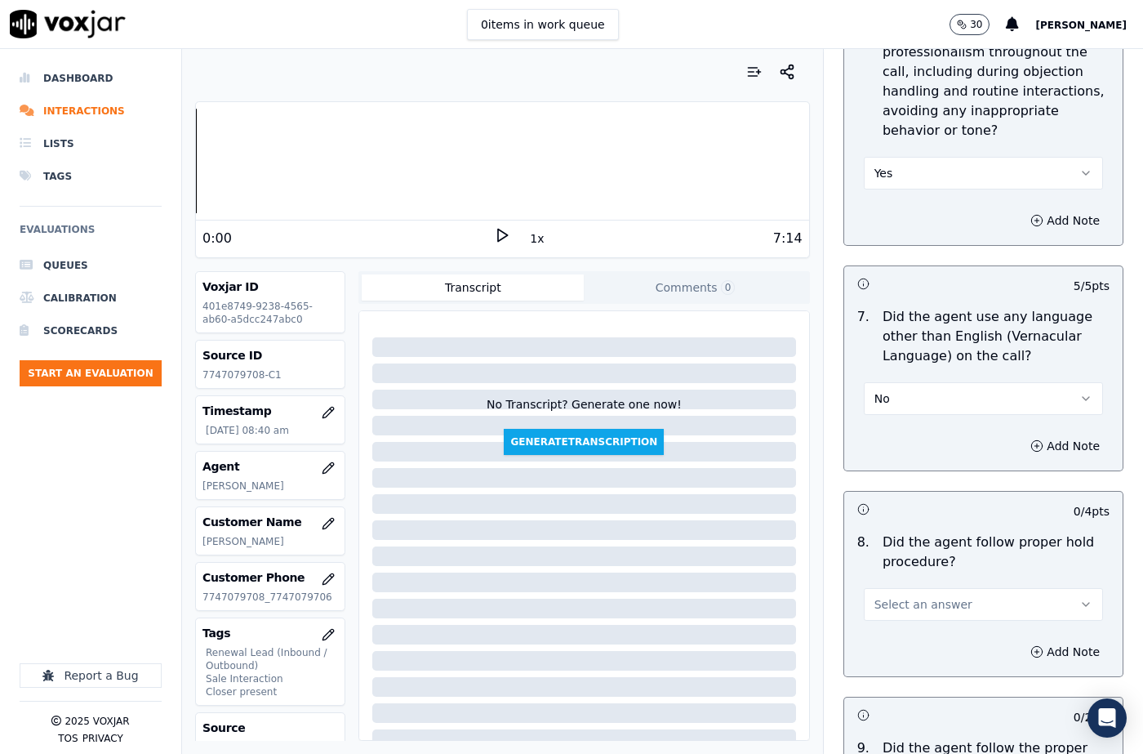
scroll to position [2531, 0]
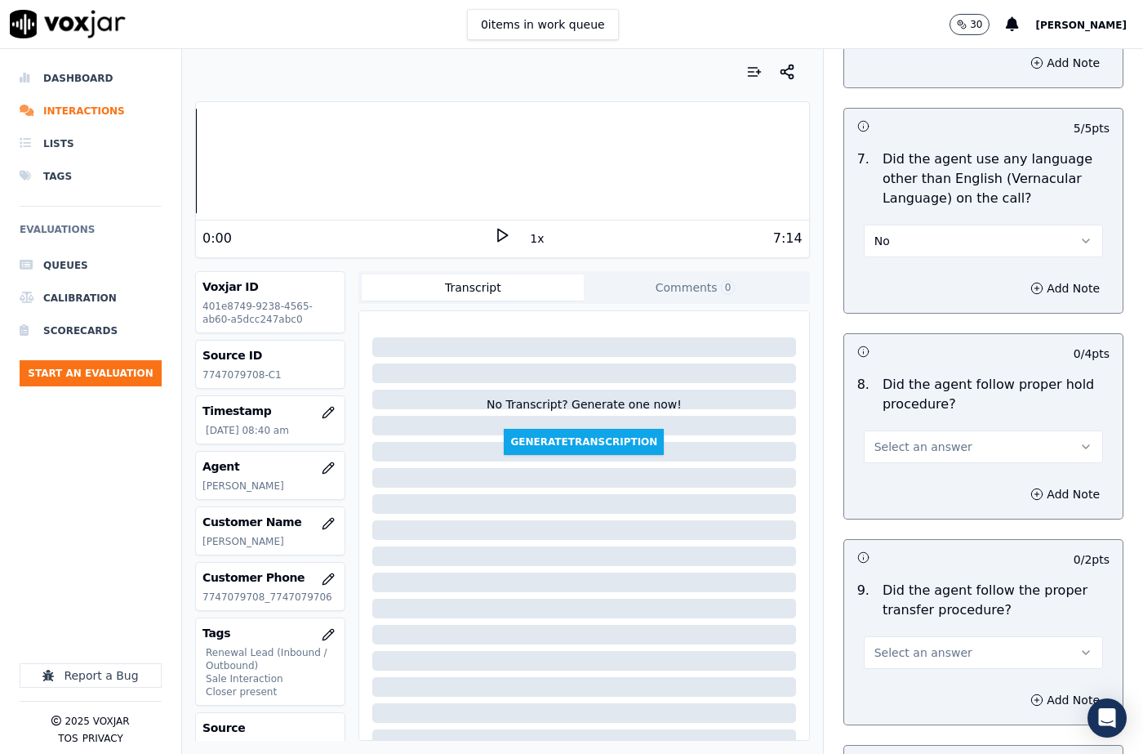
click at [904, 438] on span "Select an answer" at bounding box center [923, 446] width 98 height 16
click at [905, 500] on div "N/A" at bounding box center [956, 496] width 211 height 26
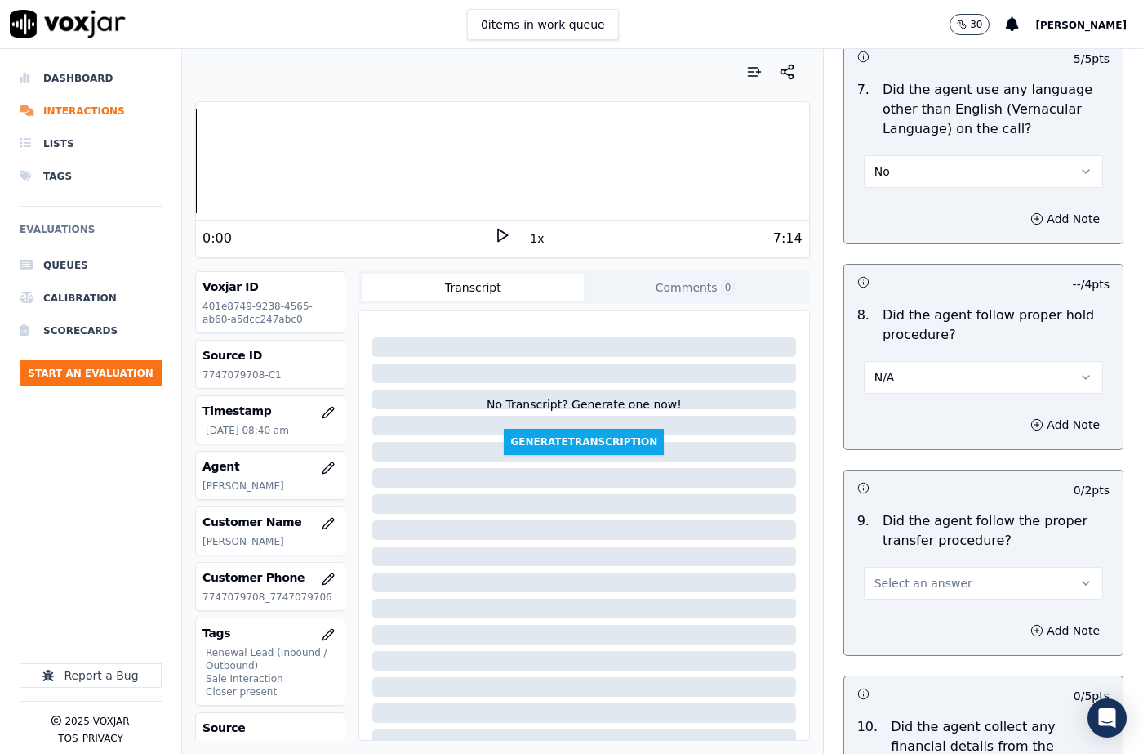
scroll to position [2776, 0]
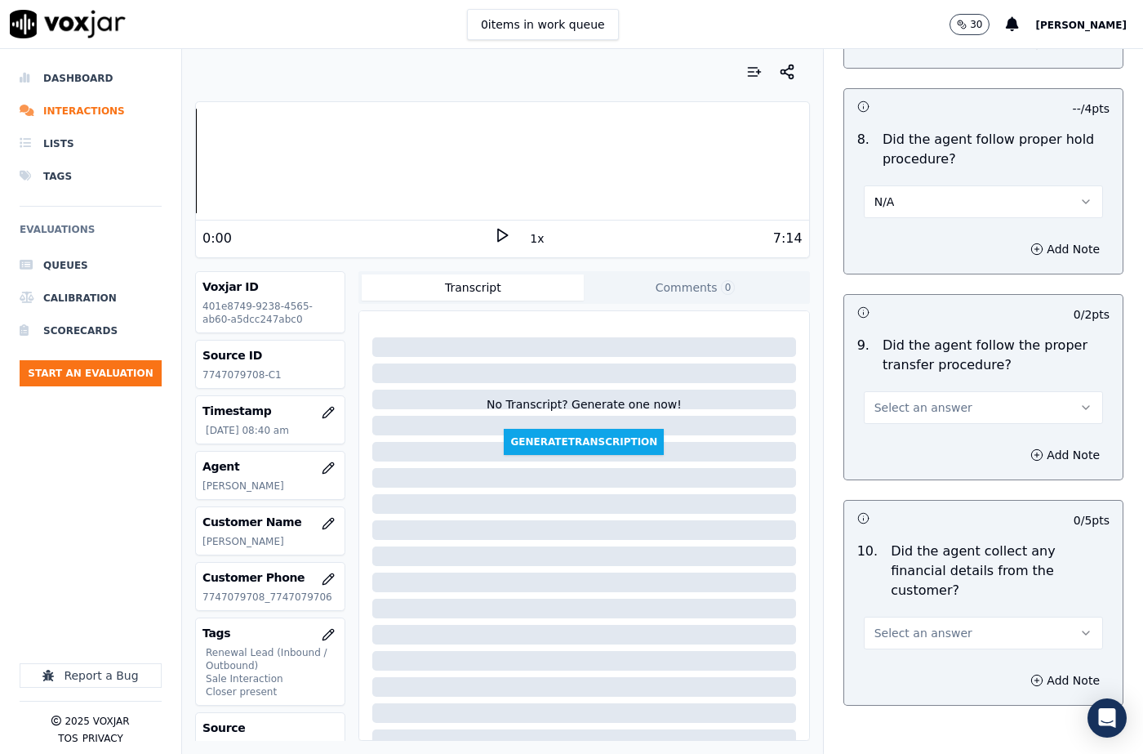
drag, startPoint x: 896, startPoint y: 366, endPoint x: 899, endPoint y: 379, distance: 13.5
click at [896, 399] on span "Select an answer" at bounding box center [923, 407] width 98 height 16
click at [901, 396] on div "Yes" at bounding box center [956, 405] width 211 height 26
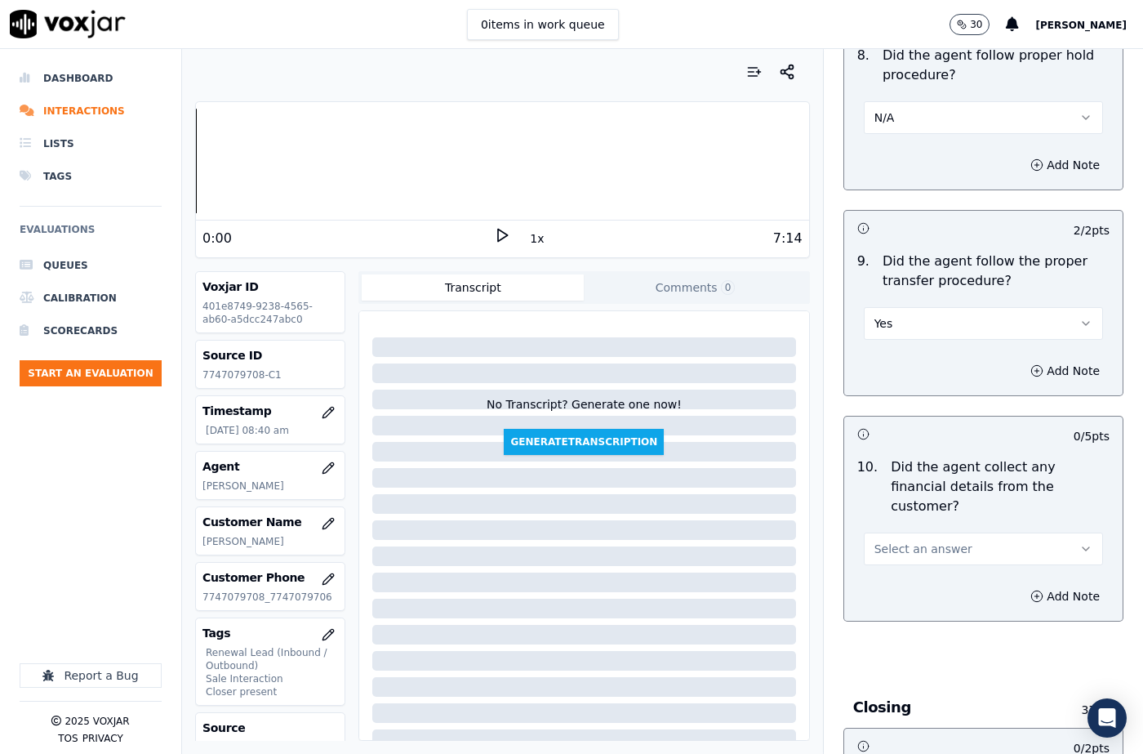
scroll to position [2939, 0]
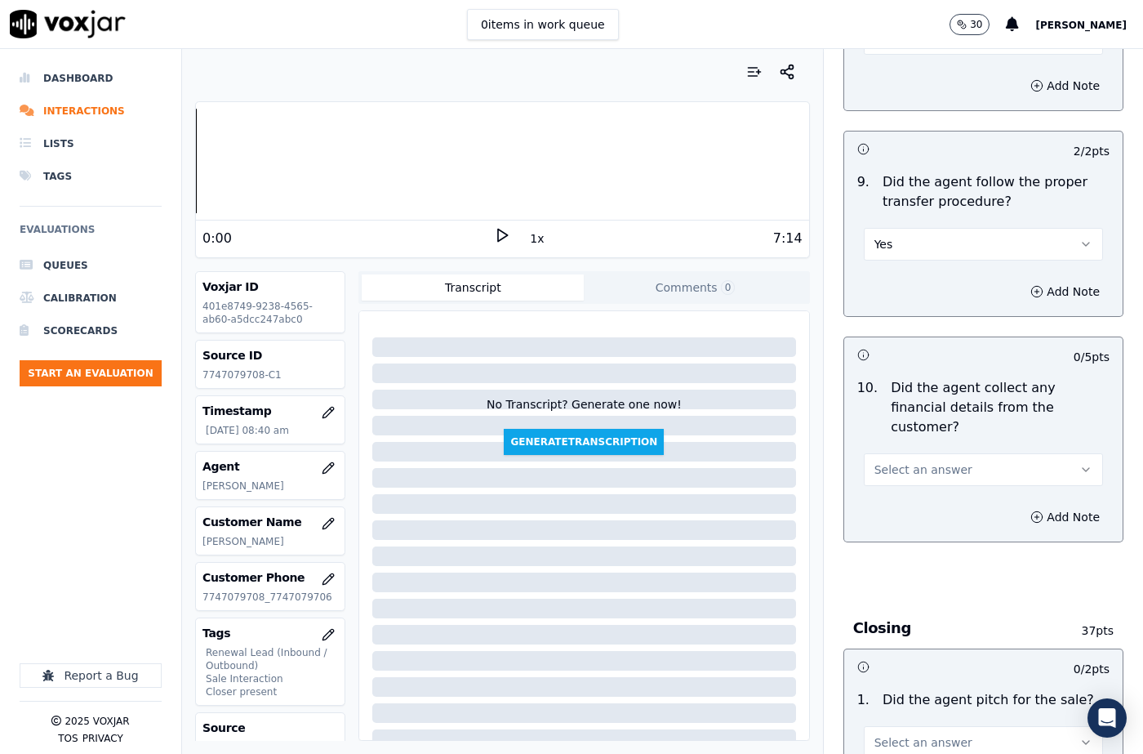
click at [909, 461] on span "Select an answer" at bounding box center [923, 469] width 98 height 16
click at [901, 457] on div "Yes" at bounding box center [956, 447] width 211 height 26
click at [891, 453] on button "Yes" at bounding box center [983, 469] width 239 height 33
click at [900, 468] on div "No" at bounding box center [956, 473] width 211 height 26
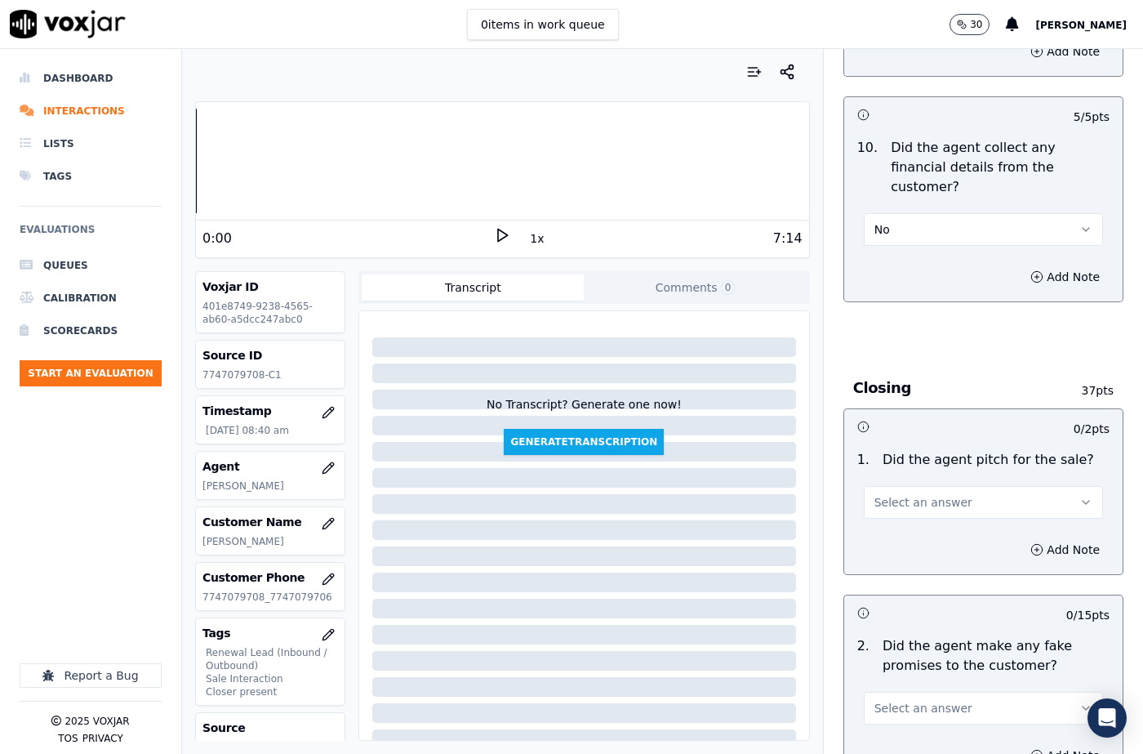
scroll to position [3184, 0]
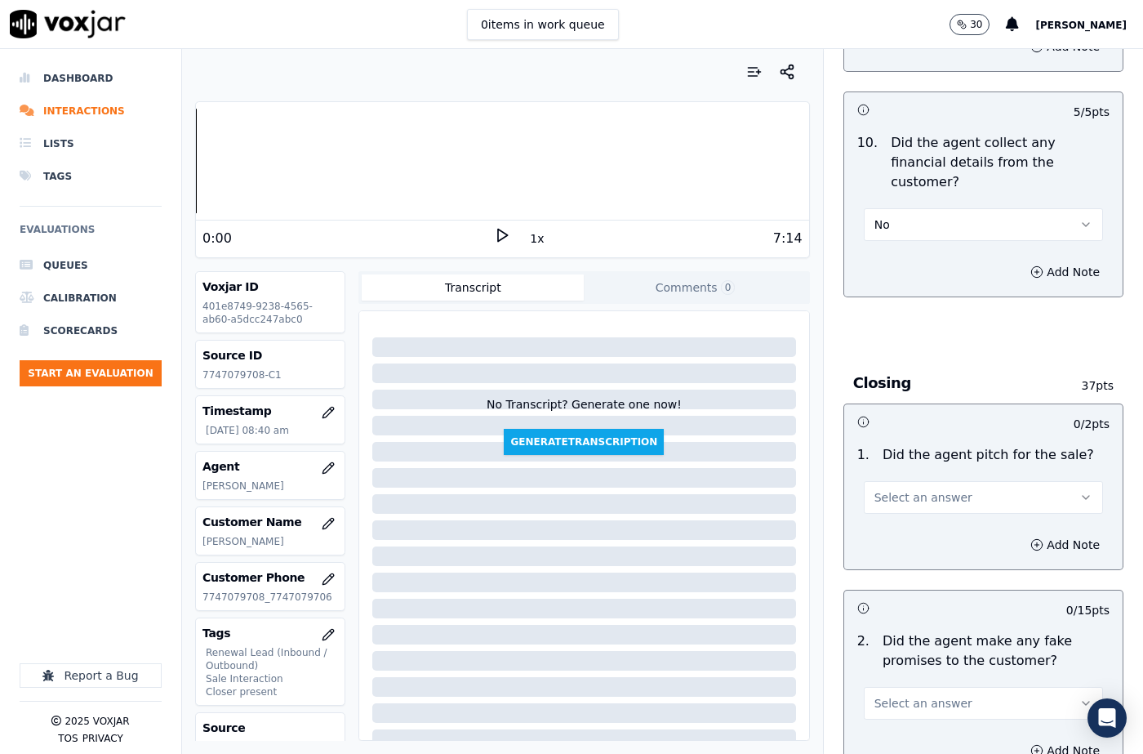
click at [897, 489] on span "Select an answer" at bounding box center [923, 497] width 98 height 16
click at [896, 475] on div "Yes" at bounding box center [956, 475] width 211 height 26
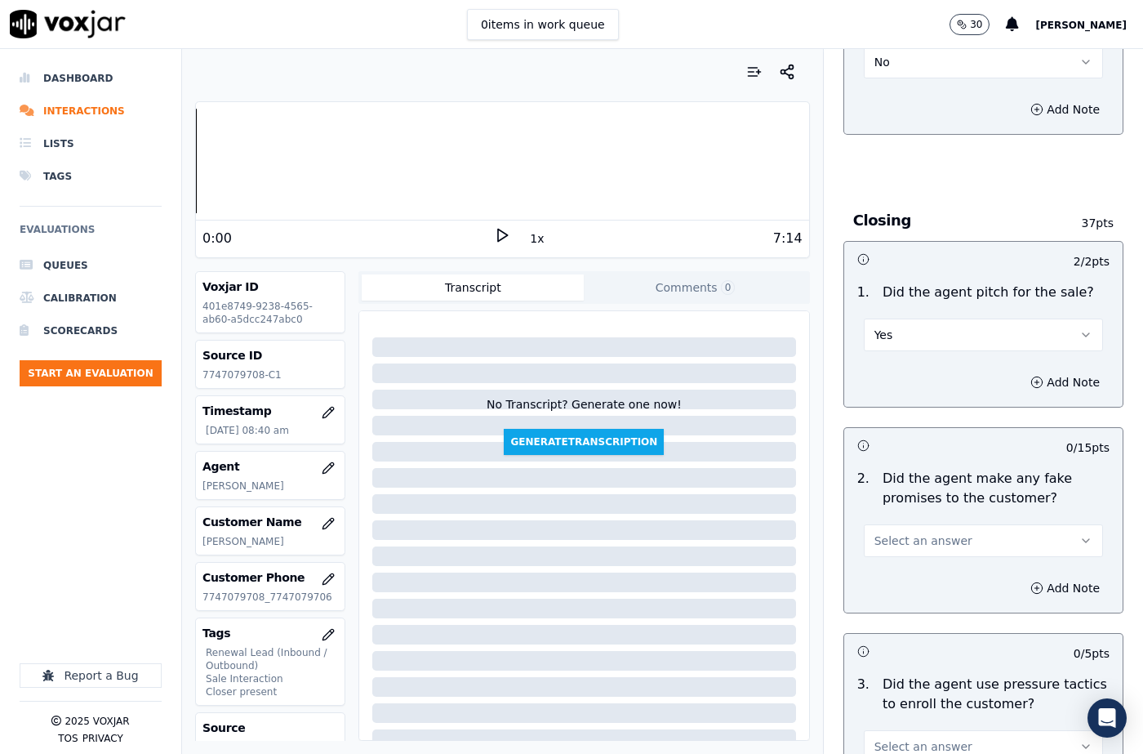
scroll to position [3347, 0]
click at [909, 523] on button "Select an answer" at bounding box center [983, 539] width 239 height 33
click at [908, 532] on div "No" at bounding box center [956, 544] width 211 height 26
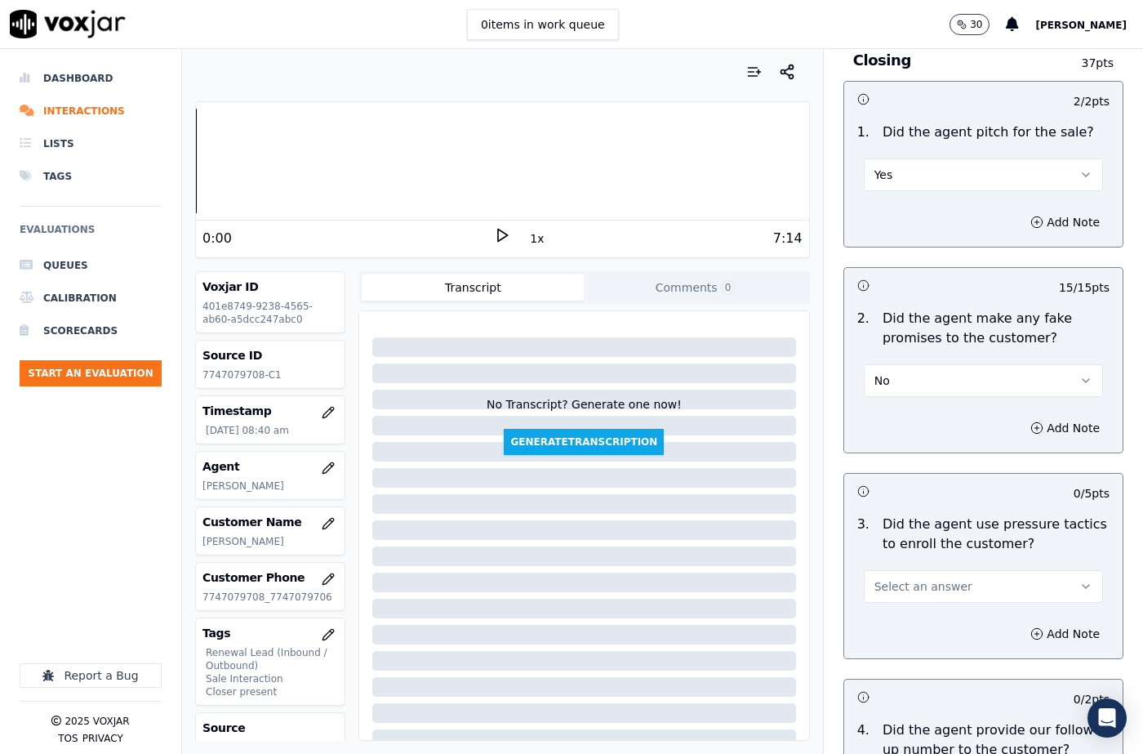
scroll to position [3510, 0]
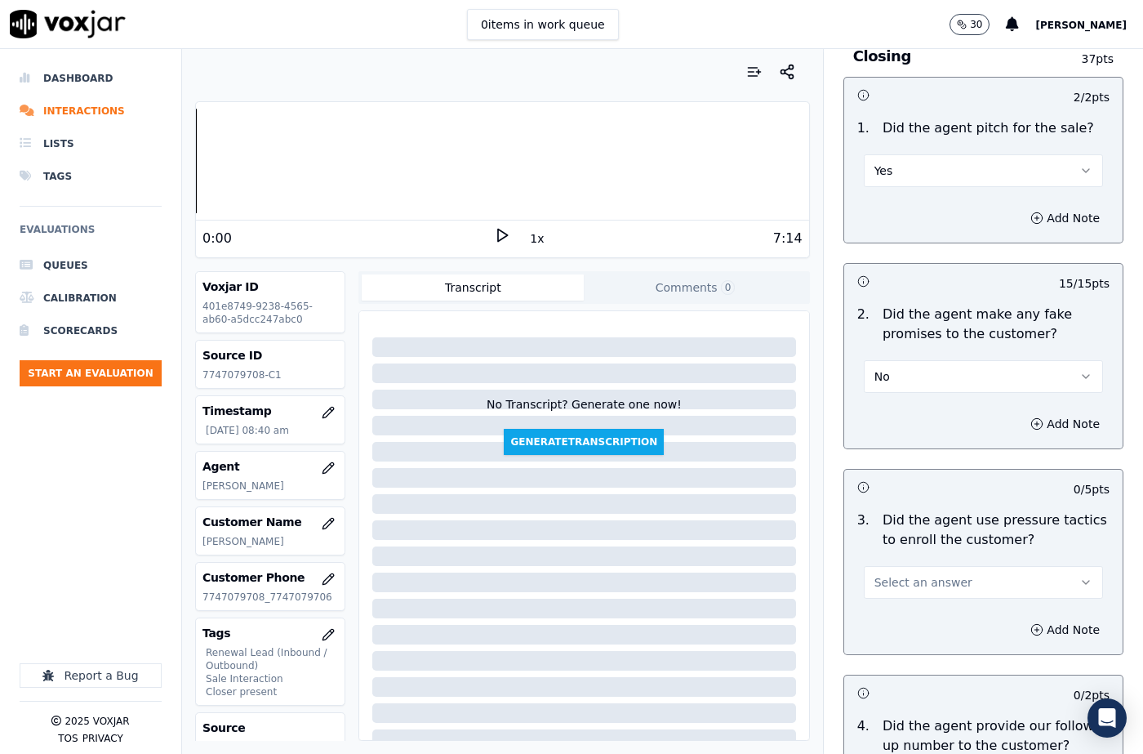
click at [905, 566] on button "Select an answer" at bounding box center [983, 582] width 239 height 33
click at [901, 551] on div "Yes" at bounding box center [956, 560] width 211 height 26
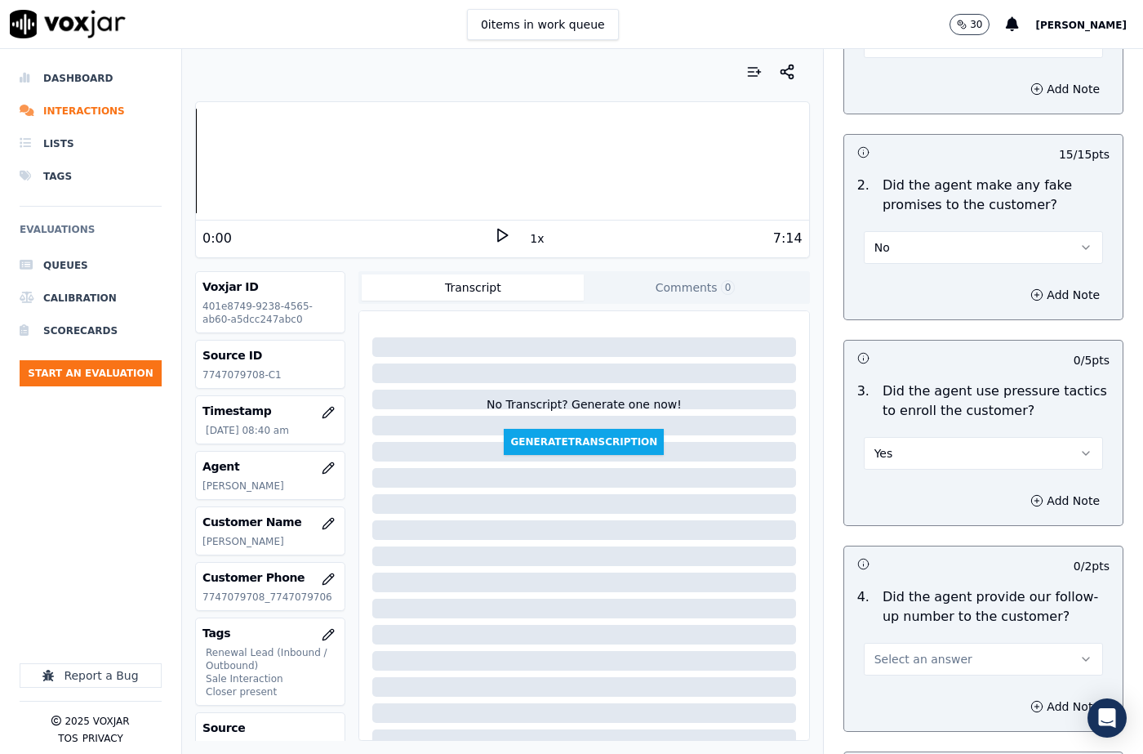
scroll to position [3755, 0]
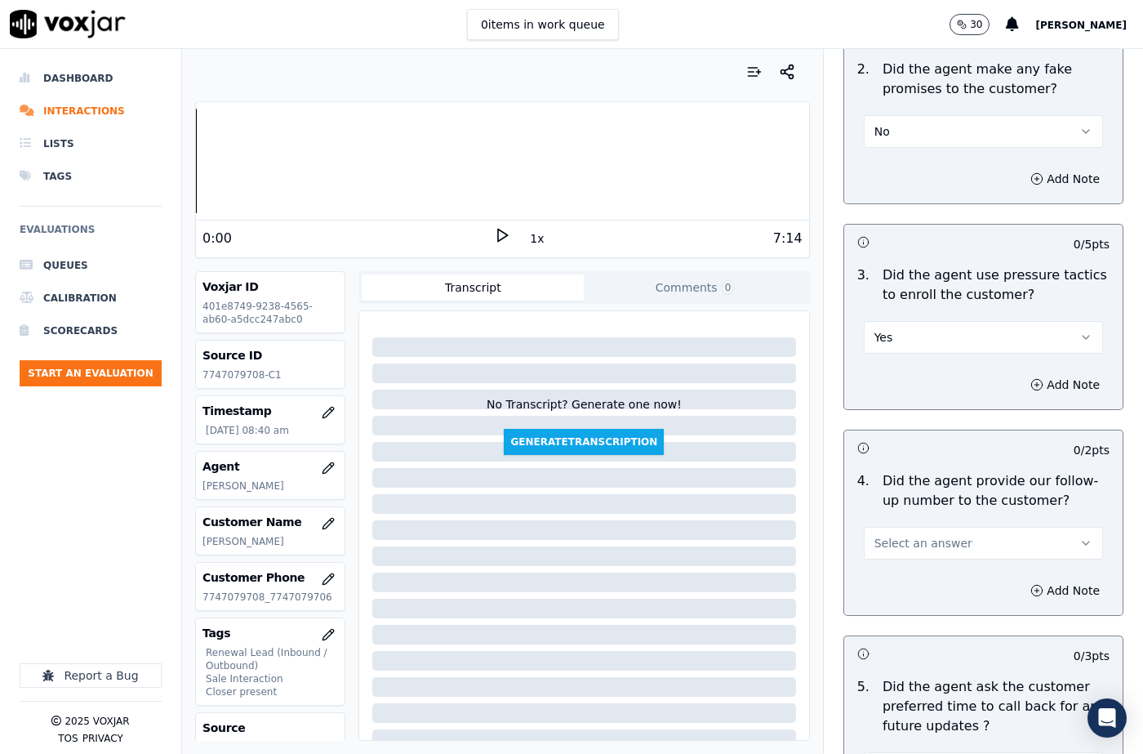
click at [900, 321] on button "Yes" at bounding box center [983, 337] width 239 height 33
click at [903, 336] on div "No" at bounding box center [956, 341] width 211 height 26
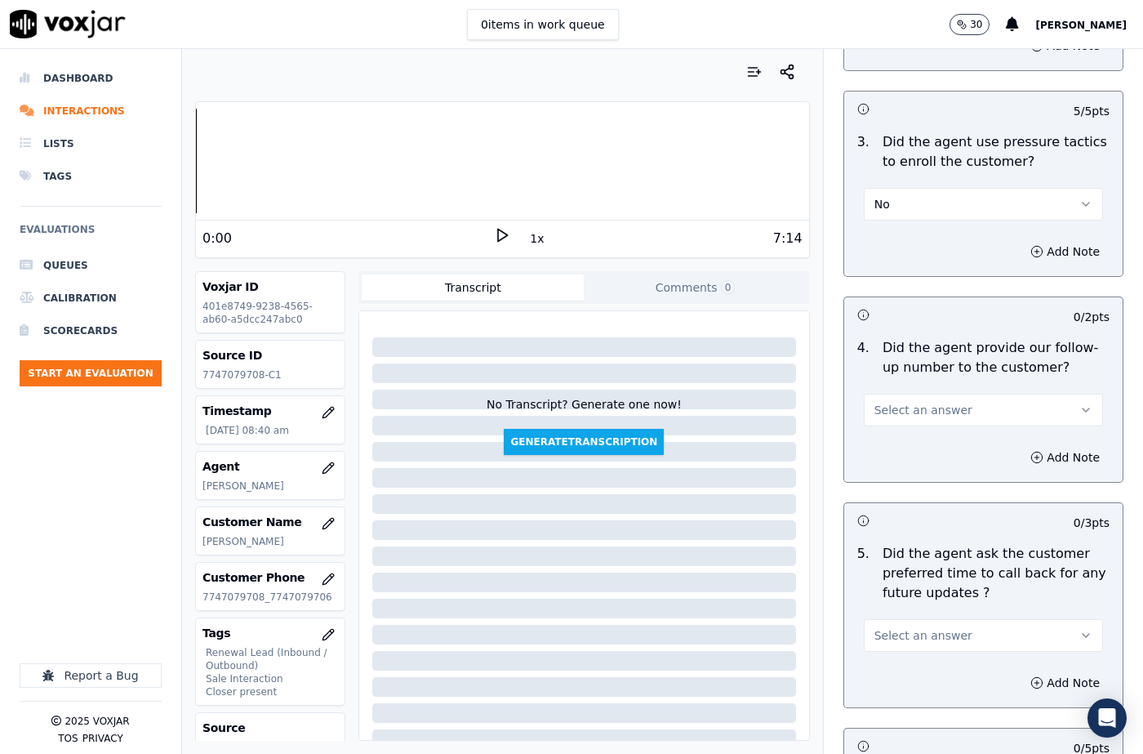
scroll to position [4082, 0]
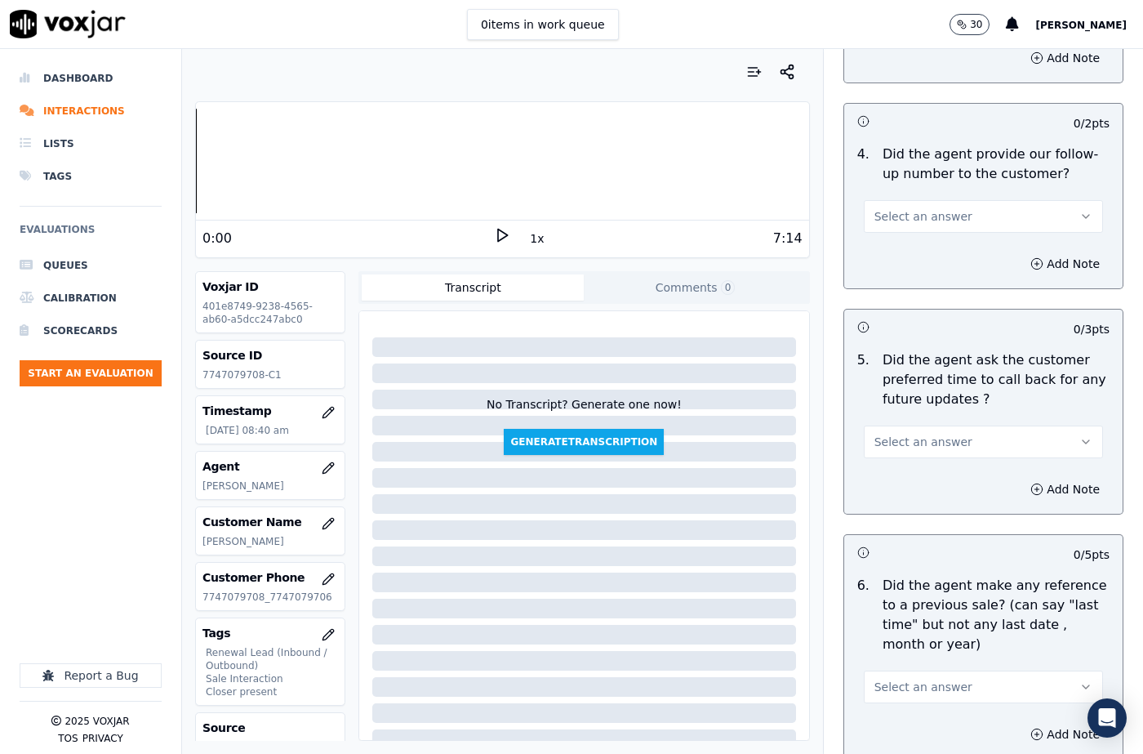
click at [900, 425] on button "Select an answer" at bounding box center [983, 441] width 239 height 33
click at [894, 473] on div "N/A" at bounding box center [956, 472] width 211 height 26
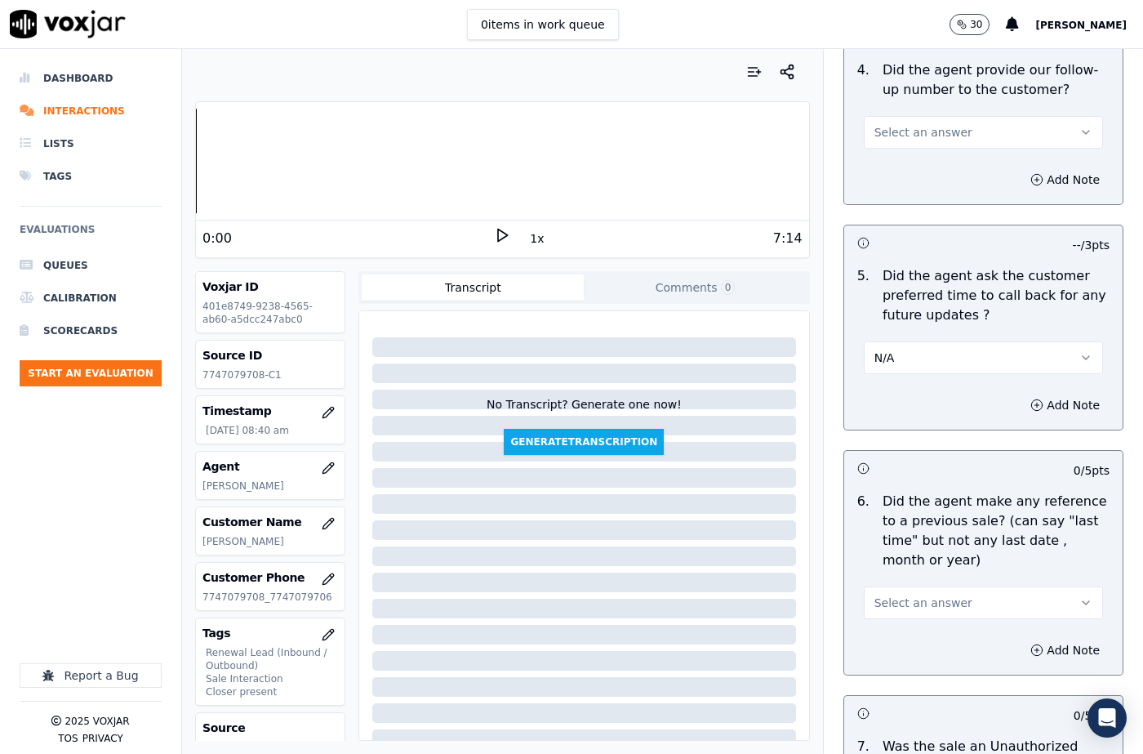
scroll to position [4245, 0]
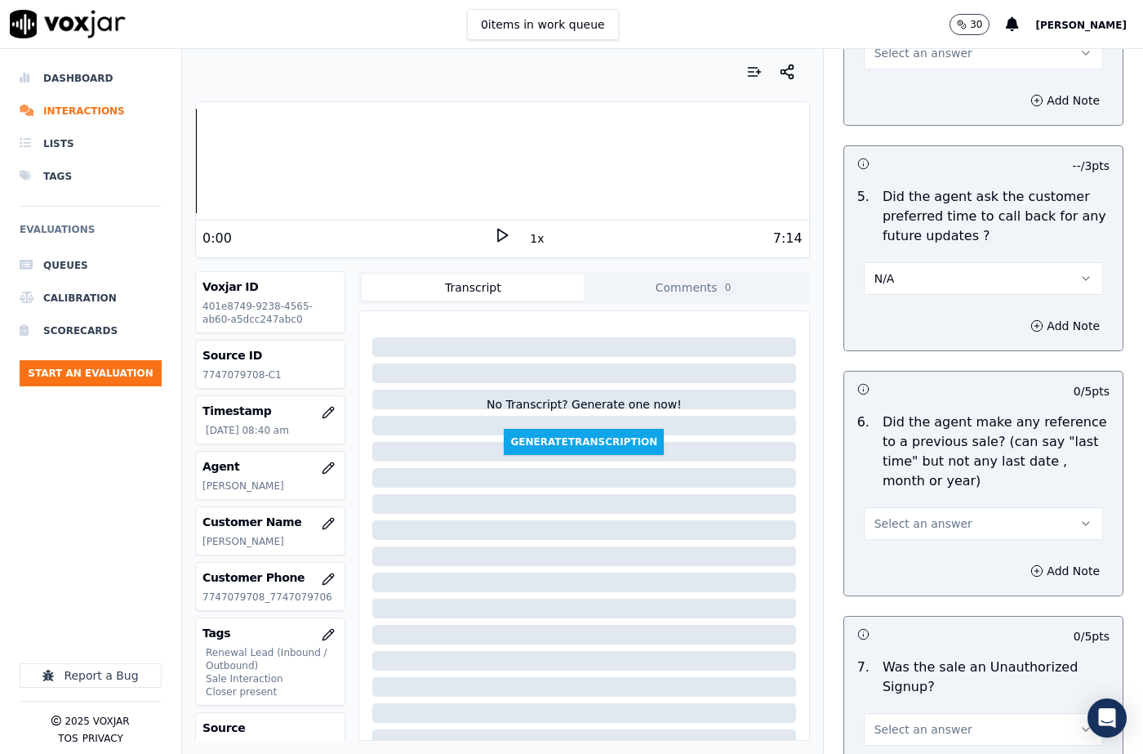
click at [907, 515] on span "Select an answer" at bounding box center [923, 523] width 98 height 16
click at [901, 544] on div "N/A" at bounding box center [956, 553] width 211 height 26
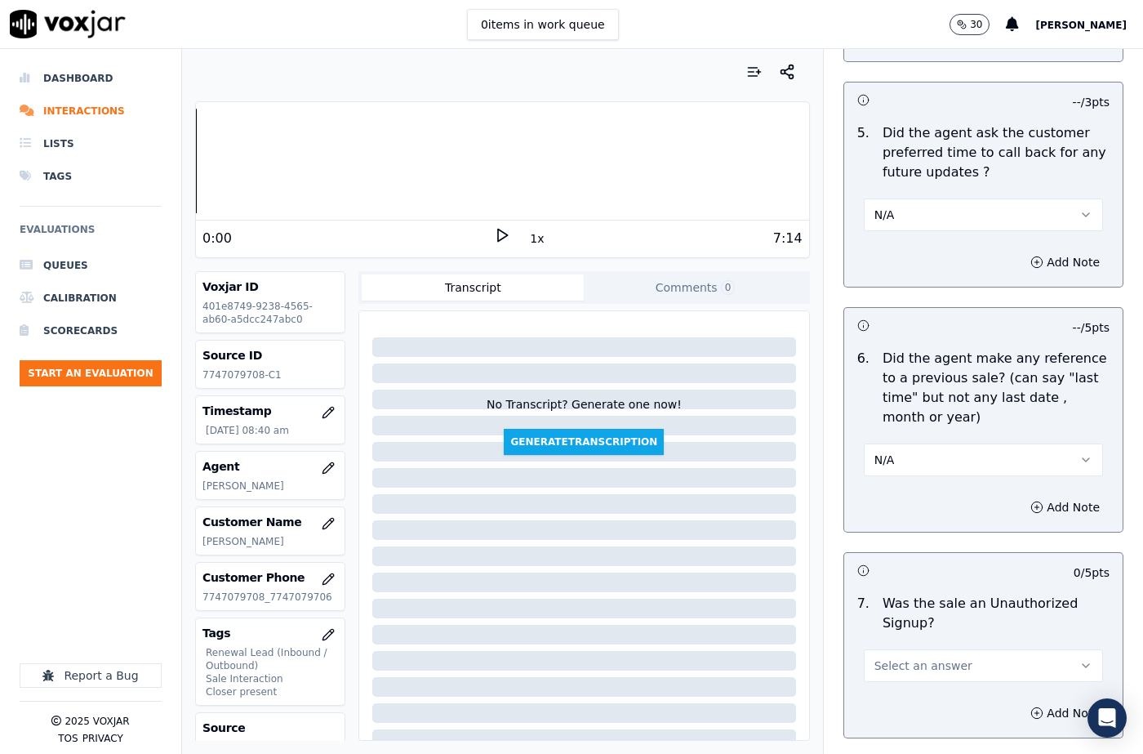
scroll to position [4369, 0]
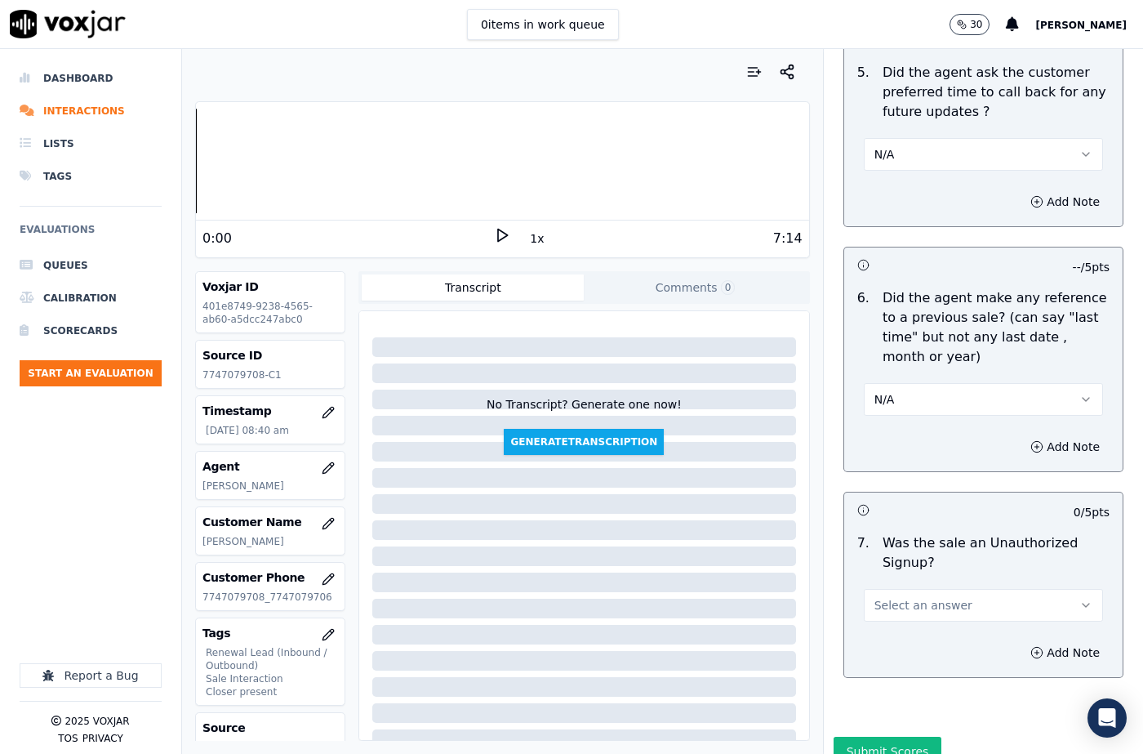
click at [915, 597] on span "Select an answer" at bounding box center [923, 605] width 98 height 16
click at [905, 603] on div "No" at bounding box center [956, 609] width 211 height 26
click at [1026, 641] on button "Add Note" at bounding box center [1064, 652] width 89 height 23
click at [929, 670] on textarea at bounding box center [983, 710] width 252 height 80
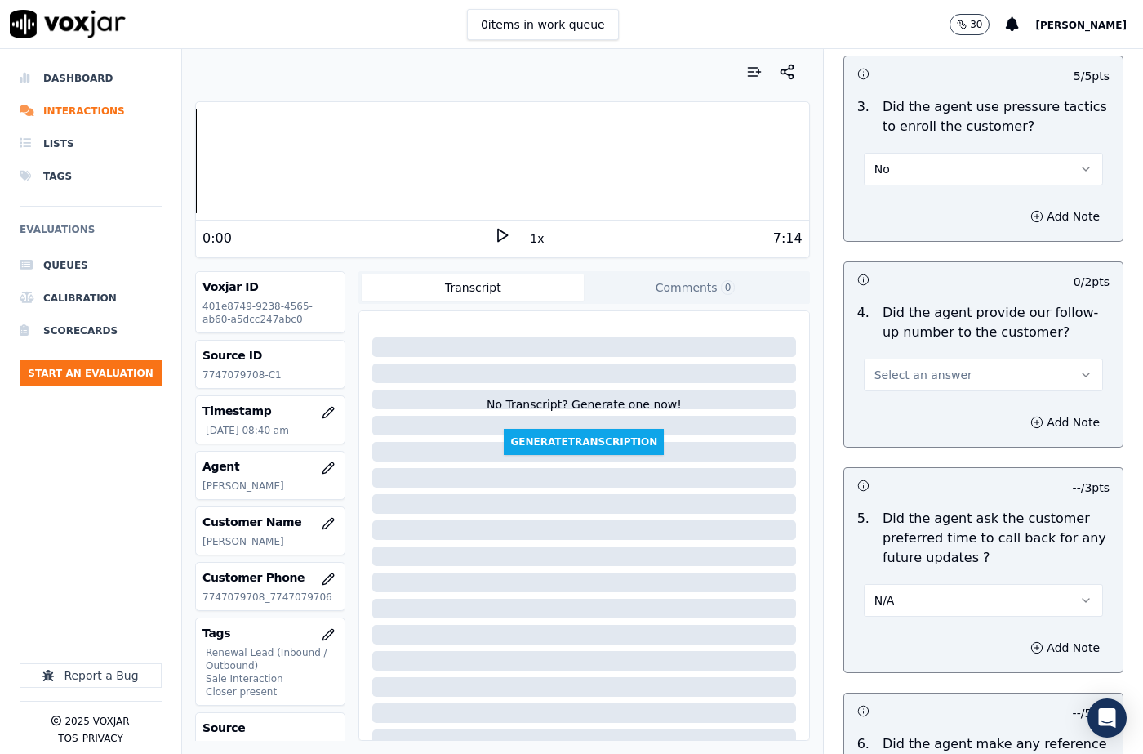
scroll to position [3798, 0]
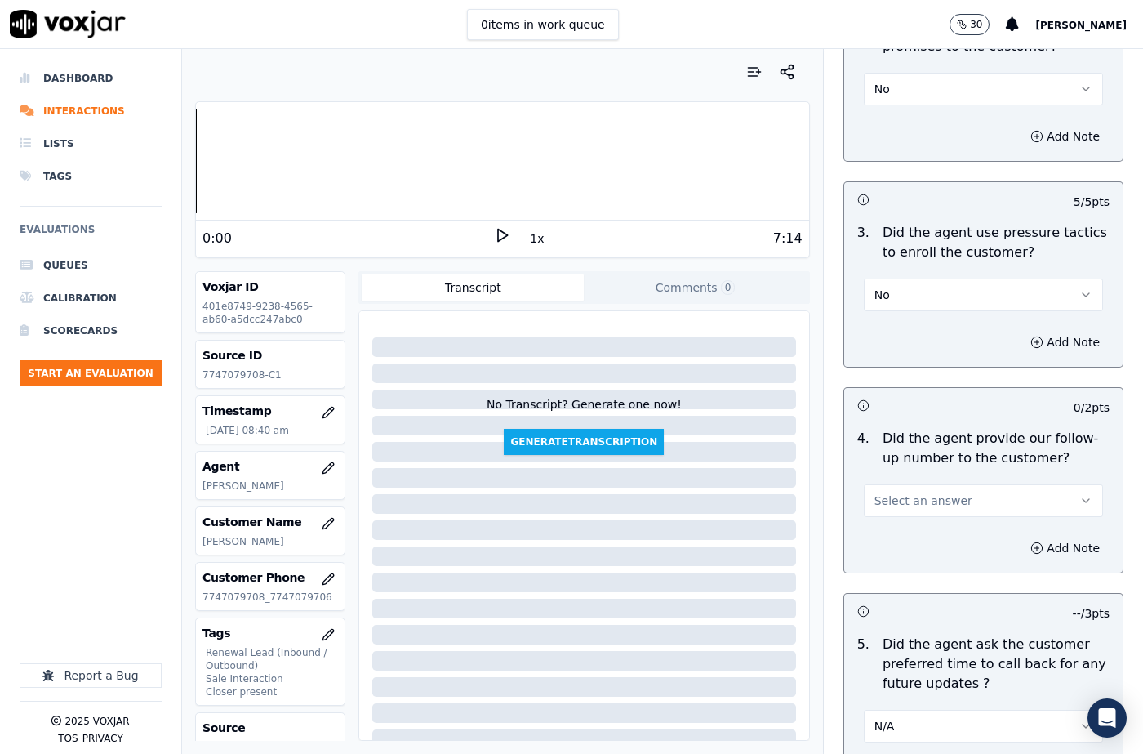
click at [901, 492] on span "Select an answer" at bounding box center [923, 500] width 98 height 16
click at [896, 503] on div "No" at bounding box center [956, 504] width 211 height 26
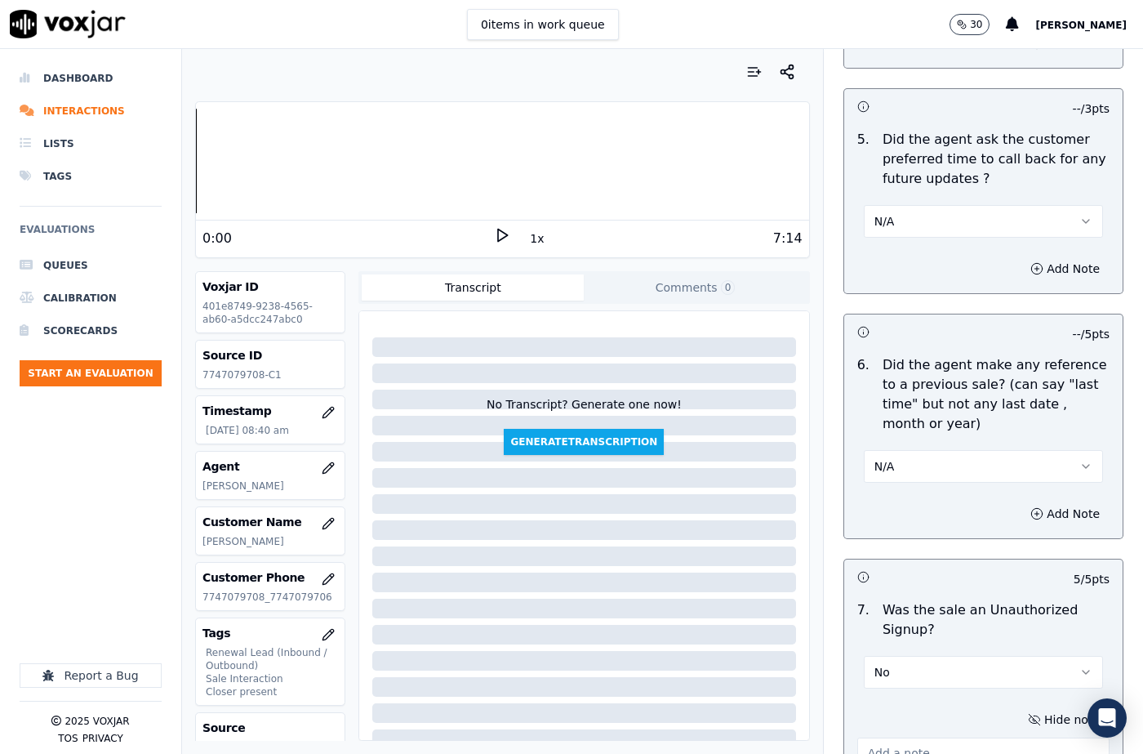
scroll to position [4456, 0]
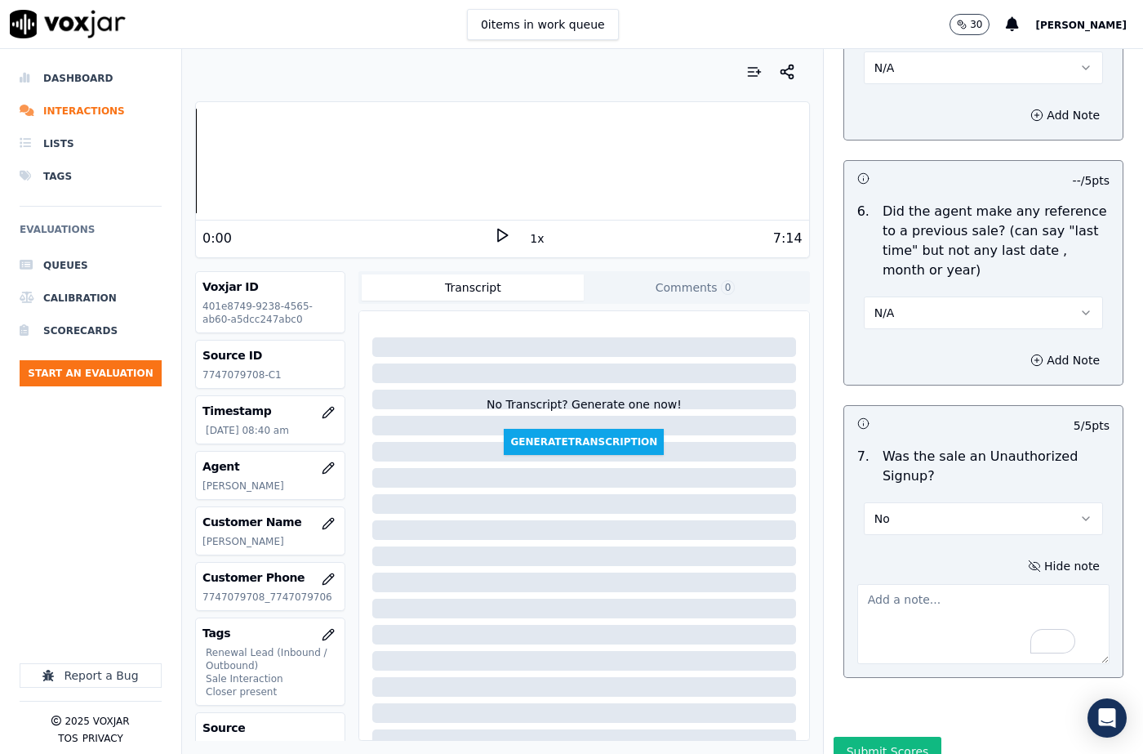
click at [900, 584] on textarea "To enrich screen reader interactions, please activate Accessibility in Grammarl…" at bounding box center [983, 624] width 252 height 80
paste textarea "Previous Sales Date: 11-03-2025 Electric Utility: National Grid Term : 365 Days…"
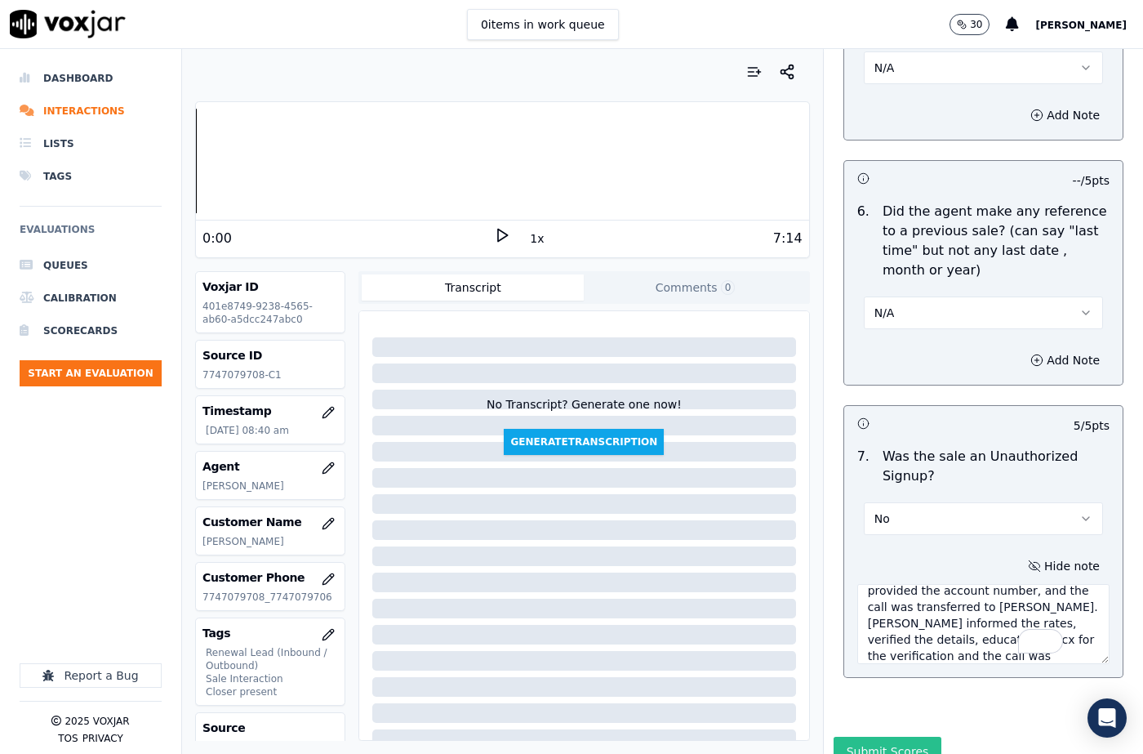
type textarea "Previous Sales Date: 11-03-2025 Electric Utility: National Grid Term : 365 Days…"
click at [867, 736] on button "Submit Scores" at bounding box center [888, 750] width 109 height 29
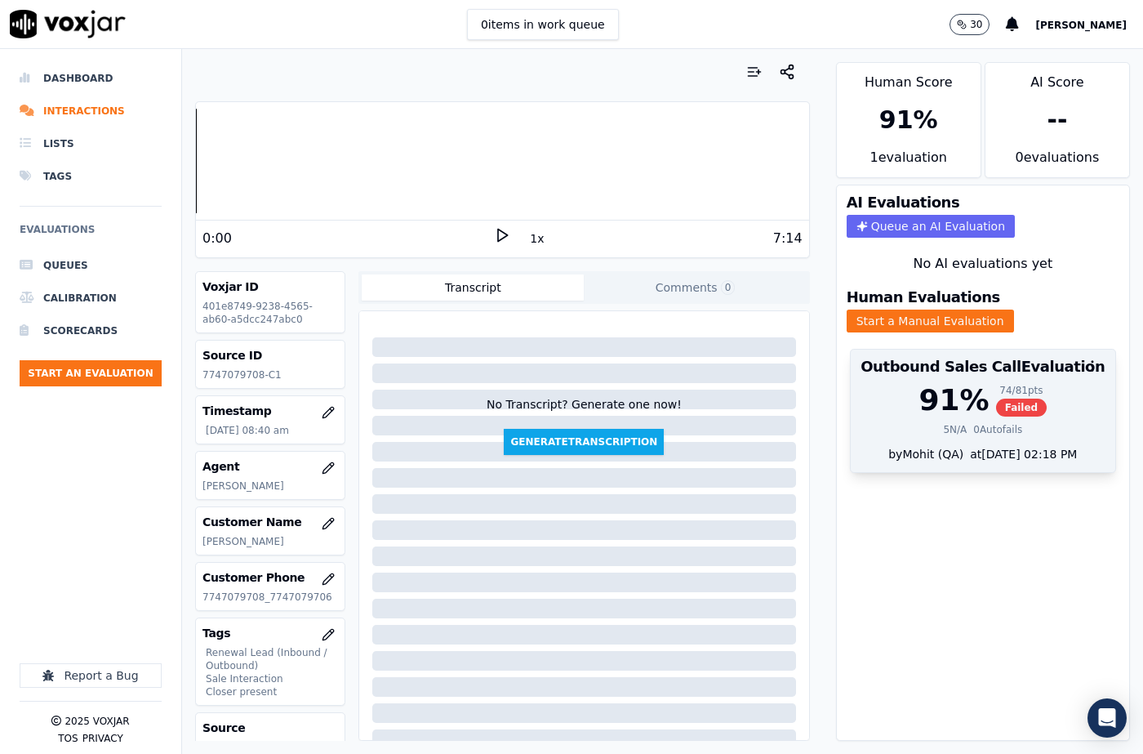
click at [999, 398] on span "Failed" at bounding box center [1021, 407] width 51 height 18
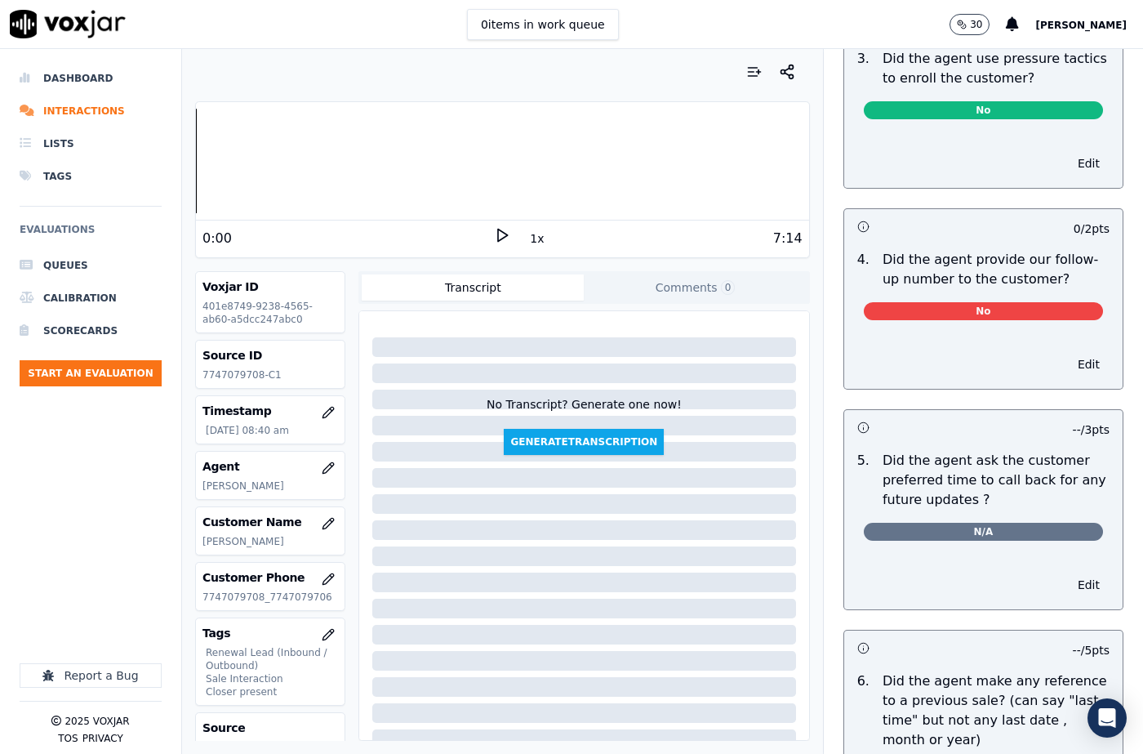
scroll to position [4314, 0]
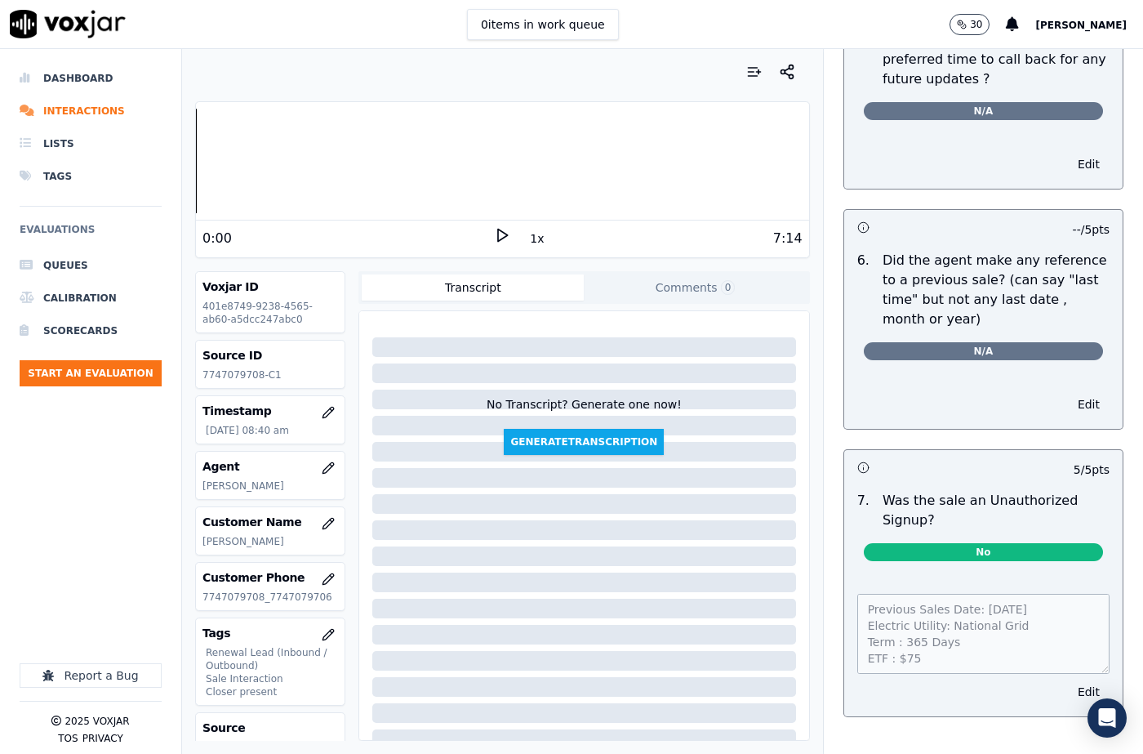
click at [153, 504] on div "Dashboard Interactions Lists Tags Evaluations Queues Calibration Scorecards Sta…" at bounding box center [91, 296] width 142 height 469
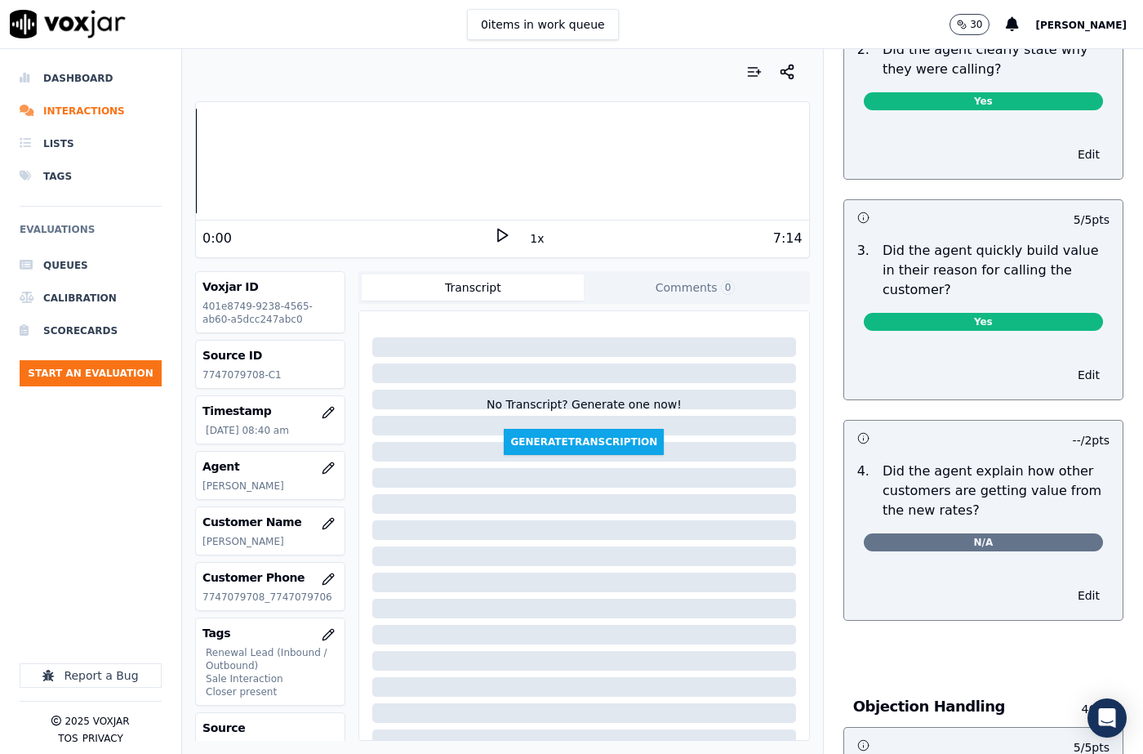
scroll to position [0, 0]
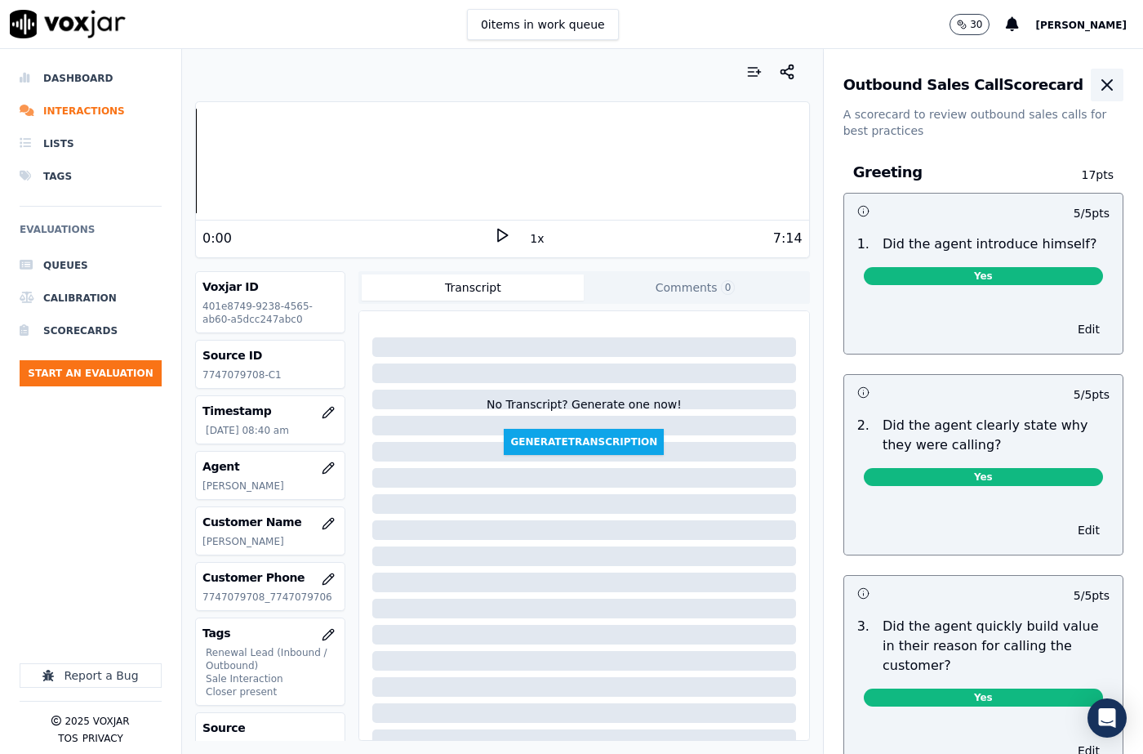
click at [1097, 88] on icon "button" at bounding box center [1107, 85] width 20 height 20
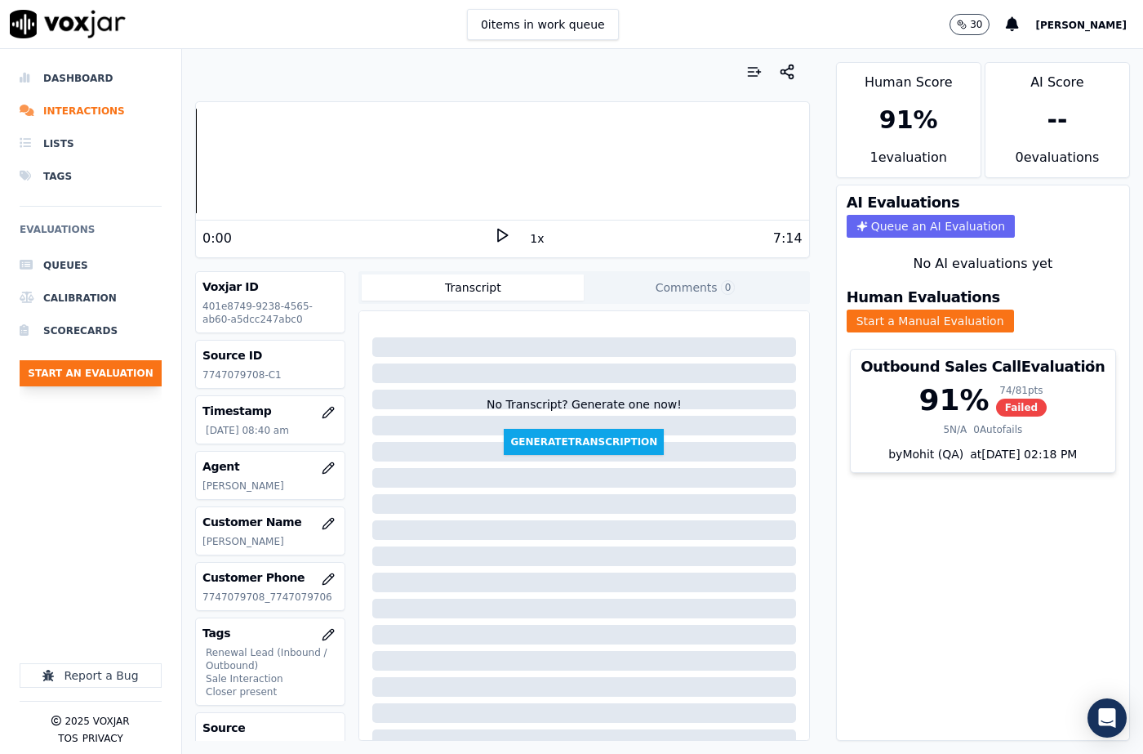
click at [118, 370] on button "Start an Evaluation" at bounding box center [91, 373] width 142 height 26
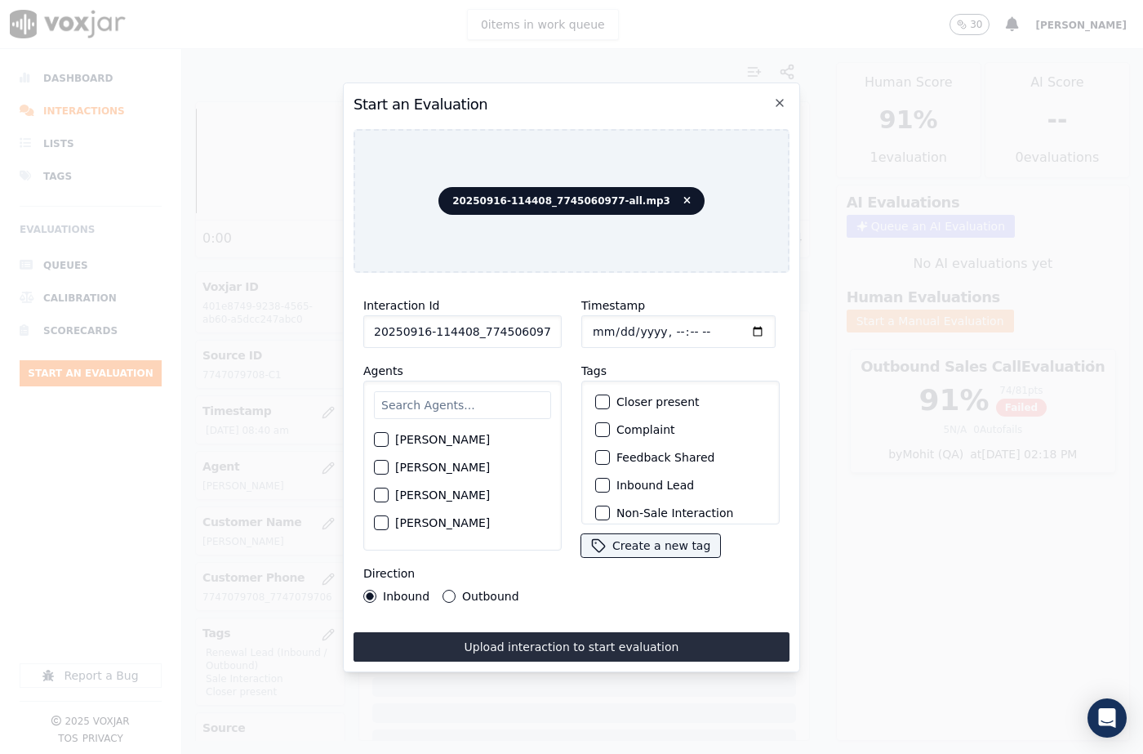
scroll to position [0, 27]
drag, startPoint x: 536, startPoint y: 327, endPoint x: 558, endPoint y: 330, distance: 22.2
click at [564, 331] on div "Interaction Id 20250916-114408_7745060977-all.mp3 Agents Harry Roy Aaron Biswas…" at bounding box center [462, 449] width 218 height 327
type input "20250916-114408_7745060977-C1"
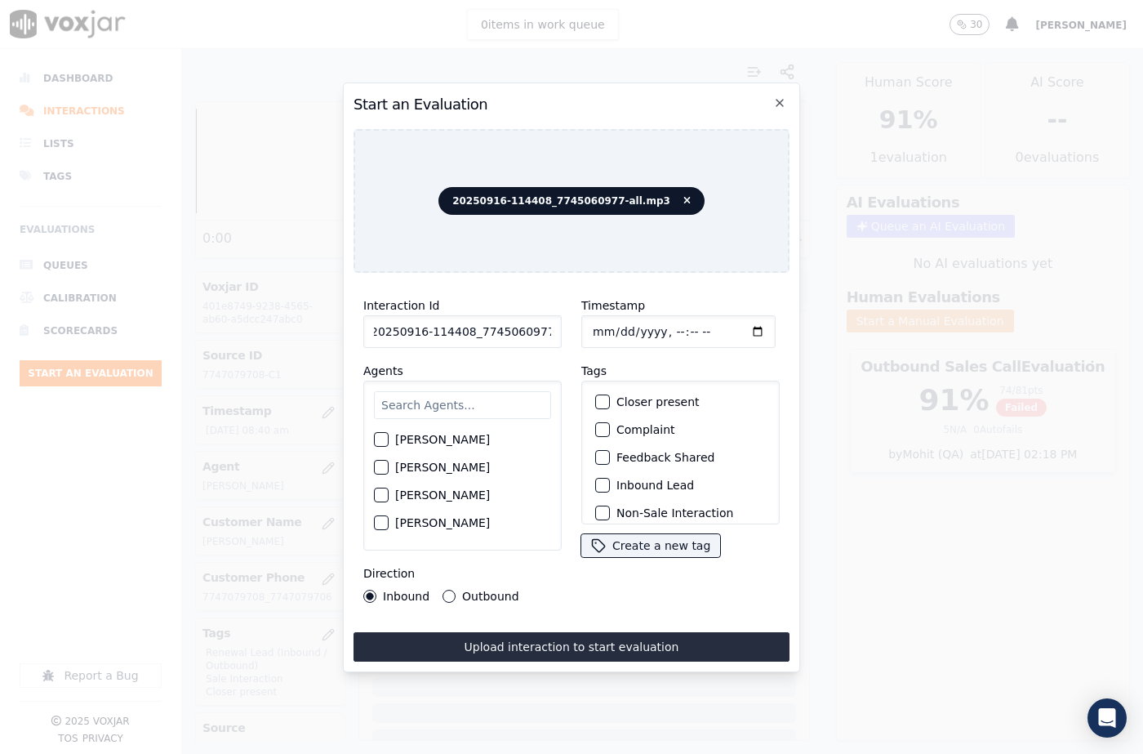
scroll to position [0, 0]
click at [606, 325] on input "Timestamp" at bounding box center [678, 331] width 194 height 33
type input "2025-09-16T08:53"
click at [472, 399] on input "text" at bounding box center [462, 405] width 177 height 28
type input "Marcu"
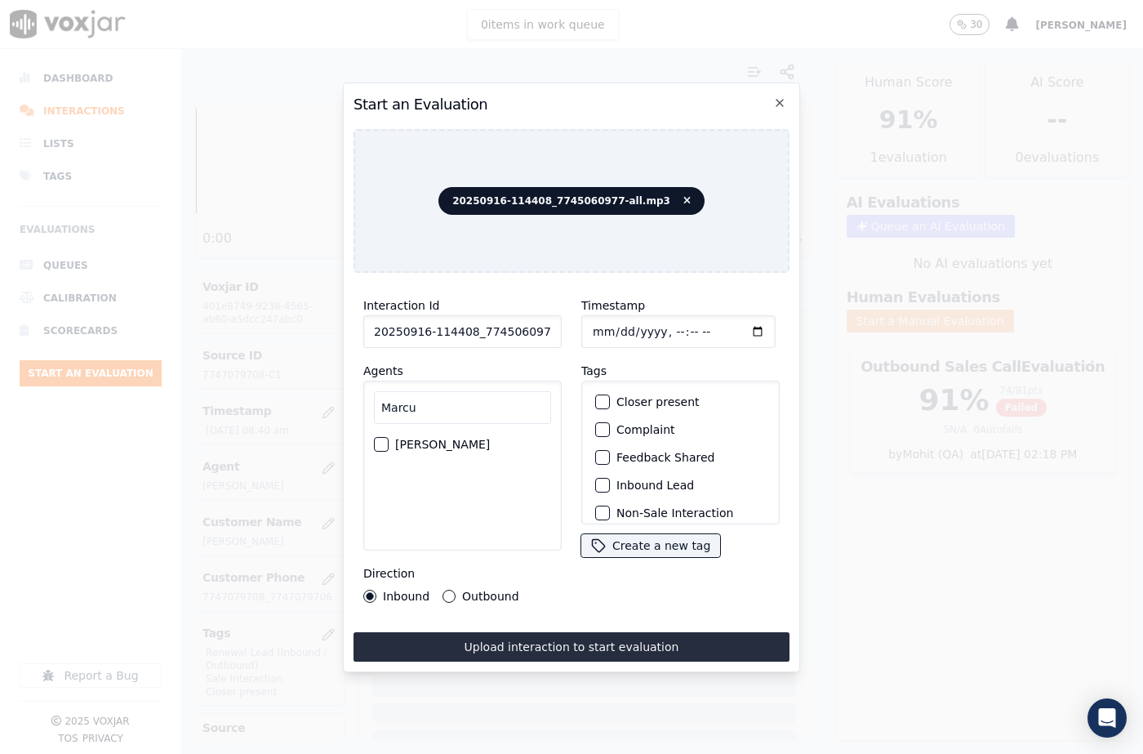
click at [380, 438] on div "button" at bounding box center [380, 443] width 11 height 11
click at [599, 484] on button "Inbound Lead" at bounding box center [602, 485] width 15 height 15
click at [598, 399] on div "button" at bounding box center [601, 401] width 11 height 11
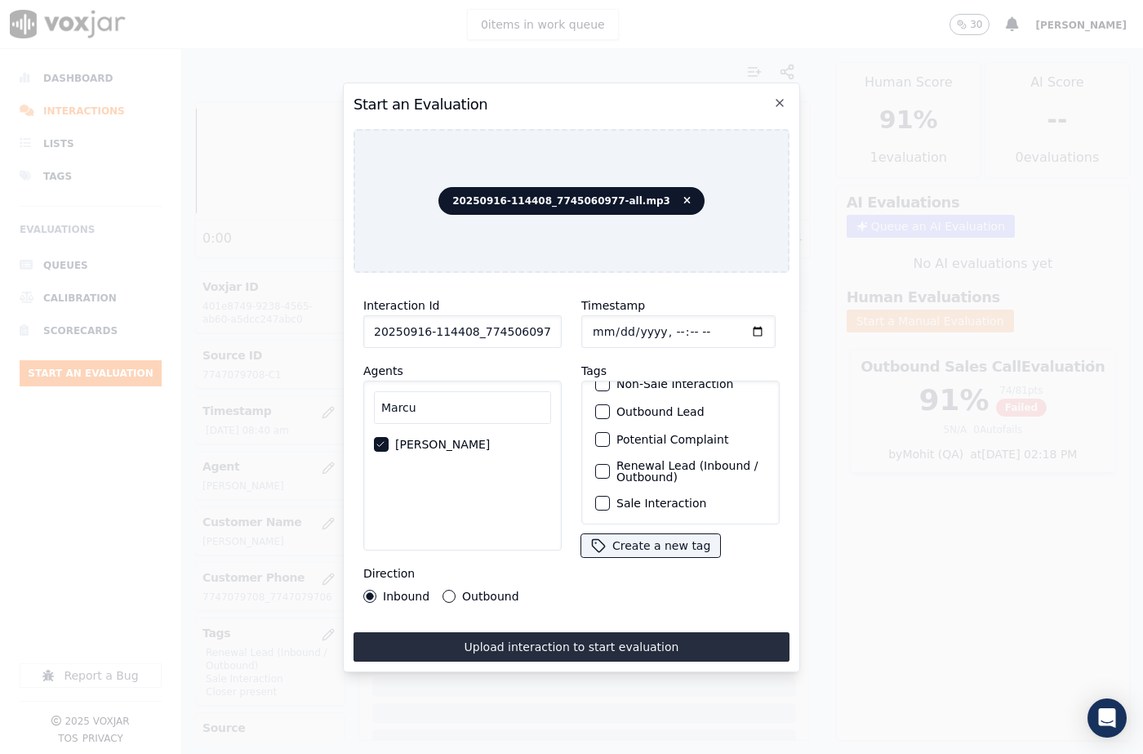
click at [602, 496] on button "Sale Interaction" at bounding box center [602, 503] width 15 height 15
click at [663, 647] on button "Upload interaction to start evaluation" at bounding box center [571, 646] width 436 height 29
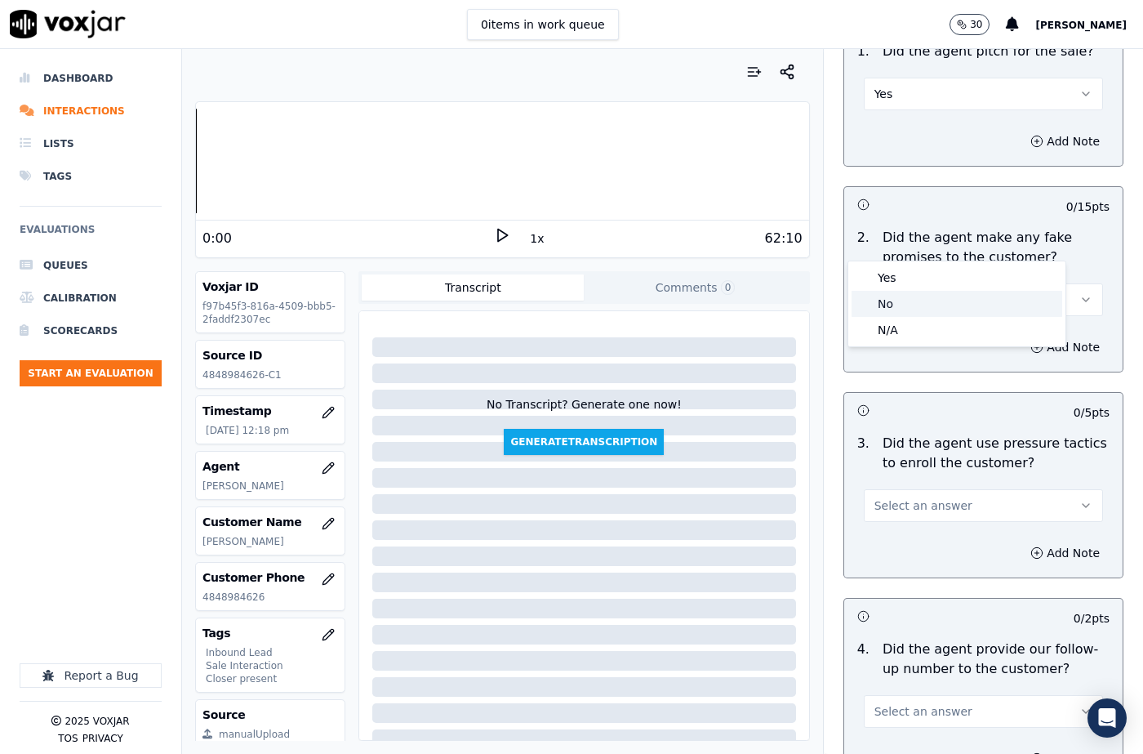
click at [896, 304] on div "No" at bounding box center [956, 304] width 211 height 26
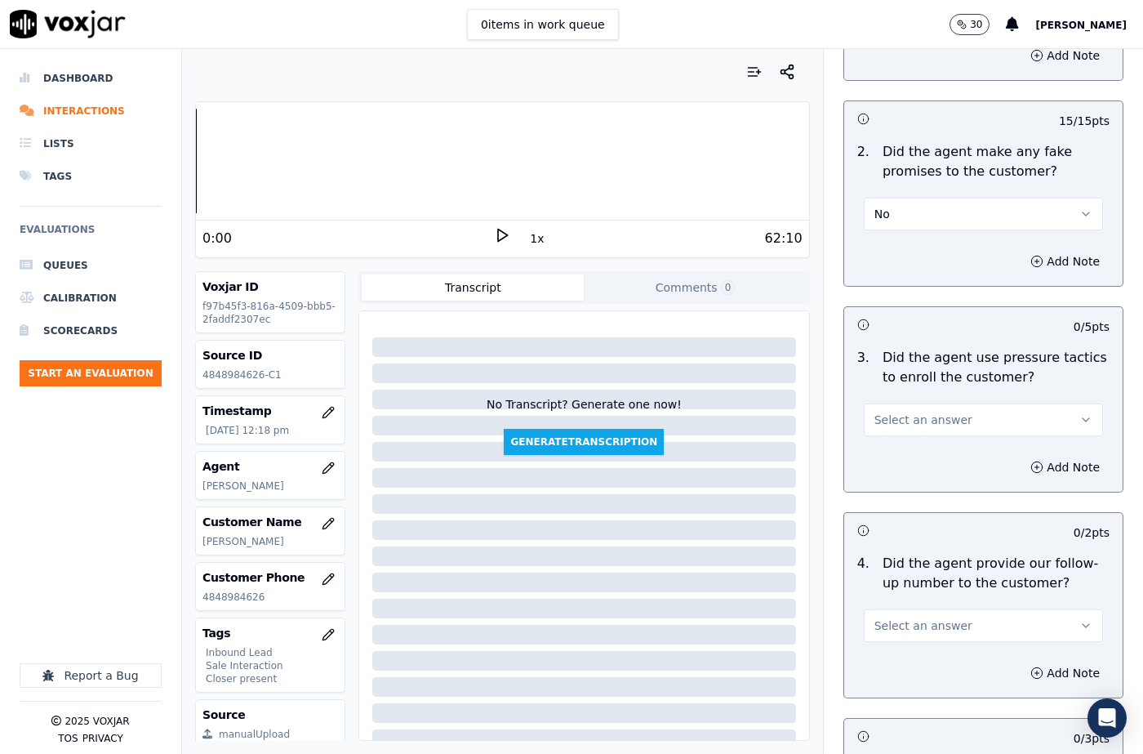
scroll to position [3837, 0]
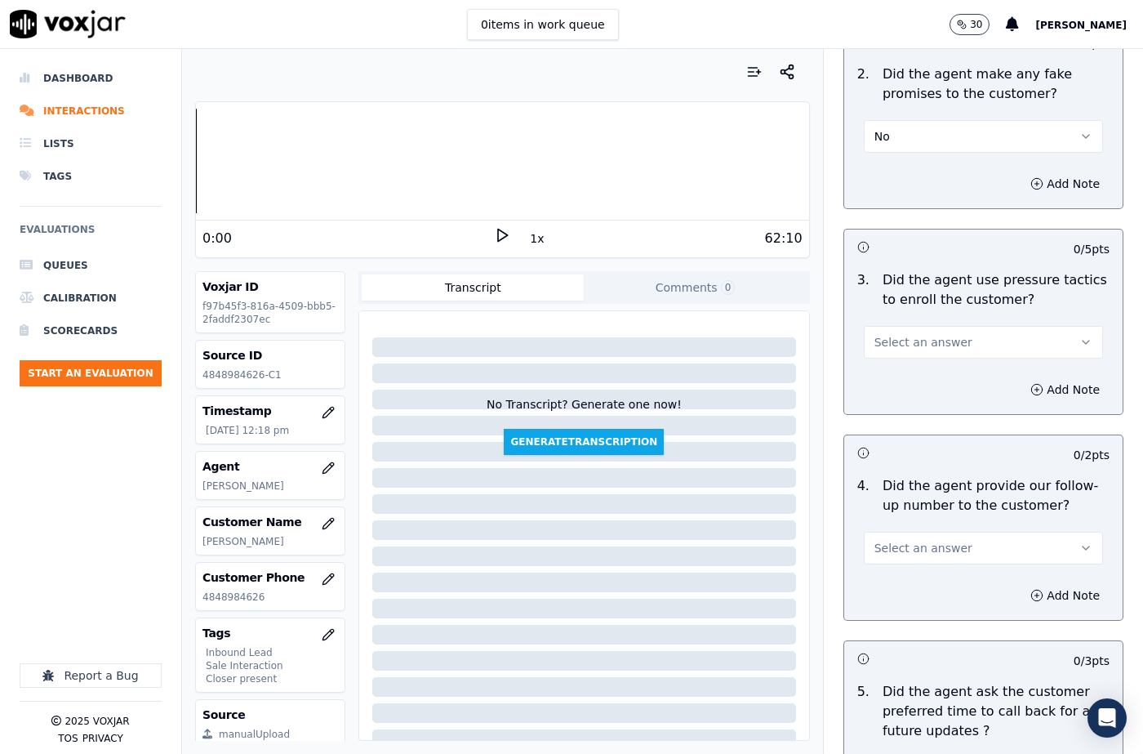
click at [921, 334] on span "Select an answer" at bounding box center [923, 342] width 98 height 16
click at [900, 349] on div "No" at bounding box center [956, 346] width 211 height 26
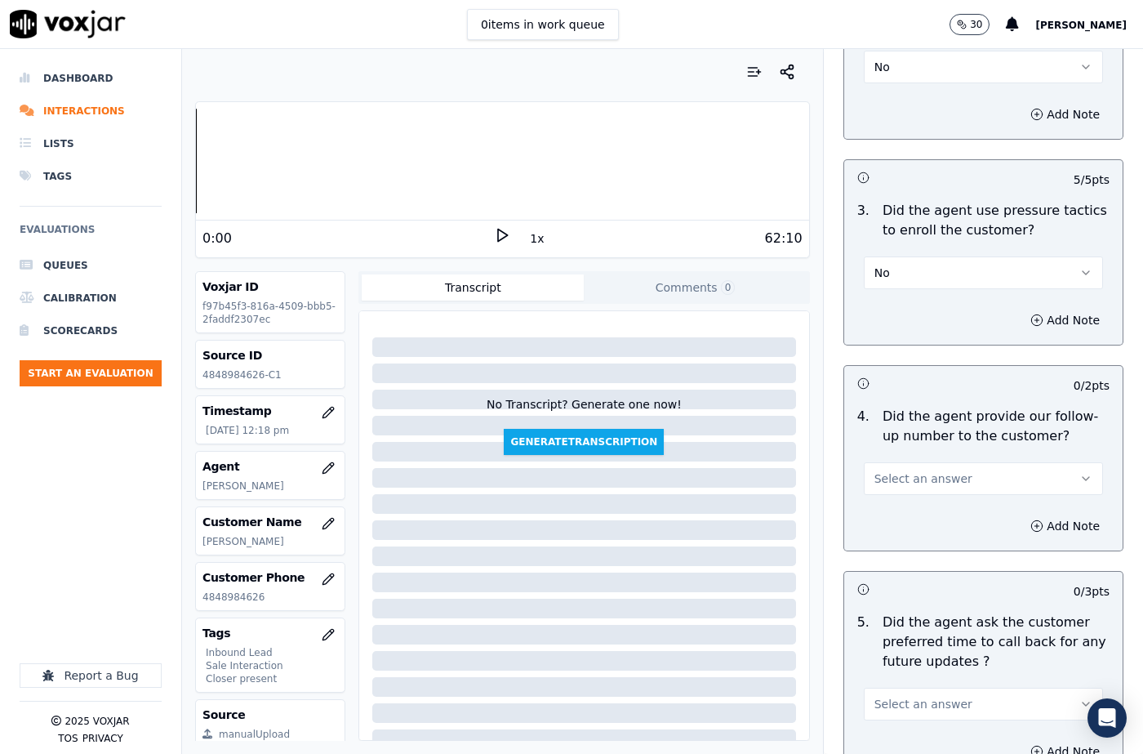
scroll to position [4000, 0]
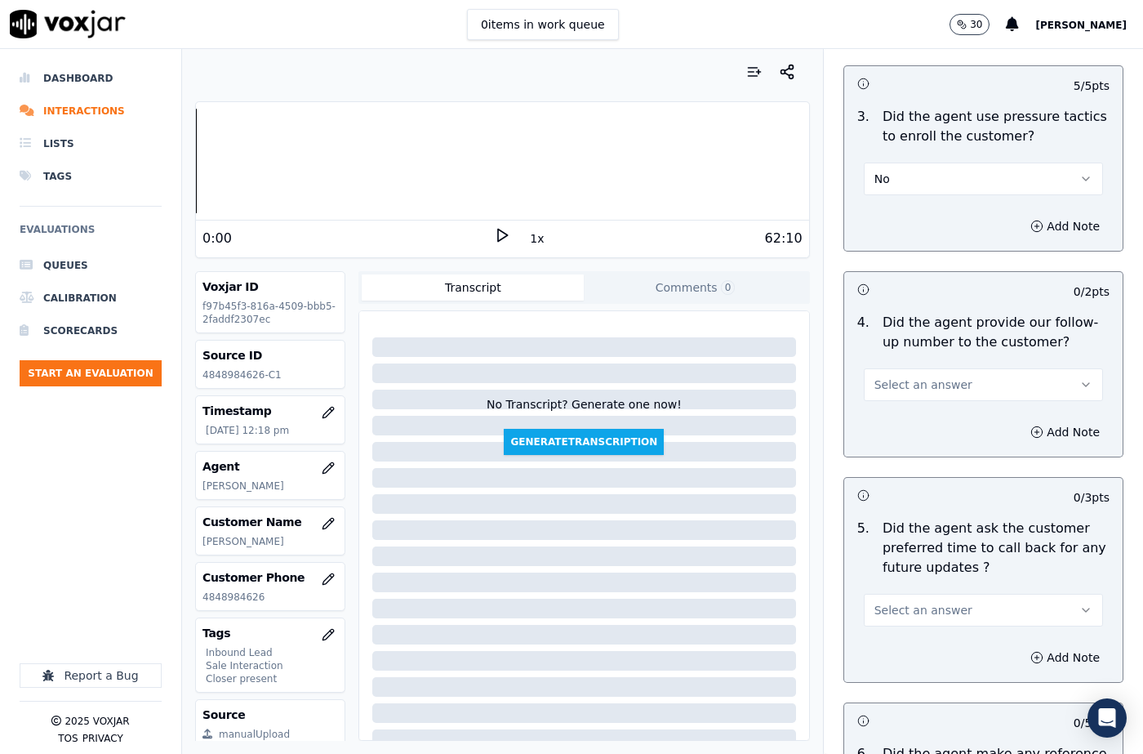
click at [904, 376] on span "Select an answer" at bounding box center [923, 384] width 98 height 16
click at [900, 364] on div "Yes" at bounding box center [956, 362] width 211 height 26
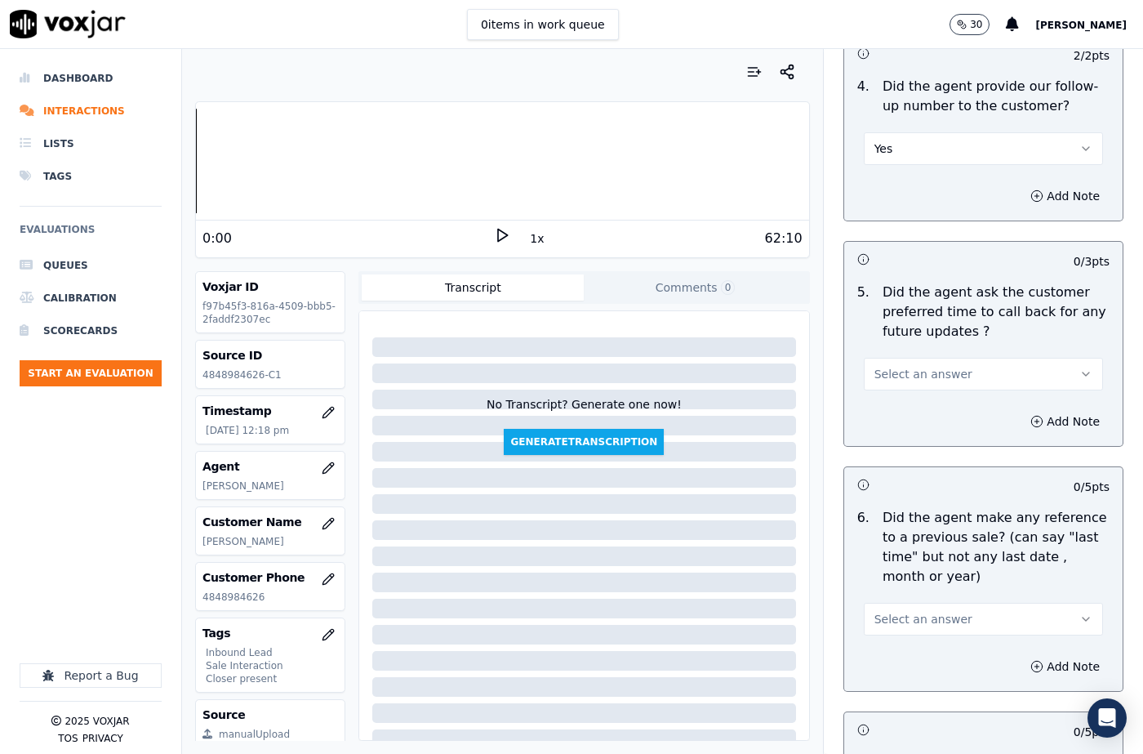
scroll to position [4245, 0]
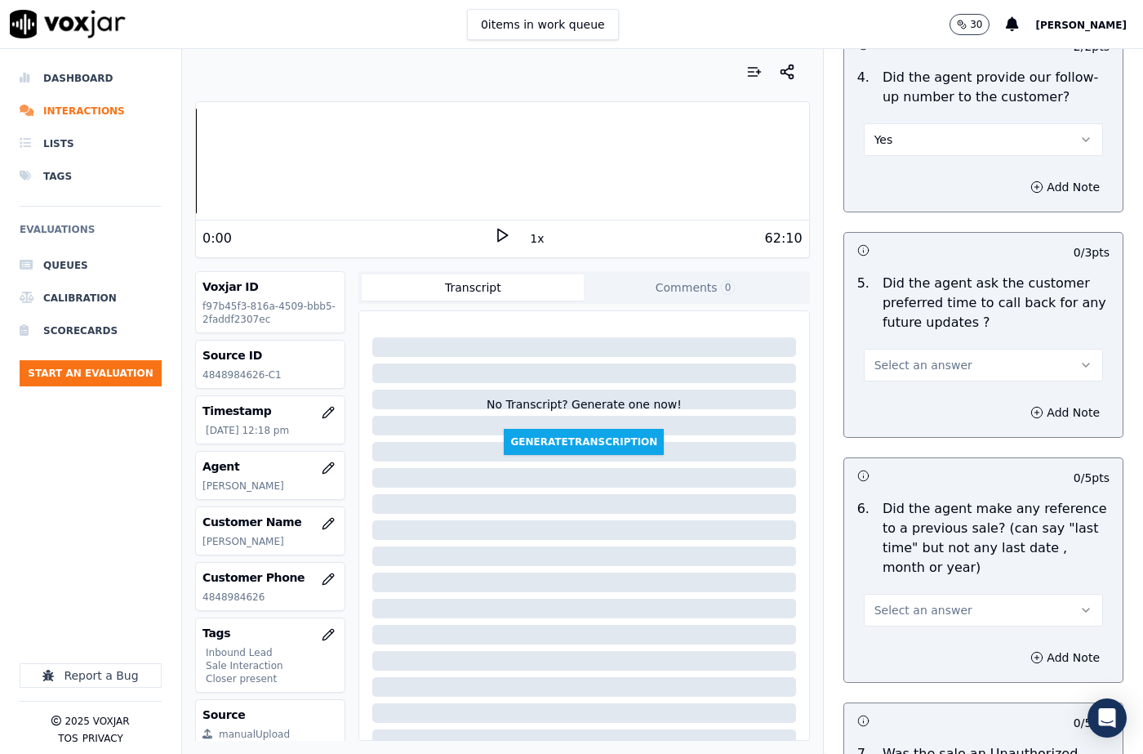
click at [895, 349] on button "Select an answer" at bounding box center [983, 365] width 239 height 33
click at [894, 404] on div "N/A" at bounding box center [956, 395] width 211 height 26
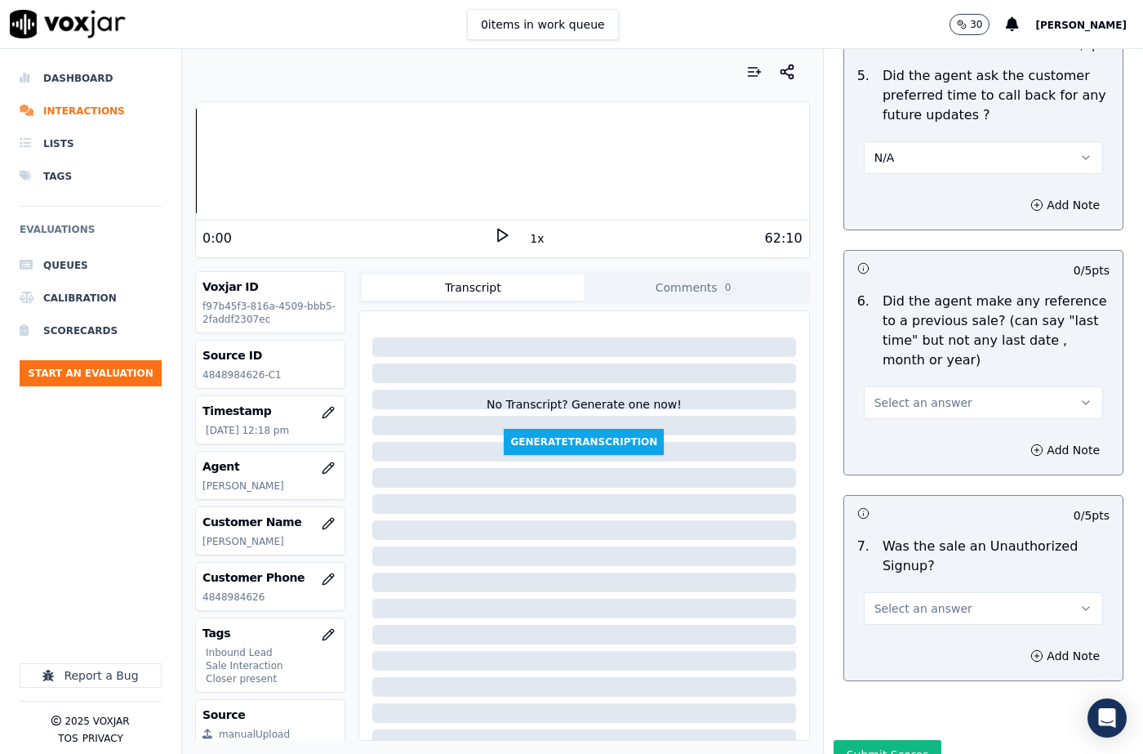
scroll to position [4456, 0]
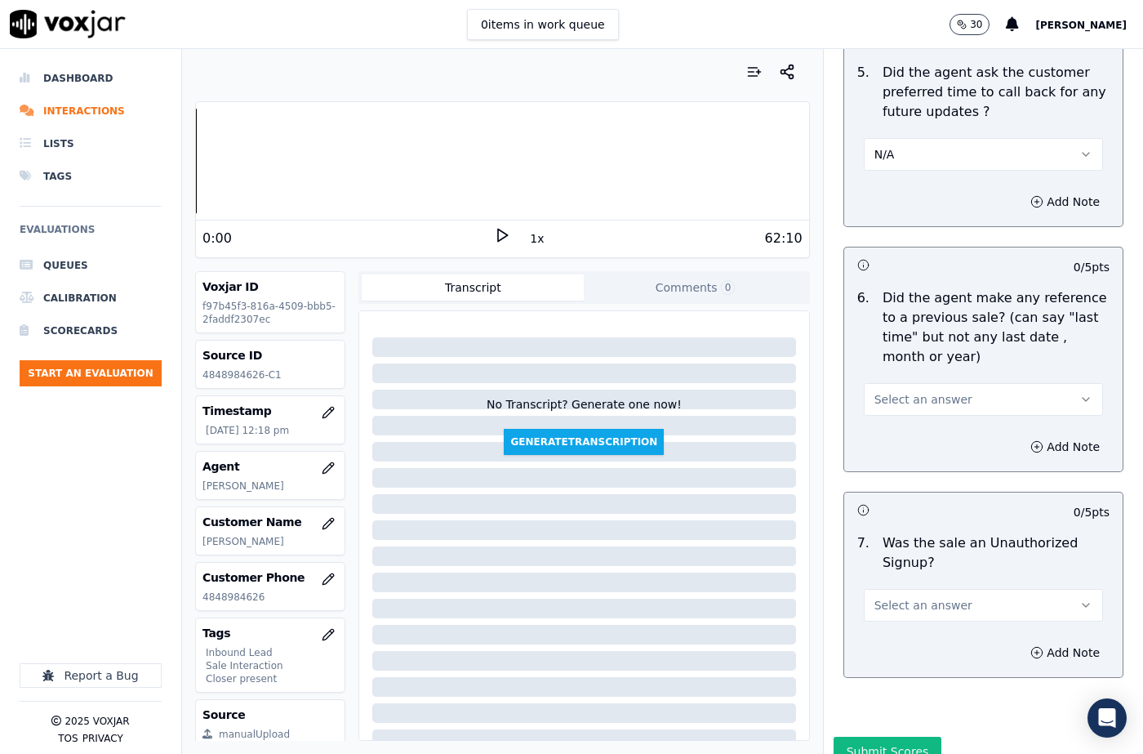
click at [899, 391] on span "Select an answer" at bounding box center [923, 399] width 98 height 16
click at [895, 401] on div "No" at bounding box center [956, 403] width 211 height 26
click at [893, 597] on span "Select an answer" at bounding box center [923, 605] width 98 height 16
click at [889, 610] on div "No" at bounding box center [956, 609] width 211 height 26
click at [1025, 641] on button "Add Note" at bounding box center [1064, 652] width 89 height 23
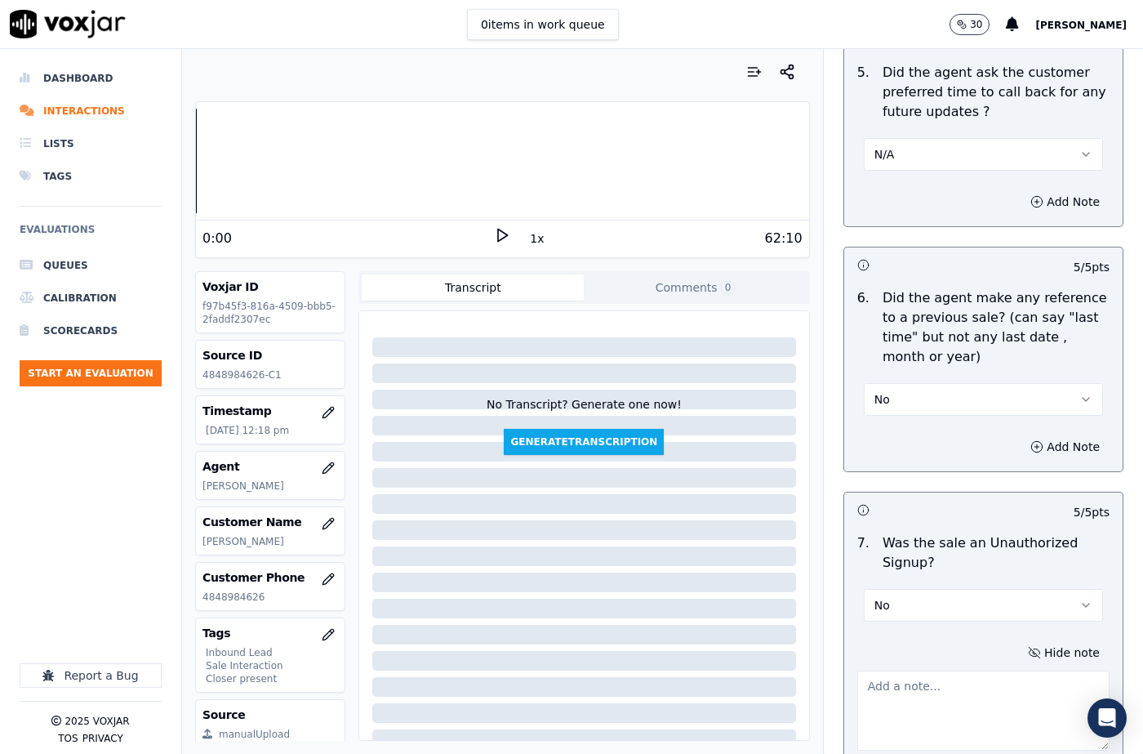
click at [930, 670] on textarea at bounding box center [983, 710] width 252 height 80
click at [892, 670] on textarea "To enrich screen reader interactions, please activate Accessibility in Grammarl…" at bounding box center [983, 710] width 252 height 80
paste textarea "OUR CX - 145410 - The cx called to restore the services. [PERSON_NAME] confirme…"
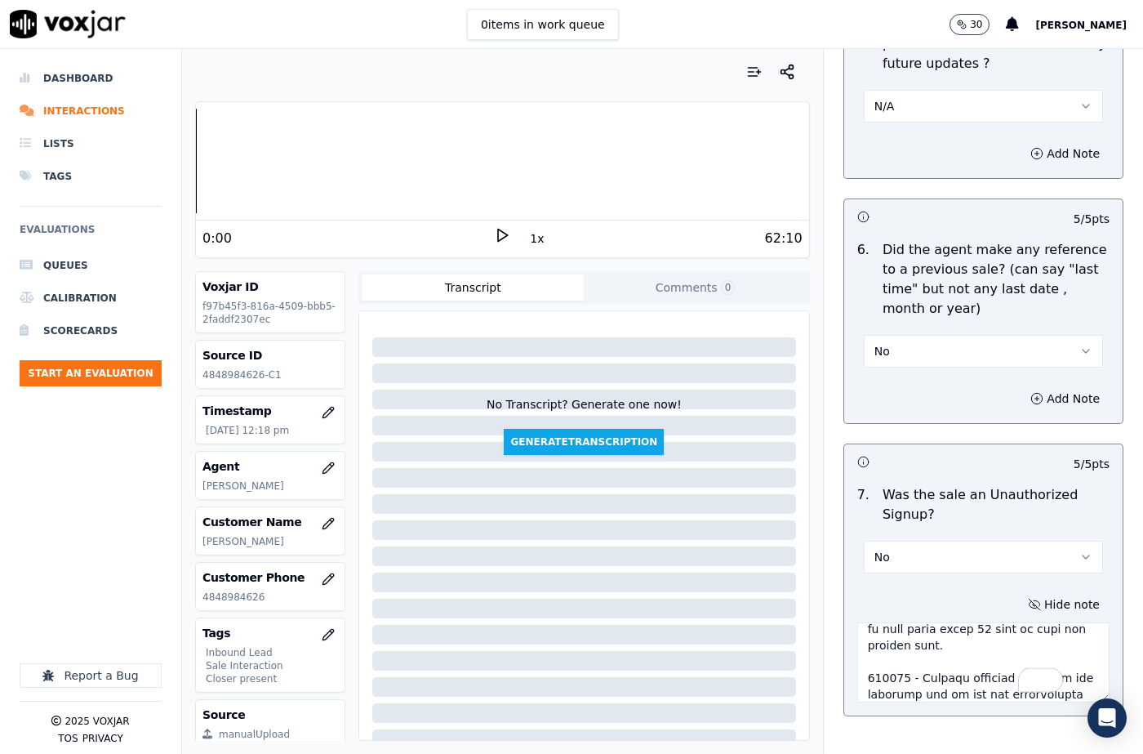
scroll to position [4542, 0]
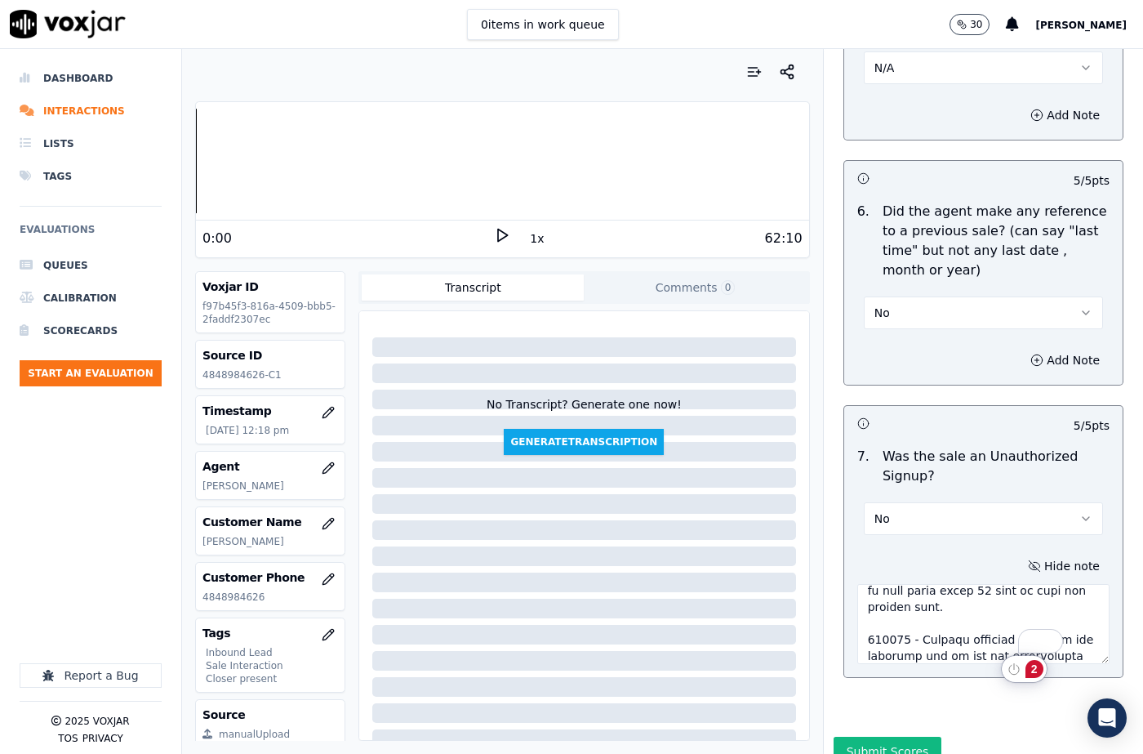
type textarea "OUR CX - 145410 - The cx called to restore the services. [PERSON_NAME] confirme…"
click at [885, 736] on button "Submit Scores" at bounding box center [888, 750] width 109 height 29
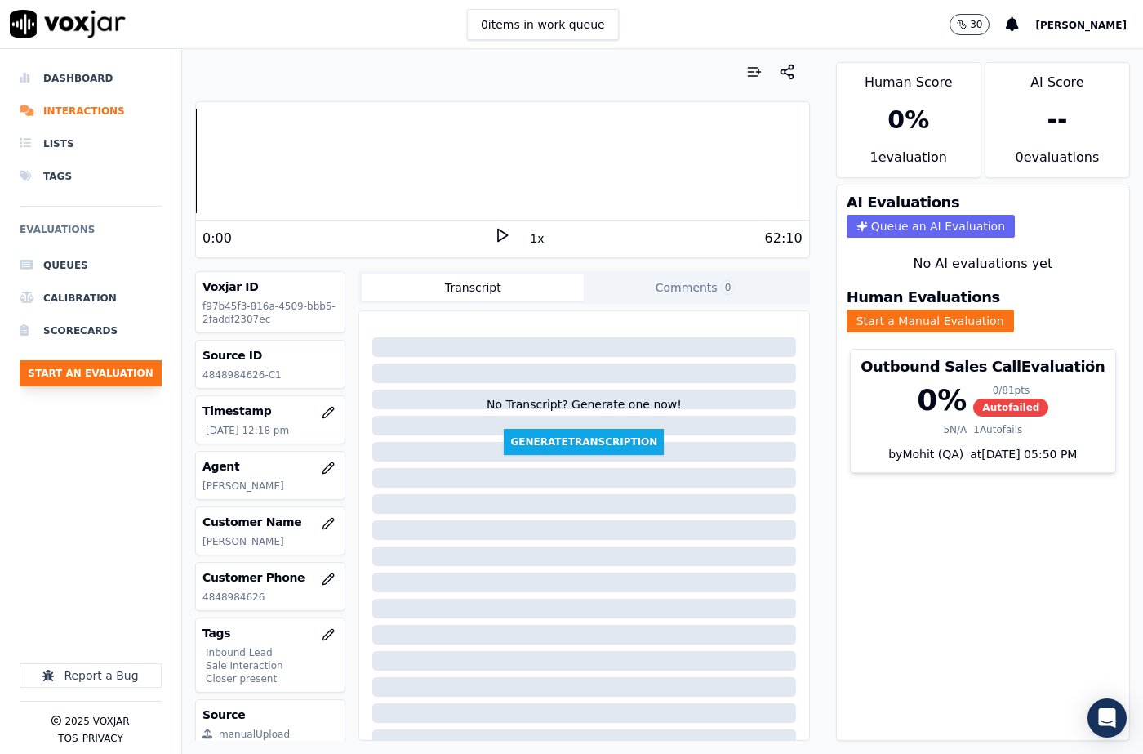
click at [133, 370] on button "Start an Evaluation" at bounding box center [91, 373] width 142 height 26
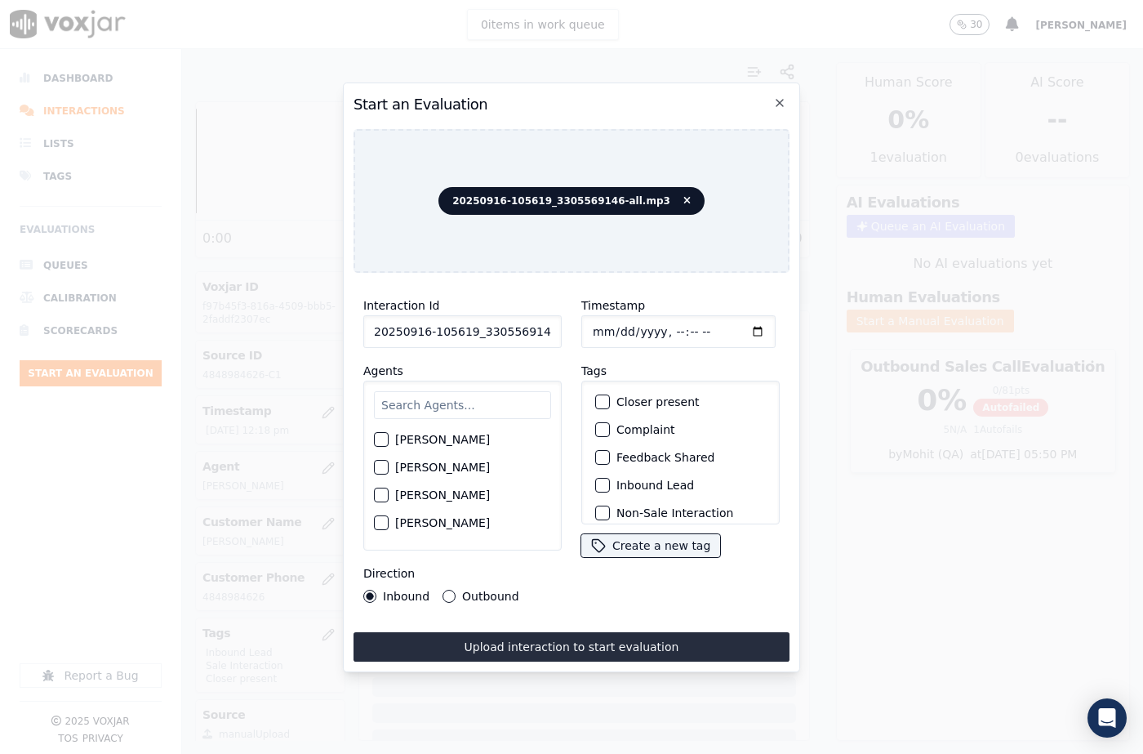
scroll to position [0, 27]
drag, startPoint x: 535, startPoint y: 330, endPoint x: 565, endPoint y: 331, distance: 30.3
click at [565, 331] on div "Interaction Id 20250916-105619_3305569146-all.mp3 Agents [PERSON_NAME] [PERSON_…" at bounding box center [571, 449] width 436 height 327
type input "20250916-105619_3305569146-C1"
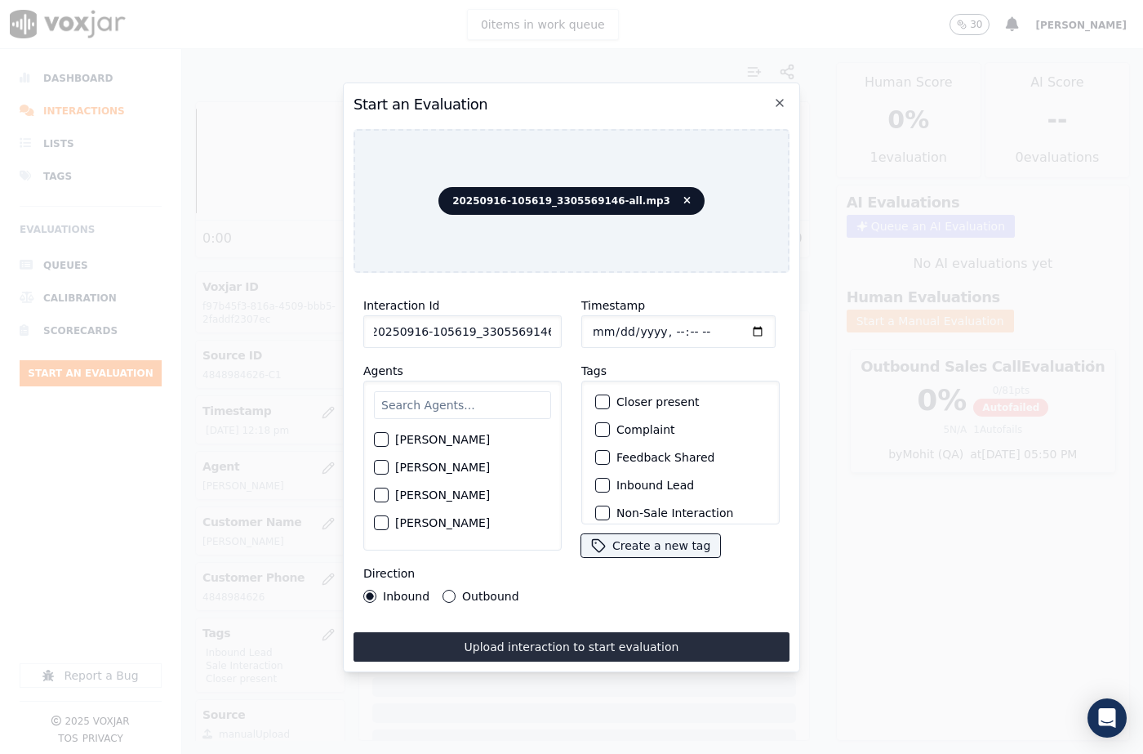
click at [607, 328] on input "Timestamp" at bounding box center [678, 331] width 194 height 33
type input "[DATE]T12:34"
click at [416, 413] on input "text" at bounding box center [462, 405] width 177 height 28
type input "Kelv"
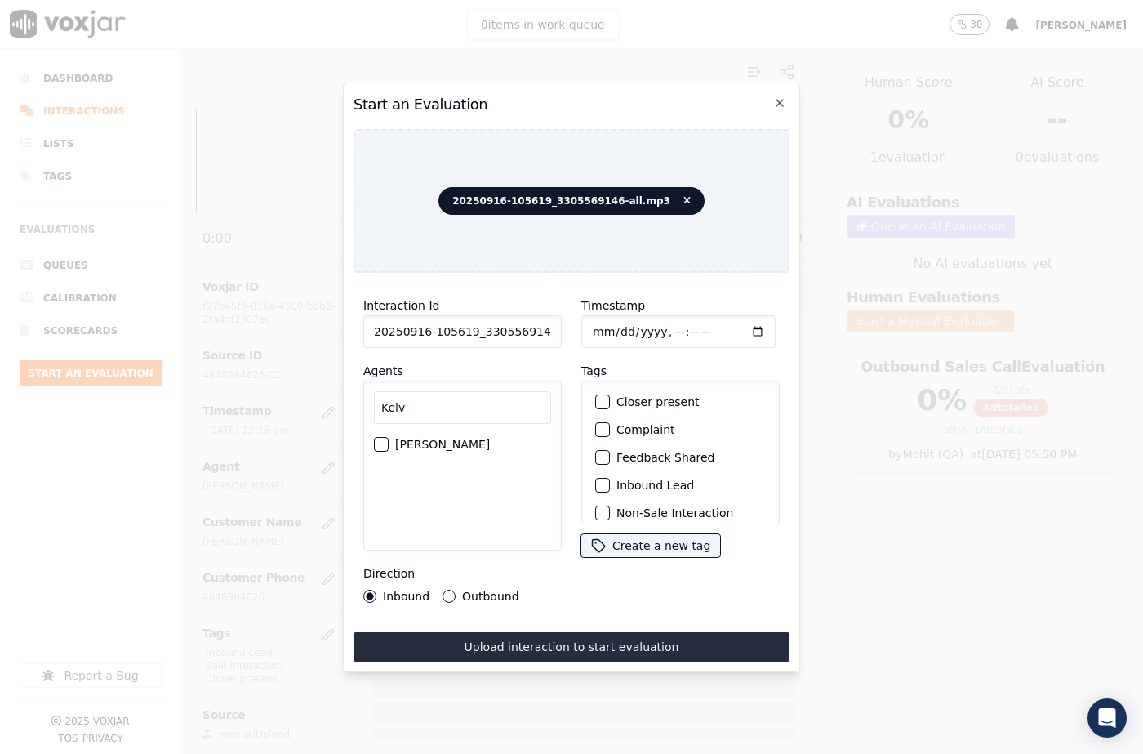
drag, startPoint x: 384, startPoint y: 437, endPoint x: 495, endPoint y: 500, distance: 127.6
click at [383, 438] on div "button" at bounding box center [380, 443] width 11 height 11
click at [596, 480] on div "button" at bounding box center [601, 484] width 11 height 11
click at [604, 396] on div "Closer present" at bounding box center [681, 402] width 184 height 28
click at [598, 400] on div "button" at bounding box center [601, 401] width 11 height 11
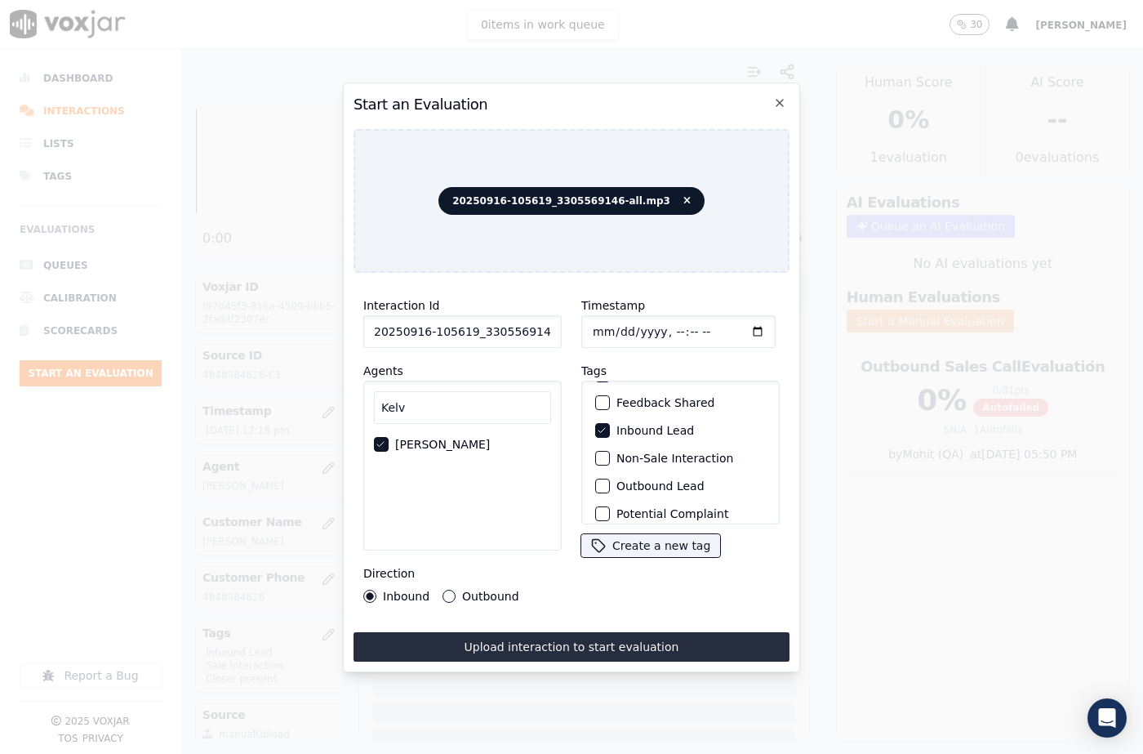
scroll to position [141, 0]
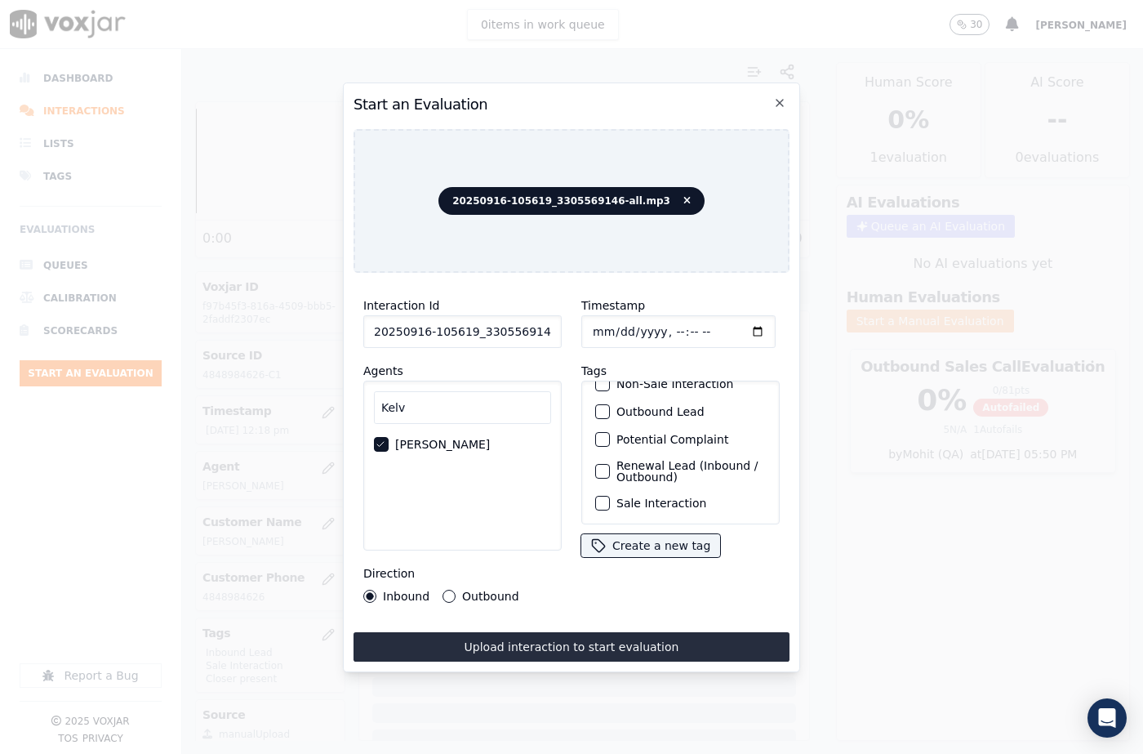
click at [596, 497] on div "button" at bounding box center [601, 502] width 11 height 11
click at [611, 635] on button "Upload interaction to start evaluation" at bounding box center [571, 646] width 436 height 29
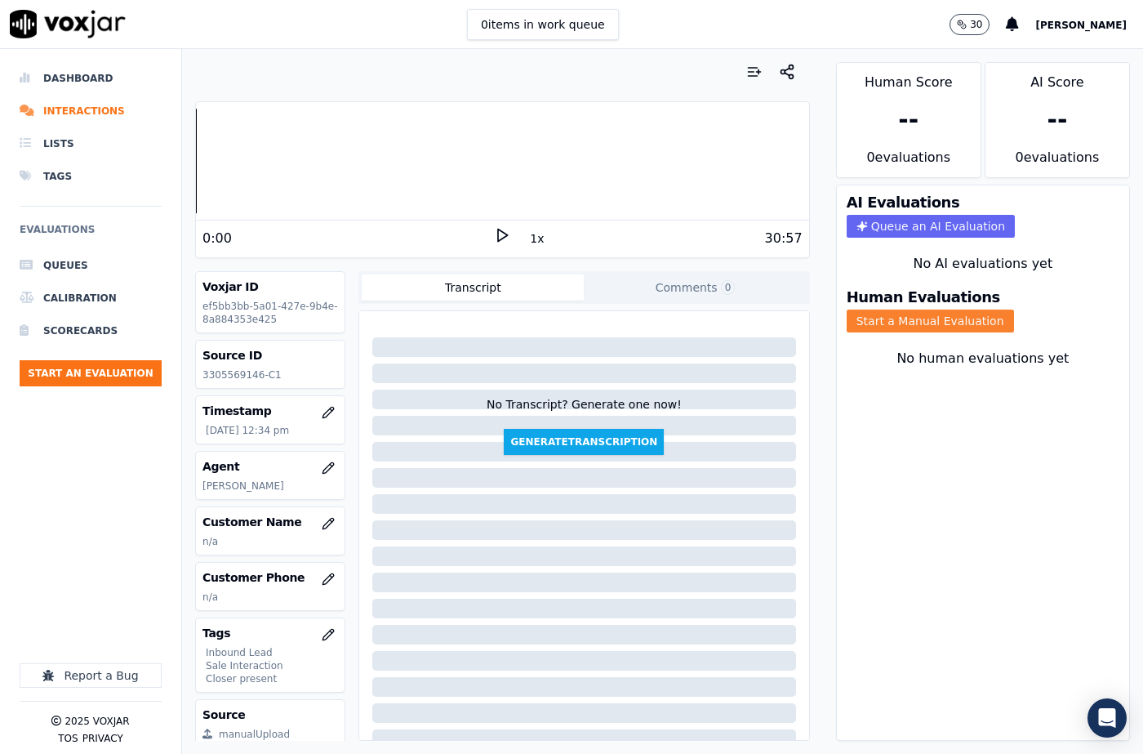
click at [904, 309] on button "Start a Manual Evaluation" at bounding box center [930, 320] width 167 height 23
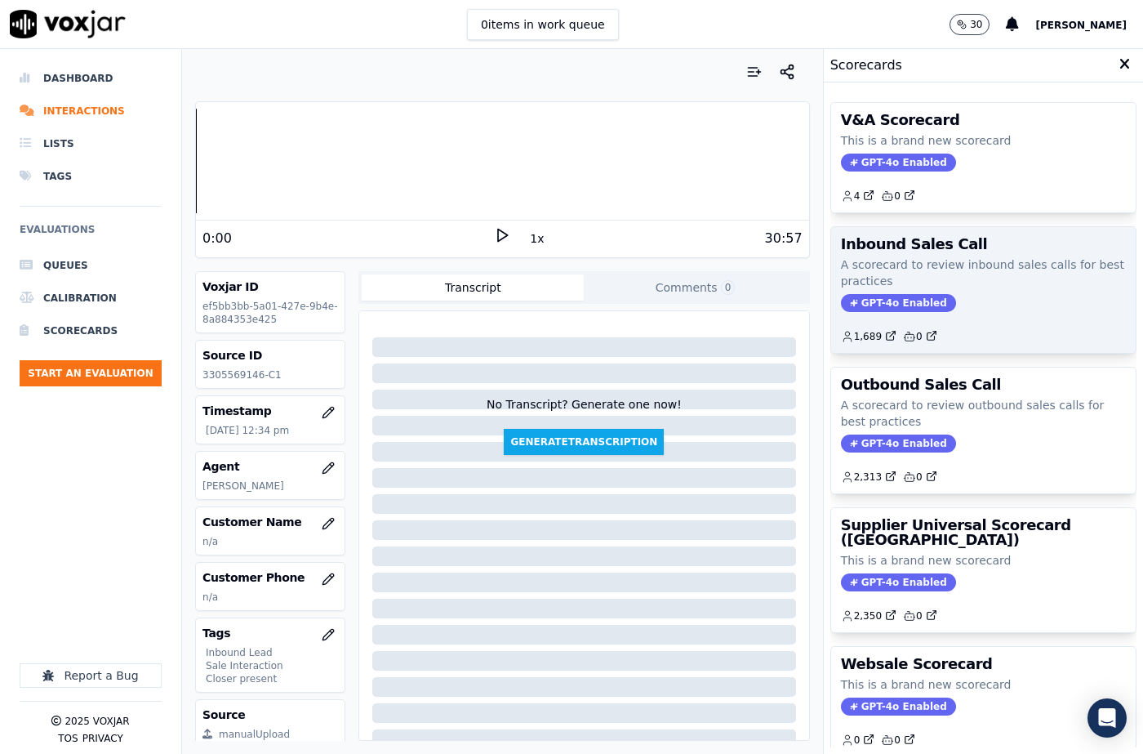
click at [900, 306] on span "GPT-4o Enabled" at bounding box center [898, 303] width 115 height 18
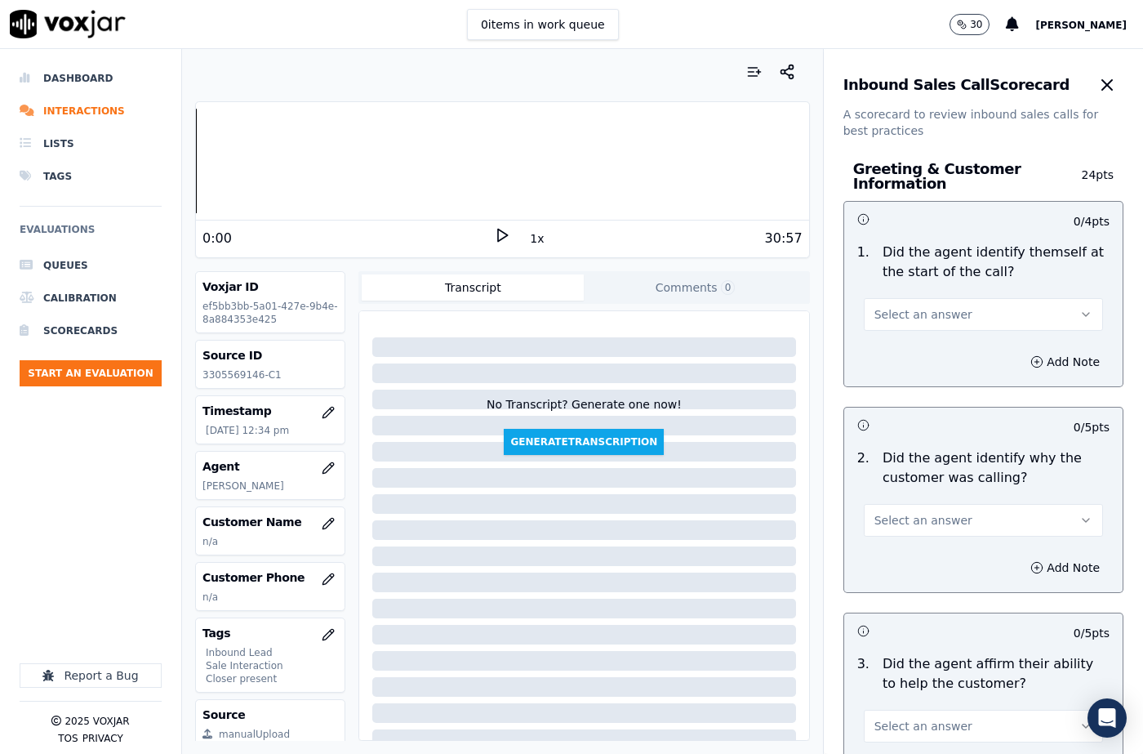
click at [900, 301] on button "Select an answer" at bounding box center [983, 314] width 239 height 33
click at [896, 338] on div "Yes" at bounding box center [956, 351] width 211 height 26
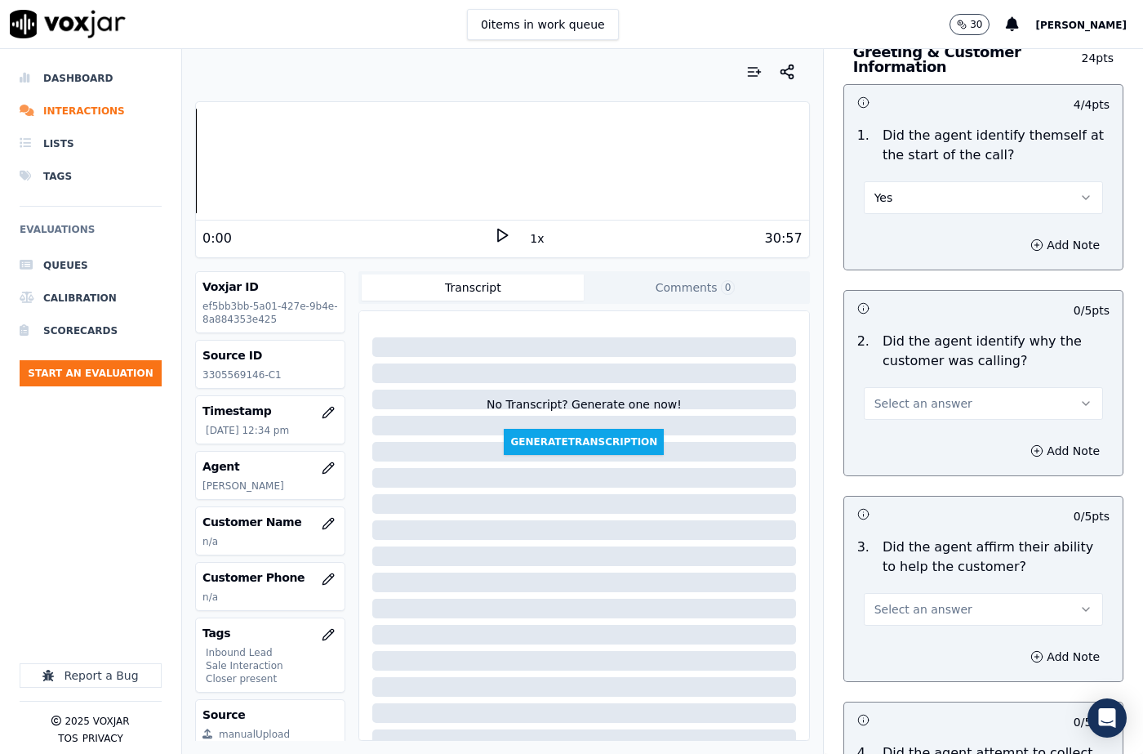
scroll to position [245, 0]
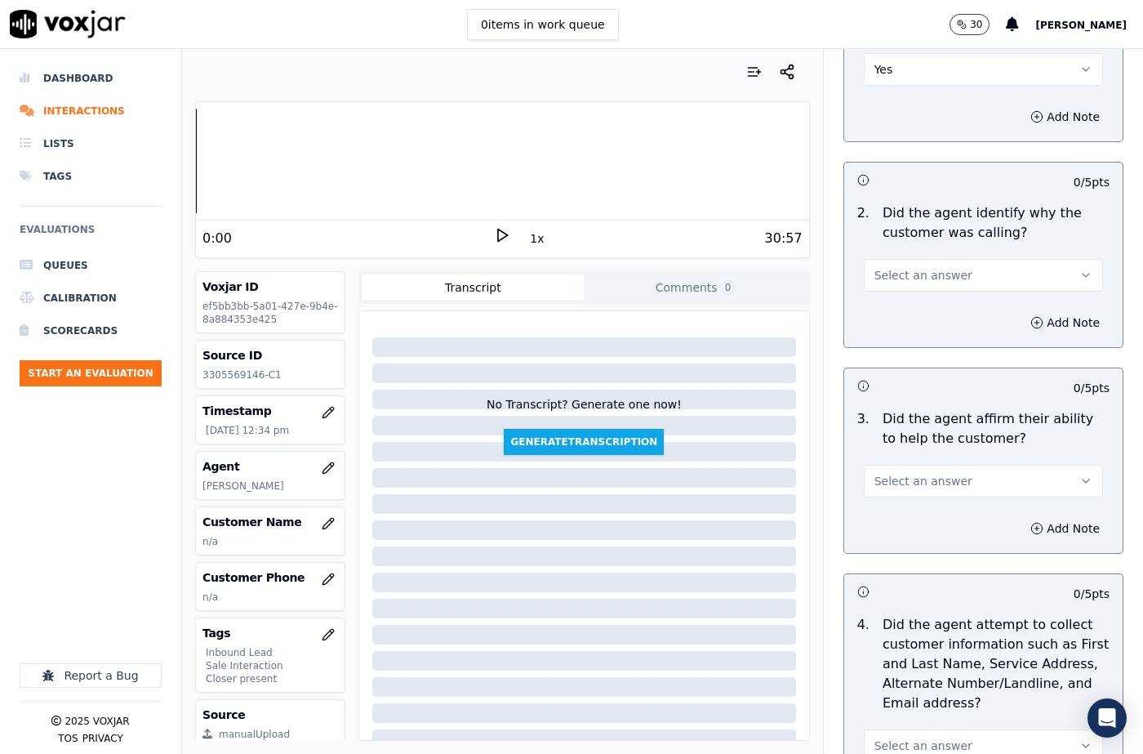
click at [892, 277] on span "Select an answer" at bounding box center [923, 275] width 98 height 16
click at [893, 305] on div "Yes" at bounding box center [956, 312] width 211 height 26
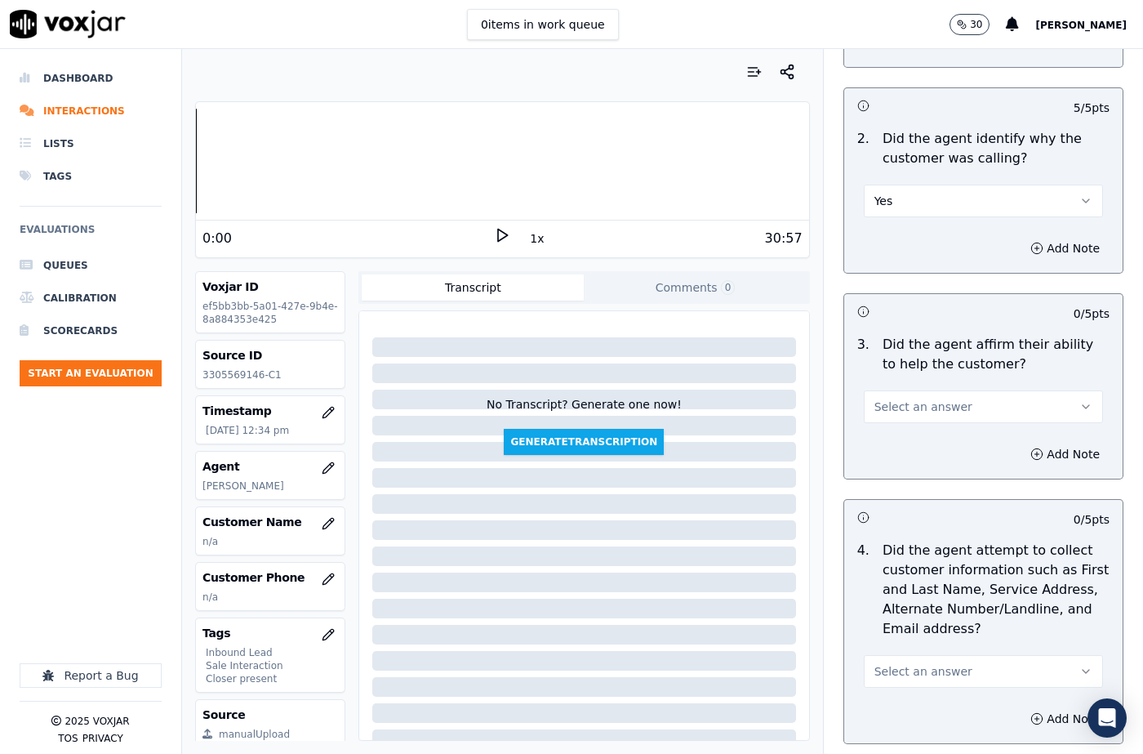
scroll to position [408, 0]
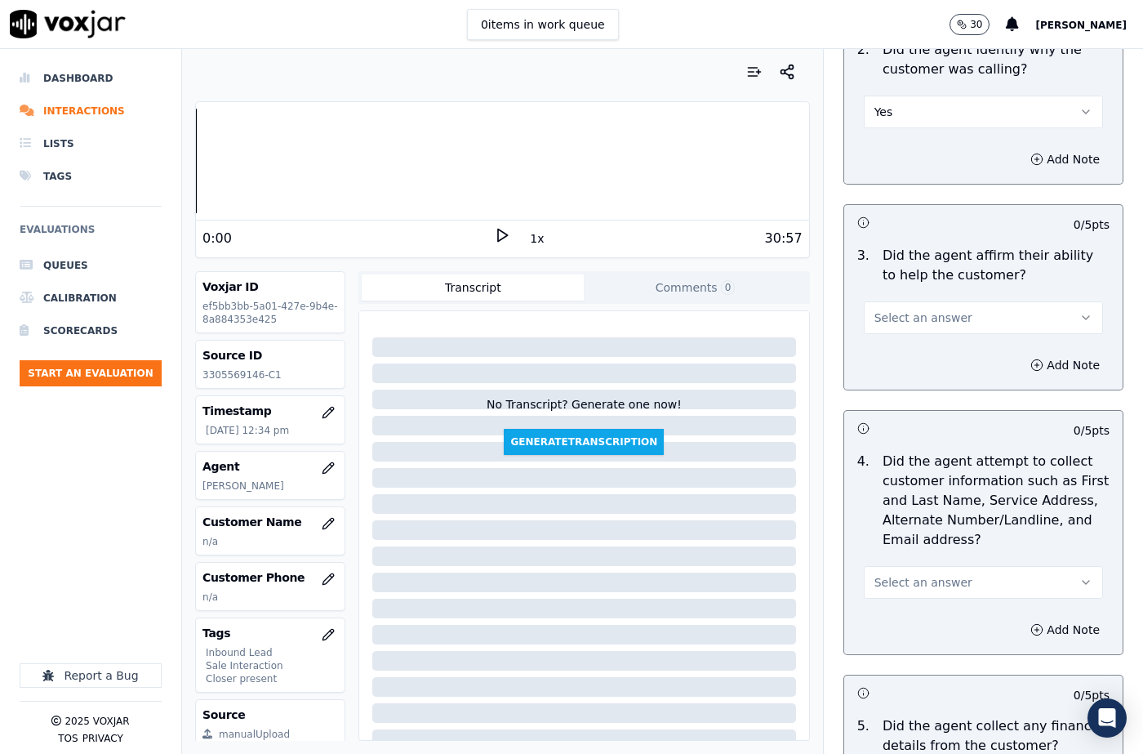
click at [887, 318] on span "Select an answer" at bounding box center [923, 317] width 98 height 16
click at [888, 358] on div "Yes" at bounding box center [956, 354] width 211 height 26
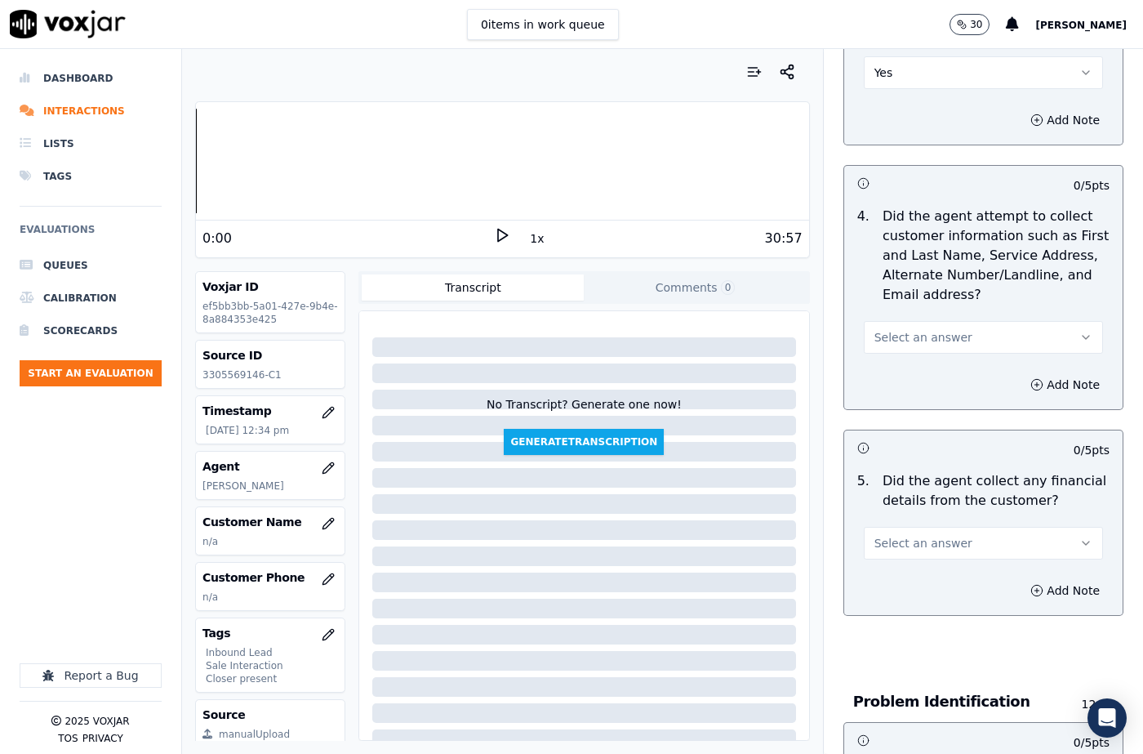
click at [896, 336] on span "Select an answer" at bounding box center [923, 337] width 98 height 16
click at [896, 370] on div "Yes" at bounding box center [956, 374] width 211 height 26
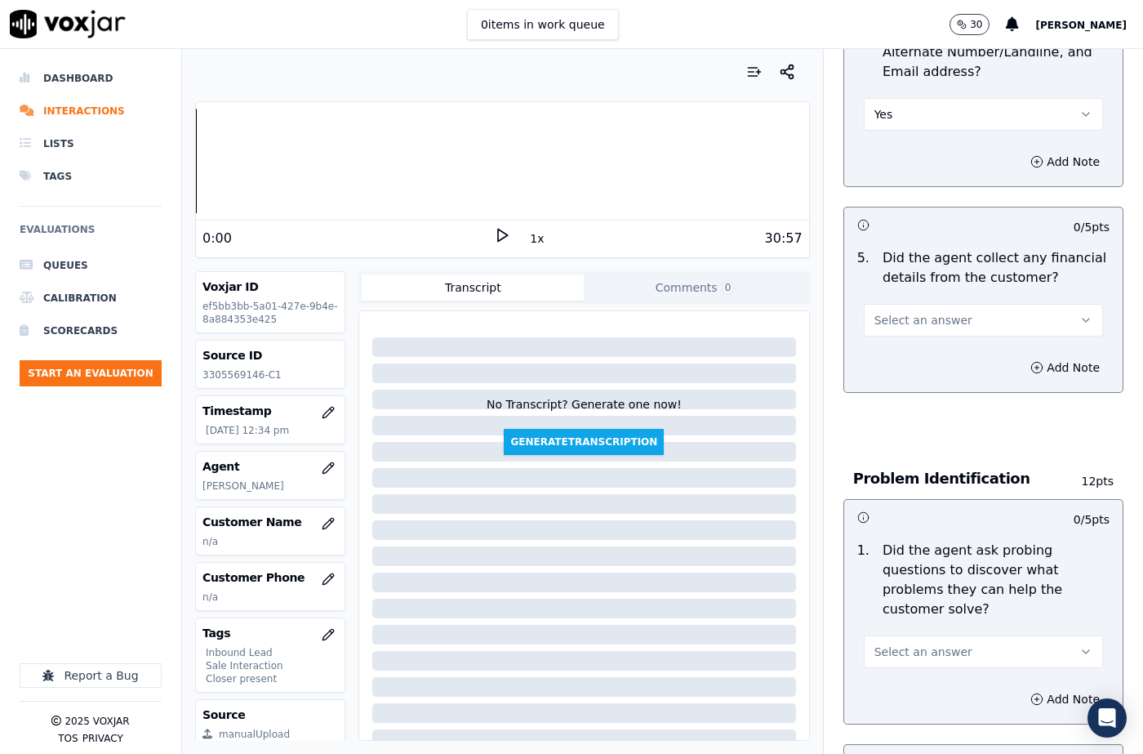
scroll to position [898, 0]
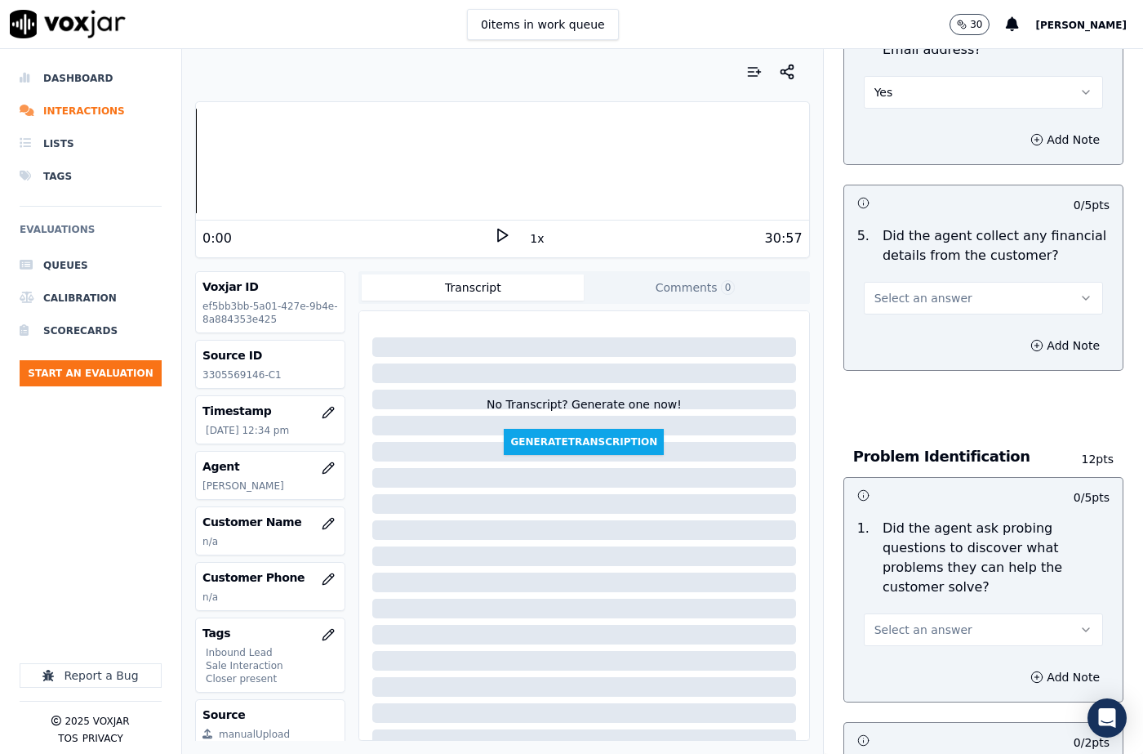
click at [903, 290] on span "Select an answer" at bounding box center [923, 298] width 98 height 16
click at [903, 361] on div "No" at bounding box center [956, 361] width 211 height 26
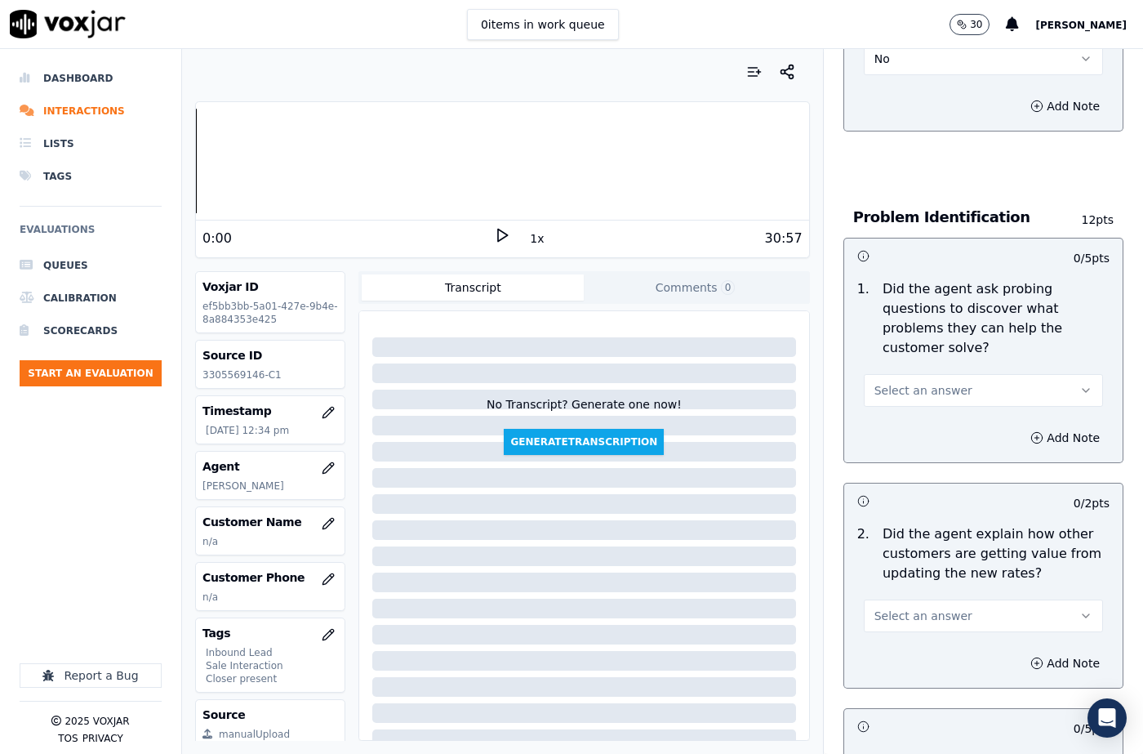
scroll to position [1143, 0]
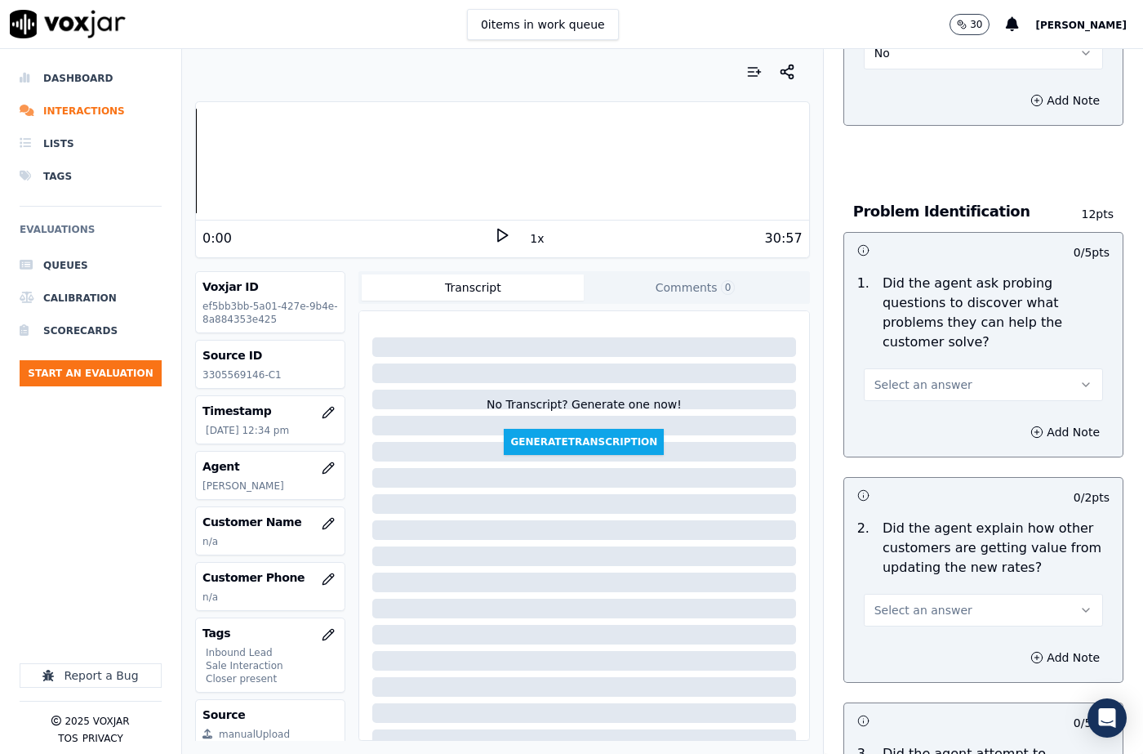
click at [892, 377] on span "Select an answer" at bounding box center [923, 384] width 98 height 16
click at [896, 424] on div "Yes" at bounding box center [956, 421] width 211 height 26
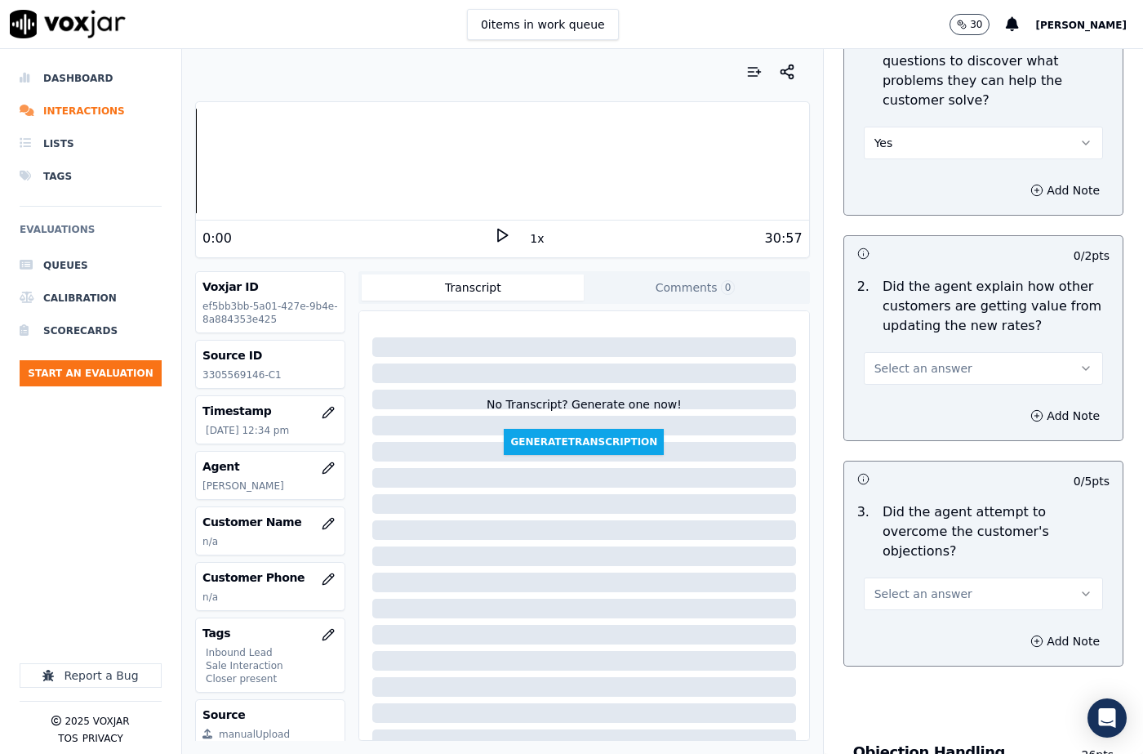
scroll to position [1388, 0]
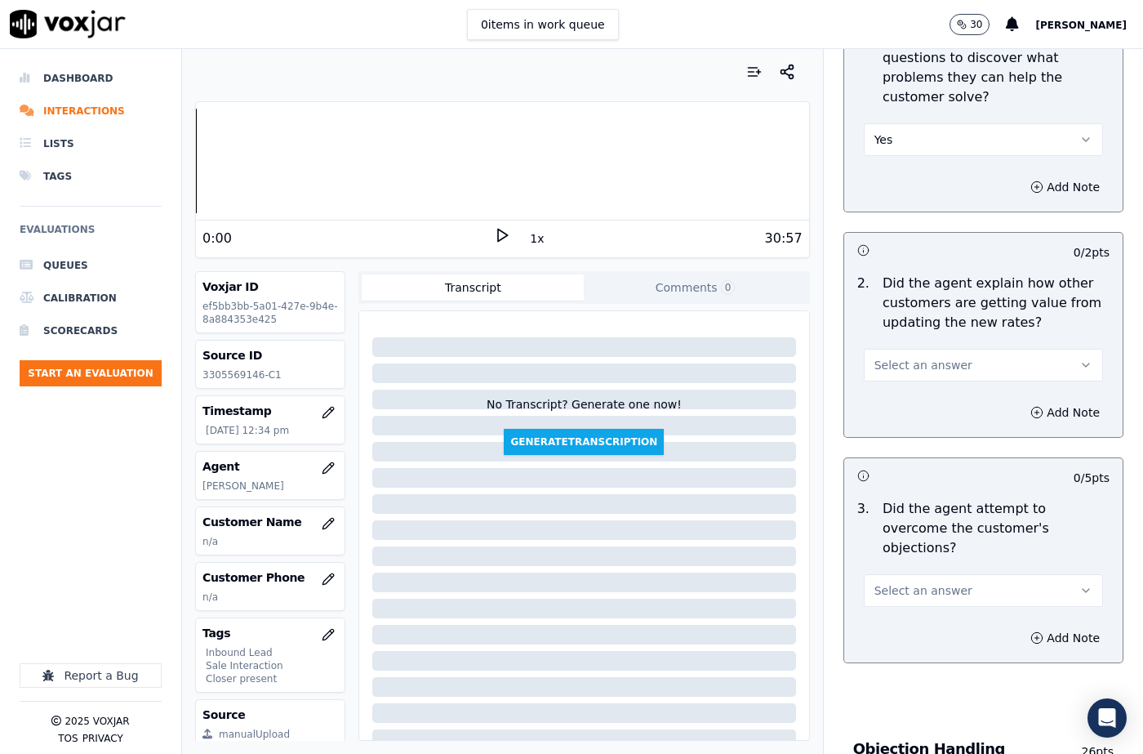
click at [913, 376] on button "Select an answer" at bounding box center [983, 365] width 239 height 33
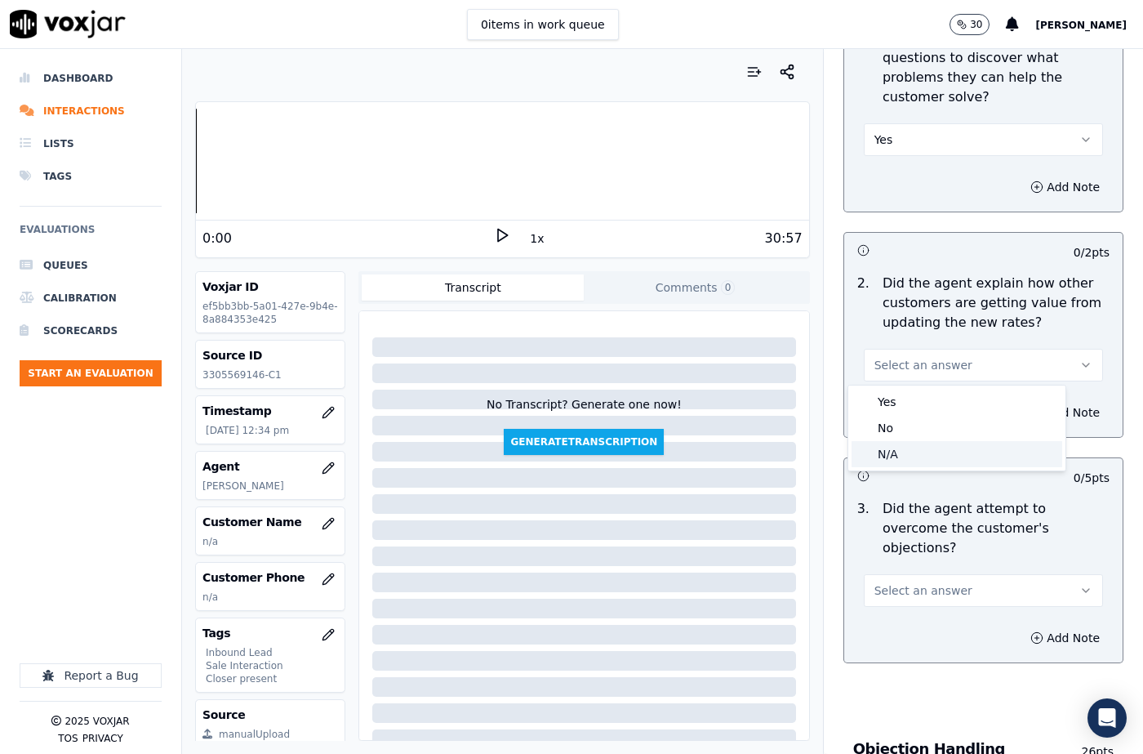
click at [910, 461] on div "N/A" at bounding box center [956, 454] width 211 height 26
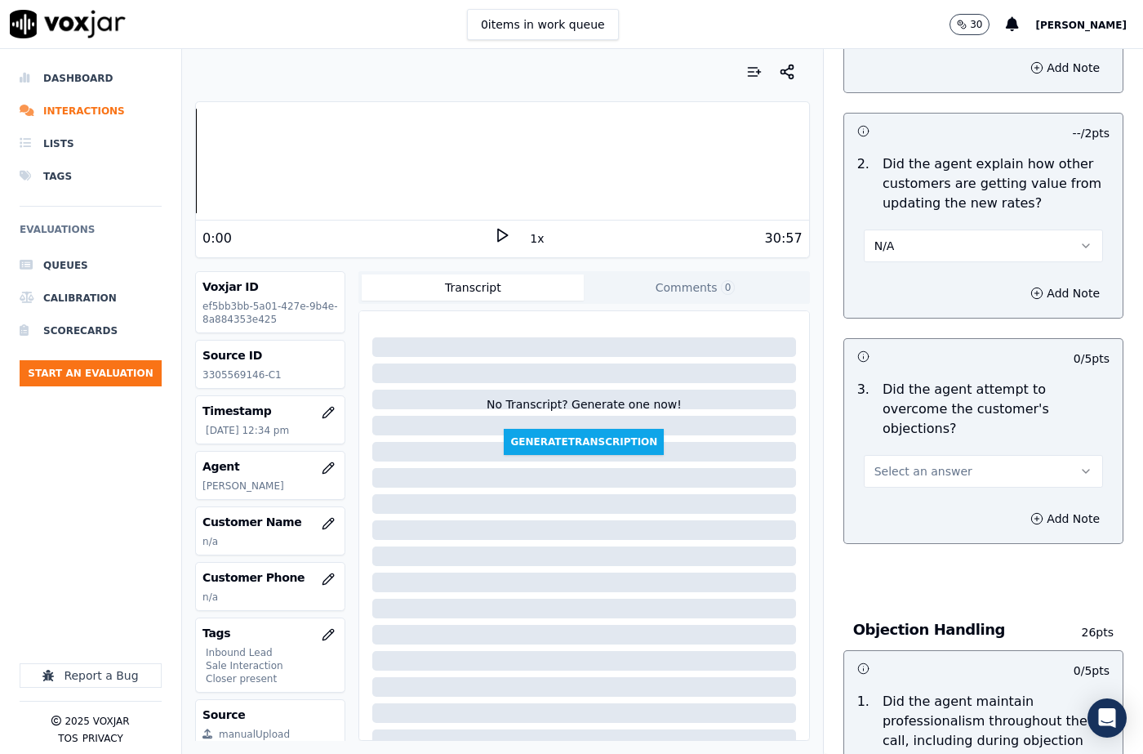
scroll to position [1633, 0]
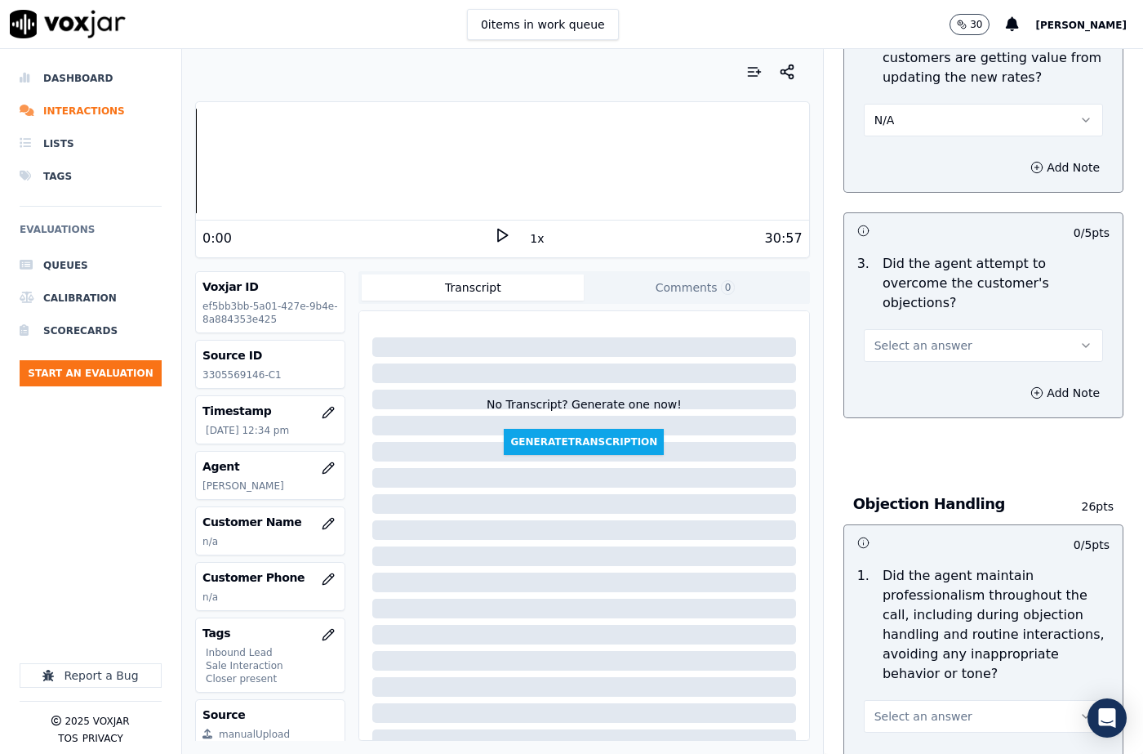
click at [908, 337] on span "Select an answer" at bounding box center [923, 345] width 98 height 16
click at [913, 408] on div "N/A" at bounding box center [956, 415] width 211 height 26
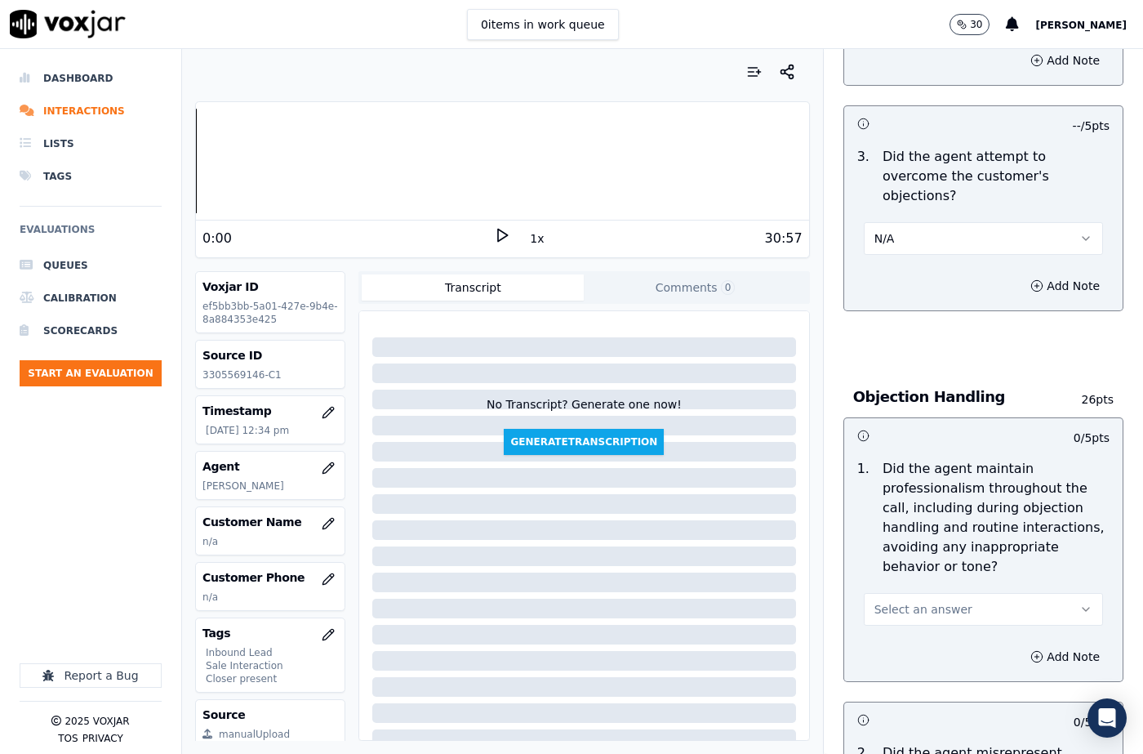
scroll to position [1878, 0]
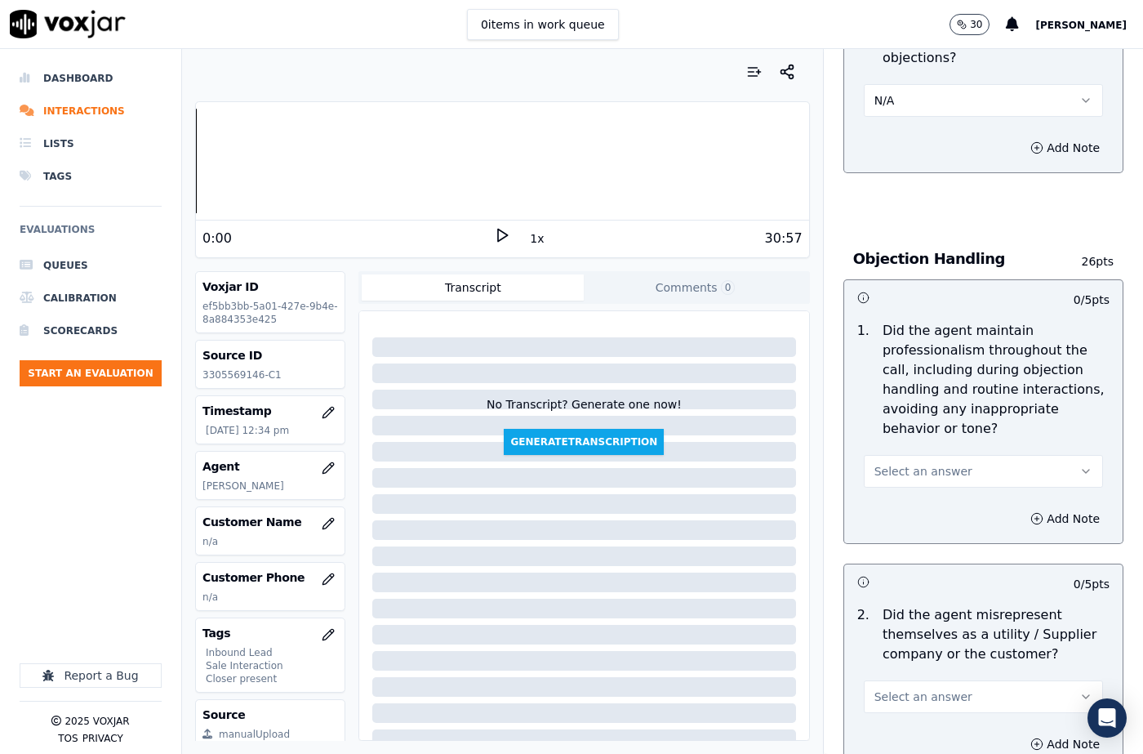
click at [905, 455] on button "Select an answer" at bounding box center [983, 471] width 239 height 33
click at [902, 470] on div "Yes" at bounding box center [956, 469] width 211 height 26
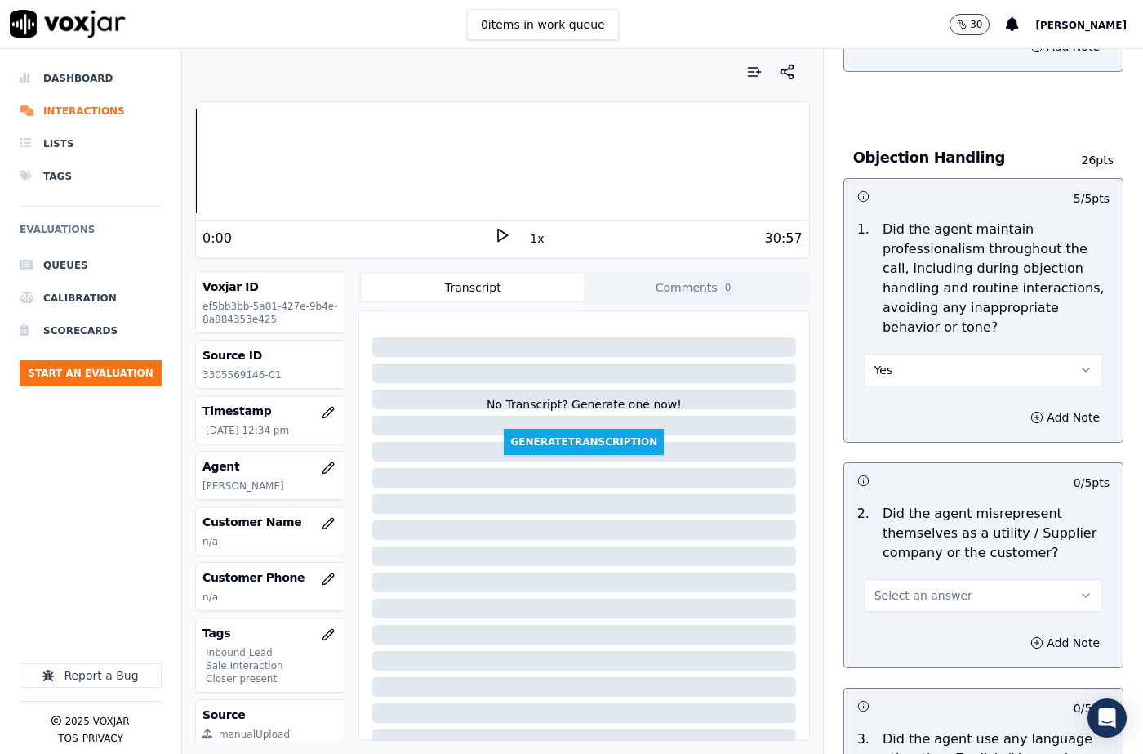
scroll to position [2204, 0]
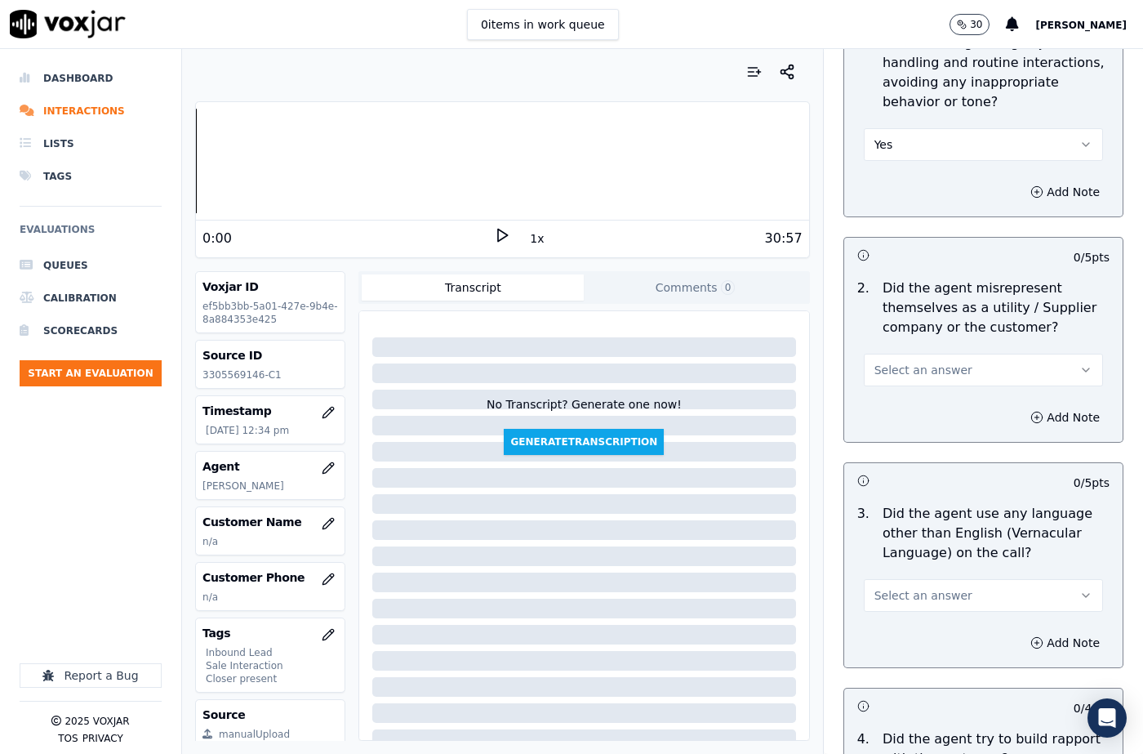
click at [885, 362] on span "Select an answer" at bounding box center [923, 370] width 98 height 16
click at [891, 383] on div "No" at bounding box center [956, 393] width 211 height 26
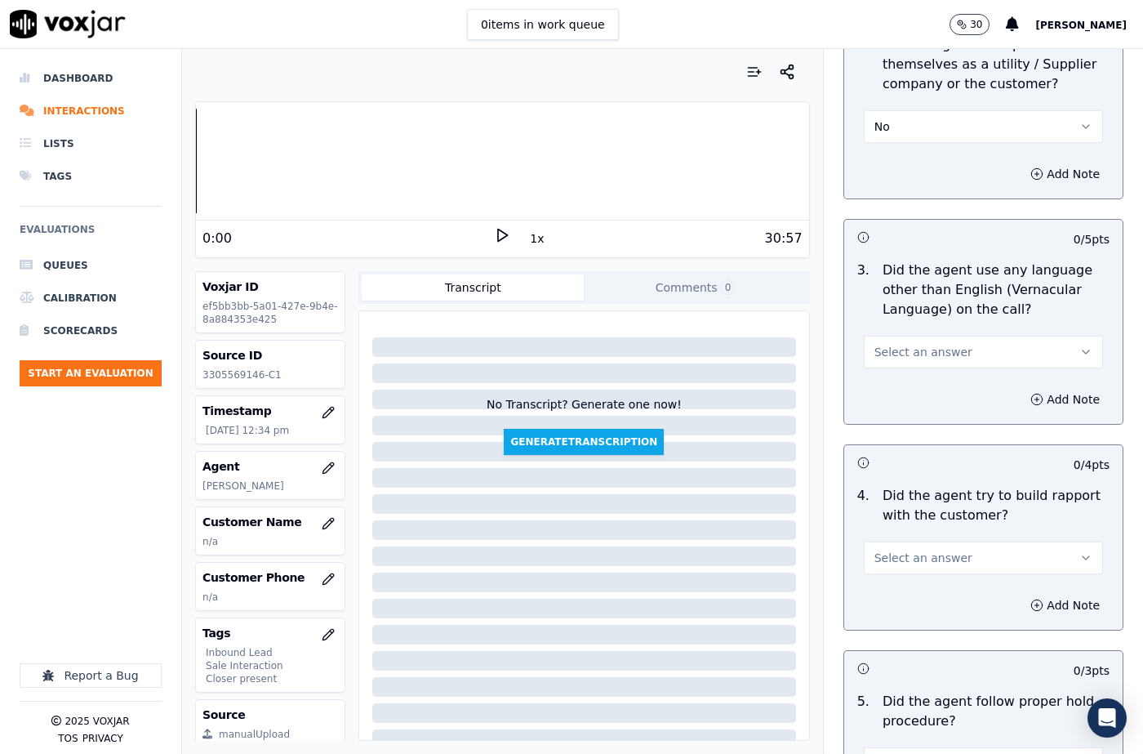
scroll to position [2449, 0]
click at [899, 342] on span "Select an answer" at bounding box center [923, 350] width 98 height 16
click at [897, 371] on div "No" at bounding box center [956, 374] width 211 height 26
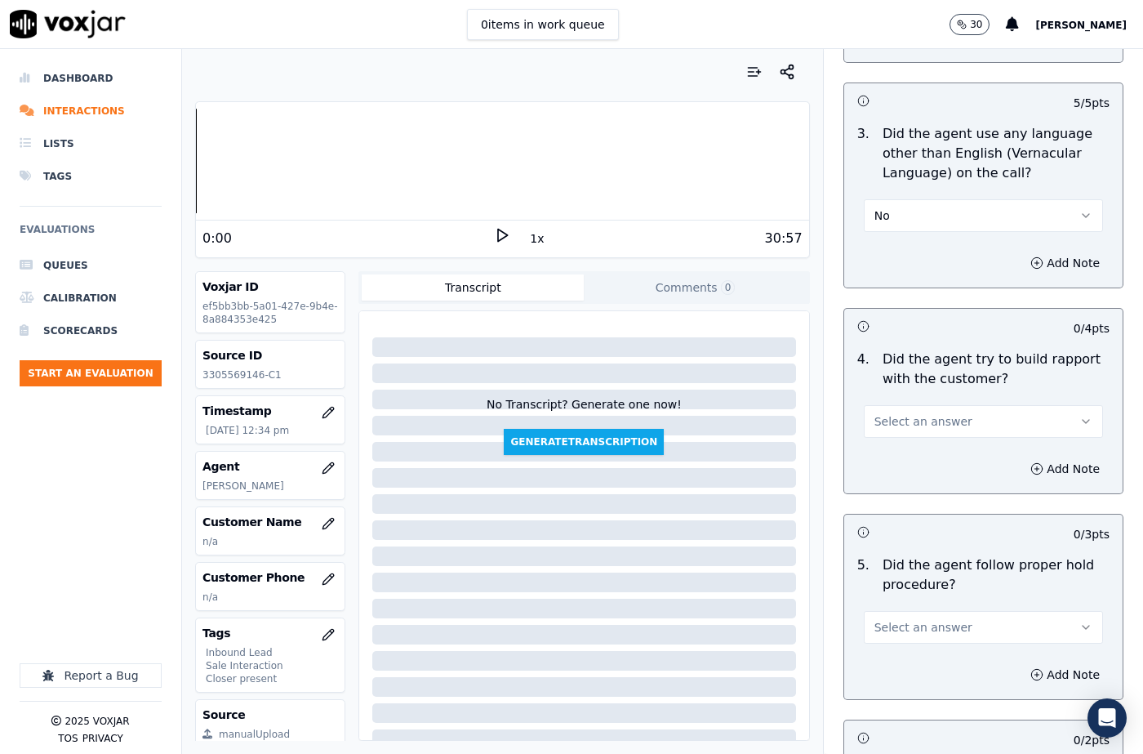
scroll to position [2694, 0]
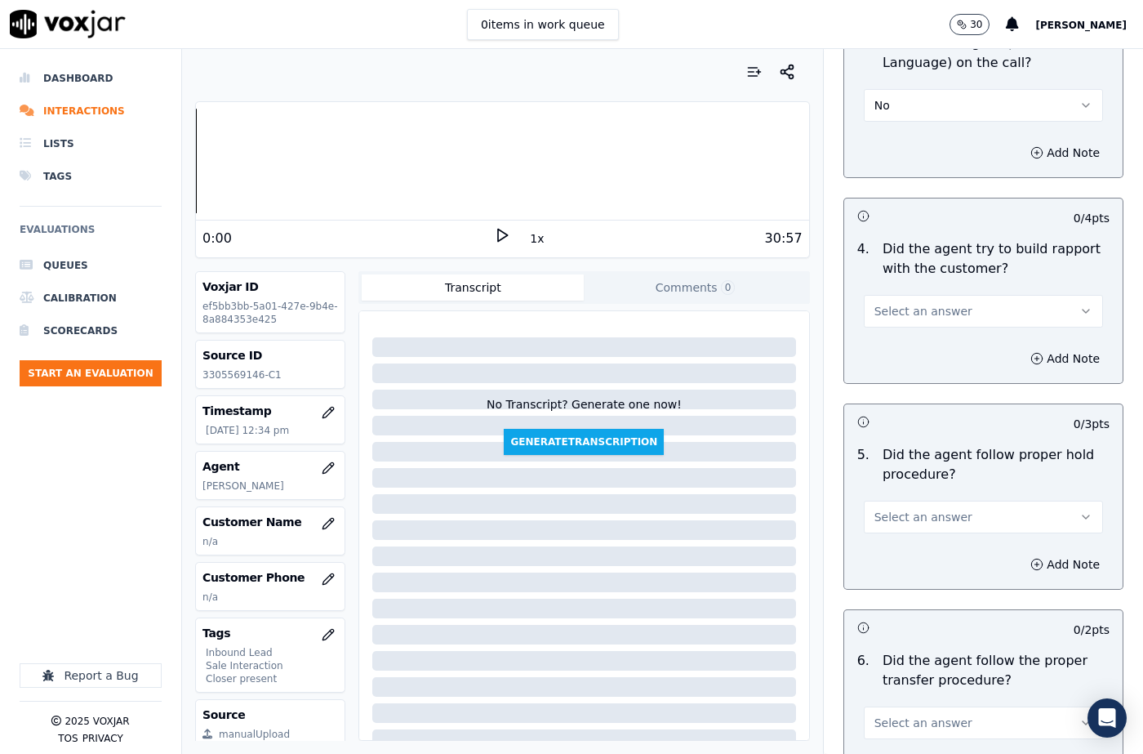
click at [912, 303] on span "Select an answer" at bounding box center [923, 311] width 98 height 16
click at [912, 307] on div "Yes" at bounding box center [956, 309] width 211 height 26
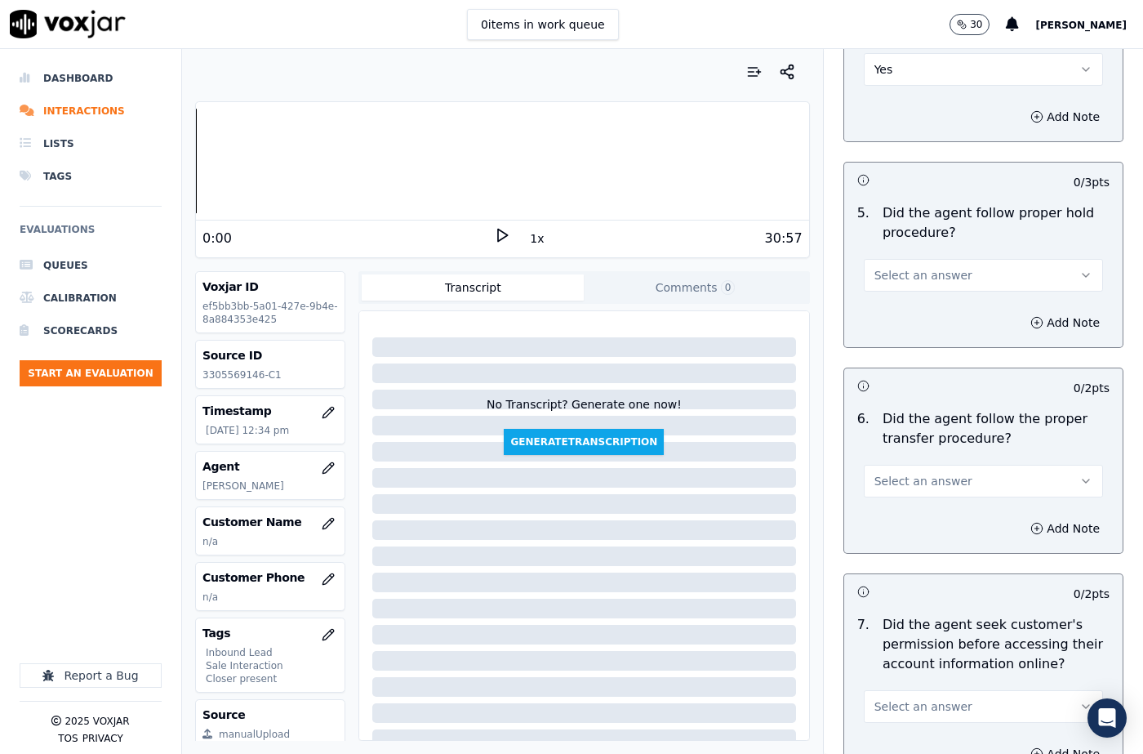
scroll to position [2939, 0]
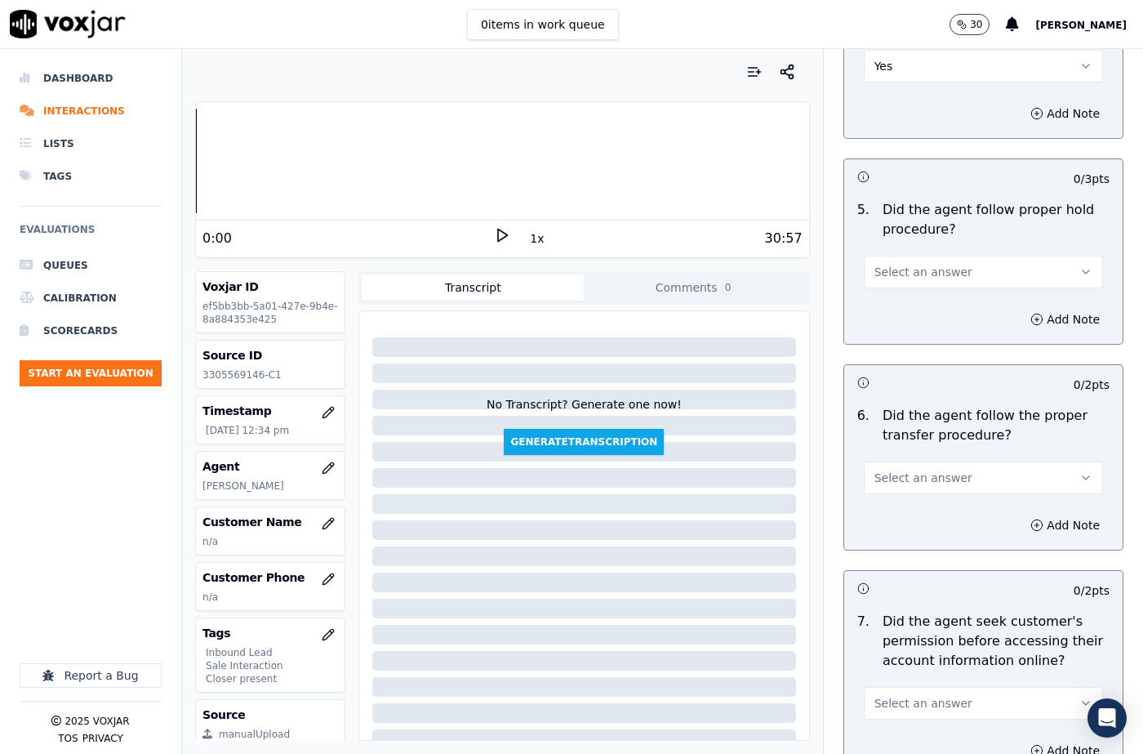
click at [891, 264] on span "Select an answer" at bounding box center [923, 272] width 98 height 16
click at [893, 319] on div "N/A" at bounding box center [956, 322] width 211 height 26
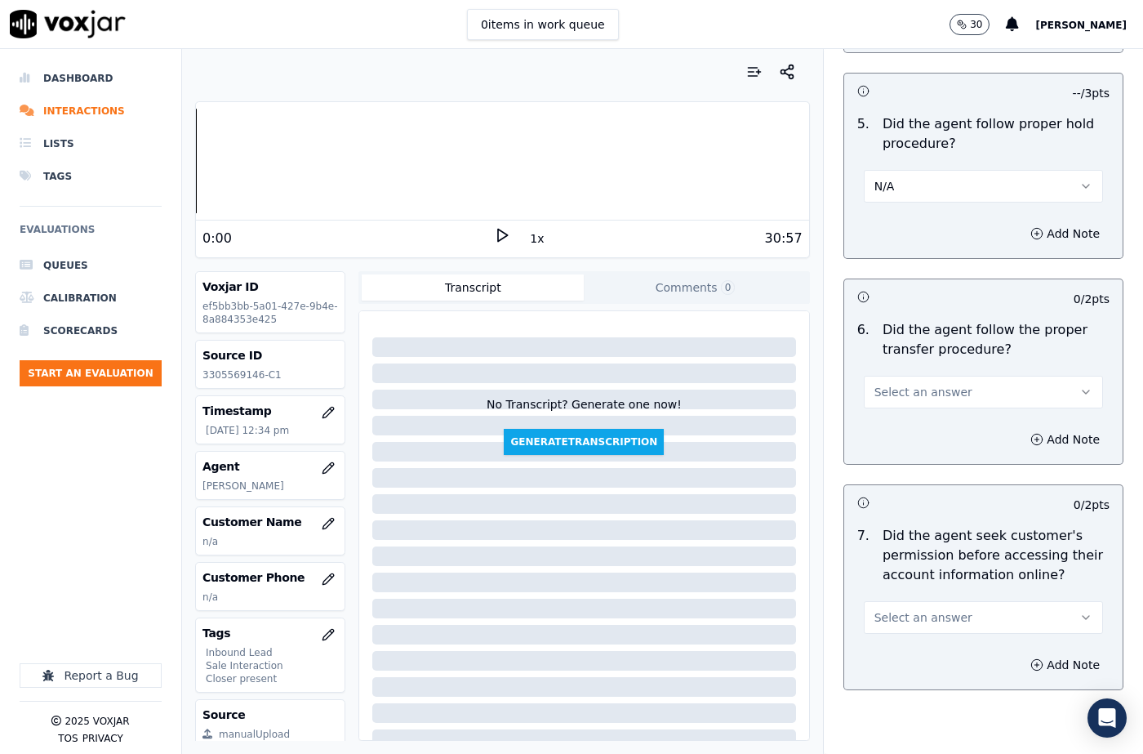
scroll to position [3102, 0]
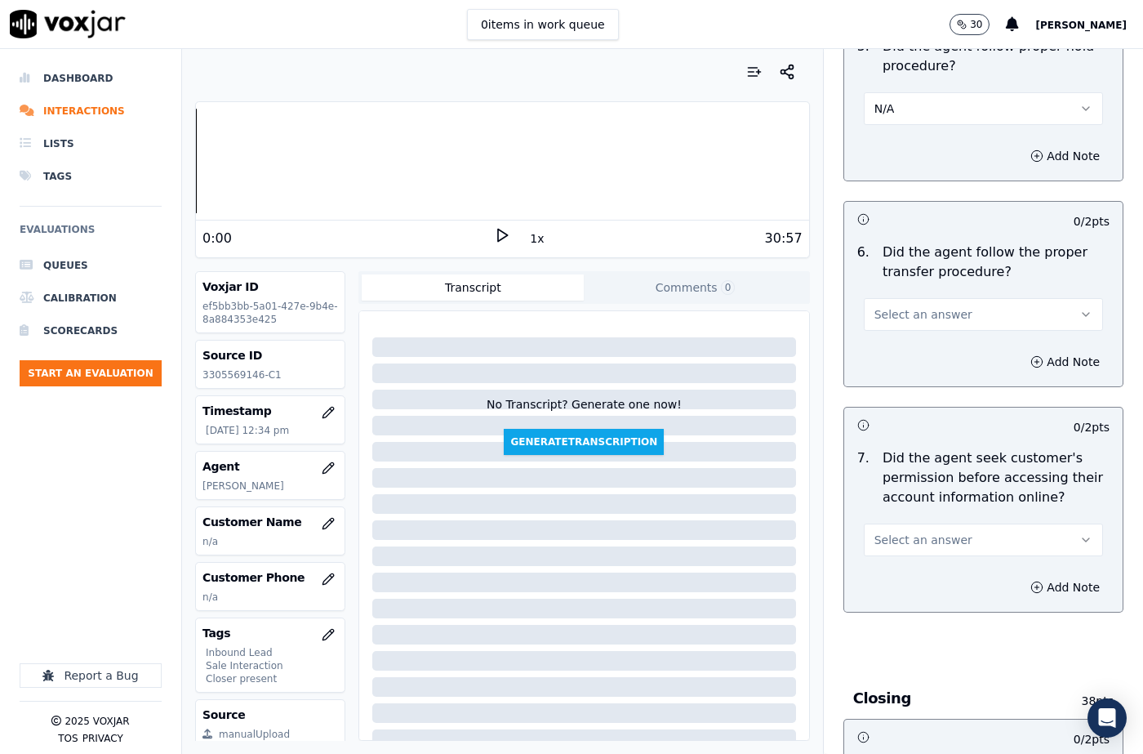
click at [891, 298] on button "Select an answer" at bounding box center [983, 314] width 239 height 33
click at [892, 320] on div "Yes" at bounding box center [956, 312] width 211 height 26
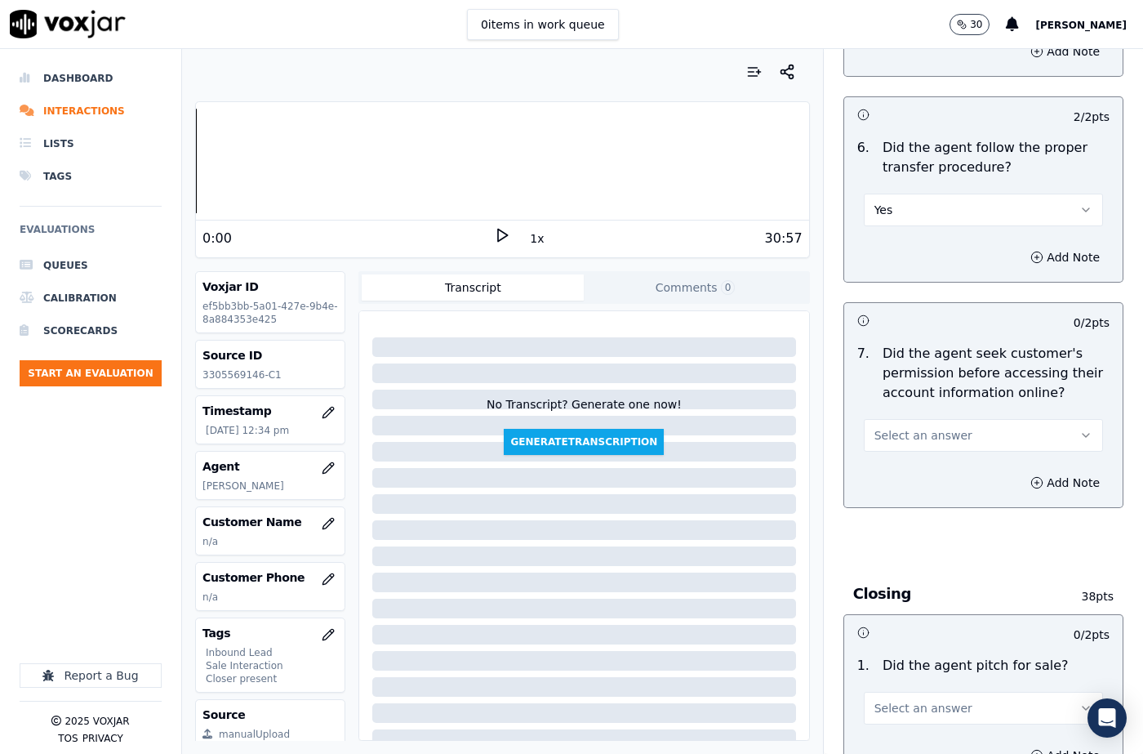
scroll to position [3266, 0]
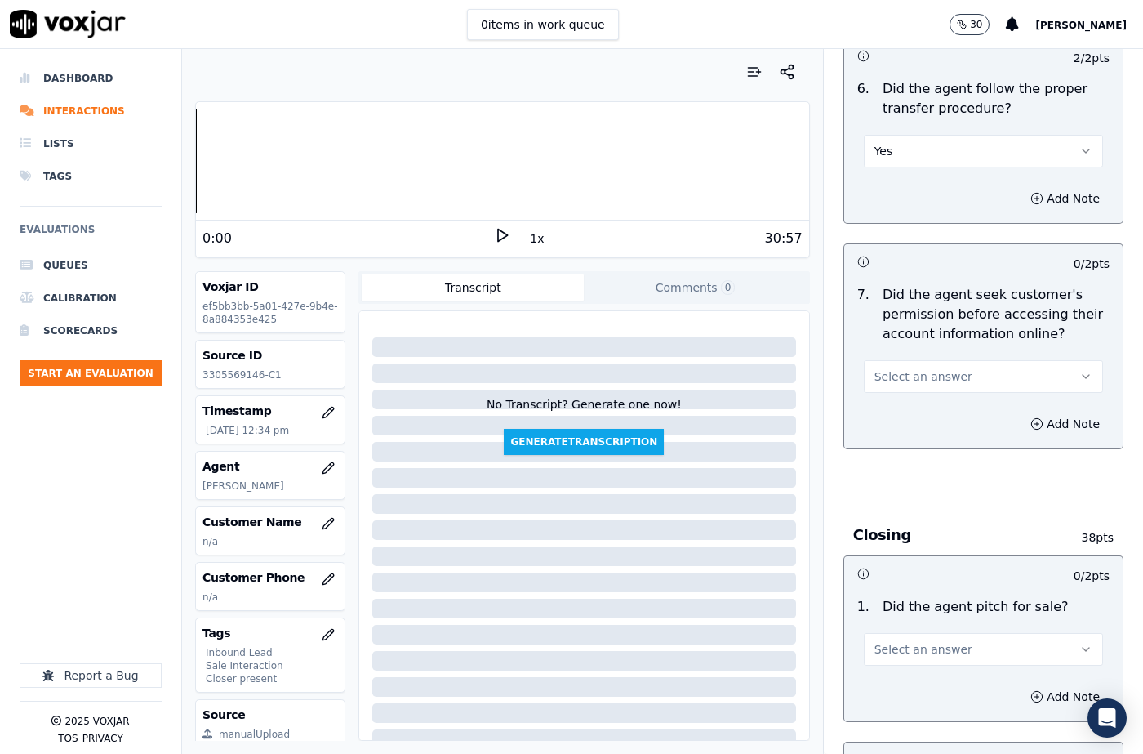
click at [905, 368] on span "Select an answer" at bounding box center [923, 376] width 98 height 16
click at [890, 371] on div "Yes" at bounding box center [956, 374] width 211 height 26
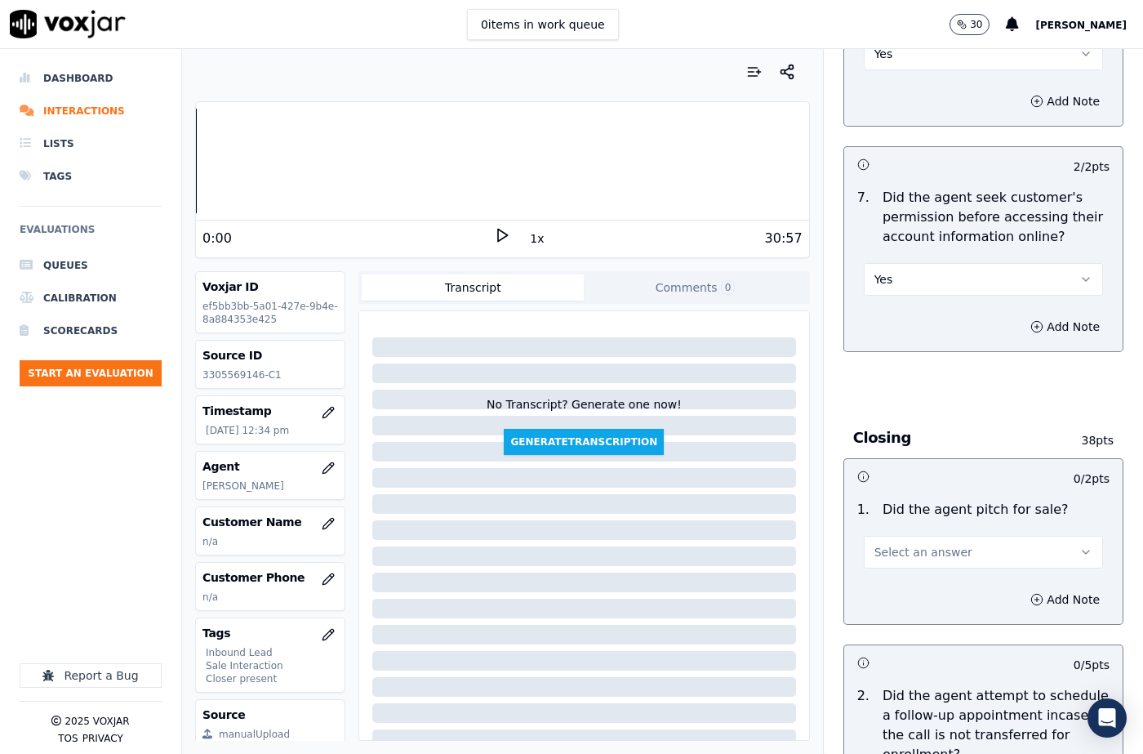
scroll to position [3510, 0]
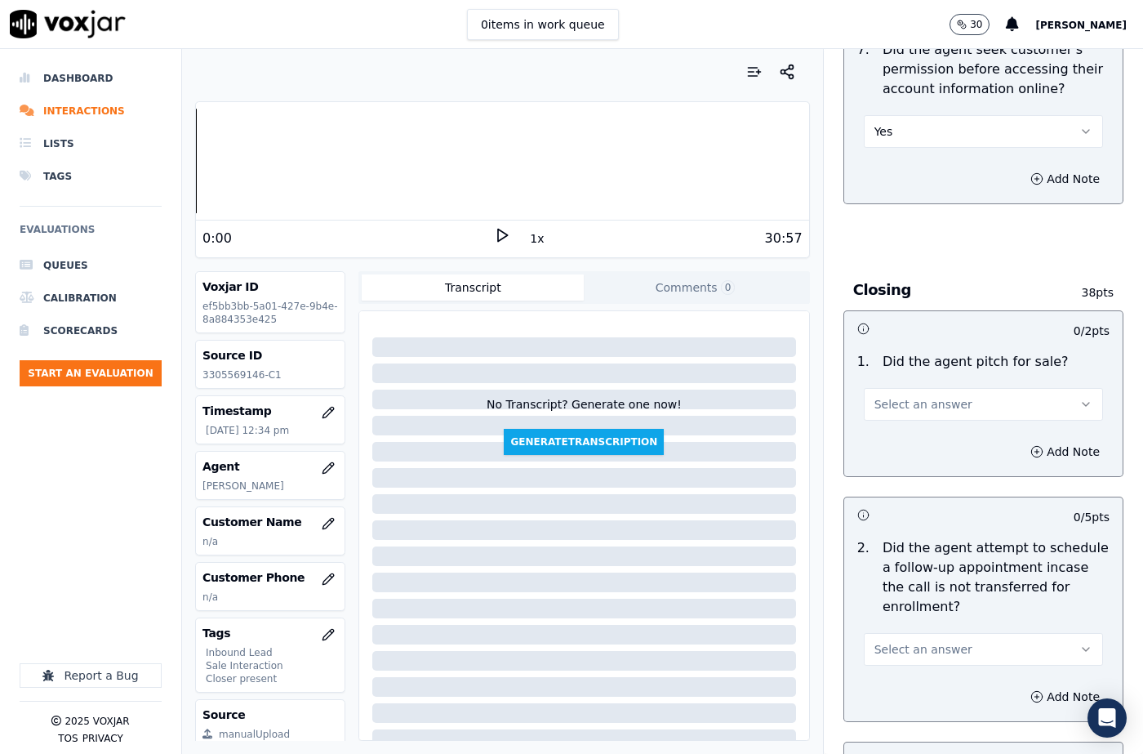
click at [900, 396] on span "Select an answer" at bounding box center [923, 404] width 98 height 16
click at [900, 394] on div "Yes" at bounding box center [956, 402] width 211 height 26
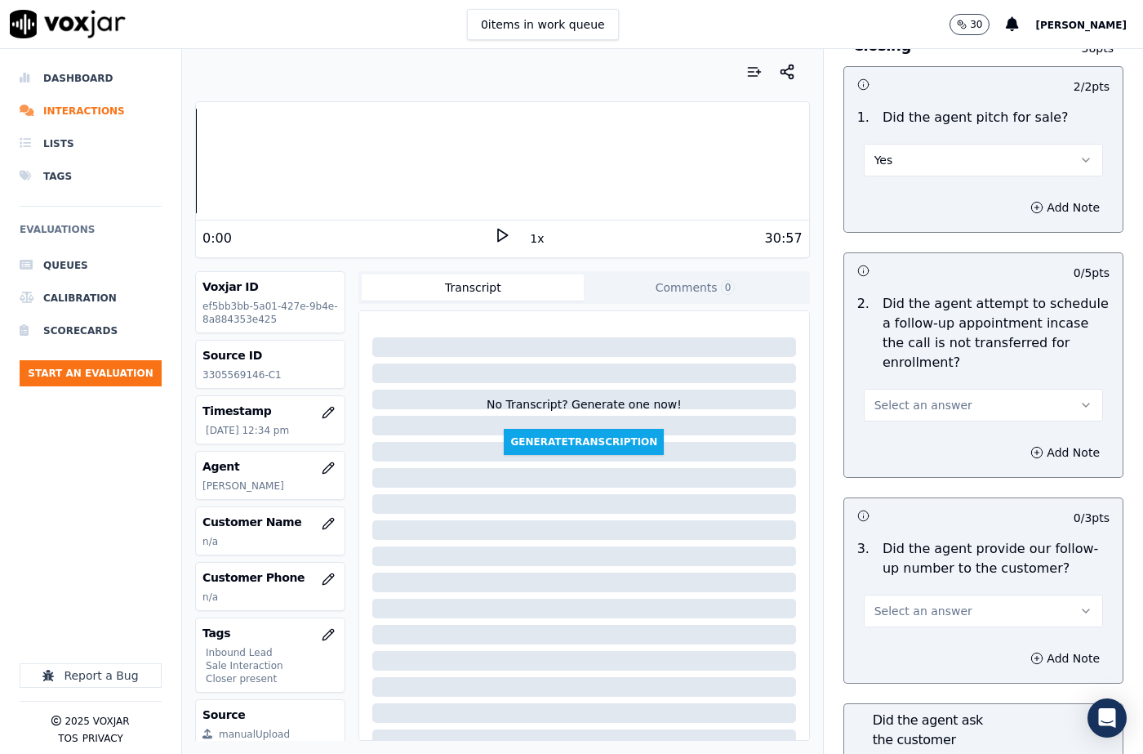
scroll to position [3755, 0]
click at [896, 396] on span "Select an answer" at bounding box center [923, 404] width 98 height 16
click at [894, 447] on div "N/A" at bounding box center [956, 454] width 211 height 26
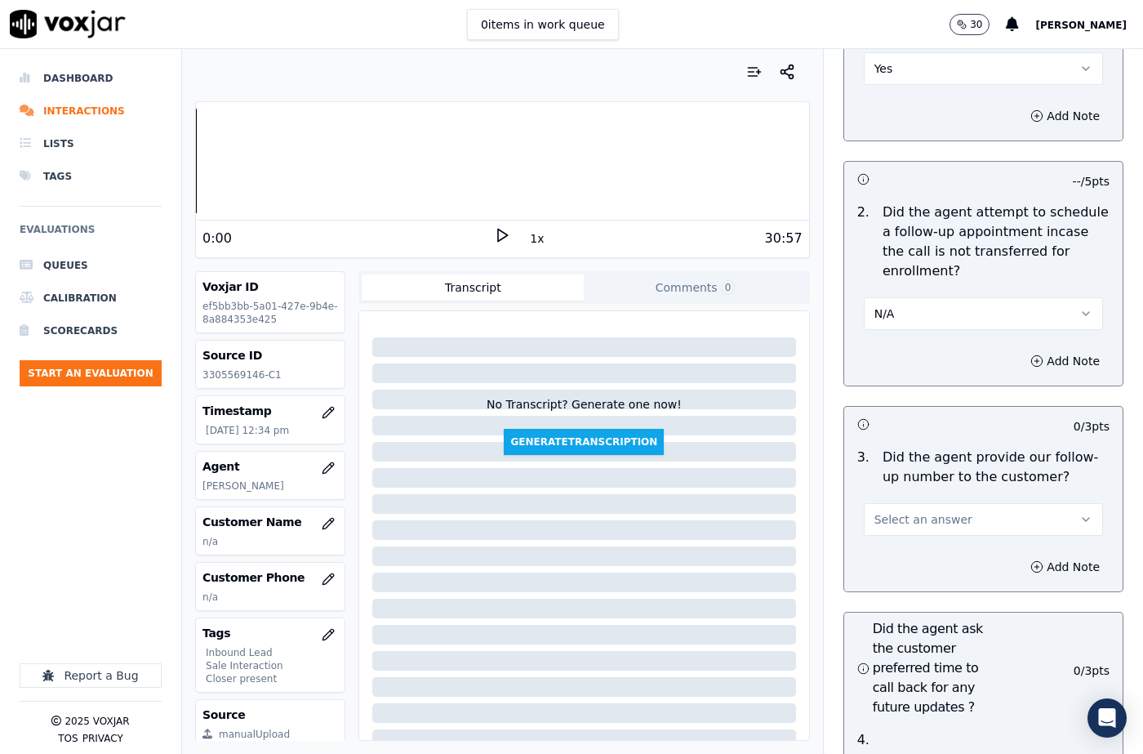
scroll to position [3919, 0]
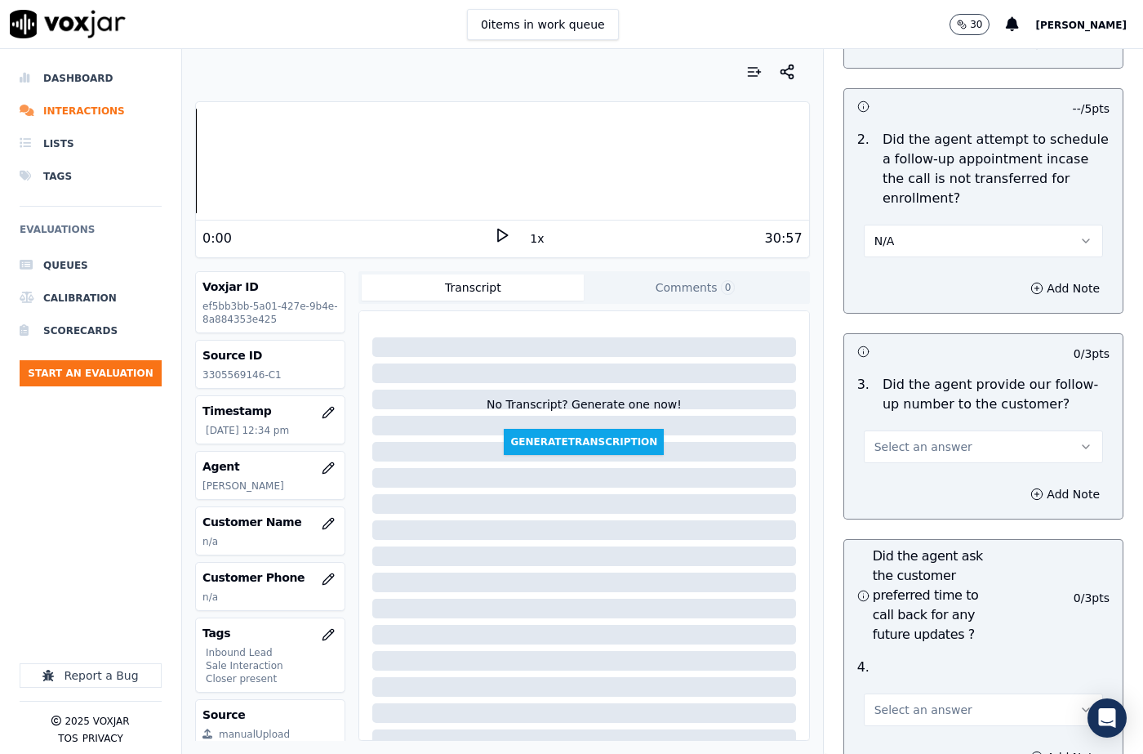
click at [896, 438] on span "Select an answer" at bounding box center [923, 446] width 98 height 16
click at [895, 438] on div "Yes" at bounding box center [956, 444] width 211 height 26
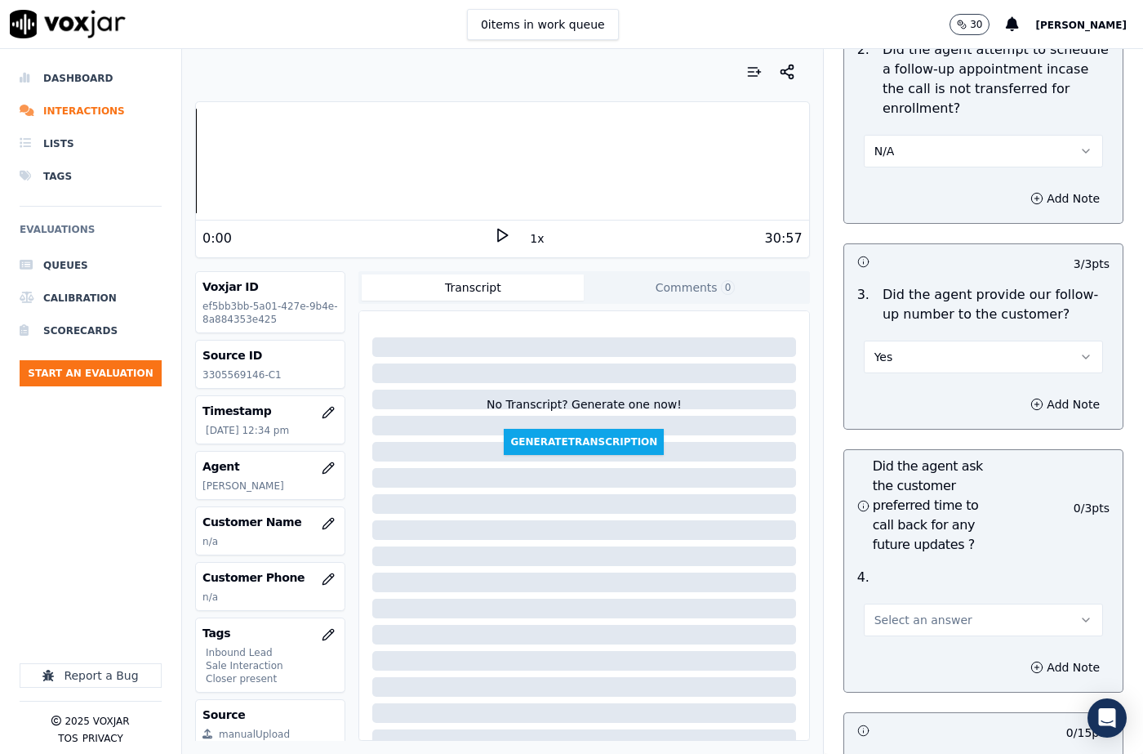
scroll to position [4164, 0]
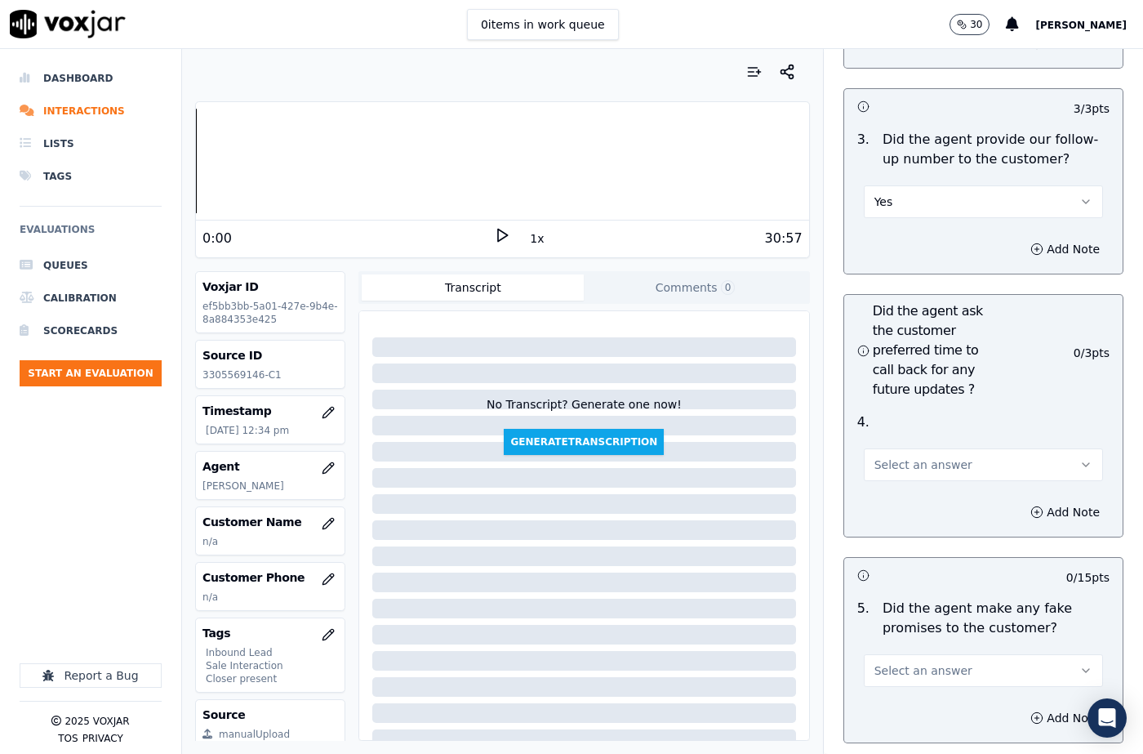
click at [884, 448] on button "Select an answer" at bounding box center [983, 464] width 239 height 33
click at [887, 514] on div "N/A" at bounding box center [956, 514] width 211 height 26
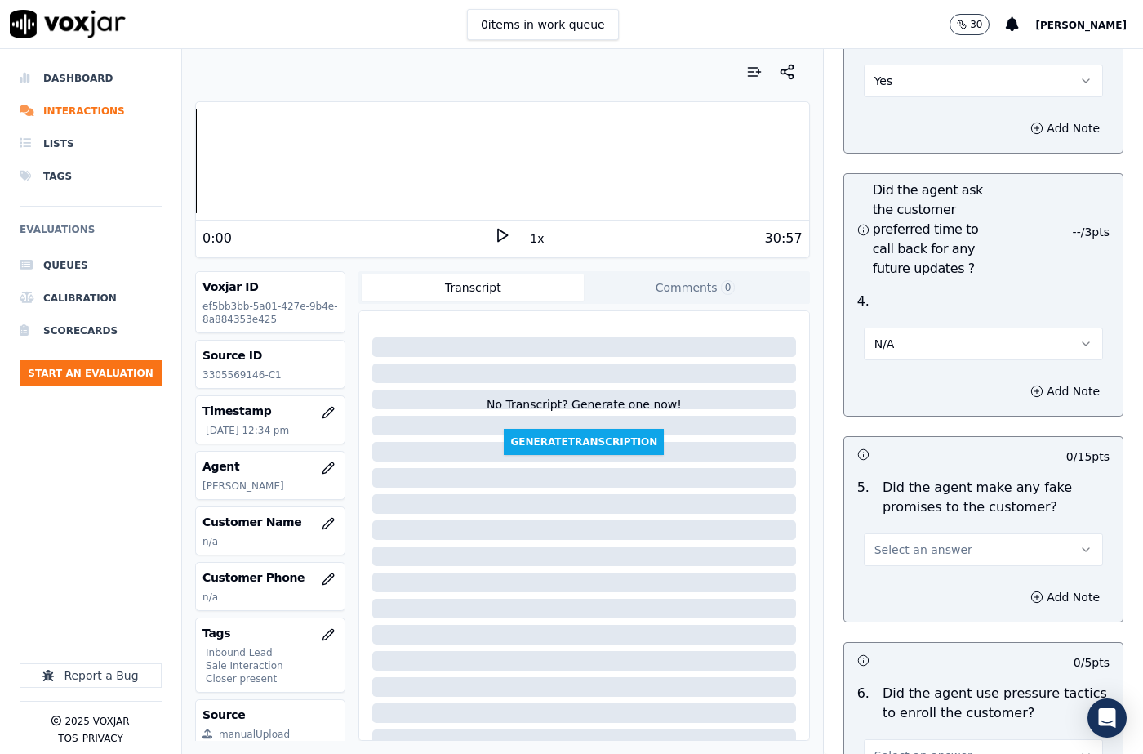
scroll to position [4490, 0]
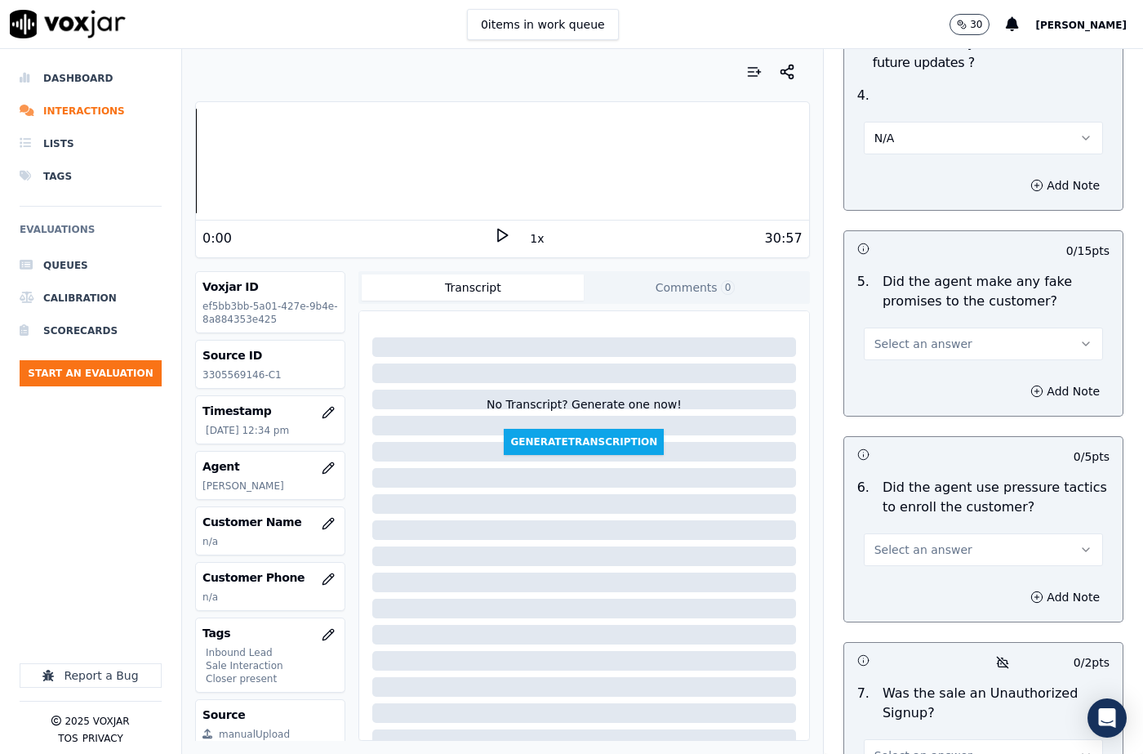
click at [891, 336] on span "Select an answer" at bounding box center [923, 344] width 98 height 16
click at [893, 349] on div "Yes" at bounding box center [956, 341] width 211 height 26
click at [891, 327] on button "Yes" at bounding box center [983, 343] width 239 height 33
click at [900, 368] on div "No" at bounding box center [956, 367] width 211 height 26
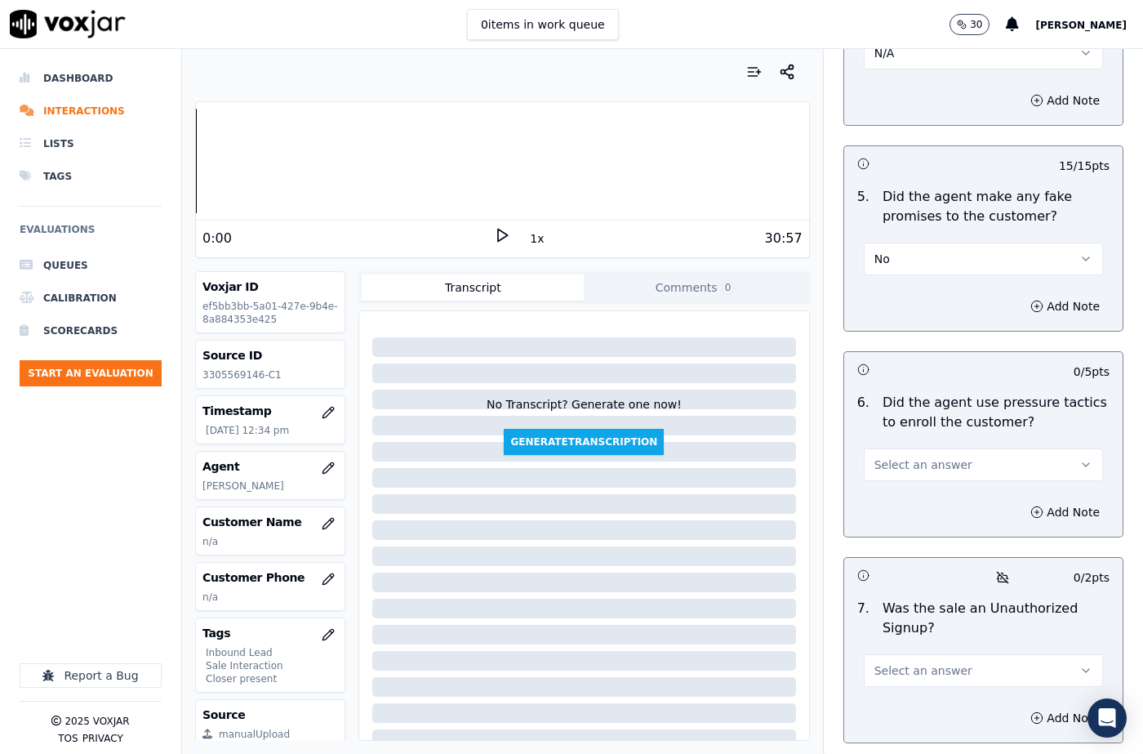
scroll to position [4653, 0]
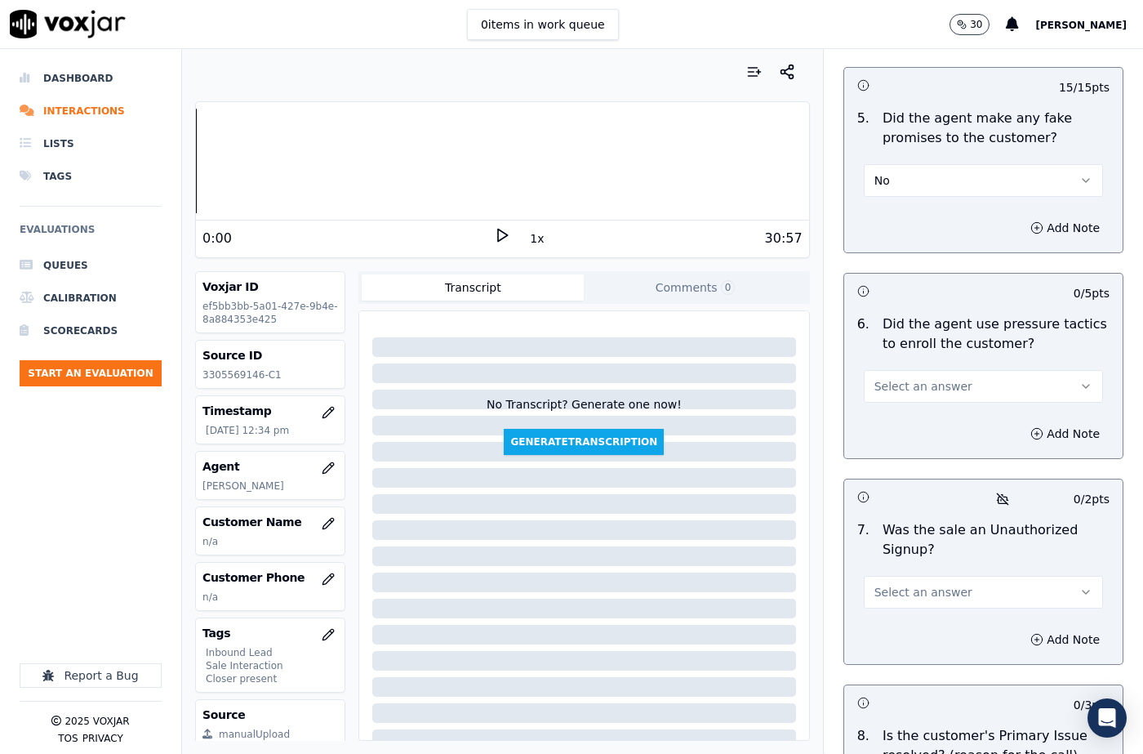
click at [896, 378] on span "Select an answer" at bounding box center [923, 386] width 98 height 16
click at [899, 401] on div "No" at bounding box center [956, 410] width 211 height 26
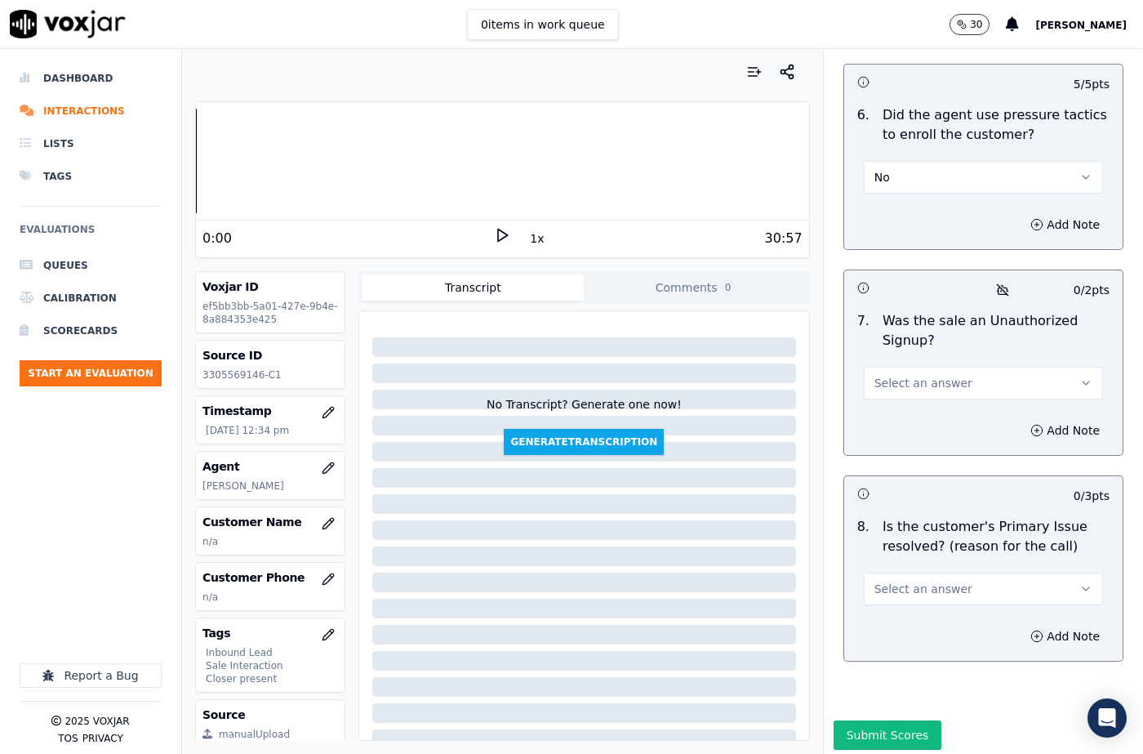
scroll to position [4866, 0]
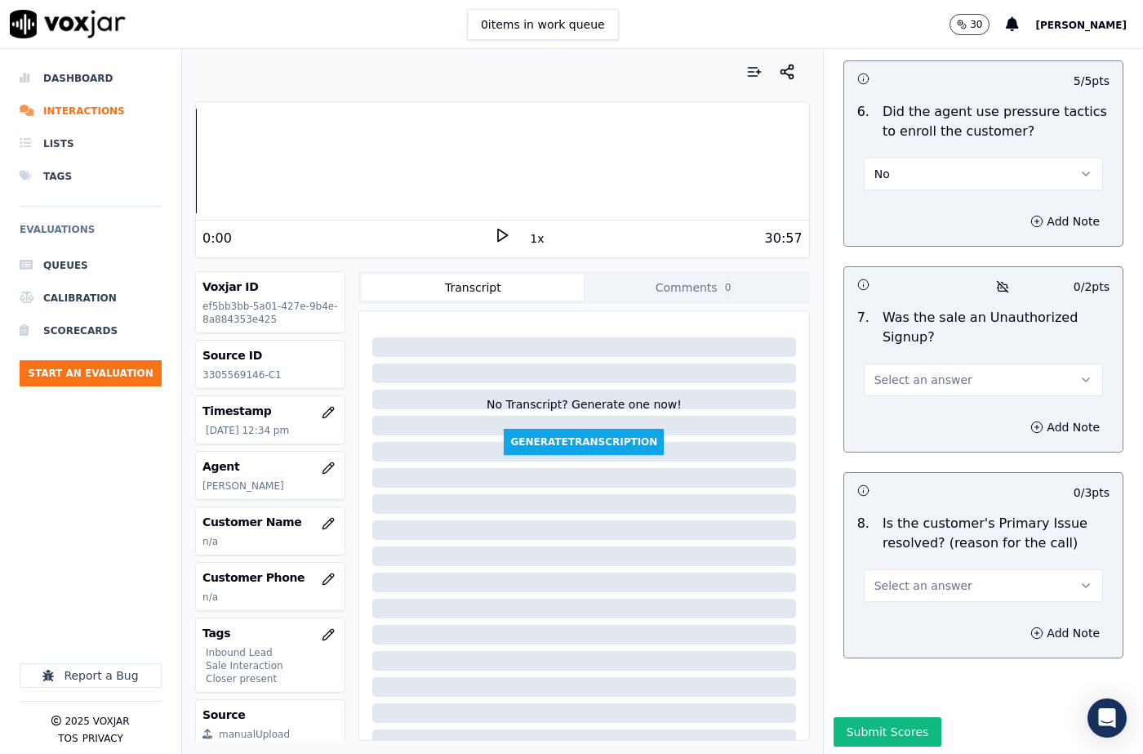
click at [898, 363] on button "Select an answer" at bounding box center [983, 379] width 239 height 33
click at [889, 398] on div "No" at bounding box center [956, 403] width 211 height 26
click at [902, 577] on span "Select an answer" at bounding box center [923, 585] width 98 height 16
click at [888, 638] on div "N/A" at bounding box center [956, 635] width 211 height 26
click at [1032, 621] on button "Add Note" at bounding box center [1064, 632] width 89 height 23
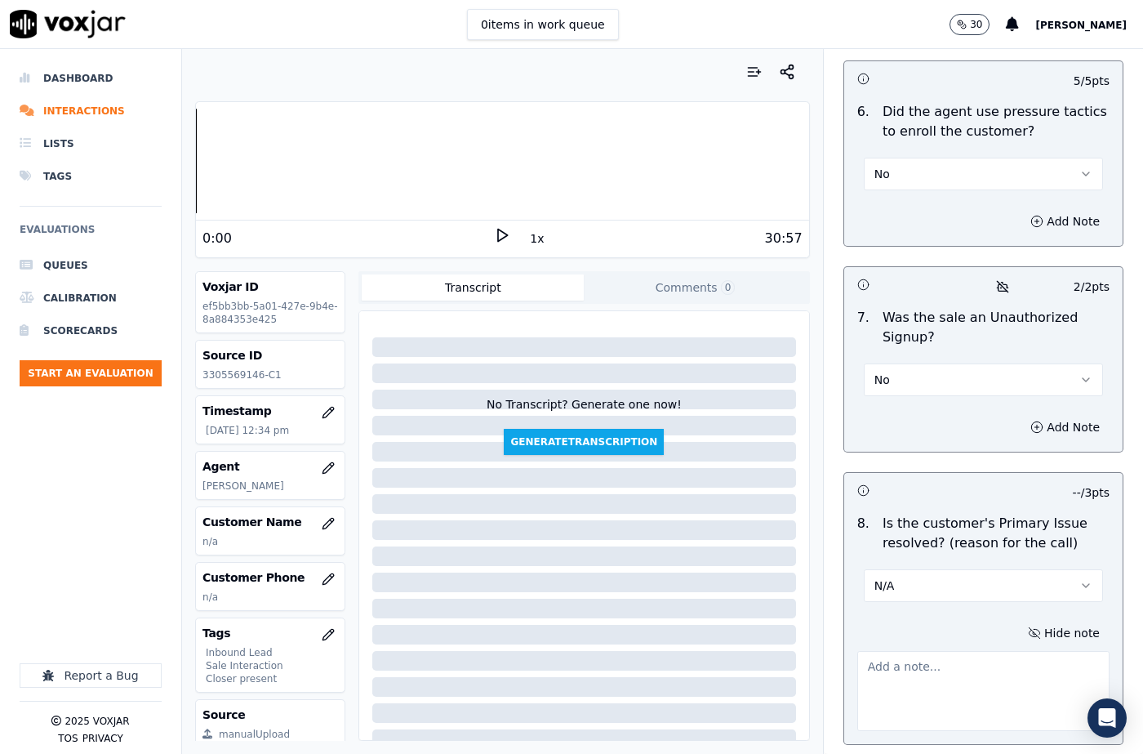
click at [925, 651] on textarea at bounding box center [983, 691] width 252 height 80
click at [985, 662] on textarea "To enrich screen reader interactions, please activate Accessibility in Grammarl…" at bounding box center [983, 691] width 252 height 80
paste textarea "105619 - The cx called to restore the Gas services as the power had been shut o…"
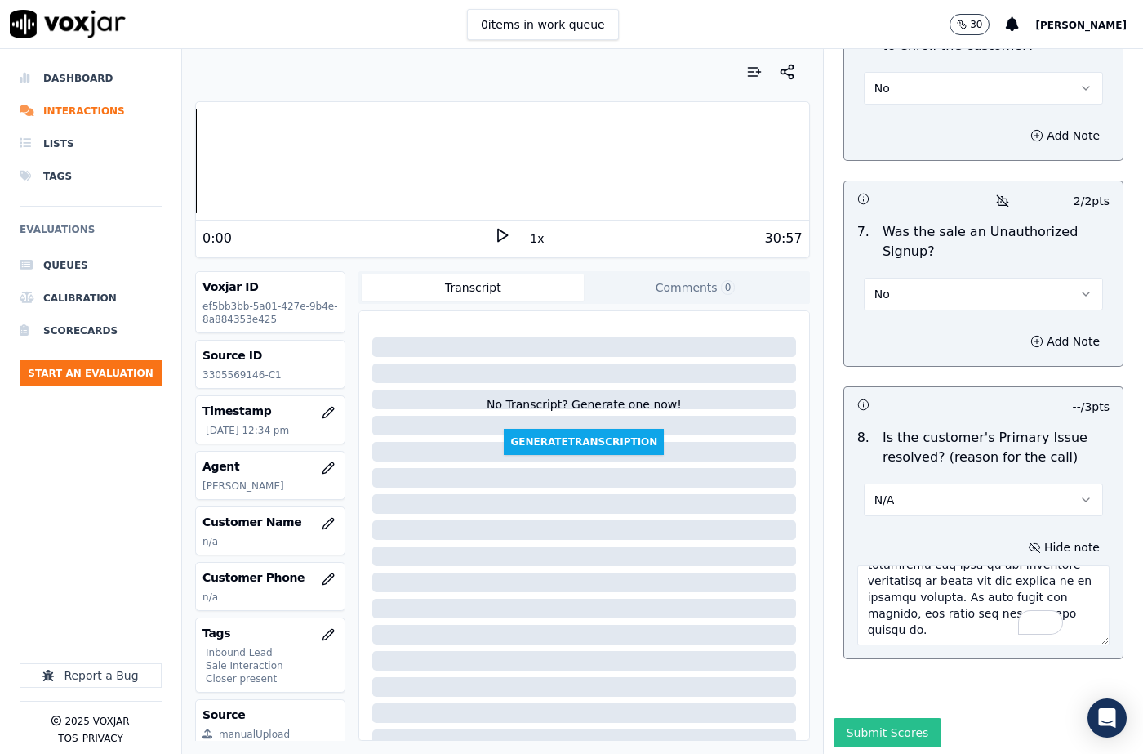
scroll to position [4952, 0]
type textarea "105619 - The cx called to restore the Gas services as the power had been shut o…"
click at [878, 717] on button "Submit Scores" at bounding box center [888, 731] width 109 height 29
click at [322, 527] on icon "button" at bounding box center [328, 523] width 13 height 13
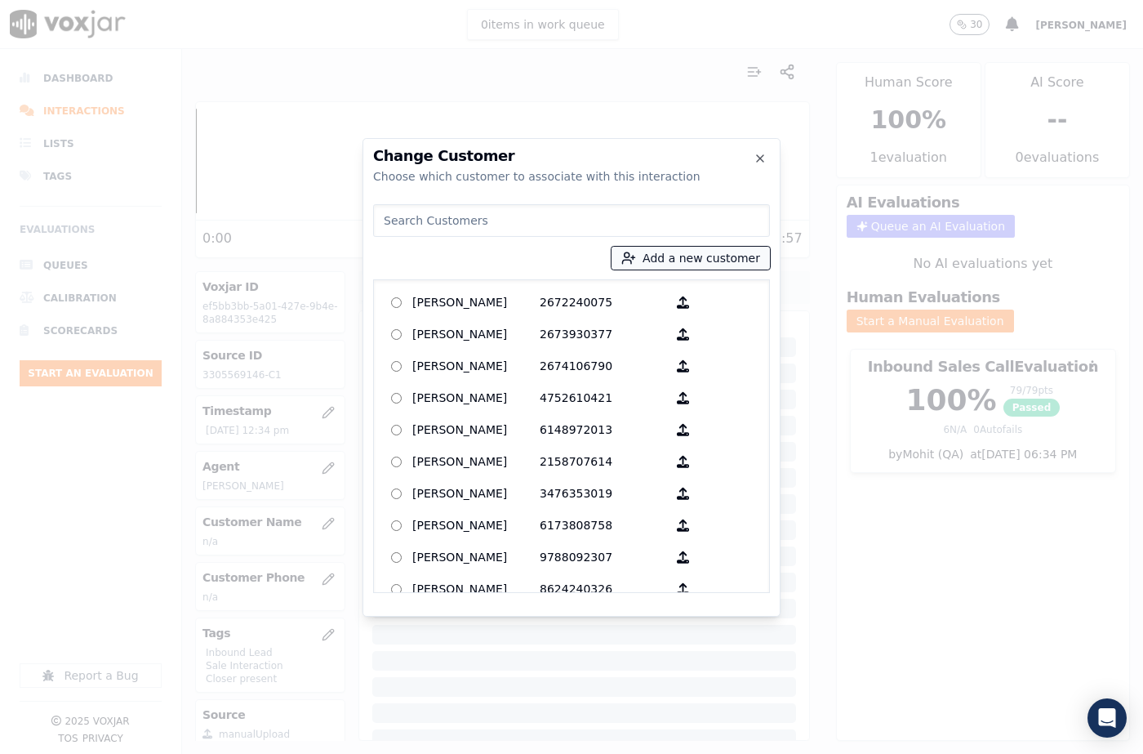
click at [689, 252] on button "Add a new customer" at bounding box center [690, 258] width 158 height 23
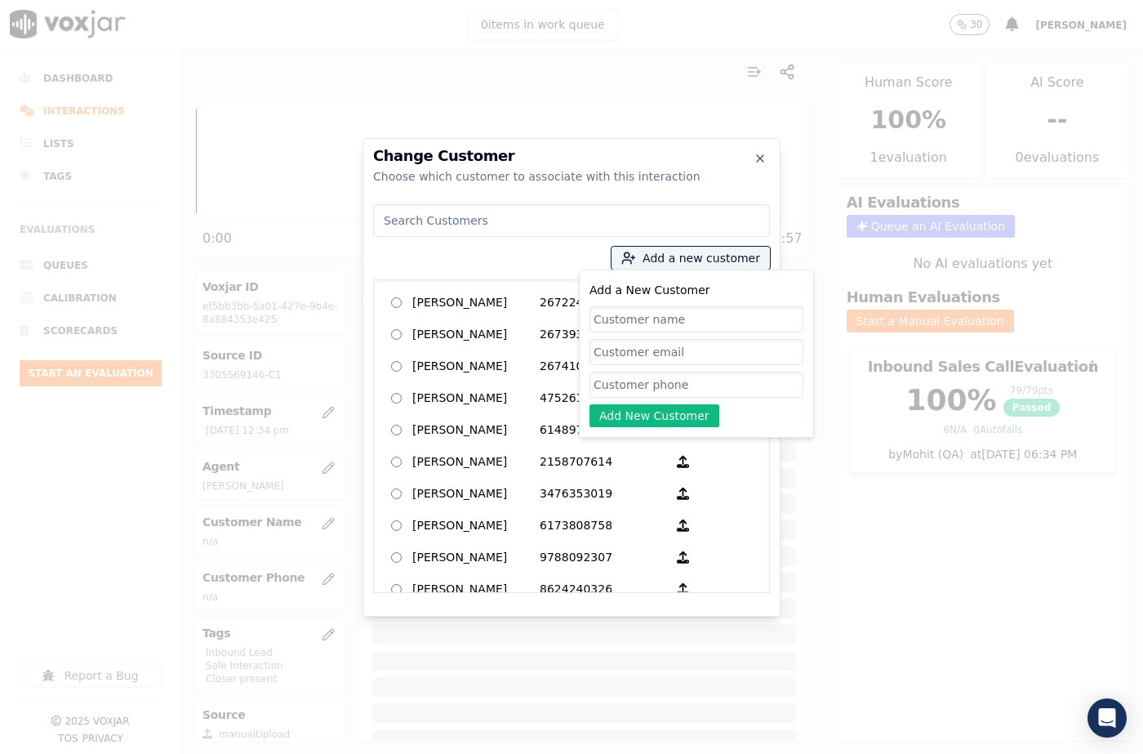
click at [660, 326] on input "Add a New Customer" at bounding box center [696, 319] width 214 height 26
type input "TARA M BAUMGARNER"
click at [648, 384] on input "Add a New Customer" at bounding box center [696, 384] width 214 height 26
paste input "3305569146"
type input "3305569146"
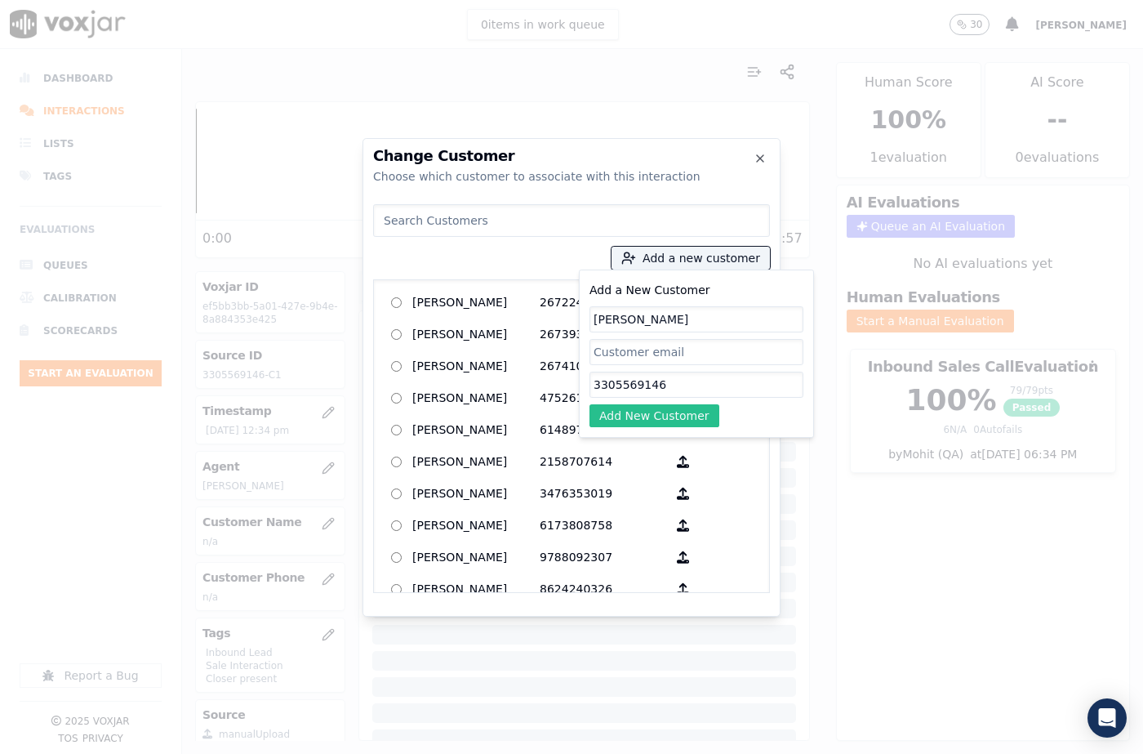
click at [646, 411] on button "Add New Customer" at bounding box center [654, 415] width 130 height 23
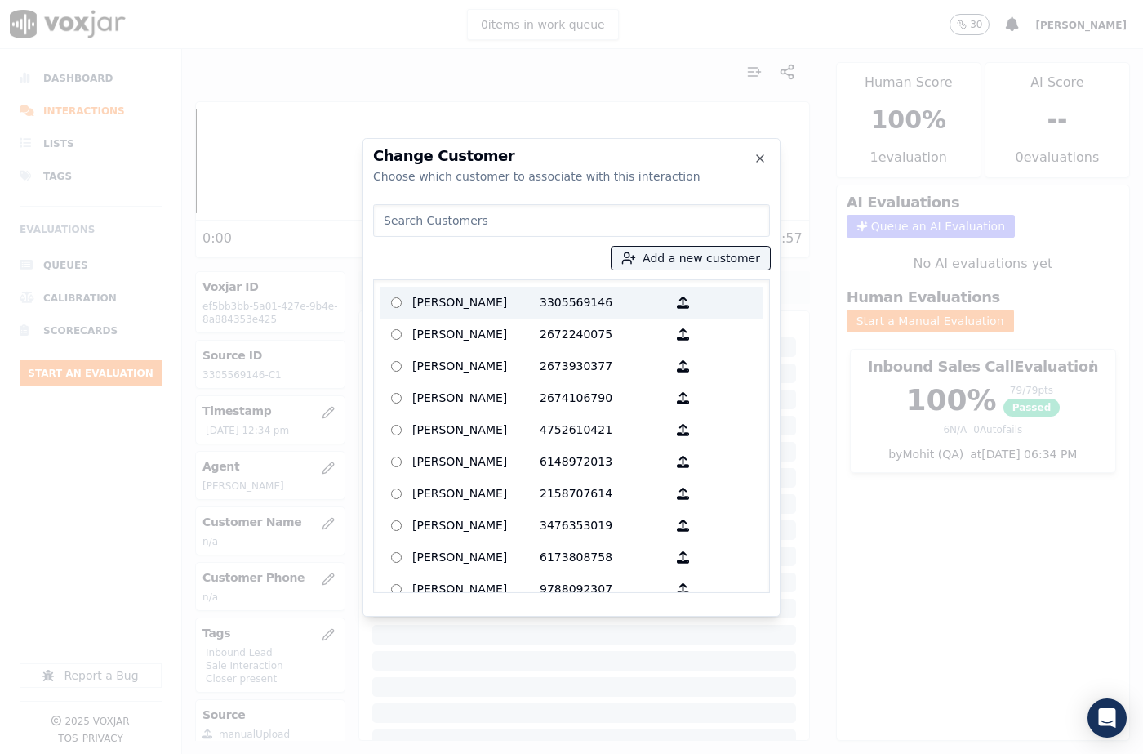
click at [489, 301] on p "TARA M BAUMGARNER" at bounding box center [475, 302] width 127 height 25
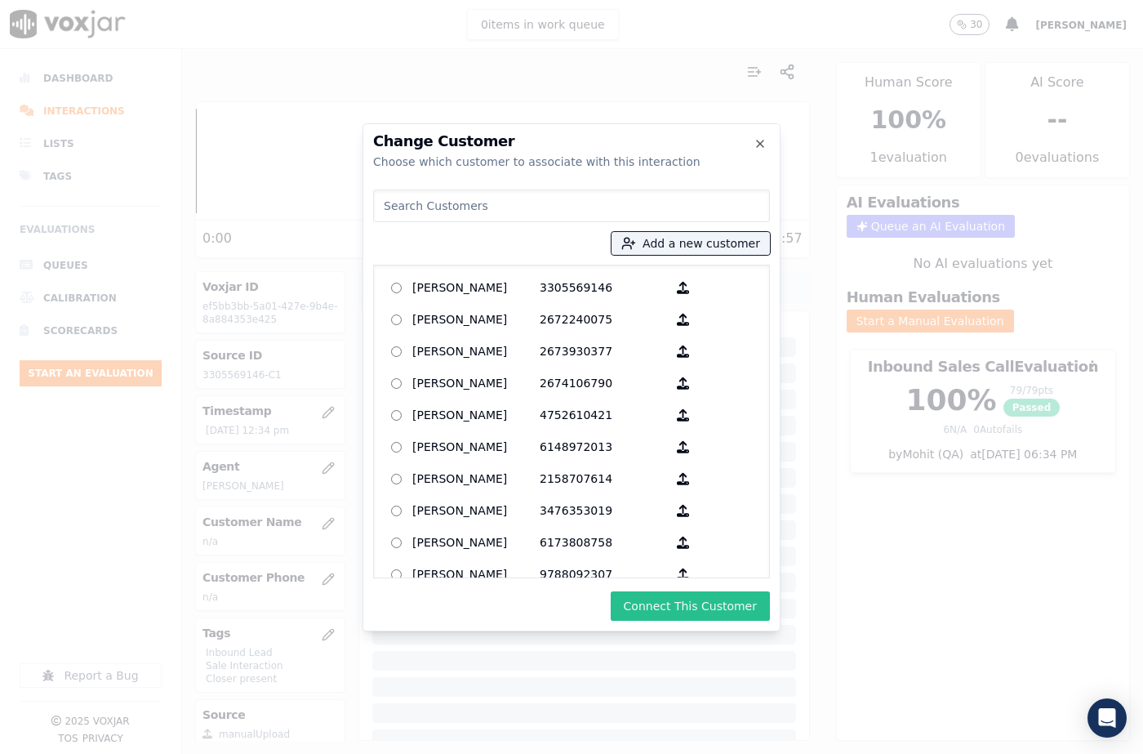
click at [690, 591] on button "Connect This Customer" at bounding box center [690, 605] width 159 height 29
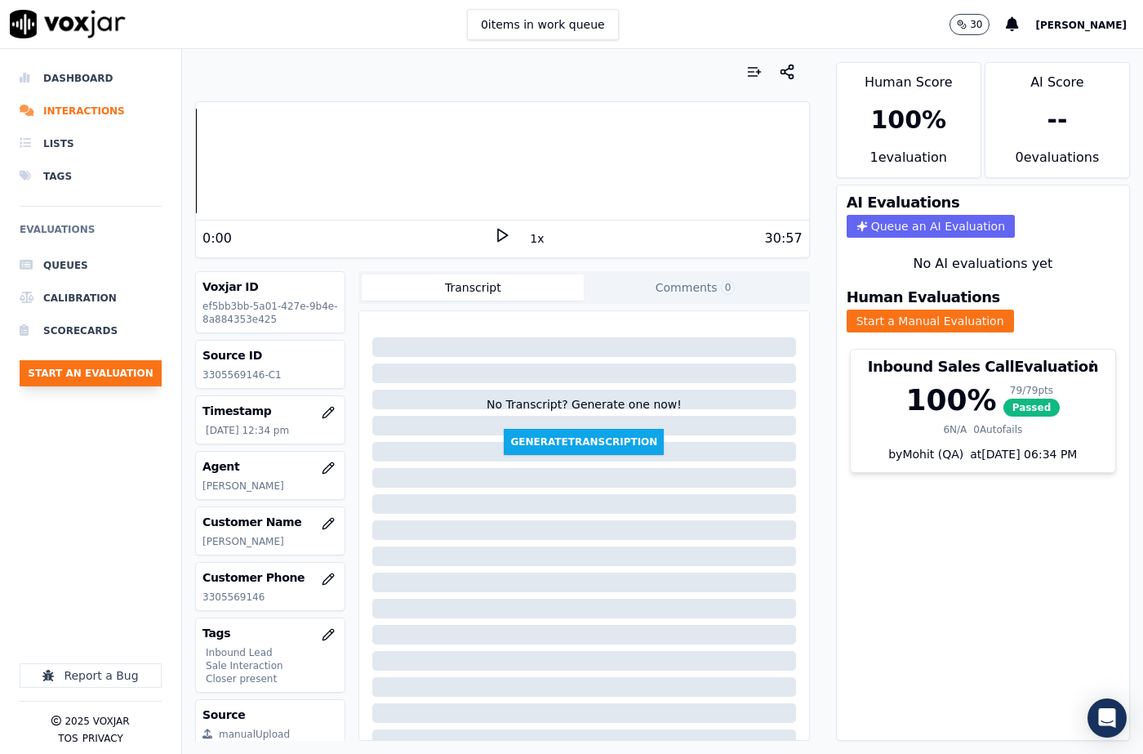
click at [102, 373] on button "Start an Evaluation" at bounding box center [91, 373] width 142 height 26
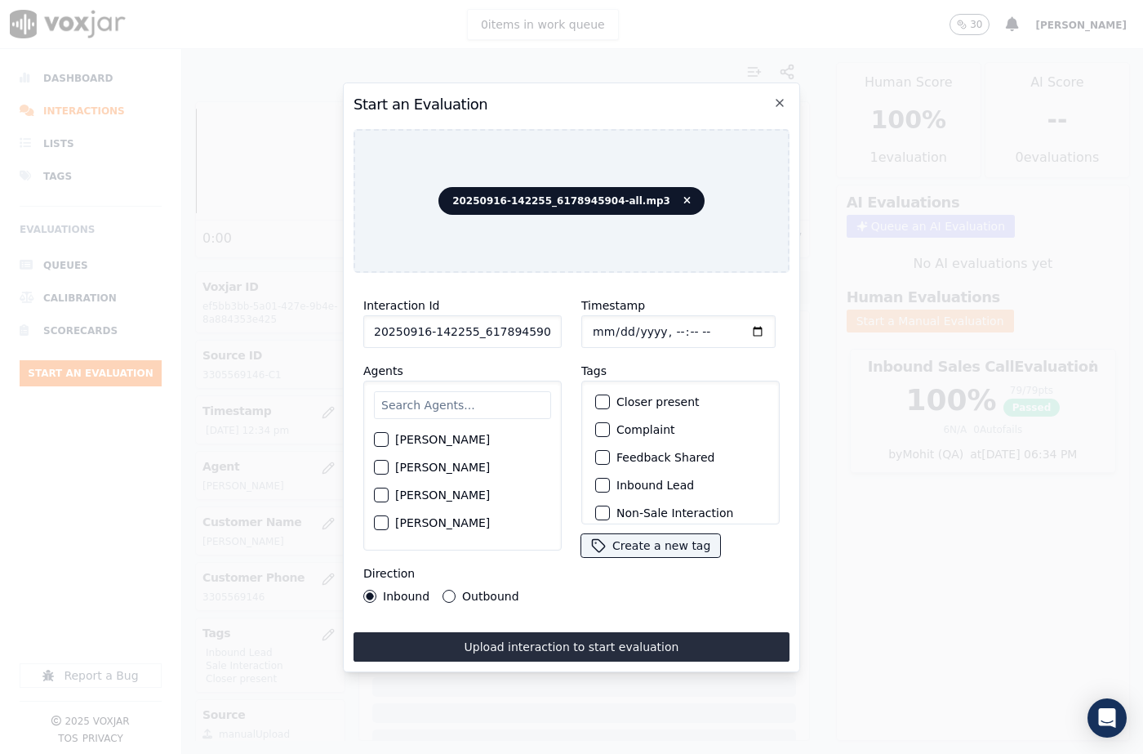
scroll to position [0, 27]
drag, startPoint x: 537, startPoint y: 330, endPoint x: 563, endPoint y: 331, distance: 26.1
click at [563, 331] on div "Interaction Id 20250916-142255_6178945904-all.mp3 Agents Harry Roy Aaron Biswas…" at bounding box center [462, 449] width 218 height 327
type input "20250916-142255_6178945904-C1"
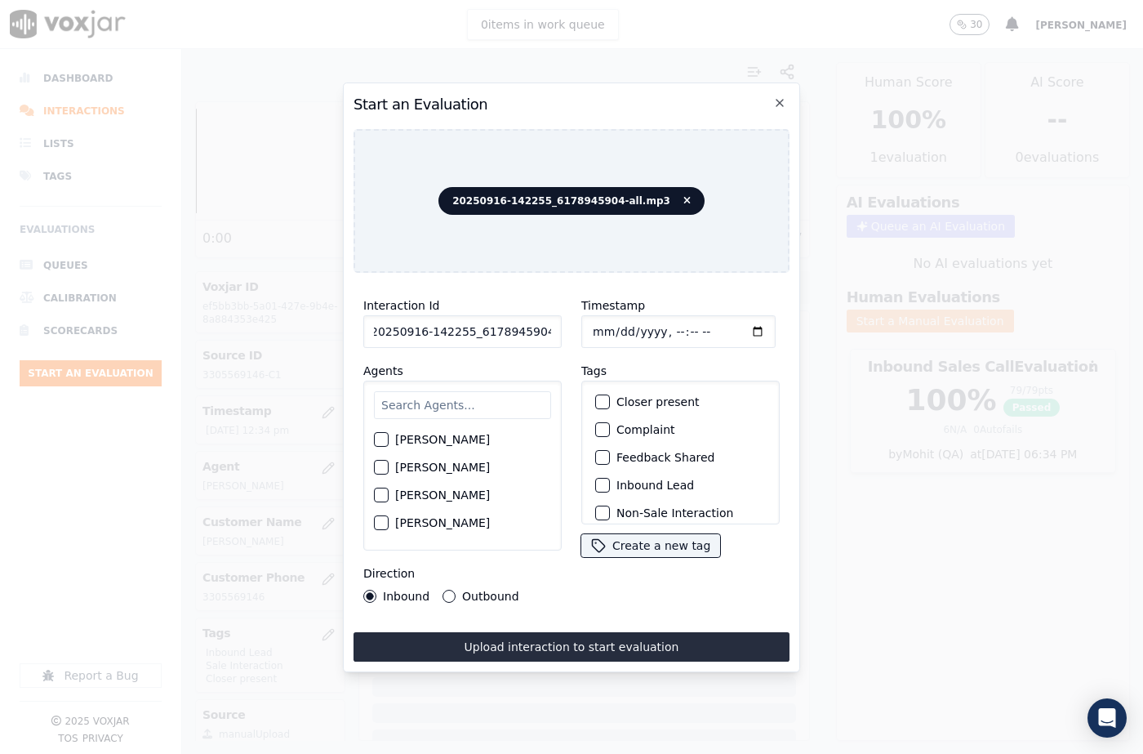
click at [606, 333] on input "Timestamp" at bounding box center [678, 331] width 194 height 33
type input "2025-09-16T13:08"
click at [497, 399] on input "text" at bounding box center [462, 405] width 177 height 28
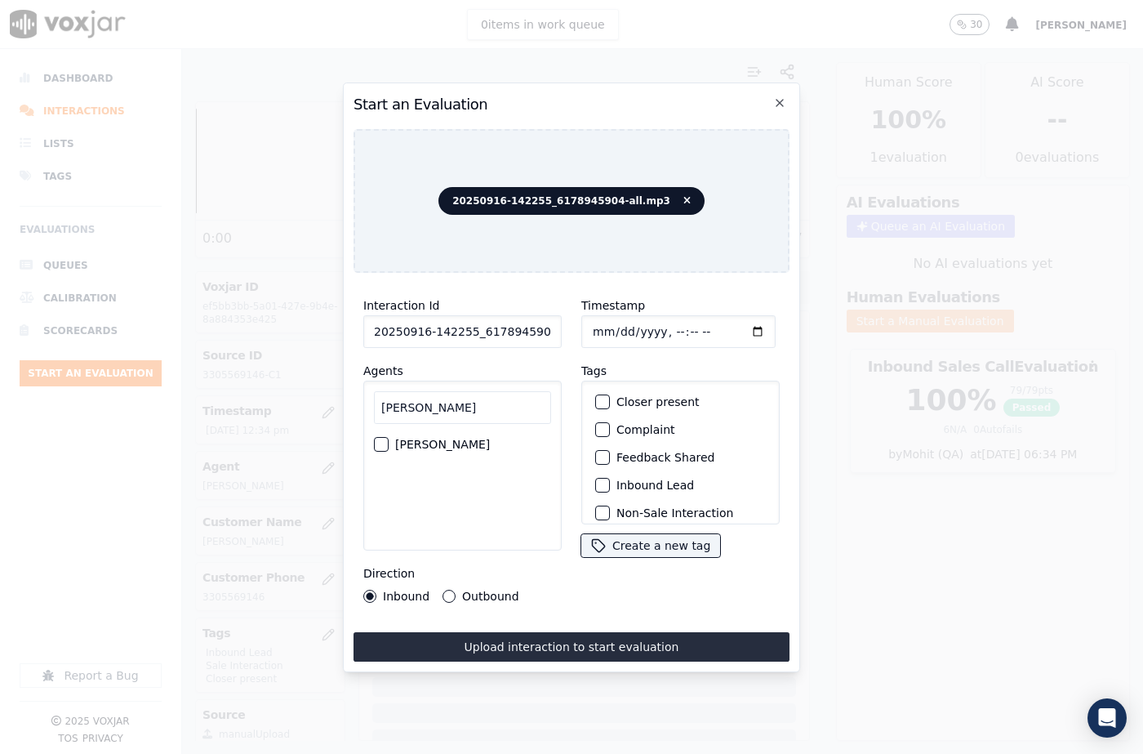
type input "Jane"
click at [376, 442] on div "button" at bounding box center [380, 443] width 11 height 11
drag, startPoint x: 592, startPoint y: 392, endPoint x: 608, endPoint y: 475, distance: 84.9
click at [596, 396] on div "button" at bounding box center [601, 401] width 11 height 11
click at [596, 480] on div "button" at bounding box center [601, 484] width 11 height 11
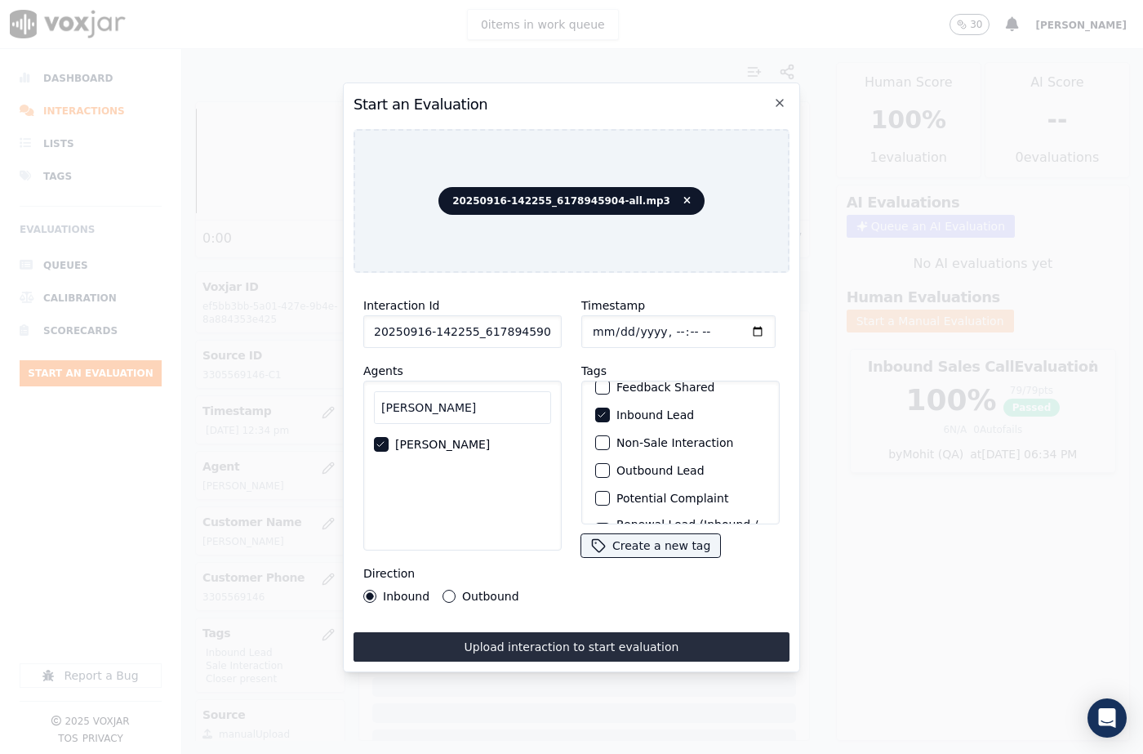
scroll to position [141, 0]
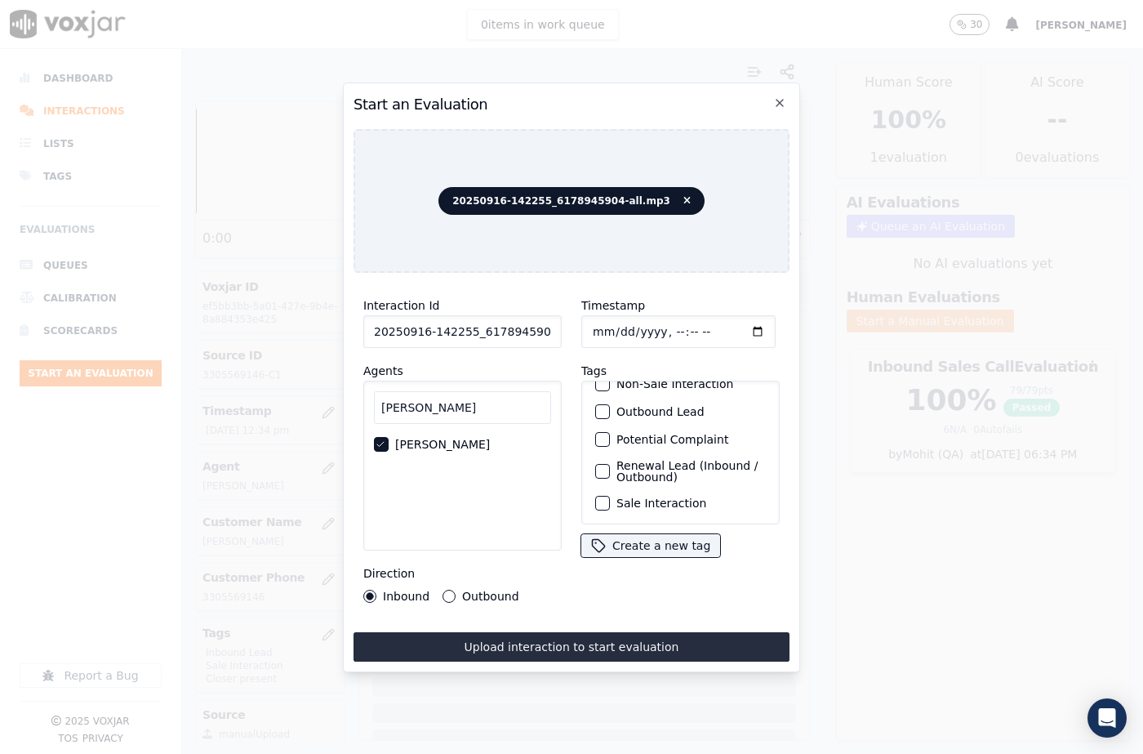
click at [596, 497] on div "button" at bounding box center [601, 502] width 11 height 11
drag, startPoint x: 631, startPoint y: 643, endPoint x: 684, endPoint y: 630, distance: 54.6
click at [636, 640] on button "Upload interaction to start evaluation" at bounding box center [571, 646] width 436 height 29
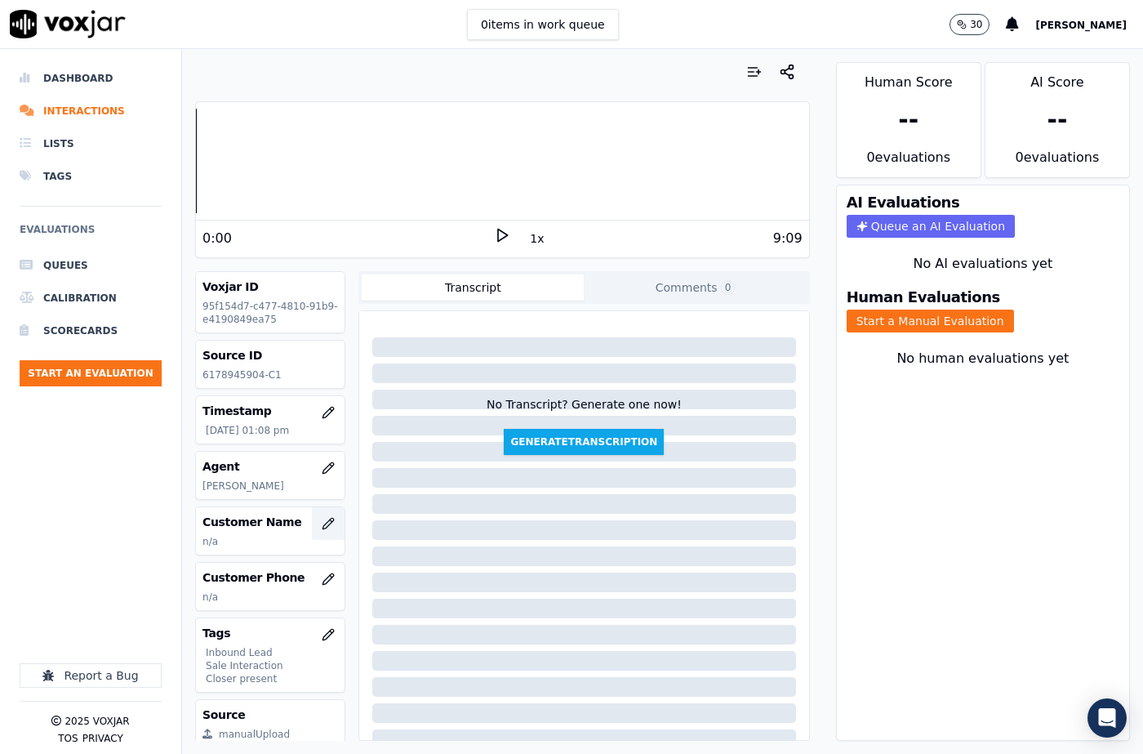
click at [322, 525] on icon "button" at bounding box center [328, 523] width 13 height 13
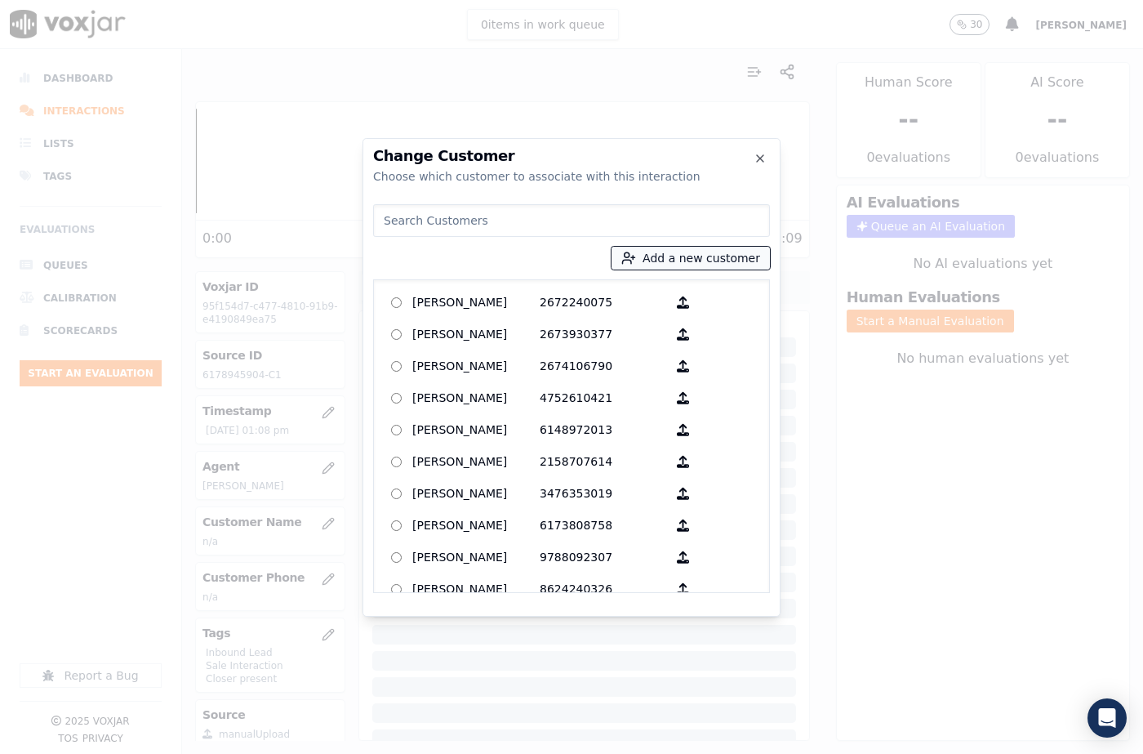
click at [686, 262] on button "Add a new customer" at bounding box center [690, 258] width 158 height 23
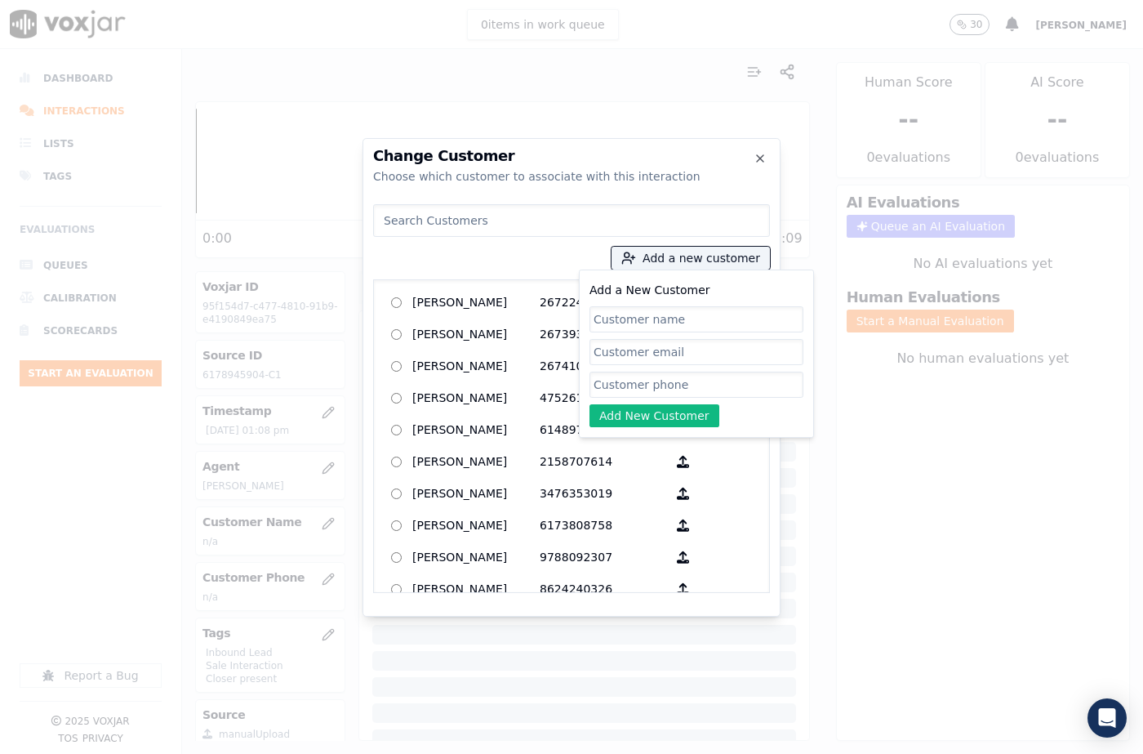
click at [676, 314] on input "Add a New Customer" at bounding box center [696, 319] width 214 height 26
type input "Neopaul Louis"
click at [629, 385] on input "Add a New Customer" at bounding box center [696, 384] width 214 height 26
paste input "6178945904"
type input "6178945904"
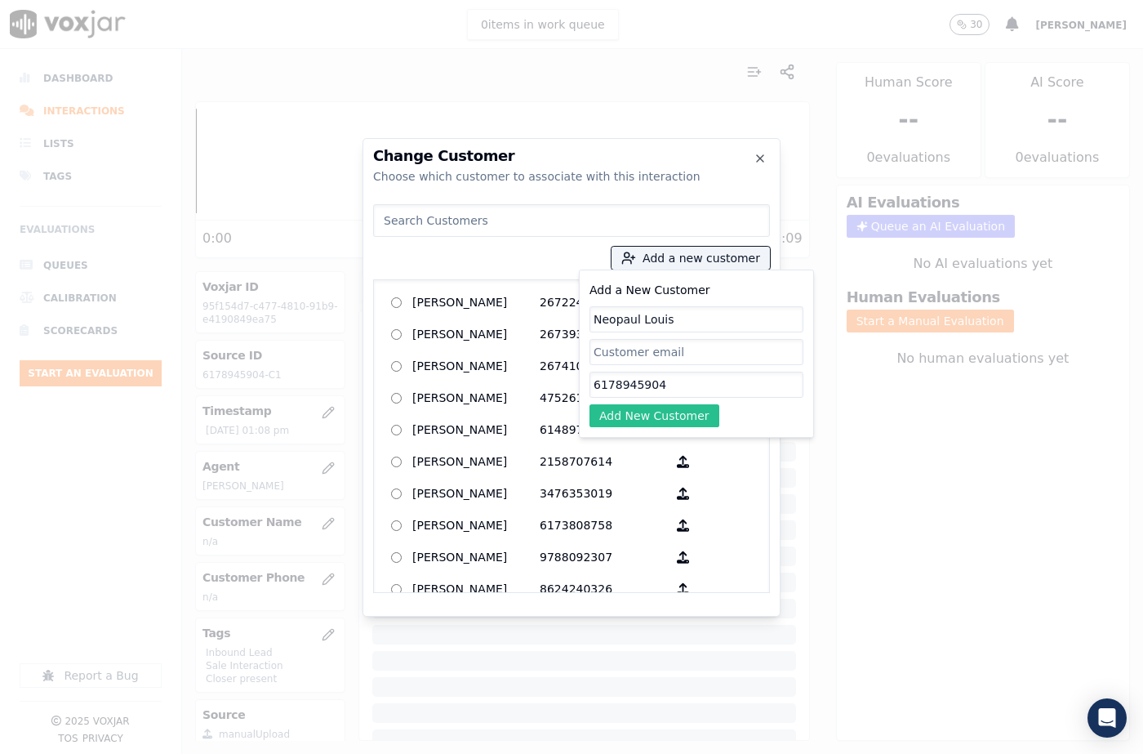
click at [625, 410] on button "Add New Customer" at bounding box center [654, 415] width 130 height 23
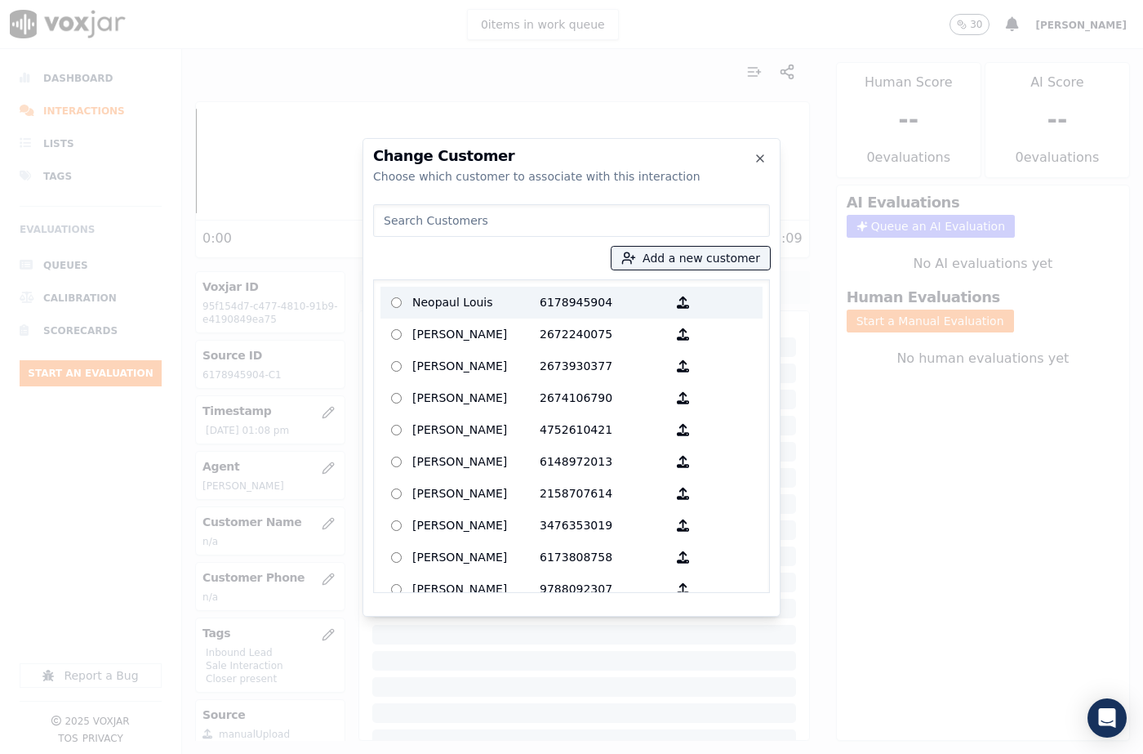
click at [471, 307] on p "Neopaul Louis" at bounding box center [475, 302] width 127 height 25
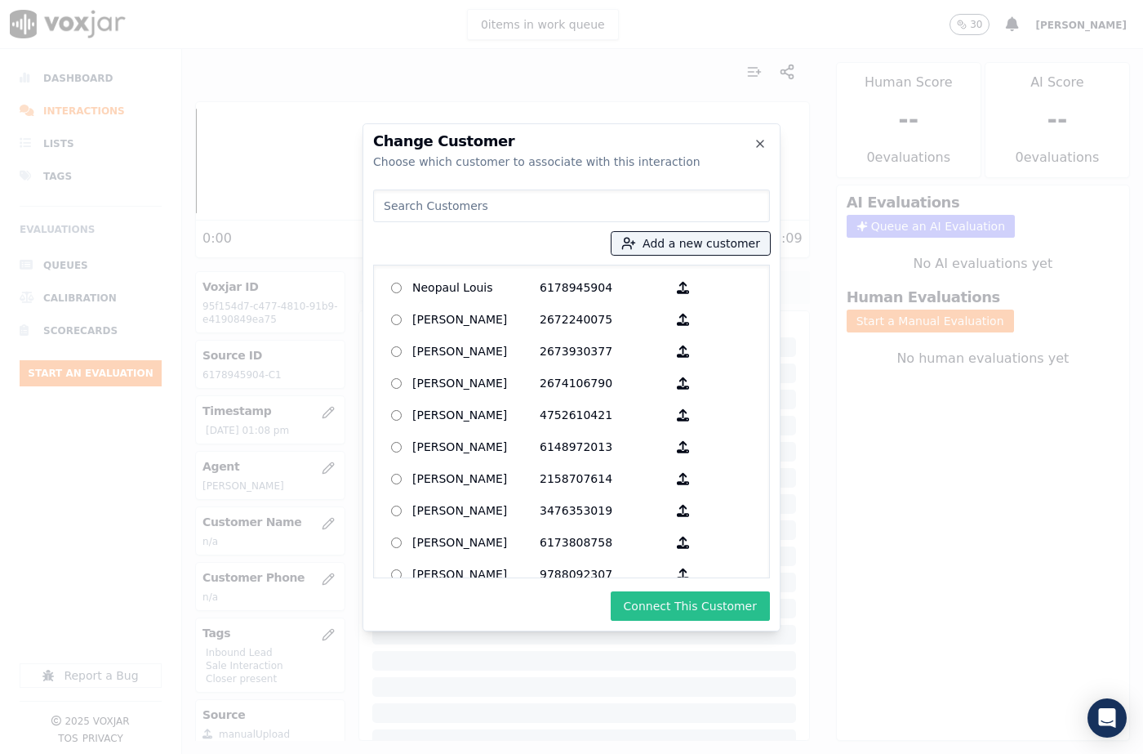
click at [692, 611] on button "Connect This Customer" at bounding box center [690, 605] width 159 height 29
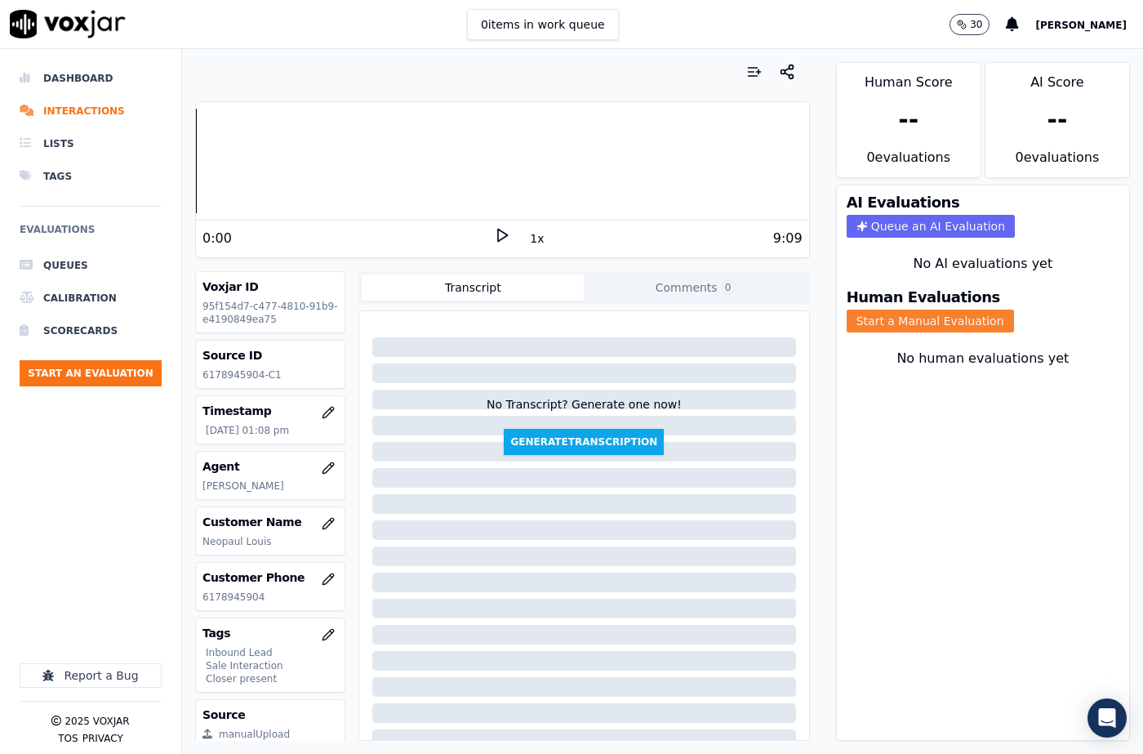
click at [927, 311] on button "Start a Manual Evaluation" at bounding box center [930, 320] width 167 height 23
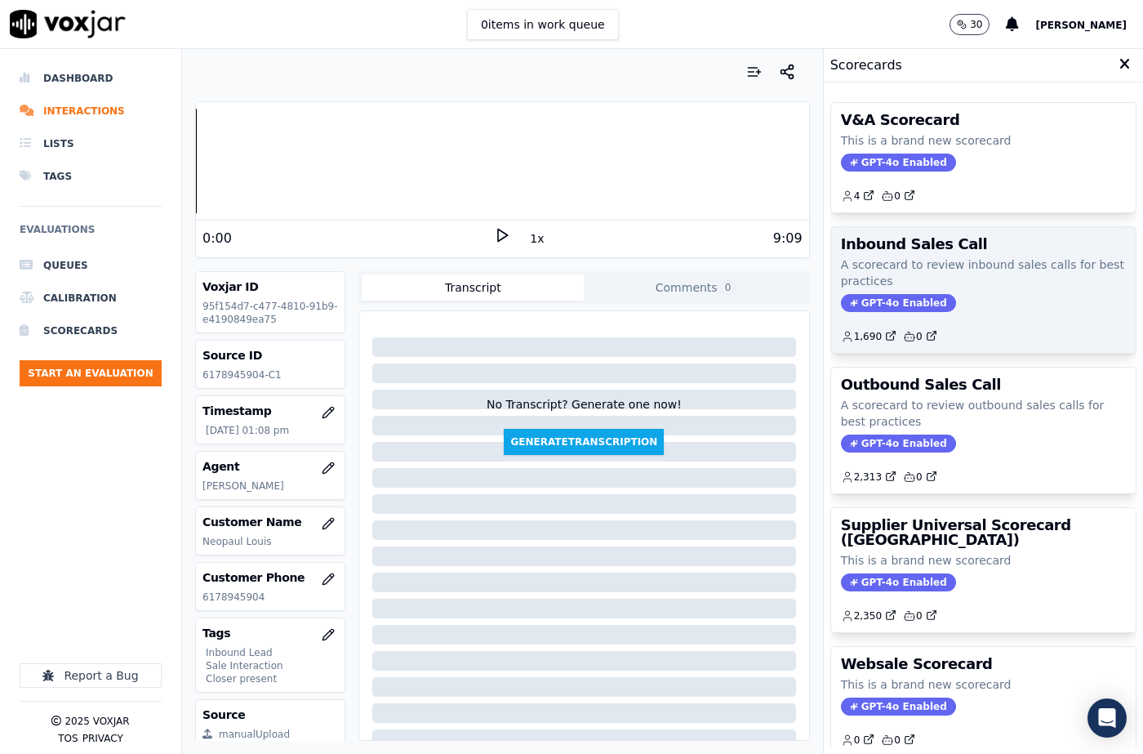
click at [887, 286] on p "A scorecard to review inbound sales calls for best practices" at bounding box center [983, 272] width 285 height 33
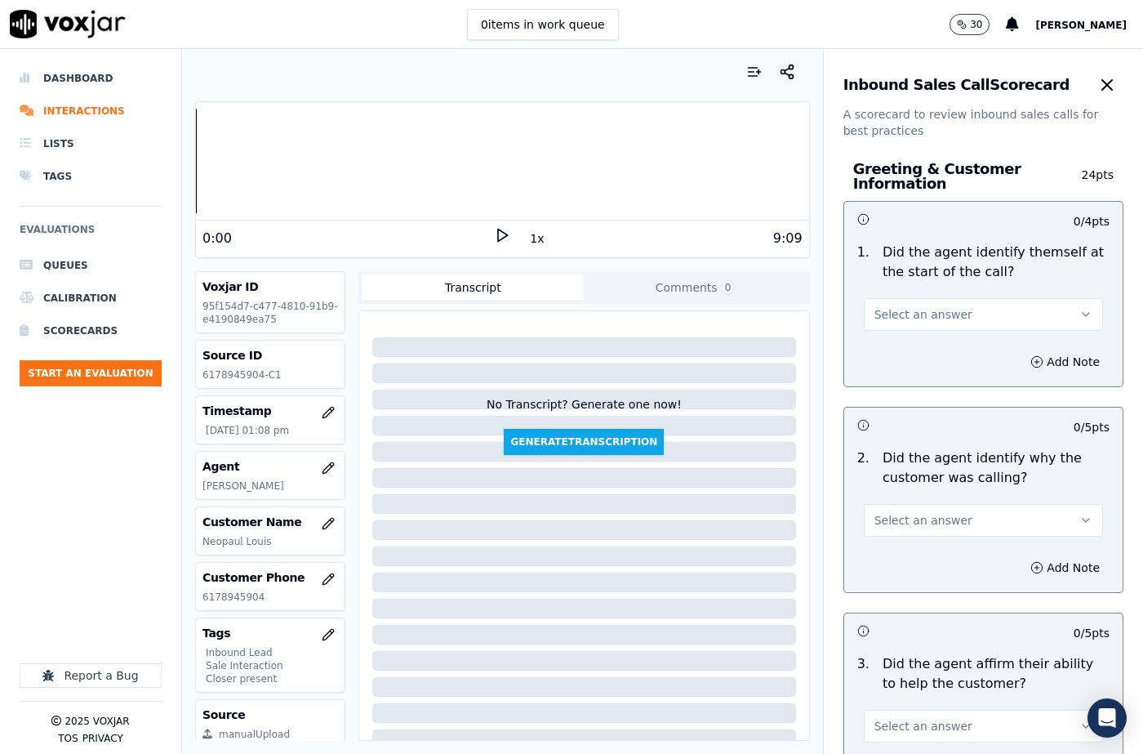
click at [899, 309] on span "Select an answer" at bounding box center [923, 314] width 98 height 16
click at [899, 345] on div "Yes" at bounding box center [956, 351] width 211 height 26
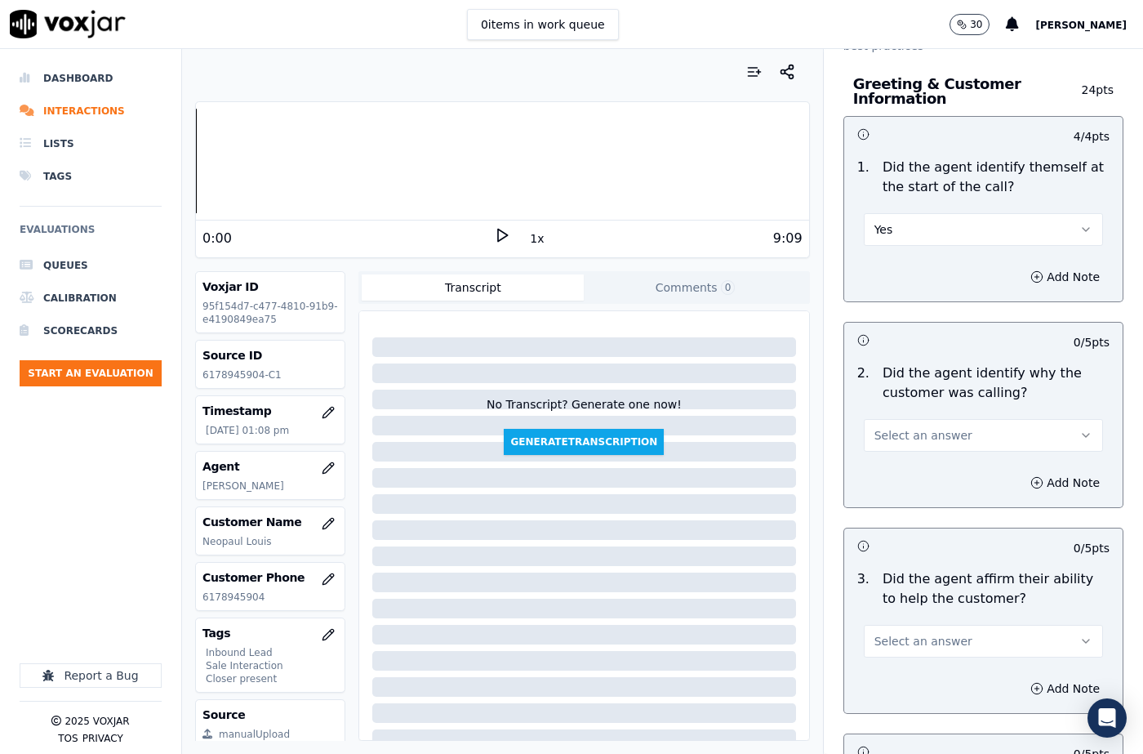
scroll to position [163, 0]
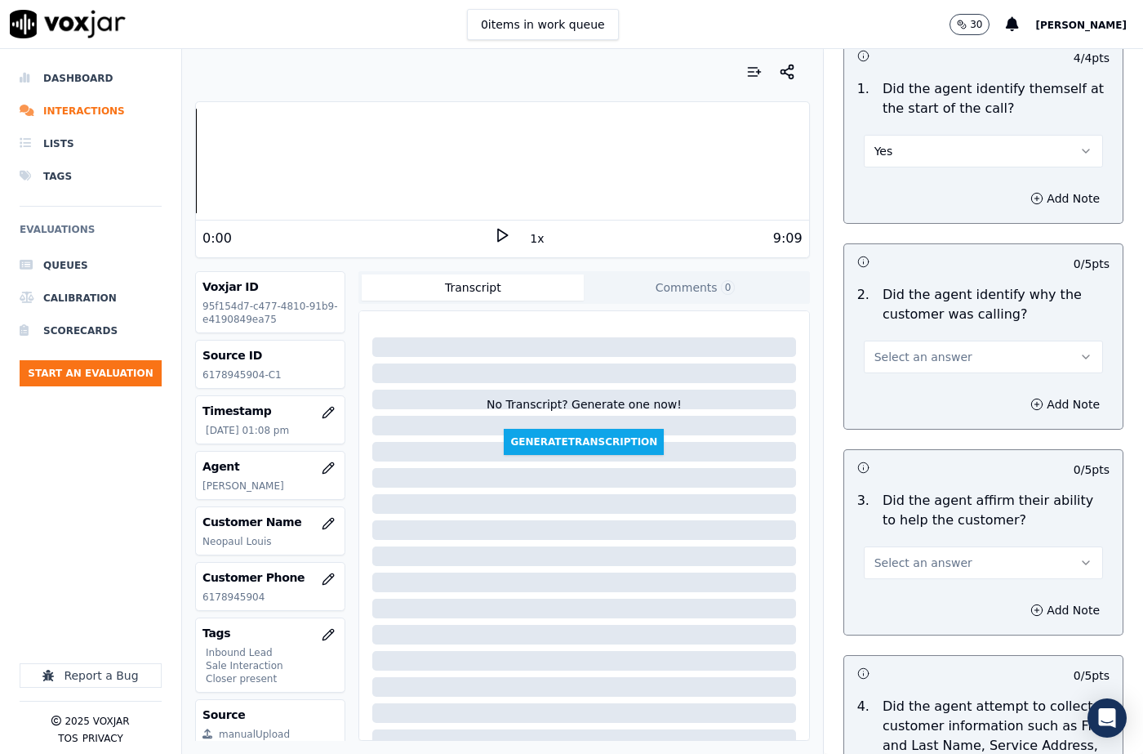
click at [899, 353] on span "Select an answer" at bounding box center [923, 357] width 98 height 16
click at [898, 389] on div "Yes" at bounding box center [956, 393] width 211 height 26
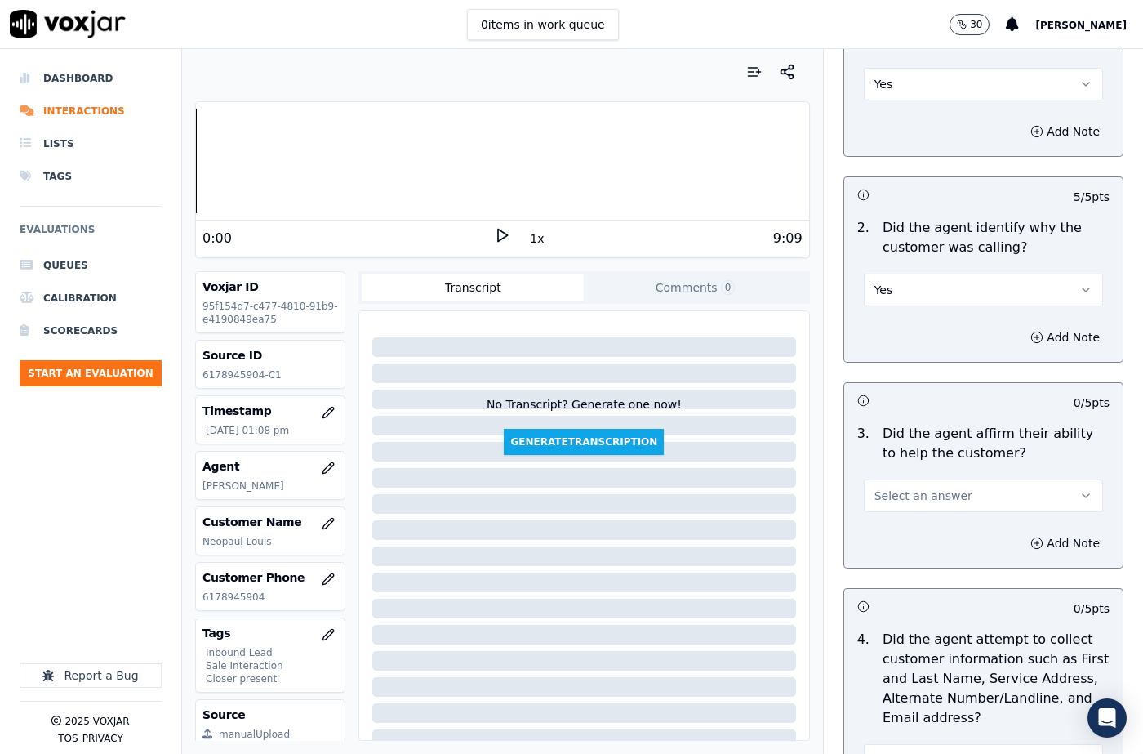
scroll to position [327, 0]
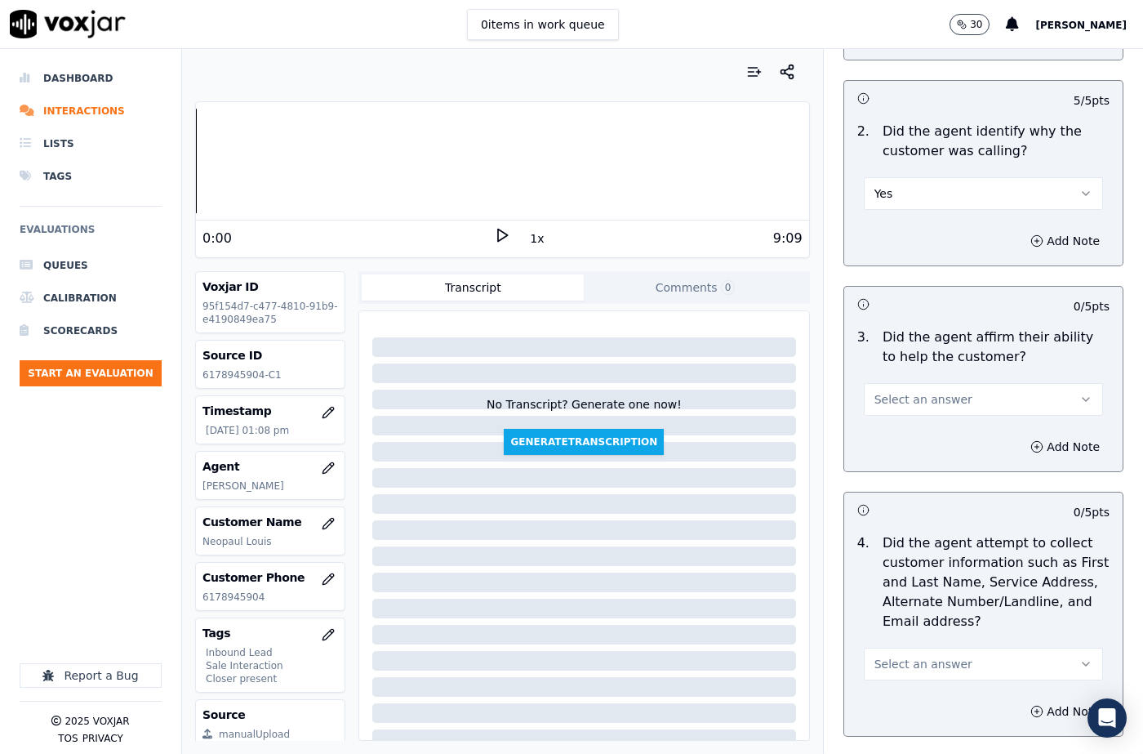
click at [907, 408] on button "Select an answer" at bounding box center [983, 399] width 239 height 33
click at [906, 429] on div "Yes" at bounding box center [956, 436] width 211 height 26
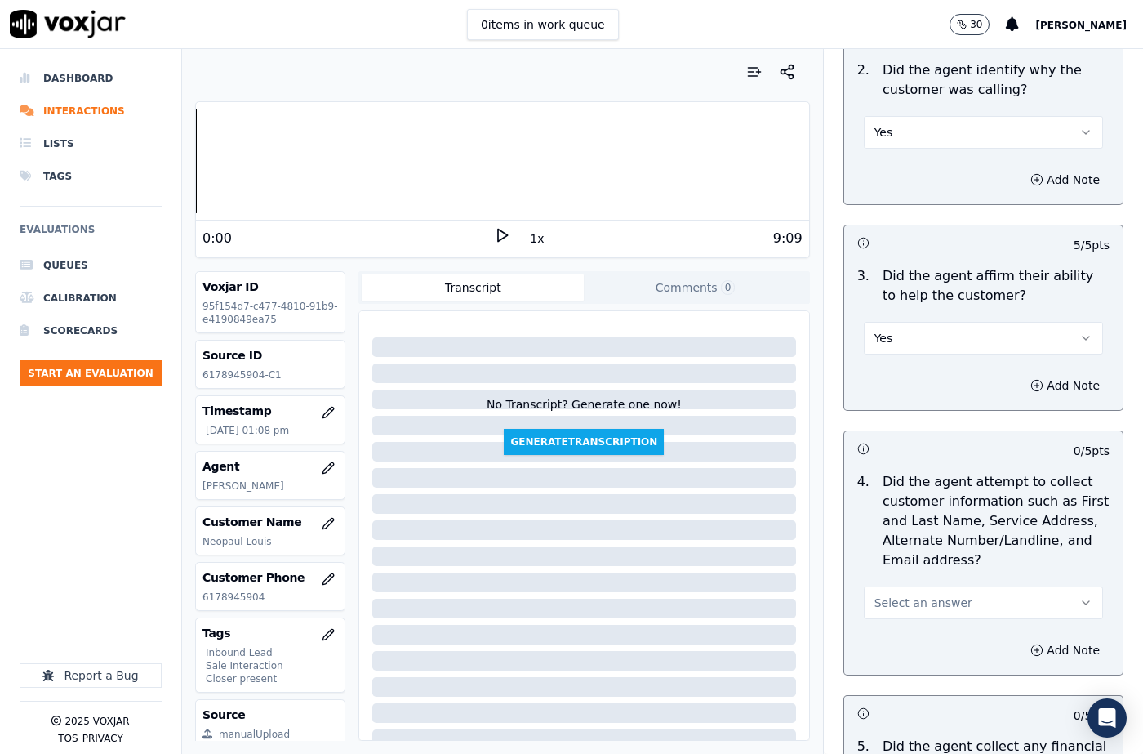
scroll to position [571, 0]
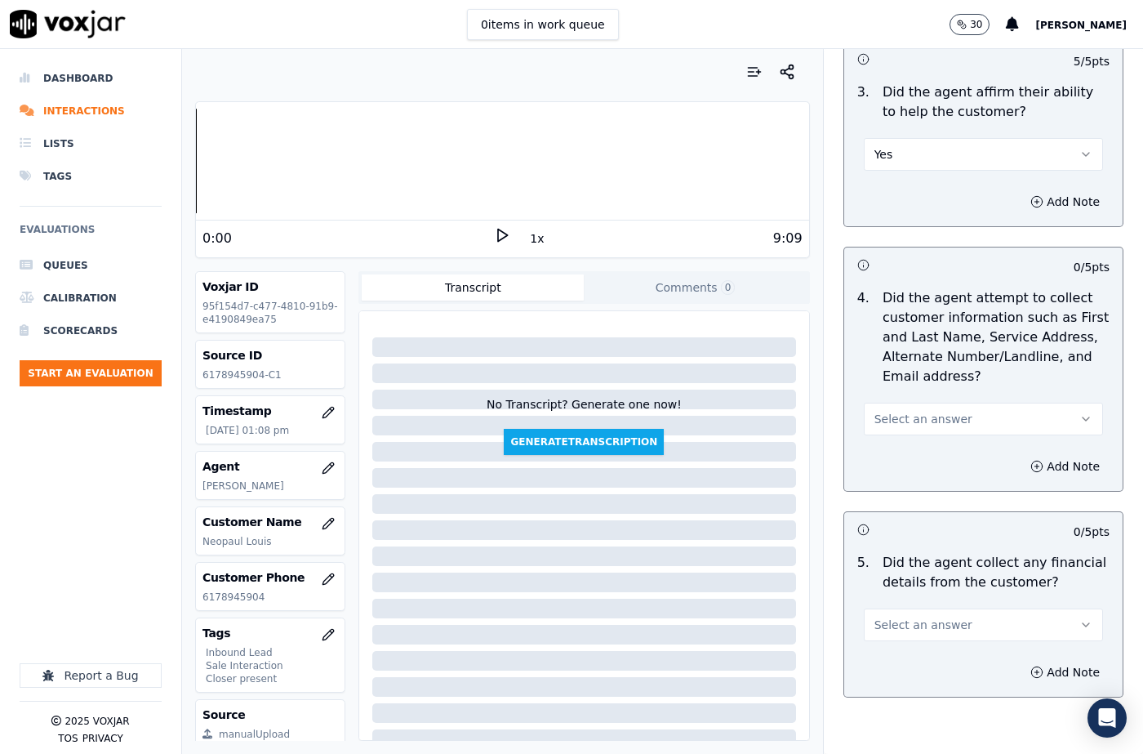
drag, startPoint x: 916, startPoint y: 411, endPoint x: 917, endPoint y: 433, distance: 22.1
click at [917, 414] on span "Select an answer" at bounding box center [923, 419] width 98 height 16
click at [916, 456] on div "Yes" at bounding box center [956, 455] width 211 height 26
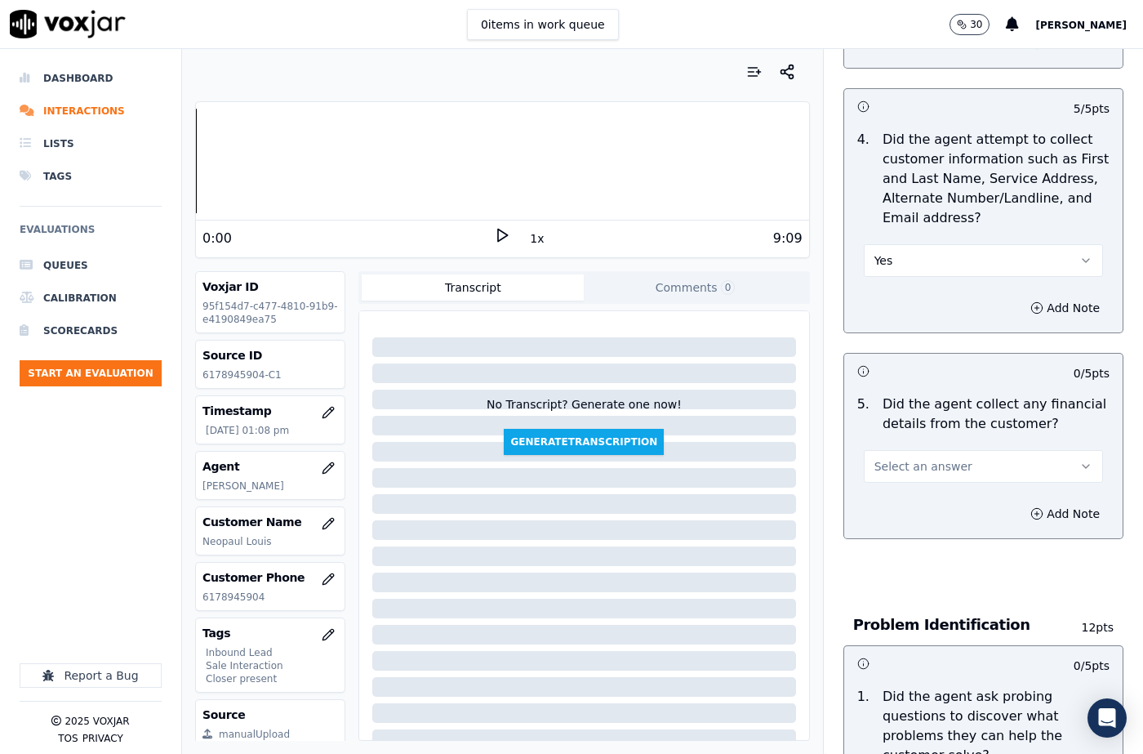
scroll to position [735, 0]
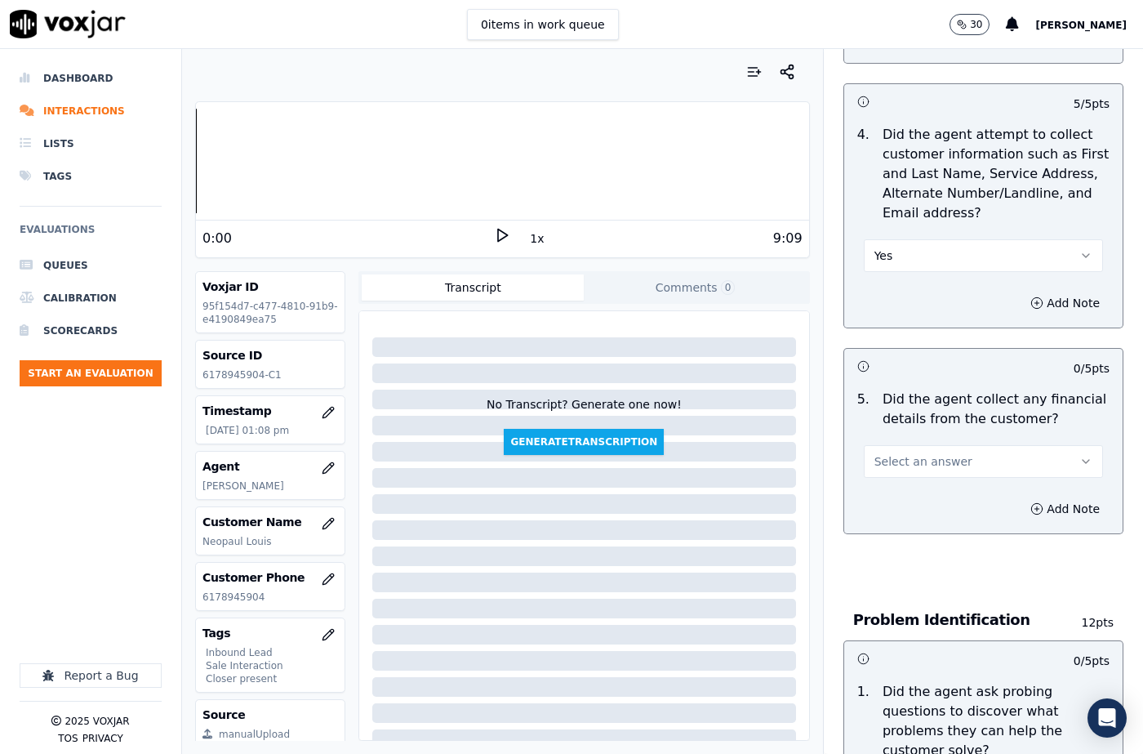
click at [914, 461] on span "Select an answer" at bounding box center [923, 461] width 98 height 16
click at [898, 525] on div "No" at bounding box center [956, 524] width 211 height 26
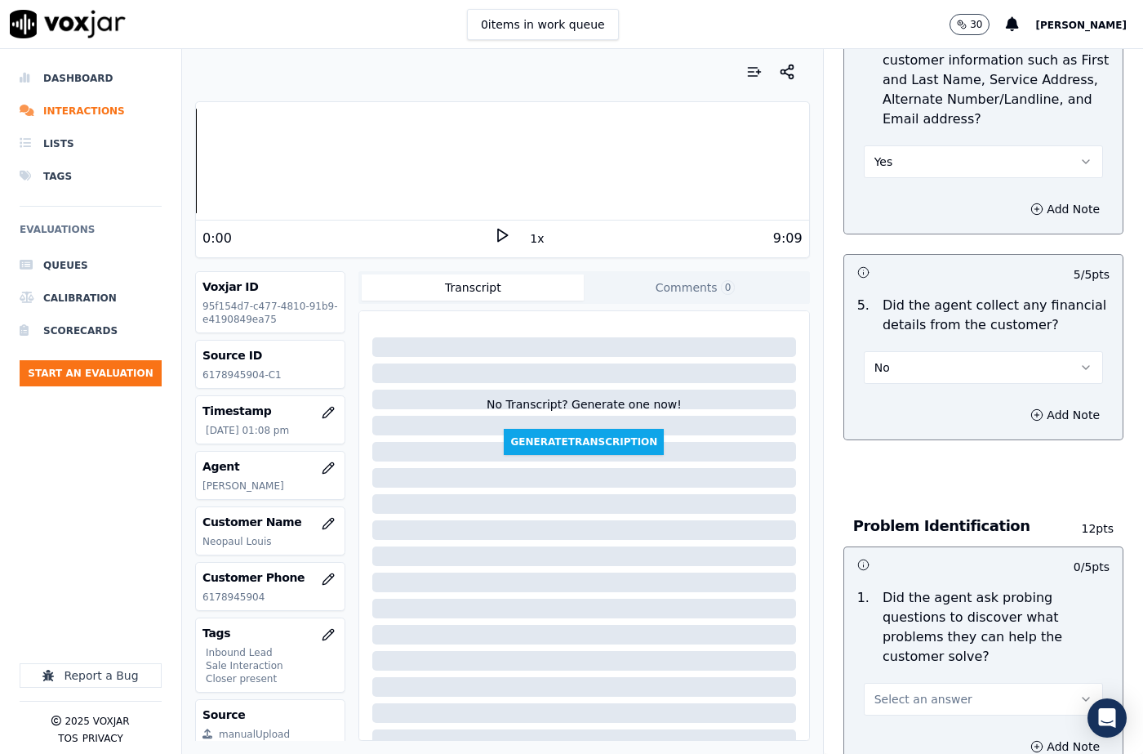
scroll to position [1061, 0]
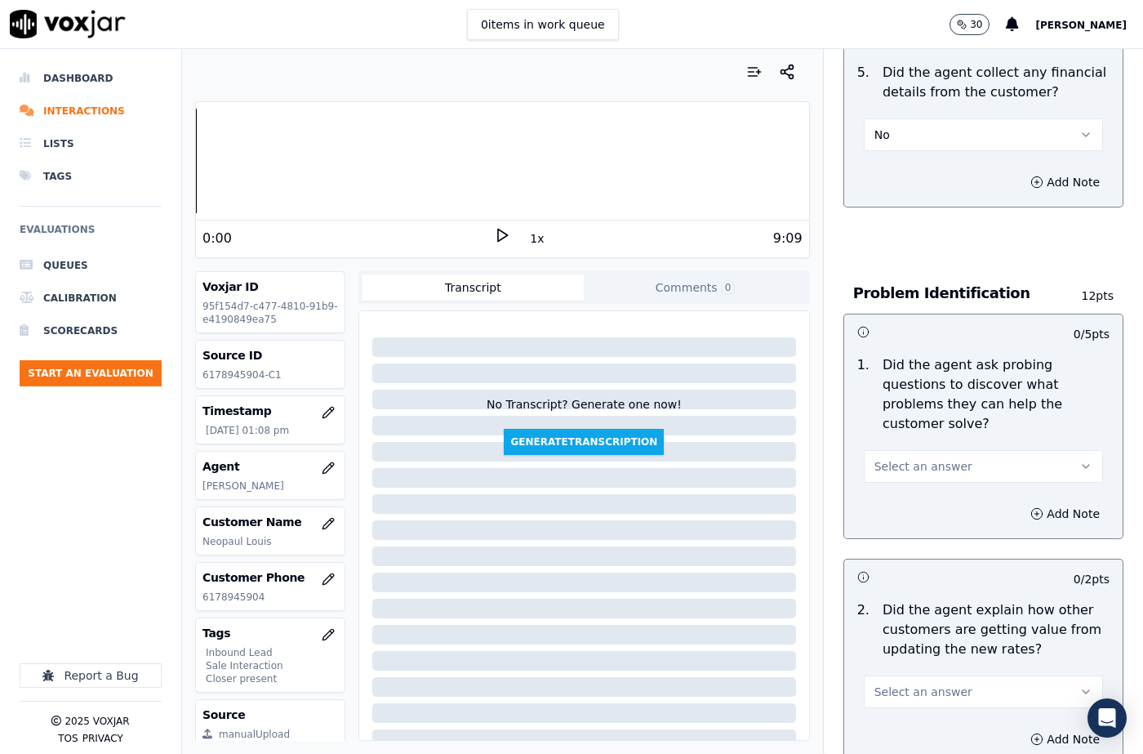
click at [904, 469] on span "Select an answer" at bounding box center [923, 466] width 98 height 16
click at [900, 502] on div "Yes" at bounding box center [956, 503] width 211 height 26
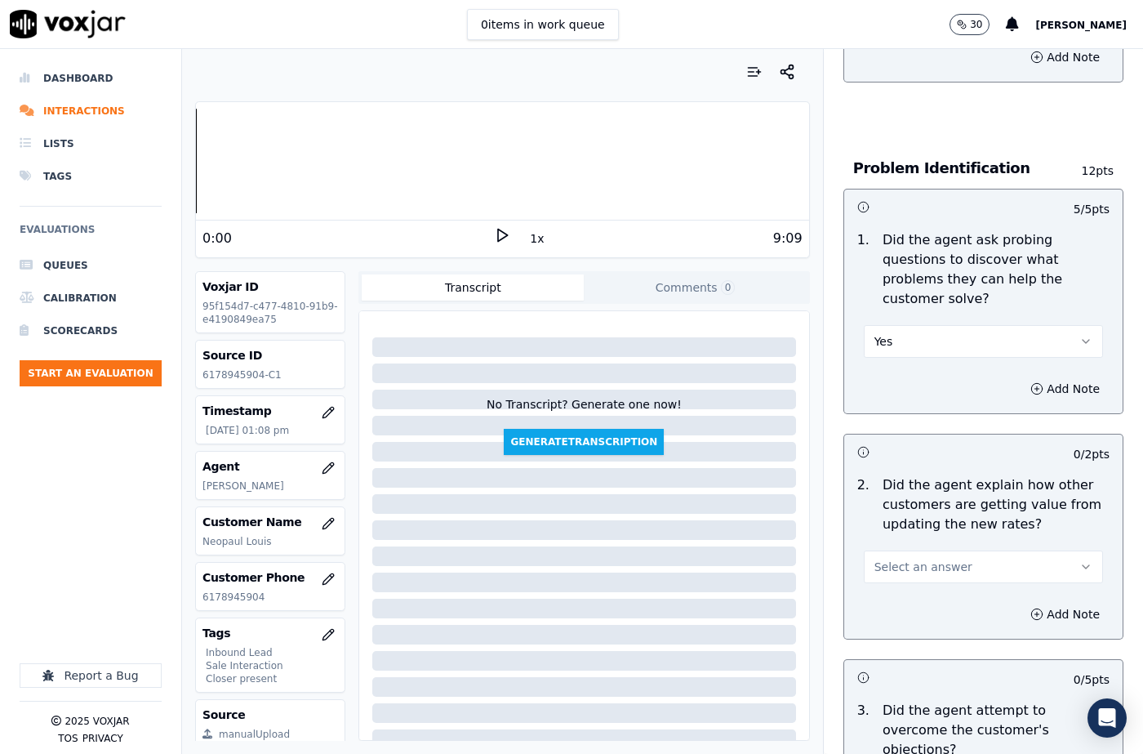
scroll to position [1306, 0]
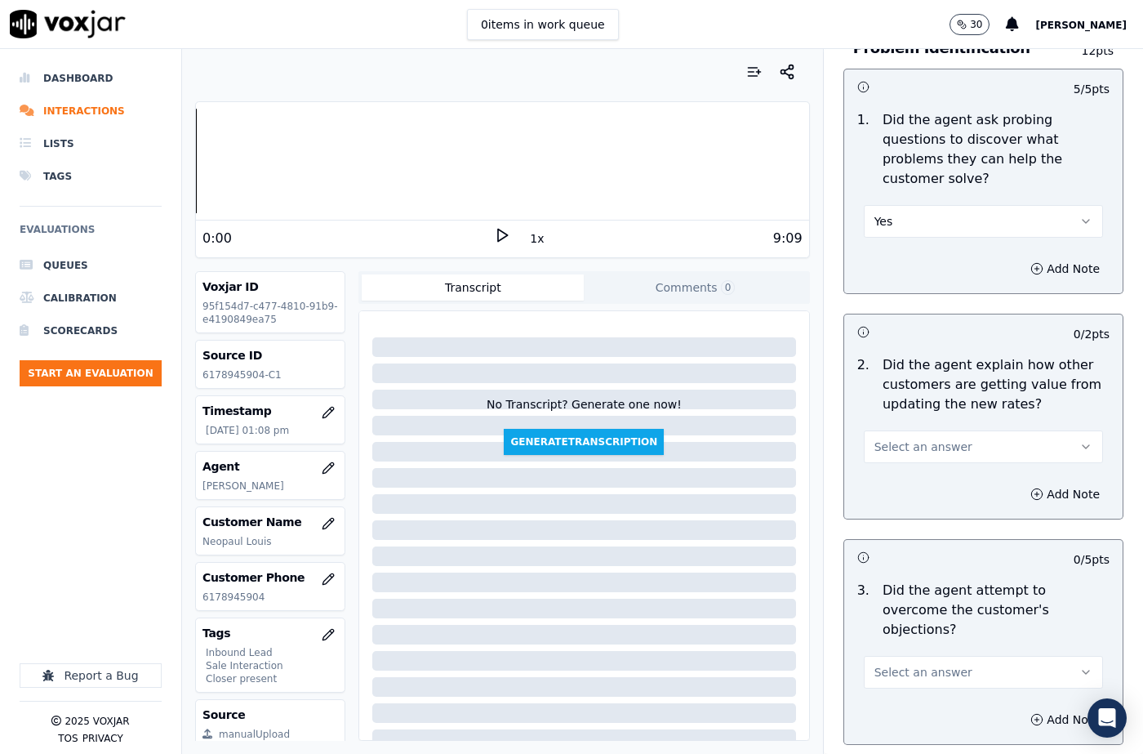
click at [902, 441] on span "Select an answer" at bounding box center [923, 446] width 98 height 16
click at [891, 535] on div "N/A" at bounding box center [956, 535] width 211 height 26
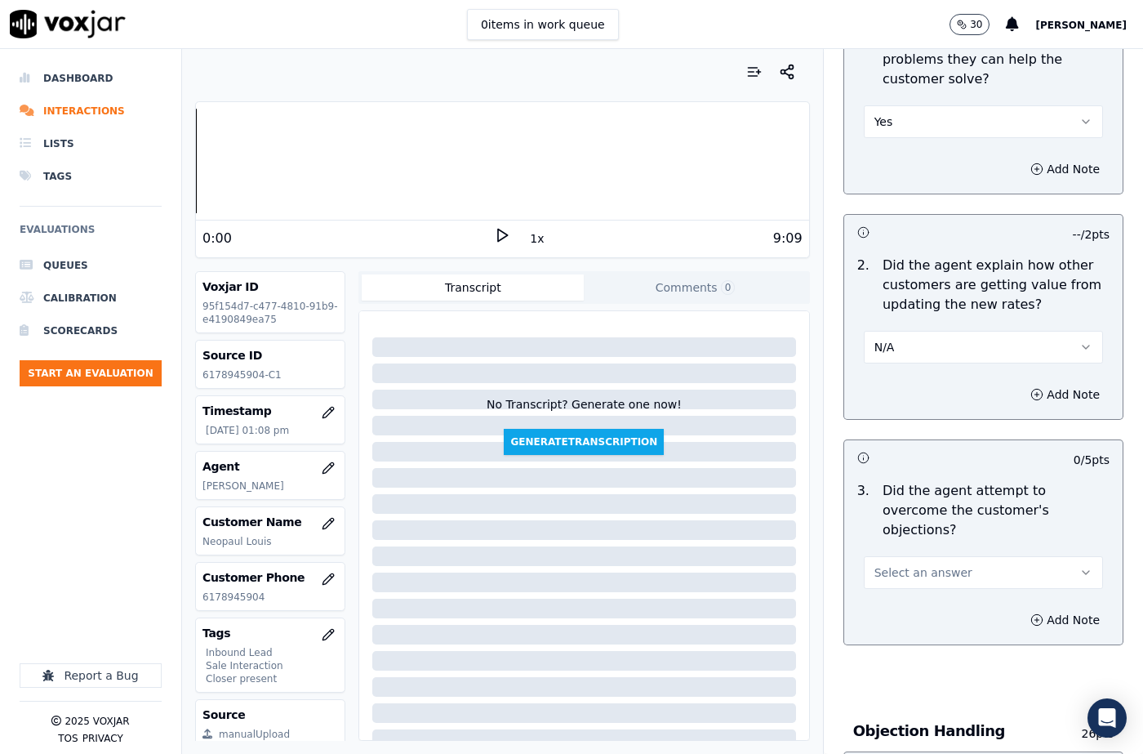
scroll to position [1551, 0]
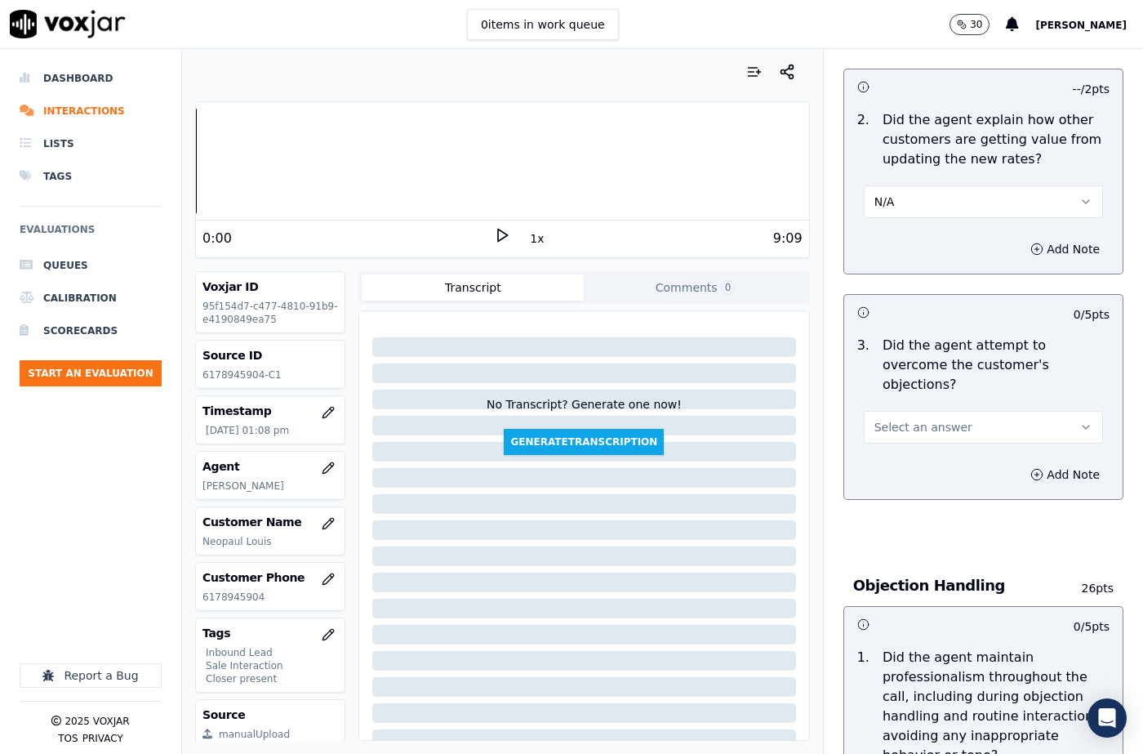
click at [913, 419] on span "Select an answer" at bounding box center [923, 427] width 98 height 16
click at [897, 505] on div "N/A" at bounding box center [956, 496] width 211 height 26
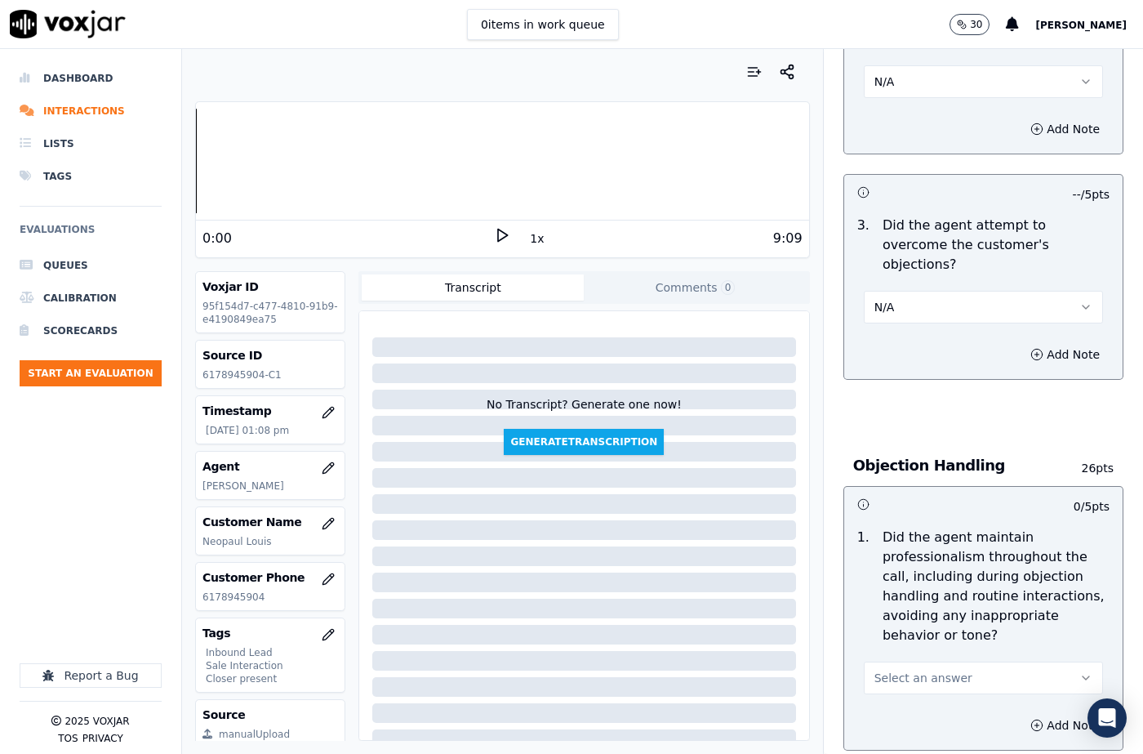
scroll to position [1796, 0]
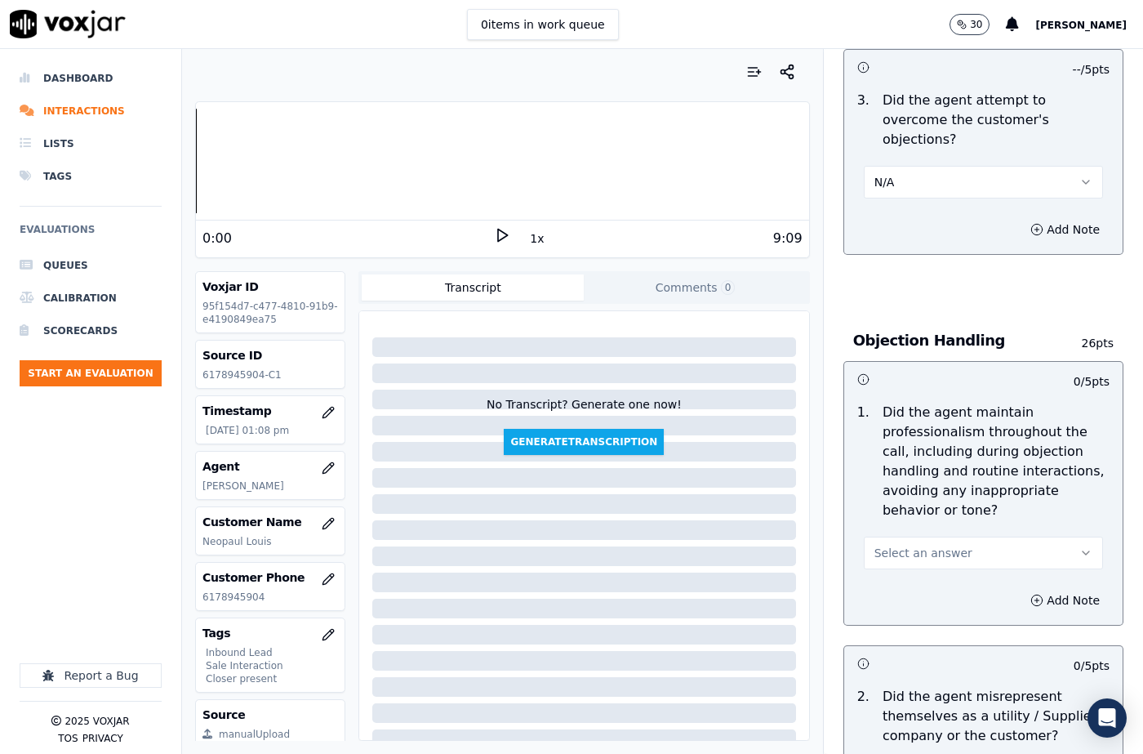
click at [897, 545] on span "Select an answer" at bounding box center [923, 553] width 98 height 16
click at [899, 549] on div "Yes" at bounding box center [956, 550] width 211 height 26
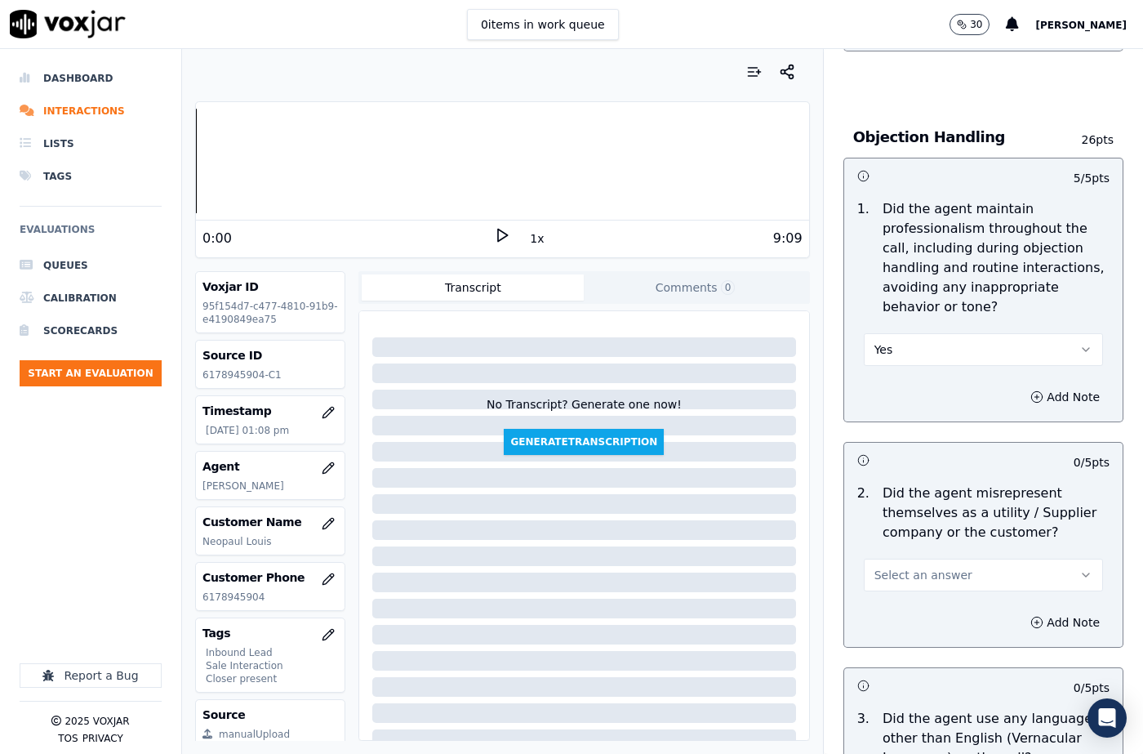
scroll to position [2123, 0]
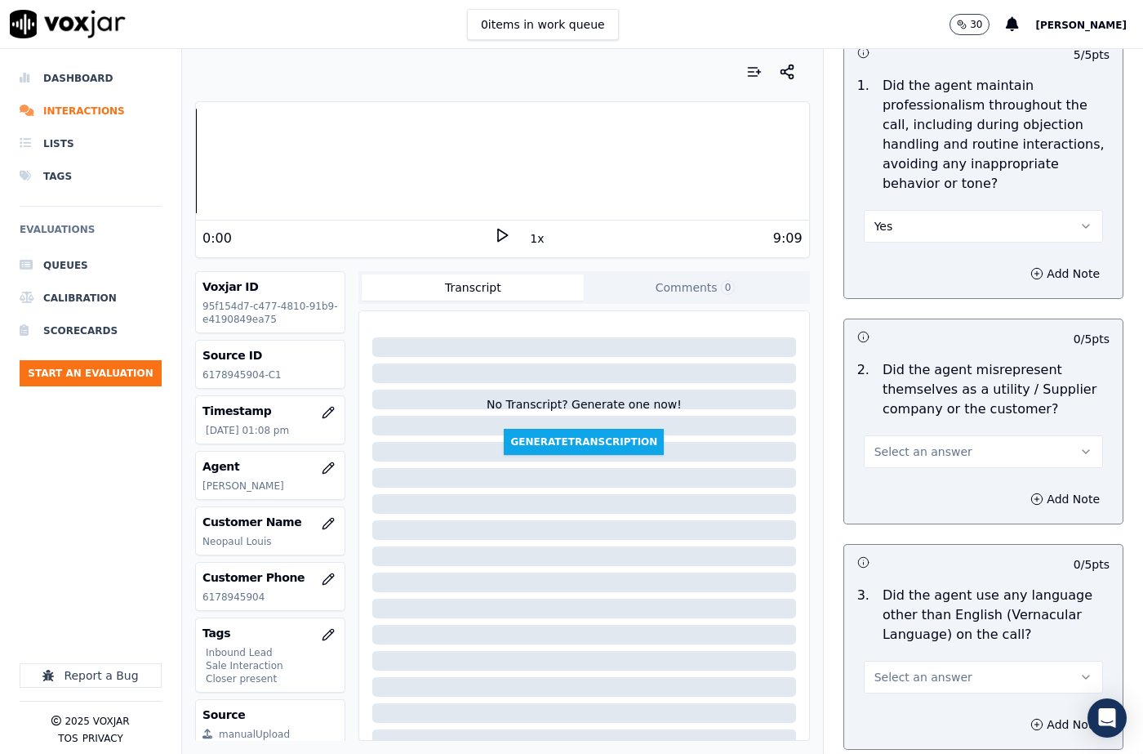
click at [913, 443] on span "Select an answer" at bounding box center [923, 451] width 98 height 16
click at [905, 472] on div "No" at bounding box center [956, 475] width 211 height 26
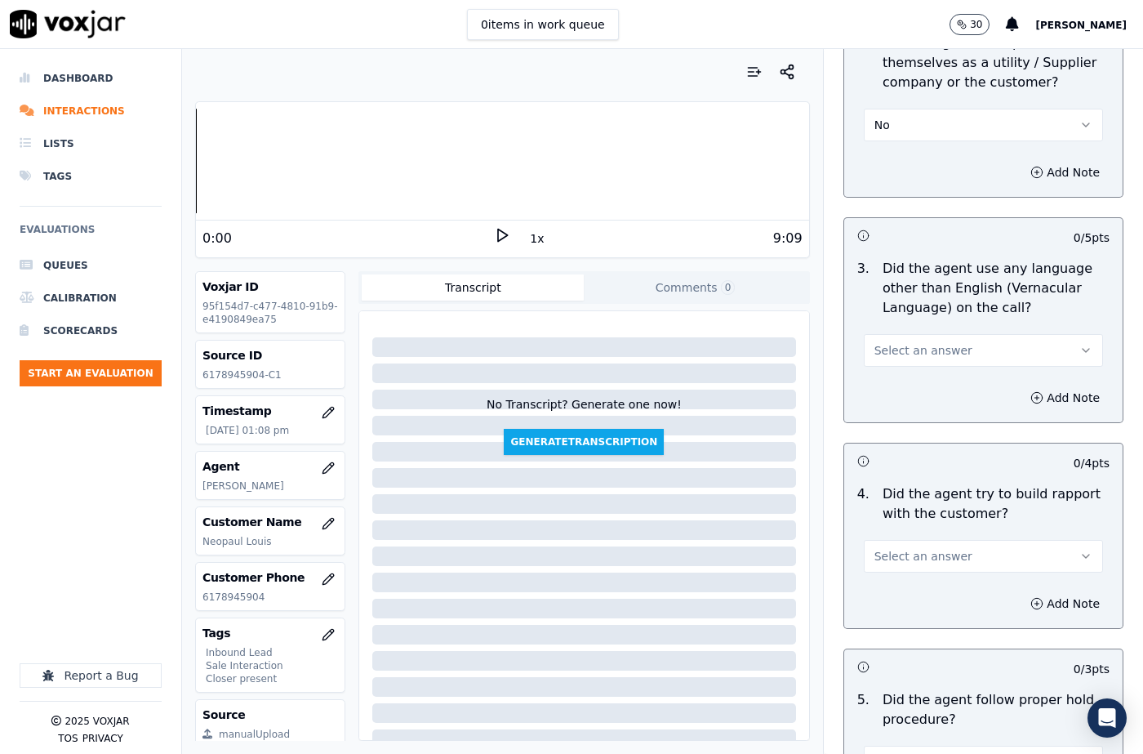
click at [896, 342] on span "Select an answer" at bounding box center [923, 350] width 98 height 16
click at [893, 371] on div "No" at bounding box center [956, 374] width 211 height 26
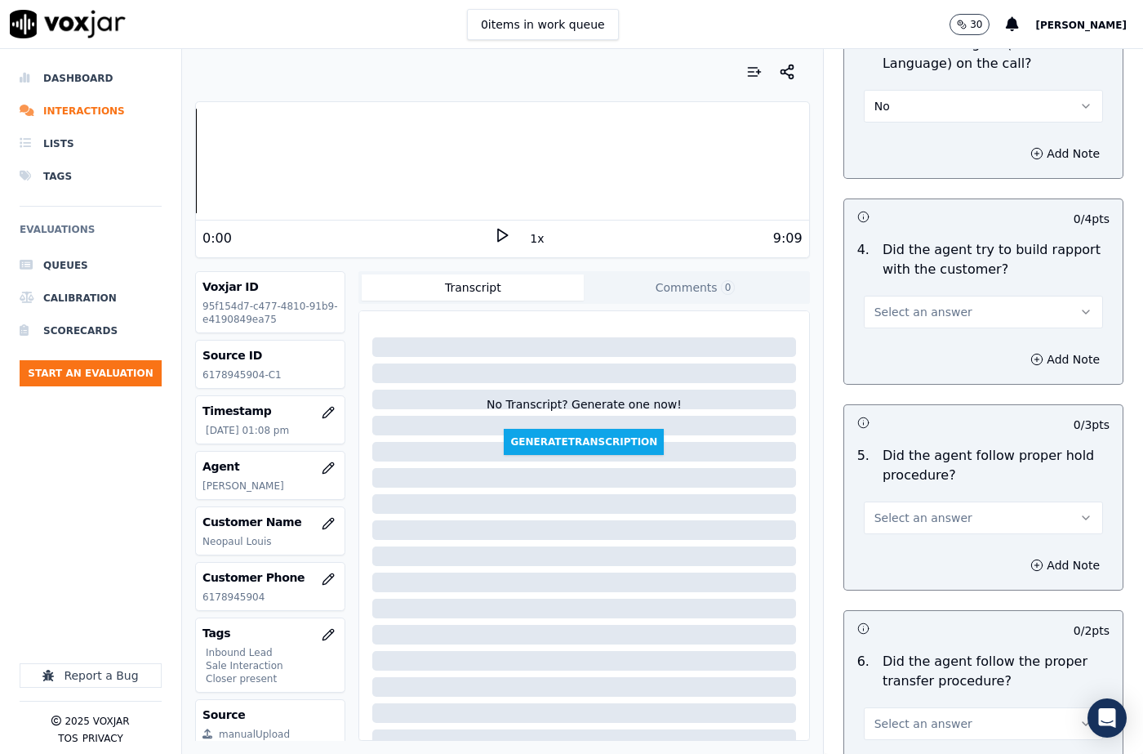
scroll to position [2694, 0]
click at [896, 303] on span "Select an answer" at bounding box center [923, 311] width 98 height 16
click at [894, 304] on div "Yes" at bounding box center [956, 309] width 211 height 26
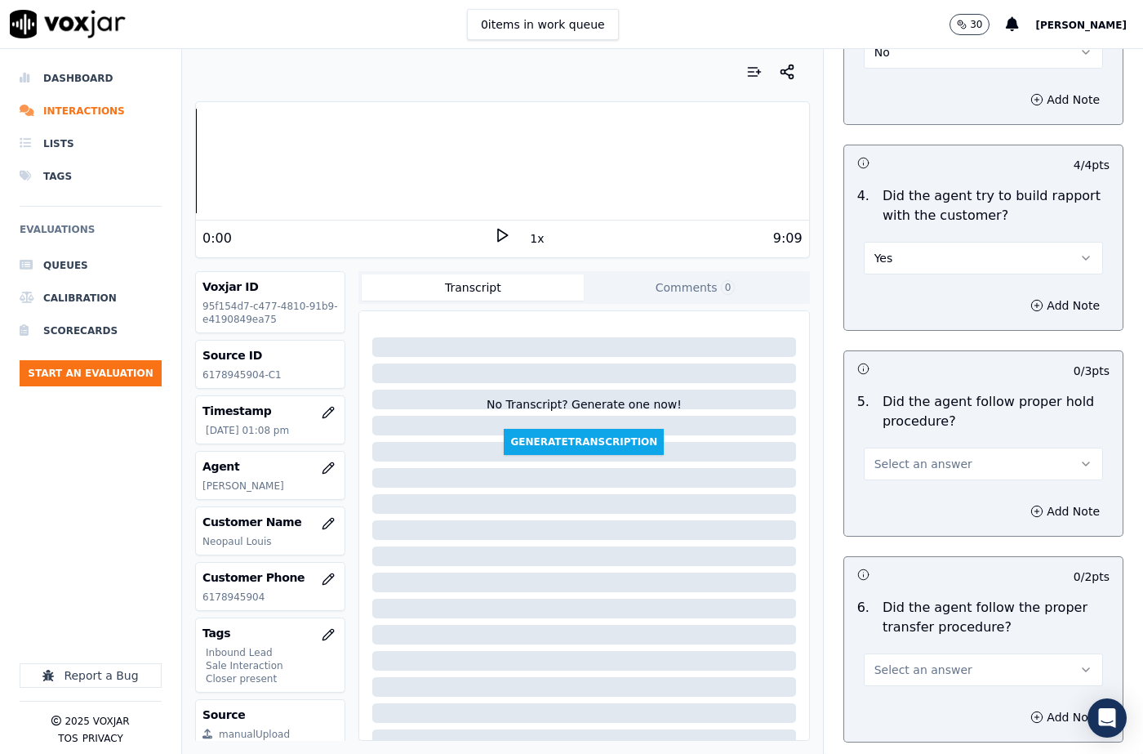
scroll to position [2857, 0]
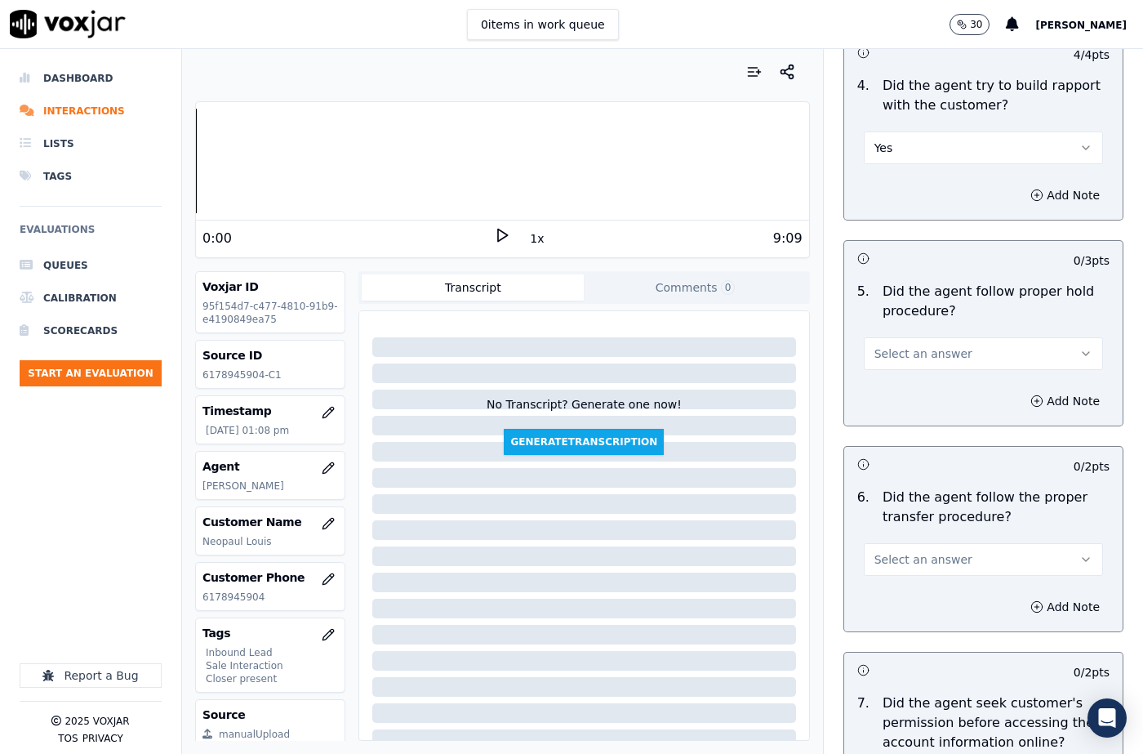
click at [907, 337] on button "Select an answer" at bounding box center [983, 353] width 239 height 33
click at [901, 407] on div "N/A" at bounding box center [956, 403] width 211 height 26
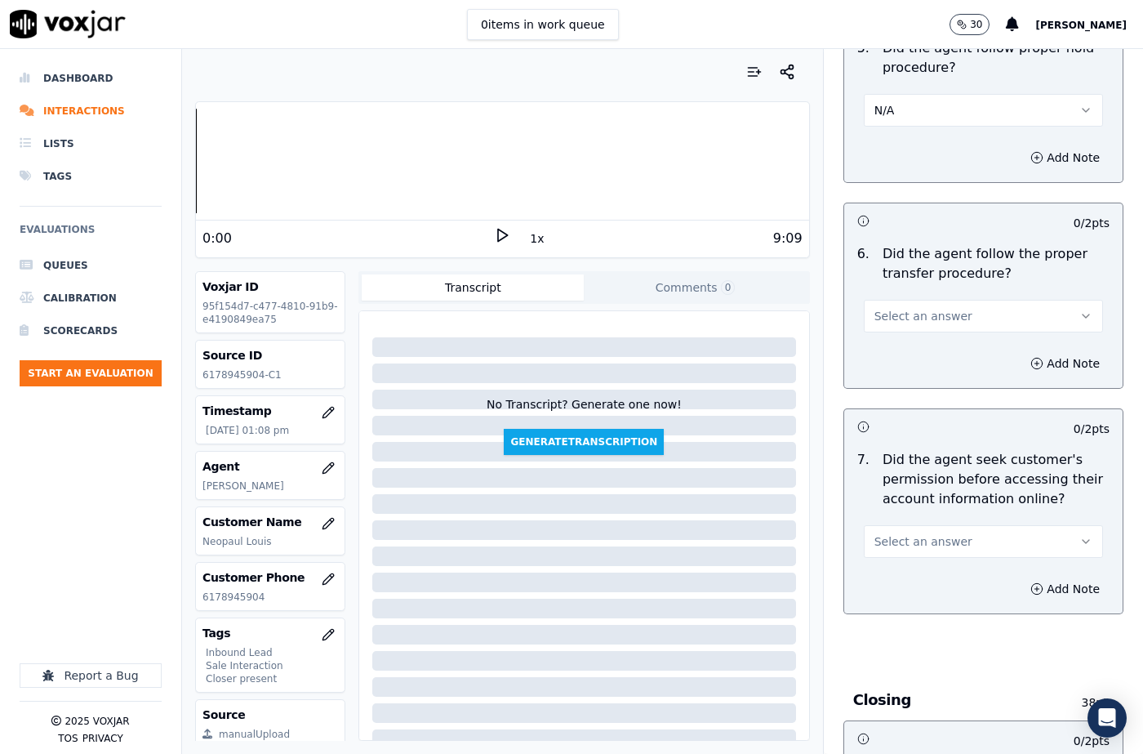
scroll to position [3102, 0]
click at [902, 298] on button "Select an answer" at bounding box center [983, 314] width 239 height 33
click at [899, 355] on div "N/A" at bounding box center [956, 364] width 211 height 26
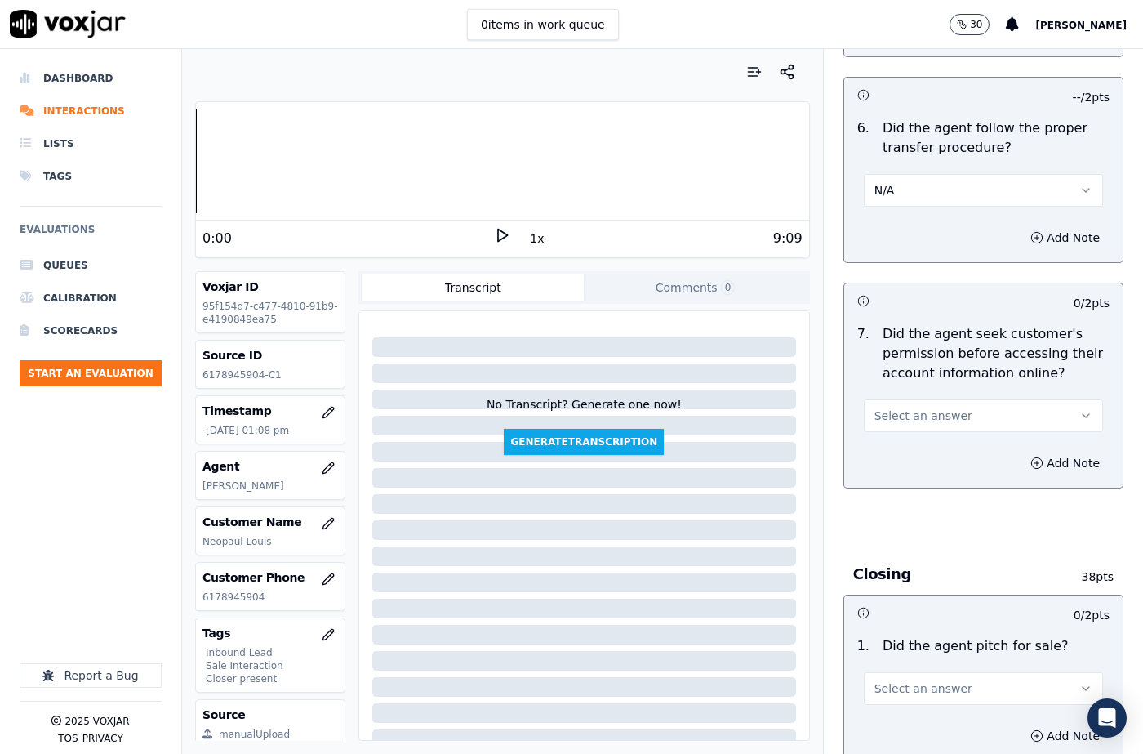
scroll to position [3347, 0]
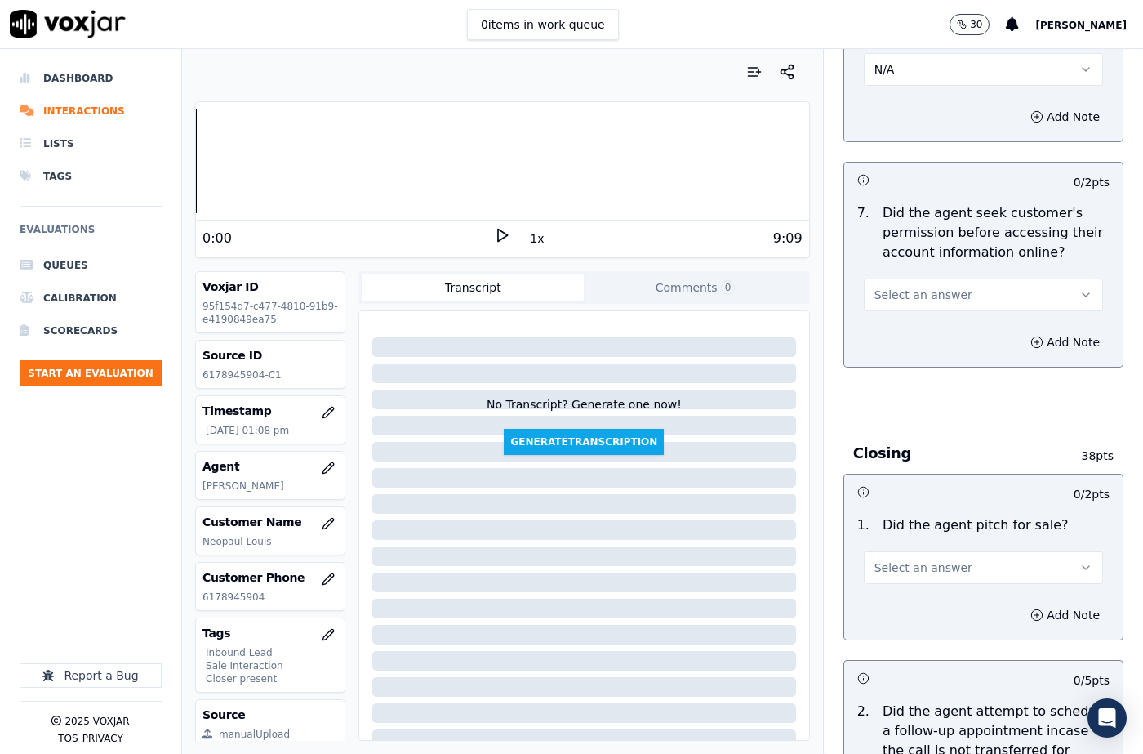
click at [896, 278] on button "Select an answer" at bounding box center [983, 294] width 239 height 33
click at [892, 290] on div "Yes" at bounding box center [956, 292] width 211 height 26
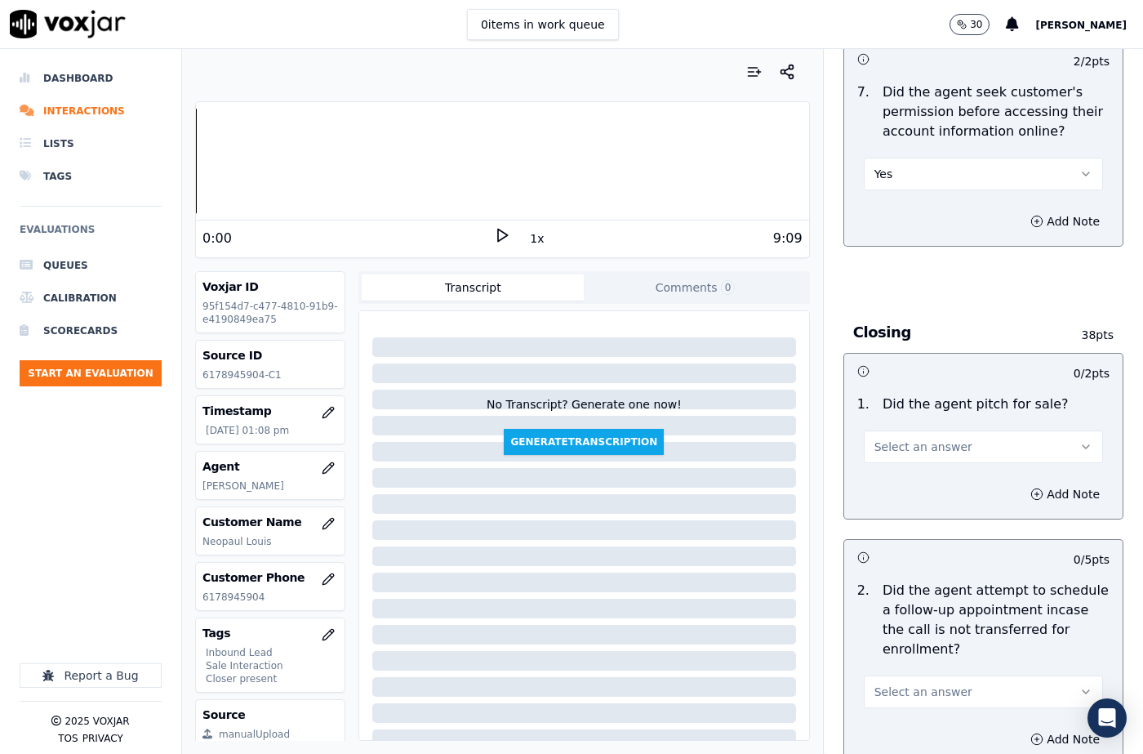
scroll to position [3592, 0]
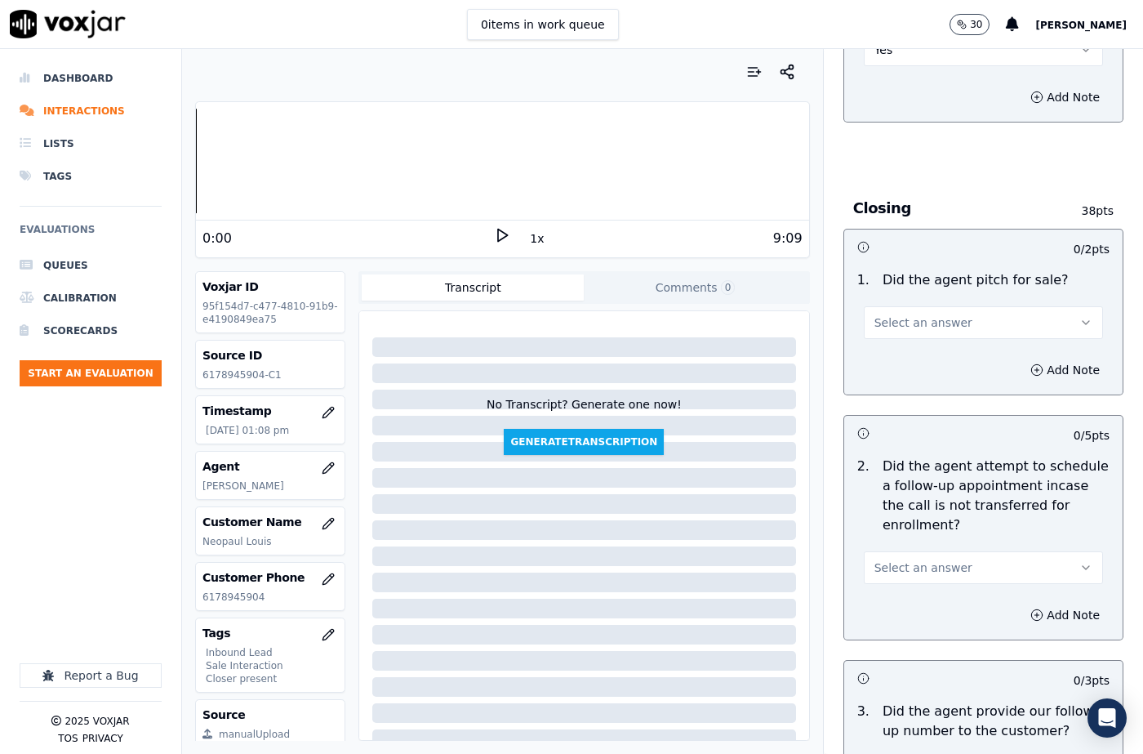
click at [902, 314] on span "Select an answer" at bounding box center [923, 322] width 98 height 16
click at [901, 333] on div "No" at bounding box center [956, 346] width 211 height 26
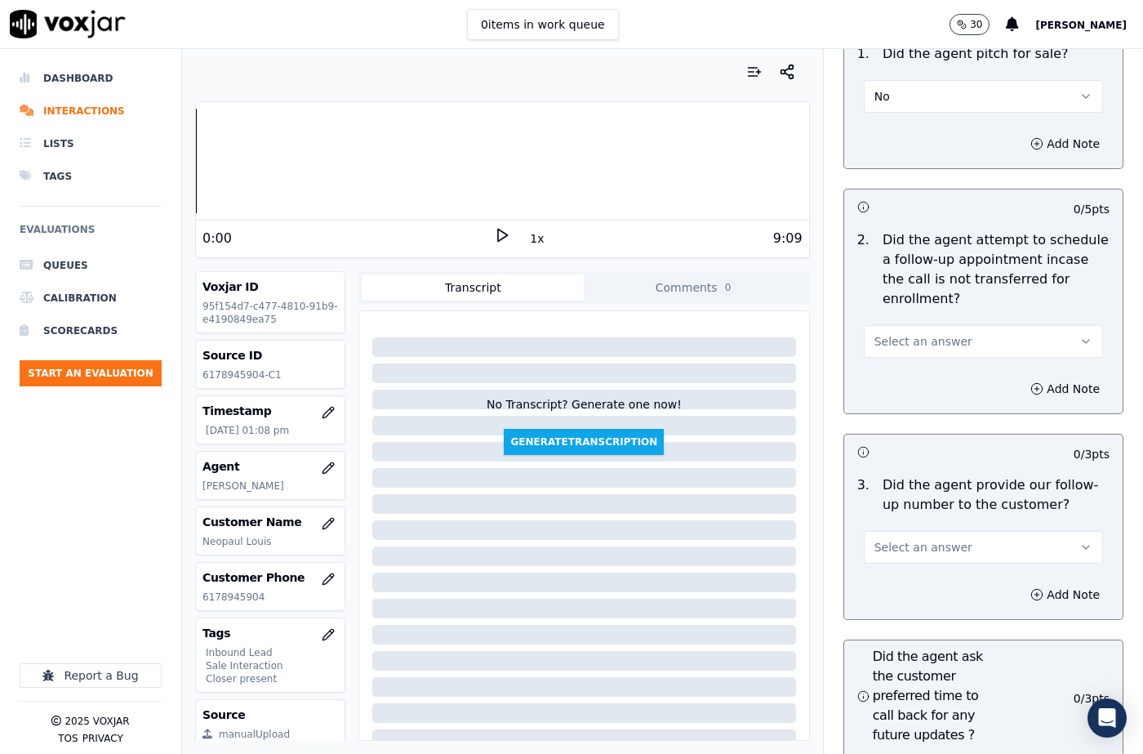
scroll to position [3674, 0]
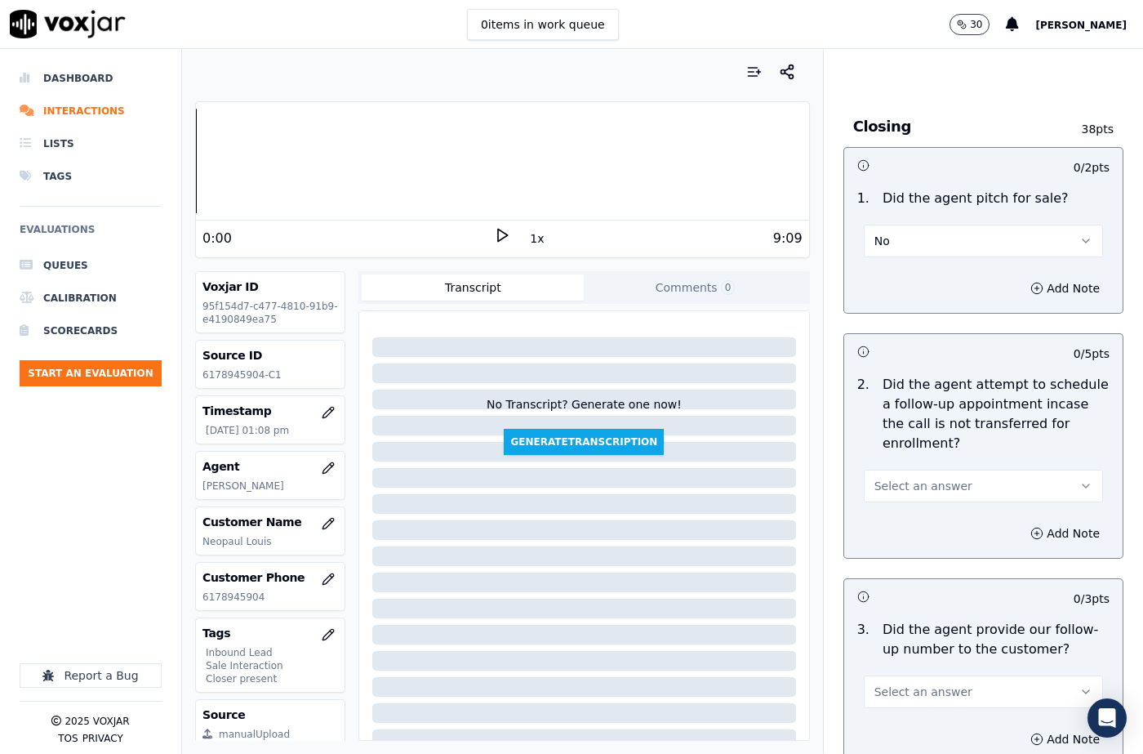
drag, startPoint x: 896, startPoint y: 202, endPoint x: 895, endPoint y: 213, distance: 11.5
click at [896, 225] on button "No" at bounding box center [983, 241] width 239 height 33
click at [895, 236] on div "Yes" at bounding box center [956, 238] width 211 height 26
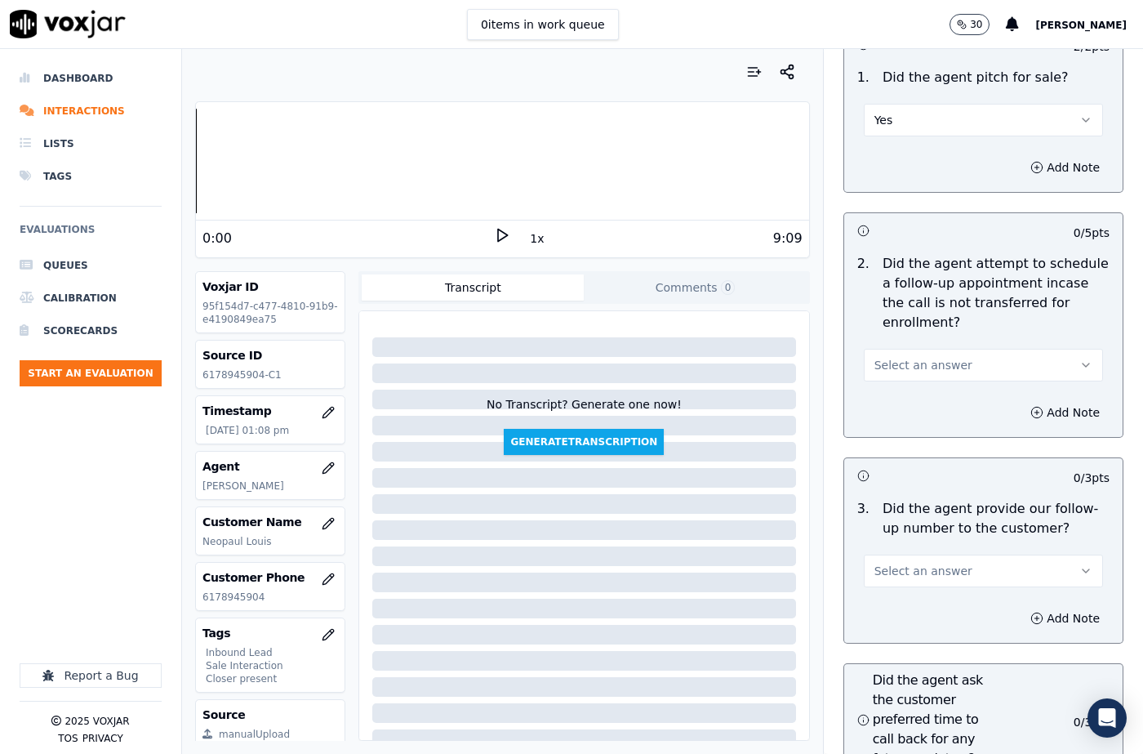
scroll to position [3919, 0]
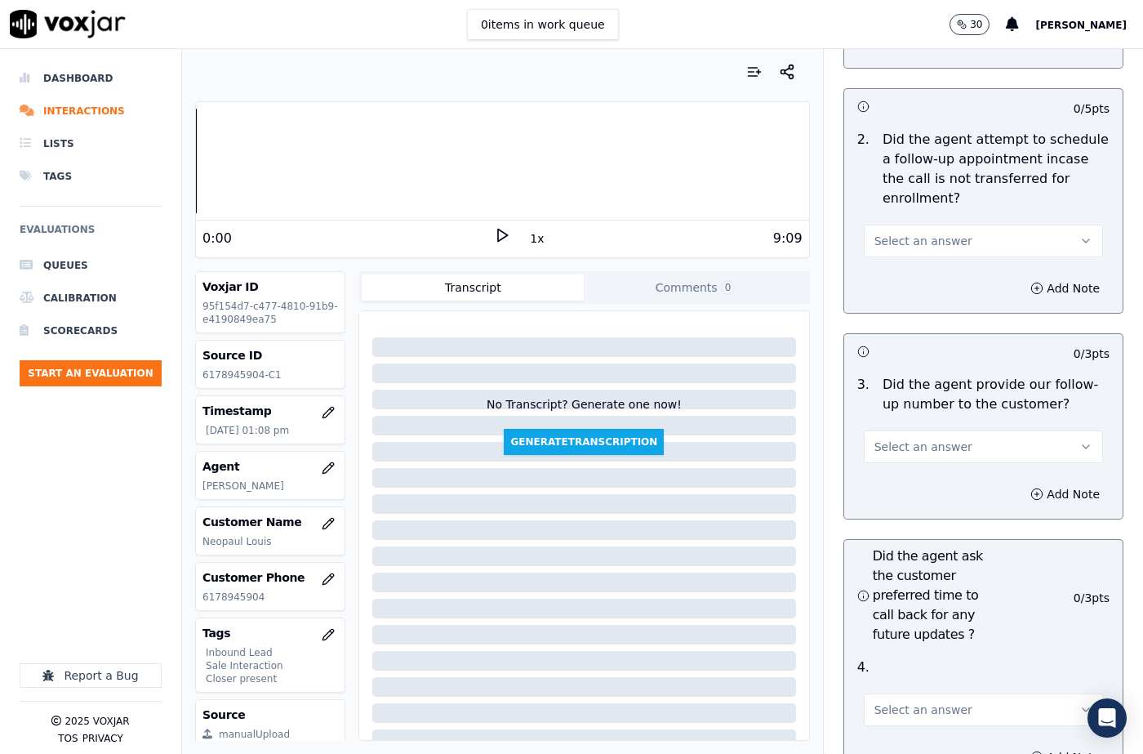
click at [907, 233] on span "Select an answer" at bounding box center [923, 241] width 98 height 16
click at [909, 270] on div "No" at bounding box center [956, 264] width 211 height 26
click at [901, 225] on button "No" at bounding box center [983, 241] width 239 height 33
click at [899, 291] on div "N/A" at bounding box center [956, 291] width 211 height 26
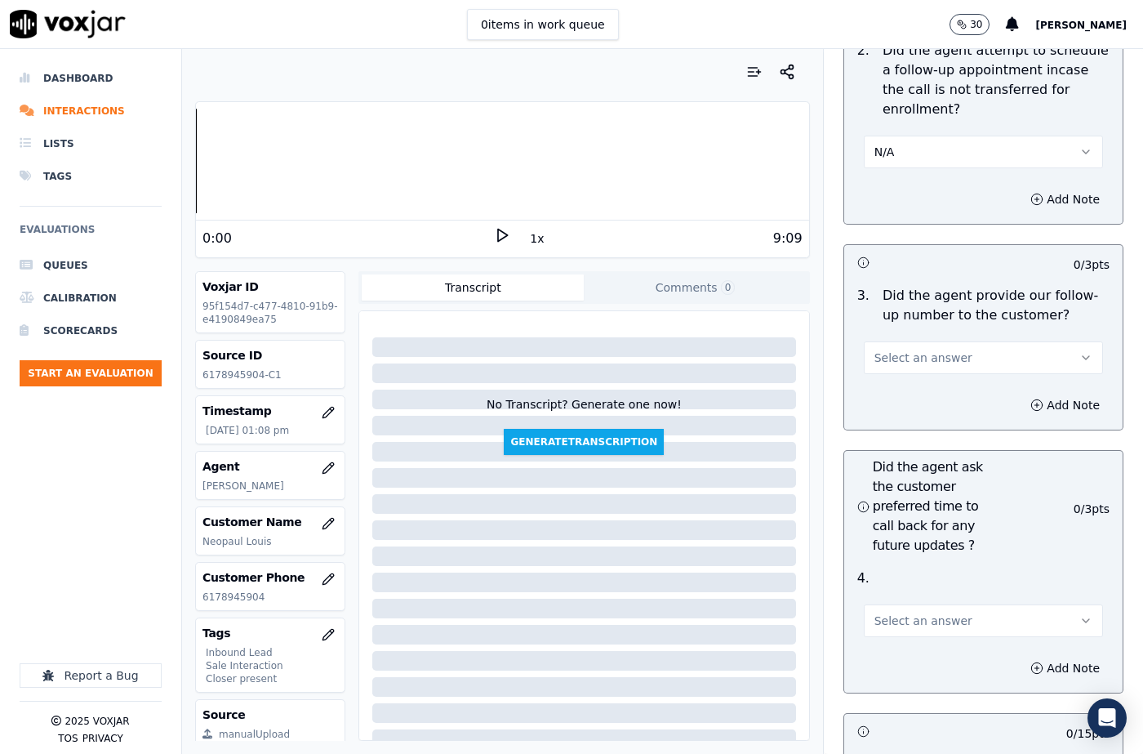
scroll to position [4082, 0]
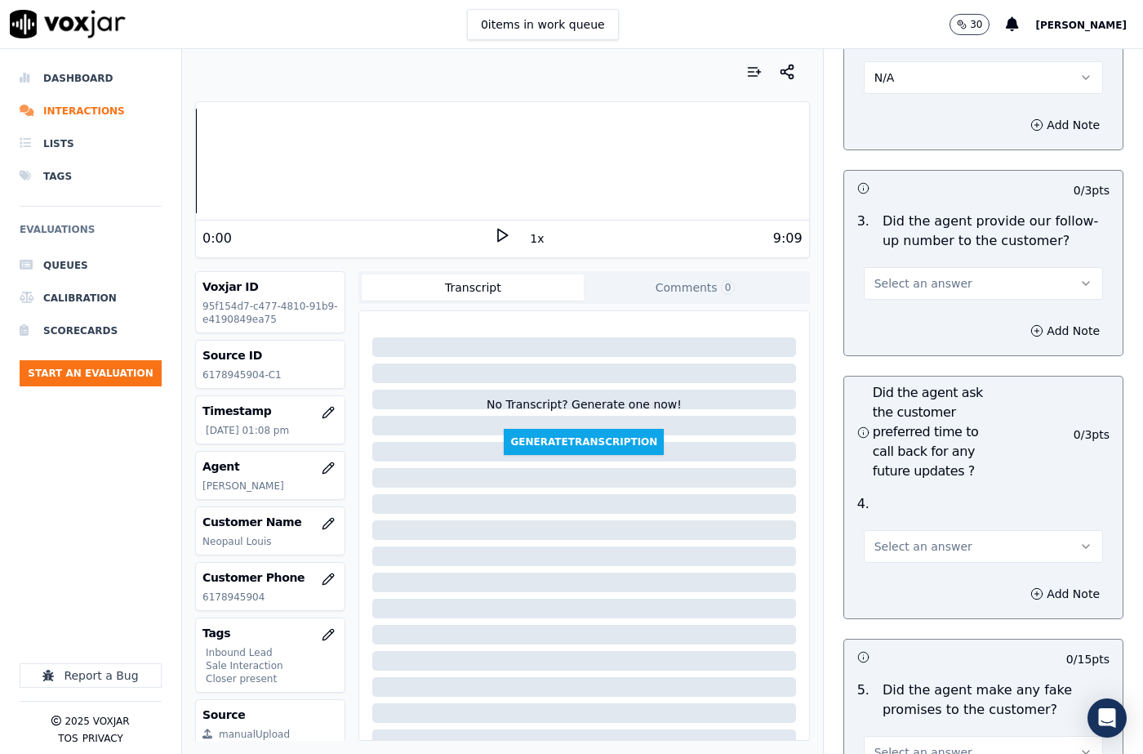
click at [904, 275] on span "Select an answer" at bounding box center [923, 283] width 98 height 16
click at [898, 289] on div "Yes" at bounding box center [956, 281] width 211 height 26
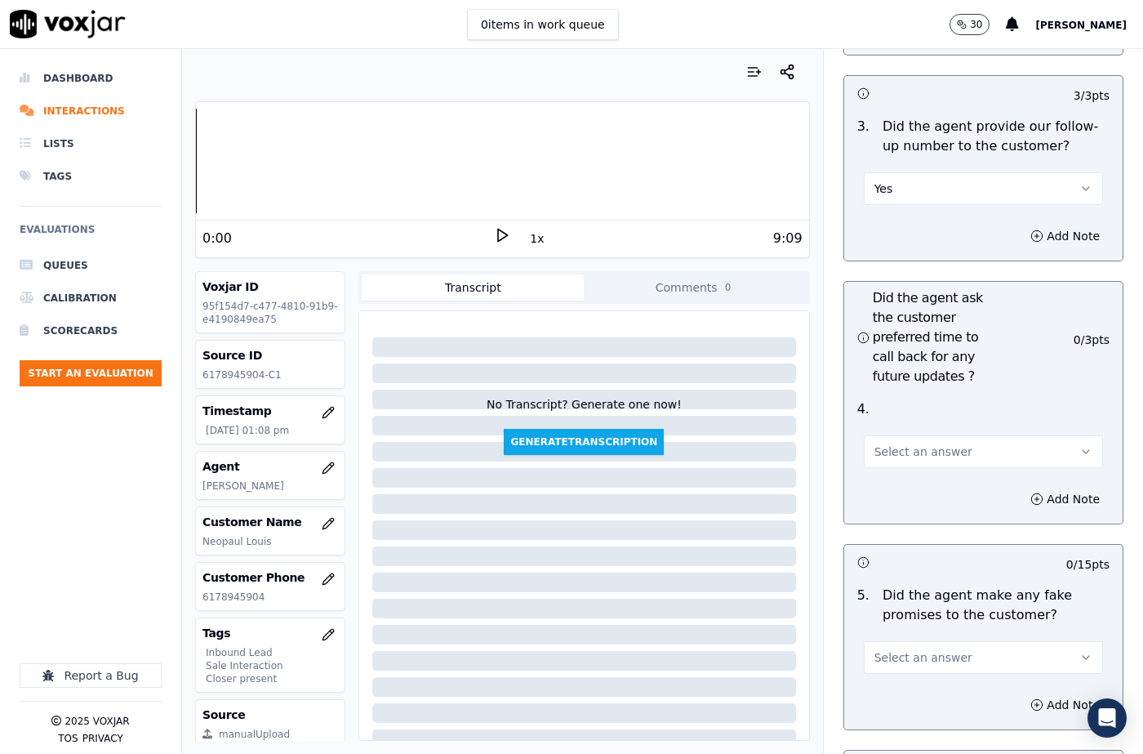
scroll to position [4327, 0]
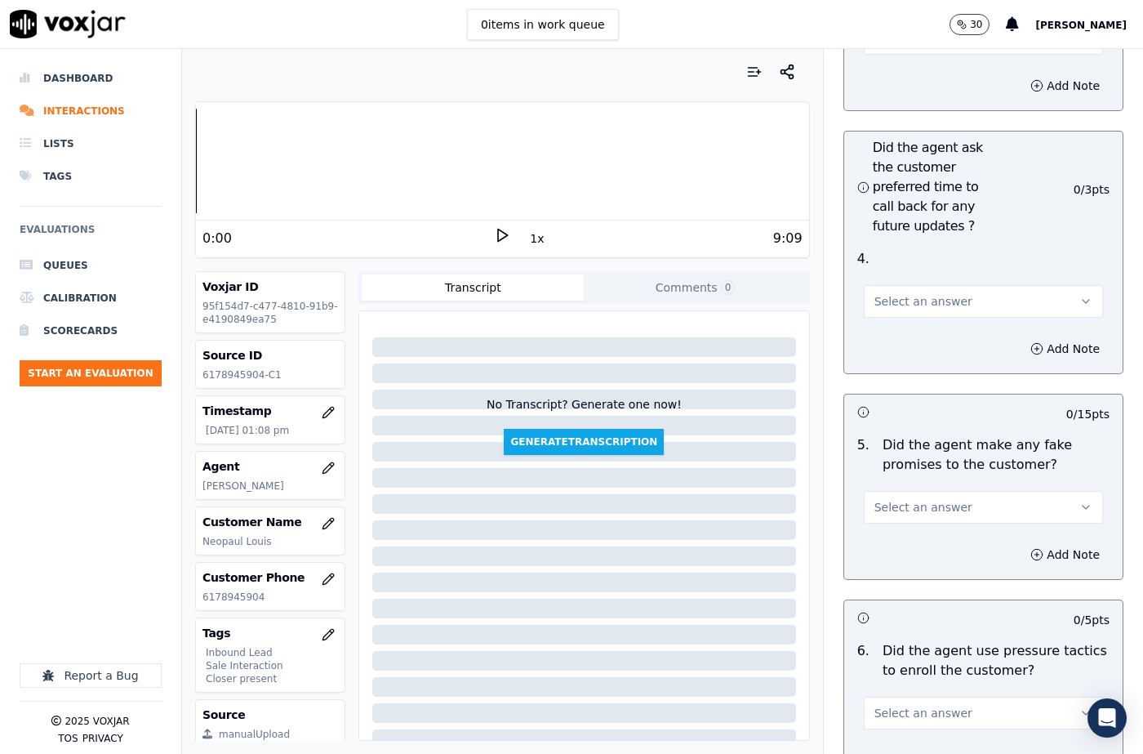
click at [886, 293] on span "Select an answer" at bounding box center [923, 301] width 98 height 16
click at [886, 355] on div "N/A" at bounding box center [956, 351] width 211 height 26
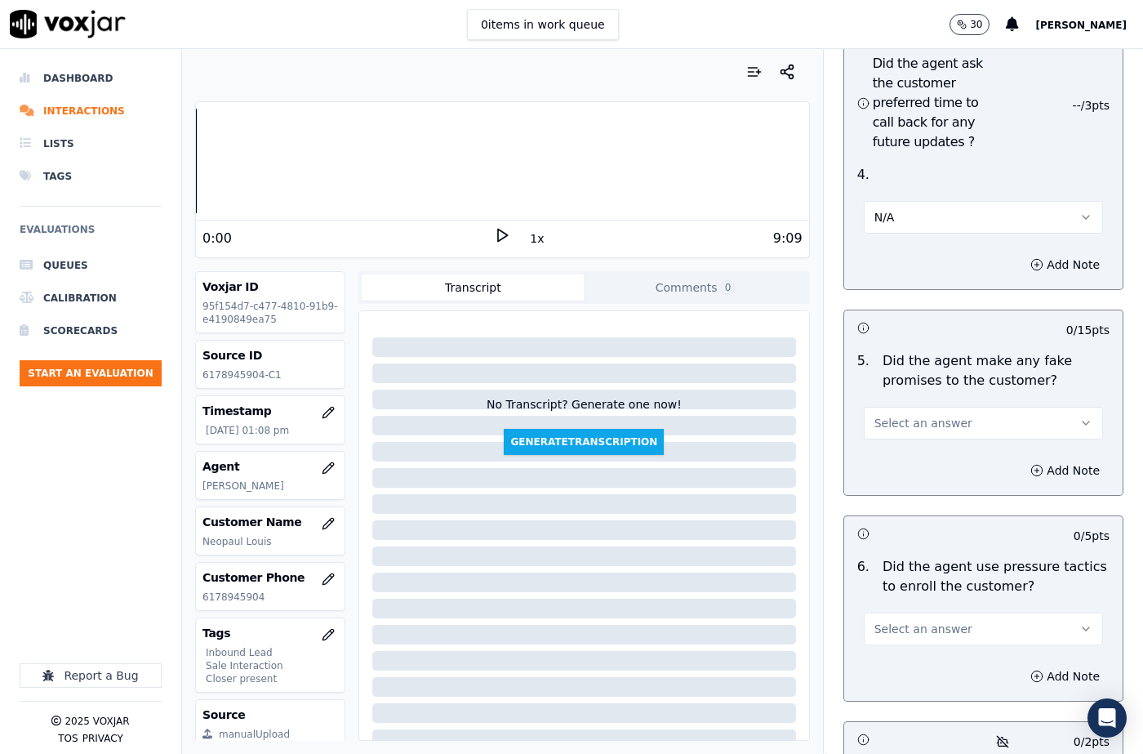
scroll to position [4490, 0]
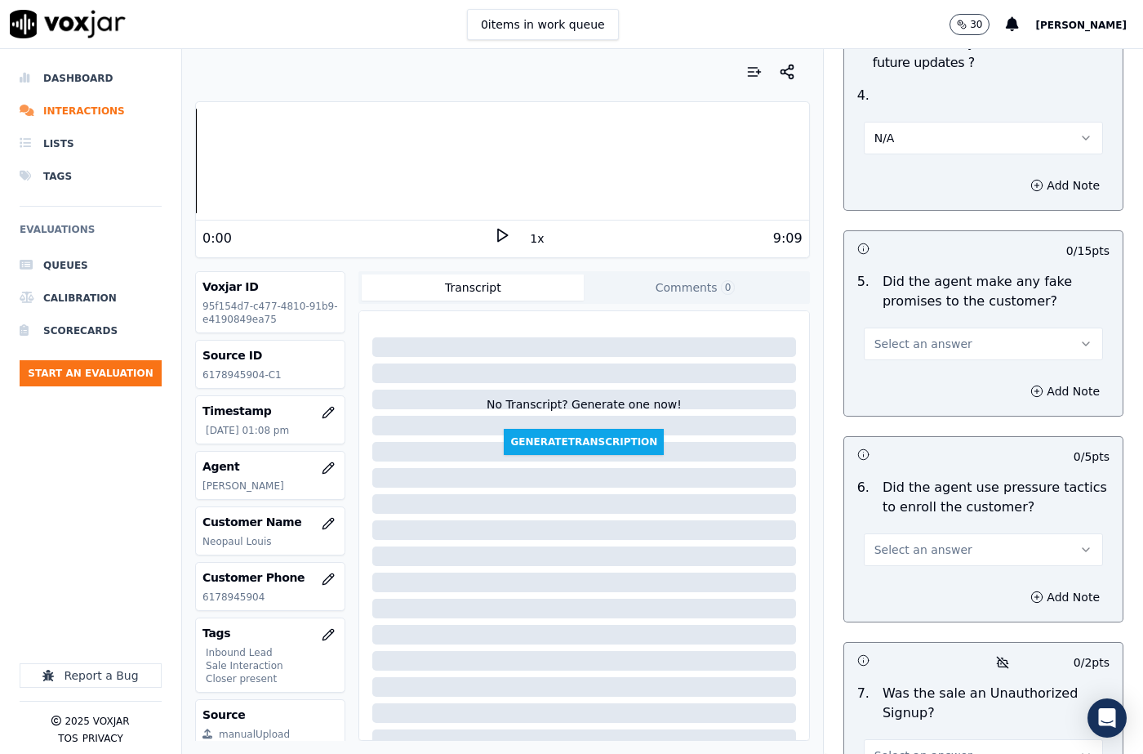
click at [884, 336] on span "Select an answer" at bounding box center [923, 344] width 98 height 16
click at [883, 359] on div "No" at bounding box center [956, 367] width 211 height 26
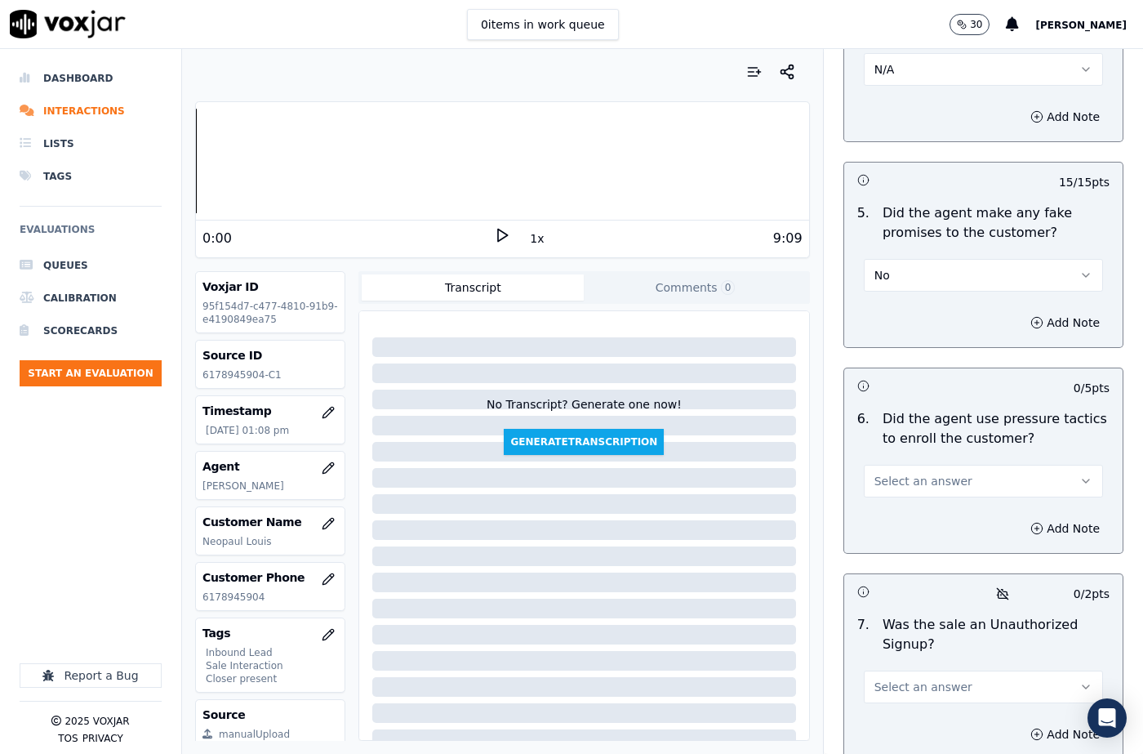
scroll to position [4653, 0]
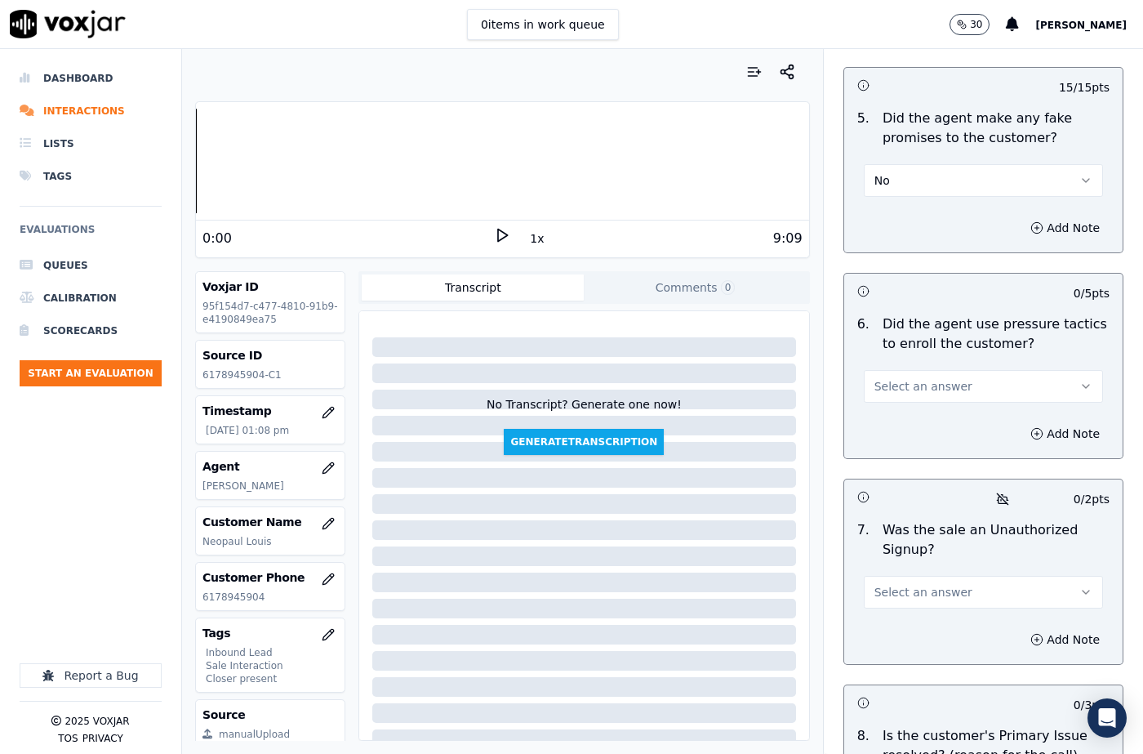
click at [887, 378] on span "Select an answer" at bounding box center [923, 386] width 98 height 16
click at [889, 376] on div "Yes" at bounding box center [956, 384] width 211 height 26
click at [890, 370] on button "Yes" at bounding box center [983, 386] width 239 height 33
click at [879, 407] on div "No" at bounding box center [956, 410] width 211 height 26
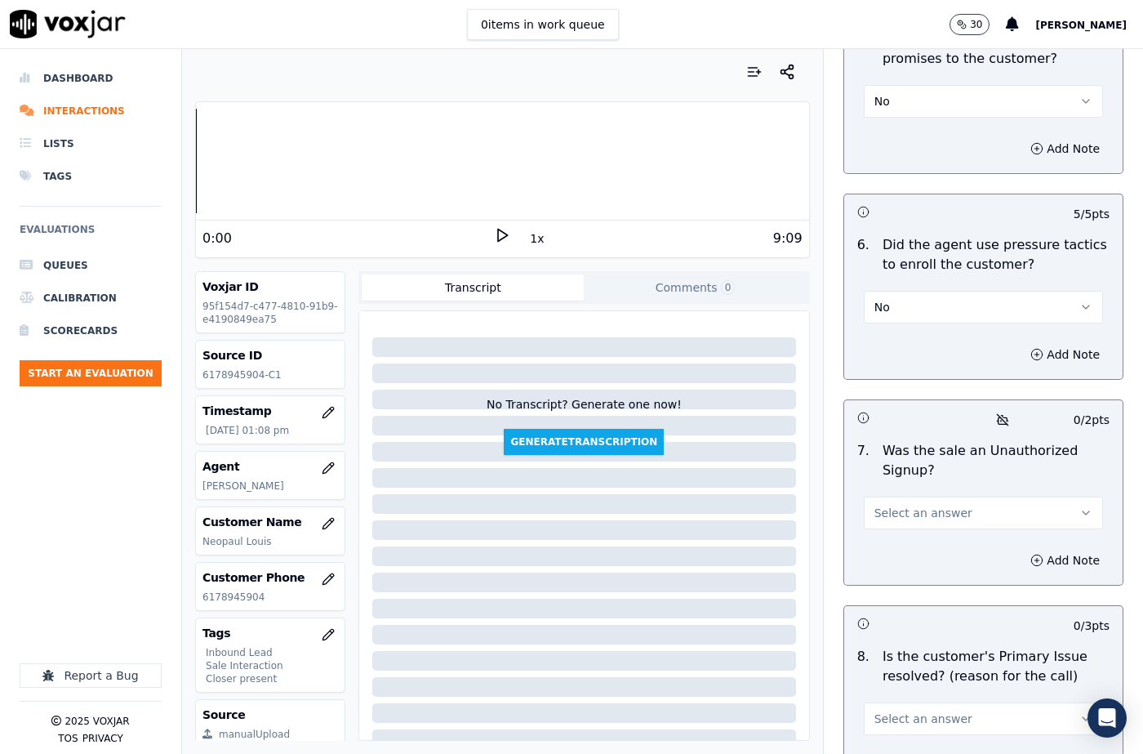
scroll to position [4817, 0]
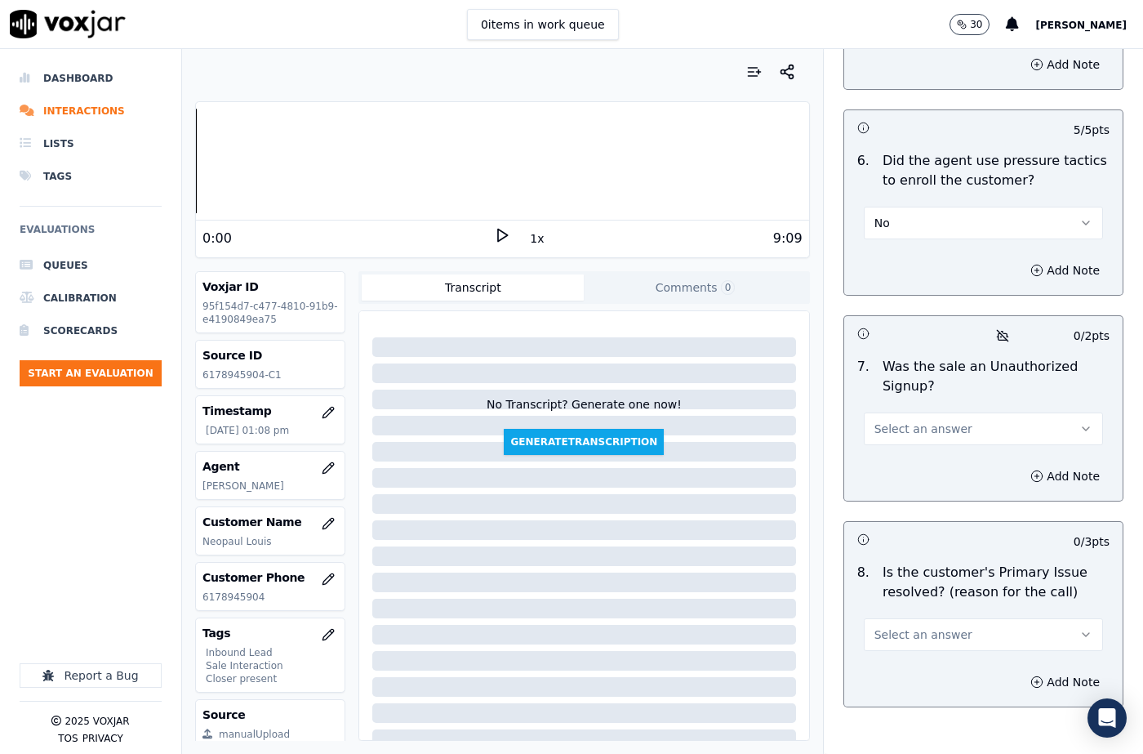
click at [899, 420] on span "Select an answer" at bounding box center [923, 428] width 98 height 16
click at [894, 487] on div "N/A" at bounding box center [956, 478] width 211 height 26
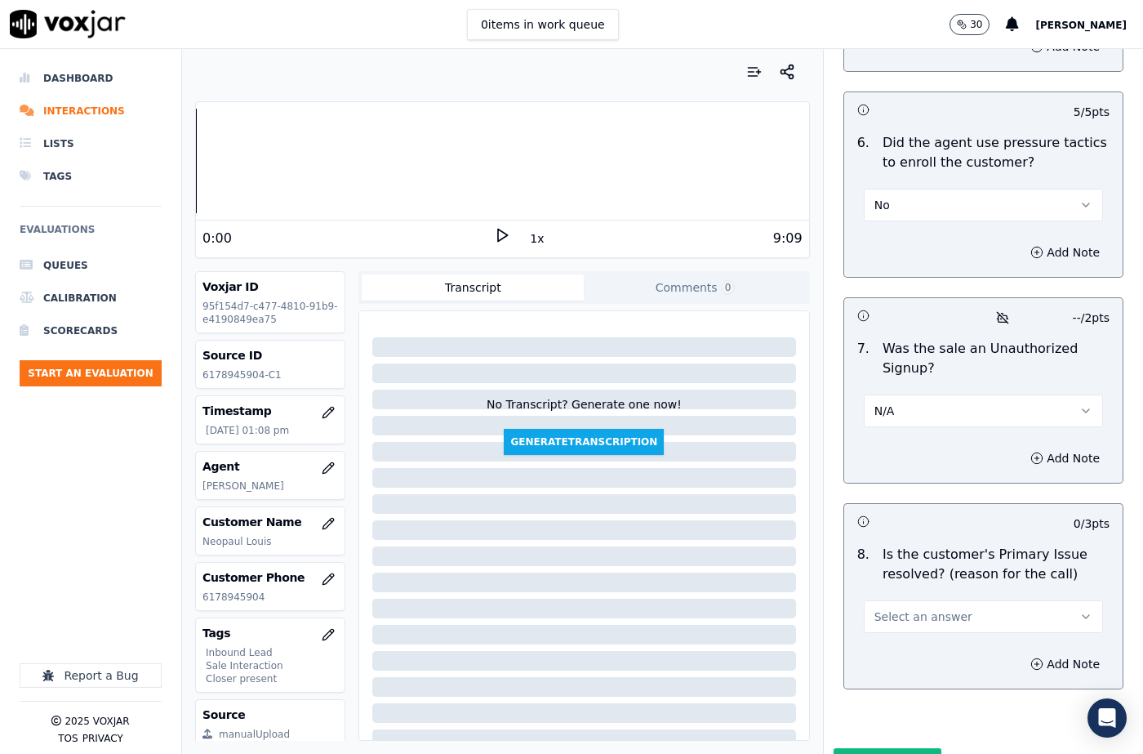
scroll to position [4866, 0]
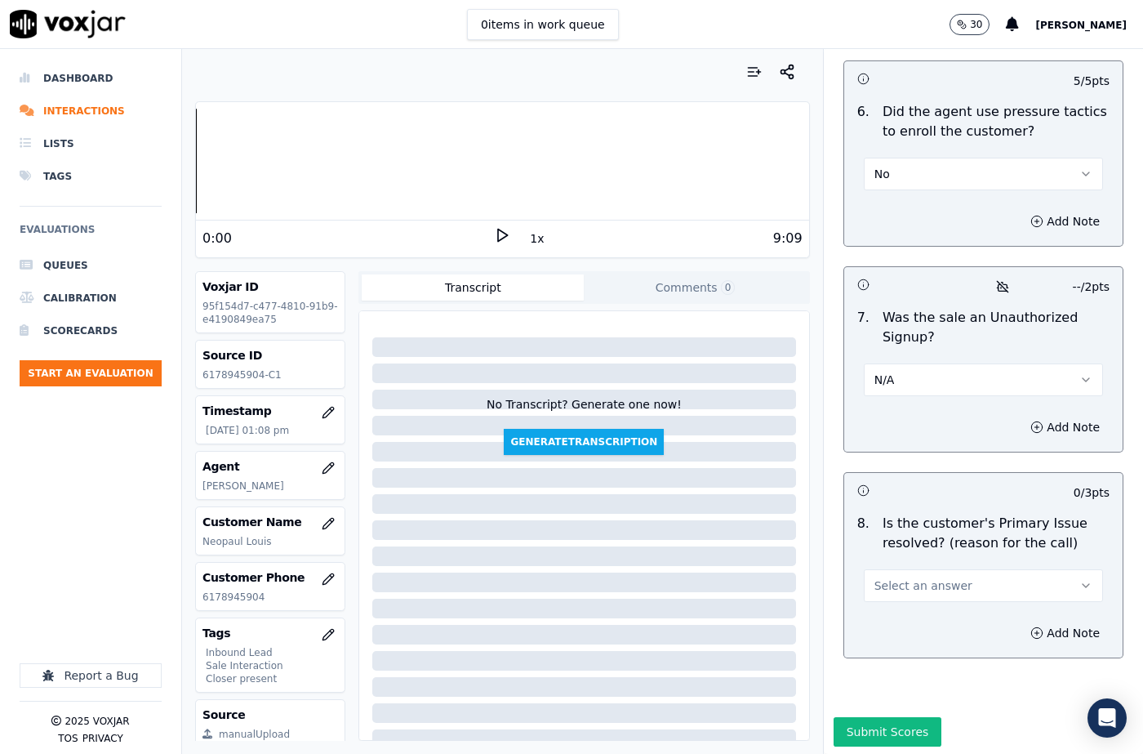
click at [896, 577] on span "Select an answer" at bounding box center [923, 585] width 98 height 16
click at [891, 610] on div "No" at bounding box center [956, 609] width 211 height 26
click at [932, 569] on button "No" at bounding box center [983, 585] width 239 height 33
click at [903, 574] on div "Yes" at bounding box center [956, 583] width 211 height 26
click at [1020, 621] on button "Add Note" at bounding box center [1064, 632] width 89 height 23
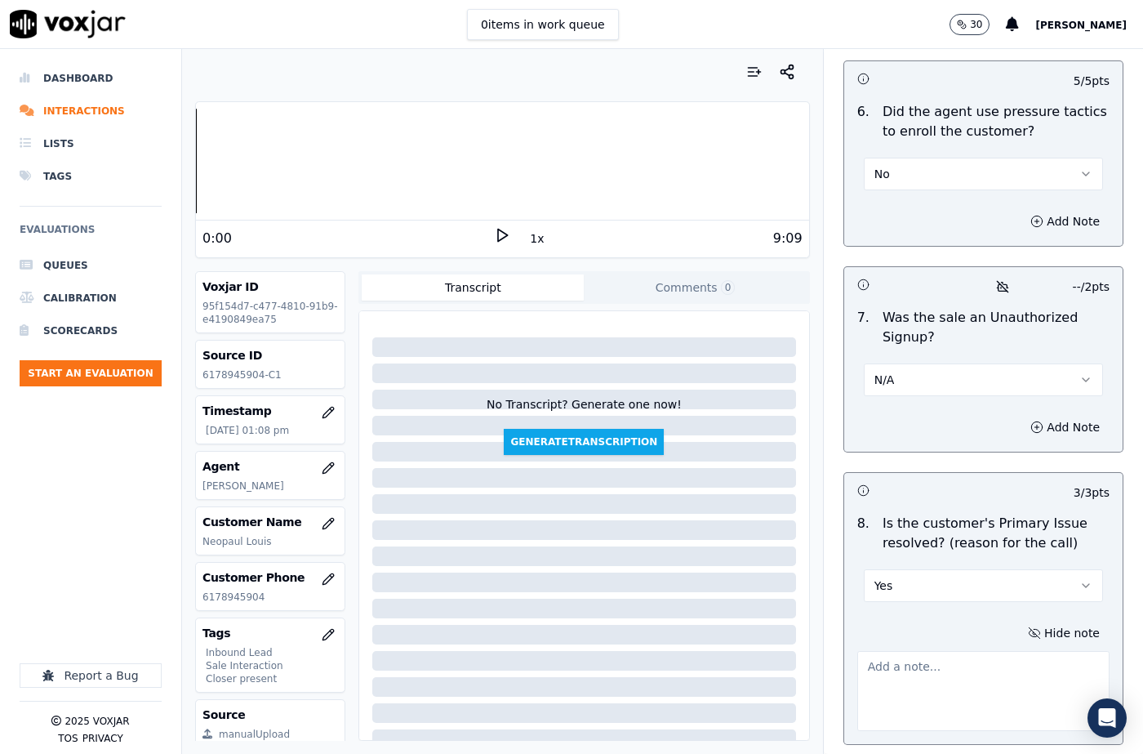
click at [909, 656] on textarea at bounding box center [983, 691] width 252 height 80
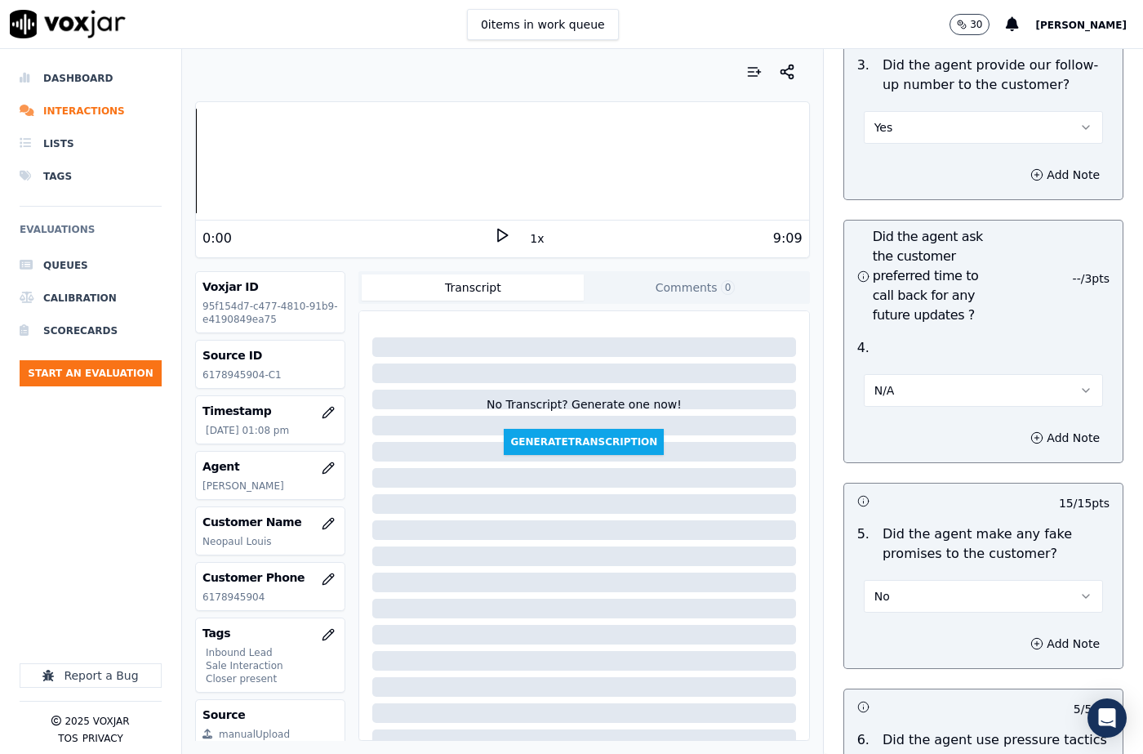
scroll to position [4131, 0]
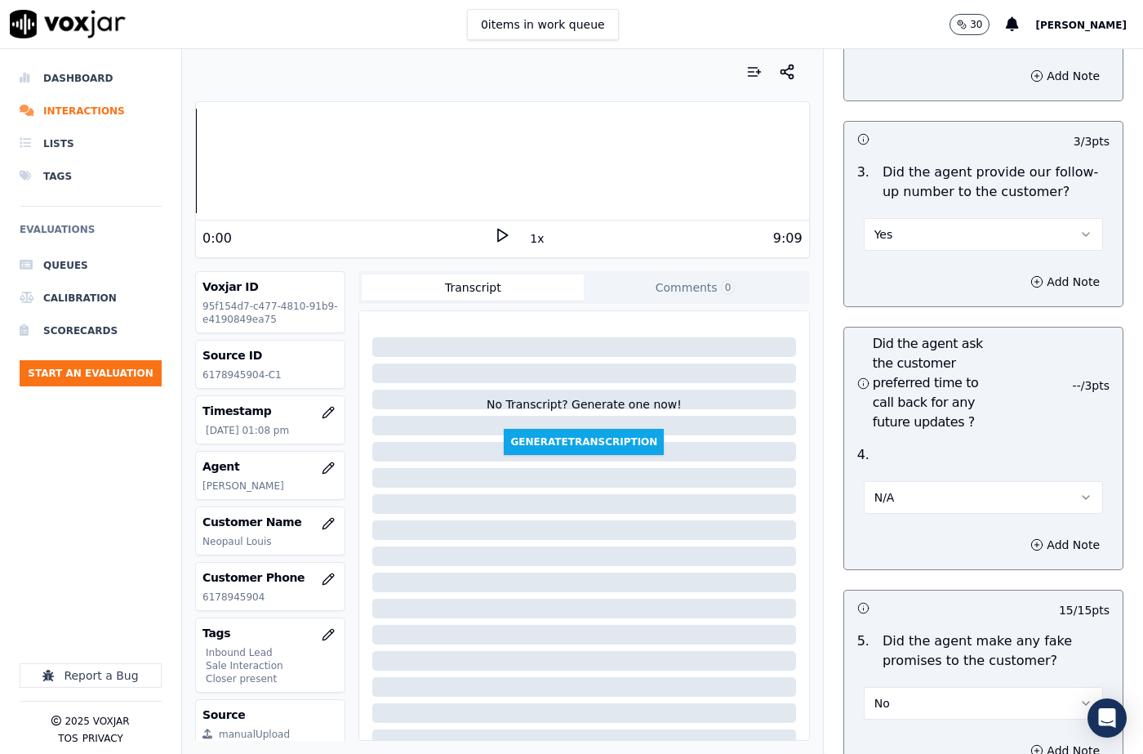
click at [896, 481] on button "N/A" at bounding box center [983, 497] width 239 height 33
click at [898, 496] on div "Yes" at bounding box center [956, 495] width 211 height 26
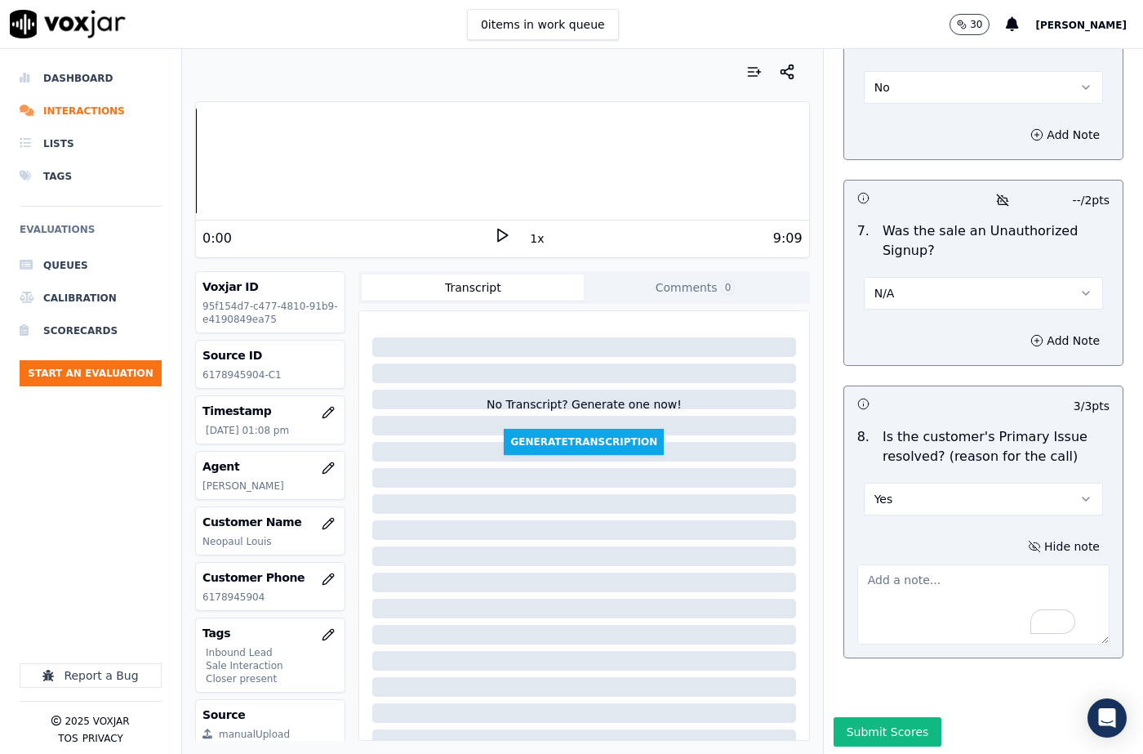
click at [896, 564] on textarea "To enrich screen reader interactions, please activate Accessibility in Grammarl…" at bounding box center [983, 604] width 252 height 80
click at [924, 564] on textarea "To enrich screen reader interactions, please activate Accessibility in Grammarl…" at bounding box center [983, 604] width 252 height 80
paste textarea "The cx called to make the bill payment. Janet confirmed the details and informe…"
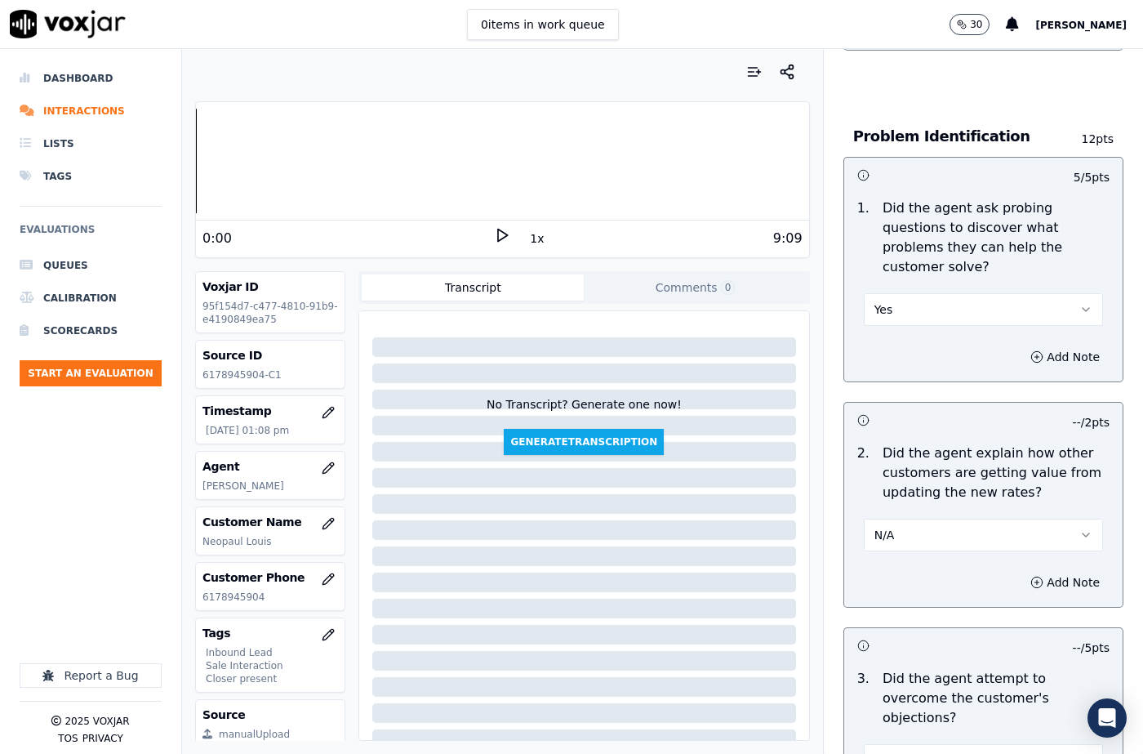
scroll to position [1225, 0]
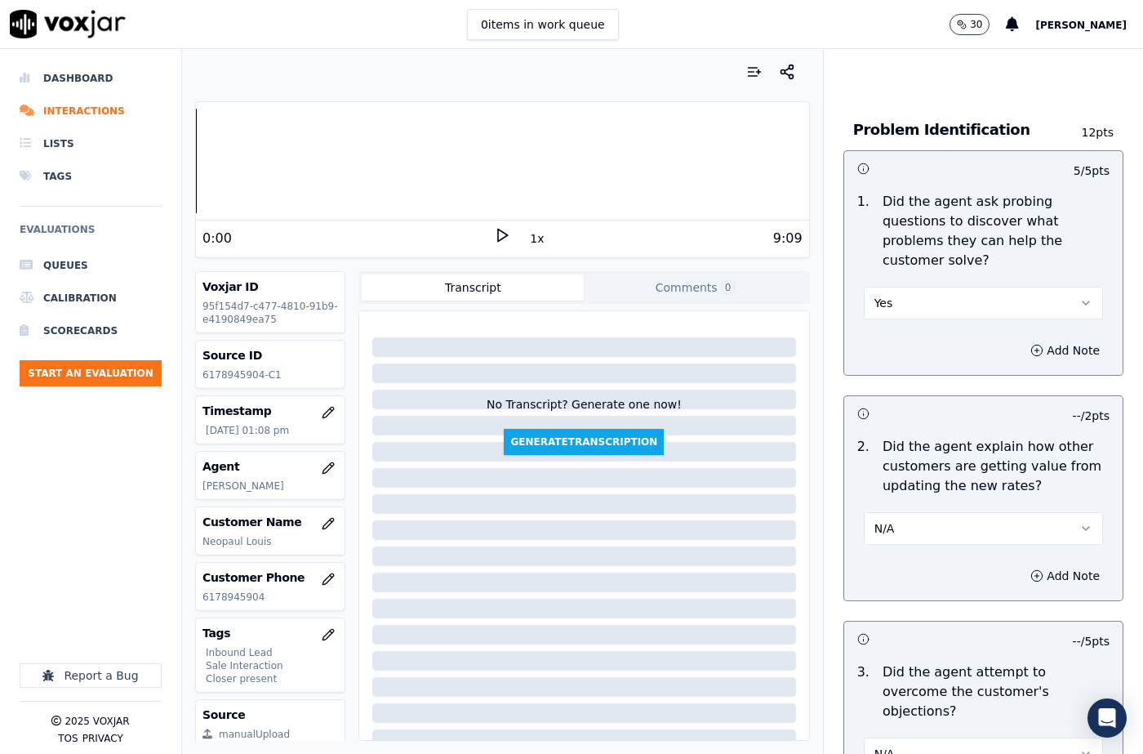
type textarea "The cx called to make the bill payment. Janet confirmed the details and informe…"
click at [936, 521] on button "N/A" at bounding box center [983, 528] width 239 height 33
click at [924, 567] on div "Yes" at bounding box center [956, 565] width 211 height 26
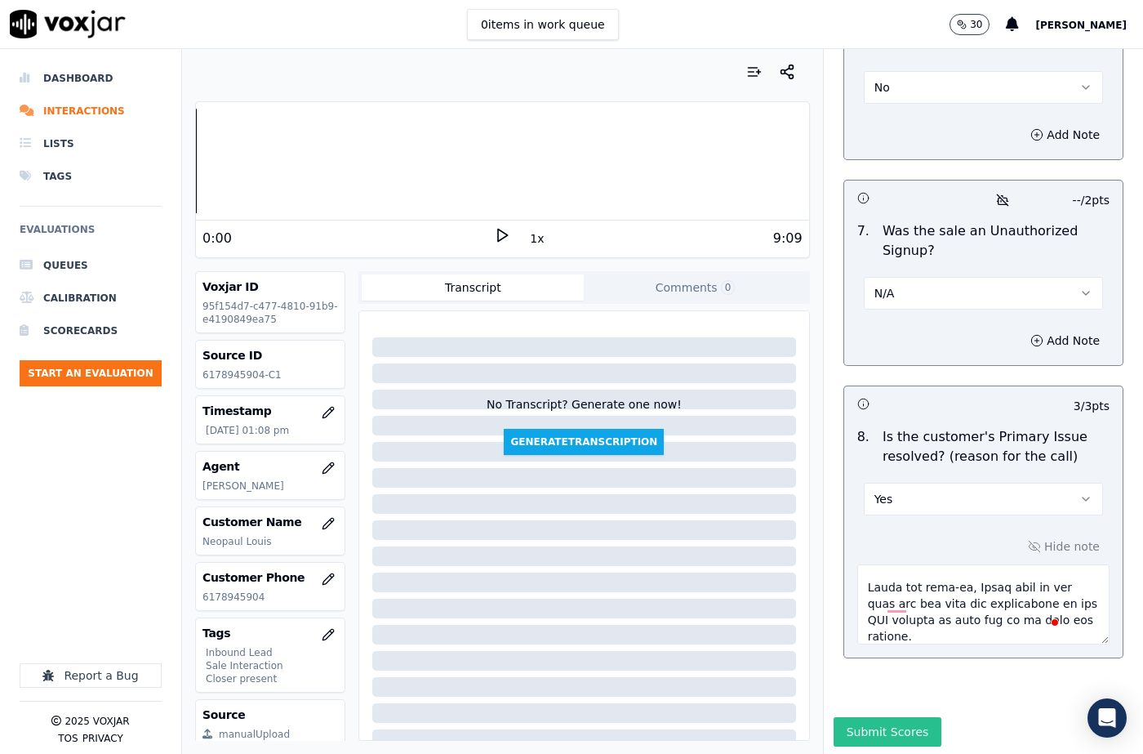
click at [851, 717] on button "Submit Scores" at bounding box center [888, 731] width 109 height 29
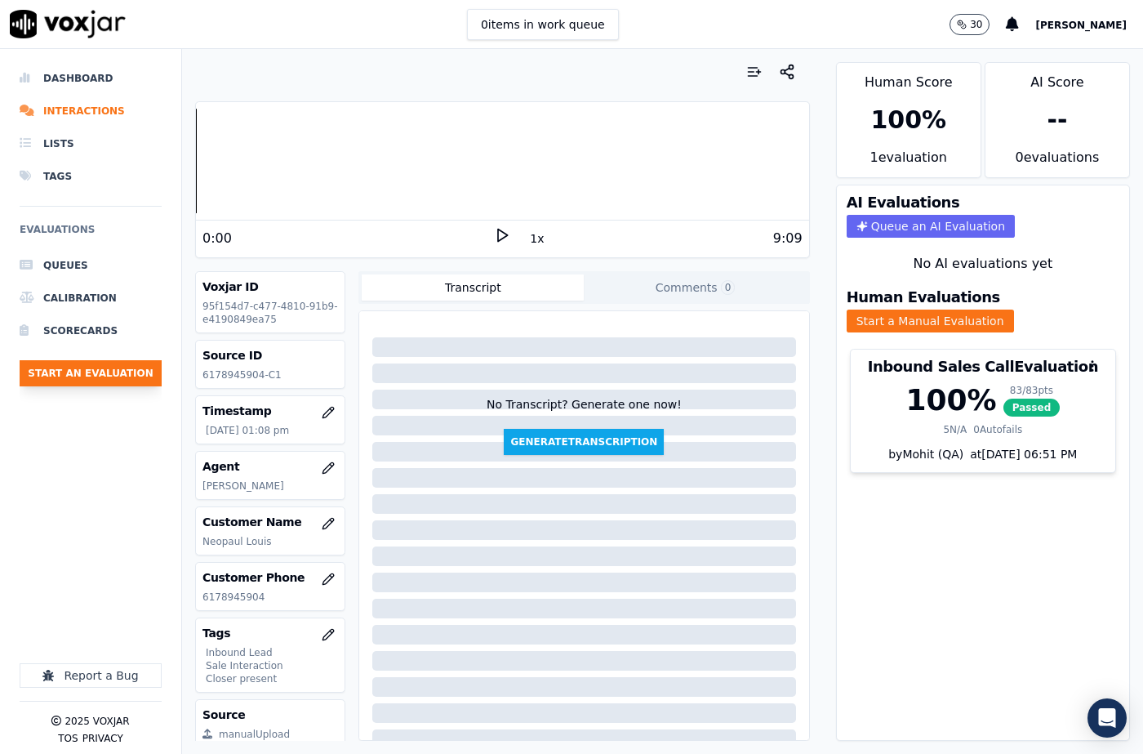
click at [134, 385] on button "Start an Evaluation" at bounding box center [91, 373] width 142 height 26
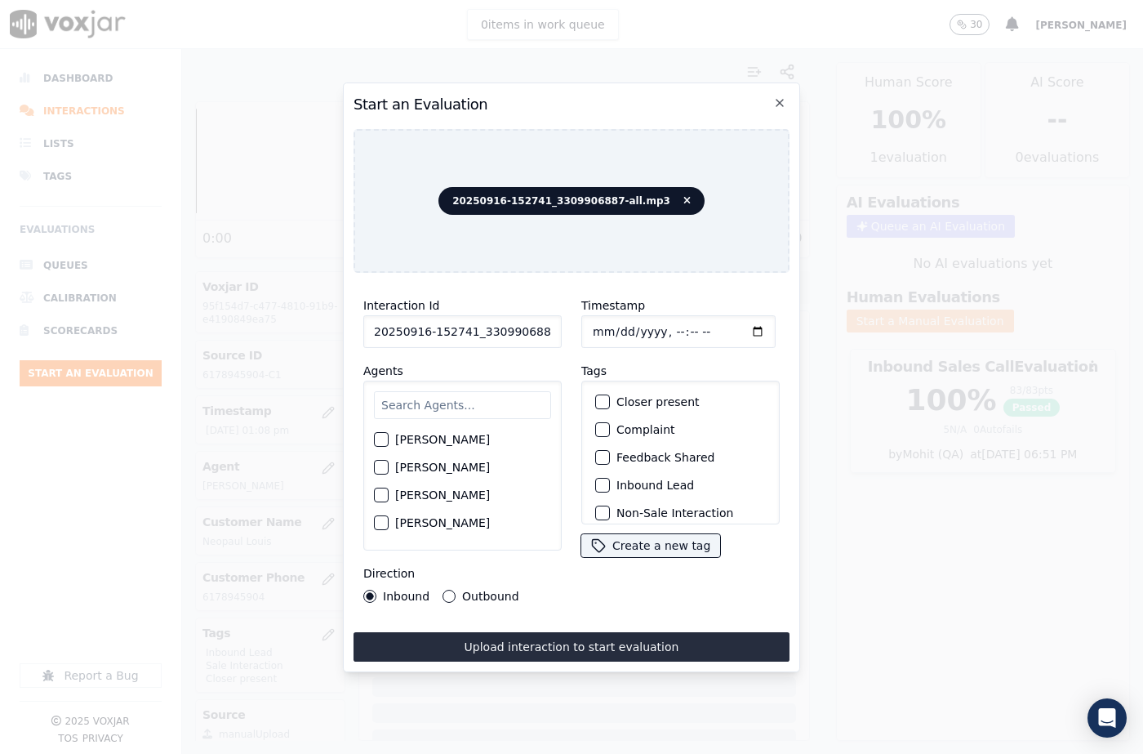
scroll to position [0, 27]
drag, startPoint x: 535, startPoint y: 324, endPoint x: 569, endPoint y: 326, distance: 34.3
click at [569, 326] on div "Interaction Id 20250916-152741_3309906887-all.mp3 Agents Harry Roy Aaron Biswas…" at bounding box center [571, 449] width 436 height 327
type input "20250916-152741_3309906887-C1"
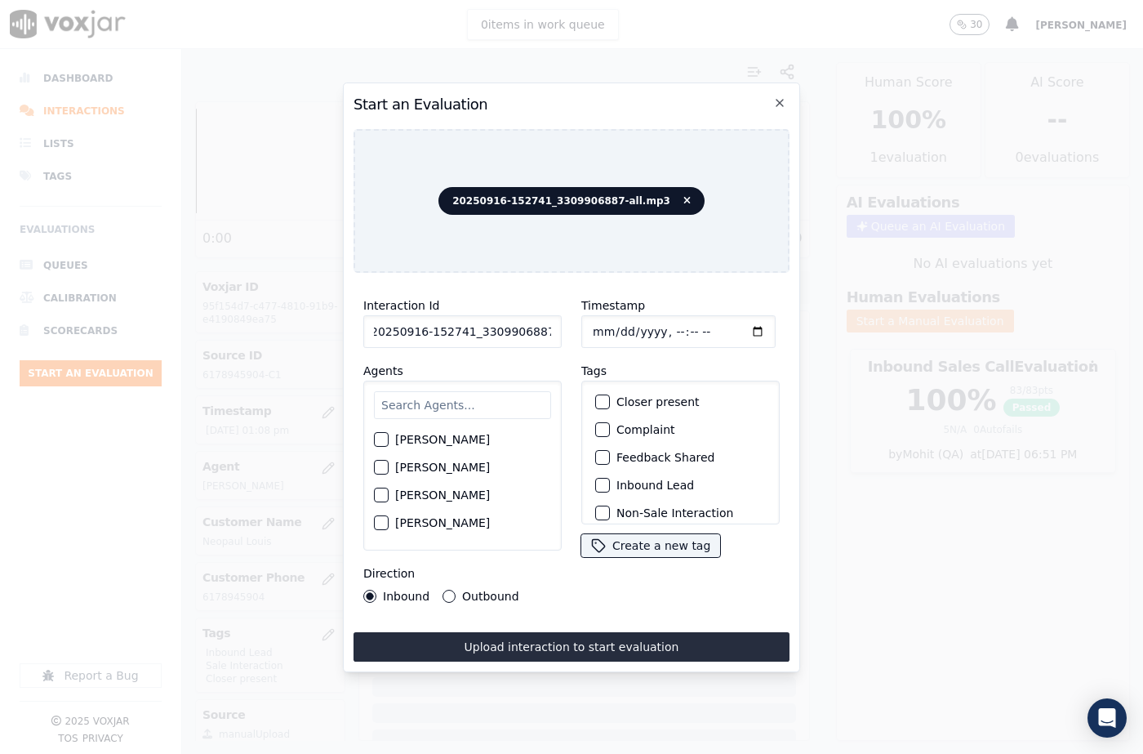
click at [609, 322] on input "Timestamp" at bounding box center [678, 331] width 194 height 33
type input "2025-09-16T13:23"
click at [467, 402] on input "text" at bounding box center [462, 405] width 177 height 28
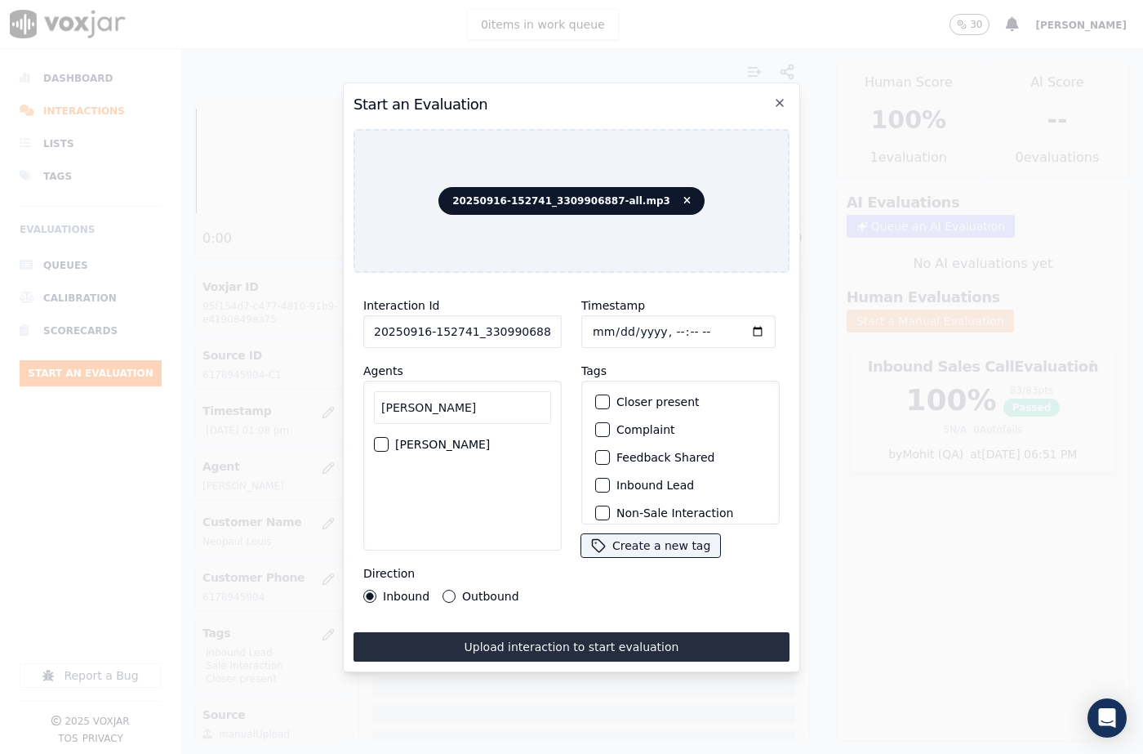
type input "Jake"
drag, startPoint x: 379, startPoint y: 438, endPoint x: 449, endPoint y: 448, distance: 70.9
click at [380, 438] on div "button" at bounding box center [380, 443] width 11 height 11
click at [600, 396] on div "button" at bounding box center [601, 401] width 11 height 11
click at [597, 485] on button "Inbound Lead" at bounding box center [602, 485] width 15 height 15
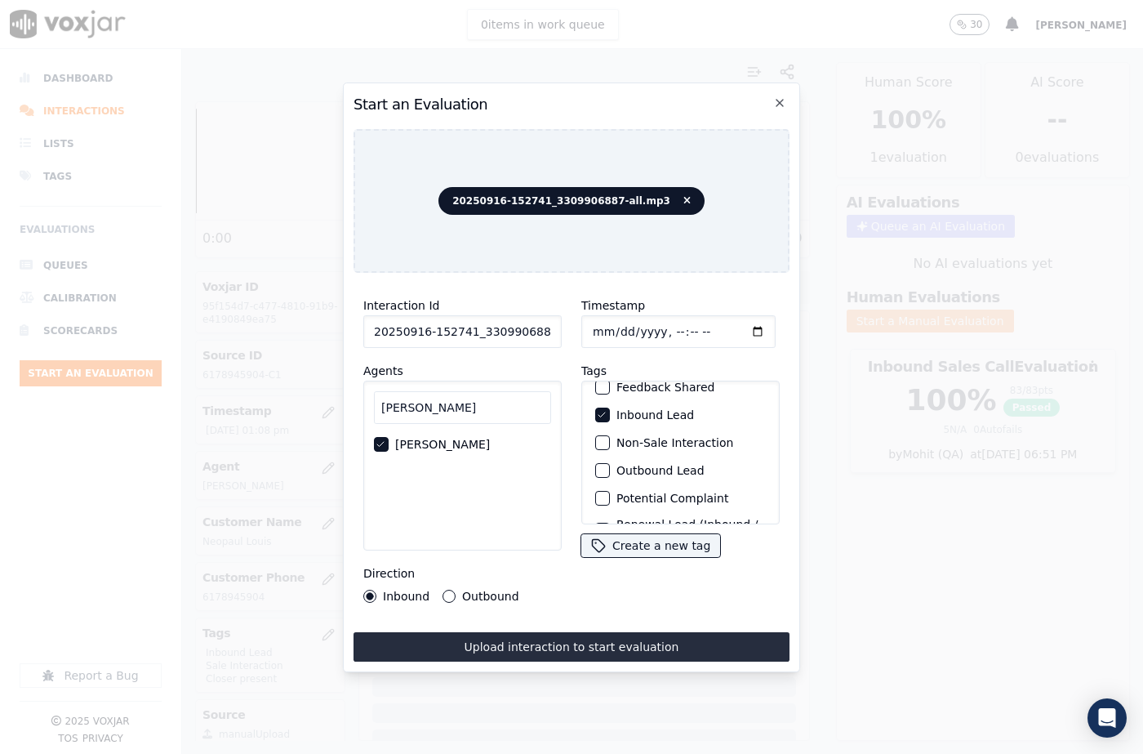
scroll to position [141, 0]
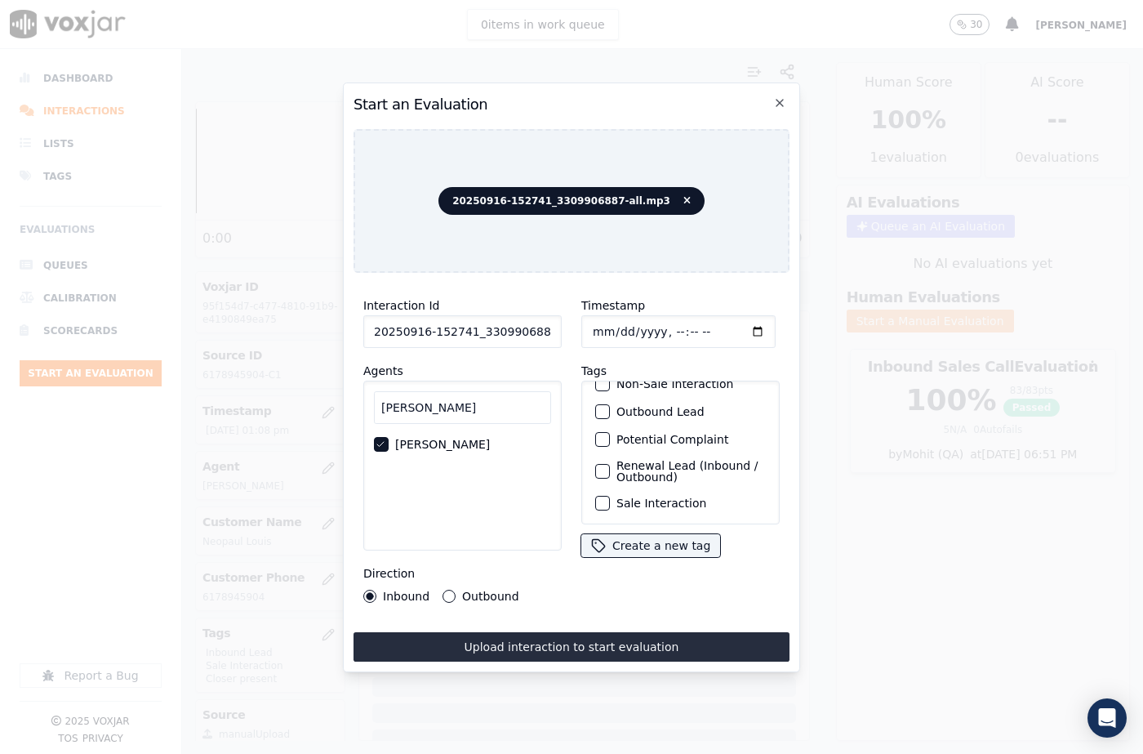
click at [596, 497] on div "button" at bounding box center [601, 502] width 11 height 11
click at [558, 638] on button "Upload interaction to start evaluation" at bounding box center [571, 646] width 436 height 29
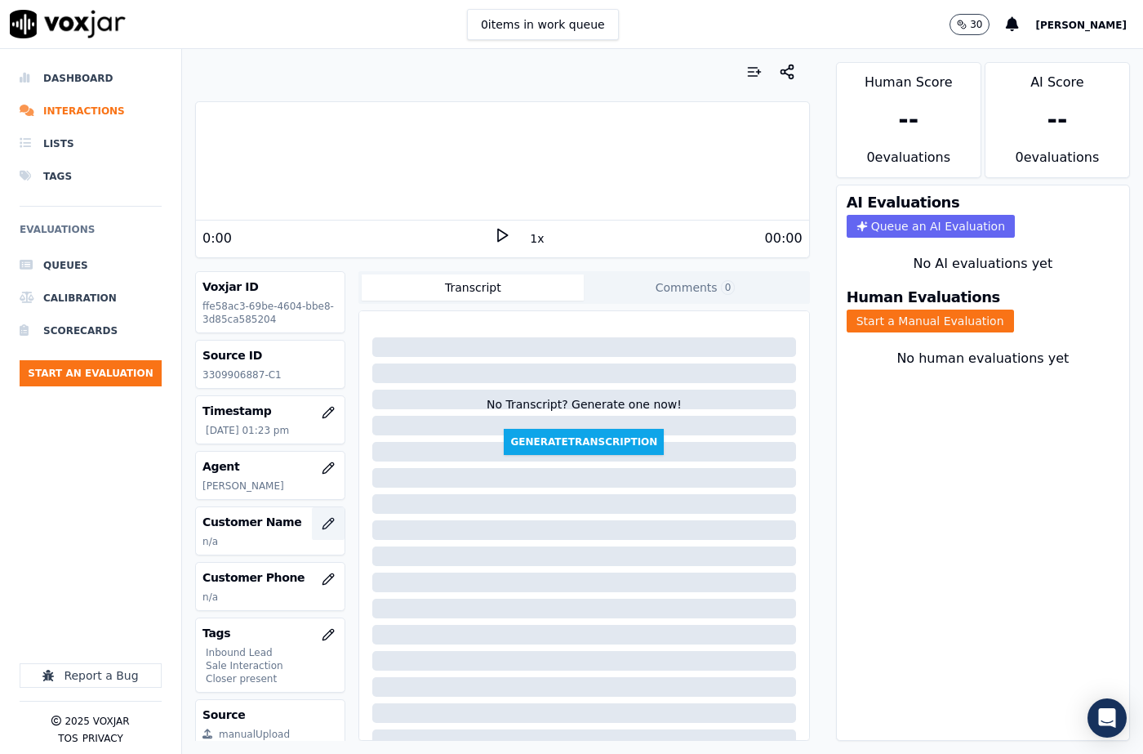
click at [323, 526] on icon "button" at bounding box center [328, 523] width 11 height 11
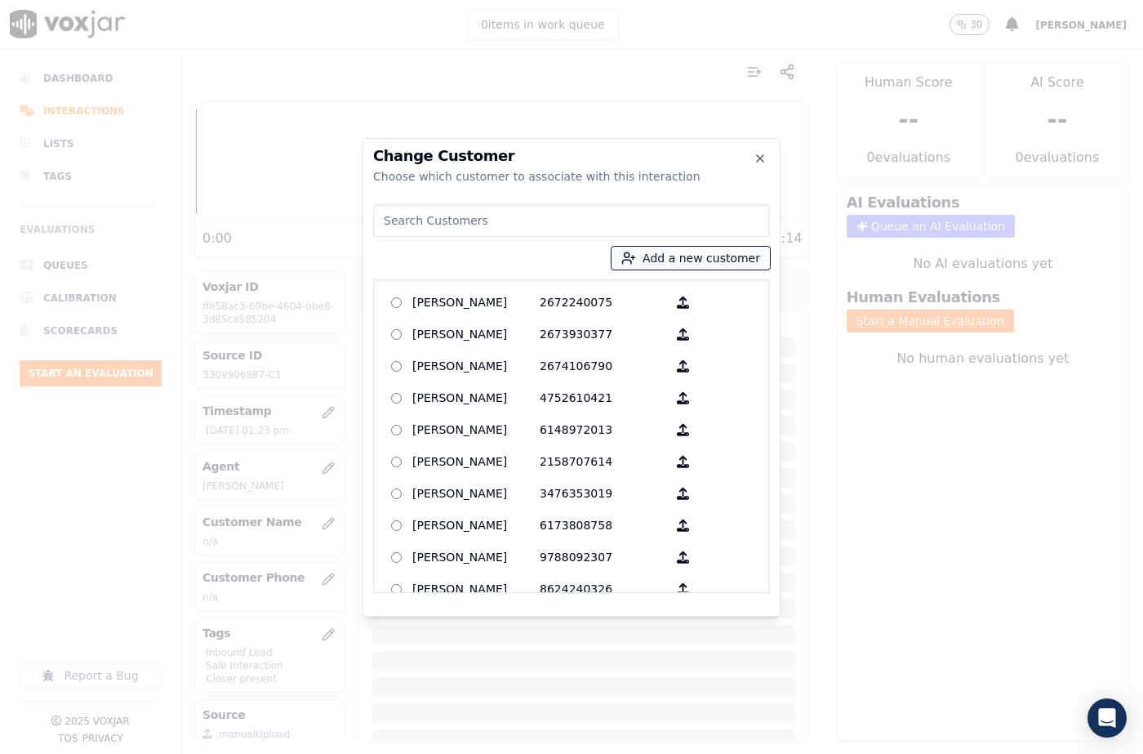
click at [656, 261] on button "Add a new customer" at bounding box center [690, 258] width 158 height 23
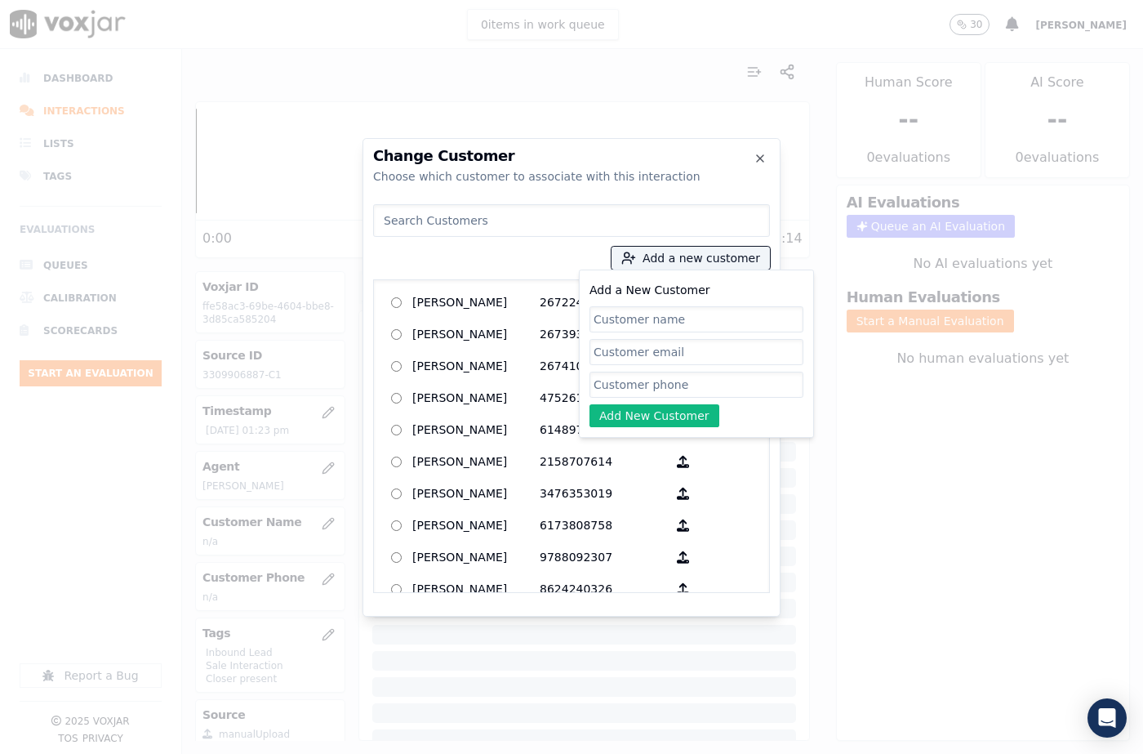
click at [654, 304] on div "Add a New Customer Add New Customer" at bounding box center [696, 353] width 214 height 147
click at [647, 322] on input "Add a New Customer" at bounding box center [696, 319] width 214 height 26
paste input "[PERSON_NAME]"
type input "[PERSON_NAME]"
drag, startPoint x: 650, startPoint y: 384, endPoint x: 647, endPoint y: 396, distance: 12.5
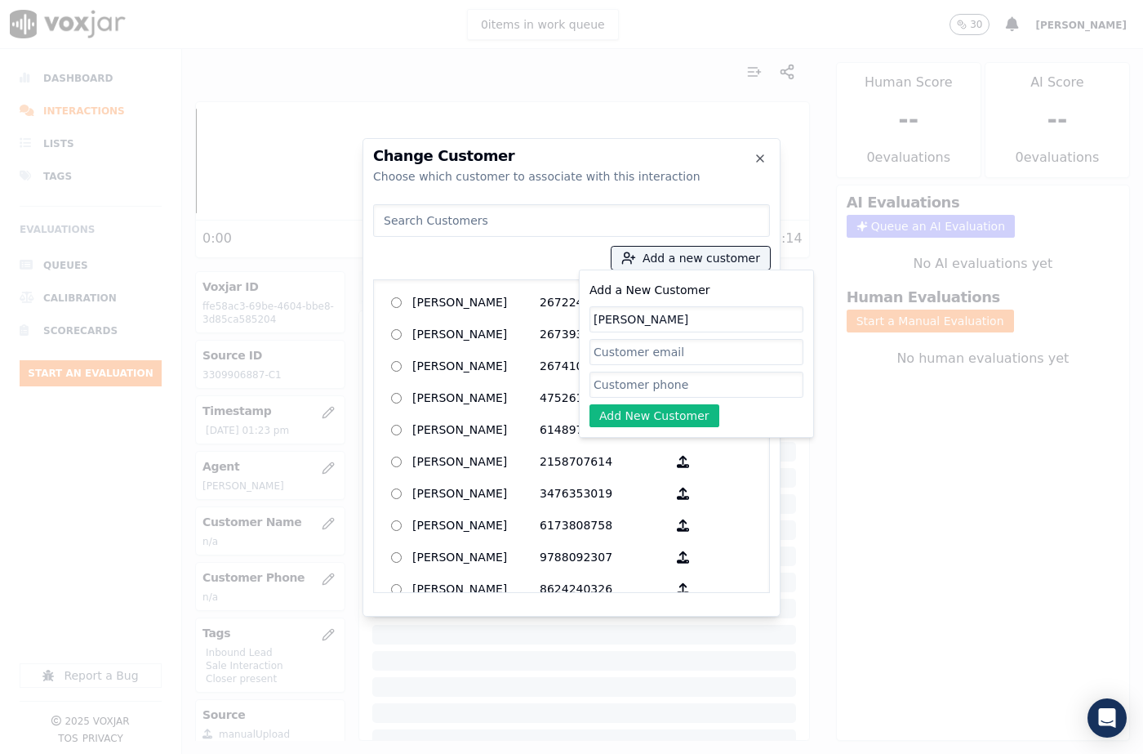
click at [650, 384] on input "Add a New Customer" at bounding box center [696, 384] width 214 height 26
paste input "3309906887"
type input "3309906887"
click at [637, 415] on button "Add New Customer" at bounding box center [654, 415] width 130 height 23
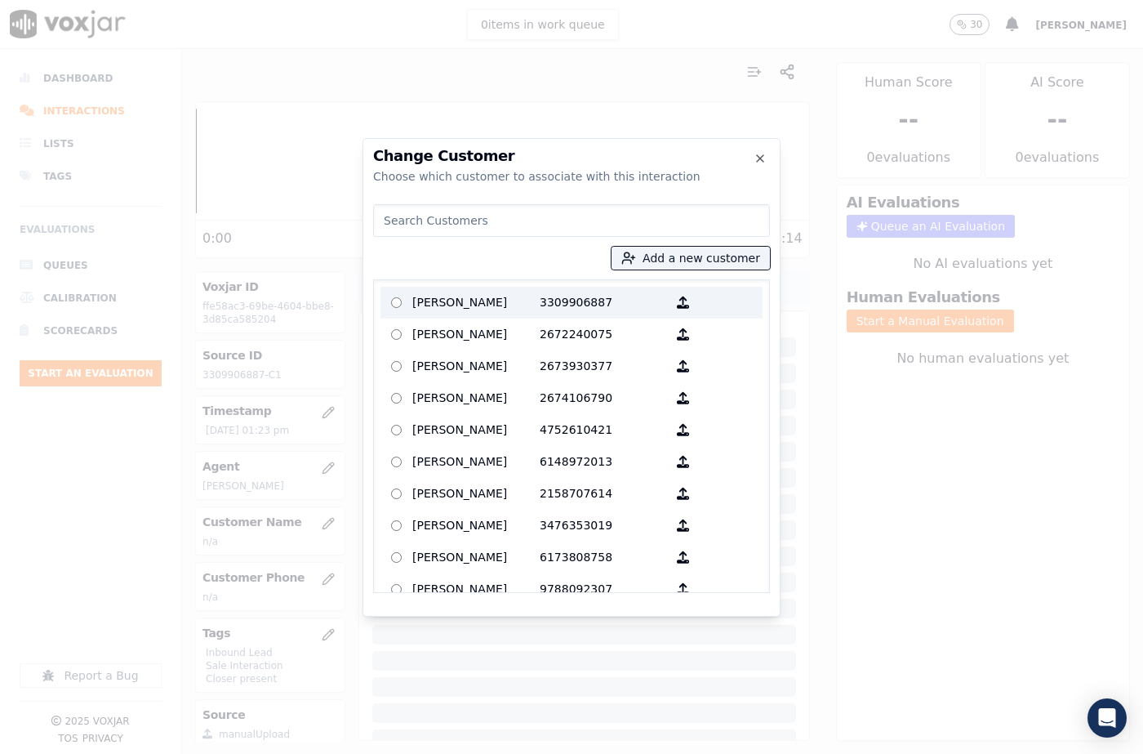
click at [491, 288] on label "CHARLOTTE A CARSON 3309906887" at bounding box center [571, 303] width 382 height 32
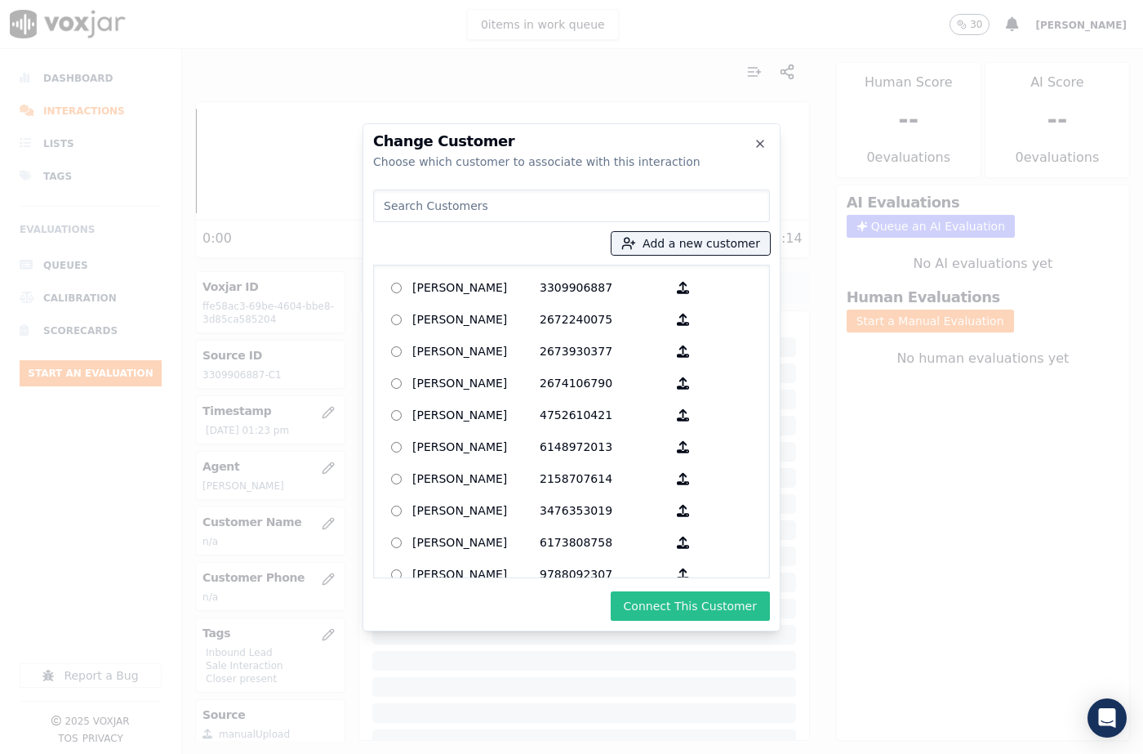
click at [679, 605] on button "Connect This Customer" at bounding box center [690, 605] width 159 height 29
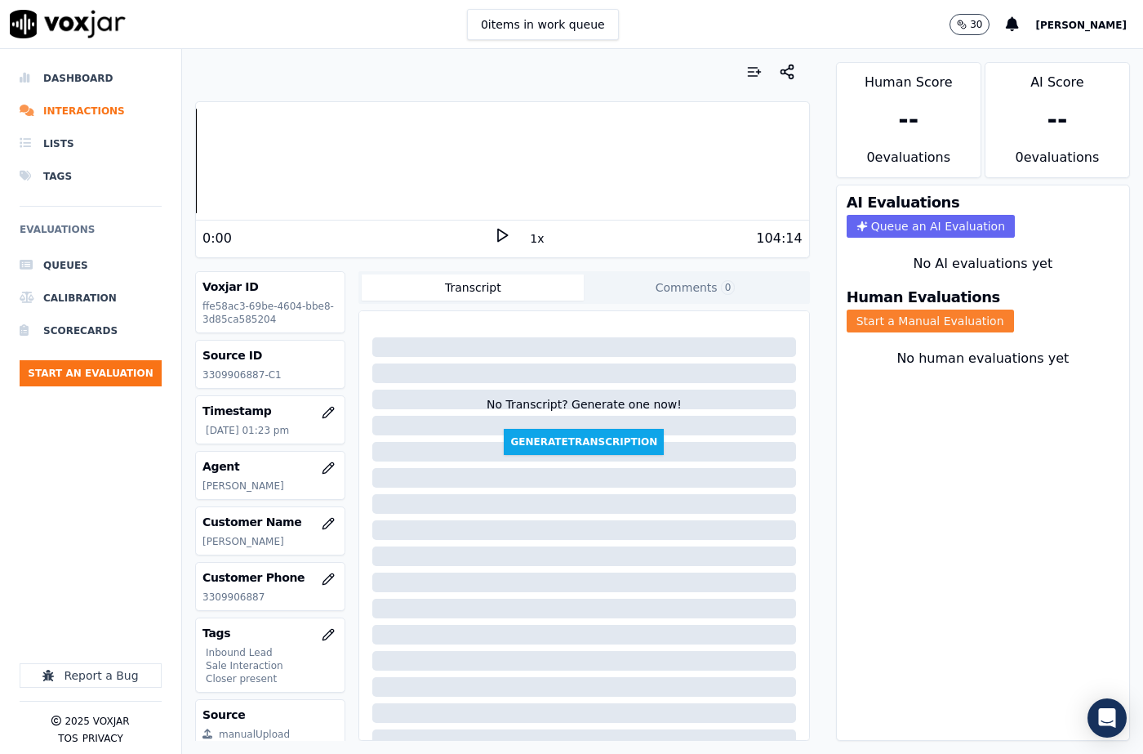
click at [847, 309] on button "Start a Manual Evaluation" at bounding box center [930, 320] width 167 height 23
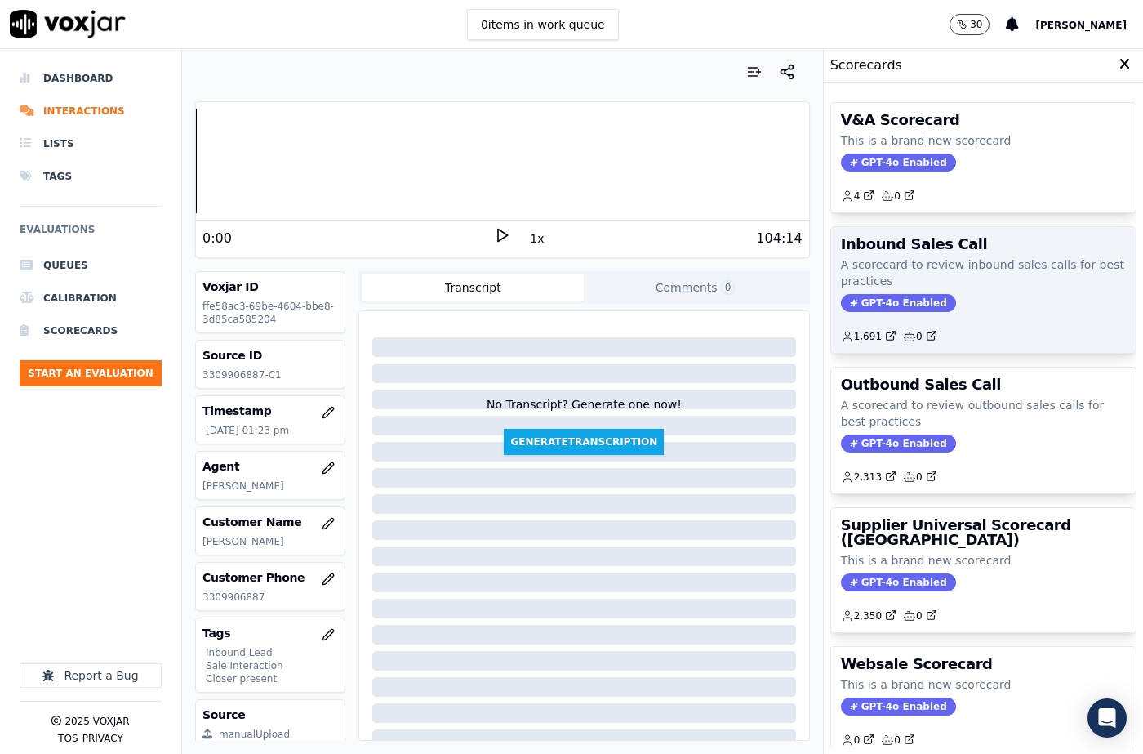
click at [878, 314] on div "Inbound Sales Call A scorecard to review inbound sales calls for best practices…" at bounding box center [983, 290] width 305 height 126
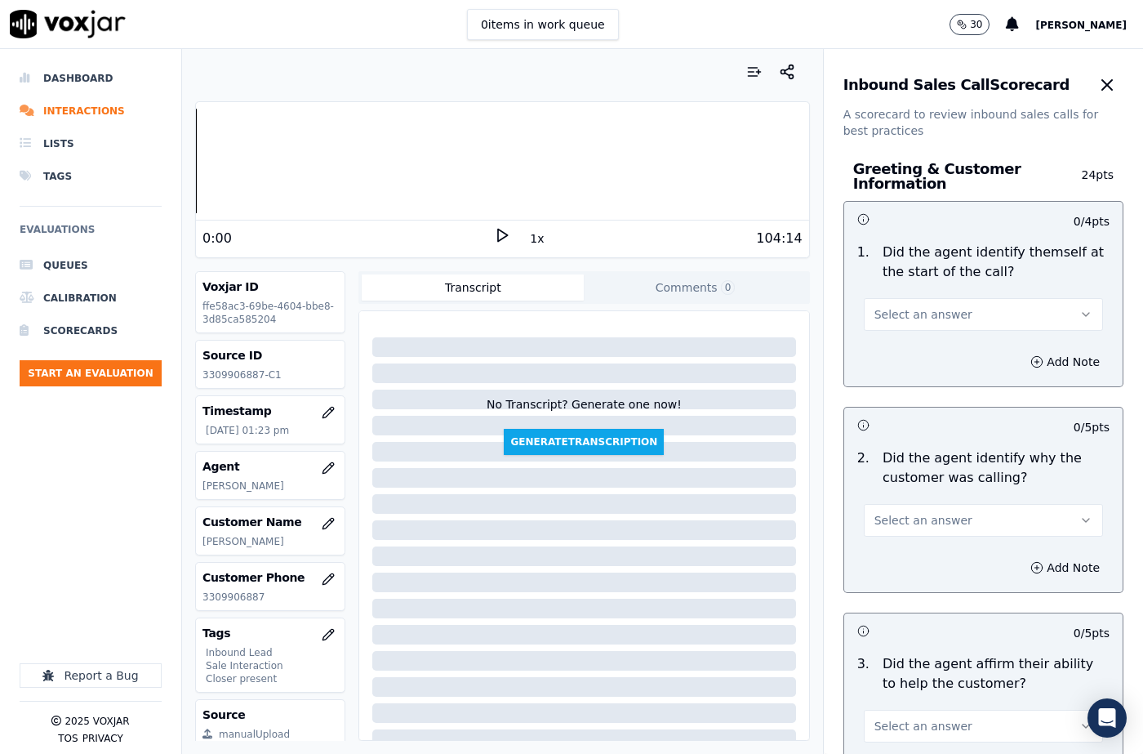
click at [898, 304] on button "Select an answer" at bounding box center [983, 314] width 239 height 33
click at [892, 349] on div "Yes" at bounding box center [956, 351] width 211 height 26
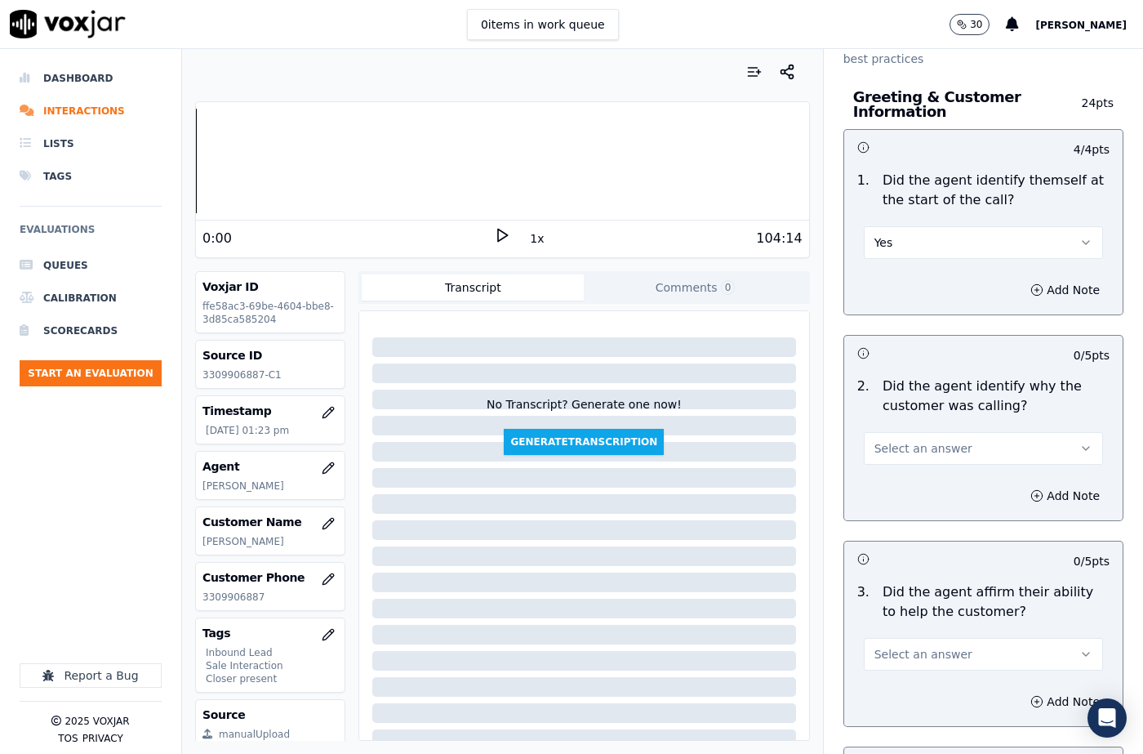
scroll to position [163, 0]
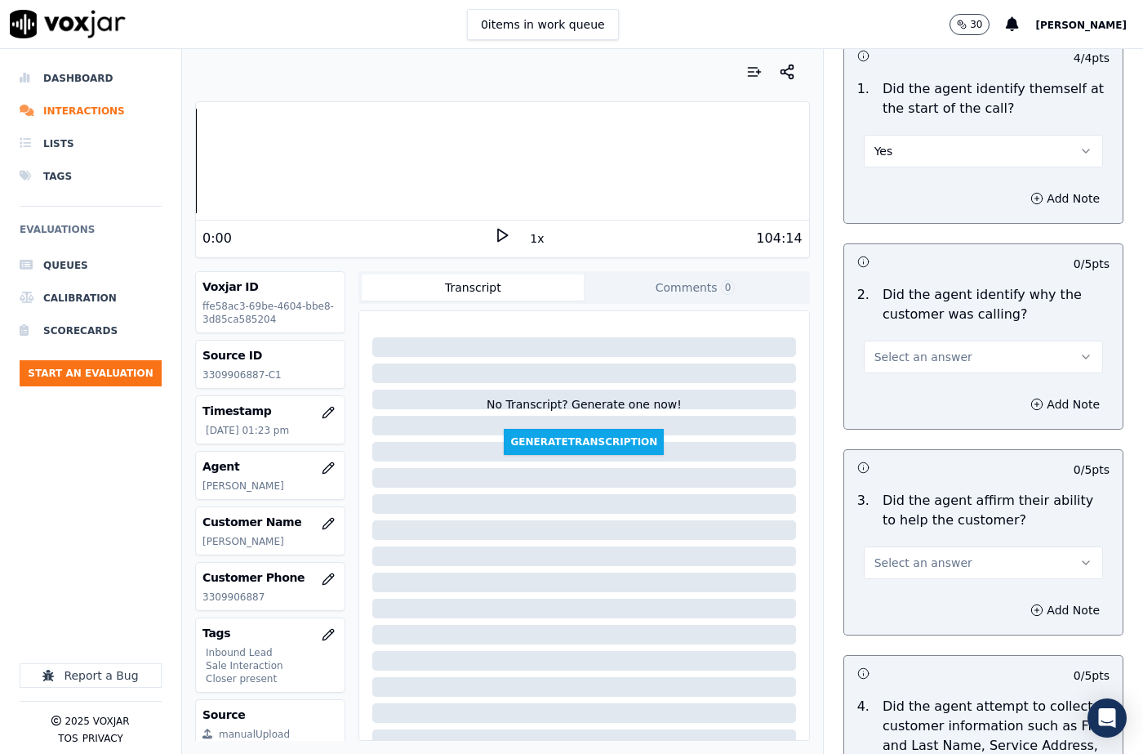
click at [891, 365] on button "Select an answer" at bounding box center [983, 356] width 239 height 33
click at [892, 390] on div "Yes" at bounding box center [956, 393] width 211 height 26
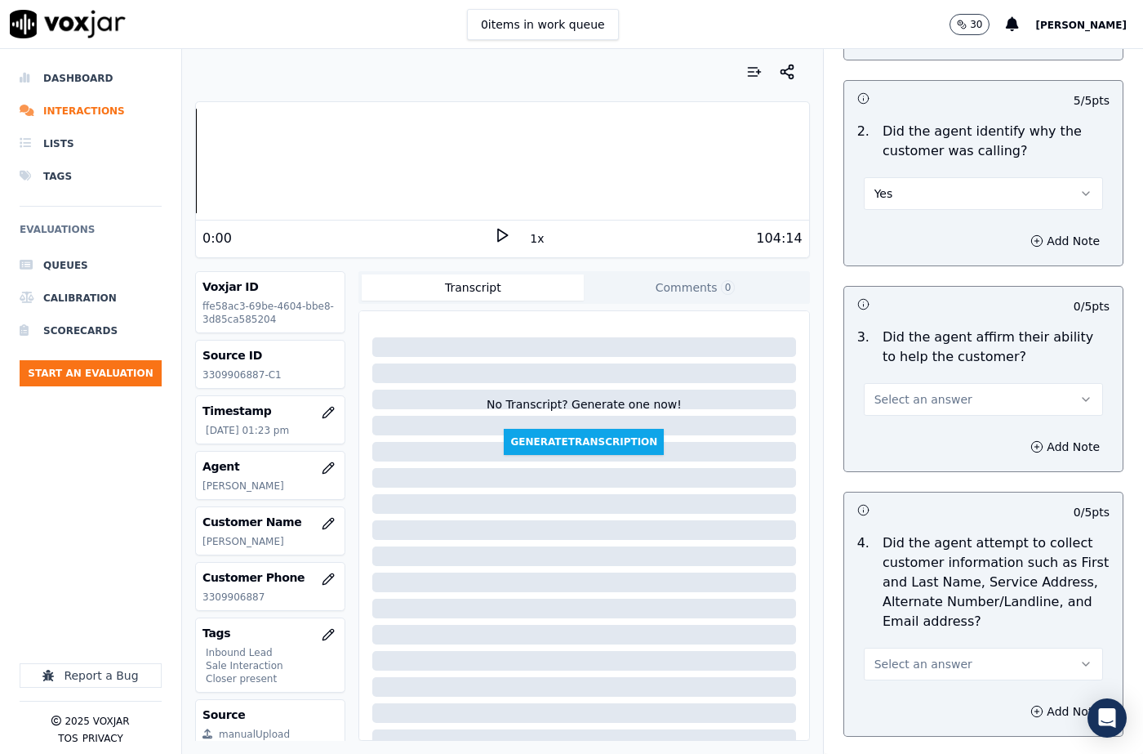
click at [889, 400] on span "Select an answer" at bounding box center [923, 399] width 98 height 16
click at [894, 443] on div "Yes" at bounding box center [956, 436] width 211 height 26
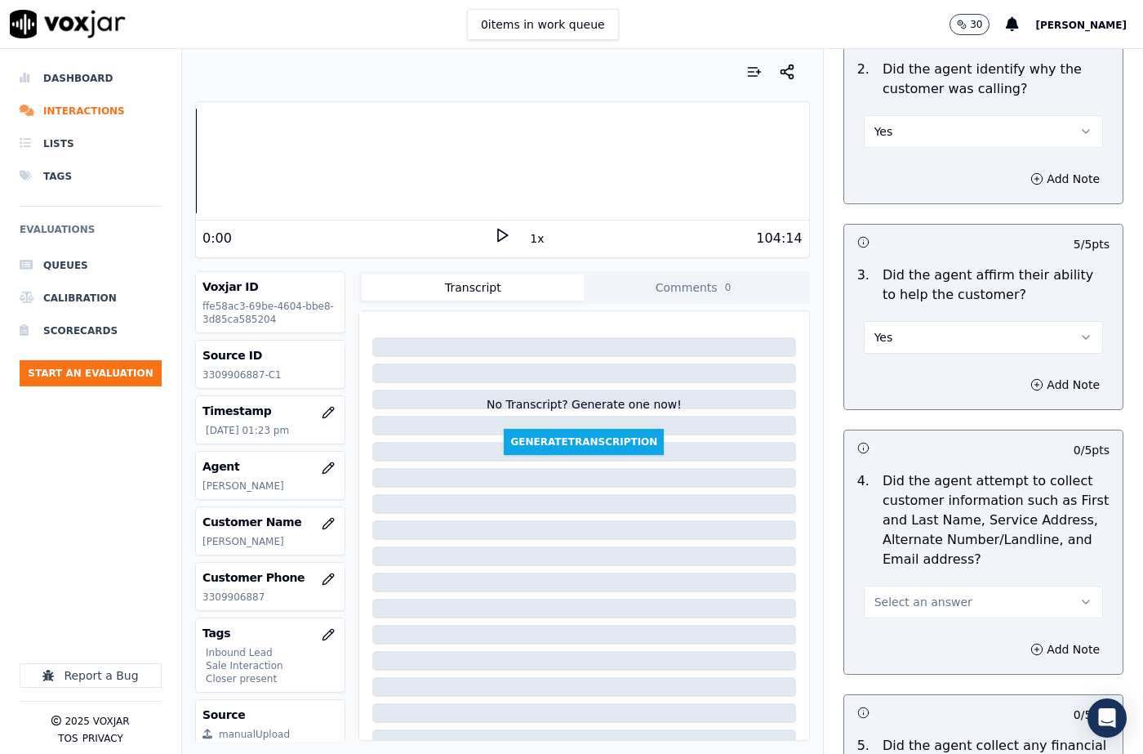
scroll to position [490, 0]
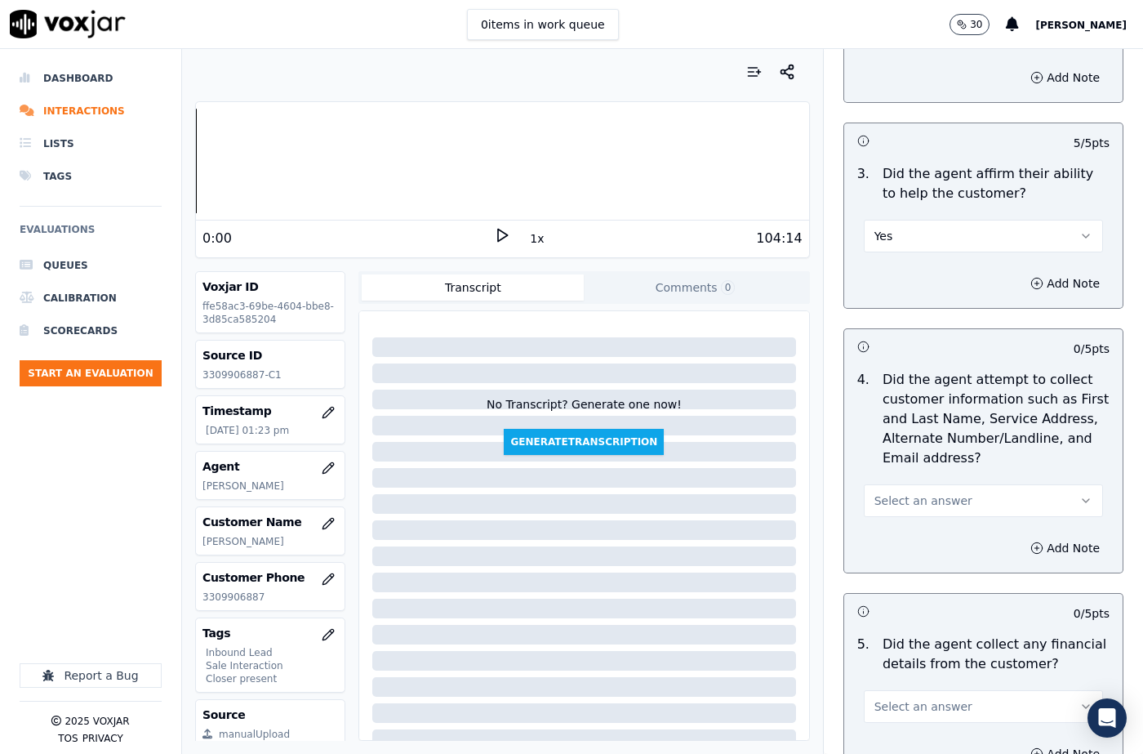
click at [904, 499] on span "Select an answer" at bounding box center [923, 500] width 98 height 16
click at [902, 583] on div "N/A" at bounding box center [956, 589] width 211 height 26
click at [890, 490] on button "N/A" at bounding box center [983, 500] width 239 height 33
click at [894, 542] on div "Yes" at bounding box center [956, 537] width 211 height 26
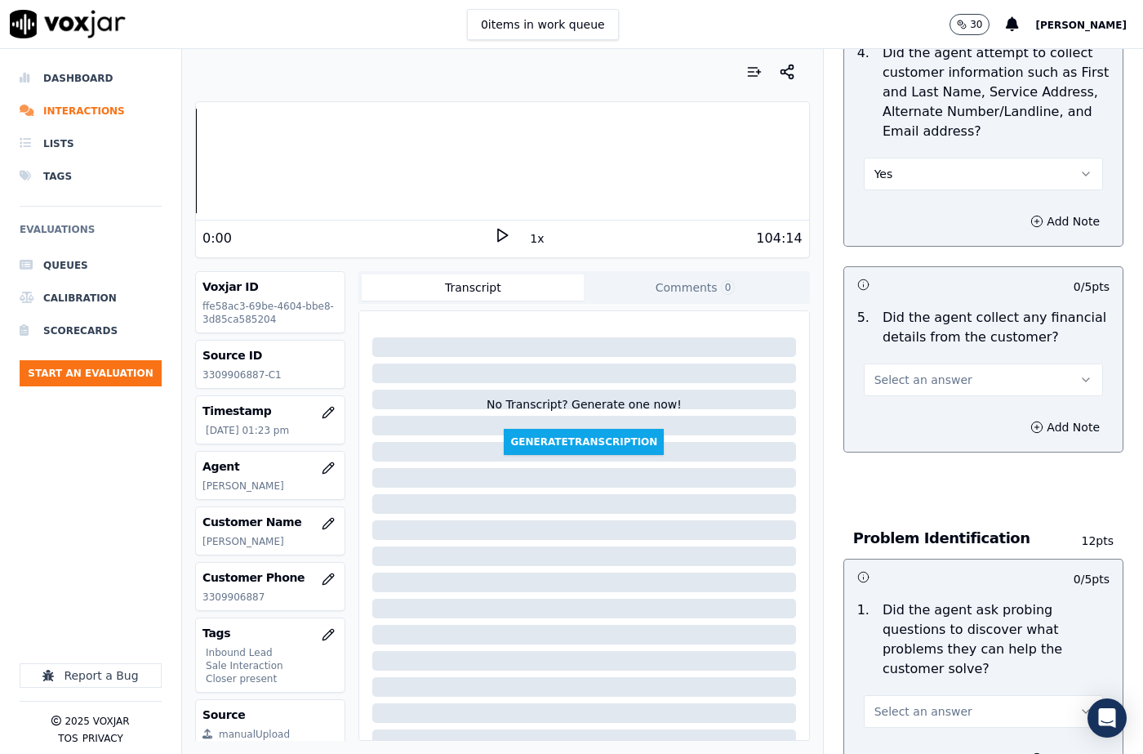
click at [883, 382] on span "Select an answer" at bounding box center [923, 379] width 98 height 16
click at [889, 438] on div "No" at bounding box center [956, 442] width 211 height 26
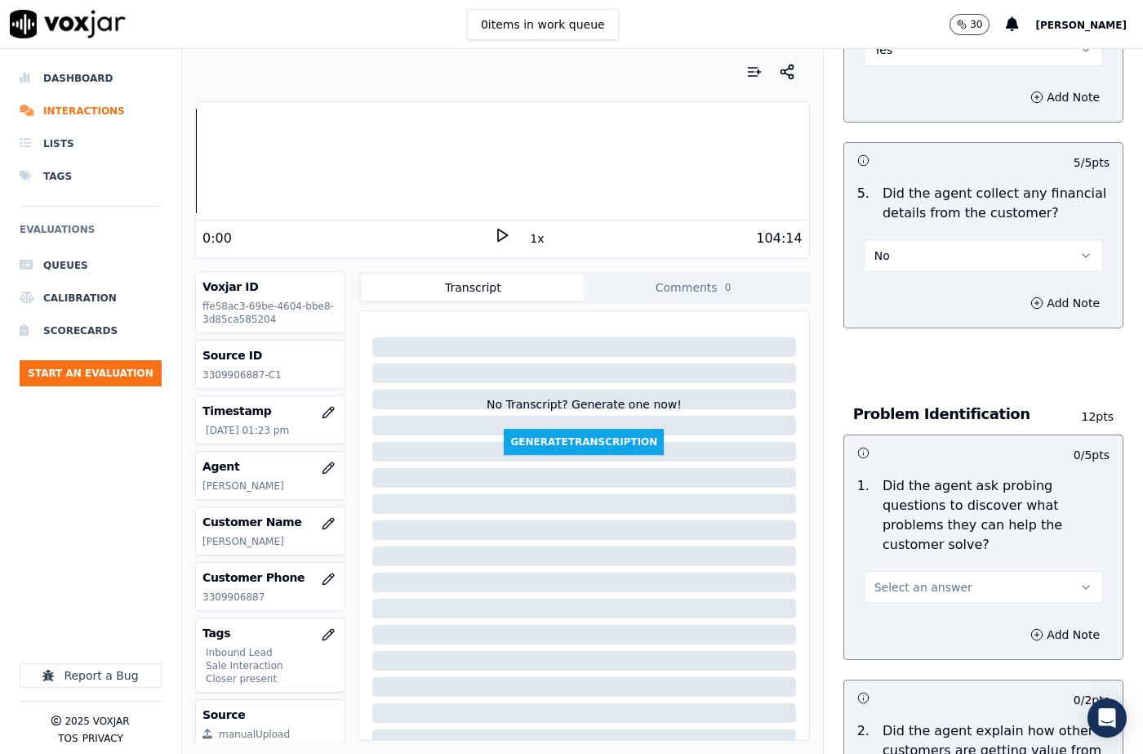
scroll to position [1061, 0]
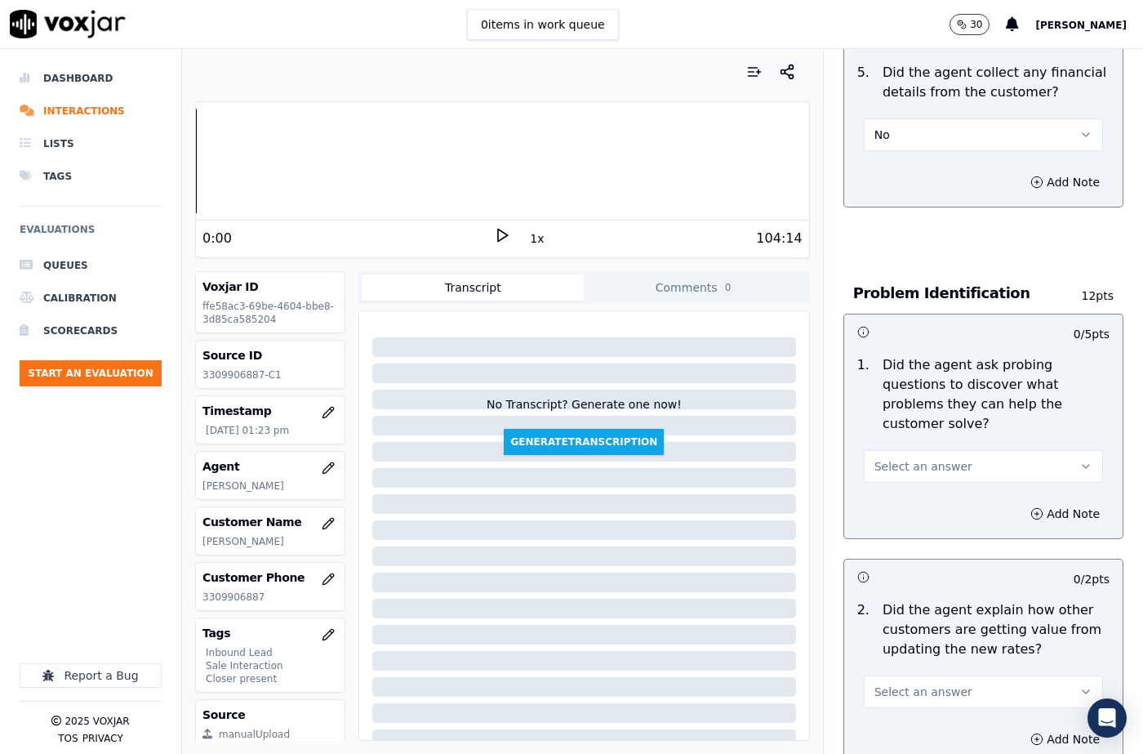
click at [900, 448] on div "Select an answer" at bounding box center [983, 465] width 239 height 36
click at [890, 460] on span "Select an answer" at bounding box center [923, 466] width 98 height 16
click at [892, 501] on div "Yes" at bounding box center [956, 503] width 211 height 26
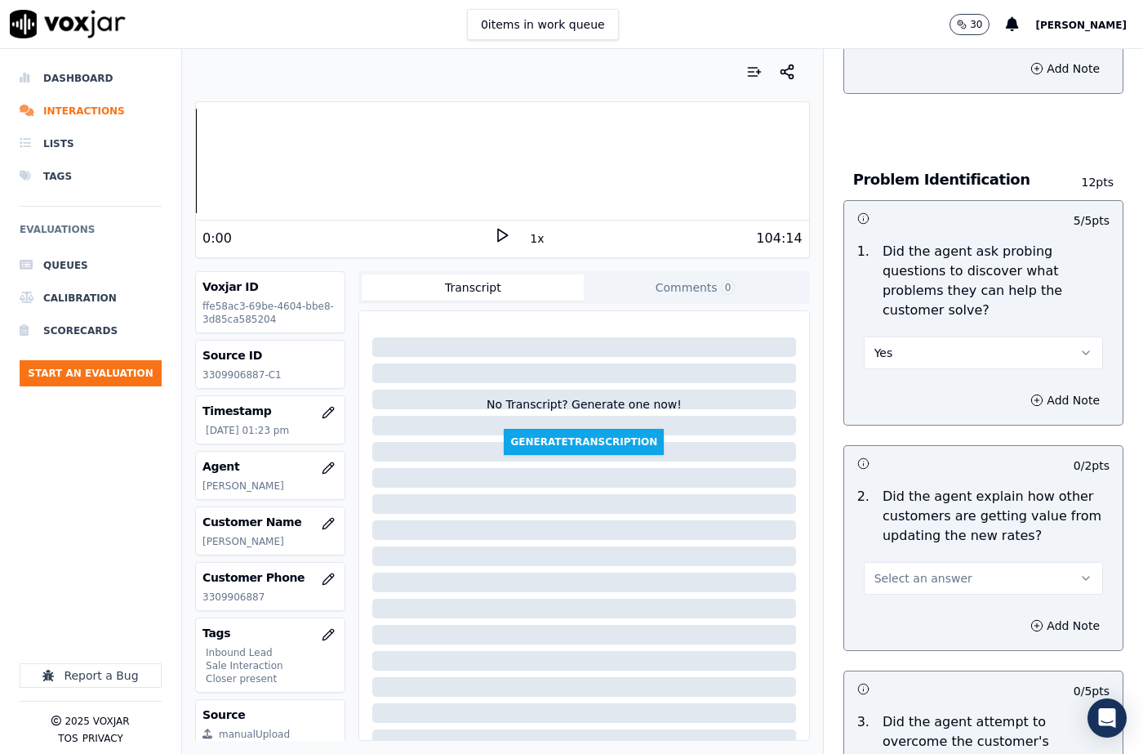
scroll to position [1388, 0]
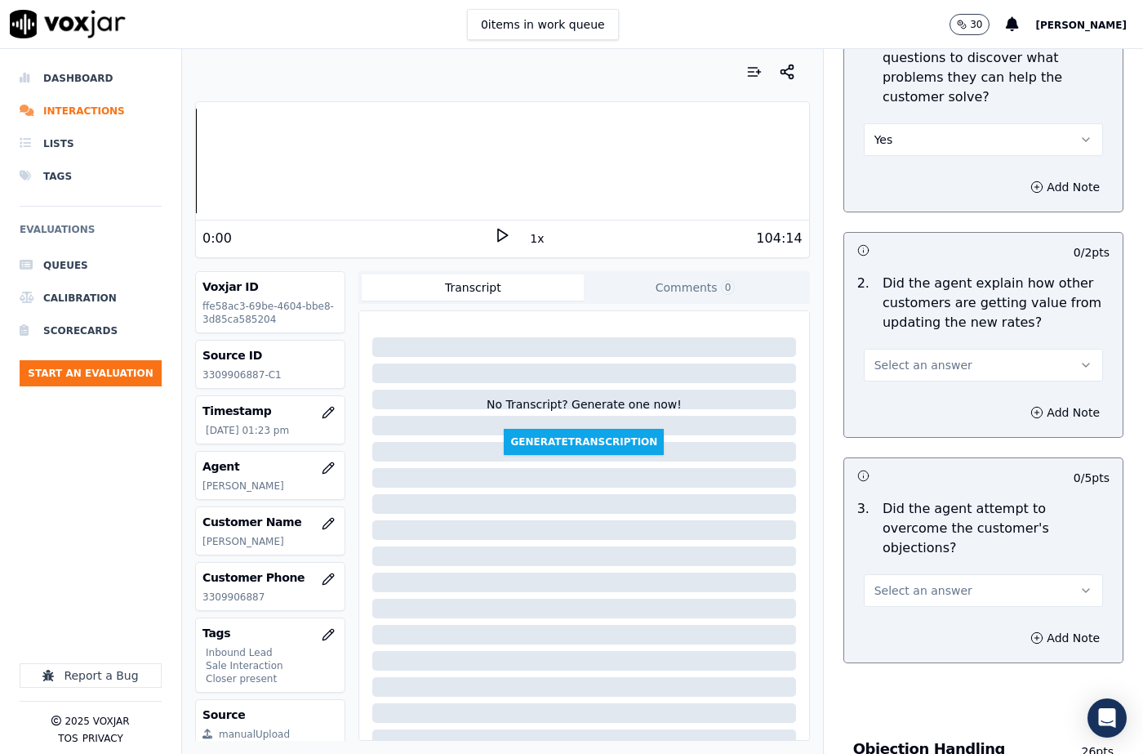
click at [883, 371] on span "Select an answer" at bounding box center [923, 365] width 98 height 16
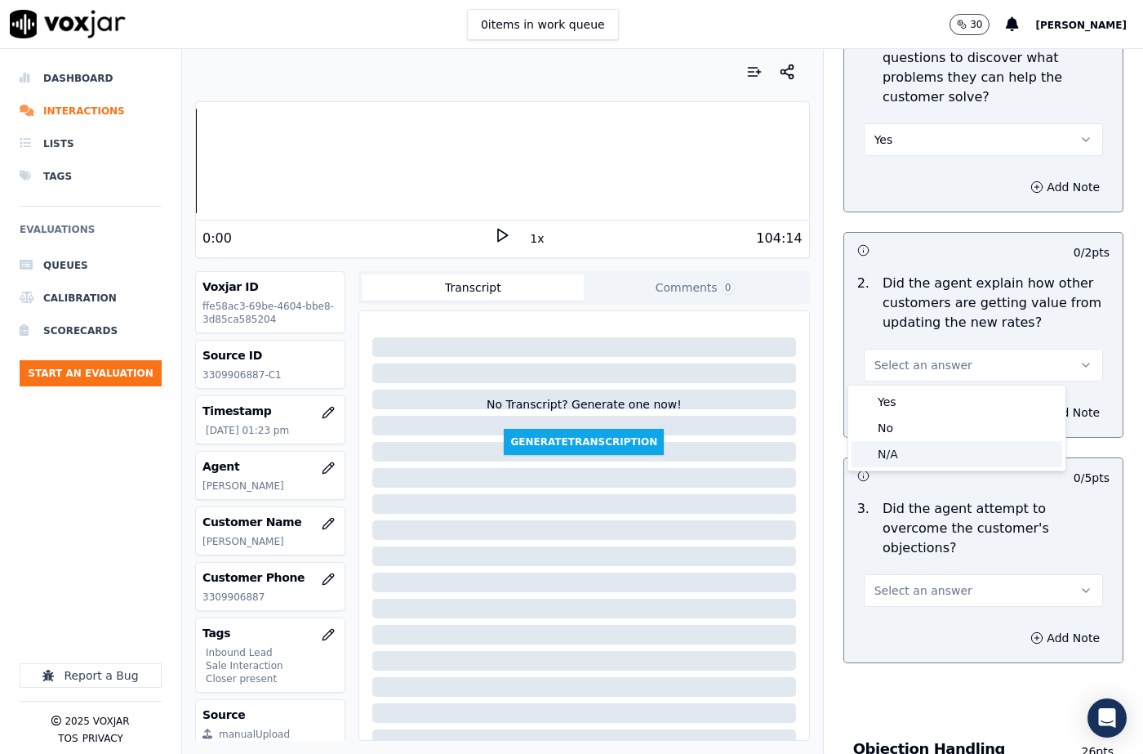
click at [895, 444] on div "N/A" at bounding box center [956, 454] width 211 height 26
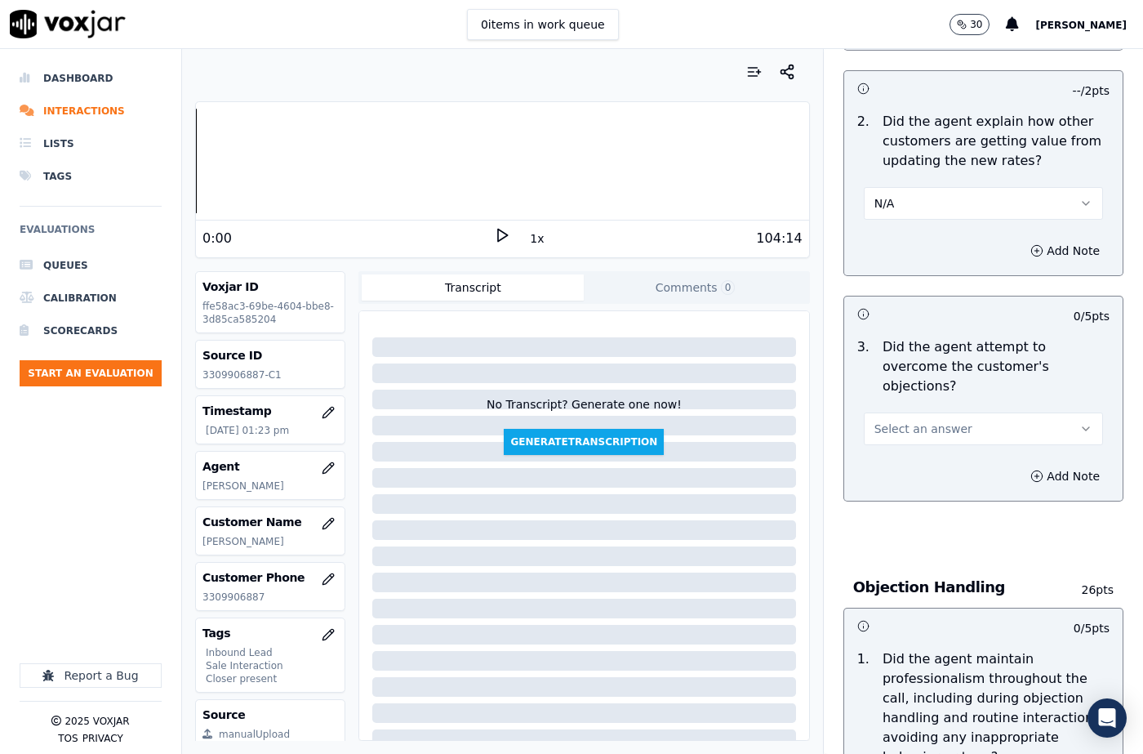
scroll to position [1551, 0]
click at [895, 420] on button "Select an answer" at bounding box center [983, 427] width 239 height 33
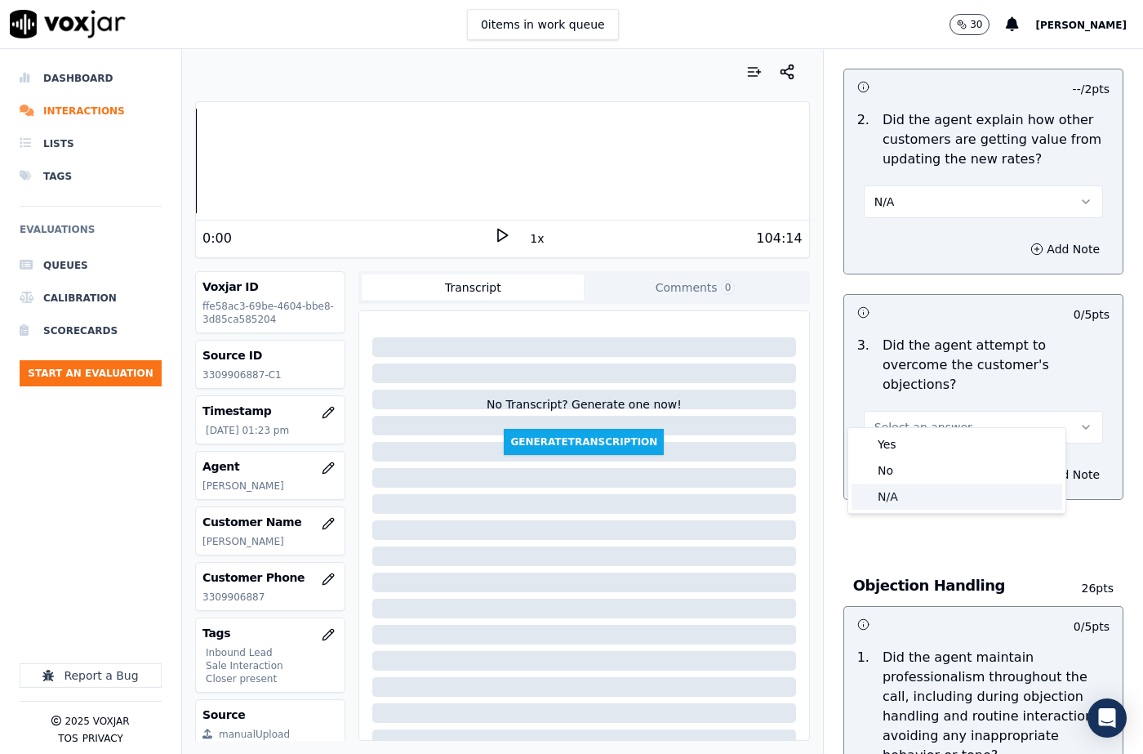
click at [895, 499] on div "N/A" at bounding box center [956, 496] width 211 height 26
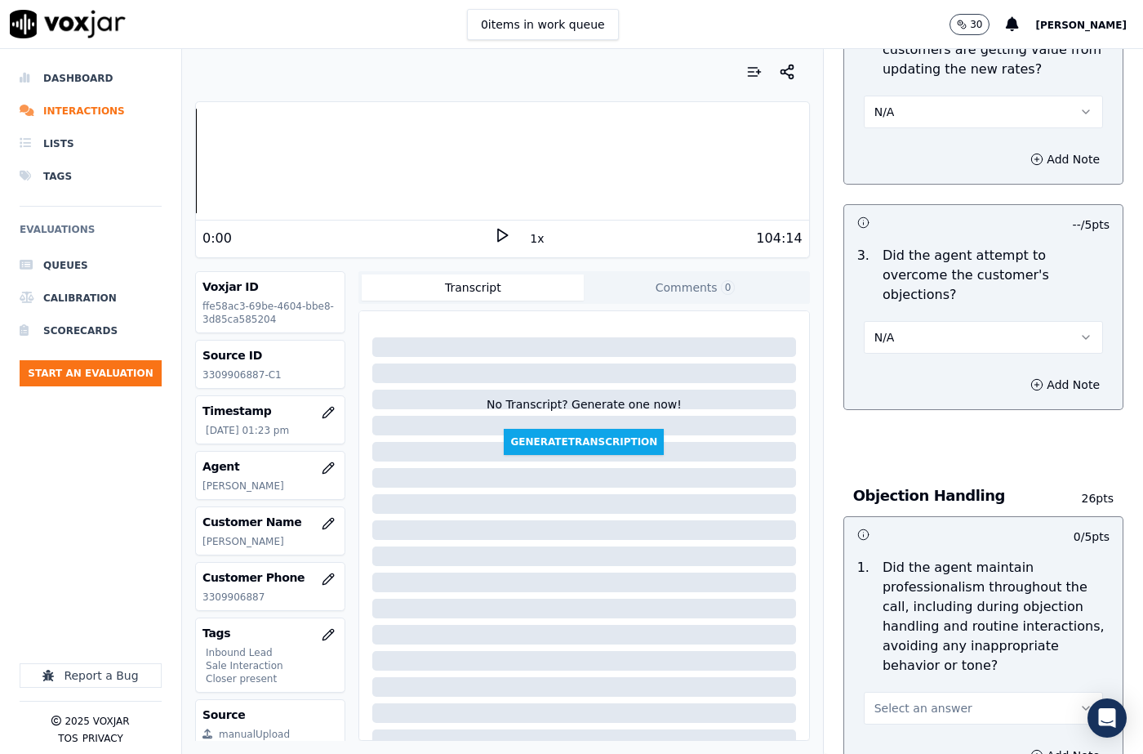
scroll to position [1796, 0]
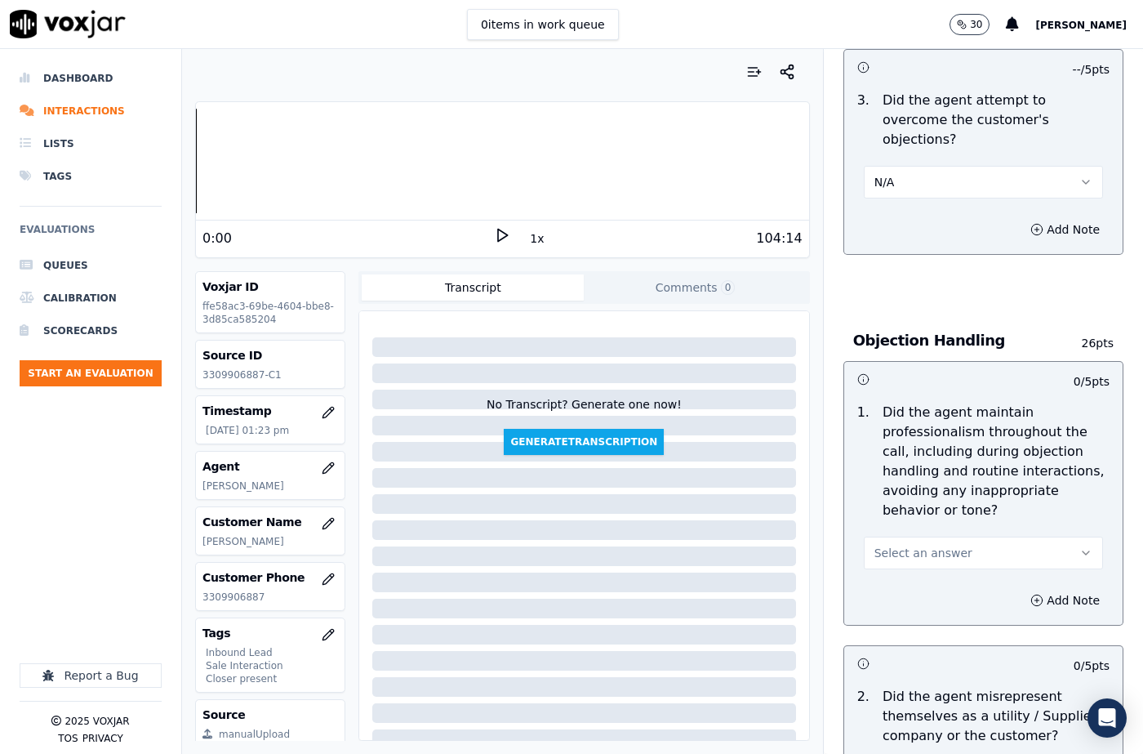
click at [890, 545] on span "Select an answer" at bounding box center [923, 553] width 98 height 16
click at [891, 547] on div "Yes" at bounding box center [956, 550] width 211 height 26
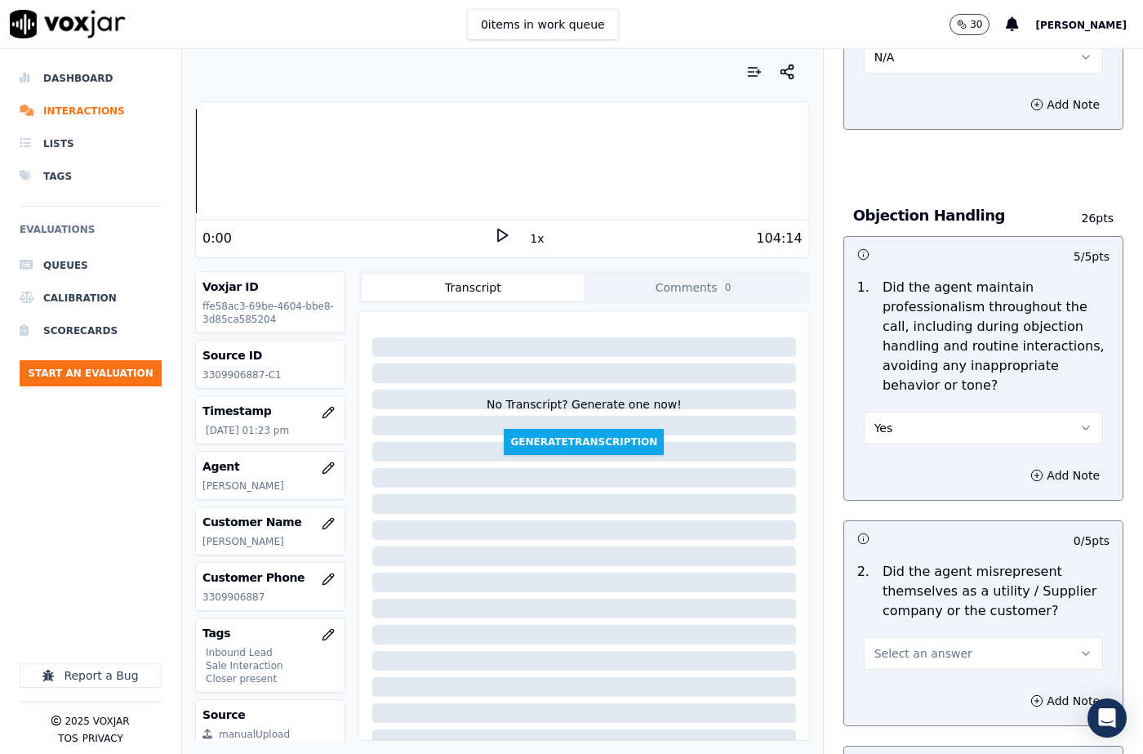
scroll to position [2123, 0]
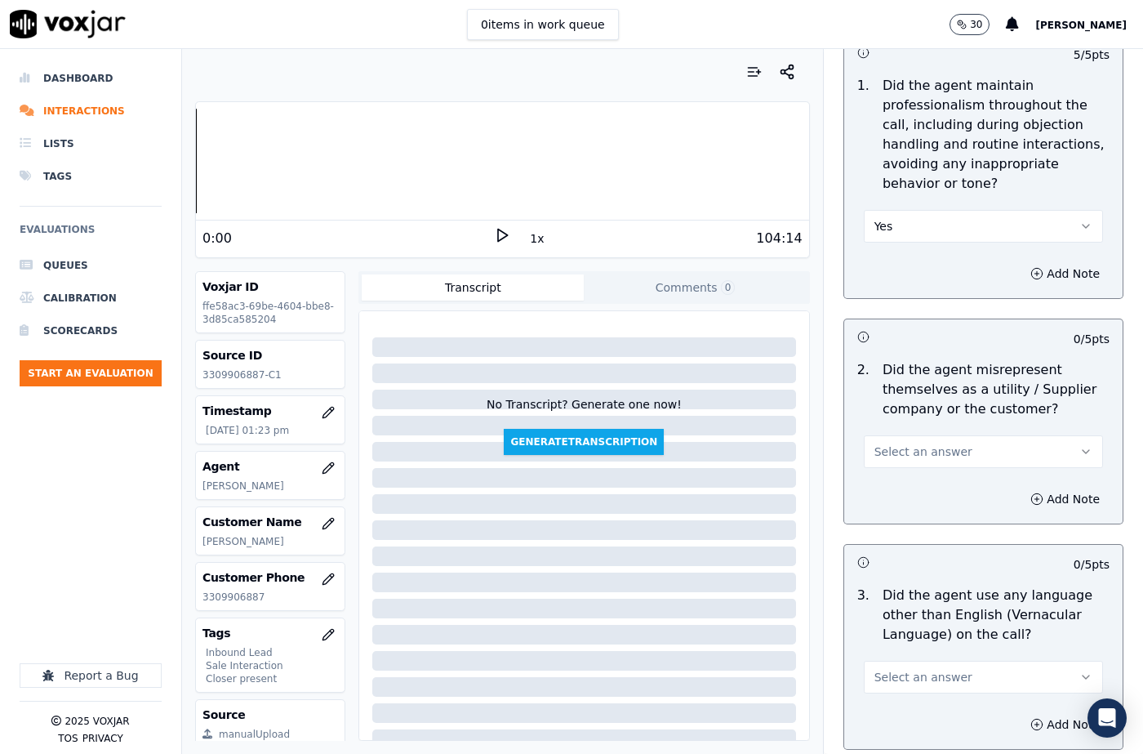
click at [893, 435] on button "Select an answer" at bounding box center [983, 451] width 239 height 33
click at [894, 455] on div "Yes" at bounding box center [956, 449] width 211 height 26
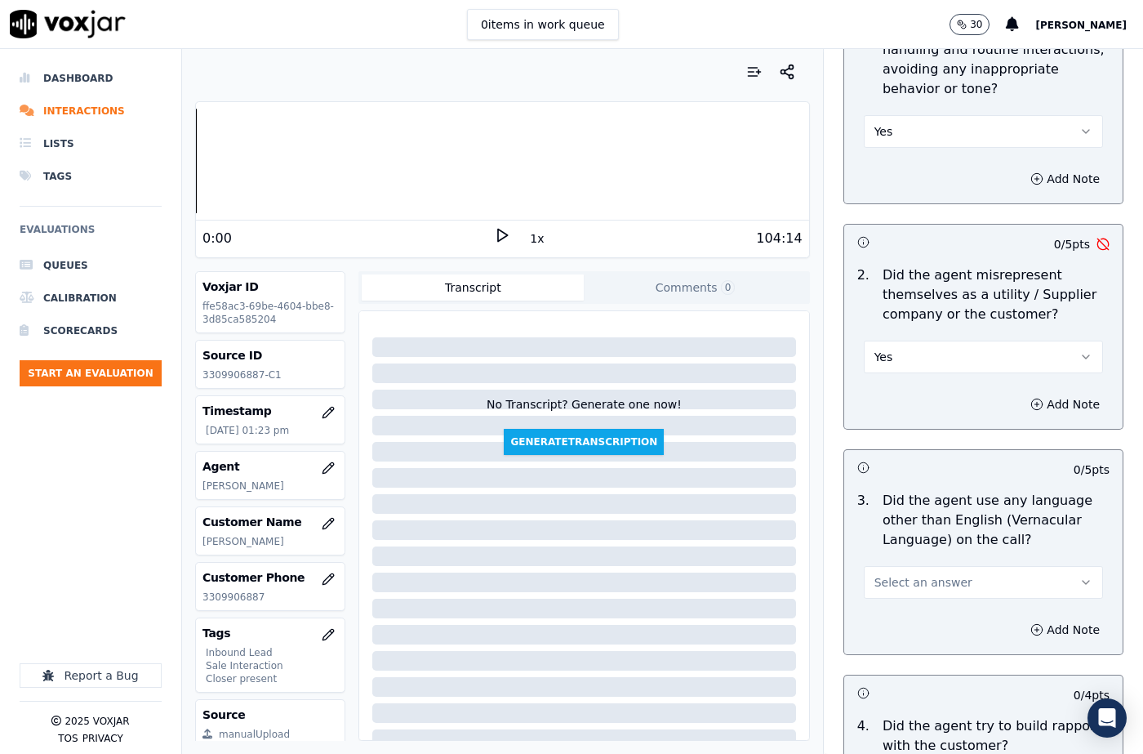
scroll to position [2367, 0]
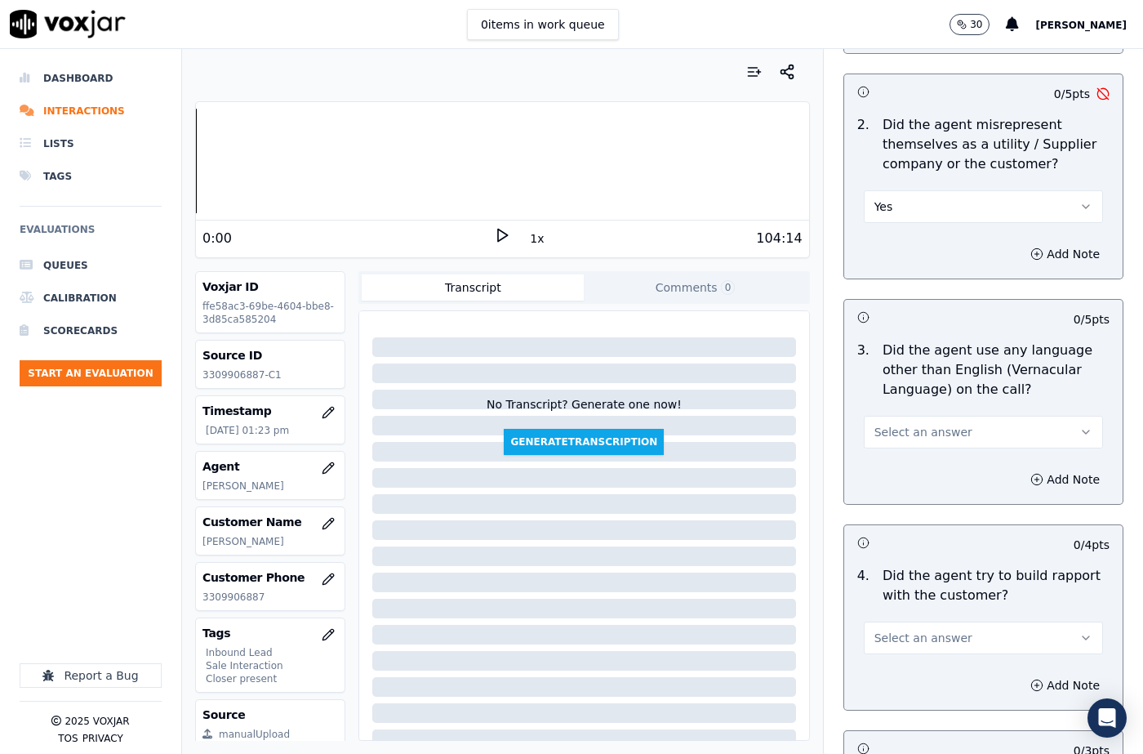
click at [894, 190] on button "Yes" at bounding box center [983, 206] width 239 height 33
click at [894, 219] on div "No" at bounding box center [956, 230] width 211 height 26
click at [896, 424] on span "Select an answer" at bounding box center [923, 432] width 98 height 16
click at [898, 425] on div "Yes" at bounding box center [956, 429] width 211 height 26
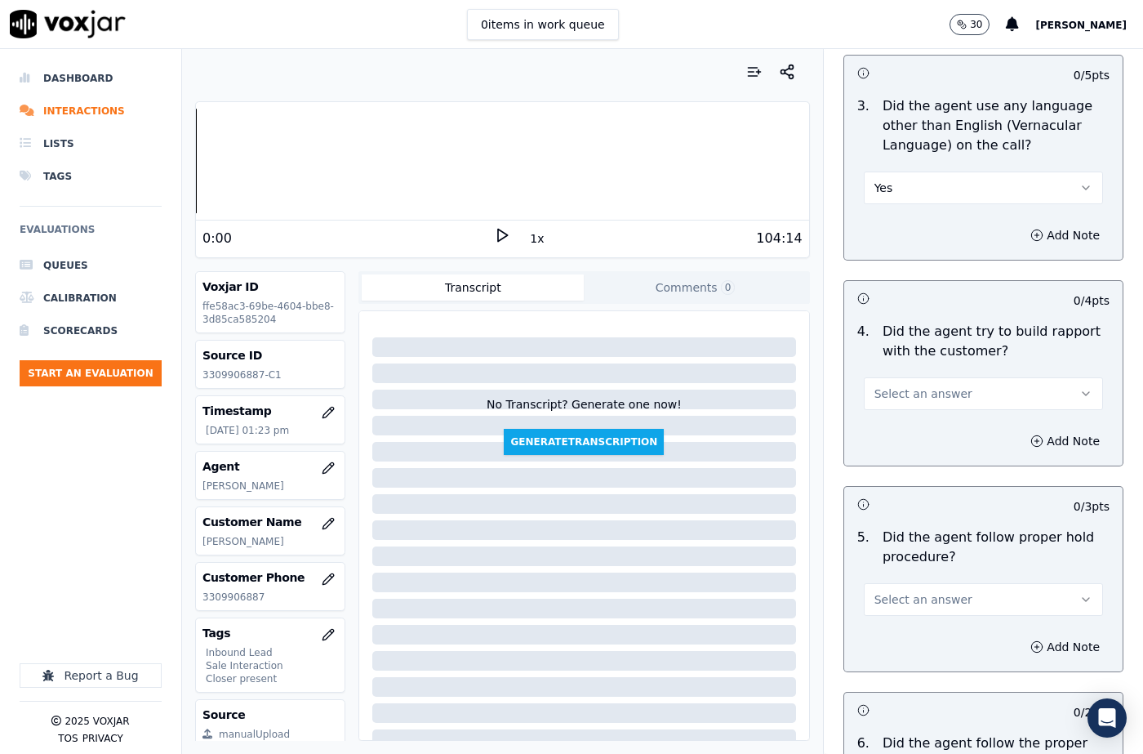
scroll to position [2612, 0]
click at [895, 171] on button "Yes" at bounding box center [983, 187] width 239 height 33
click at [896, 204] on div "No" at bounding box center [956, 211] width 211 height 26
click at [896, 376] on button "Select an answer" at bounding box center [983, 392] width 239 height 33
click at [887, 387] on div "Yes" at bounding box center [956, 390] width 211 height 26
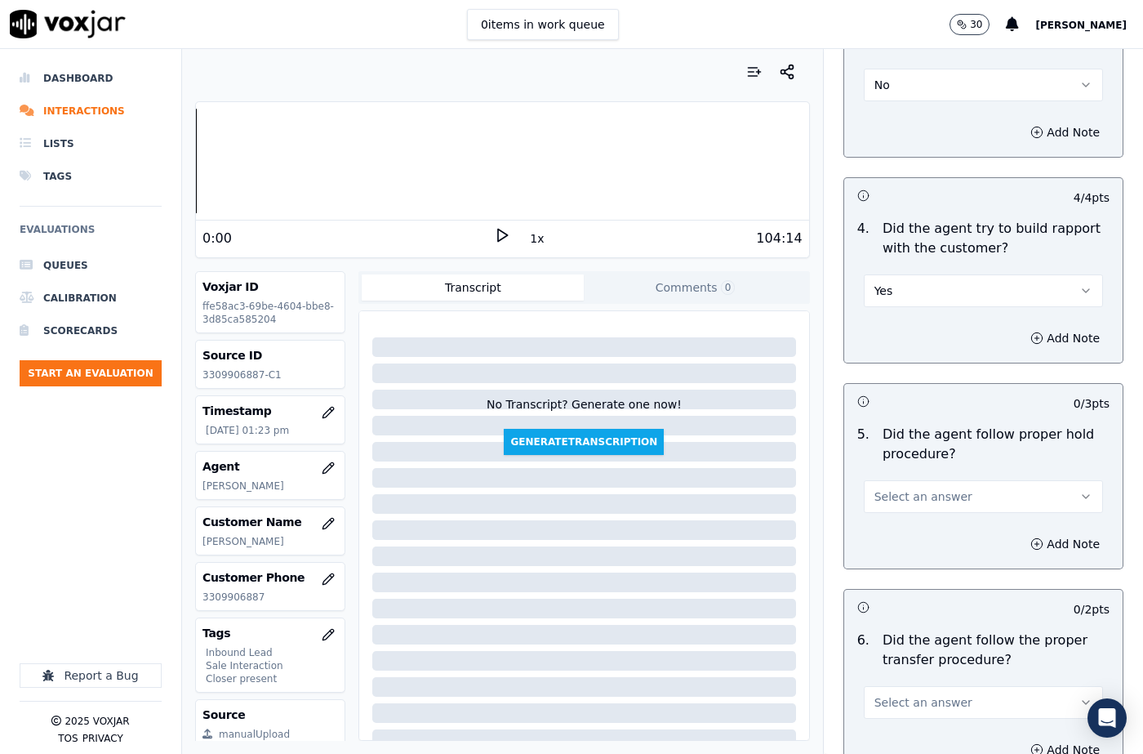
scroll to position [2857, 0]
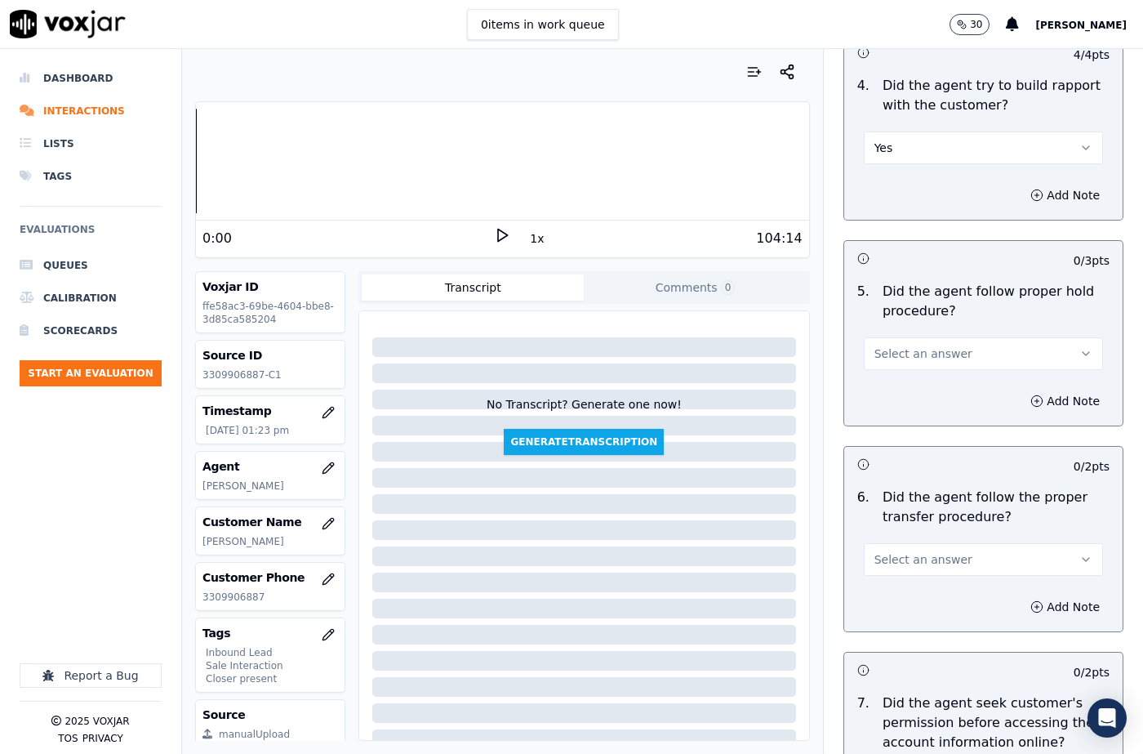
click at [881, 345] on span "Select an answer" at bounding box center [923, 353] width 98 height 16
click at [883, 382] on div "No" at bounding box center [956, 377] width 211 height 26
click at [896, 337] on button "No" at bounding box center [983, 353] width 239 height 33
click at [900, 404] on div "N/A" at bounding box center [956, 403] width 211 height 26
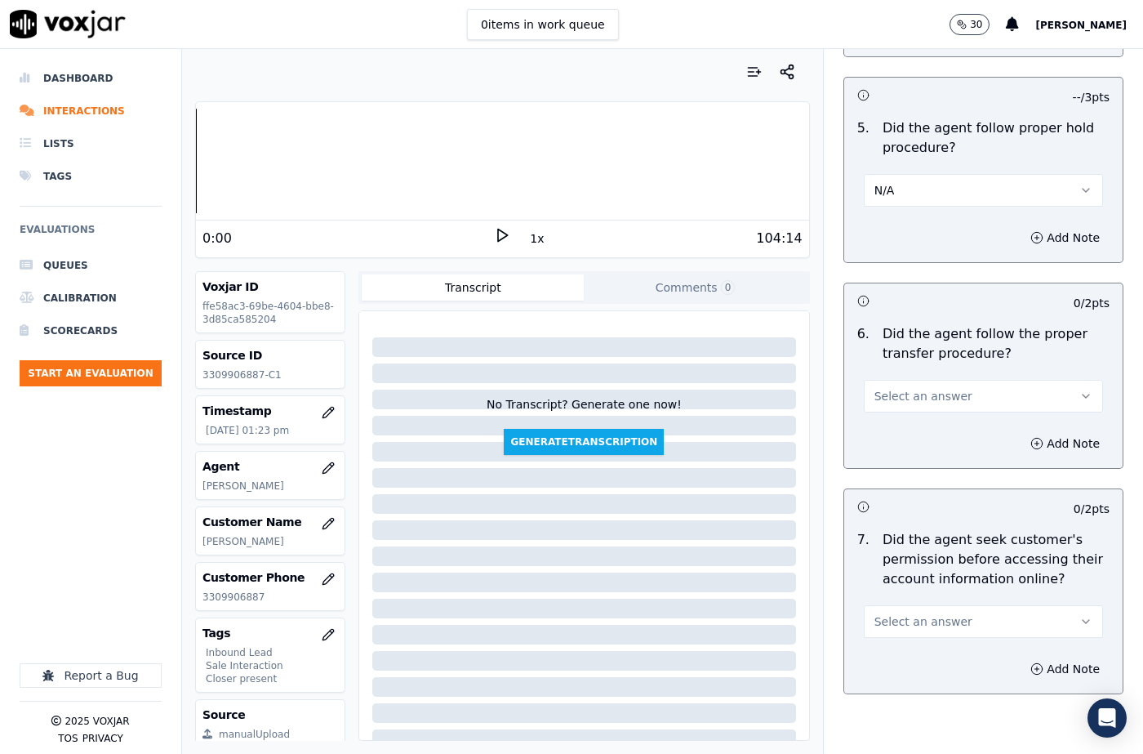
click at [887, 388] on span "Select an answer" at bounding box center [923, 396] width 98 height 16
click at [887, 392] on div "Yes" at bounding box center [956, 393] width 211 height 26
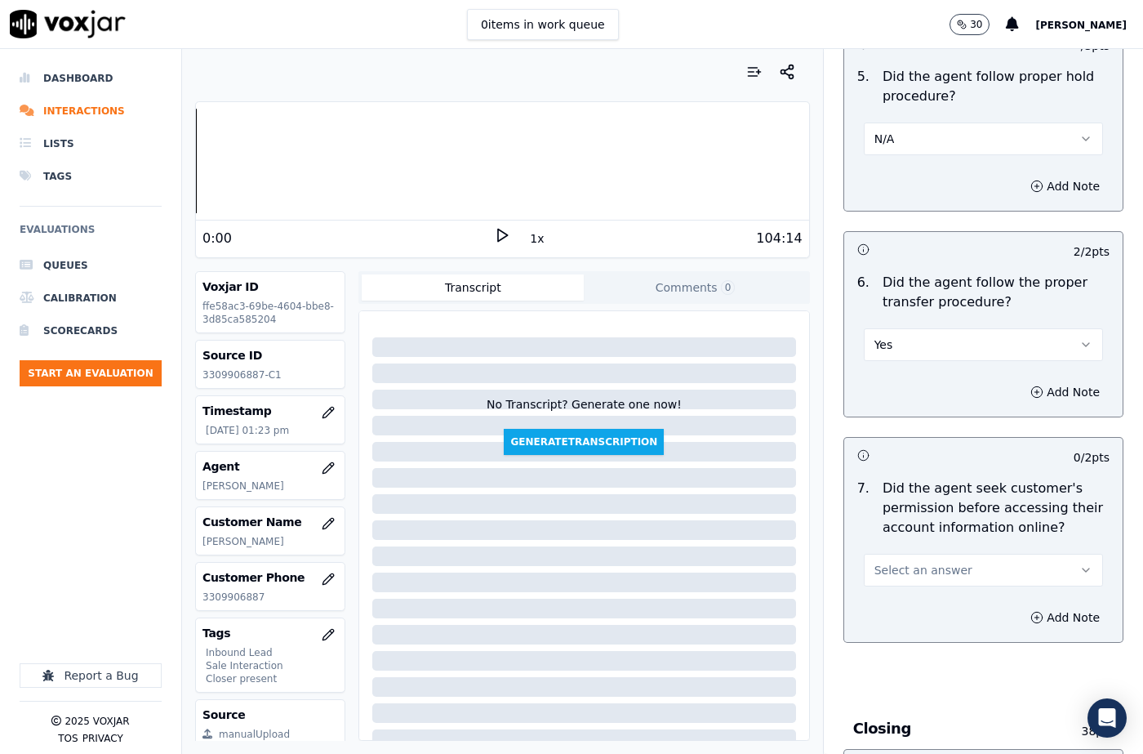
scroll to position [3184, 0]
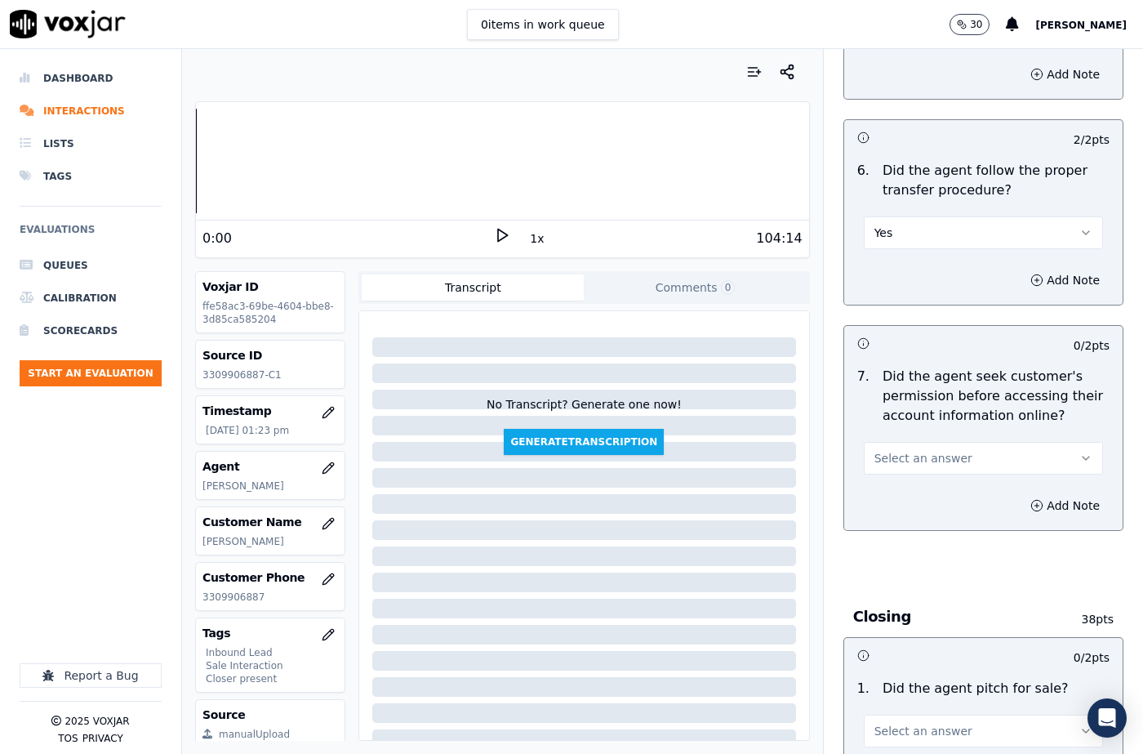
click at [891, 434] on div "7 . Did the agent seek customer's permission before accessing their account inf…" at bounding box center [983, 420] width 278 height 121
click at [885, 450] on span "Select an answer" at bounding box center [923, 458] width 98 height 16
click at [908, 606] on h3 "Closing" at bounding box center [961, 616] width 217 height 21
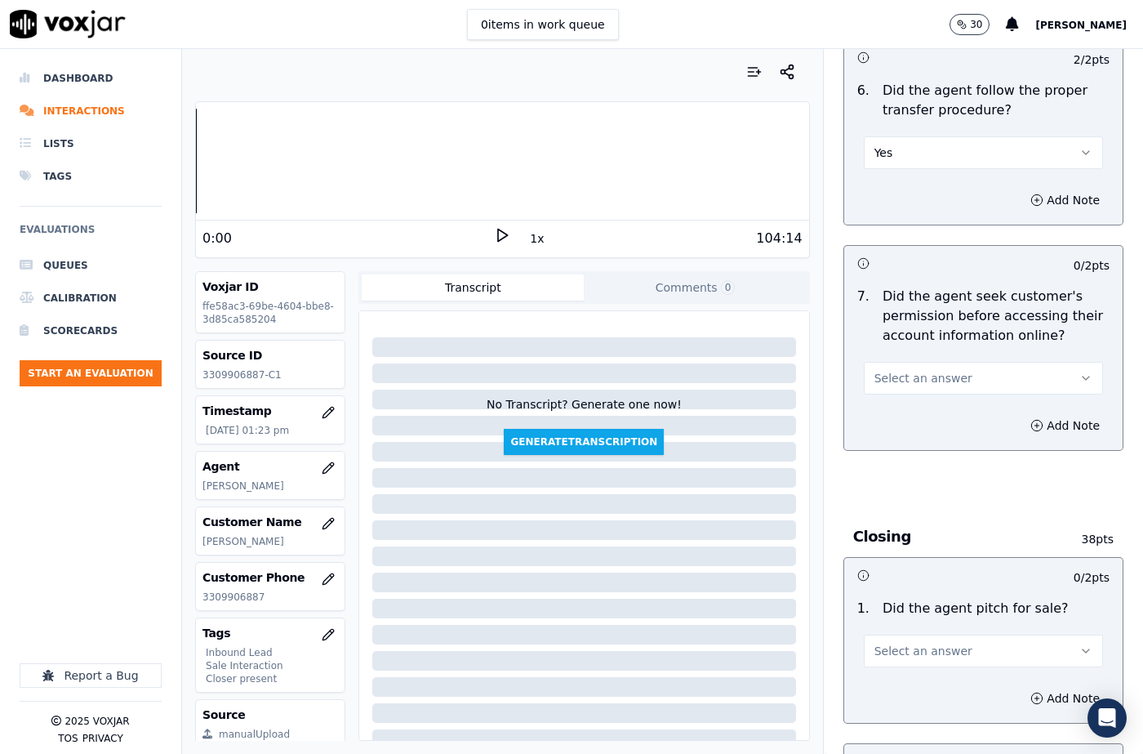
scroll to position [3429, 0]
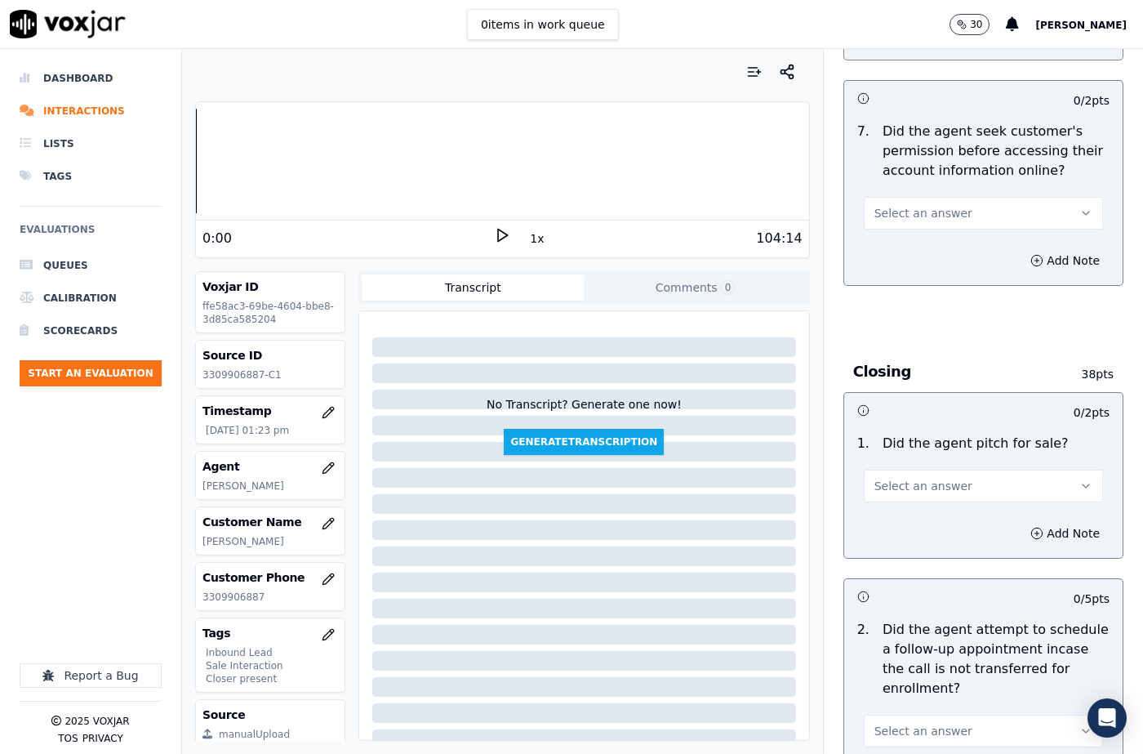
click at [880, 478] on span "Select an answer" at bounding box center [923, 486] width 98 height 16
click at [887, 485] on div "Yes" at bounding box center [956, 483] width 211 height 26
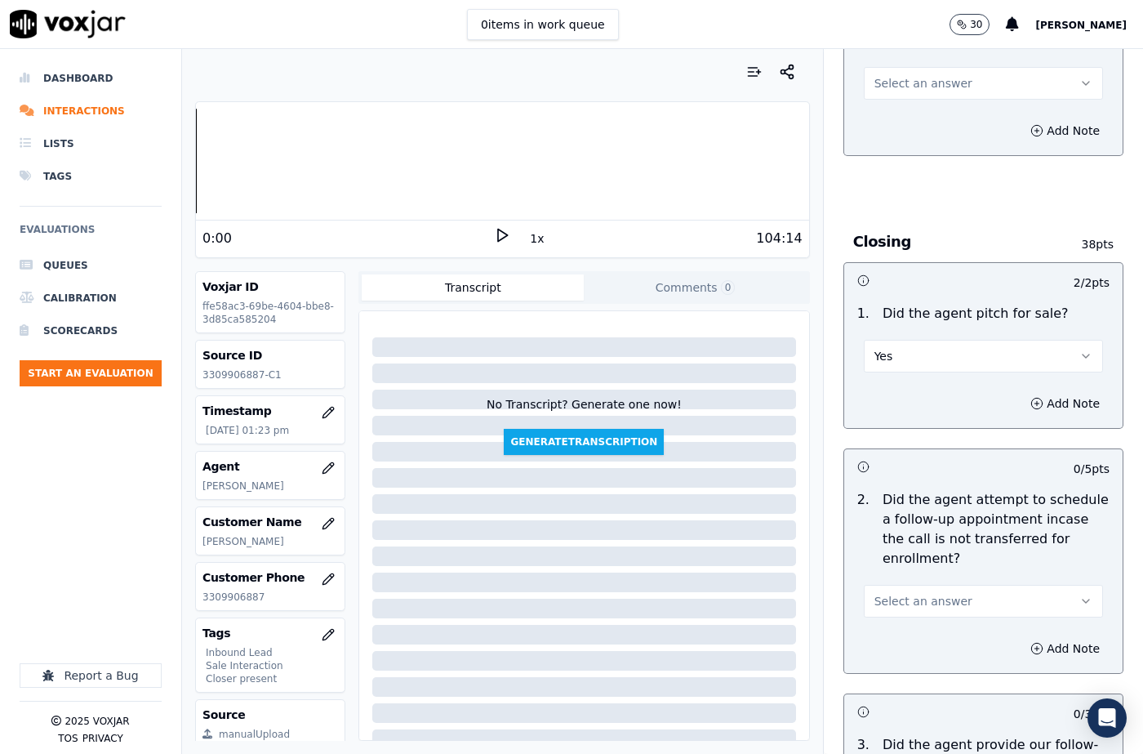
scroll to position [3674, 0]
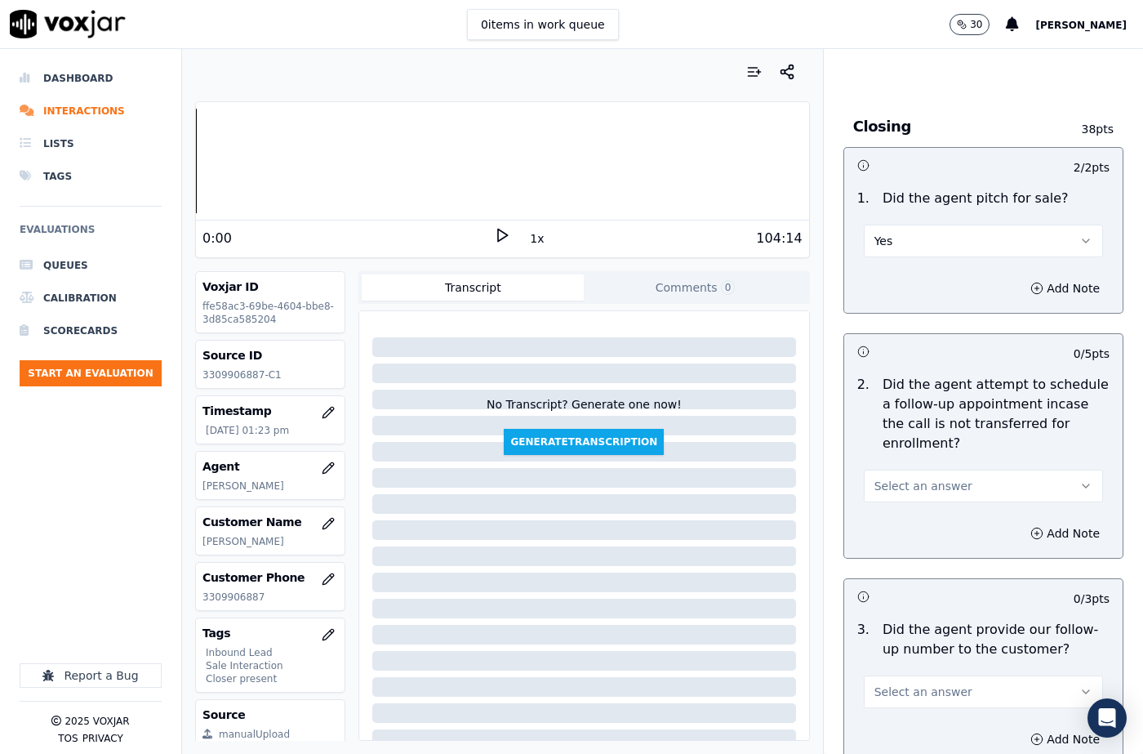
click at [891, 478] on span "Select an answer" at bounding box center [923, 486] width 98 height 16
click at [896, 532] on div "N/A" at bounding box center [956, 535] width 211 height 26
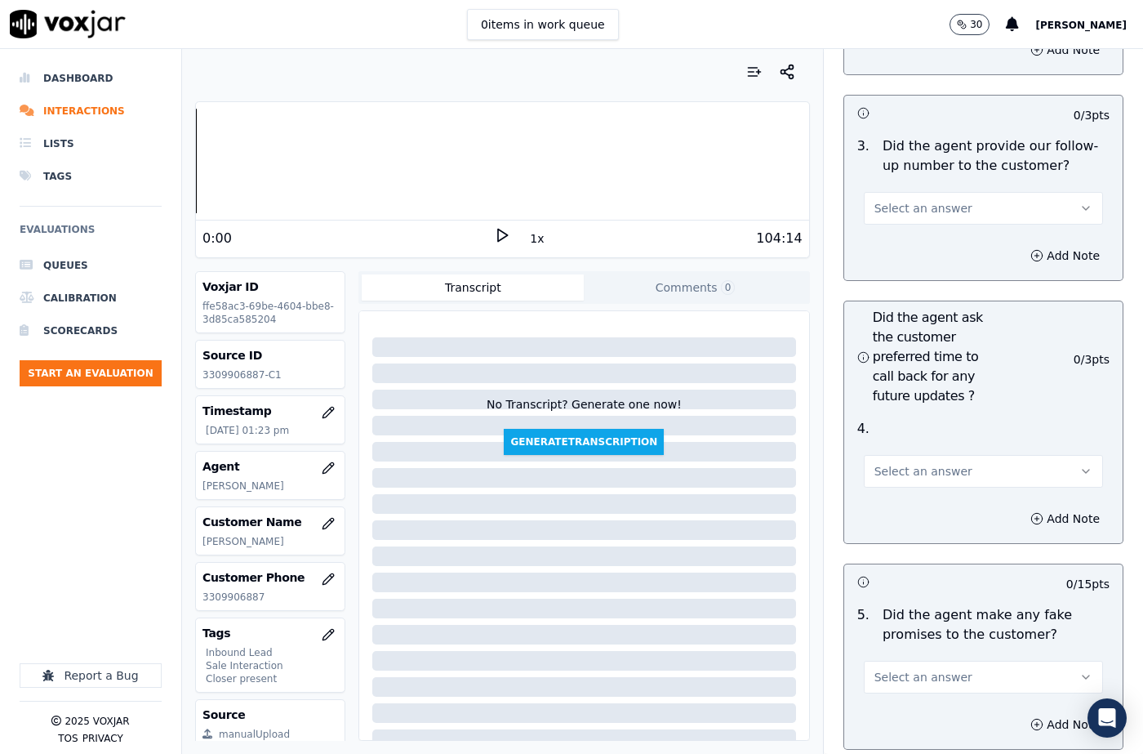
scroll to position [4164, 0]
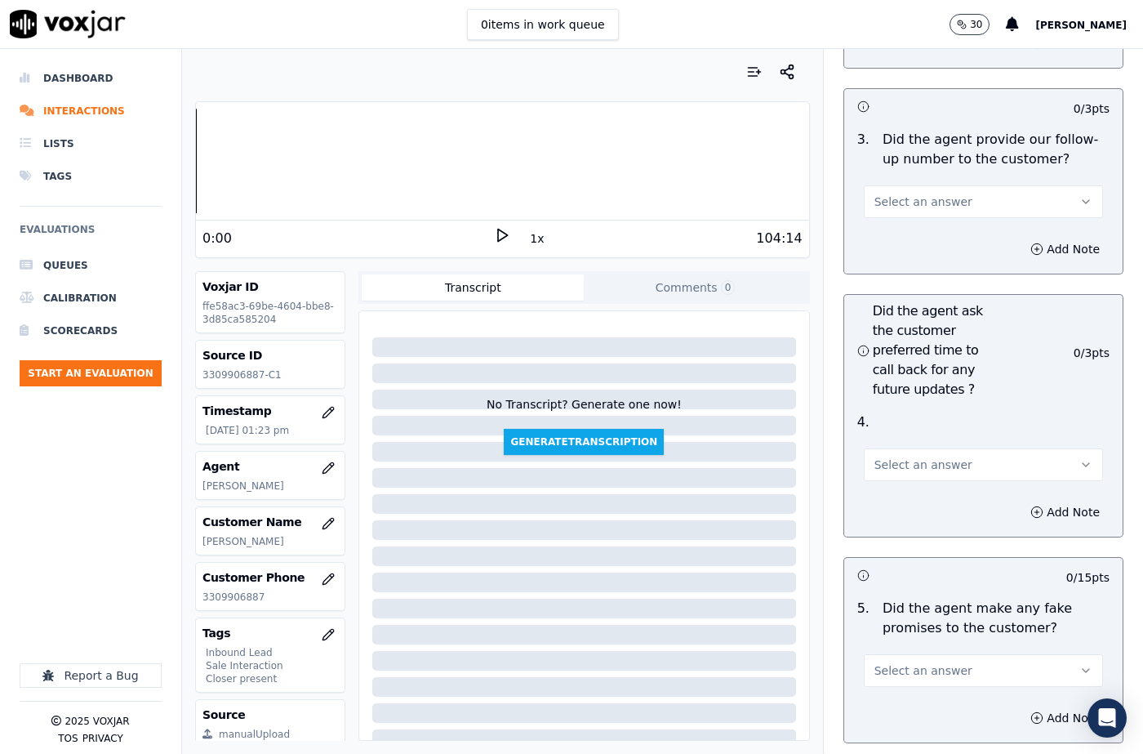
drag, startPoint x: 893, startPoint y: 415, endPoint x: 900, endPoint y: 440, distance: 26.1
click at [894, 448] on button "Select an answer" at bounding box center [983, 464] width 239 height 33
click at [909, 510] on div "N/A" at bounding box center [956, 514] width 211 height 26
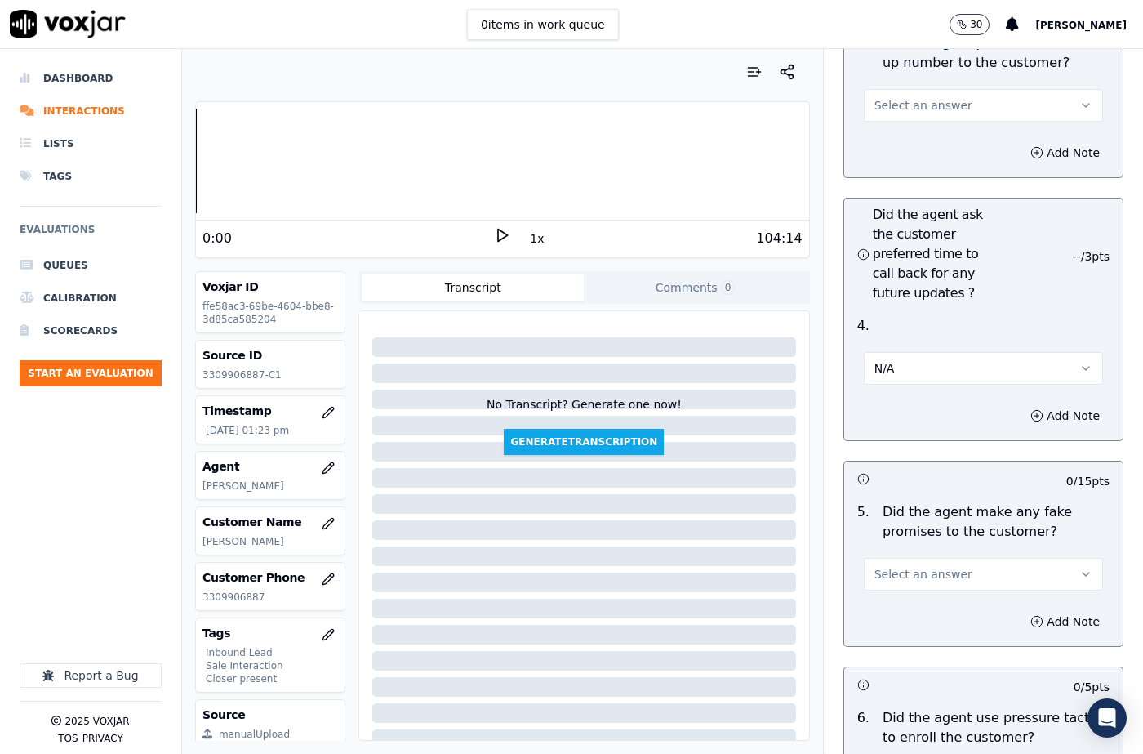
scroll to position [4408, 0]
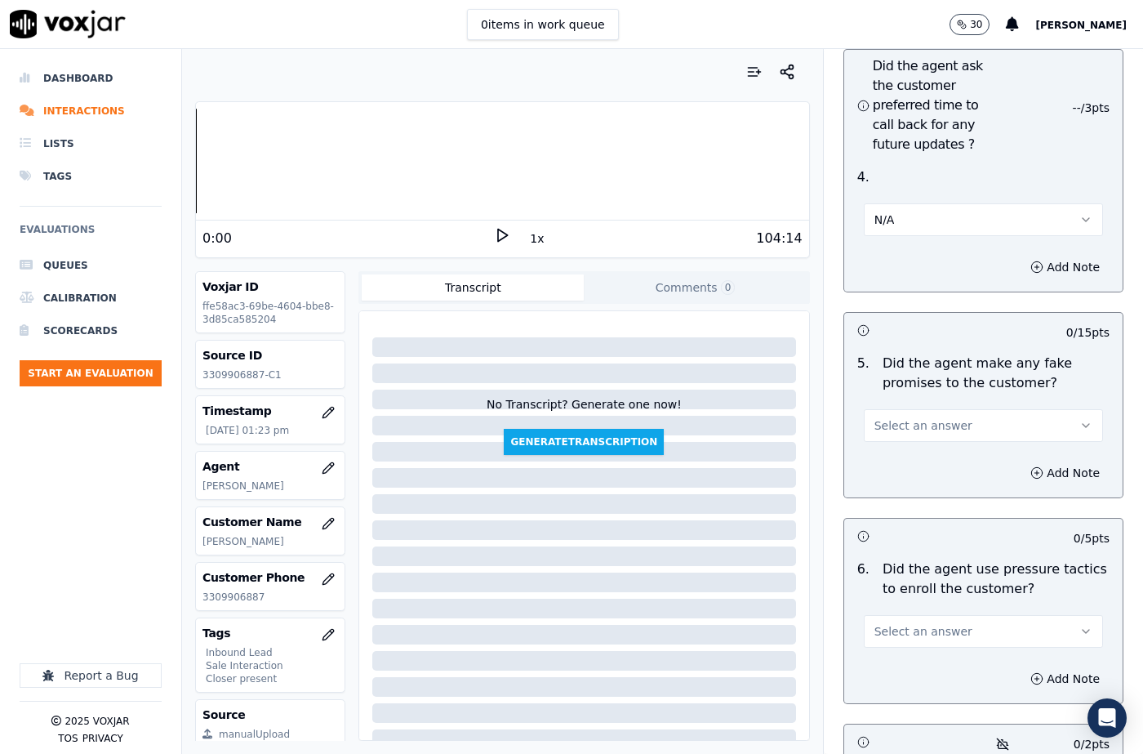
click at [899, 417] on span "Select an answer" at bounding box center [923, 425] width 98 height 16
click at [900, 442] on div "No" at bounding box center [956, 449] width 211 height 26
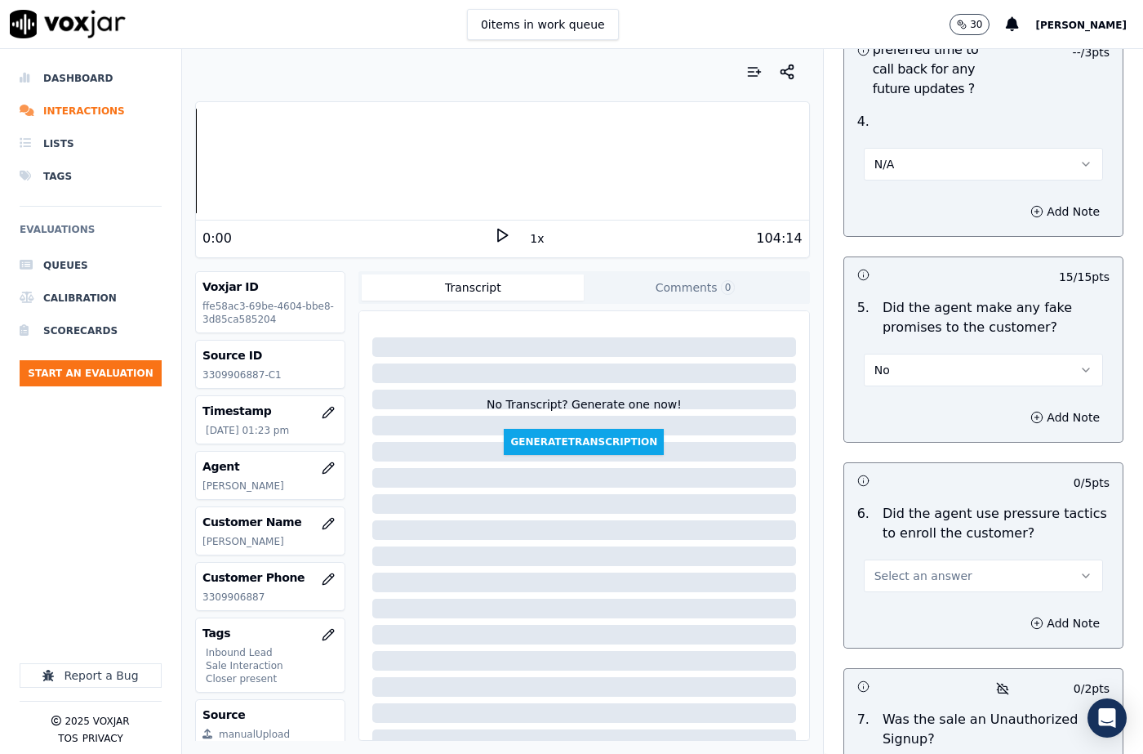
scroll to position [4572, 0]
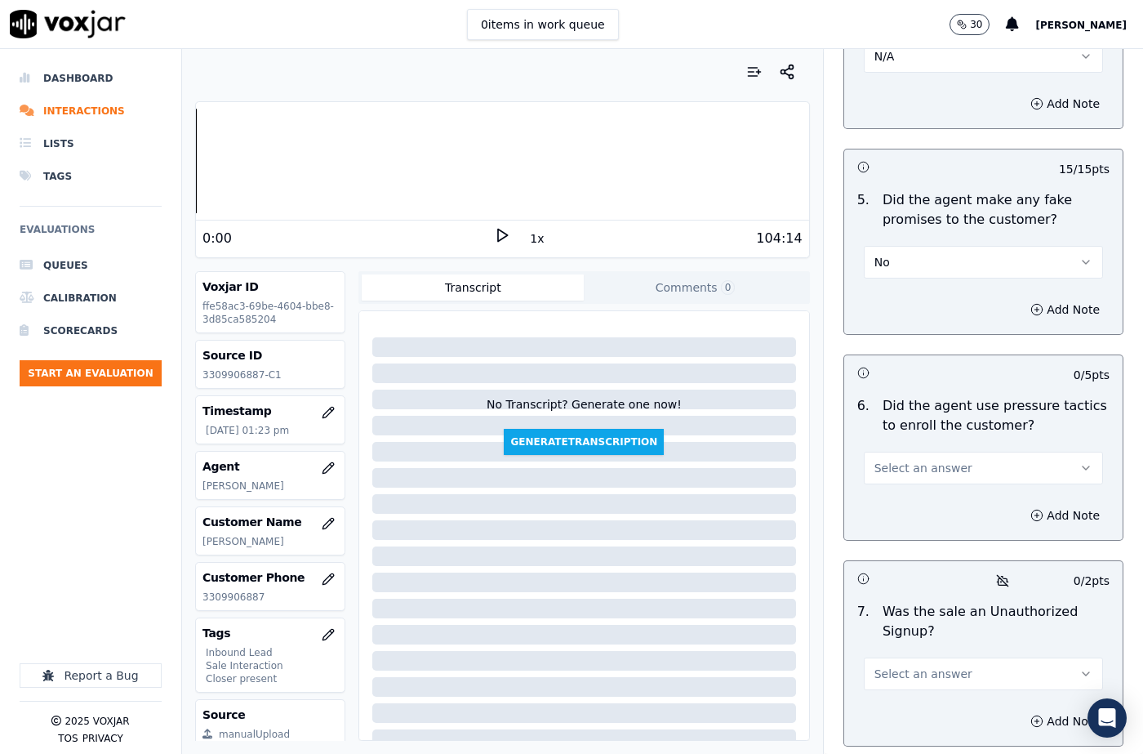
click at [908, 460] on span "Select an answer" at bounding box center [923, 468] width 98 height 16
click at [914, 498] on div "No" at bounding box center [956, 491] width 211 height 26
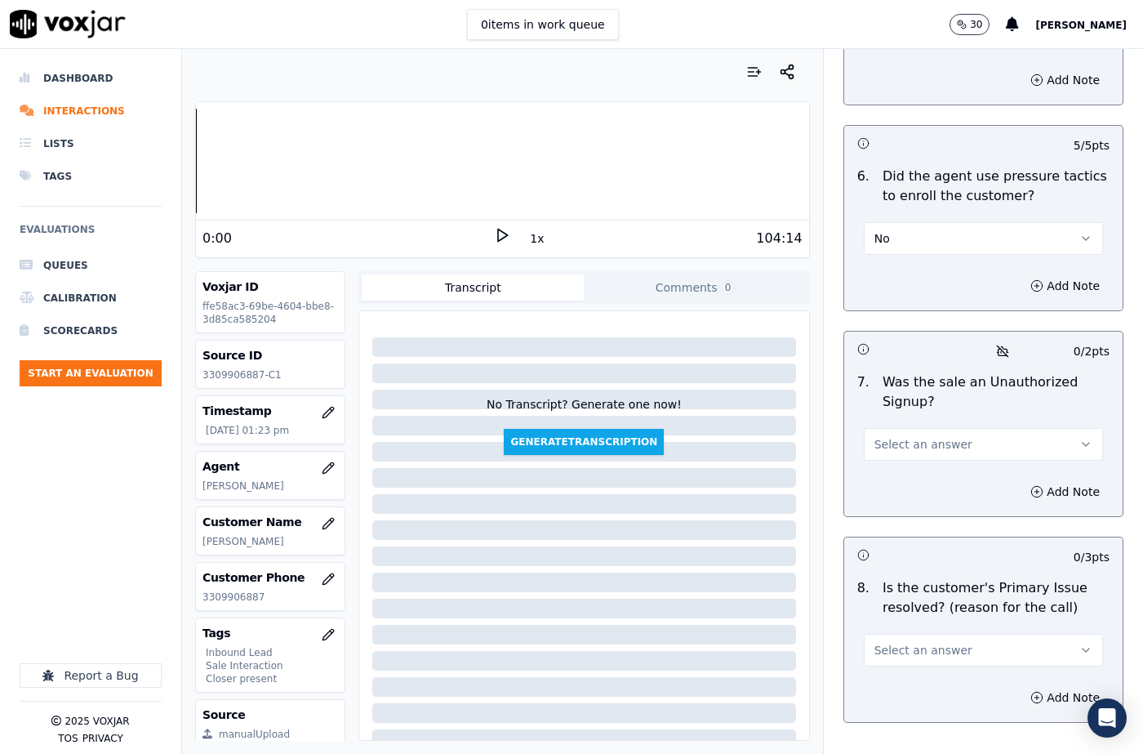
scroll to position [4866, 0]
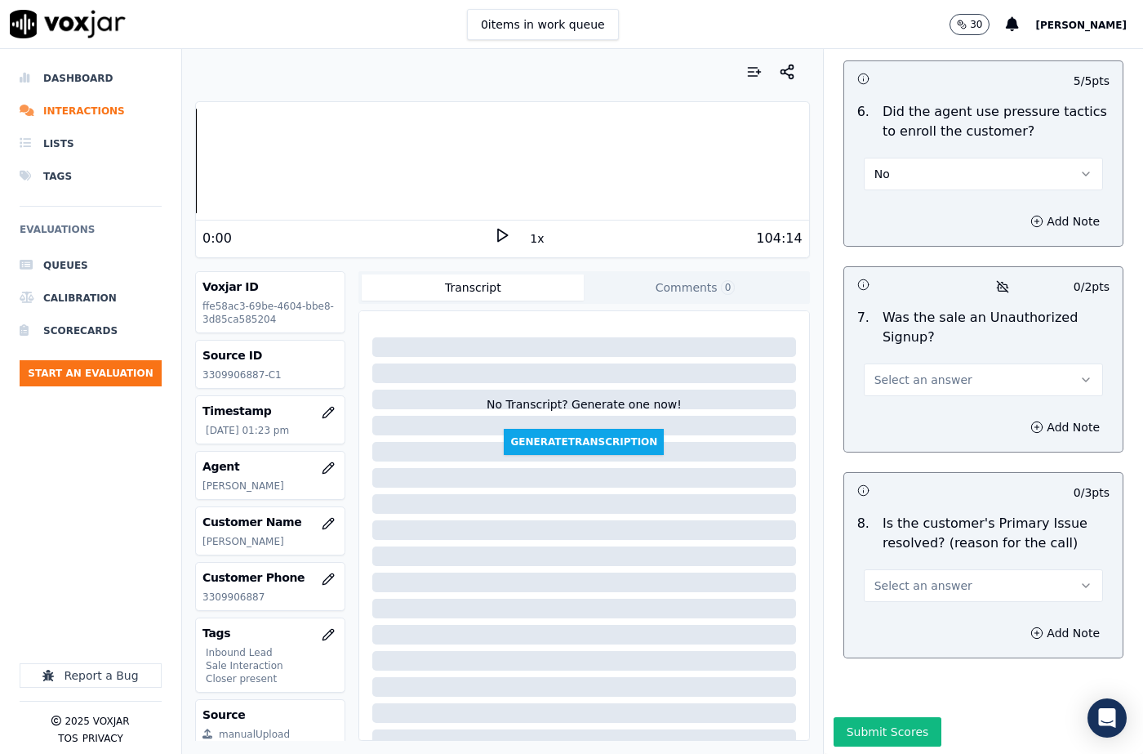
click at [895, 569] on button "Select an answer" at bounding box center [983, 585] width 239 height 33
click at [896, 589] on div "Yes" at bounding box center [956, 583] width 211 height 26
drag, startPoint x: 1037, startPoint y: 586, endPoint x: 1027, endPoint y: 600, distance: 17.0
click at [1036, 621] on button "Add Note" at bounding box center [1064, 632] width 89 height 23
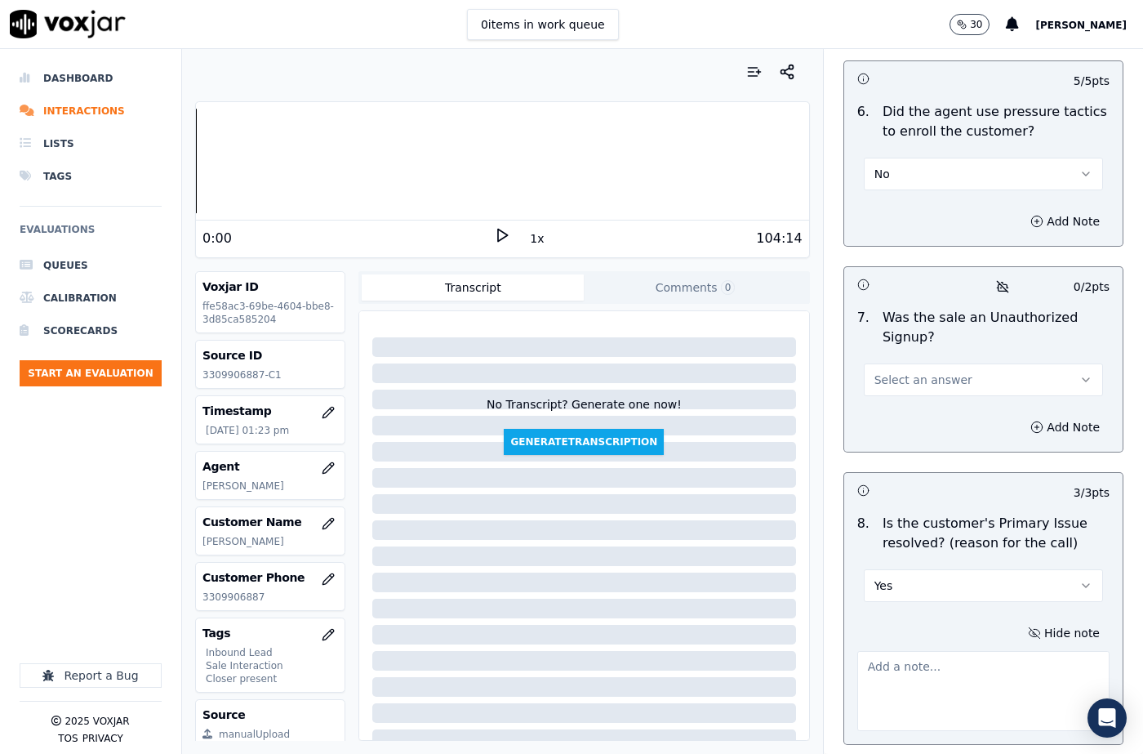
click at [896, 651] on textarea at bounding box center [983, 691] width 252 height 80
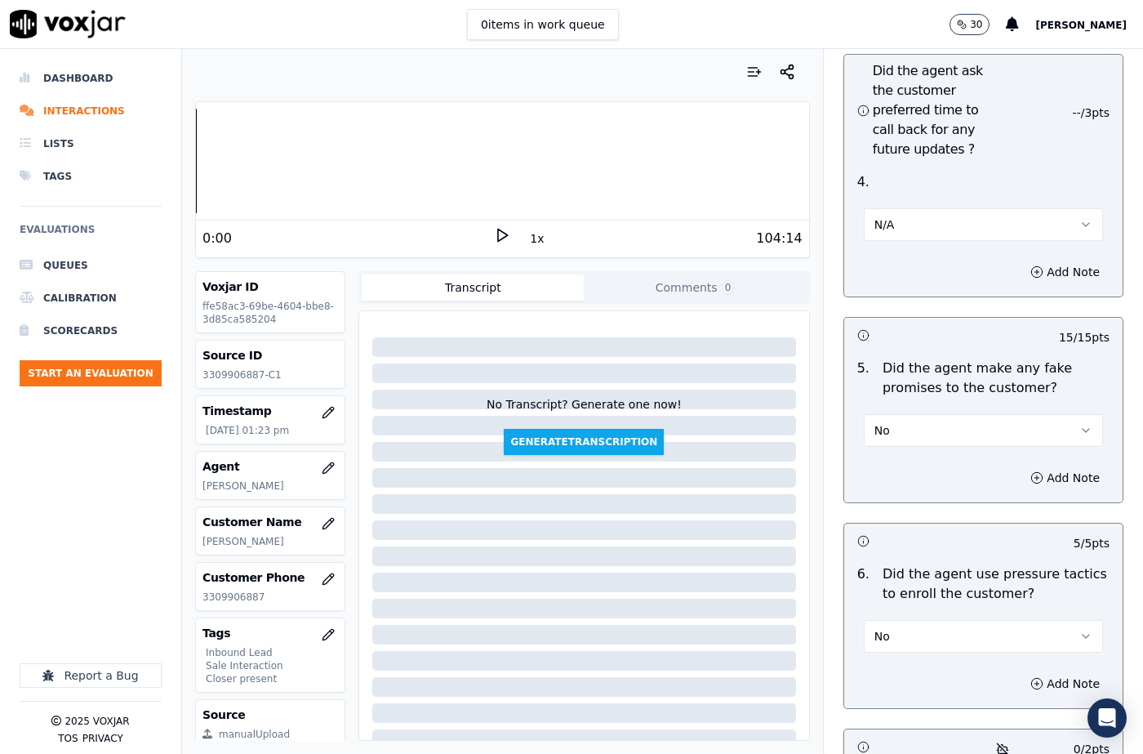
scroll to position [4294, 0]
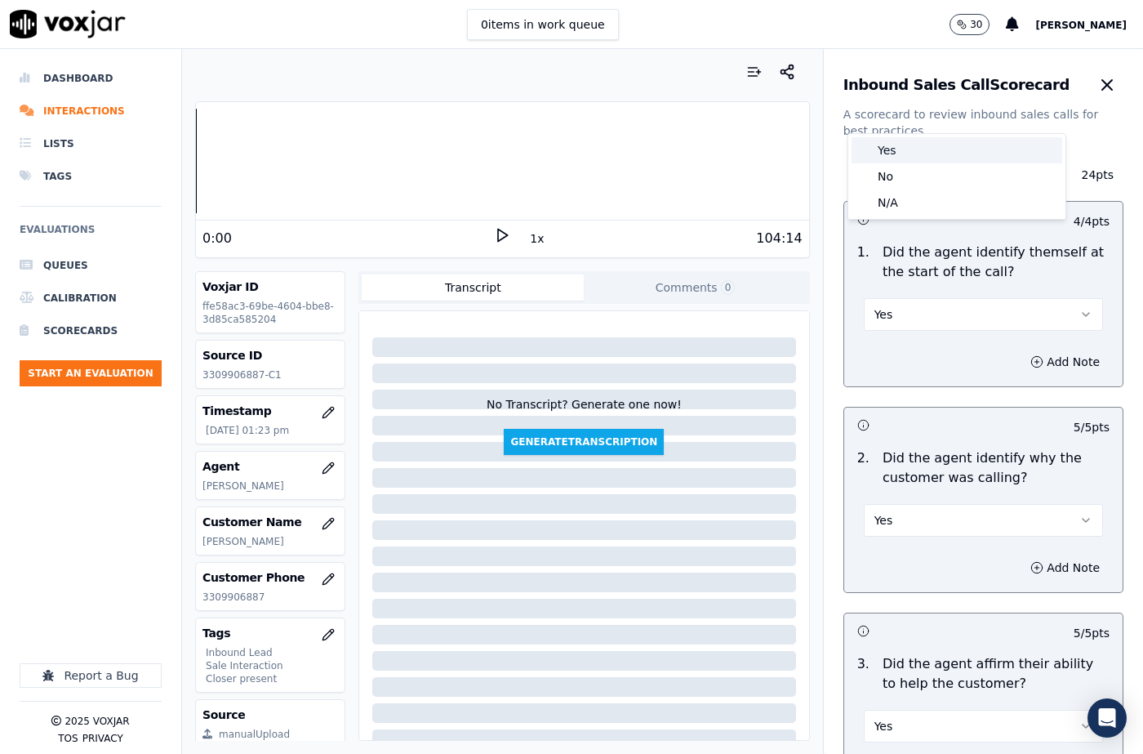
click at [891, 156] on div "Yes" at bounding box center [956, 150] width 211 height 26
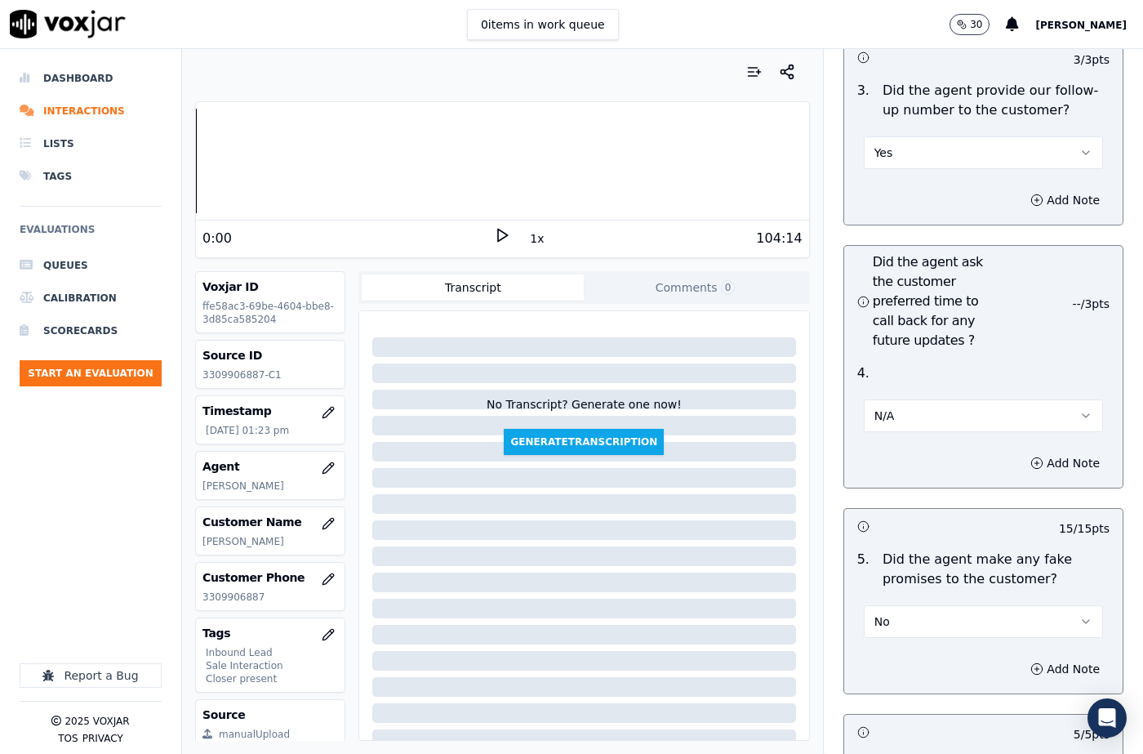
click at [860, 246] on div "Did the agent ask the customer preferred time to call back for any future updat…" at bounding box center [983, 301] width 278 height 111
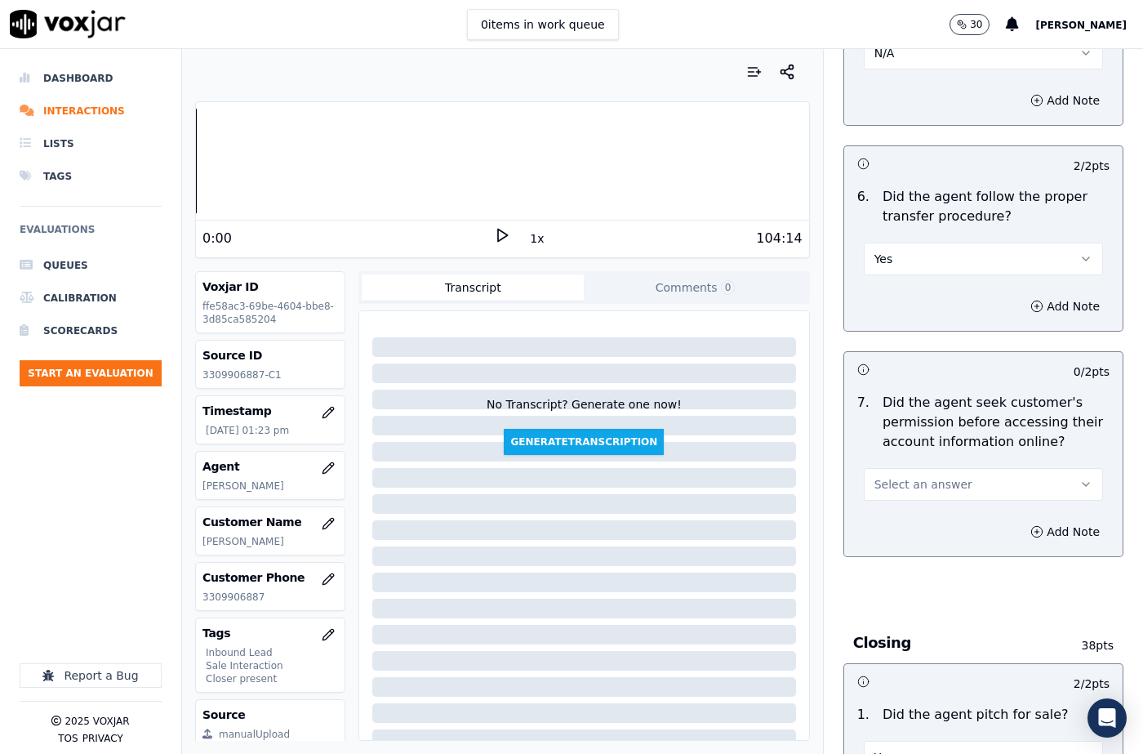
click at [902, 468] on button "Select an answer" at bounding box center [983, 484] width 239 height 33
click at [900, 486] on div "Yes" at bounding box center [956, 482] width 211 height 26
